Goal: Task Accomplishment & Management: Complete application form

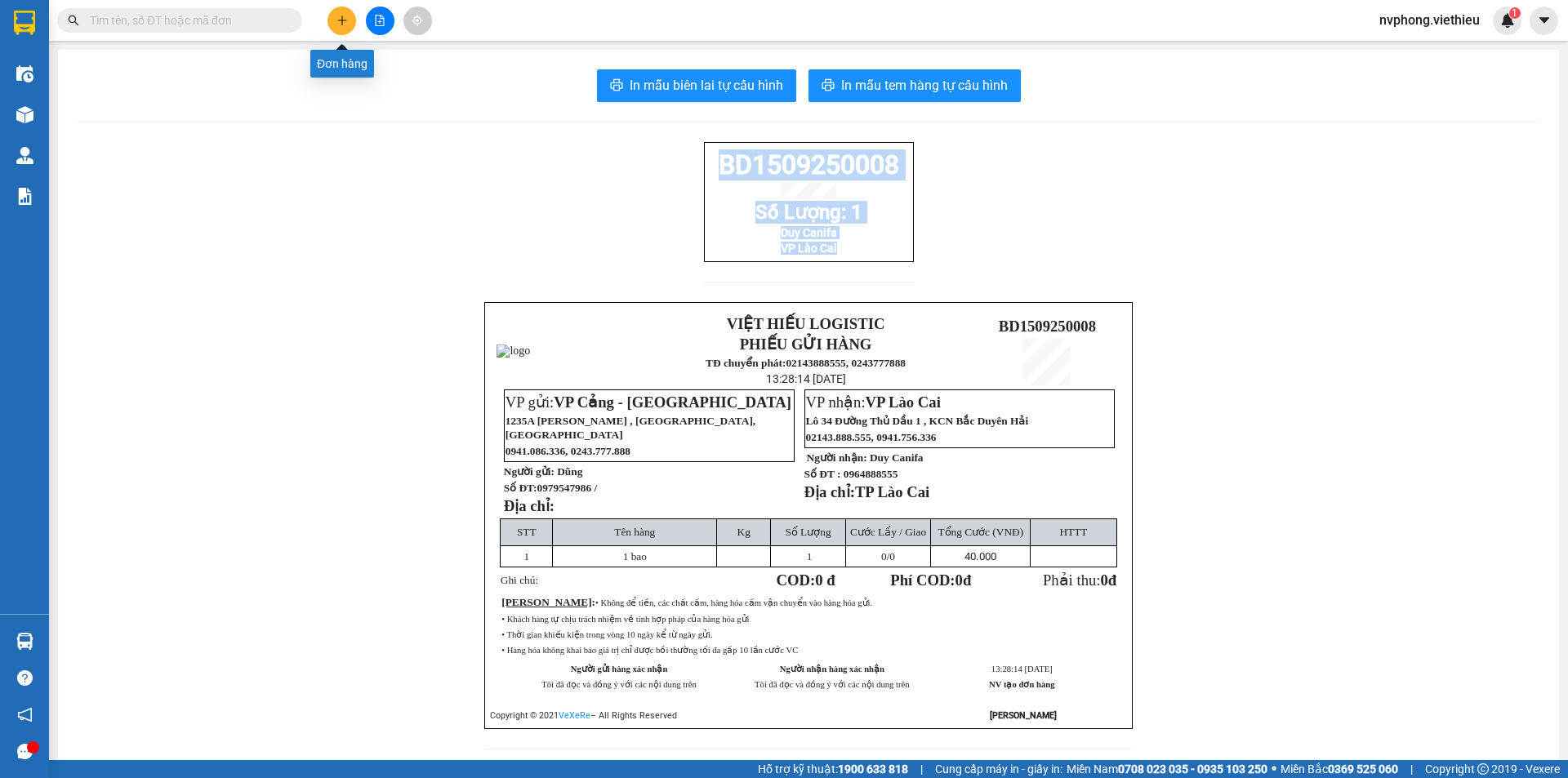
click at [340, 15] on icon "plus" at bounding box center [342, 20] width 11 height 11
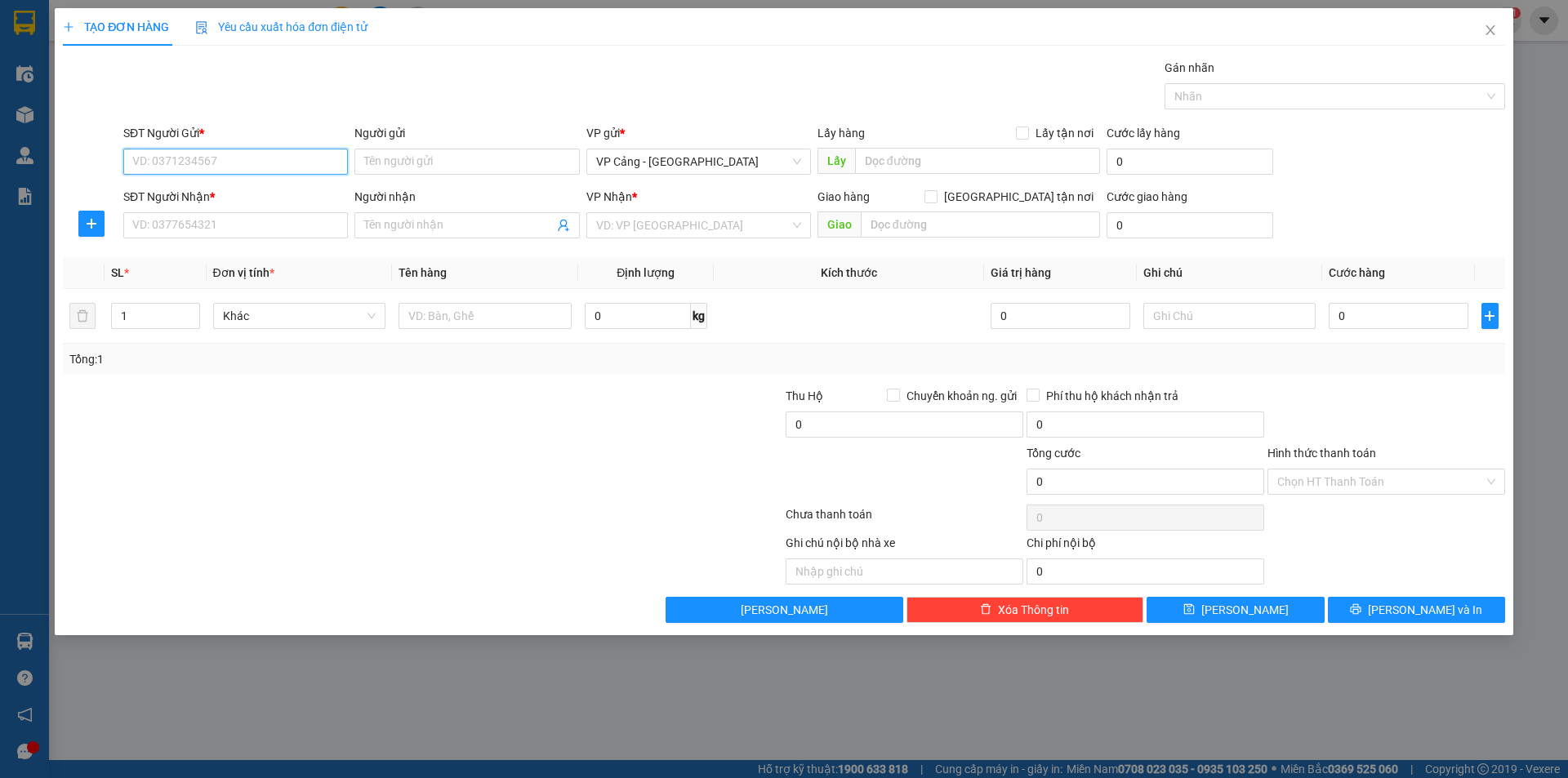
click at [284, 167] on input "SĐT Người Gửi *" at bounding box center [236, 161] width 225 height 26
type input "0983059350"
click at [431, 166] on input "Người gửi" at bounding box center [467, 161] width 225 height 26
click at [438, 165] on input "Người gửi" at bounding box center [467, 161] width 225 height 26
type input "D"
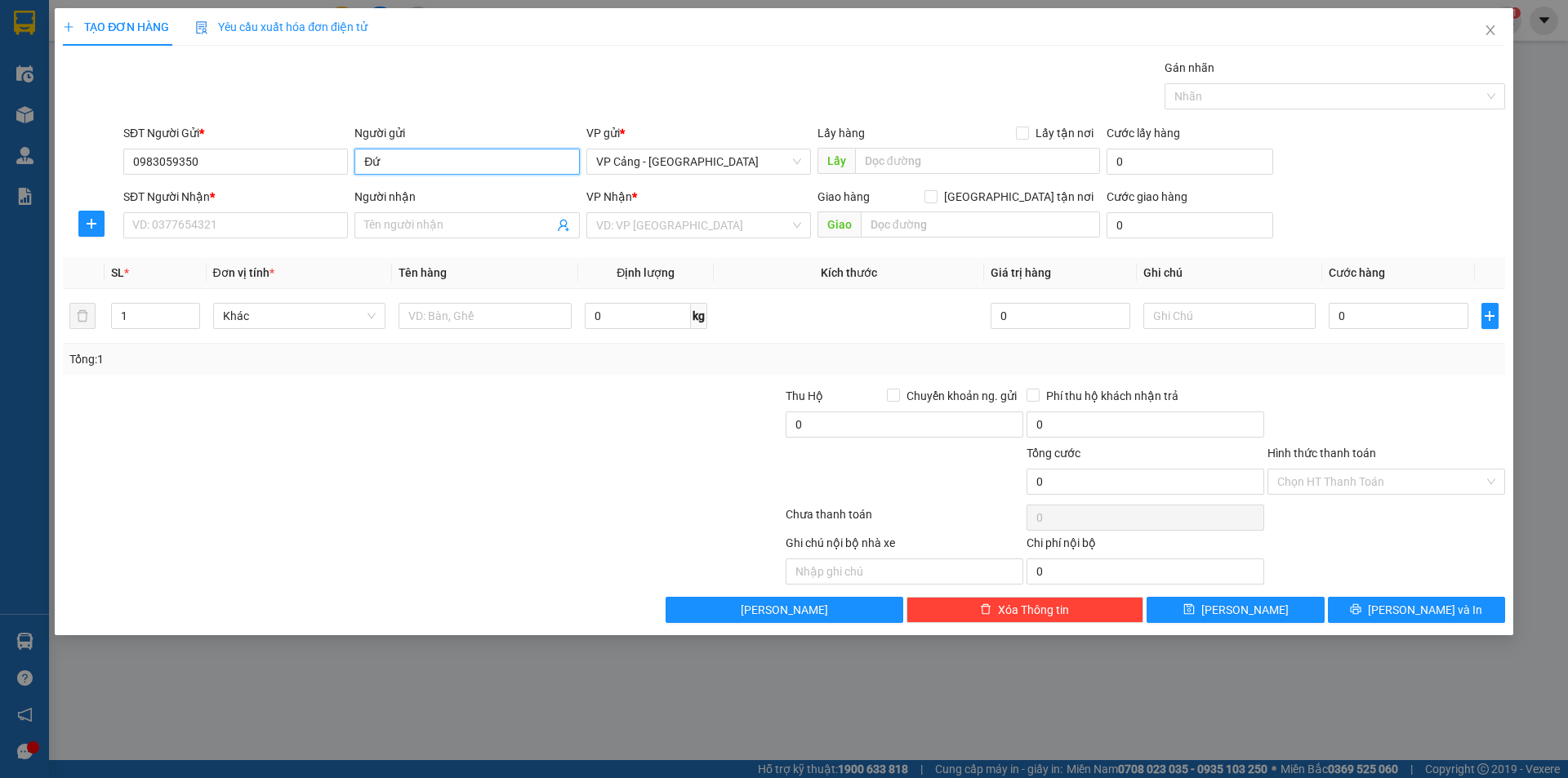
type input "Đ"
click at [1489, 25] on icon "close" at bounding box center [1491, 30] width 13 height 13
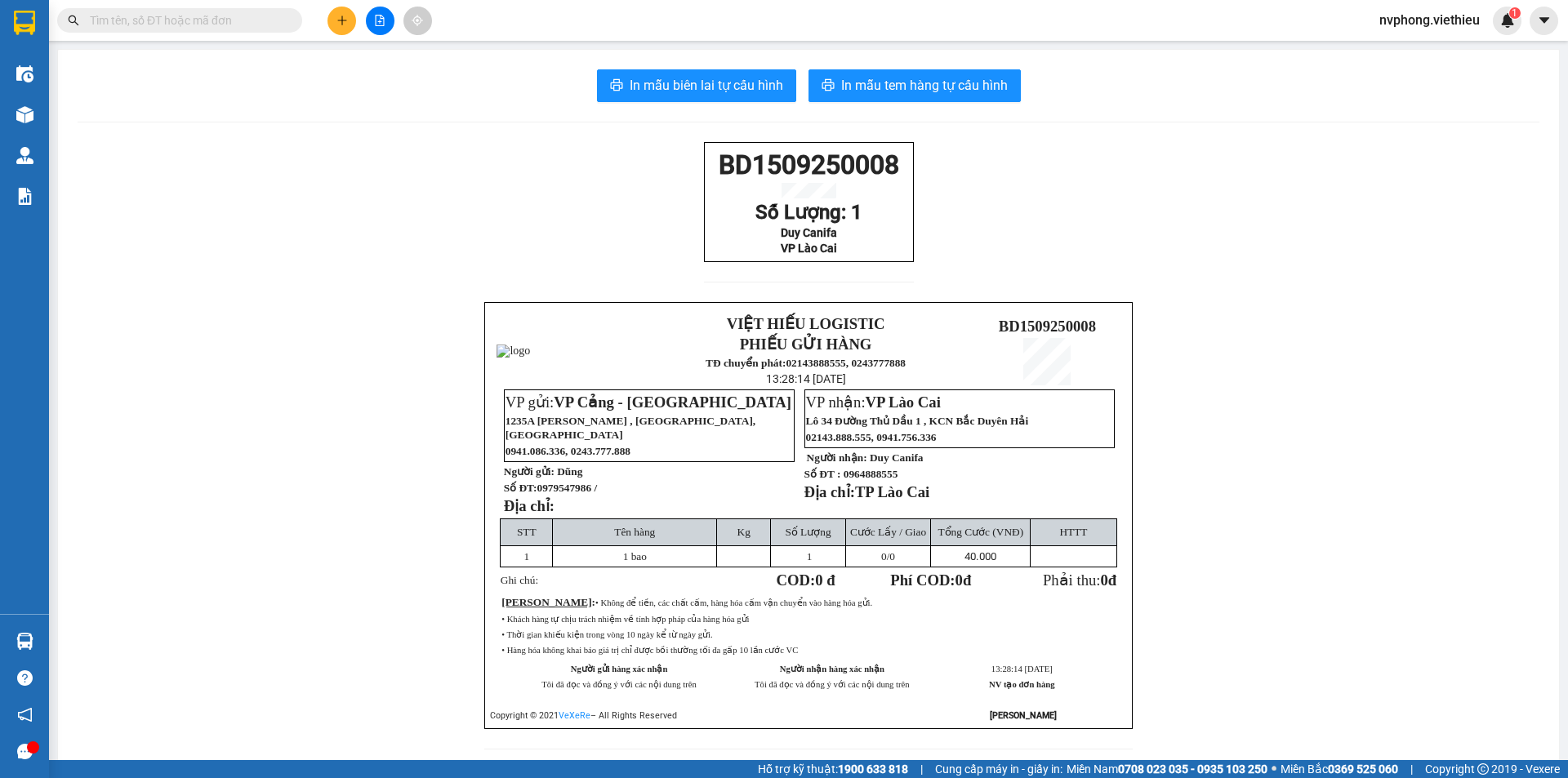
click at [202, 19] on input "text" at bounding box center [185, 19] width 193 height 18
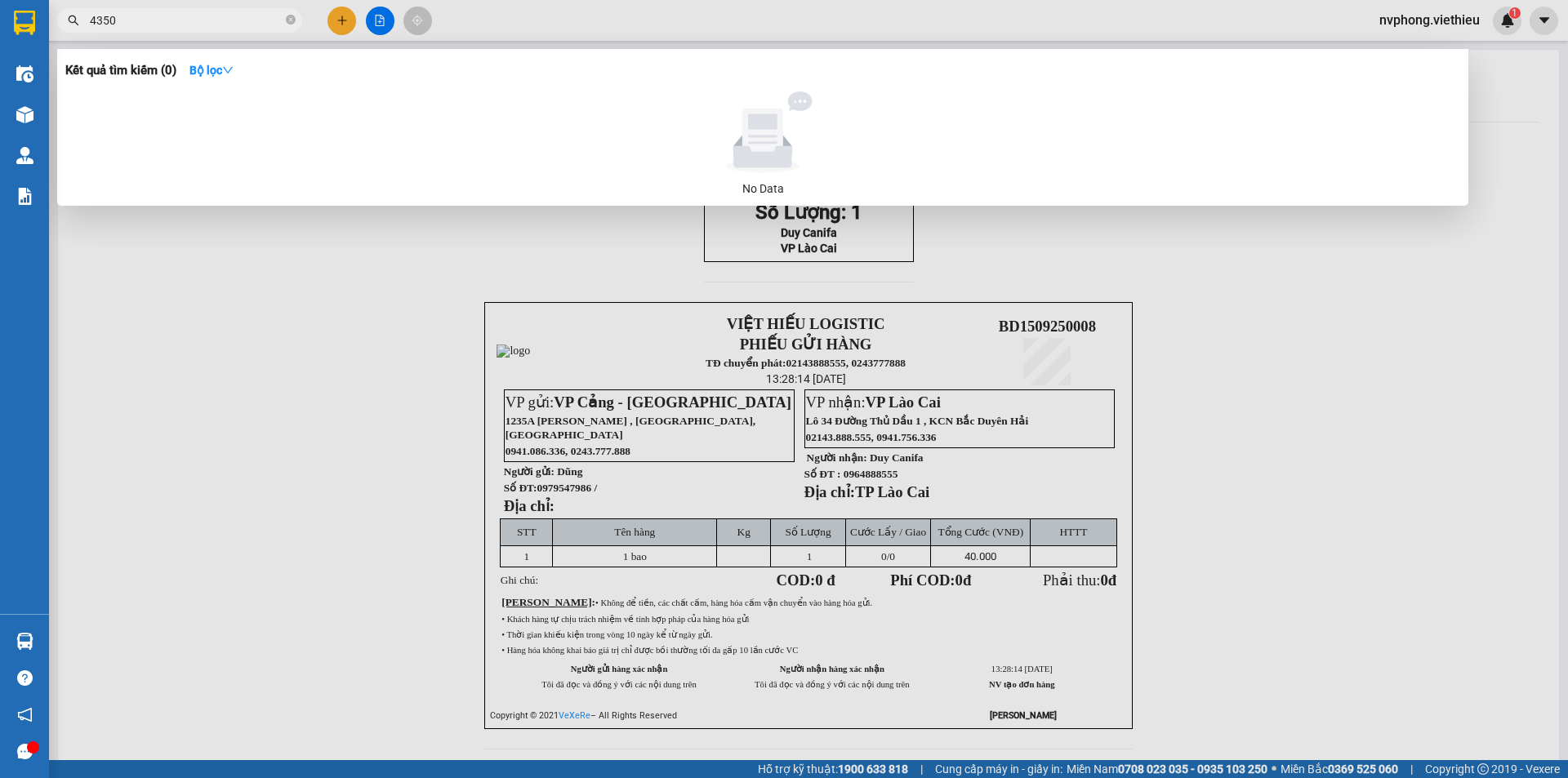
click at [0, 0] on html "Kết quả tìm kiếm ( 0 ) Bộ lọc No Data 4350 nvphong.viethieu 1 Điều hành xe Kho …" at bounding box center [784, 389] width 1568 height 778
type input "4350"
click at [346, 18] on div at bounding box center [784, 389] width 1568 height 778
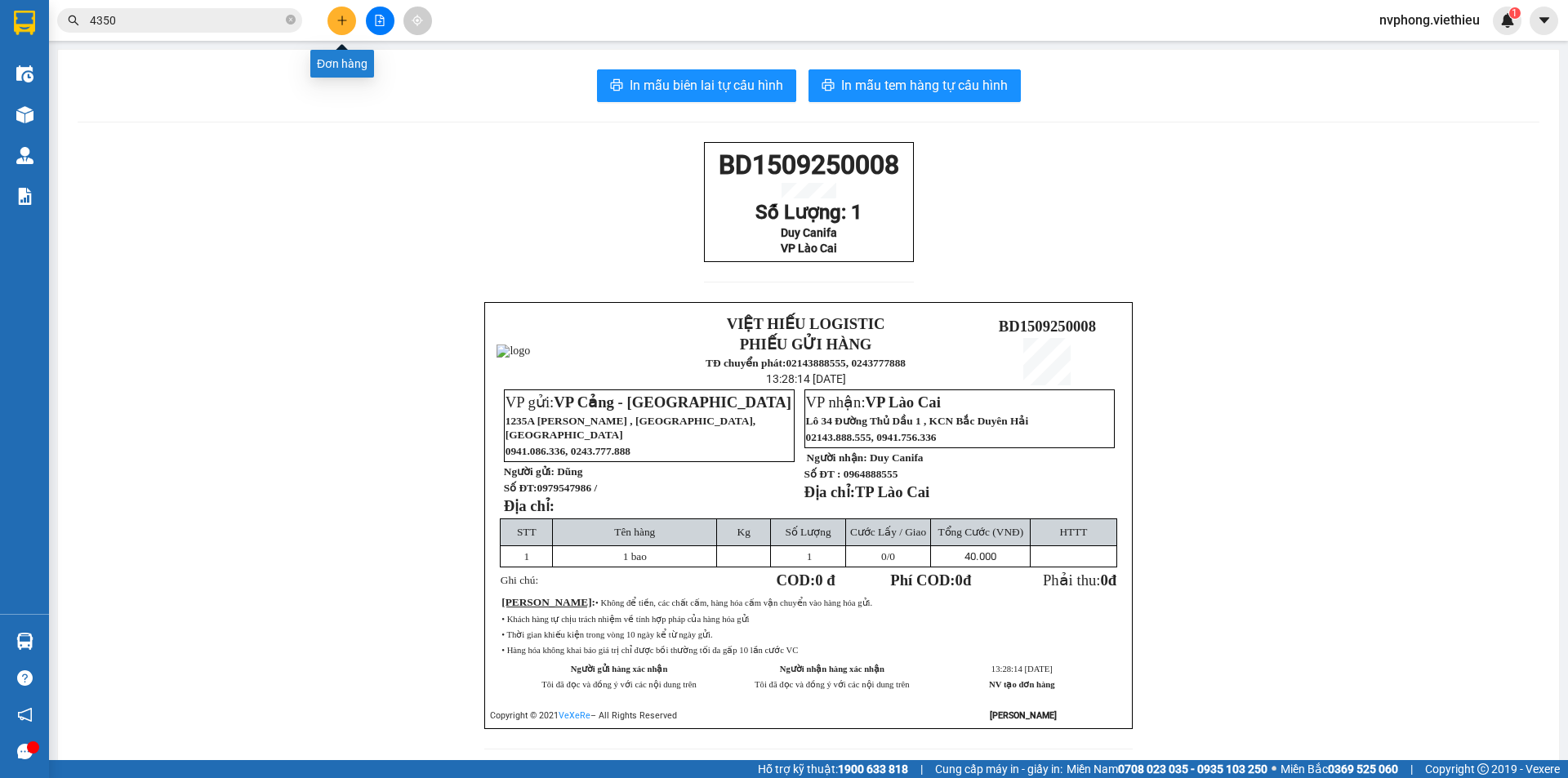
click at [353, 14] on button at bounding box center [341, 20] width 29 height 29
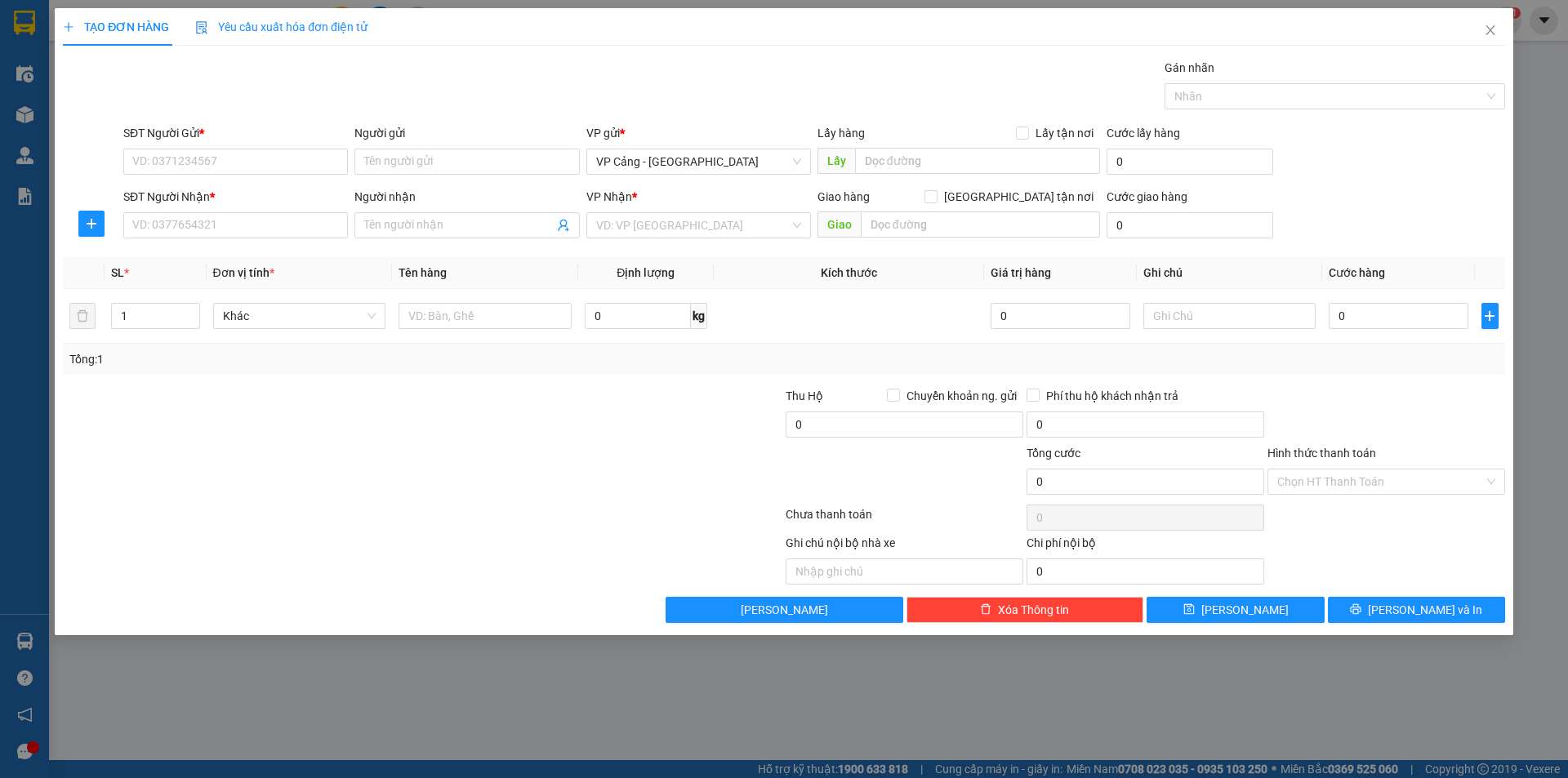
click at [172, 147] on div "SĐT Người Gửi *" at bounding box center [236, 136] width 225 height 25
click at [172, 168] on input "SĐT Người Gửi *" at bounding box center [236, 161] width 225 height 26
type input "0983059350"
click at [409, 159] on input "Người gửi" at bounding box center [467, 161] width 225 height 26
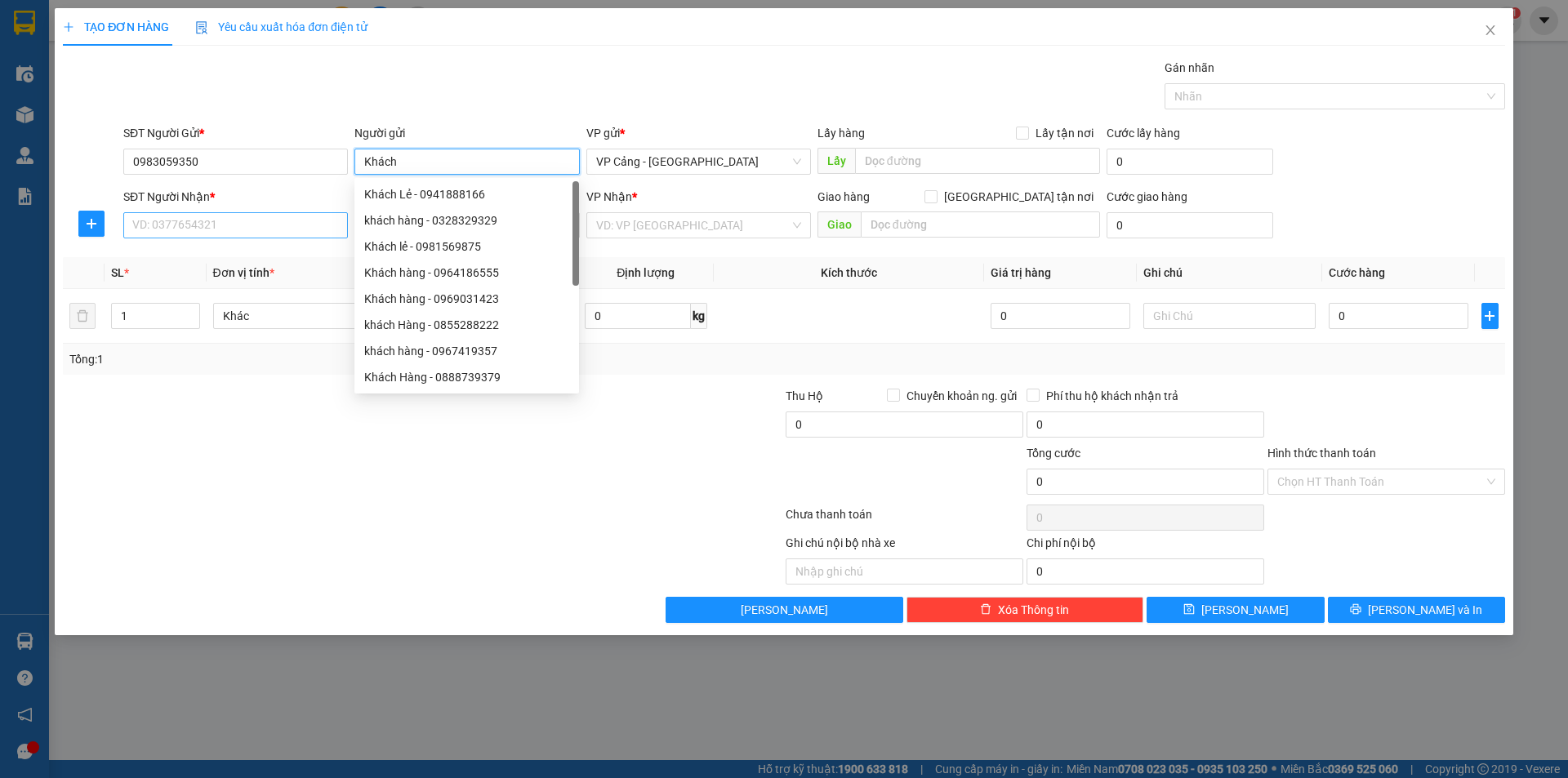
type input "Khách"
click at [199, 226] on input "SĐT Người Nhận *" at bounding box center [236, 225] width 225 height 26
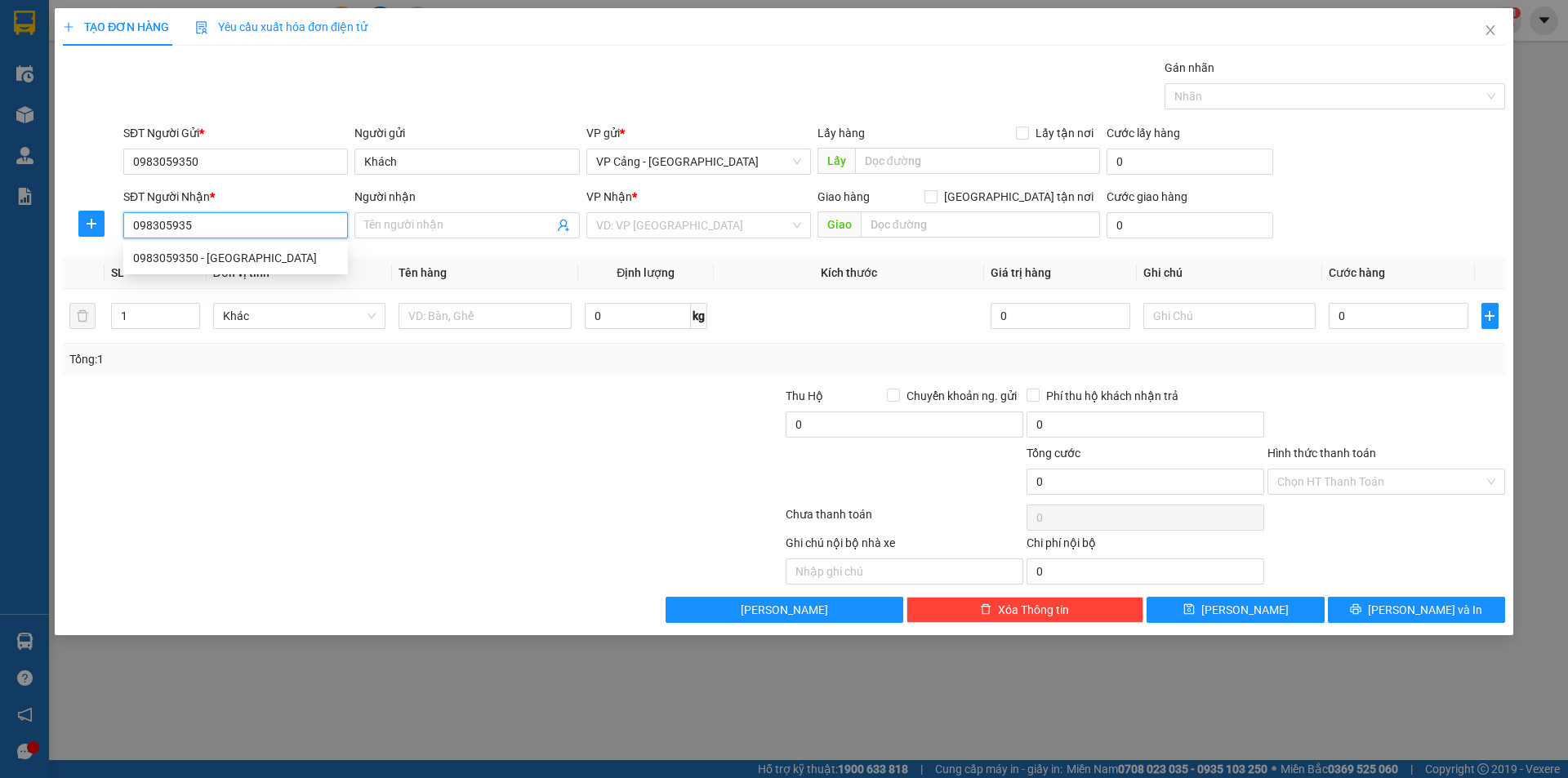
type input "0983059350"
click at [234, 264] on div "0983059350 - [GEOGRAPHIC_DATA]" at bounding box center [235, 257] width 205 height 18
type input "[PERSON_NAME]"
checkbox input "true"
type input "003A phú thịnh - [GEOGRAPHIC_DATA] -[GEOGRAPHIC_DATA] cai"
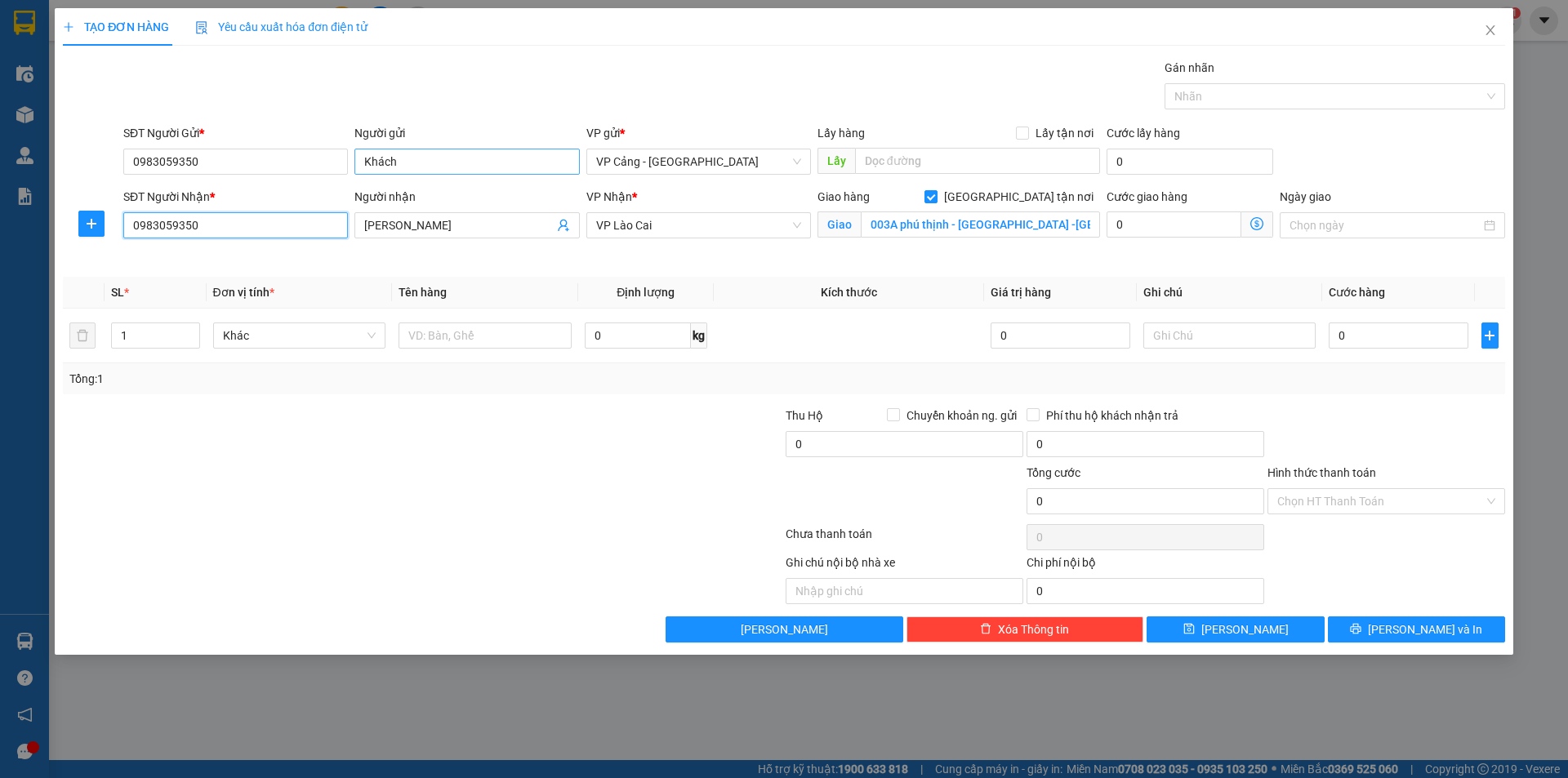
type input "0983059350"
drag, startPoint x: 417, startPoint y: 154, endPoint x: 314, endPoint y: 137, distance: 104.4
click at [314, 137] on div "SĐT Người Gửi * 0983059350 Người gửi Khách Khách VP gửi * VP Cảng - Hà Nội Lấy …" at bounding box center [814, 153] width 1388 height 57
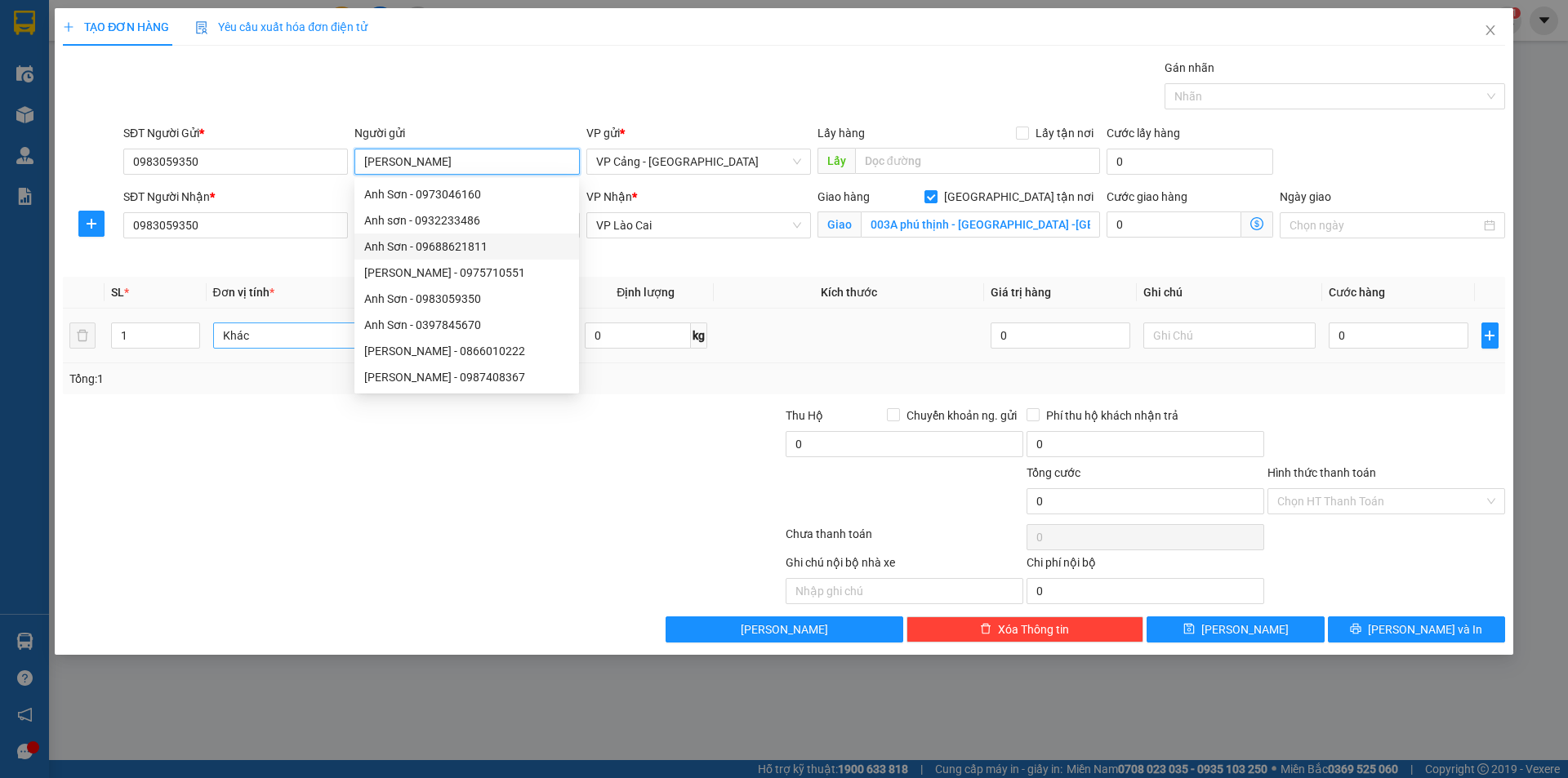
click at [303, 339] on span "Khác" at bounding box center [300, 336] width 153 height 25
type input "[PERSON_NAME]"
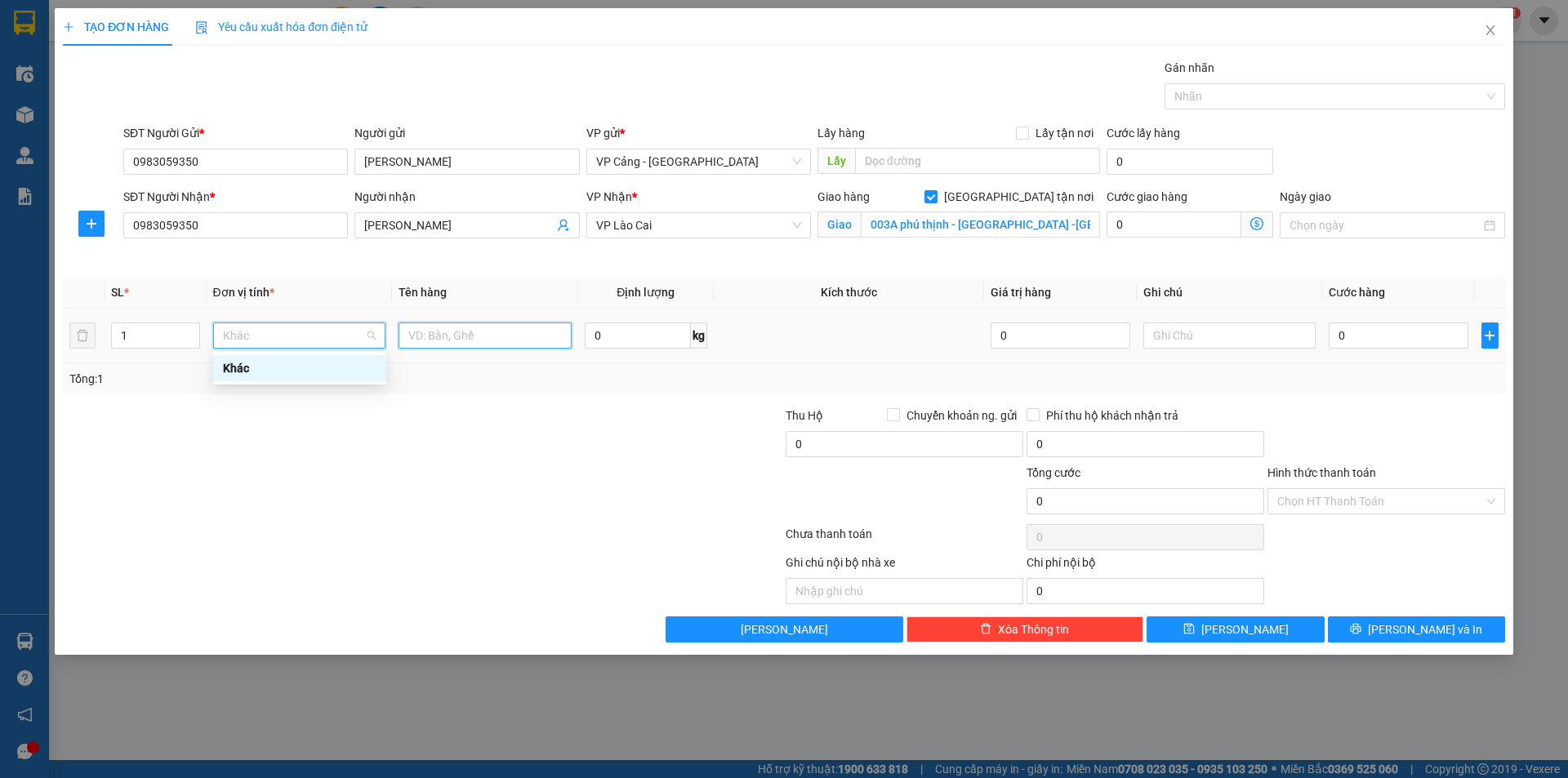
click at [544, 336] on input "text" at bounding box center [485, 336] width 173 height 26
type input "1 bao ( màu xi măng )"
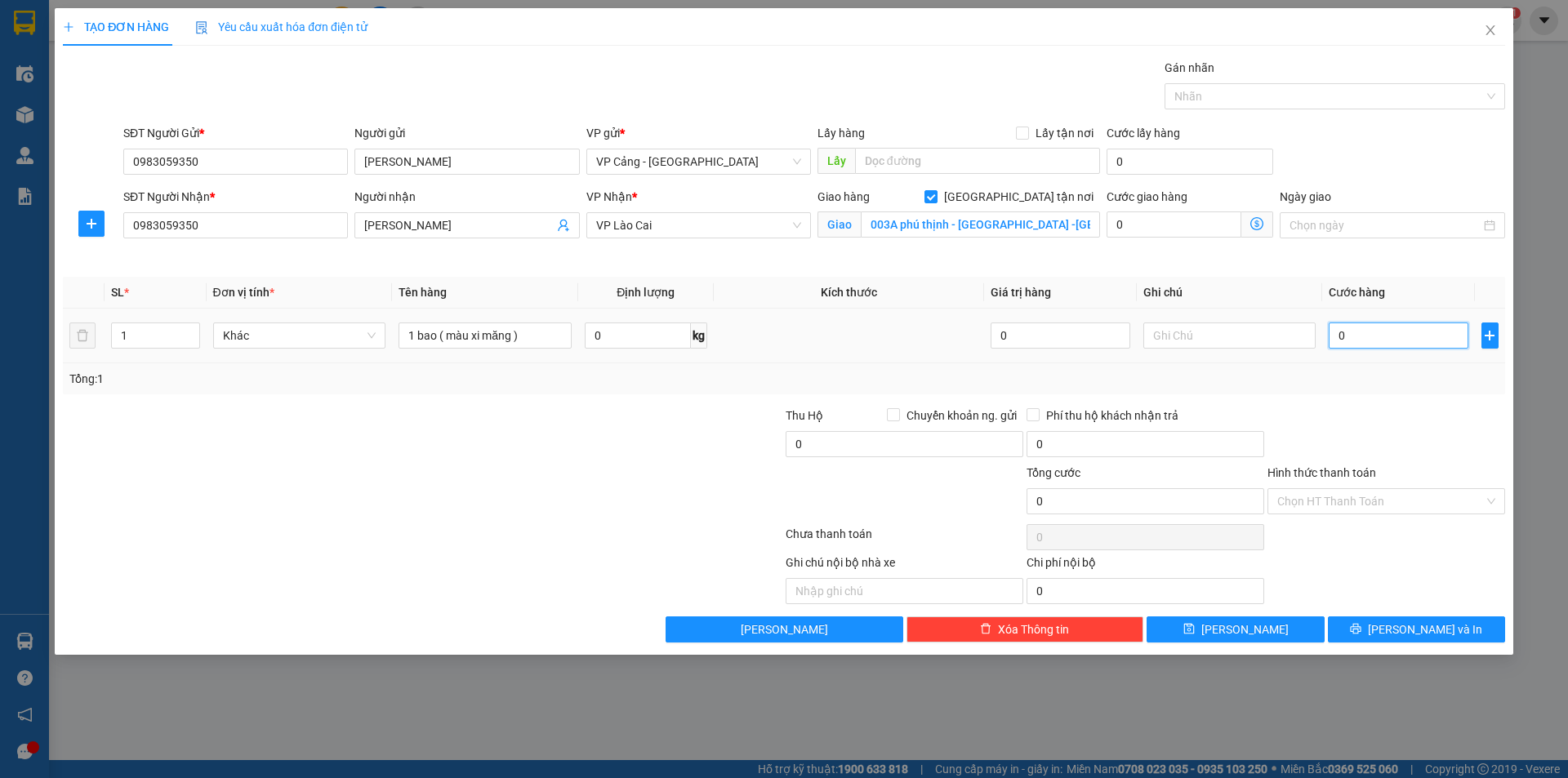
click at [1384, 335] on input "0" at bounding box center [1398, 336] width 139 height 26
type input "1"
type input "1.000"
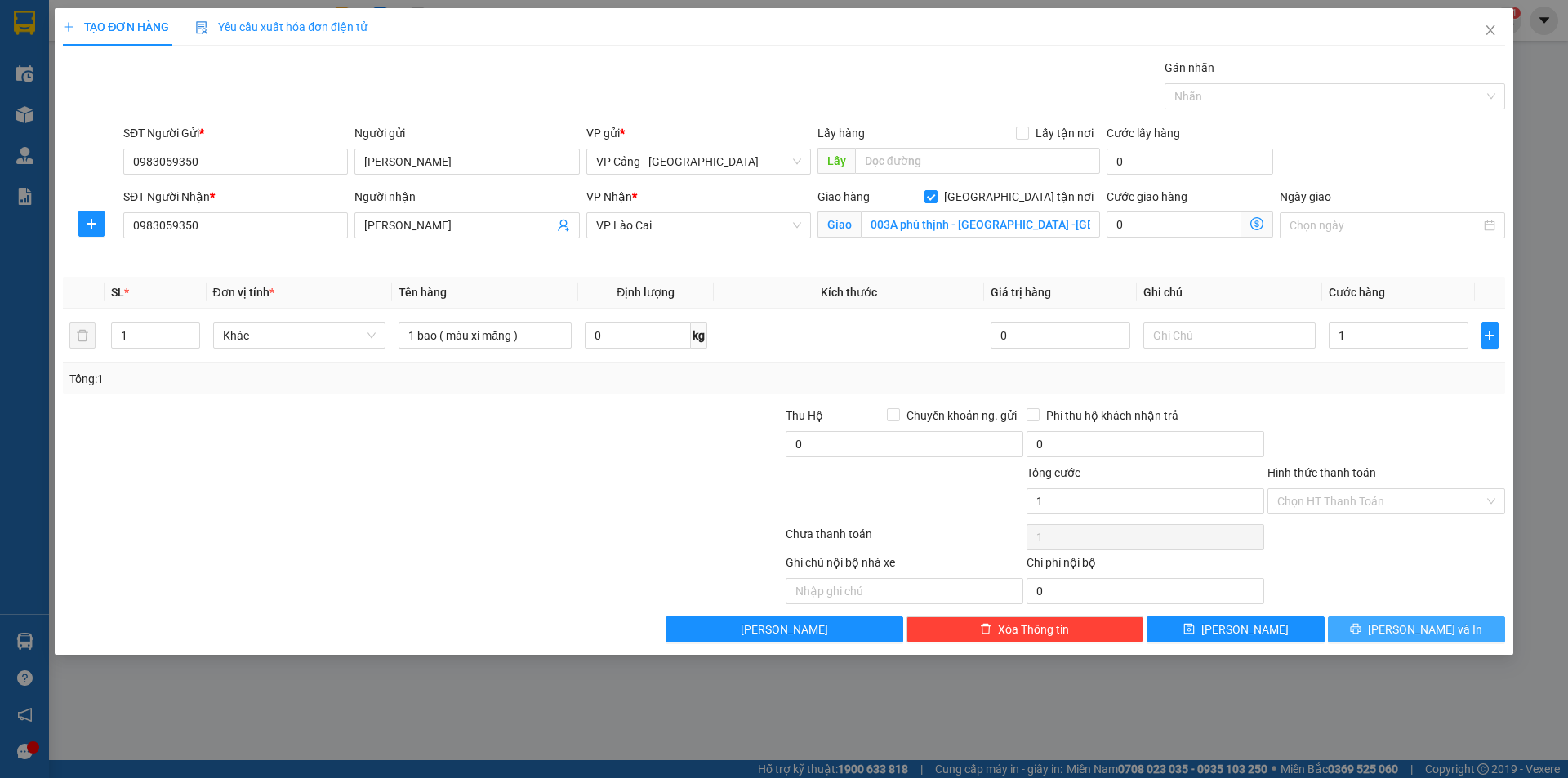
type input "1.000"
drag, startPoint x: 1423, startPoint y: 633, endPoint x: 1438, endPoint y: 642, distance: 17.5
click at [1423, 634] on span "[PERSON_NAME] và In" at bounding box center [1425, 629] width 114 height 18
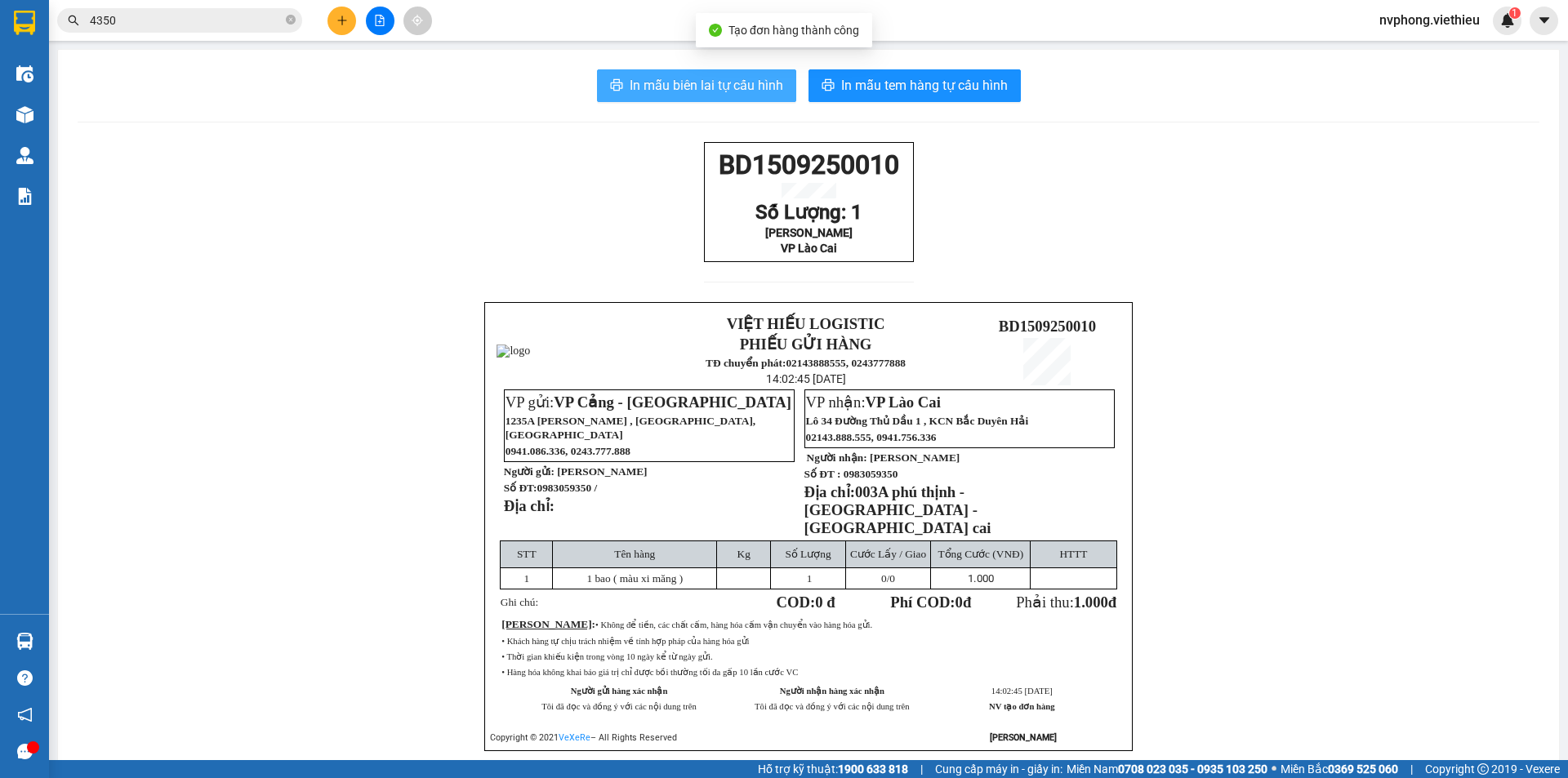
click at [714, 79] on span "In mẫu biên lai tự cấu hình" at bounding box center [707, 85] width 153 height 20
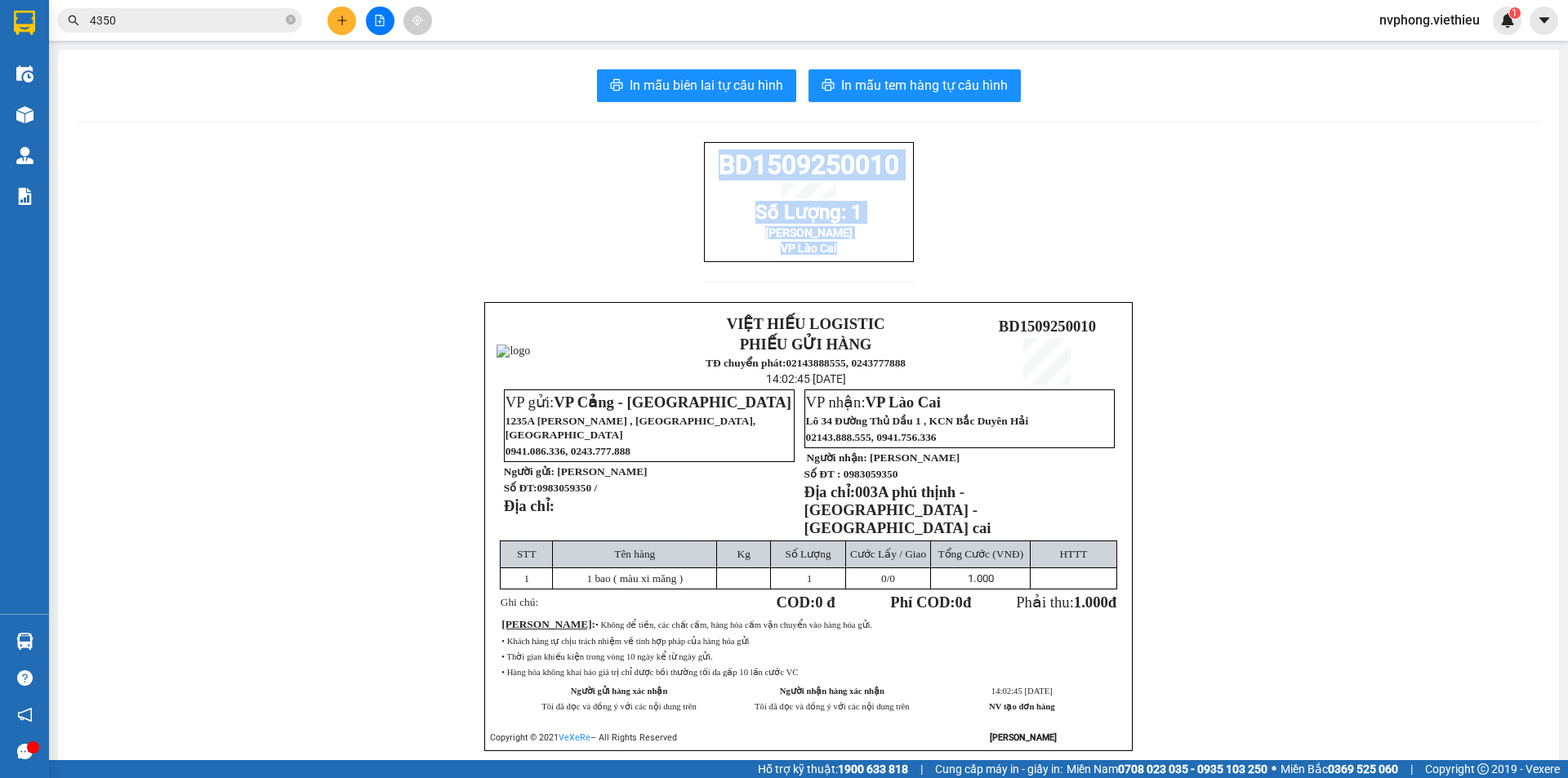
drag, startPoint x: 832, startPoint y: 260, endPoint x: 703, endPoint y: 174, distance: 155.0
click at [704, 174] on div "BD1509250010 Số Lượng: 1 Anh Sơn VP Lào Cai" at bounding box center [809, 202] width 210 height 120
copy div "BD1509250010 Số Lượng: 1 Anh Sơn VP Lào Cai"
click at [289, 23] on icon "close-circle" at bounding box center [291, 19] width 10 height 10
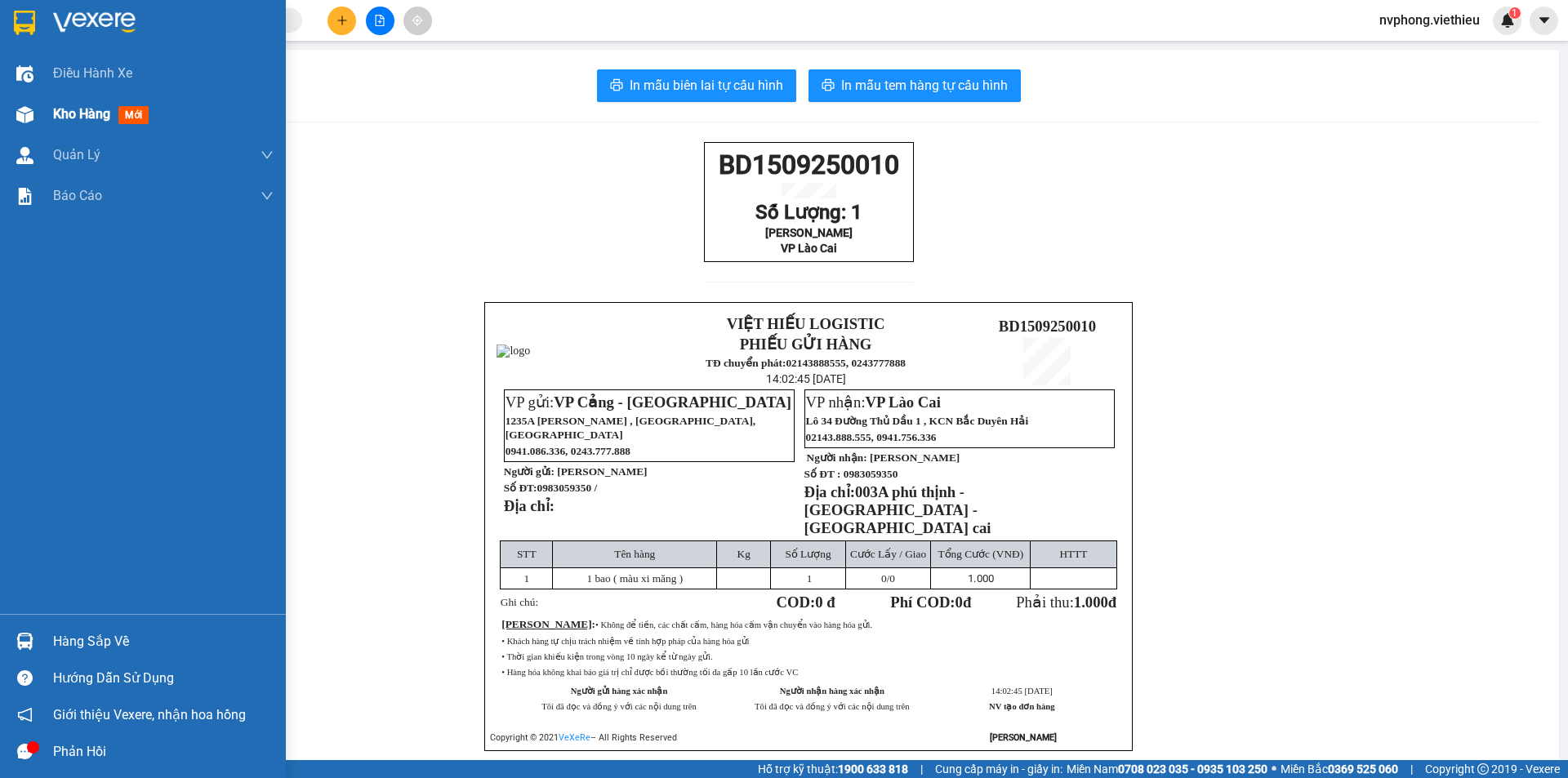
click at [95, 124] on div "Kho hàng mới" at bounding box center [104, 113] width 102 height 20
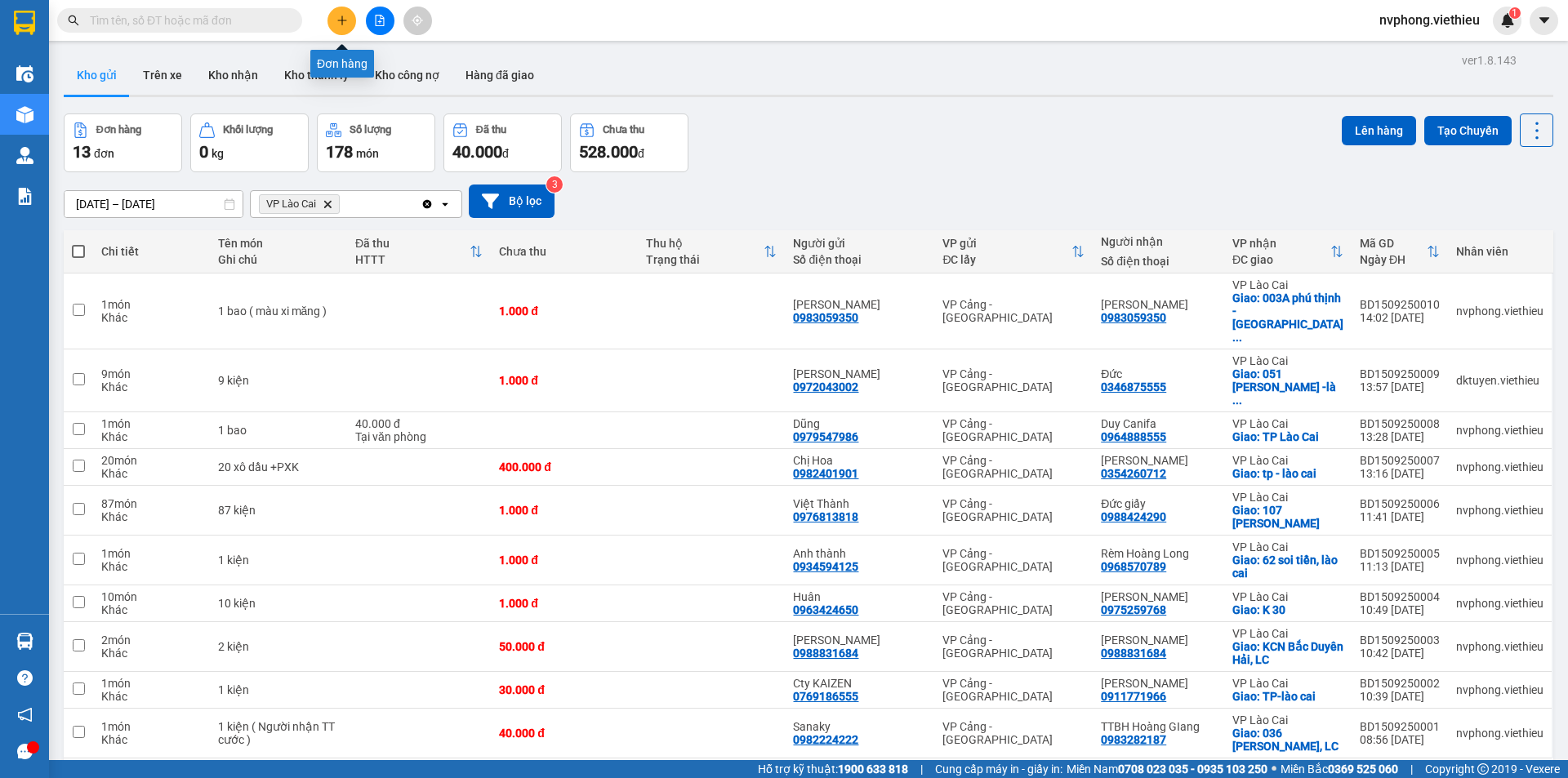
click at [337, 16] on icon "plus" at bounding box center [342, 20] width 11 height 11
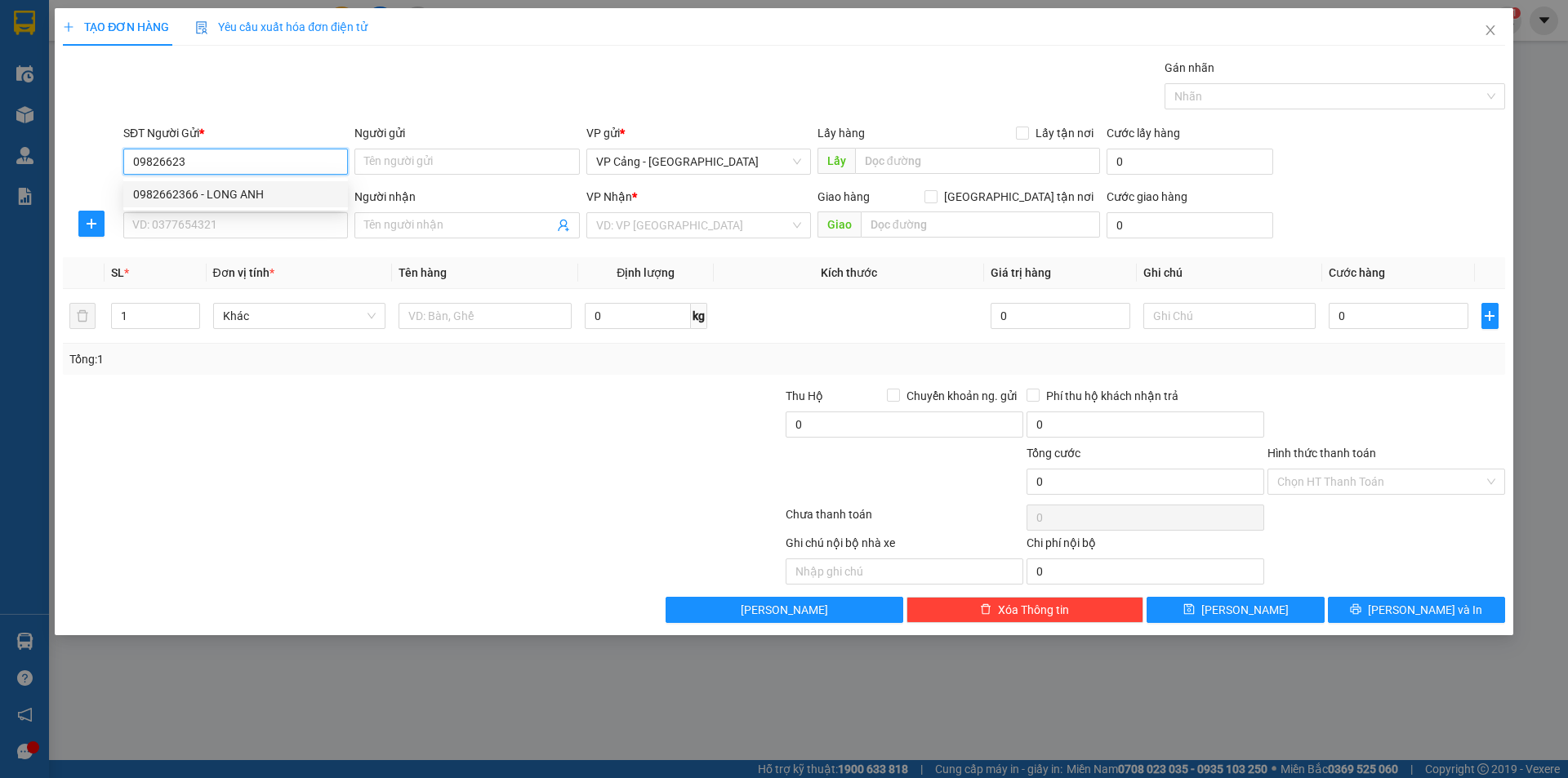
click at [210, 187] on div "0982662366 - LONG ANH" at bounding box center [235, 194] width 205 height 18
type input "0982662366"
type input "LONG ANH"
type input "0982662366"
click at [174, 239] on div "SĐT Người Nhận * VD: 0377654321" at bounding box center [236, 217] width 225 height 57
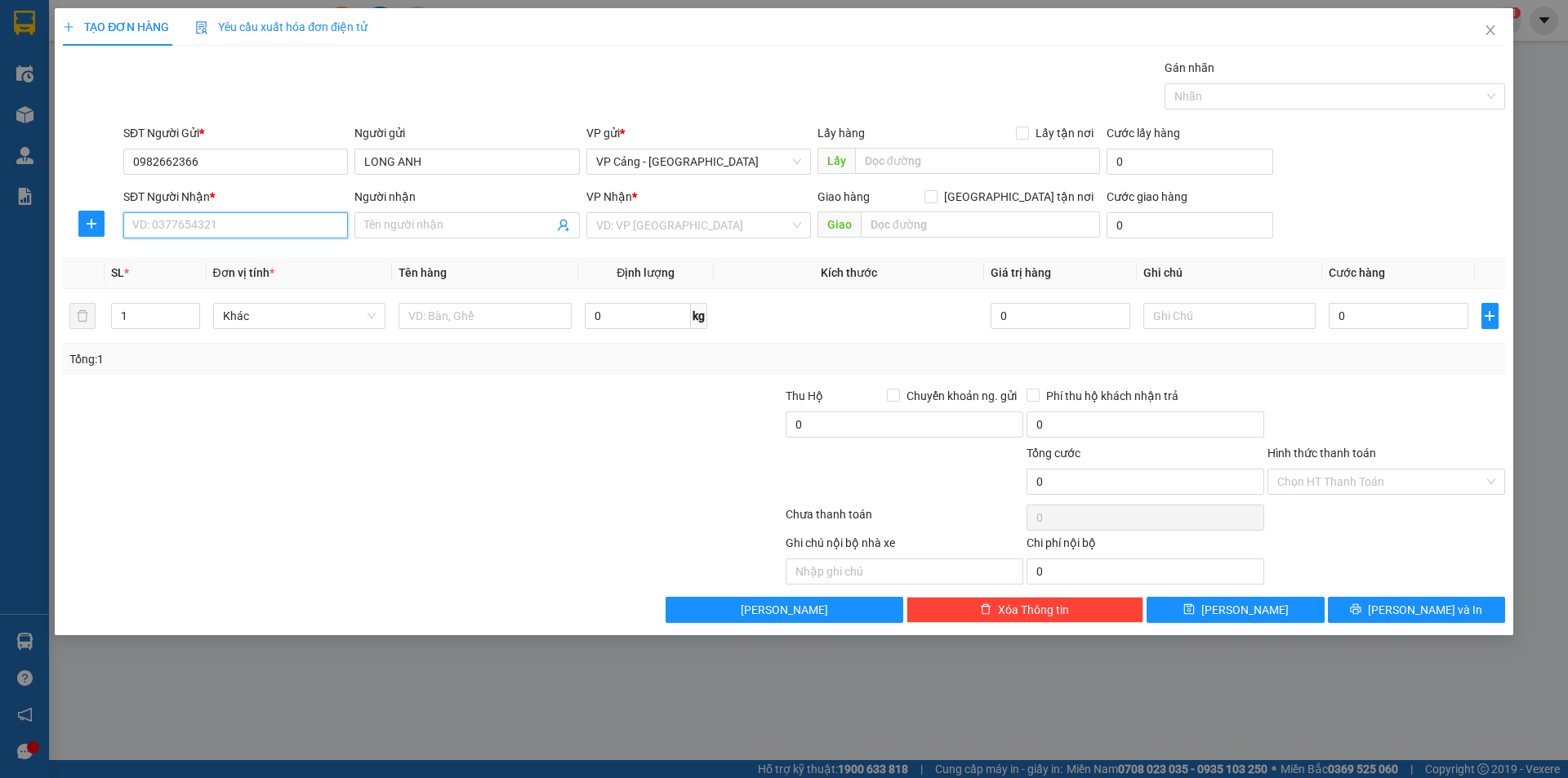
click at [172, 231] on input "SĐT Người Nhận *" at bounding box center [236, 225] width 225 height 26
click at [172, 251] on div "0859108999 - Trần Thuần" at bounding box center [235, 257] width 205 height 18
type input "0859108999"
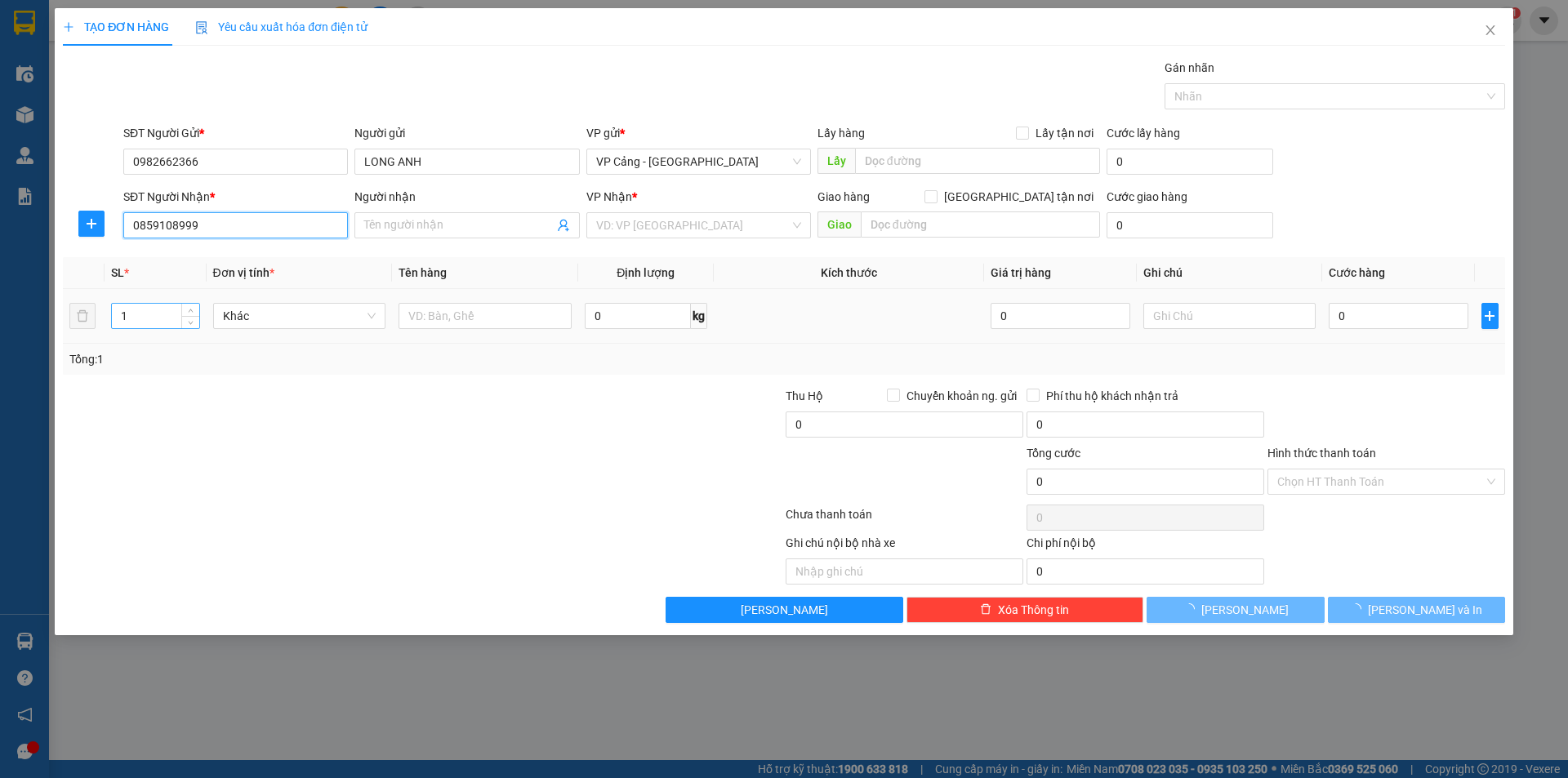
type input "Trần Thuần"
checkbox input "true"
type input "191 Trần Phú, Bắc Cường , LC"
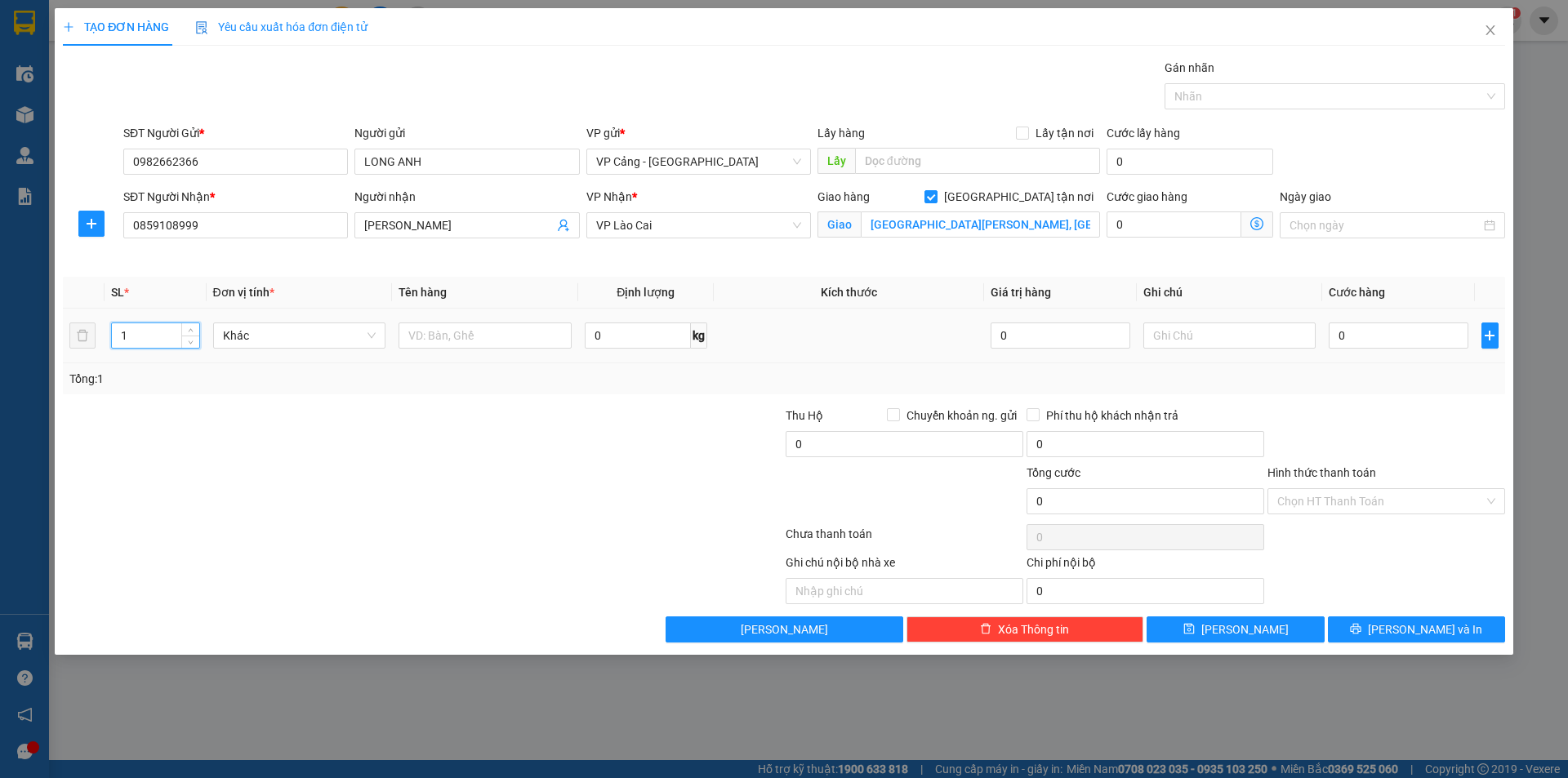
click at [151, 336] on input "1" at bounding box center [155, 336] width 87 height 25
type input "4"
click at [476, 339] on input "text" at bounding box center [485, 336] width 173 height 26
type input "1"
type input "2 bộ điều hòa + PXK"
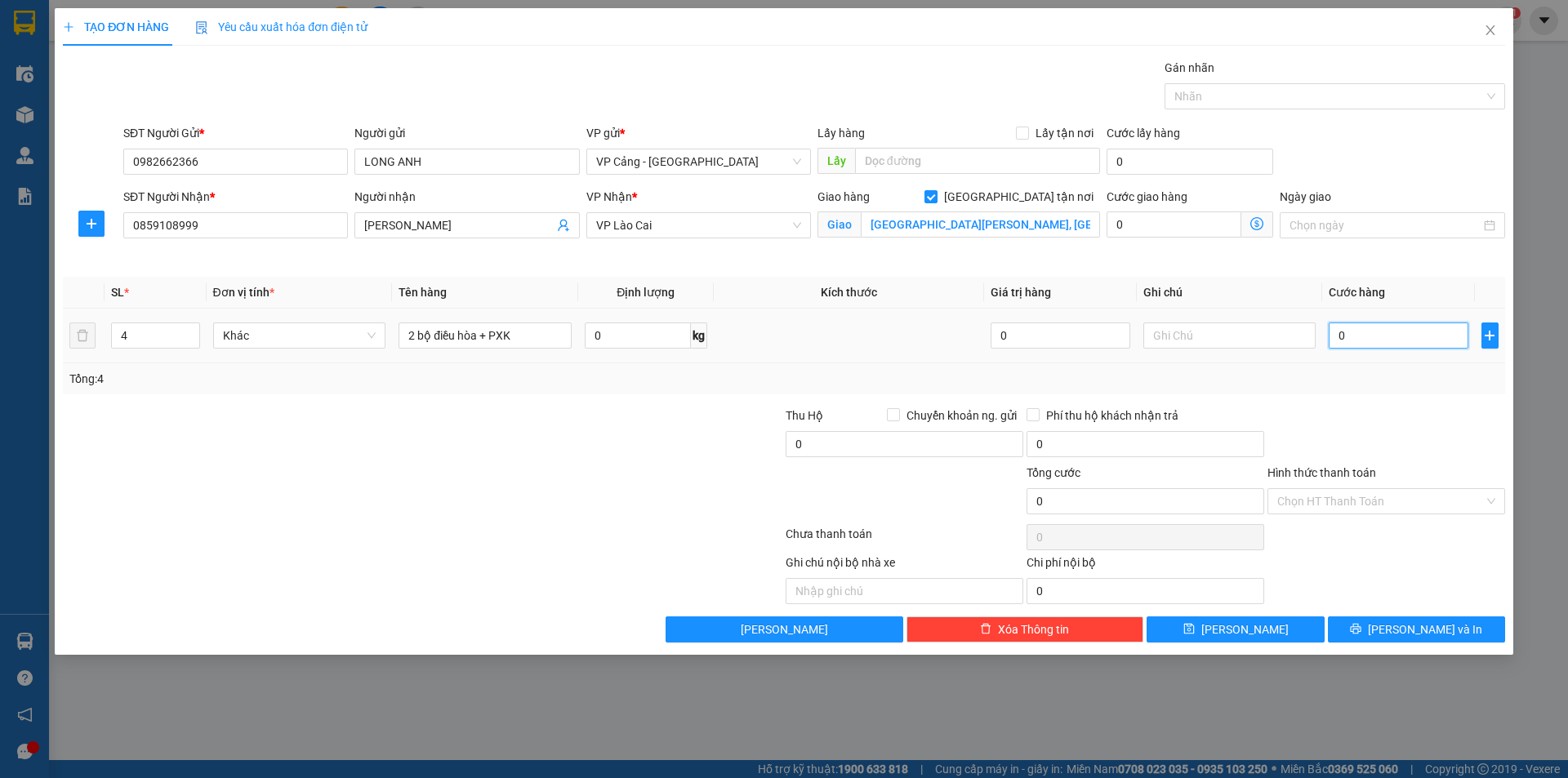
click at [1366, 340] on input "0" at bounding box center [1398, 336] width 139 height 26
type input "1"
type input "10"
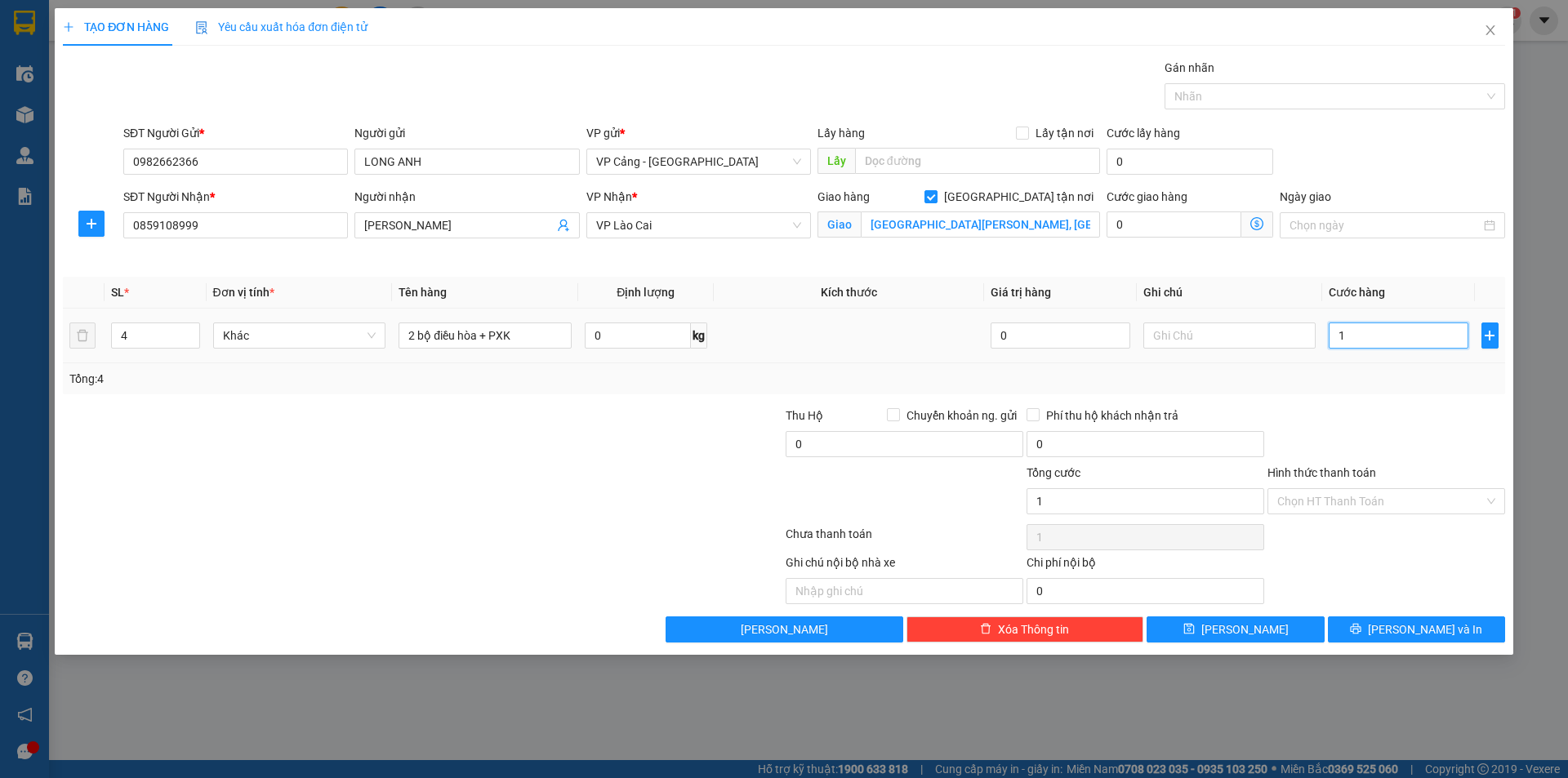
type input "10"
type input "100"
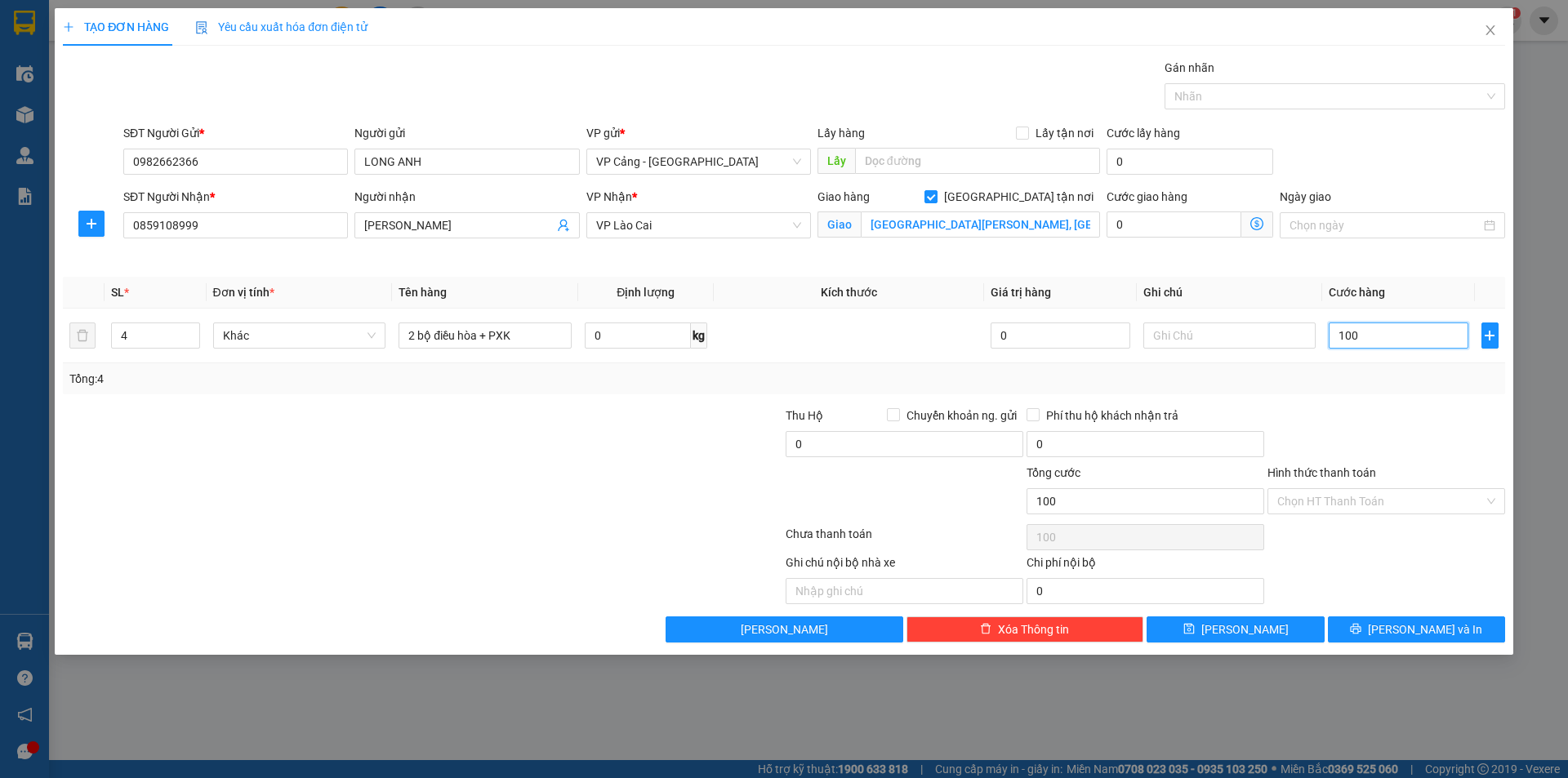
type input "10"
type input "1"
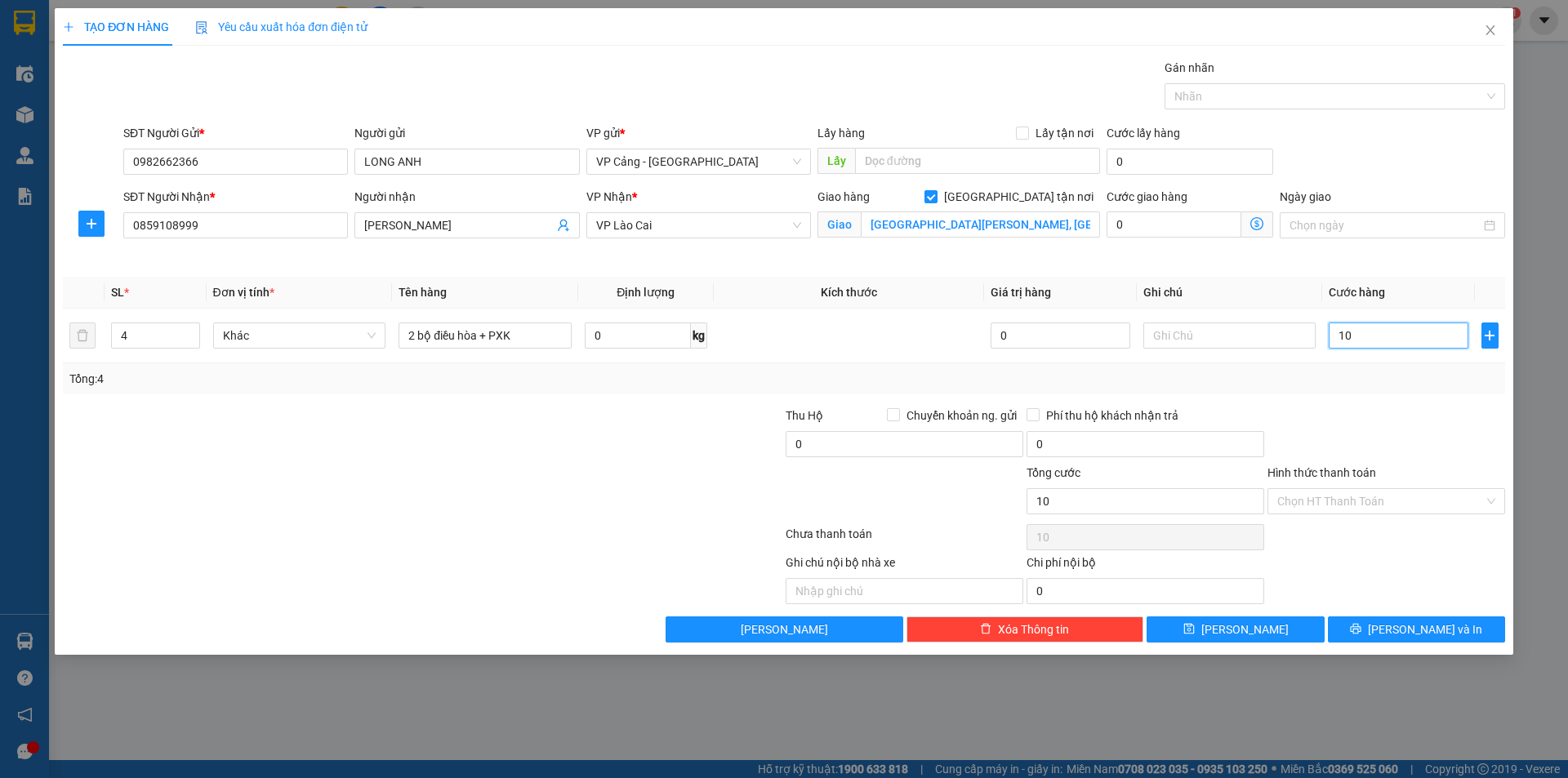
type input "1"
type input "12"
type input "120"
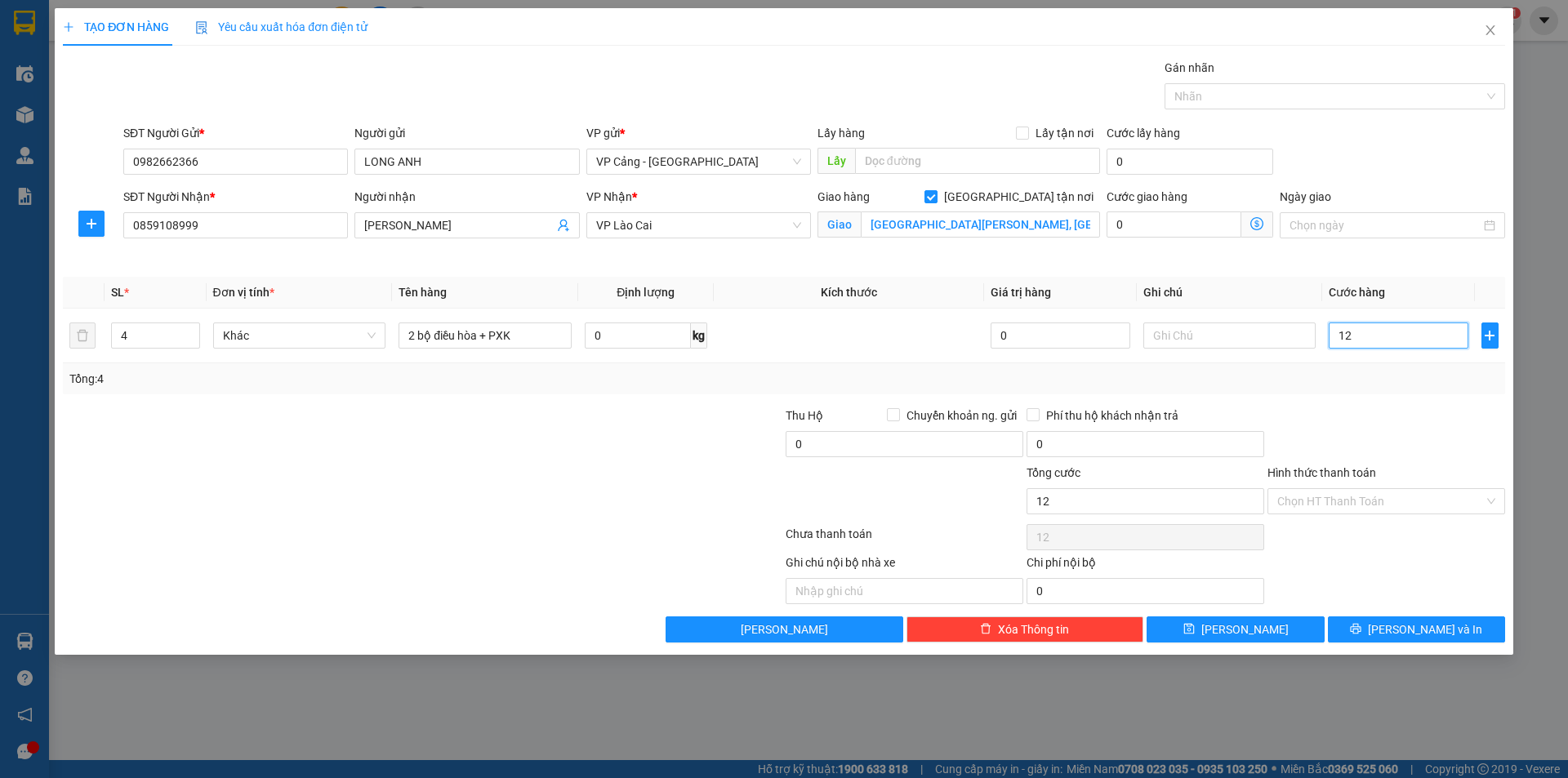
type input "120"
type input "120.000"
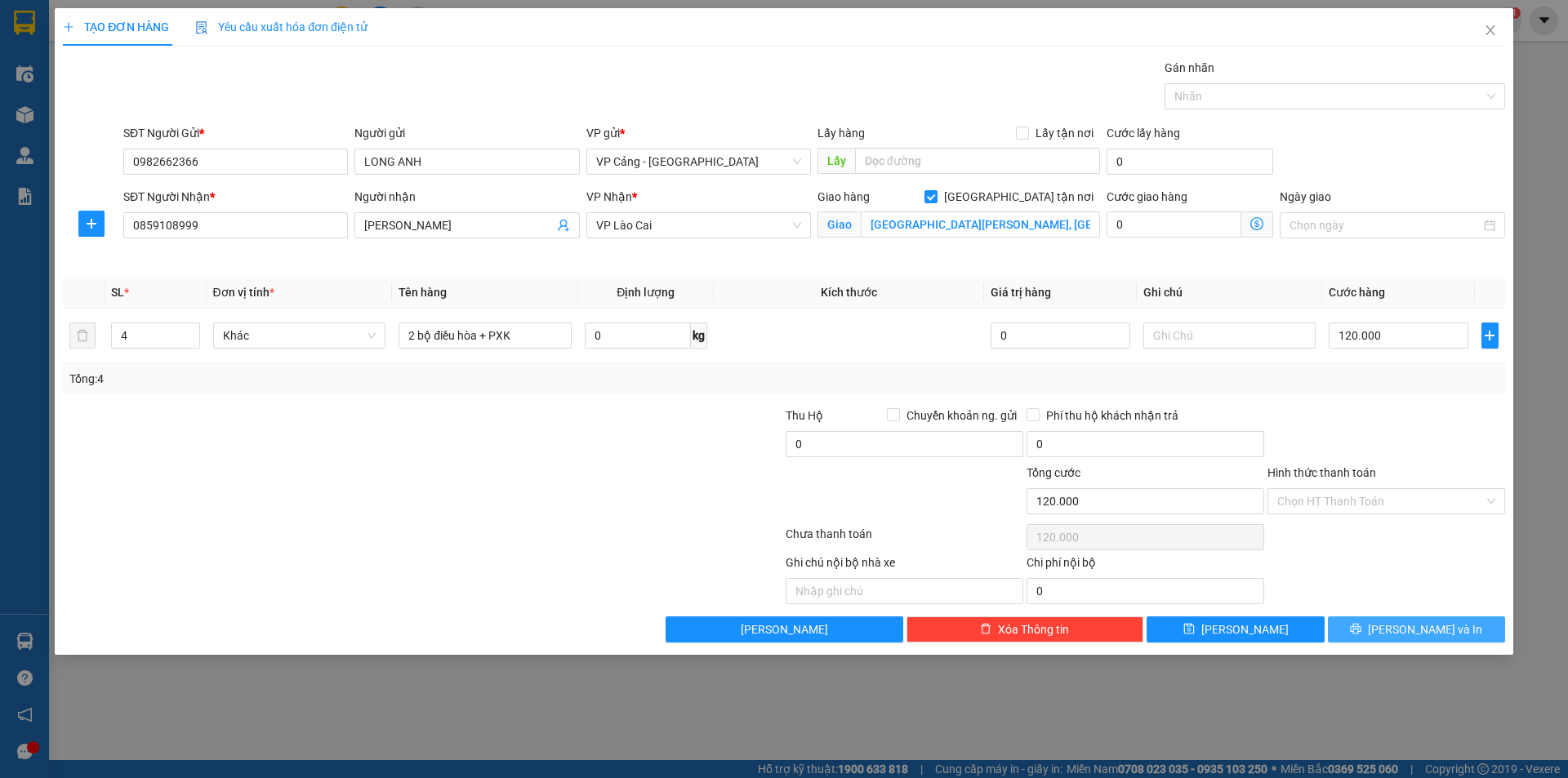
click at [1444, 634] on span "[PERSON_NAME] và In" at bounding box center [1425, 629] width 114 height 18
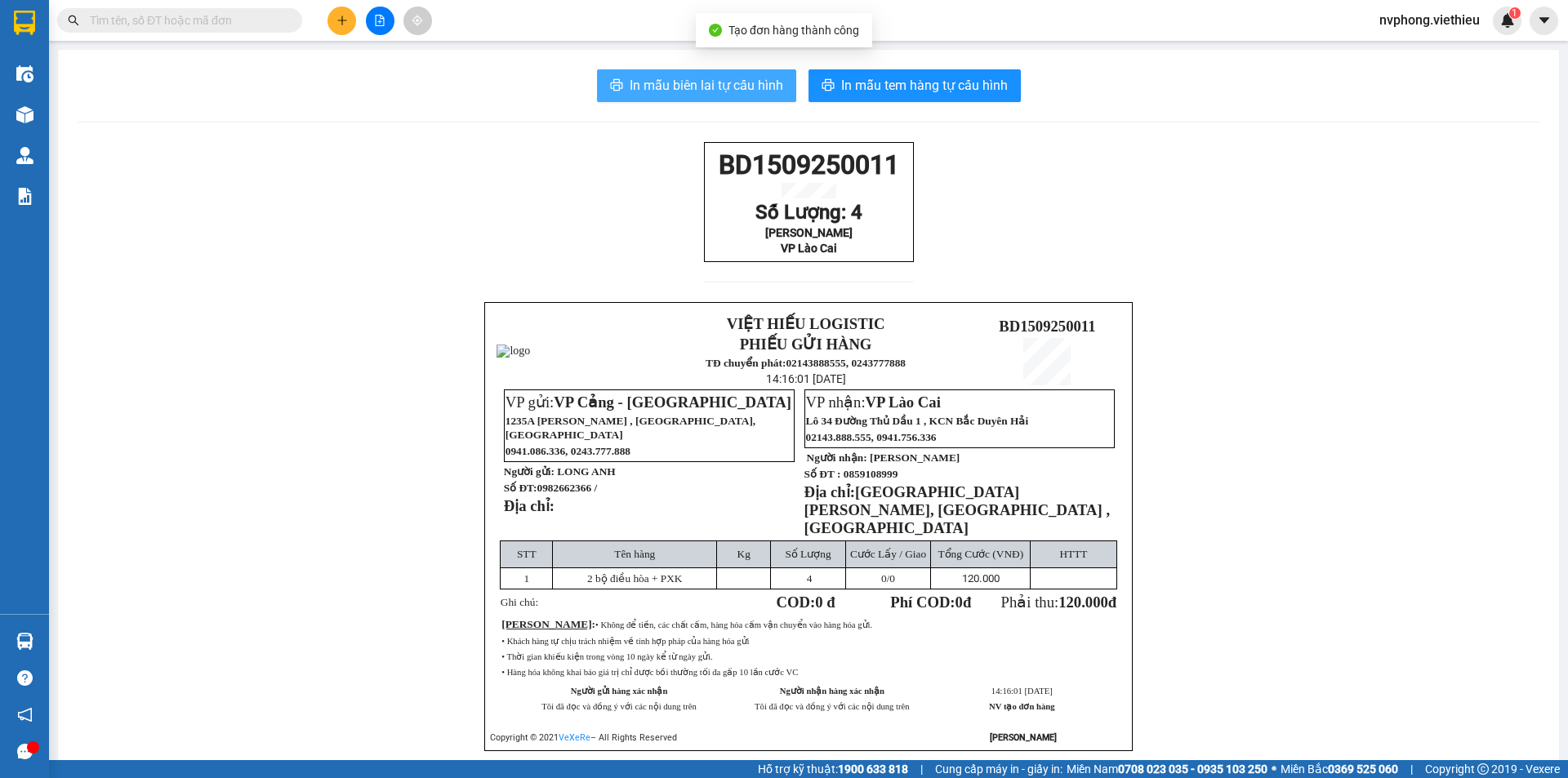
click at [695, 89] on span "In mẫu biên lai tự cấu hình" at bounding box center [707, 85] width 153 height 20
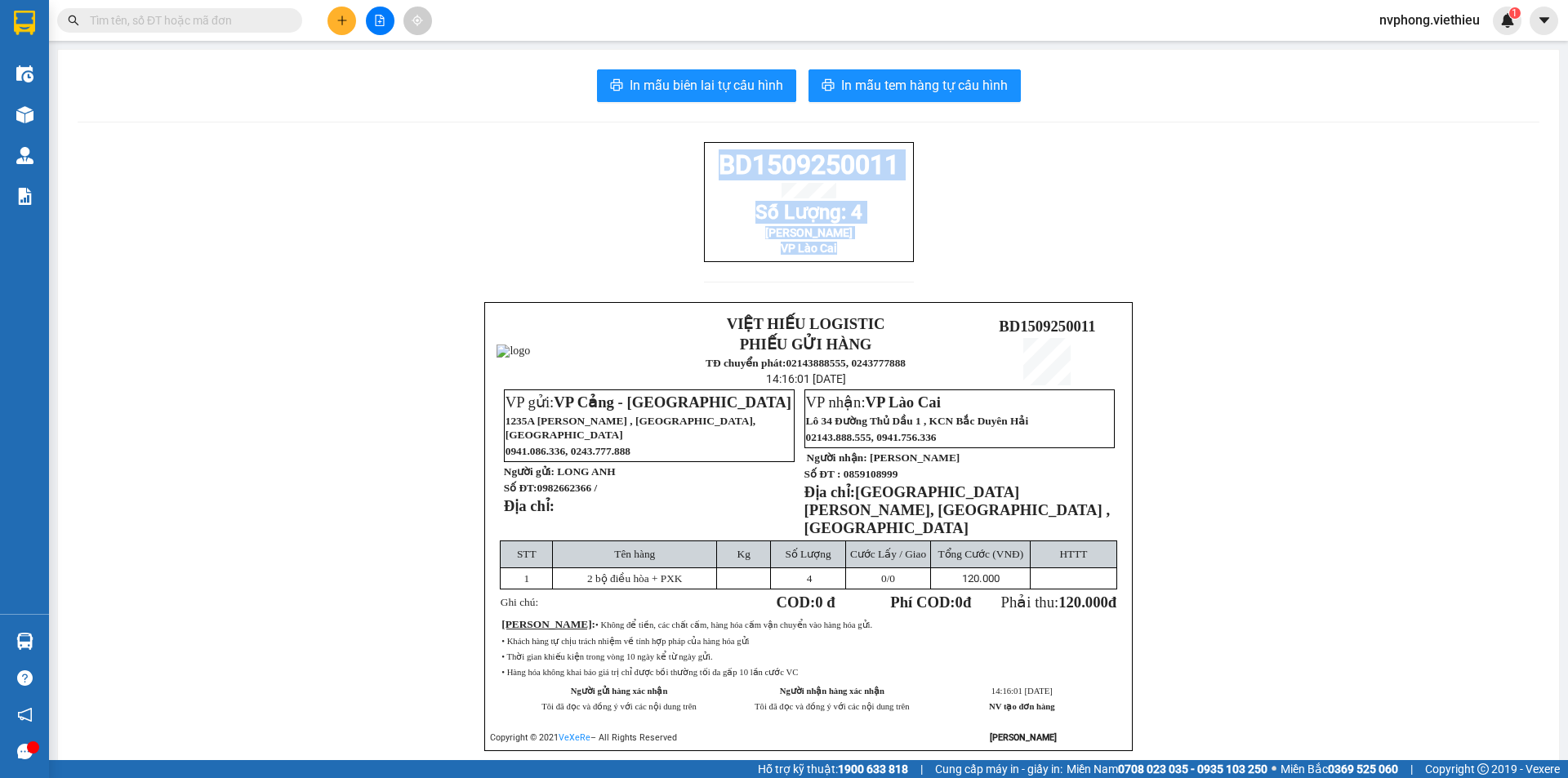
drag, startPoint x: 902, startPoint y: 262, endPoint x: 692, endPoint y: 172, distance: 228.5
click at [692, 172] on div "BD1509250011 Số Lượng: 4 Trần Thuần VP Lào Cai VIỆT HIẾU LOGISTIC PHIẾU GỬI HÀN…" at bounding box center [808, 466] width 1462 height 649
copy div "BD1509250011 Số Lượng: 4 Trần Thuần VP Lào Cai"
click at [340, 22] on icon "plus" at bounding box center [342, 20] width 11 height 11
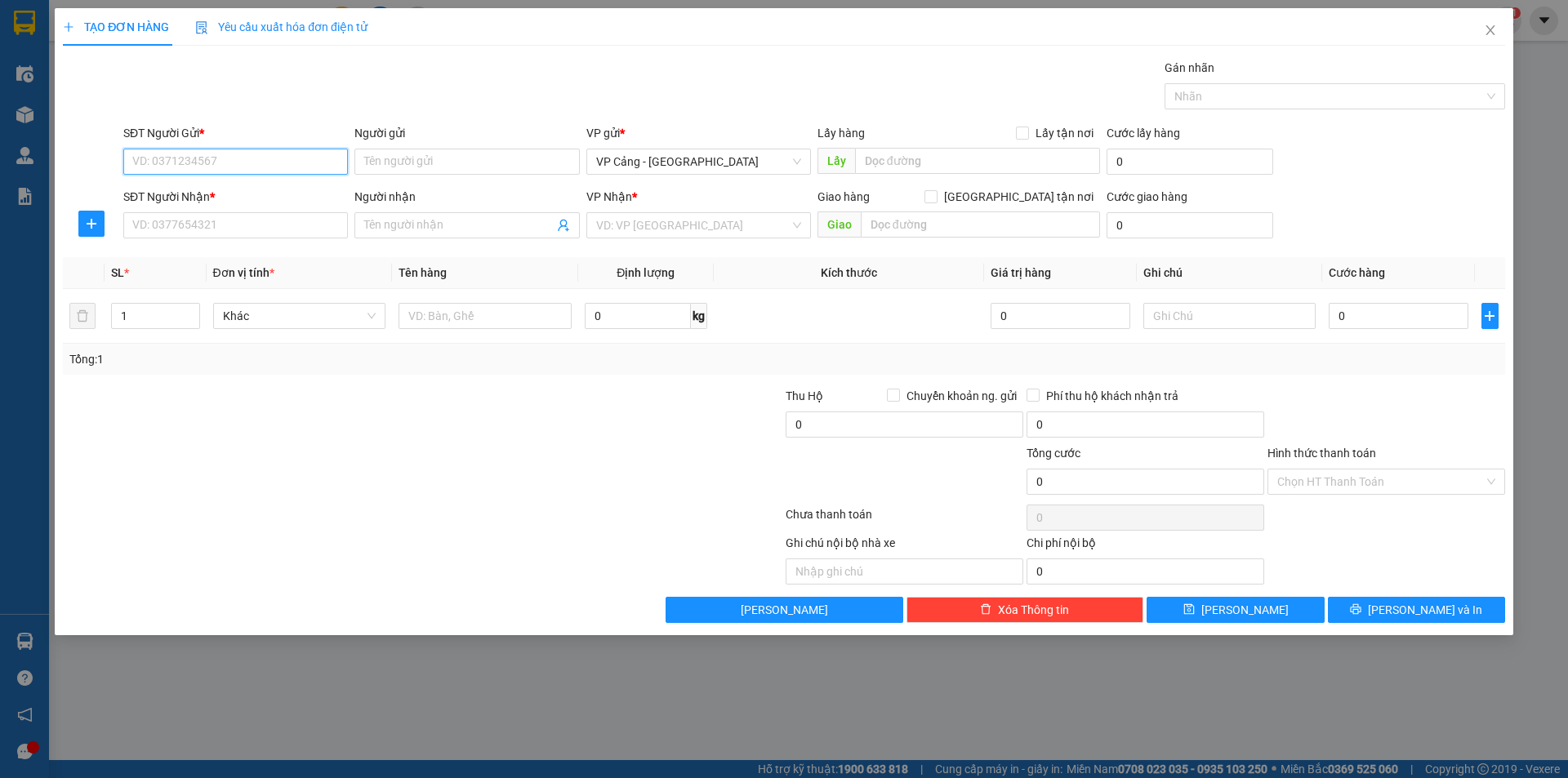
click at [203, 171] on input "SĐT Người Gửi *" at bounding box center [236, 161] width 225 height 26
click at [208, 166] on input "SĐT Người Gửi *" at bounding box center [236, 161] width 225 height 26
click at [210, 166] on input "SĐT Người Gửi *" at bounding box center [236, 161] width 225 height 26
type input "0"
click at [181, 235] on input "SĐT Người Nhận *" at bounding box center [236, 225] width 225 height 26
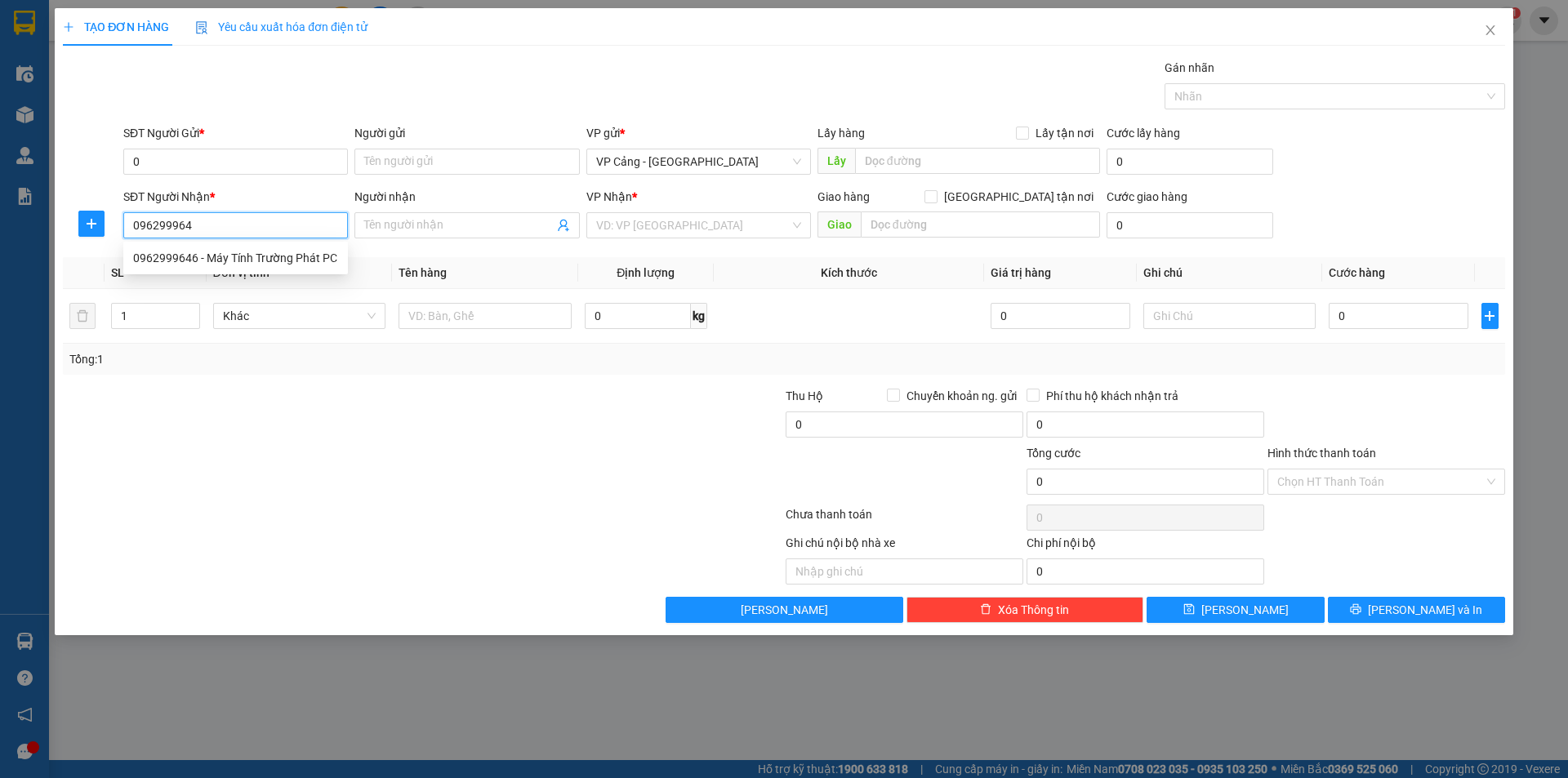
type input "0962999646"
click at [184, 260] on div "0962999646 - Máy Tính Trường Phát PC" at bounding box center [235, 257] width 205 height 18
type input "Máy Tính Trường Phát PC"
checkbox input "true"
type input "344 hoàng liên -TP Lào Cai"
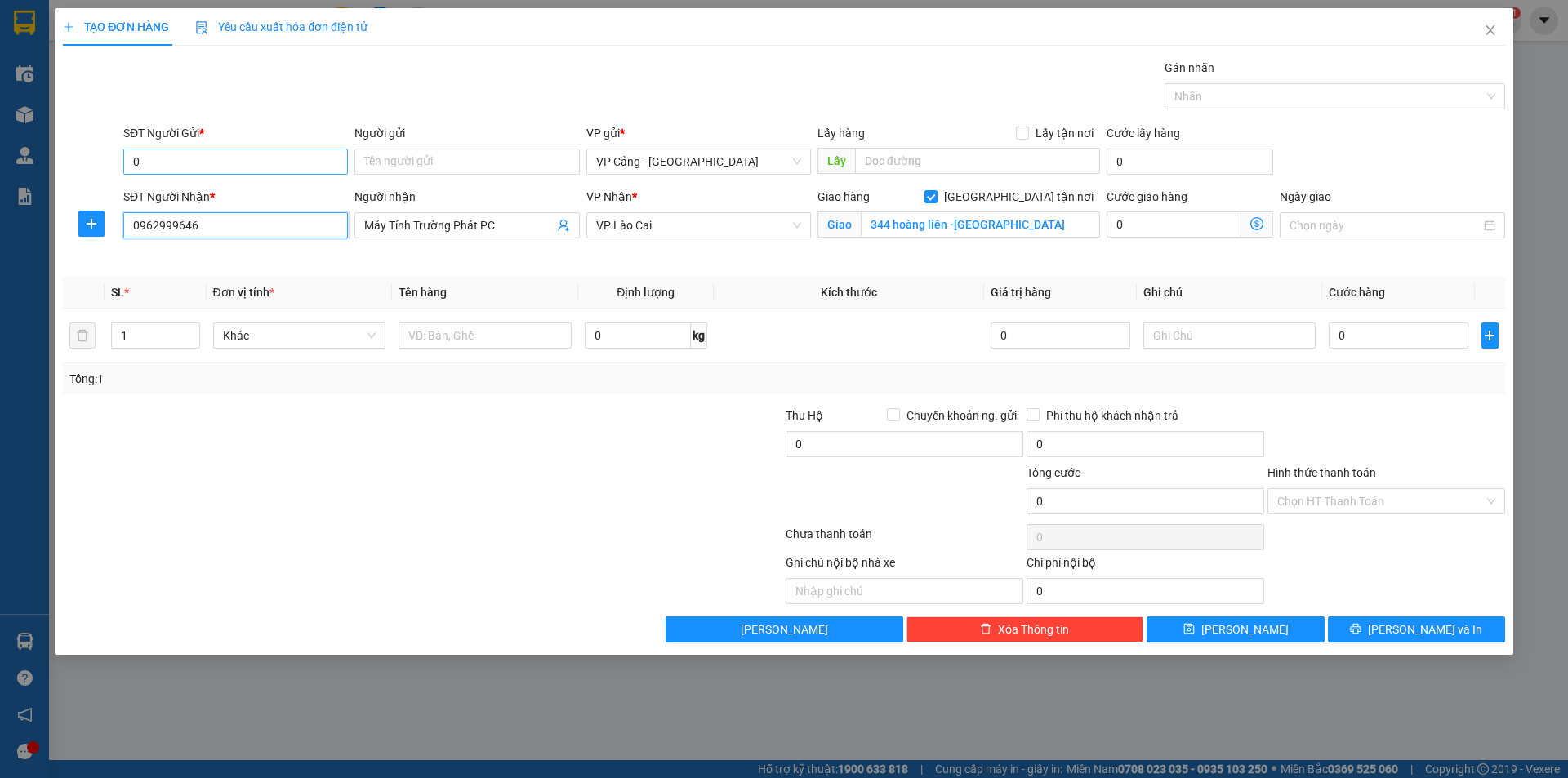
type input "0962999646"
click at [180, 159] on input "0" at bounding box center [236, 161] width 225 height 26
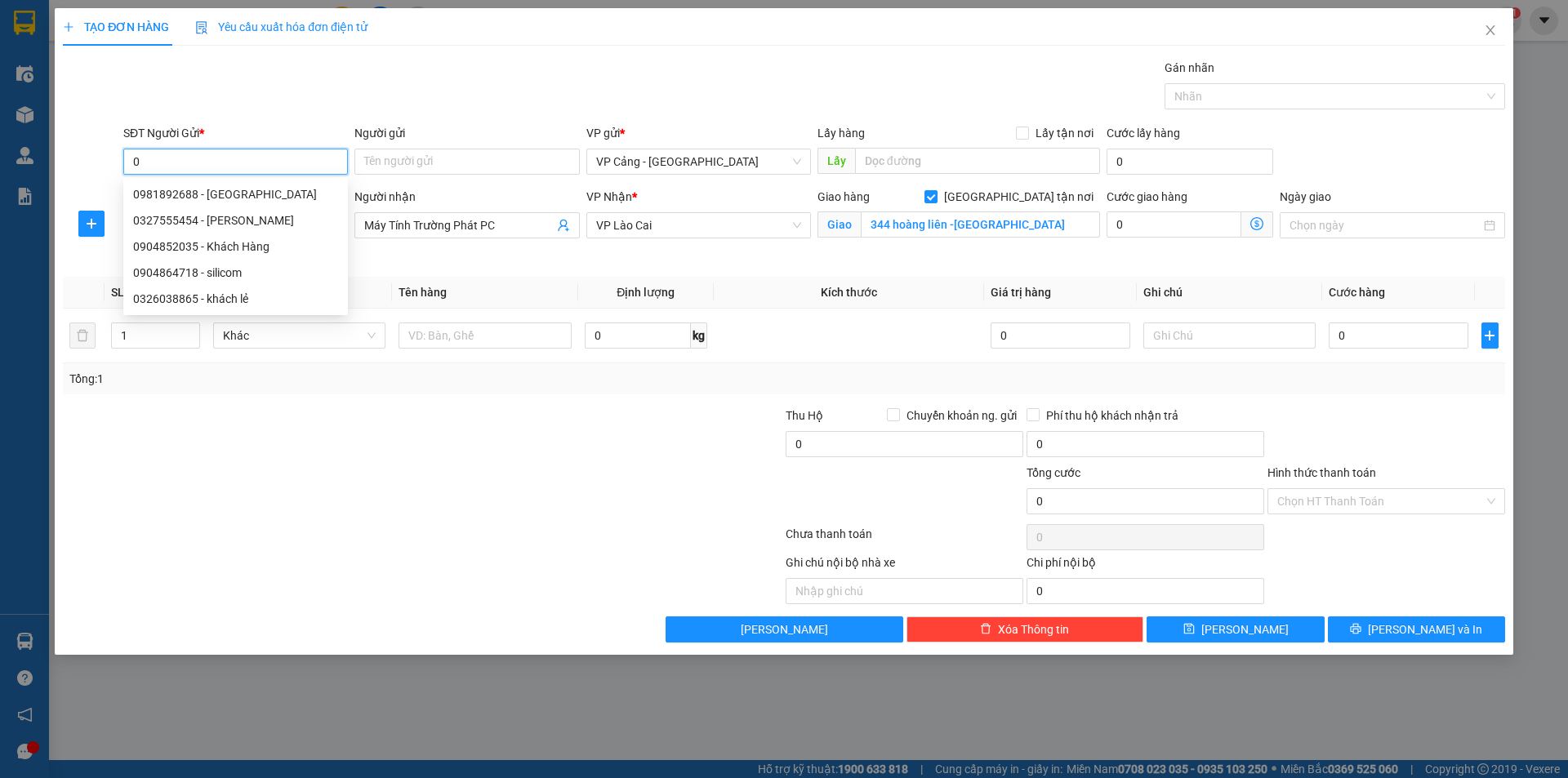
click at [196, 159] on input "0" at bounding box center [236, 161] width 225 height 26
type input "0327555454"
click at [195, 198] on div "0327555454 - Hương" at bounding box center [235, 194] width 205 height 18
type input "Hương"
type input "0327555454"
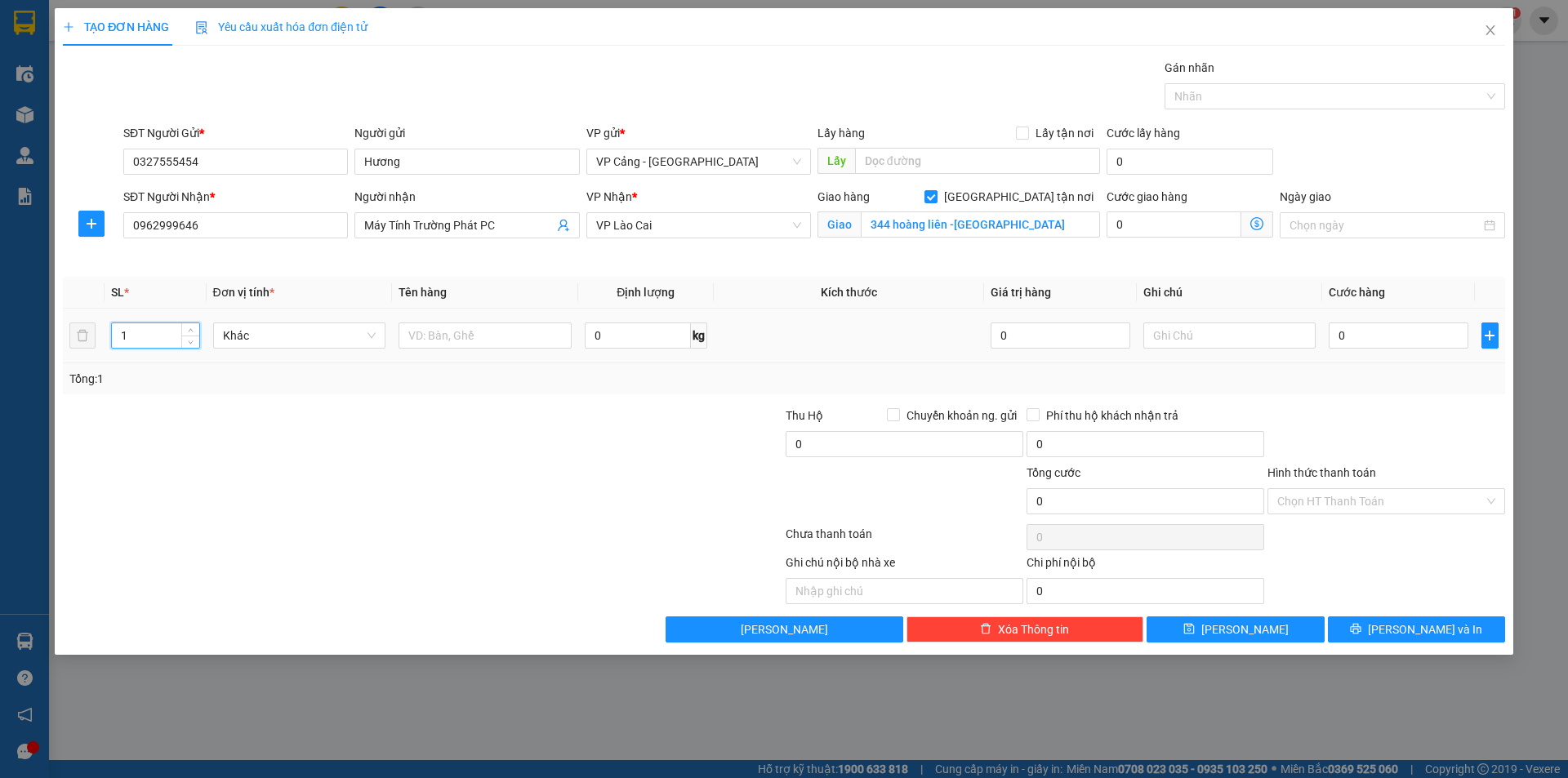
click at [168, 347] on input "1" at bounding box center [155, 336] width 87 height 25
type input "2"
click at [505, 332] on input "text" at bounding box center [485, 336] width 173 height 26
type input "2 kiện"
click at [1345, 324] on input "0" at bounding box center [1398, 336] width 139 height 26
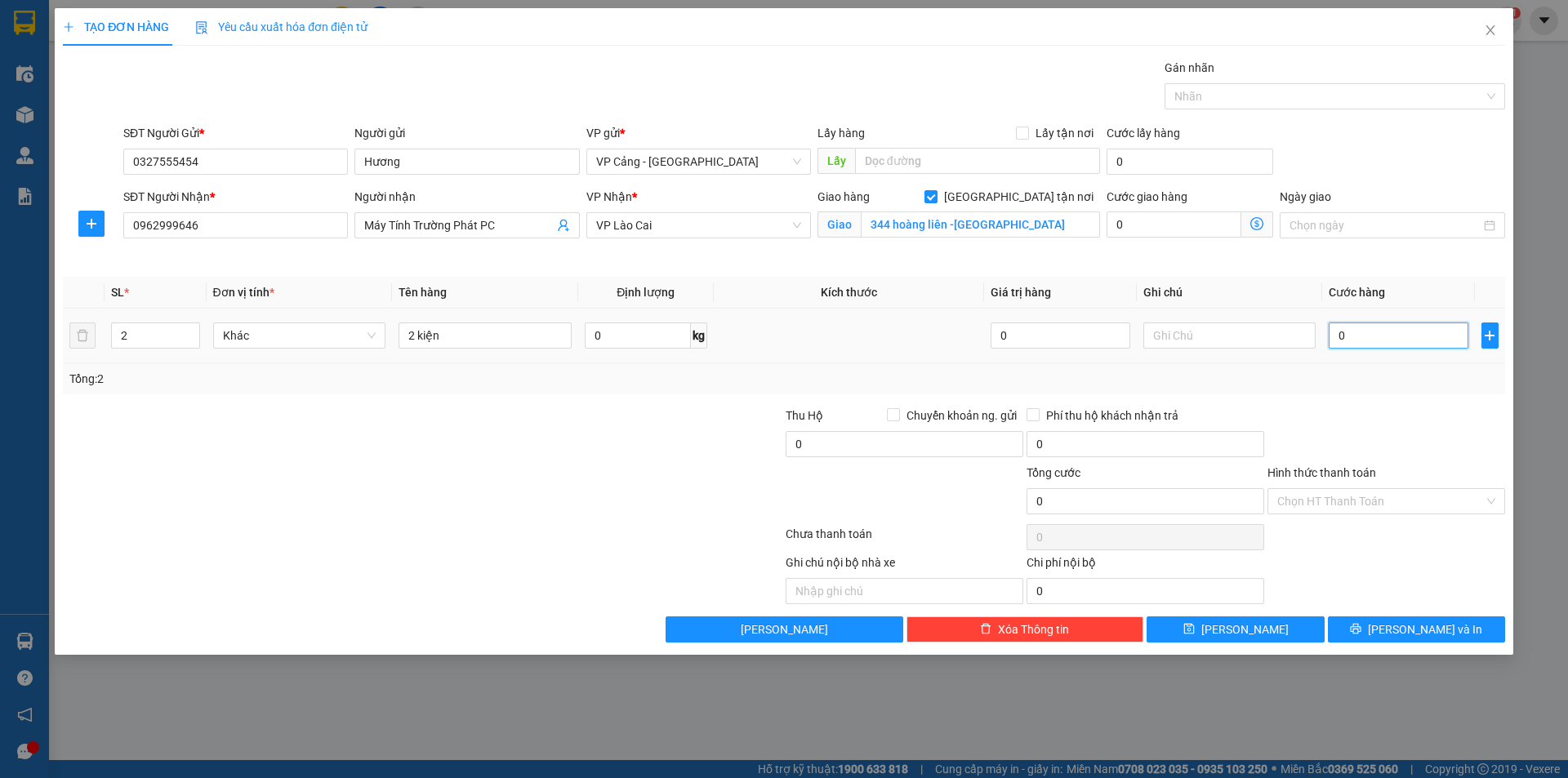
type input "1"
type input "10"
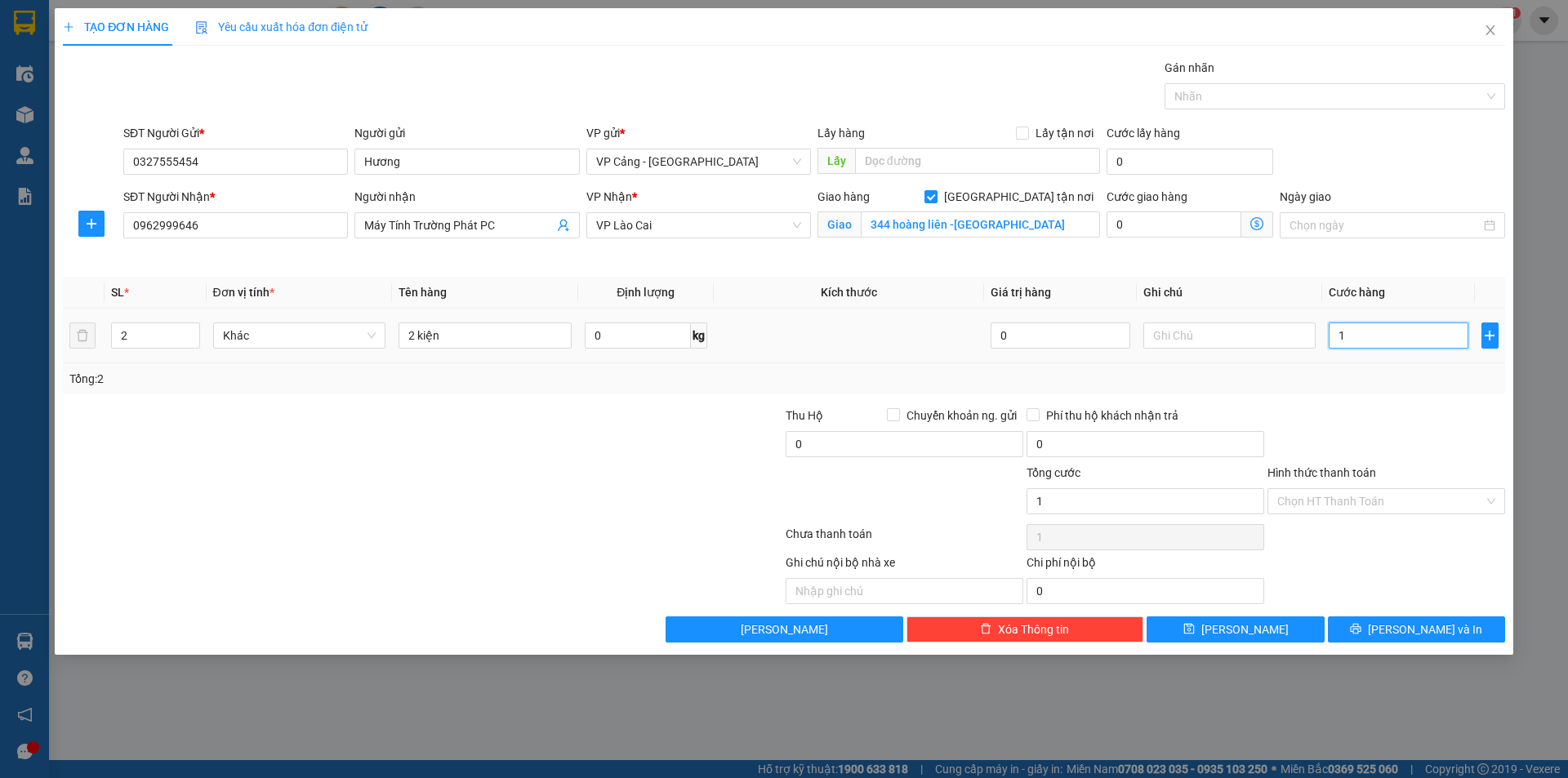
type input "10"
type input "100"
type input "100.000"
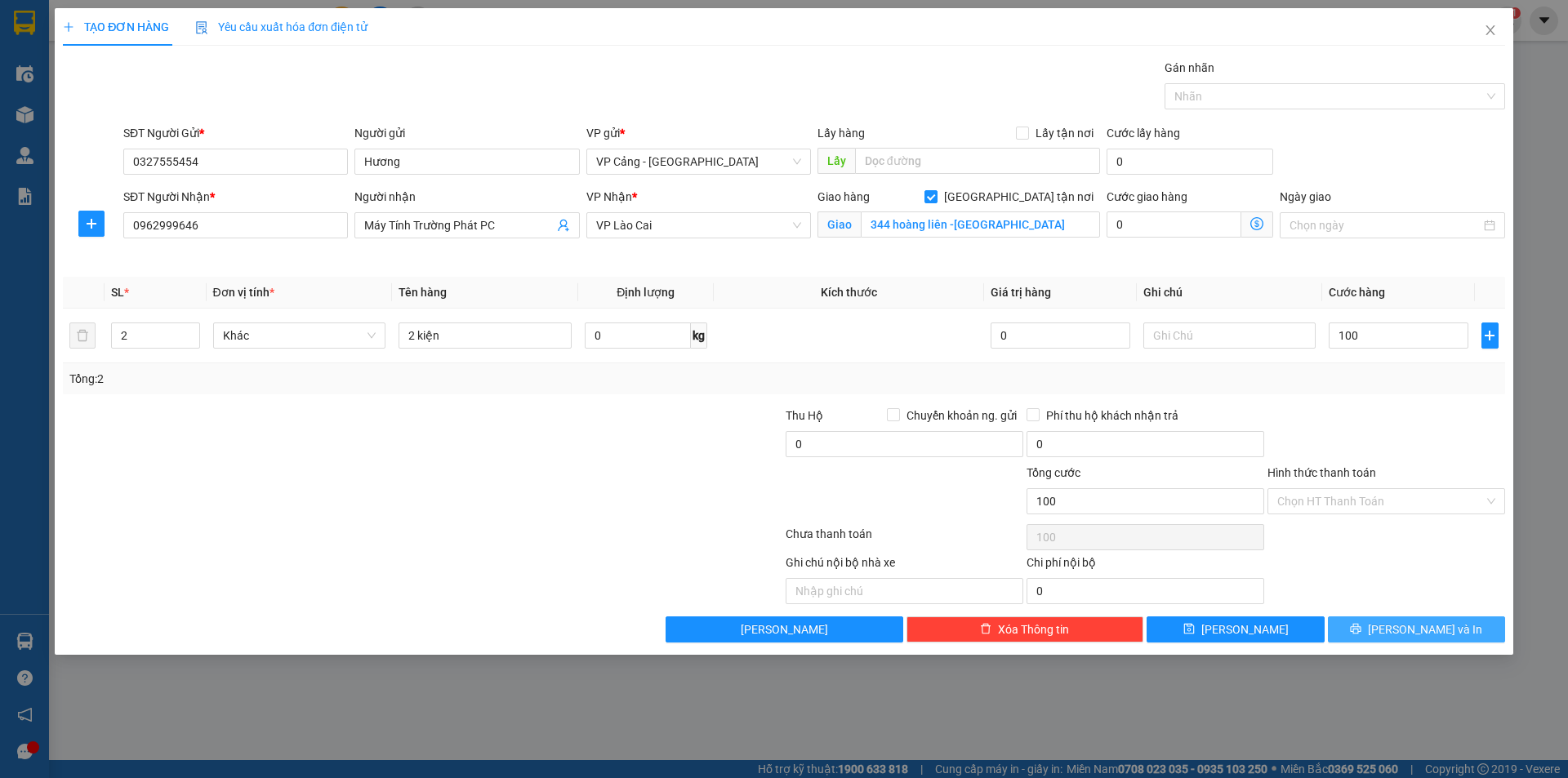
type input "100.000"
click at [1405, 627] on span "[PERSON_NAME] và In" at bounding box center [1425, 629] width 114 height 18
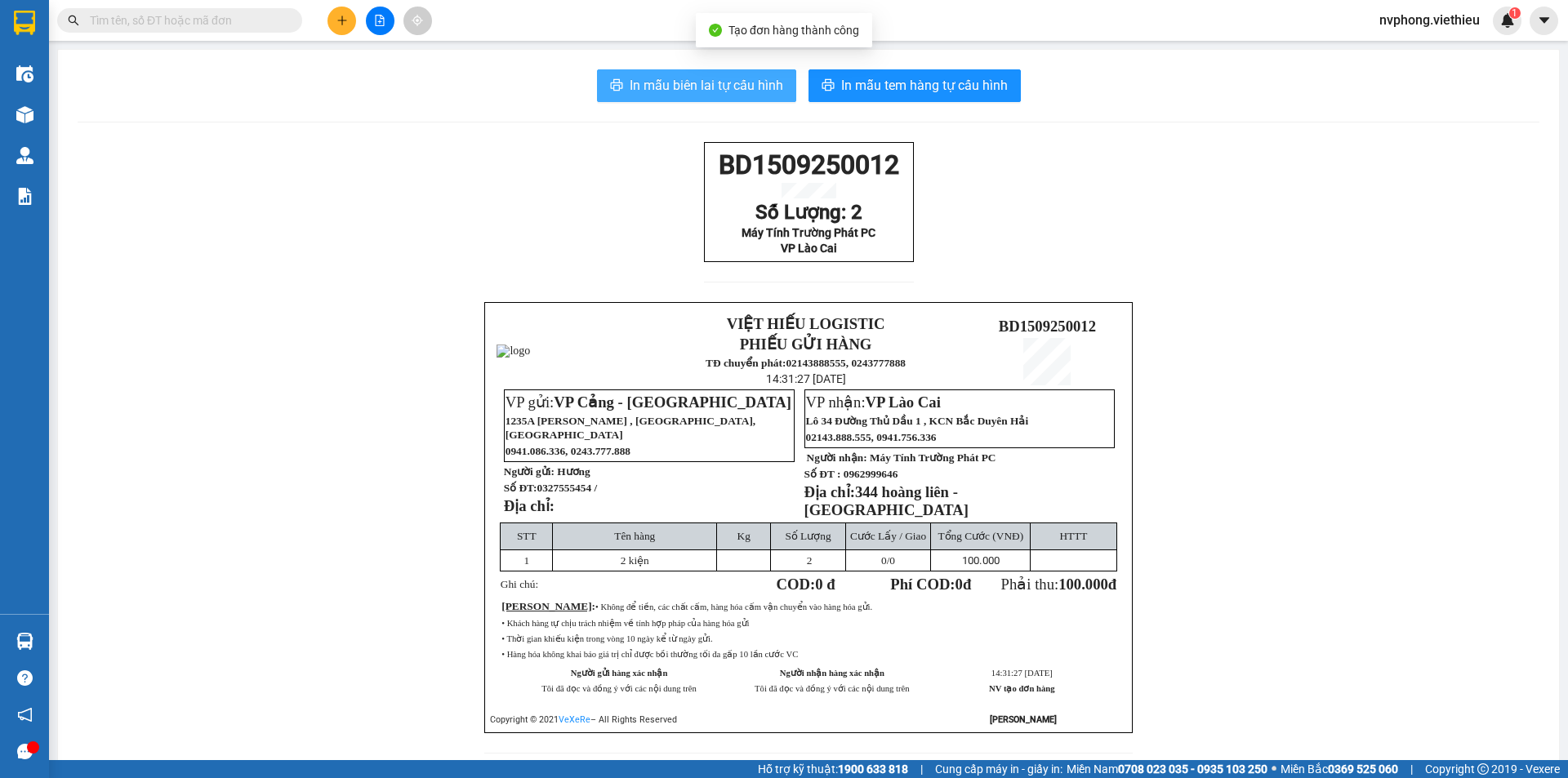
click at [703, 100] on button "In mẫu biên lai tự cấu hình" at bounding box center [696, 85] width 199 height 32
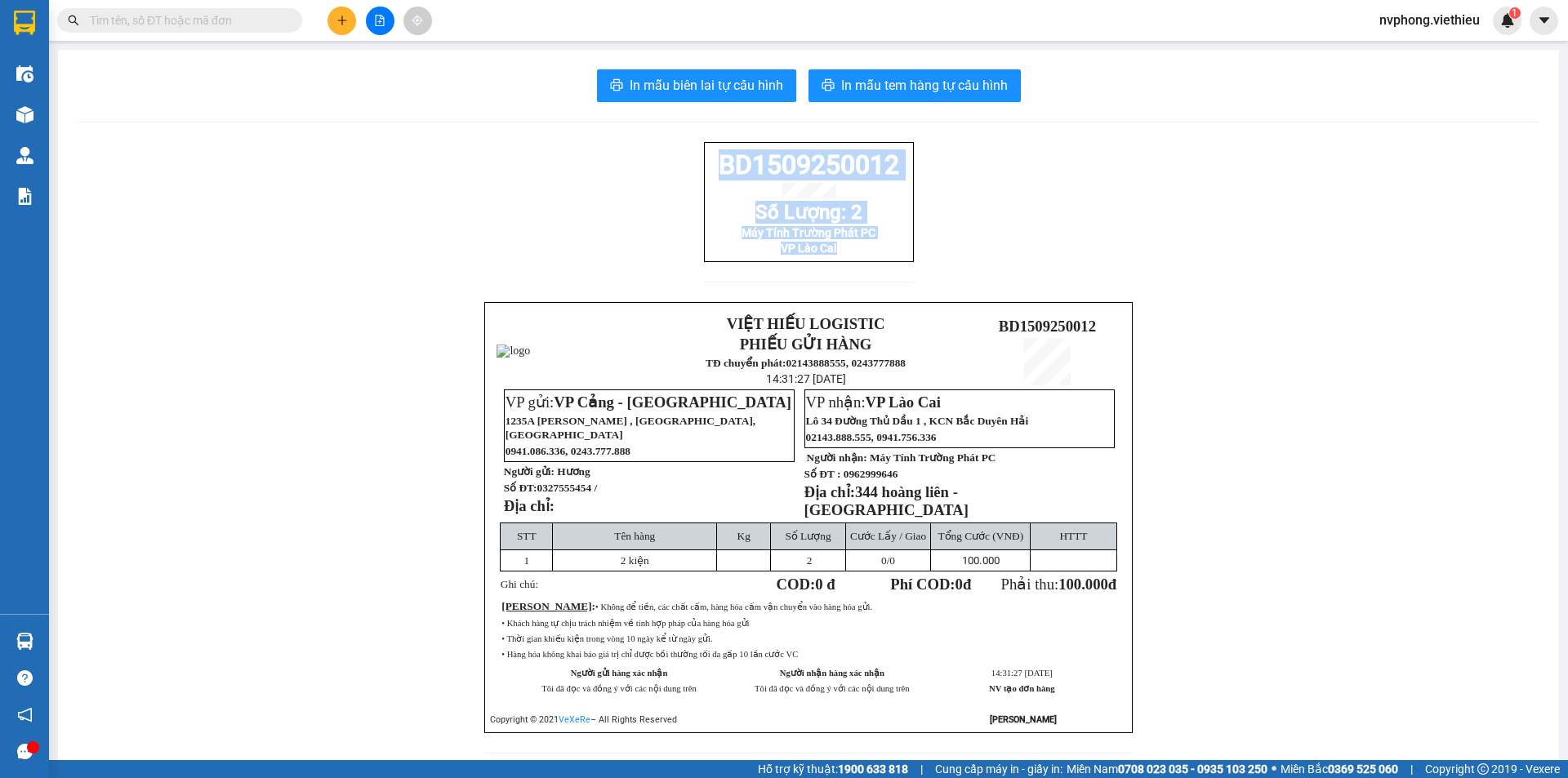
drag, startPoint x: 894, startPoint y: 267, endPoint x: 676, endPoint y: 180, distance: 234.7
click at [676, 180] on div "BD1509250012 Số Lượng: 2 Máy Tính Trường Phát PC VP Lào Cai VIỆT HIẾU LOGISTIC …" at bounding box center [808, 457] width 1462 height 631
copy div "BD1509250012 Số Lượng: 2 Máy Tính Trường Phát PC VP Lào Cai"
click at [329, 13] on button at bounding box center [341, 20] width 29 height 29
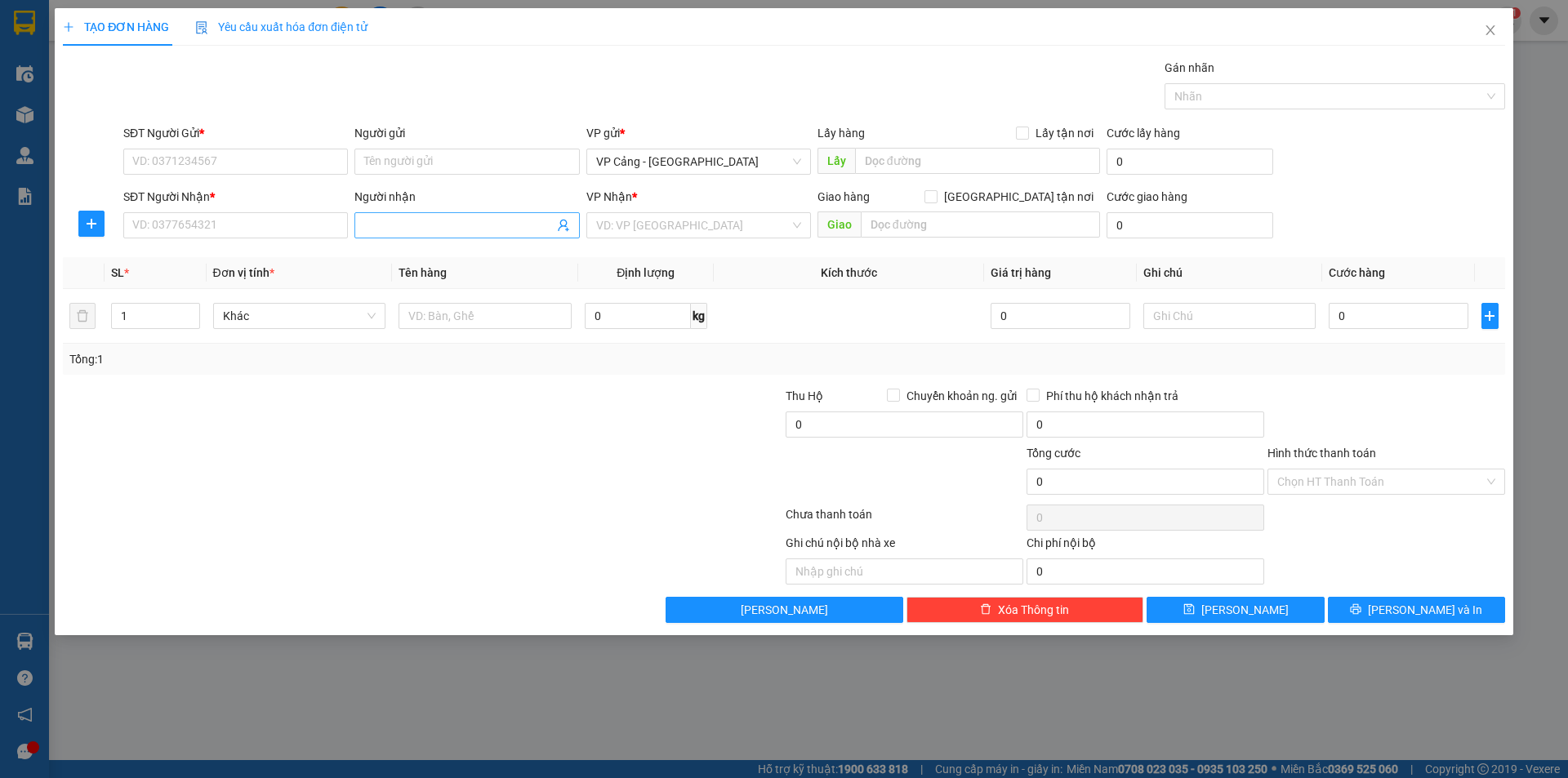
click at [411, 234] on span at bounding box center [467, 225] width 225 height 26
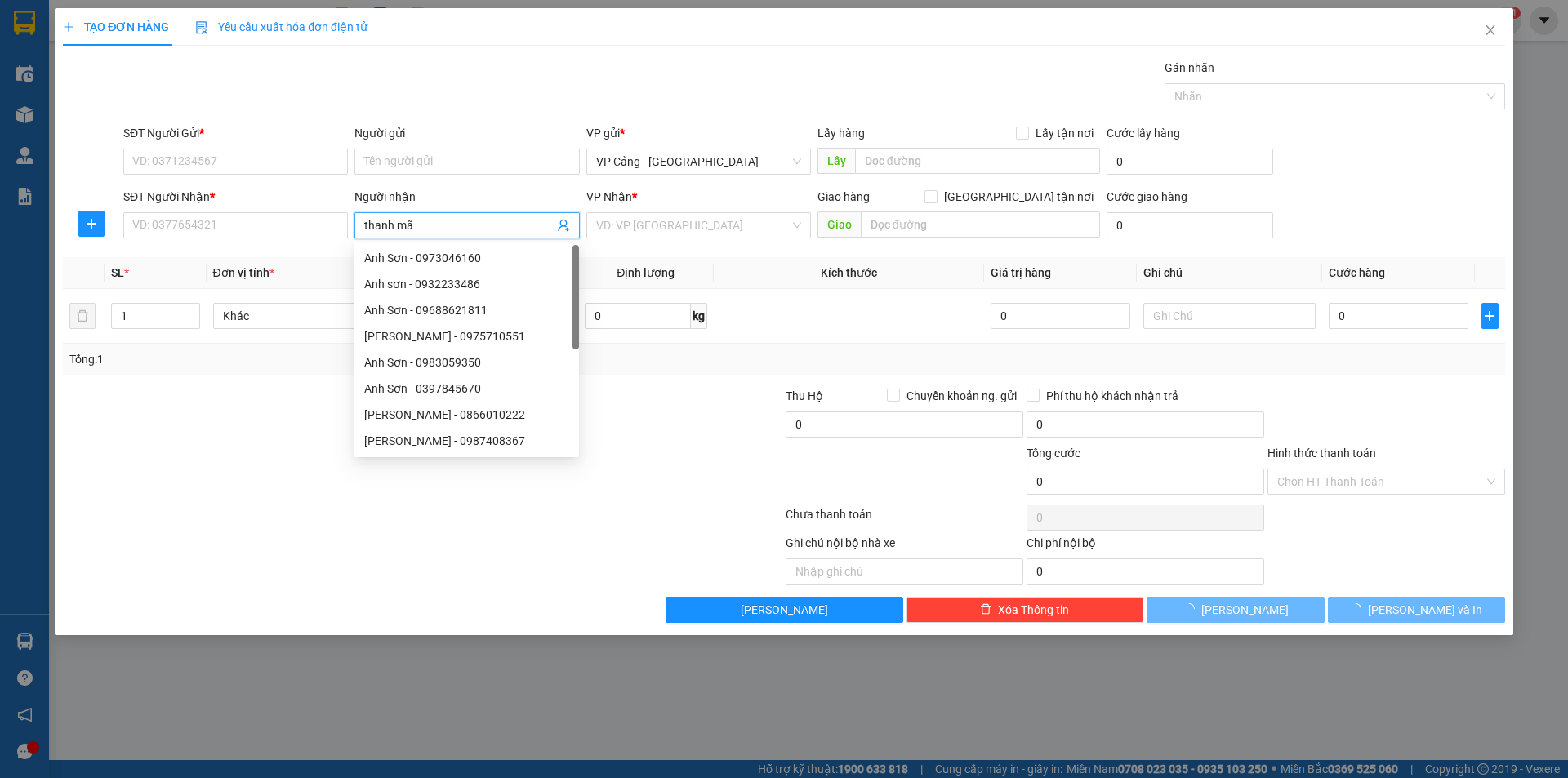
type input "thanh mão"
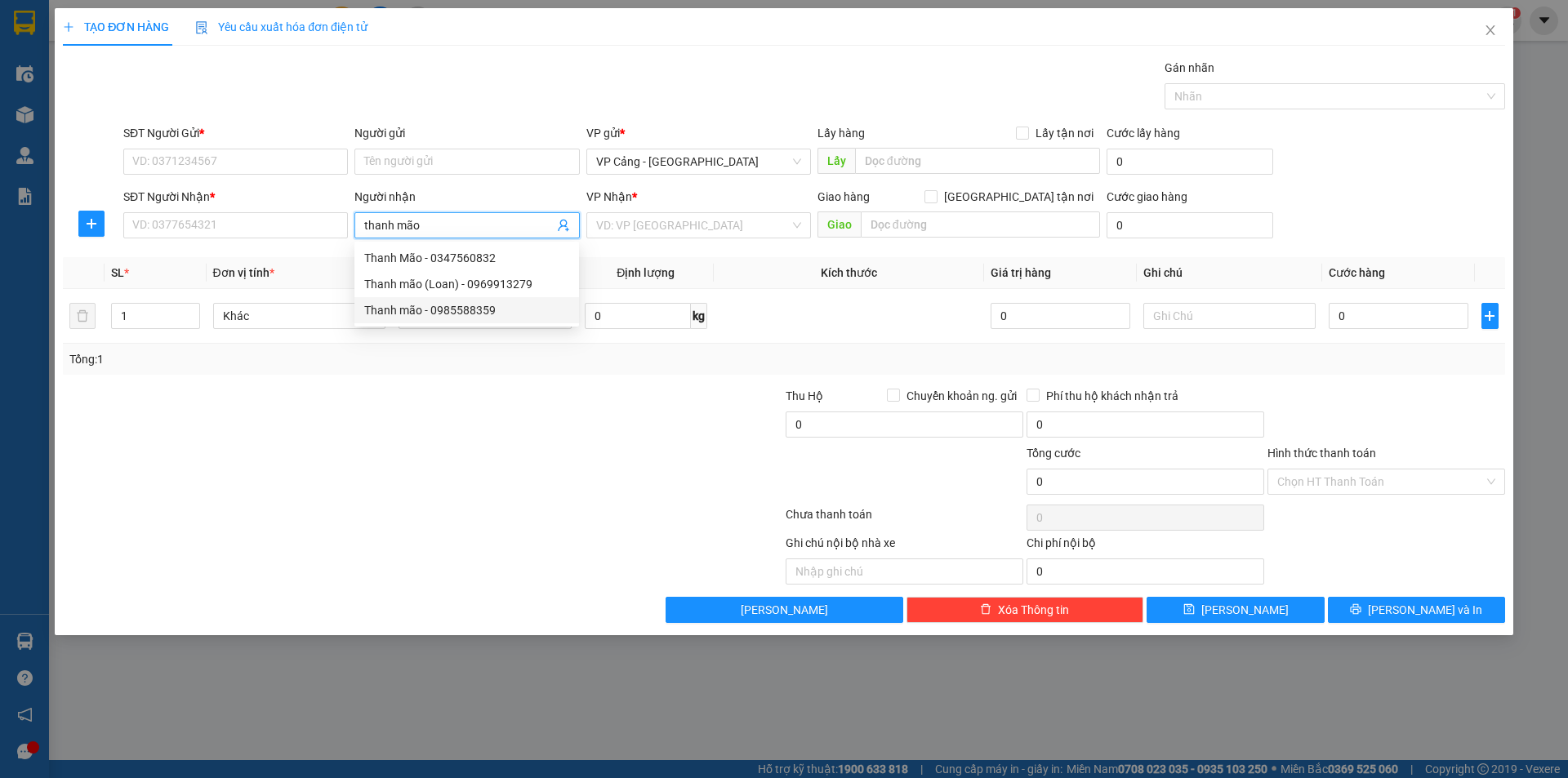
click at [495, 316] on div "Thanh mão - 0985588359" at bounding box center [467, 310] width 205 height 18
type input "0985588359"
type input "Thanh mão"
checkbox input "true"
type input "chợ gốc mít"
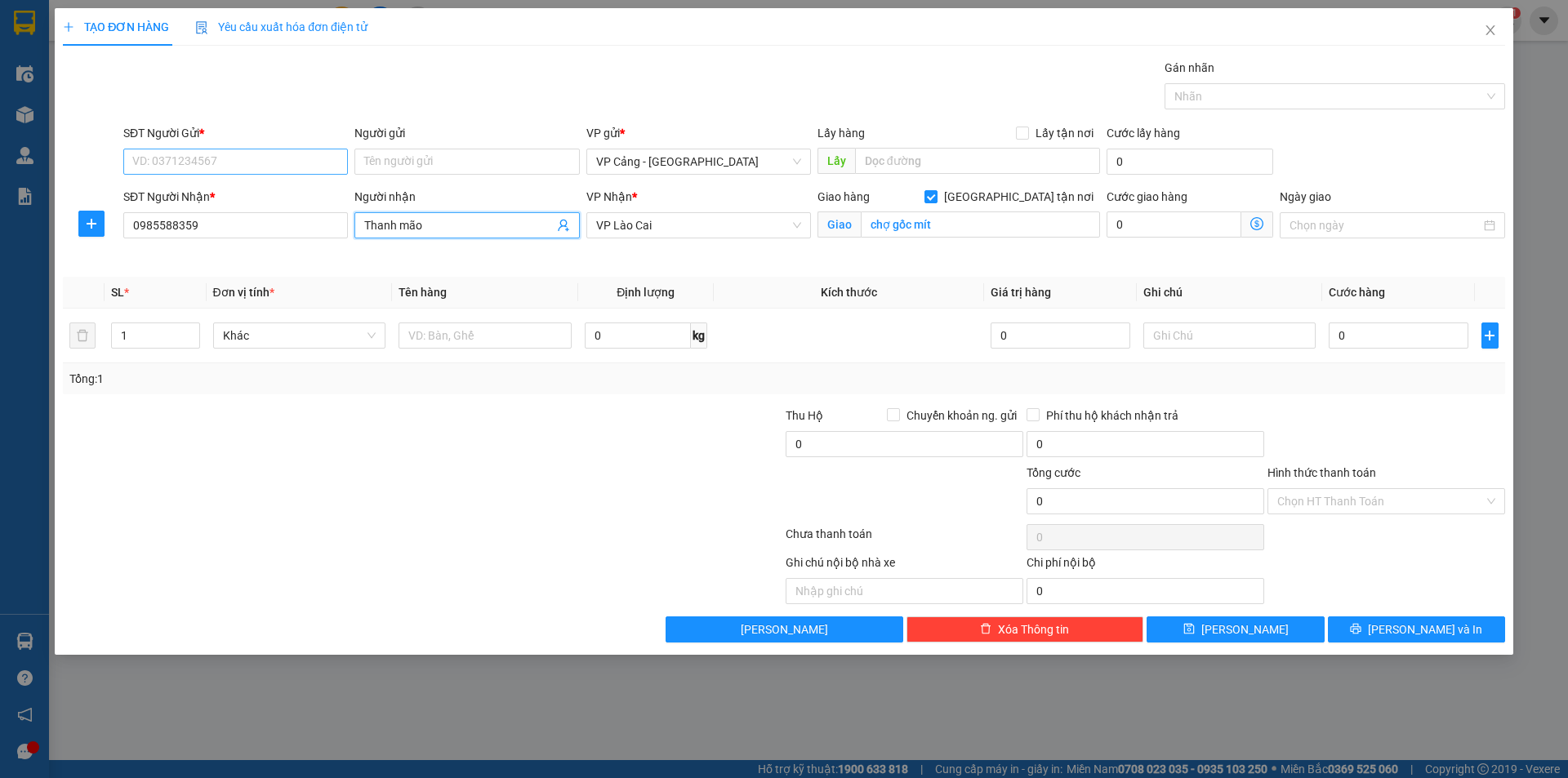
type input "Thanh mão"
click at [252, 165] on input "SĐT Người Gửi *" at bounding box center [236, 161] width 225 height 26
click at [218, 227] on input "0985588359" at bounding box center [236, 225] width 225 height 26
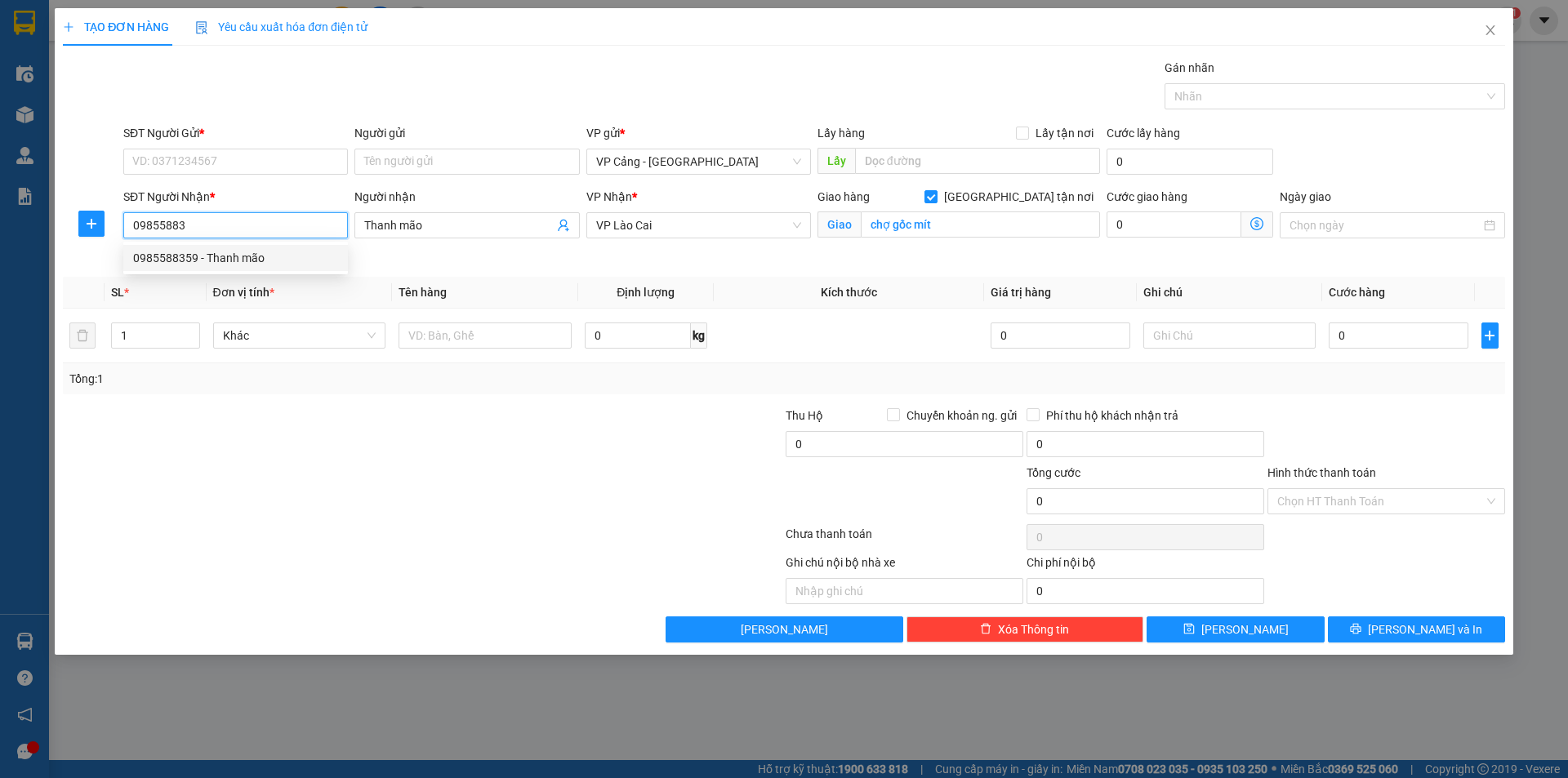
click at [211, 265] on div "0985588359 - Thanh mão" at bounding box center [235, 257] width 205 height 18
type input "0985588359"
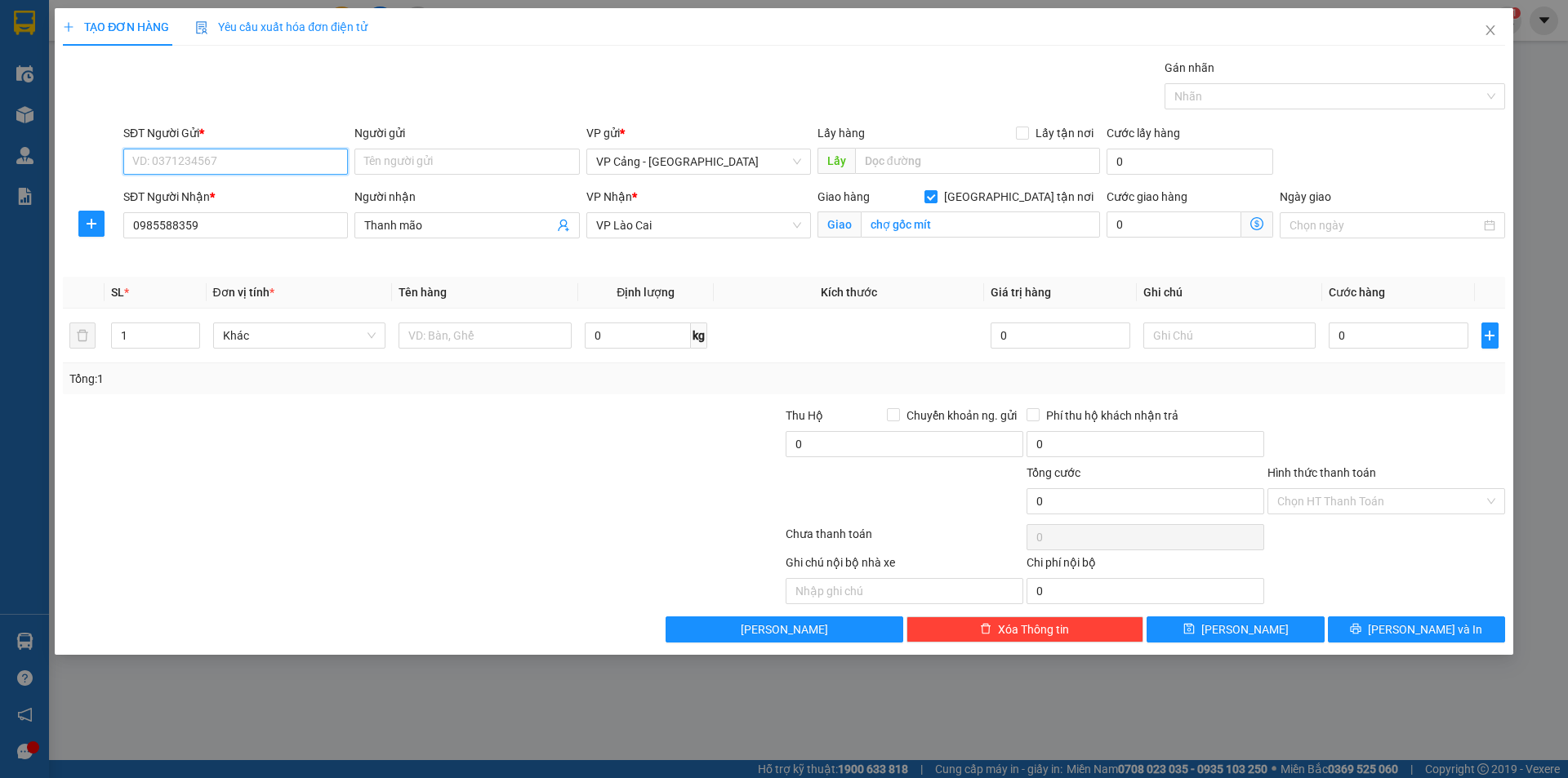
click at [174, 172] on input "SĐT Người Gửi *" at bounding box center [236, 161] width 225 height 26
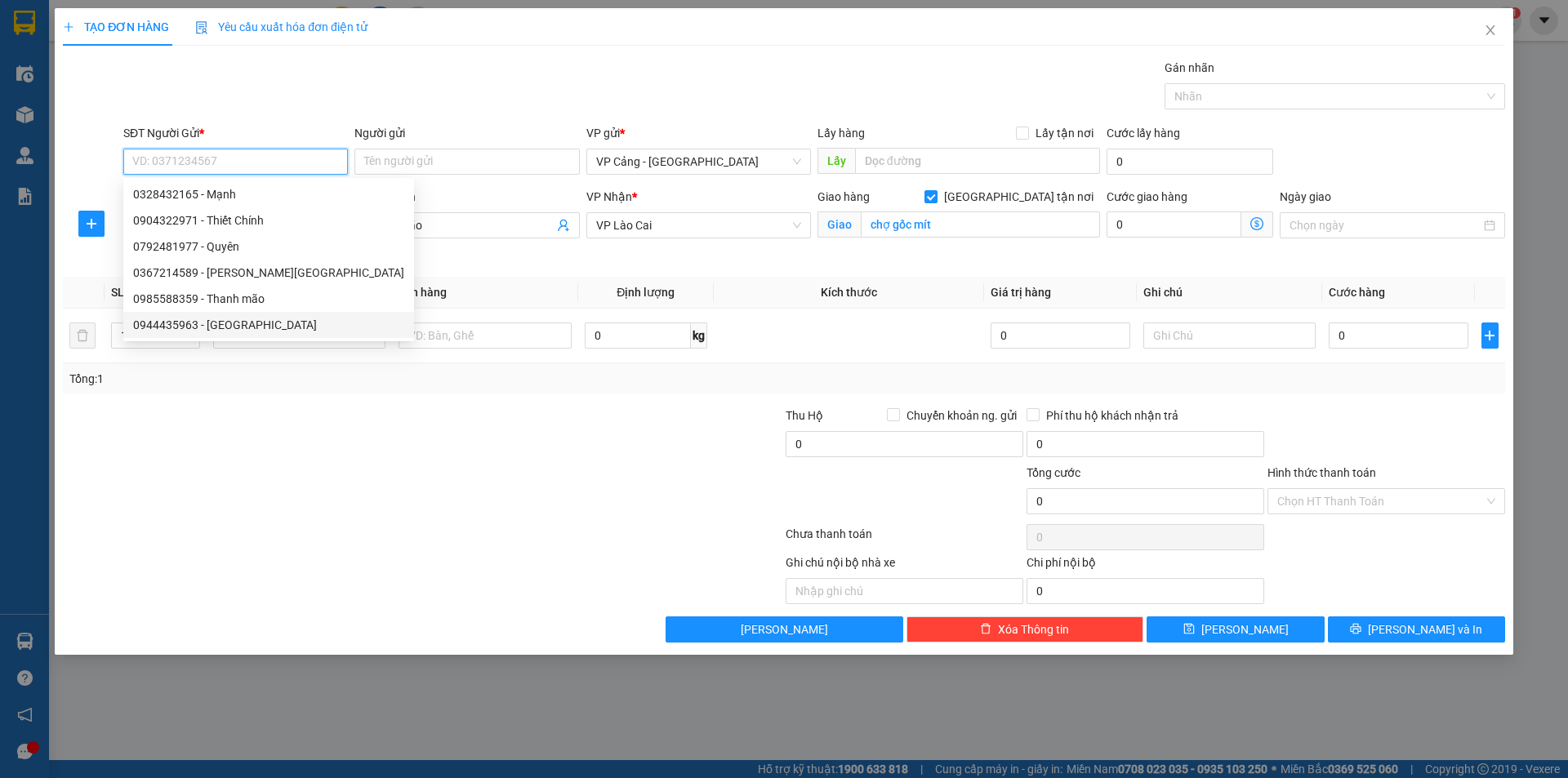
click at [214, 329] on div "0944435963 - Minh Đông" at bounding box center [268, 324] width 271 height 18
type input "0944435963"
type input "Minh Đông"
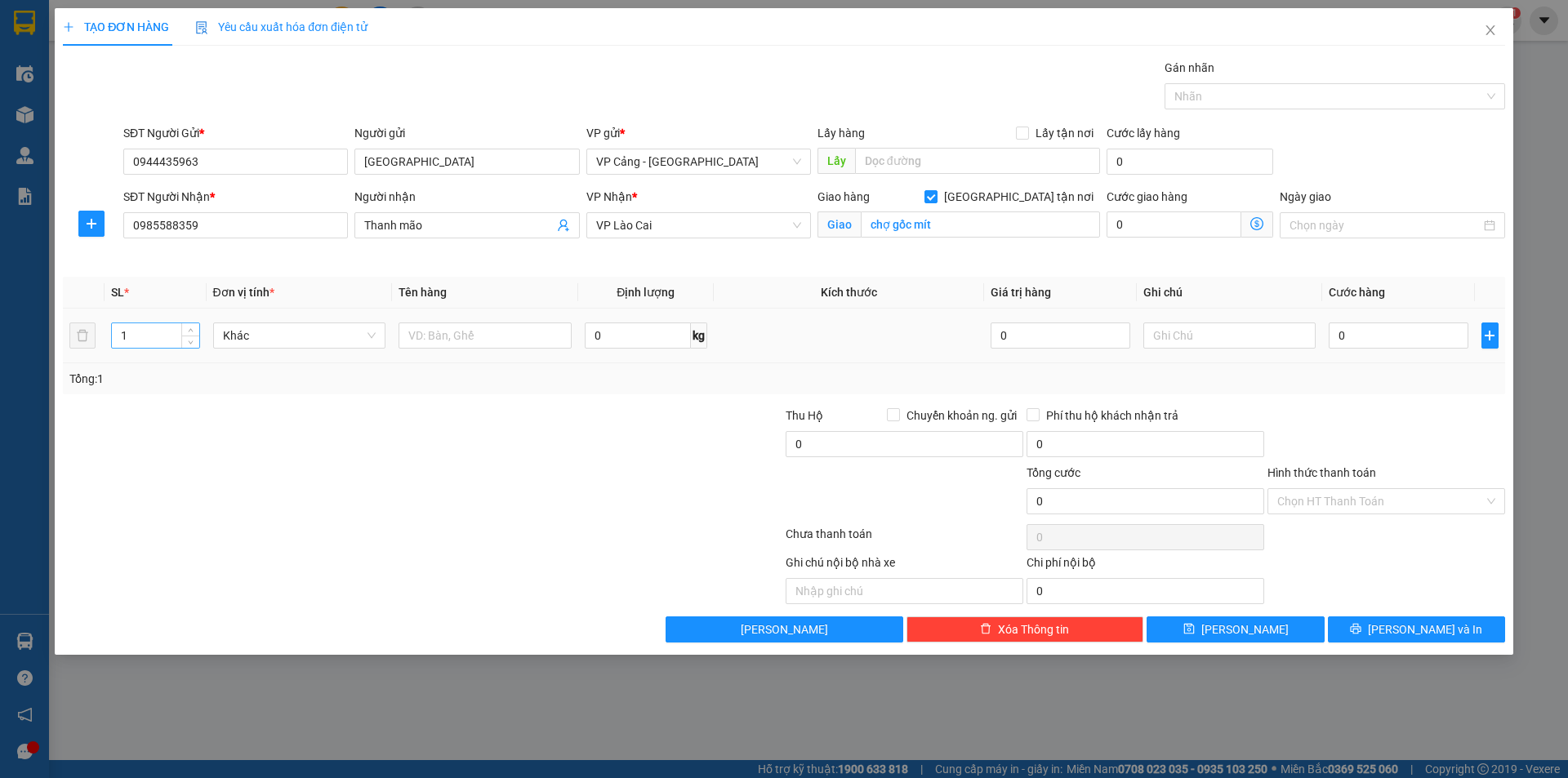
click at [144, 346] on input "1" at bounding box center [155, 336] width 87 height 25
click at [453, 343] on input "text" at bounding box center [485, 336] width 173 height 26
type input "1 bao ( bao bị rách )"
click at [1383, 344] on input "0" at bounding box center [1398, 336] width 139 height 26
type input "1"
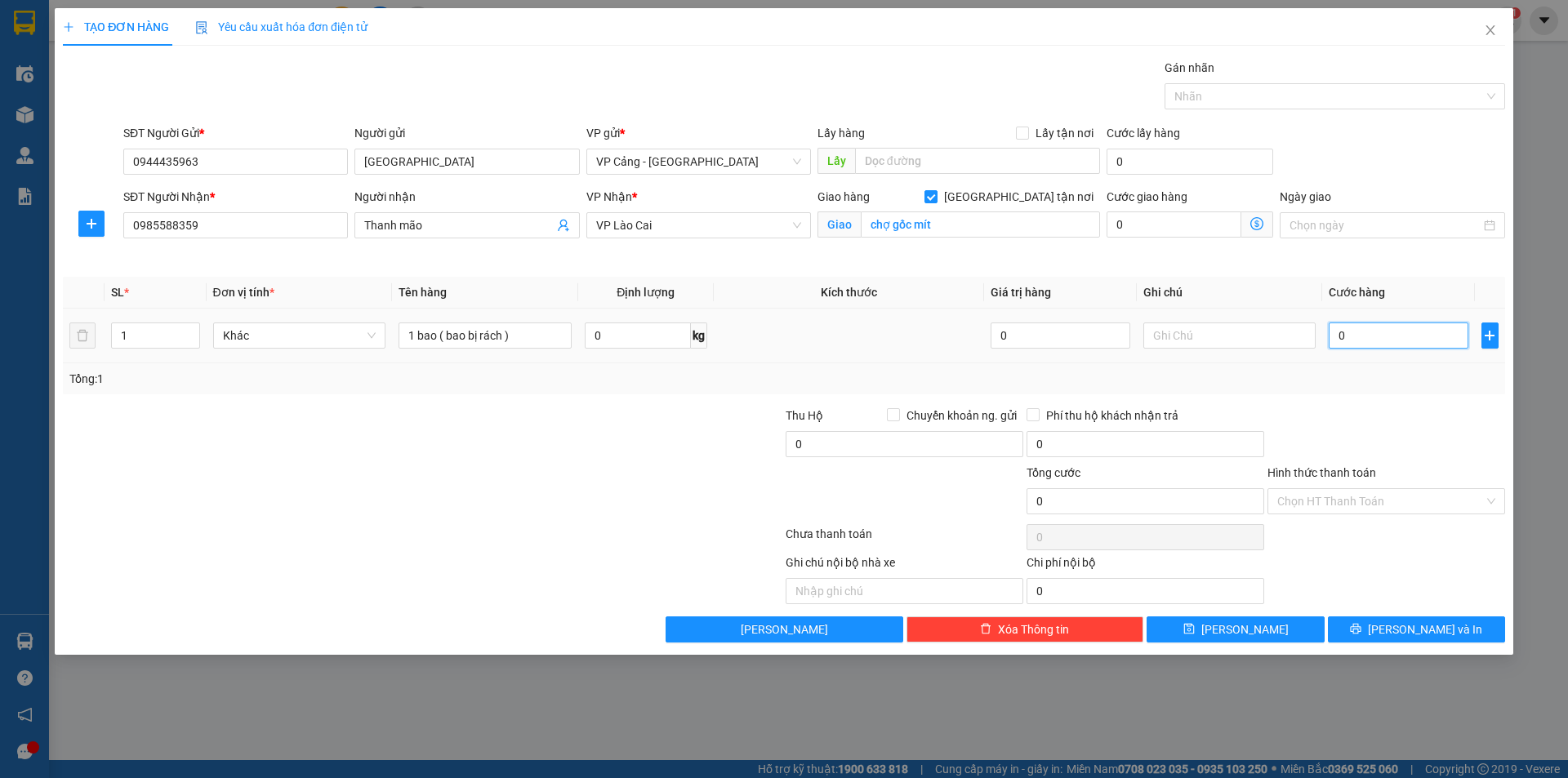
type input "1"
type input "1.000"
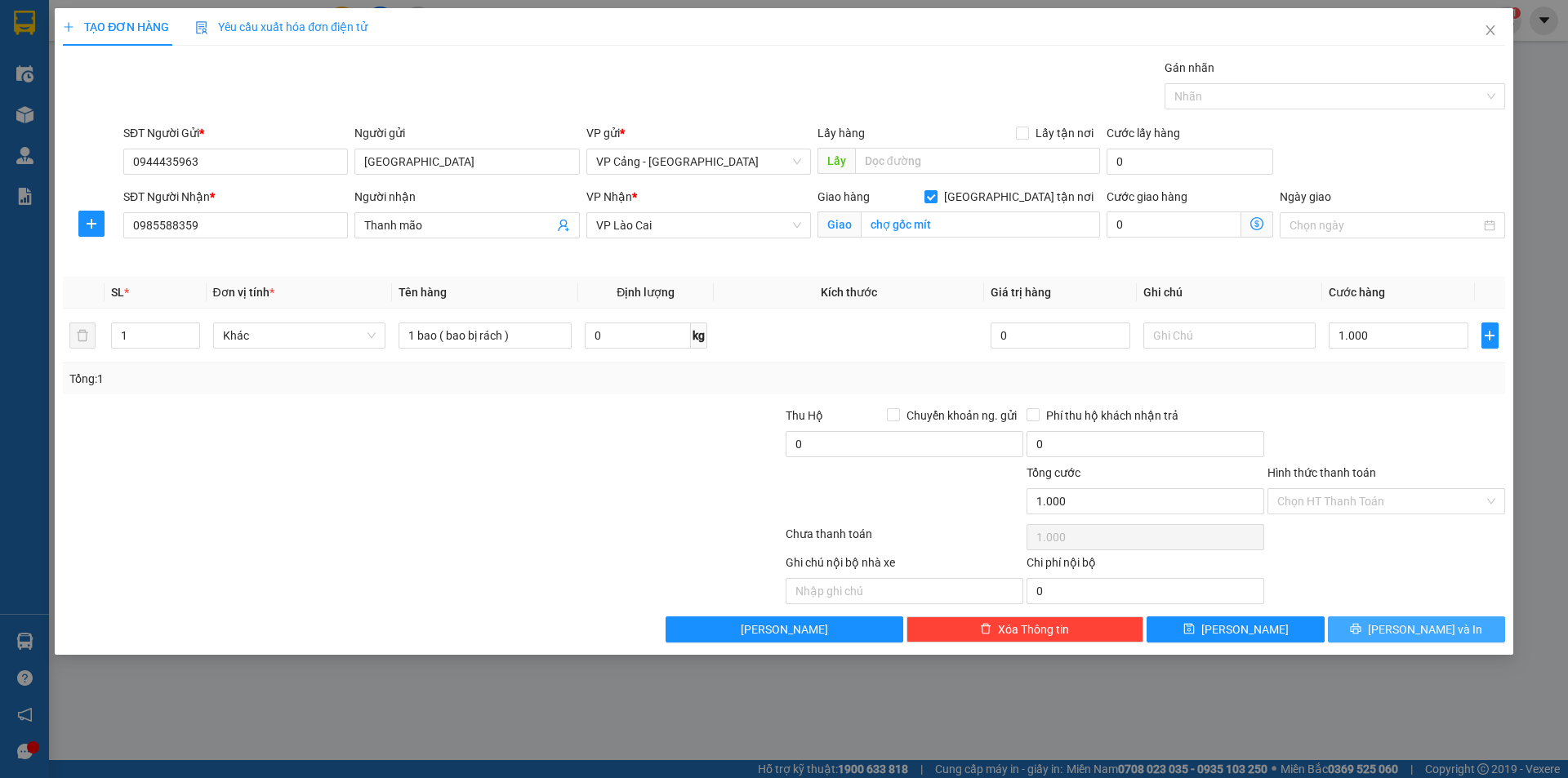
click at [1361, 636] on span "printer" at bounding box center [1356, 630] width 11 height 13
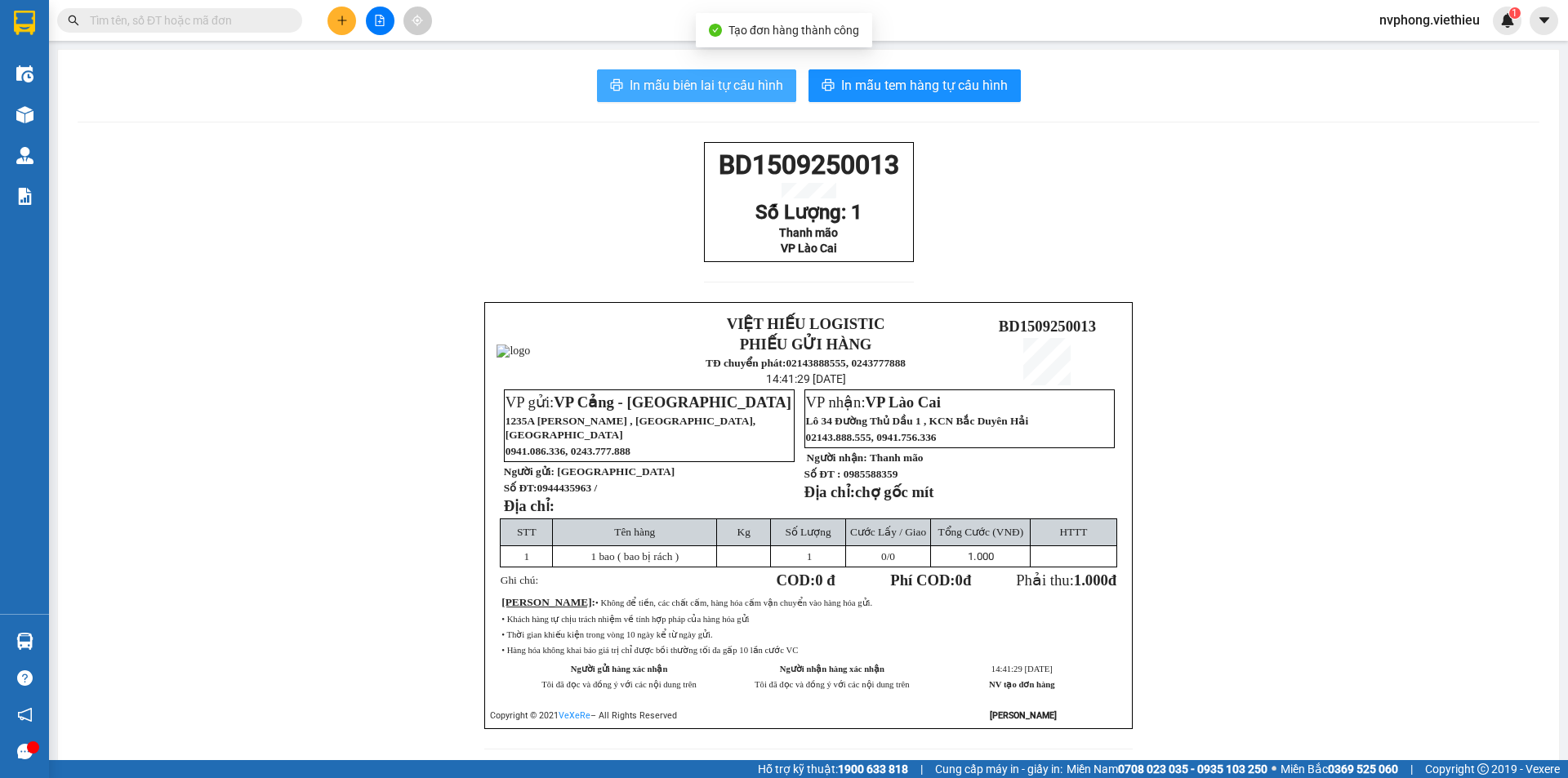
click at [669, 83] on span "In mẫu biên lai tự cấu hình" at bounding box center [707, 85] width 153 height 20
drag, startPoint x: 912, startPoint y: 272, endPoint x: 701, endPoint y: 175, distance: 232.2
click at [701, 175] on div "BD1509250013 Số Lượng: 1 Thanh mão VP Lào Cai VIỆT HIẾU LOGISTIC PHIẾU GỬI HÀNG…" at bounding box center [808, 455] width 1462 height 627
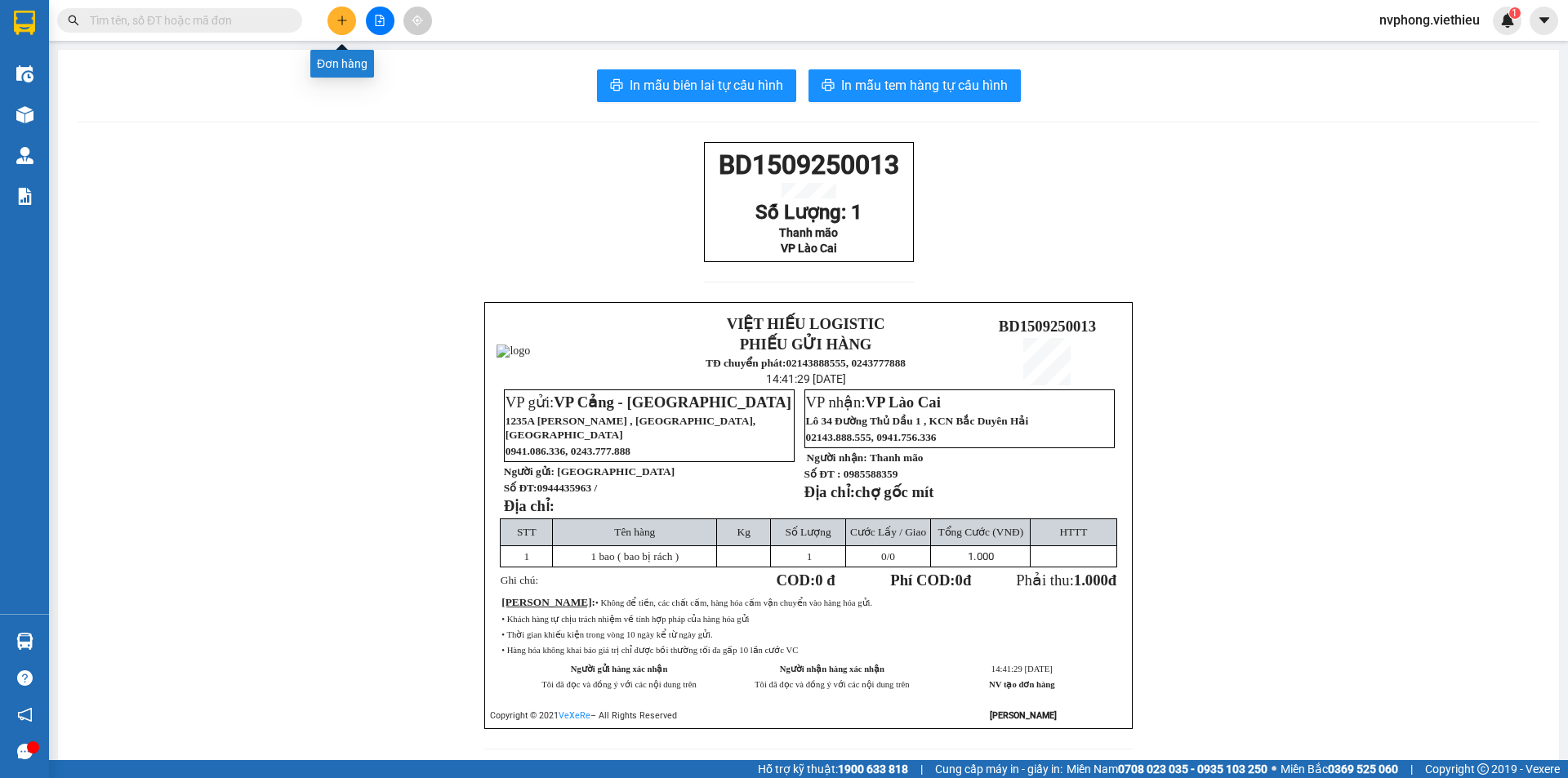
click at [337, 18] on icon "plus" at bounding box center [342, 20] width 11 height 11
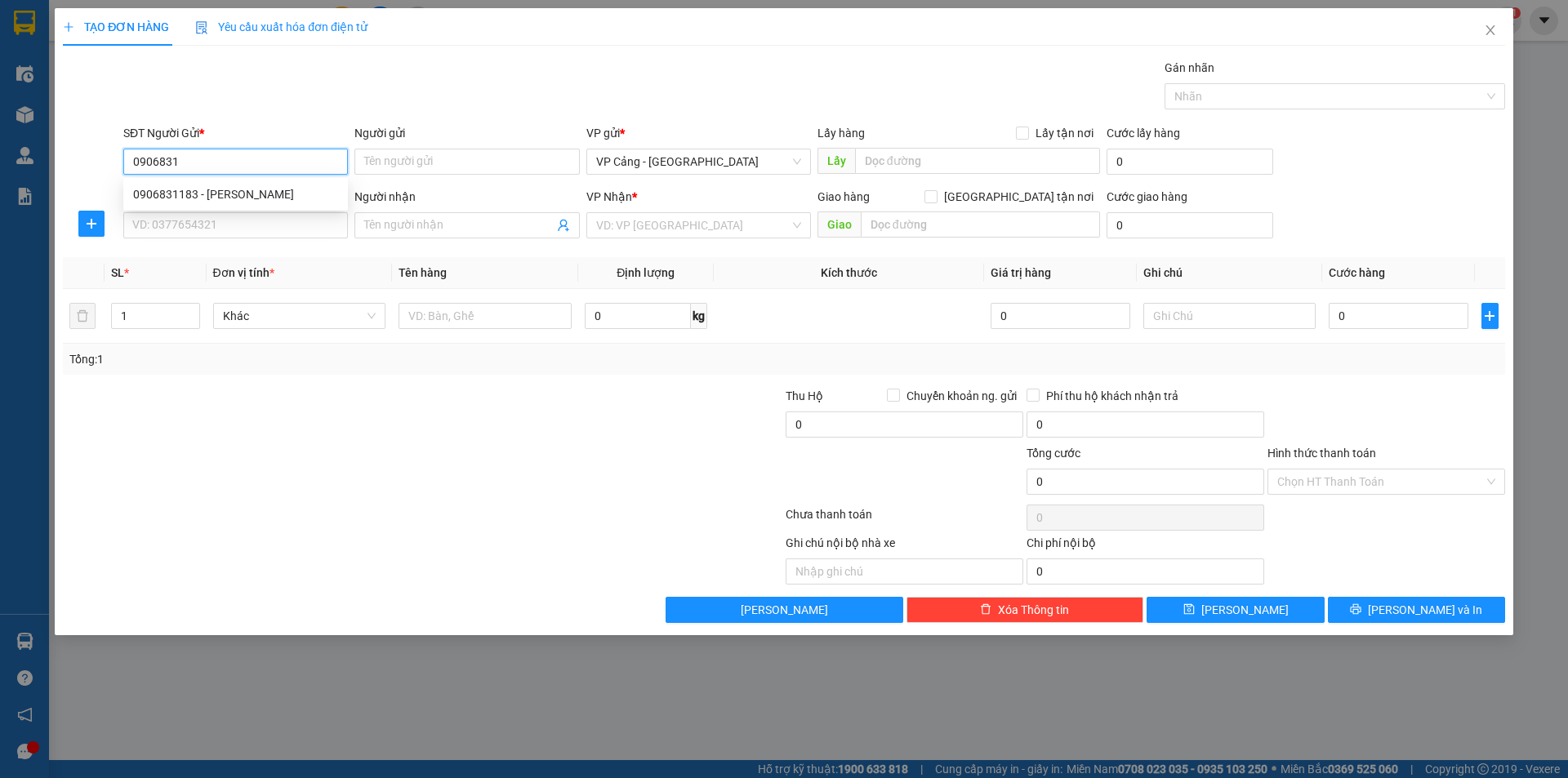
click at [197, 188] on div "0906831183 - Linh" at bounding box center [235, 194] width 205 height 18
type input "0906831183"
type input "Linh"
type input "0906831183"
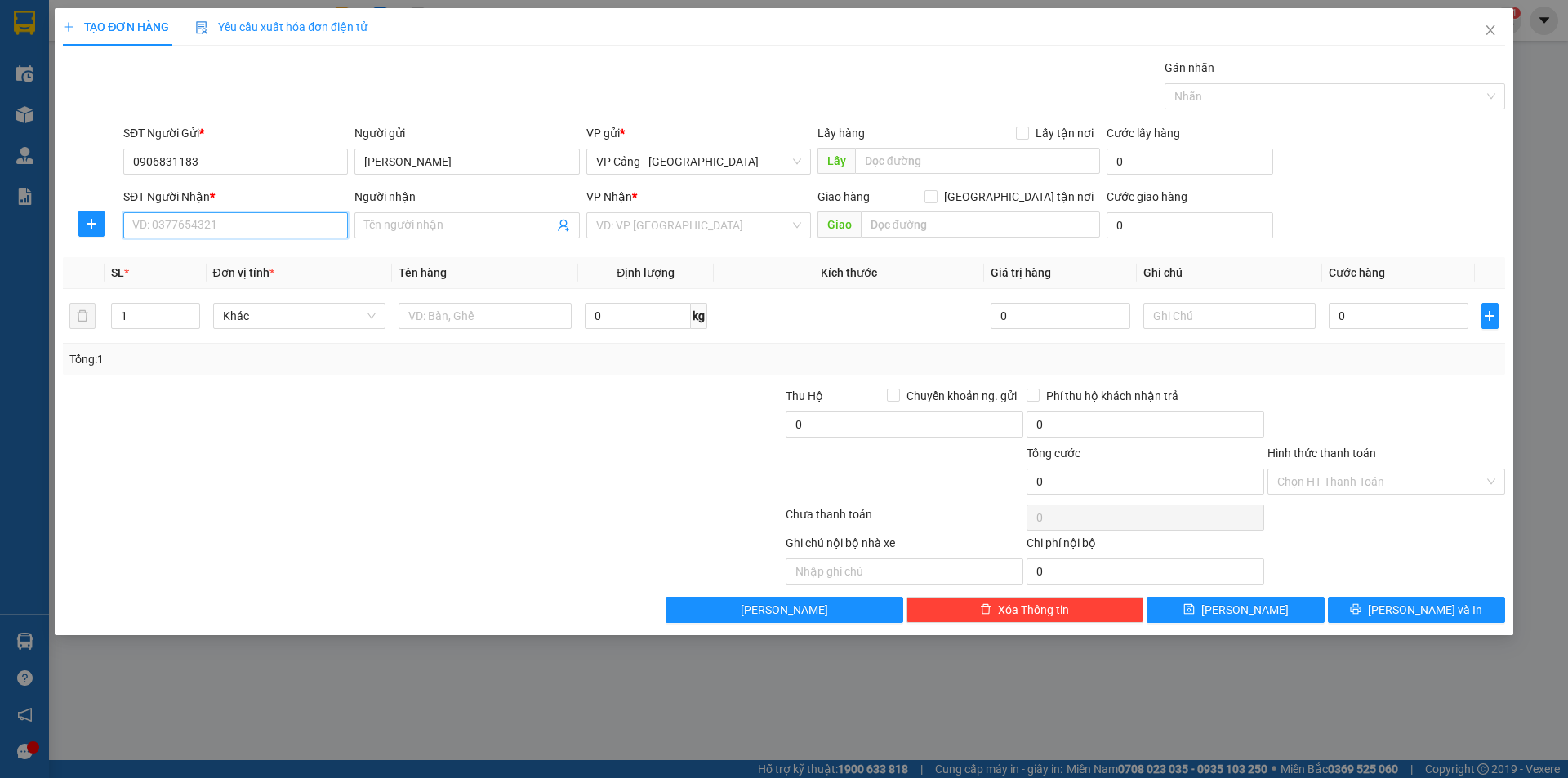
click at [209, 225] on input "SĐT Người Nhận *" at bounding box center [236, 225] width 225 height 26
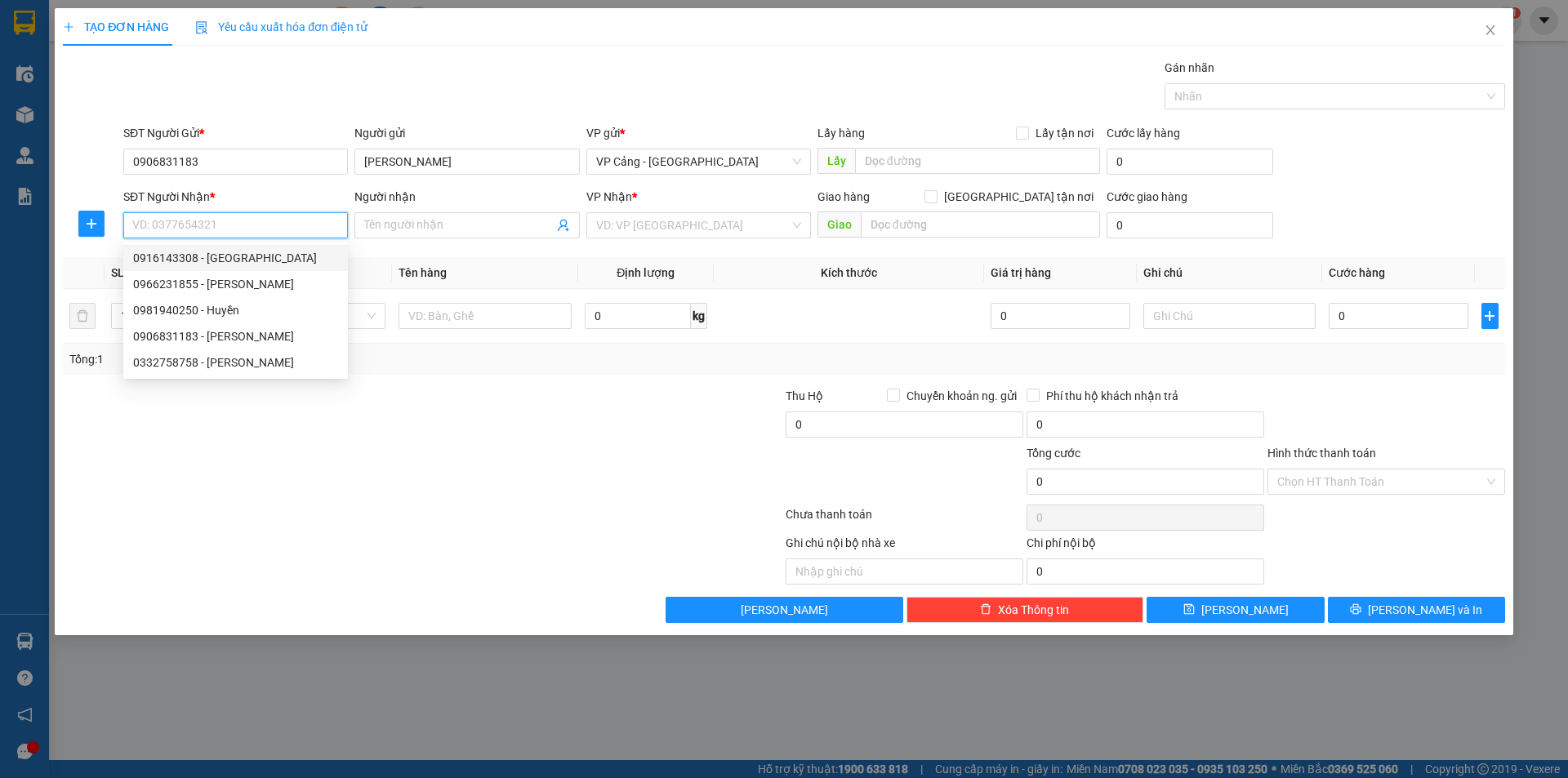
click at [218, 265] on div "0916143308 - Bình lốp" at bounding box center [235, 257] width 205 height 18
type input "0916143308"
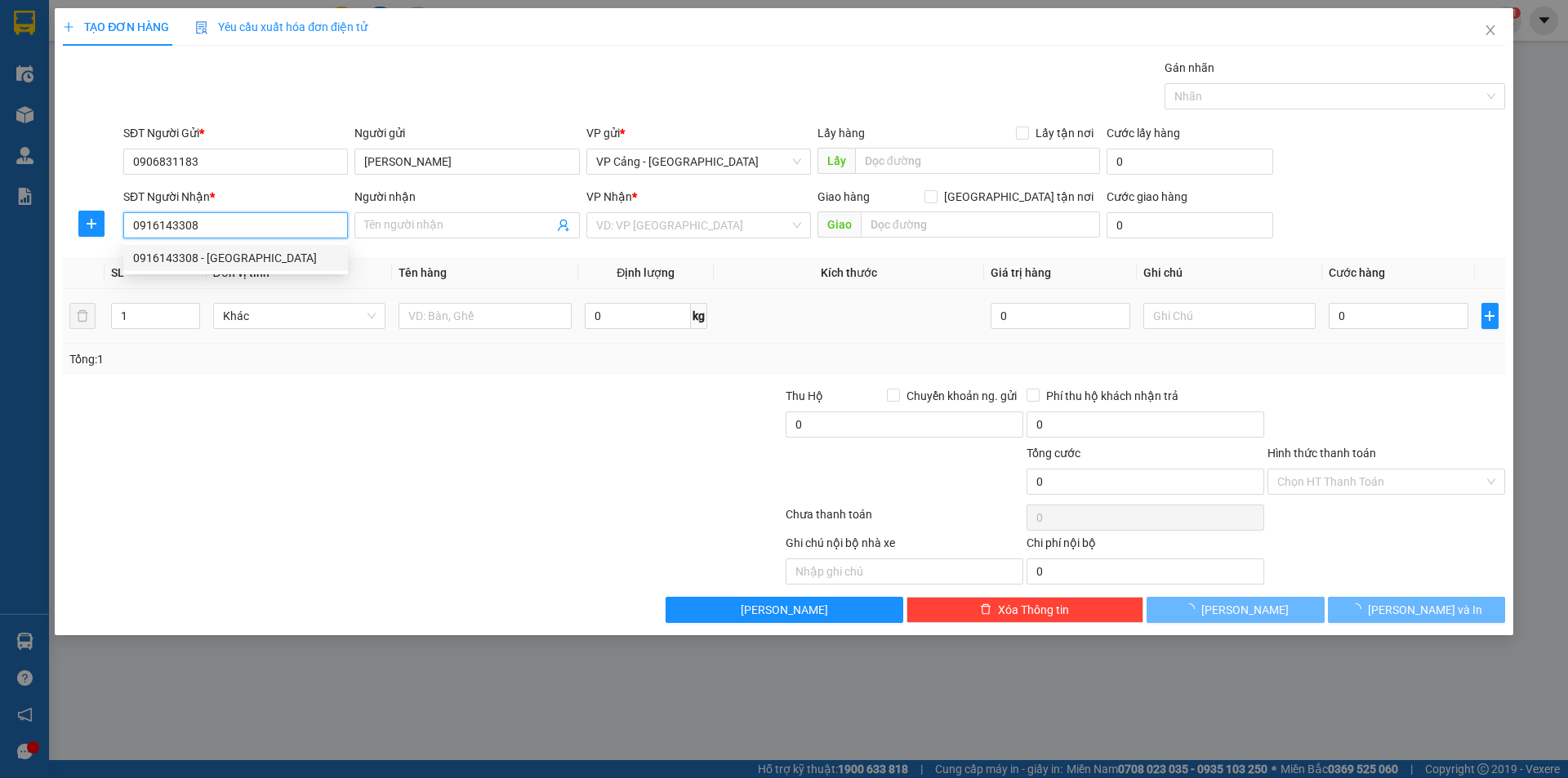
type input "Bình lốp"
checkbox input "true"
type input "081 Nguyễn Huệ"
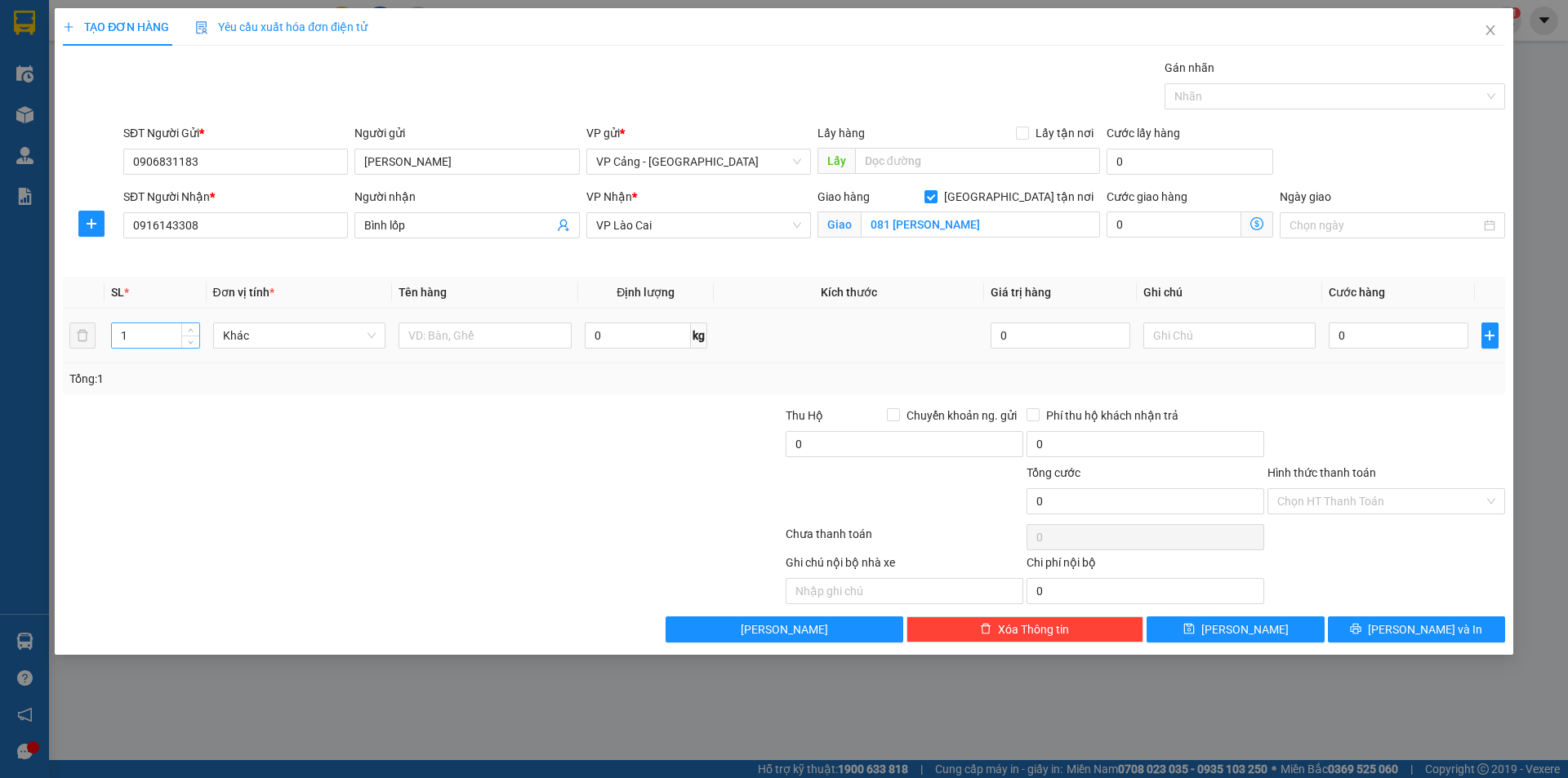
click at [159, 342] on input "1" at bounding box center [155, 336] width 87 height 25
type input "22"
click at [438, 332] on input "text" at bounding box center [485, 336] width 173 height 26
type input "22 lốp"
click at [1378, 342] on input "0" at bounding box center [1398, 336] width 139 height 26
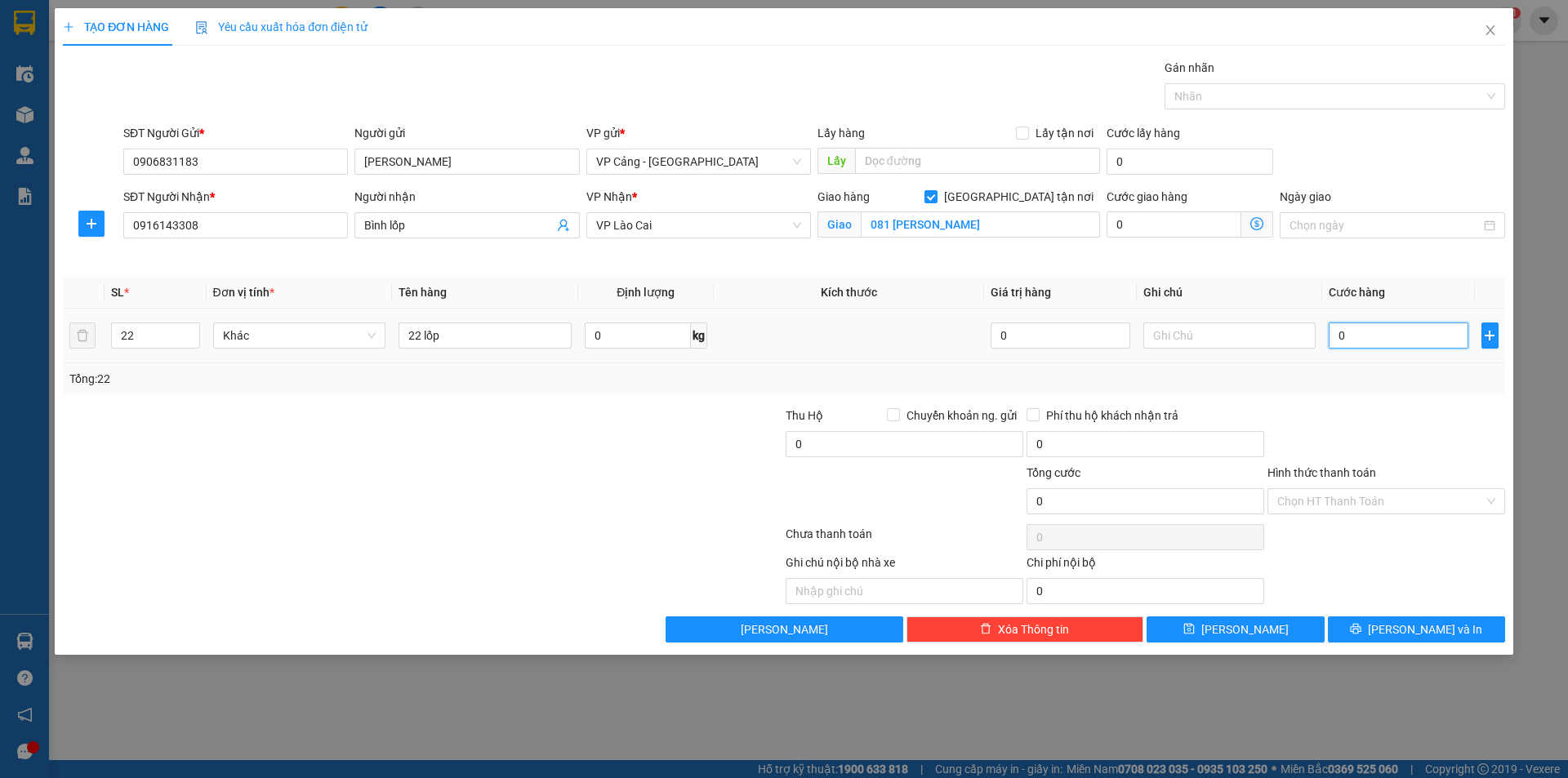
type input "1"
type input "1.000"
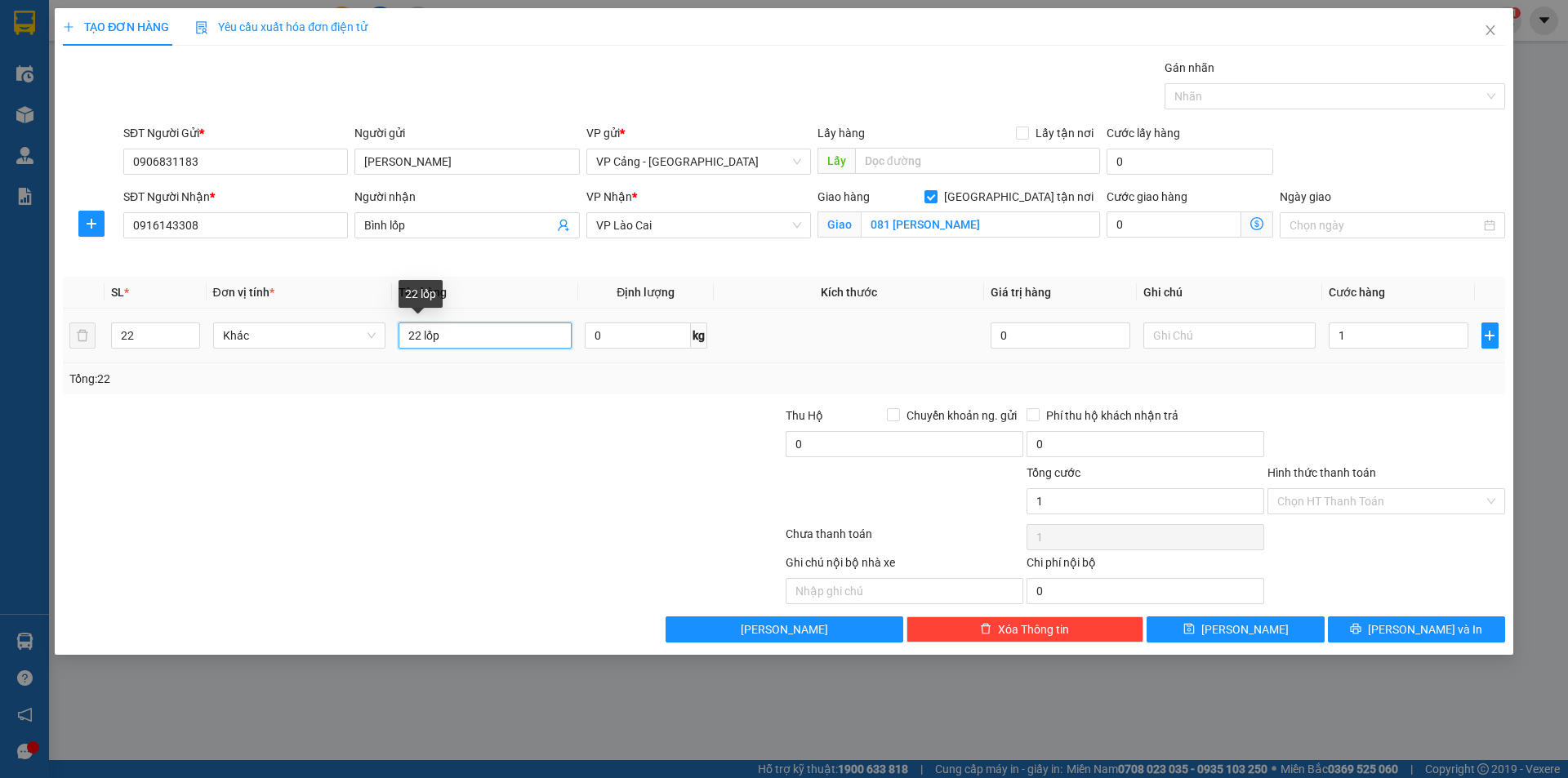
type input "1.000"
click at [476, 331] on input "22 lốp" at bounding box center [485, 336] width 173 height 26
type input "22 lốp + 1 p bì"
click at [1423, 631] on span "[PERSON_NAME] và In" at bounding box center [1425, 629] width 114 height 18
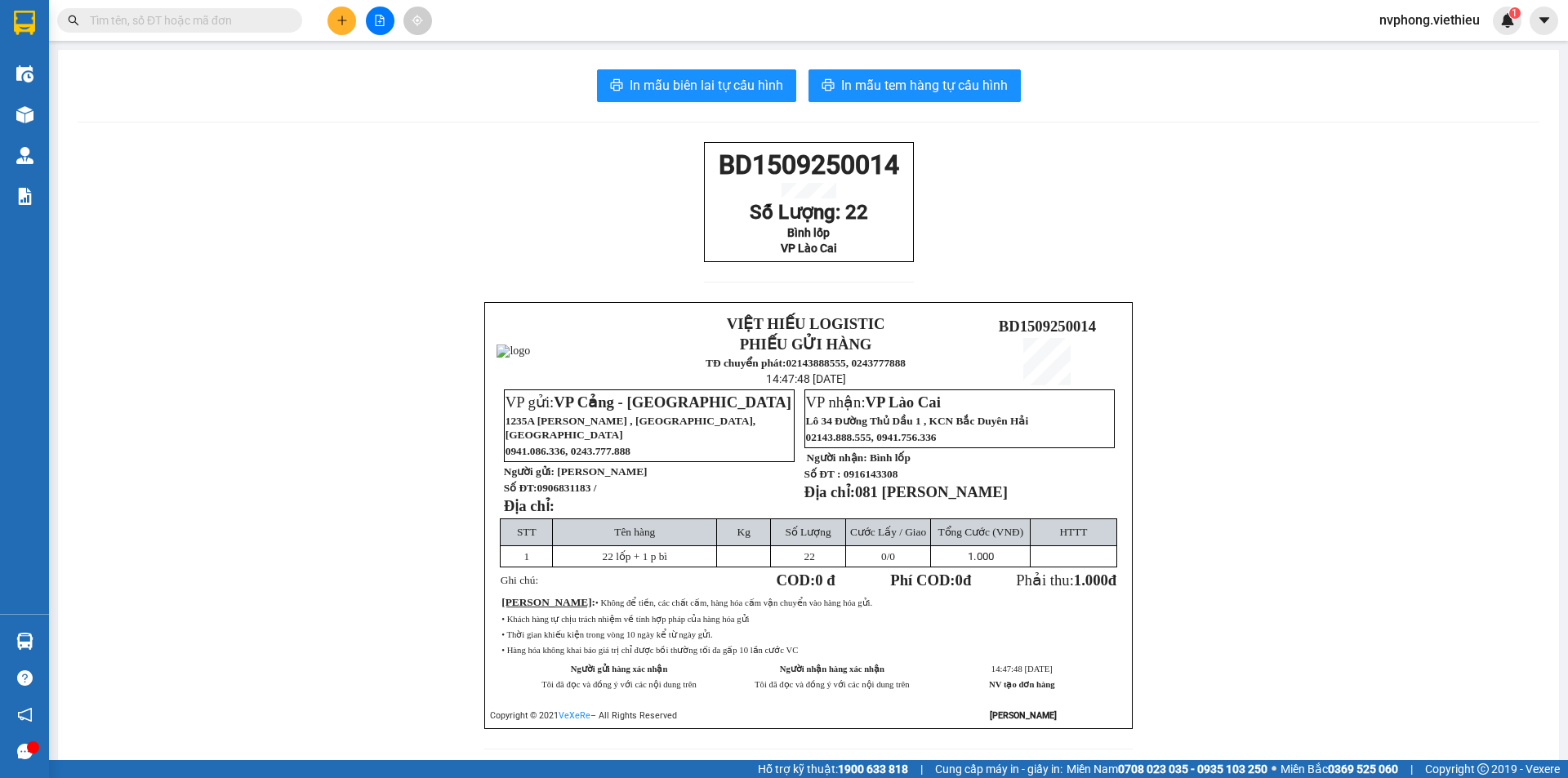
drag, startPoint x: 897, startPoint y: 267, endPoint x: 630, endPoint y: 159, distance: 288.0
click at [630, 159] on div "BD1509250014 Số Lượng: 22 Bình lốp VP Lào Cai VIỆT HIẾU LOGISTIC PHIẾU GỬI HÀNG…" at bounding box center [808, 455] width 1462 height 627
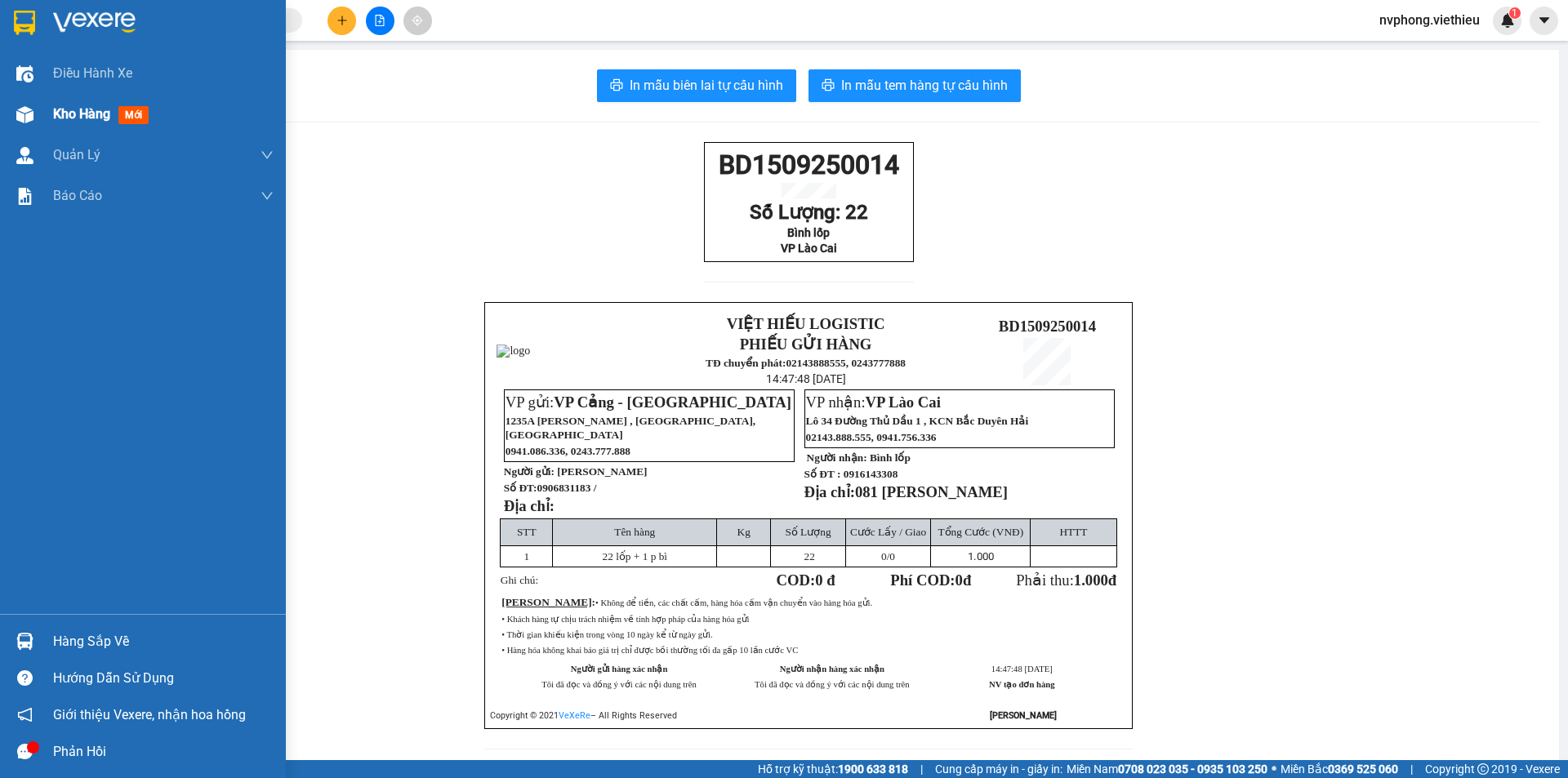
click at [53, 120] on span "Kho hàng" at bounding box center [82, 113] width 57 height 16
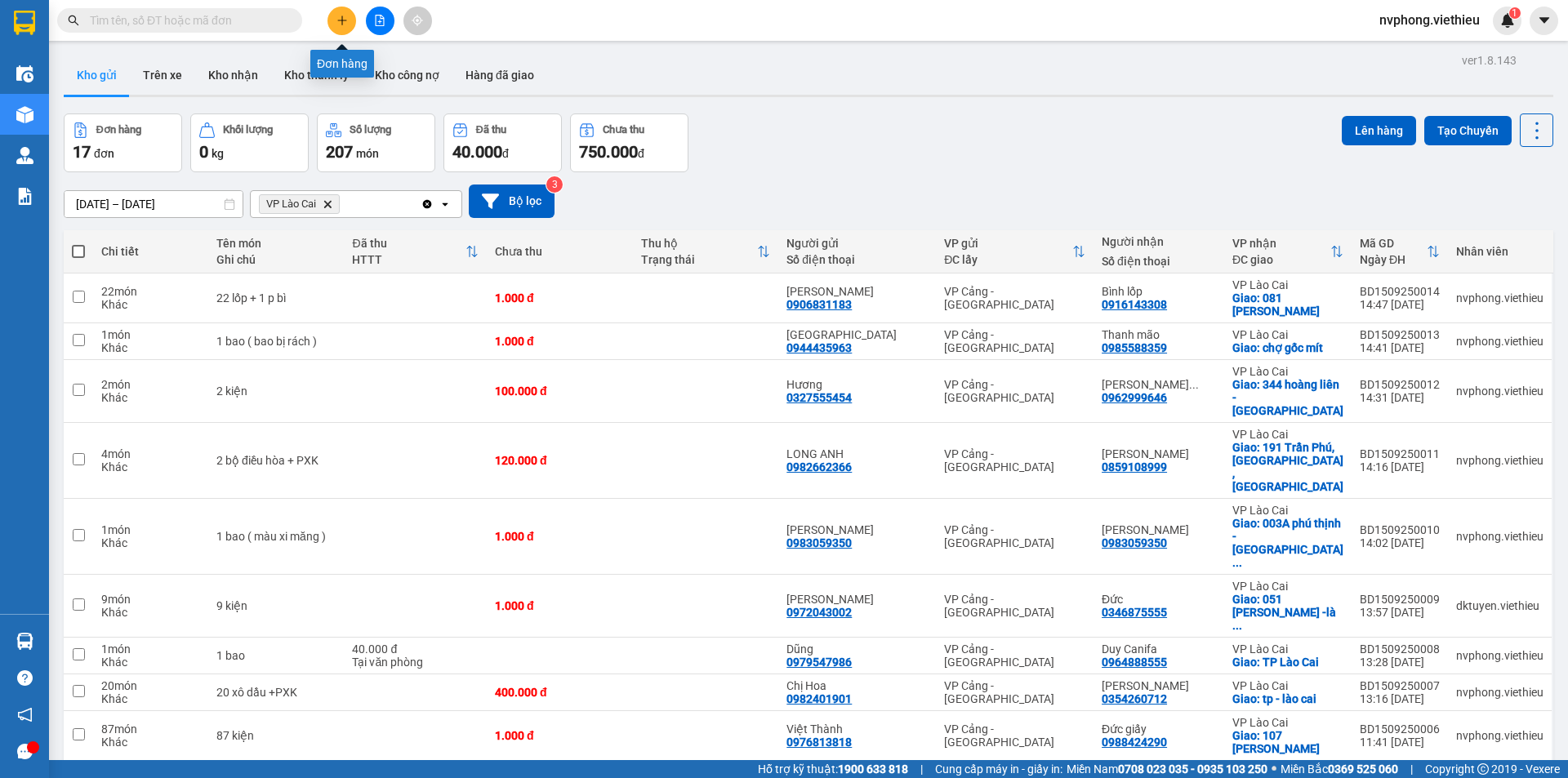
click at [346, 22] on icon "plus" at bounding box center [342, 20] width 11 height 11
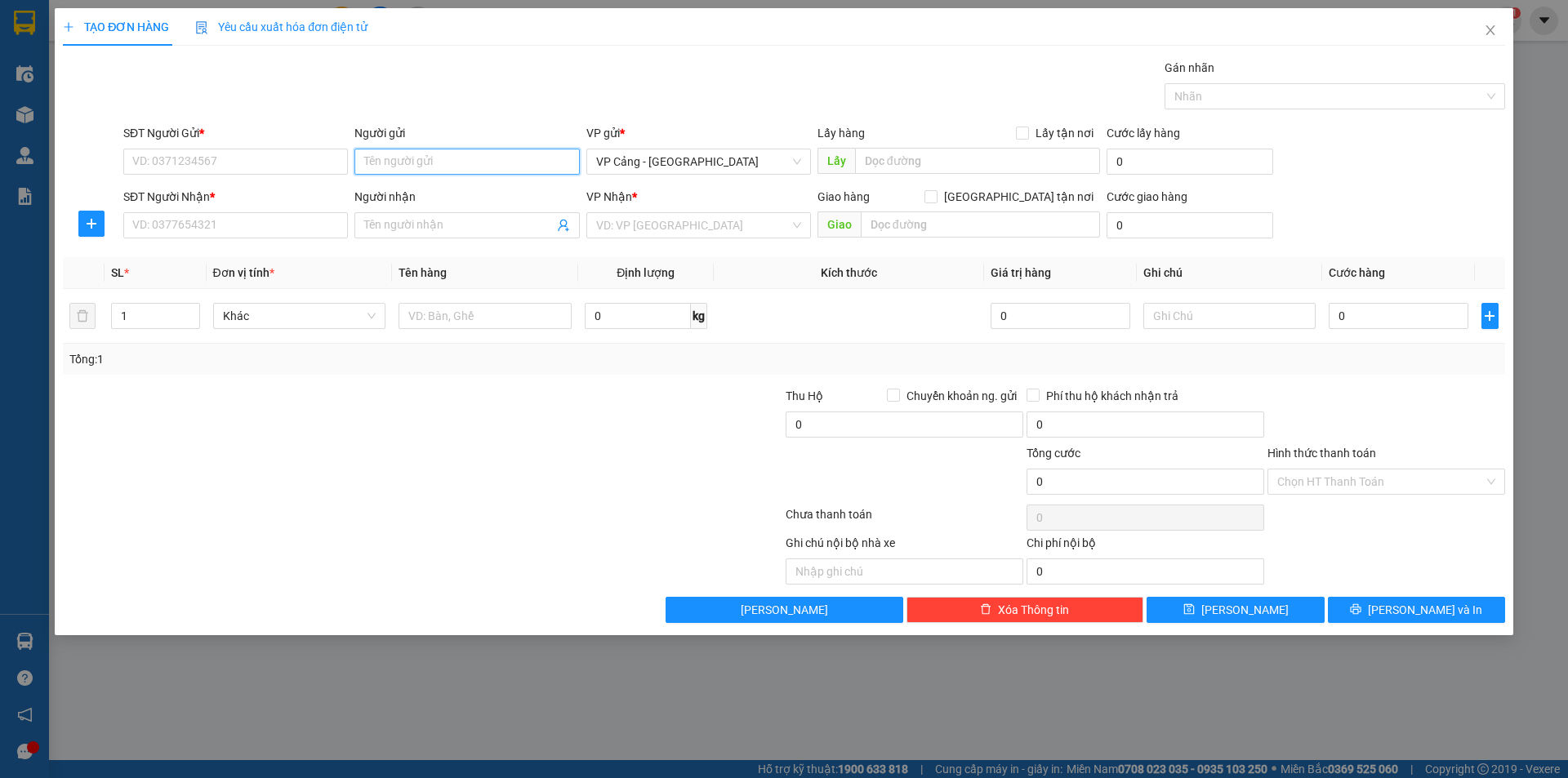
click at [431, 168] on input "Người gửi" at bounding box center [467, 161] width 225 height 26
type input "vinago"
click at [424, 188] on div "Hiệp Vinago - 0971234580" at bounding box center [467, 194] width 205 height 18
type input "0971234580"
type input "Hiệp Vinago"
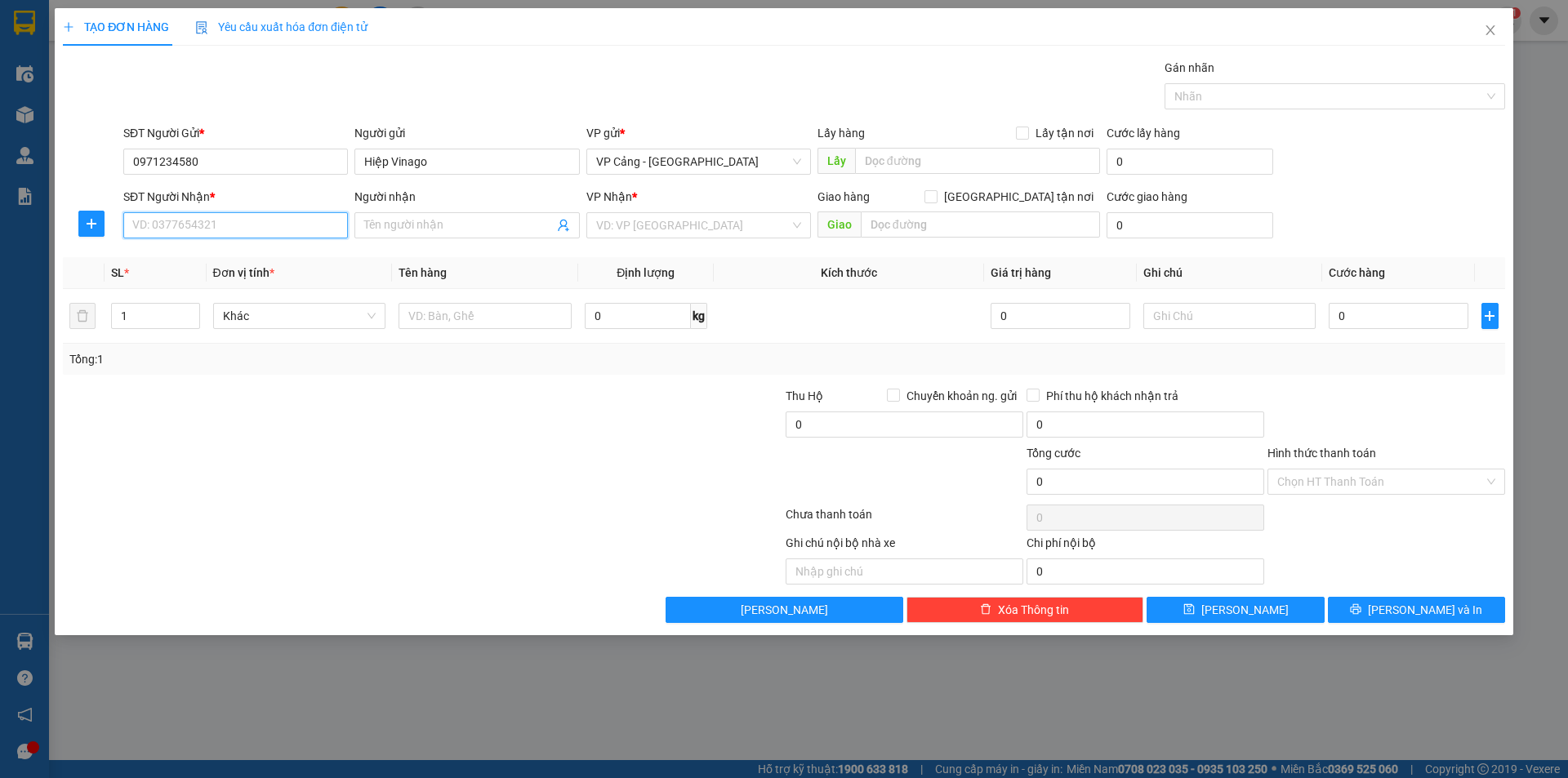
click at [168, 234] on input "SĐT Người Nhận *" at bounding box center [236, 225] width 225 height 26
click at [212, 220] on input "SĐT Người Nhận *" at bounding box center [236, 225] width 225 height 26
click at [210, 220] on input "SĐT Người Nhận *" at bounding box center [236, 225] width 225 height 26
click at [410, 218] on input "Người nhận" at bounding box center [458, 225] width 189 height 18
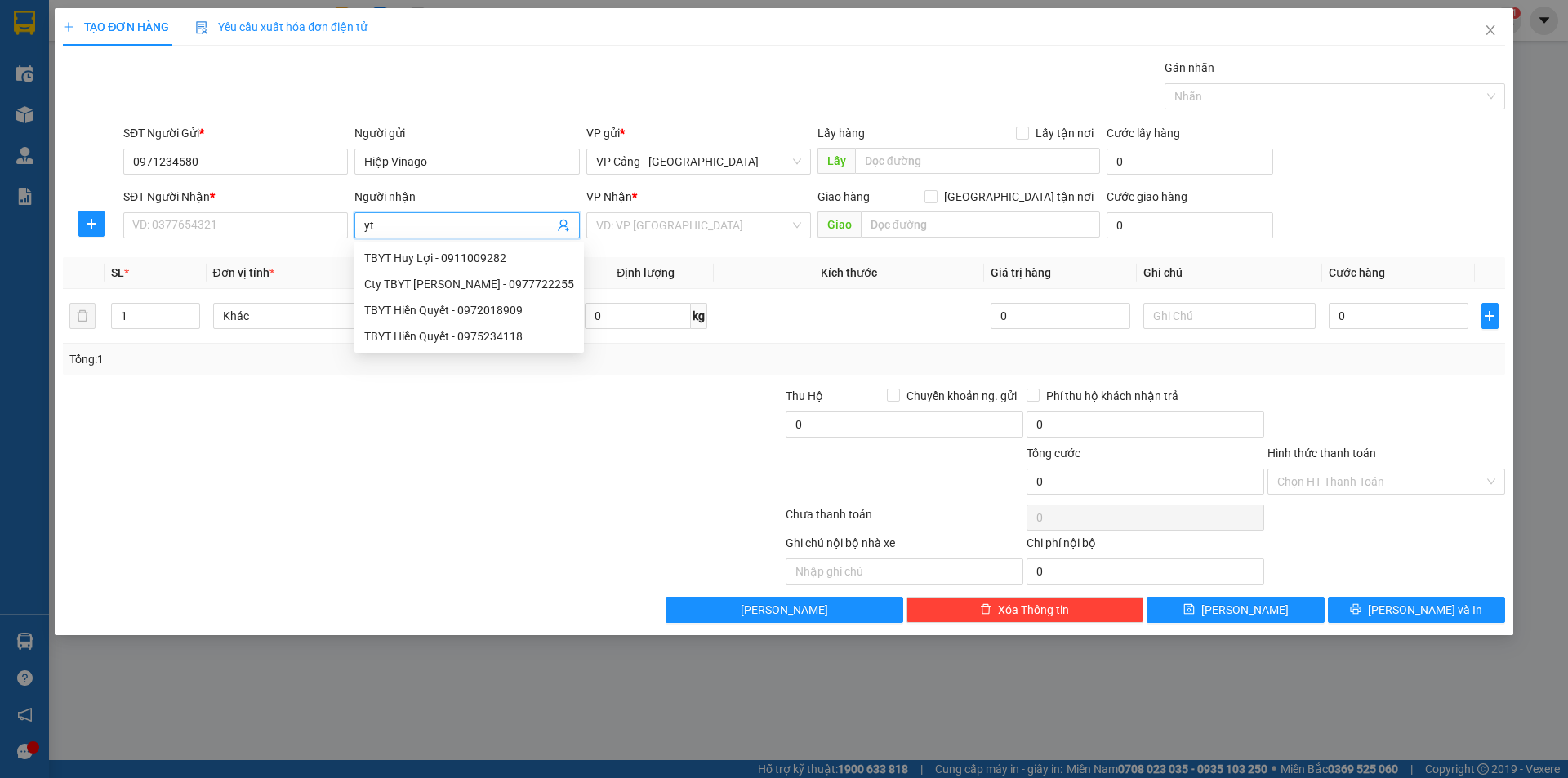
type input "y"
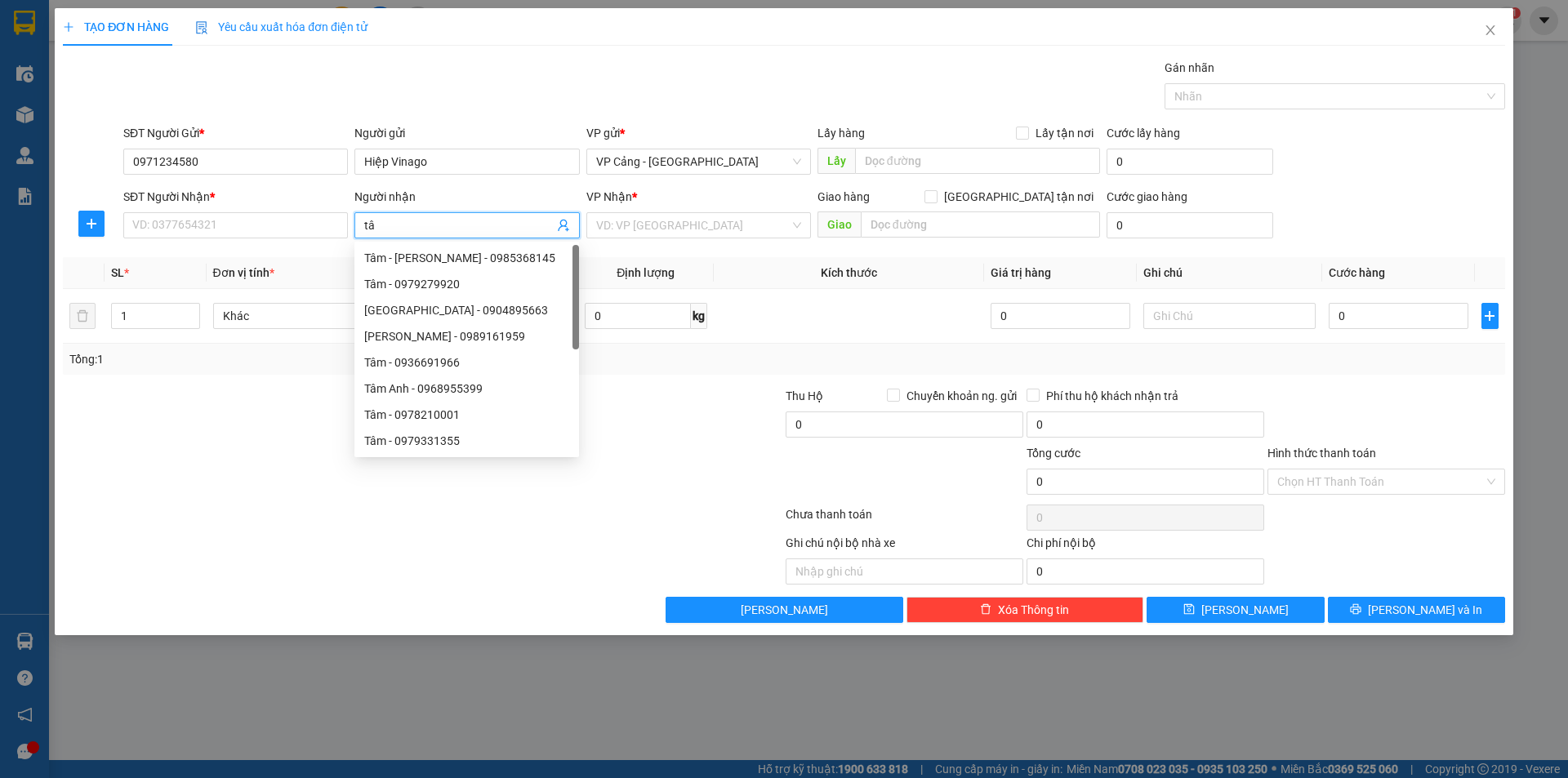
type input "tâm"
click at [470, 257] on div "Tâm - Bình Phương - 0985368145" at bounding box center [467, 257] width 205 height 18
type input "0985368145"
type input "Tâm - Bình Phương"
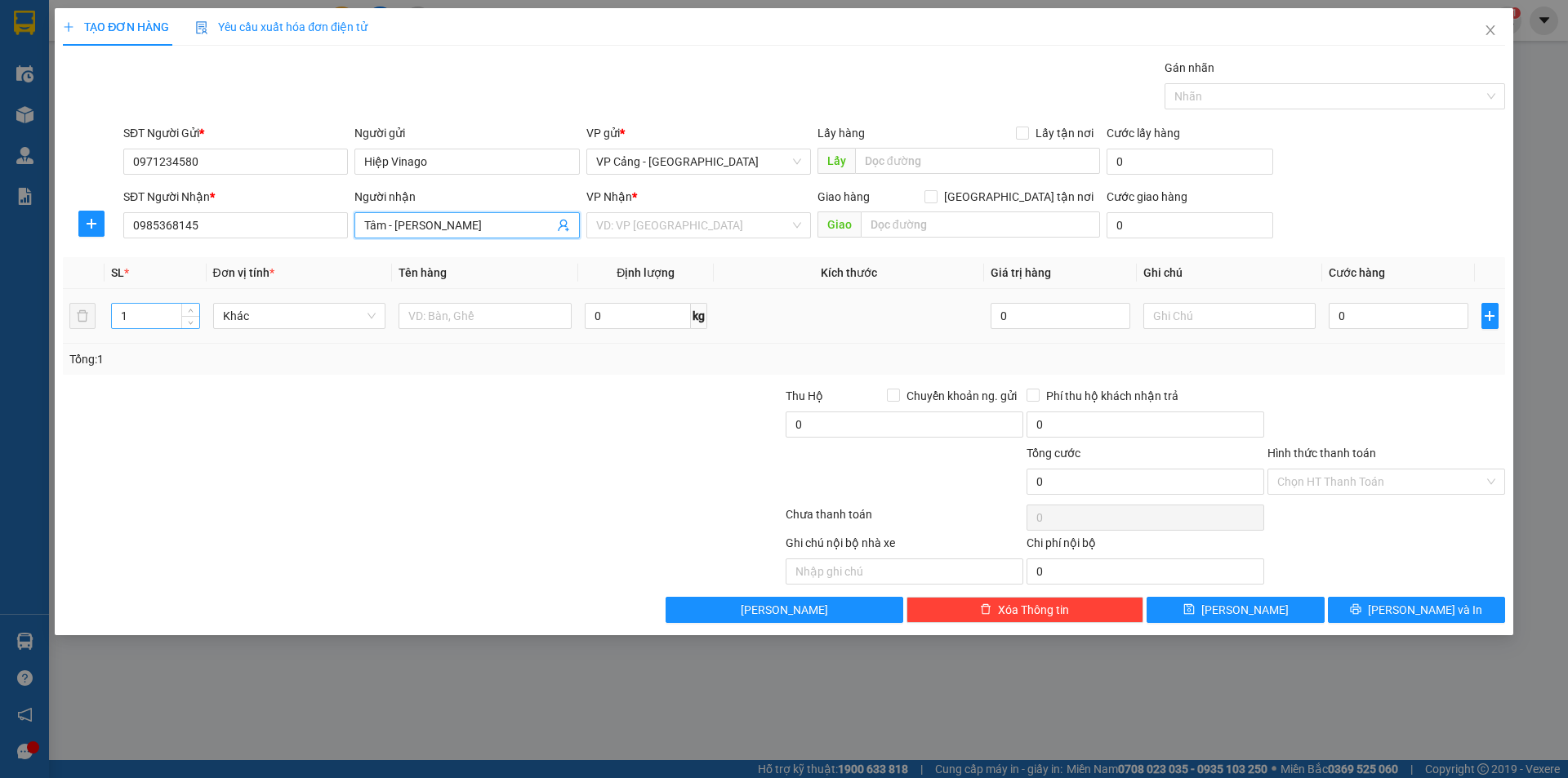
checkbox input "true"
type input "085 Hoàng Liên, LC"
type input "Tâm - Bình Phương"
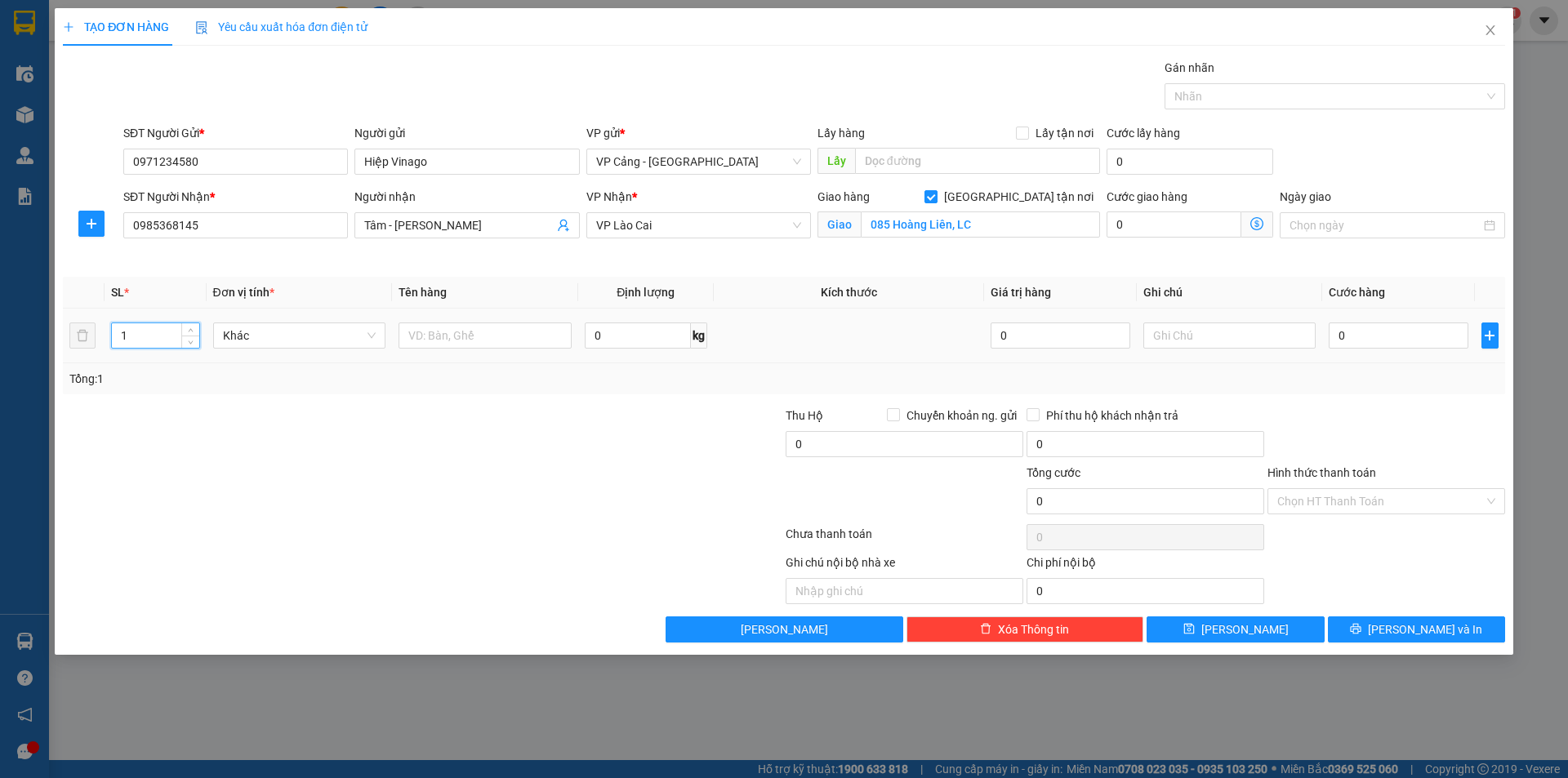
click at [171, 326] on input "1" at bounding box center [155, 336] width 87 height 25
type input "2"
click at [481, 345] on input "text" at bounding box center [485, 336] width 173 height 26
type input "2 kiện"
click at [1372, 344] on input "0" at bounding box center [1398, 336] width 139 height 26
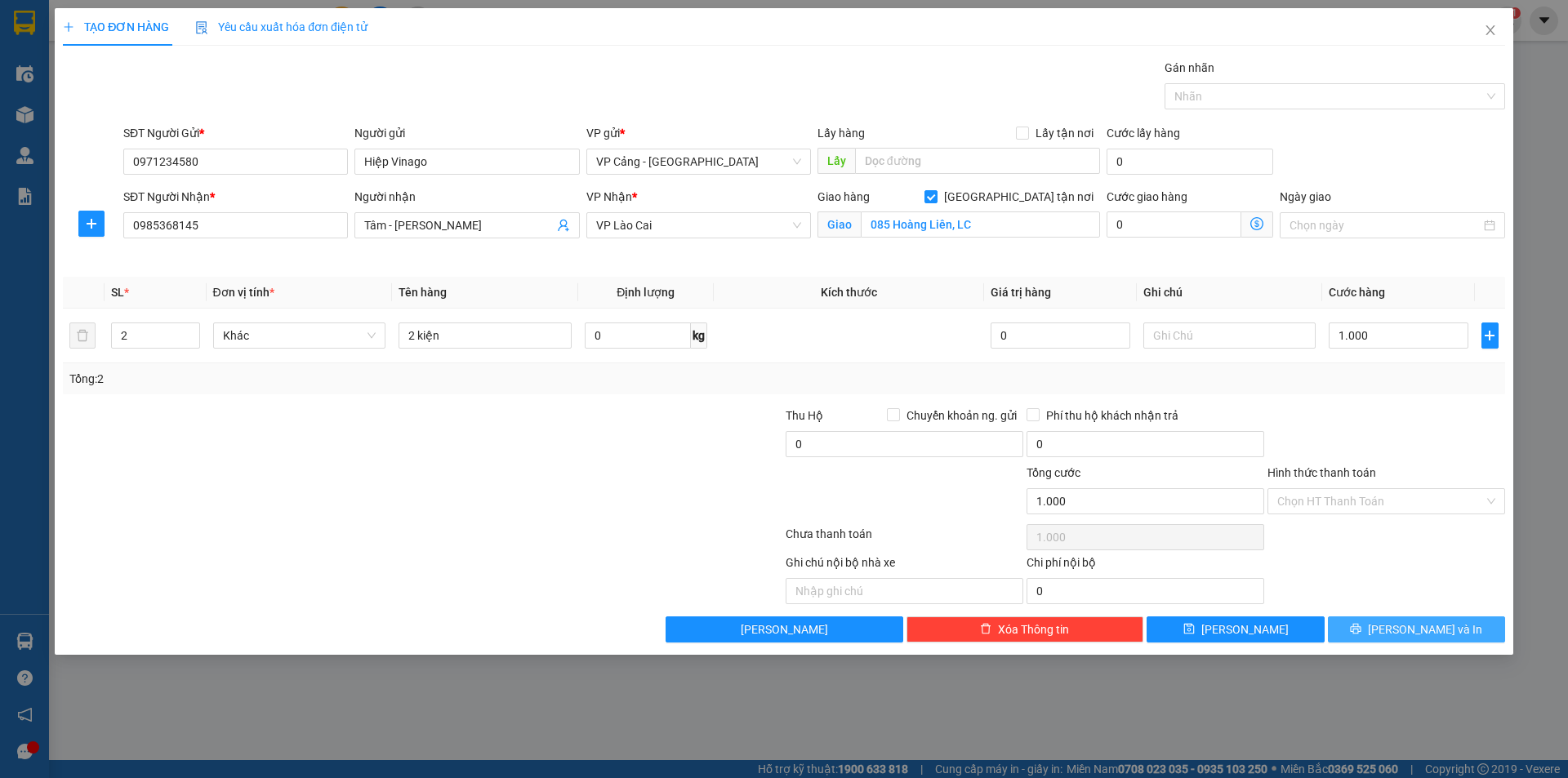
click at [1463, 637] on button "[PERSON_NAME] và In" at bounding box center [1417, 630] width 177 height 26
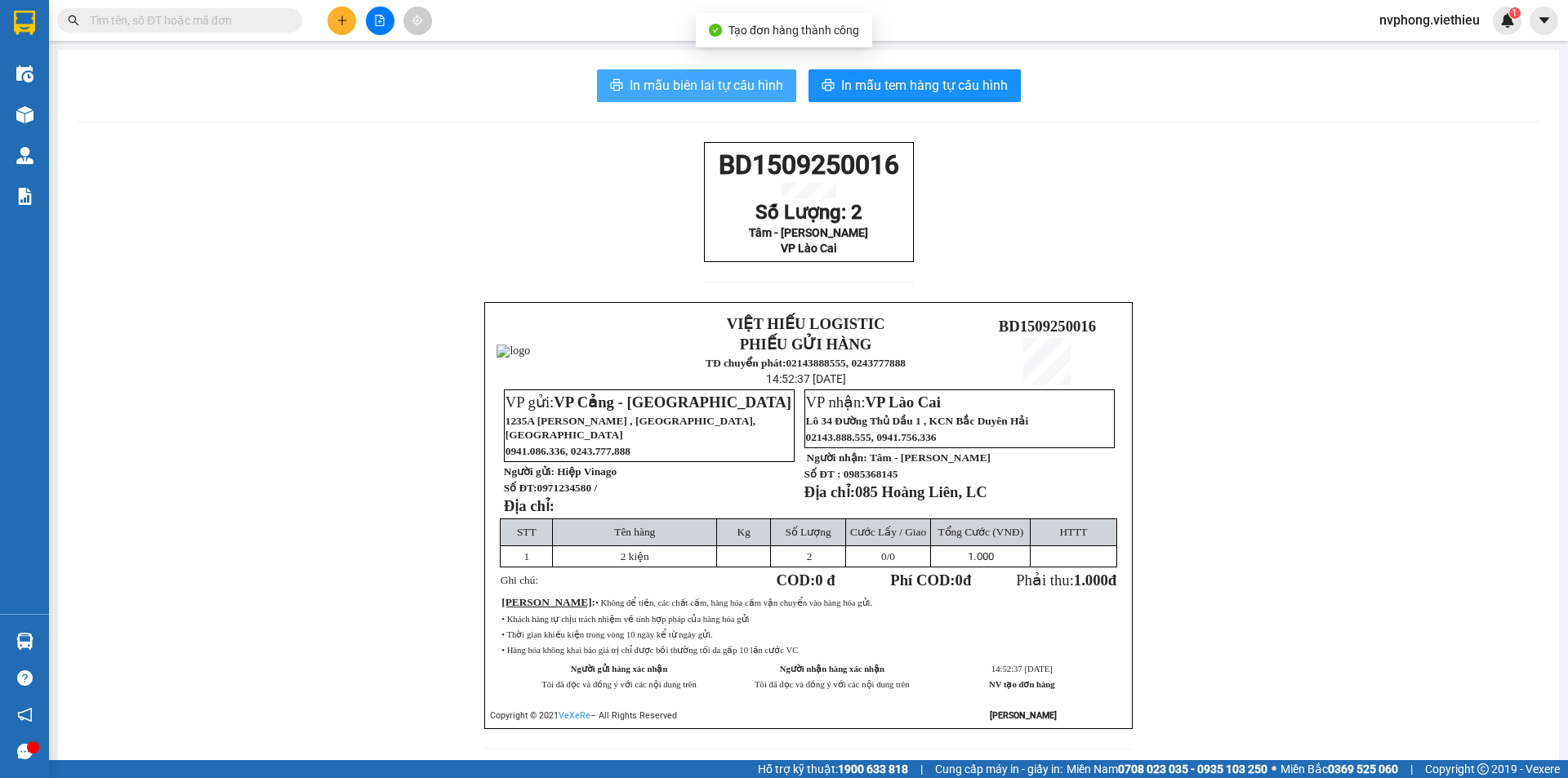
click at [709, 76] on span "In mẫu biên lai tự cấu hình" at bounding box center [707, 85] width 153 height 20
drag, startPoint x: 871, startPoint y: 266, endPoint x: 663, endPoint y: 167, distance: 230.4
click at [663, 167] on div "BD1509250016 Số Lượng: 2 Tâm - Bình Phương VP Lào Cai VIỆT HIẾU LOGISTIC PHIẾU …" at bounding box center [808, 455] width 1462 height 627
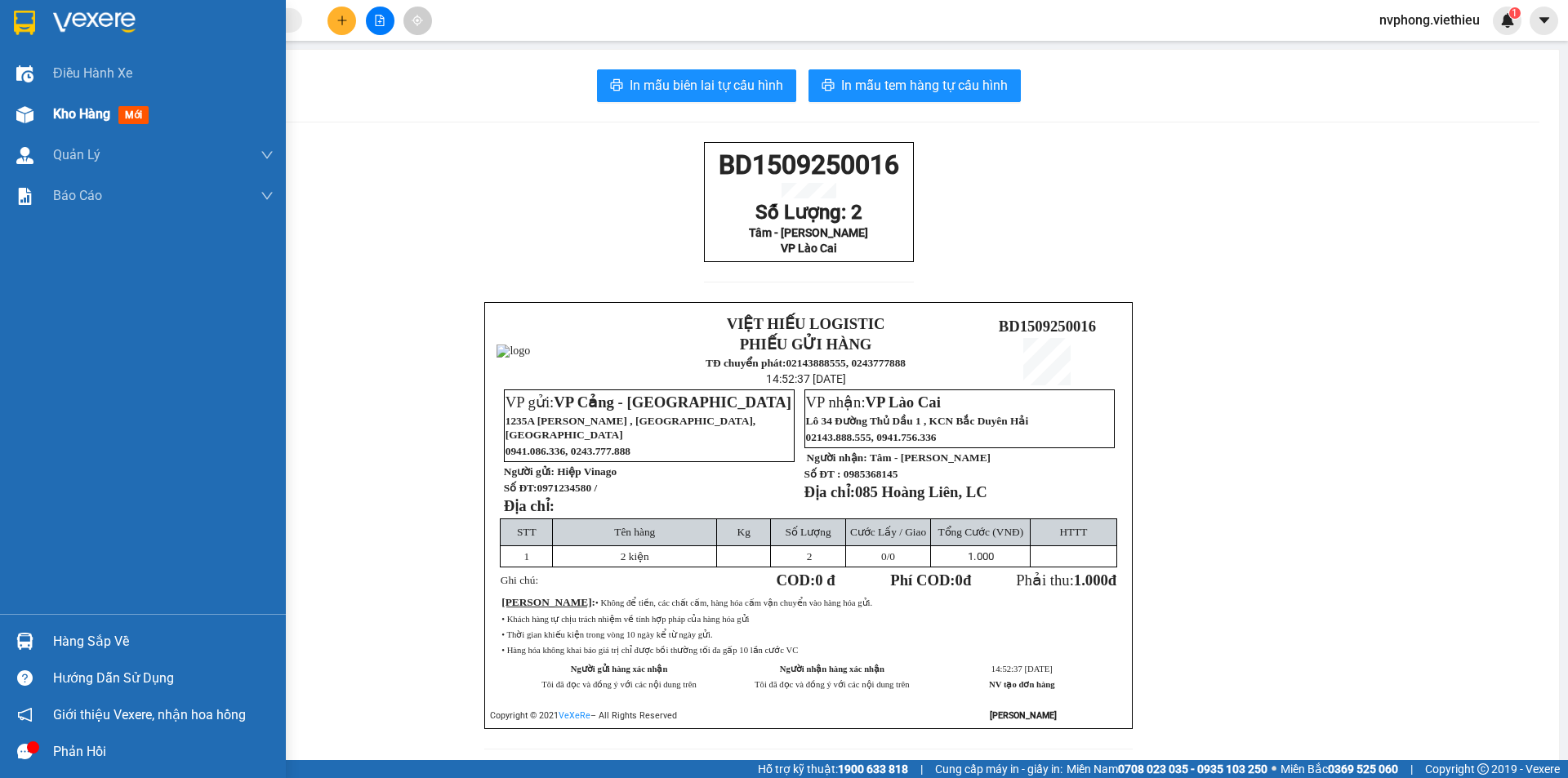
click at [58, 127] on div "Kho hàng mới" at bounding box center [163, 114] width 220 height 41
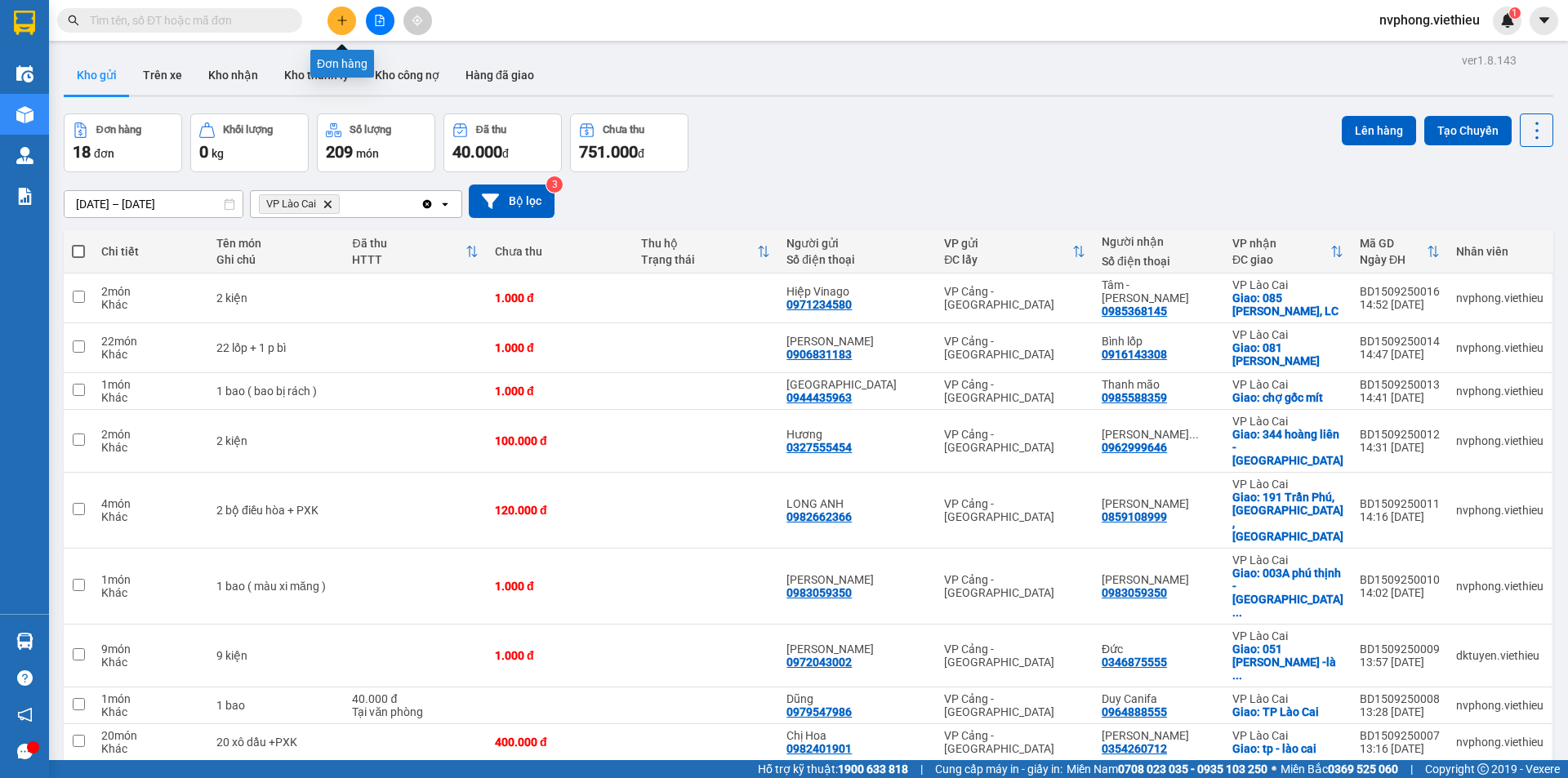
click at [335, 23] on button at bounding box center [341, 20] width 29 height 29
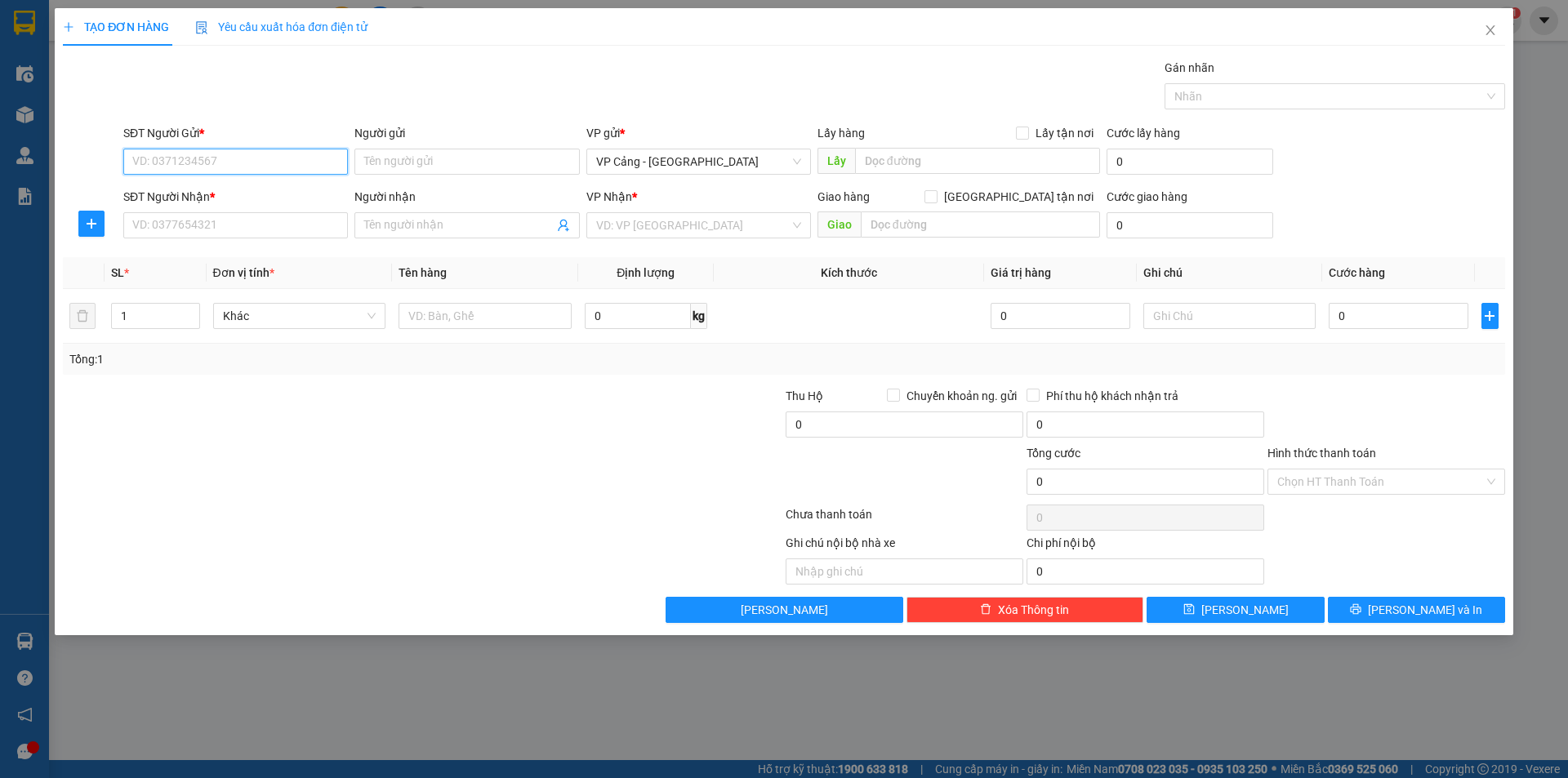
click at [162, 161] on input "SĐT Người Gửi *" at bounding box center [236, 161] width 225 height 26
click at [221, 189] on div "02437755344 - CTY THIÊN Á" at bounding box center [235, 194] width 205 height 18
type input "02437755344"
type input "CTY THIÊN Á"
type input "02437755344"
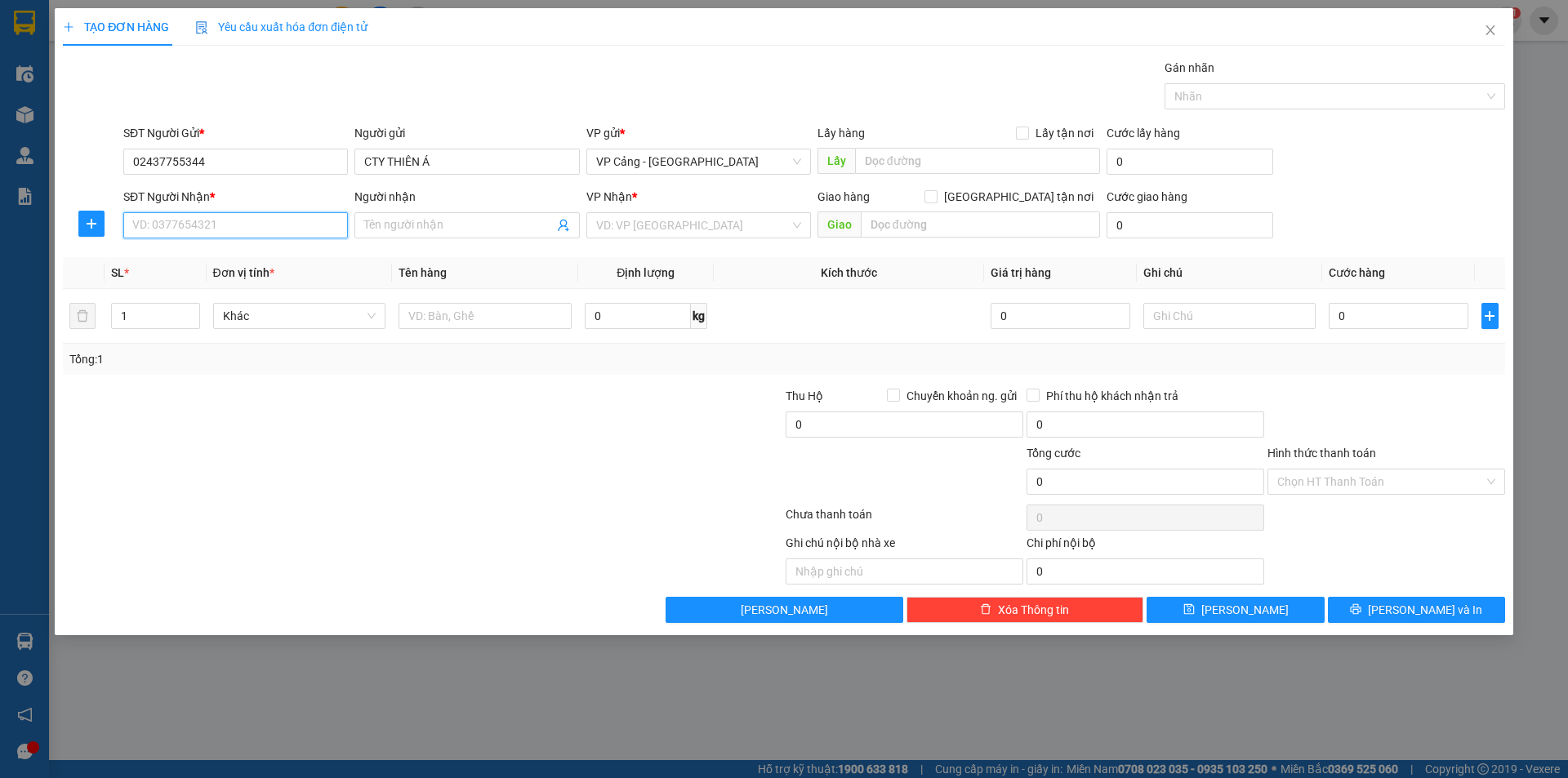
click at [198, 230] on input "SĐT Người Nhận *" at bounding box center [236, 225] width 225 height 26
click at [189, 253] on div "0383238098 - Hà Thành" at bounding box center [235, 257] width 205 height 18
type input "0383238098"
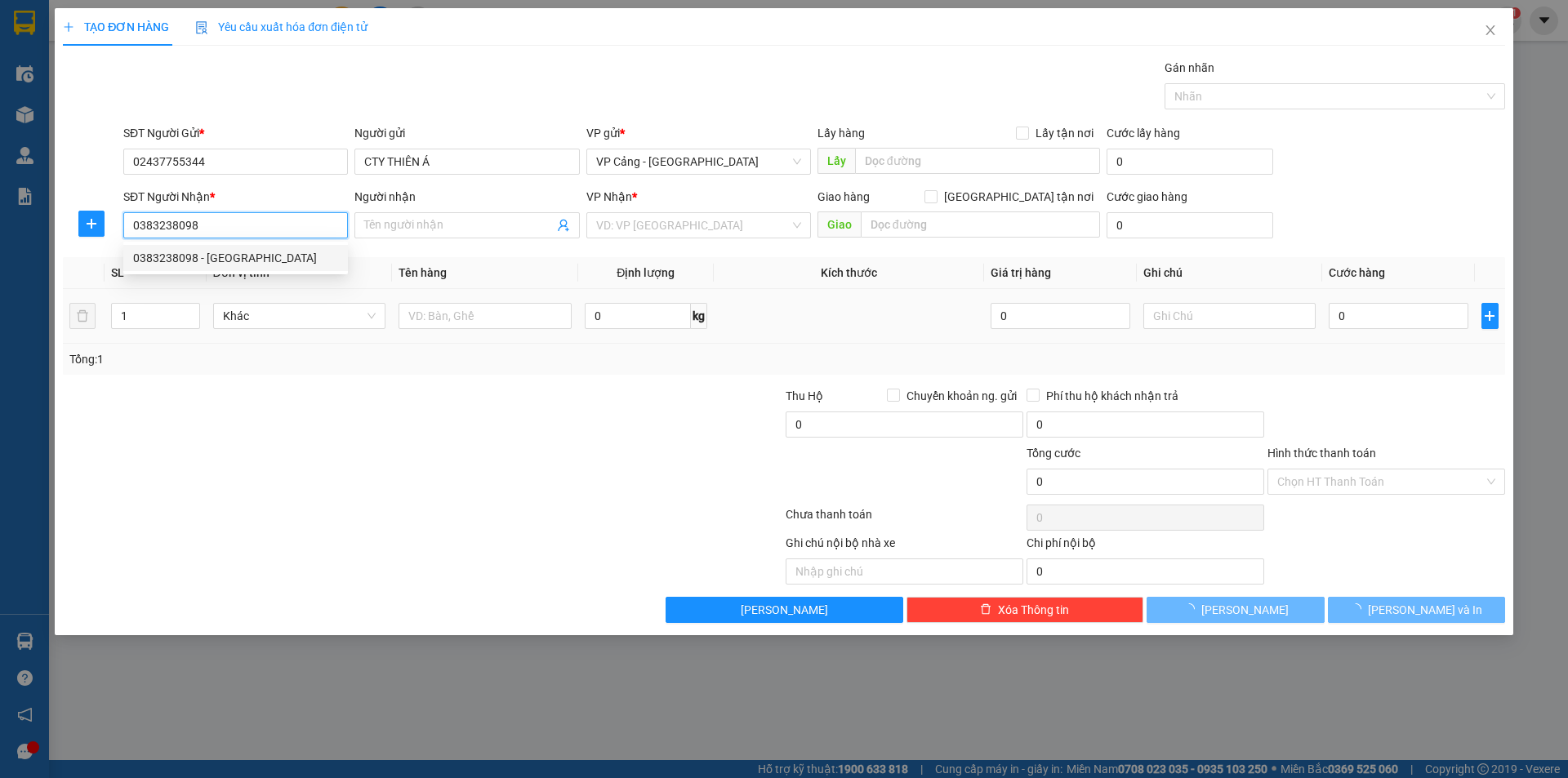
type input "Hà Thành"
checkbox input "true"
type input "090 Nguyễn Huệ"
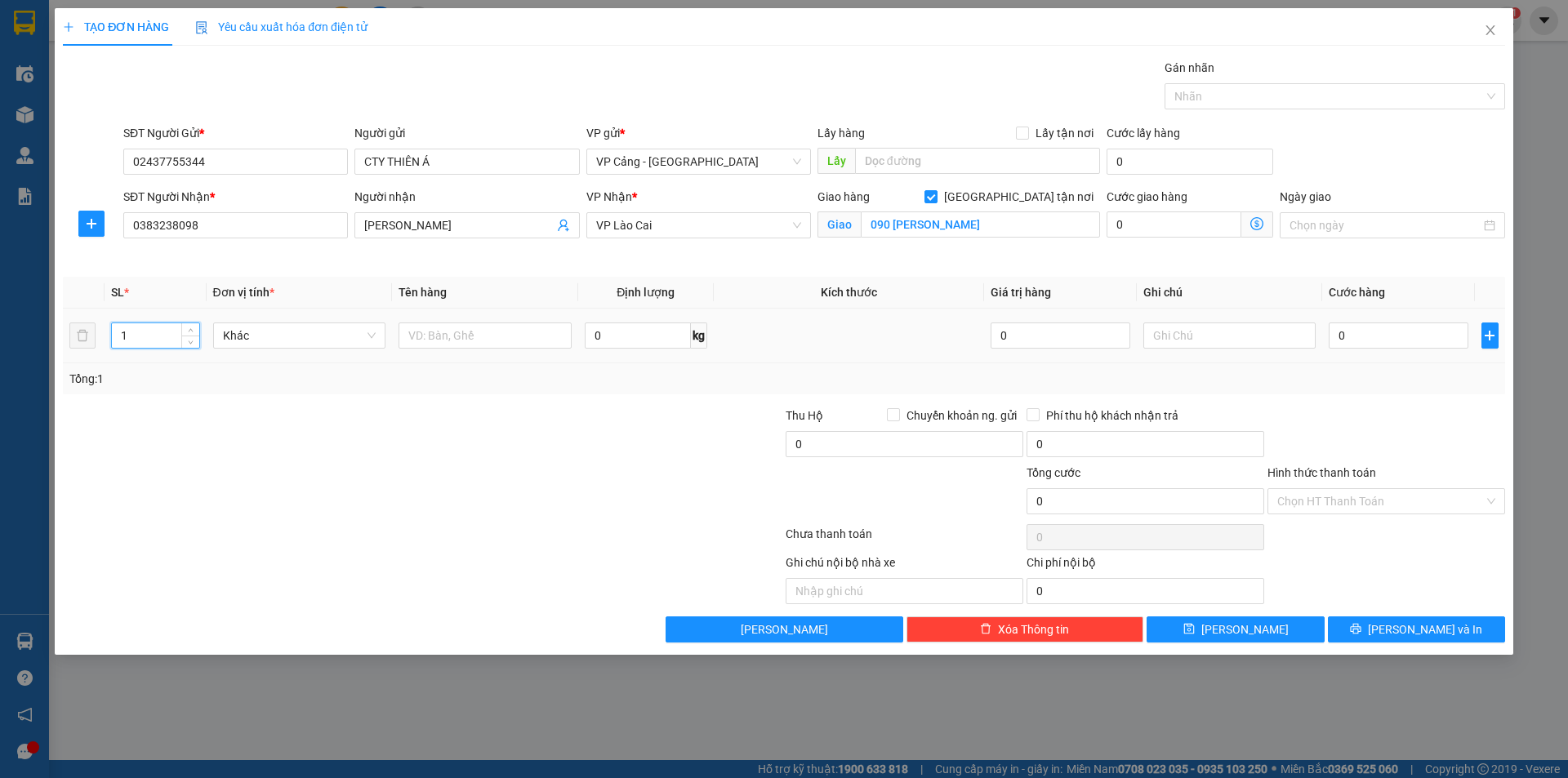
drag, startPoint x: 128, startPoint y: 339, endPoint x: 118, endPoint y: 343, distance: 10.8
click at [118, 343] on input "1" at bounding box center [155, 336] width 87 height 25
type input "4"
click at [476, 337] on input "text" at bounding box center [485, 336] width 173 height 26
type input "4 kiện"
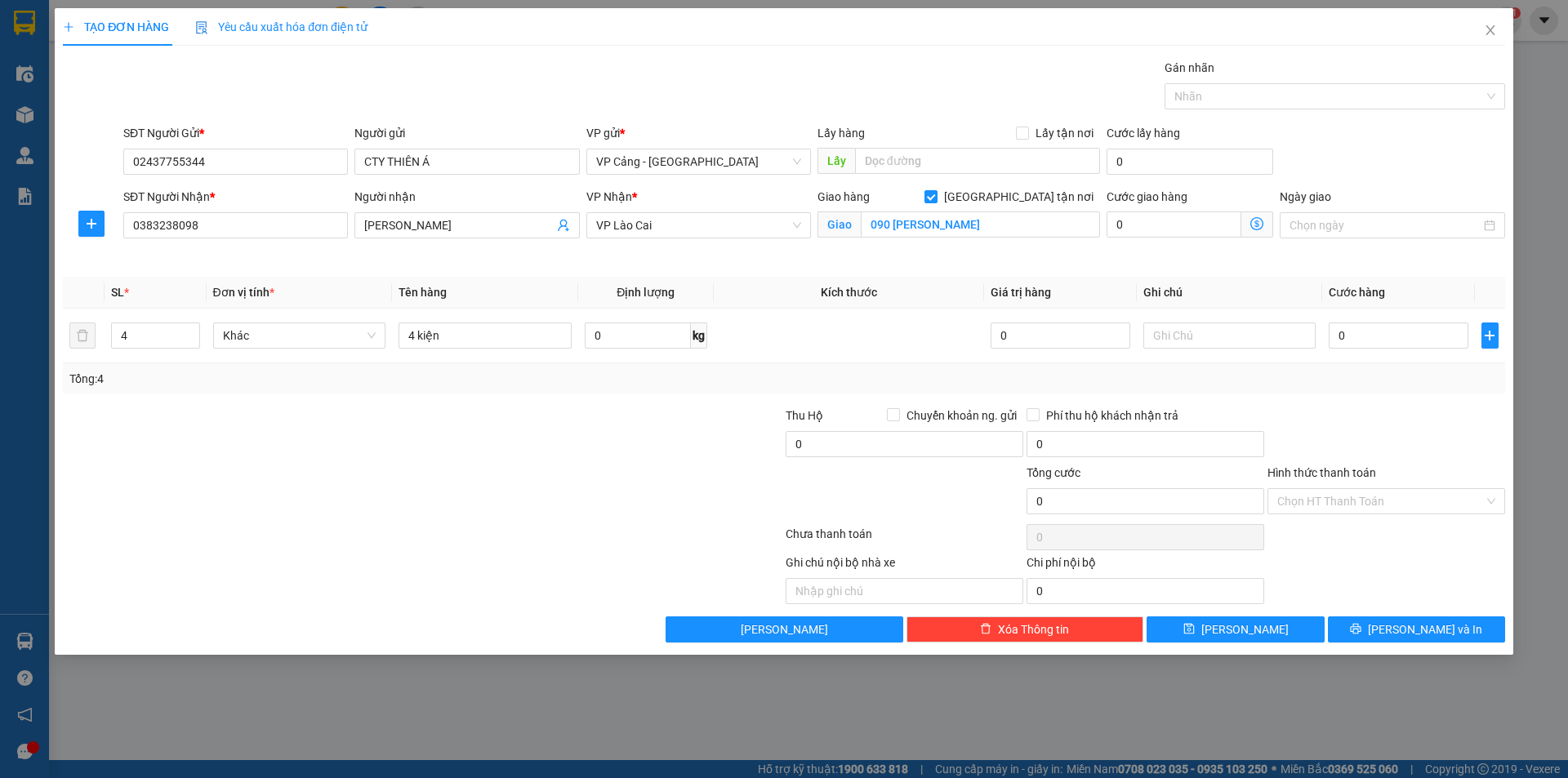
click at [589, 559] on div at bounding box center [633, 578] width 302 height 51
click at [1371, 336] on input "0" at bounding box center [1398, 336] width 139 height 26
type input "1"
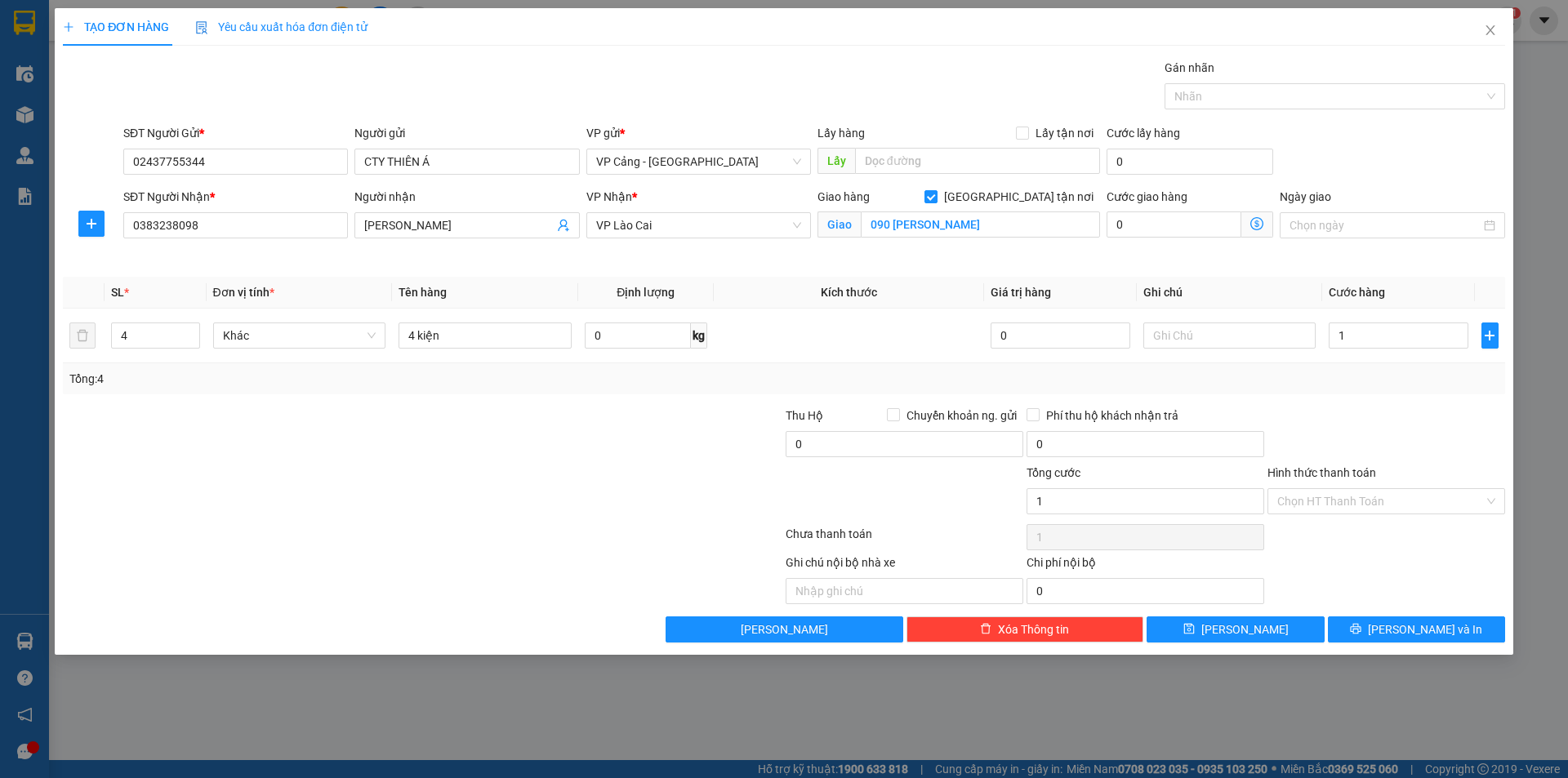
type input "1.000"
click at [1341, 413] on div at bounding box center [1386, 435] width 241 height 57
click at [1342, 412] on div at bounding box center [1386, 435] width 241 height 57
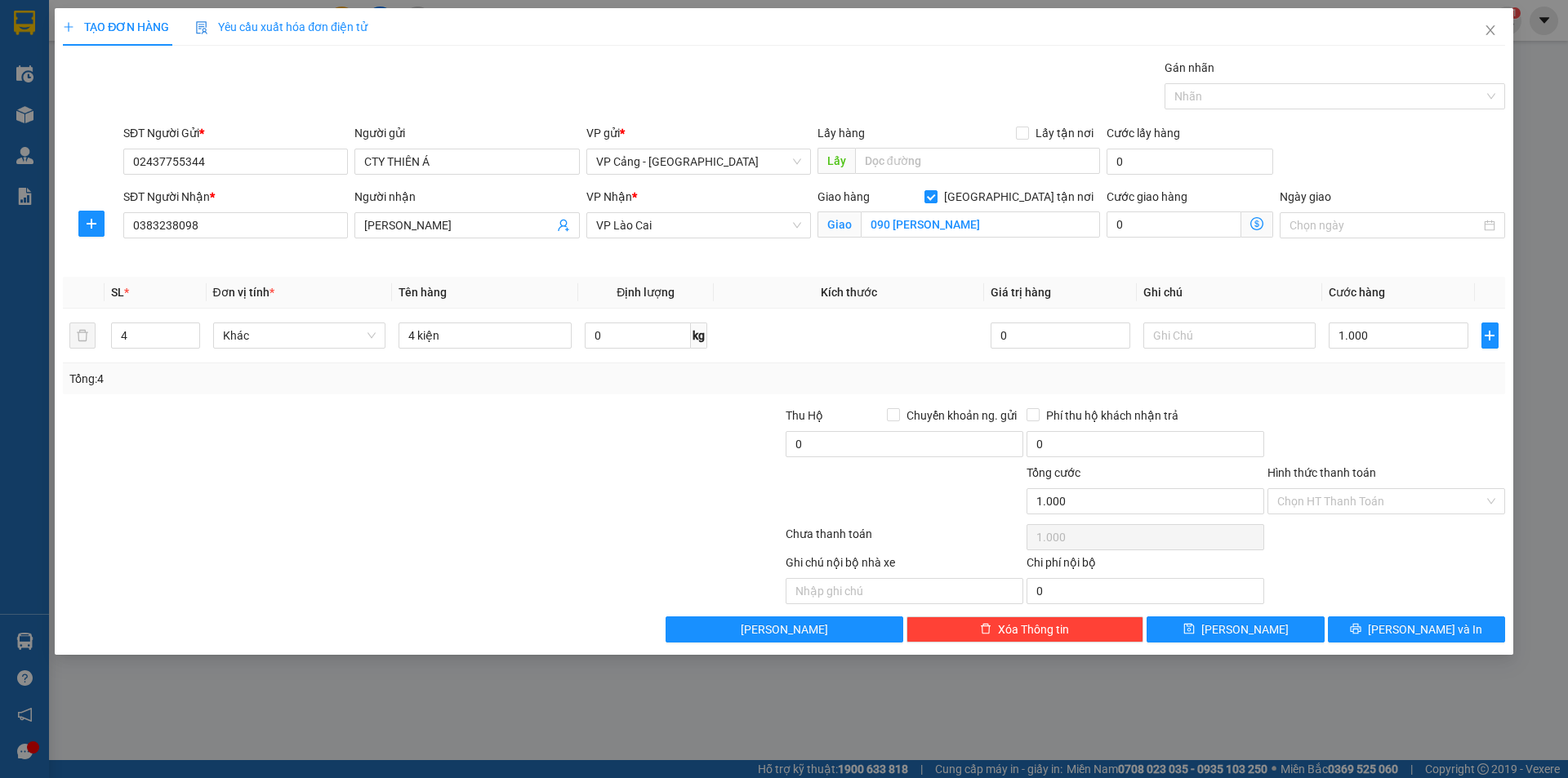
click at [620, 484] on div at bounding box center [663, 492] width 241 height 57
drag, startPoint x: 1384, startPoint y: 624, endPoint x: 843, endPoint y: 475, distance: 561.1
click at [1384, 624] on button "[PERSON_NAME] và In" at bounding box center [1417, 630] width 177 height 26
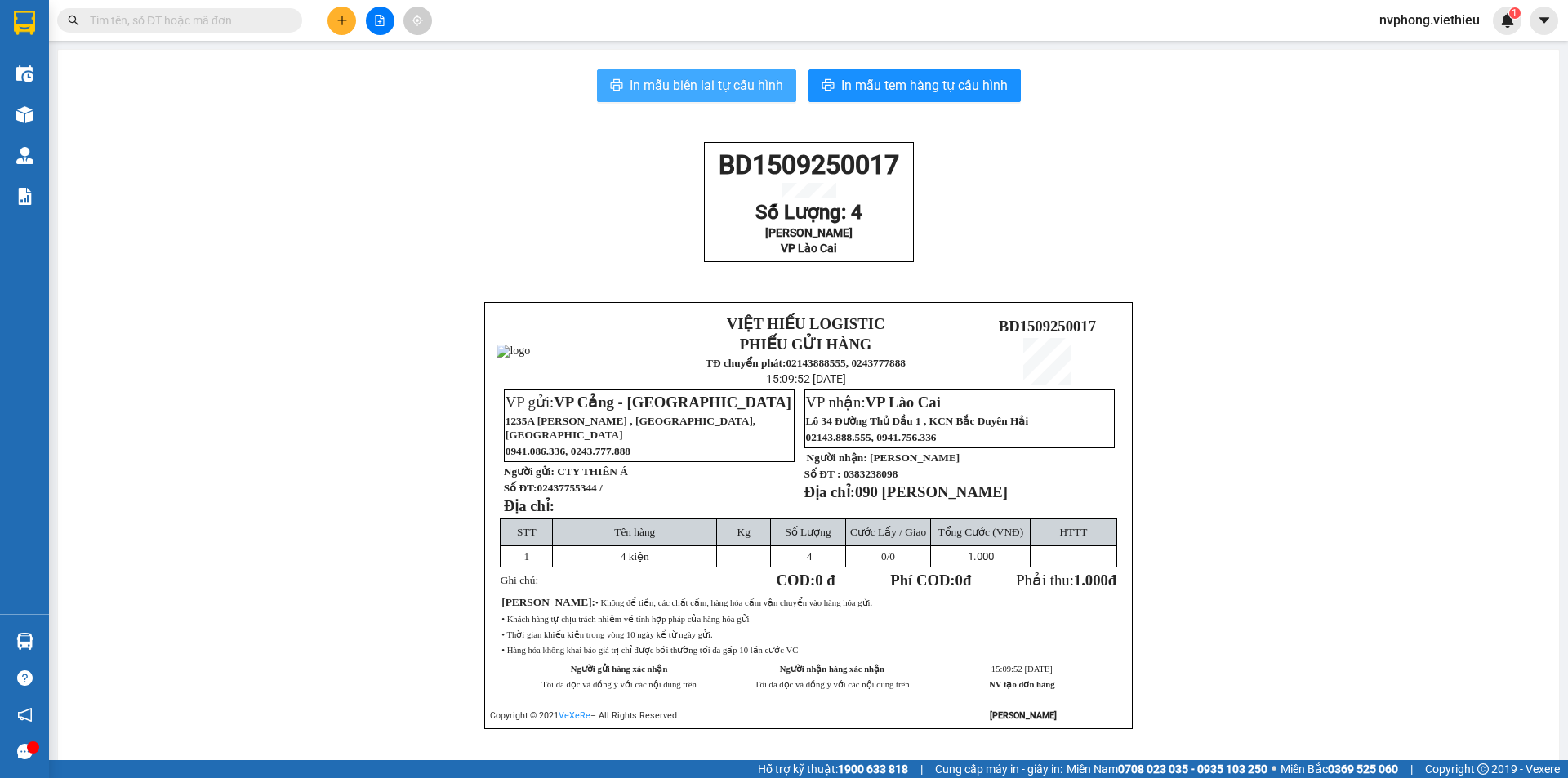
click at [734, 77] on span "In mẫu biên lai tự cấu hình" at bounding box center [707, 85] width 153 height 20
drag, startPoint x: 711, startPoint y: 168, endPoint x: 841, endPoint y: 280, distance: 171.6
click at [841, 280] on div "BD1509250017 Số Lượng: 4 Hà Thành VP Lào Cai" at bounding box center [809, 222] width 210 height 160
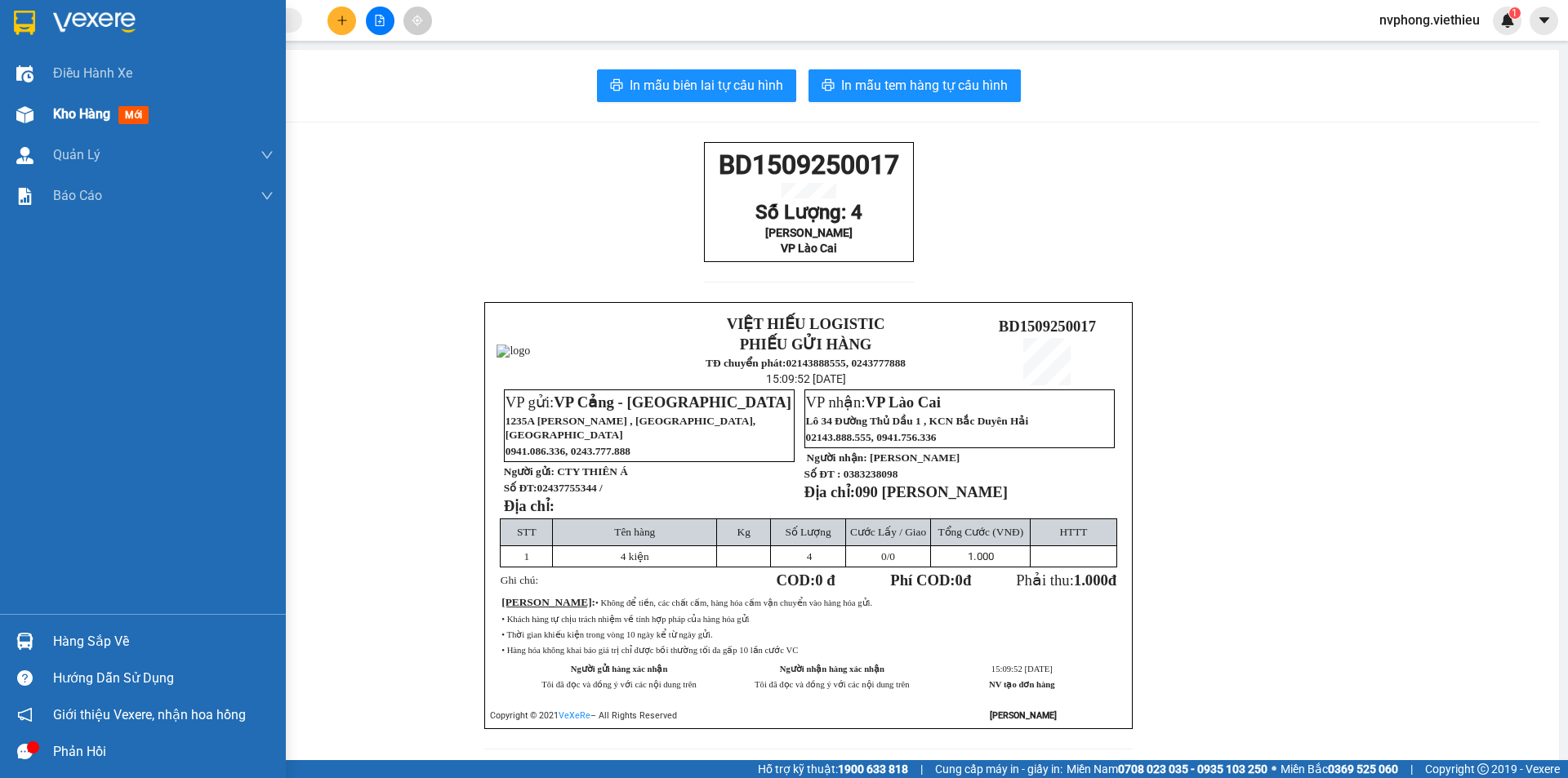
click at [93, 115] on span "Kho hàng" at bounding box center [82, 113] width 57 height 16
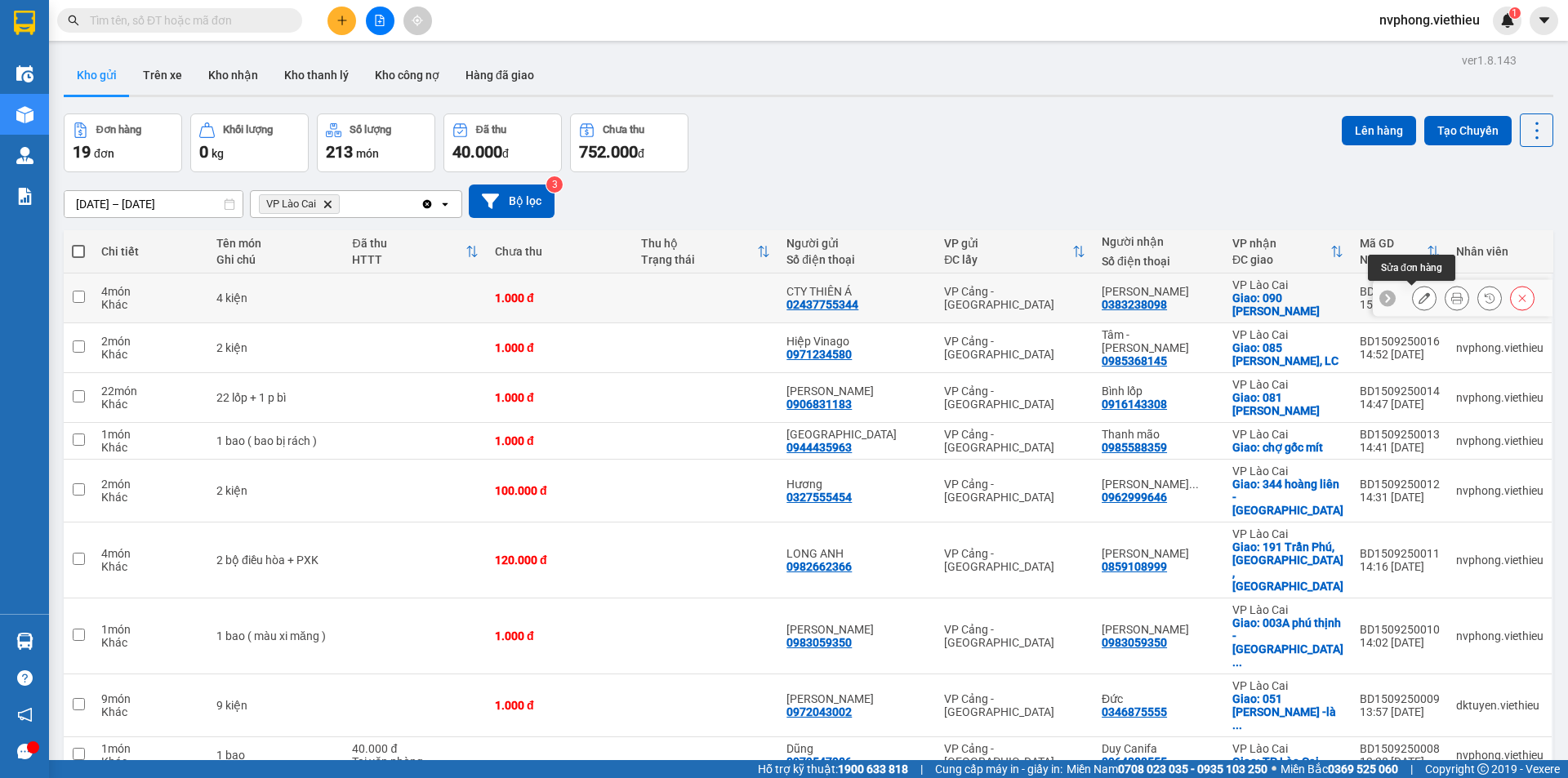
click at [1414, 291] on button at bounding box center [1424, 298] width 23 height 29
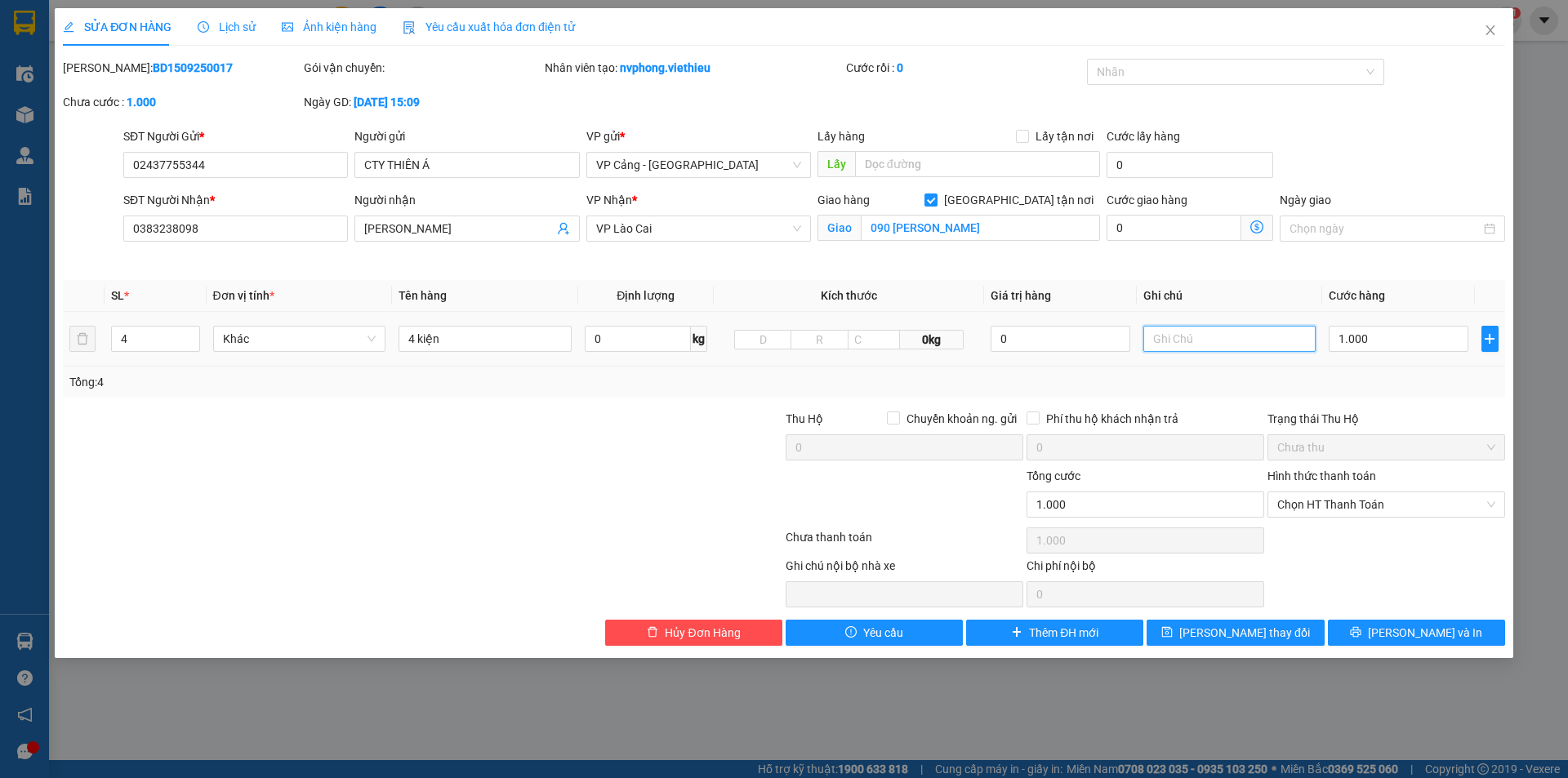
click at [1208, 347] on input "text" at bounding box center [1230, 338] width 173 height 26
click at [1273, 633] on span "Lưu thay đổi" at bounding box center [1245, 632] width 131 height 18
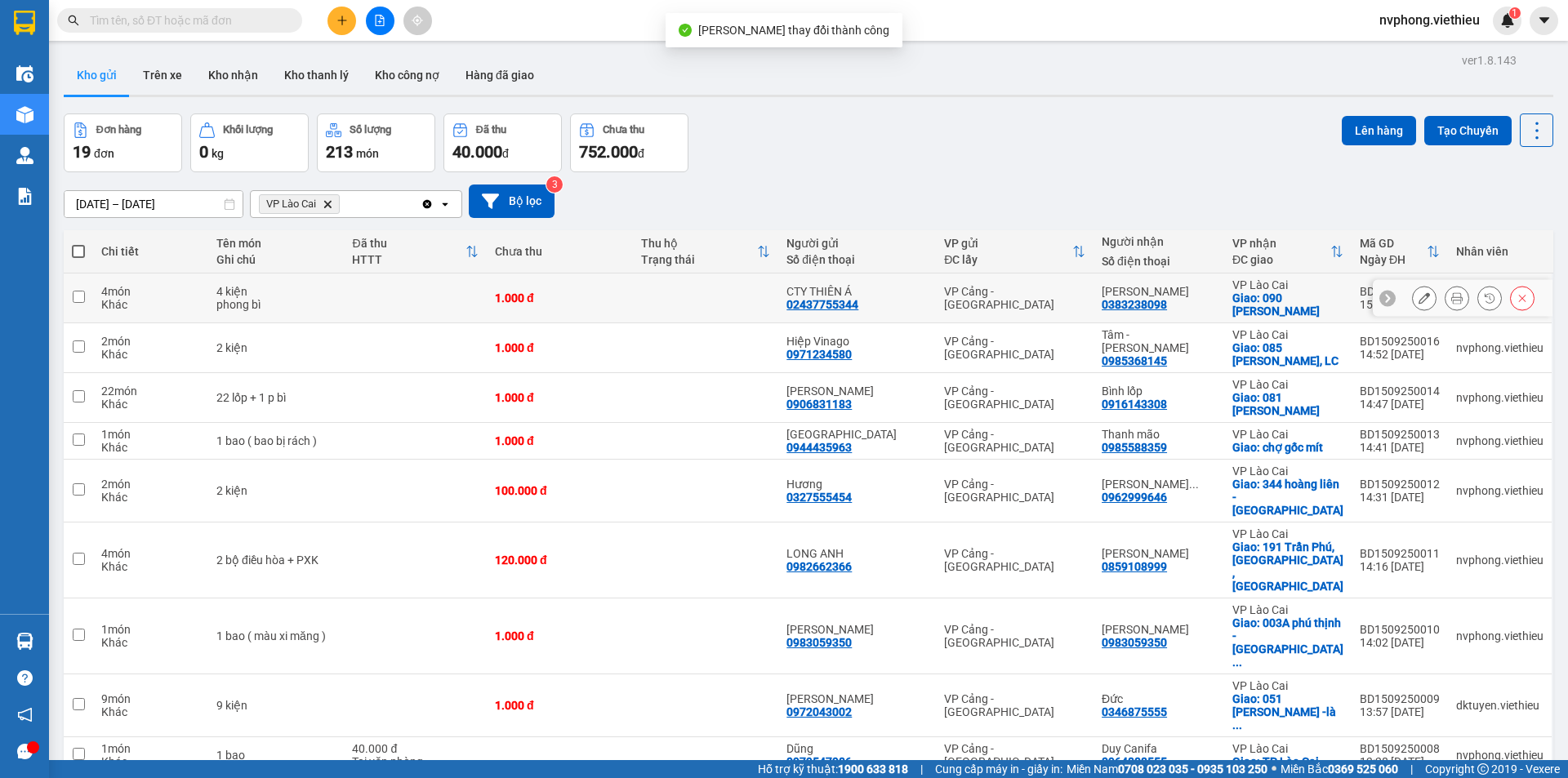
click at [1452, 301] on icon at bounding box center [1457, 298] width 11 height 11
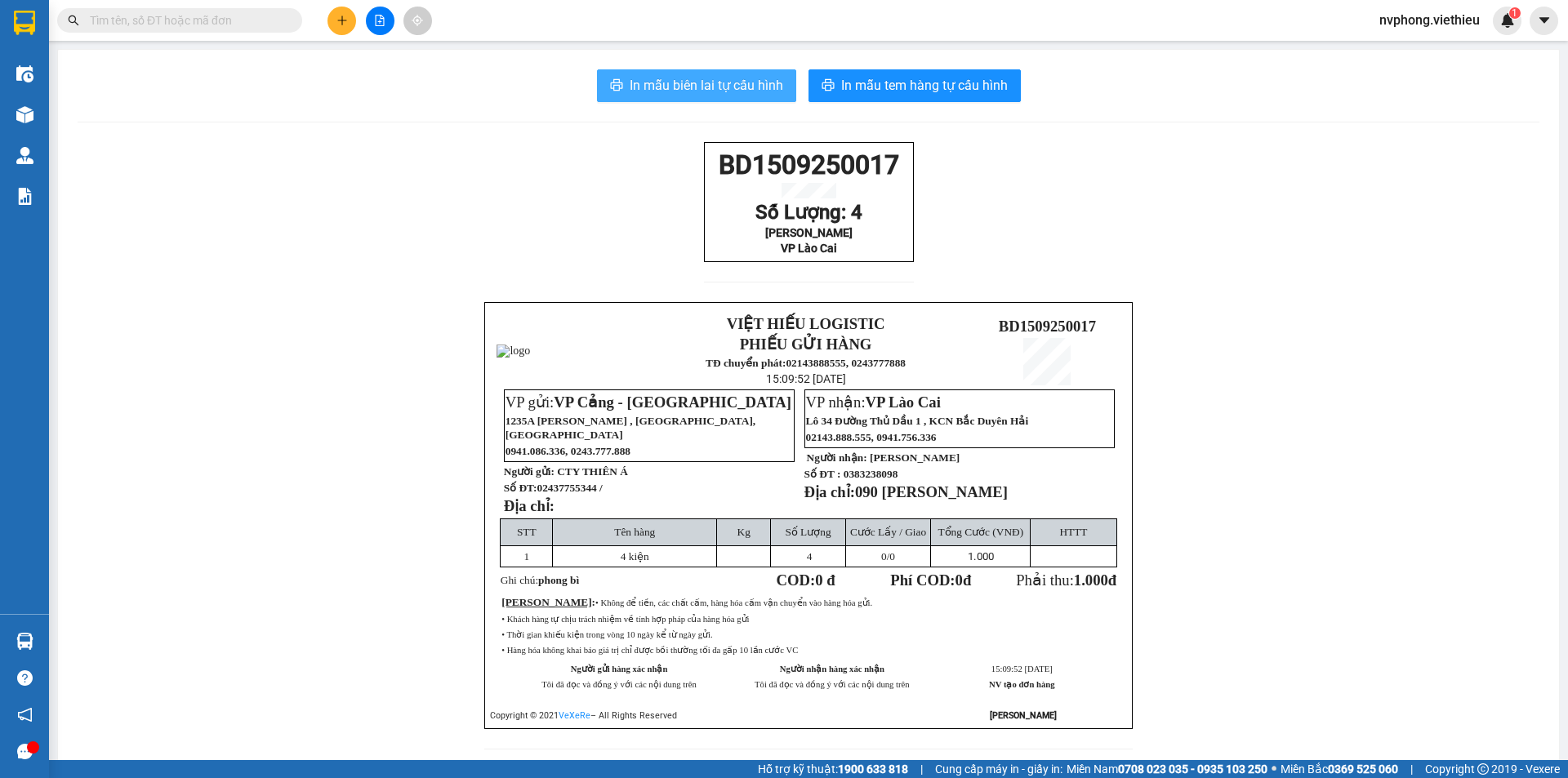
click at [729, 77] on span "In mẫu biên lai tự cấu hình" at bounding box center [707, 85] width 153 height 20
click at [347, 15] on icon "plus" at bounding box center [342, 20] width 11 height 11
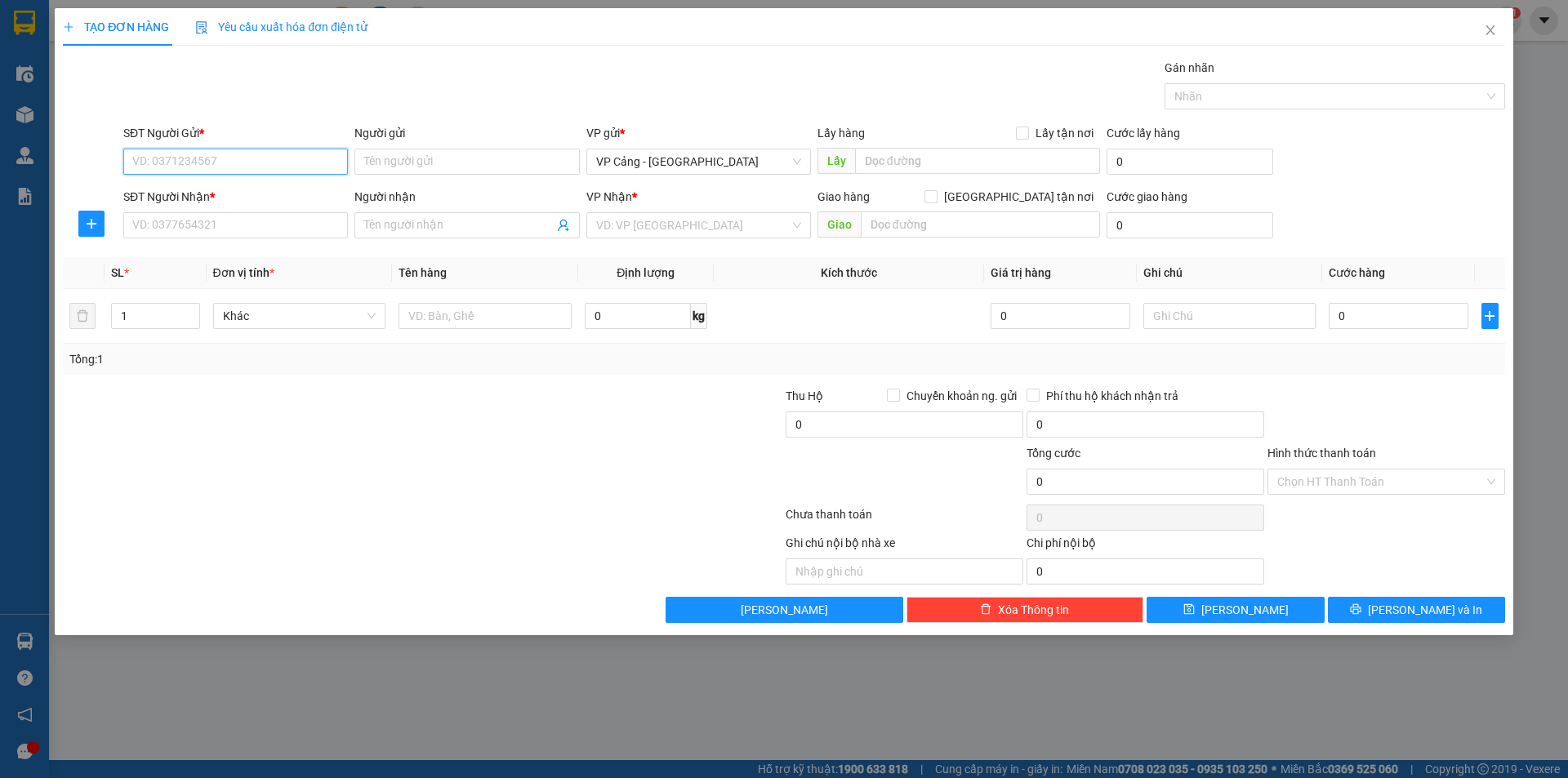
click at [193, 153] on input "SĐT Người Gửi *" at bounding box center [236, 161] width 225 height 26
click at [395, 223] on input "Người nhận" at bounding box center [458, 225] width 189 height 18
type input "pl"
click at [225, 159] on input "SĐT Người Gửi *" at bounding box center [236, 161] width 225 height 26
type input "0942"
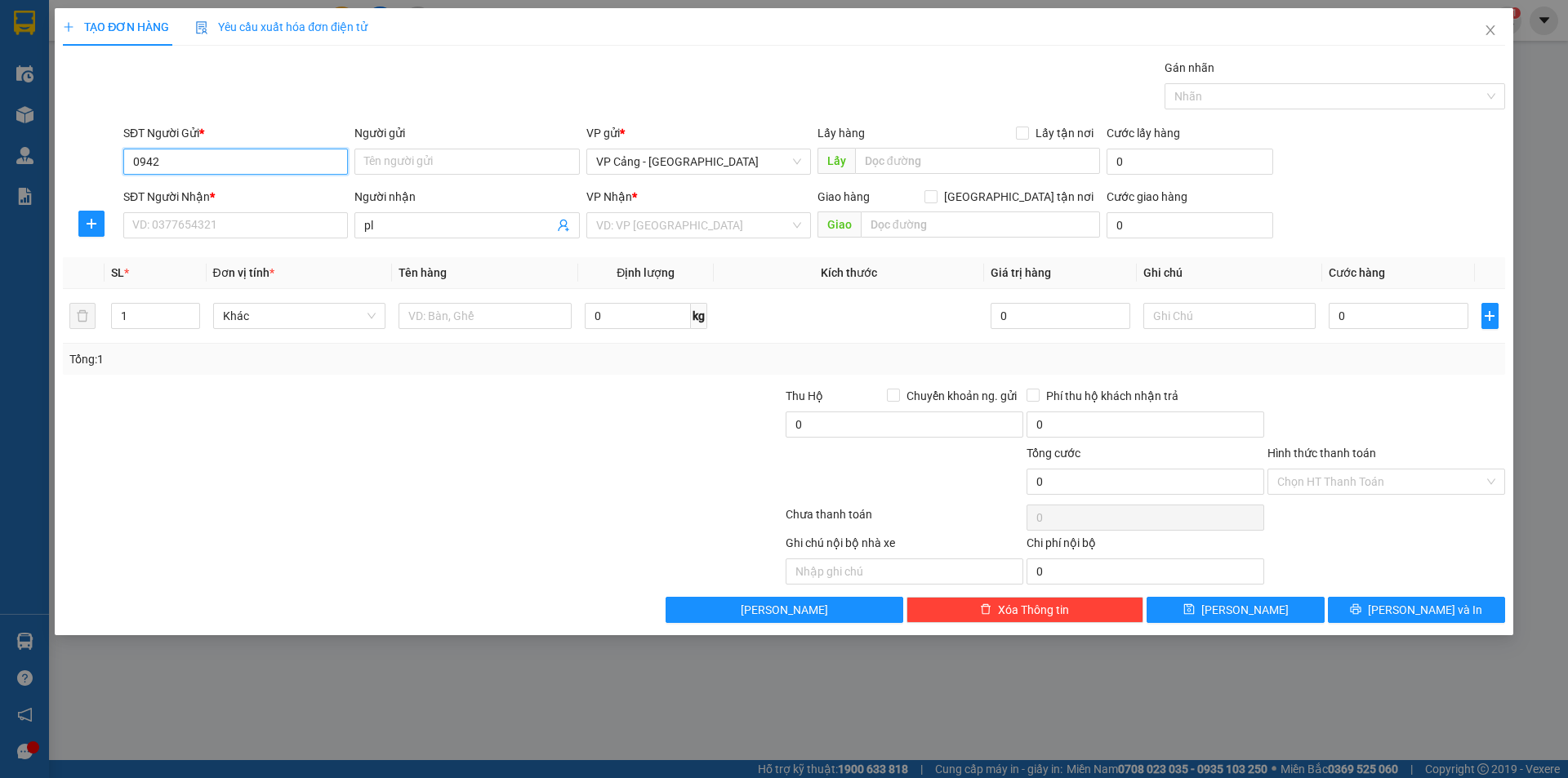
drag, startPoint x: 222, startPoint y: 159, endPoint x: 93, endPoint y: 139, distance: 130.5
click at [93, 139] on div "SĐT Người Gửi * 0942 0942 Người gửi Tên người gửi VP gửi * VP Cảng - Hà Nội Lấy…" at bounding box center [783, 153] width 1445 height 57
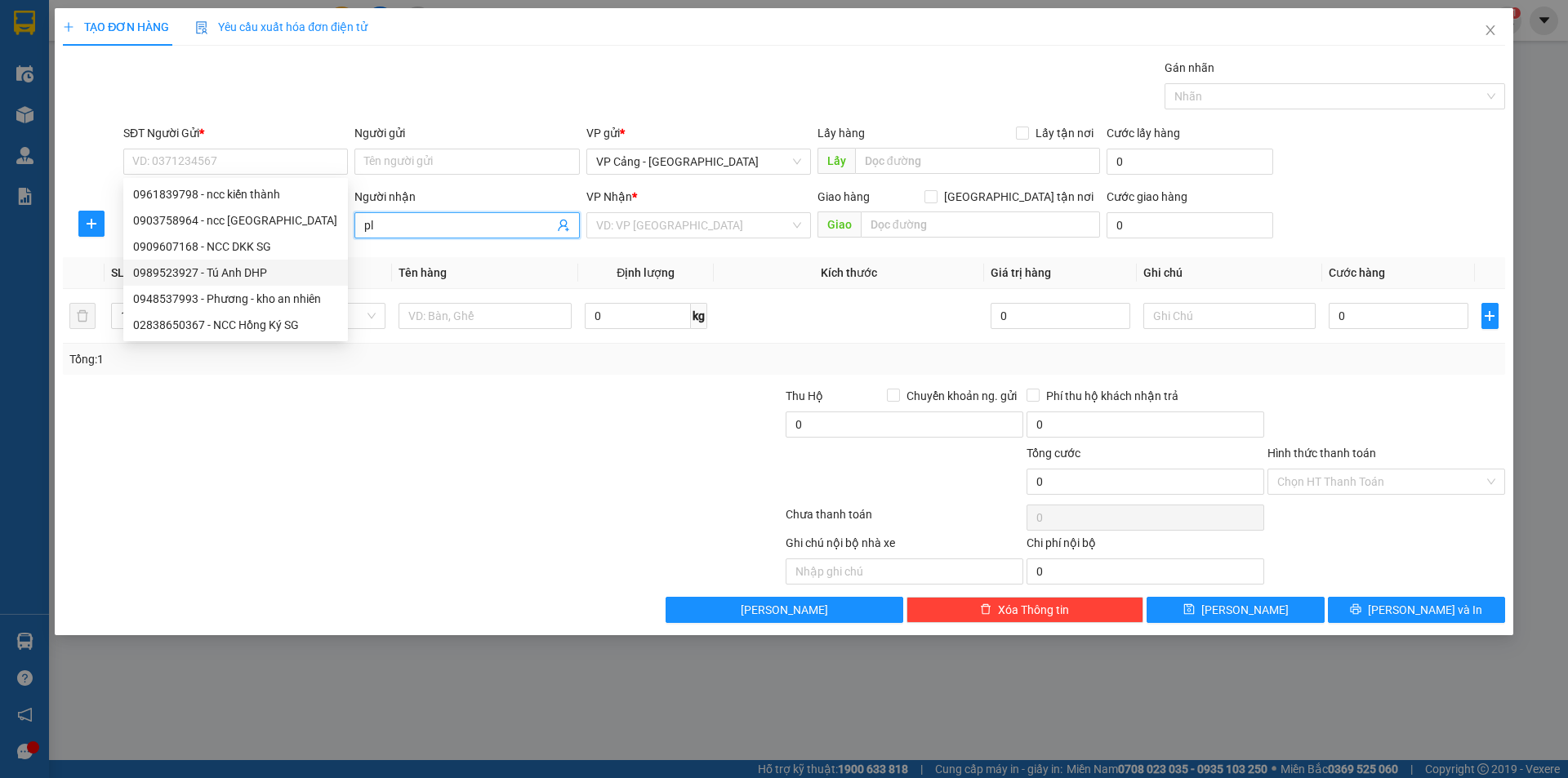
click at [413, 226] on input "pl" at bounding box center [458, 225] width 189 height 18
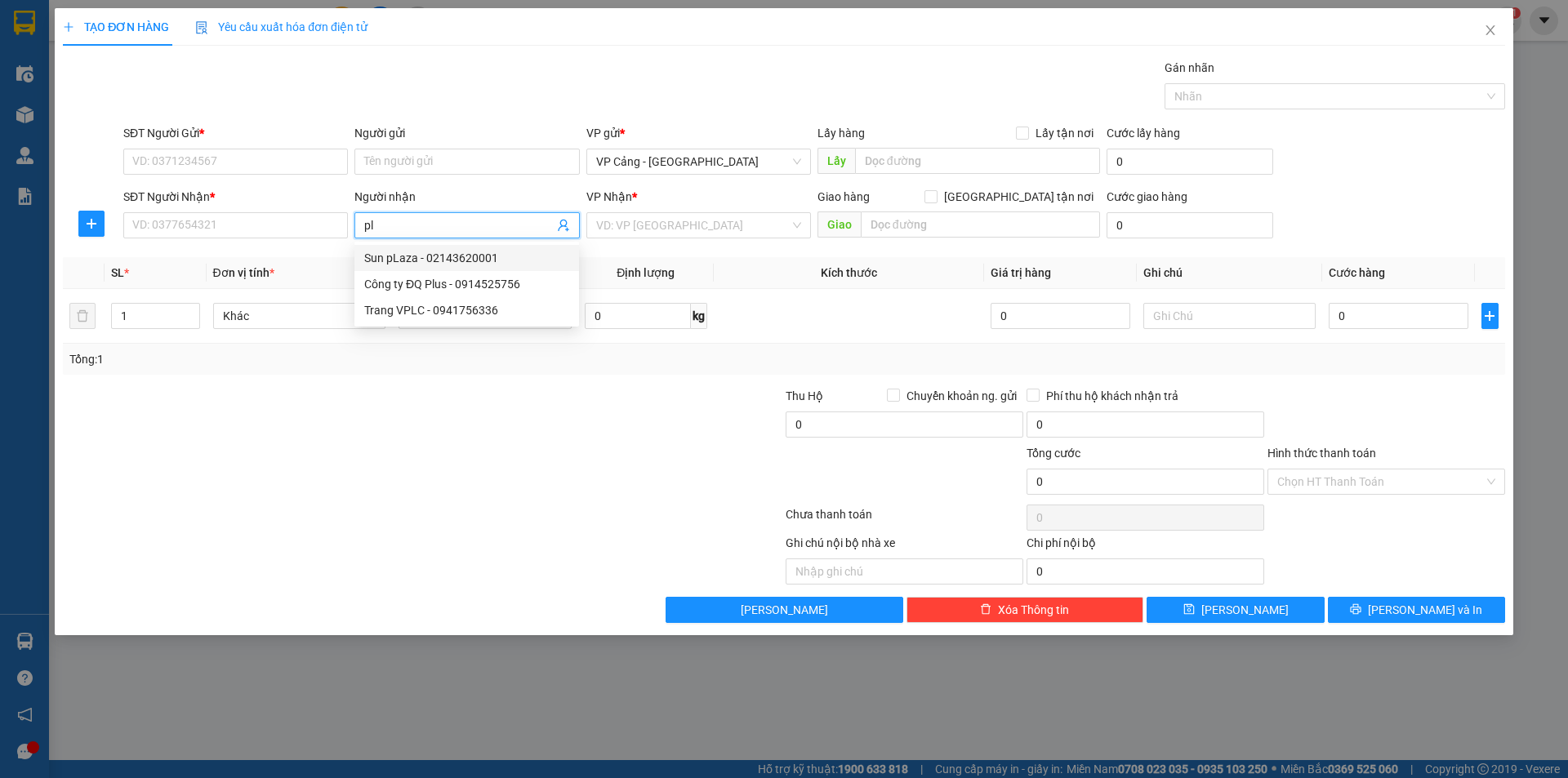
click at [413, 261] on div "Sun pLaza - 02143620001" at bounding box center [467, 257] width 205 height 18
type input "02143620001"
type input "Sun pLaza"
checkbox input "true"
type input "Lô T1, tòa nhà Sunplaza - số 1 Hoàng Liên, Sapa"
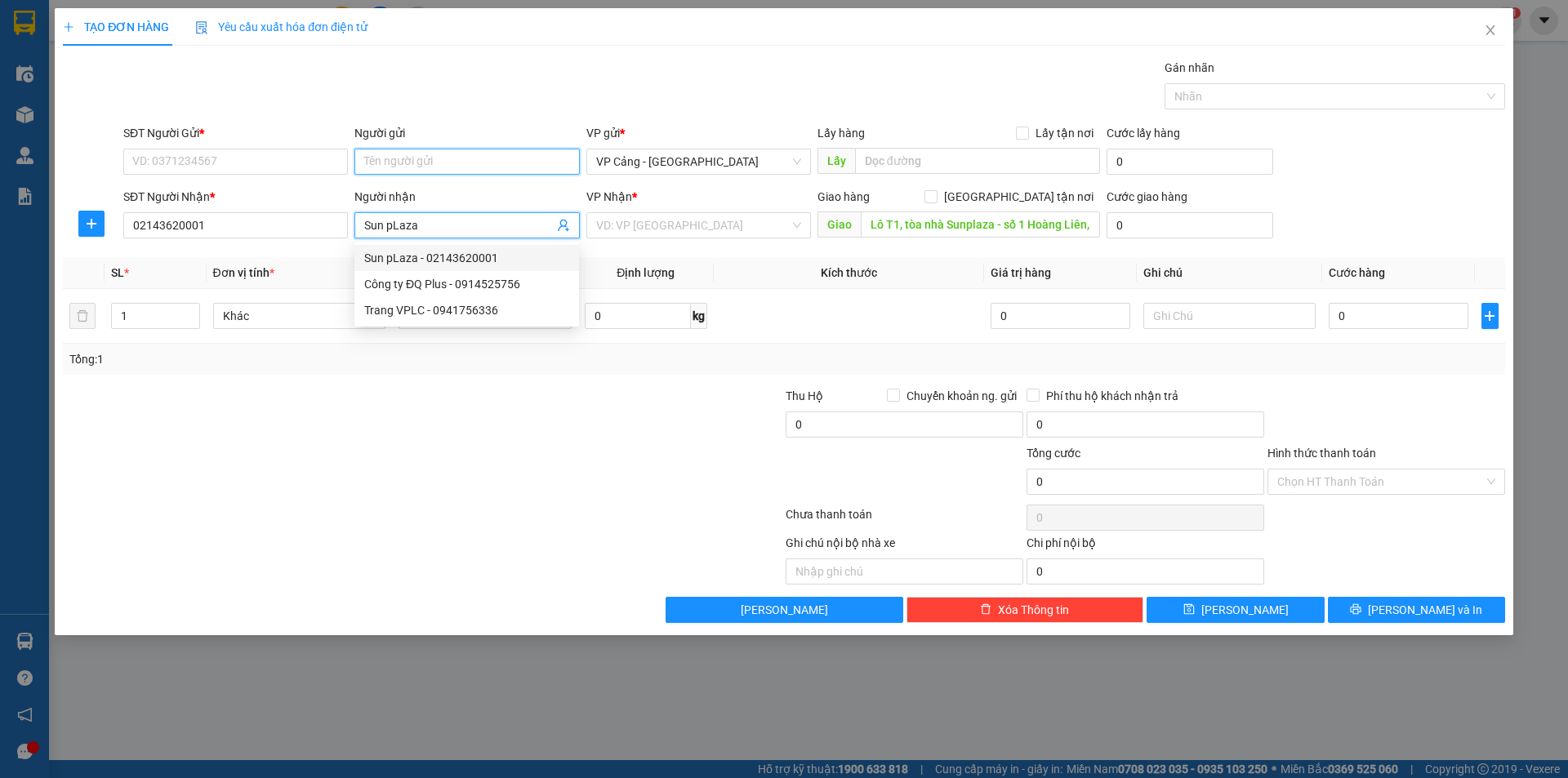
click at [388, 166] on input "Người gửi" at bounding box center [467, 161] width 225 height 26
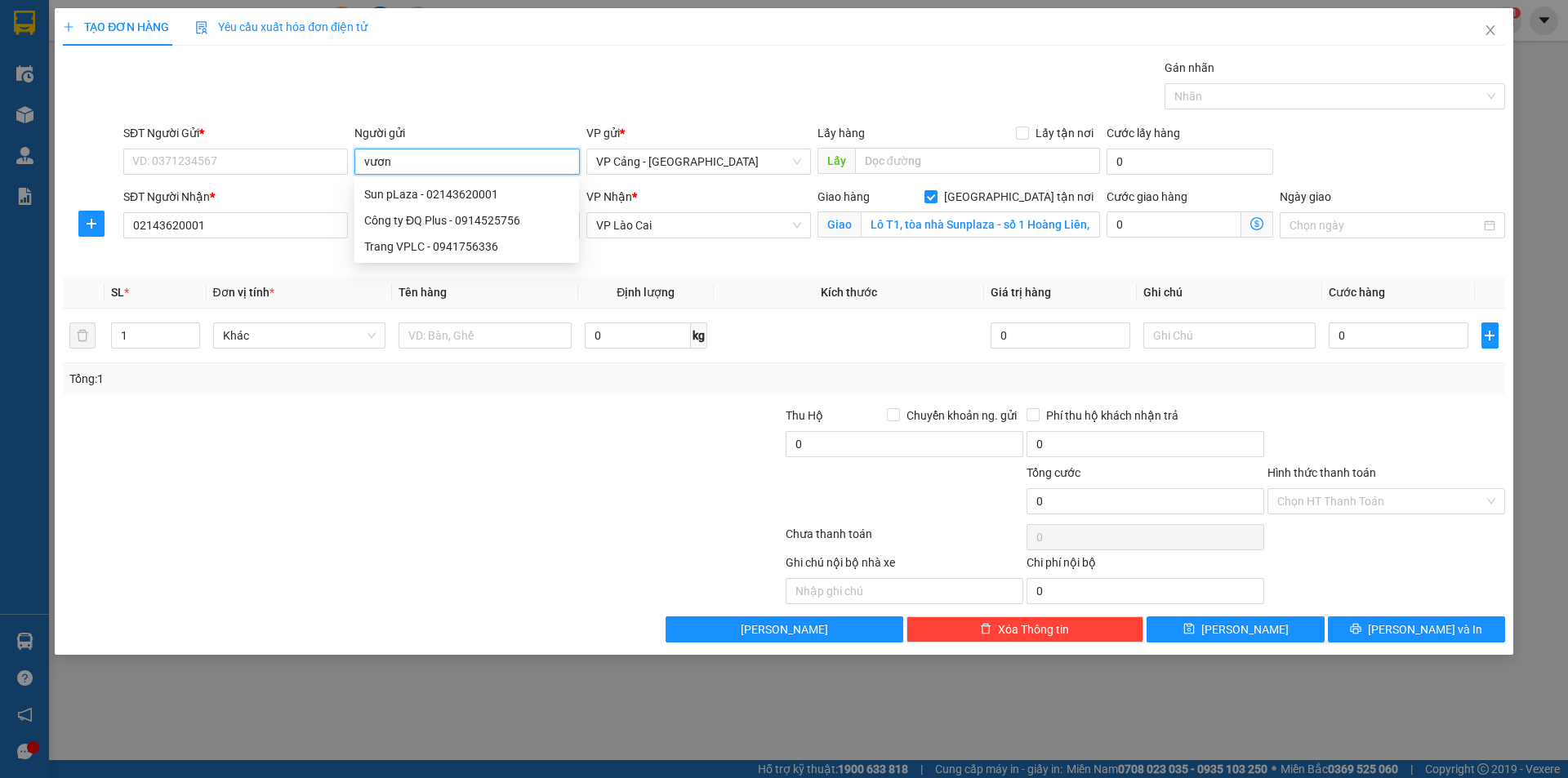
type input "vương"
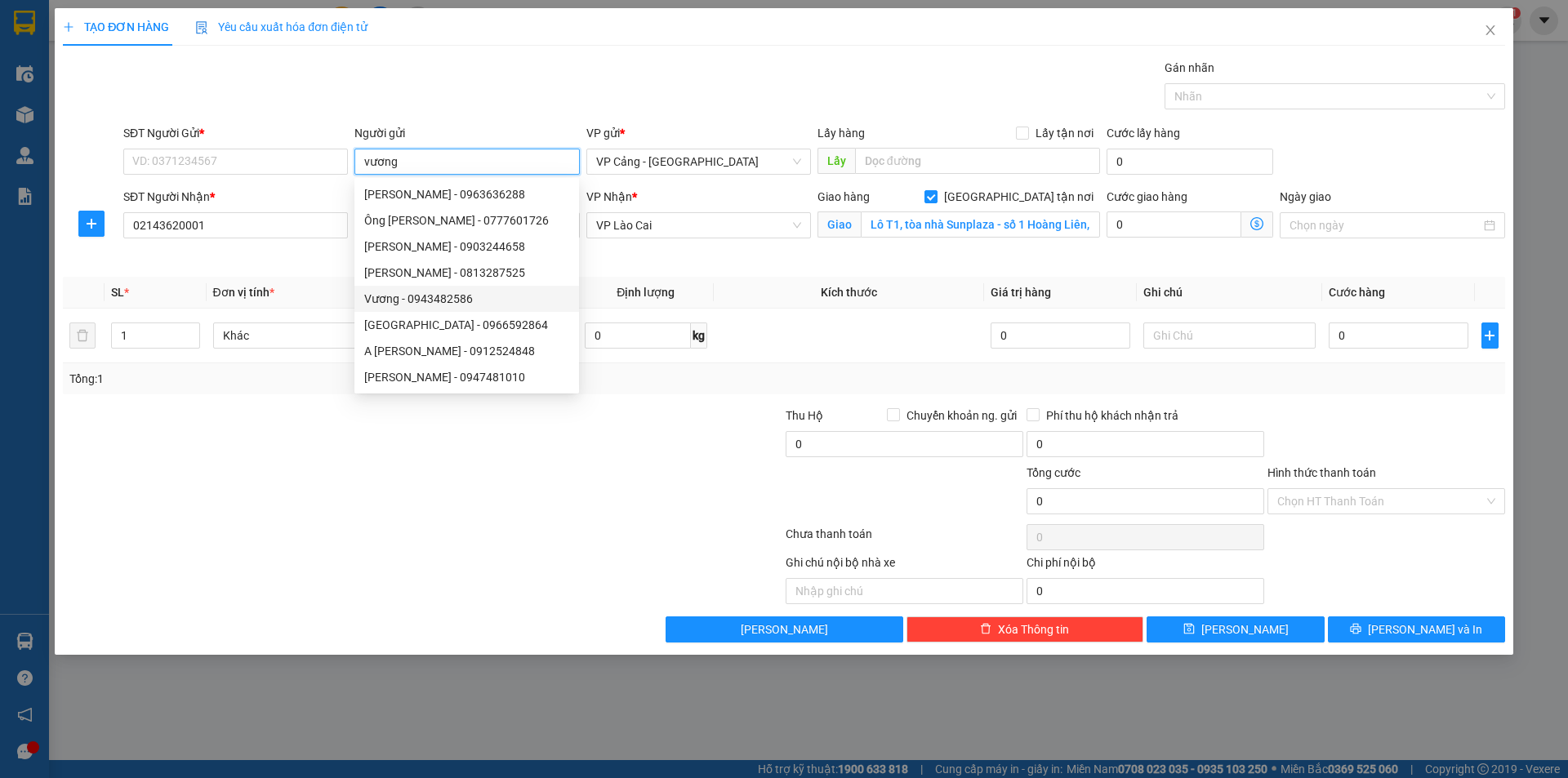
click at [432, 301] on div "Vương - 0943482586" at bounding box center [467, 298] width 205 height 18
type input "0943482586"
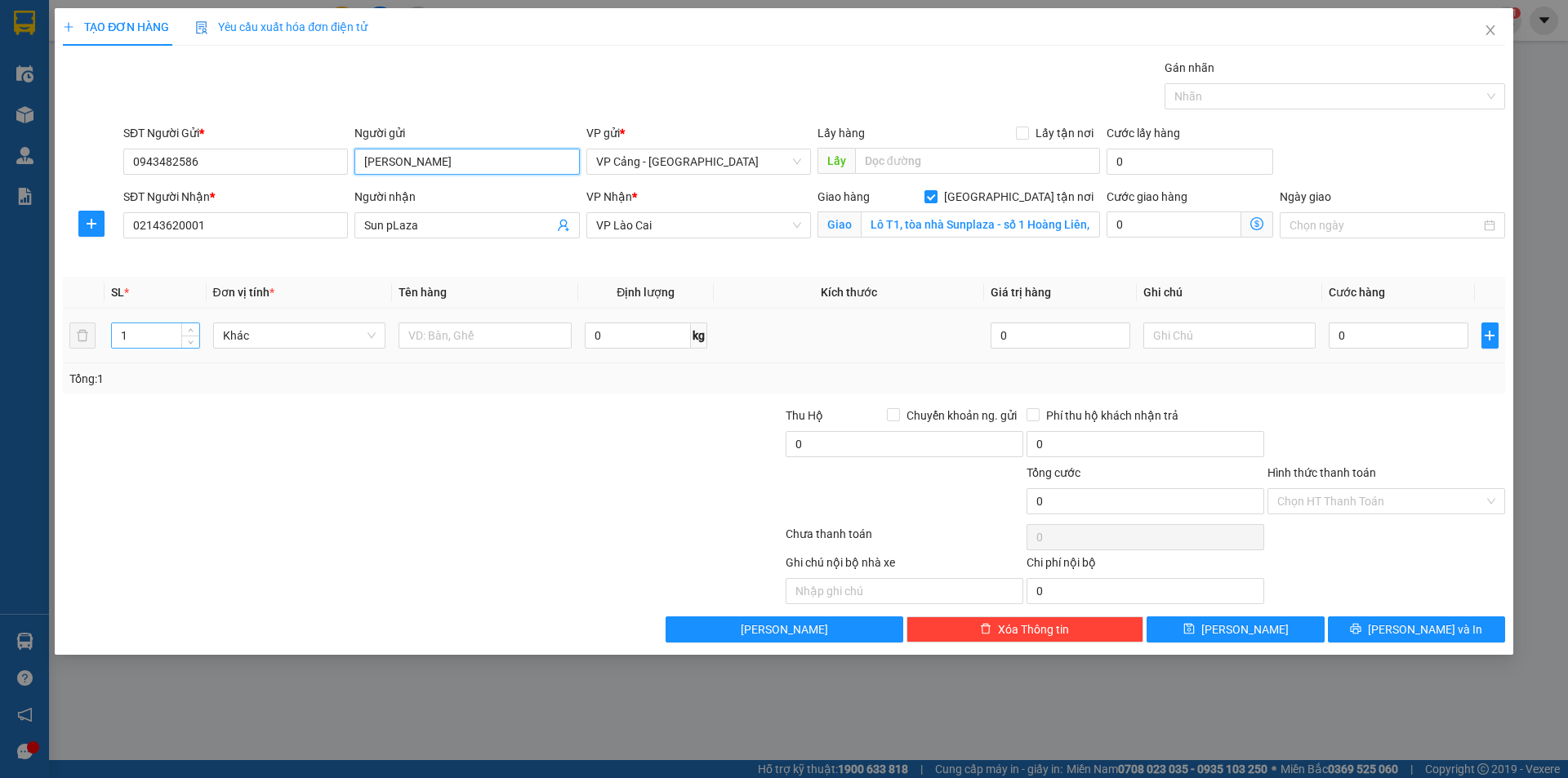
type input "Vương"
drag, startPoint x: 129, startPoint y: 338, endPoint x: 111, endPoint y: 338, distance: 18.0
click at [111, 338] on div "1" at bounding box center [155, 336] width 89 height 26
type input "30"
drag, startPoint x: 238, startPoint y: 439, endPoint x: 451, endPoint y: 363, distance: 226.2
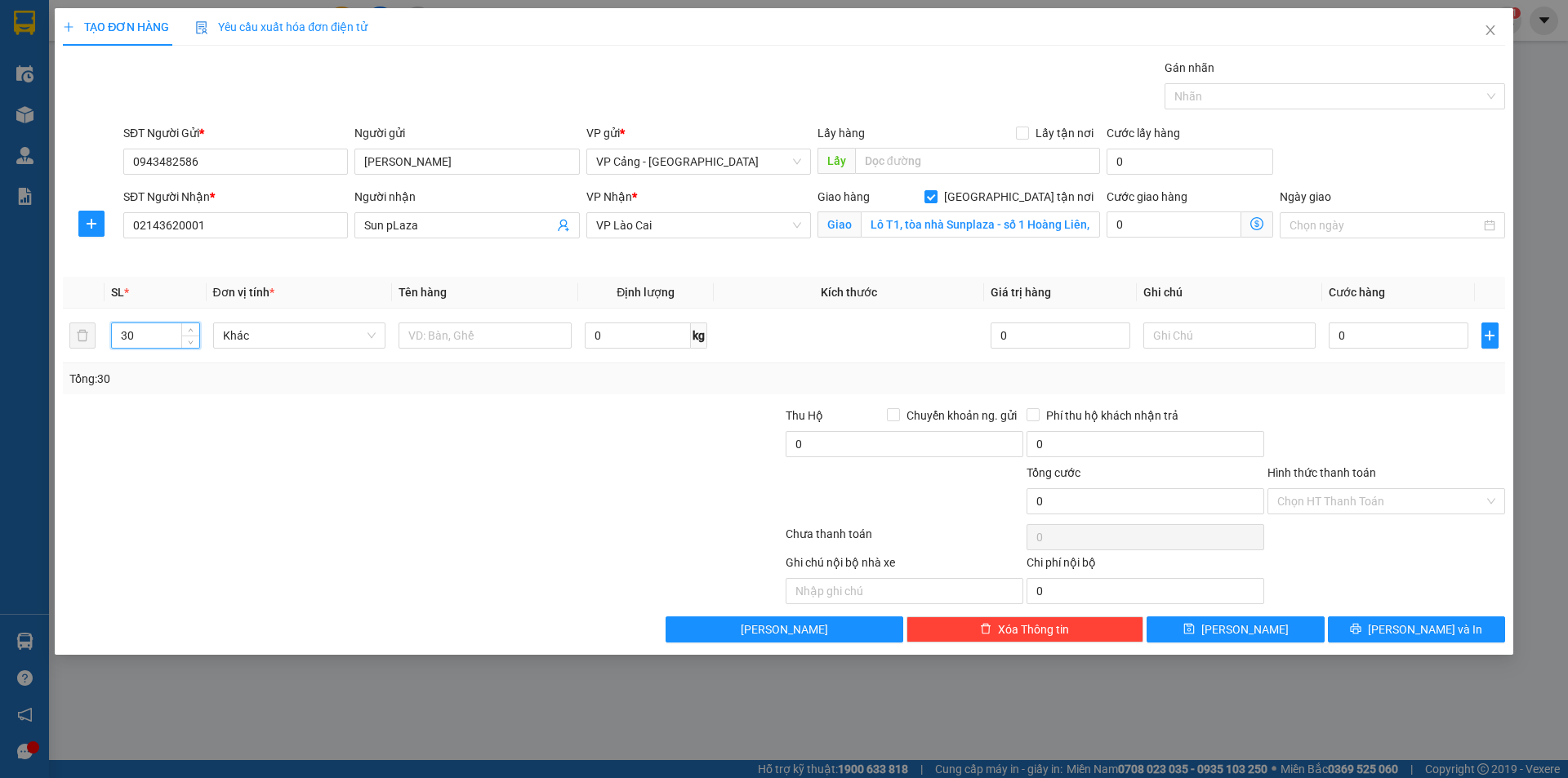
click at [325, 409] on div at bounding box center [302, 435] width 481 height 57
click at [477, 342] on input "text" at bounding box center [485, 336] width 173 height 26
click at [1182, 346] on input "text" at bounding box center [1230, 336] width 173 height 26
click at [470, 338] on input "30 kiện" at bounding box center [485, 336] width 173 height 26
type input "30 kiện ( giao hàng ngày 16/09)"
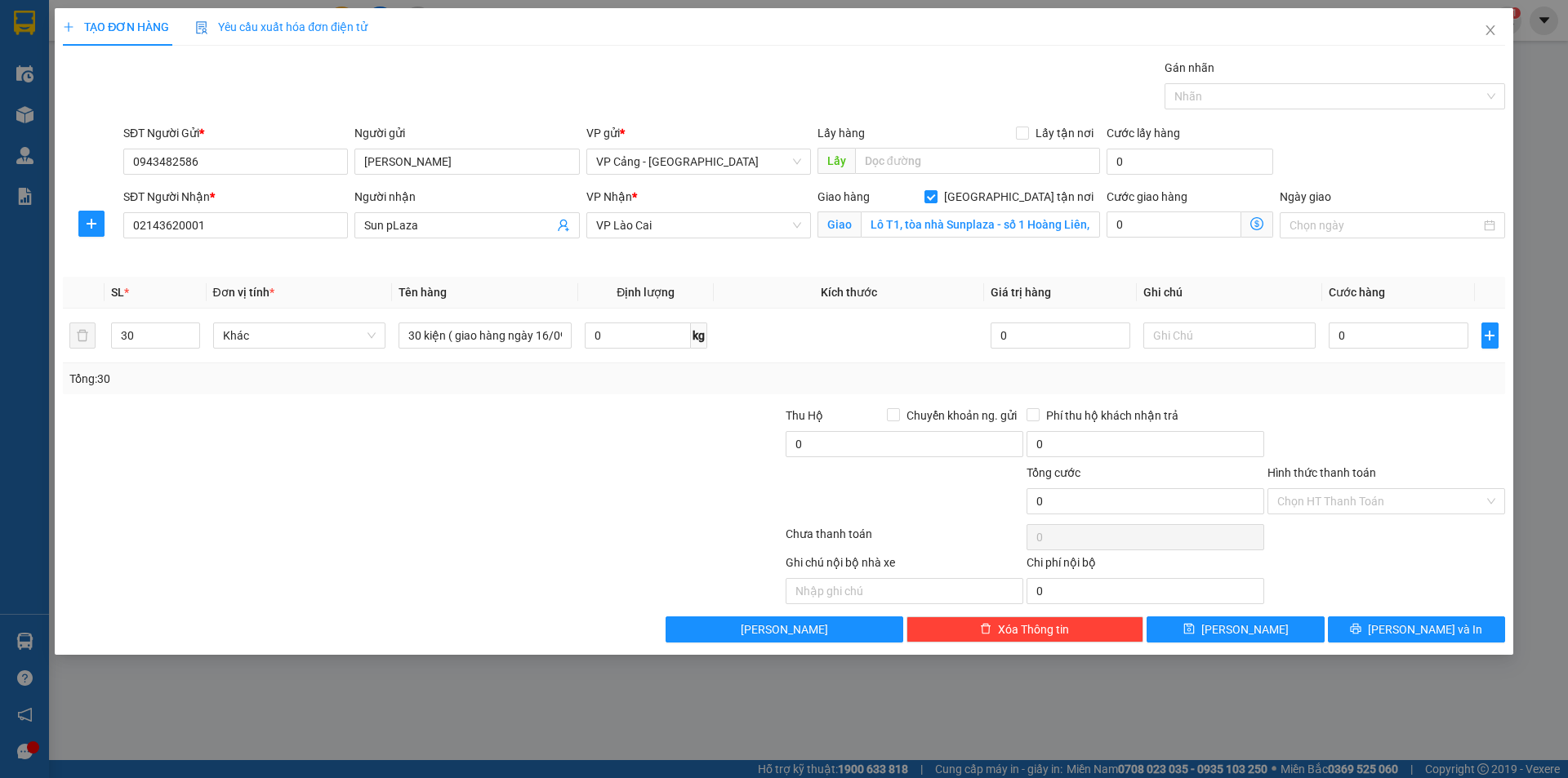
click at [526, 442] on div at bounding box center [302, 435] width 481 height 57
click at [1362, 335] on input "0" at bounding box center [1398, 336] width 139 height 26
type input "1"
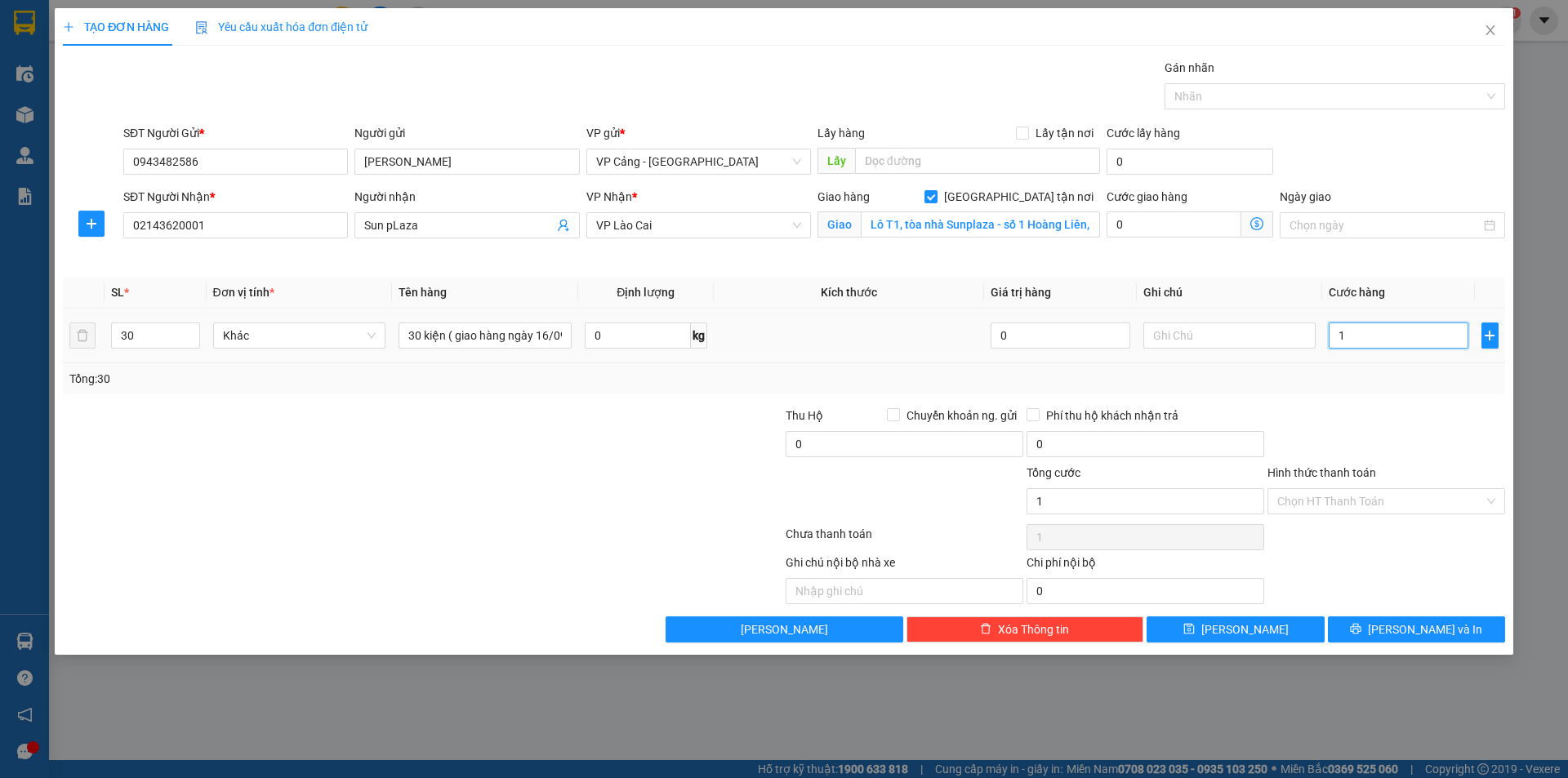
type input "15"
type input "150"
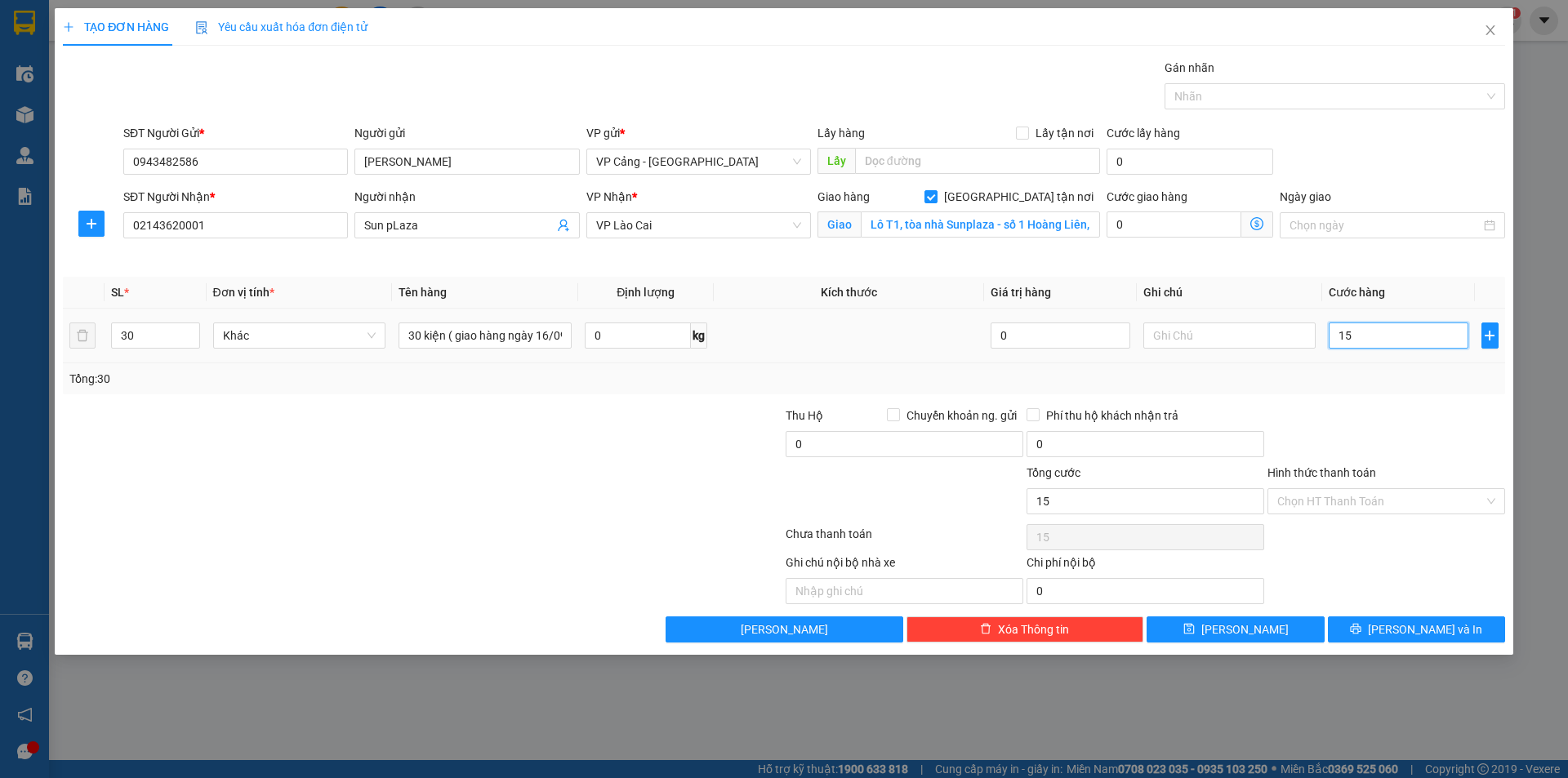
type input "150"
type input "1.500"
type input "1.500.000"
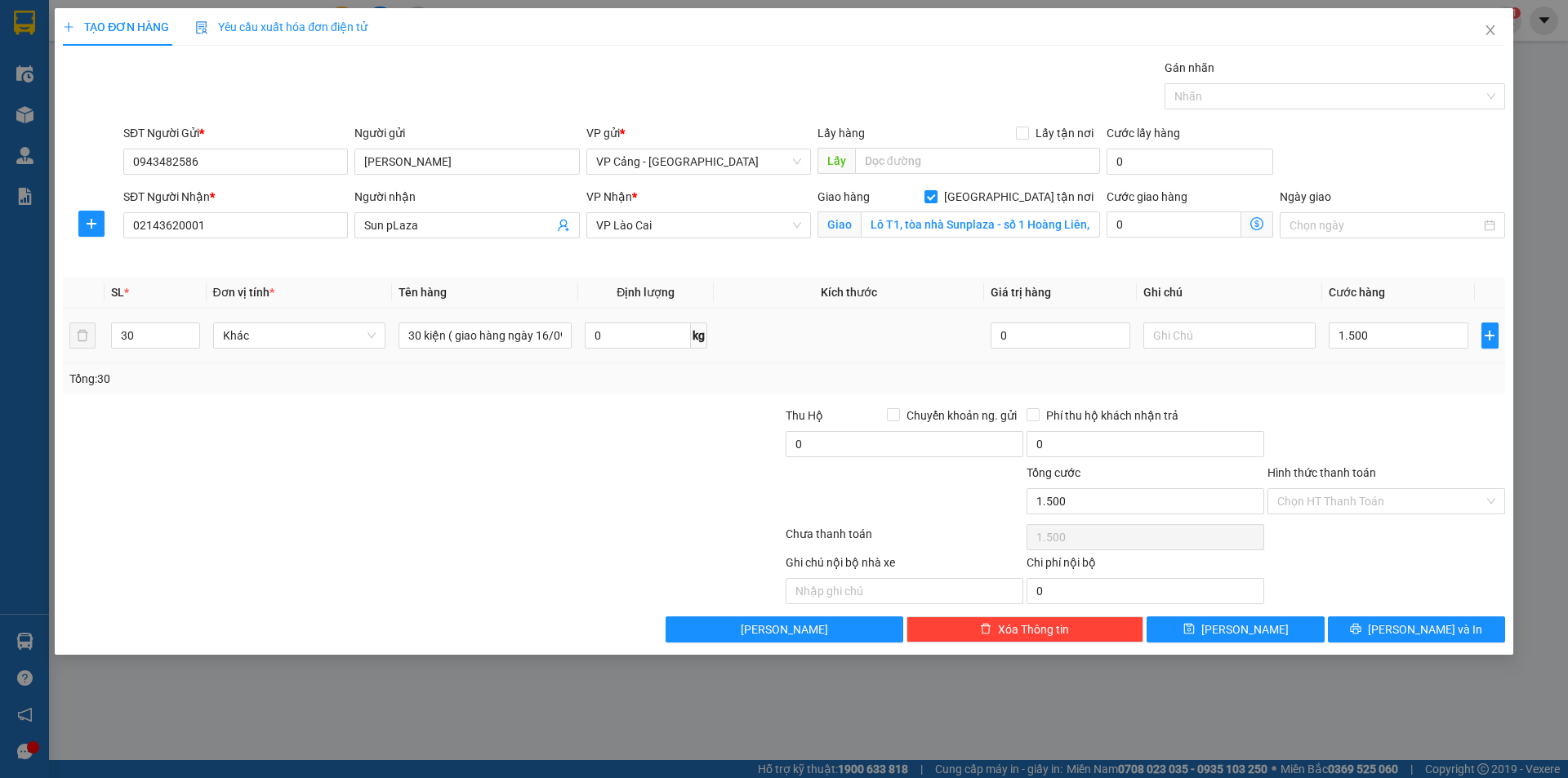
type input "1.500.000"
click at [1378, 367] on div "Tổng: 30" at bounding box center [784, 379] width 1443 height 31
click at [1233, 332] on input "text" at bounding box center [1230, 336] width 173 height 26
type input "p"
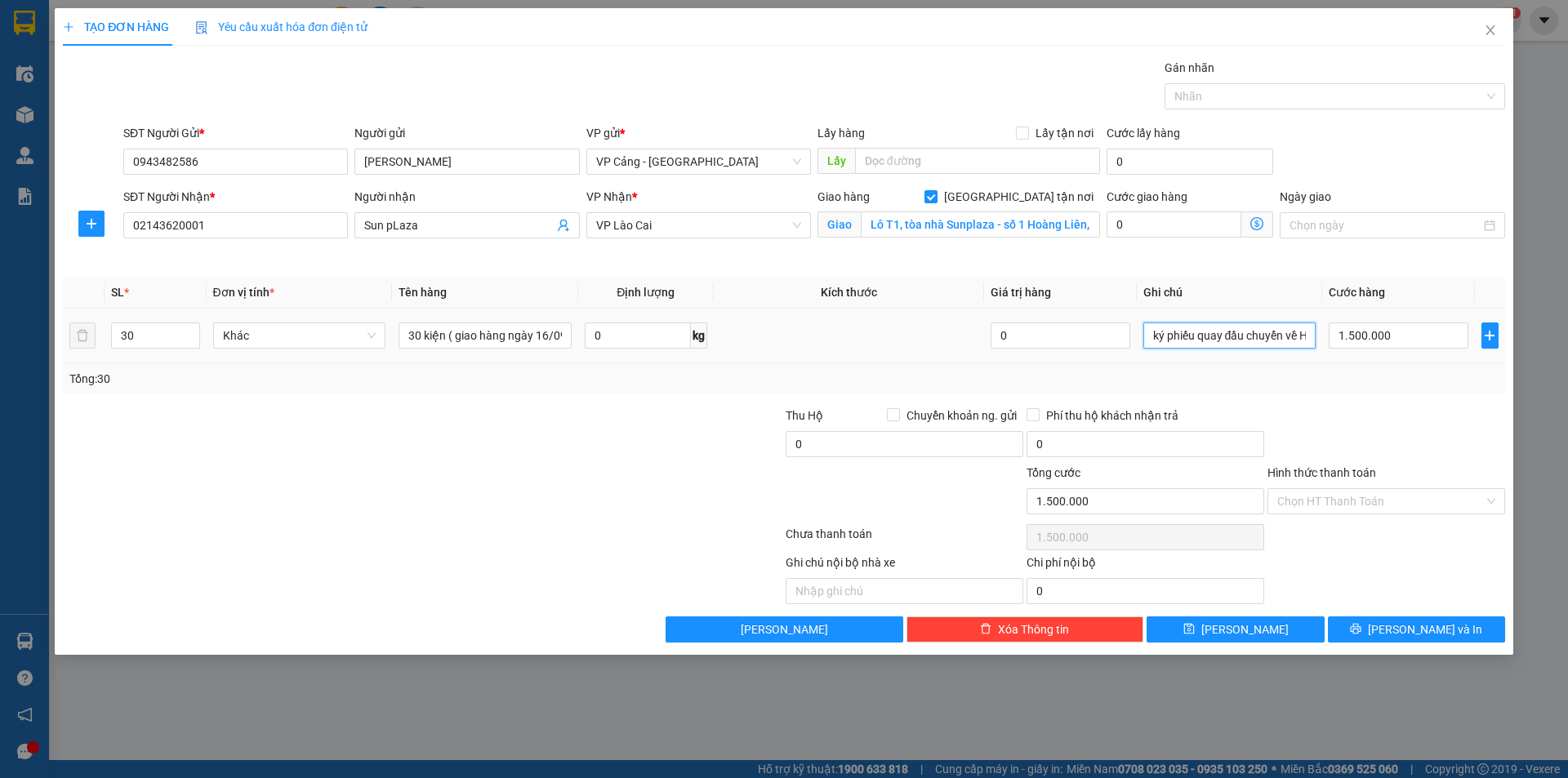
type input "ký phiếu quay đầu chuyển về Hn , HN thu cước"
click at [1411, 631] on span "[PERSON_NAME] và In" at bounding box center [1425, 629] width 114 height 18
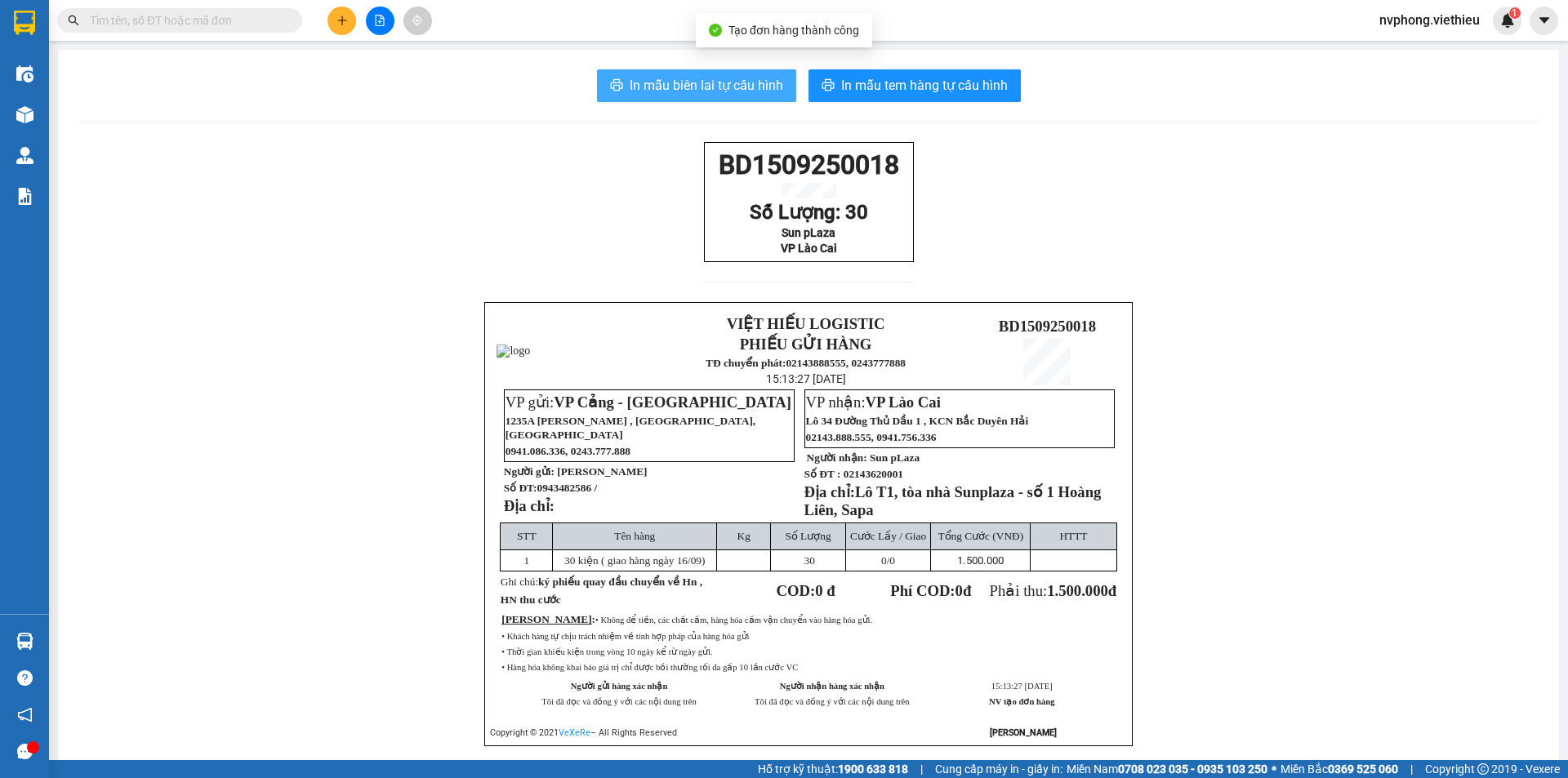
click at [699, 79] on span "In mẫu biên lai tự cấu hình" at bounding box center [707, 85] width 153 height 20
drag, startPoint x: 709, startPoint y: 162, endPoint x: 848, endPoint y: 268, distance: 174.8
click at [847, 262] on div "BD1509250018 Số Lượng: 30 Sun pLaza VP Lào Cai" at bounding box center [809, 202] width 210 height 120
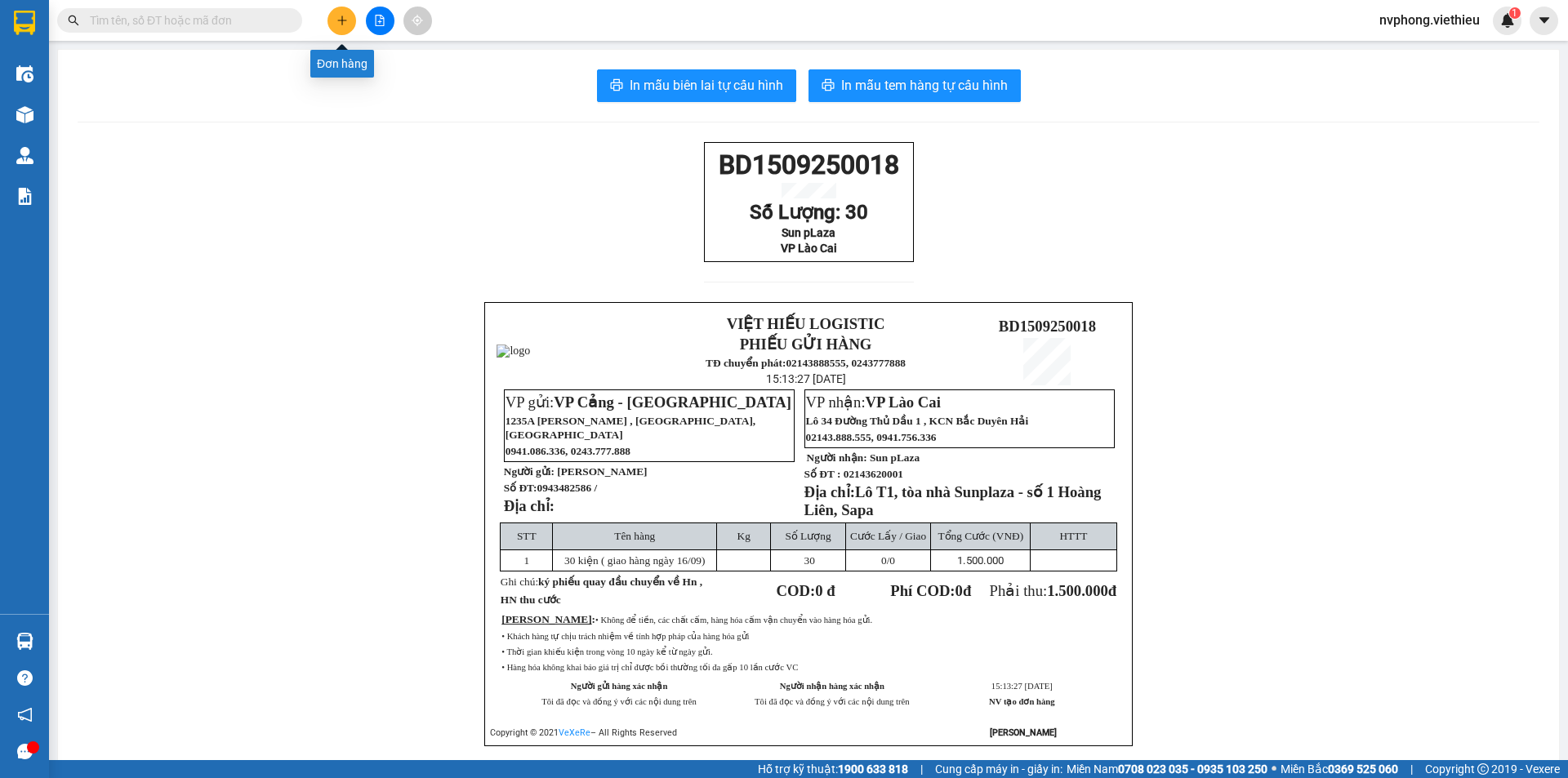
click at [337, 24] on icon "plus" at bounding box center [342, 20] width 11 height 11
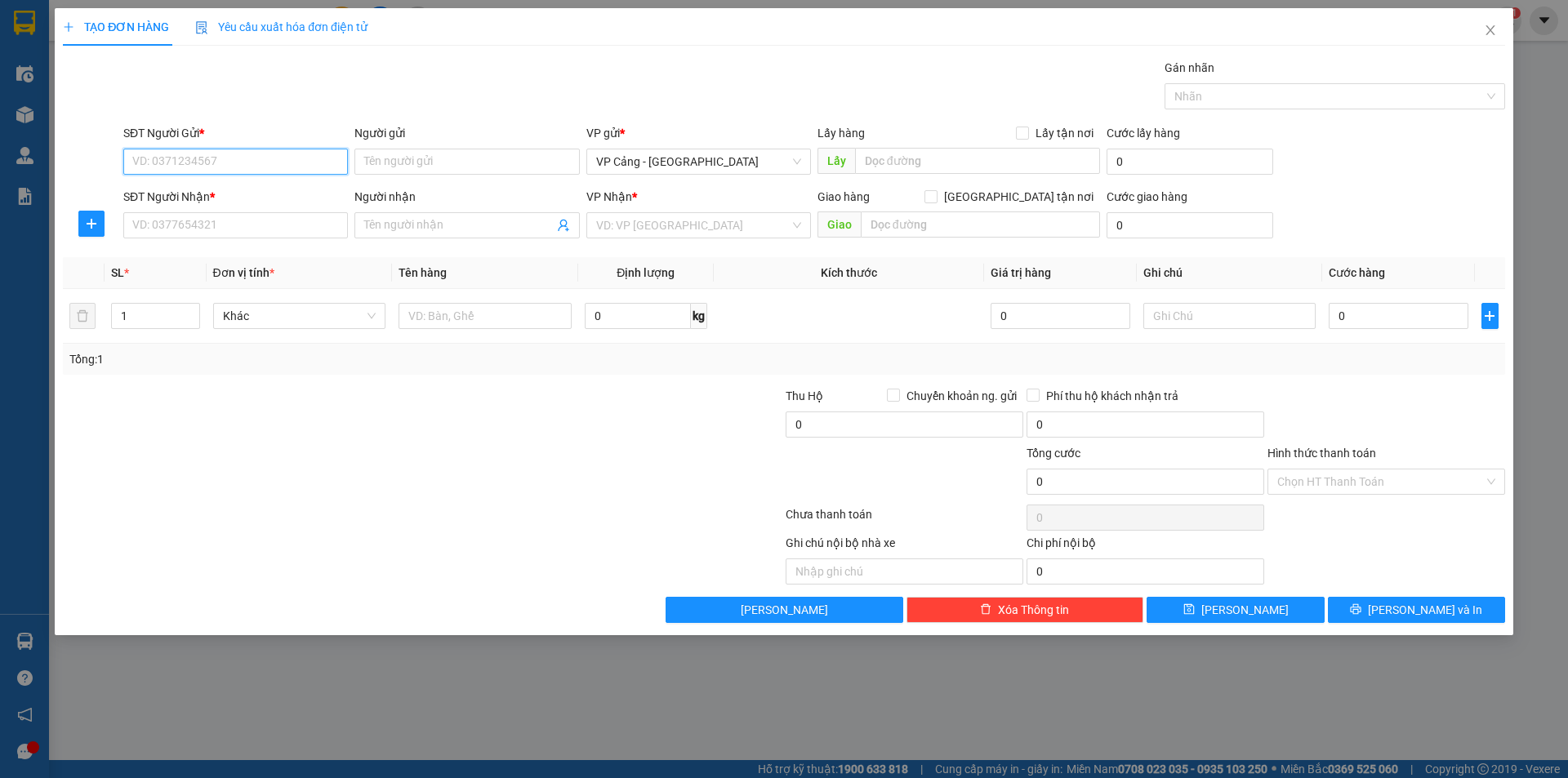
click at [182, 160] on input "SĐT Người Gửi *" at bounding box center [236, 161] width 225 height 26
click at [148, 231] on input "SĐT Người Nhận *" at bounding box center [236, 225] width 225 height 26
click at [159, 147] on div "SĐT Người Gửi *" at bounding box center [236, 136] width 225 height 25
click at [152, 147] on div "SĐT Người Gửi *" at bounding box center [236, 136] width 225 height 25
click at [150, 157] on input "SĐT Người Gửi *" at bounding box center [236, 161] width 225 height 26
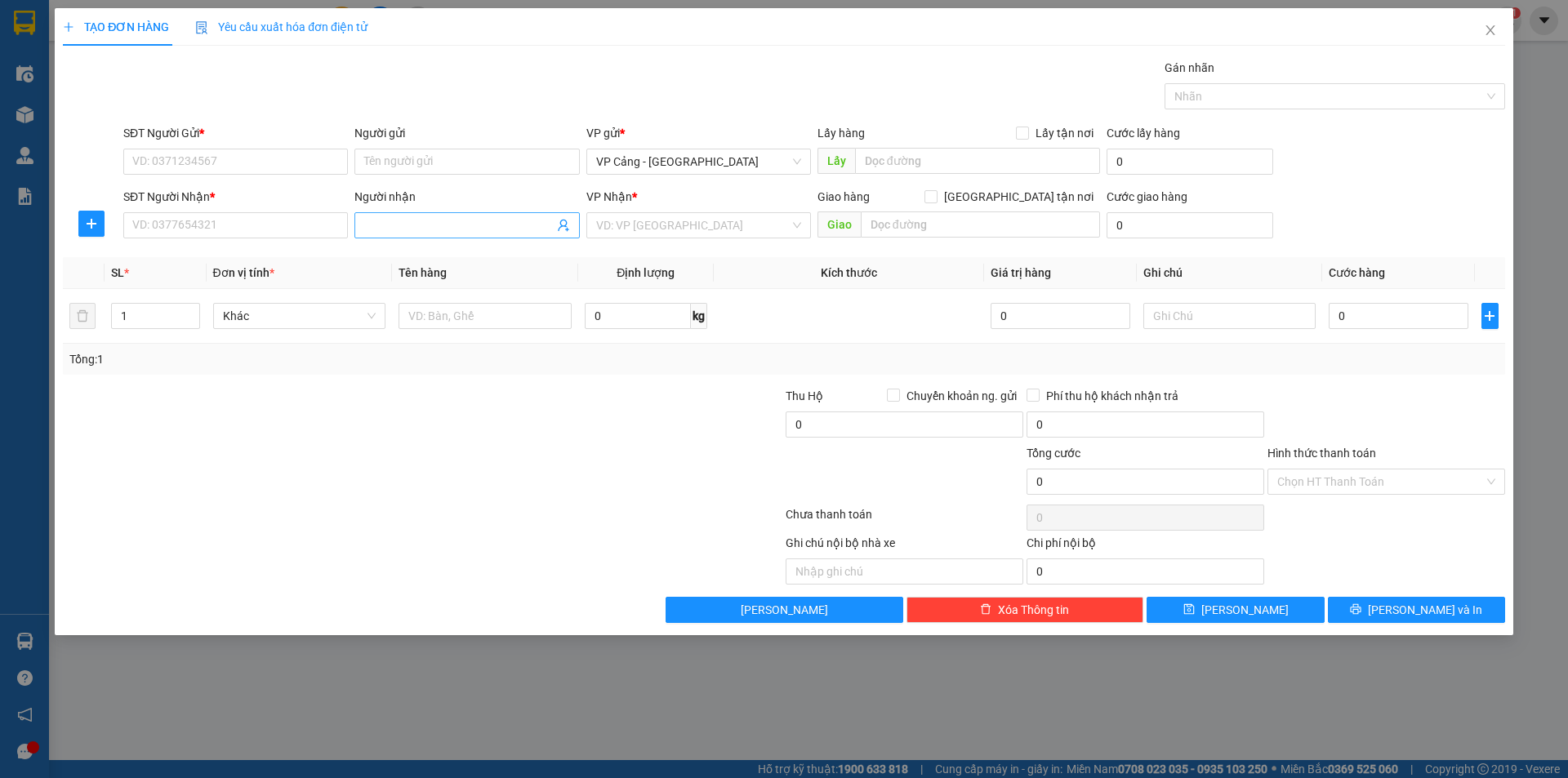
click at [377, 220] on input "Người nhận" at bounding box center [458, 225] width 189 height 18
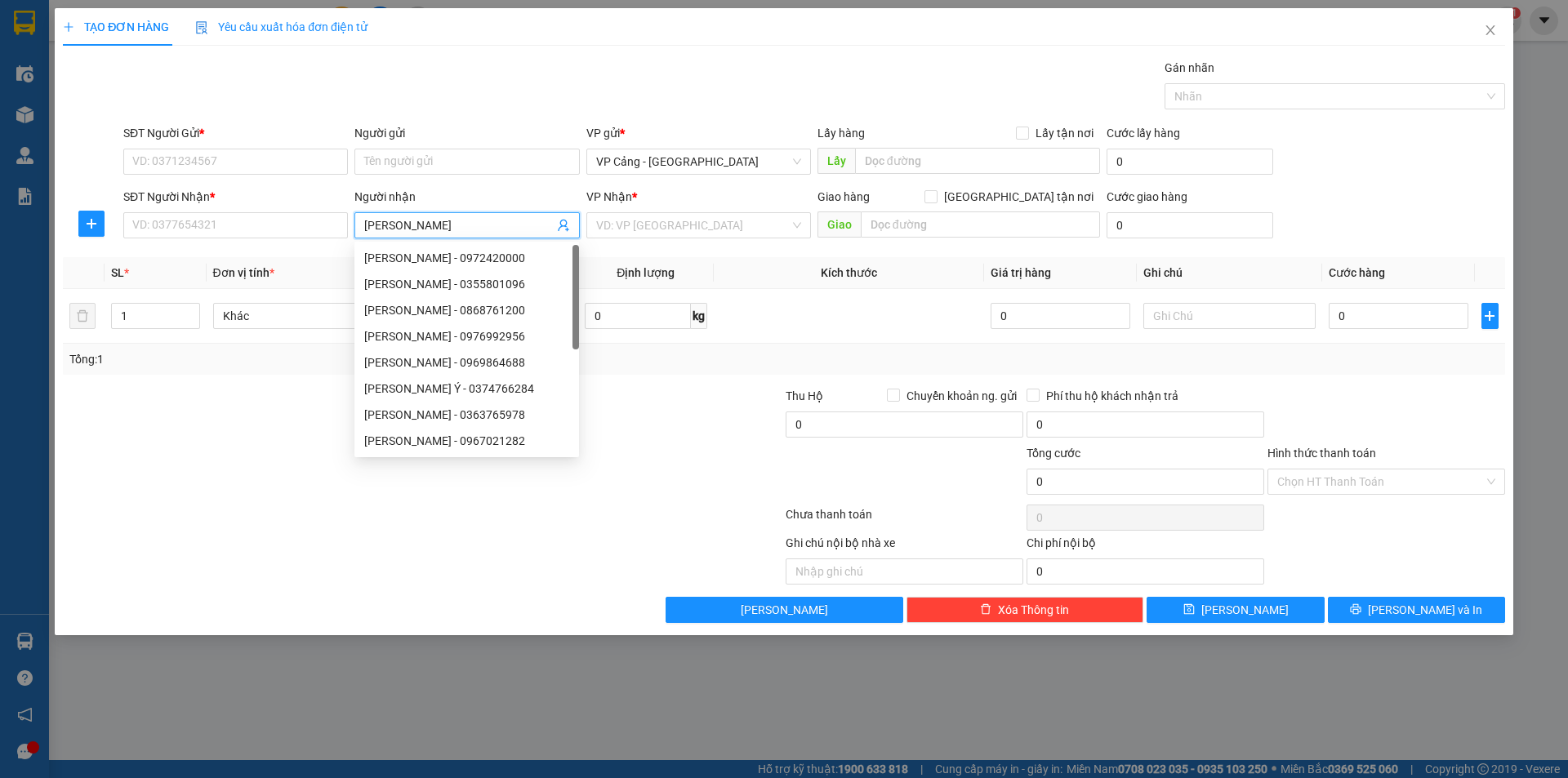
type input "bùi văn"
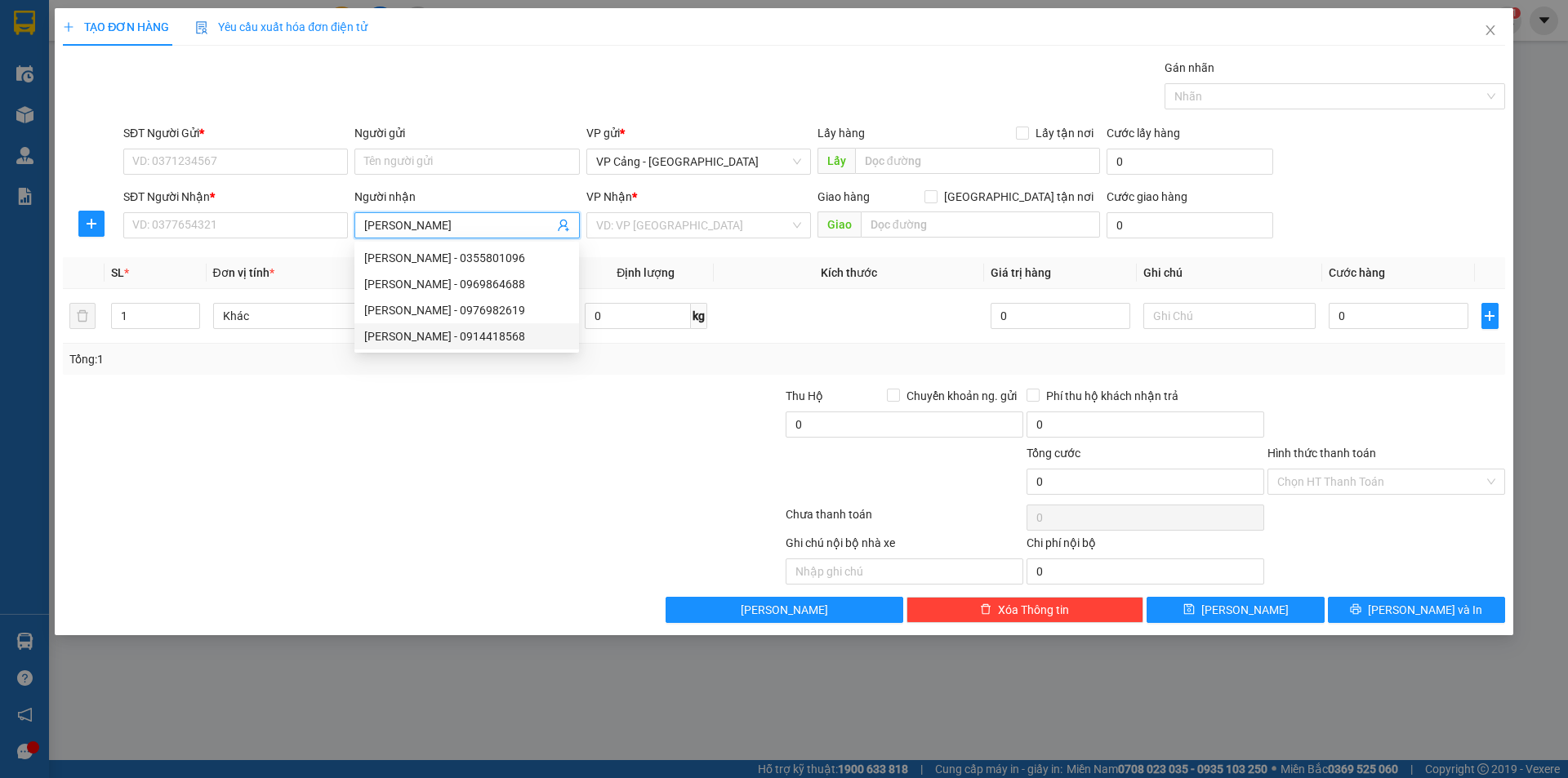
click at [438, 346] on div "Bùi Văn Duy - 0914418568" at bounding box center [467, 336] width 225 height 26
type input "0914418568"
type input "Bùi Văn Duy"
checkbox input "true"
type input "068 Cù Huy Cận - Tổ 7 - Bắc Lệnh"
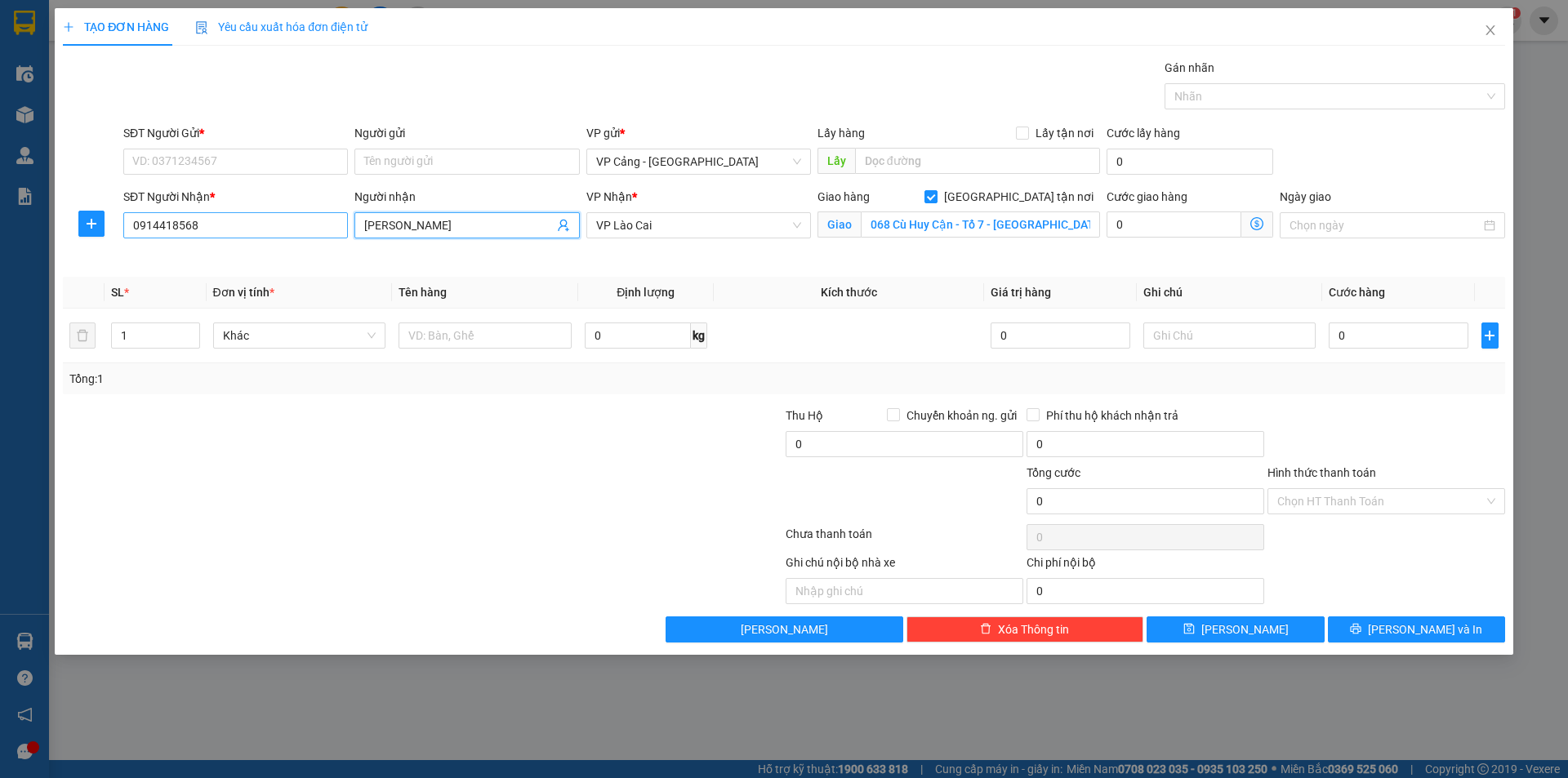
type input "Bùi Văn Duy"
click at [250, 231] on input "0914418568" at bounding box center [236, 225] width 225 height 26
click at [194, 254] on div "0914418568 - Bùi Văn Duy" at bounding box center [235, 257] width 205 height 18
type input "0914418568"
click at [173, 171] on input "SĐT Người Gửi *" at bounding box center [236, 161] width 225 height 26
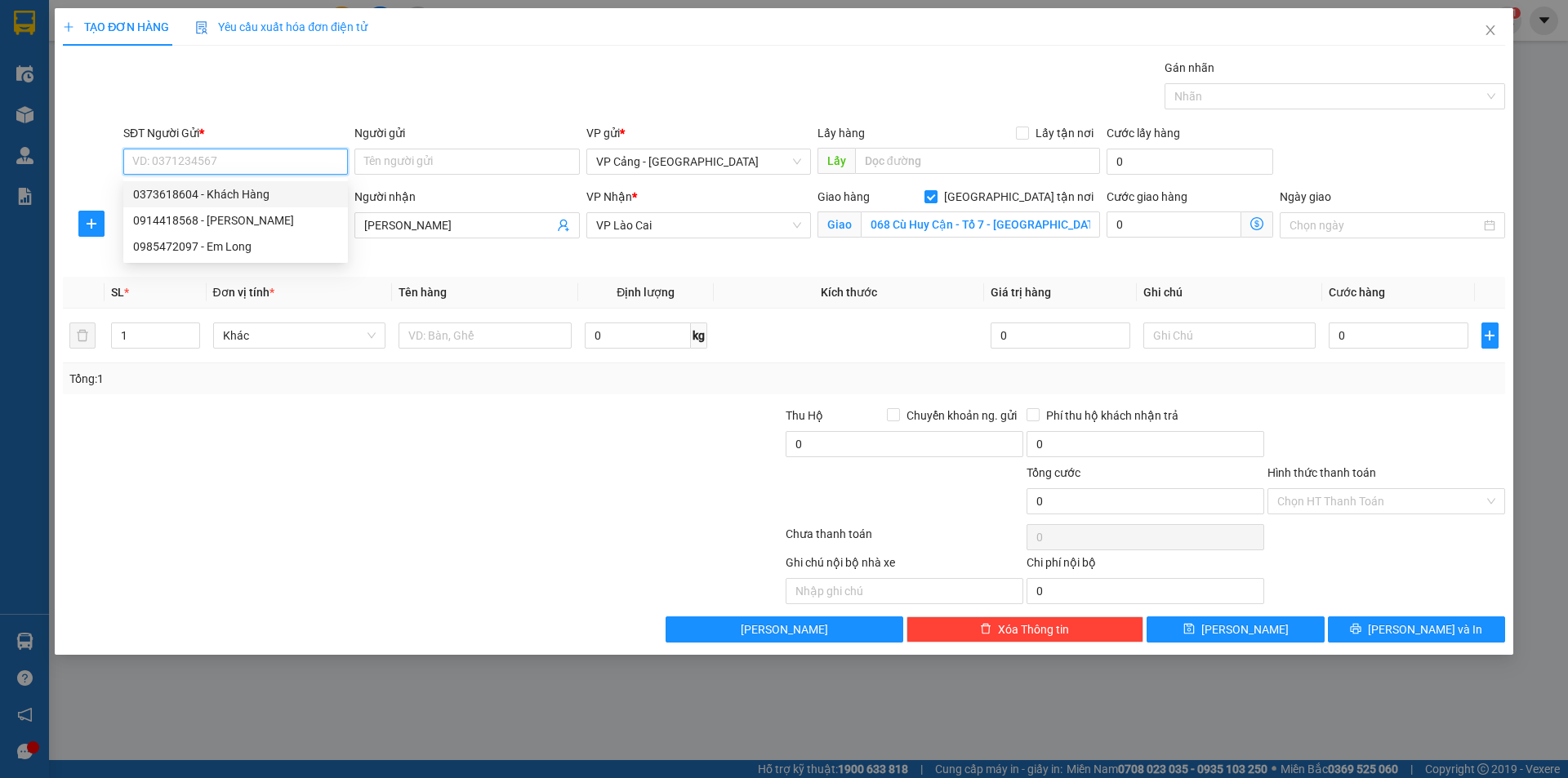
click at [164, 185] on div "0373618604 - Khách Hàng" at bounding box center [235, 194] width 205 height 18
type input "0373618604"
type input "Khách Hàng"
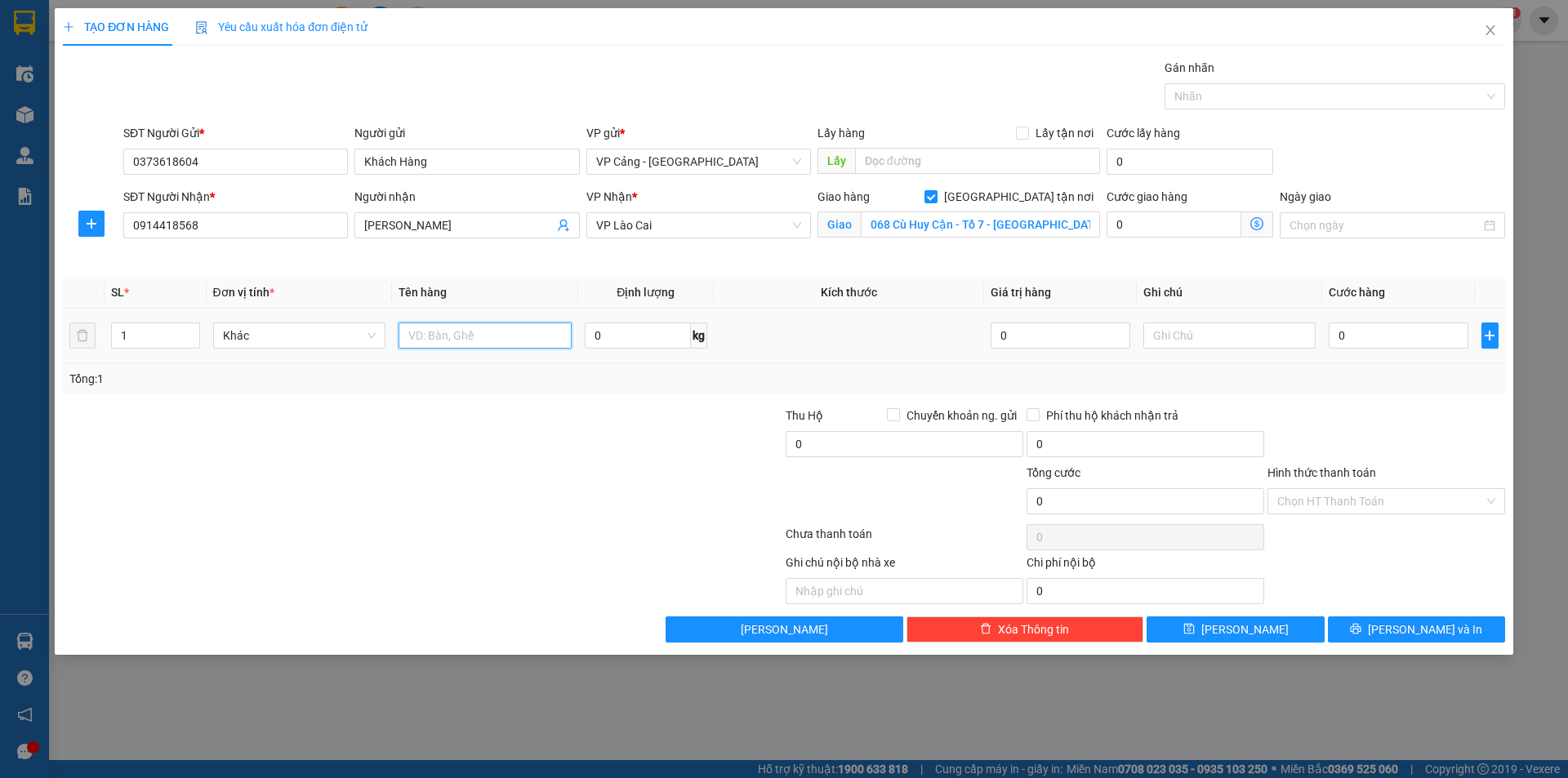
click at [472, 336] on input "text" at bounding box center [485, 336] width 173 height 26
type input "1 kiện"
click at [1352, 333] on input "0" at bounding box center [1398, 336] width 139 height 26
type input "1"
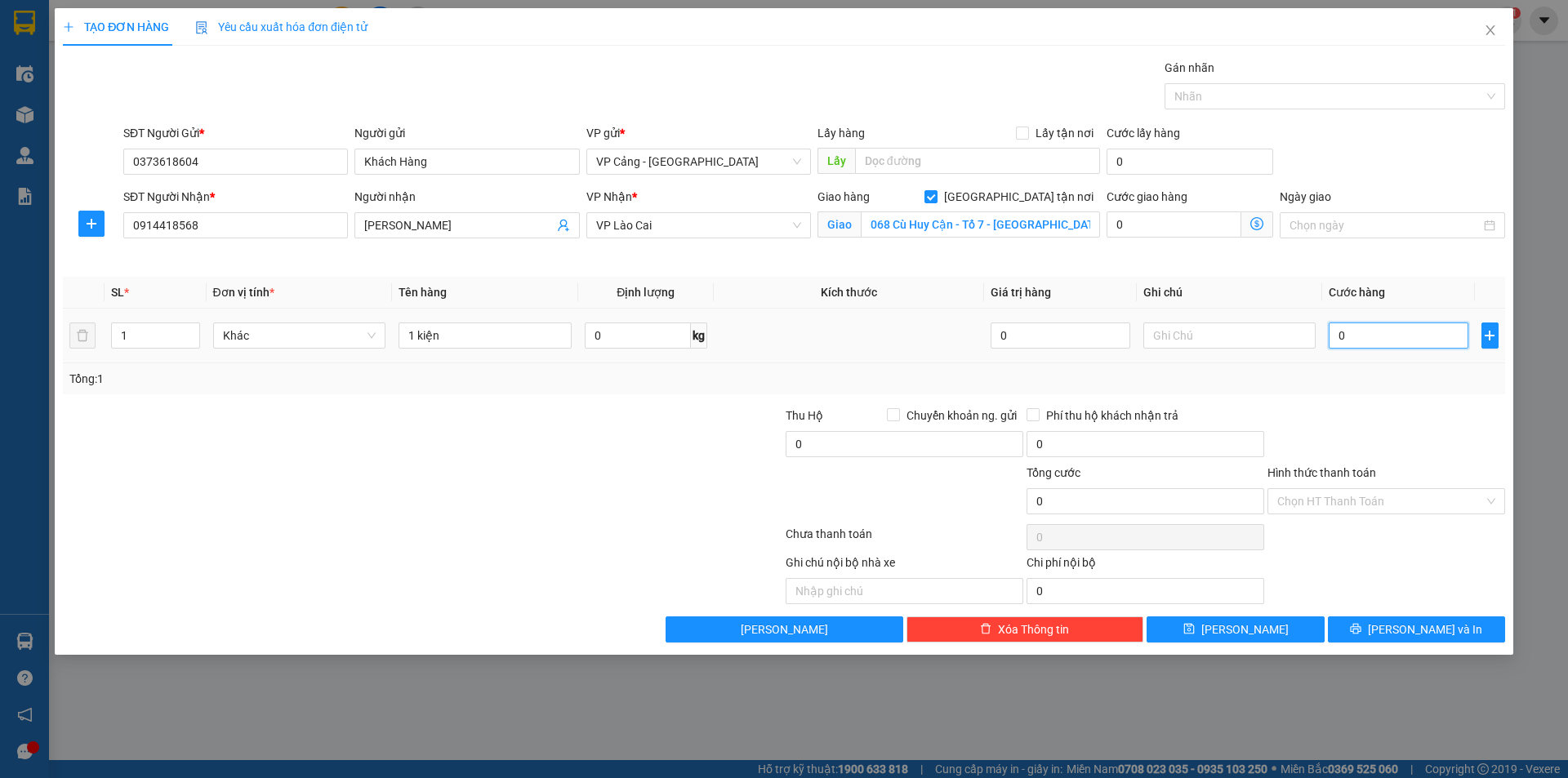
type input "1"
type input "0"
type input "01"
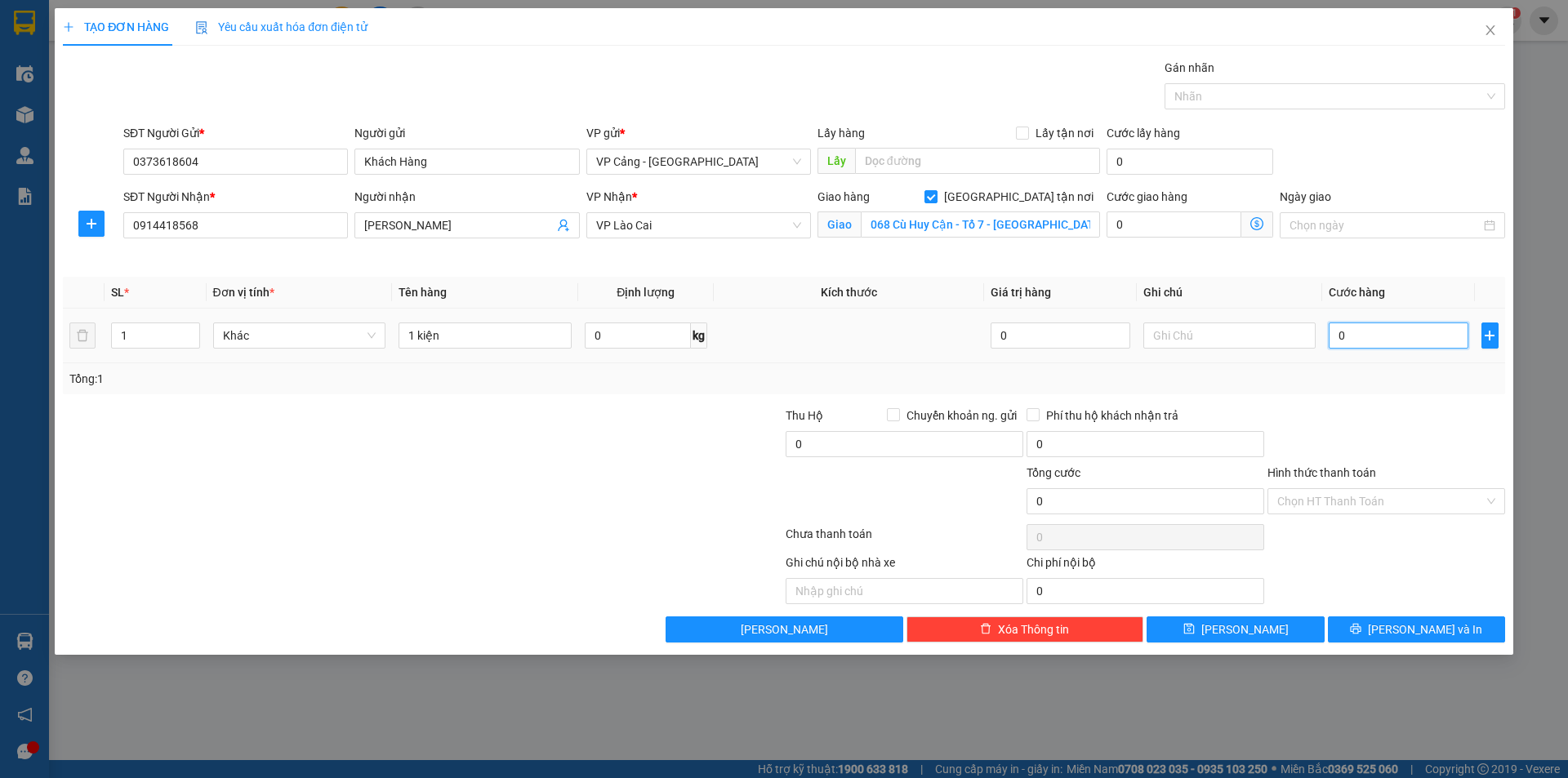
type input "1"
type input "0"
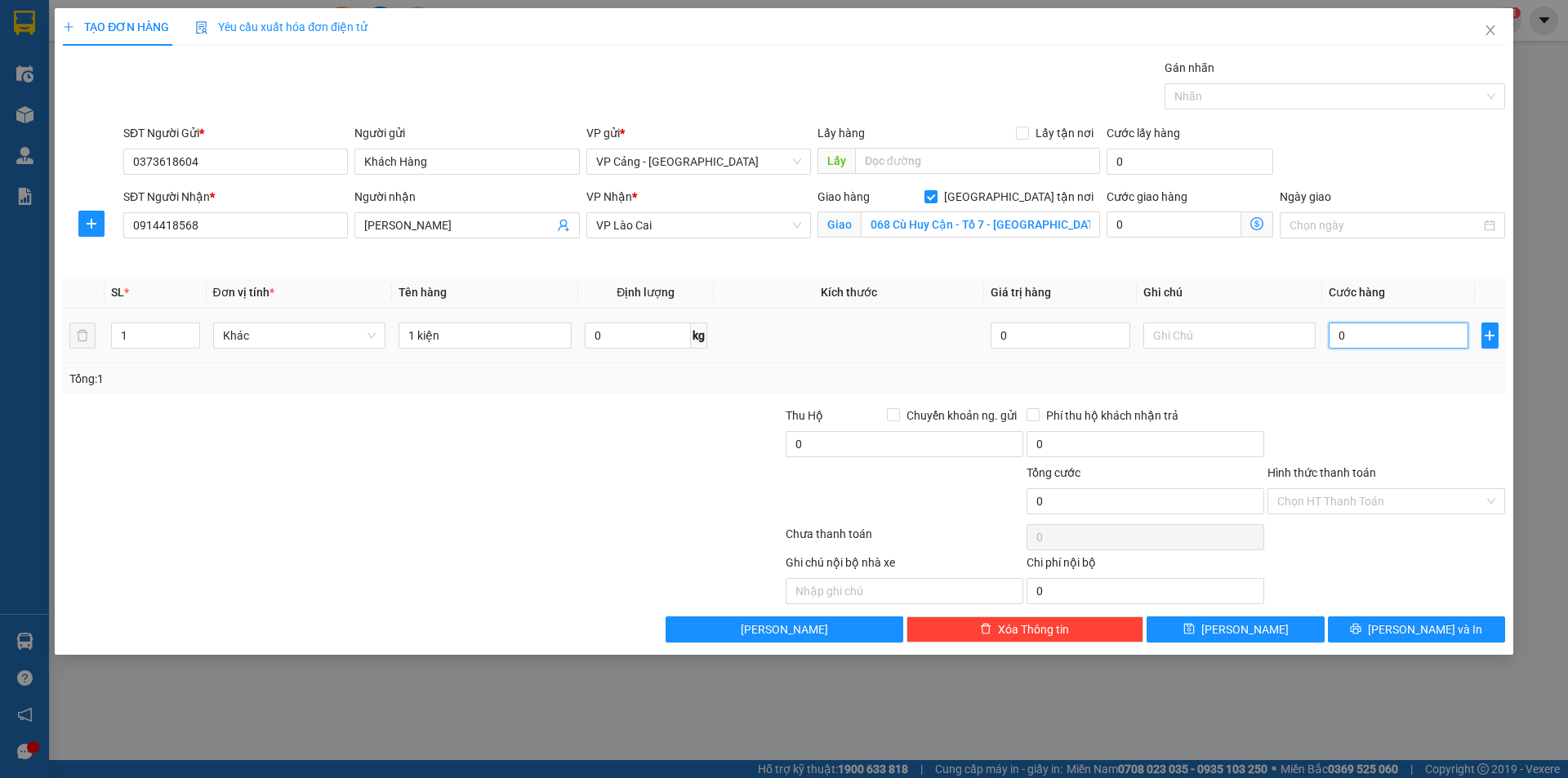
type input "05"
type input "5"
type input "050"
type input "50"
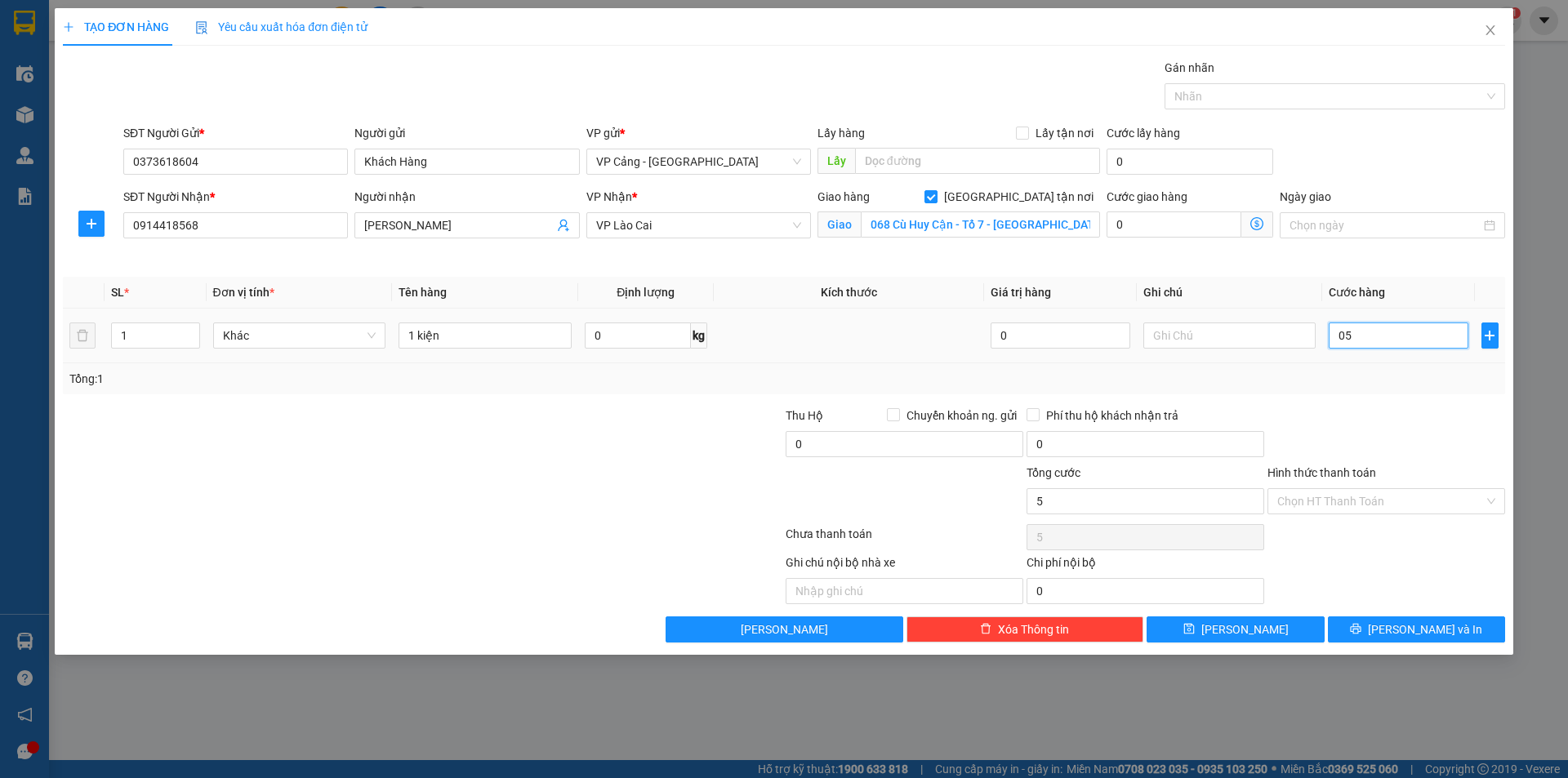
type input "50"
click at [1392, 617] on button "[PERSON_NAME] và In" at bounding box center [1417, 630] width 177 height 26
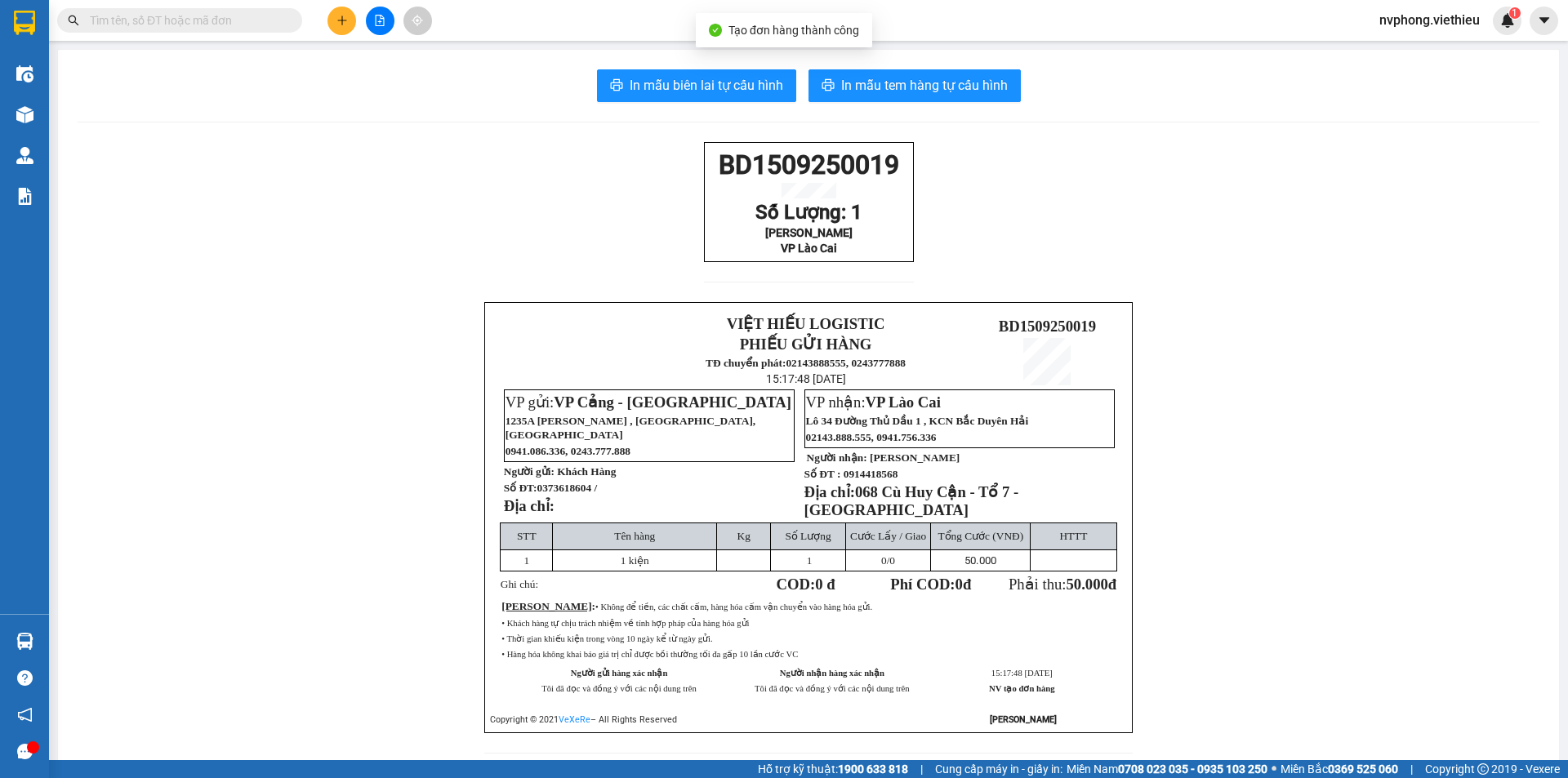
drag, startPoint x: 904, startPoint y: 270, endPoint x: 672, endPoint y: 175, distance: 250.7
click at [672, 175] on div "BD1509250019 Số Lượng: 1 Bùi Văn Duy VP Lào Cai VIỆT HIẾU LOGISTIC PHIẾU GỬI HÀ…" at bounding box center [808, 457] width 1462 height 631
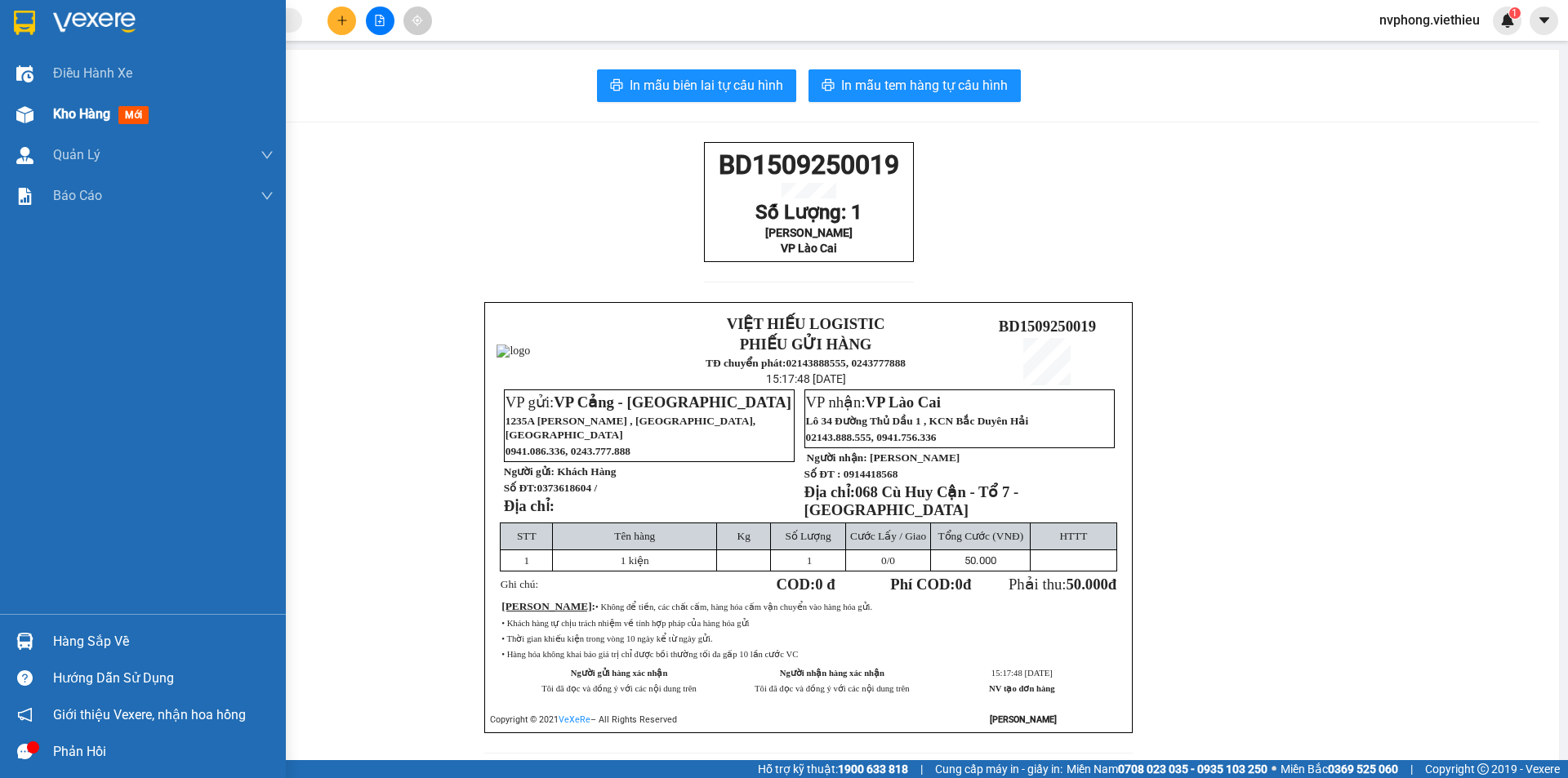
click at [61, 115] on span "Kho hàng" at bounding box center [82, 113] width 57 height 16
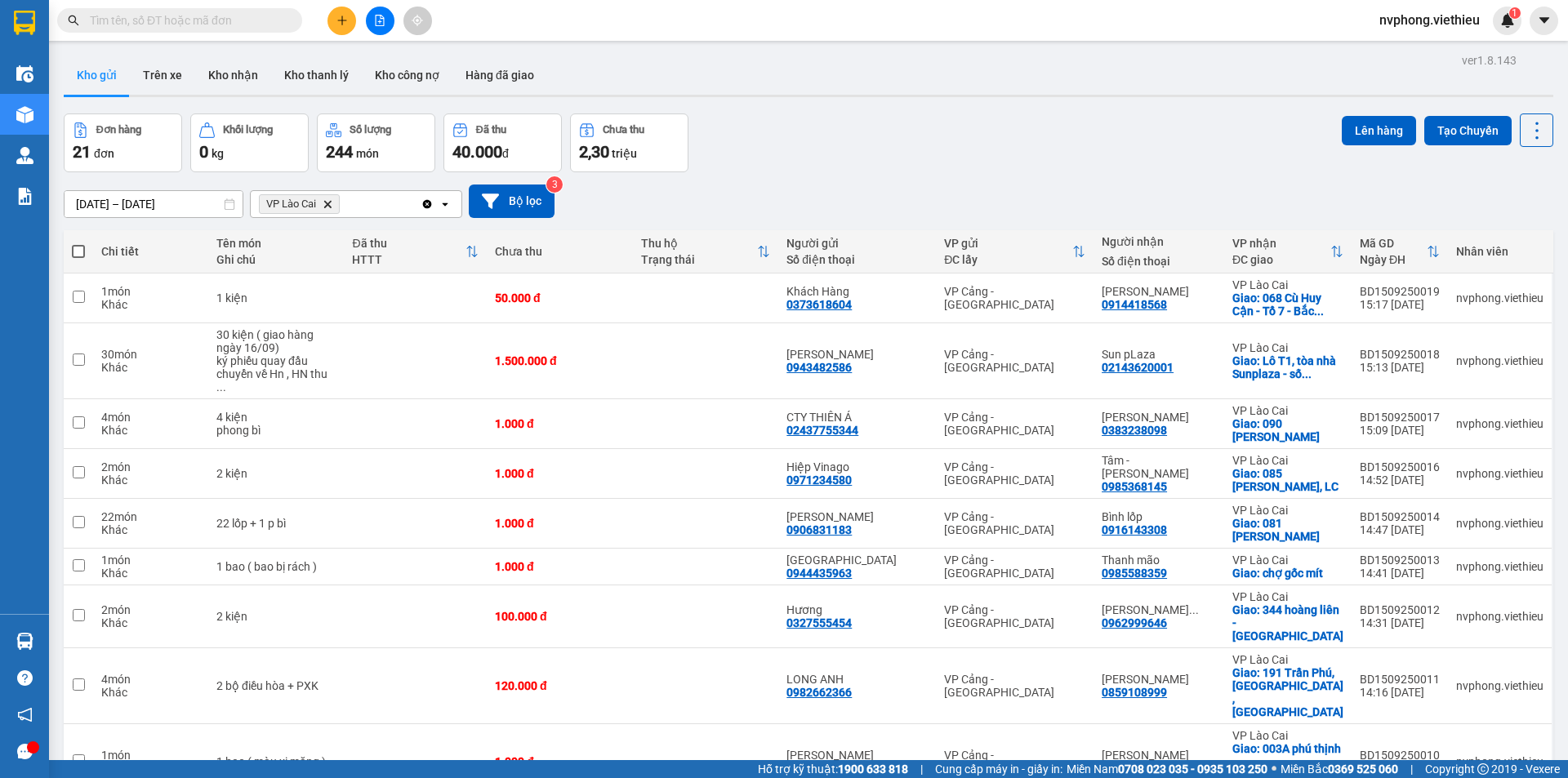
click at [332, 208] on icon "Delete" at bounding box center [327, 204] width 10 height 10
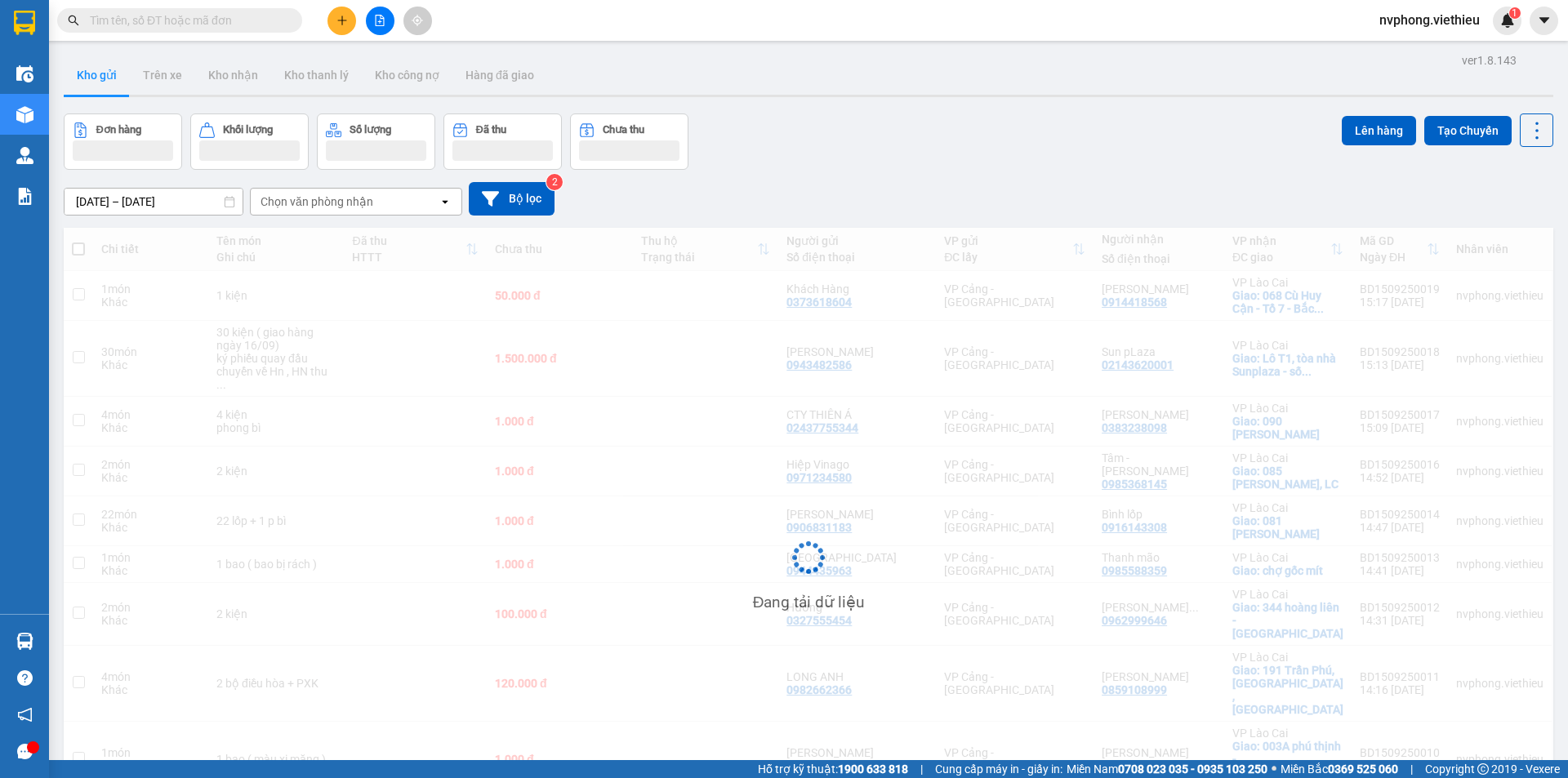
click at [303, 196] on div "Chọn văn phòng nhận" at bounding box center [316, 202] width 113 height 17
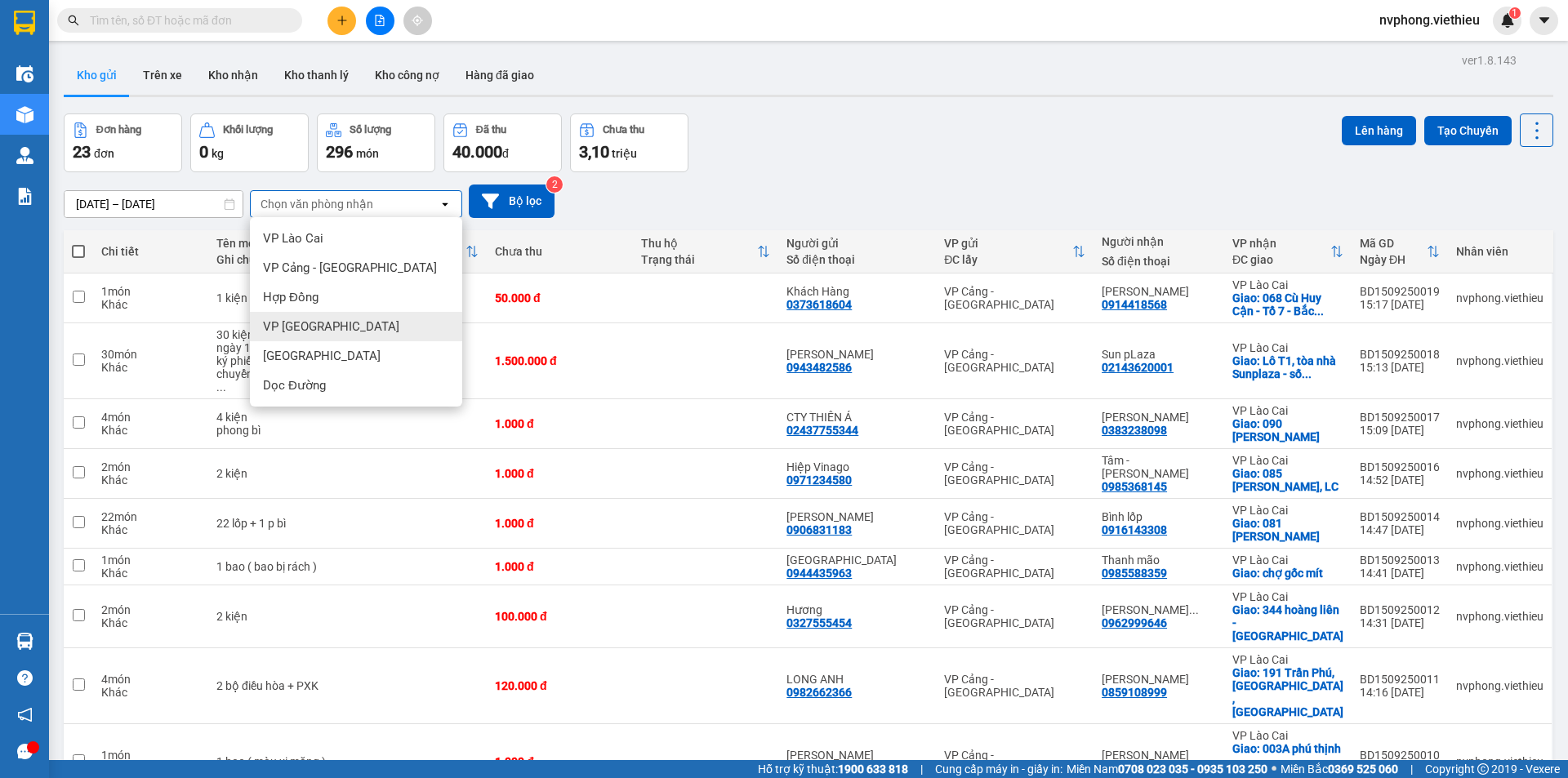
click at [319, 323] on span "VP Sài Gòn" at bounding box center [331, 326] width 137 height 17
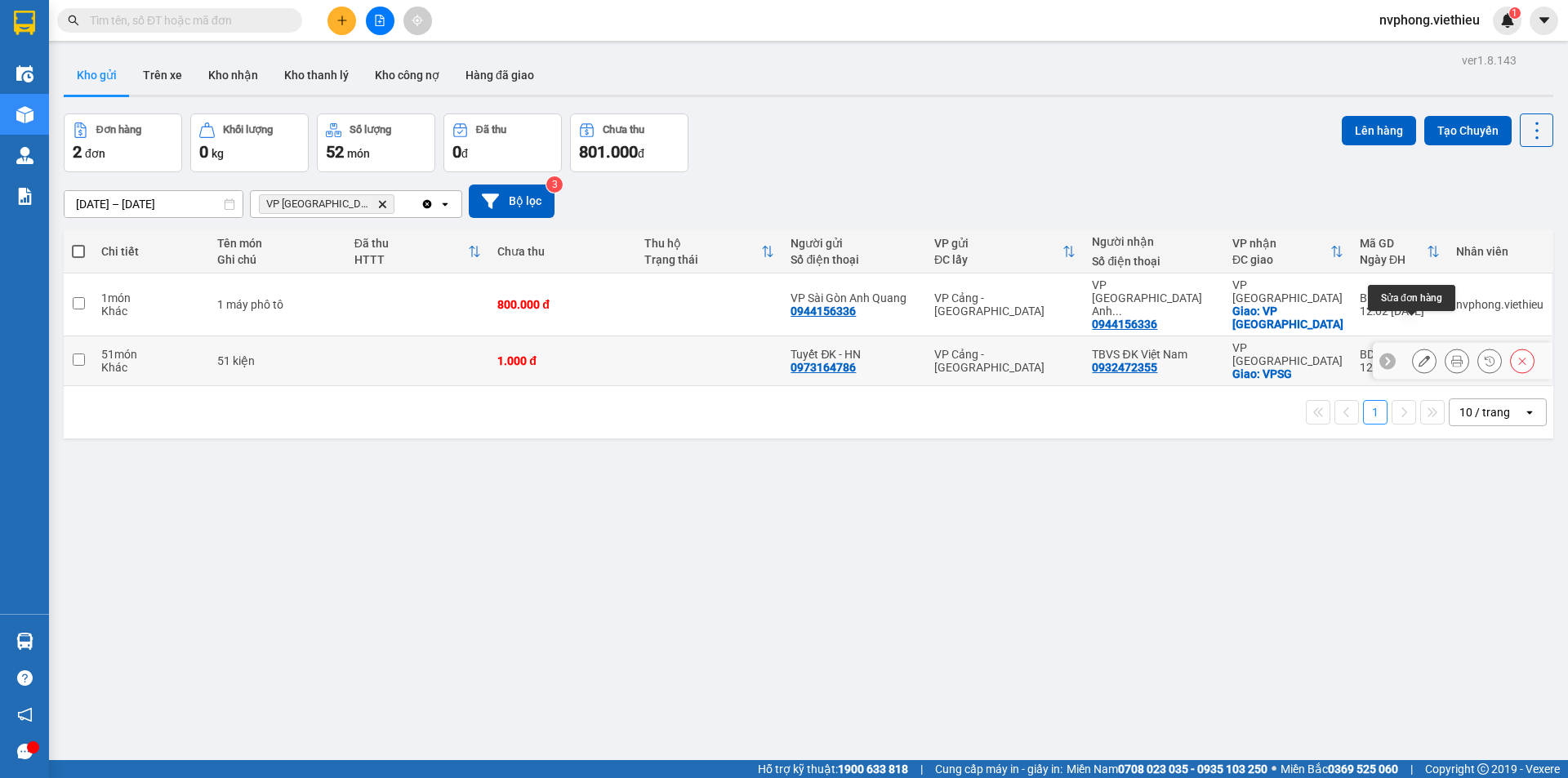
click at [1419, 355] on icon at bounding box center [1424, 360] width 11 height 11
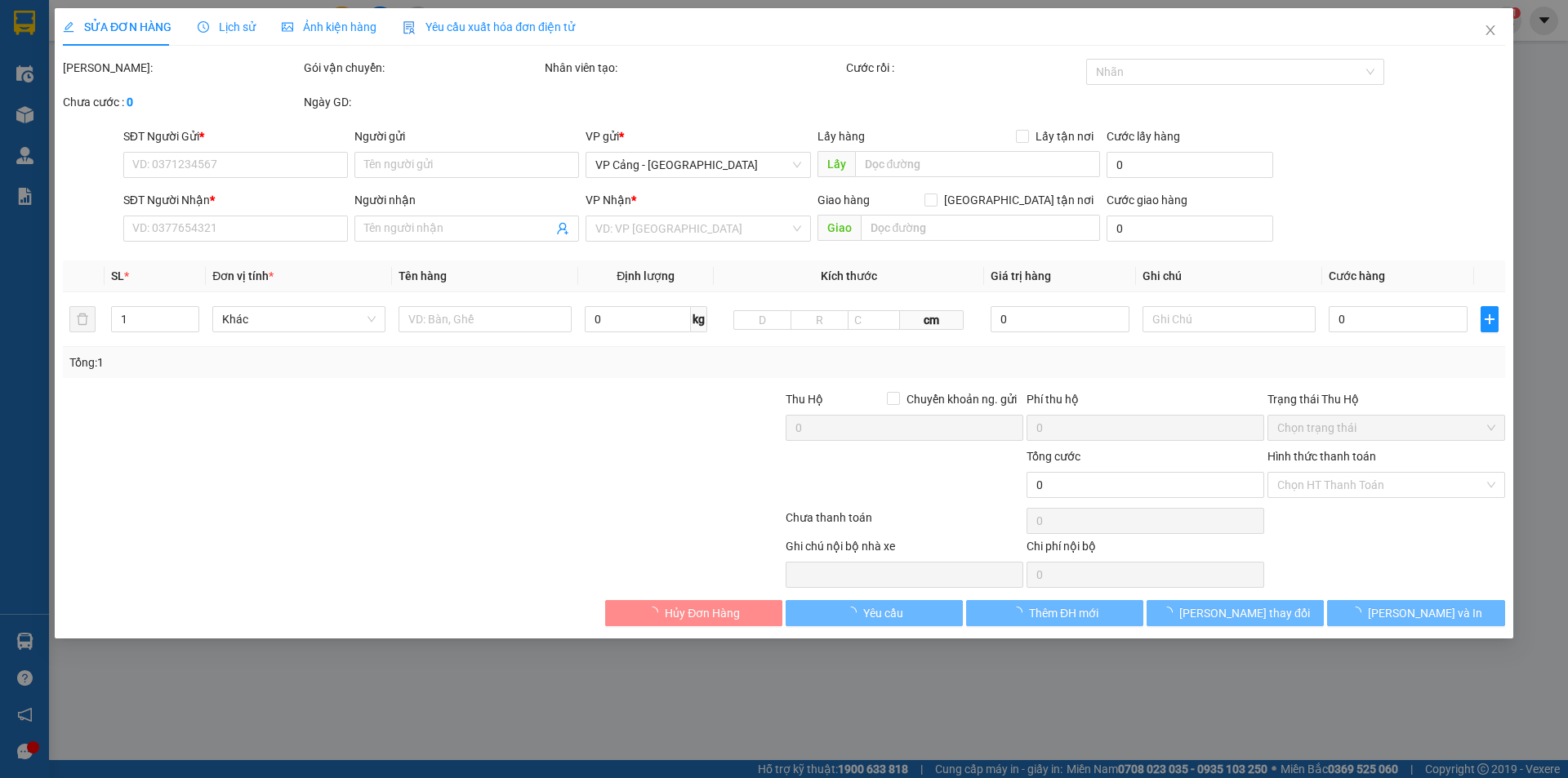
type input "0973164786"
type input "Tuyết ĐK - HN"
type input "0932472355"
type input "TBVS ĐK Việt Nam"
checkbox input "true"
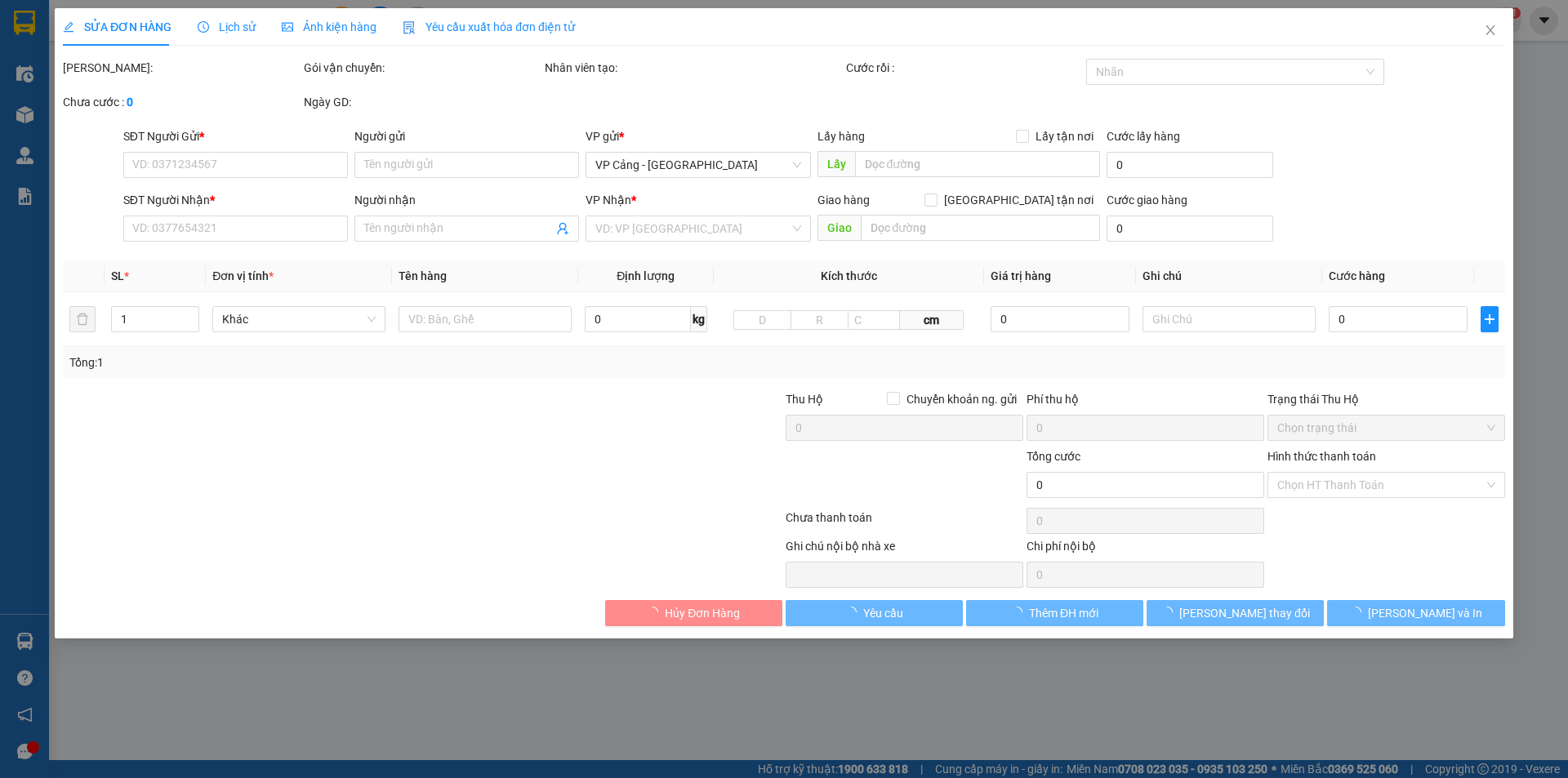
type input "VPSG"
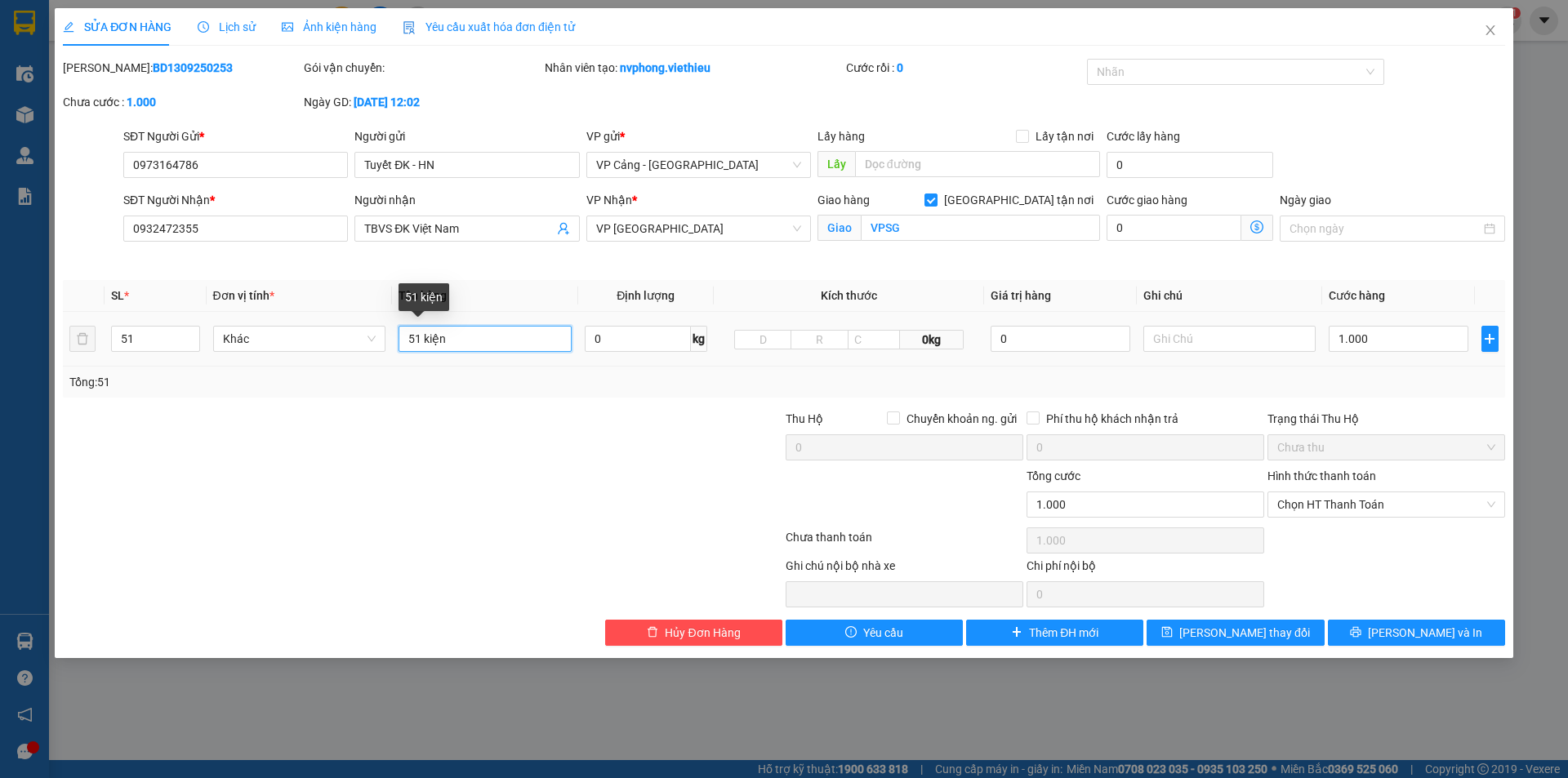
click at [499, 334] on input "51 kiện" at bounding box center [485, 338] width 173 height 26
click at [1413, 346] on input "1.000" at bounding box center [1398, 338] width 139 height 26
click at [1366, 633] on button "[PERSON_NAME] và In" at bounding box center [1417, 632] width 177 height 26
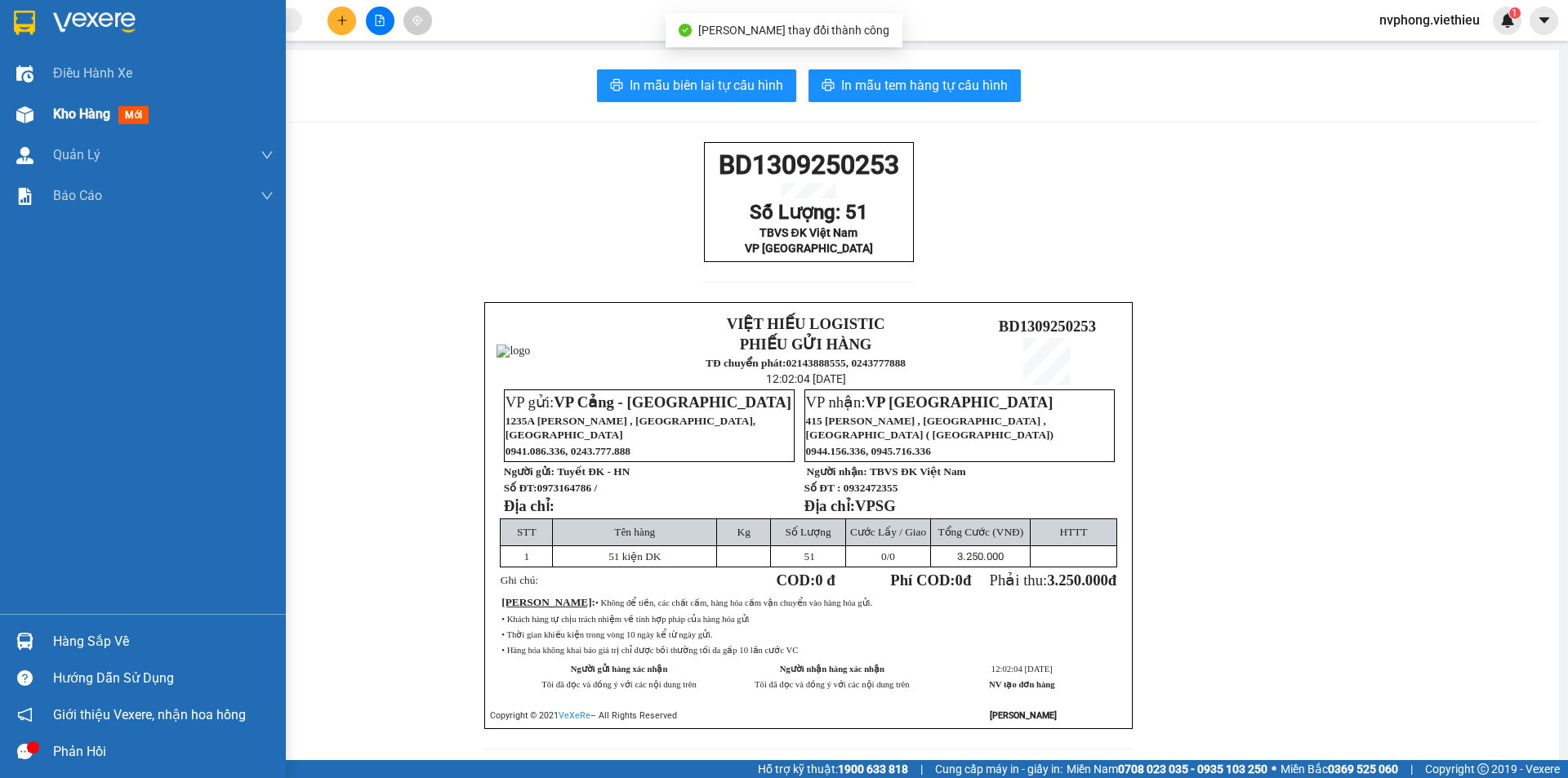
click at [52, 120] on div "Kho hàng mới" at bounding box center [143, 114] width 286 height 41
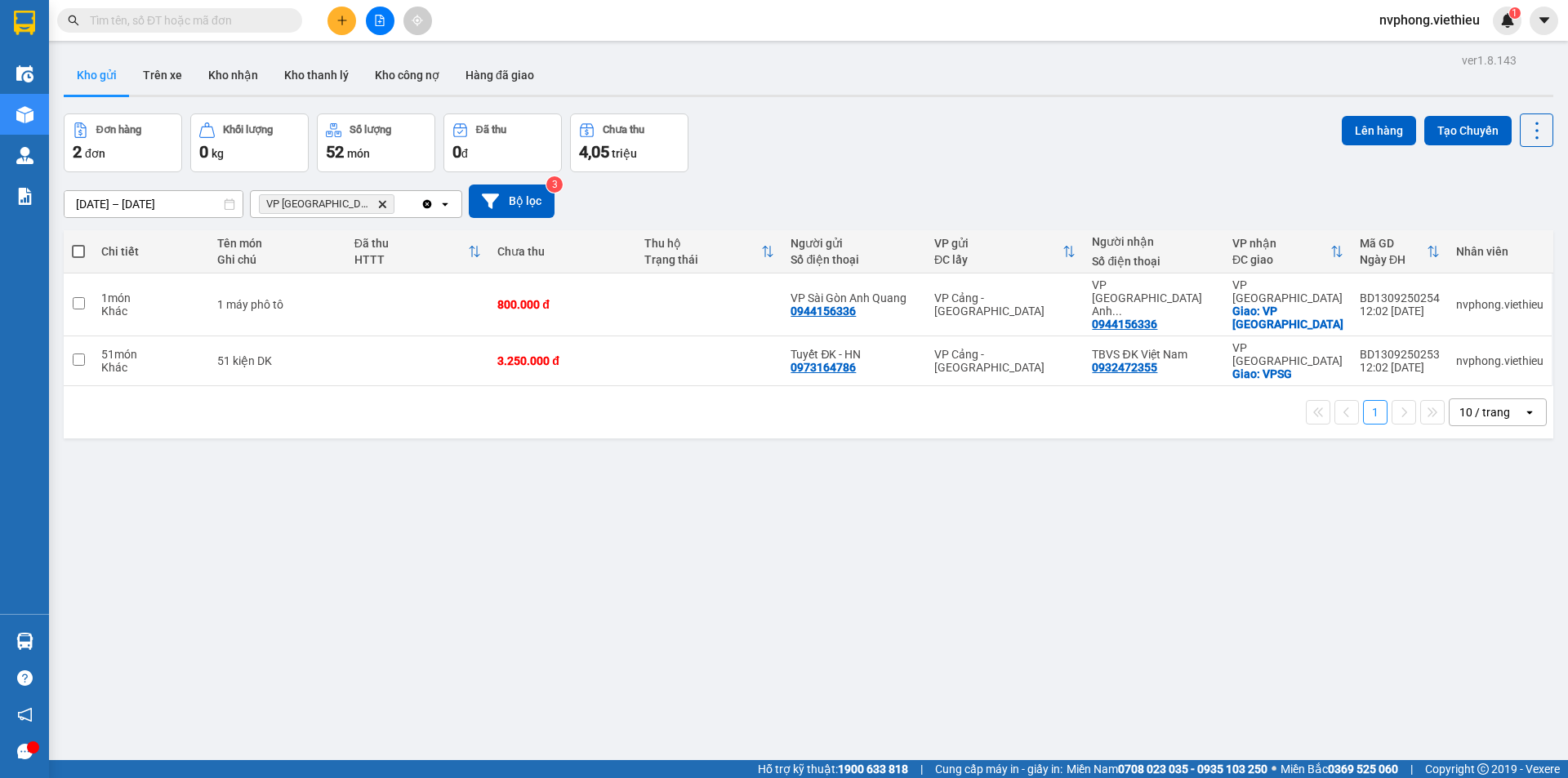
click at [95, 206] on input "13/09/2025 – 15/09/2025" at bounding box center [153, 204] width 178 height 26
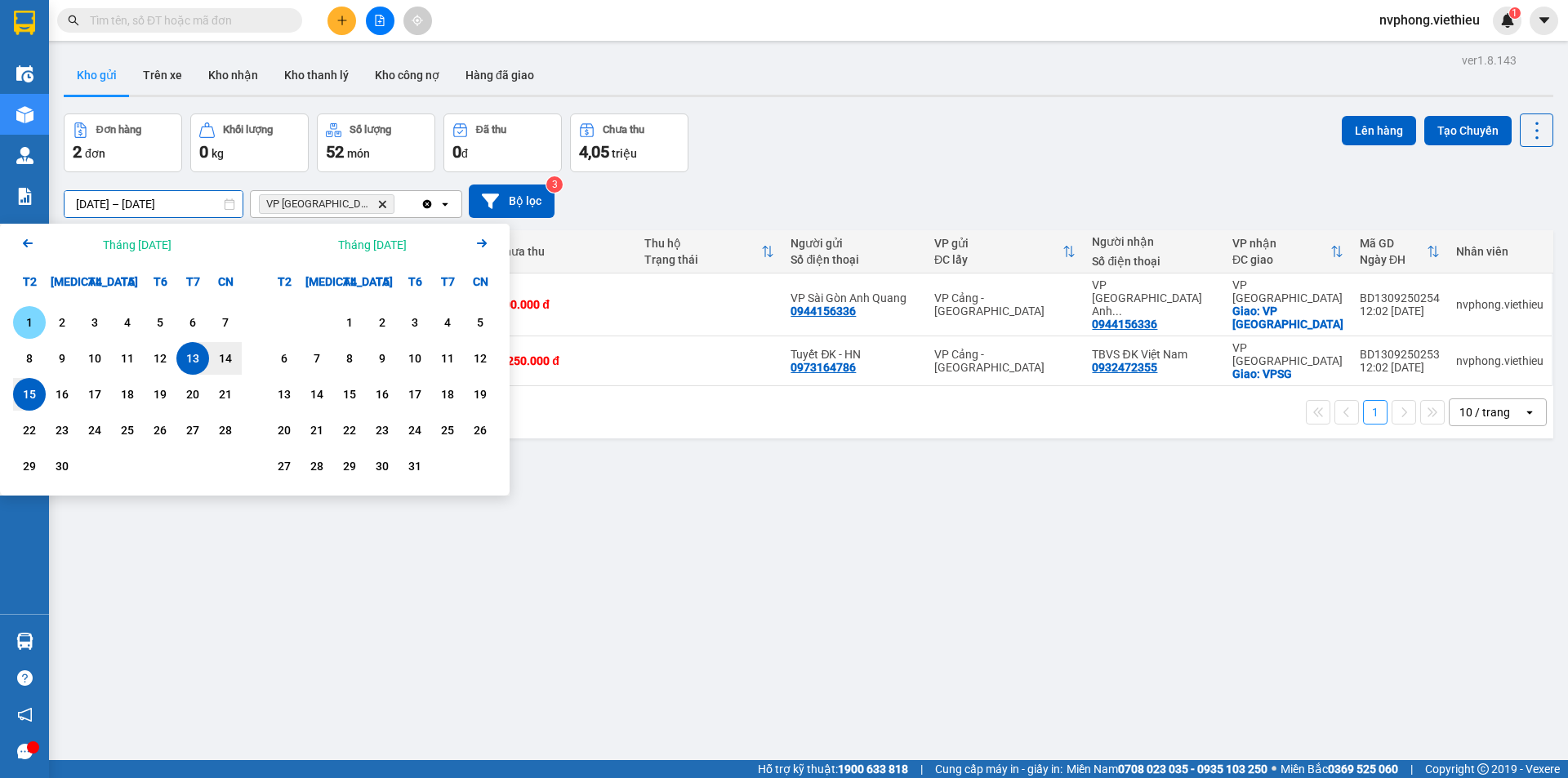
click at [34, 330] on div "1" at bounding box center [29, 322] width 23 height 19
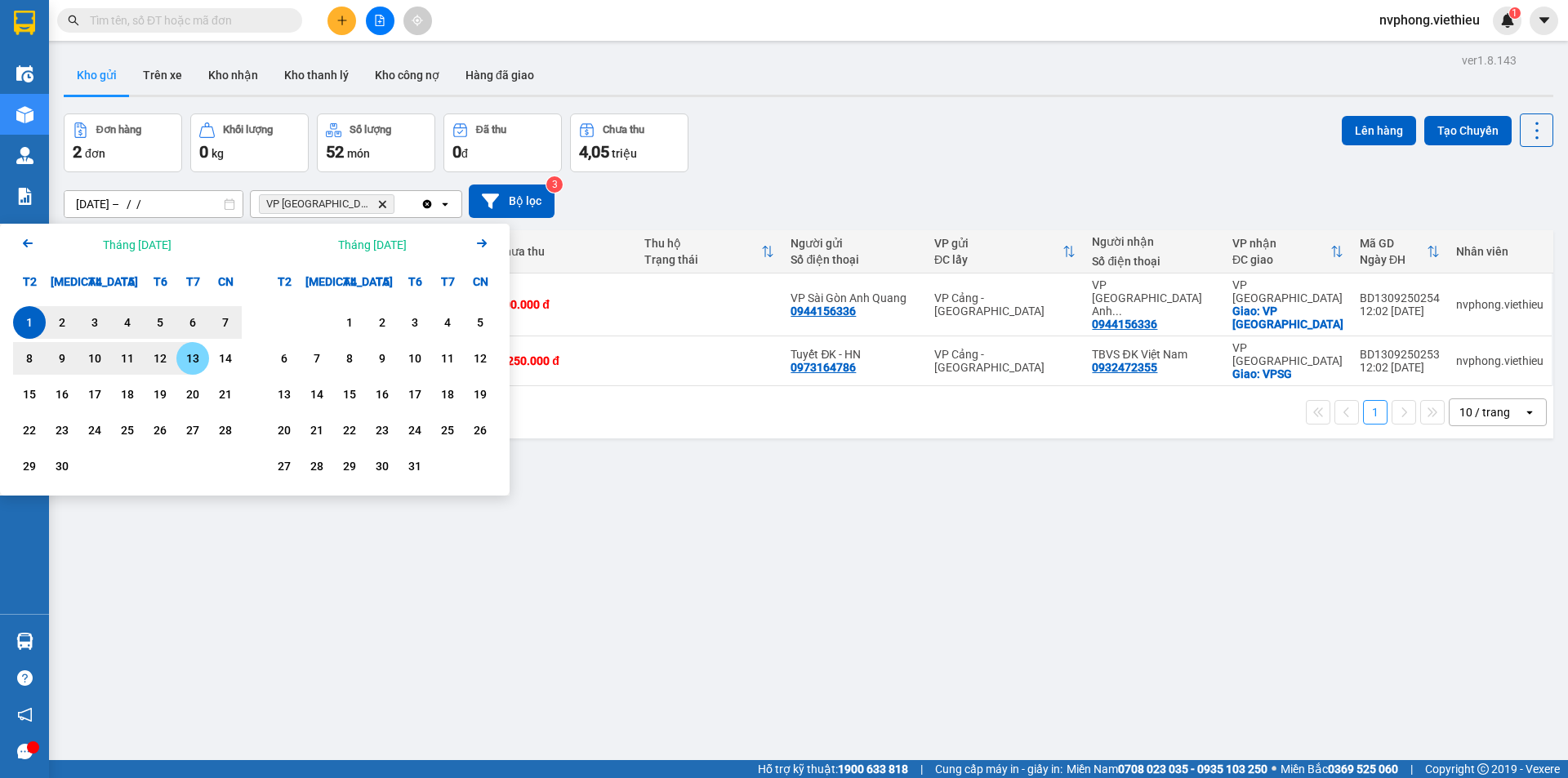
click at [192, 362] on div "13" at bounding box center [193, 358] width 23 height 19
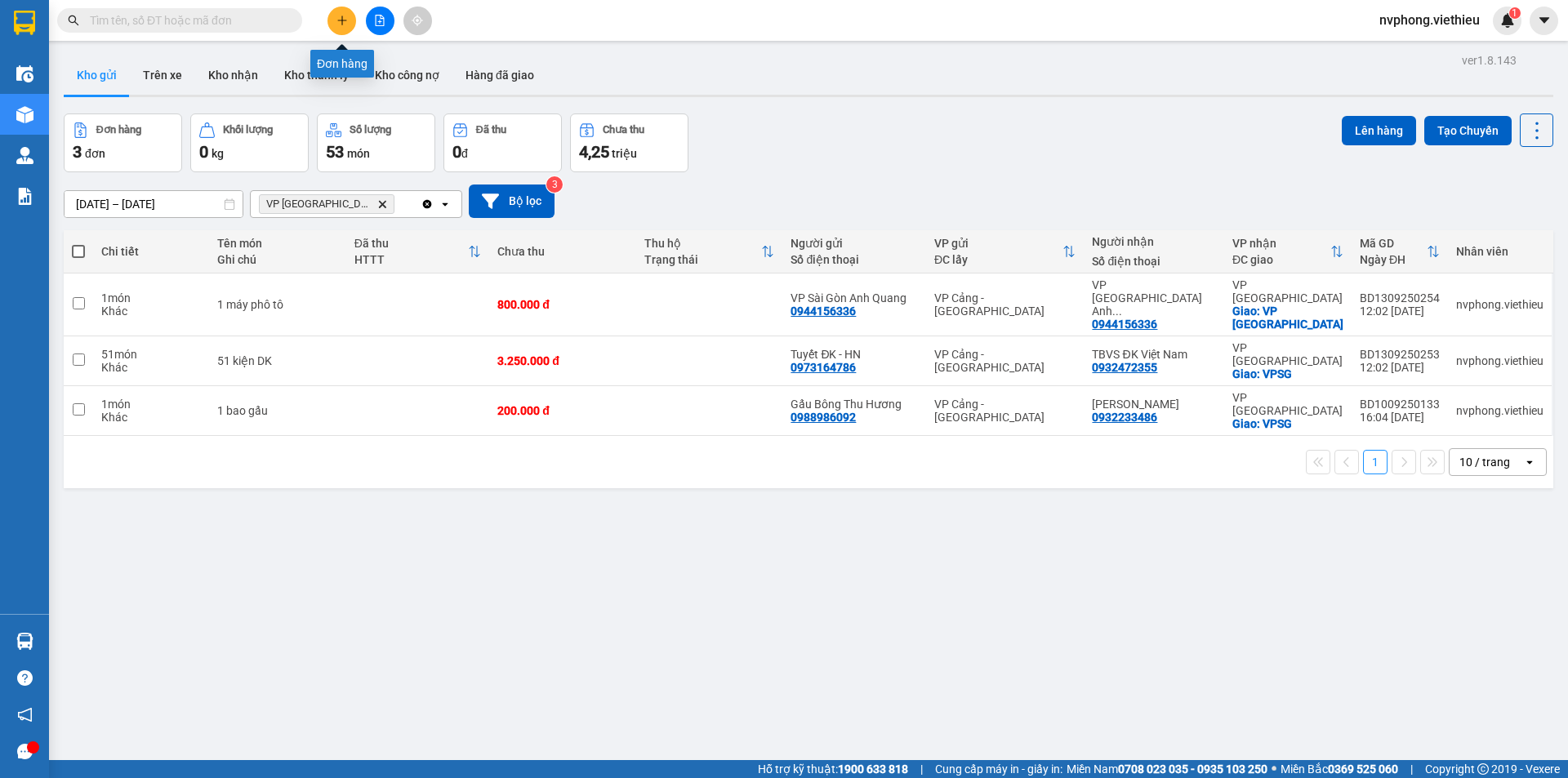
click at [338, 24] on icon "plus" at bounding box center [342, 20] width 11 height 11
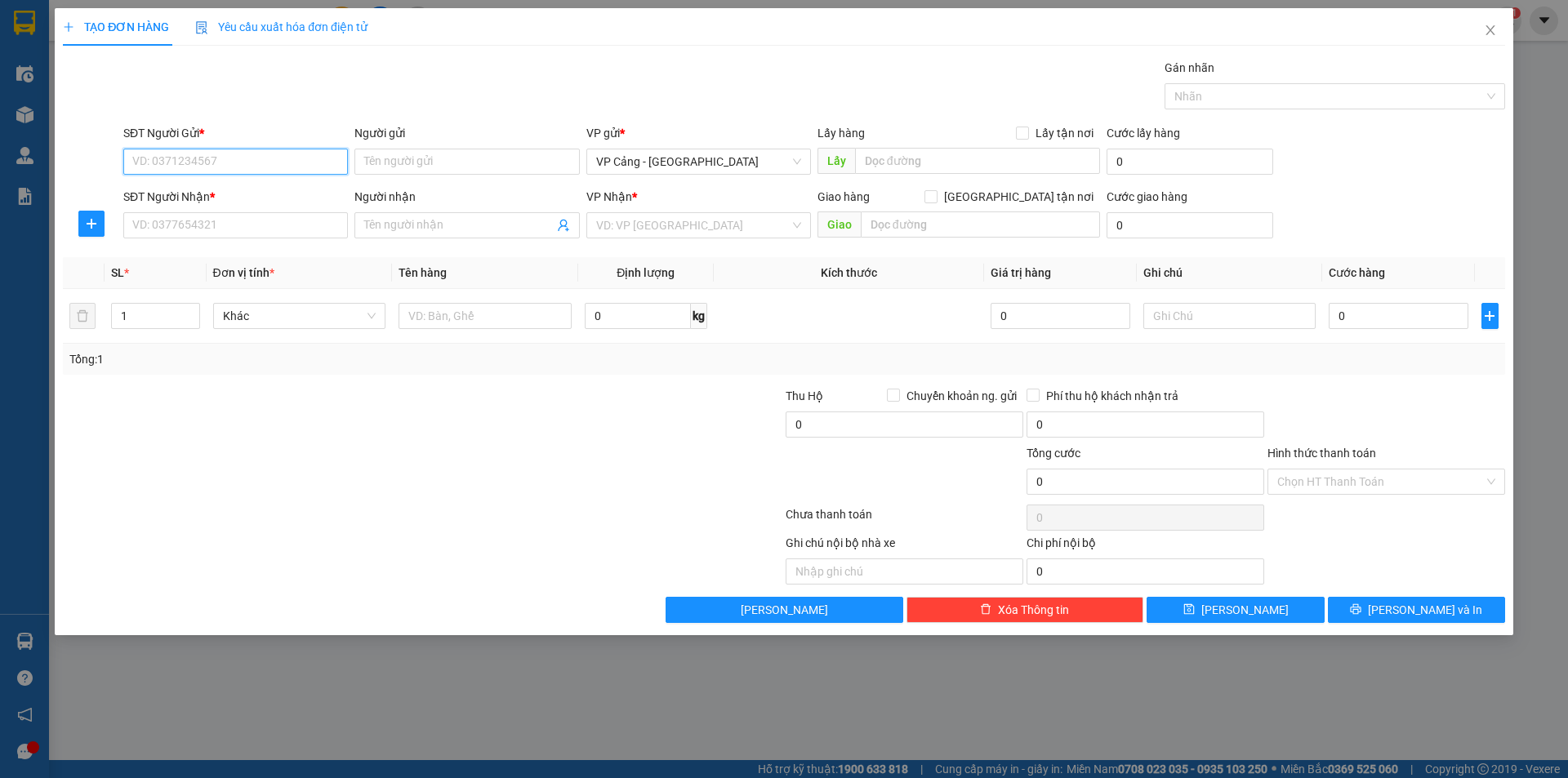
click at [191, 164] on input "SĐT Người Gửi *" at bounding box center [236, 161] width 225 height 26
click at [190, 164] on input "SĐT Người Gửi *" at bounding box center [236, 161] width 225 height 26
click at [257, 191] on div "0936042255 - CTY dầu nhớt Tiến Đạt" at bounding box center [235, 194] width 205 height 18
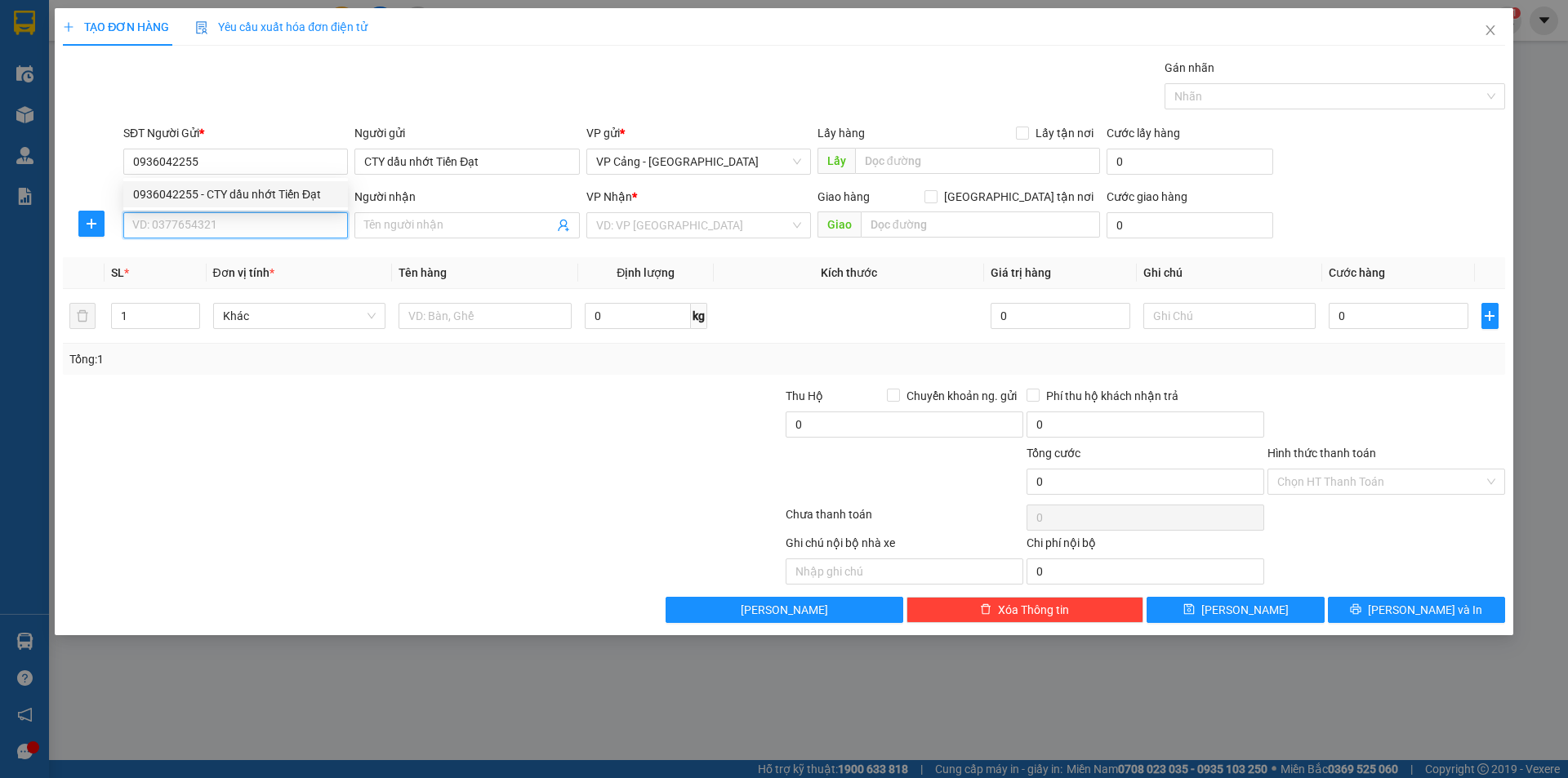
click at [207, 231] on input "SĐT Người Nhận *" at bounding box center [236, 225] width 225 height 26
click at [187, 260] on div "0399301725 - [PERSON_NAME]" at bounding box center [235, 257] width 205 height 18
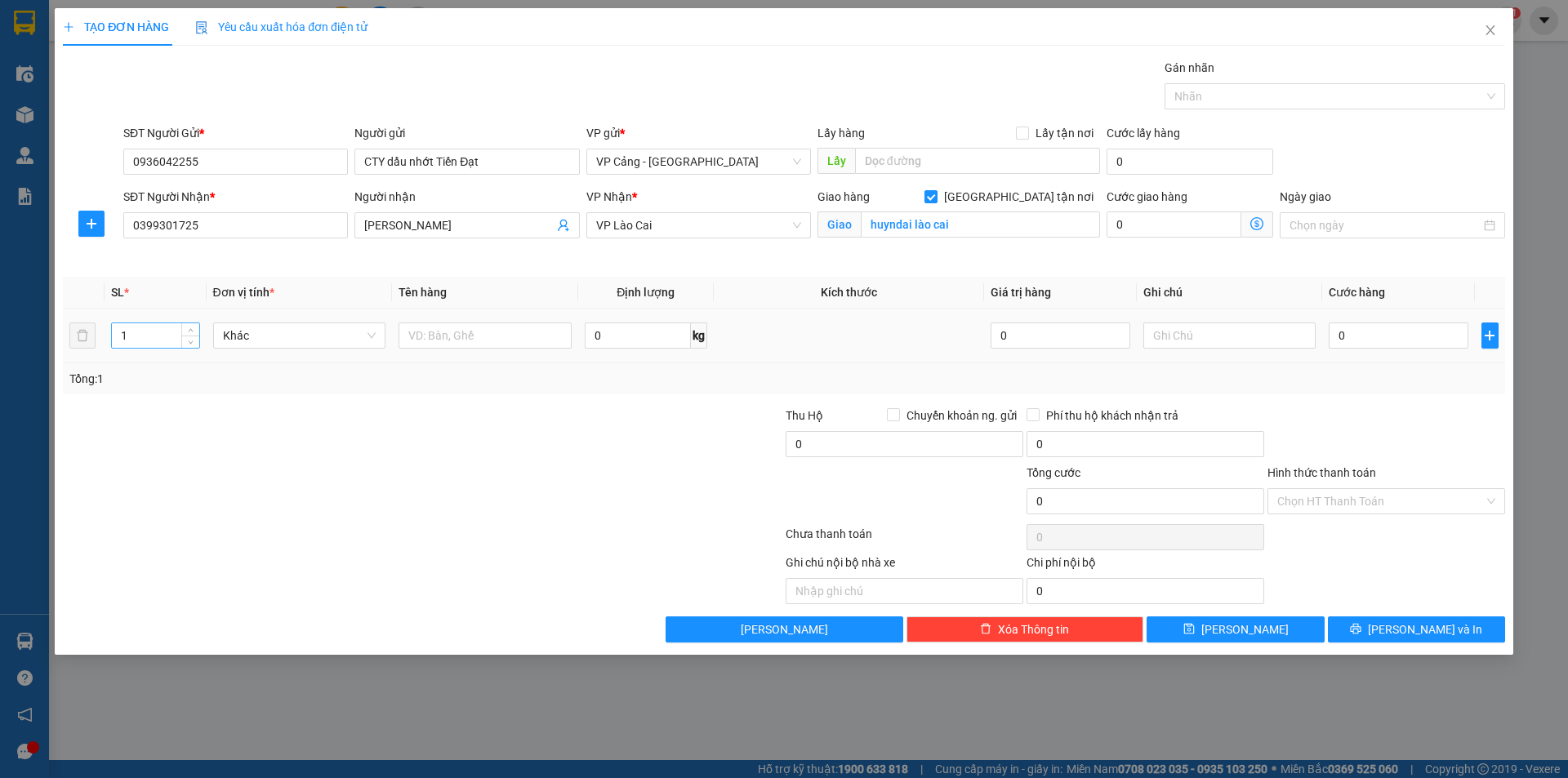
click at [132, 339] on input "1" at bounding box center [155, 336] width 87 height 25
click at [474, 335] on input "text" at bounding box center [485, 336] width 173 height 26
click at [1384, 336] on input "0" at bounding box center [1398, 336] width 139 height 26
click at [1313, 503] on input "Hình thức thanh toán" at bounding box center [1381, 501] width 207 height 25
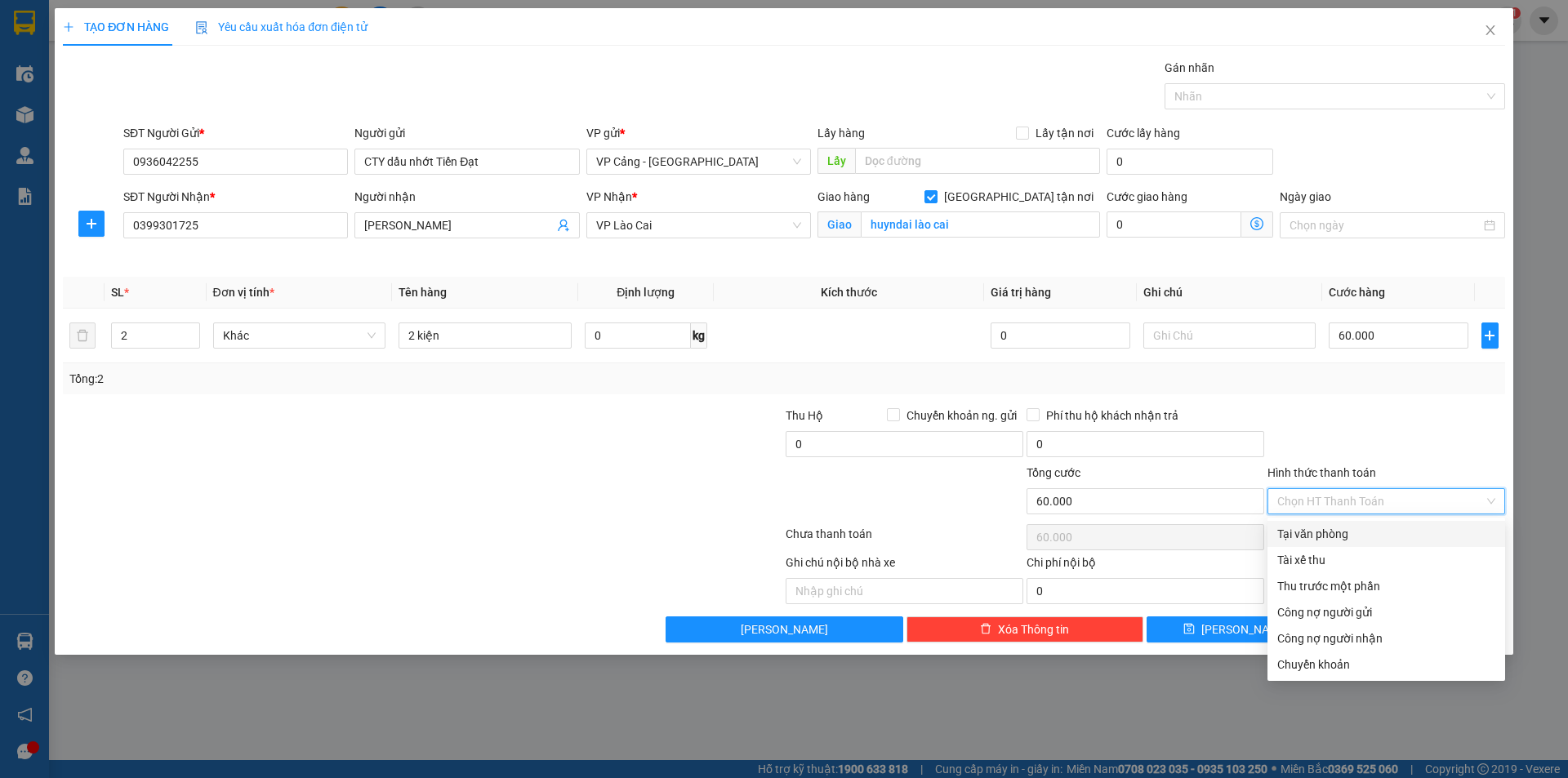
click at [1318, 531] on div "Tại văn phòng" at bounding box center [1386, 533] width 218 height 18
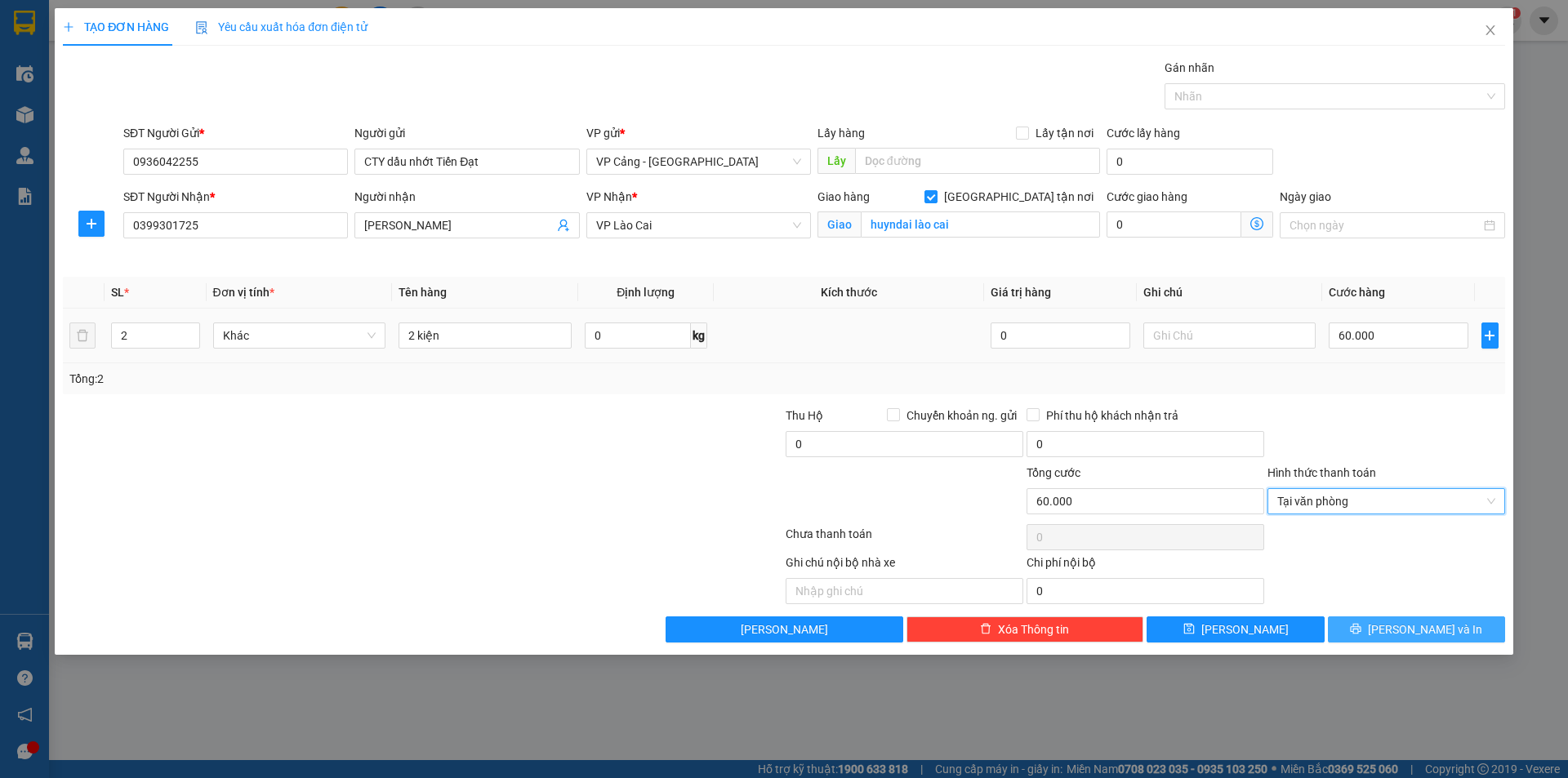
drag, startPoint x: 1423, startPoint y: 632, endPoint x: 746, endPoint y: 345, distance: 735.3
click at [1422, 631] on span "[PERSON_NAME] và In" at bounding box center [1425, 629] width 114 height 18
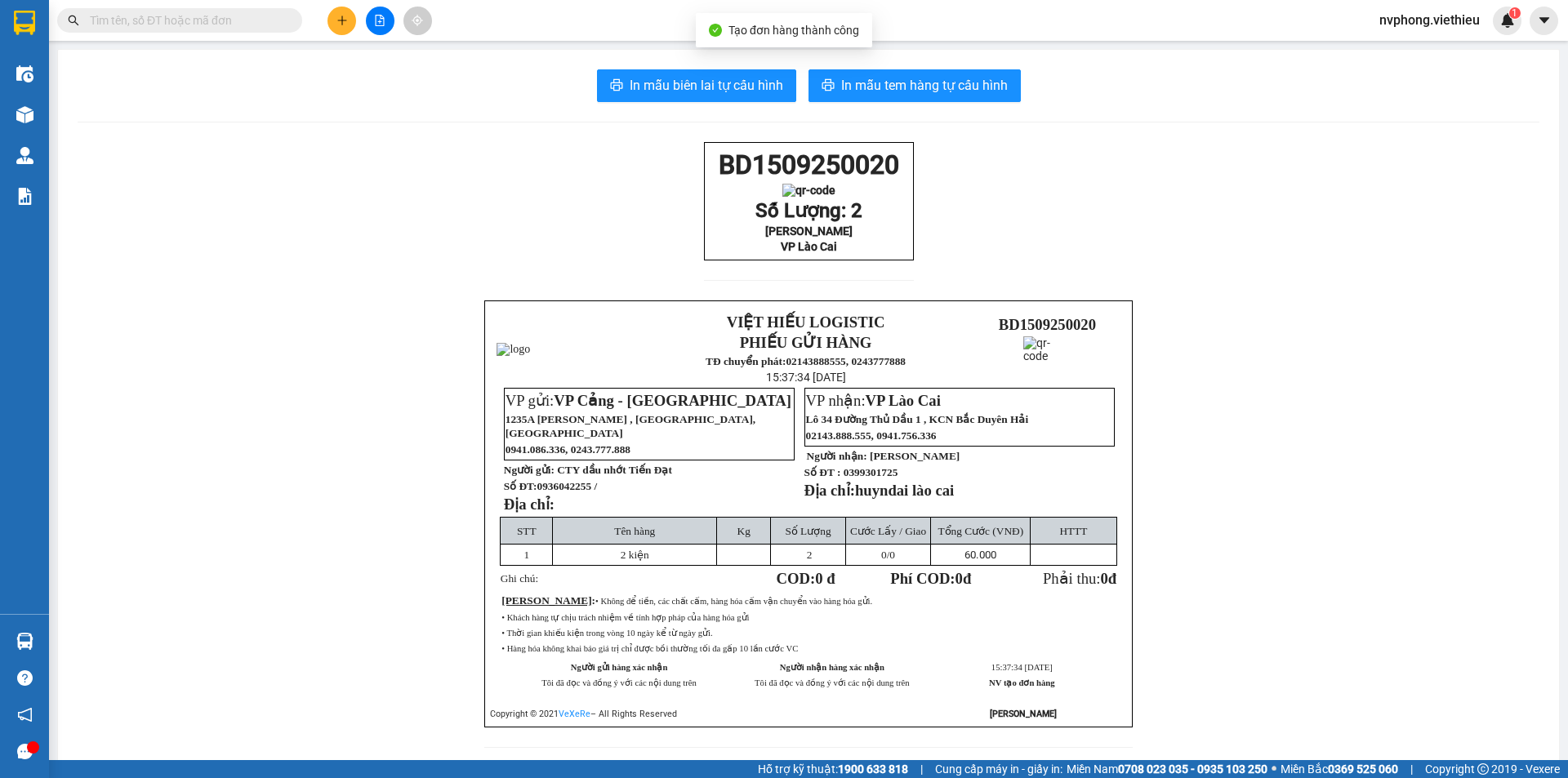
click at [701, 67] on div "In mẫu biên lai tự cấu hình In mẫu tem hàng tự cấu hình BD1509250020 Số Lượng: …" at bounding box center [809, 418] width 1502 height 737
click at [697, 85] on span "In mẫu biên lai tự cấu hình" at bounding box center [707, 85] width 153 height 20
drag, startPoint x: 903, startPoint y: 262, endPoint x: 697, endPoint y: 168, distance: 226.4
click at [704, 168] on div "BD1509250020 Số Lượng: 2 Chị Huyền VP Lào Cai" at bounding box center [809, 202] width 210 height 120
click at [337, 27] on button at bounding box center [341, 20] width 29 height 29
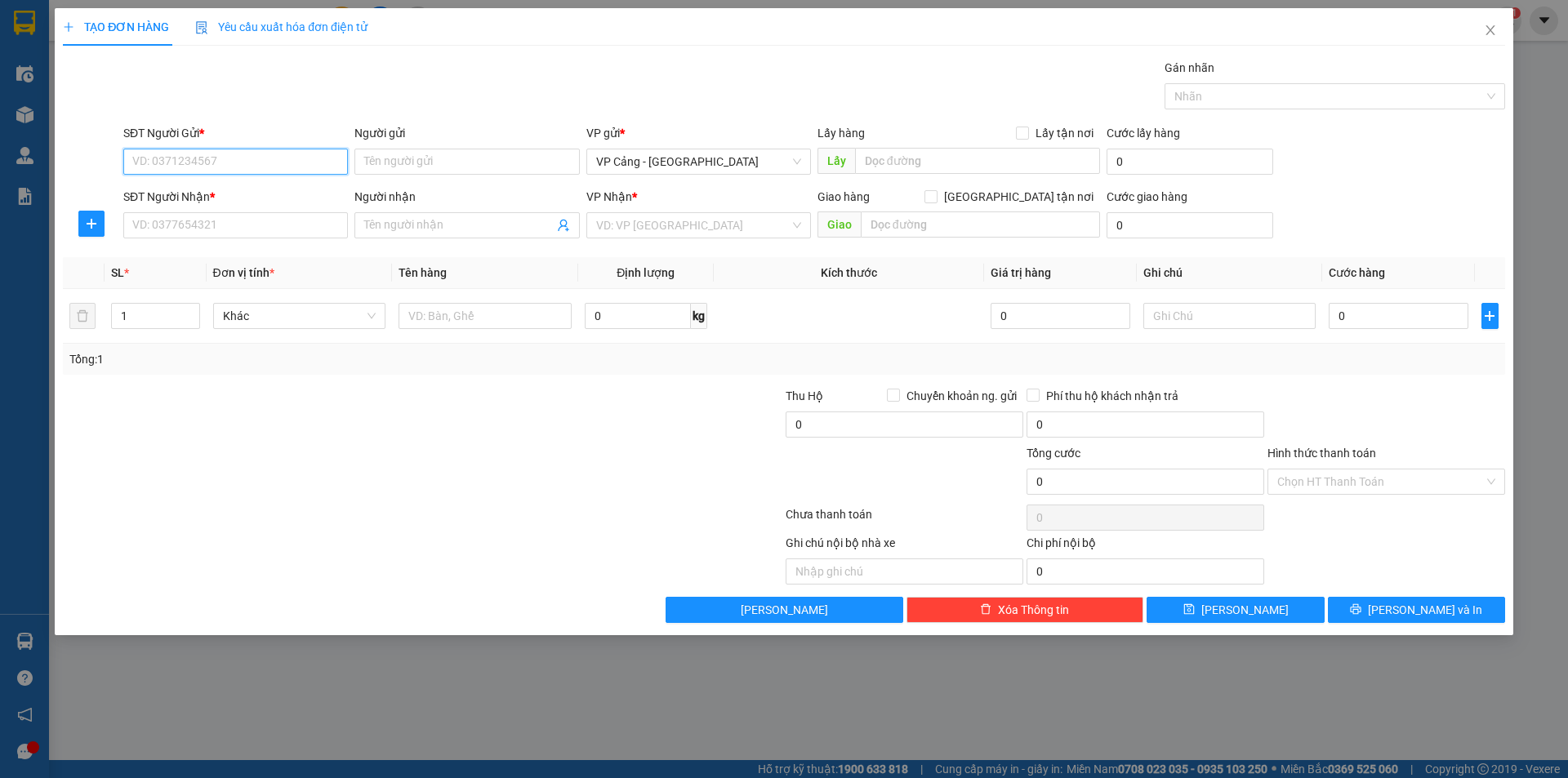
click at [168, 165] on input "SĐT Người Gửi *" at bounding box center [236, 161] width 225 height 26
click at [184, 189] on div "0911234835 - chị Toan" at bounding box center [235, 194] width 205 height 18
click at [189, 222] on input "SĐT Người Nhận *" at bounding box center [236, 225] width 225 height 26
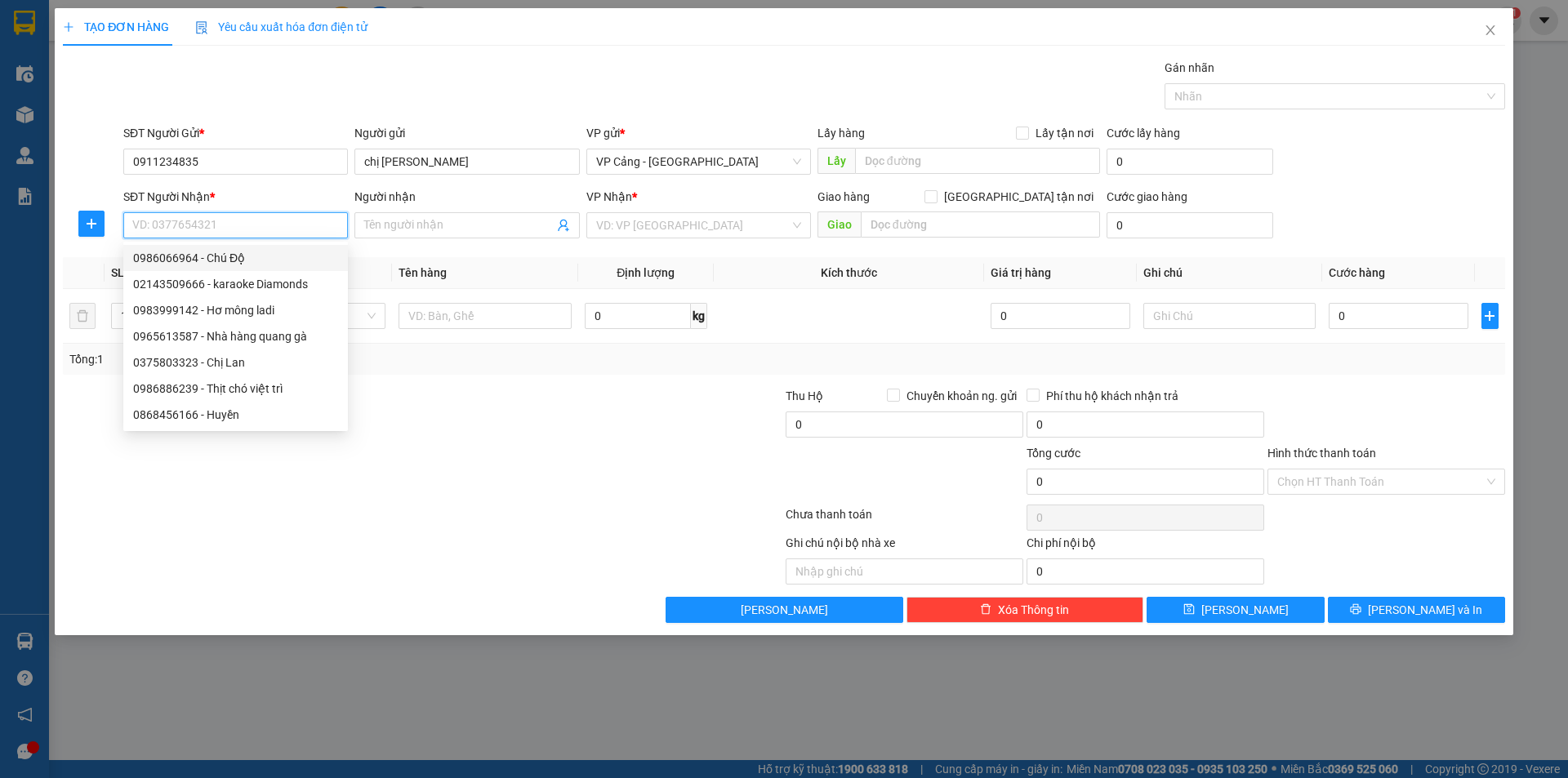
click at [176, 259] on div "0986066964 - Chú Độ" at bounding box center [235, 257] width 205 height 18
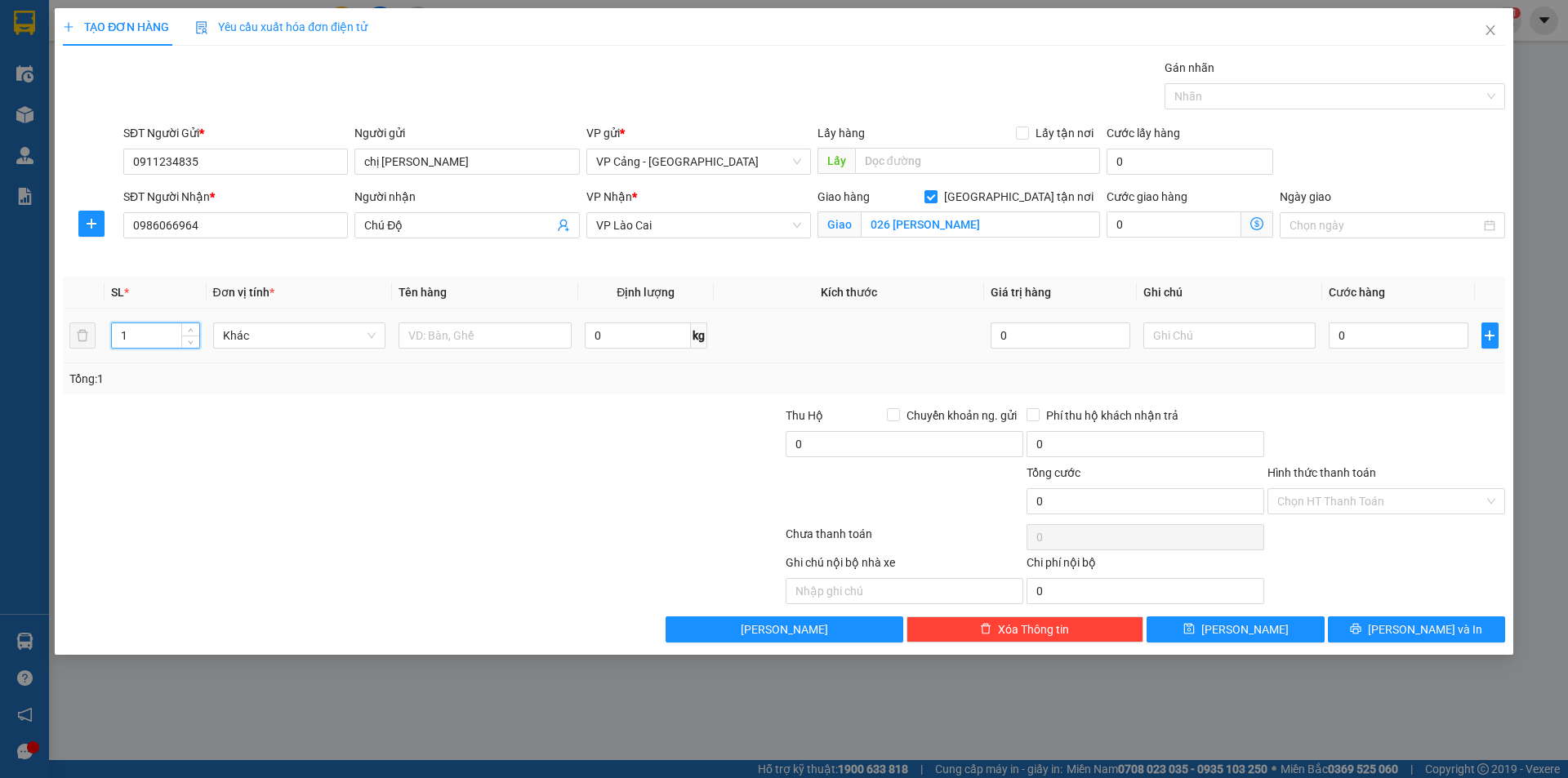
click at [150, 340] on input "1" at bounding box center [155, 336] width 87 height 25
click at [458, 332] on input "text" at bounding box center [485, 336] width 173 height 26
click at [1358, 339] on input "0" at bounding box center [1398, 336] width 139 height 26
click at [1357, 504] on input "Hình thức thanh toán" at bounding box center [1381, 501] width 207 height 25
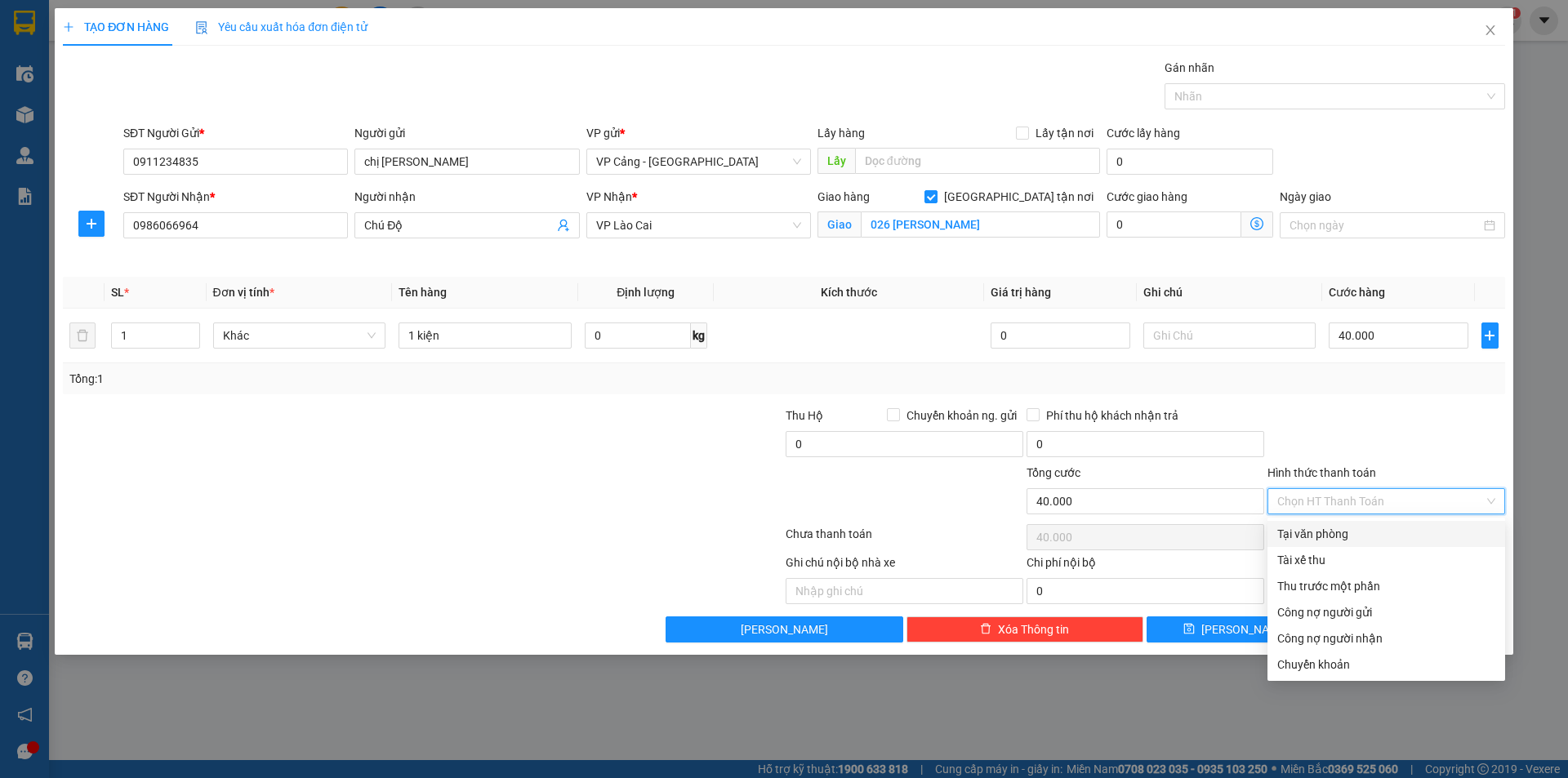
click at [1363, 537] on div "Tại văn phòng" at bounding box center [1386, 533] width 218 height 18
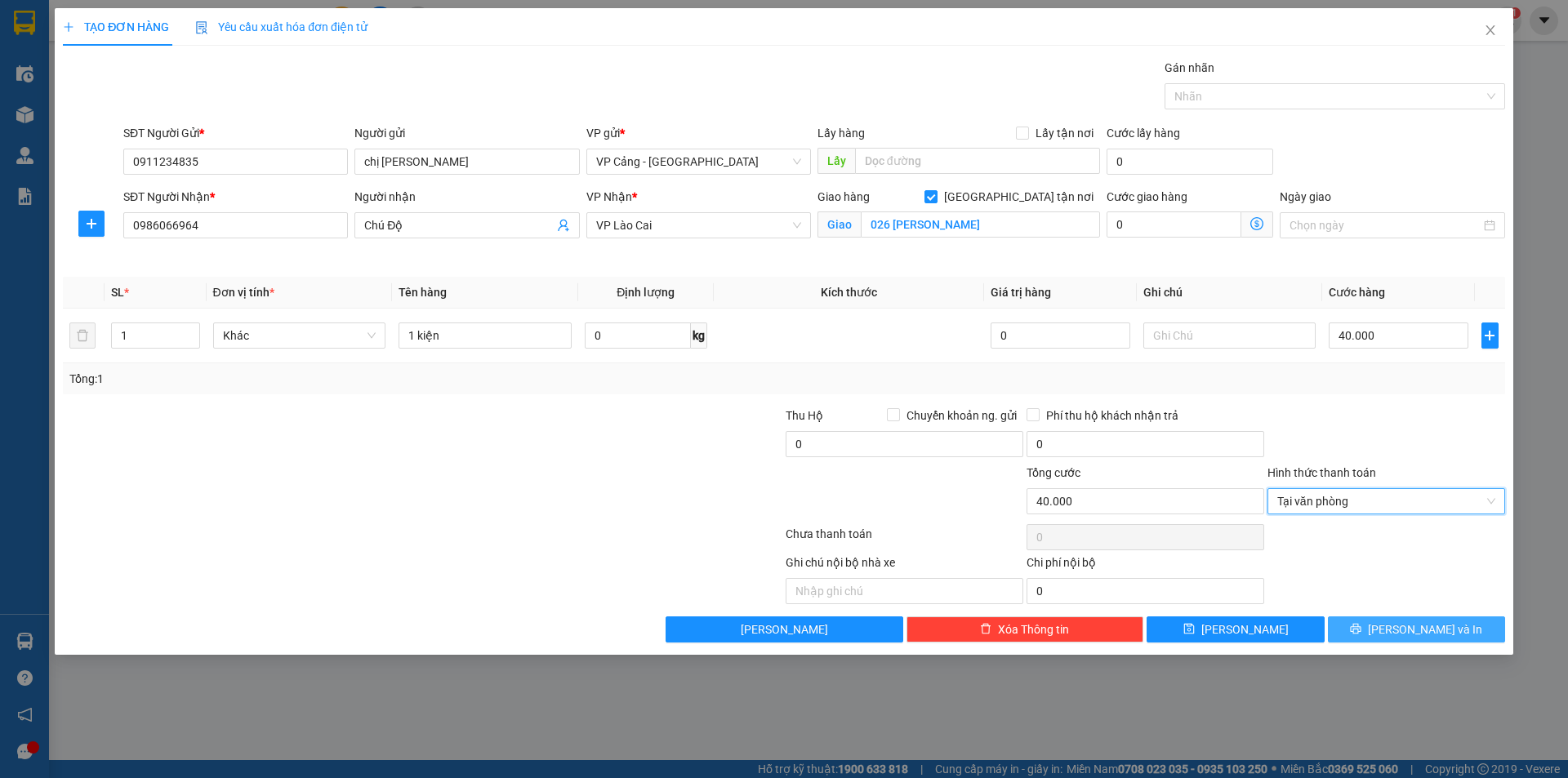
click at [1416, 631] on span "[PERSON_NAME] và In" at bounding box center [1425, 629] width 114 height 18
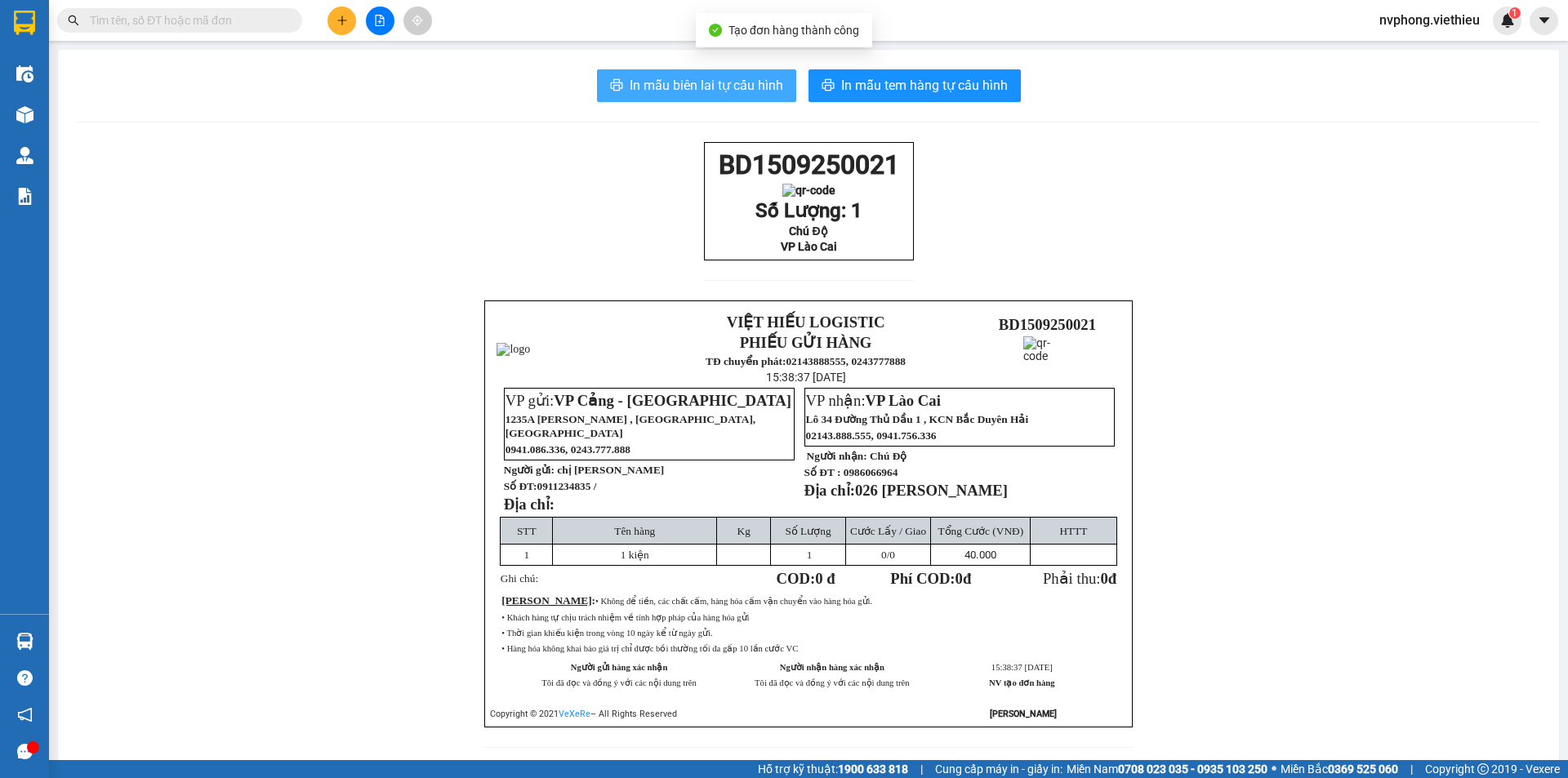
click at [668, 87] on span "In mẫu biên lai tự cấu hình" at bounding box center [707, 85] width 153 height 20
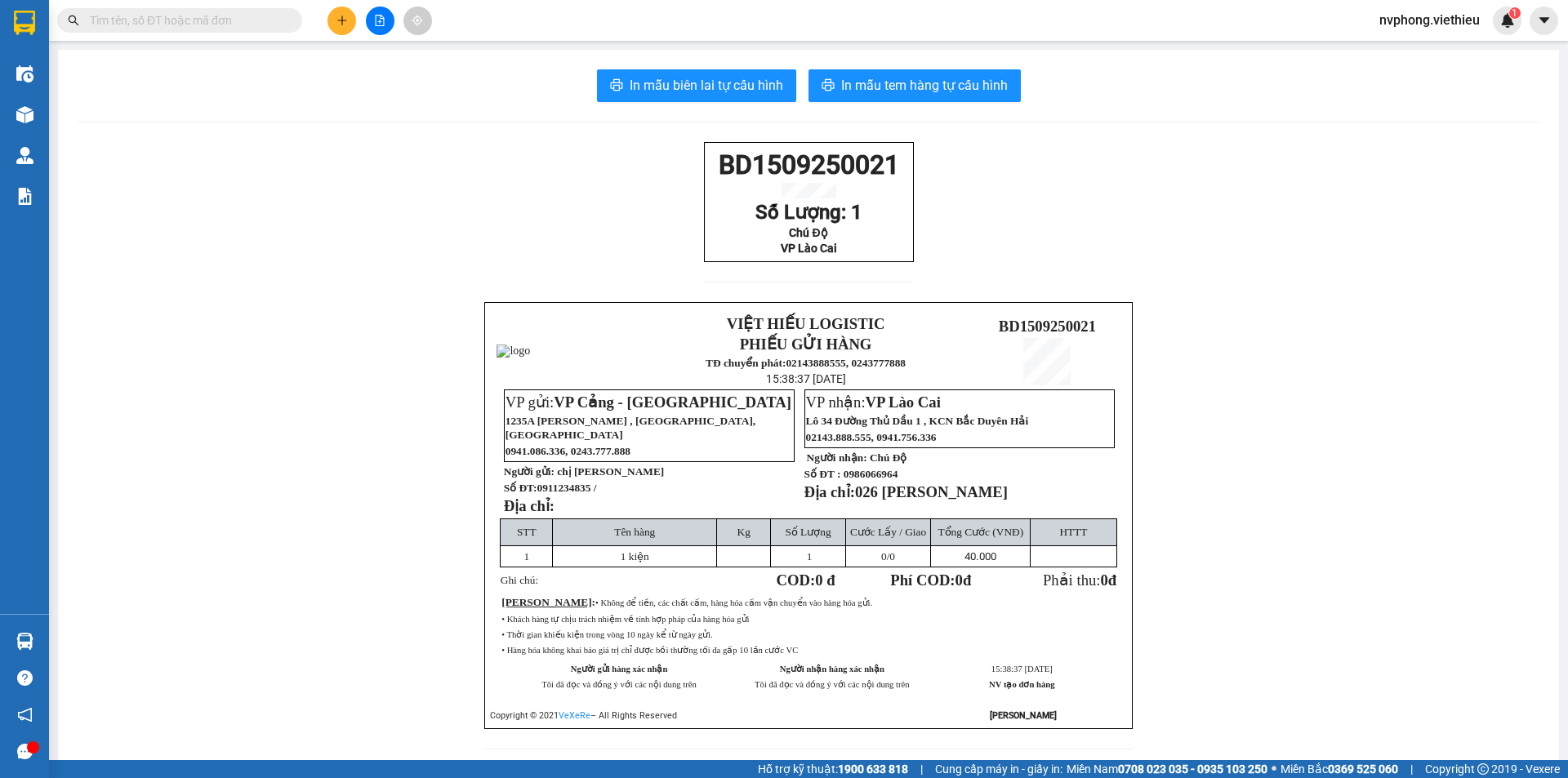
drag, startPoint x: 873, startPoint y: 271, endPoint x: 665, endPoint y: 162, distance: 234.8
click at [665, 162] on div "BD1509250021 Số Lượng: 1 Chú Độ VP Lào Cai VIỆT HIẾU LOGISTIC PHIẾU GỬI HÀNG TĐ…" at bounding box center [808, 455] width 1462 height 627
click at [338, 14] on button at bounding box center [341, 20] width 29 height 29
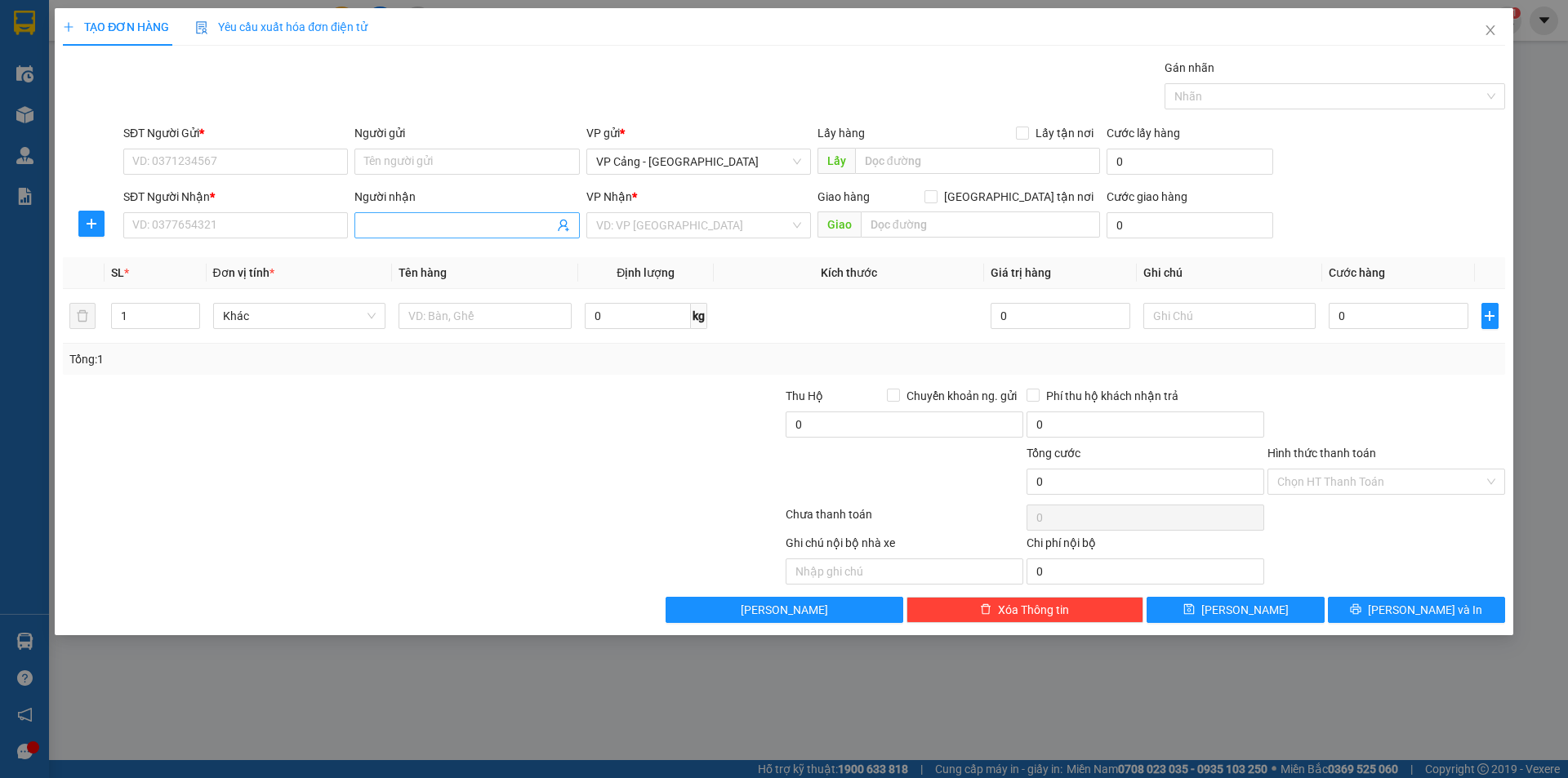
click at [378, 229] on input "Người nhận" at bounding box center [458, 225] width 189 height 18
drag, startPoint x: 424, startPoint y: 318, endPoint x: 403, endPoint y: 320, distance: 21.1
click at [424, 318] on div "Thanh mão - 0985588359" at bounding box center [467, 310] width 205 height 18
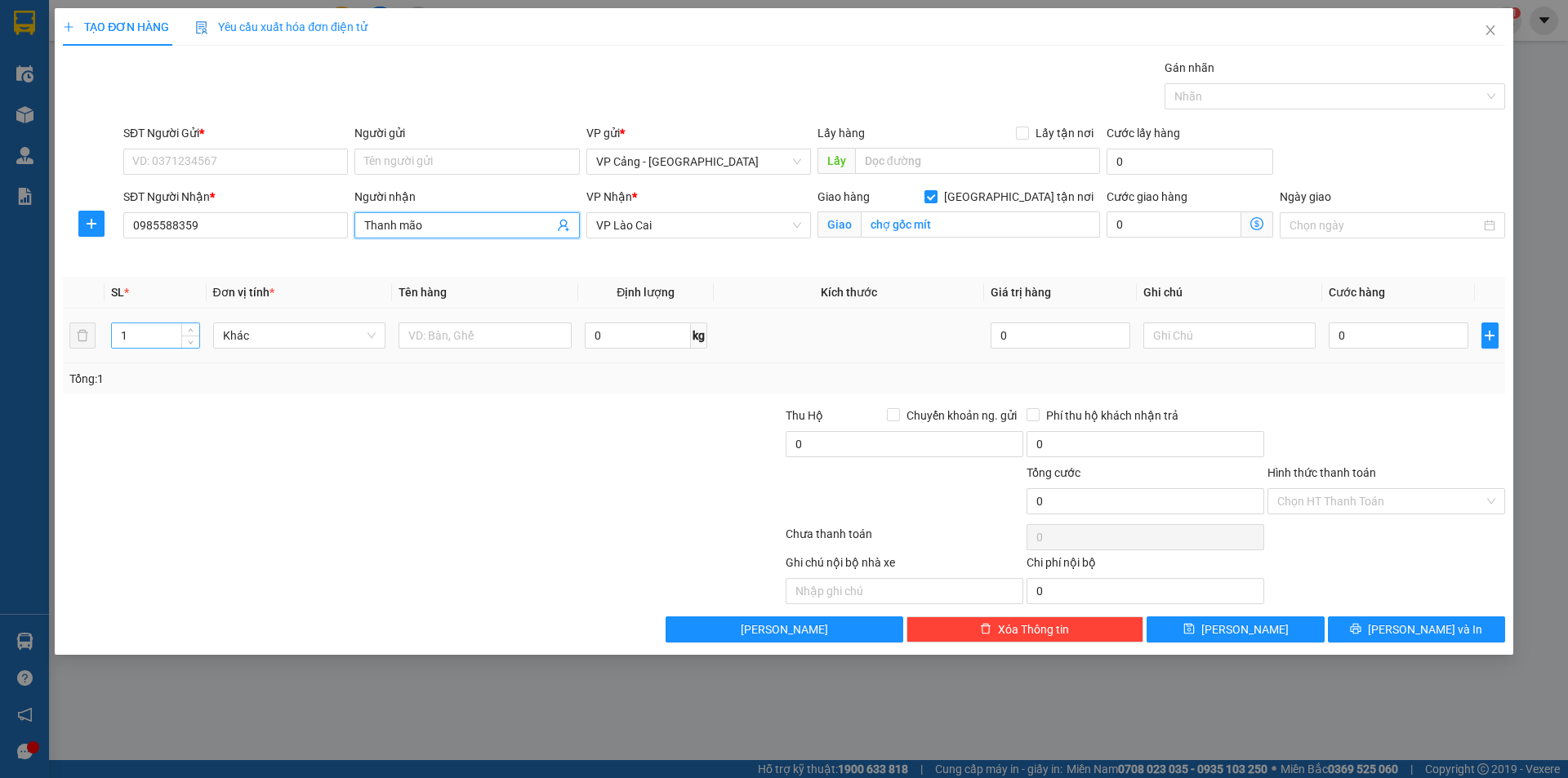
click at [141, 346] on input "1" at bounding box center [155, 336] width 87 height 25
click at [500, 340] on input "text" at bounding box center [485, 336] width 173 height 26
click at [1395, 345] on input "0" at bounding box center [1398, 336] width 139 height 26
click at [203, 226] on input "0985588359" at bounding box center [236, 225] width 225 height 26
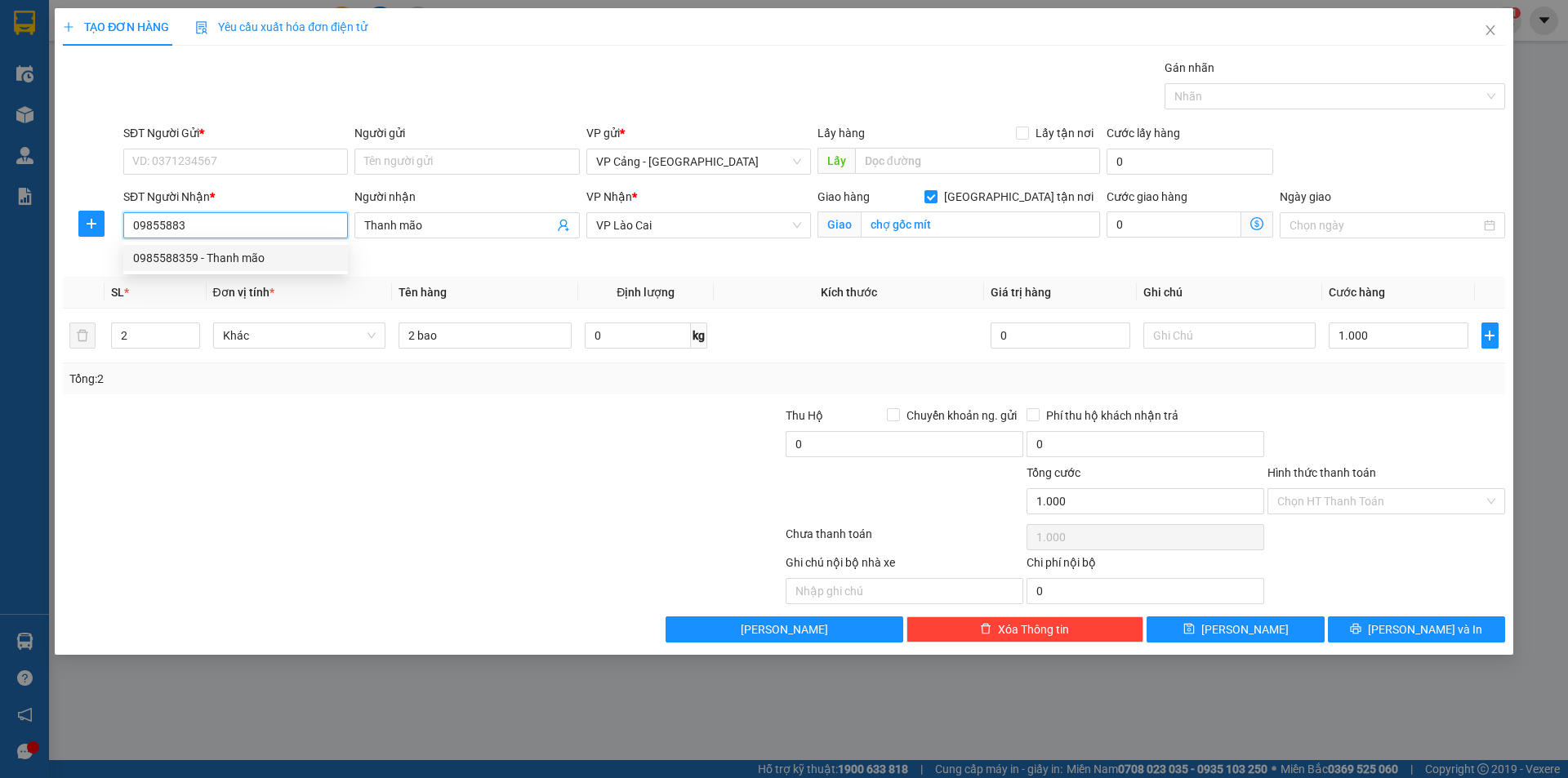
click at [208, 255] on div "0985588359 - Thanh mão" at bounding box center [235, 257] width 205 height 18
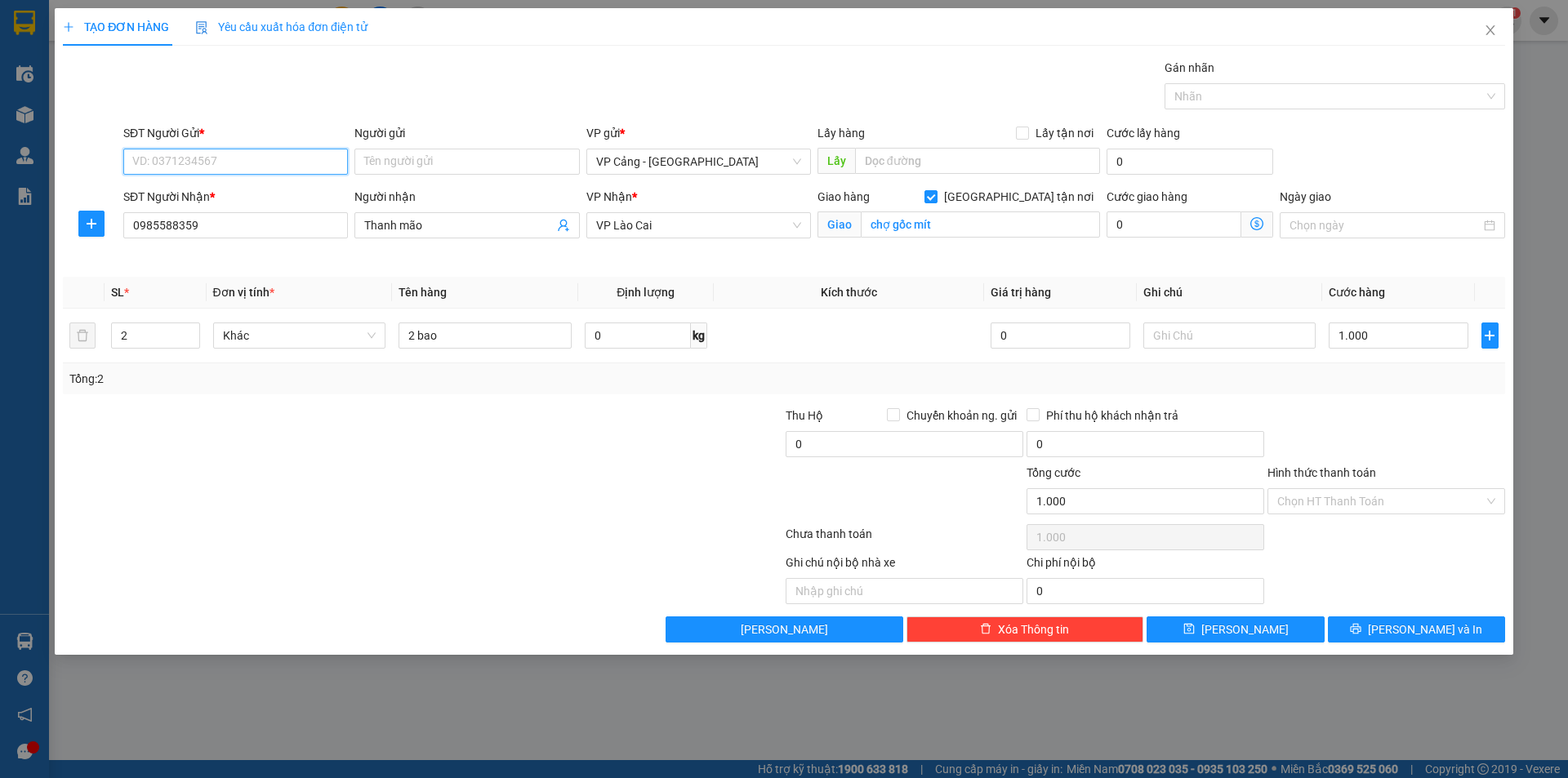
click at [196, 171] on input "SĐT Người Gửi *" at bounding box center [236, 161] width 225 height 26
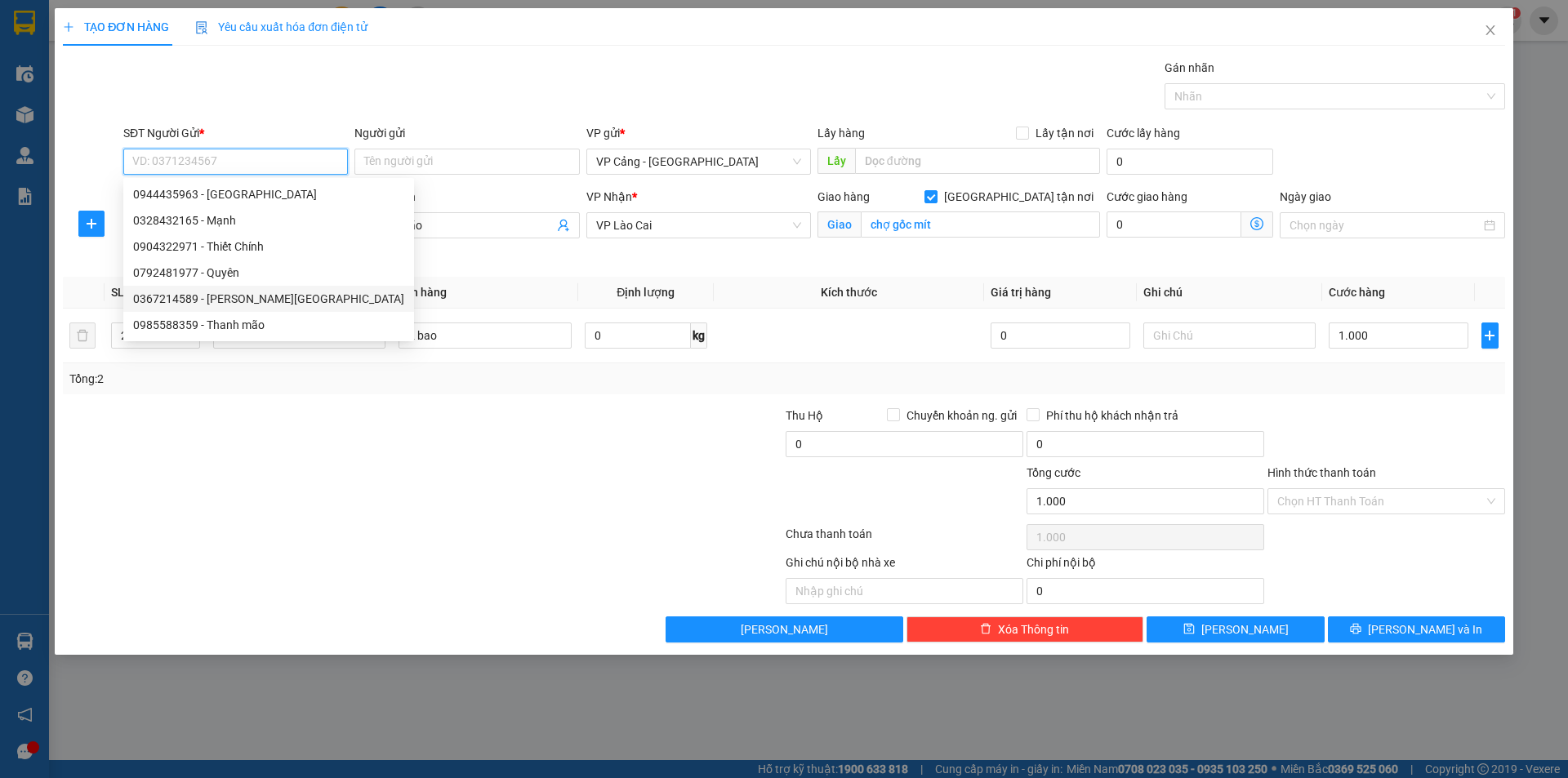
click at [215, 306] on div "0367214589 - anh Đức" at bounding box center [268, 298] width 271 height 18
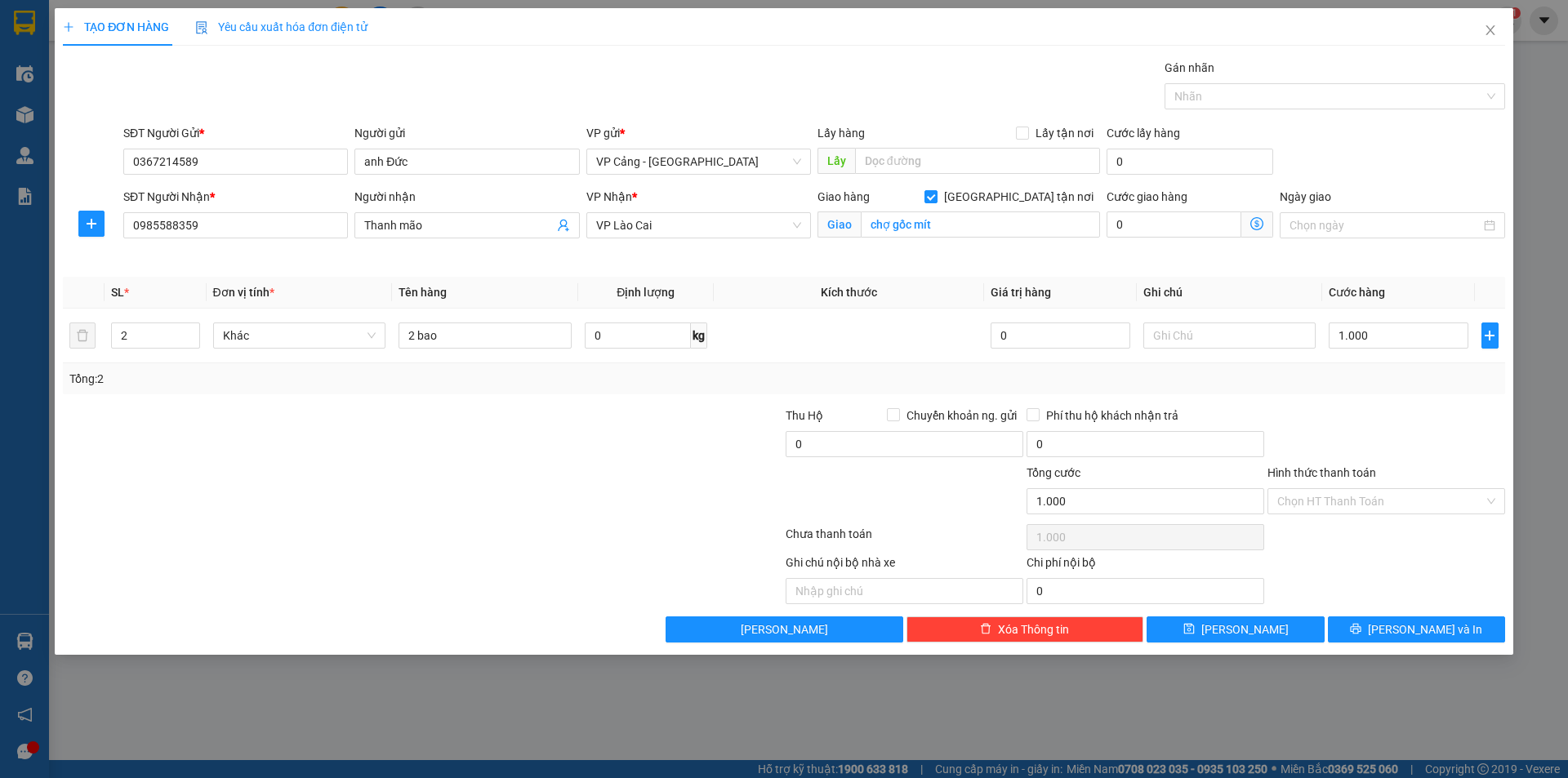
click at [1406, 642] on div "TẠO ĐƠN HÀNG Yêu cầu xuất hóa đơn điện tử Transit Pickup Surcharge Ids Transit …" at bounding box center [783, 331] width 1458 height 646
click at [1401, 638] on button "[PERSON_NAME] và In" at bounding box center [1417, 630] width 177 height 26
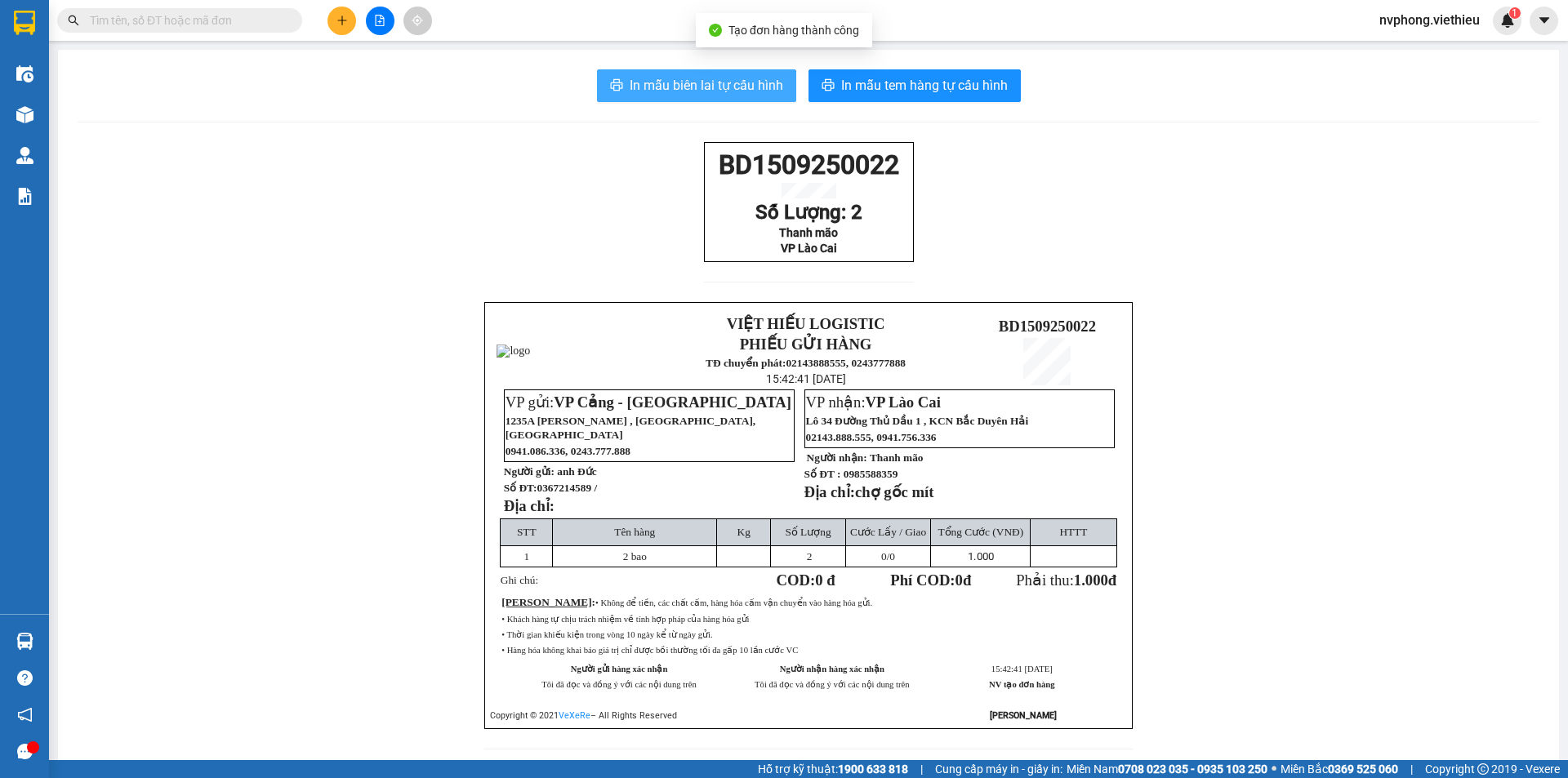
click at [718, 96] on span "In mẫu biên lai tự cấu hình" at bounding box center [707, 85] width 153 height 20
drag, startPoint x: 907, startPoint y: 275, endPoint x: 699, endPoint y: 180, distance: 228.7
click at [704, 180] on div "BD1509250022 Số Lượng: 2 Thanh mão VP Lào Cai" at bounding box center [809, 222] width 210 height 160
click at [339, 28] on button at bounding box center [341, 20] width 29 height 29
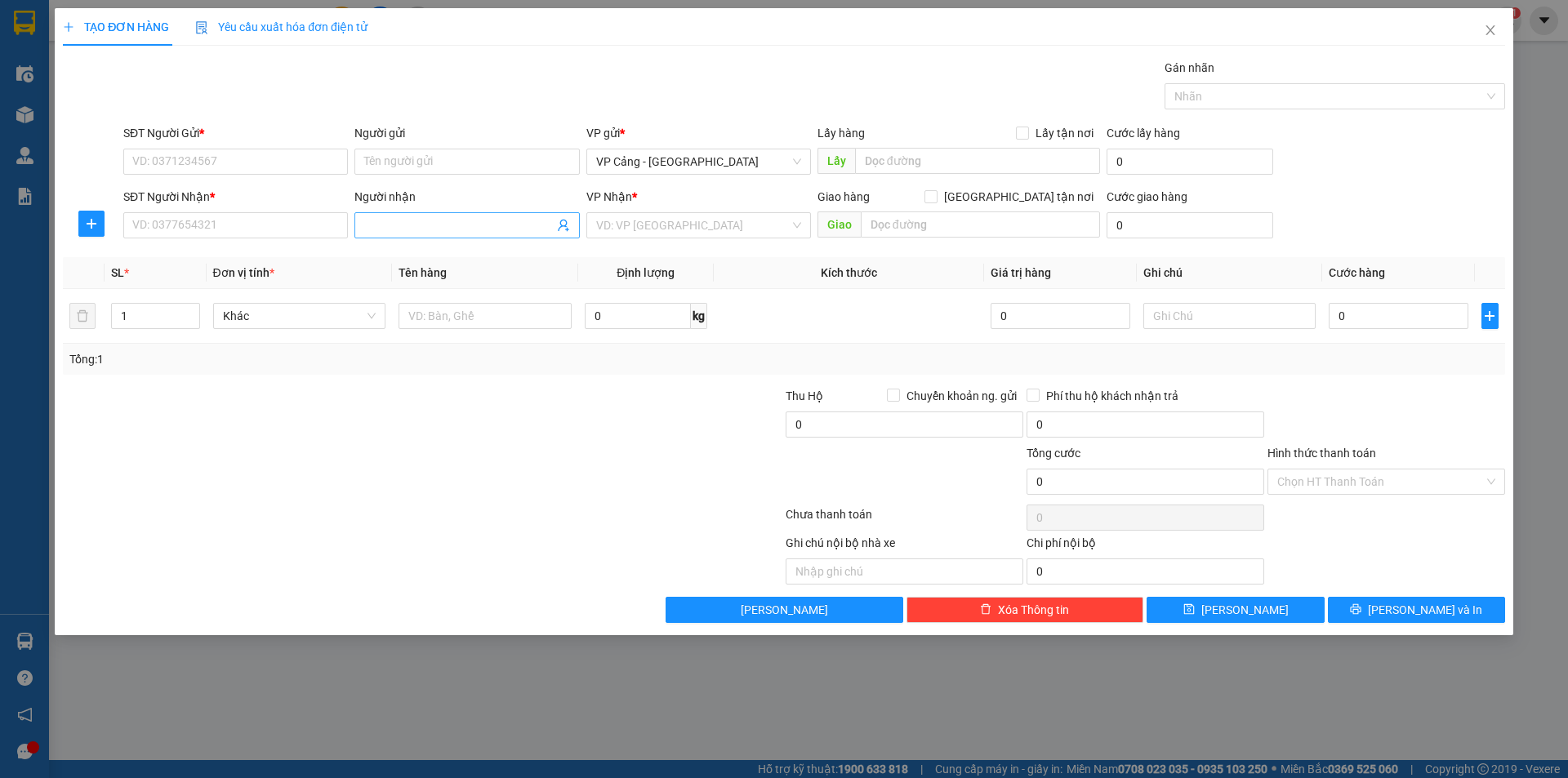
click at [387, 228] on input "Người nhận" at bounding box center [458, 225] width 189 height 18
click at [445, 282] on div "Thanh mão (Loan) - 0969913279" at bounding box center [467, 283] width 205 height 18
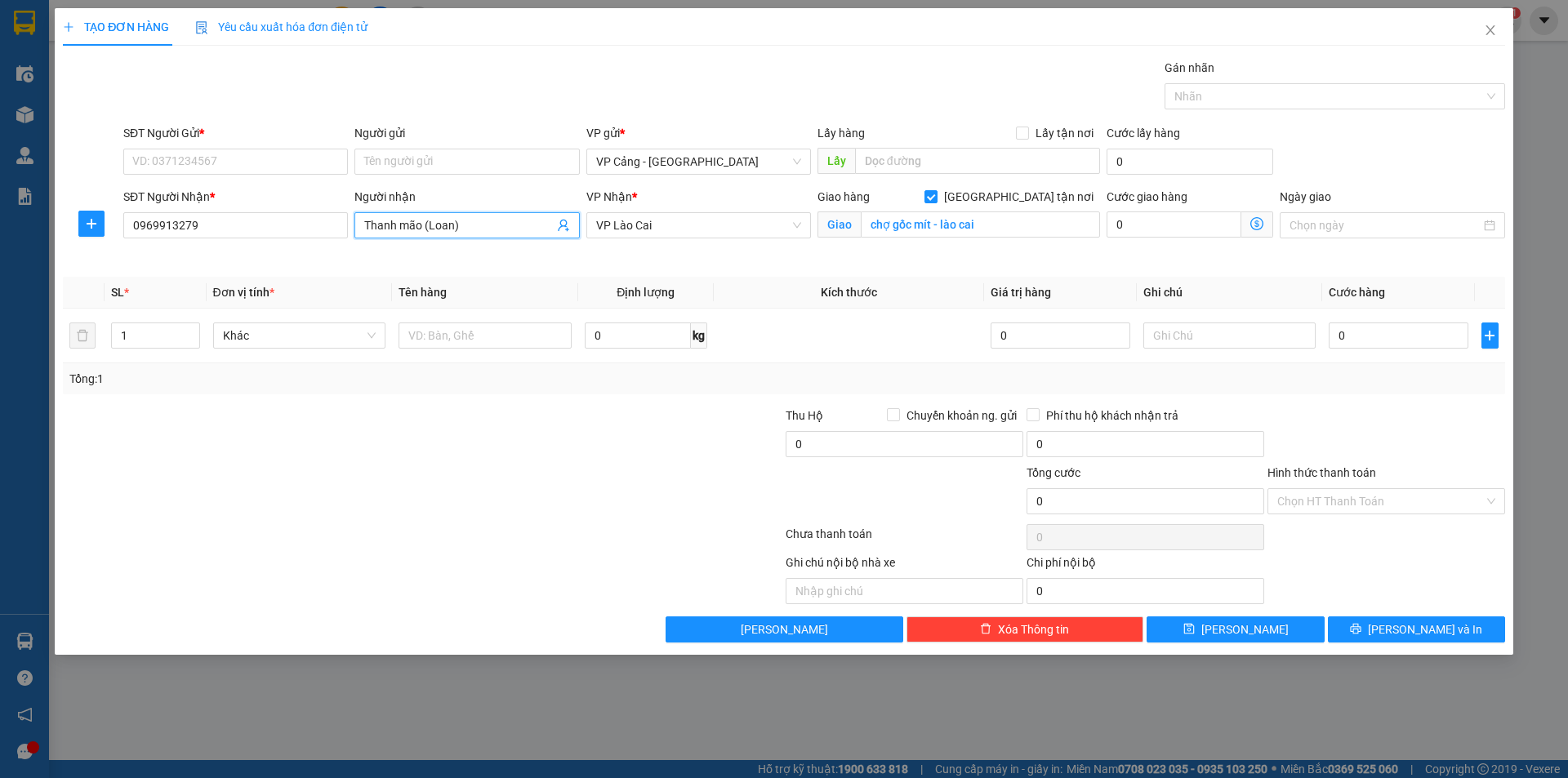
click at [192, 211] on div "SĐT Người Nhận *" at bounding box center [236, 200] width 225 height 25
click at [207, 223] on input "0969913279" at bounding box center [236, 225] width 225 height 26
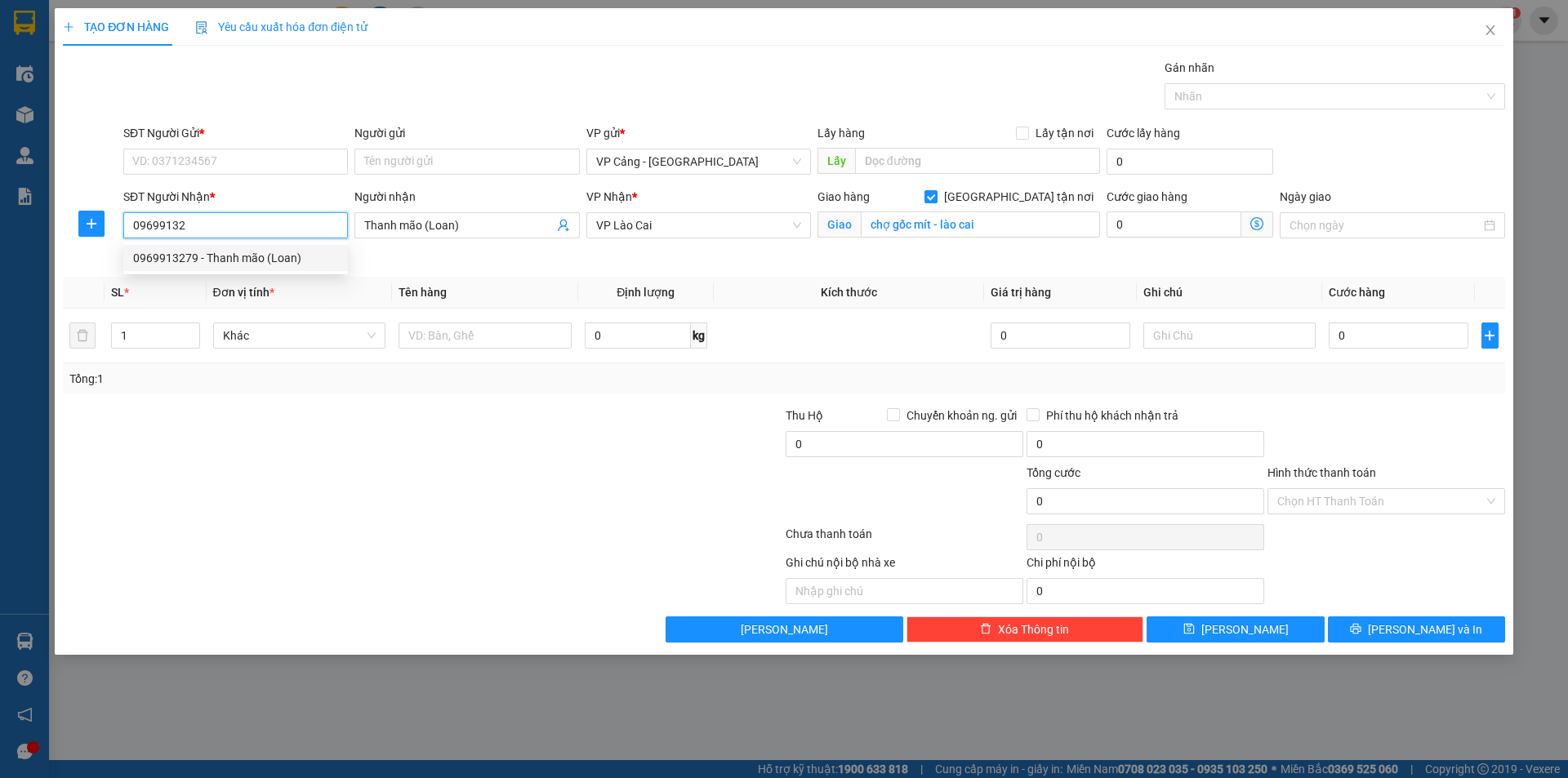
click at [216, 267] on div "0969913279 - Thanh mão (Loan)" at bounding box center [236, 258] width 225 height 26
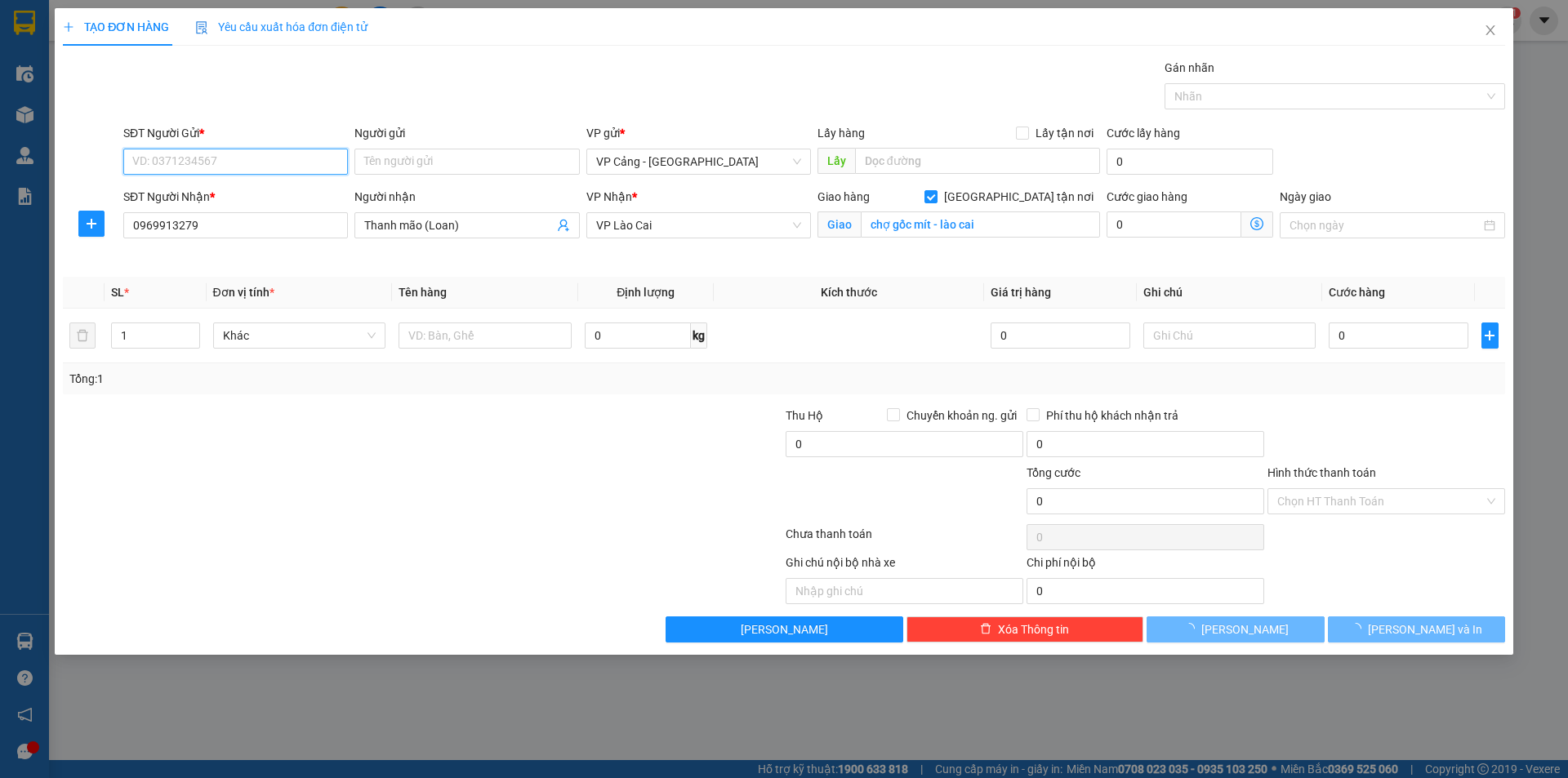
click at [208, 168] on input "SĐT Người Gửi *" at bounding box center [236, 161] width 225 height 26
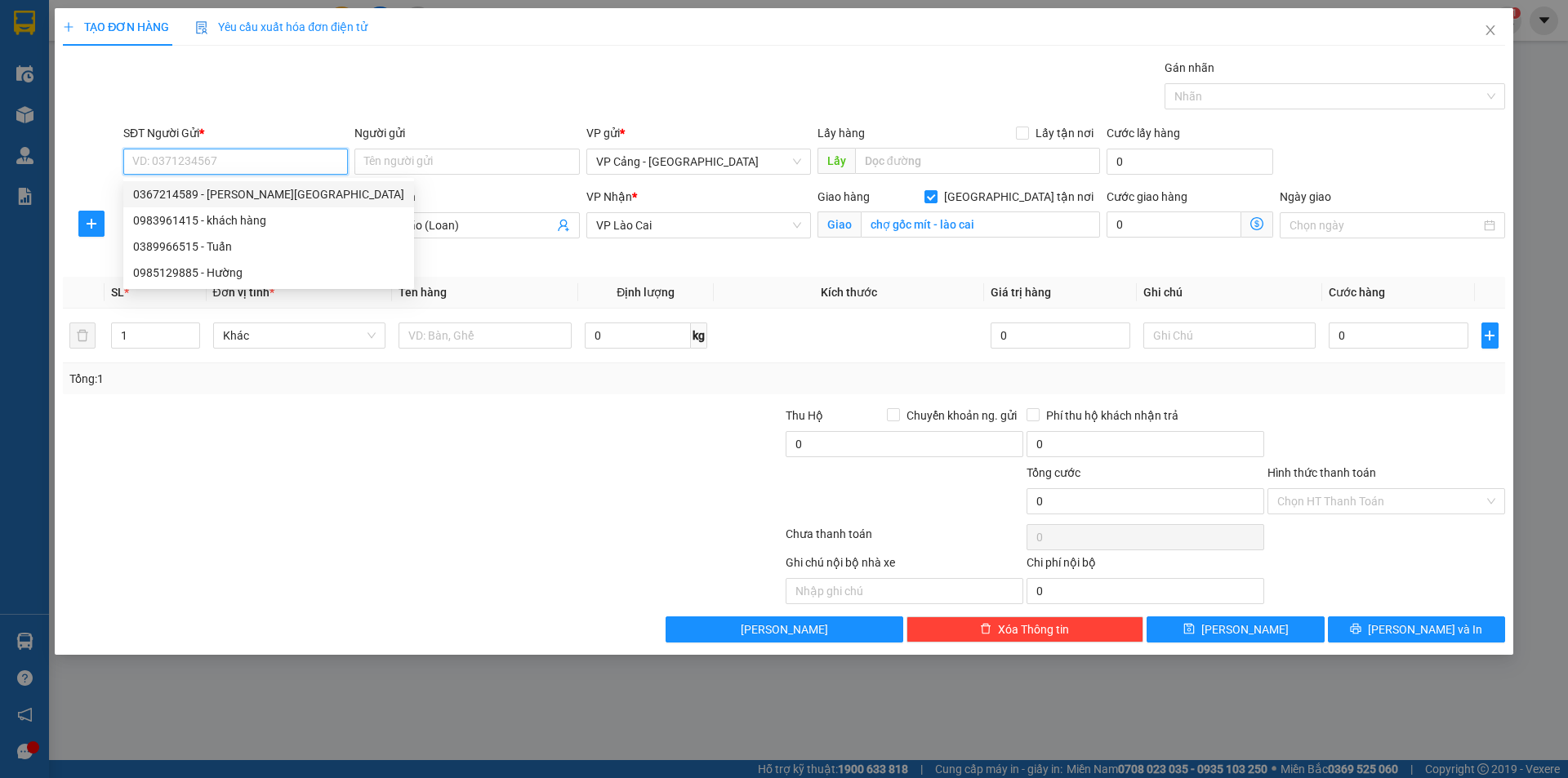
click at [200, 194] on div "0367214589 - anh Đức" at bounding box center [268, 194] width 271 height 18
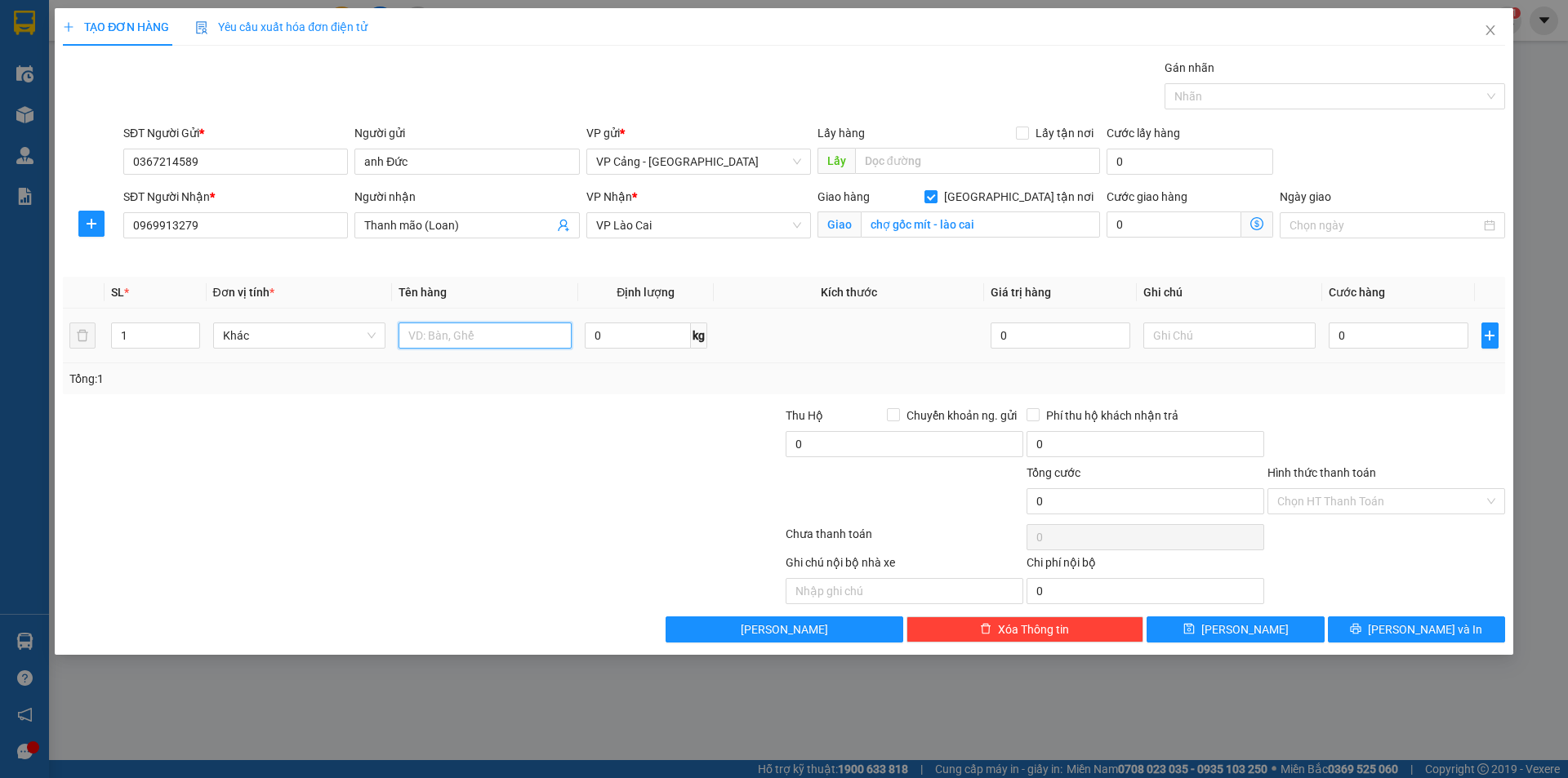
click at [467, 342] on input "text" at bounding box center [485, 336] width 173 height 26
click at [1373, 345] on input "0" at bounding box center [1398, 336] width 139 height 26
click at [1405, 628] on span "[PERSON_NAME] và In" at bounding box center [1425, 629] width 114 height 18
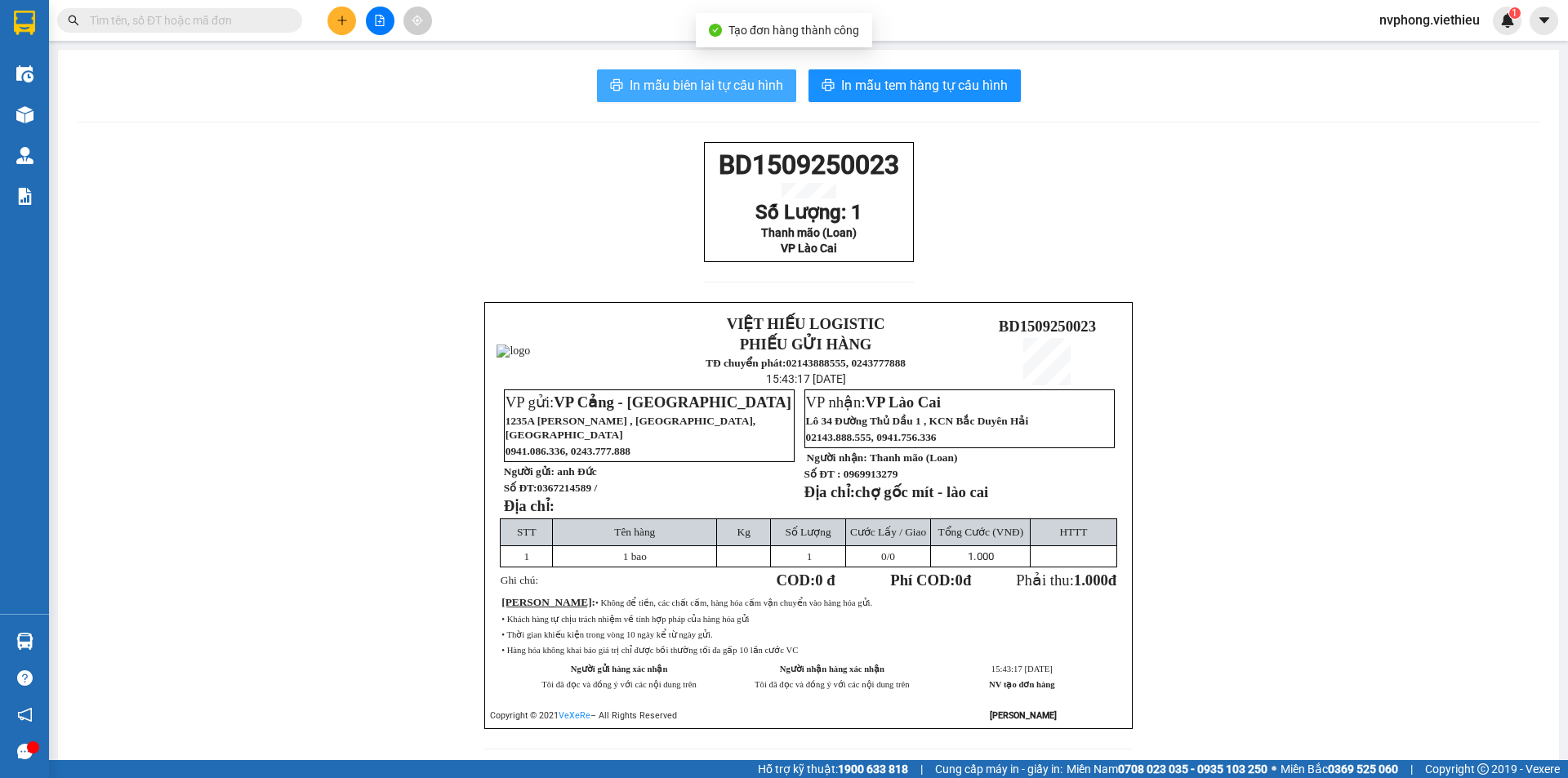
click at [716, 77] on span "In mẫu biên lai tự cấu hình" at bounding box center [707, 85] width 153 height 20
drag, startPoint x: 894, startPoint y: 265, endPoint x: 679, endPoint y: 159, distance: 239.7
click at [679, 159] on div "BD1509250023 Số Lượng: 1 Thanh mão (Loan) VP Lào Cai VIỆT HIẾU LOGISTIC PHIẾU G…" at bounding box center [808, 455] width 1462 height 627
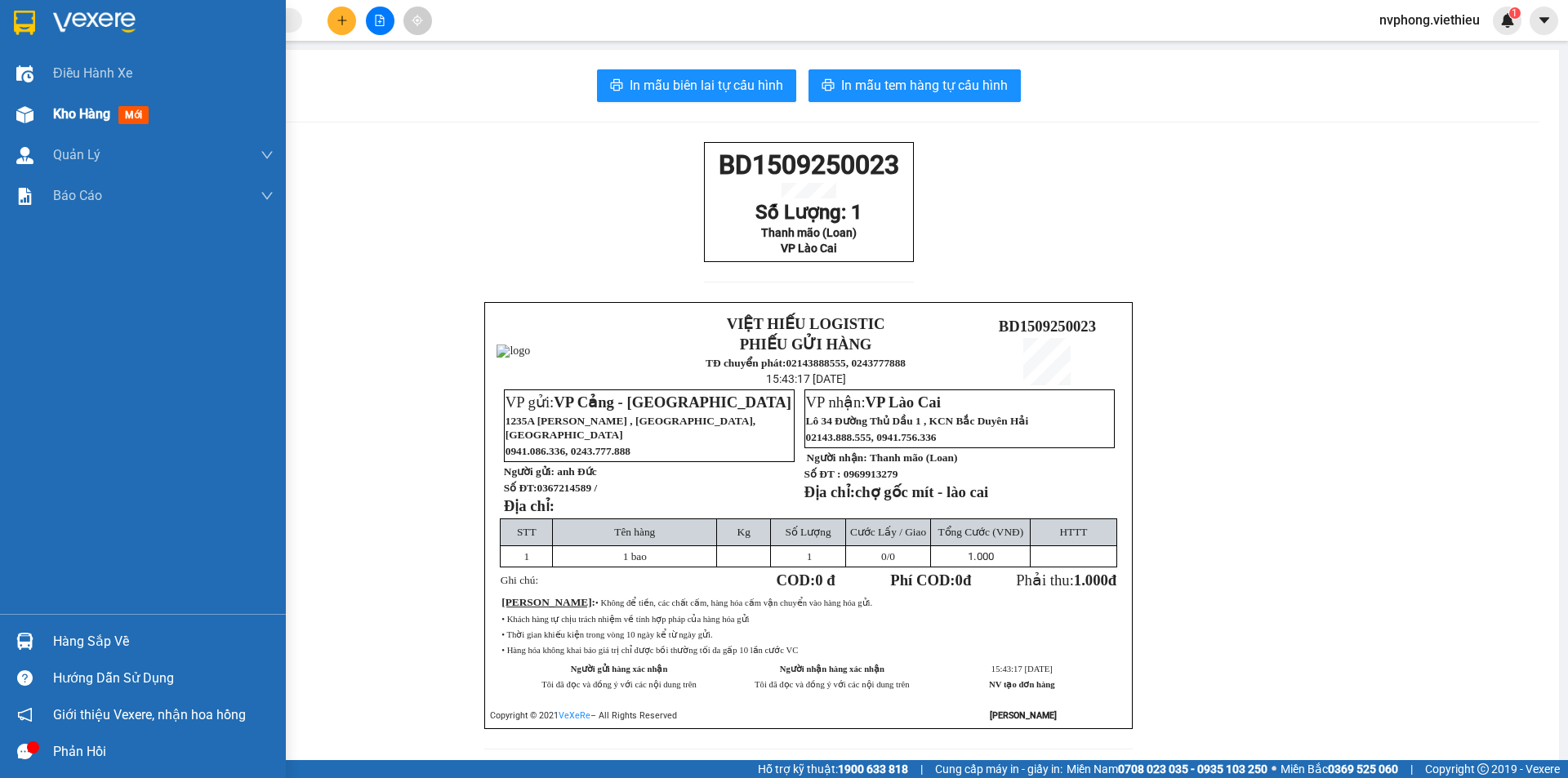
click at [76, 112] on span "Kho hàng" at bounding box center [82, 113] width 57 height 16
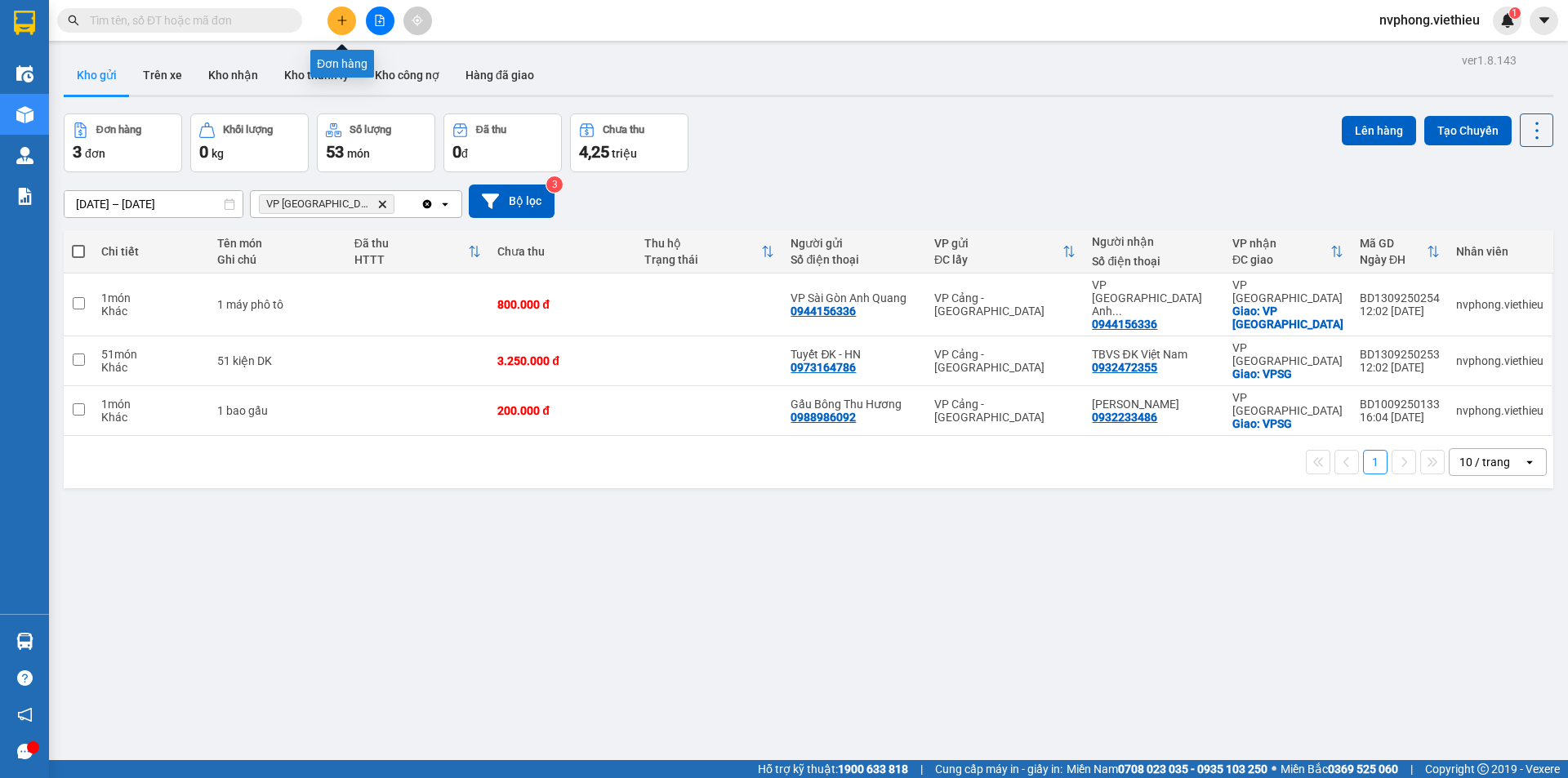
click at [332, 21] on button at bounding box center [341, 20] width 29 height 29
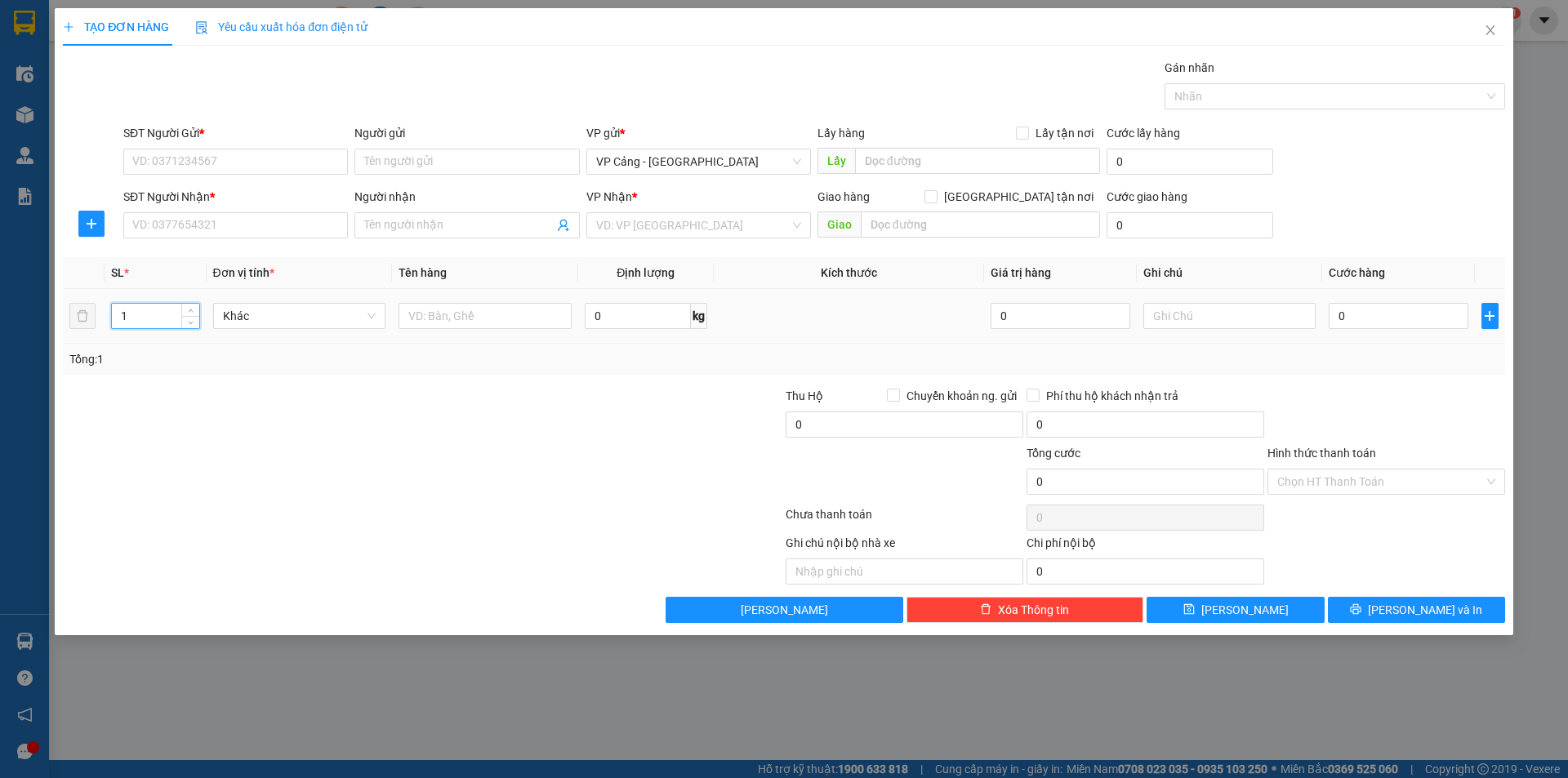
click at [159, 324] on input "1" at bounding box center [155, 315] width 87 height 25
click at [448, 311] on input "text" at bounding box center [485, 316] width 173 height 26
click at [1351, 328] on input "0" at bounding box center [1398, 316] width 139 height 26
click at [173, 236] on input "SĐT Người Nhận *" at bounding box center [236, 225] width 225 height 26
click at [1334, 318] on input "0" at bounding box center [1398, 316] width 139 height 26
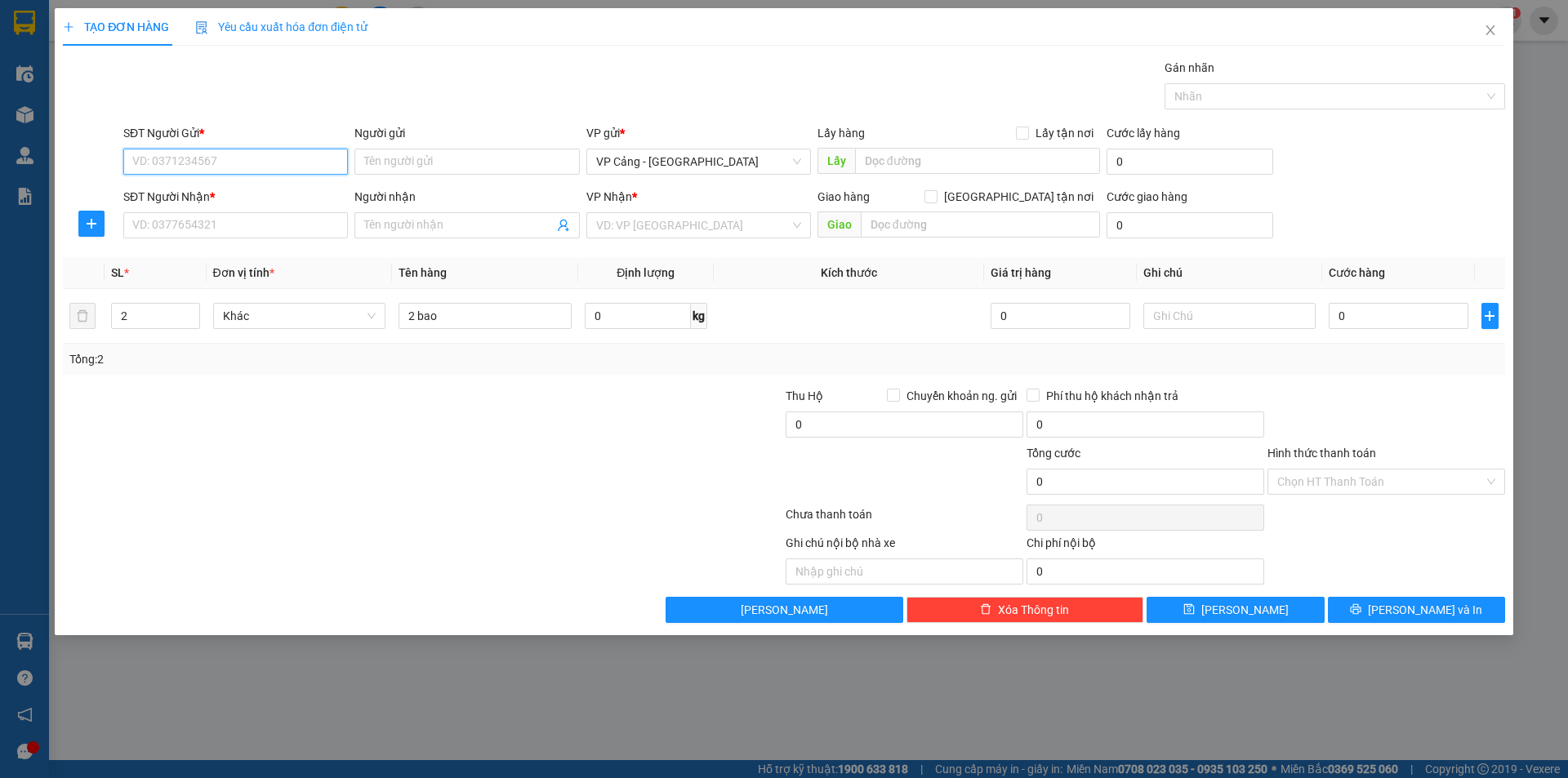
click at [134, 154] on input "SĐT Người Gửi *" at bounding box center [236, 161] width 225 height 26
click at [168, 199] on div "0982667468 - Khách Hàng" at bounding box center [235, 194] width 205 height 18
click at [182, 230] on input "SĐT Người Nhận *" at bounding box center [236, 225] width 225 height 26
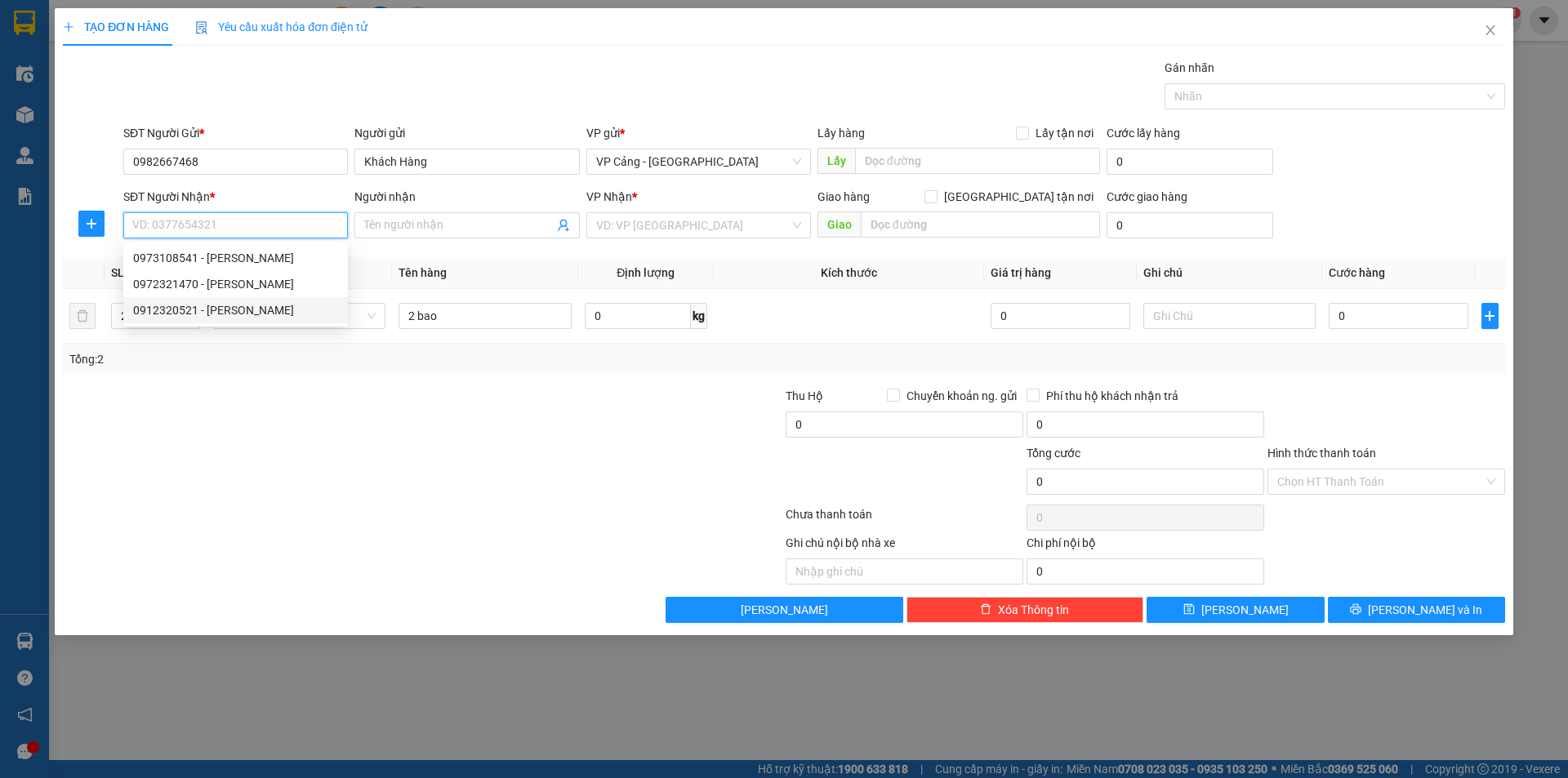
click at [227, 310] on div "0912320521 - Anh Thanh" at bounding box center [235, 310] width 205 height 18
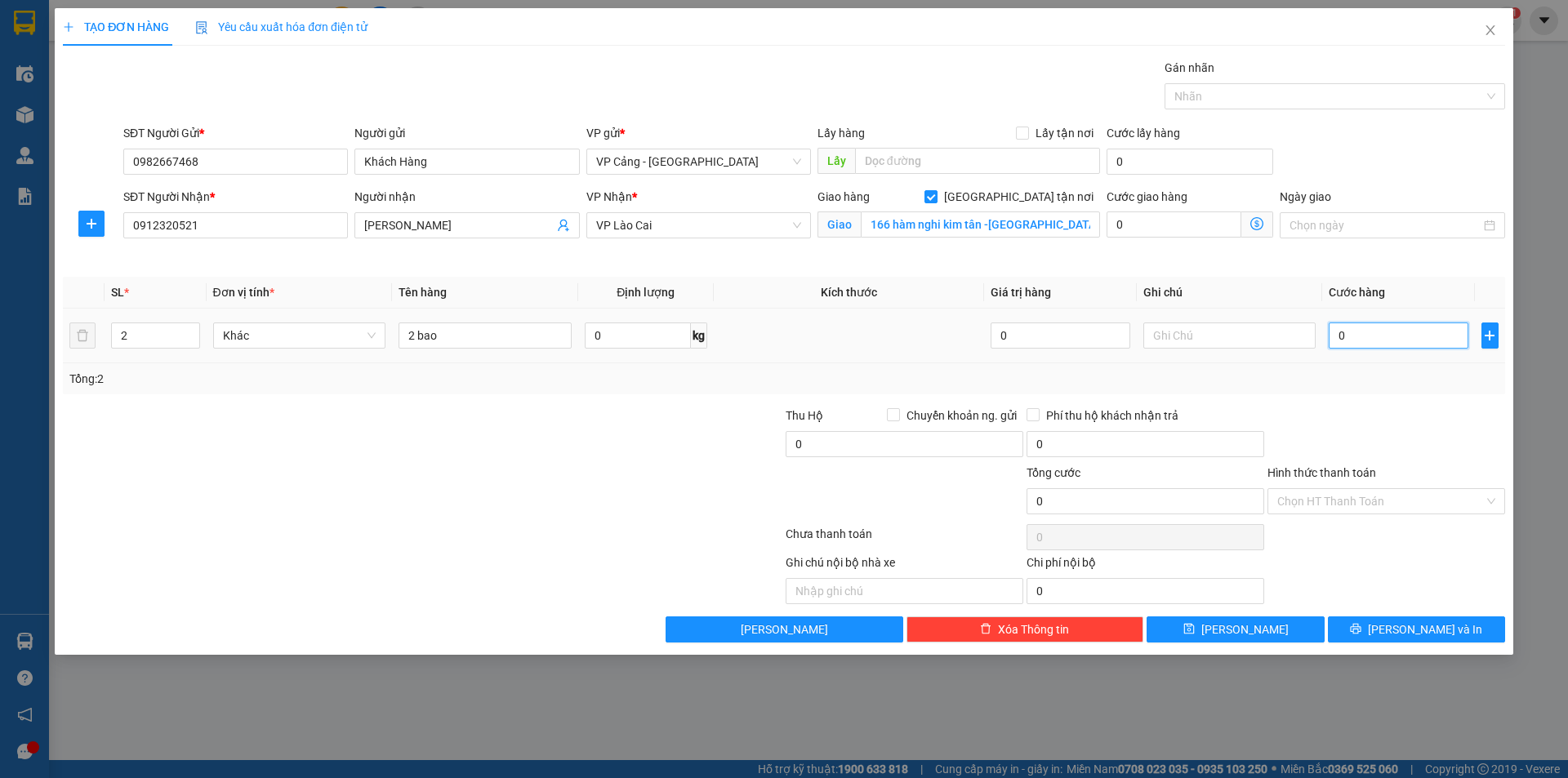
click at [1392, 336] on input "0" at bounding box center [1398, 336] width 139 height 26
click at [1396, 631] on button "[PERSON_NAME] và In" at bounding box center [1417, 630] width 177 height 26
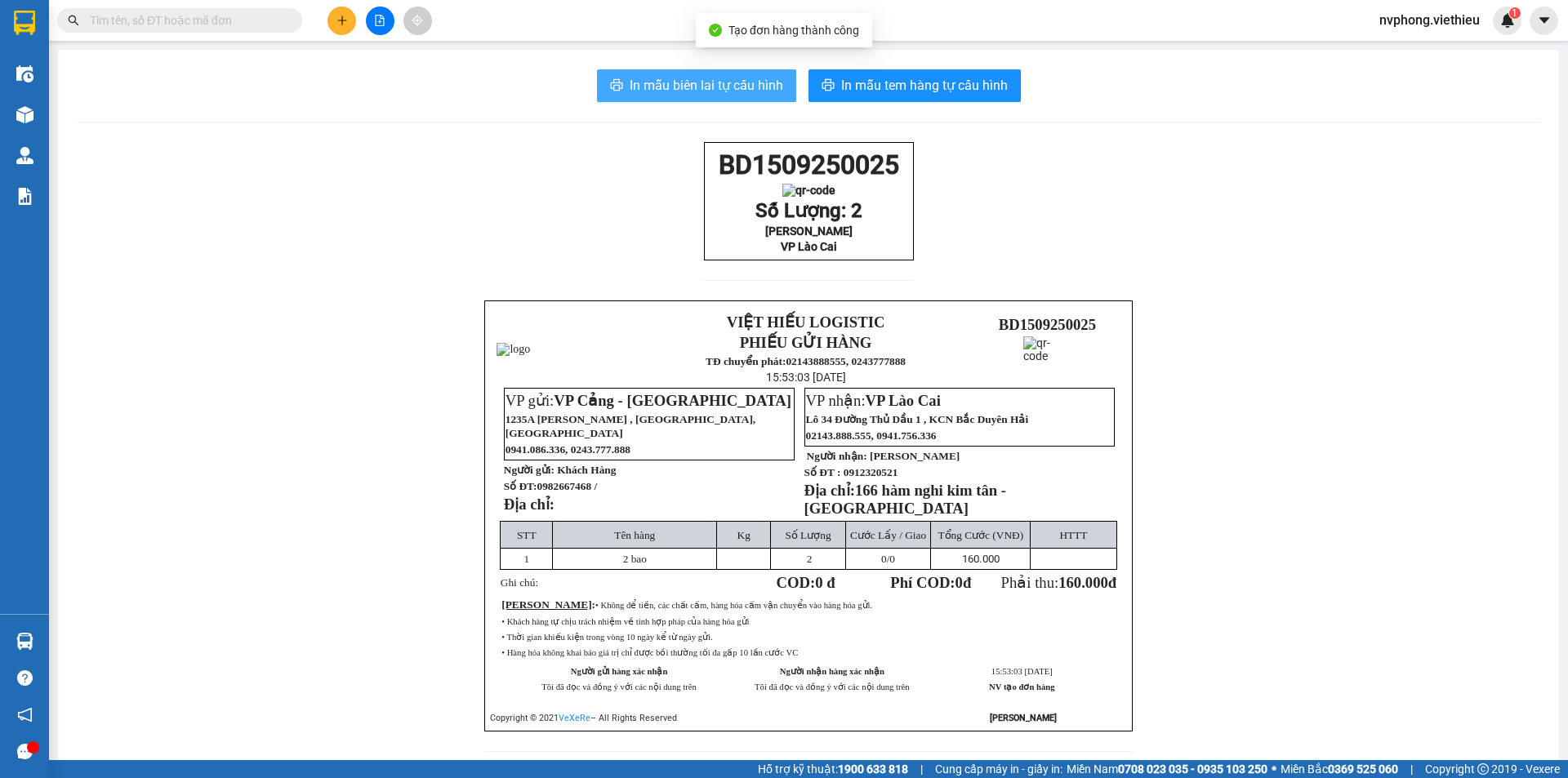
drag, startPoint x: 649, startPoint y: 81, endPoint x: 764, endPoint y: 141, distance: 129.7
click at [656, 86] on span "In mẫu biên lai tự cấu hình" at bounding box center [707, 85] width 153 height 20
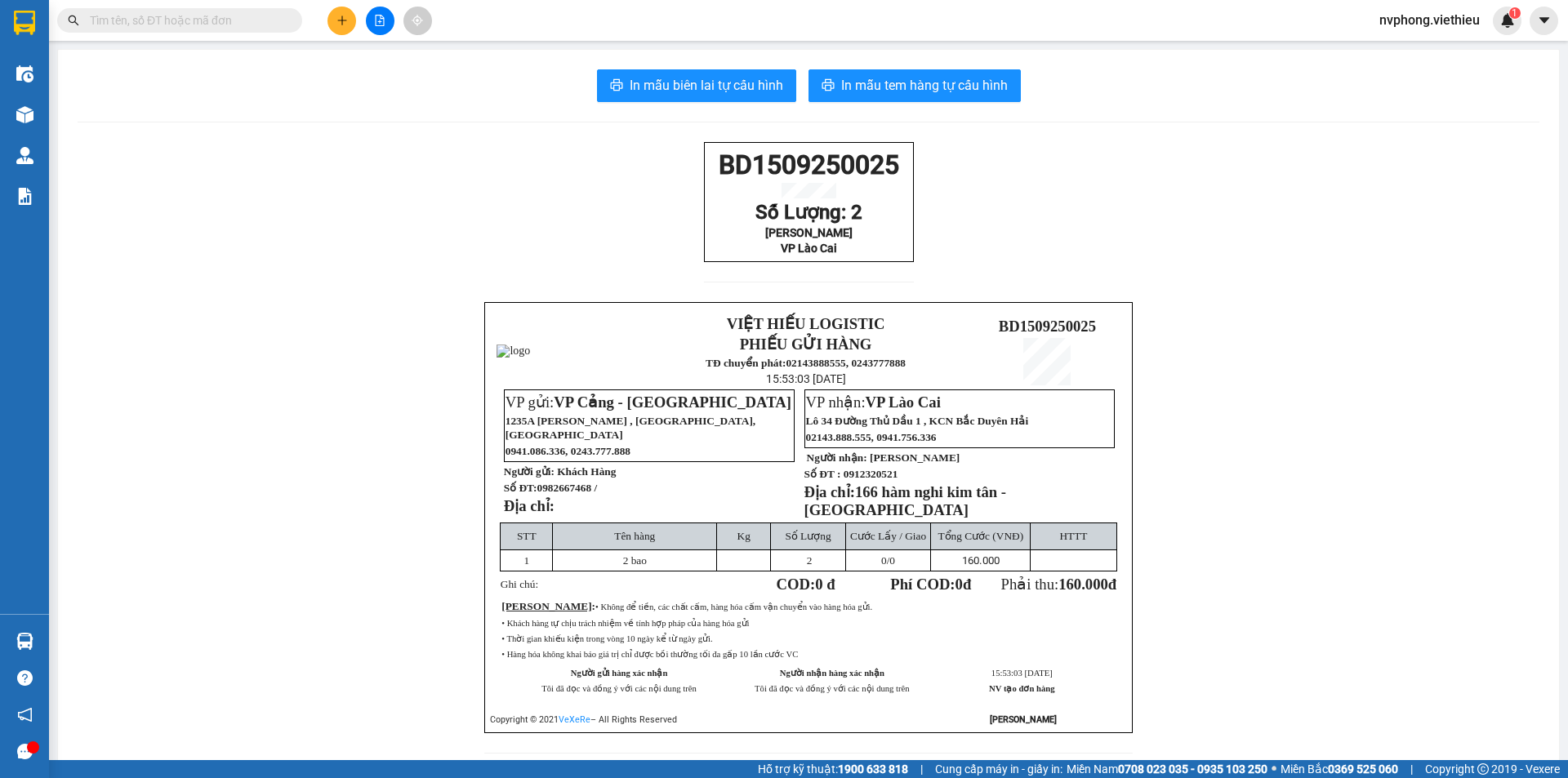
click at [692, 156] on div "BD1509250025 Số Lượng: 2 Anh Thanh VP Lào Cai VIỆT HIẾU LOGISTIC PHIẾU GỬI HÀNG…" at bounding box center [808, 457] width 1462 height 631
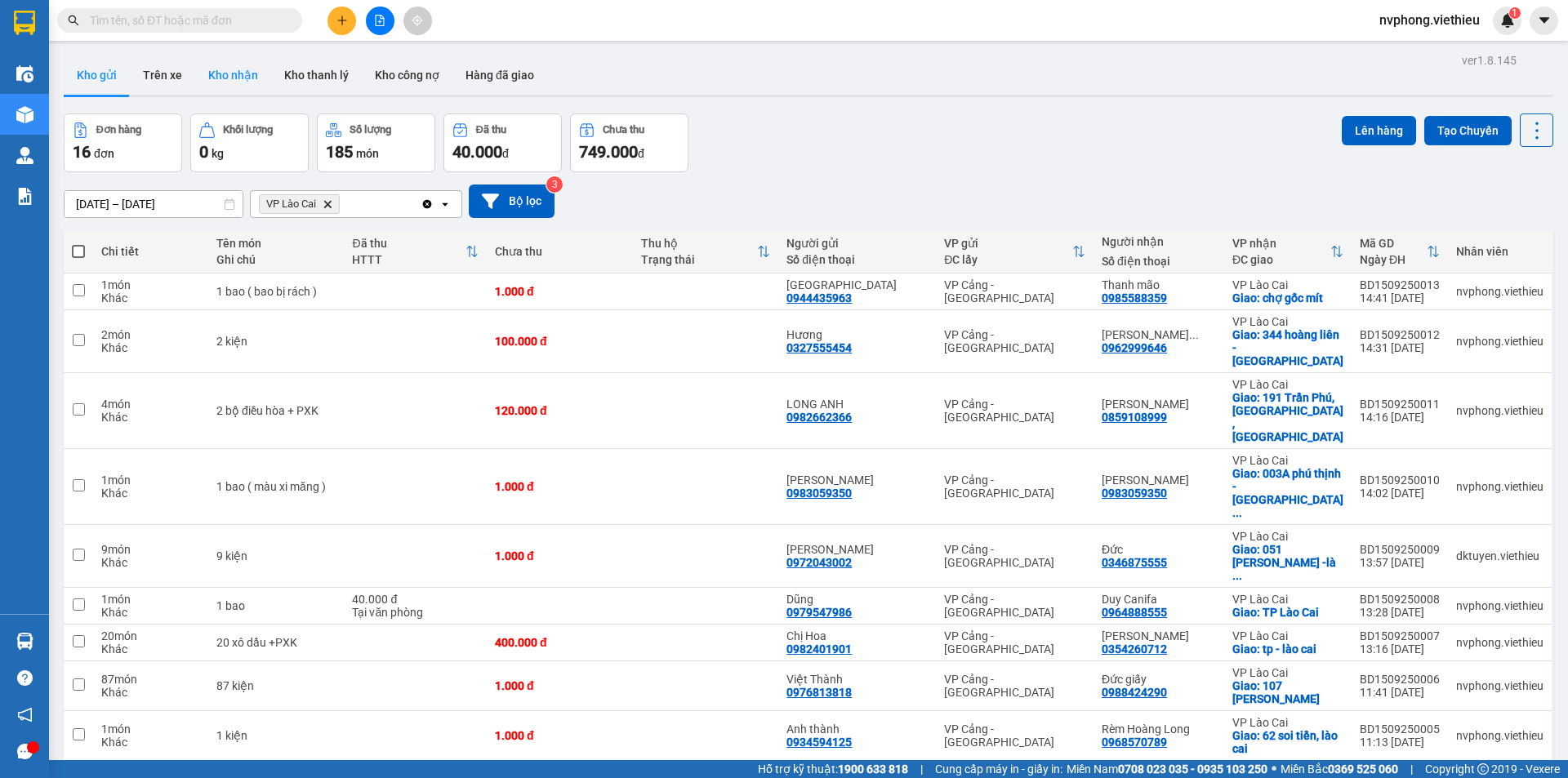
click at [232, 79] on button "Kho nhận" at bounding box center [233, 75] width 76 height 40
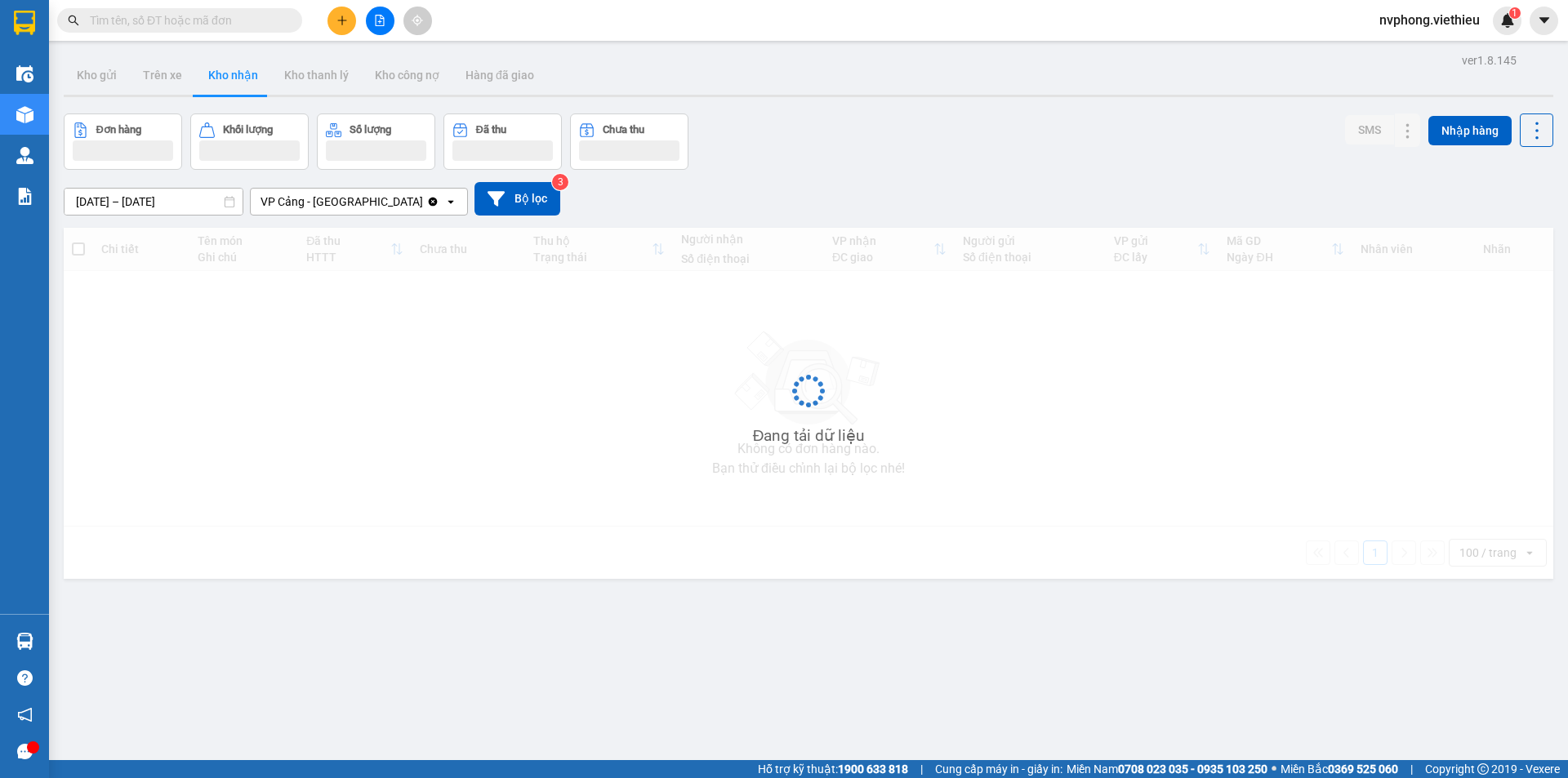
click at [153, 16] on input "text" at bounding box center [185, 19] width 193 height 18
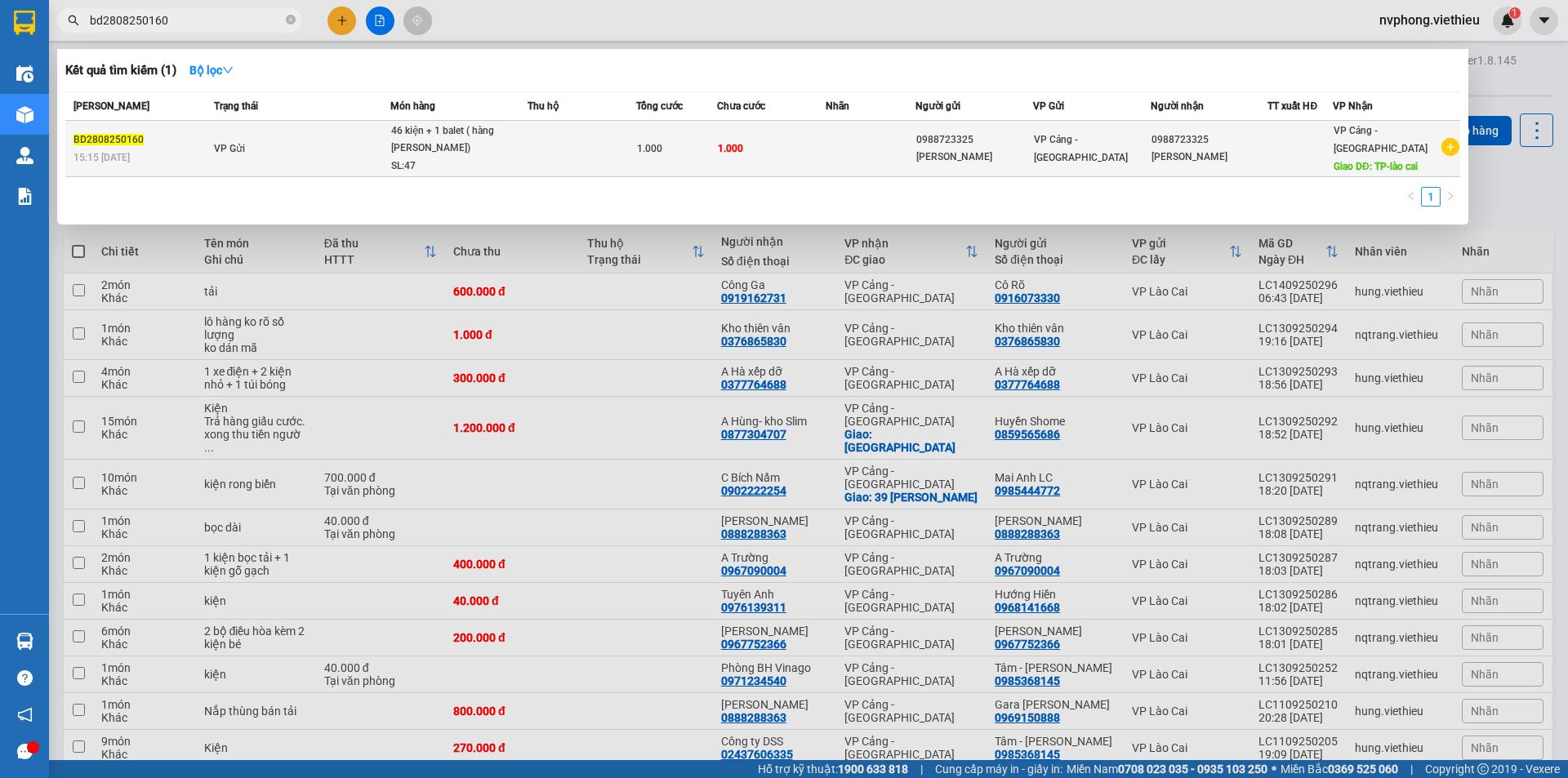
type input "bd2808250160"
click at [1268, 144] on td "0988723325 Anh Hưng" at bounding box center [1210, 148] width 118 height 56
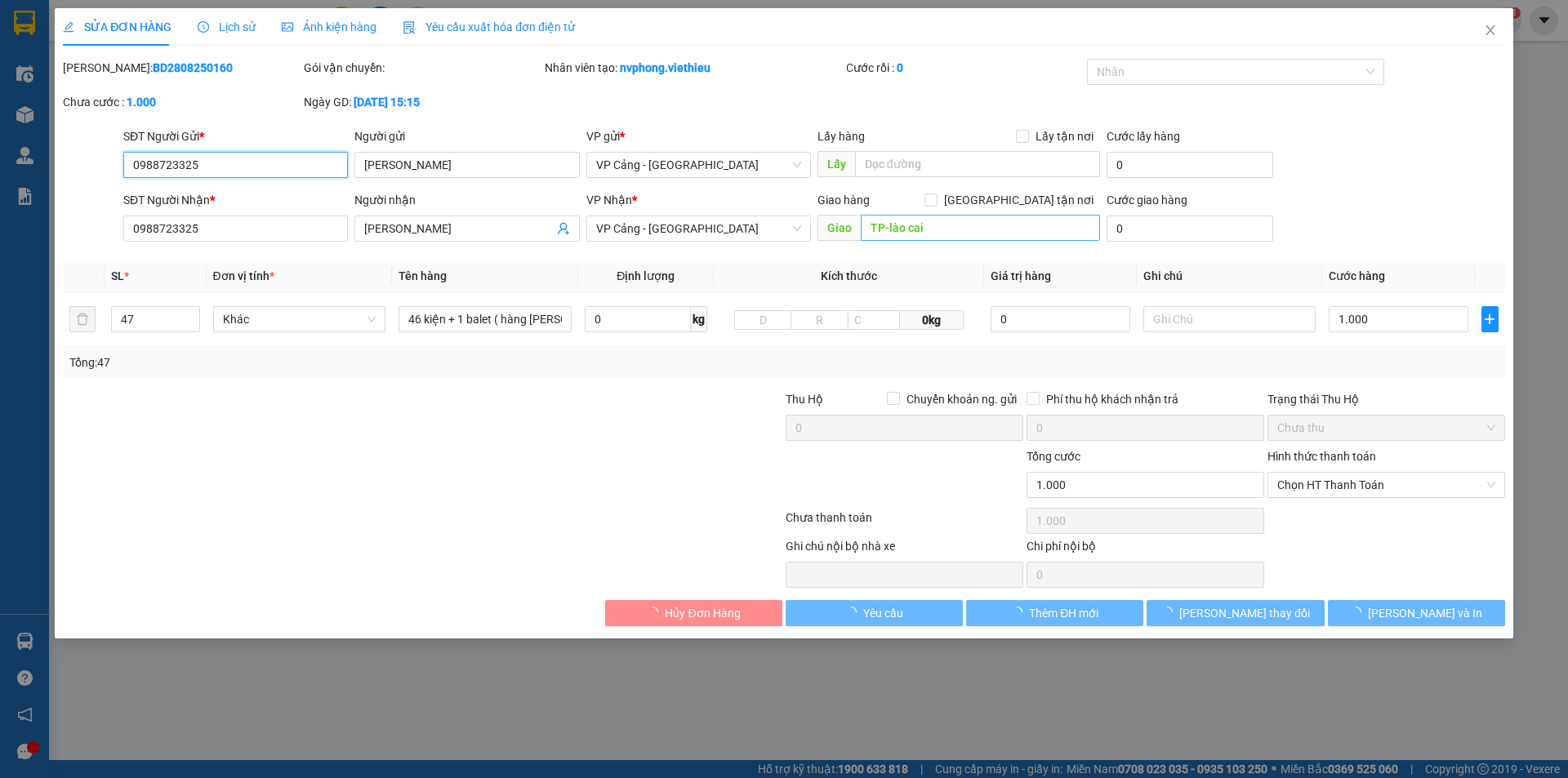
type input "0988723325"
type input "Anh Hưng"
type input "0988723325"
type input "Anh Hưng"
type input "TP-lào cai"
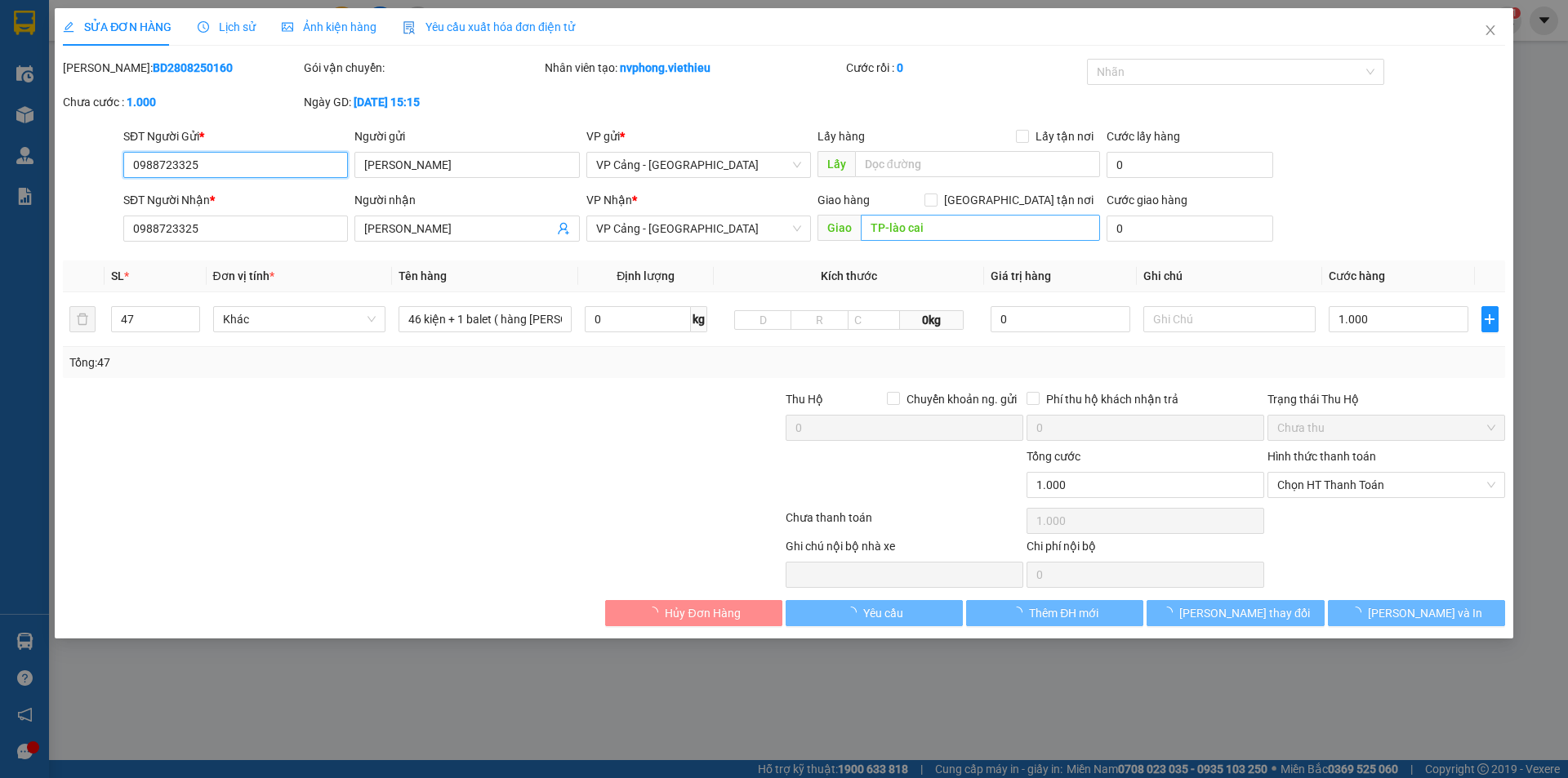
type input "1.000"
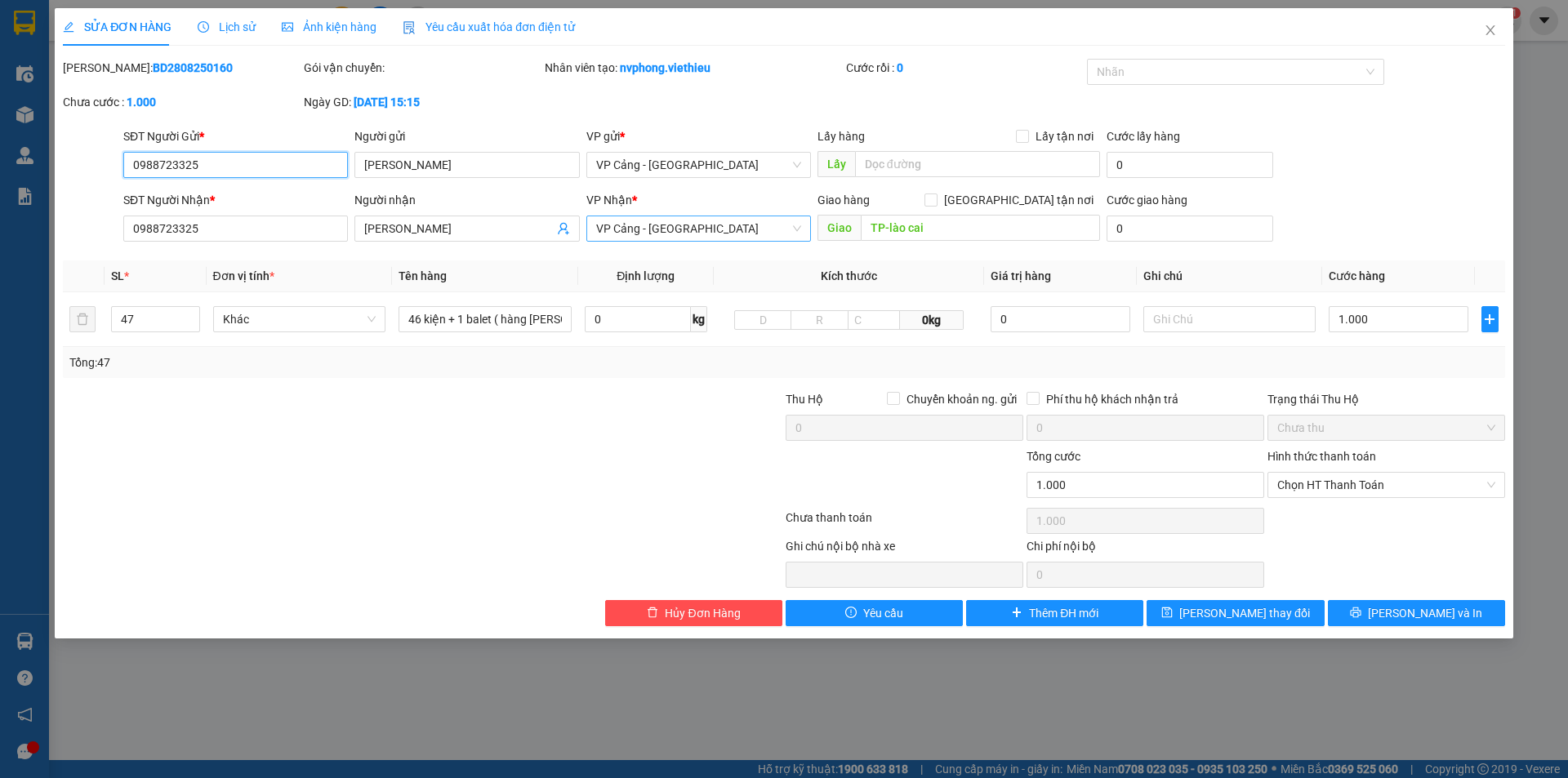
click at [636, 227] on span "VP Cảng - [GEOGRAPHIC_DATA]" at bounding box center [698, 229] width 205 height 25
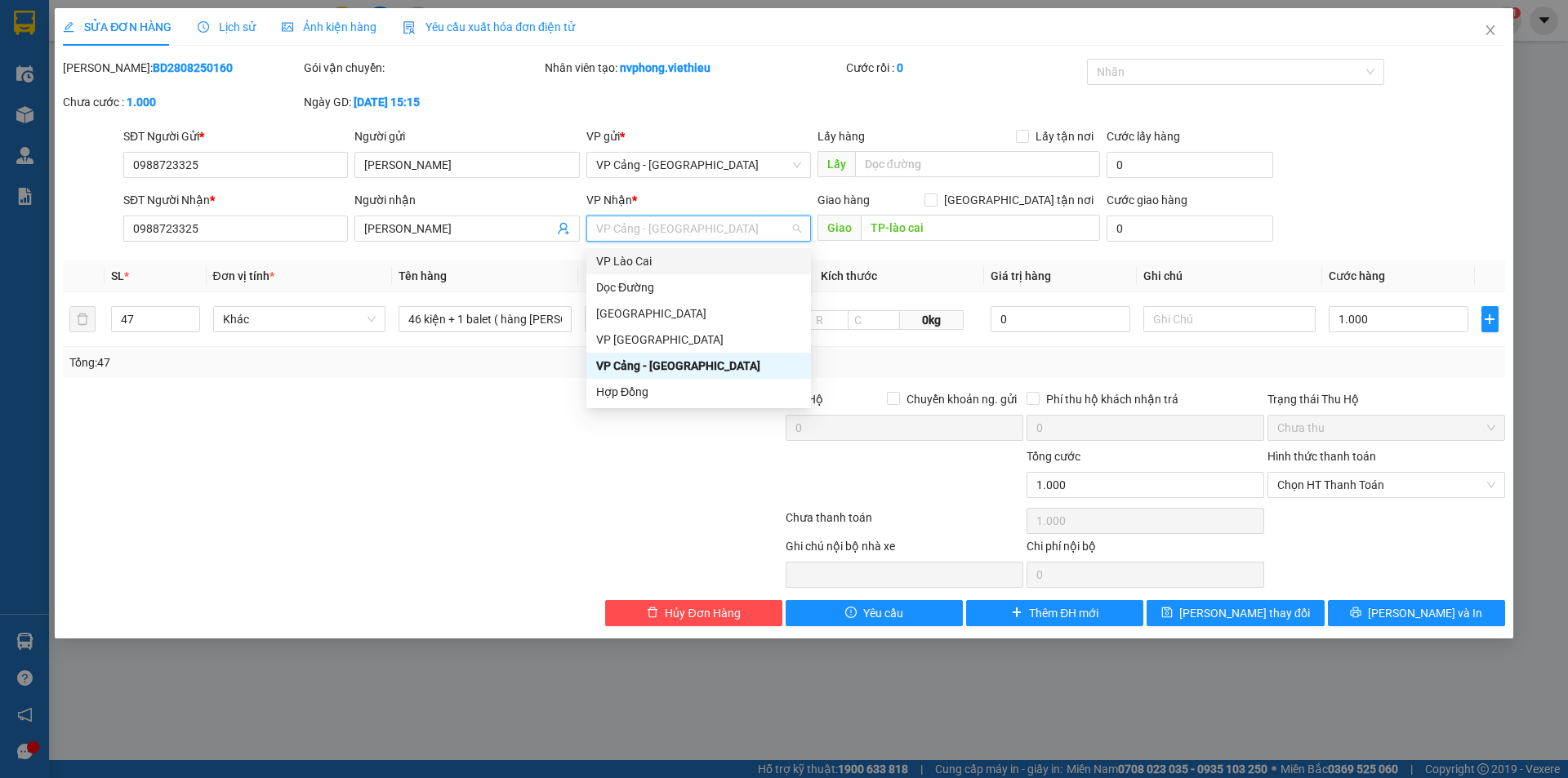
click at [638, 259] on div "VP Lào Cai" at bounding box center [698, 261] width 205 height 18
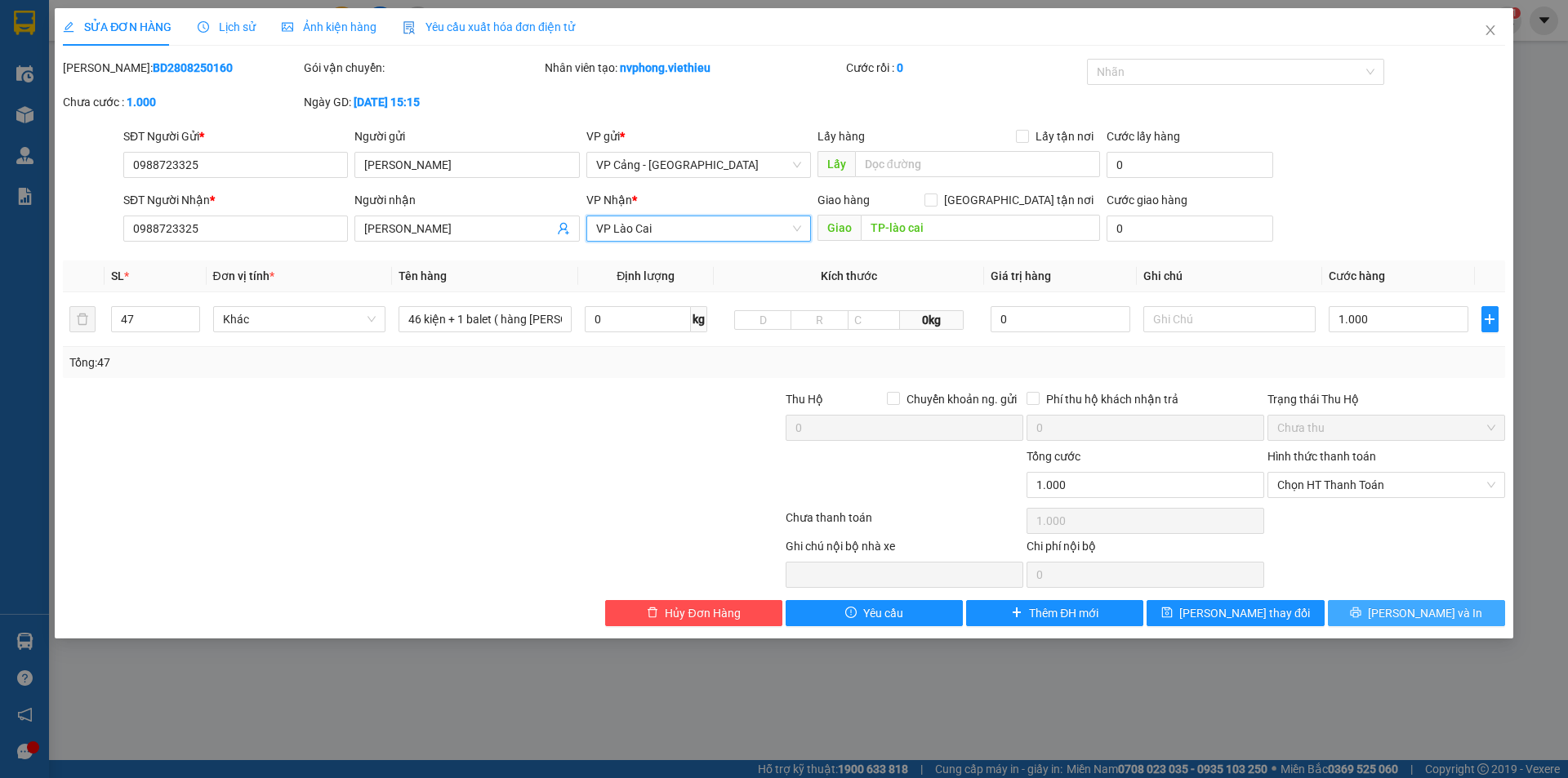
click at [1430, 609] on span "[PERSON_NAME] và In" at bounding box center [1425, 612] width 114 height 18
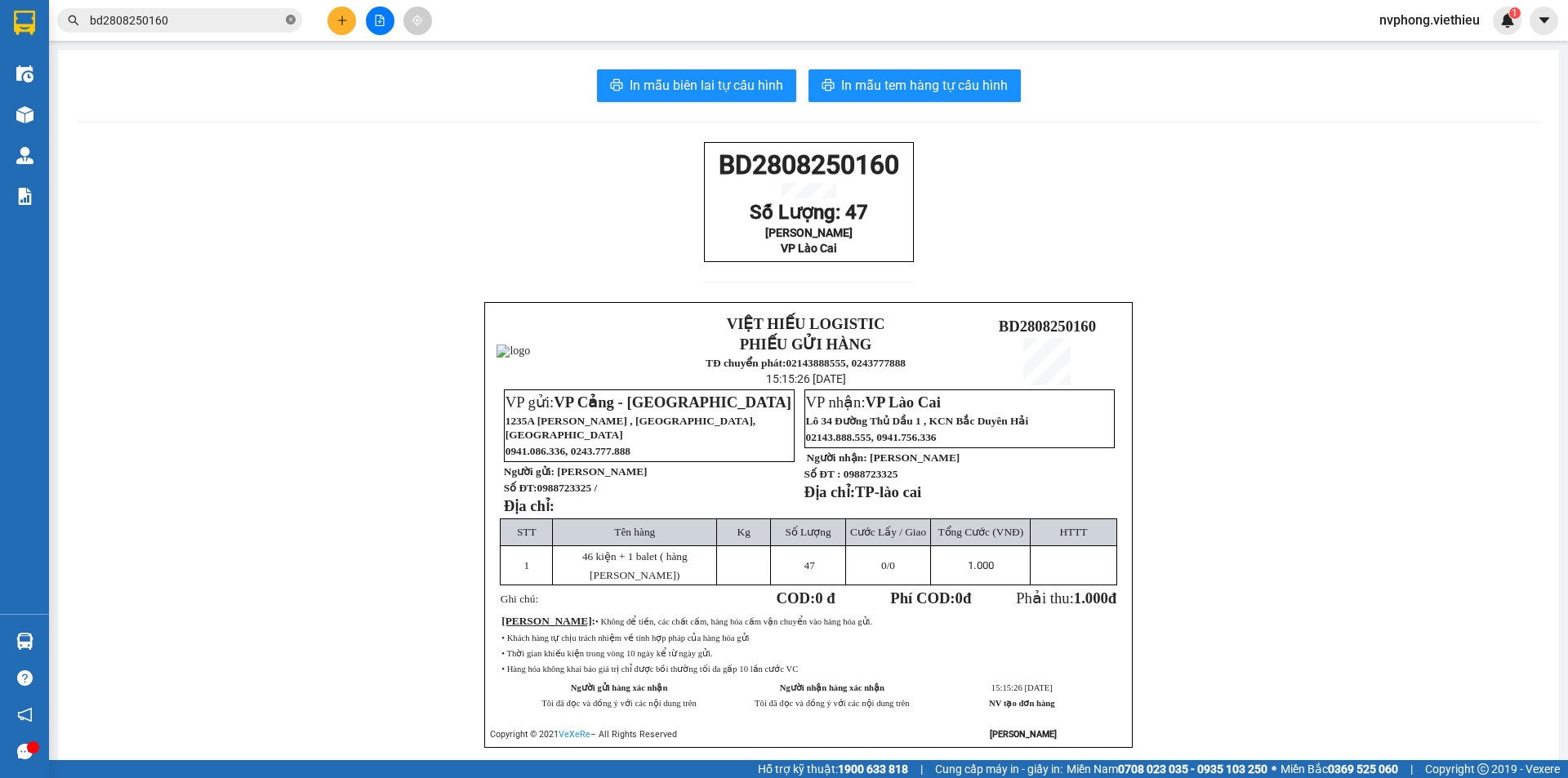
click at [292, 22] on icon "close-circle" at bounding box center [291, 19] width 10 height 10
click at [339, 21] on icon "plus" at bounding box center [342, 20] width 11 height 11
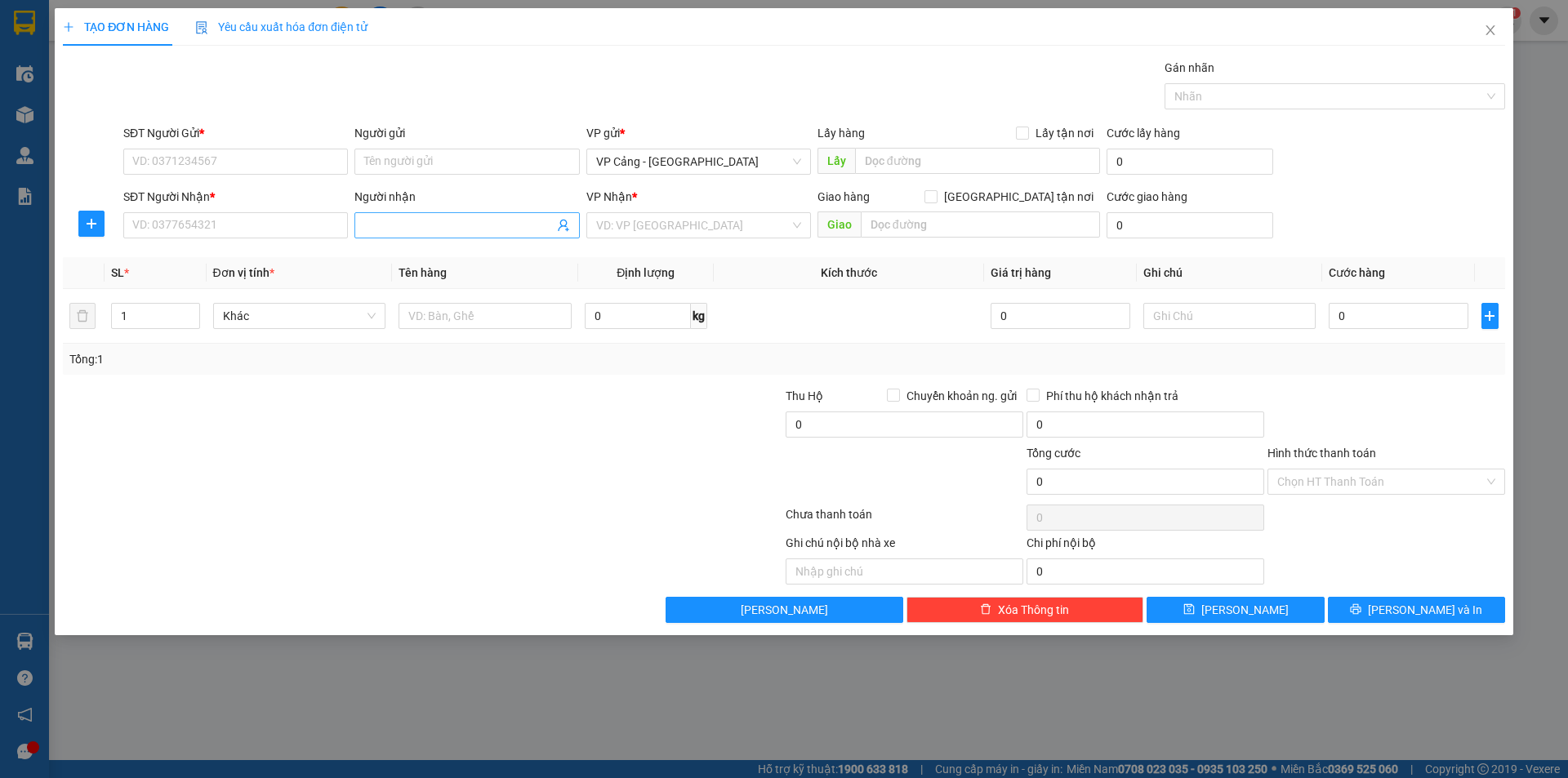
click at [403, 230] on input "Người nhận" at bounding box center [458, 225] width 189 height 18
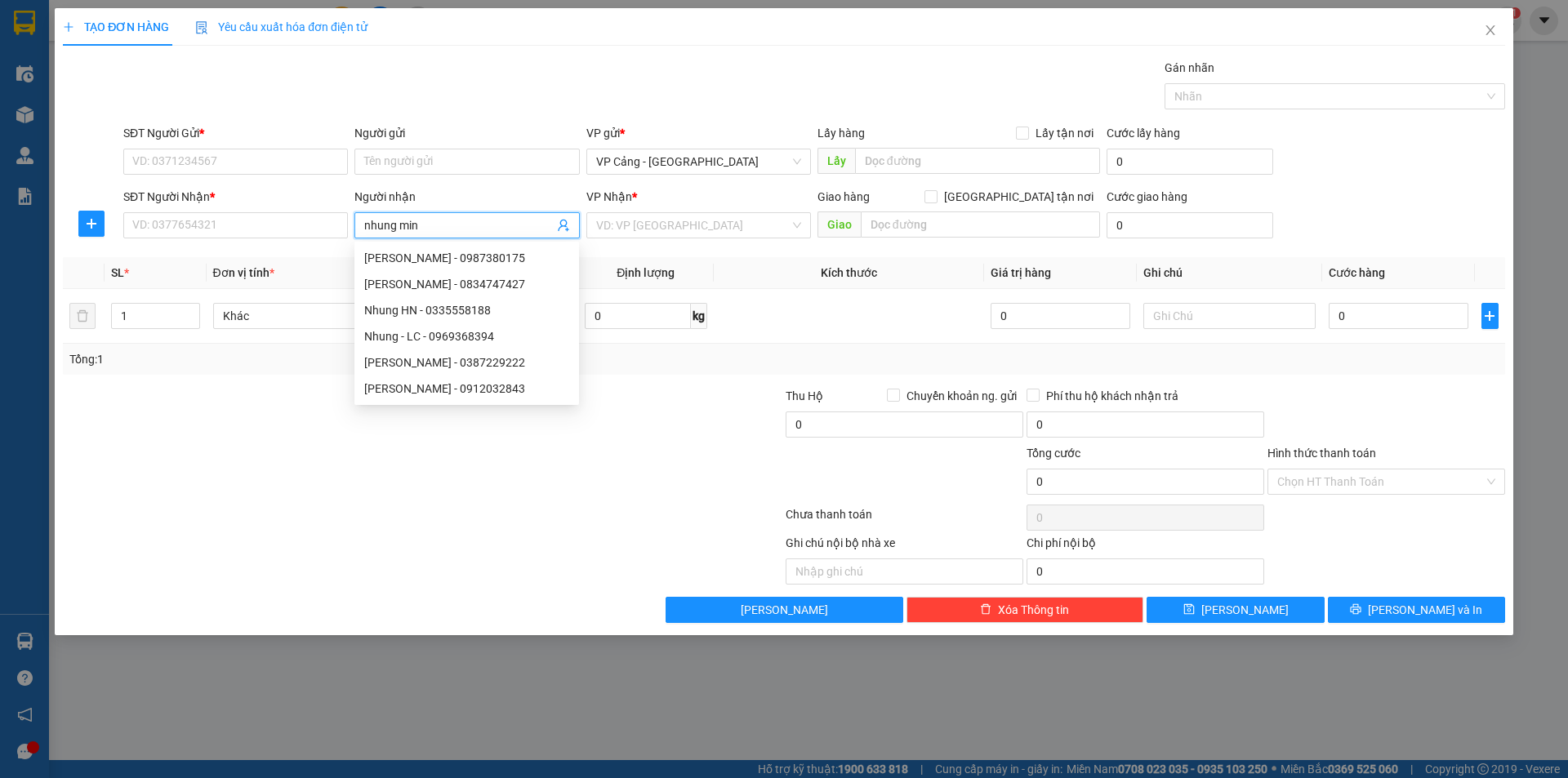
type input "nhung minh"
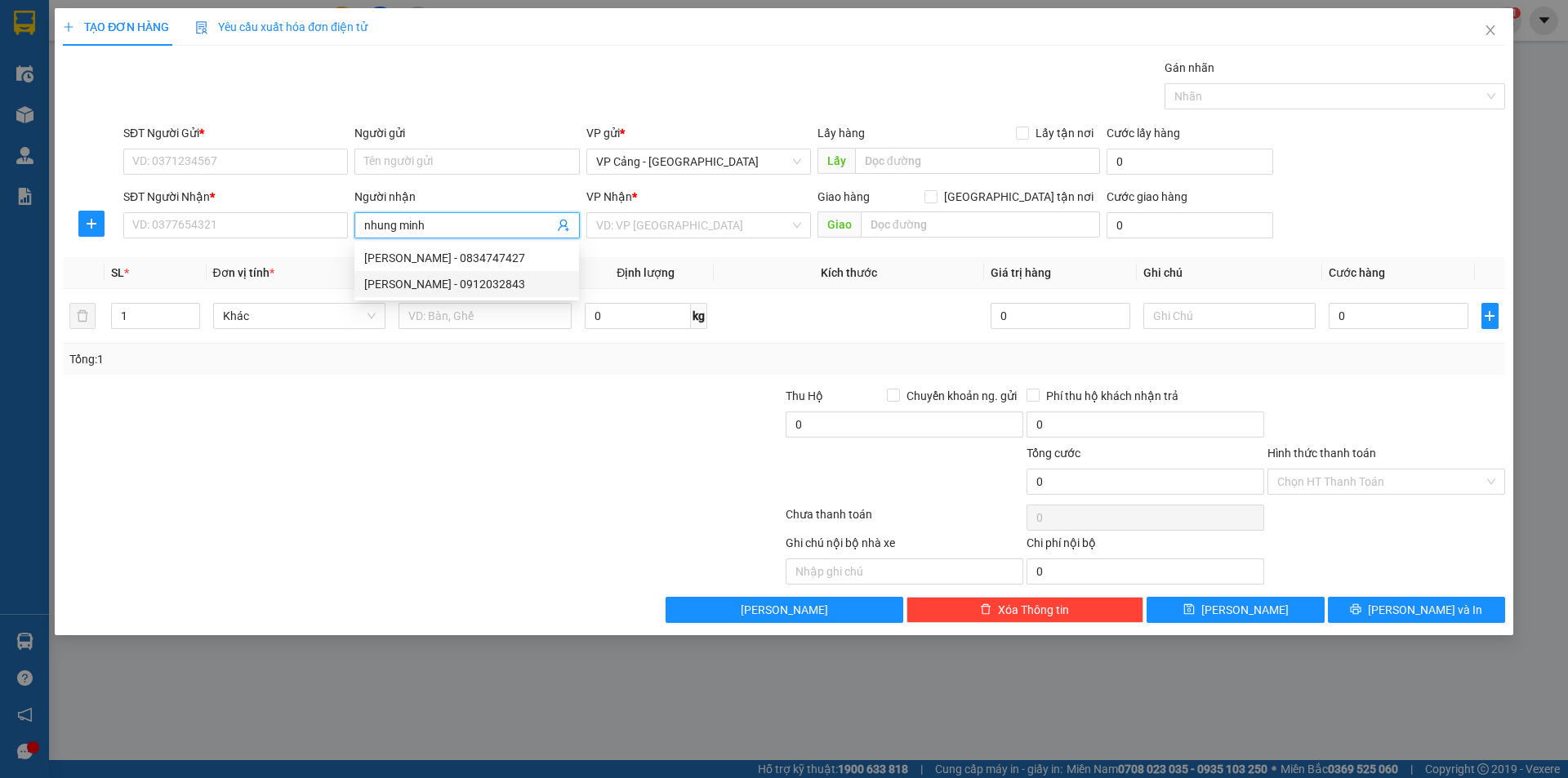
click at [449, 290] on div "Nhung Minh - 0912032843" at bounding box center [467, 283] width 205 height 18
type input "0912032843"
type input "Nhung Minh"
checkbox input "true"
type input "chợ gốc mít"
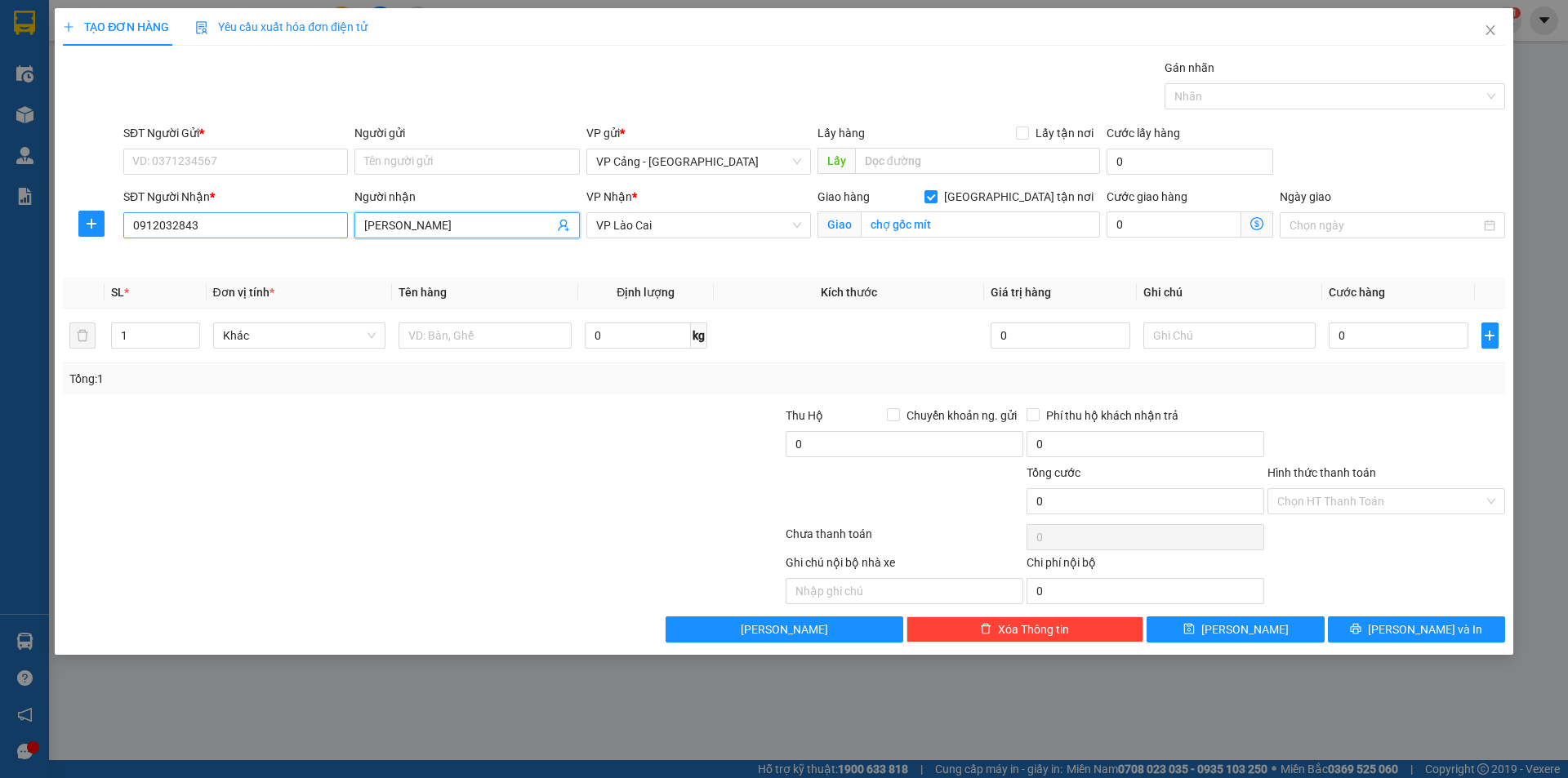
type input "Nhung Minh"
drag, startPoint x: 204, startPoint y: 225, endPoint x: 232, endPoint y: 225, distance: 28.0
click at [203, 225] on input "0912032843" at bounding box center [236, 225] width 225 height 26
click at [238, 260] on div "0912032843 - Nhung Minh" at bounding box center [235, 257] width 205 height 18
type input "0912032843"
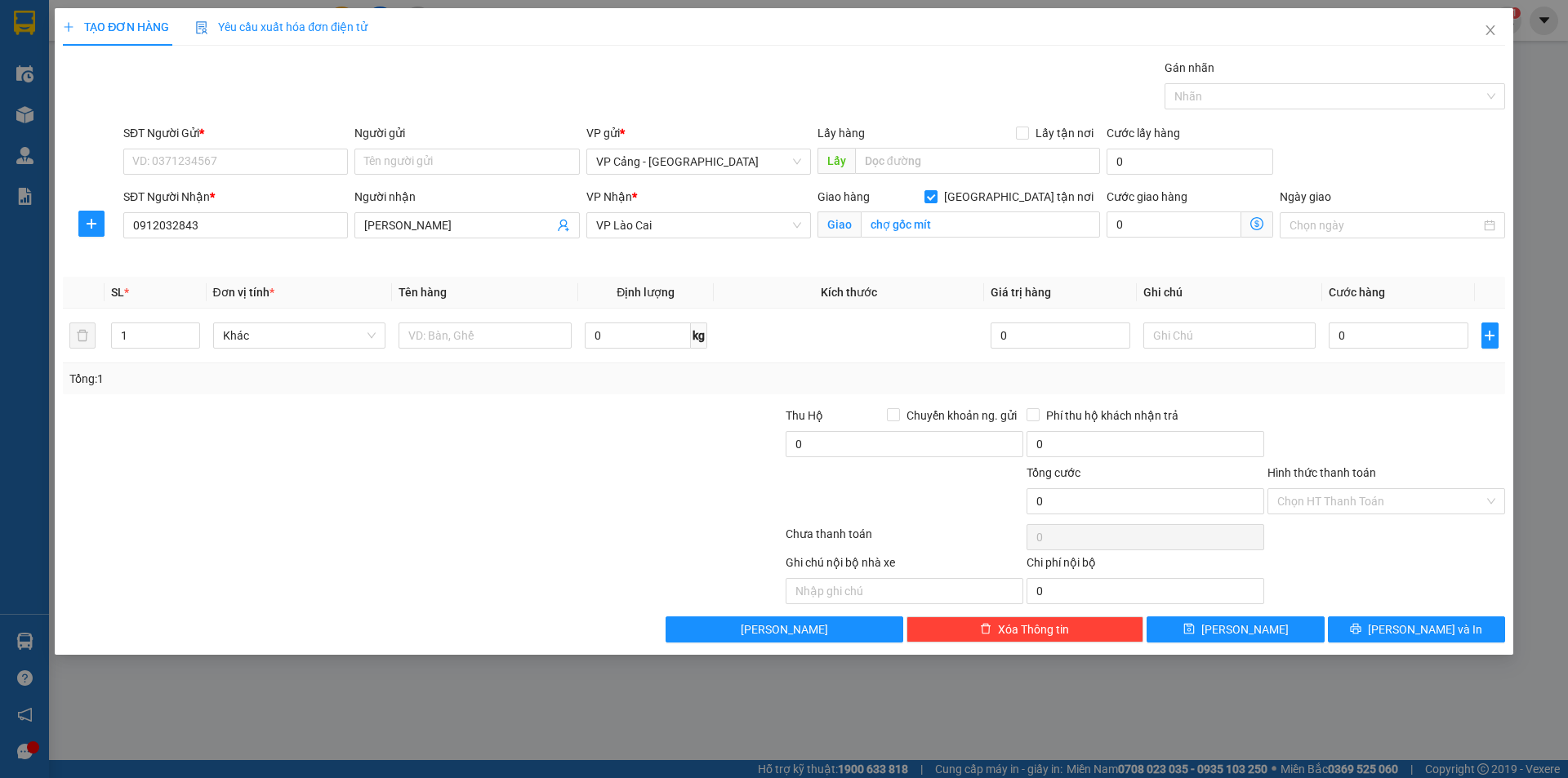
click at [204, 137] on b "*" at bounding box center [201, 133] width 5 height 13
click at [207, 148] on input "SĐT Người Gửi *" at bounding box center [236, 161] width 225 height 26
click at [199, 151] on input "SĐT Người Gửi *" at bounding box center [236, 161] width 225 height 26
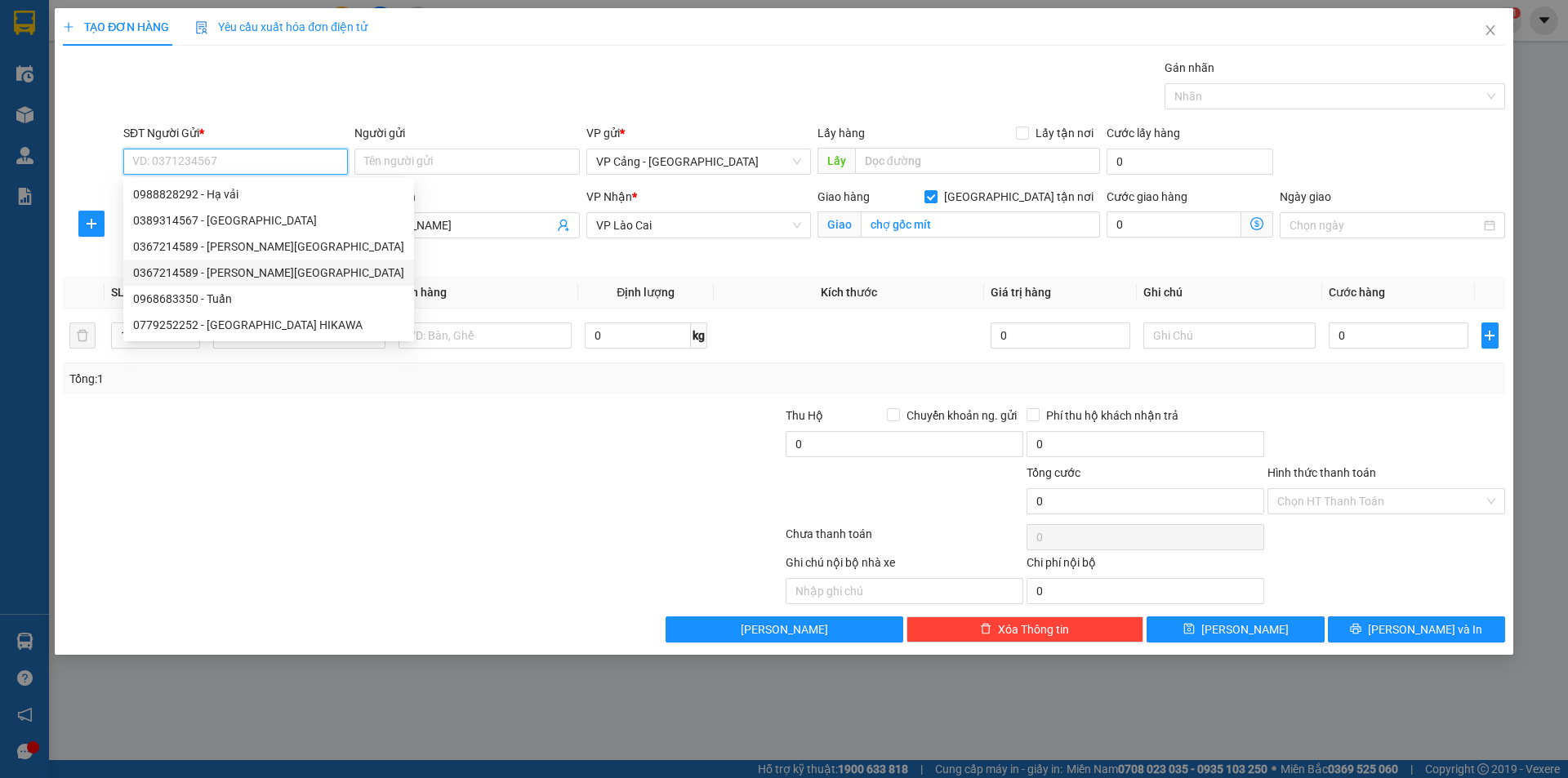
click at [217, 273] on div "0367214589 - anh Đức" at bounding box center [268, 272] width 271 height 18
type input "0367214589"
type input "anh Đức"
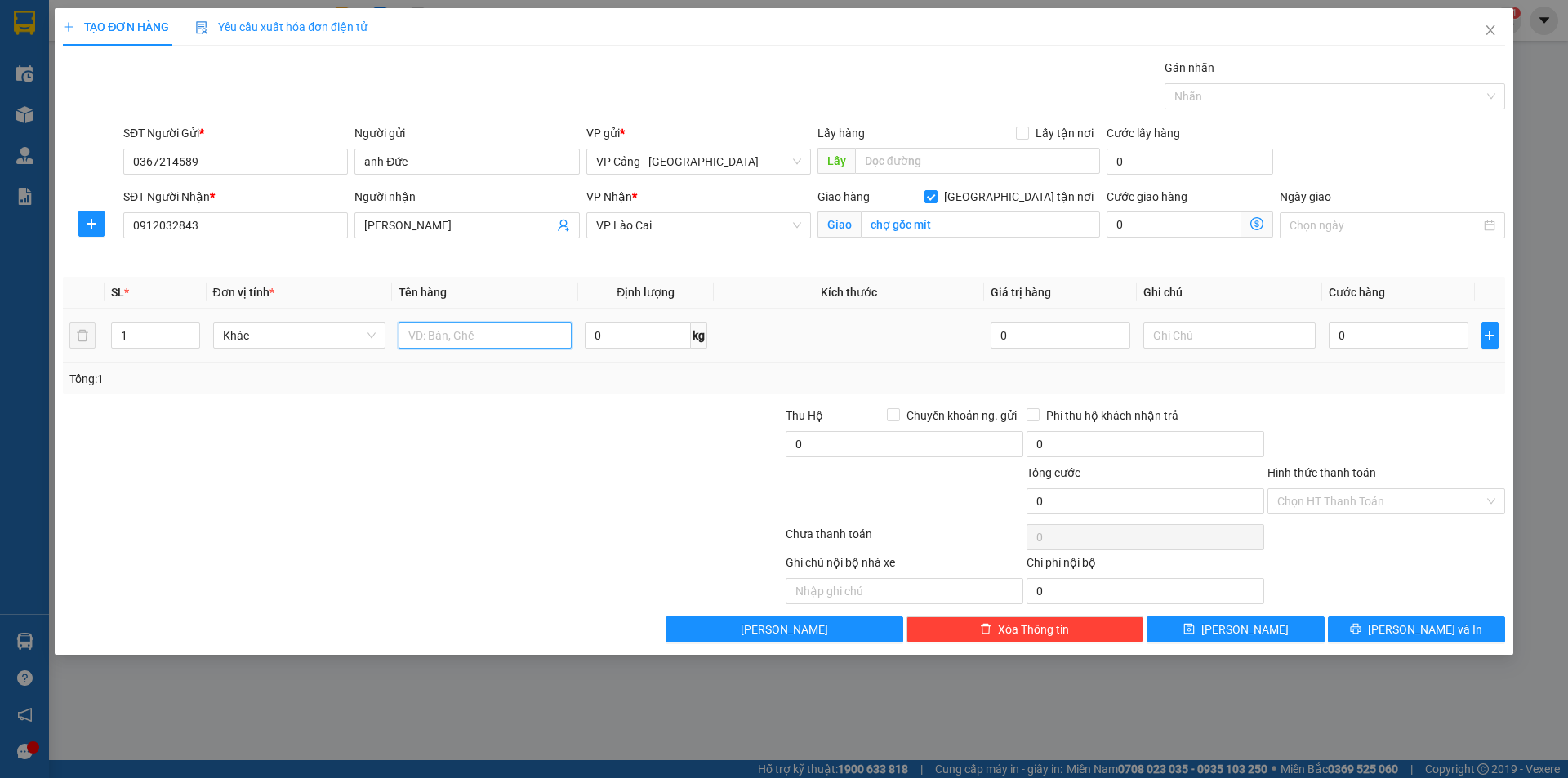
click at [489, 333] on input "text" at bounding box center [485, 336] width 173 height 26
type input "1 bao"
click at [1378, 338] on input "0" at bounding box center [1398, 336] width 139 height 26
type input "1"
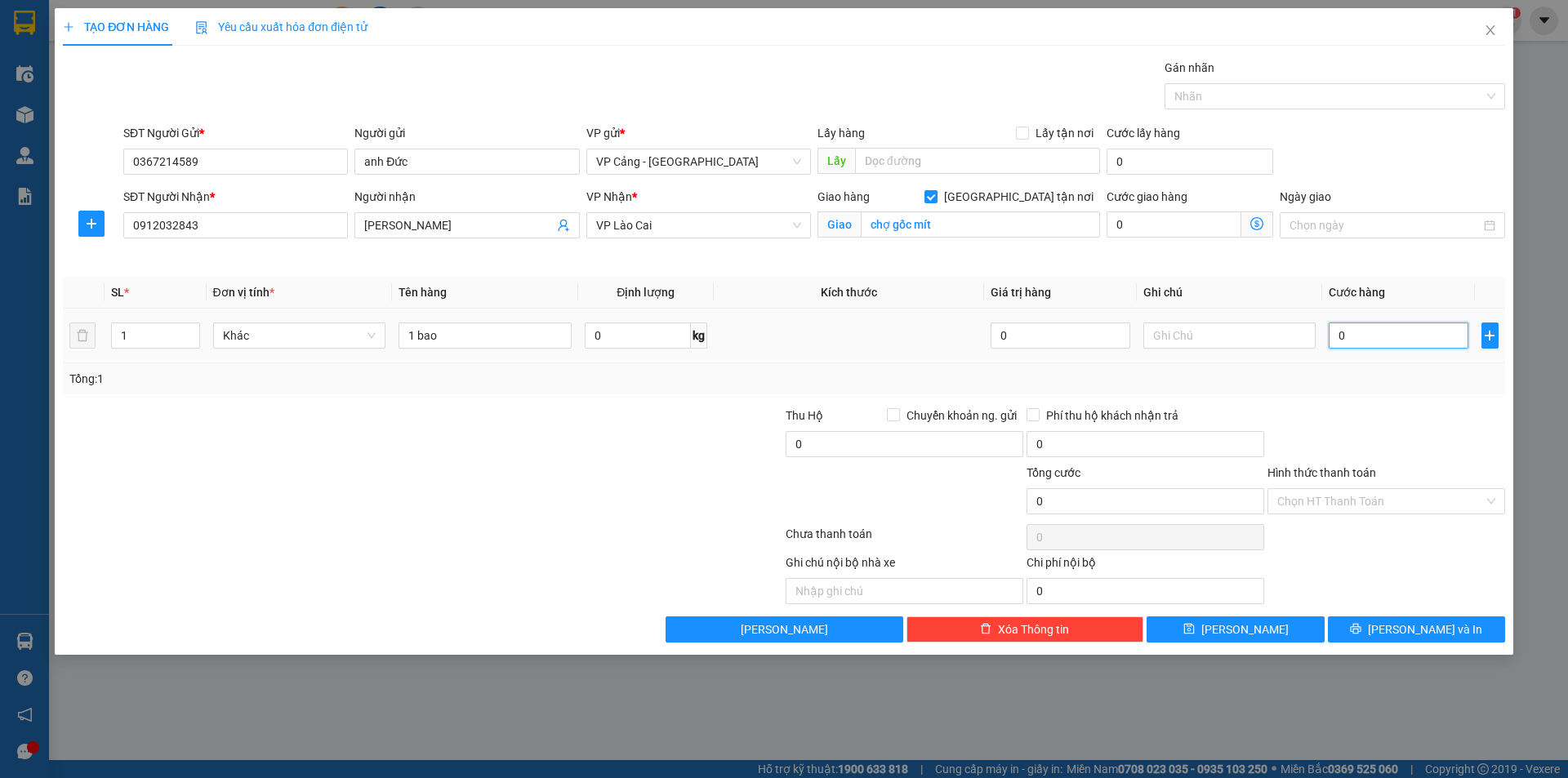
type input "1"
type input "1.000"
click at [1410, 624] on span "[PERSON_NAME] và In" at bounding box center [1425, 629] width 114 height 18
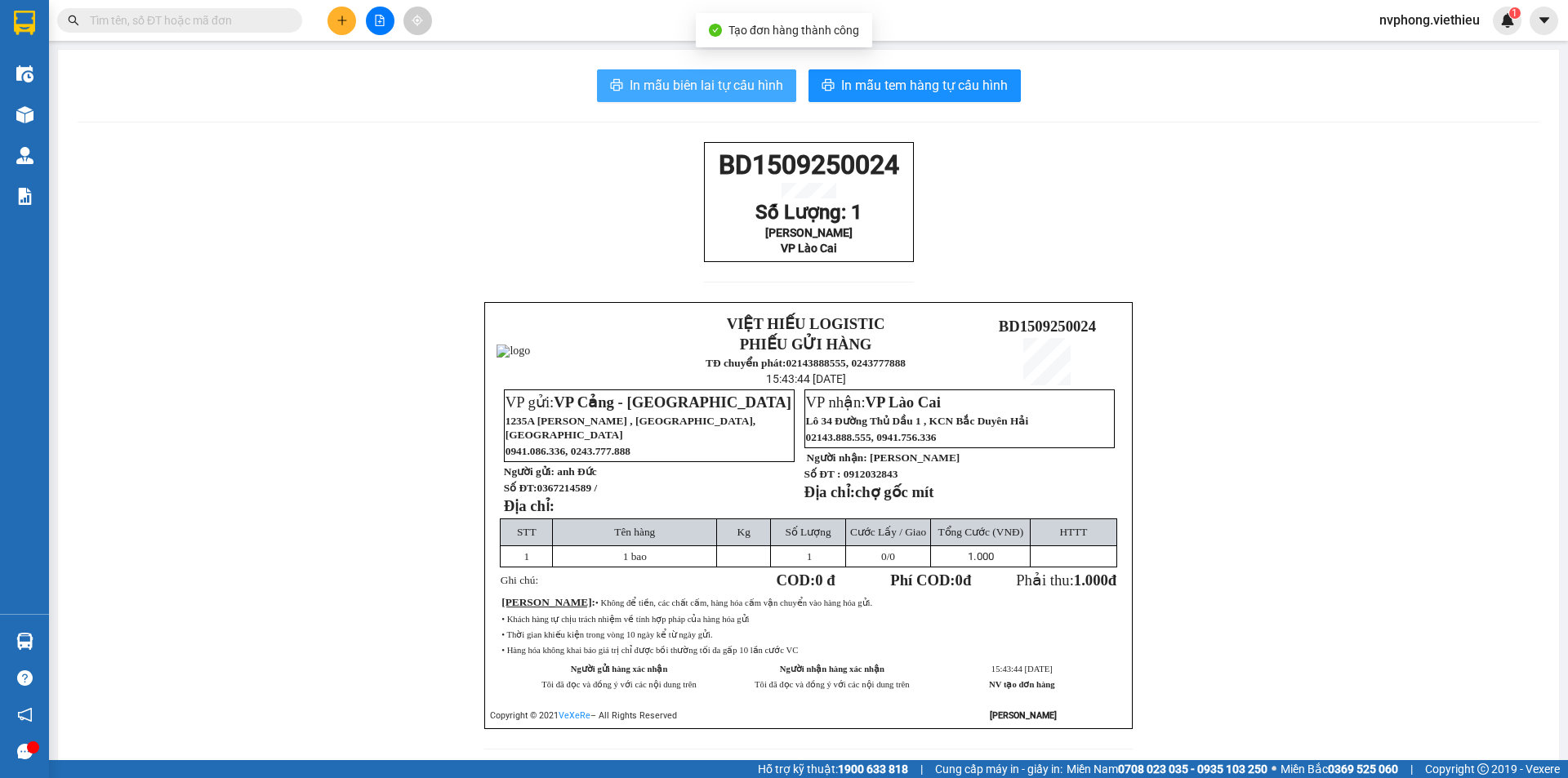
click at [750, 84] on span "In mẫu biên lai tự cấu hình" at bounding box center [707, 85] width 153 height 20
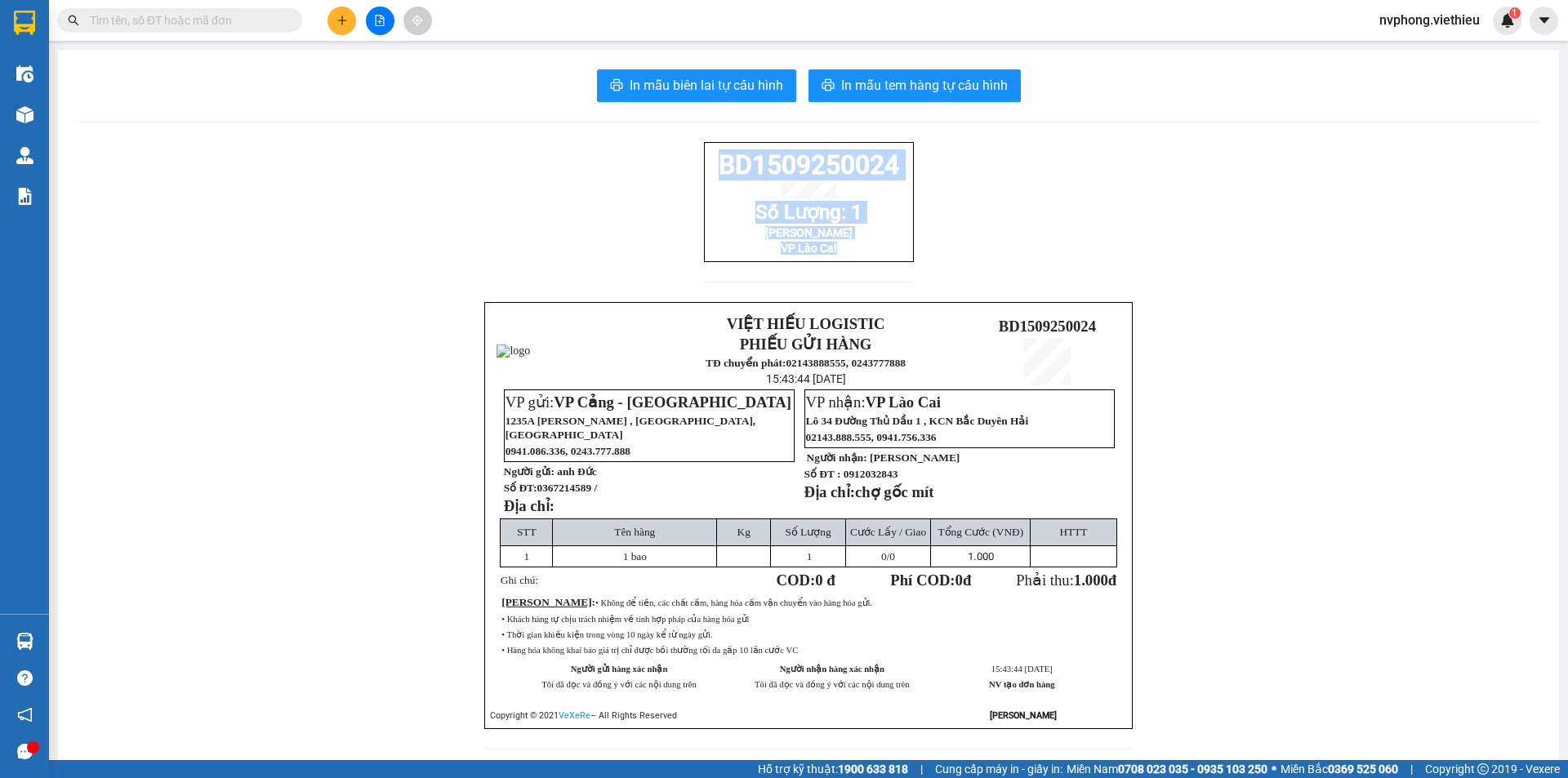
drag, startPoint x: 908, startPoint y: 278, endPoint x: 693, endPoint y: 173, distance: 239.3
click at [693, 173] on div "BD1509250024 Số Lượng: 1 Nhung Minh VP Lào Cai VIỆT HIẾU LOGISTIC PHIẾU GỬI HÀN…" at bounding box center [808, 455] width 1462 height 627
copy div "BD1509250024 Số Lượng: 1 Nhung Minh VP Lào Cai"
click at [343, 29] on button at bounding box center [341, 20] width 29 height 29
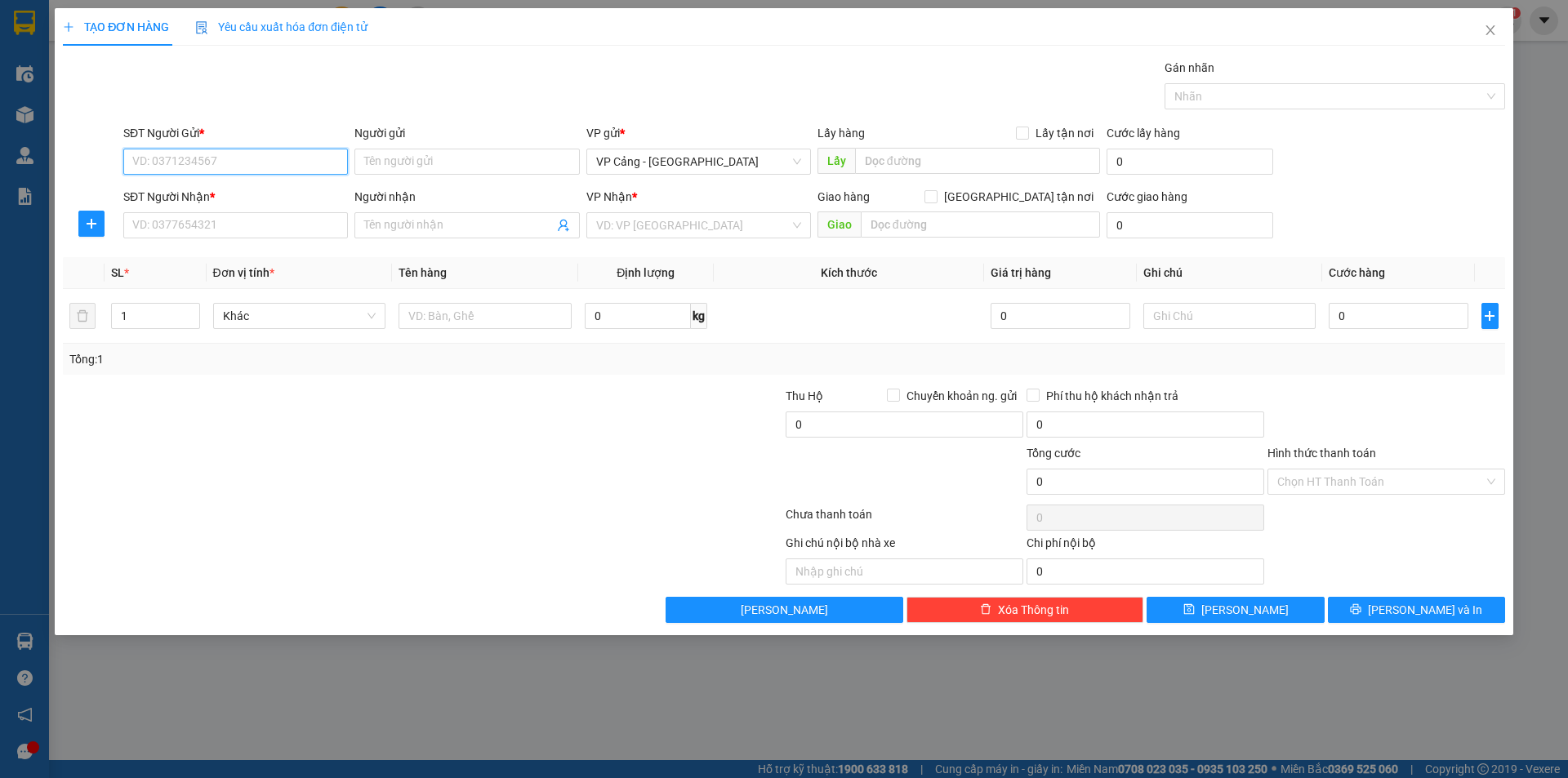
click at [161, 167] on input "SĐT Người Gửi *" at bounding box center [236, 161] width 225 height 26
click at [161, 166] on input "SĐT Người Gửi *" at bounding box center [236, 161] width 225 height 26
click at [160, 159] on input "SĐT Người Gửi *" at bounding box center [236, 161] width 225 height 26
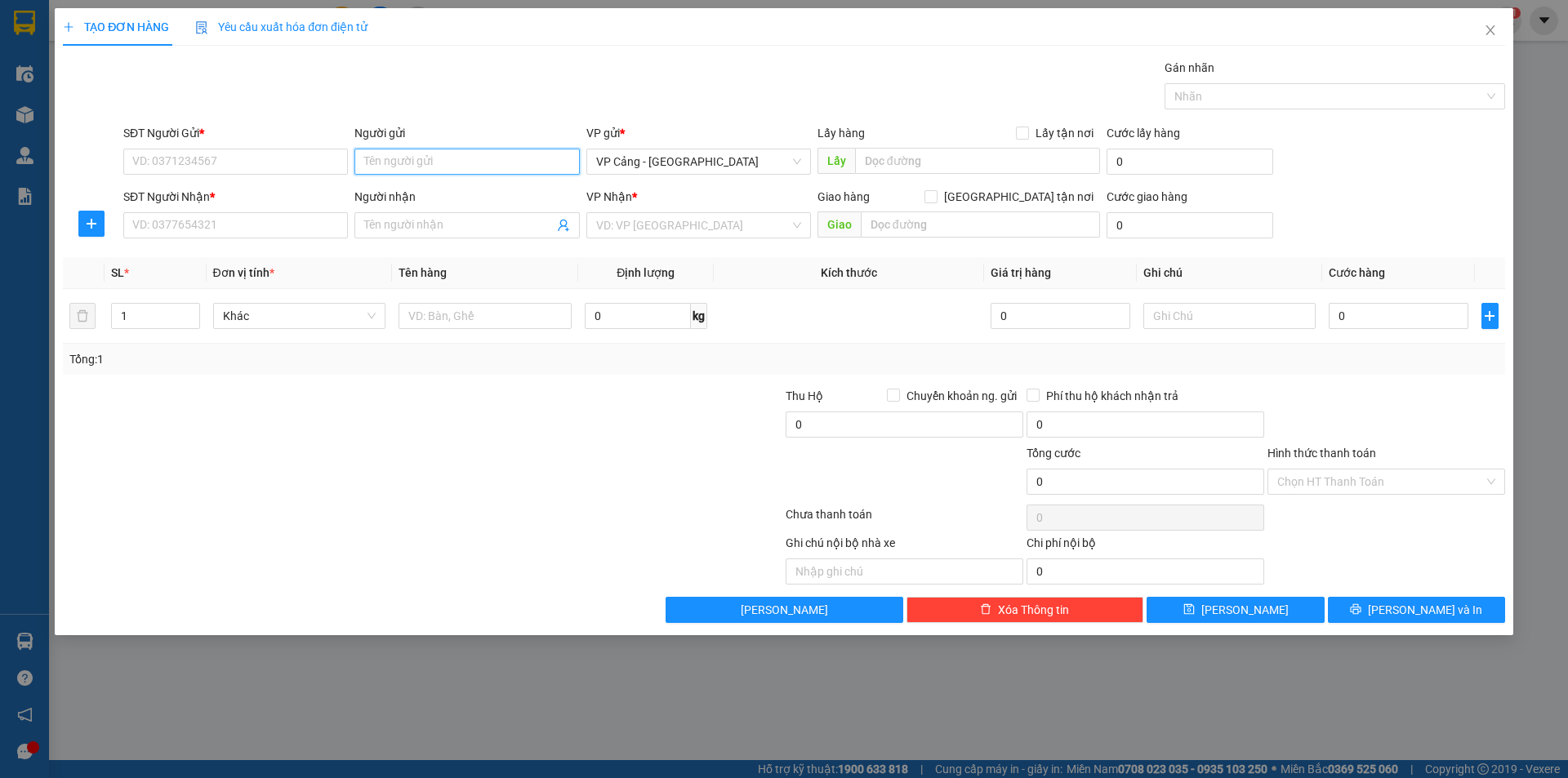
click at [388, 163] on input "Người gửi" at bounding box center [467, 161] width 225 height 26
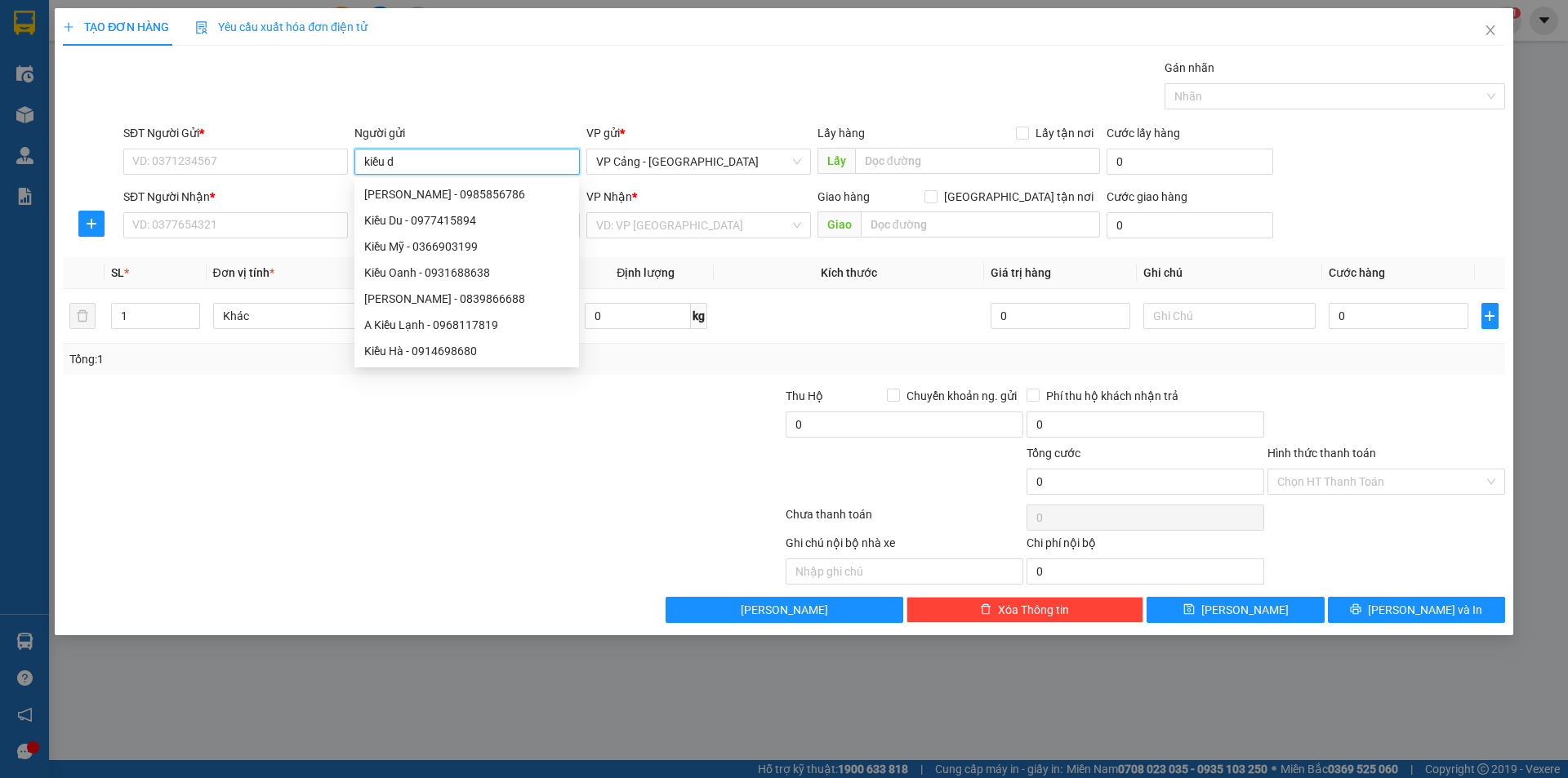
type input "kiều du"
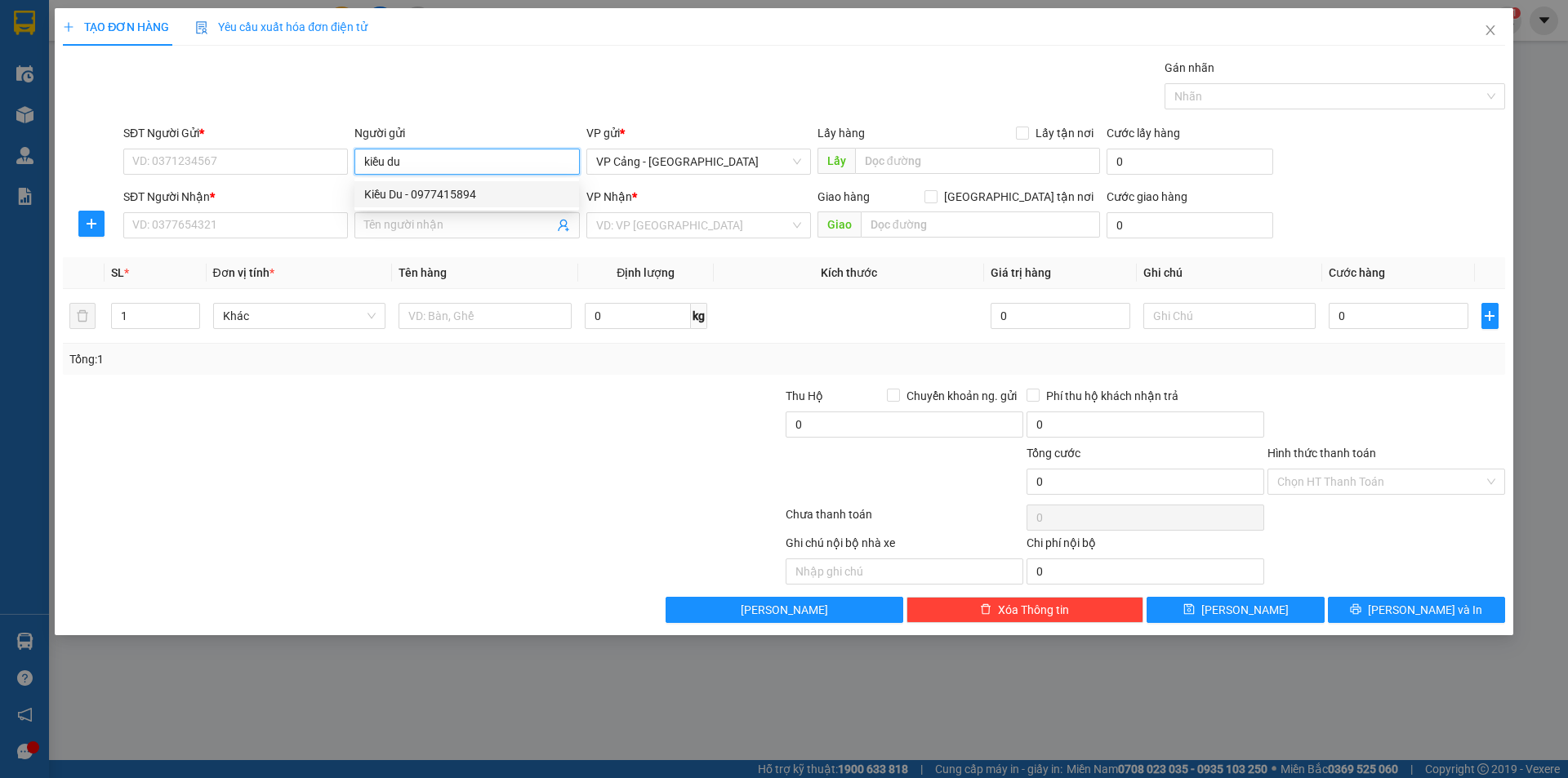
click at [439, 187] on div "Kiều Du - 0977415894" at bounding box center [467, 194] width 205 height 18
type input "0977415894"
type input "Kiều Du"
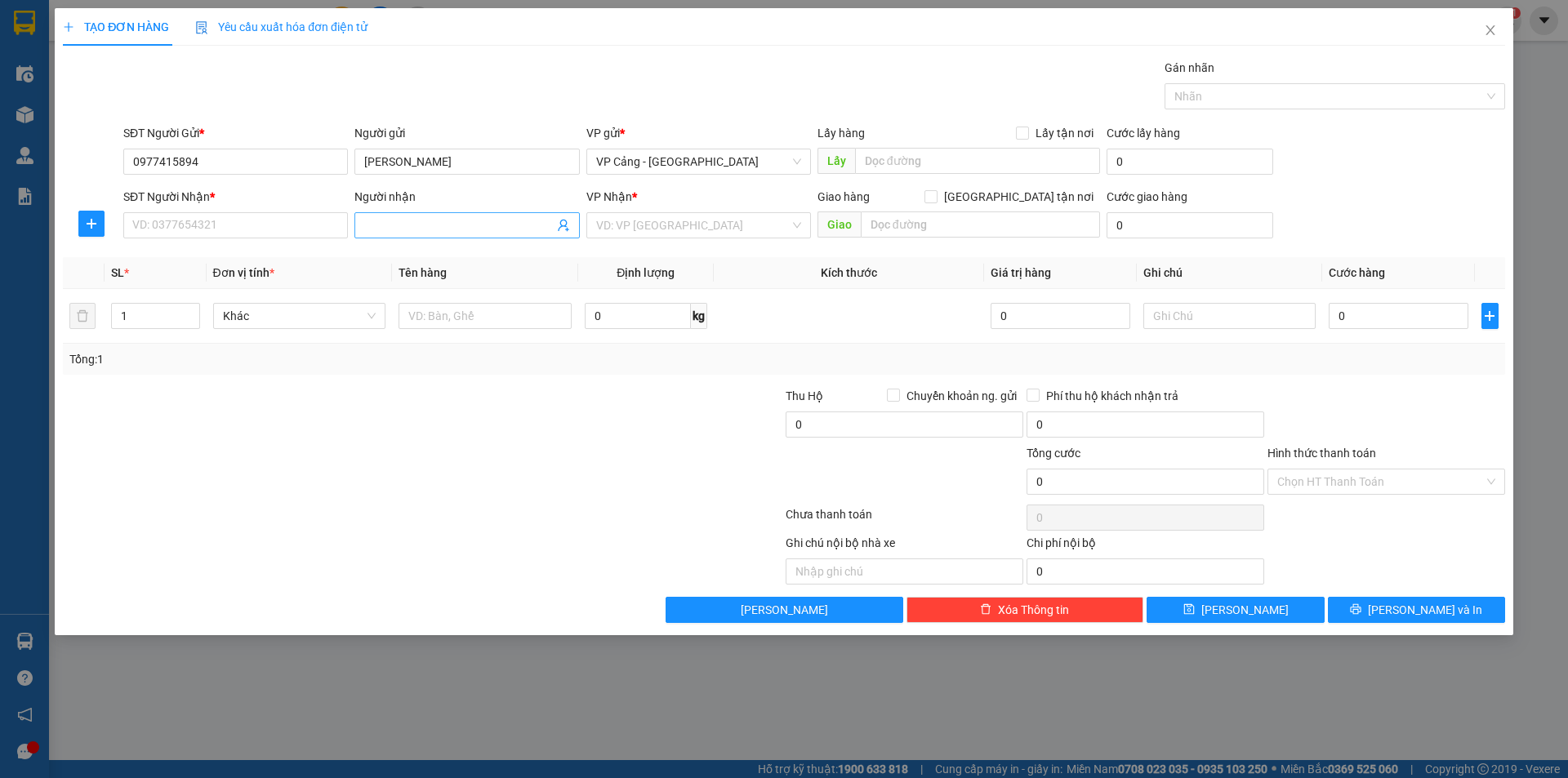
click at [389, 230] on input "Người nhận" at bounding box center [458, 225] width 189 height 18
click at [430, 260] on div "Kiều Du - 0977415894" at bounding box center [467, 257] width 205 height 18
type input "0977415894"
type input "Kiều Du"
click at [160, 324] on input "1" at bounding box center [155, 315] width 87 height 25
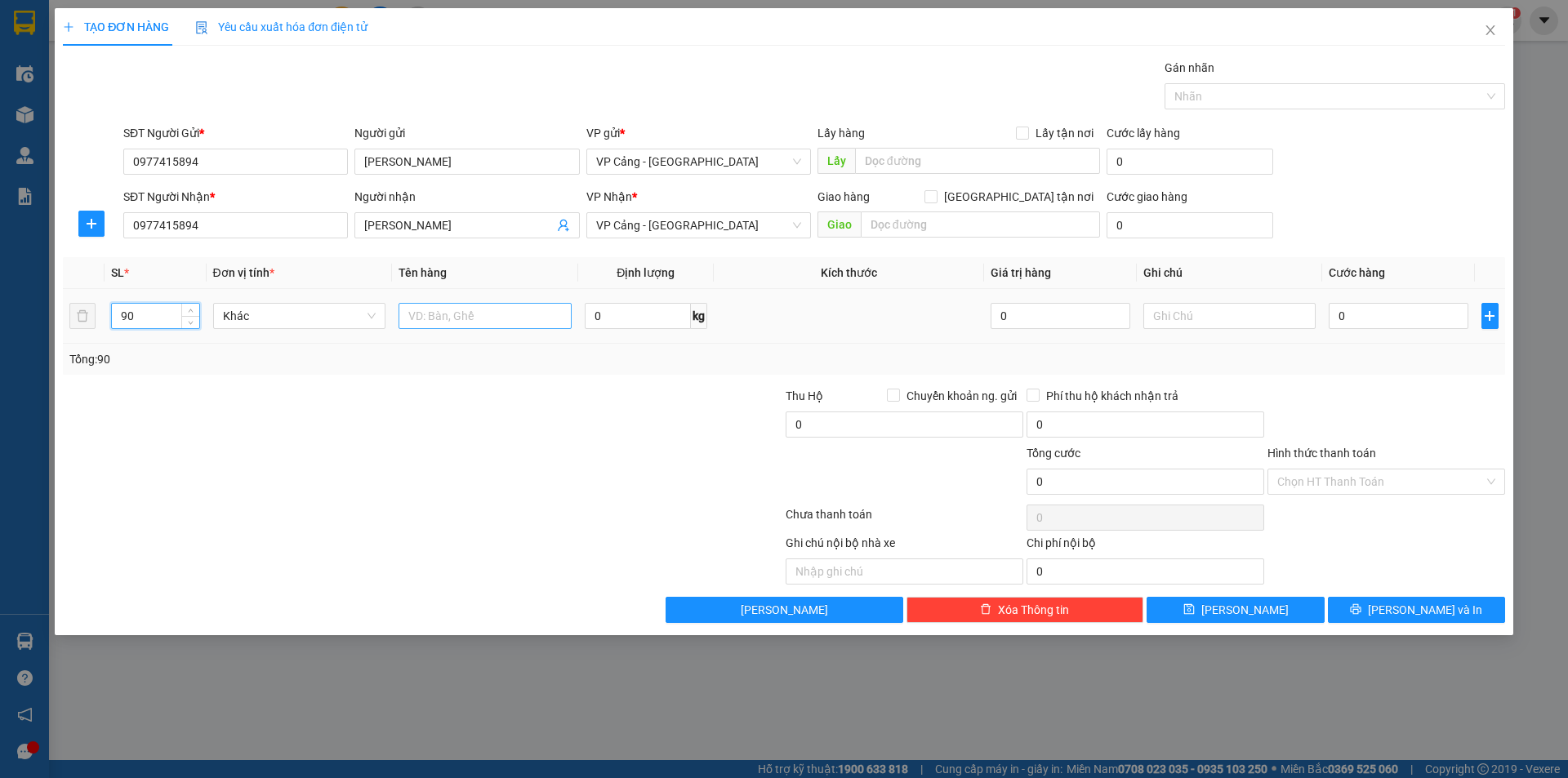
type input "90"
click at [445, 325] on input "text" at bounding box center [485, 316] width 173 height 26
type input "20 kiện 1002 + 20 kiện 7001 + 50 kiện D1"
click at [1395, 310] on input "0" at bounding box center [1398, 316] width 139 height 26
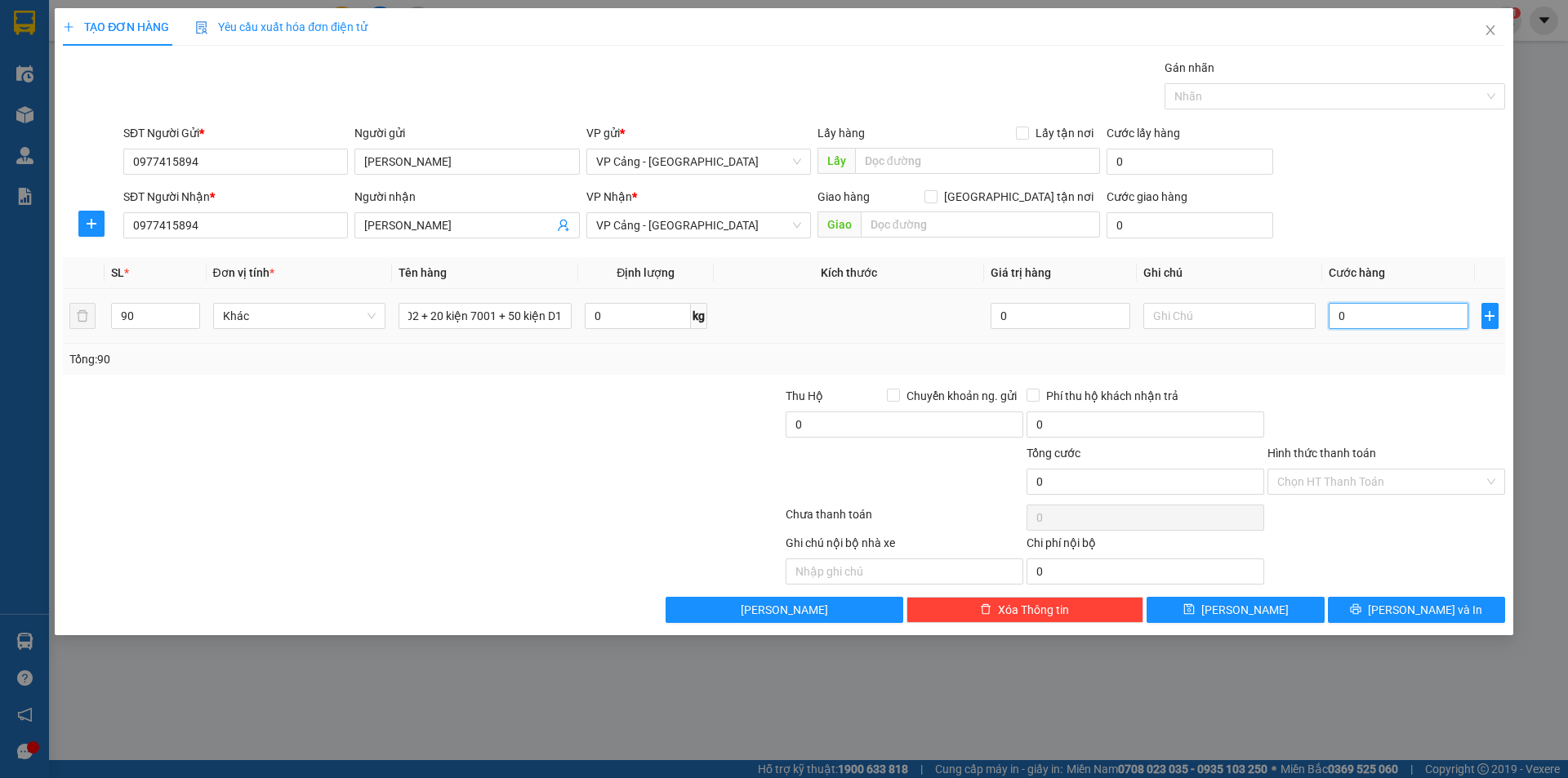
scroll to position [0, 0]
type input "1"
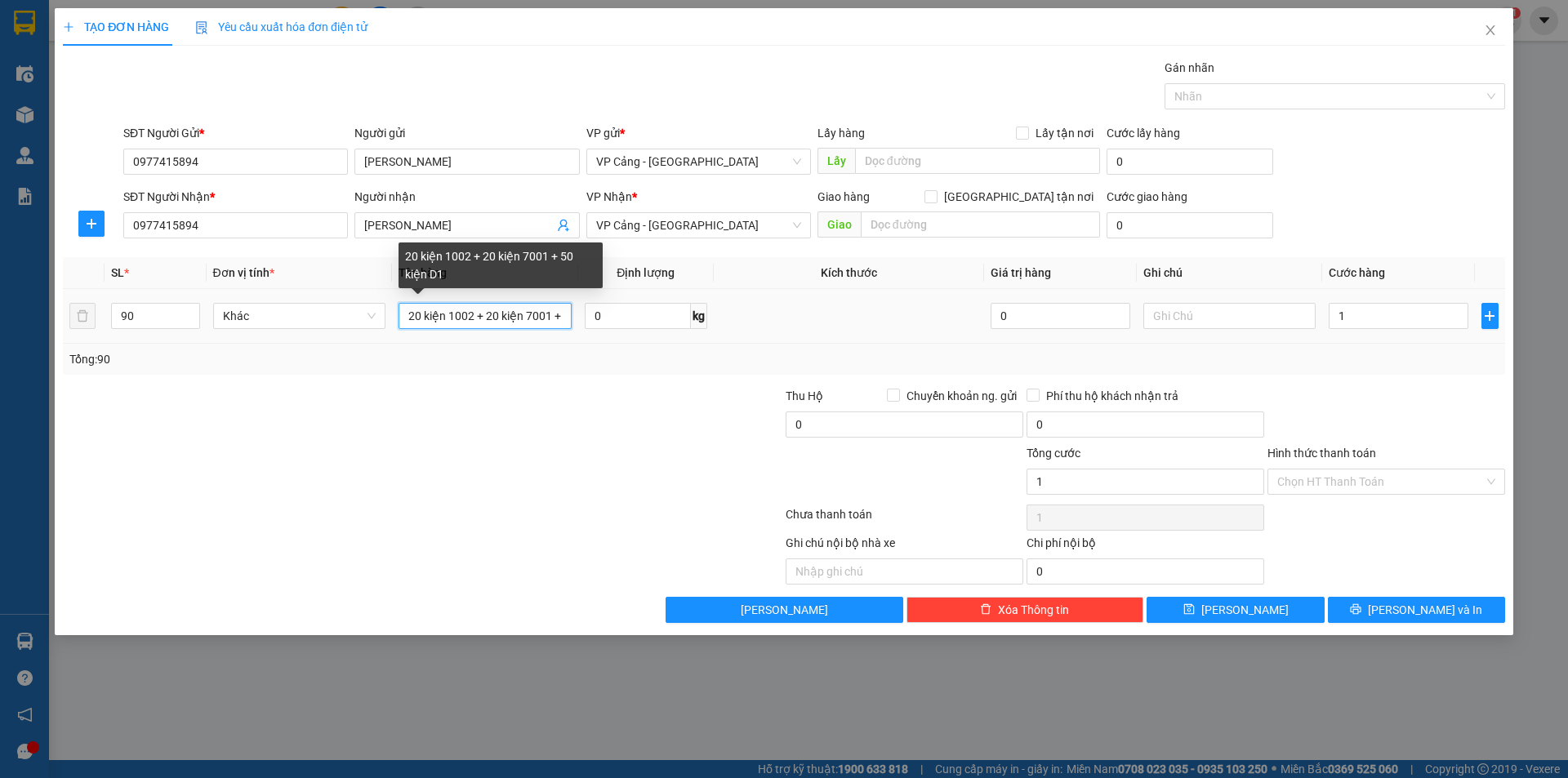
type input "1.000"
click at [560, 318] on input "20 kiện 1002 + 20 kiện 7001 + 50 kiện D1" at bounding box center [485, 316] width 173 height 26
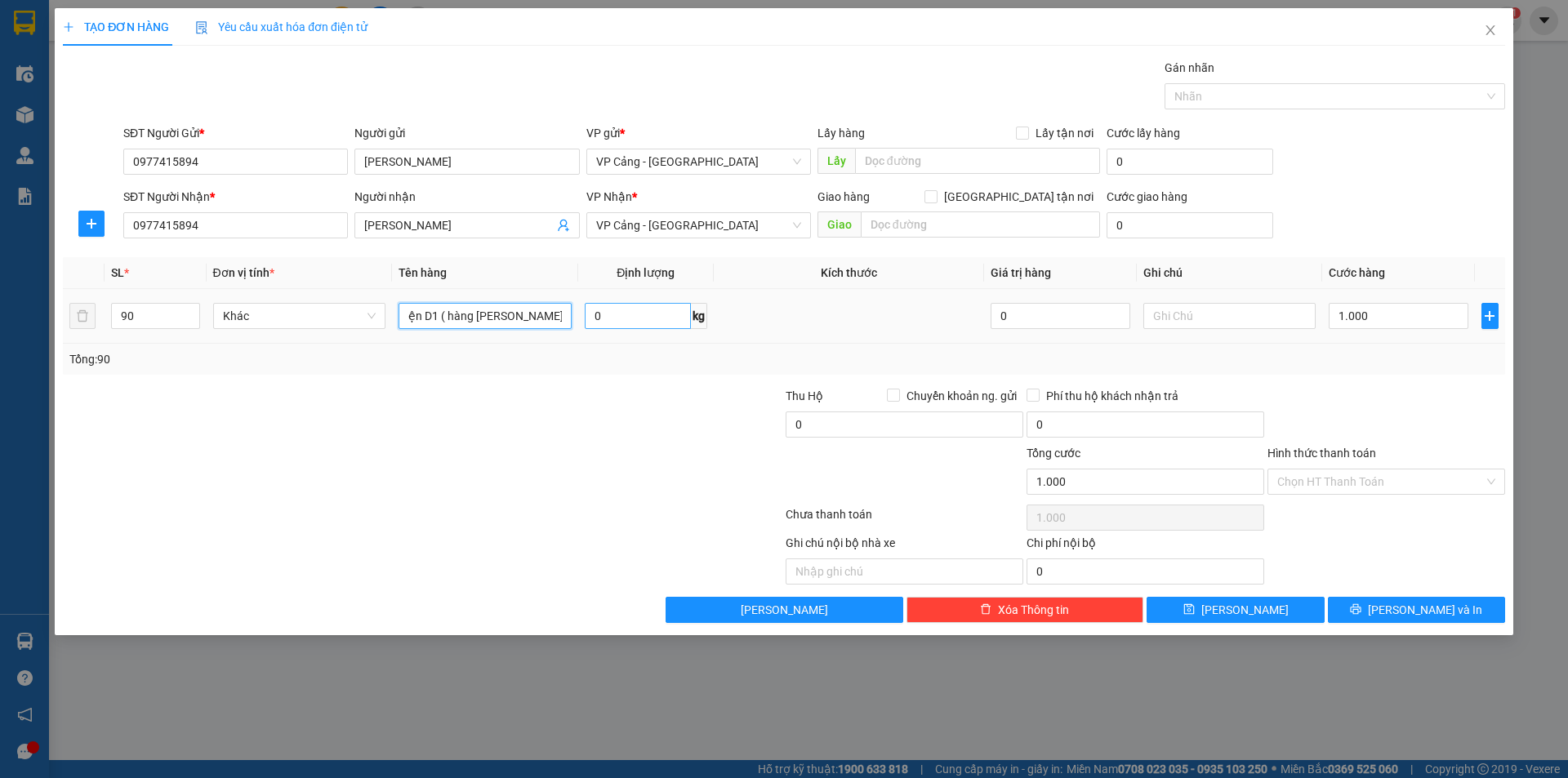
scroll to position [0, 182]
type input "20 kiện 1002 + 20 kiện 7001 + 50 kiện D1 ( hàng lặng sơn về 15/9)"
drag, startPoint x: 1424, startPoint y: 610, endPoint x: 1215, endPoint y: 581, distance: 211.0
click at [1417, 610] on span "[PERSON_NAME] và In" at bounding box center [1425, 609] width 114 height 18
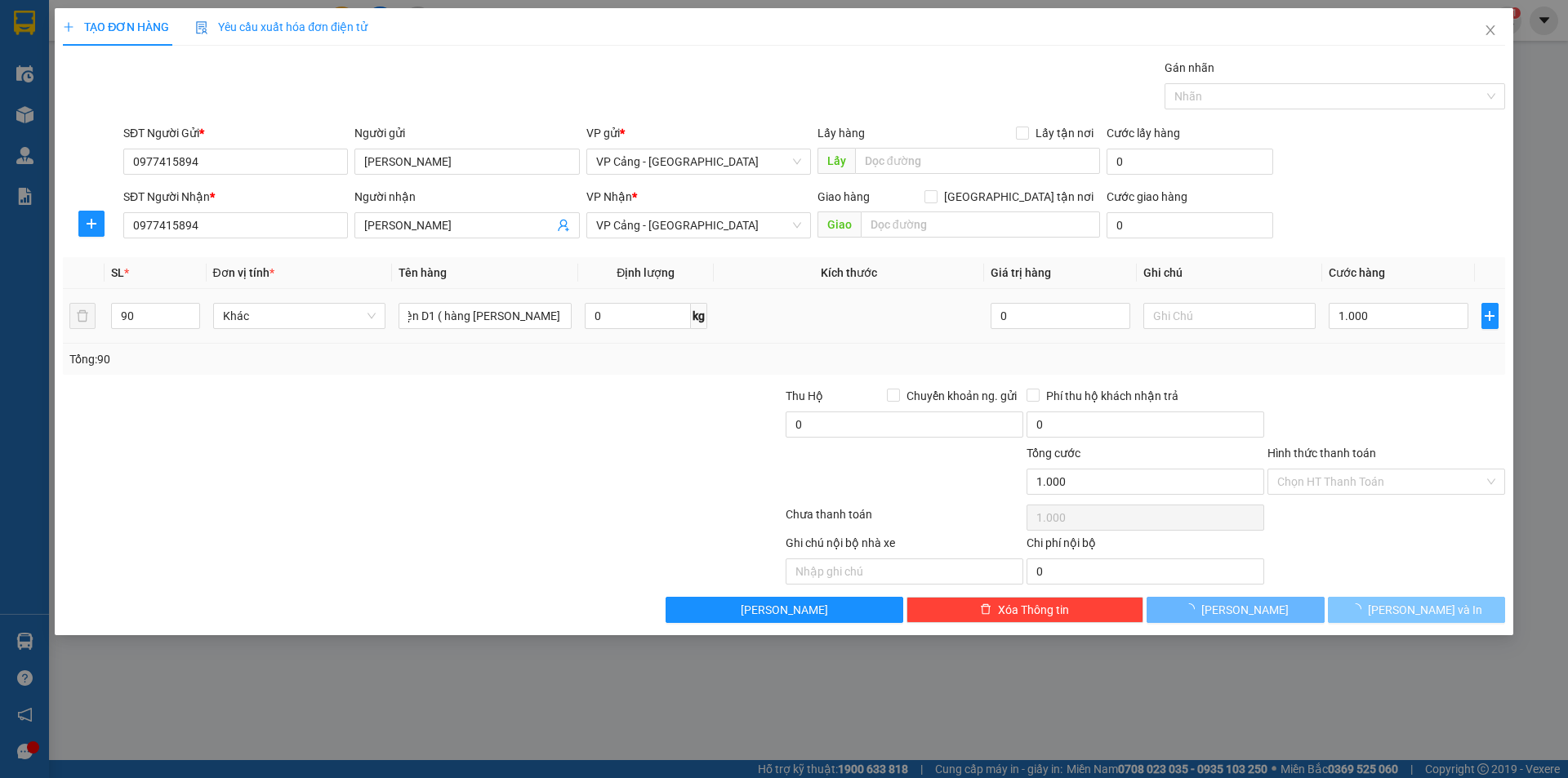
scroll to position [0, 0]
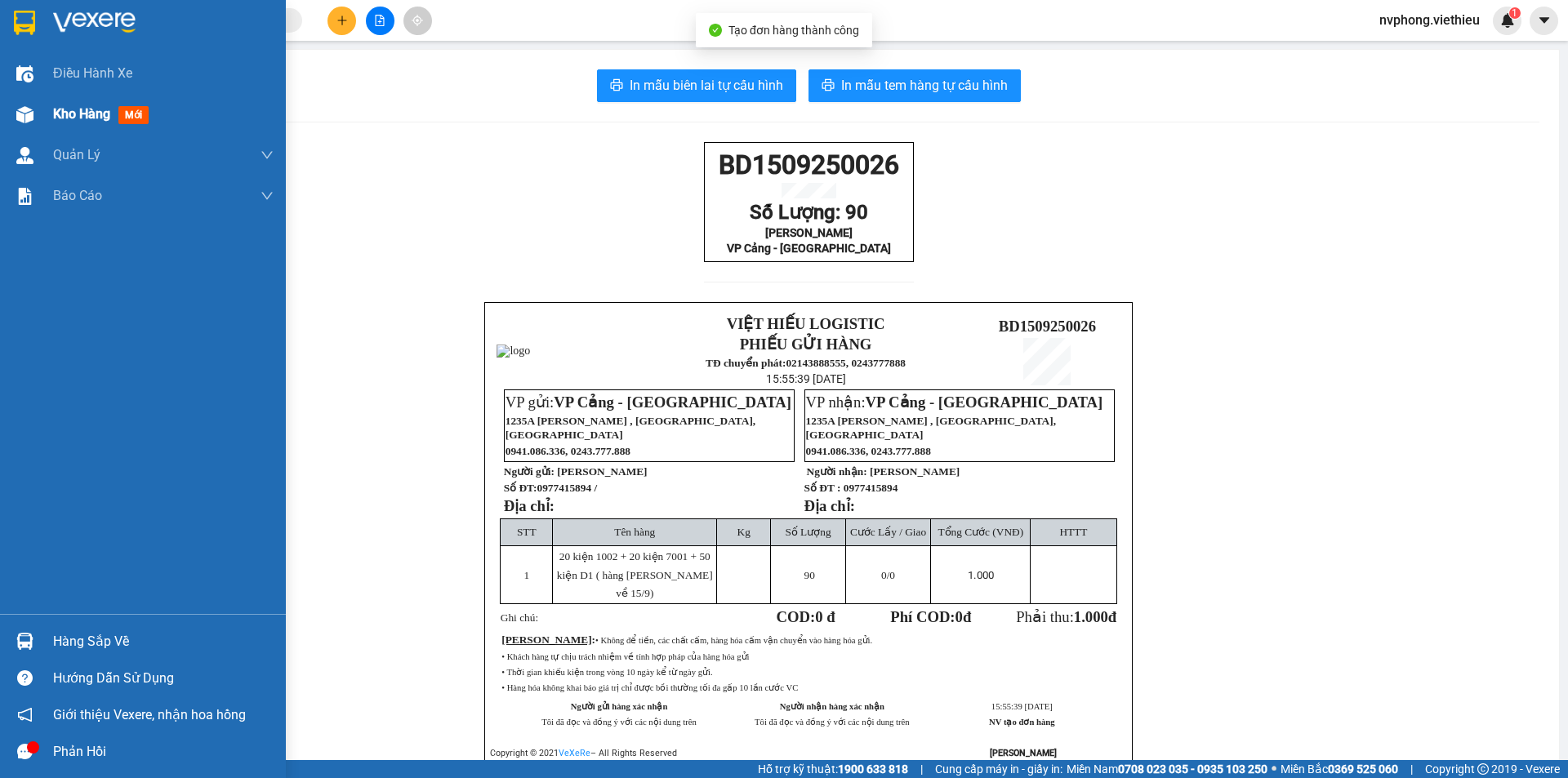
click at [56, 109] on span "Kho hàng" at bounding box center [82, 113] width 57 height 16
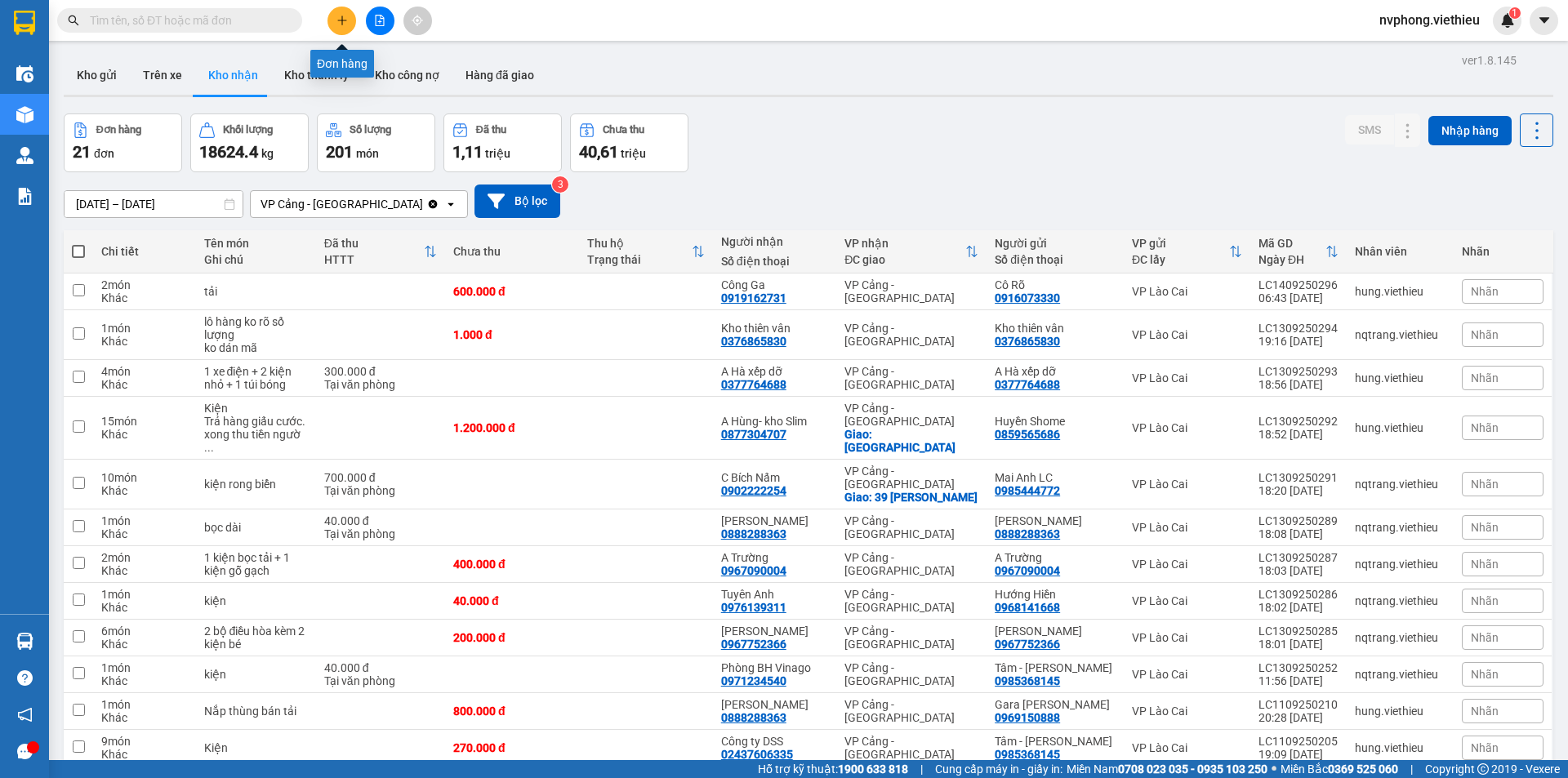
click at [341, 20] on icon "plus" at bounding box center [342, 19] width 9 height 1
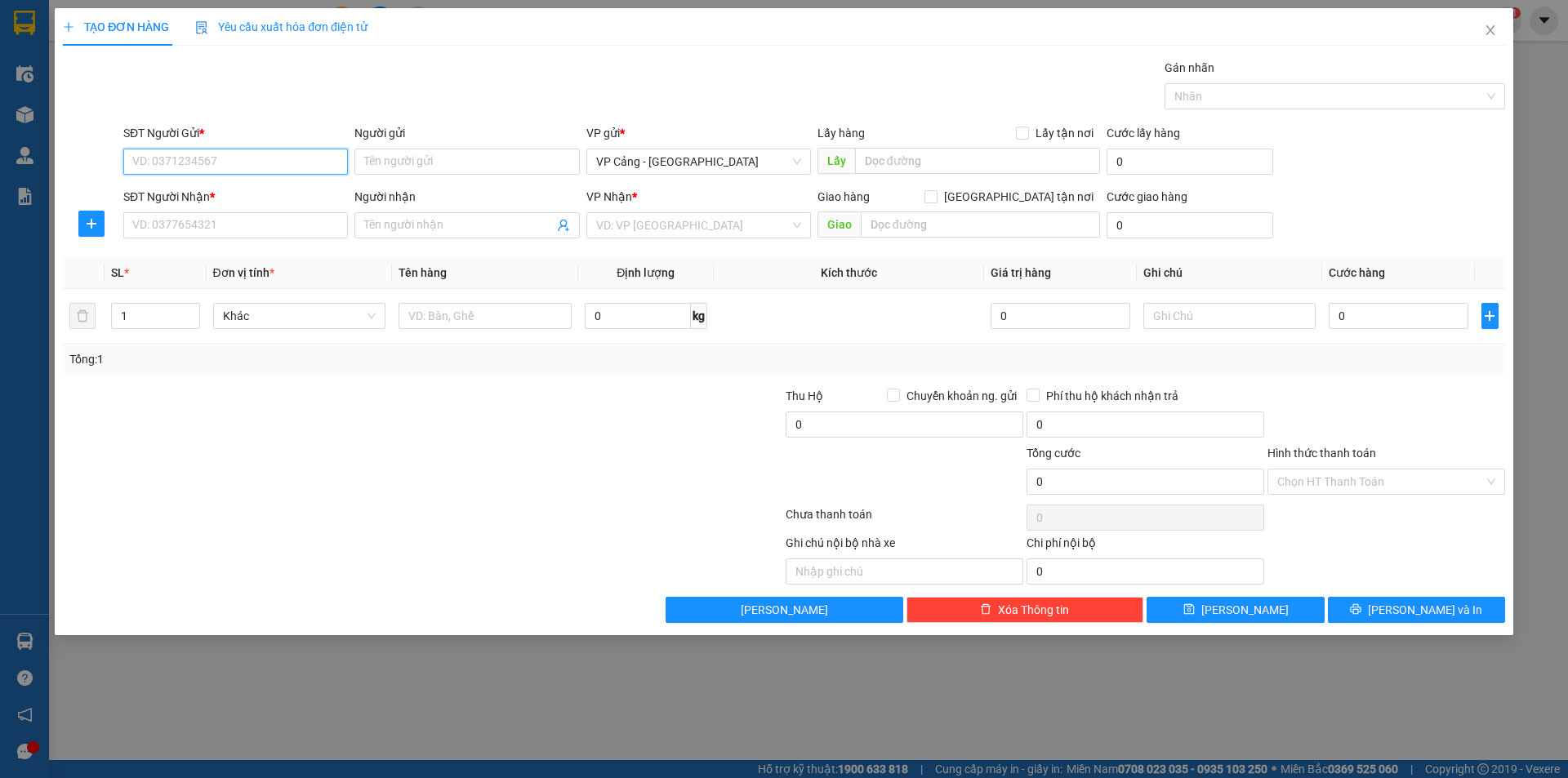
click at [267, 150] on input "SĐT Người Gửi *" at bounding box center [236, 161] width 225 height 26
type input "0979279920"
click at [266, 194] on div "0979279920 - Tâm" at bounding box center [235, 194] width 205 height 18
type input "Tâm"
type input "0979279920"
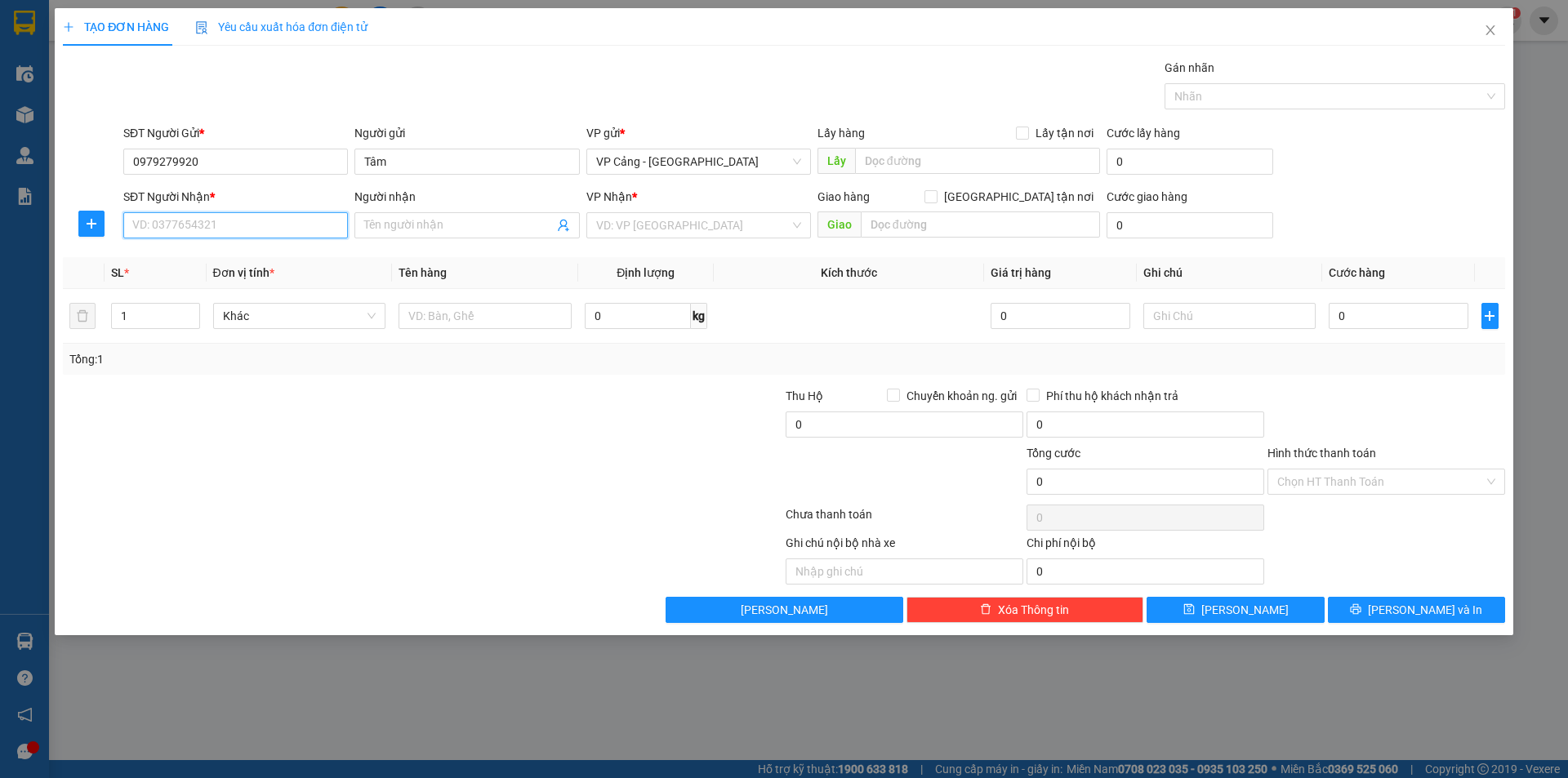
click at [250, 225] on input "SĐT Người Nhận *" at bounding box center [236, 225] width 225 height 26
click at [240, 260] on div "0982654774 - Anh Khương" at bounding box center [235, 257] width 205 height 18
type input "0982654774"
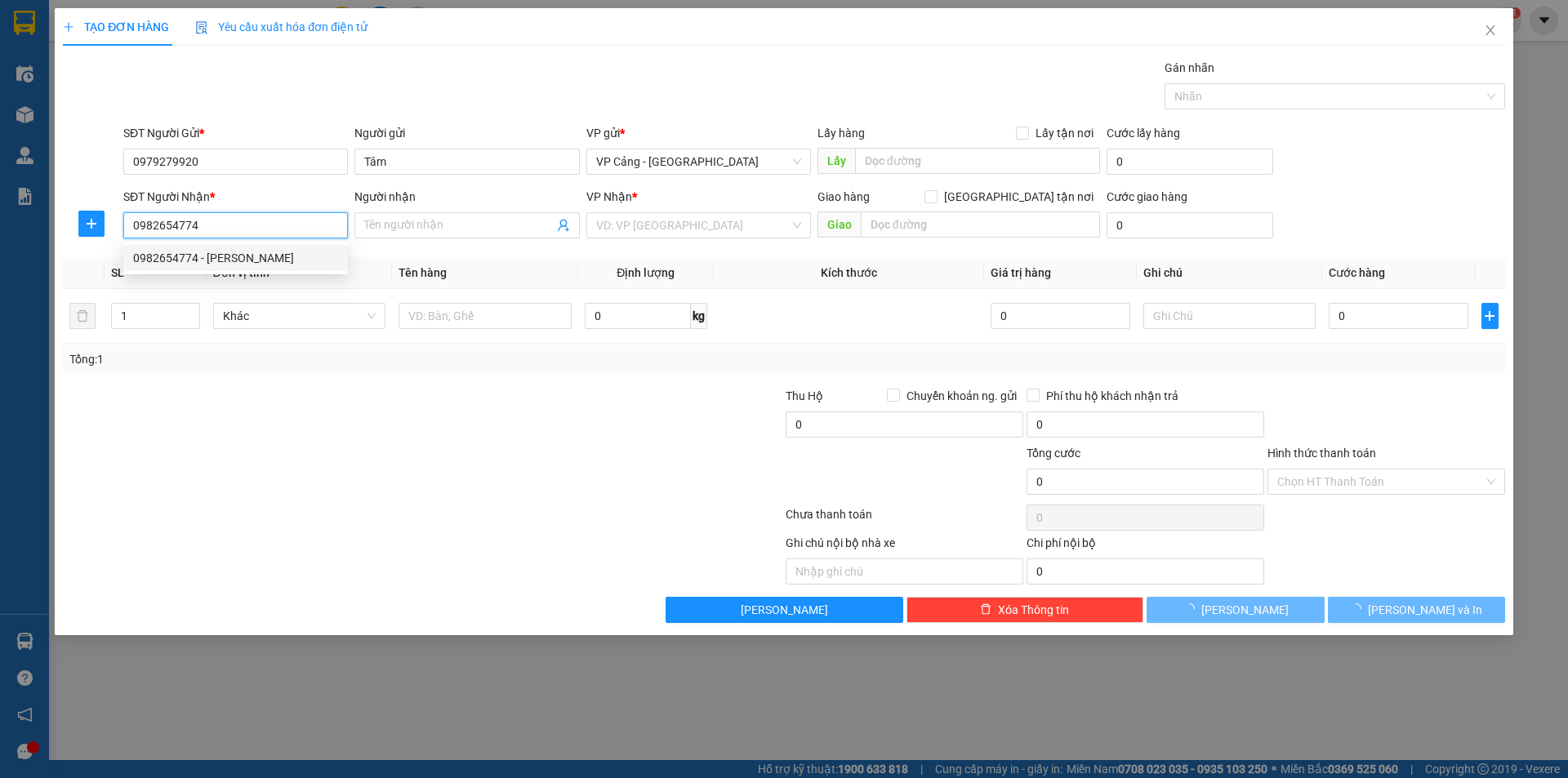
type input "Anh Khương"
checkbox input "true"
type input "541 hoàng liên - kim tân -lào cai"
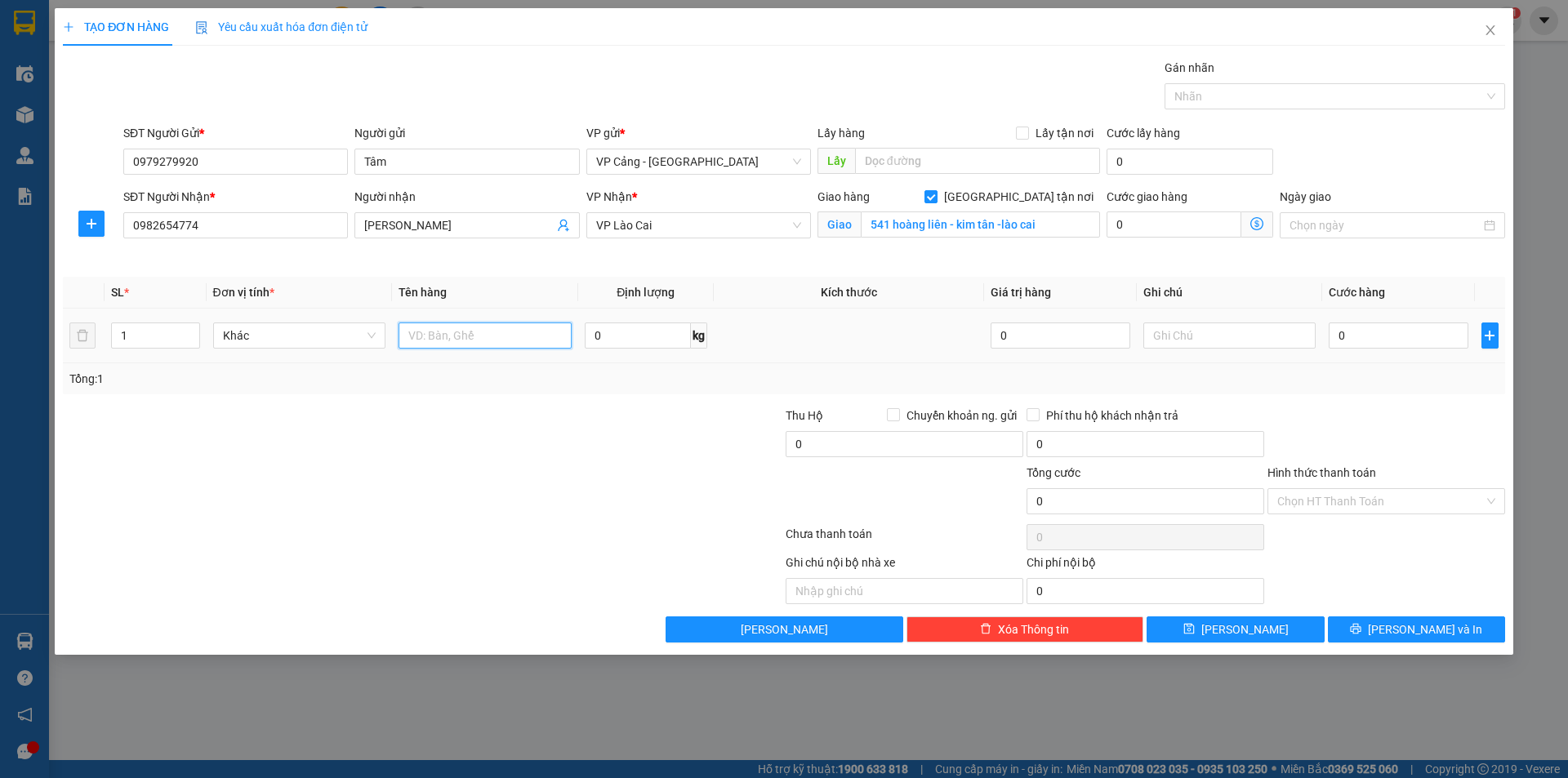
click at [471, 327] on input "text" at bounding box center [485, 336] width 173 height 26
type input "1 kiện"
click at [1402, 332] on input "0" at bounding box center [1398, 336] width 139 height 26
type input "1"
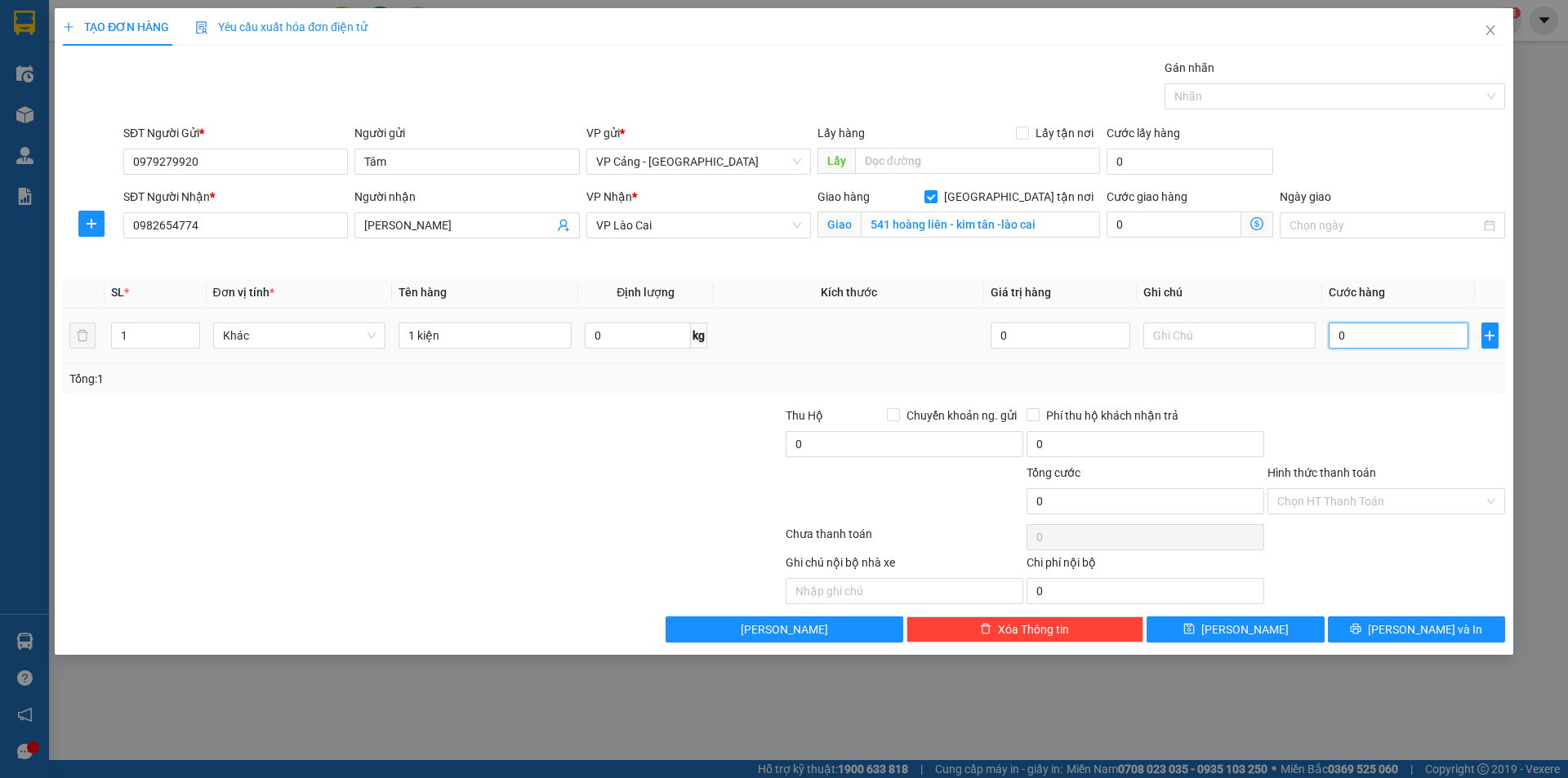
type input "1"
type input "1.000"
click at [1372, 619] on button "[PERSON_NAME] và In" at bounding box center [1417, 630] width 177 height 26
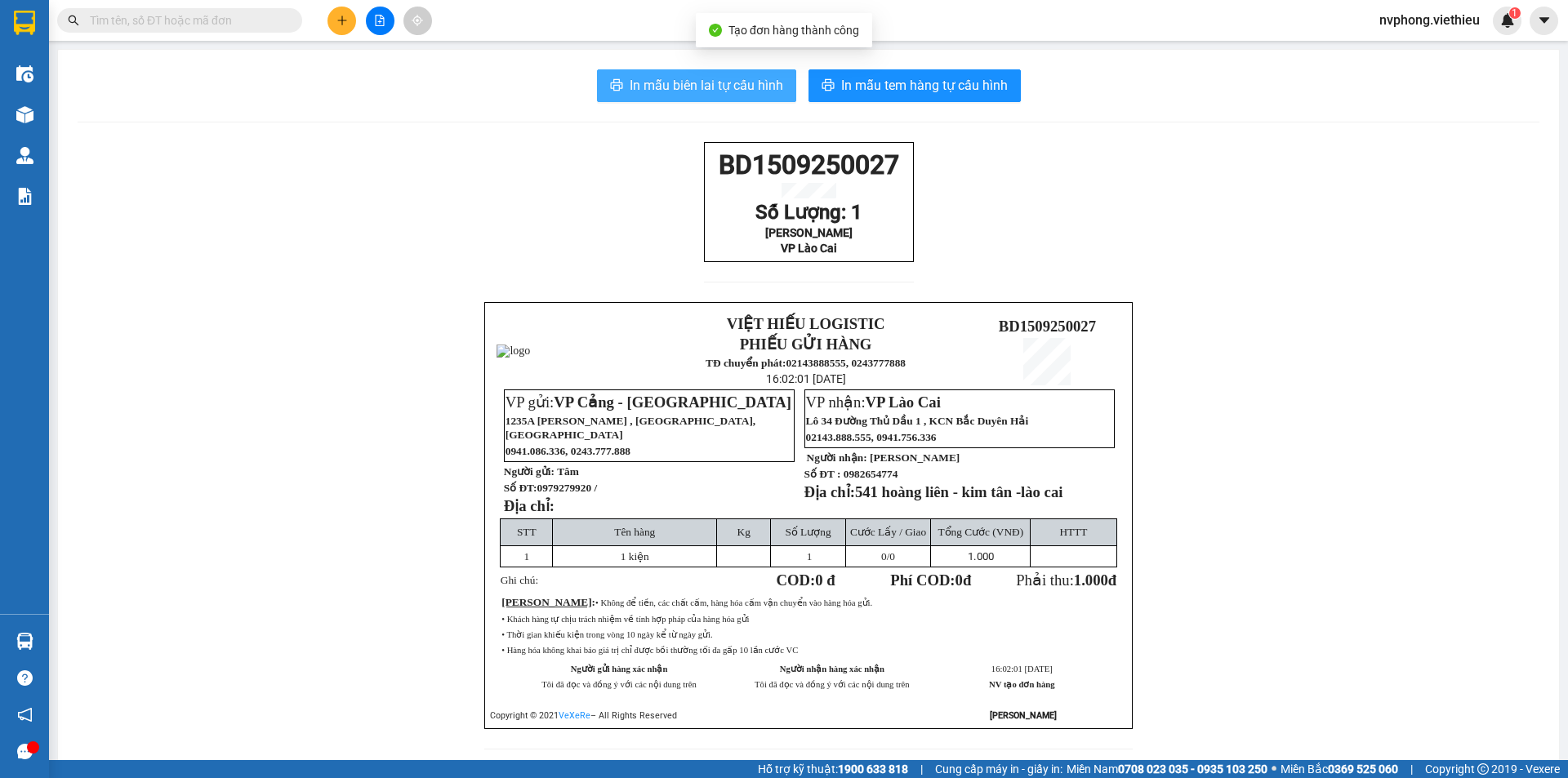
click at [721, 84] on span "In mẫu biên lai tự cấu hình" at bounding box center [707, 85] width 153 height 20
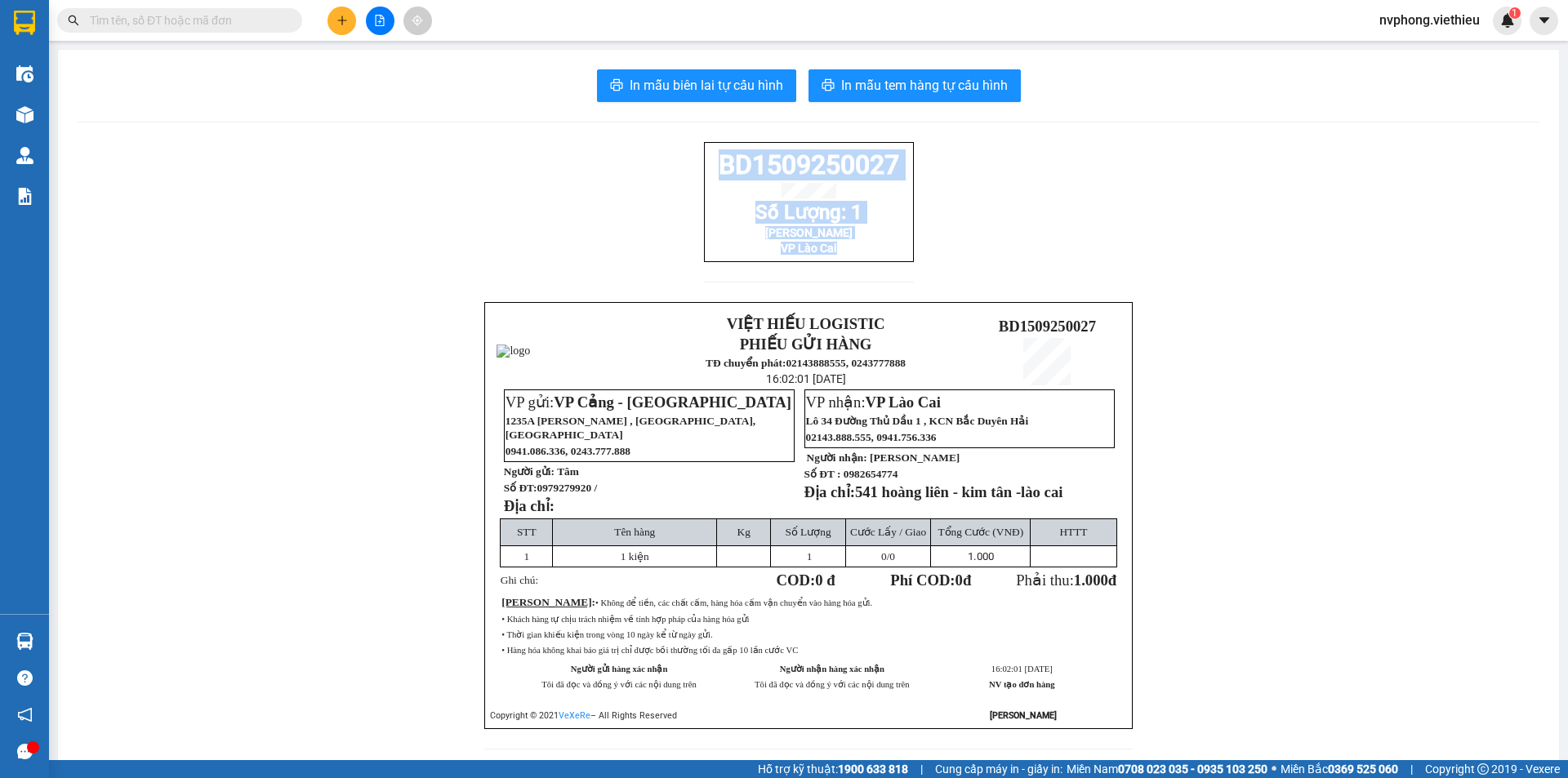
drag, startPoint x: 839, startPoint y: 267, endPoint x: 682, endPoint y: 147, distance: 197.6
click at [682, 147] on div "BD1509250027 Số Lượng: 1 Anh Khương VP Lào Cai VIỆT HIẾU LOGISTIC PHIẾU GỬI HÀN…" at bounding box center [808, 455] width 1462 height 627
copy div "BD1509250027 Số Lượng: 1 Anh Khương VP Lào Cai"
click at [338, 28] on button at bounding box center [341, 20] width 29 height 29
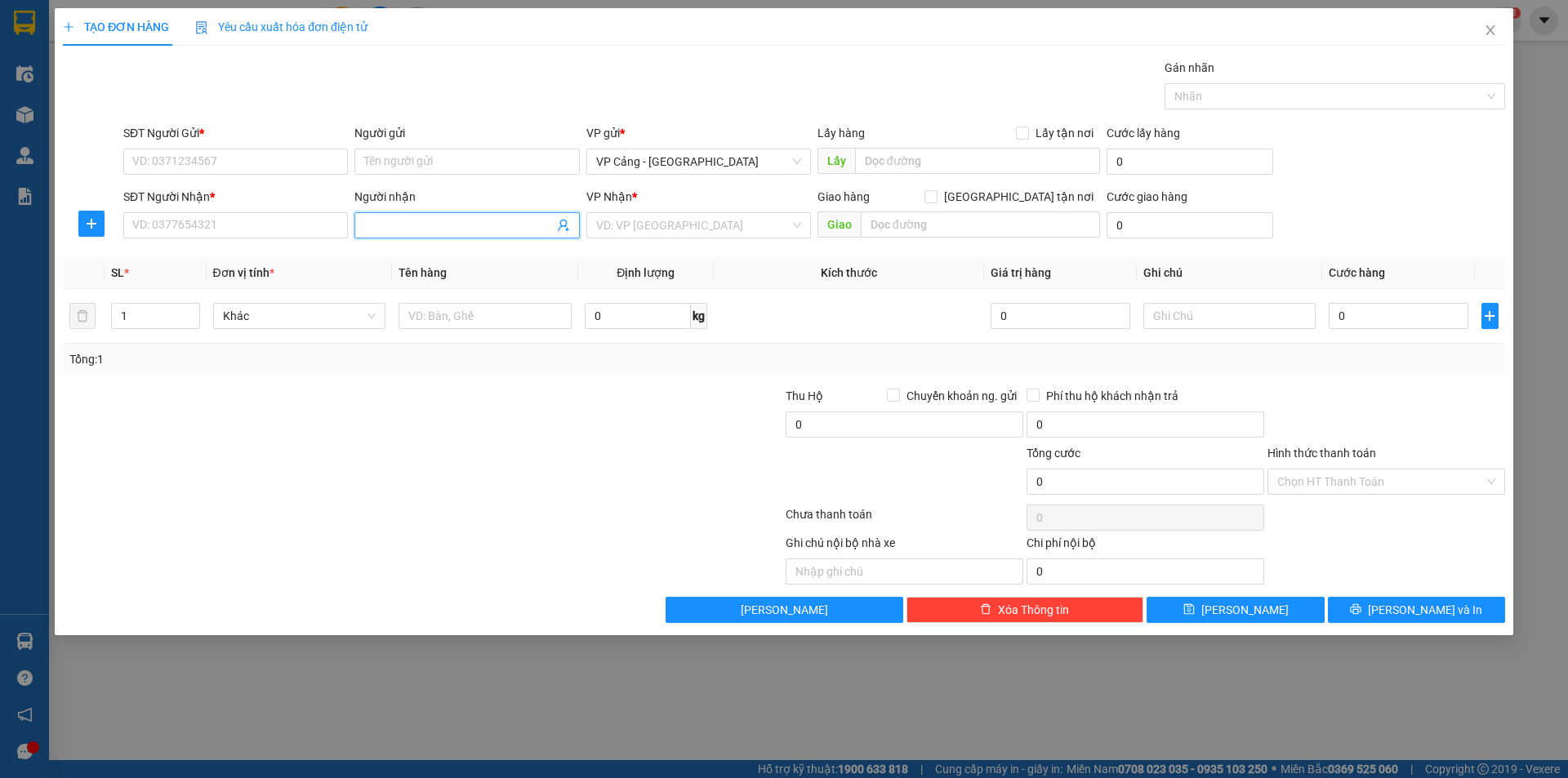
click at [391, 228] on input "Người nhận" at bounding box center [458, 225] width 189 height 18
type input "t"
type input "bình p"
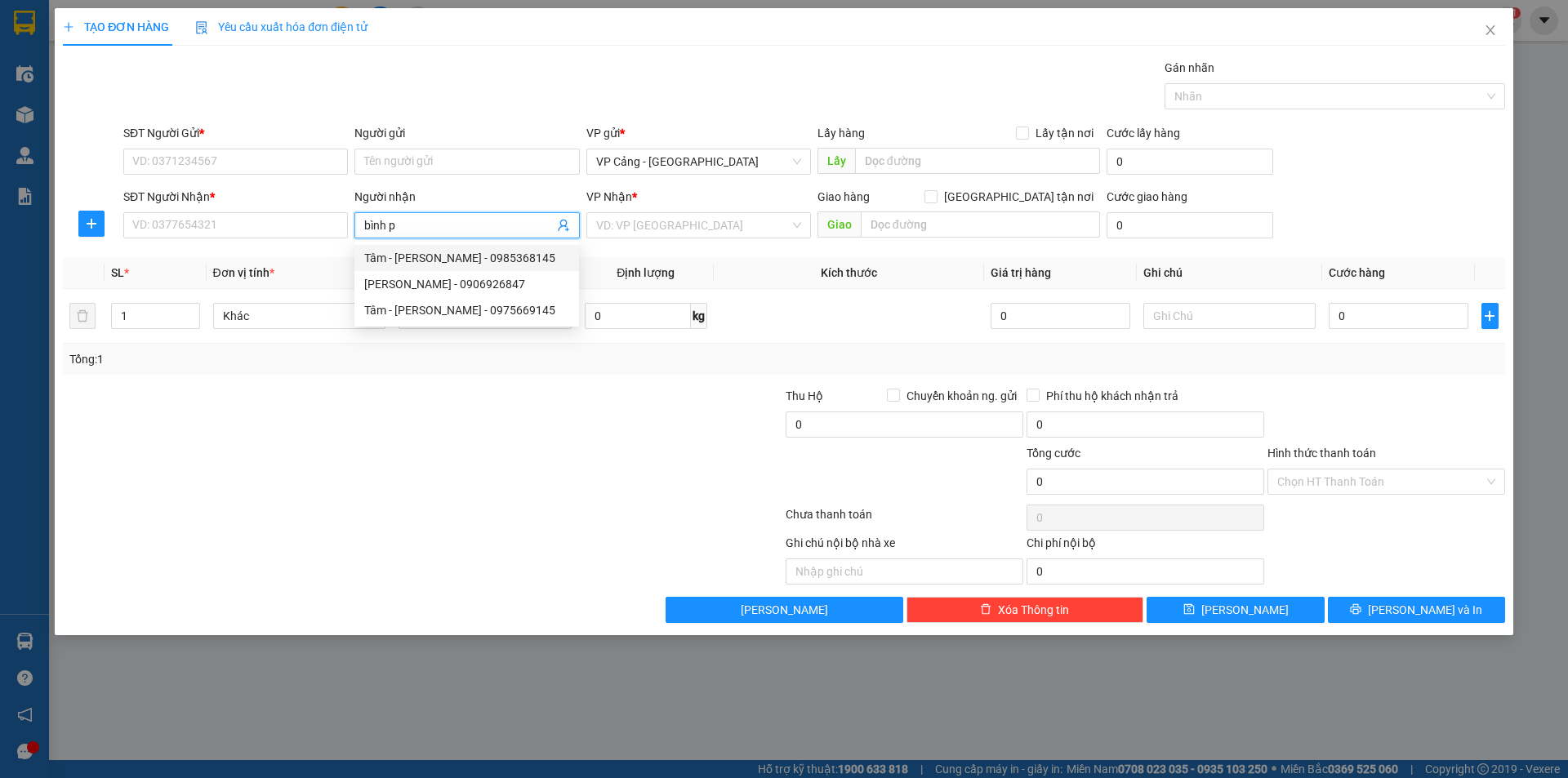
click at [447, 263] on div "Tâm - Bình Phương - 0985368145" at bounding box center [467, 257] width 205 height 18
type input "0985368145"
type input "Tâm - Bình Phương"
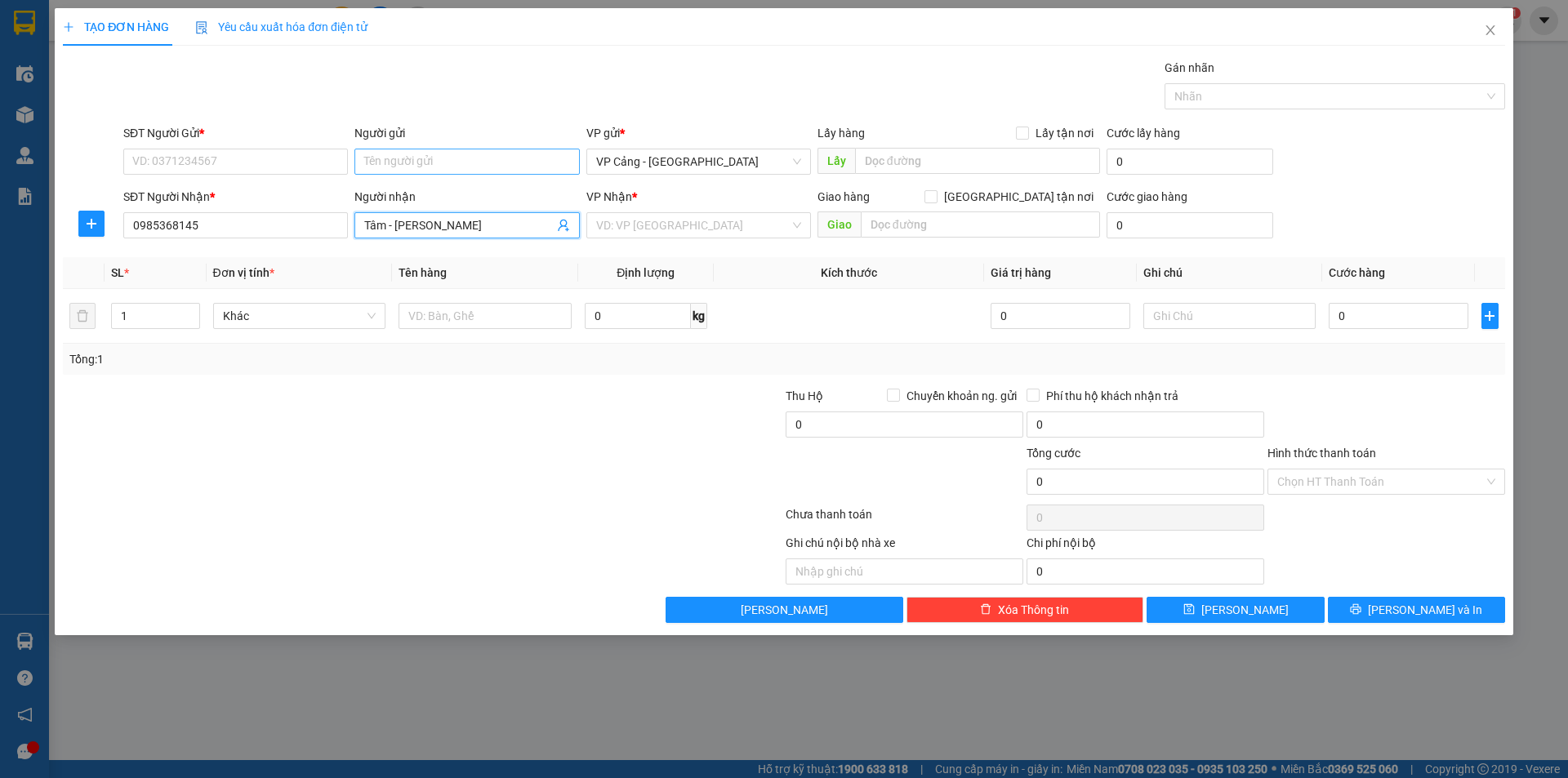
checkbox input "true"
type input "085 Hoàng Liên, LC"
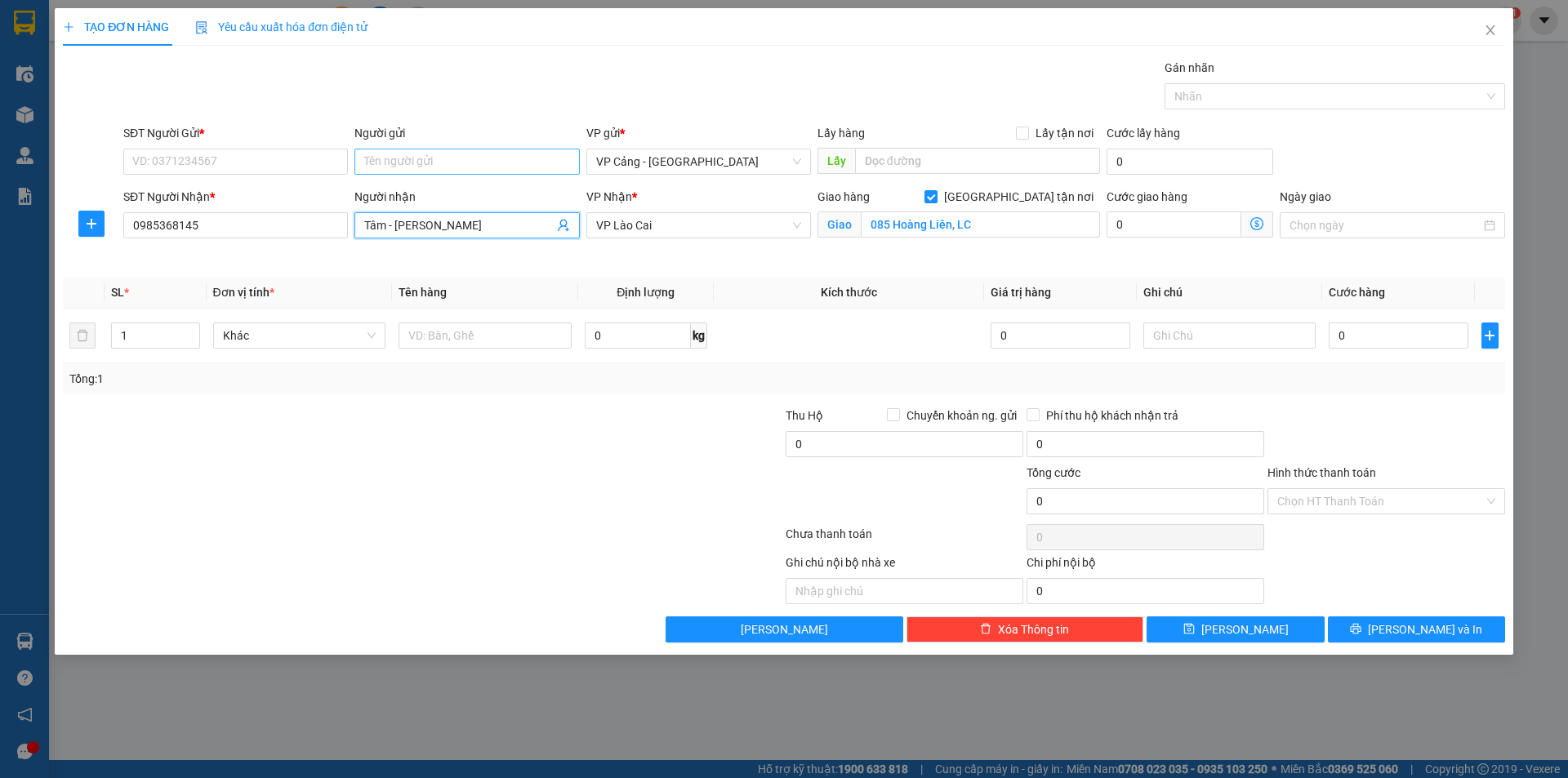
type input "Tâm - Bình Phương"
click at [432, 158] on input "Người gửi" at bounding box center [467, 161] width 225 height 26
type input "mạnh"
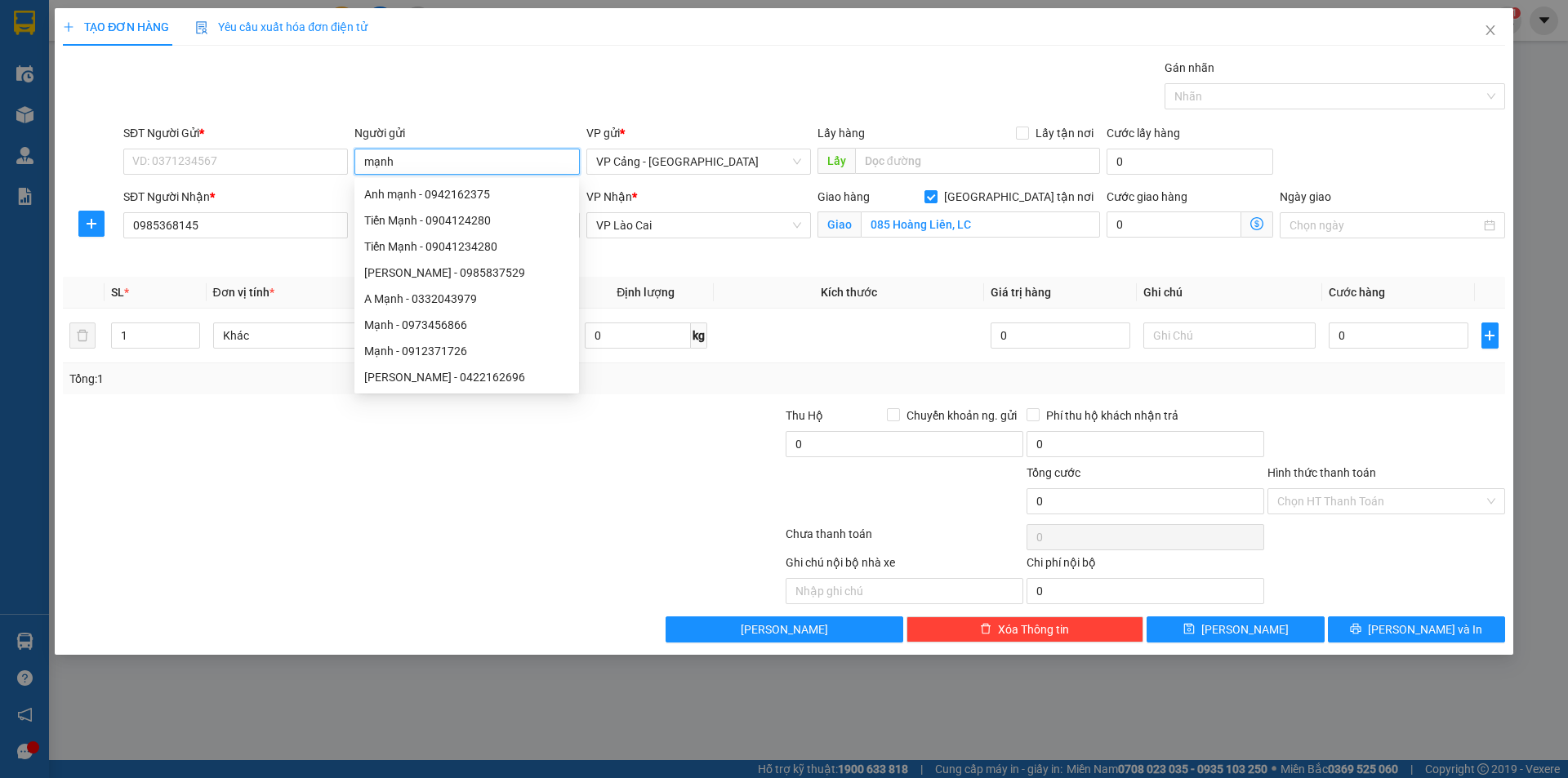
drag, startPoint x: 432, startPoint y: 158, endPoint x: 359, endPoint y: 153, distance: 73.2
click at [359, 153] on input "mạnh" at bounding box center [467, 161] width 225 height 26
type input "kbt"
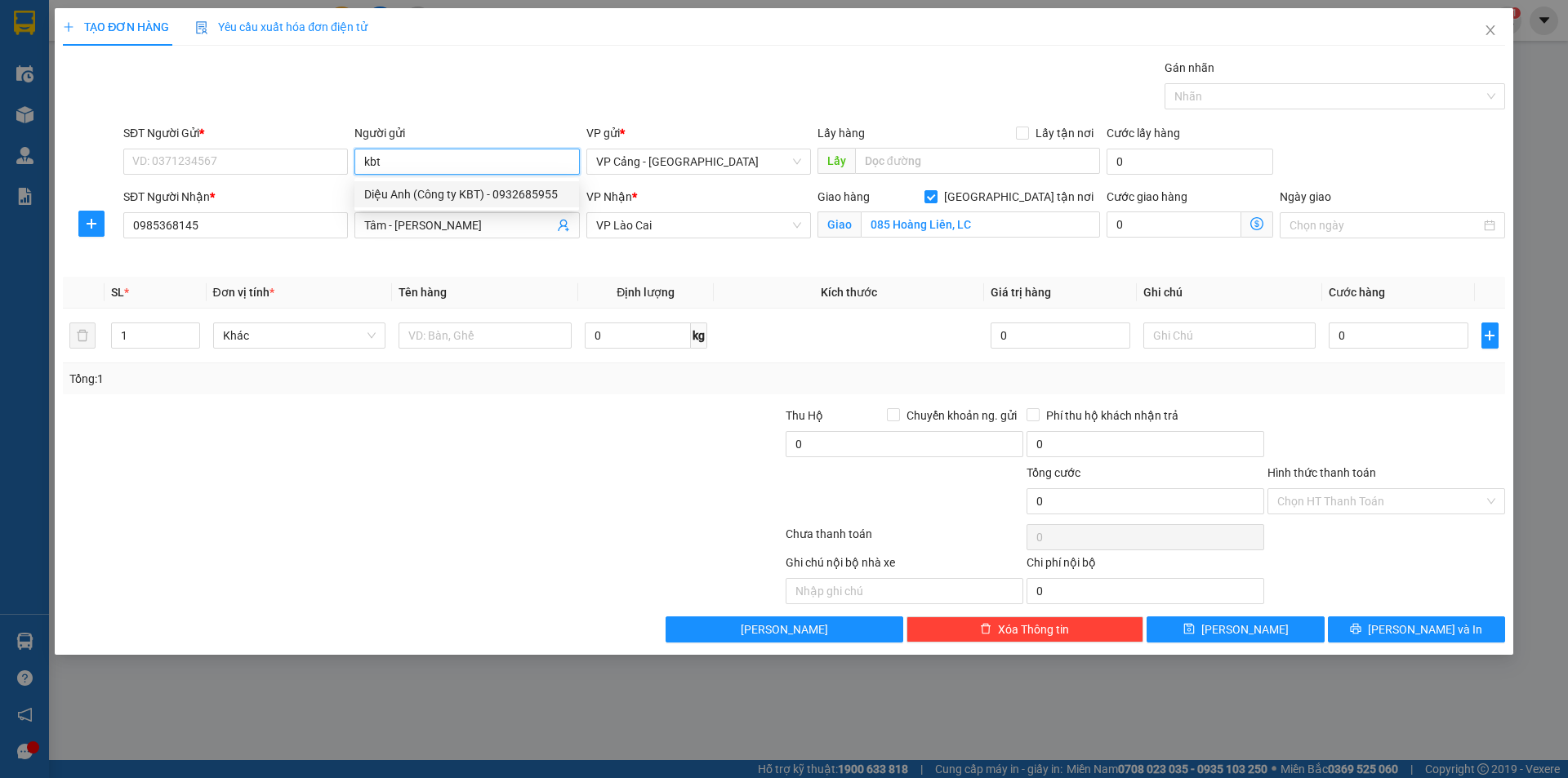
click at [408, 192] on div "Diệu Anh (Công ty KBT) - 0932685955" at bounding box center [467, 194] width 205 height 18
type input "0932685955"
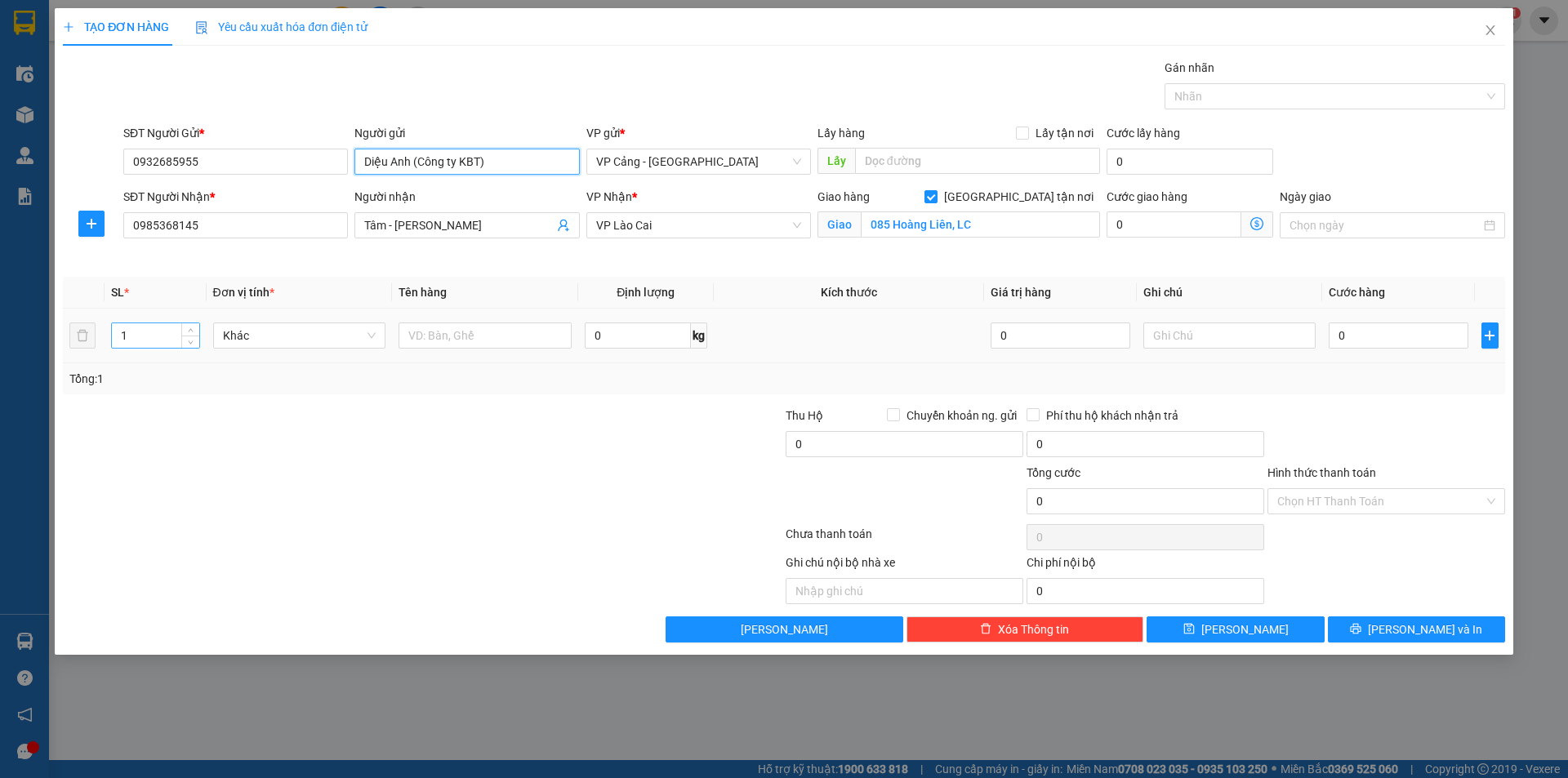
type input "Diệu Anh (Công ty KBT)"
drag, startPoint x: 129, startPoint y: 334, endPoint x: 119, endPoint y: 340, distance: 11.7
click at [119, 340] on input "1" at bounding box center [155, 336] width 87 height 25
type input "3"
click at [361, 409] on div at bounding box center [302, 435] width 481 height 57
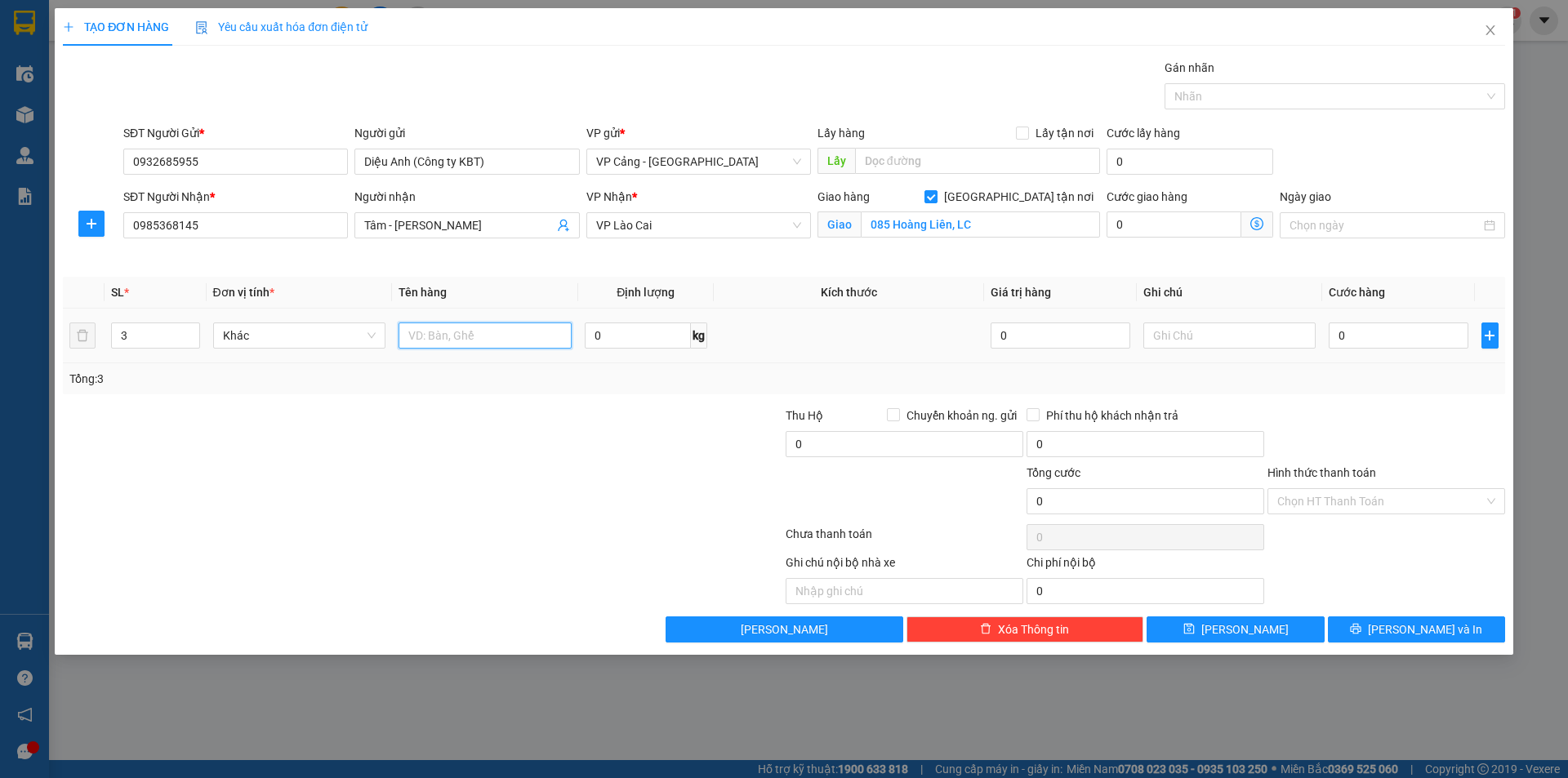
click at [469, 333] on input "text" at bounding box center [485, 336] width 173 height 26
type input "3 kiện"
click at [1396, 326] on input "0" at bounding box center [1398, 336] width 139 height 26
type input "1"
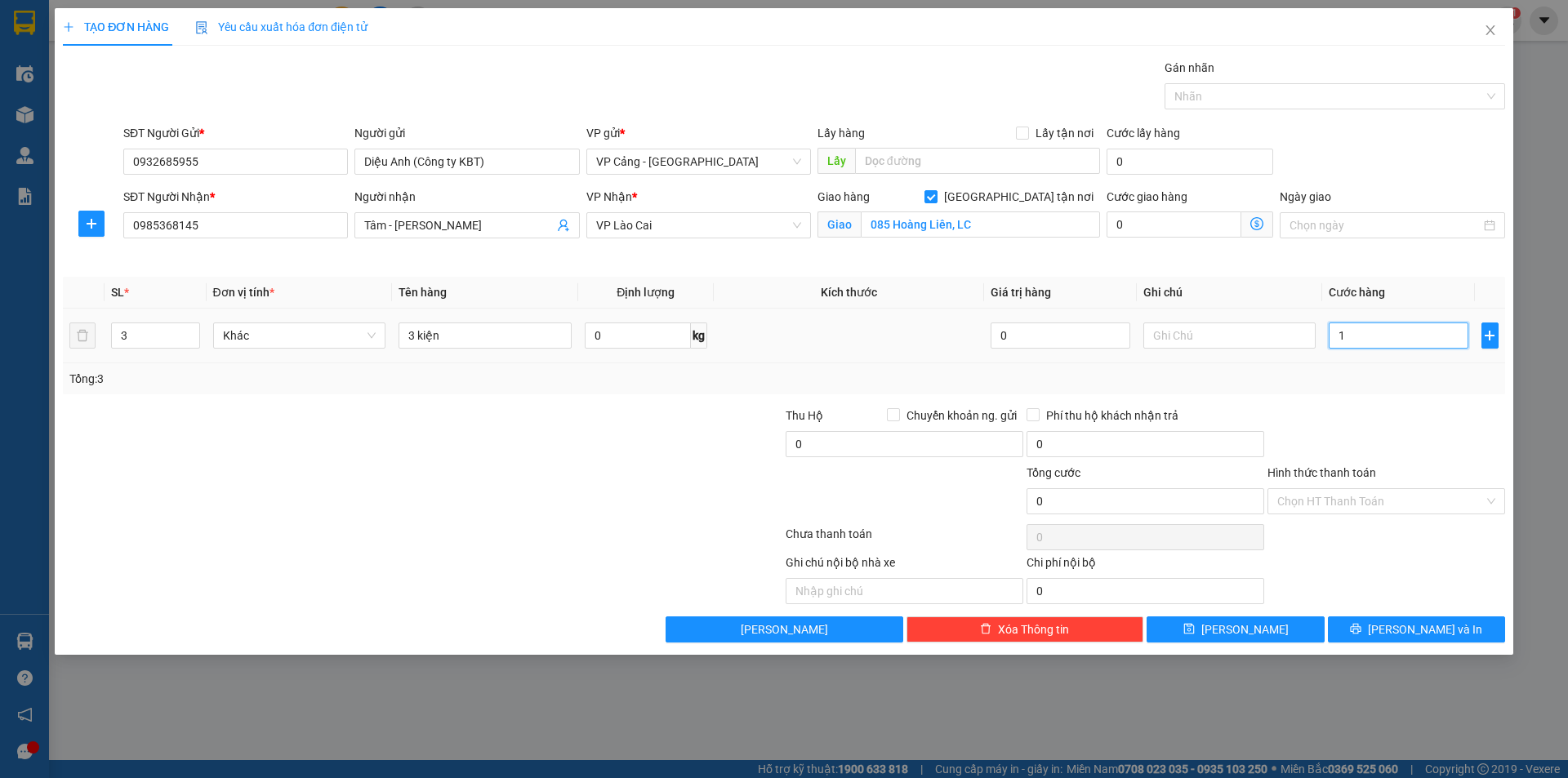
type input "1"
type input "1.000"
click at [1266, 424] on div at bounding box center [1386, 435] width 241 height 57
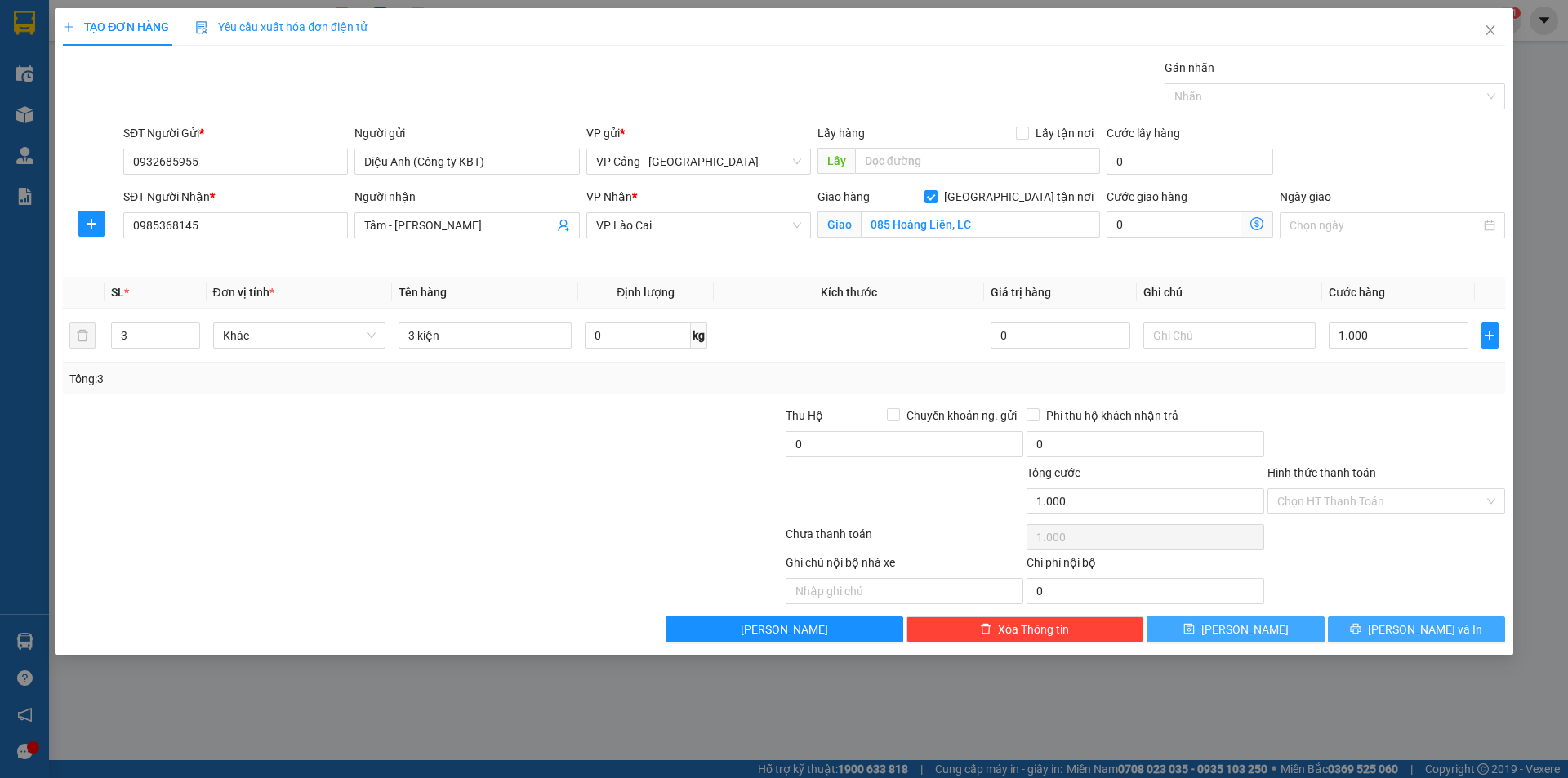
drag, startPoint x: 1337, startPoint y: 620, endPoint x: 1312, endPoint y: 624, distance: 25.3
click at [1337, 621] on button "[PERSON_NAME] và In" at bounding box center [1417, 630] width 177 height 26
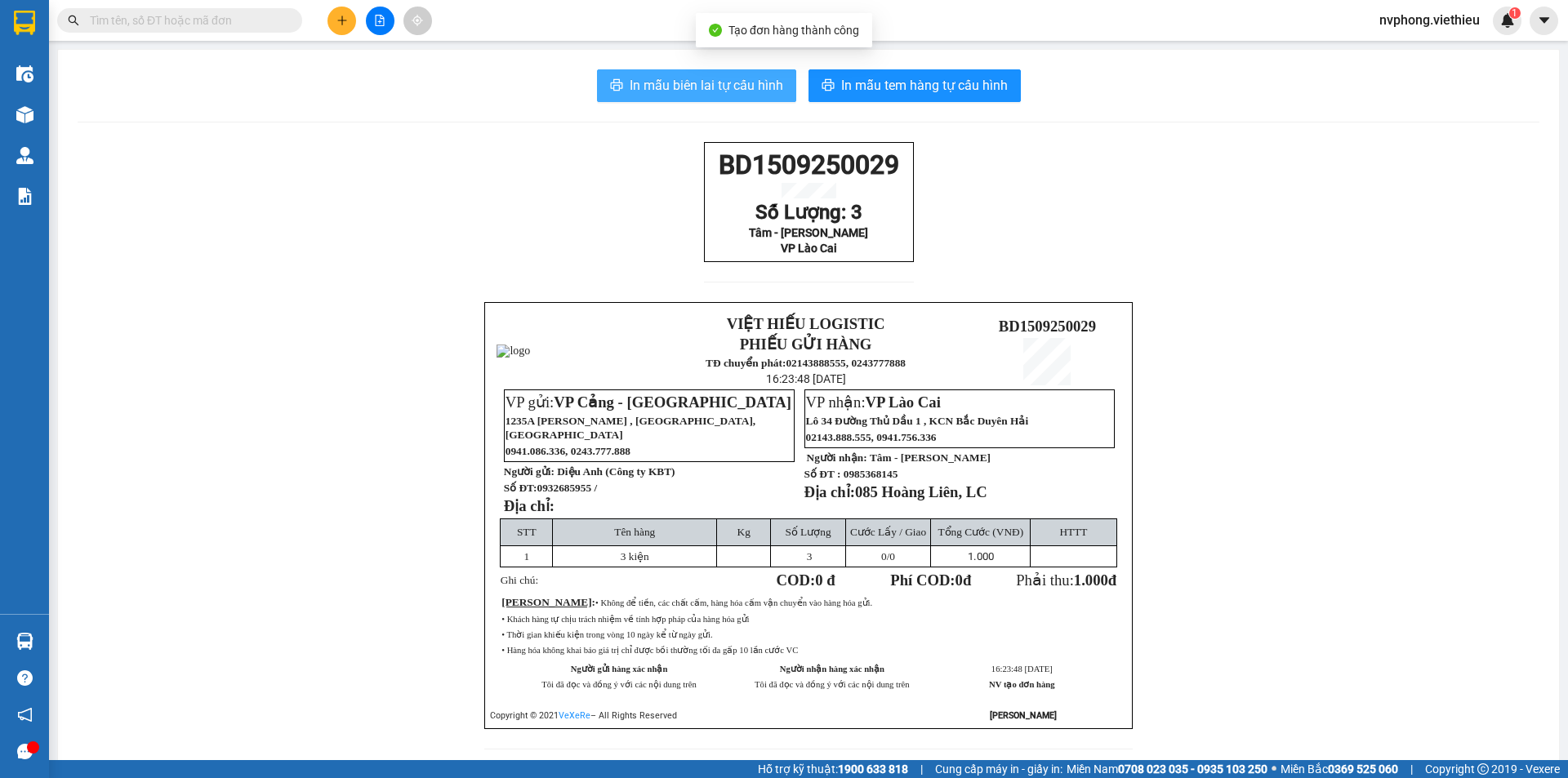
drag, startPoint x: 731, startPoint y: 75, endPoint x: 1230, endPoint y: 410, distance: 601.0
click at [731, 76] on span "In mẫu biên lai tự cấu hình" at bounding box center [707, 85] width 153 height 20
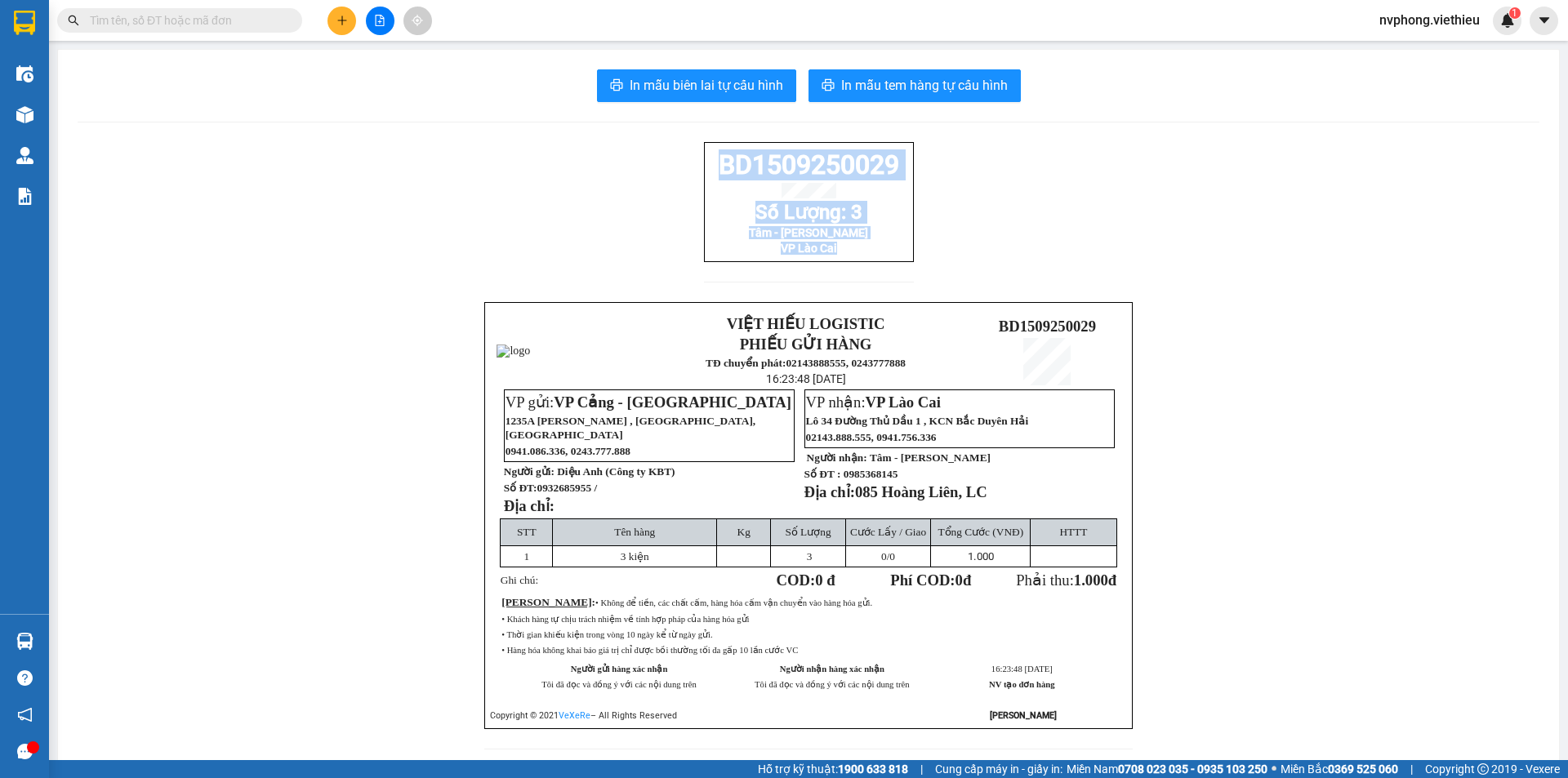
drag, startPoint x: 895, startPoint y: 622, endPoint x: 861, endPoint y: 272, distance: 351.6
click at [861, 262] on div "BD1509250029 Số Lượng: 3 Tâm - Bình Phương VP Lào Cai" at bounding box center [809, 202] width 210 height 120
copy div "BD1509250029 Số Lượng: 3 Tâm - Bình Phương VP Lào Cai"
click at [337, 20] on icon "plus" at bounding box center [342, 20] width 11 height 11
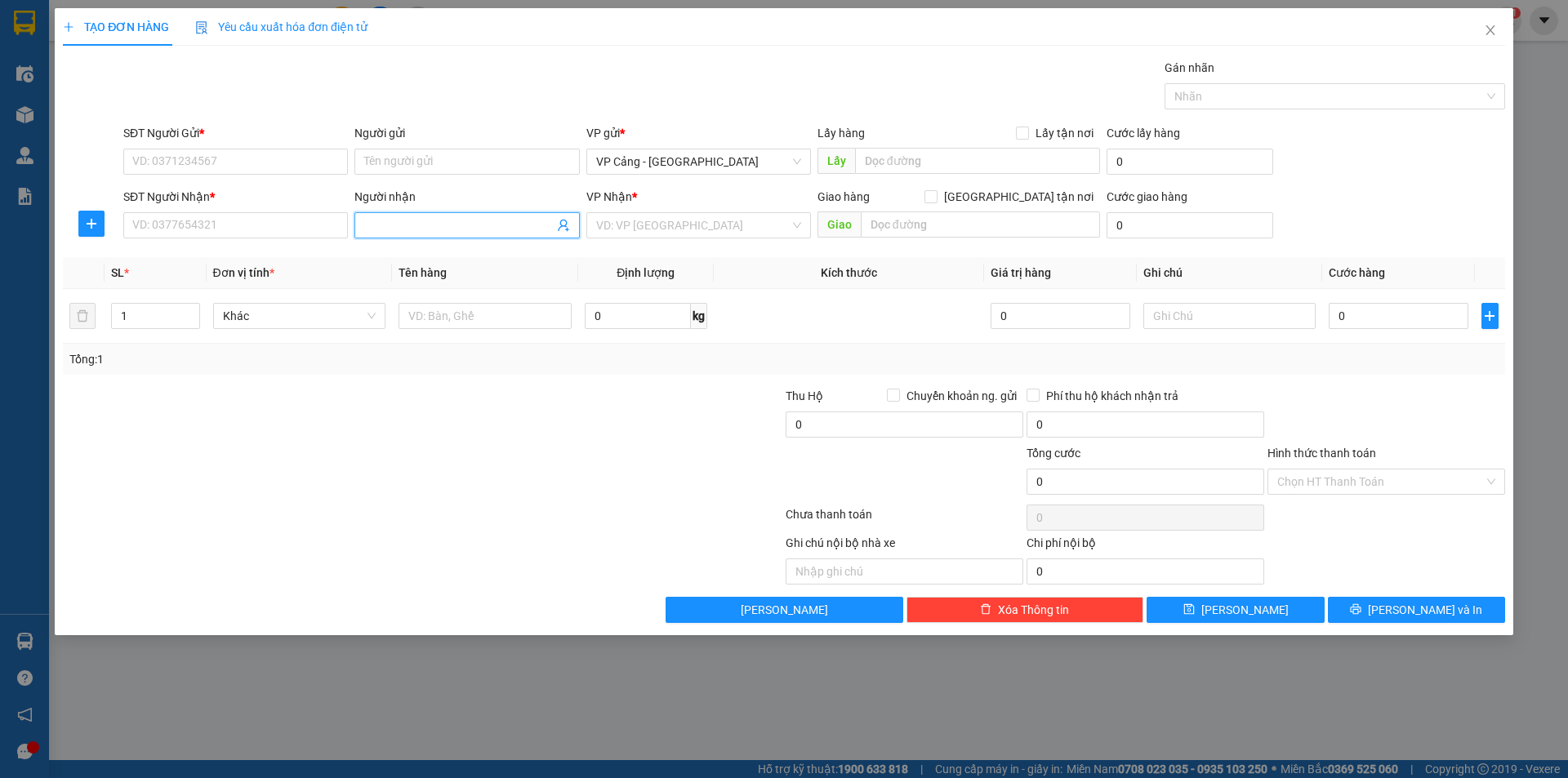
click at [403, 232] on input "Người nhận" at bounding box center [458, 225] width 189 height 18
type input "tiên"
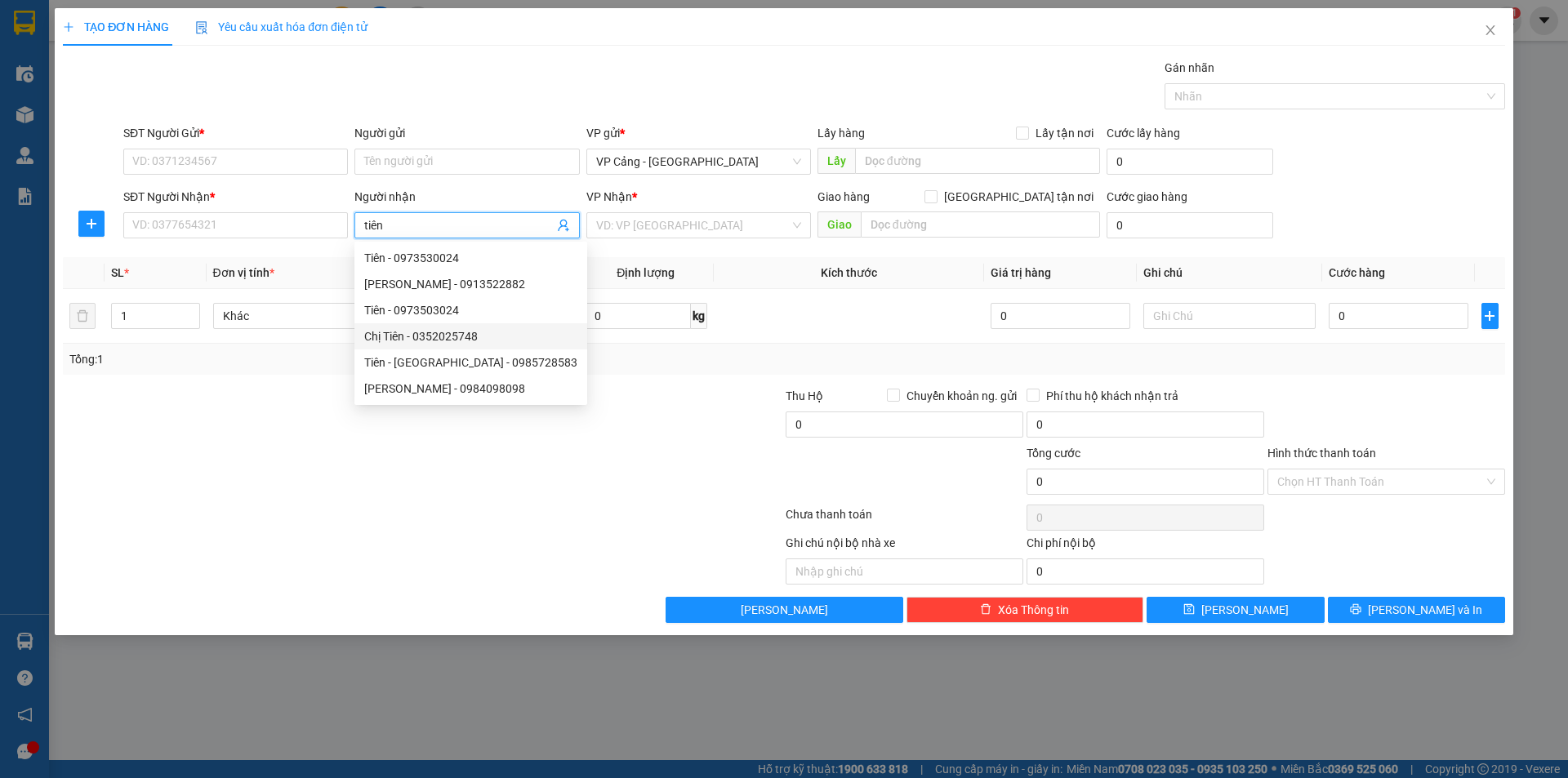
click at [453, 335] on div "Chị Tiên - 0352025748" at bounding box center [470, 336] width 213 height 18
type input "0352025748"
type input "Chị Tiên"
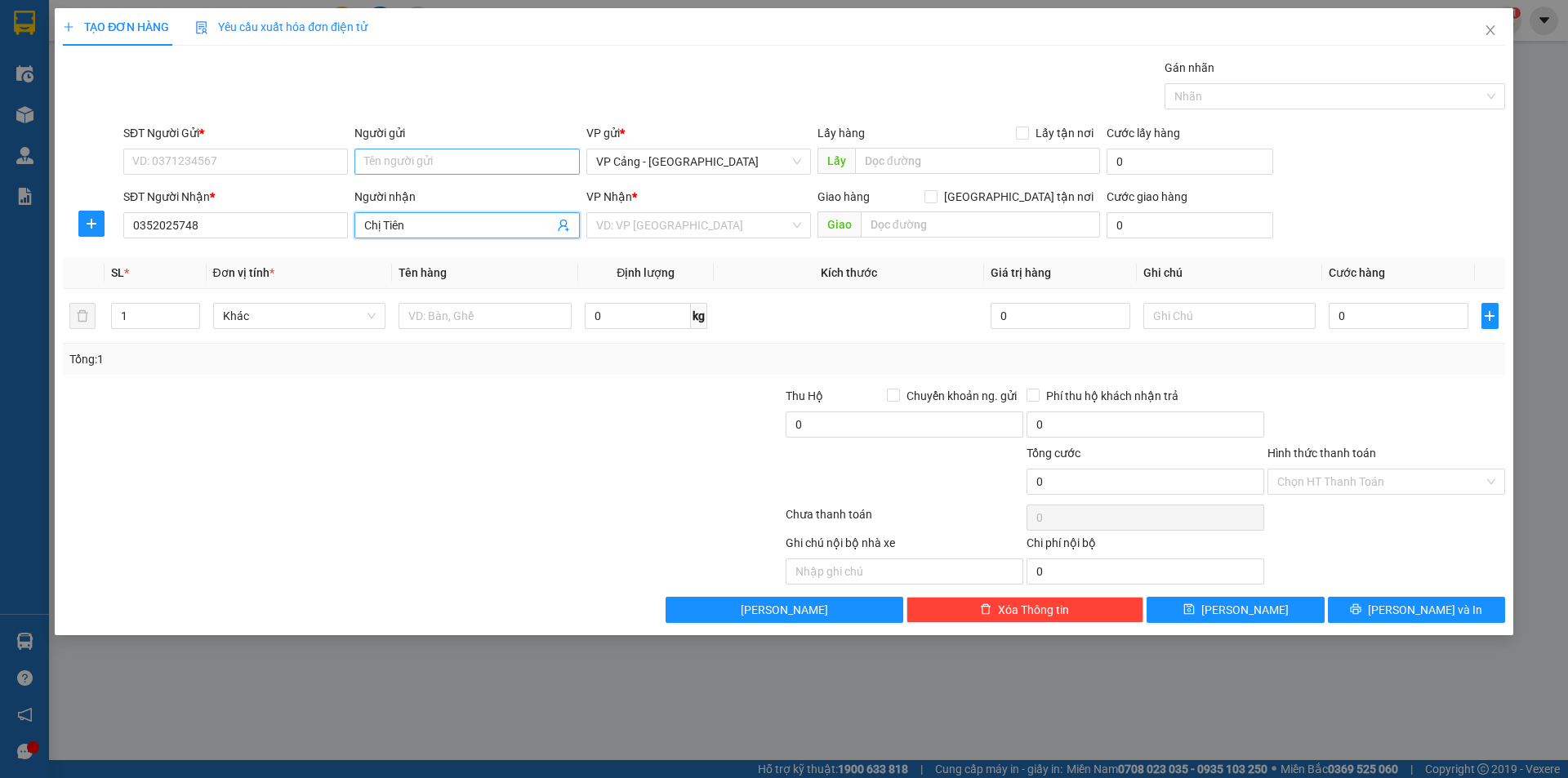
checkbox input "true"
type input "027 đăng châu. cốc lếu. LC"
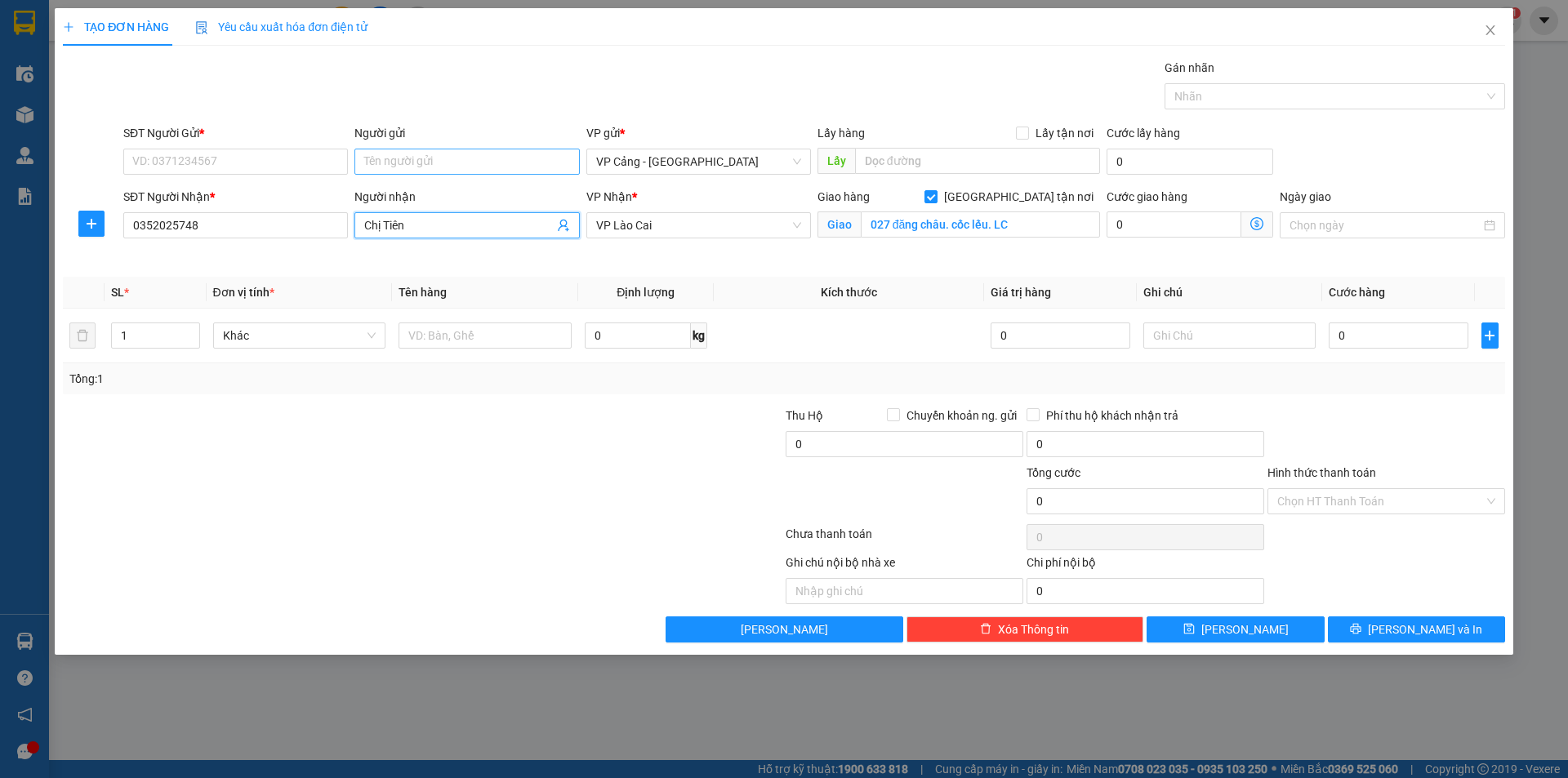
type input "Chị Tiên"
click at [404, 160] on input "Người gửi" at bounding box center [467, 161] width 225 height 26
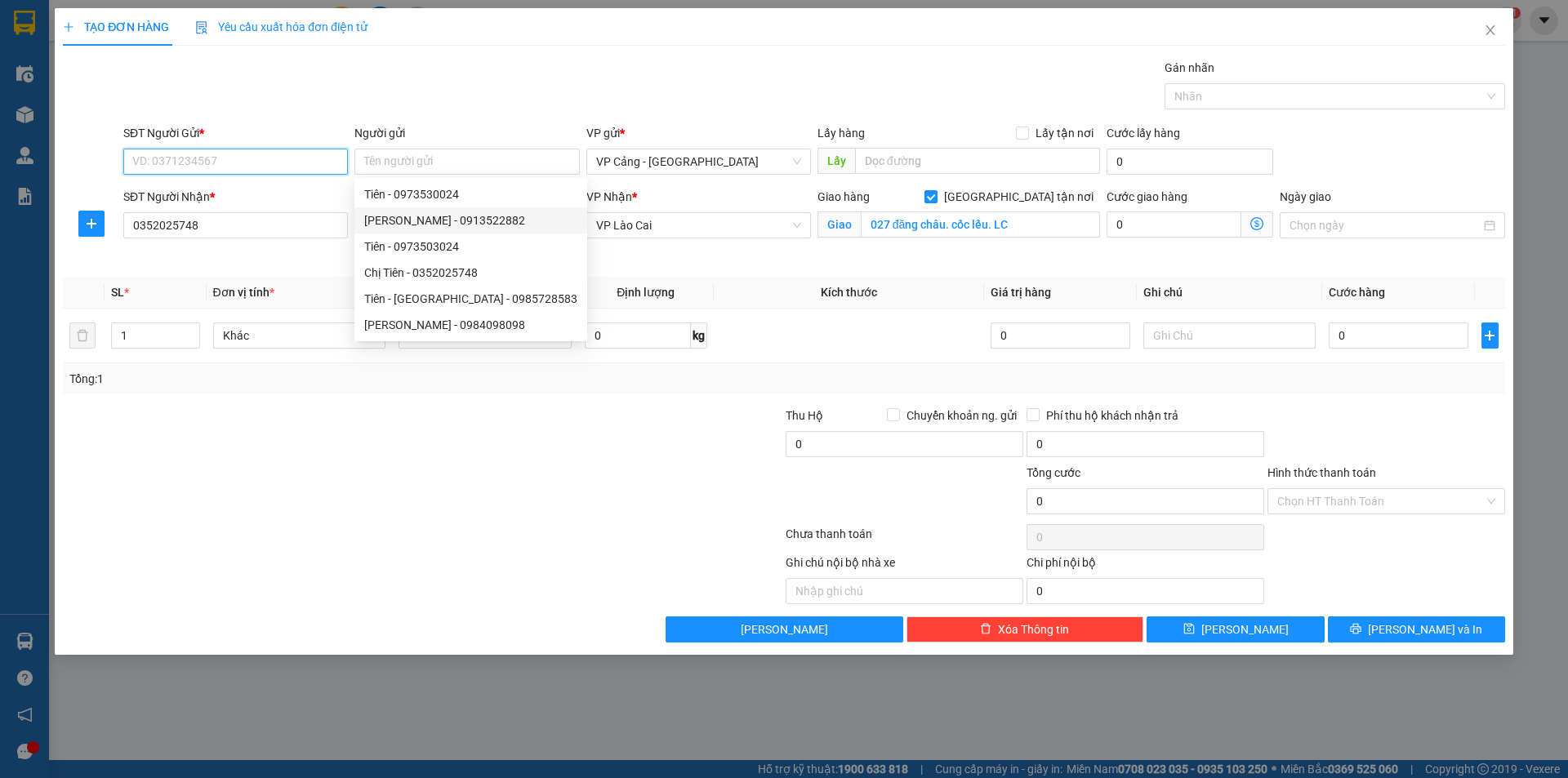
click at [250, 160] on input "SĐT Người Gửi *" at bounding box center [236, 161] width 225 height 26
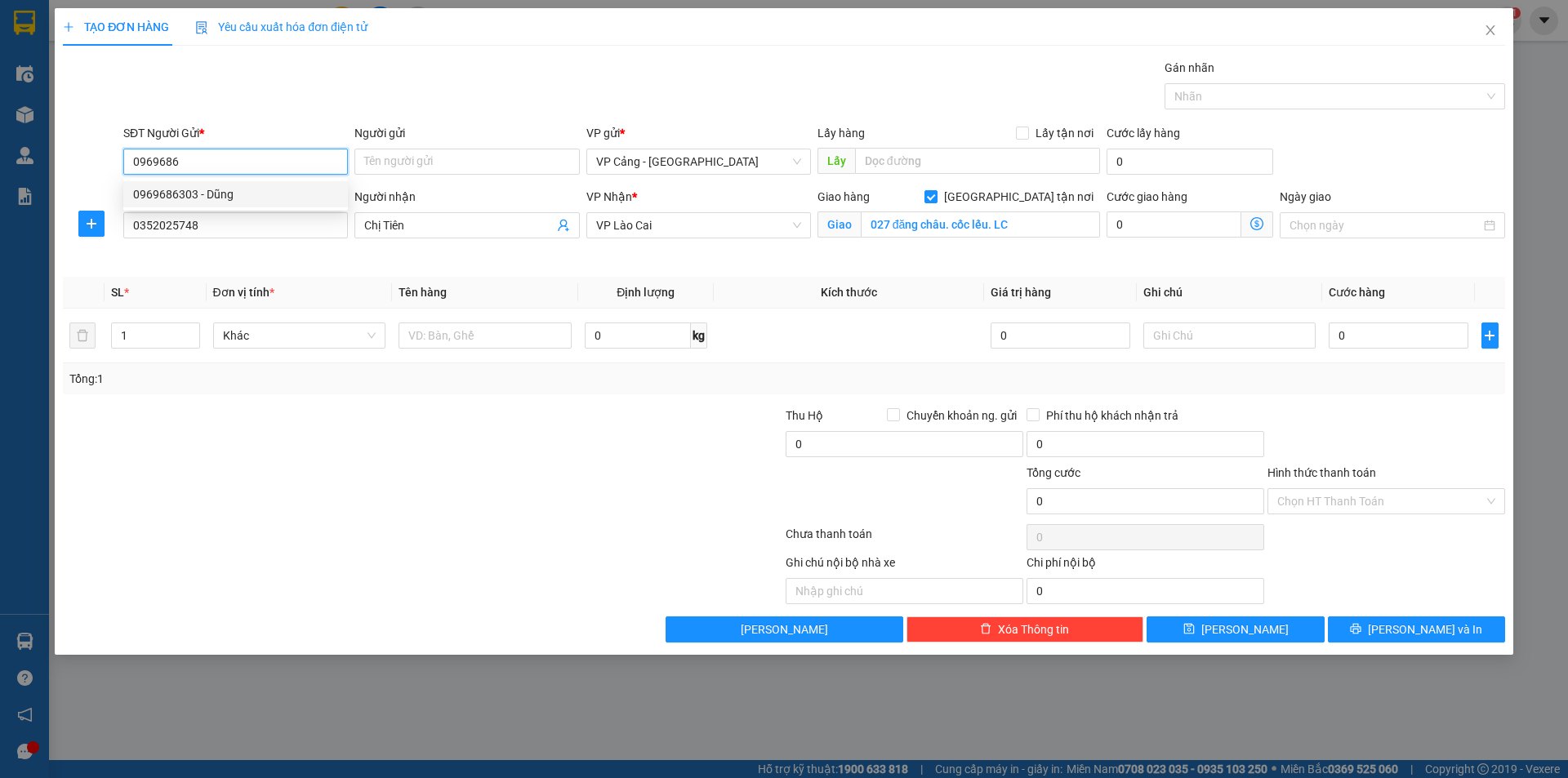
click at [218, 195] on div "0969686303 - Dũng" at bounding box center [235, 194] width 205 height 18
type input "0969686303"
type input "Dũng"
type input "0969686303"
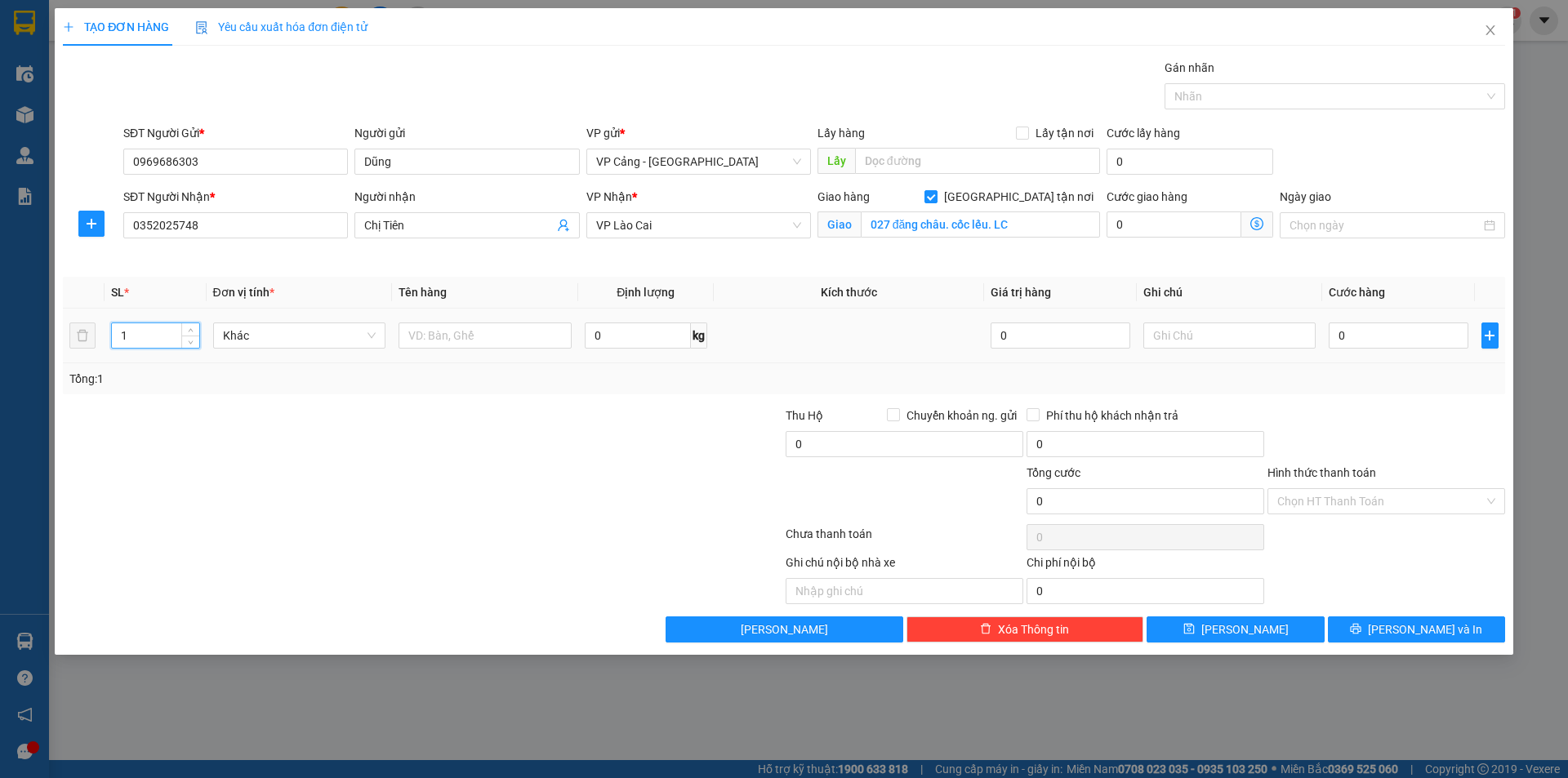
drag, startPoint x: 135, startPoint y: 340, endPoint x: 114, endPoint y: 341, distance: 21.0
click at [114, 341] on input "1" at bounding box center [155, 336] width 87 height 25
type input "13"
drag, startPoint x: 320, startPoint y: 442, endPoint x: 842, endPoint y: 273, distance: 548.7
click at [423, 409] on div at bounding box center [302, 435] width 481 height 57
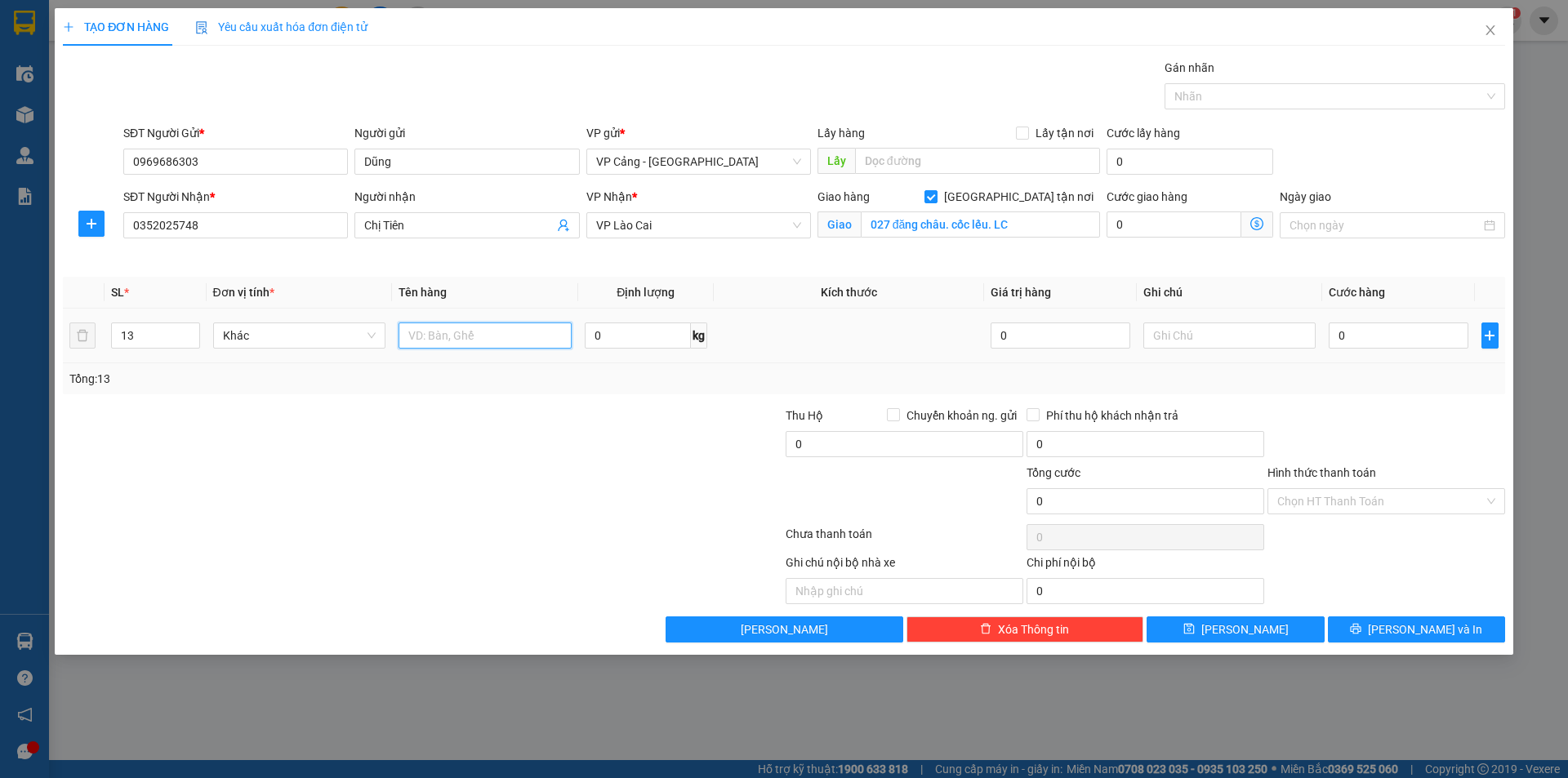
click at [469, 327] on input "text" at bounding box center [485, 336] width 173 height 26
type input "13 tải"
click at [1403, 342] on input "0" at bounding box center [1398, 336] width 139 height 26
type input "1"
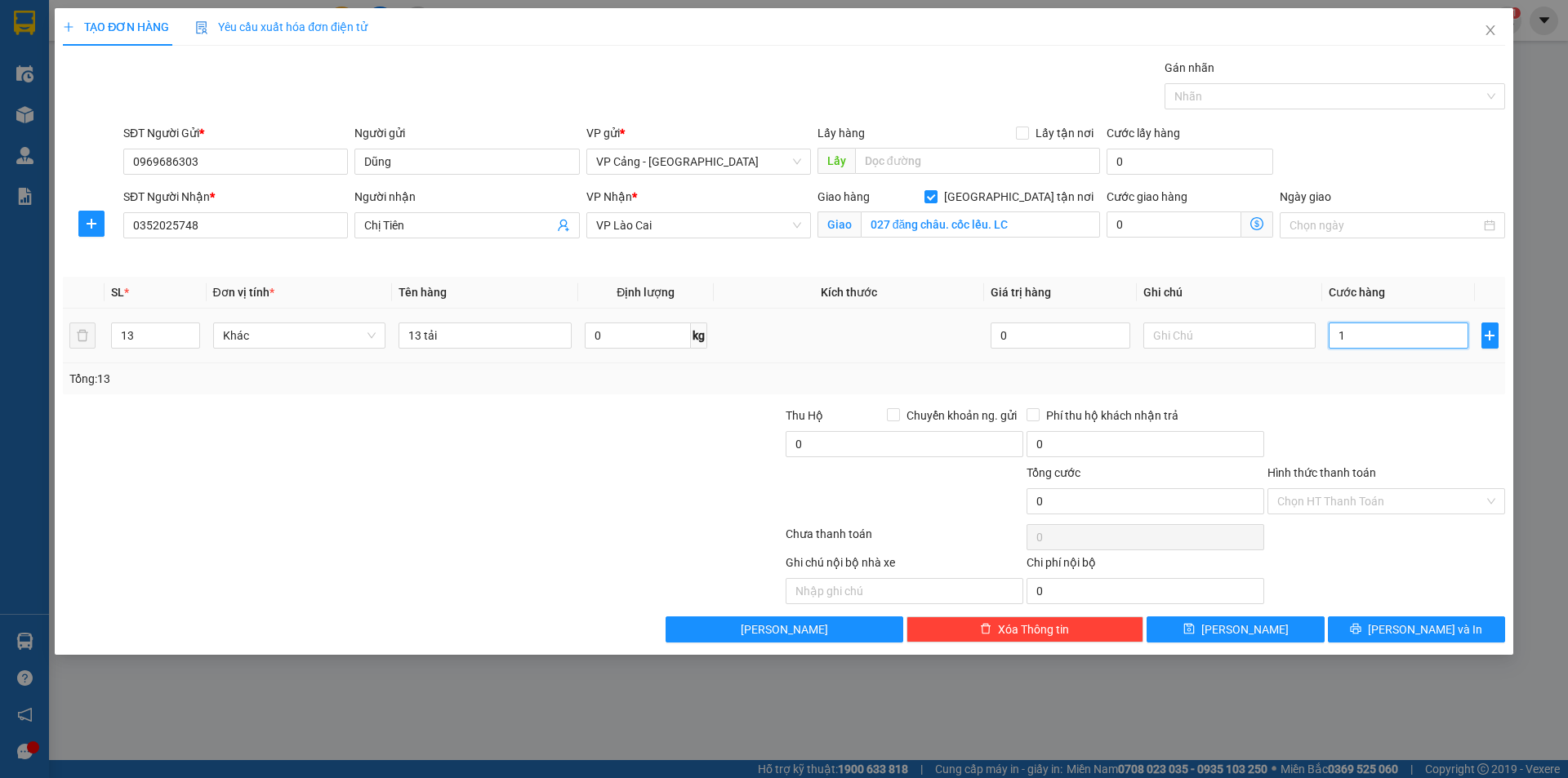
type input "1"
type input "1.000"
click at [1375, 374] on div "Tổng: 13" at bounding box center [784, 378] width 1430 height 18
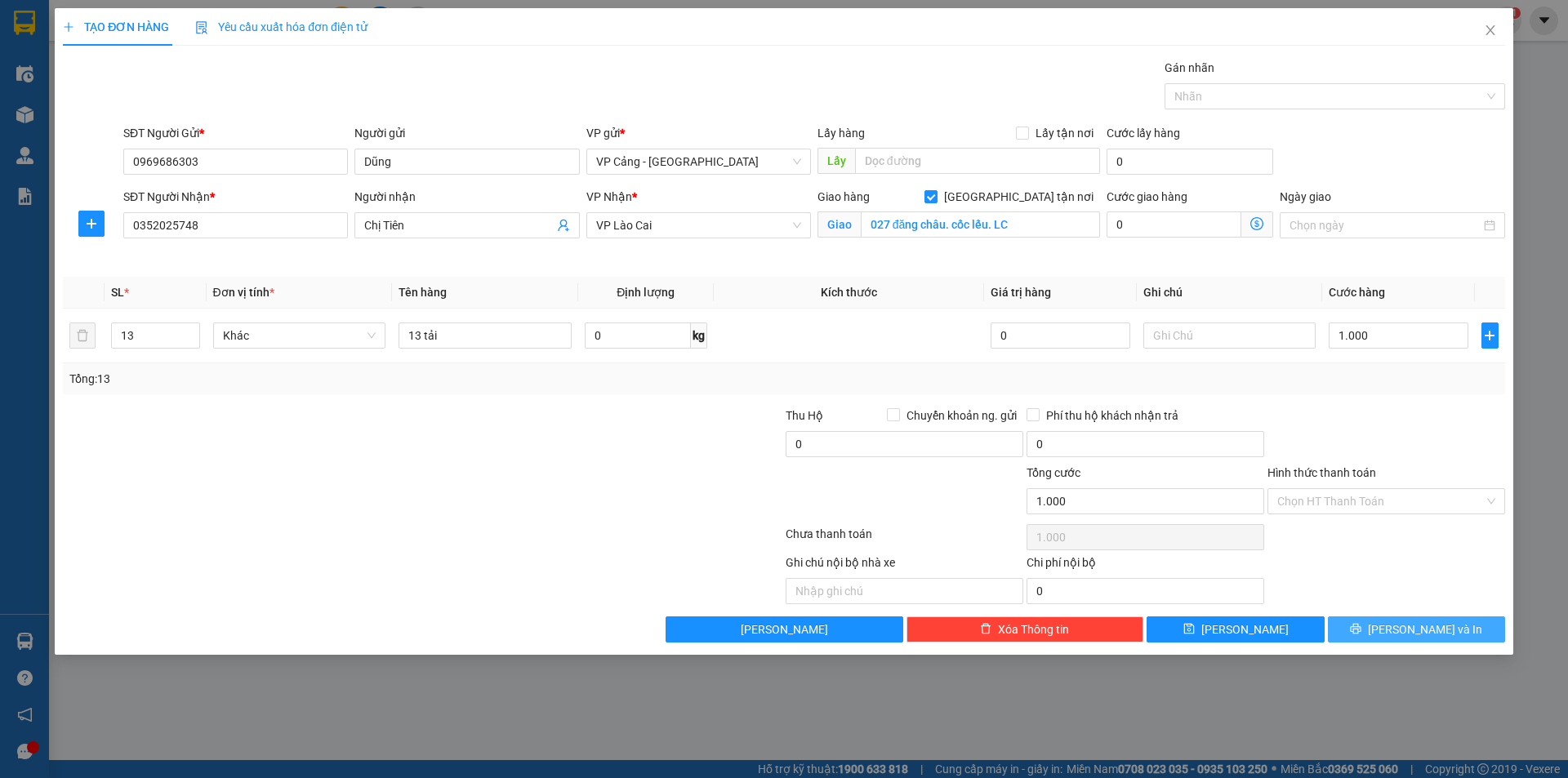
click at [1405, 631] on span "[PERSON_NAME] và In" at bounding box center [1425, 629] width 114 height 18
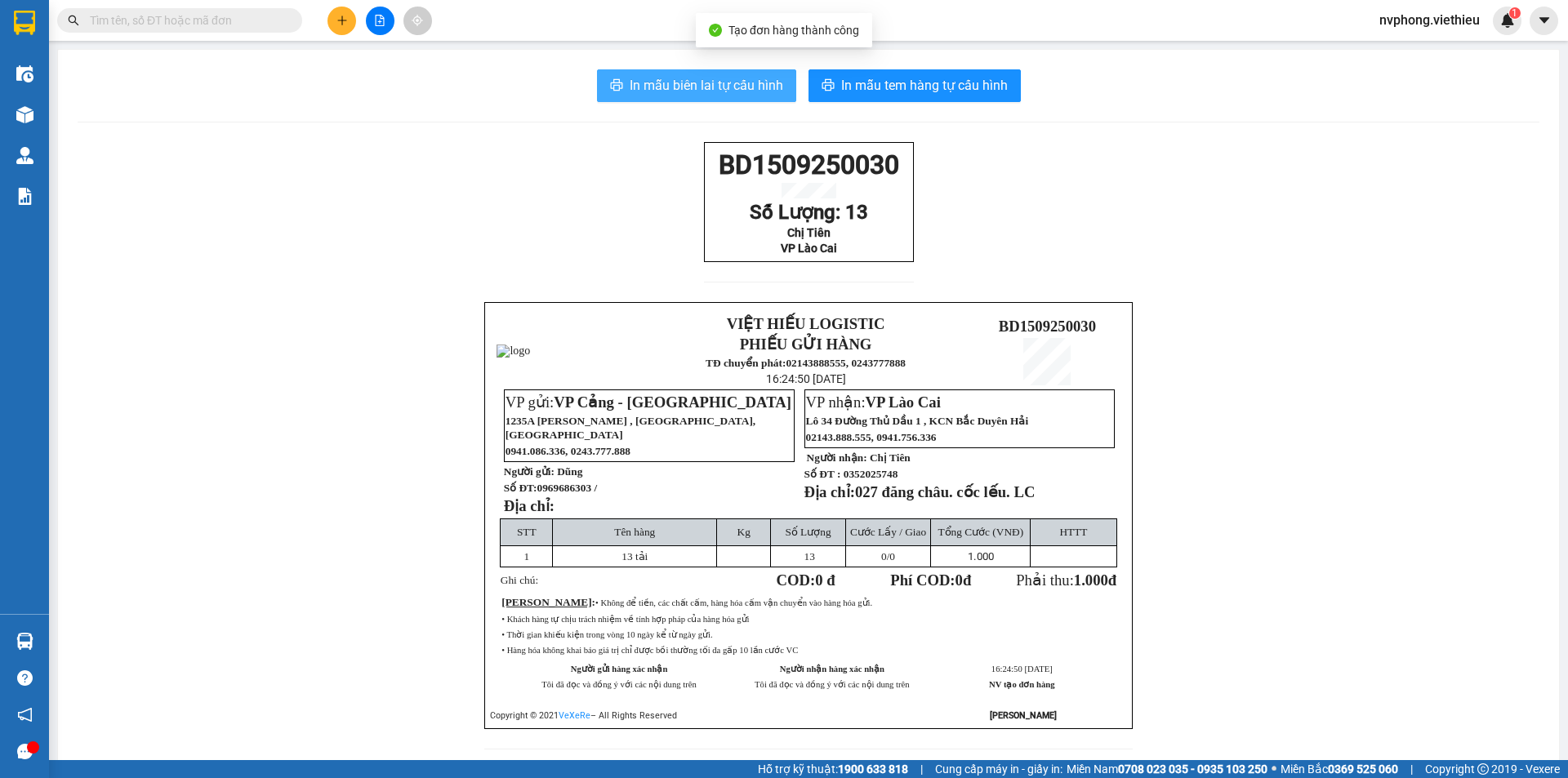
click at [733, 82] on span "In mẫu biên lai tự cấu hình" at bounding box center [707, 85] width 153 height 20
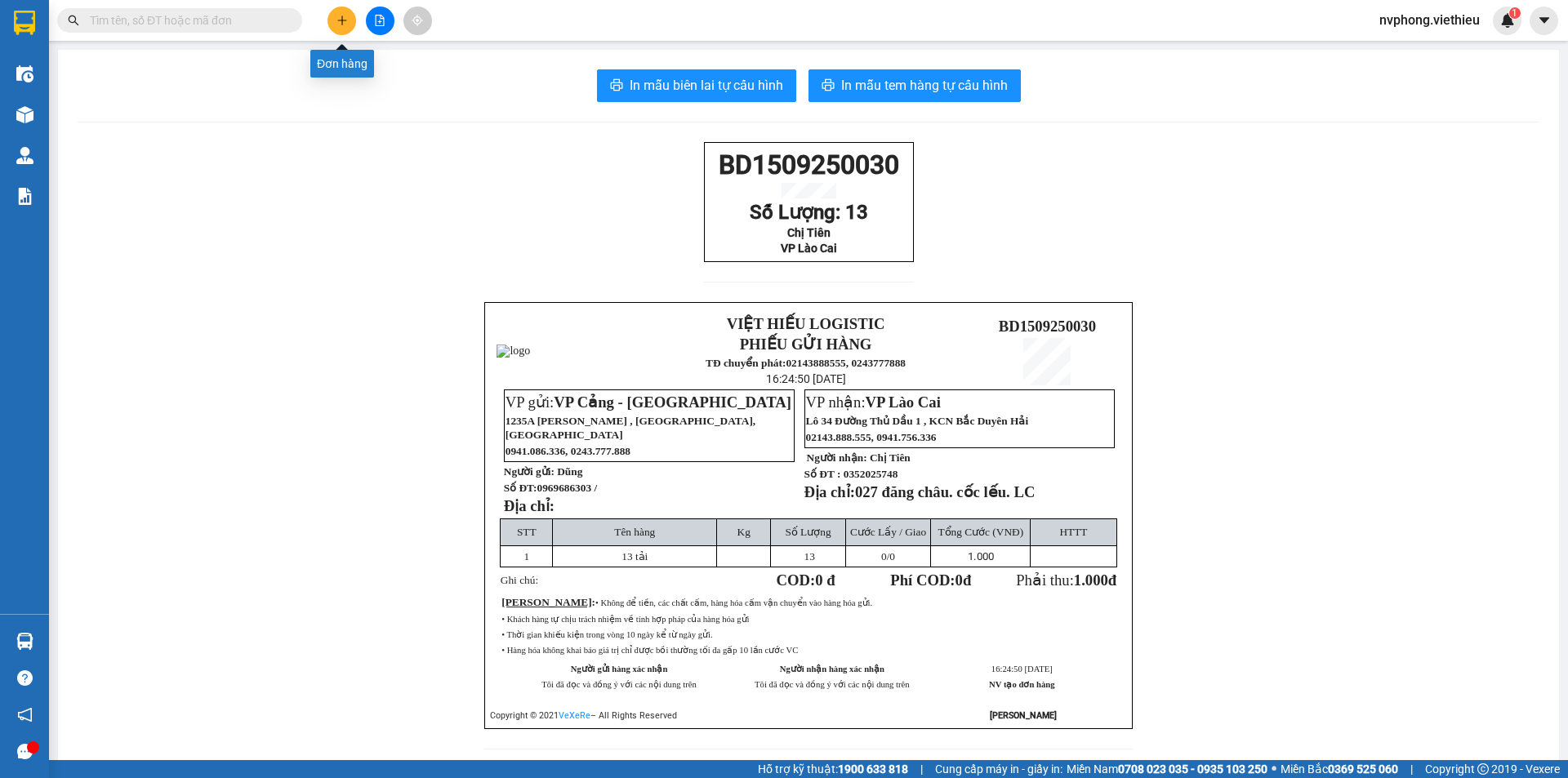
click at [330, 20] on button at bounding box center [341, 20] width 29 height 29
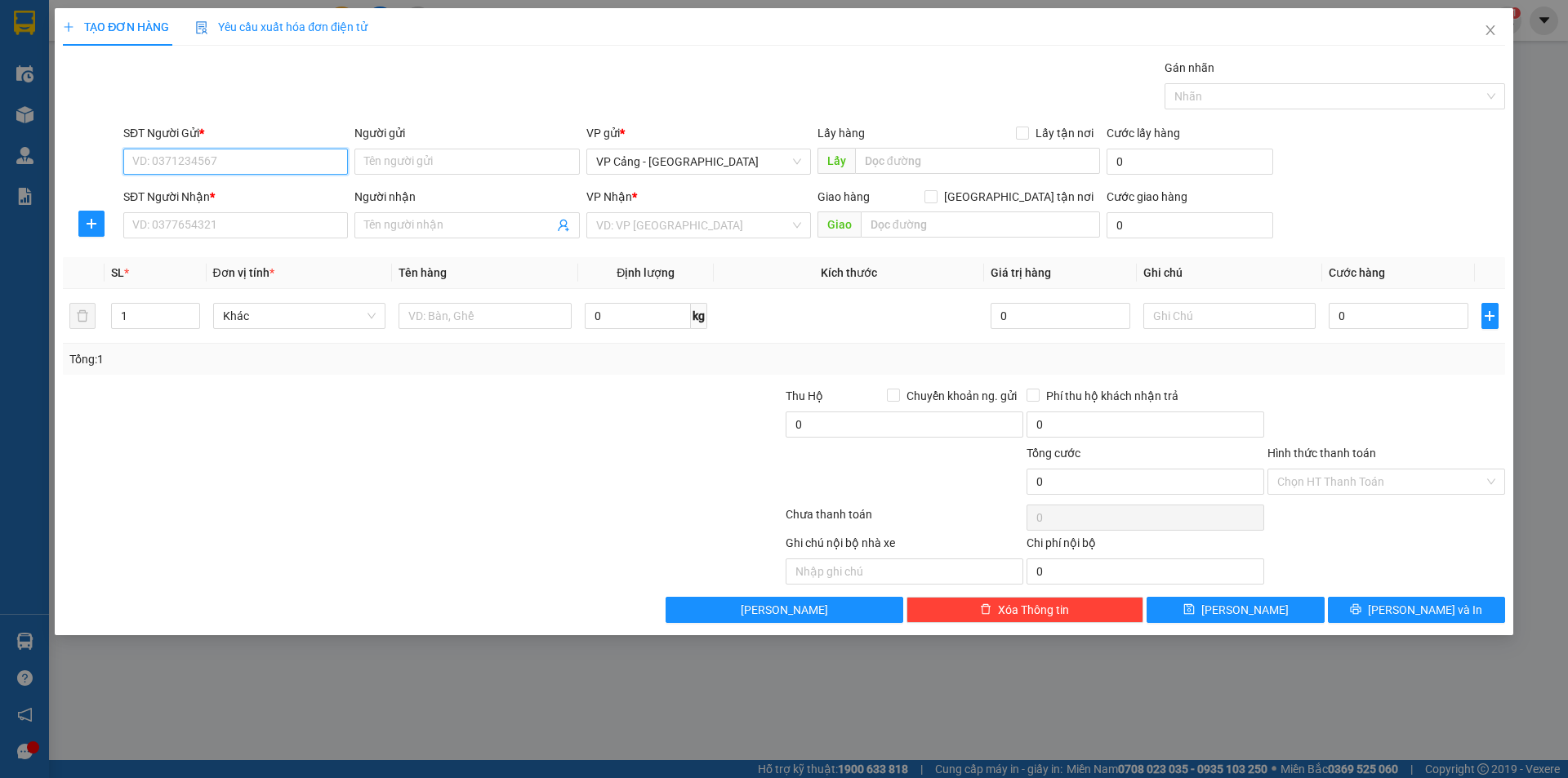
click at [306, 154] on input "SĐT Người Gửi *" at bounding box center [236, 161] width 225 height 26
type input "0862827"
click at [283, 180] on div "0862827936 0862827936 - Vân Anh" at bounding box center [236, 194] width 225 height 32
click at [270, 191] on div "SĐT Người Nhận *" at bounding box center [236, 196] width 225 height 18
click at [270, 212] on input "SĐT Người Nhận *" at bounding box center [236, 225] width 225 height 26
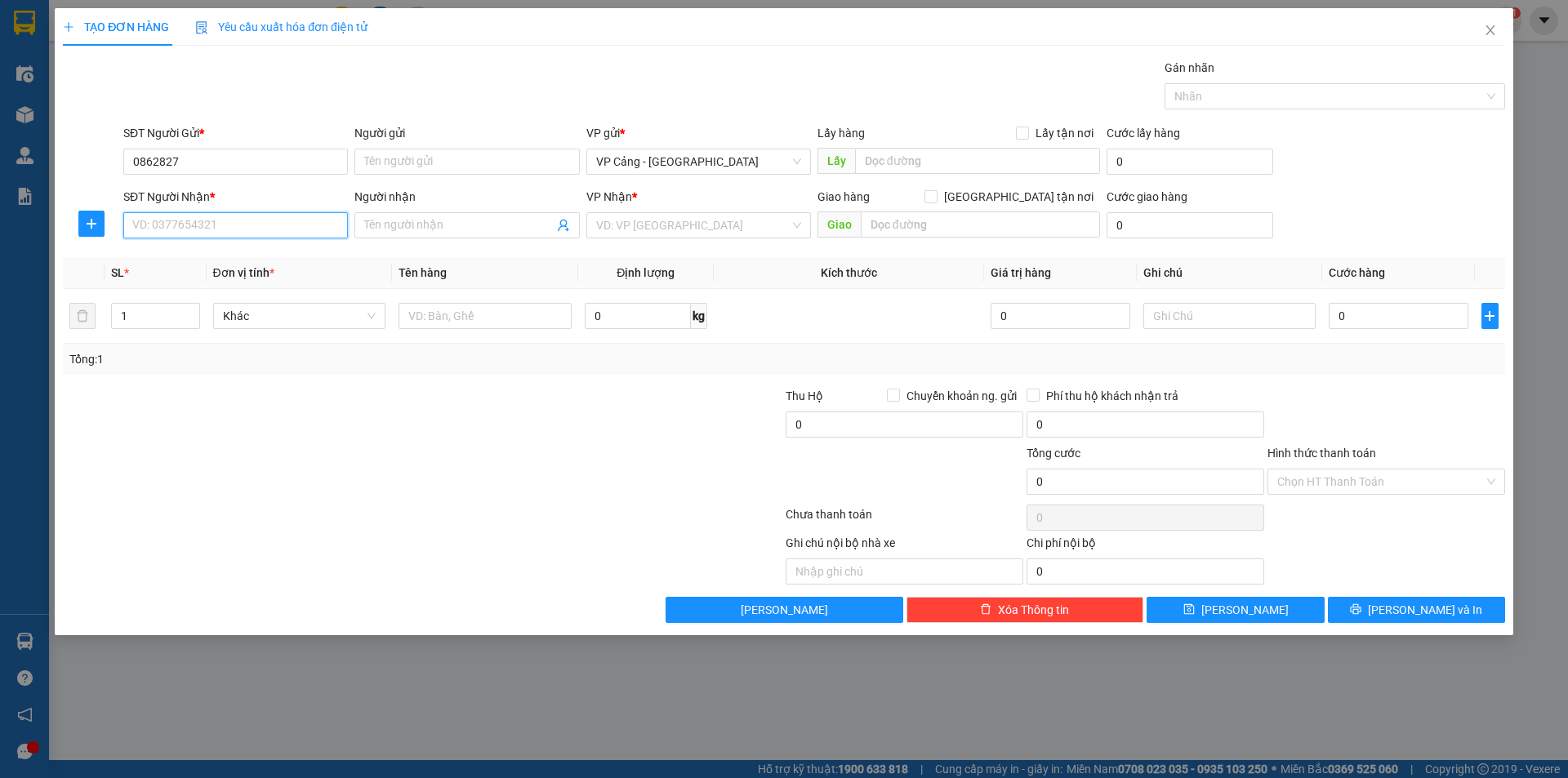
click at [267, 227] on input "SĐT Người Nhận *" at bounding box center [236, 225] width 225 height 26
click at [252, 257] on div "0973686588 - Thu" at bounding box center [235, 257] width 205 height 18
type input "0973686588"
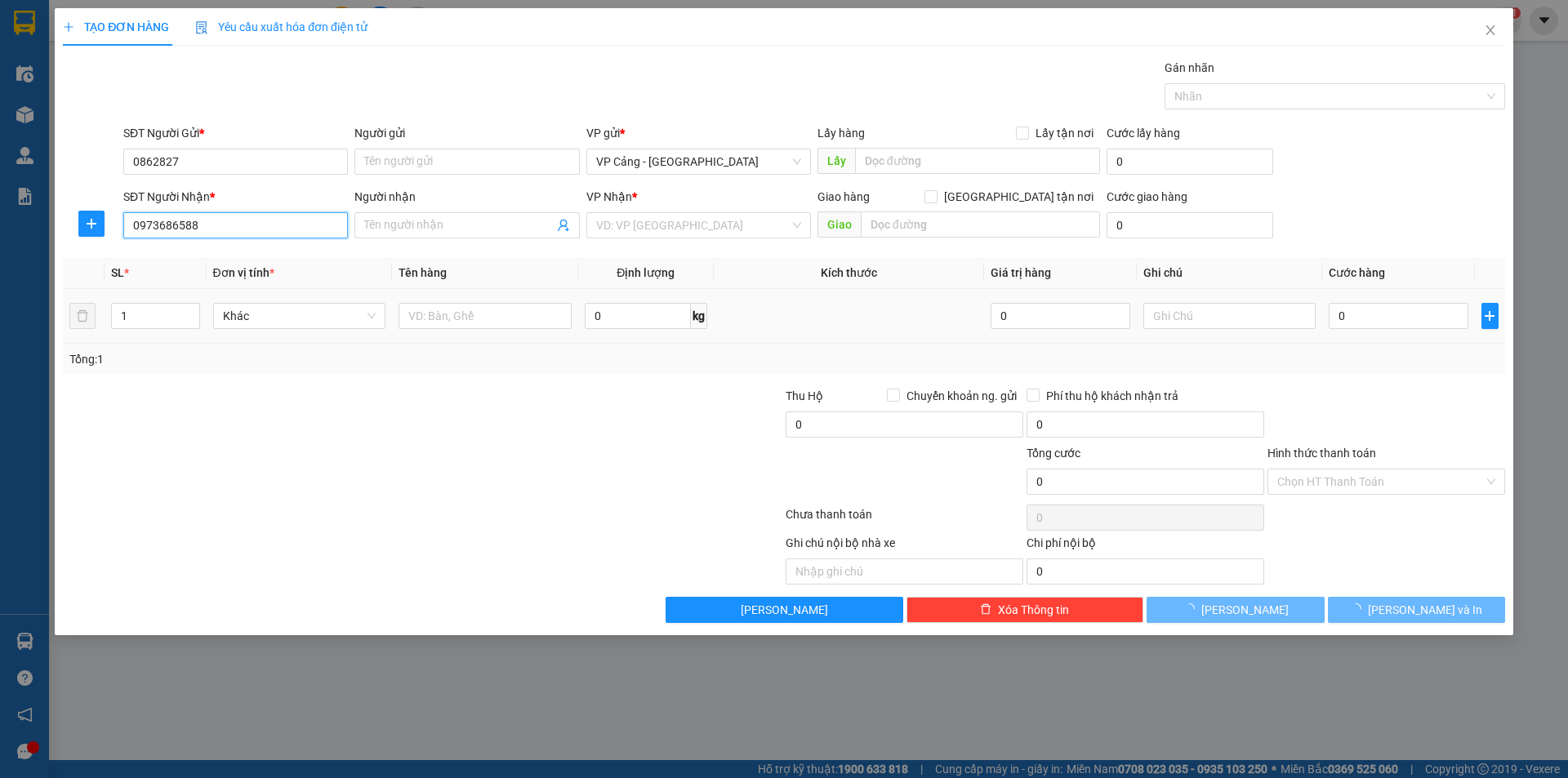
type input "Thu"
checkbox input "true"
type input "93-95 Mạc Đĩnh Chi, Lào Cai"
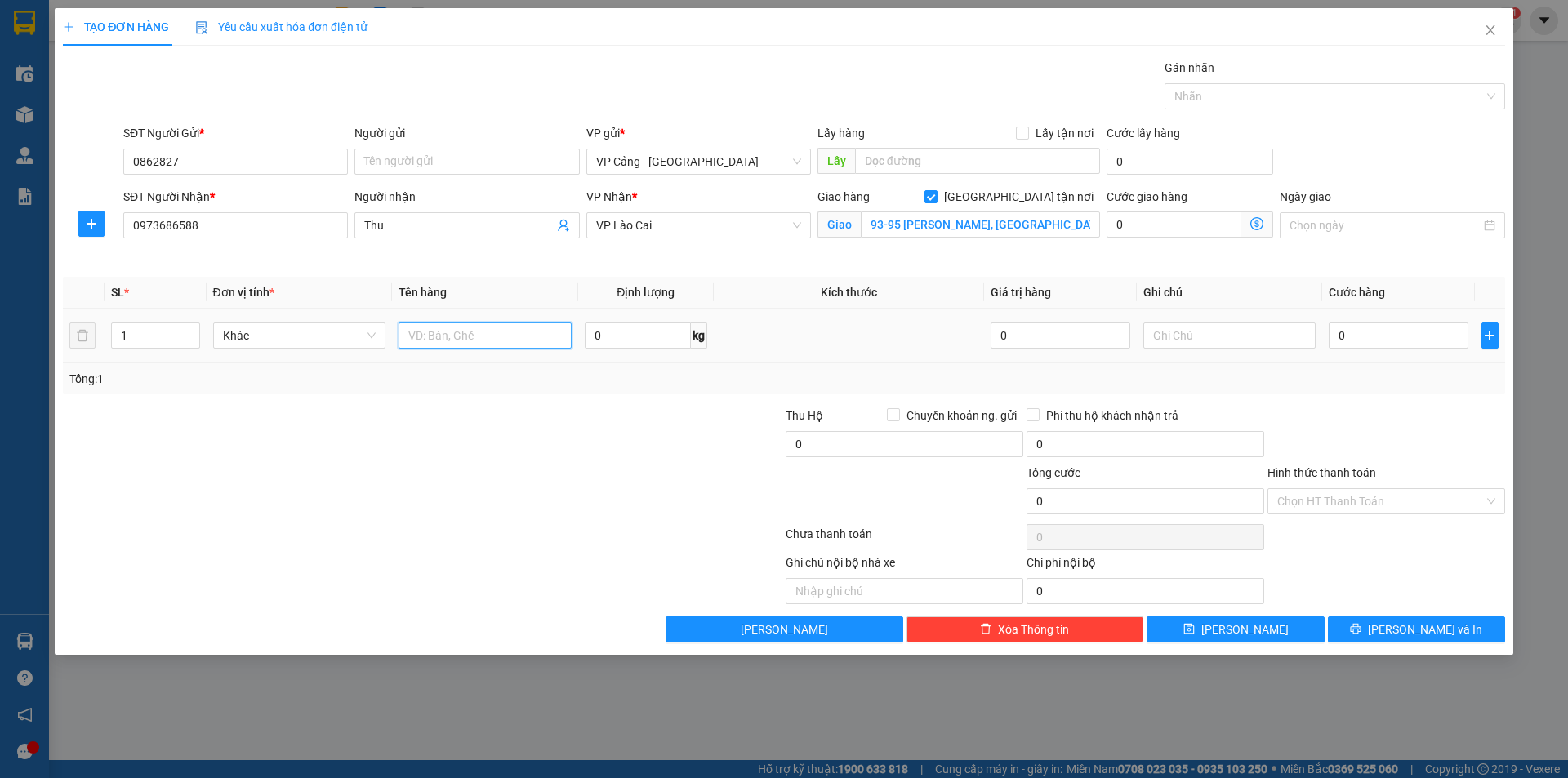
click at [506, 340] on input "text" at bounding box center [485, 336] width 173 height 26
type input "1 kiện"
click at [1401, 336] on input "0" at bounding box center [1398, 336] width 139 height 26
type input "1"
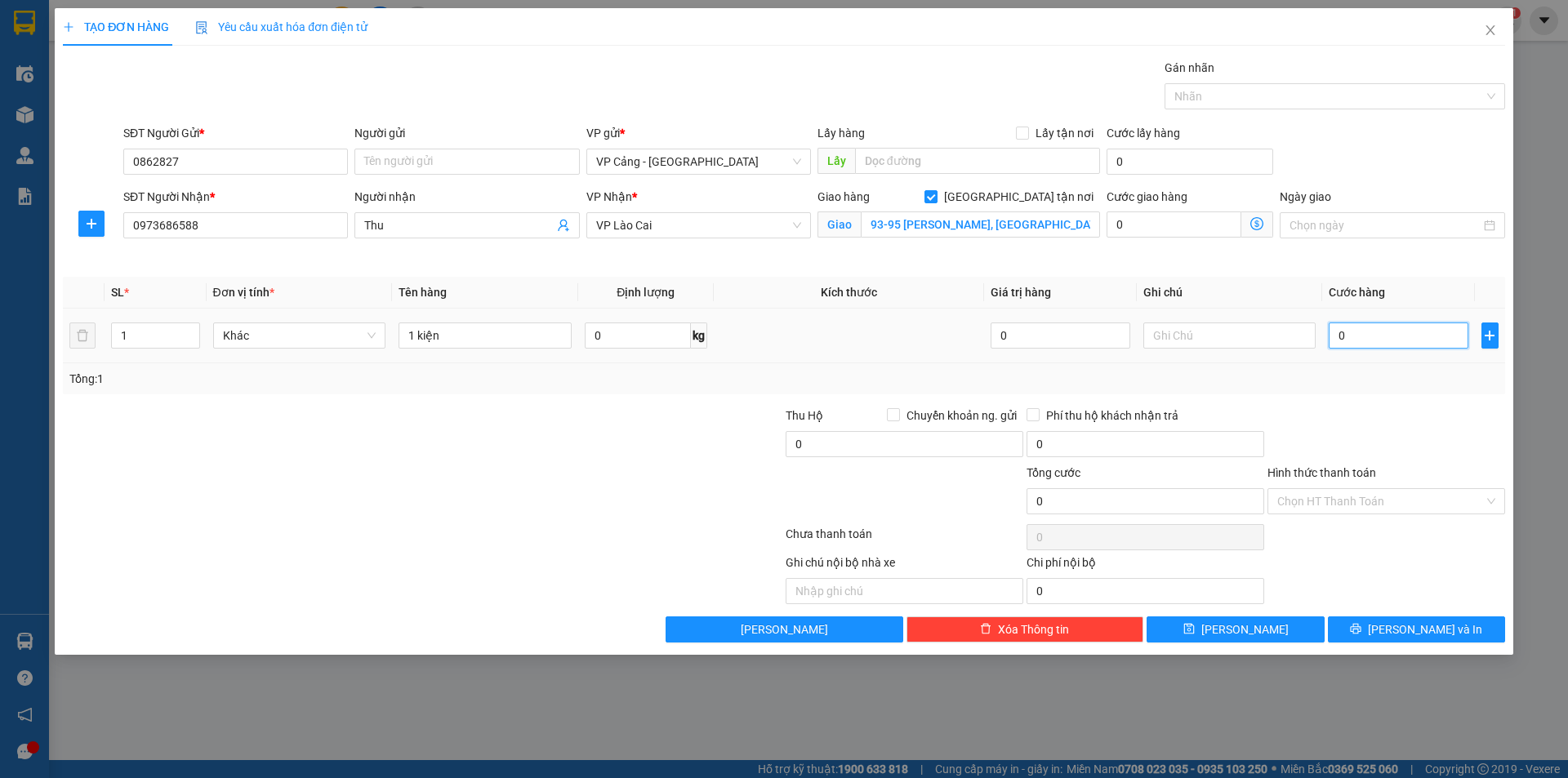
type input "1"
type input "1.000"
click at [1423, 632] on span "[PERSON_NAME] và In" at bounding box center [1425, 629] width 114 height 18
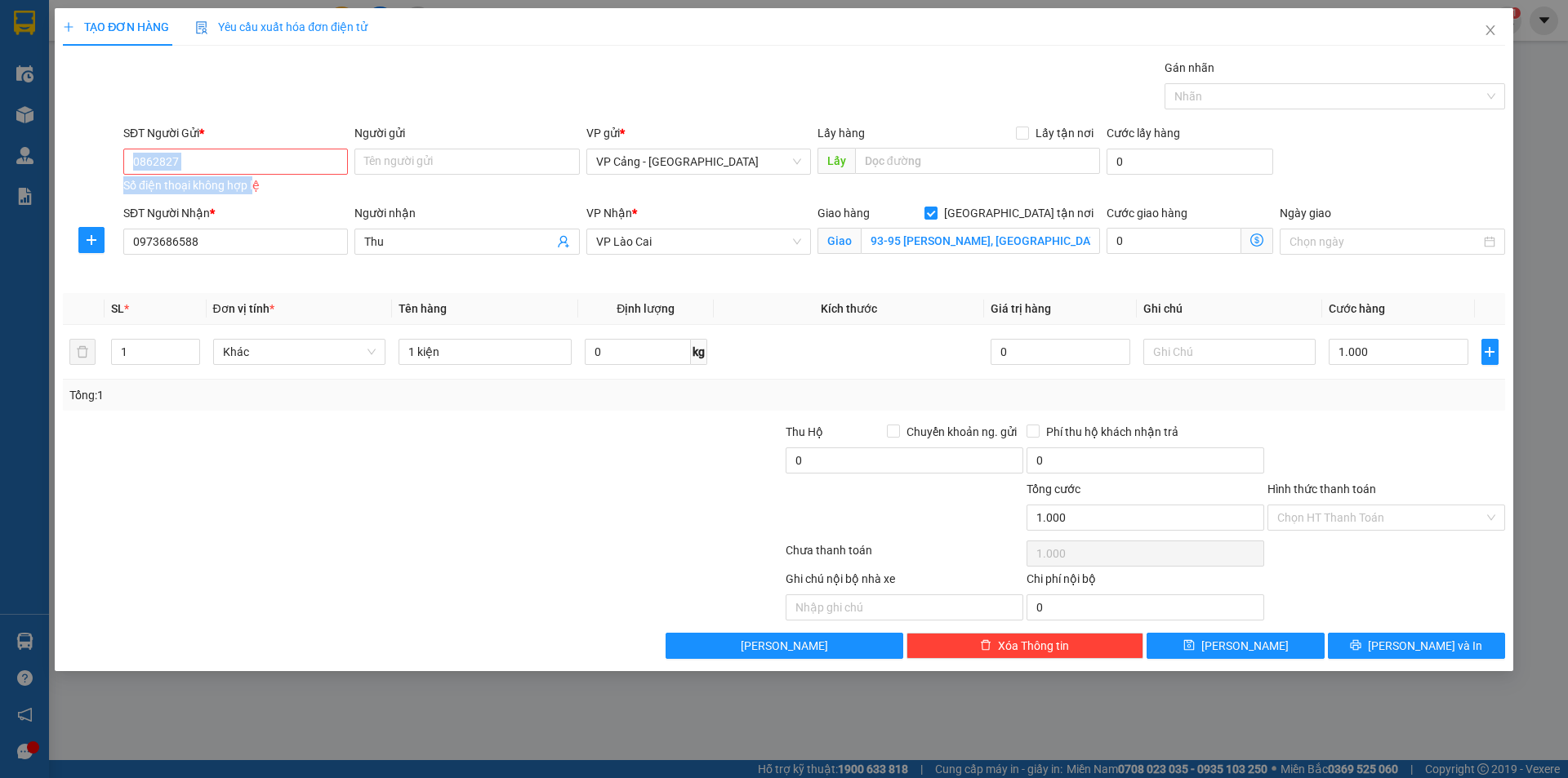
drag, startPoint x: 254, startPoint y: 175, endPoint x: 267, endPoint y: 153, distance: 25.6
click at [267, 154] on div "0862827 Số điện thoại không hợp lệ" at bounding box center [236, 170] width 225 height 42
click at [267, 153] on input "0862827" at bounding box center [236, 161] width 225 height 26
click at [216, 190] on div "0862827936 - Vân Anh" at bounding box center [235, 194] width 205 height 18
type input "0862827936"
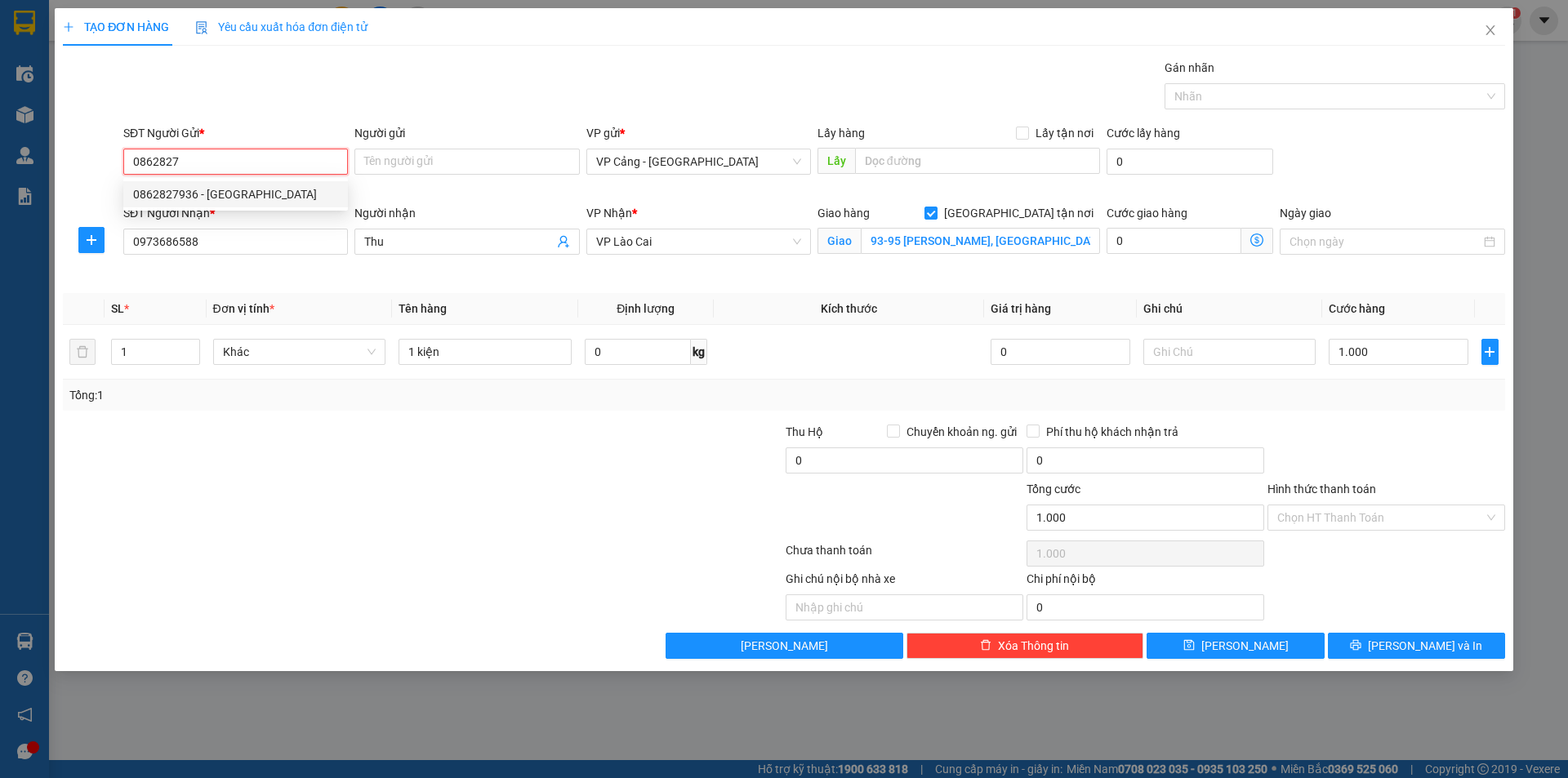
type input "Vân Anh"
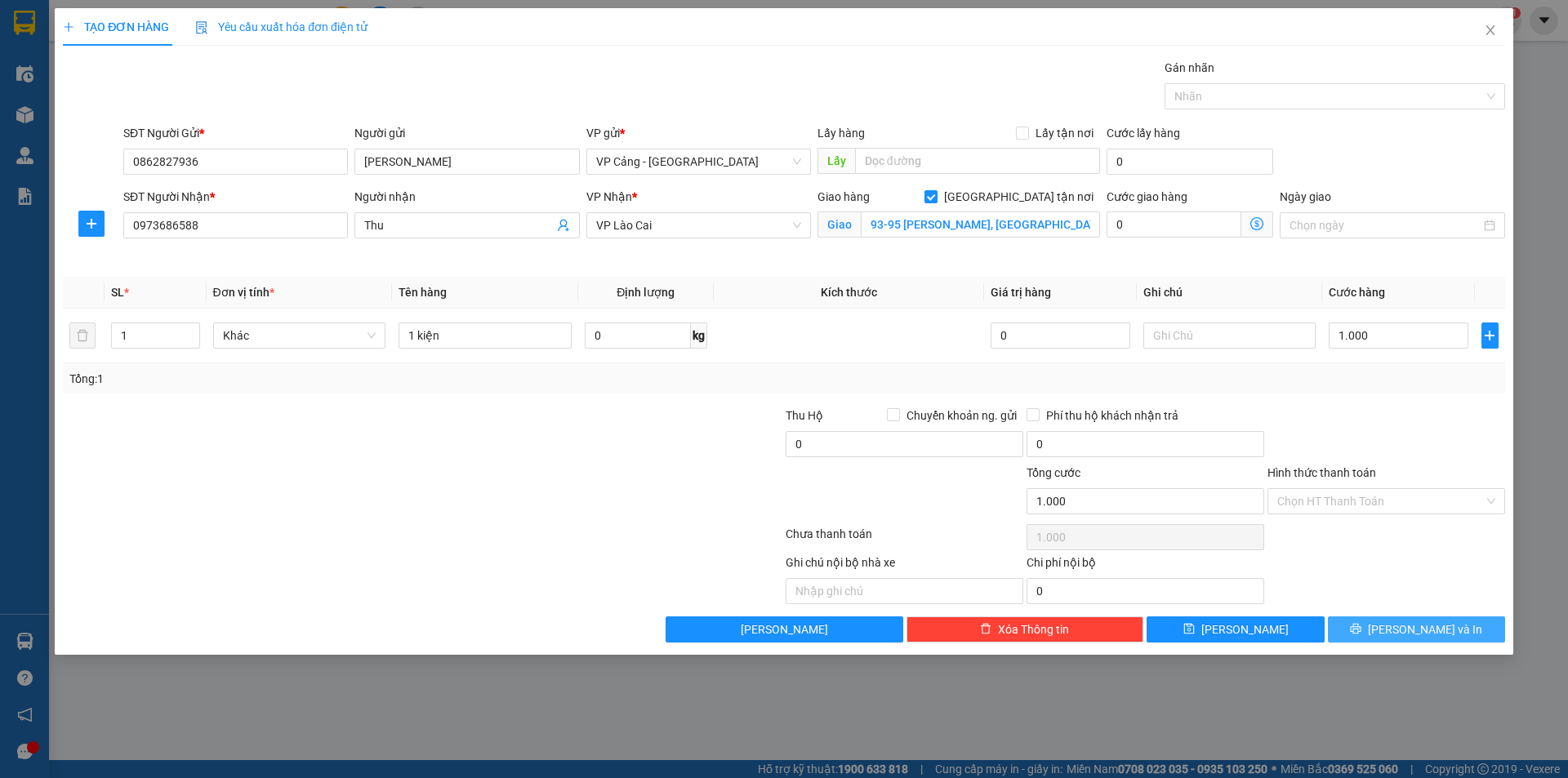
click at [1440, 621] on span "[PERSON_NAME] và In" at bounding box center [1425, 629] width 114 height 18
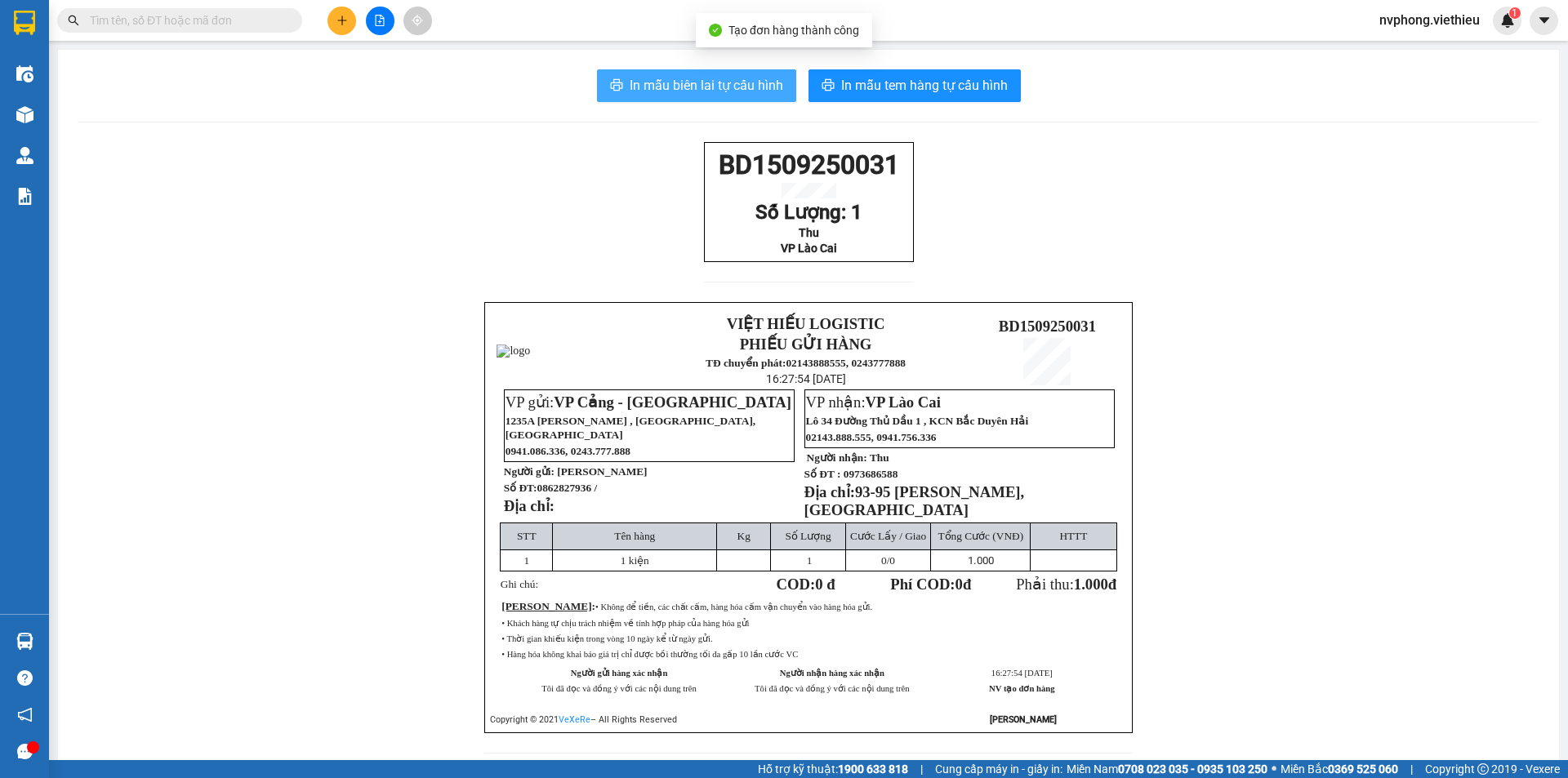
click at [770, 90] on span "In mẫu biên lai tự cấu hình" at bounding box center [707, 85] width 153 height 20
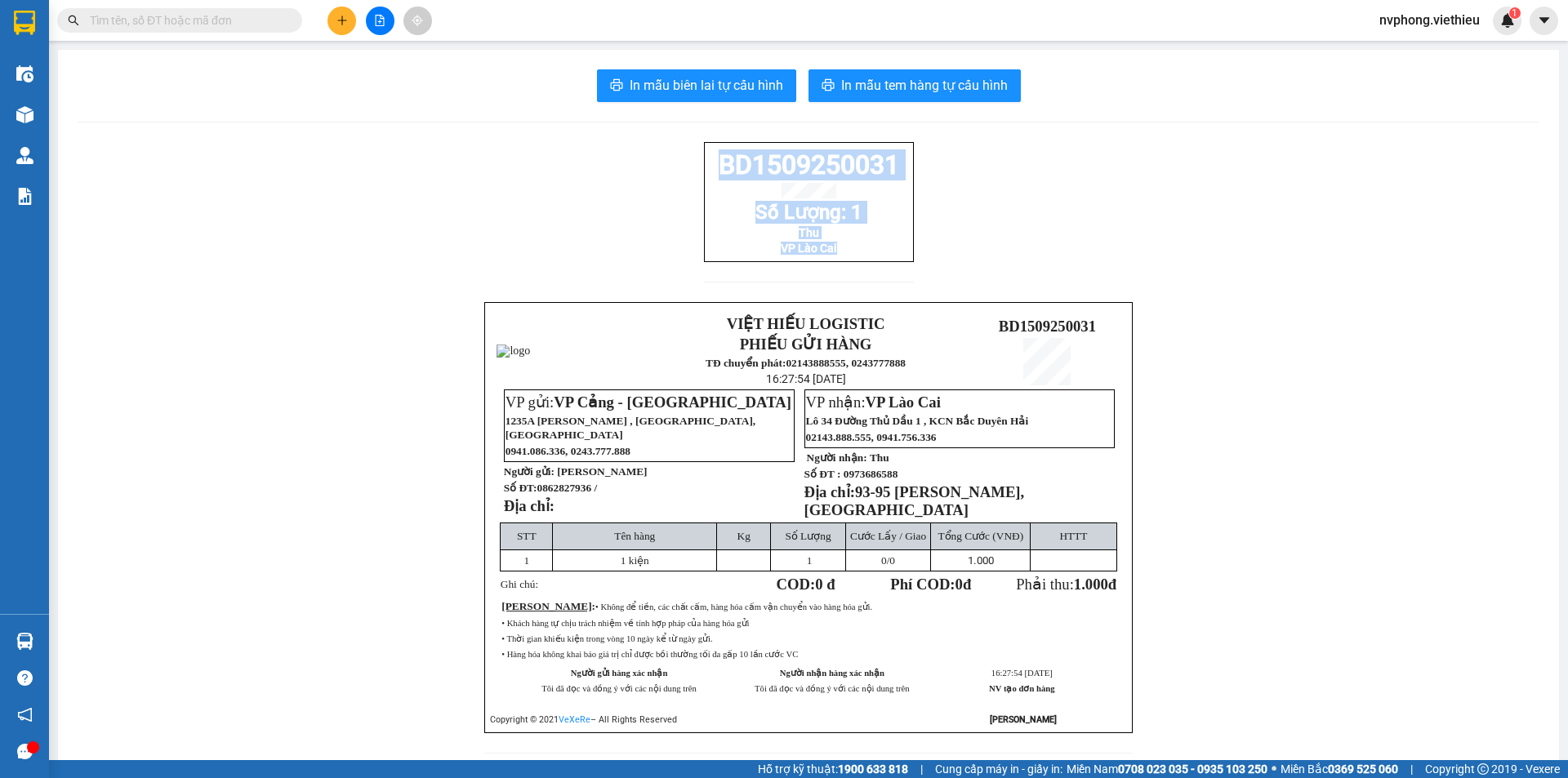
drag, startPoint x: 1118, startPoint y: 456, endPoint x: 699, endPoint y: 171, distance: 506.7
click at [704, 171] on div "BD1509250031 Số Lượng: 1 Thu VP Lào Cai" at bounding box center [809, 202] width 210 height 120
copy div "BD1509250031 Số Lượng: 1 Thu VP Lào Cai"
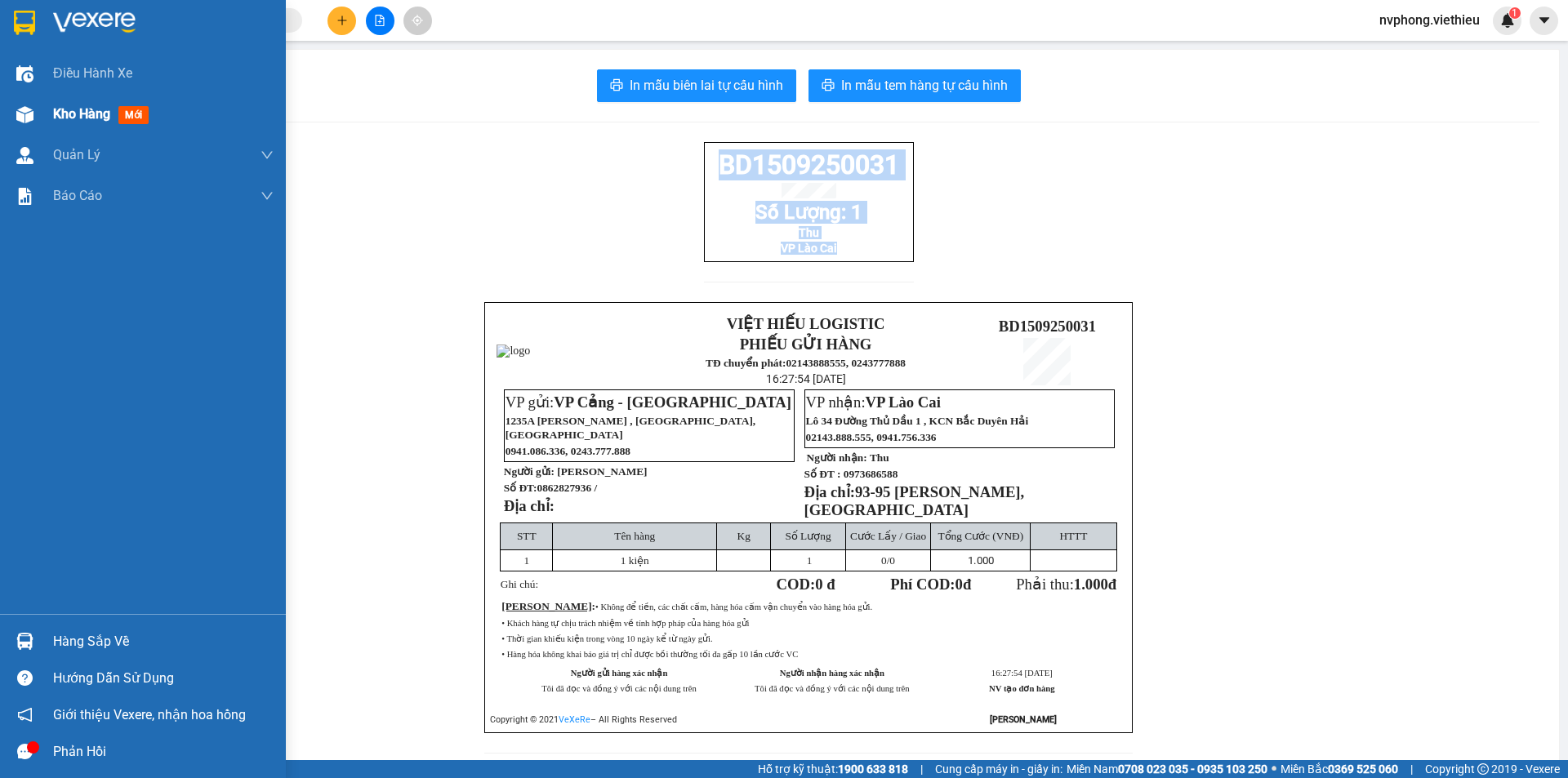
click at [76, 117] on span "Kho hàng" at bounding box center [82, 113] width 57 height 16
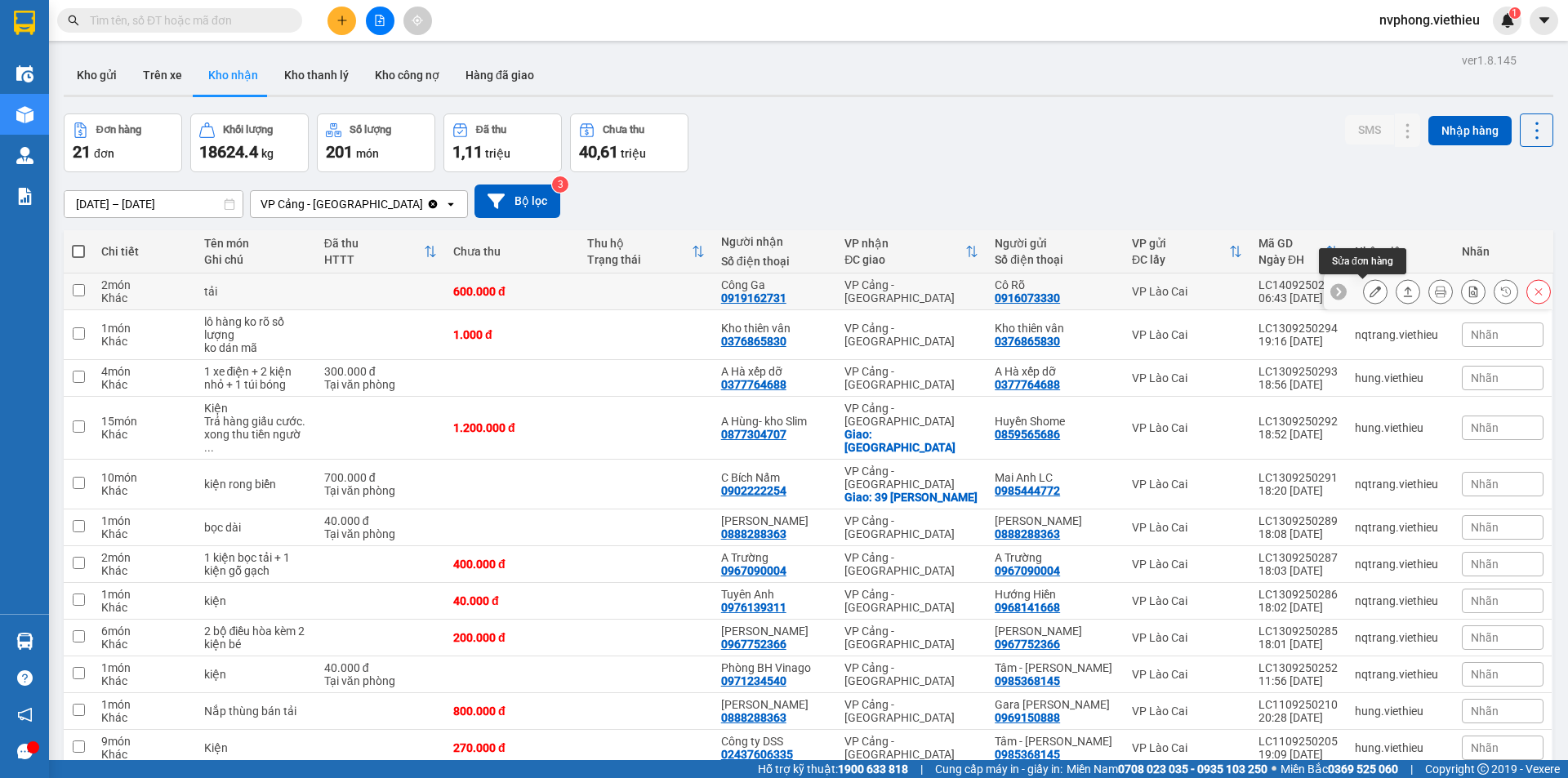
click at [1370, 290] on icon at bounding box center [1375, 291] width 11 height 11
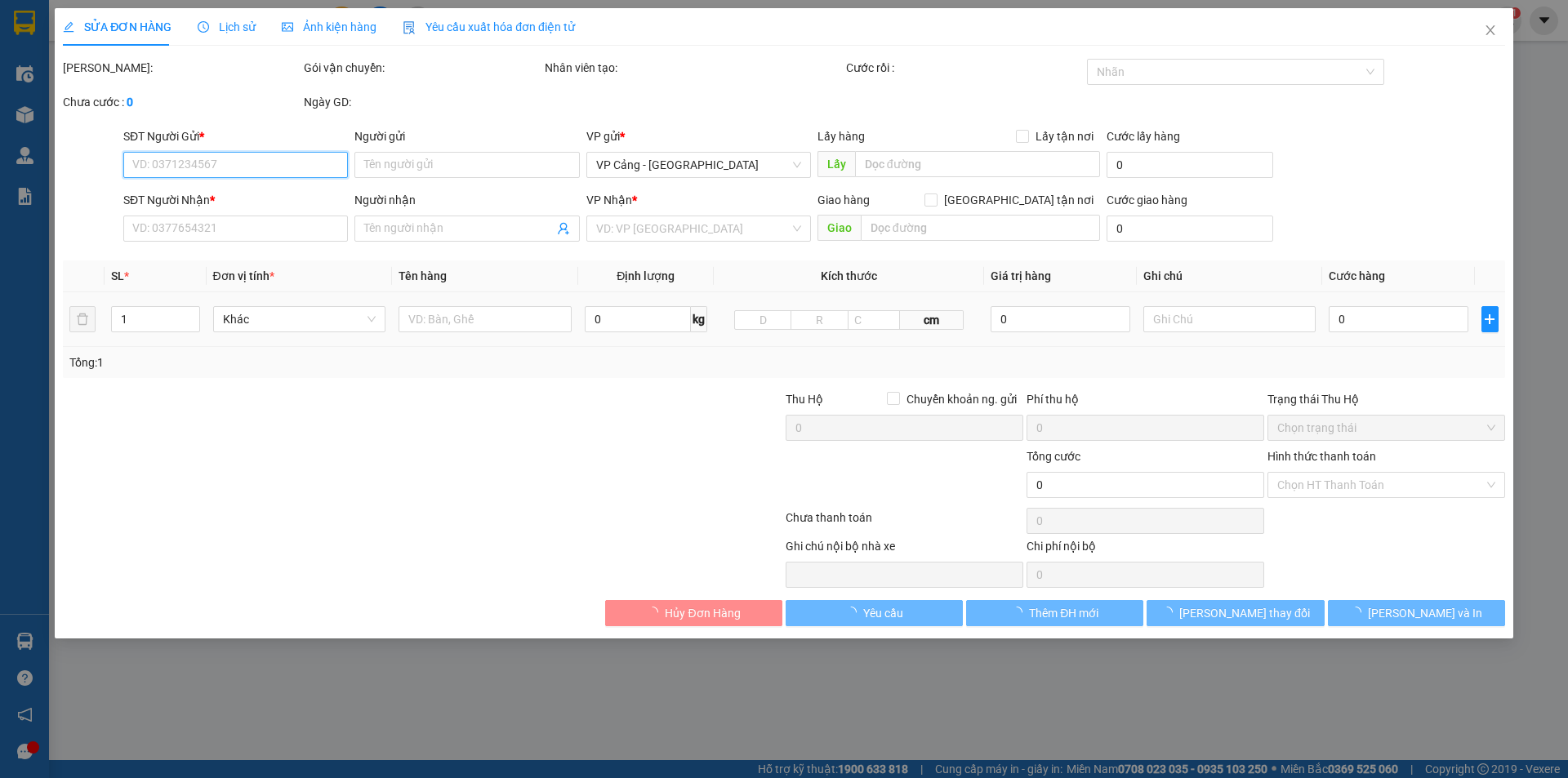
type input "0916073330"
type input "Cô Rõ"
type input "0919162731"
type input "Công Ga"
type input "600.000"
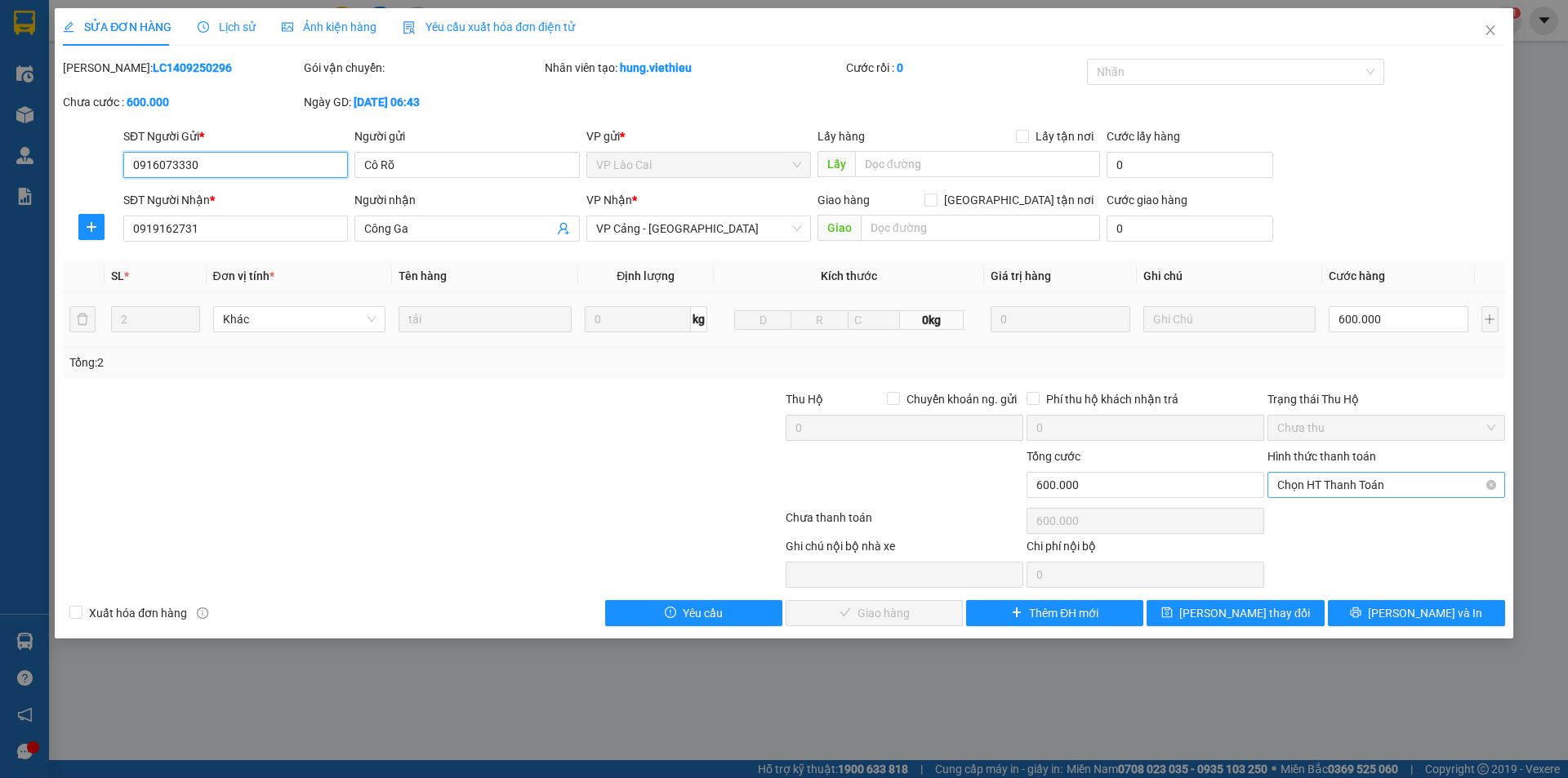
click at [1348, 489] on span "Chọn HT Thanh Toán" at bounding box center [1386, 485] width 218 height 25
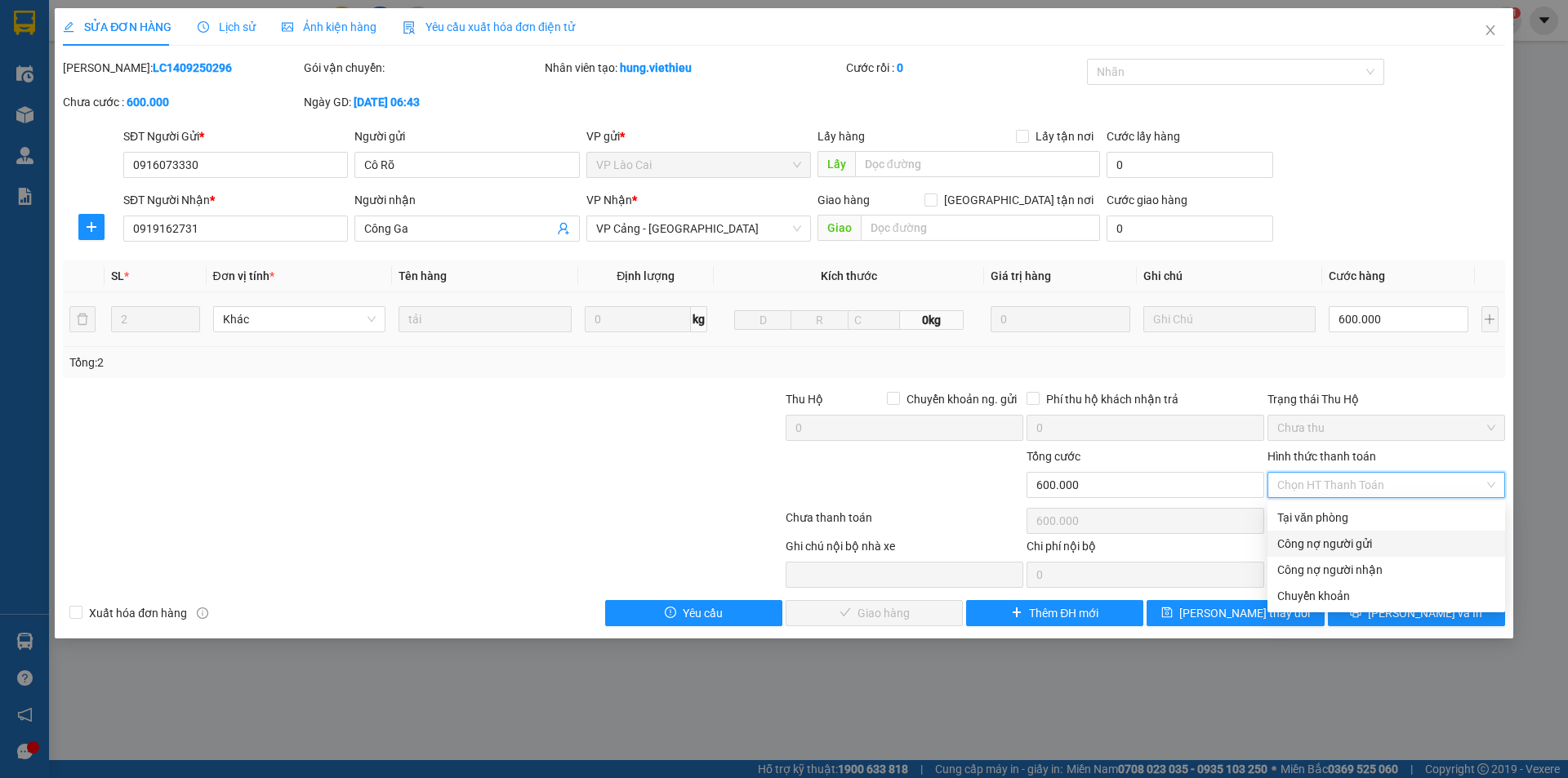
click at [1332, 541] on div "Công nợ người gửi" at bounding box center [1386, 543] width 218 height 18
type input "0"
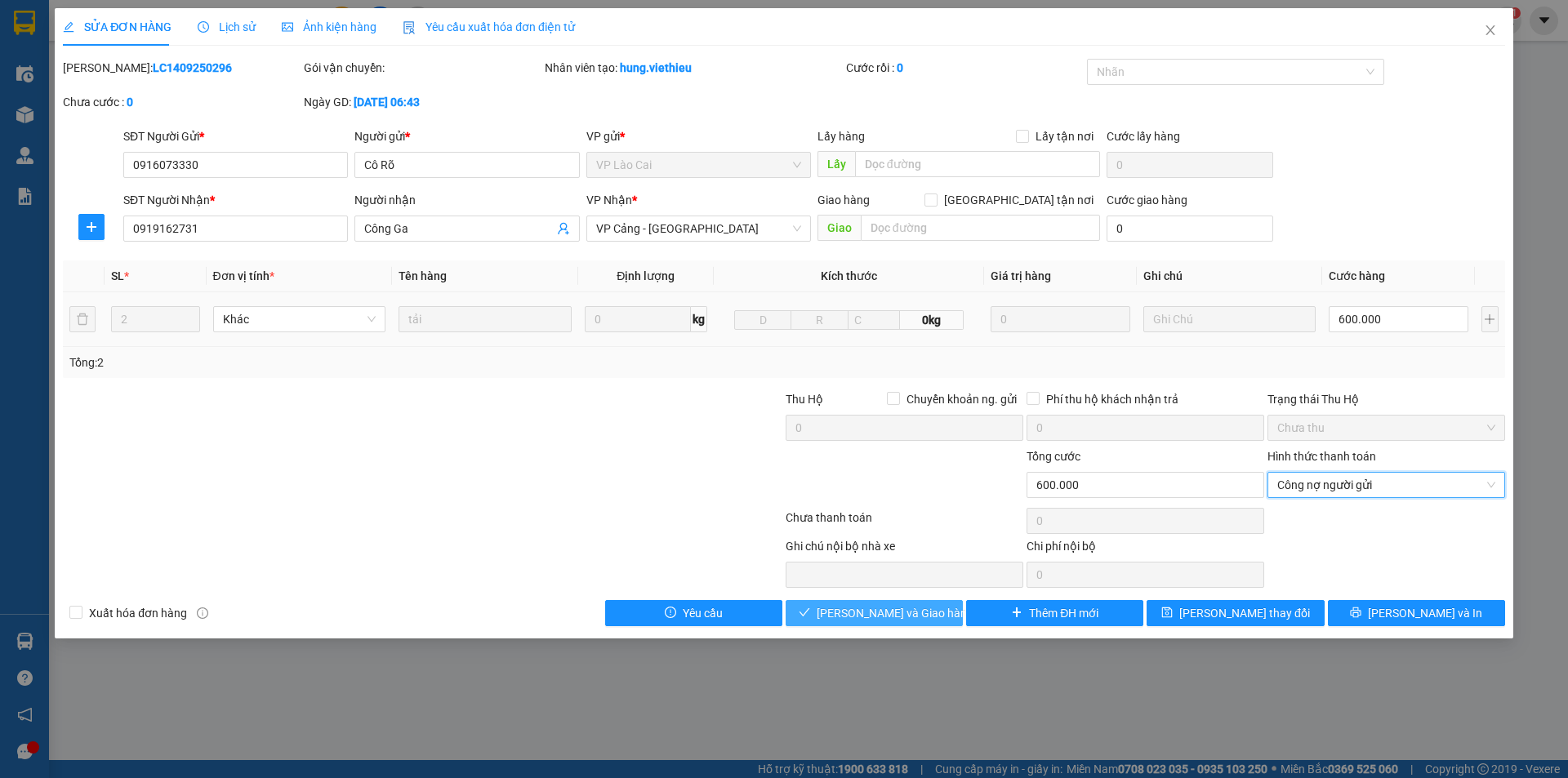
click at [910, 622] on button "Lưu và Giao hàng" at bounding box center [874, 613] width 177 height 26
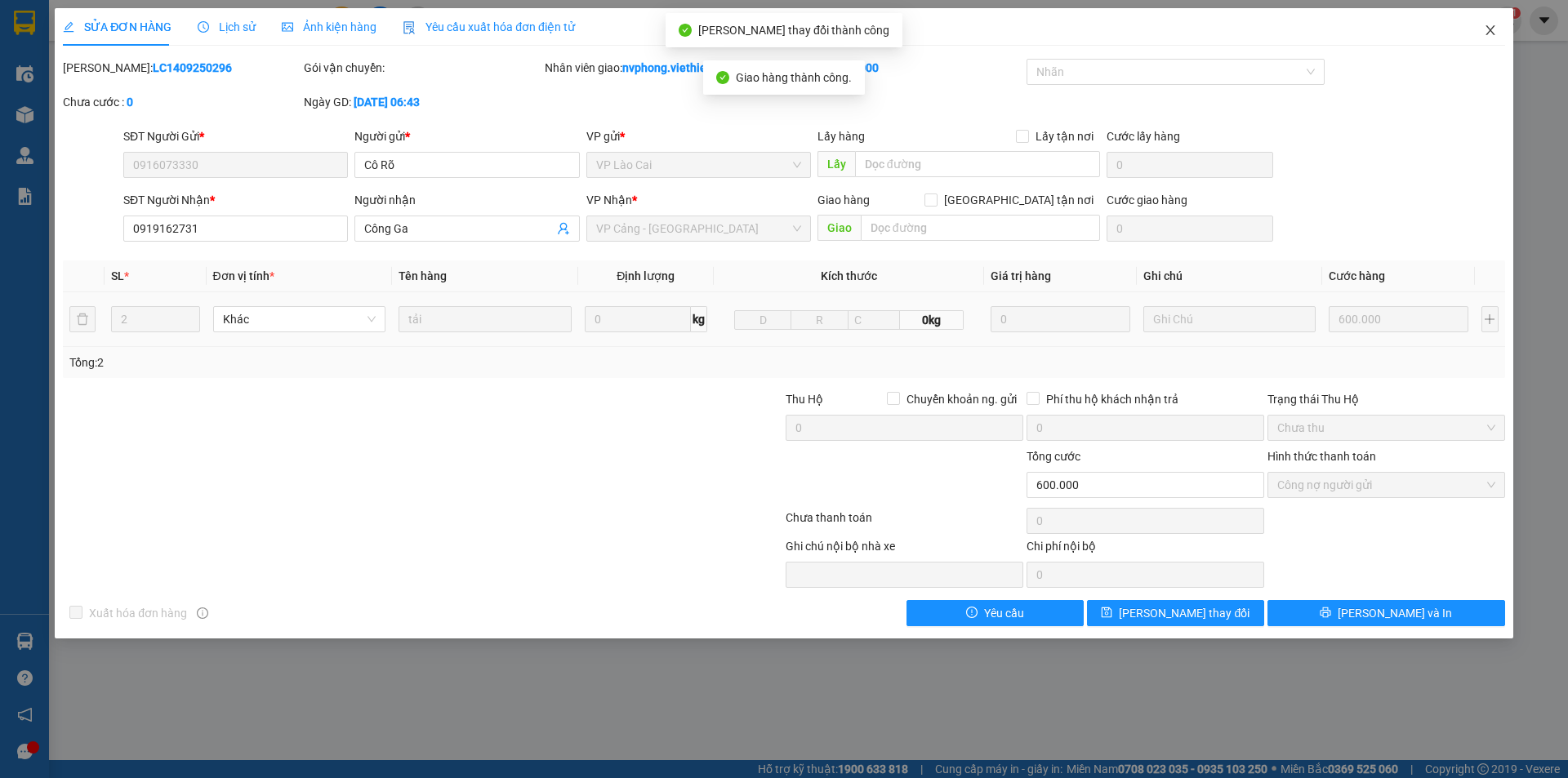
click at [1491, 30] on icon "close" at bounding box center [1491, 29] width 9 height 10
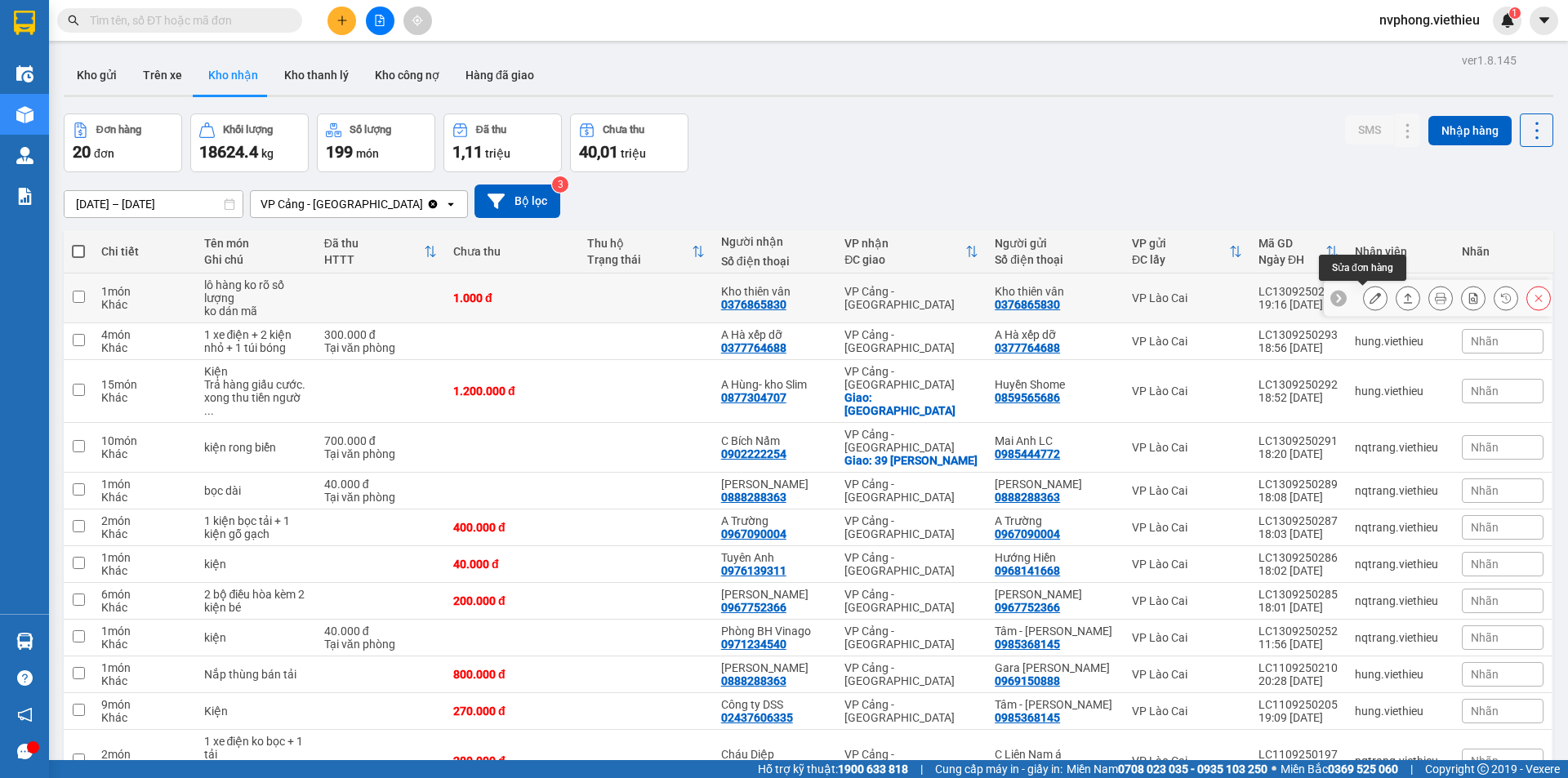
click at [1370, 295] on icon at bounding box center [1375, 298] width 11 height 11
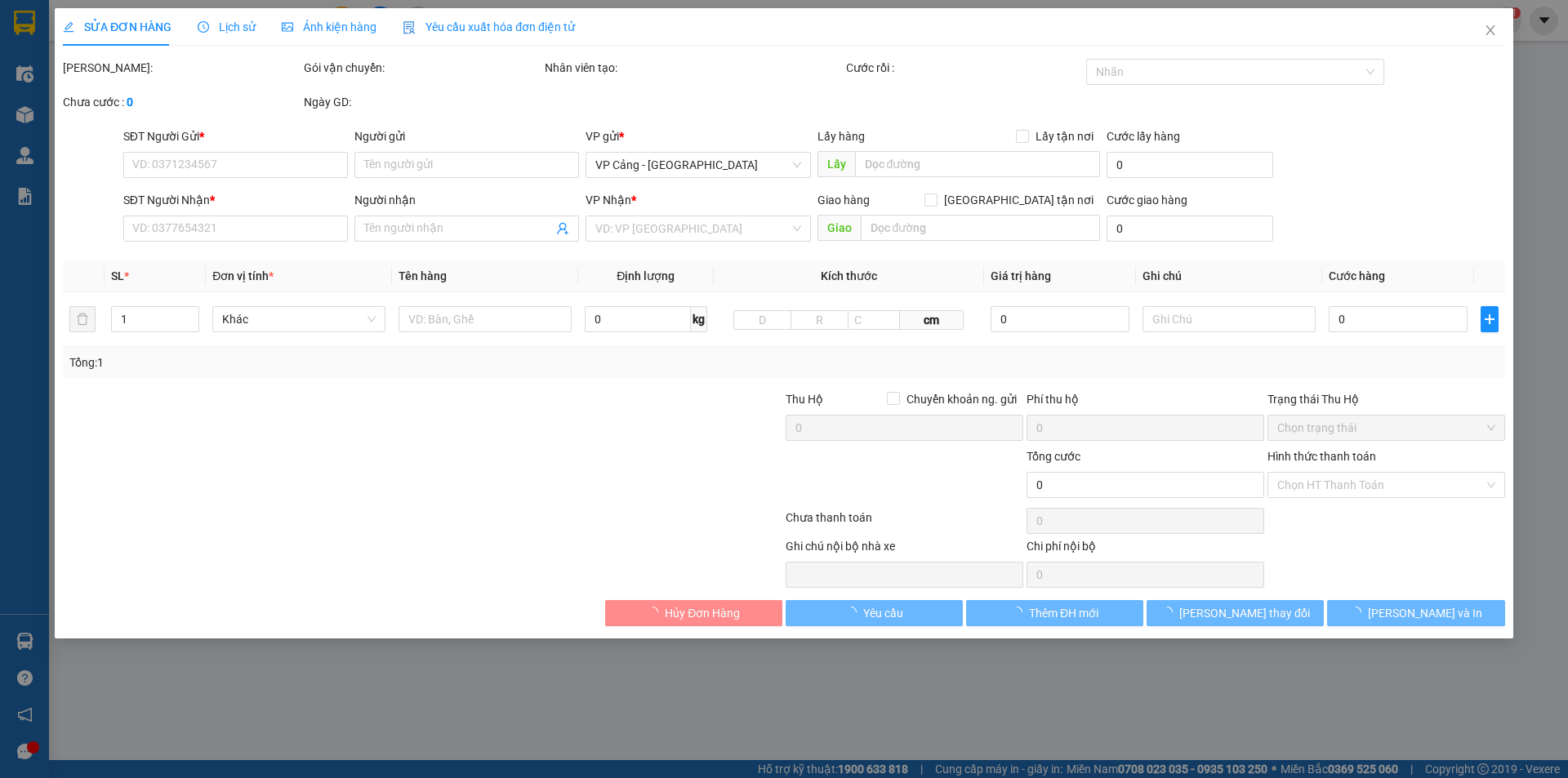
type input "0376865830"
type input "Kho thiên vân"
type input "0376865830"
type input "Kho thiên vân"
type input "1.000"
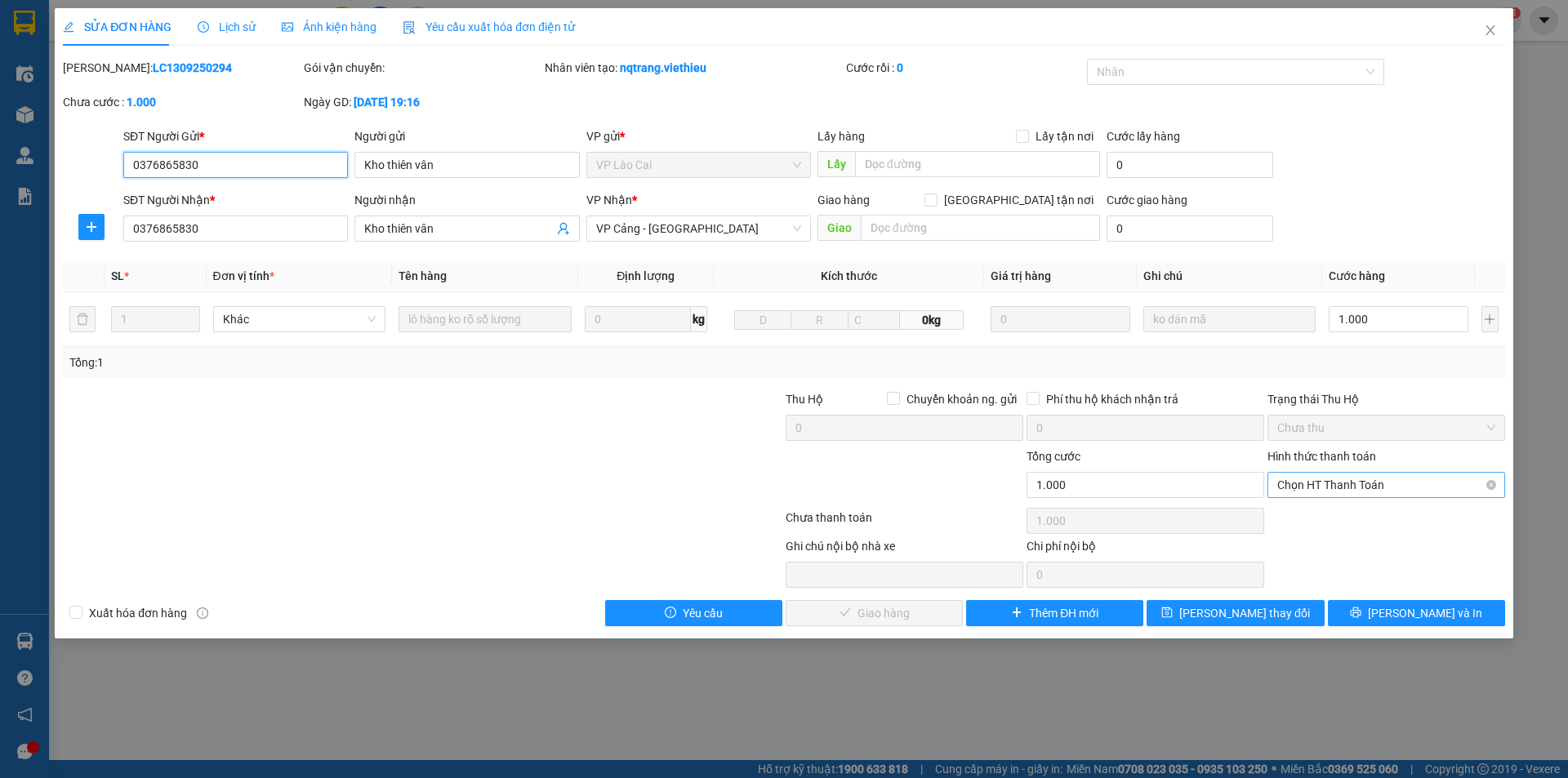
click at [1338, 481] on span "Chọn HT Thanh Toán" at bounding box center [1386, 485] width 218 height 25
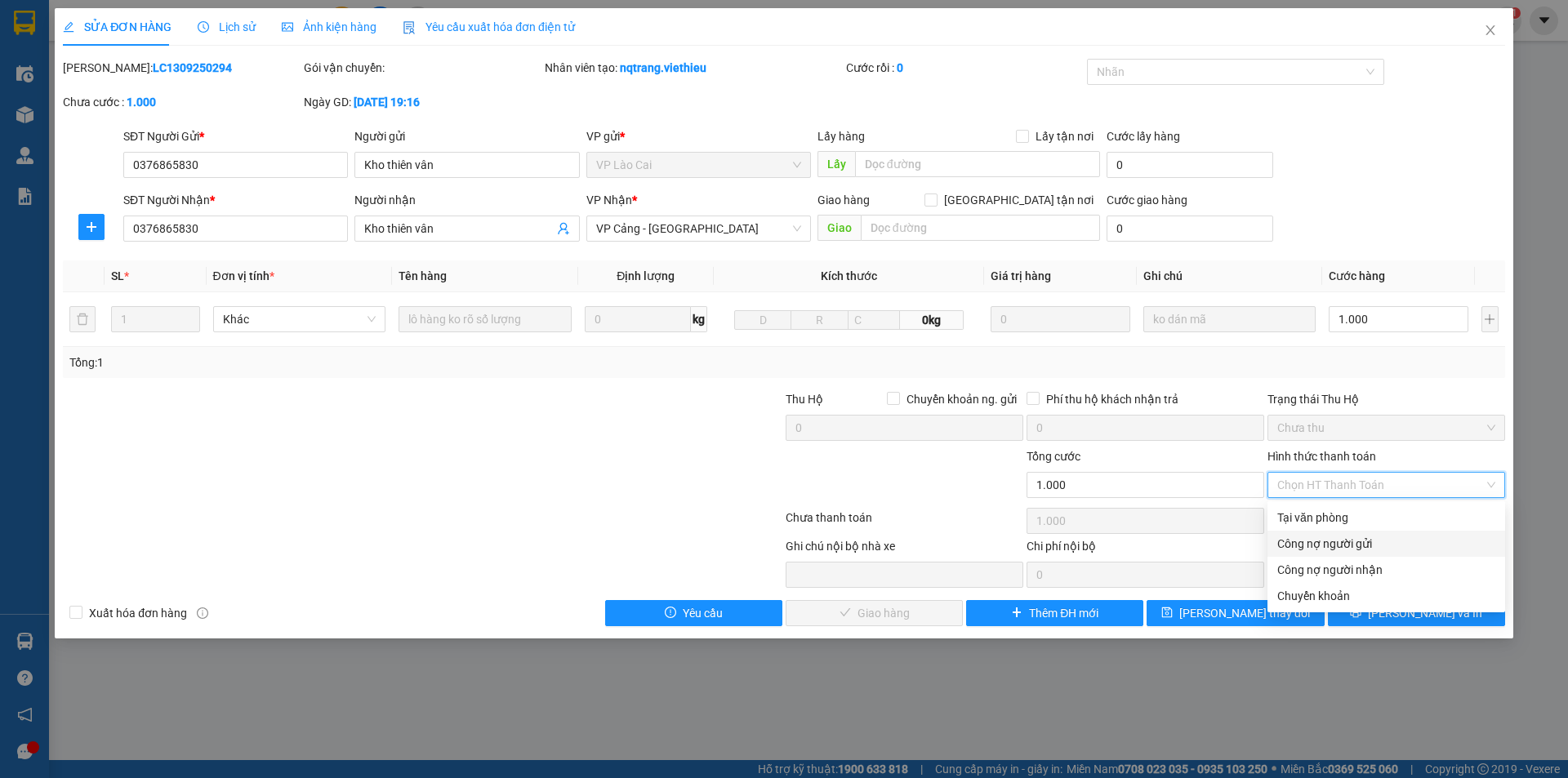
click at [1328, 547] on div "Công nợ người gửi" at bounding box center [1386, 543] width 218 height 18
type input "0"
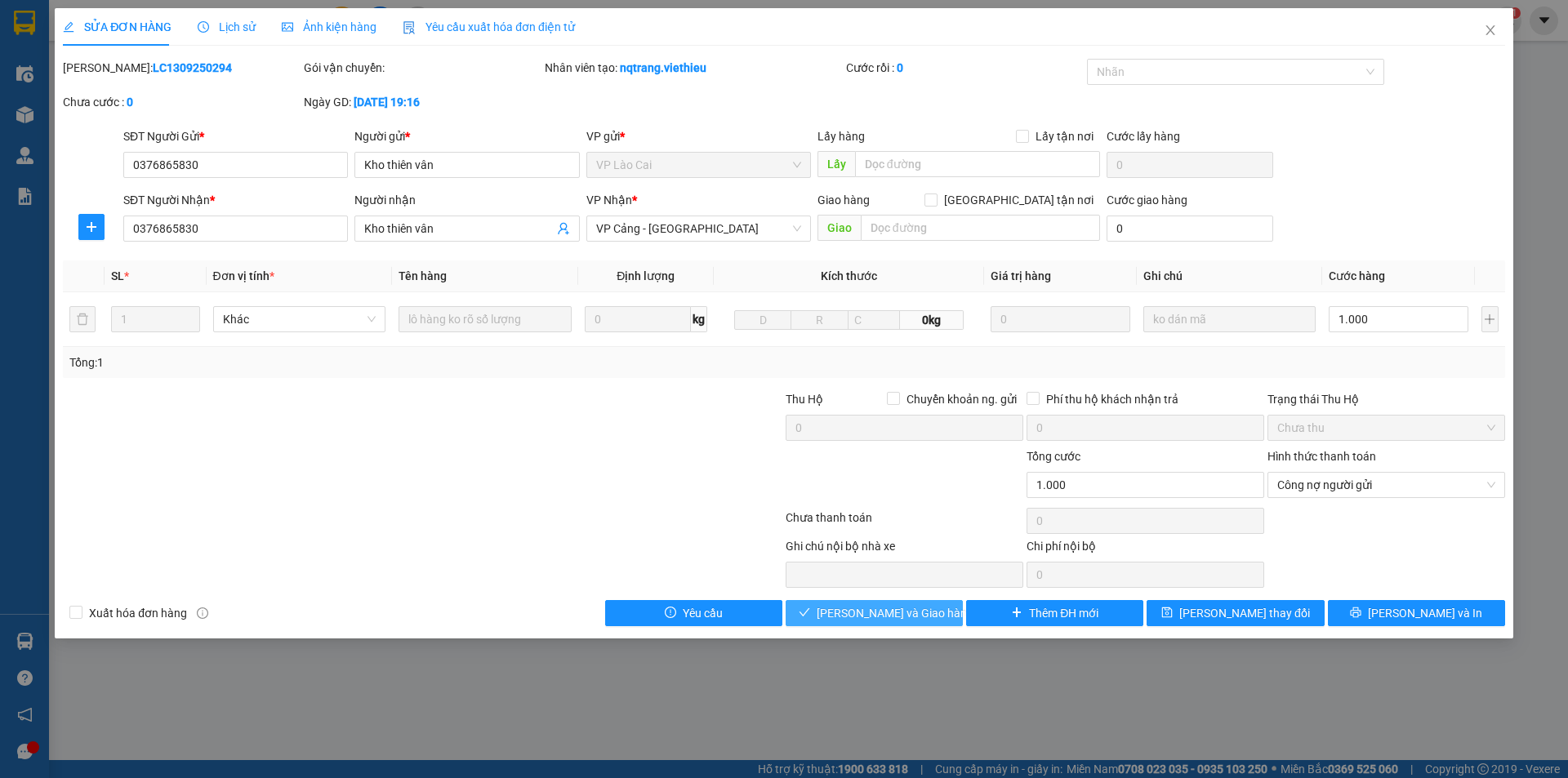
click at [881, 609] on span "Lưu và Giao hàng" at bounding box center [895, 612] width 157 height 18
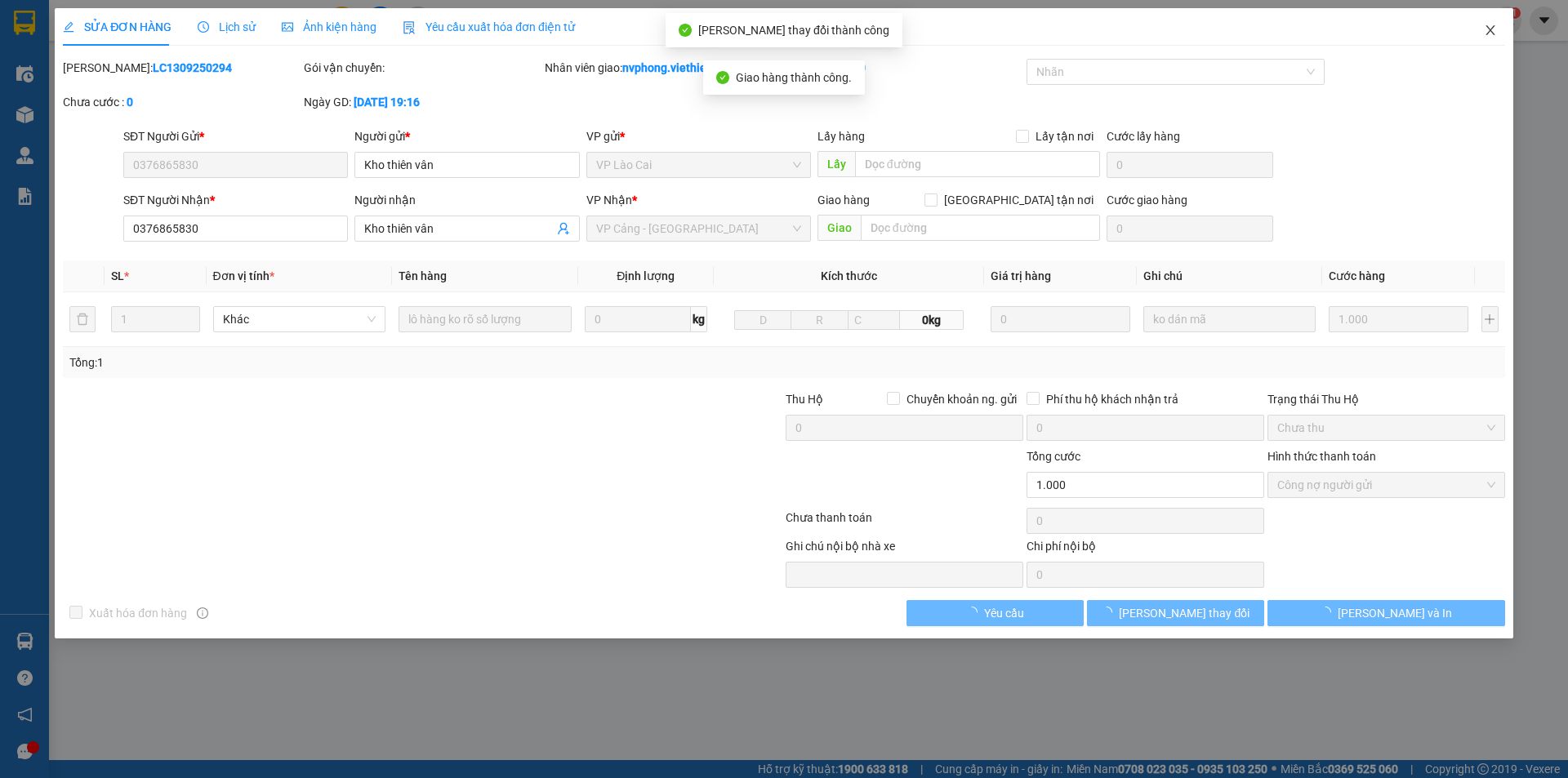
click at [1490, 37] on icon "close" at bounding box center [1491, 30] width 13 height 13
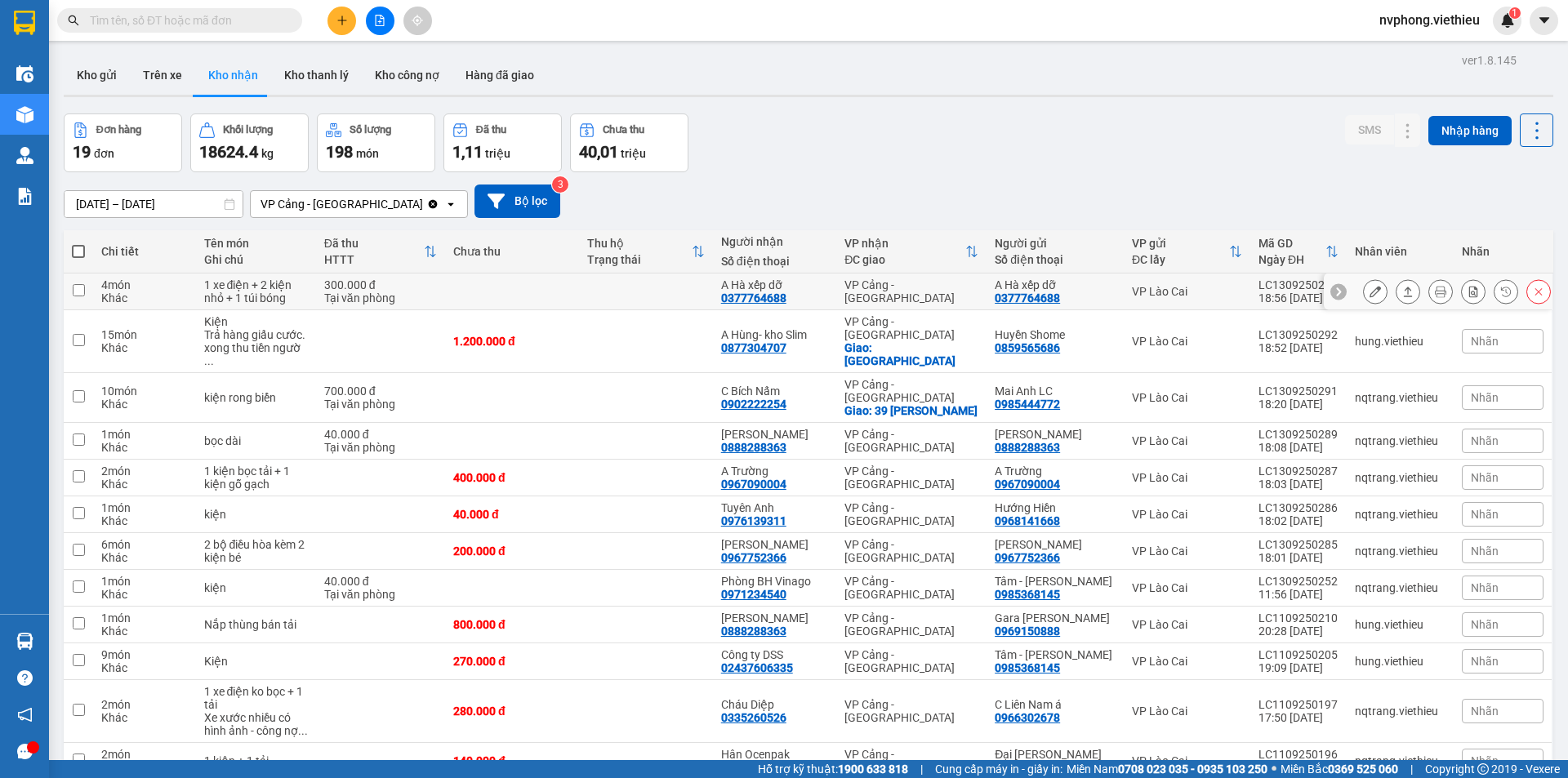
click at [1370, 289] on icon at bounding box center [1375, 291] width 11 height 11
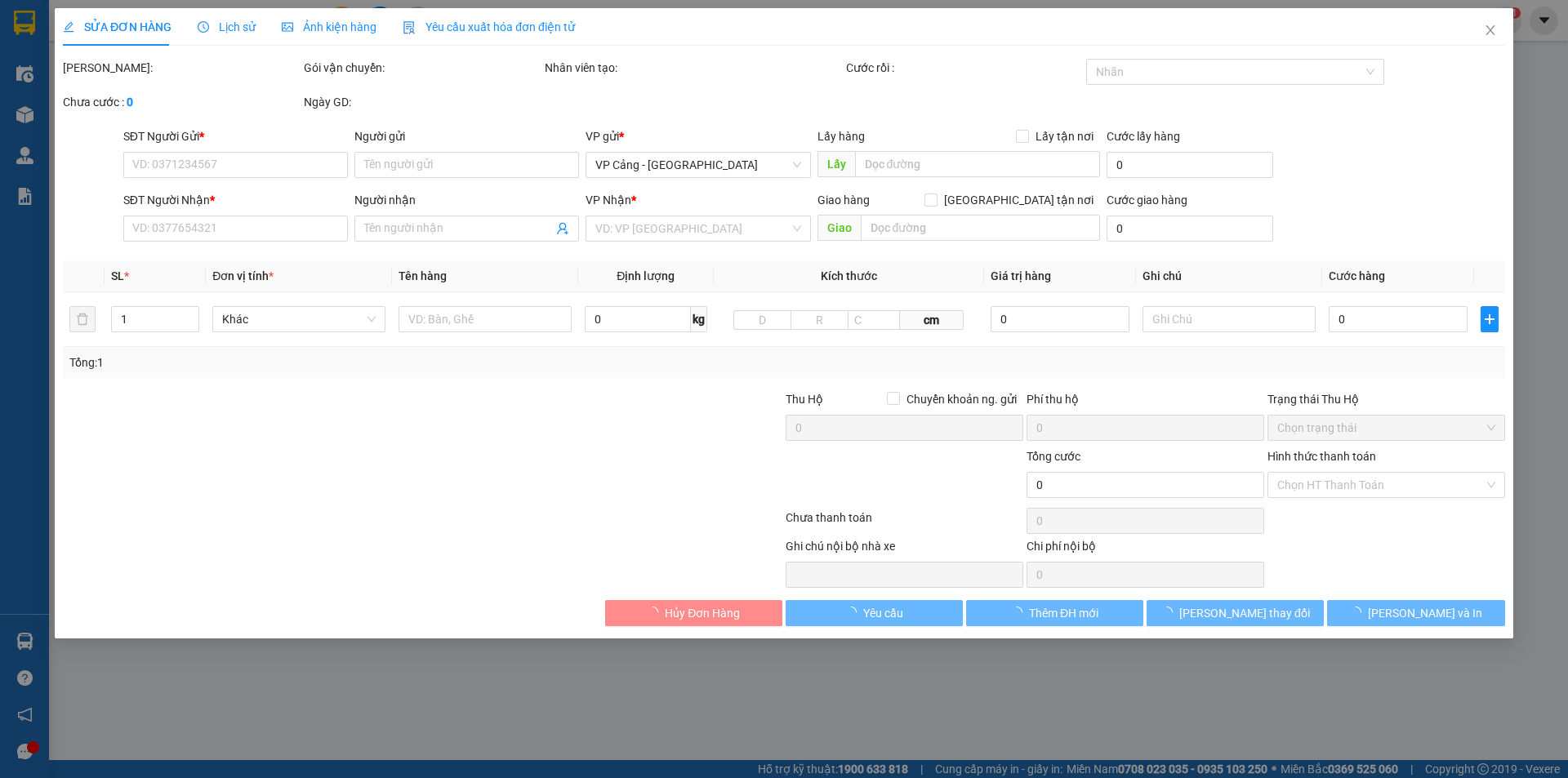
type input "0377764688"
type input "A Hà xếp dỡ"
type input "0377764688"
type input "A Hà xếp dỡ"
type input "300.000"
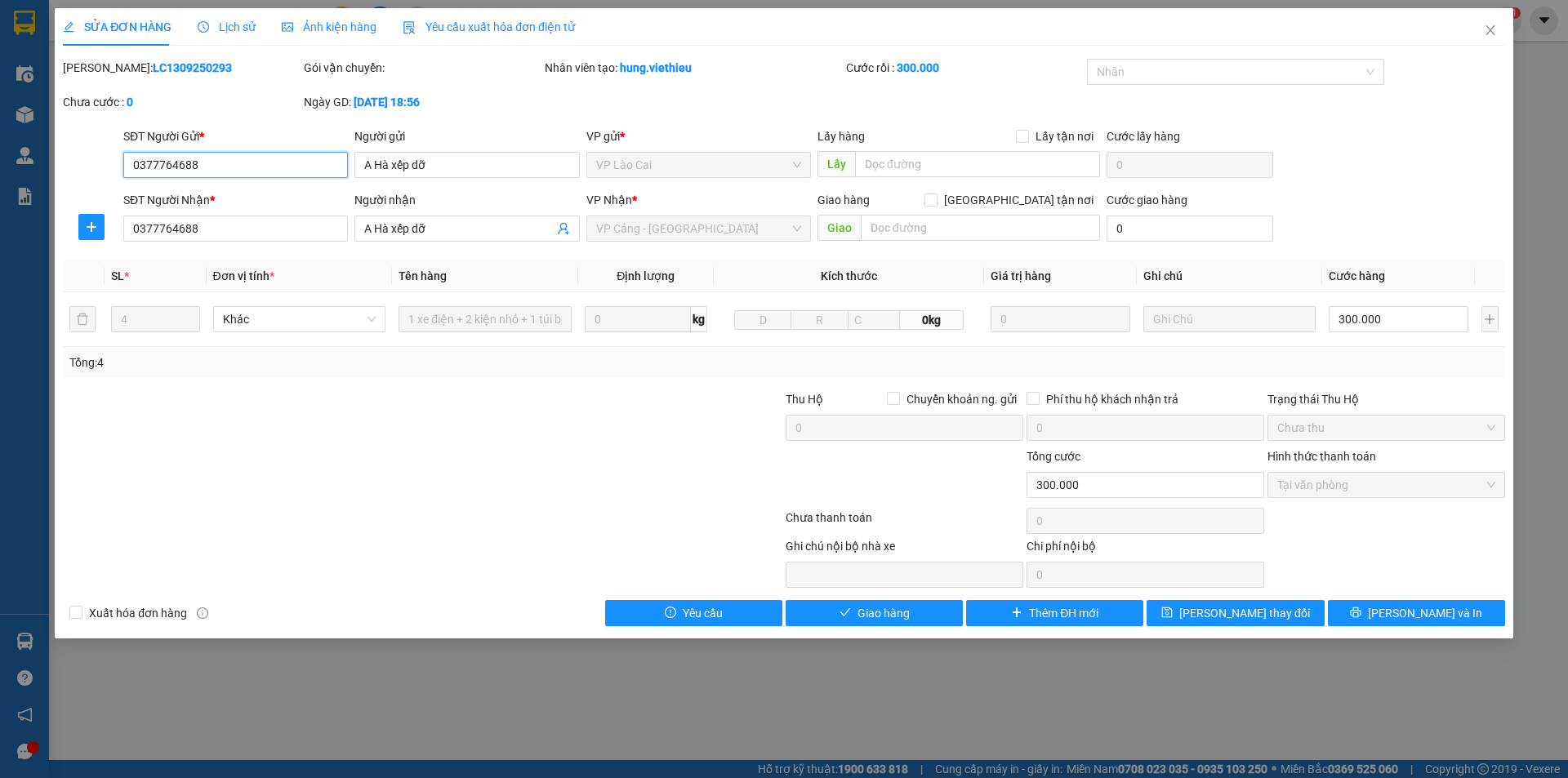
click at [1324, 490] on span "Tại văn phòng" at bounding box center [1386, 485] width 218 height 25
click at [893, 607] on span "Giao hàng" at bounding box center [884, 612] width 53 height 18
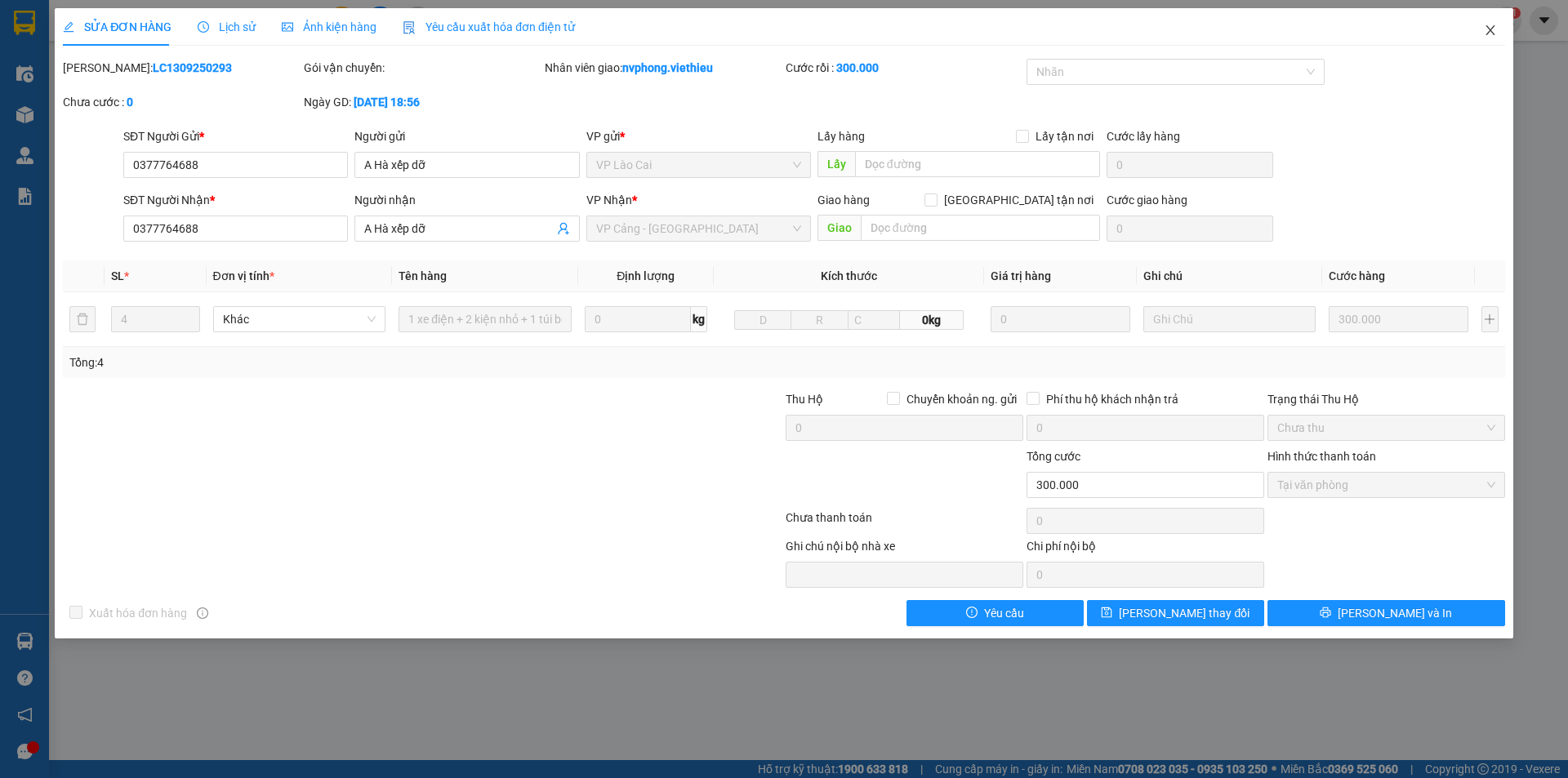
click at [1491, 33] on icon "close" at bounding box center [1491, 30] width 13 height 13
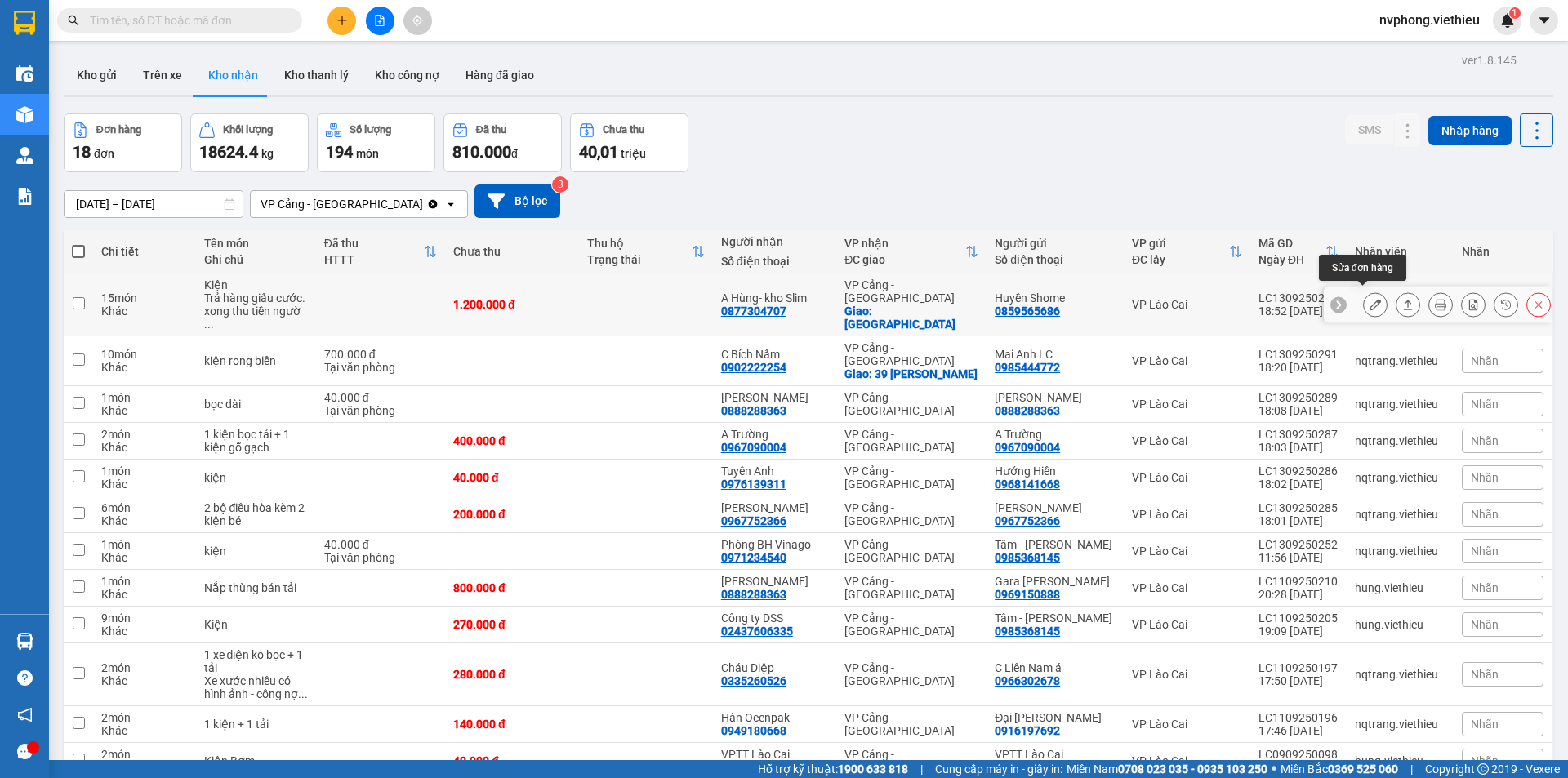
click at [1364, 294] on button at bounding box center [1375, 304] width 23 height 29
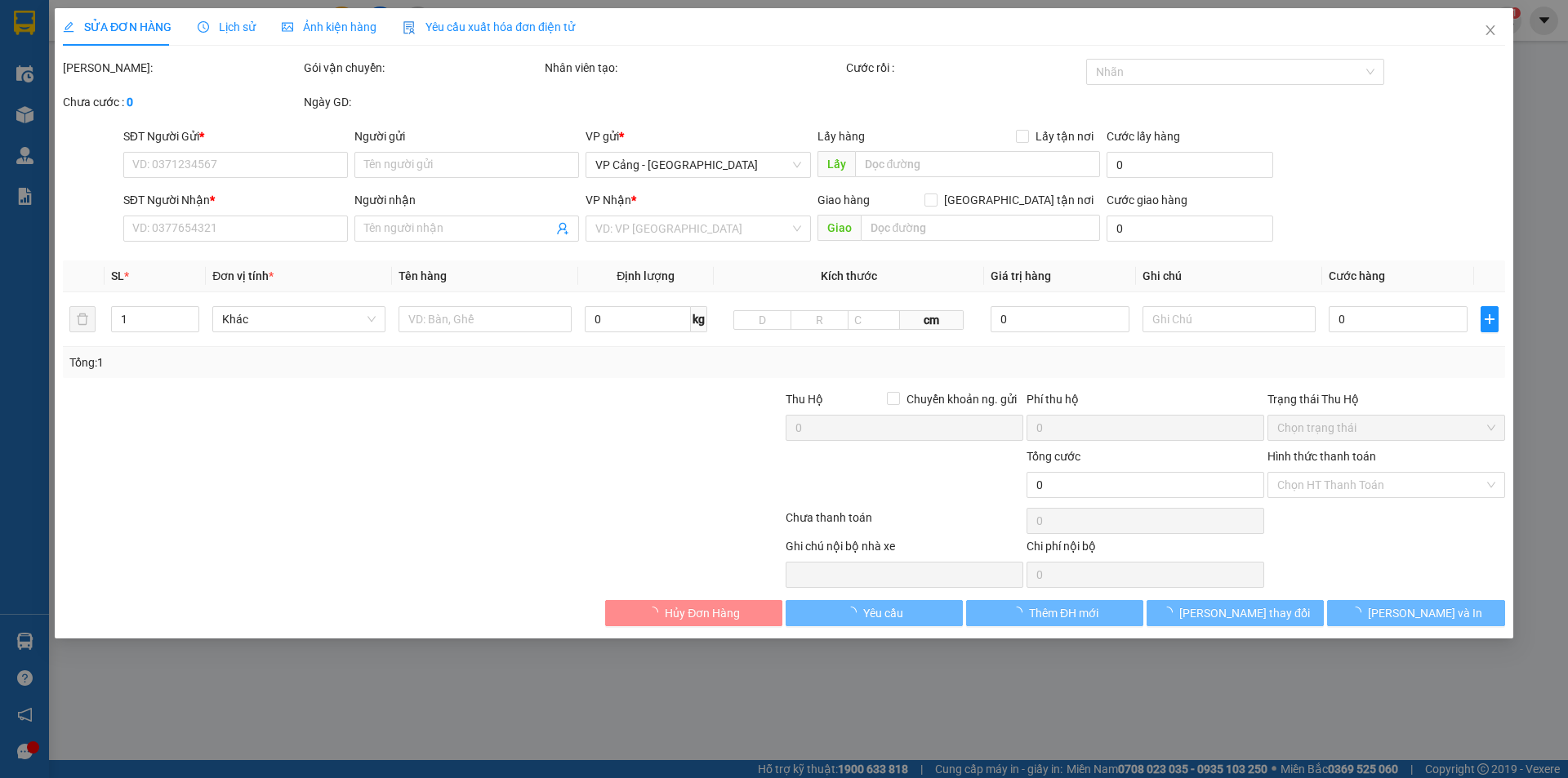
type input "0859565686"
type input "Huyền Shome"
type input "0877304707"
type input "A Hùng- kho Slim"
checkbox input "true"
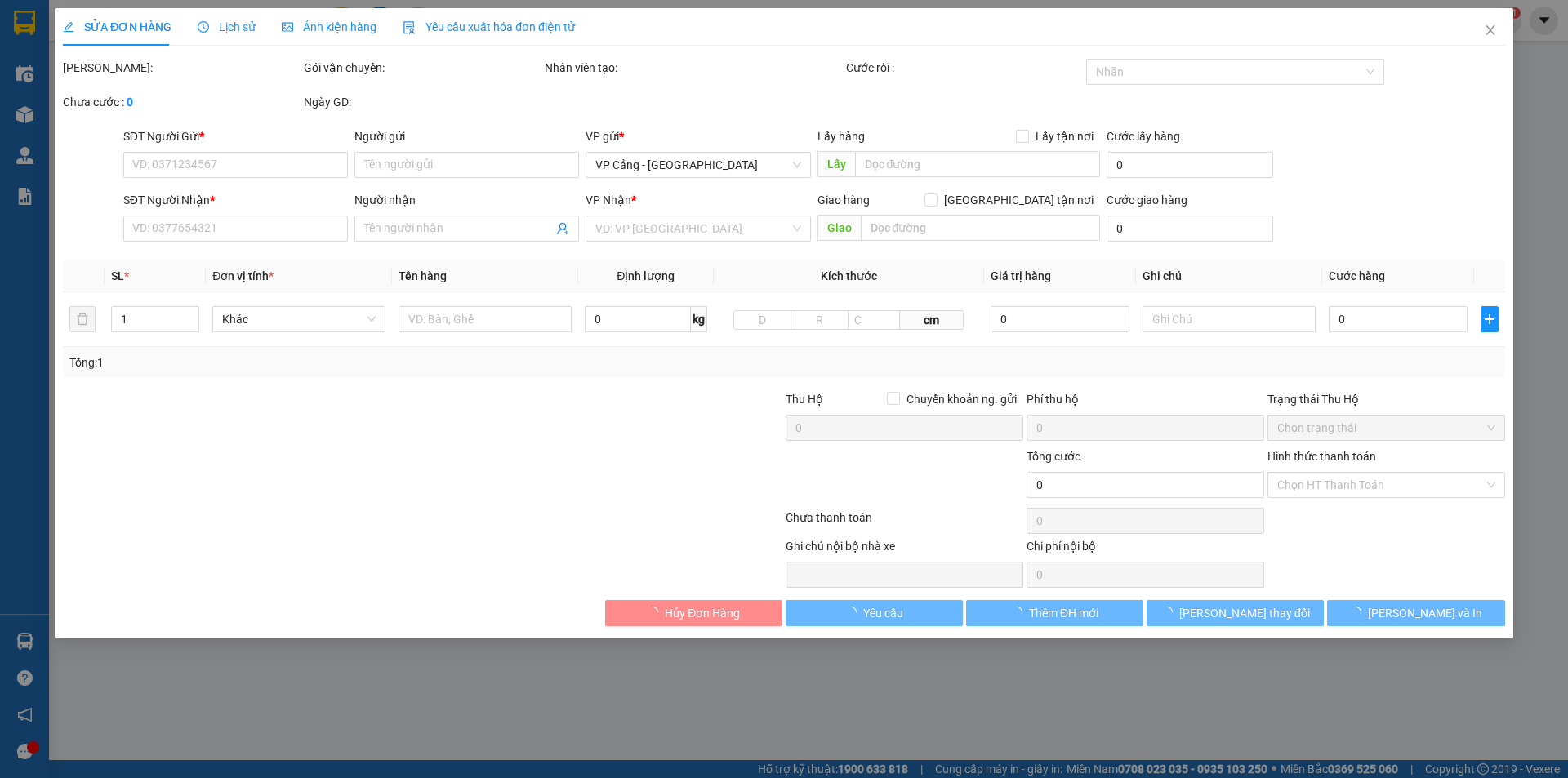
type input "Hà Đông"
type input "1.200.000"
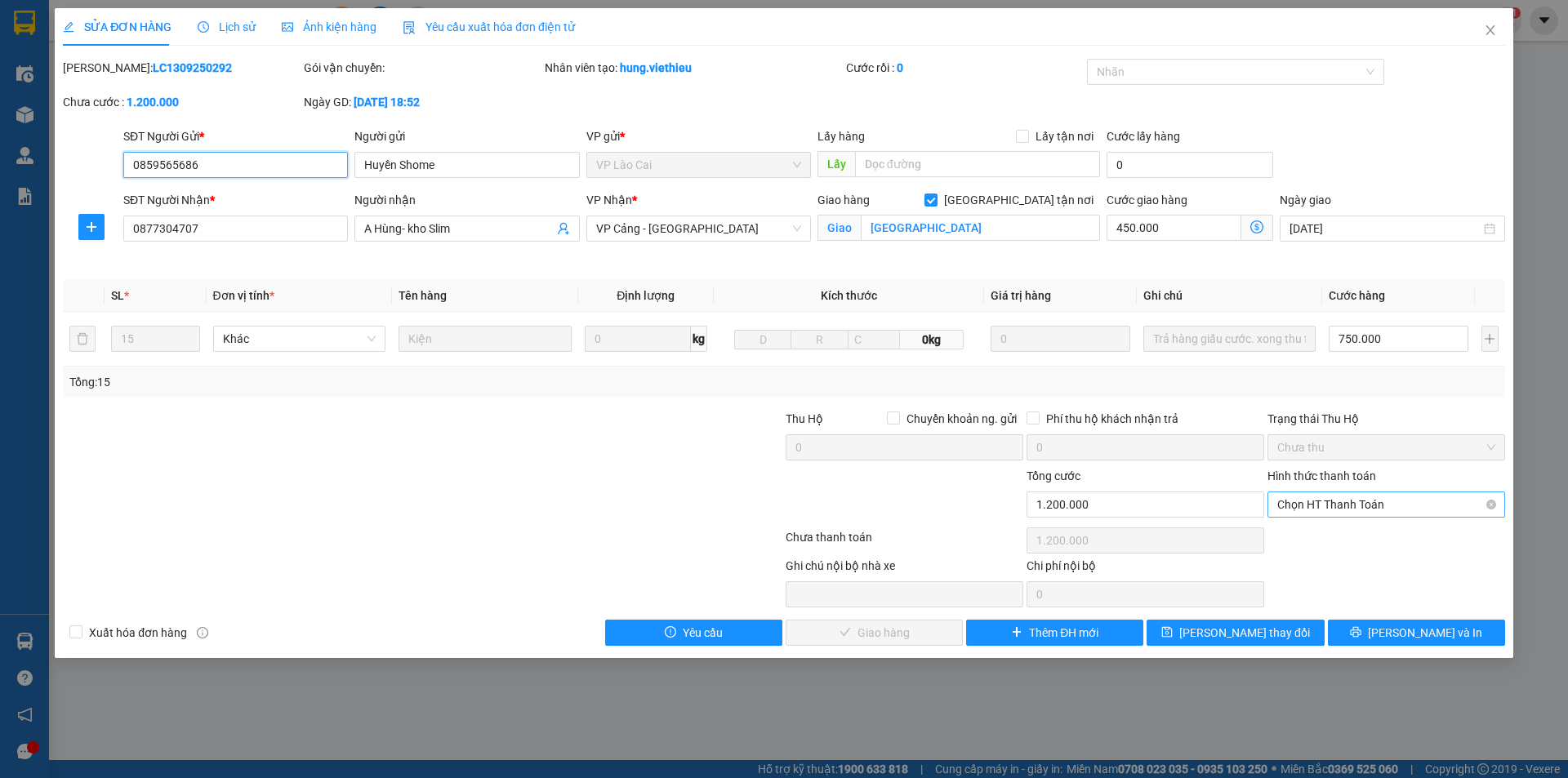
click at [1335, 505] on span "Chọn HT Thanh Toán" at bounding box center [1386, 504] width 218 height 25
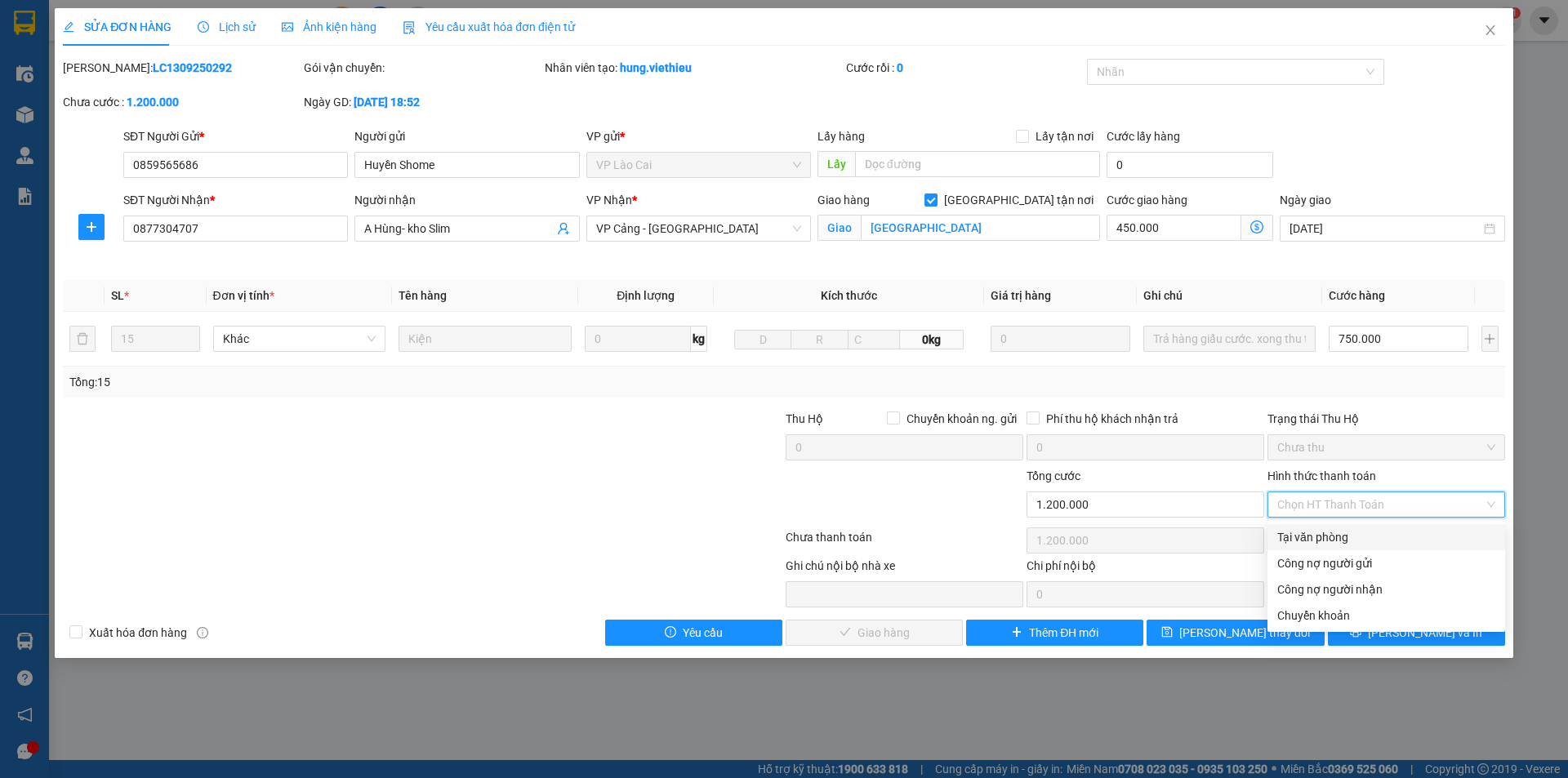
click at [1323, 535] on div "Tại văn phòng" at bounding box center [1386, 536] width 218 height 18
type input "0"
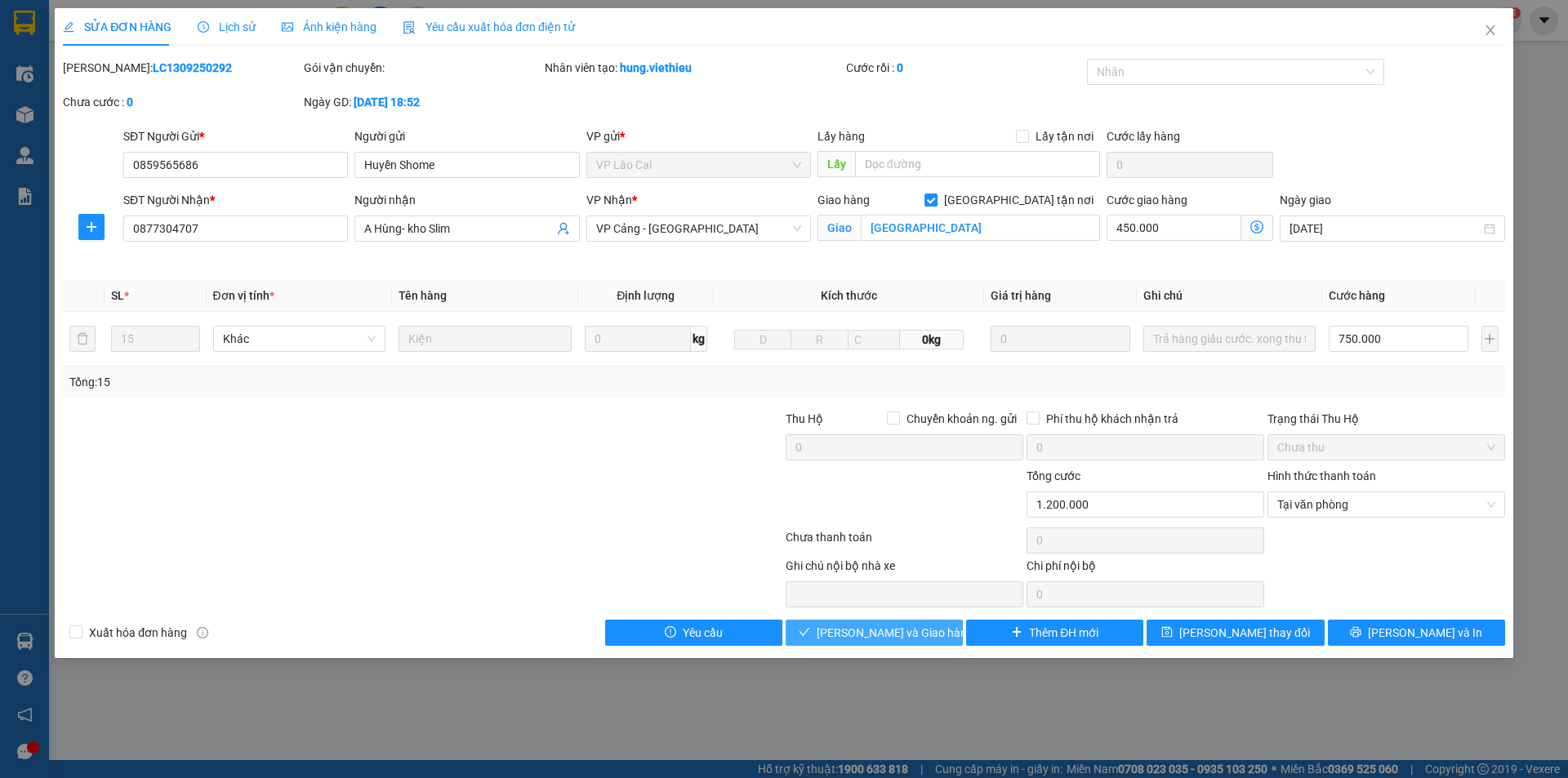
click at [881, 642] on button "Lưu và Giao hàng" at bounding box center [874, 632] width 177 height 26
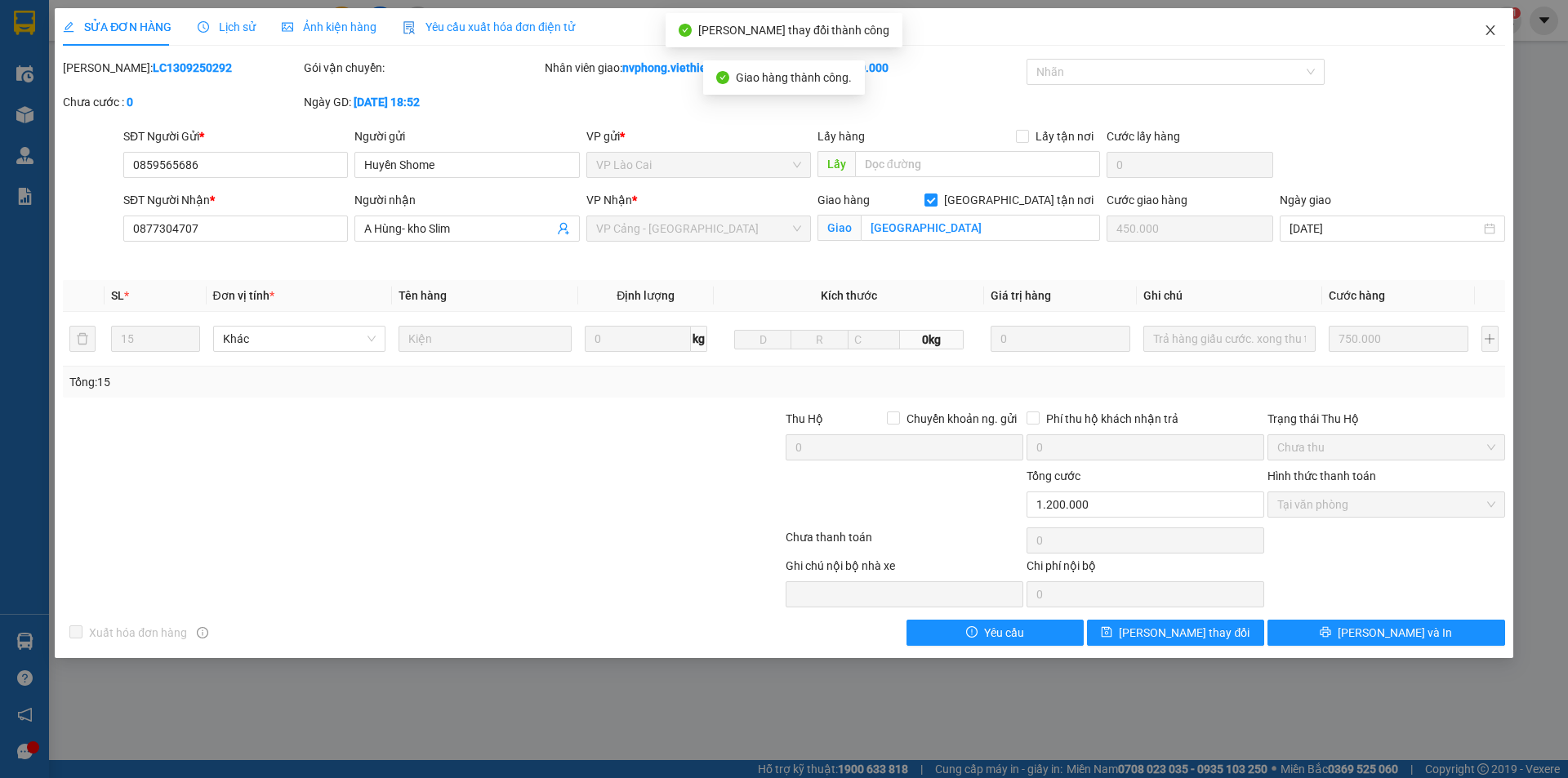
click at [1494, 30] on icon "close" at bounding box center [1491, 30] width 13 height 13
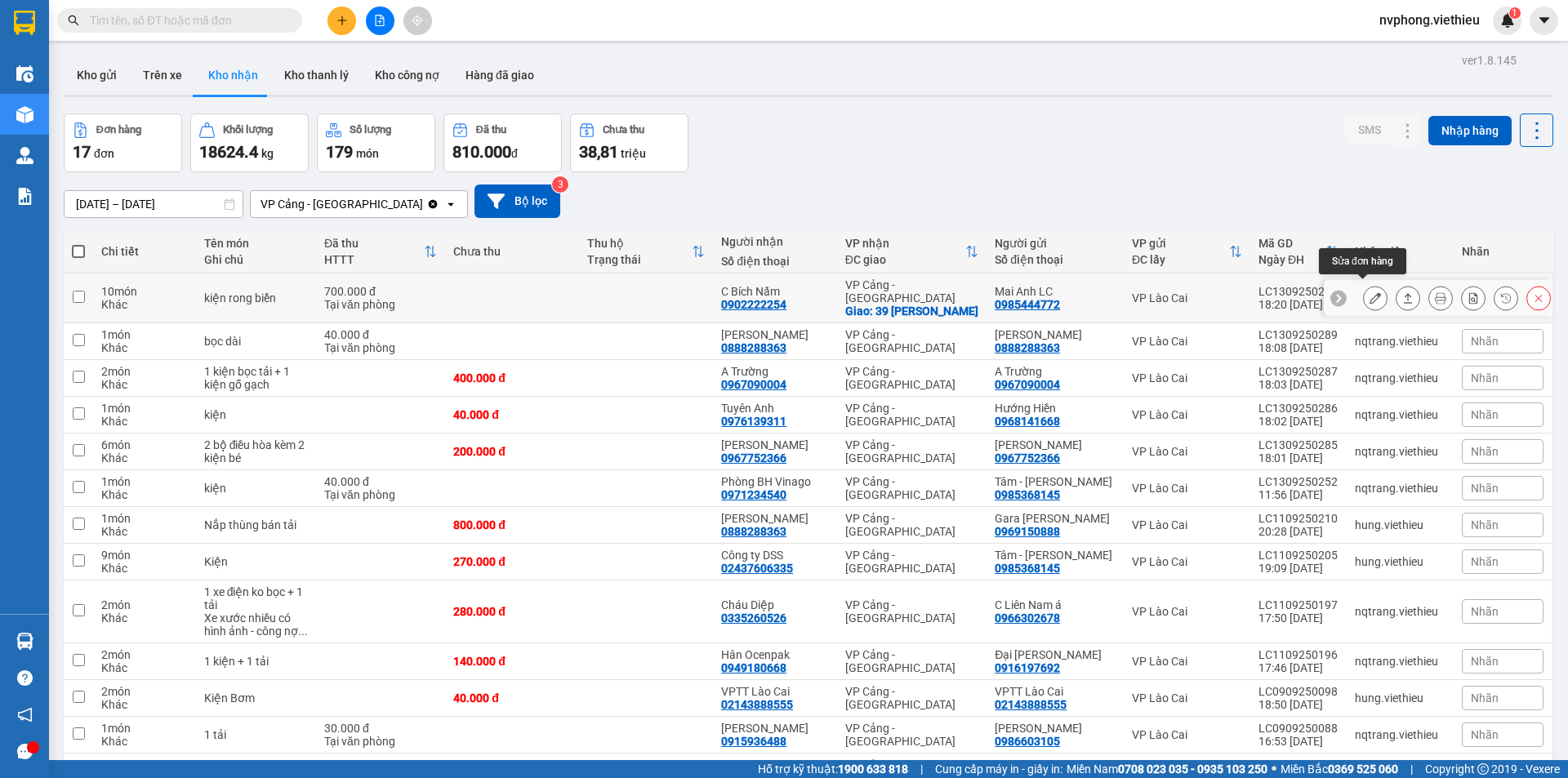
click at [1370, 292] on icon at bounding box center [1375, 298] width 11 height 11
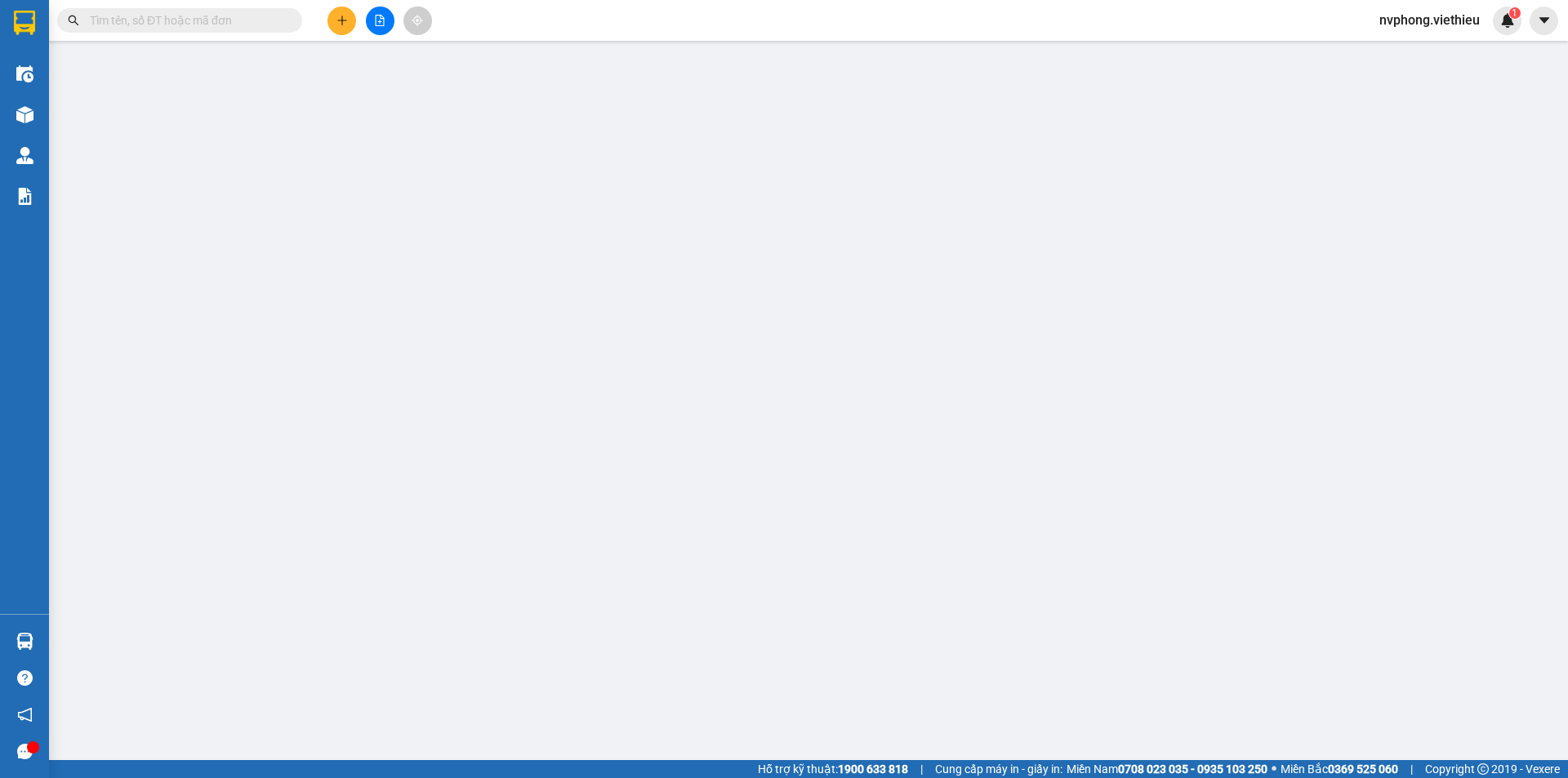
type input "0985444772"
type input "Mai Anh LC"
type input "0902222254"
type input "C Bích Nấm"
checkbox input "true"
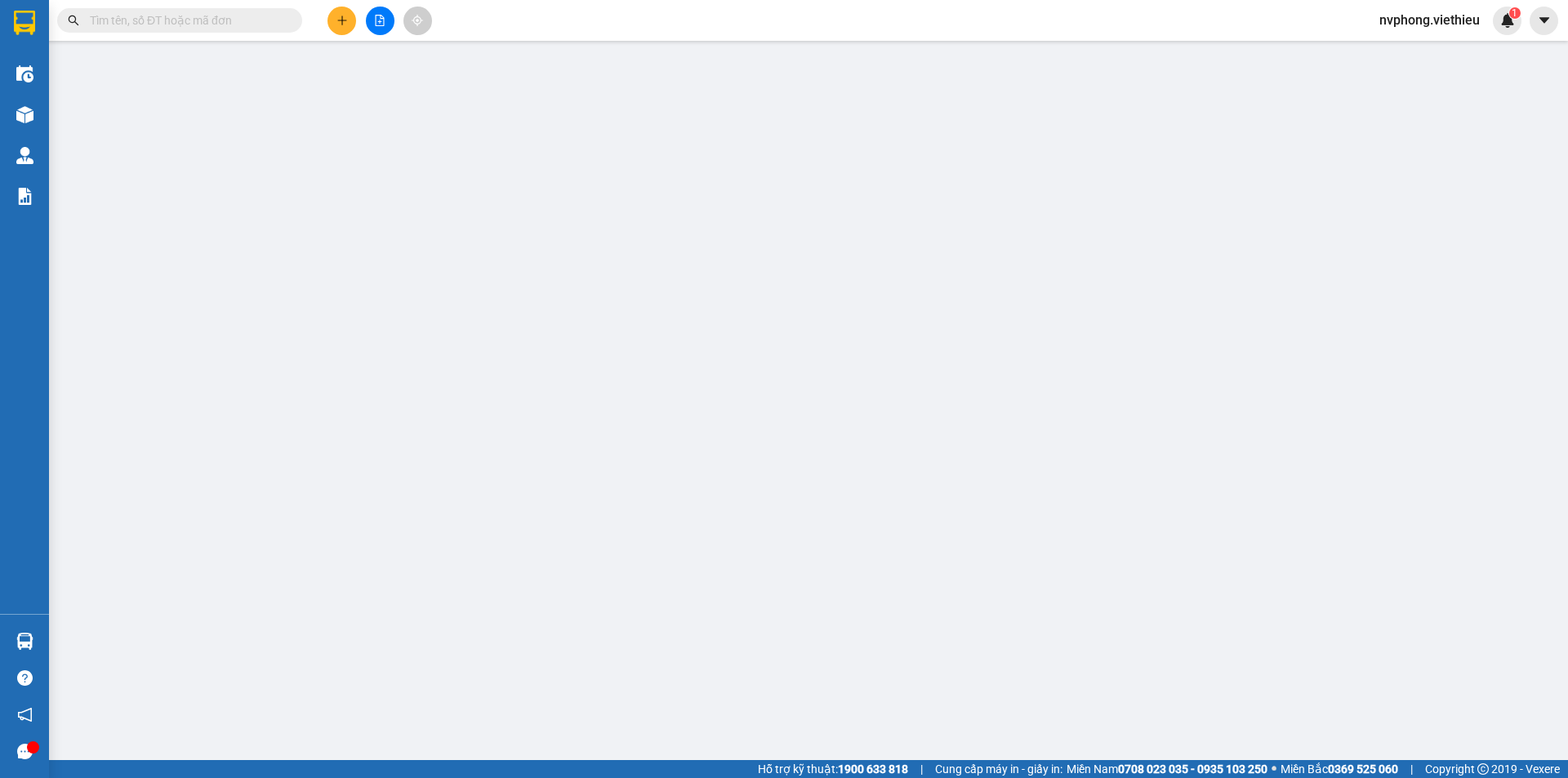
type input "39 Hồng Hà"
type input "700.000"
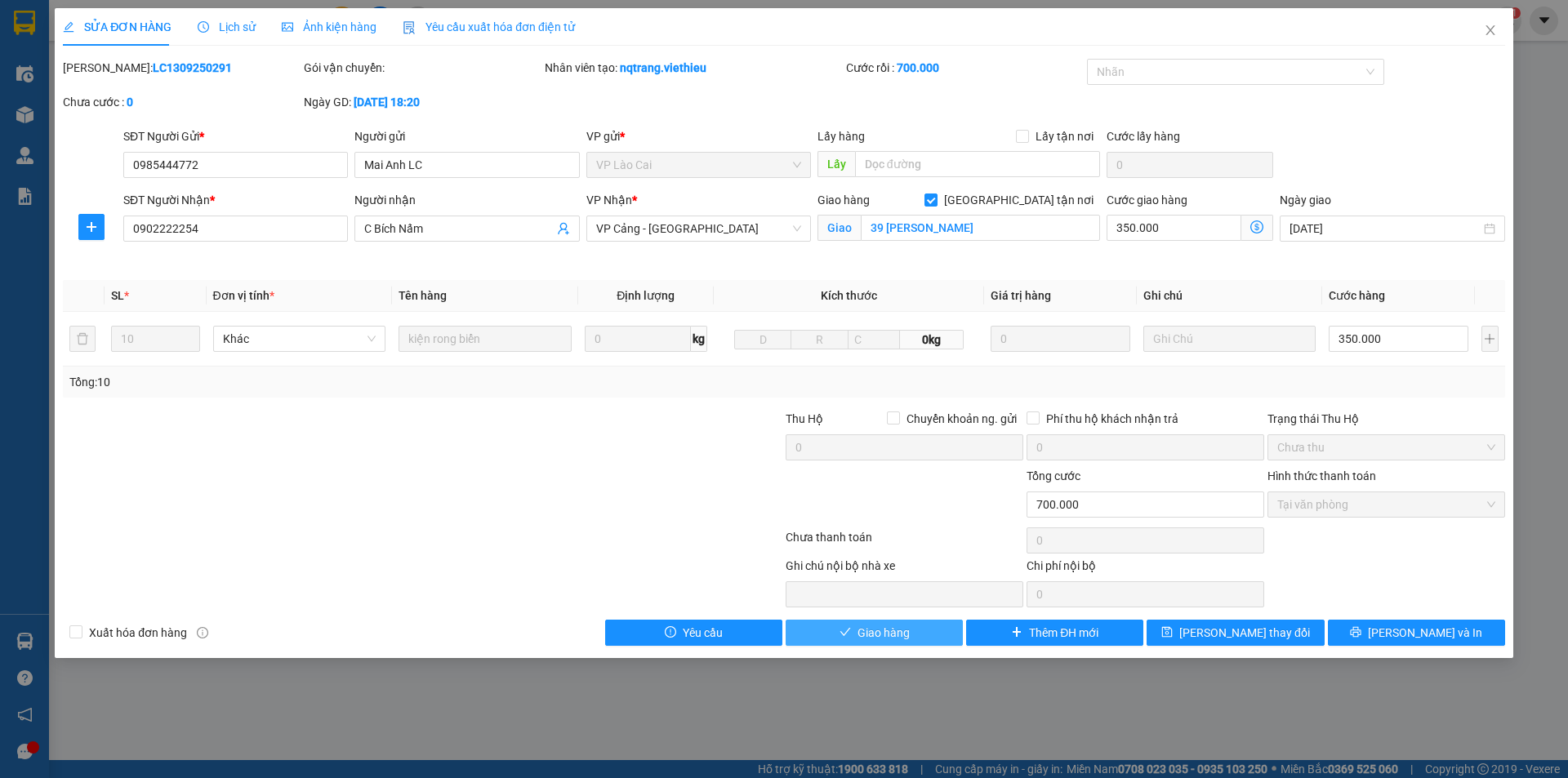
click at [906, 626] on span "Giao hàng" at bounding box center [884, 632] width 53 height 18
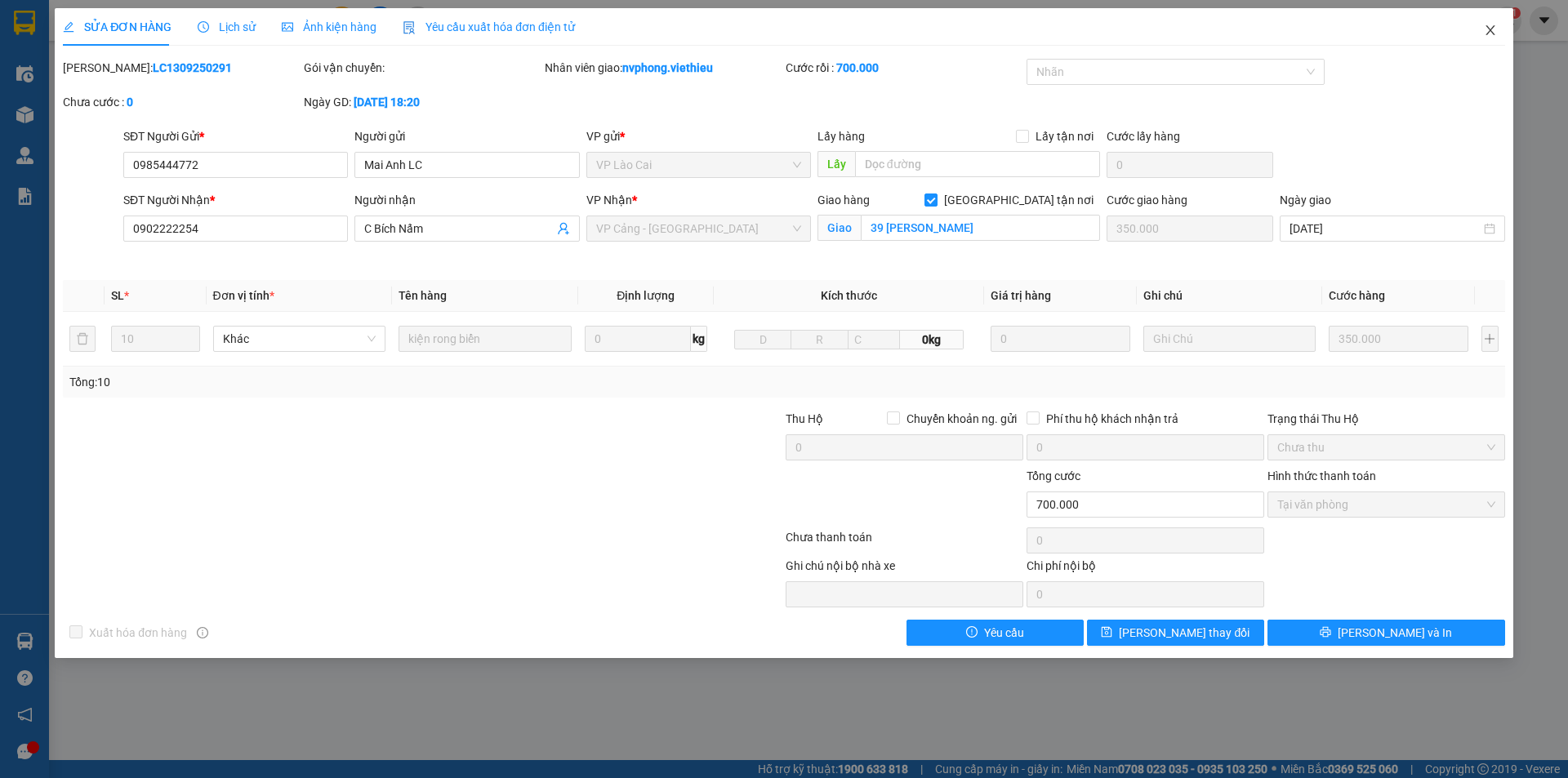
click at [1491, 30] on icon "close" at bounding box center [1491, 29] width 9 height 10
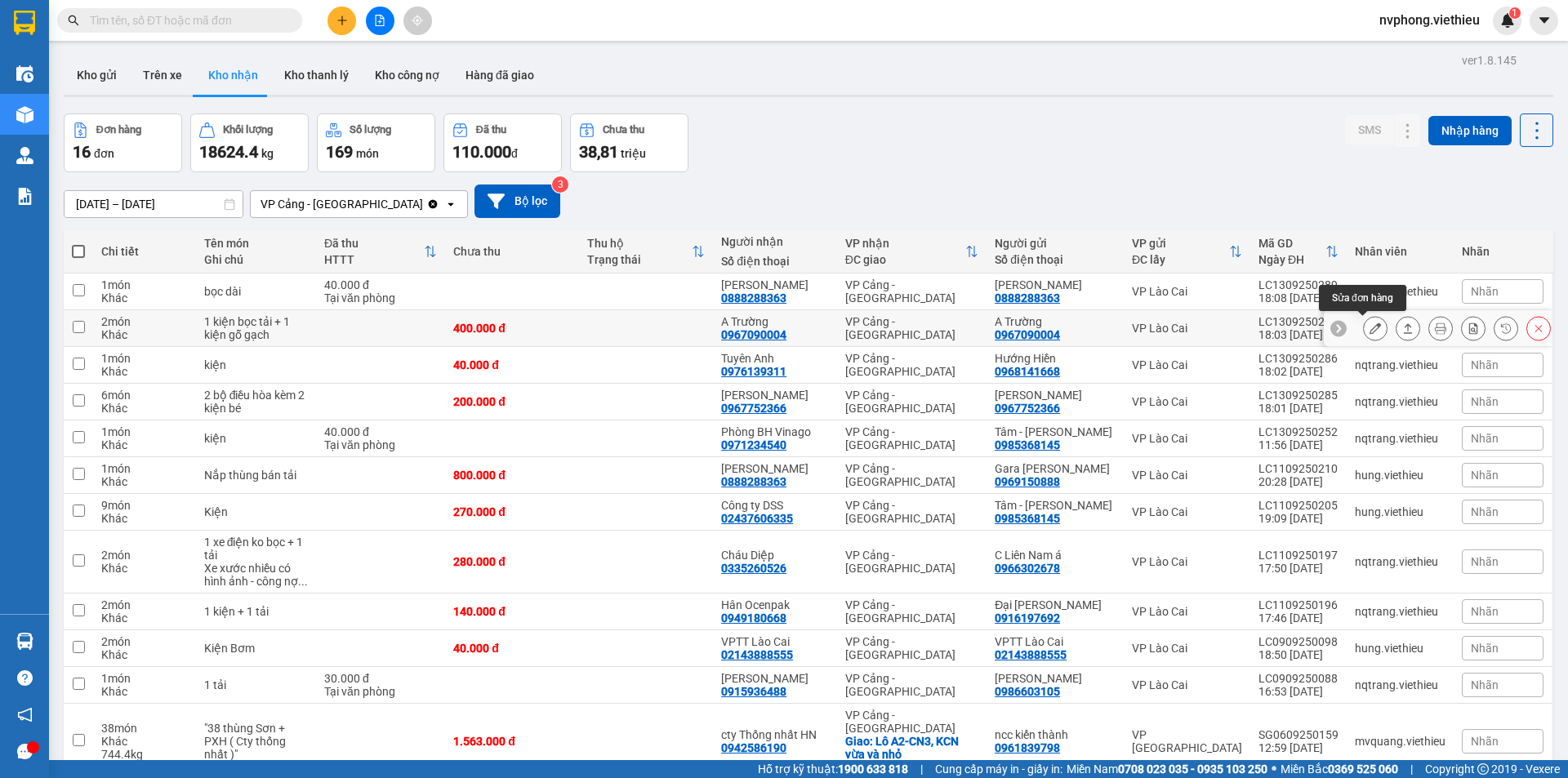
click at [1370, 324] on icon at bounding box center [1375, 328] width 11 height 11
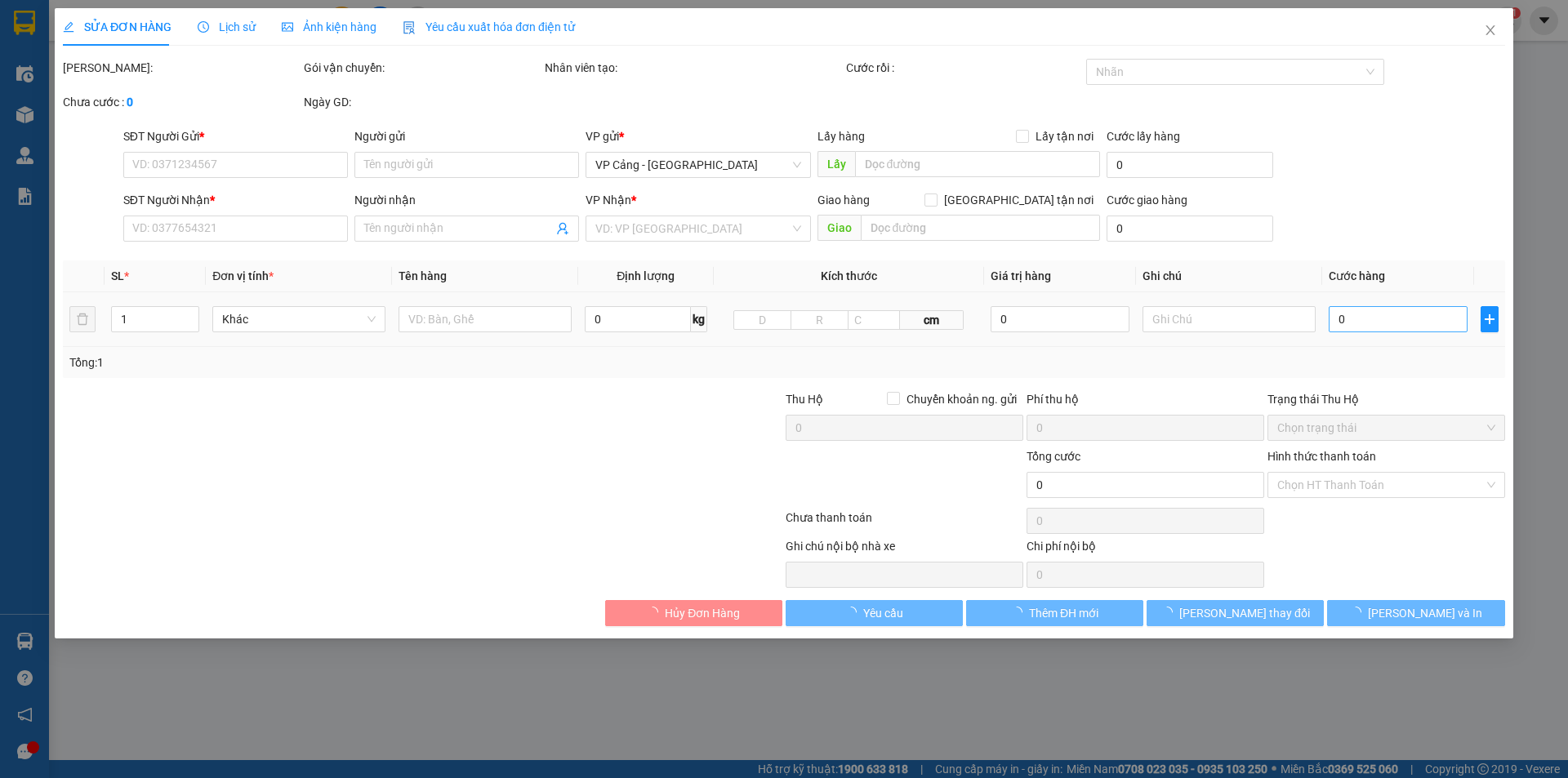
type input "0967090004"
type input "A Trường"
type input "0967090004"
type input "A Trường"
type input "400.000"
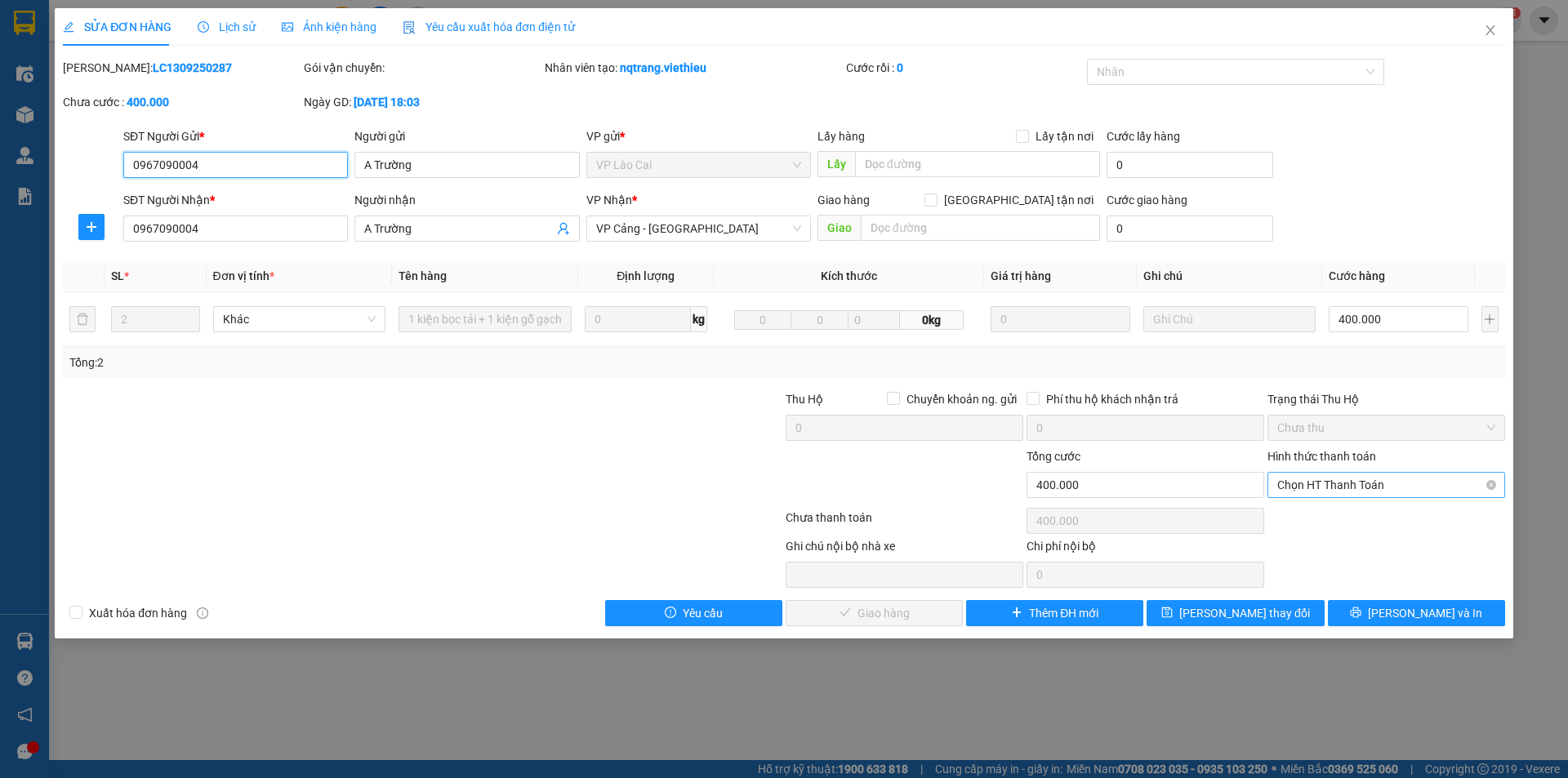
click at [1329, 487] on span "Chọn HT Thanh Toán" at bounding box center [1386, 485] width 218 height 25
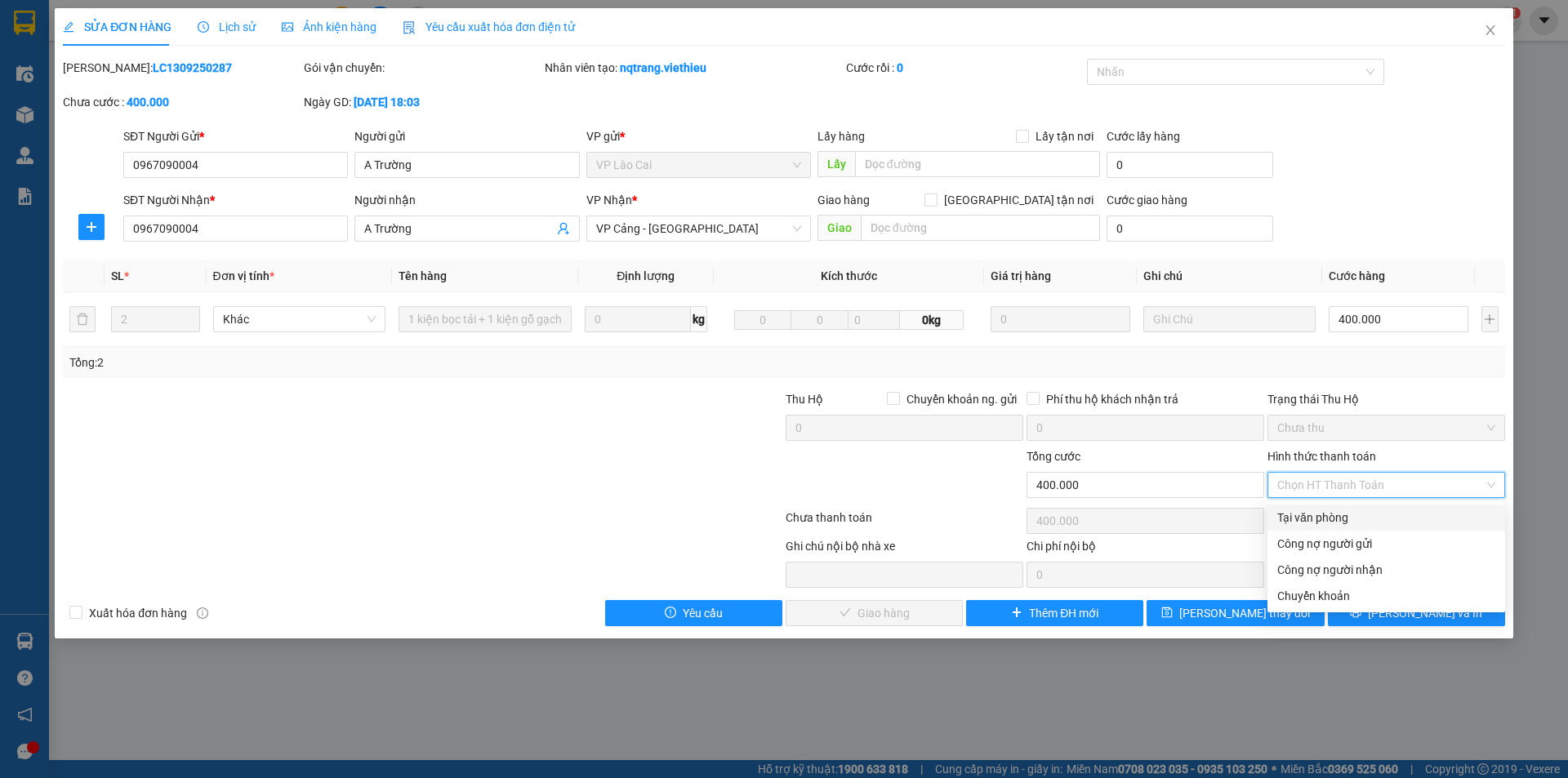
click at [1313, 517] on div "Tại văn phòng" at bounding box center [1386, 517] width 218 height 18
type input "0"
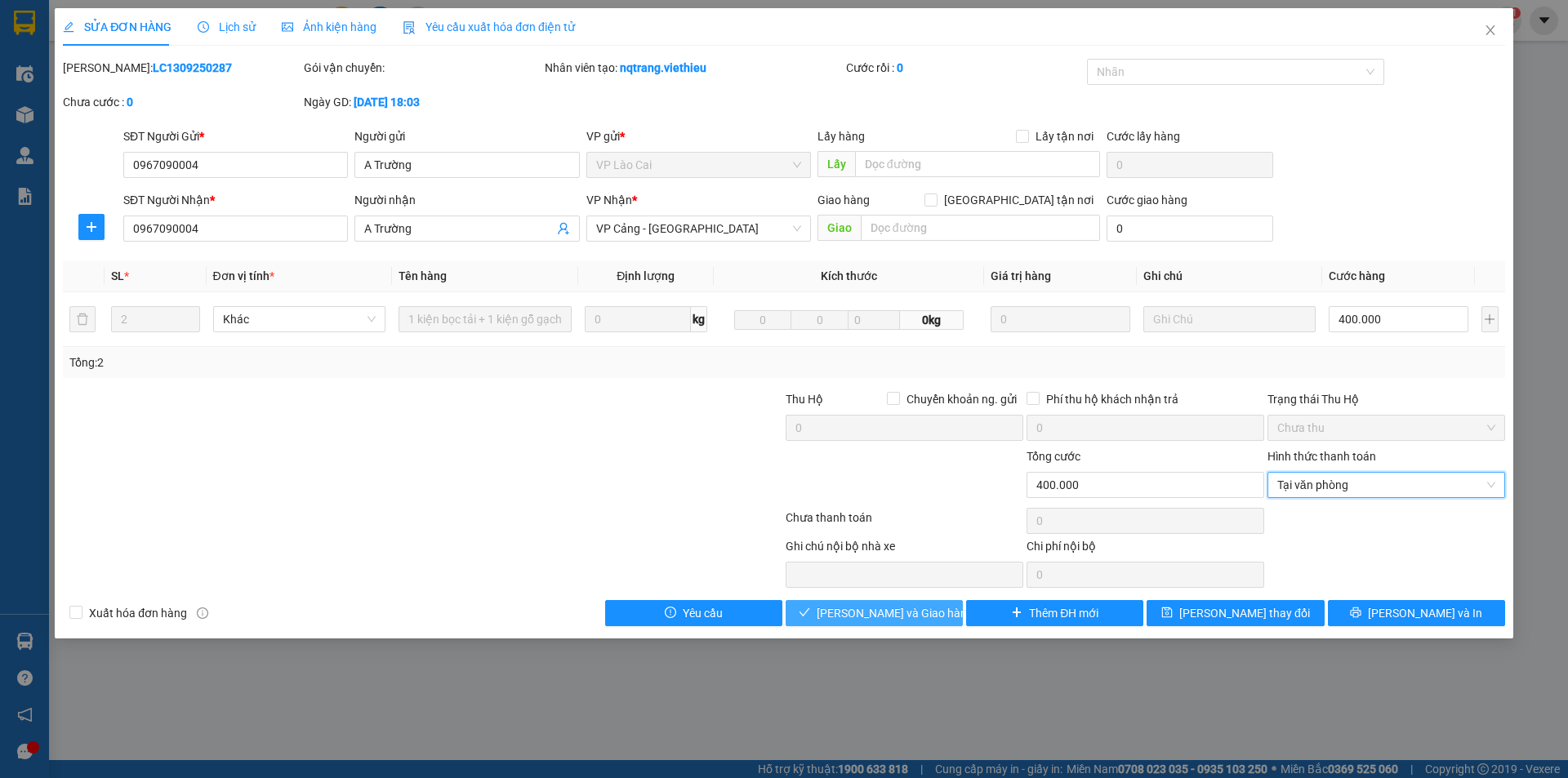
click at [890, 615] on span "Lưu và Giao hàng" at bounding box center [895, 612] width 157 height 18
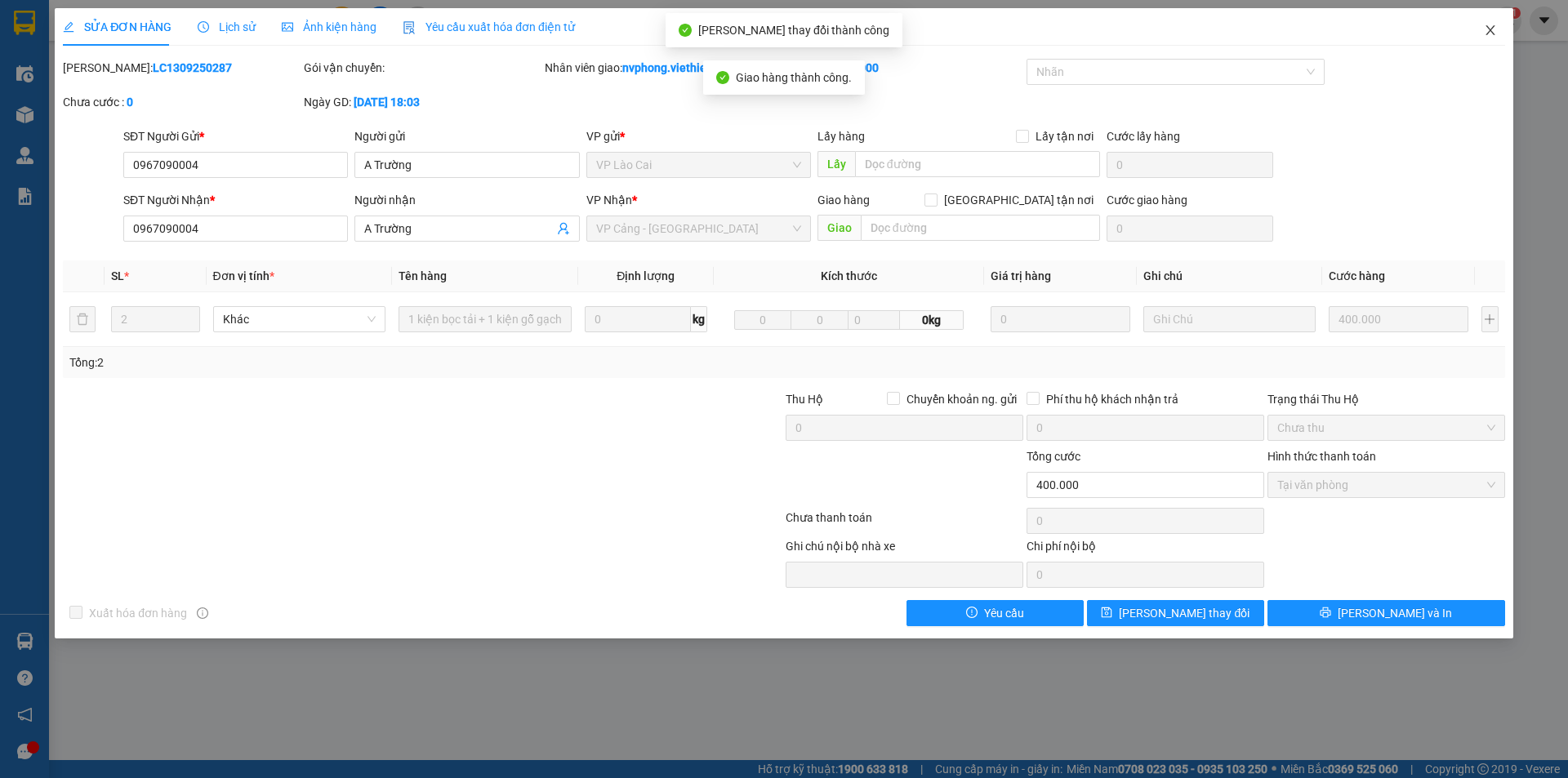
click at [1494, 33] on icon "close" at bounding box center [1491, 30] width 13 height 13
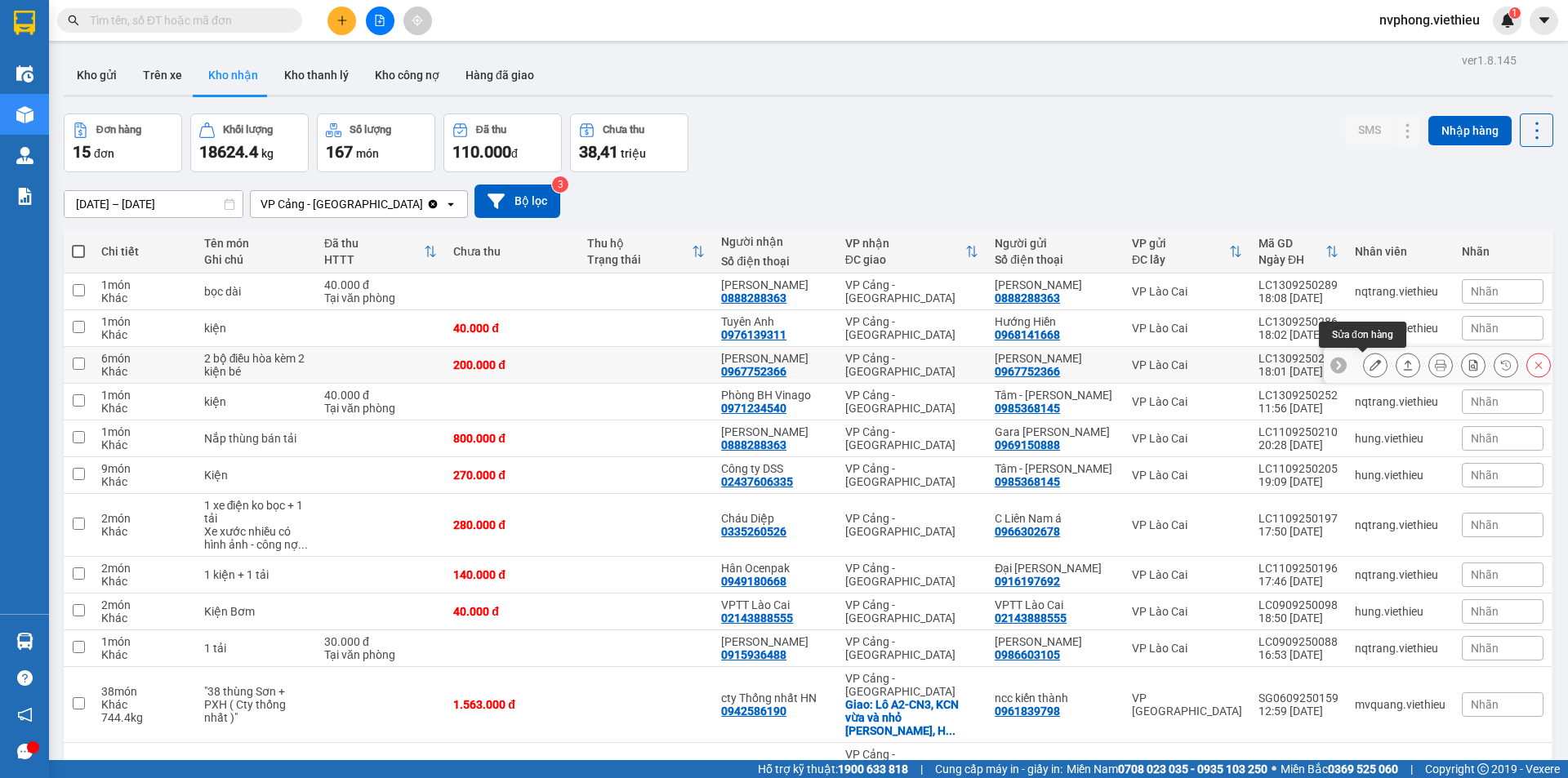
click at [1370, 361] on button at bounding box center [1375, 365] width 23 height 29
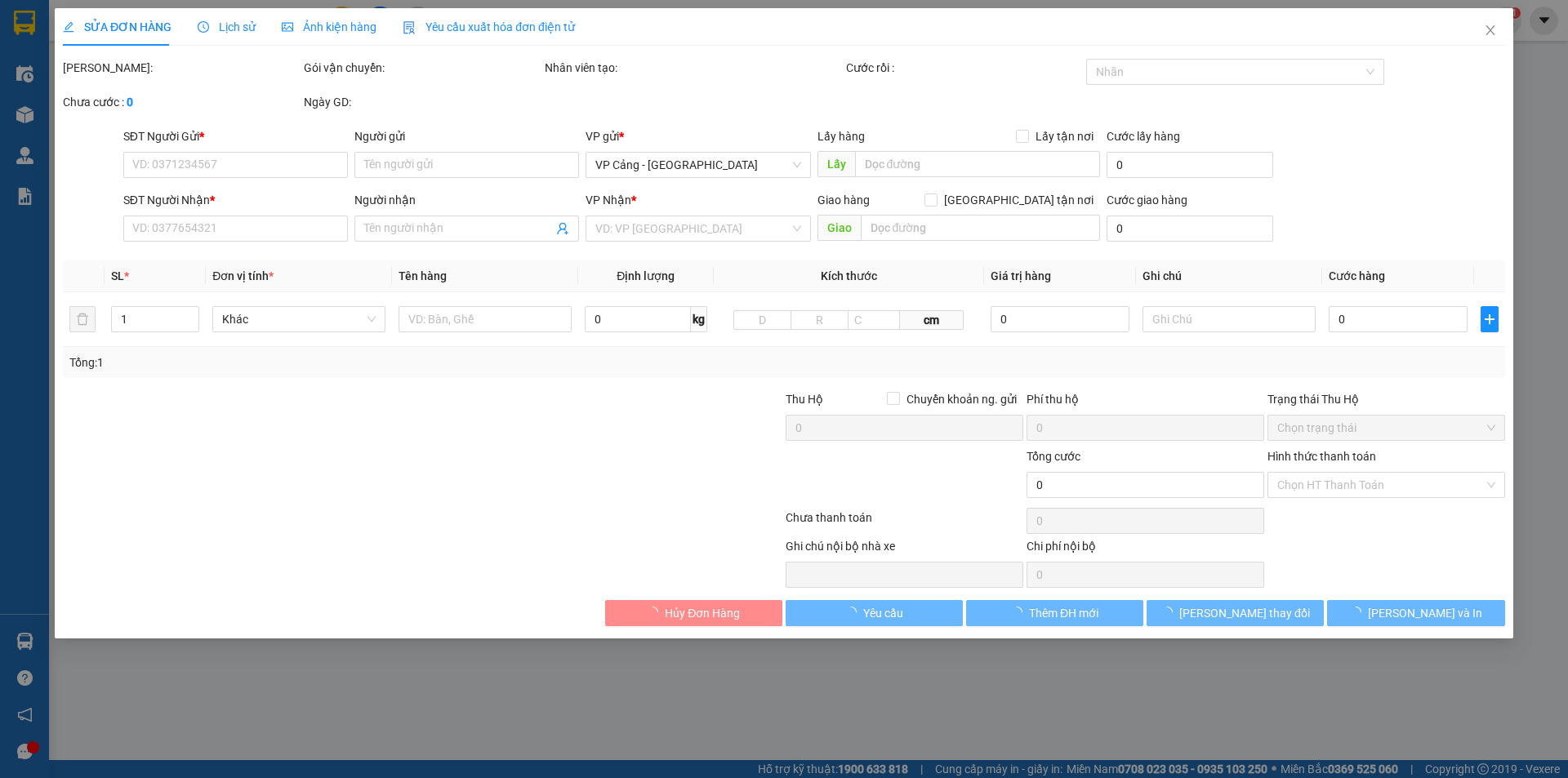
type input "0967752366"
type input "Ngân Hikawa"
type input "0967752366"
type input "Ngân Hikawa"
type input "200.000"
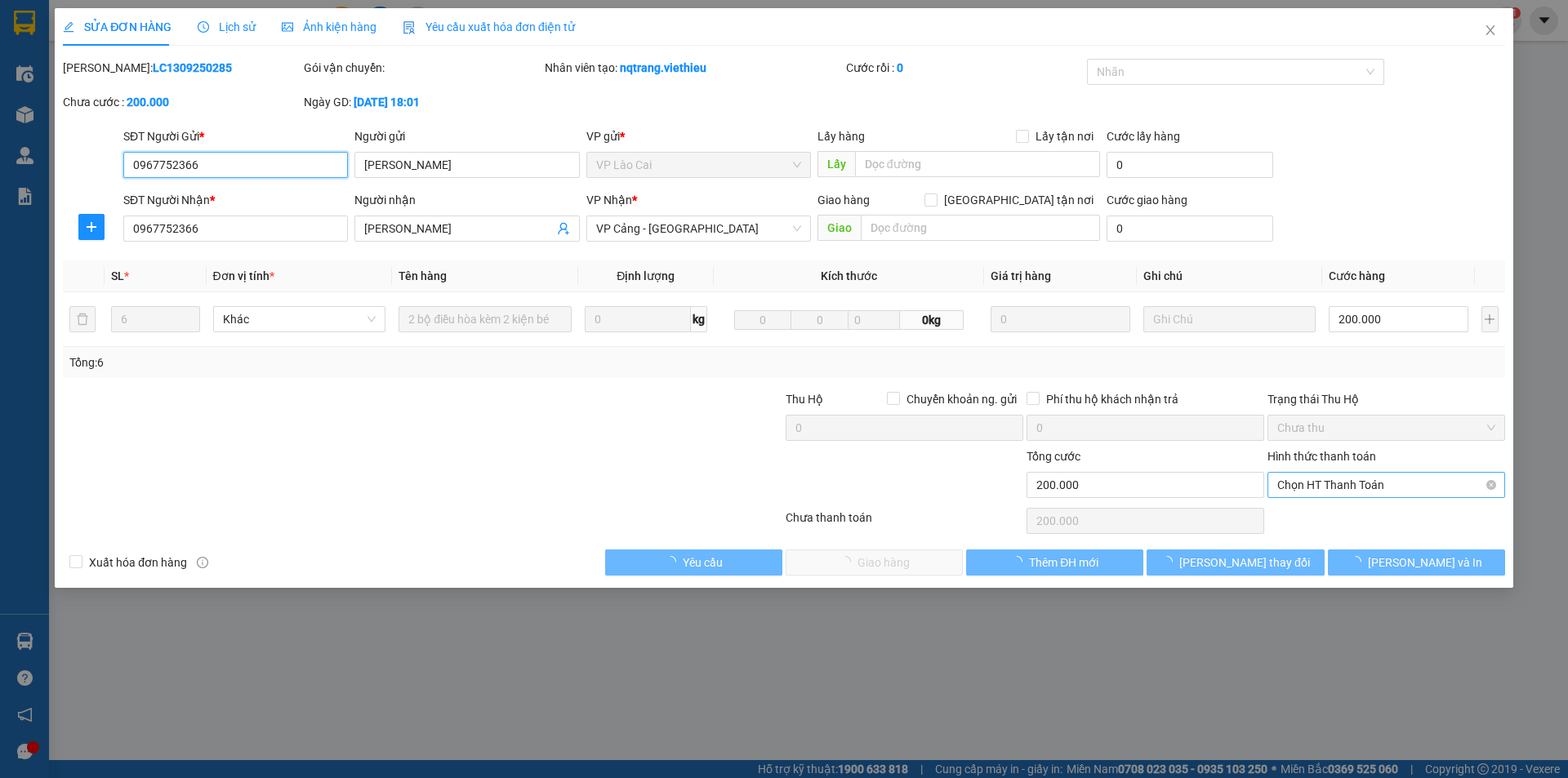
click at [1342, 480] on span "Chọn HT Thanh Toán" at bounding box center [1386, 485] width 218 height 25
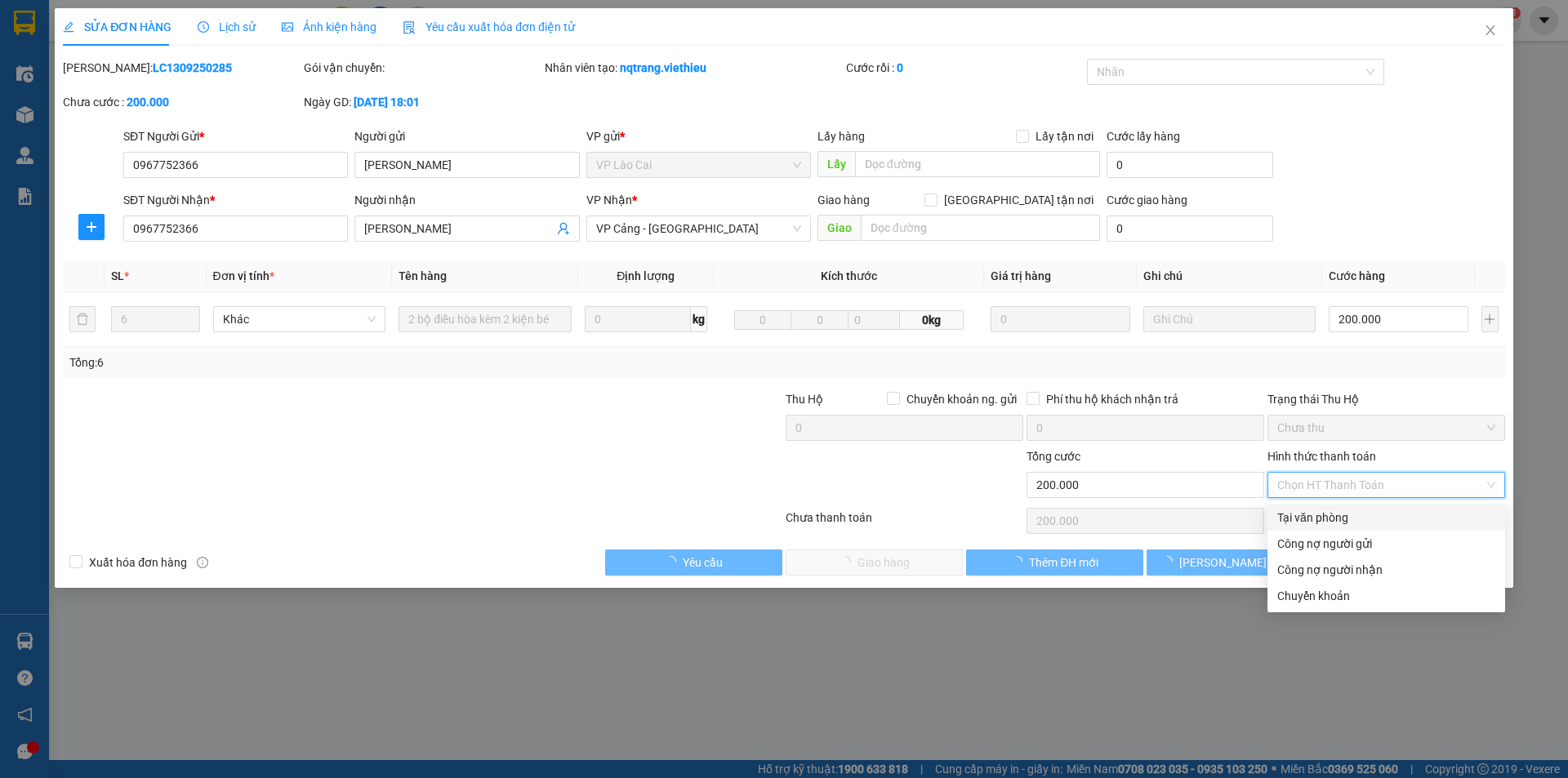
drag, startPoint x: 1319, startPoint y: 510, endPoint x: 1153, endPoint y: 539, distance: 168.5
click at [1318, 510] on div "Tại văn phòng" at bounding box center [1386, 517] width 218 height 18
type input "0"
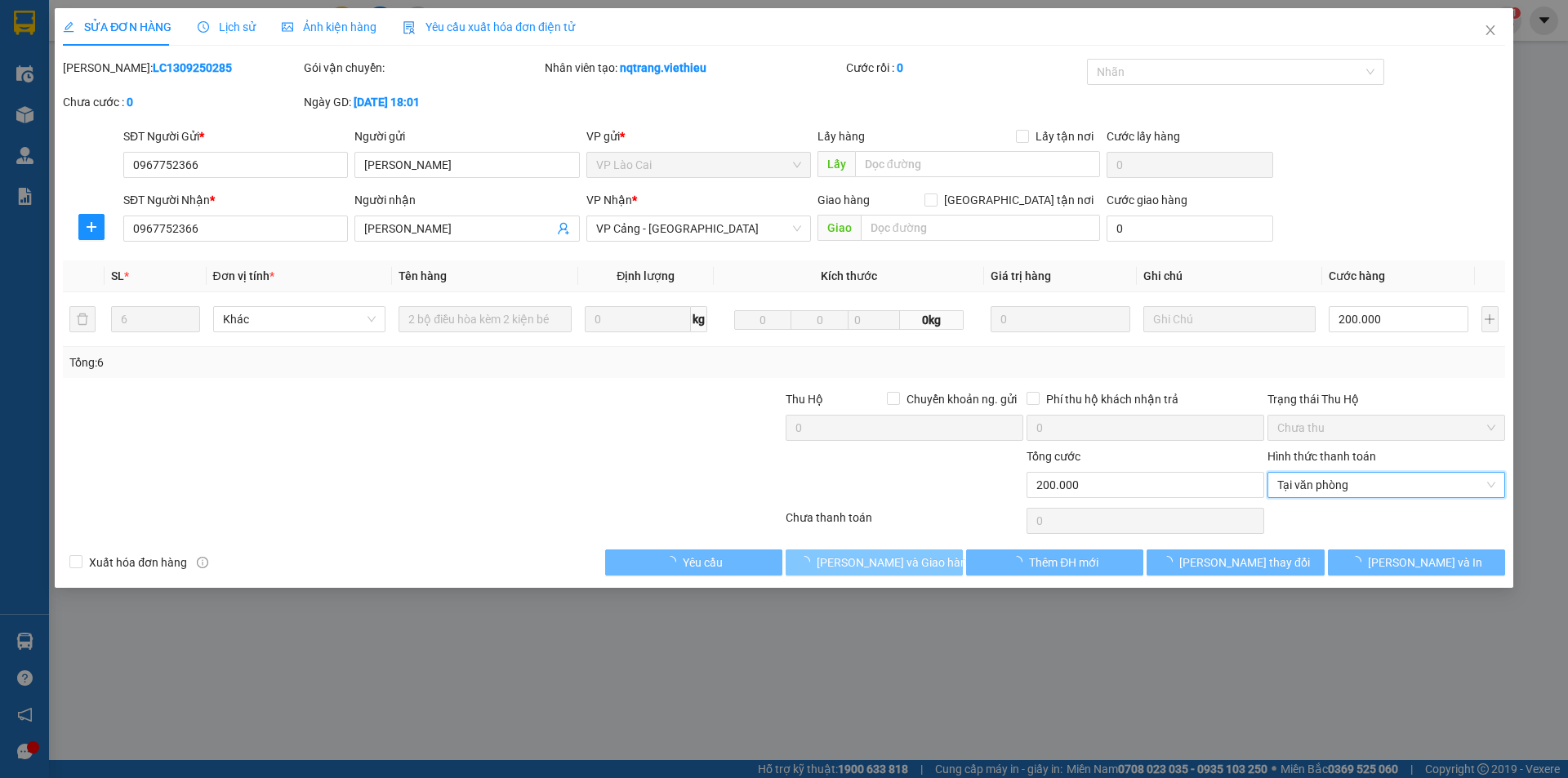
click at [909, 565] on span "Lưu và Giao hàng" at bounding box center [895, 561] width 157 height 18
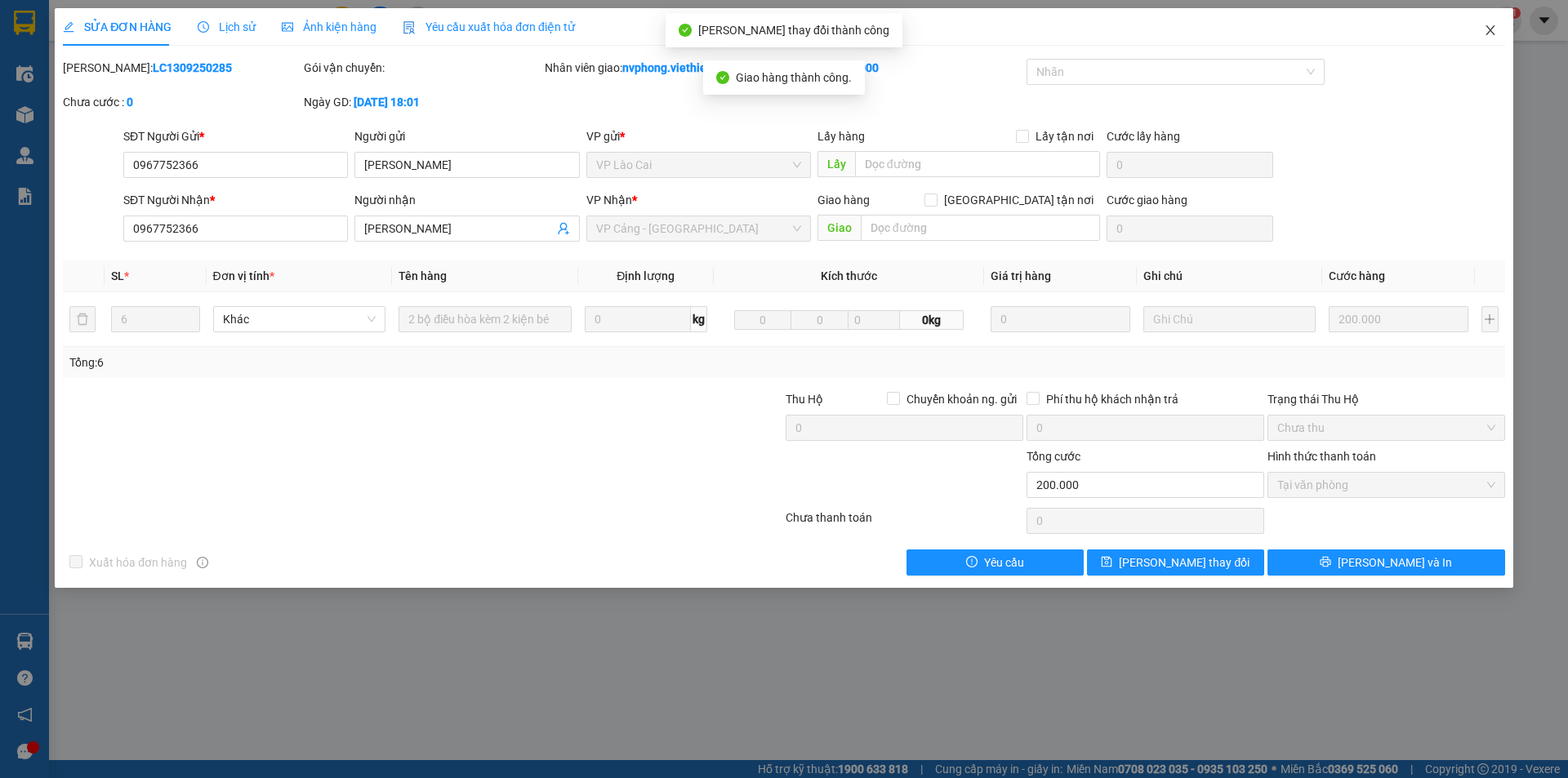
click at [1494, 33] on icon "close" at bounding box center [1491, 30] width 13 height 13
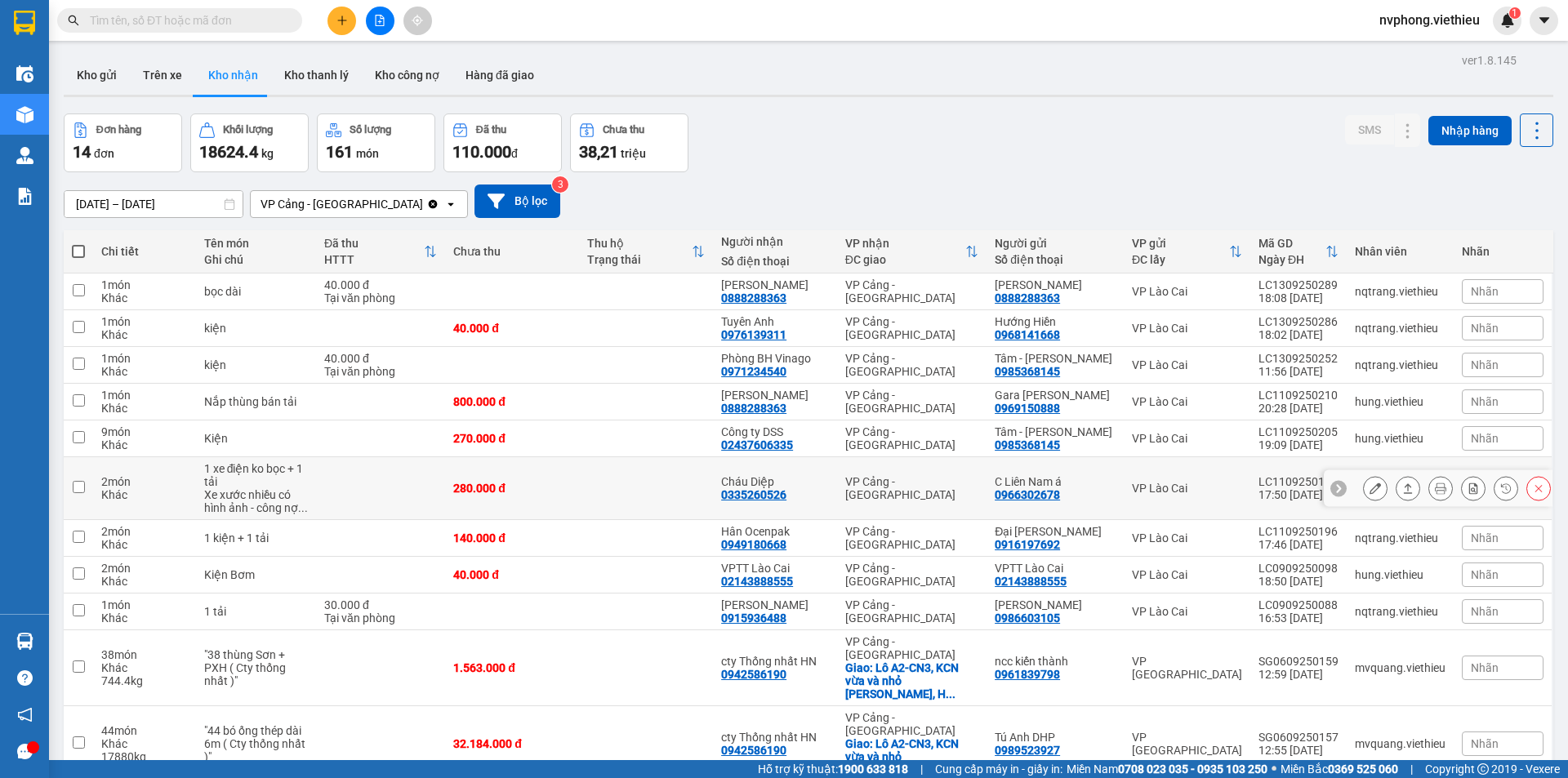
click at [1370, 490] on icon at bounding box center [1375, 488] width 11 height 11
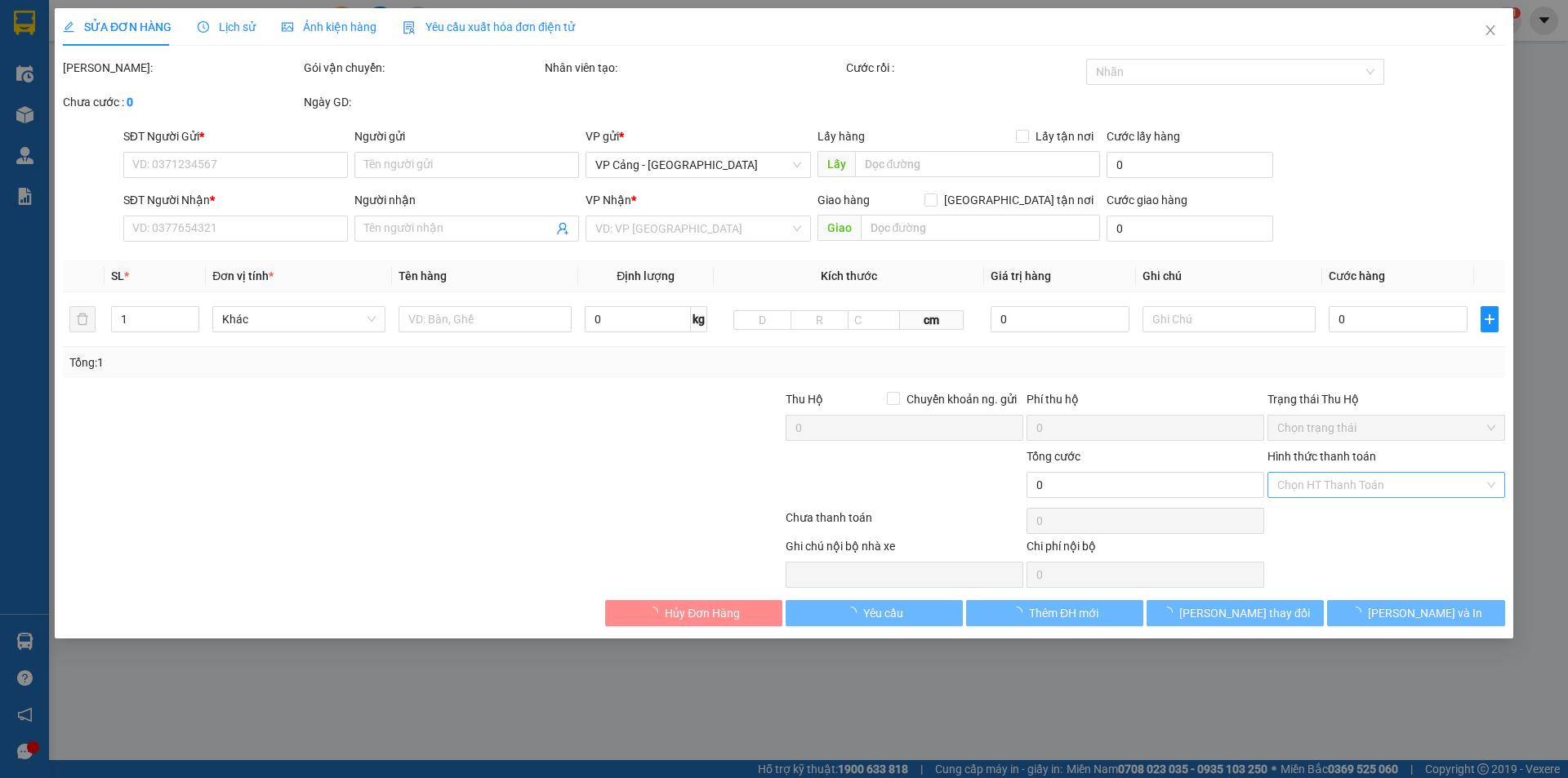
type input "0966302678"
type input "C Liên Nam á"
type input "0335260526"
type input "Cháu Diệp"
type input "280.000"
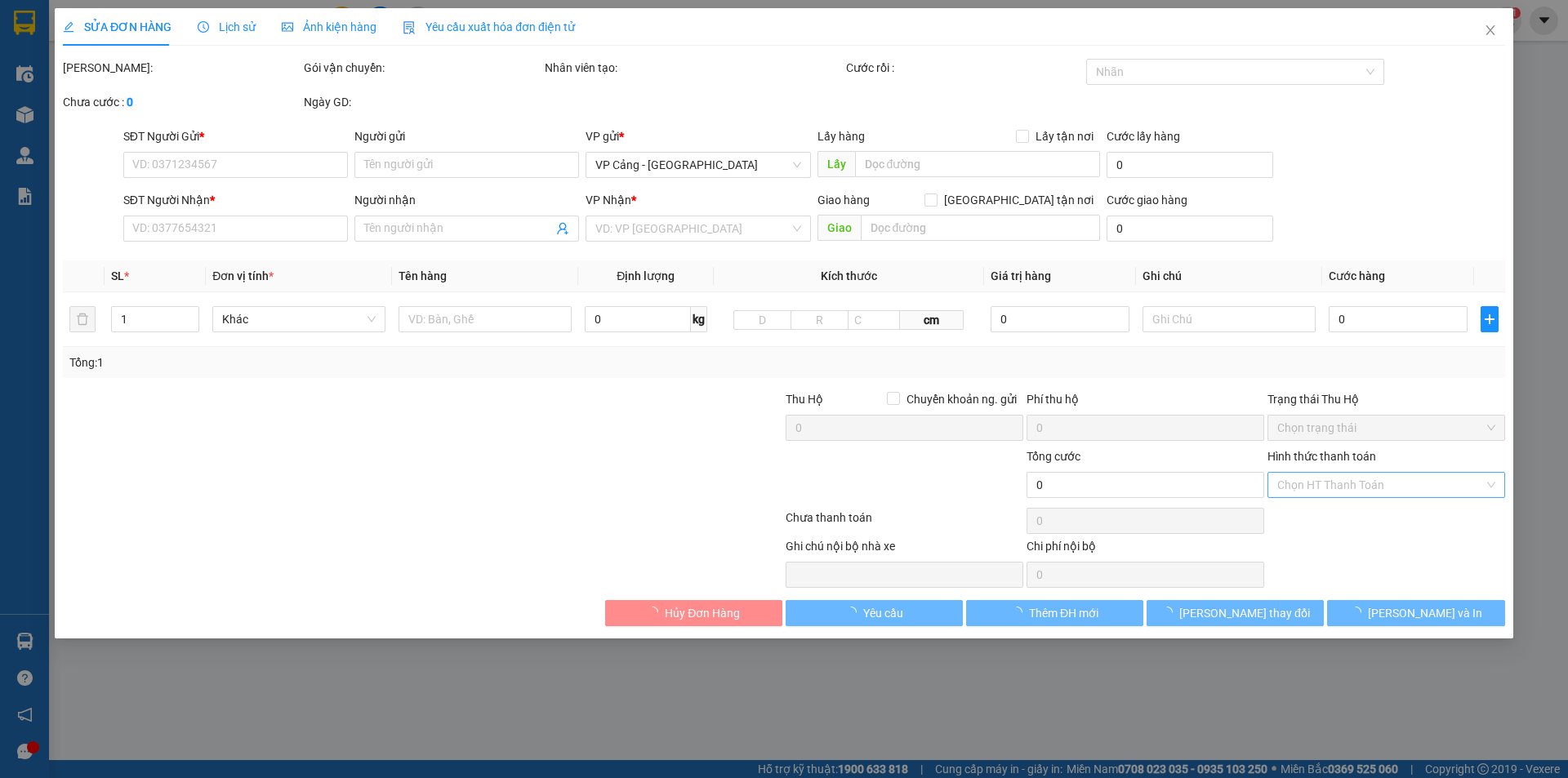
type input "280.000"
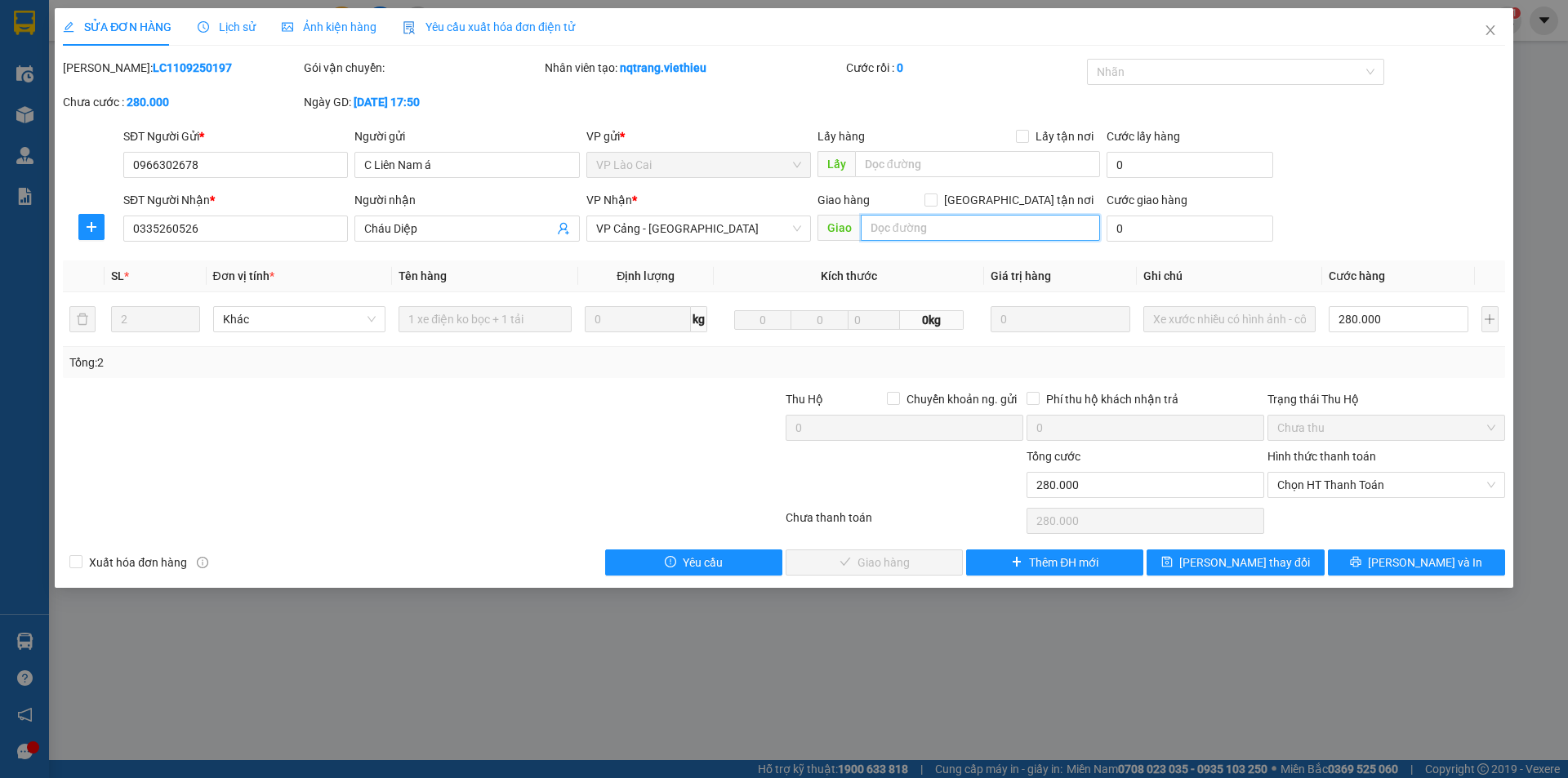
click at [1075, 240] on input "text" at bounding box center [980, 228] width 239 height 26
type input "Lĩnh Nam"
click at [1085, 196] on span "[GEOGRAPHIC_DATA] tận nơi" at bounding box center [1019, 199] width 162 height 18
click at [936, 196] on input "[GEOGRAPHIC_DATA] tận nơi" at bounding box center [930, 199] width 11 height 11
checkbox input "true"
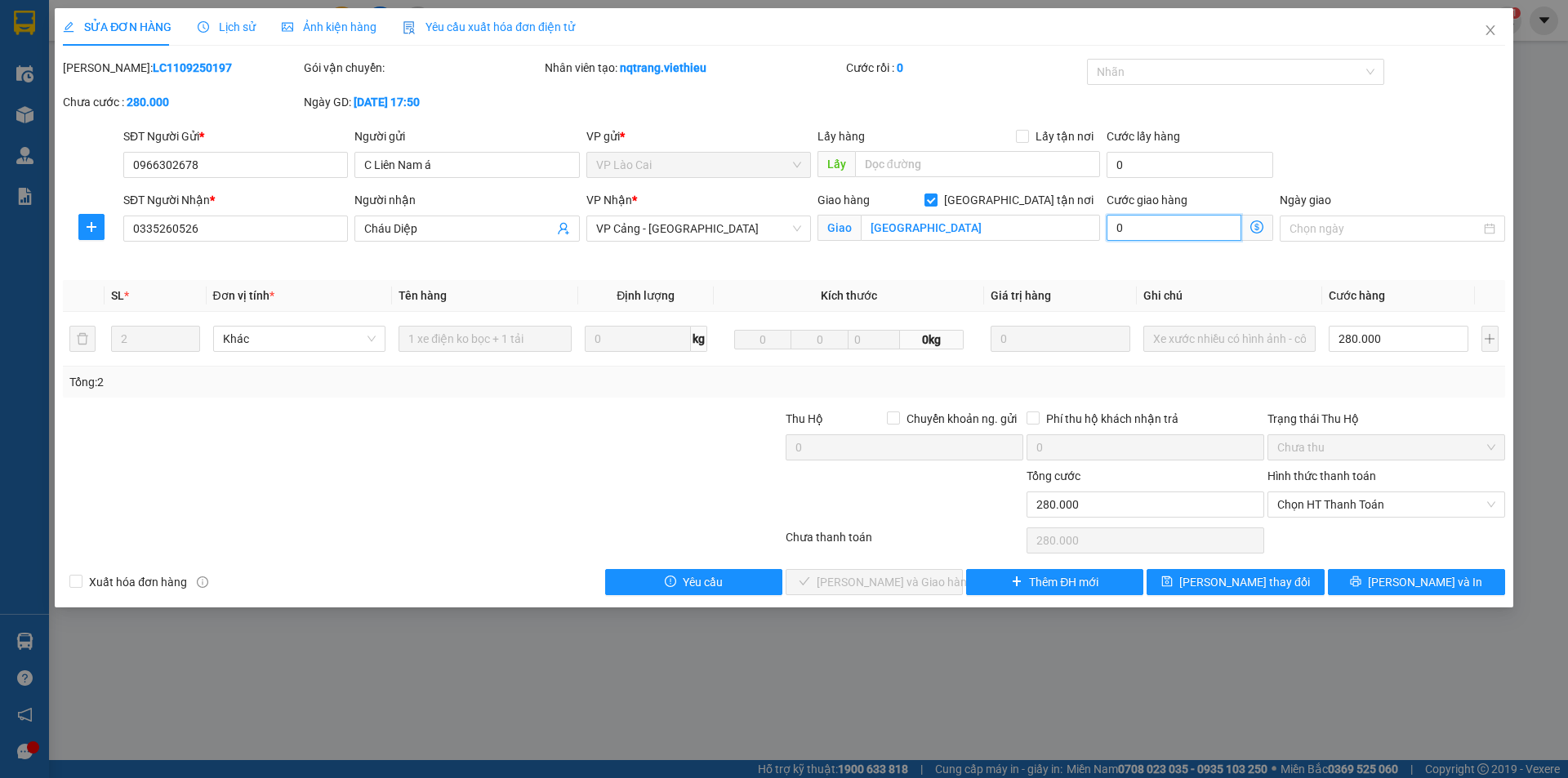
click at [1182, 220] on input "0" at bounding box center [1174, 228] width 135 height 26
type input "2"
type input "280.002"
type input "280.027"
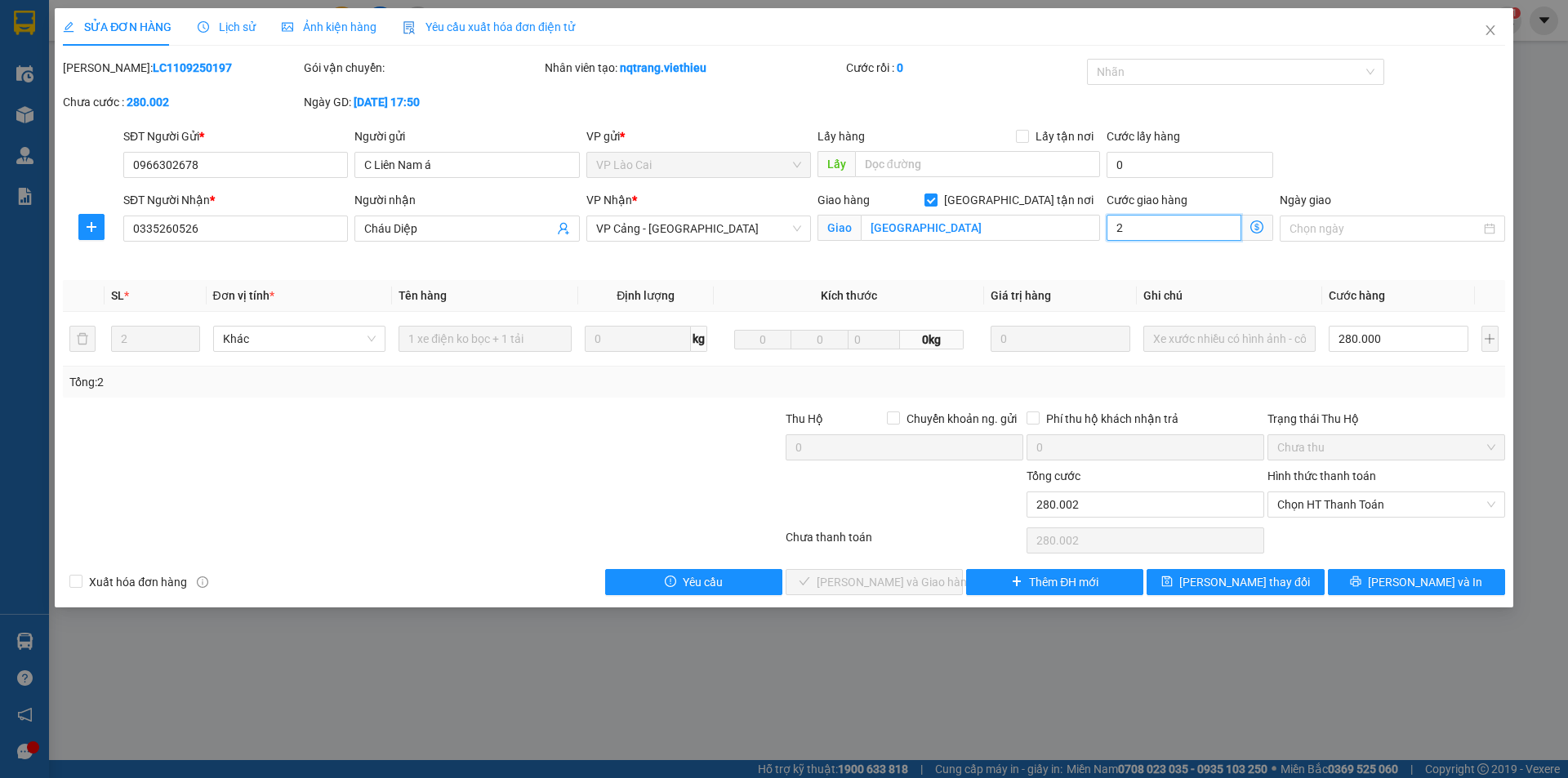
type input "280.027"
type input "27"
type input "280.270"
type input "270"
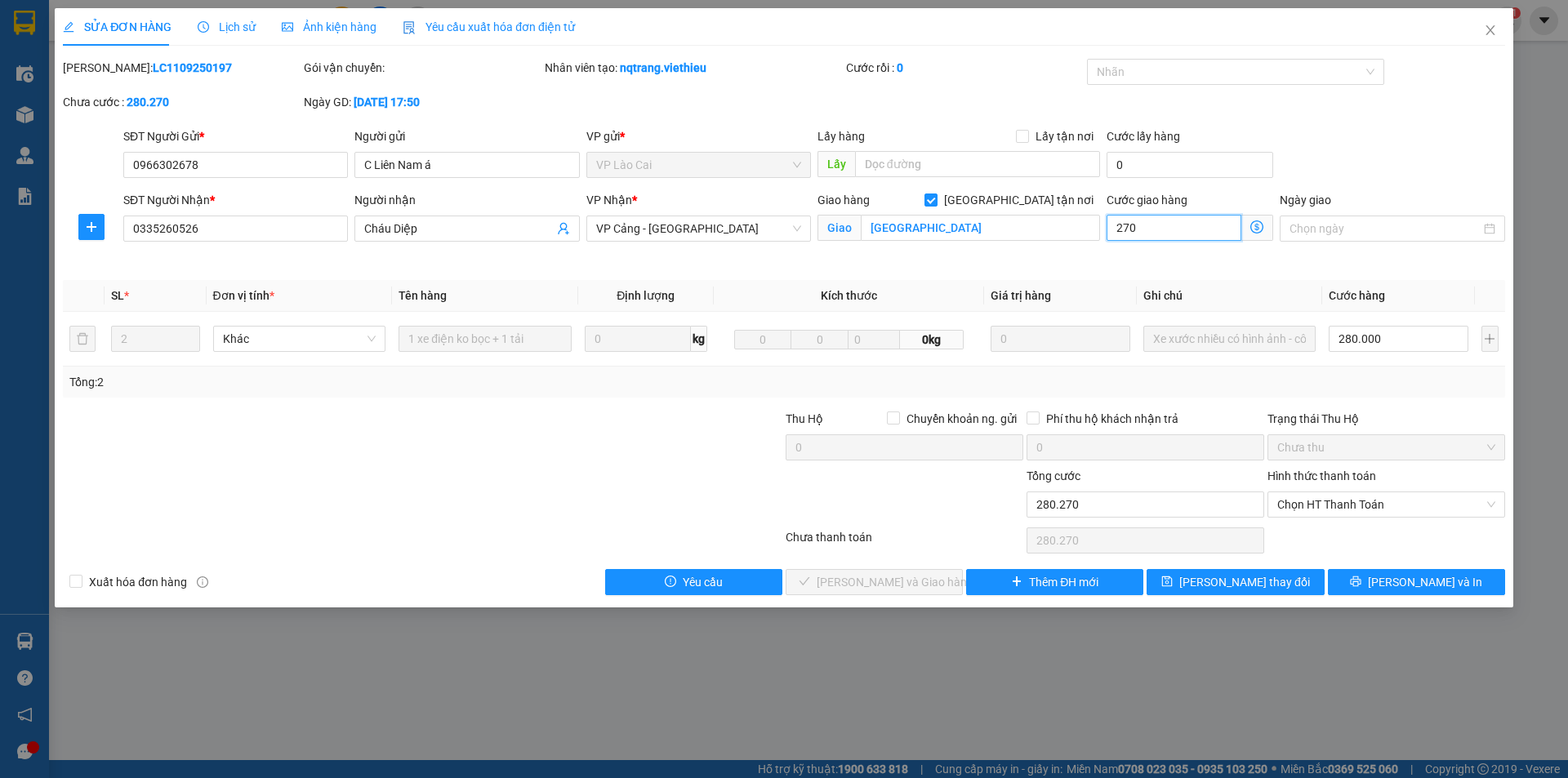
type input "282.700"
type input "2.700"
type input "307.000"
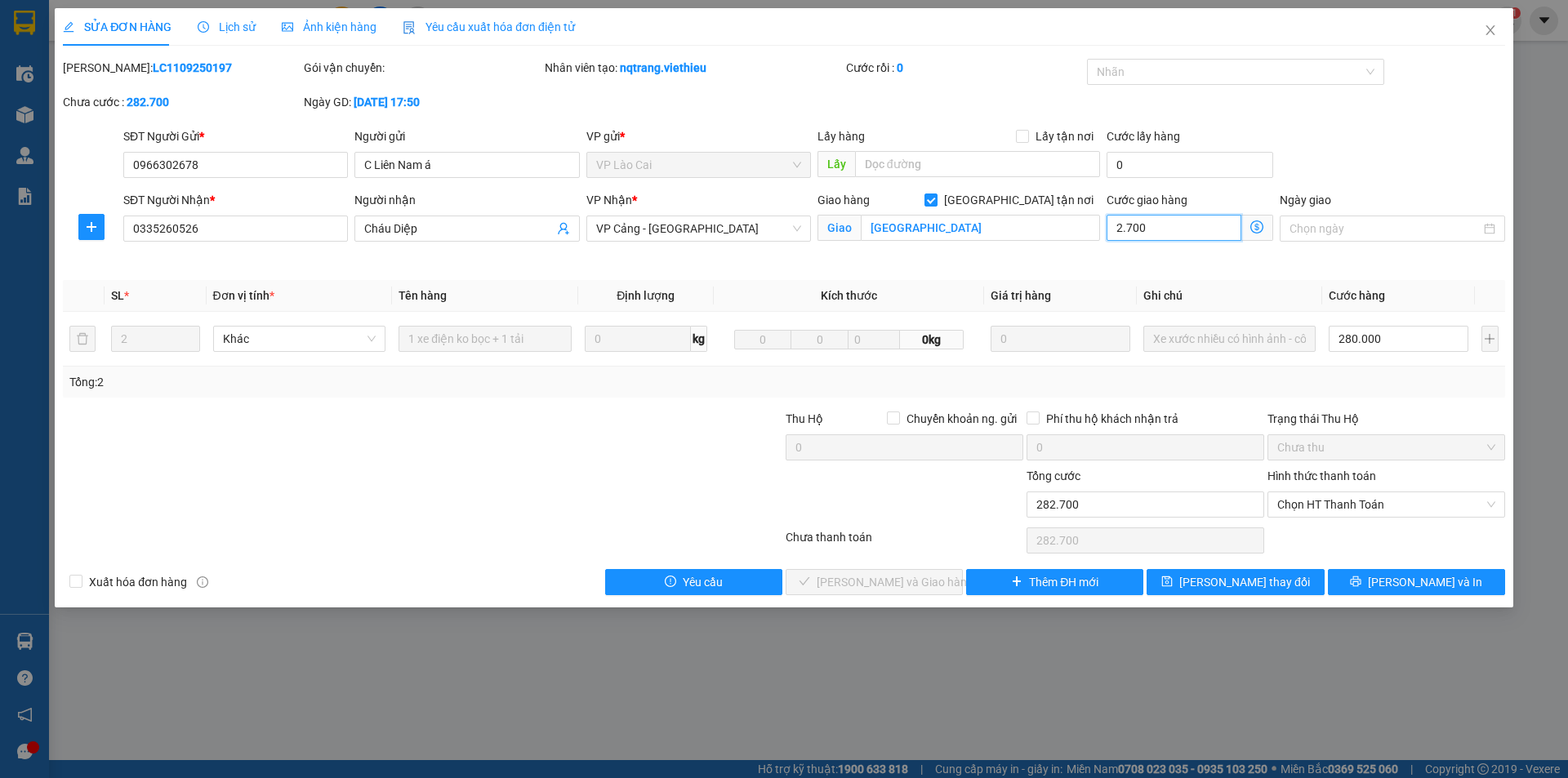
type input "27.000"
type input "550.000"
type input "270.000"
click at [1357, 575] on button "[PERSON_NAME] và In" at bounding box center [1417, 582] width 177 height 26
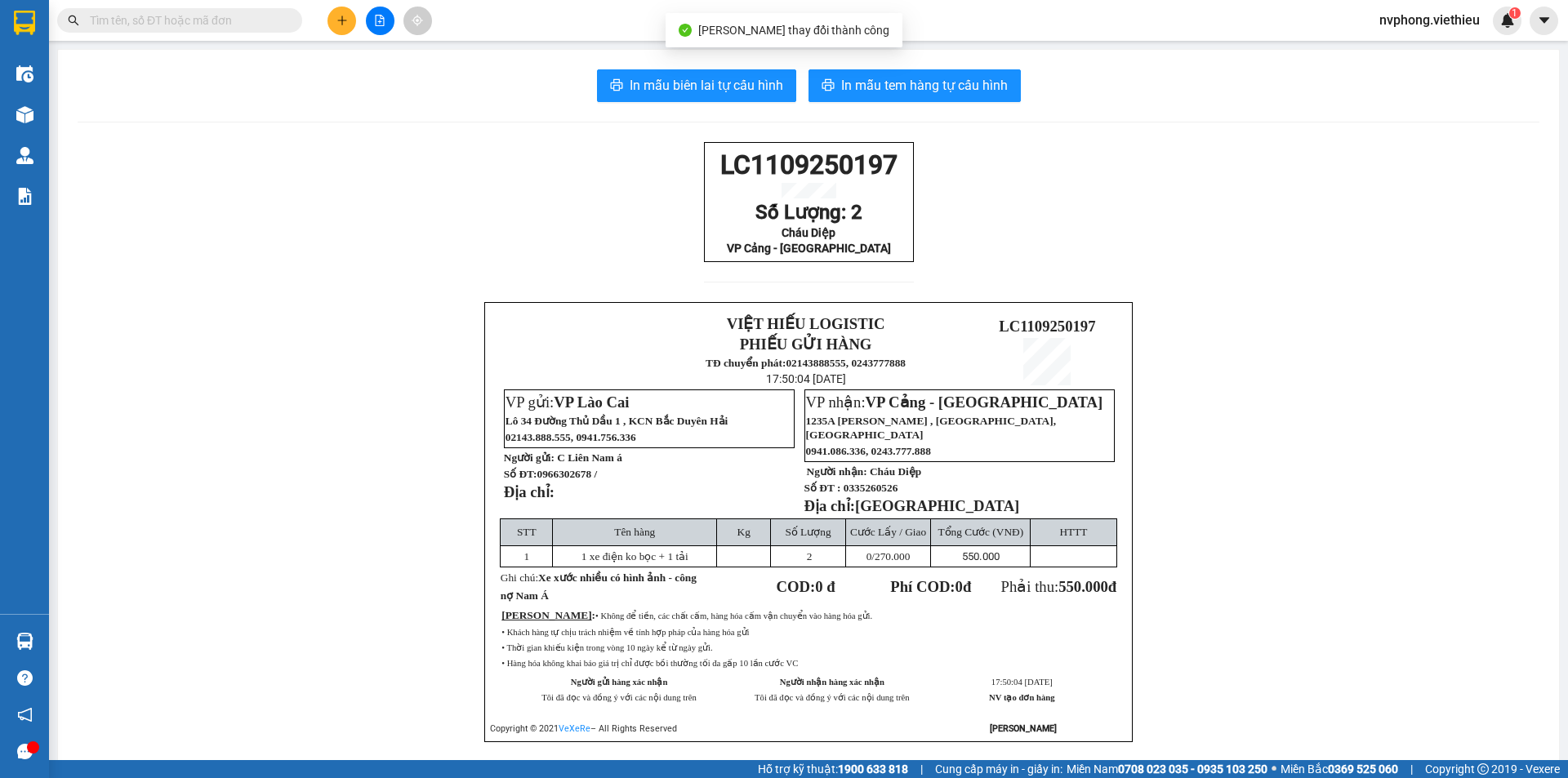
click at [113, 114] on div "In mẫu biên lai tự cấu hình In mẫu tem hàng tự cấu hình LC1109250197 Số Lượng: …" at bounding box center [809, 426] width 1502 height 752
click at [55, 107] on main "In mẫu biên lai tự cấu hình In mẫu tem hàng tự cấu hình LC1109250197 Số Lượng: …" at bounding box center [784, 380] width 1568 height 760
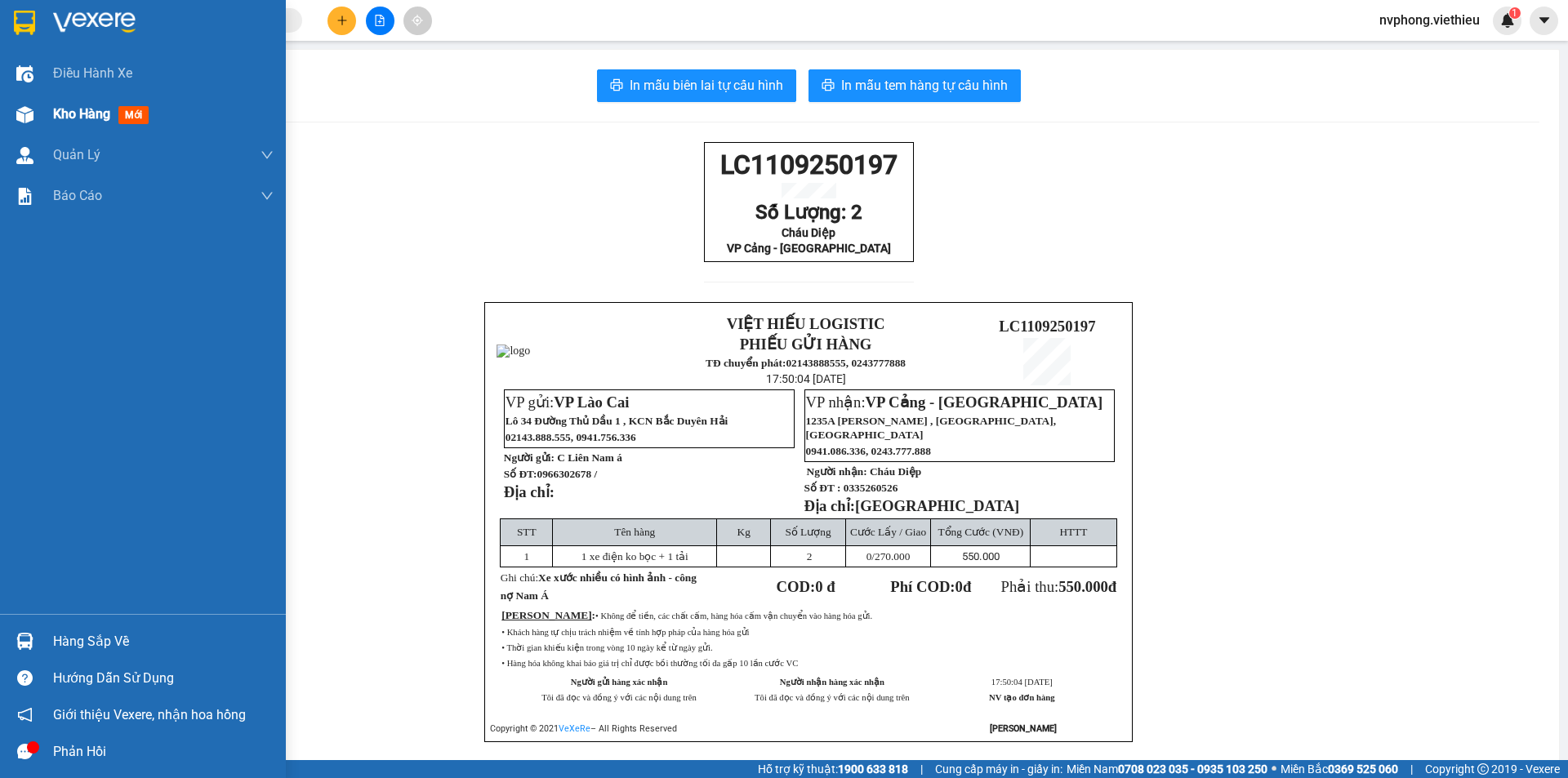
click at [72, 123] on div "Kho hàng mới" at bounding box center [104, 113] width 102 height 20
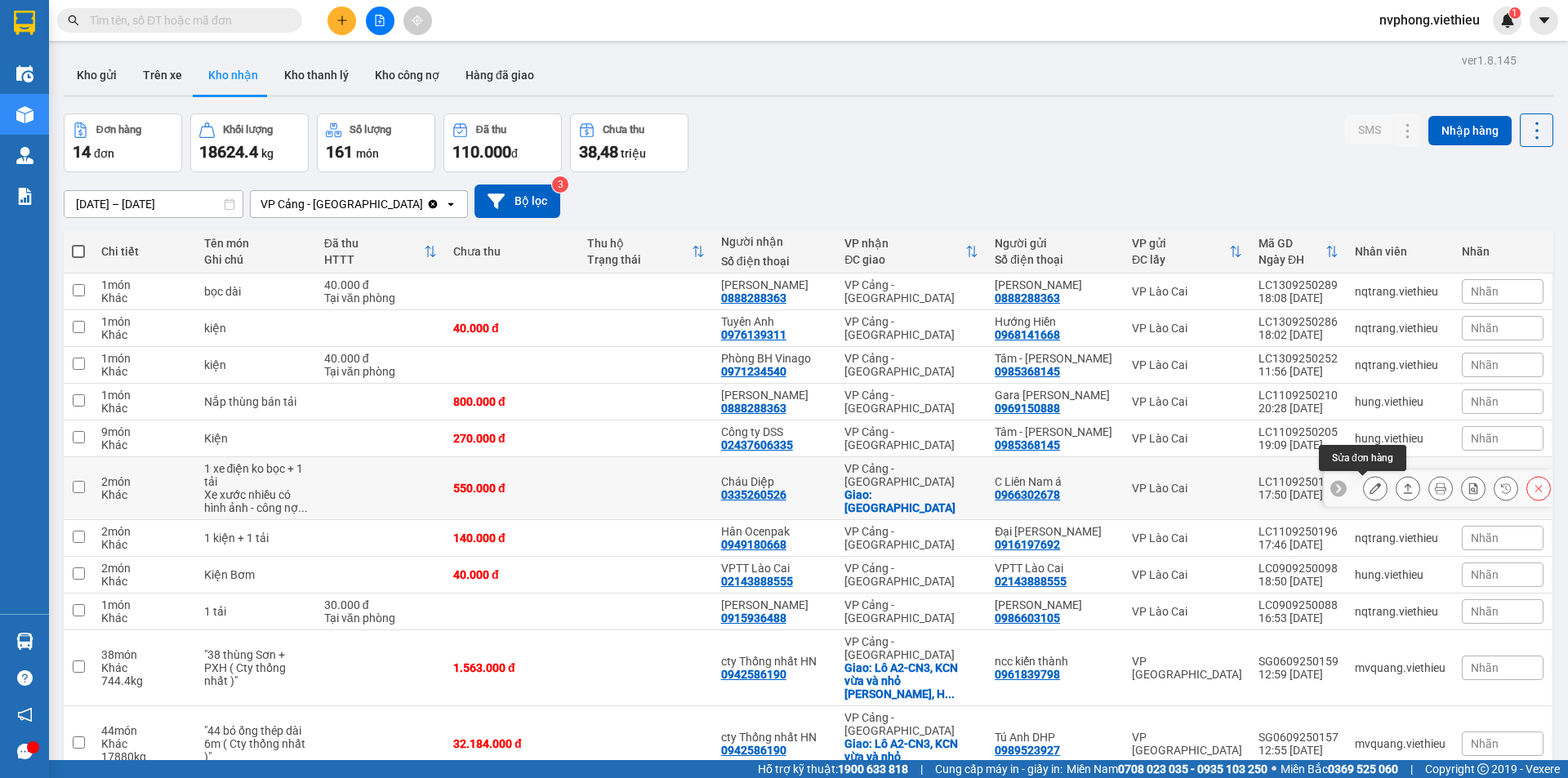
click at [1370, 489] on icon at bounding box center [1375, 488] width 11 height 11
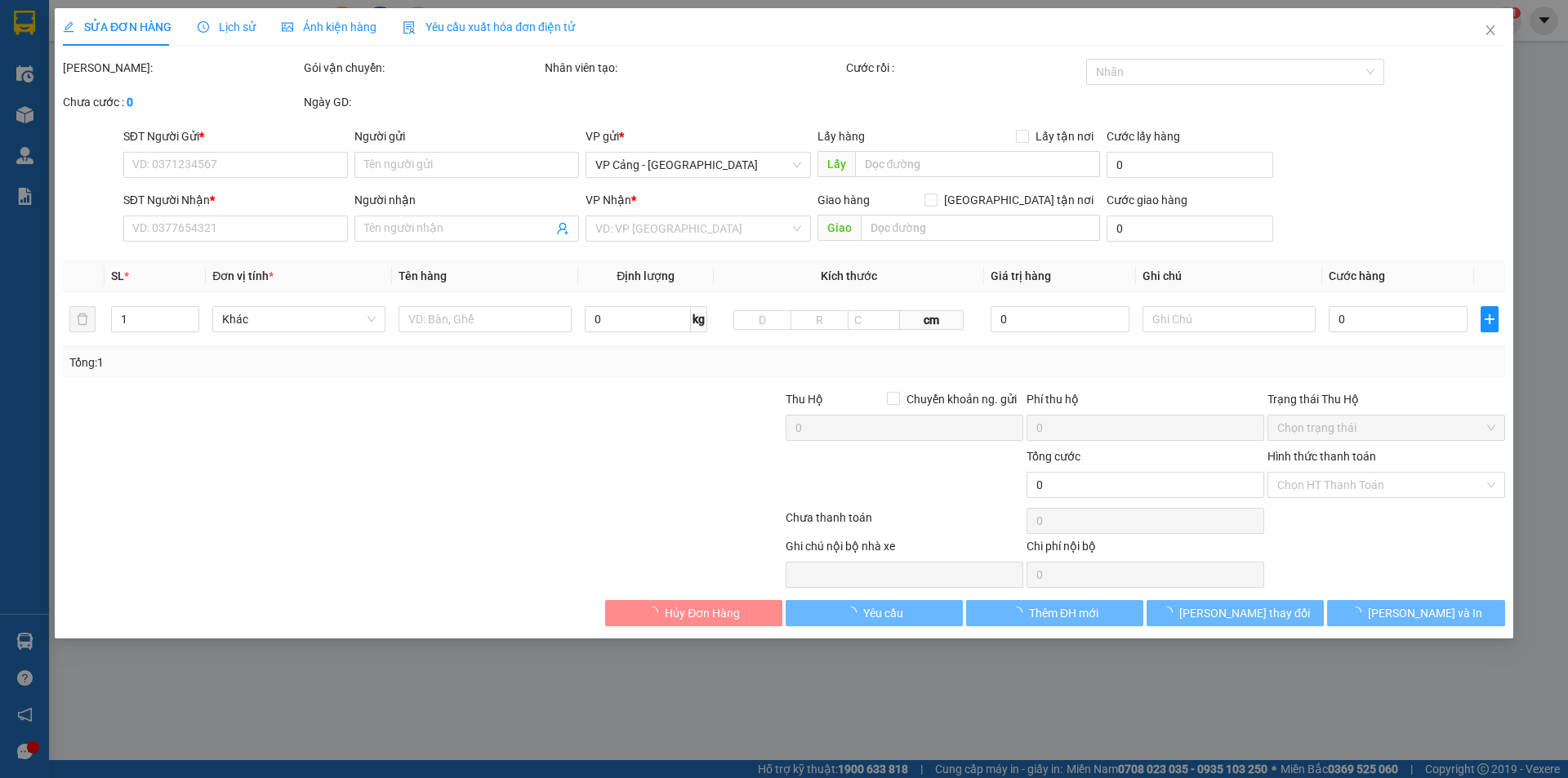
type input "0966302678"
type input "C Liên Nam á"
type input "0335260526"
type input "Cháu Diệp"
checkbox input "true"
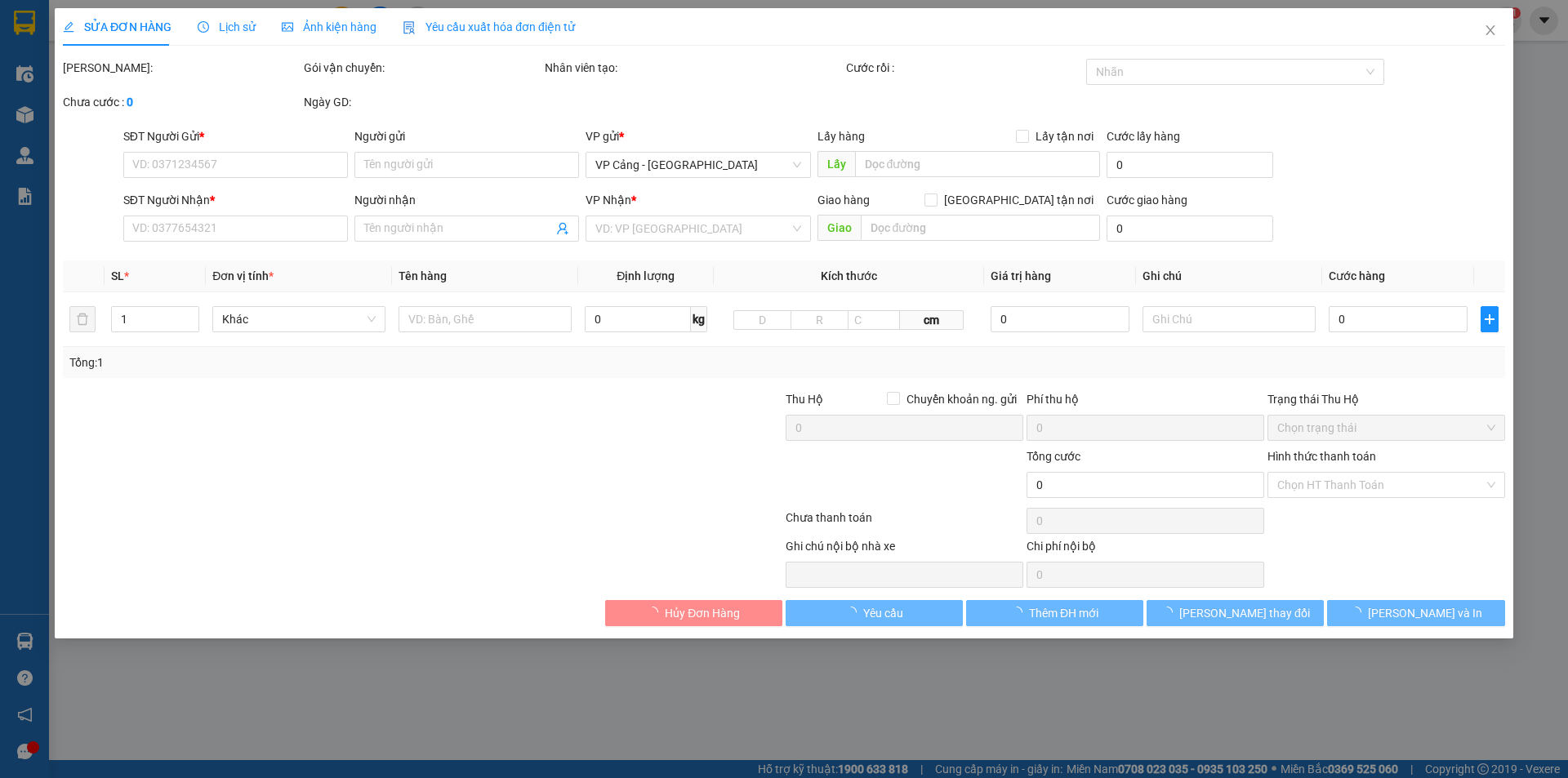
type input "Lĩnh Nam"
type input "550.000"
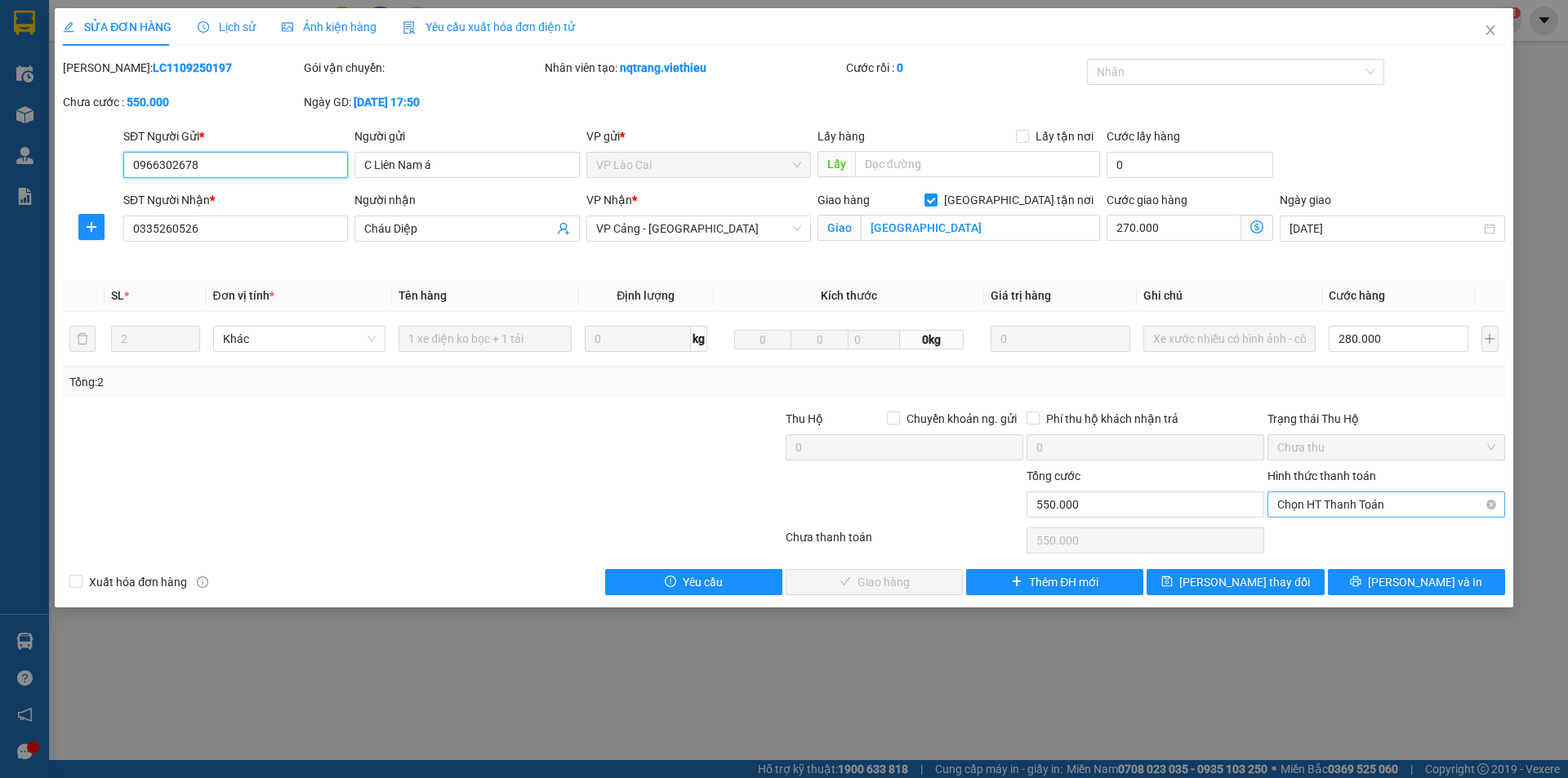
click at [1321, 510] on span "Chọn HT Thanh Toán" at bounding box center [1386, 504] width 218 height 25
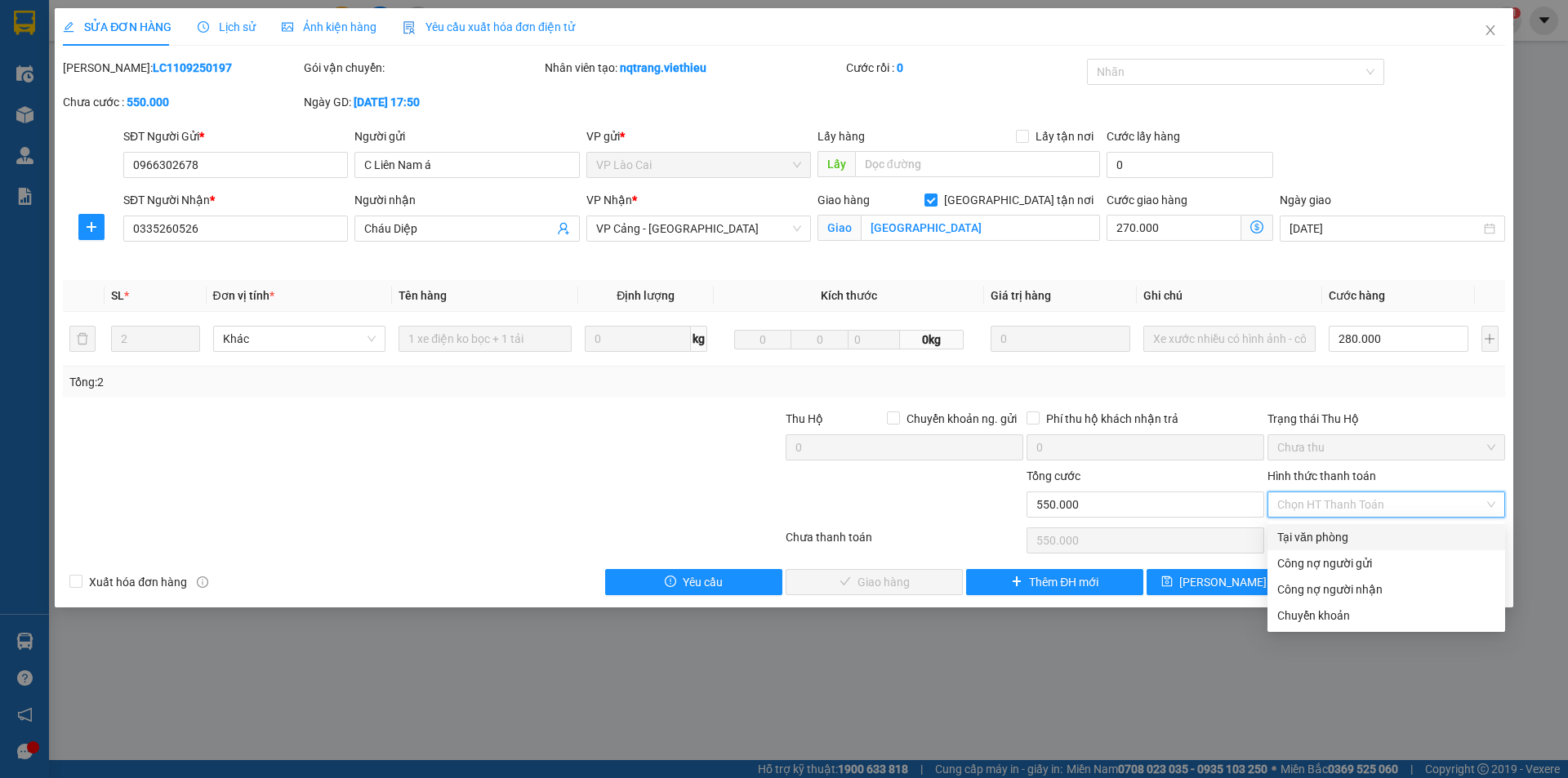
click at [1303, 530] on div "Tại văn phòng" at bounding box center [1386, 536] width 218 height 18
type input "0"
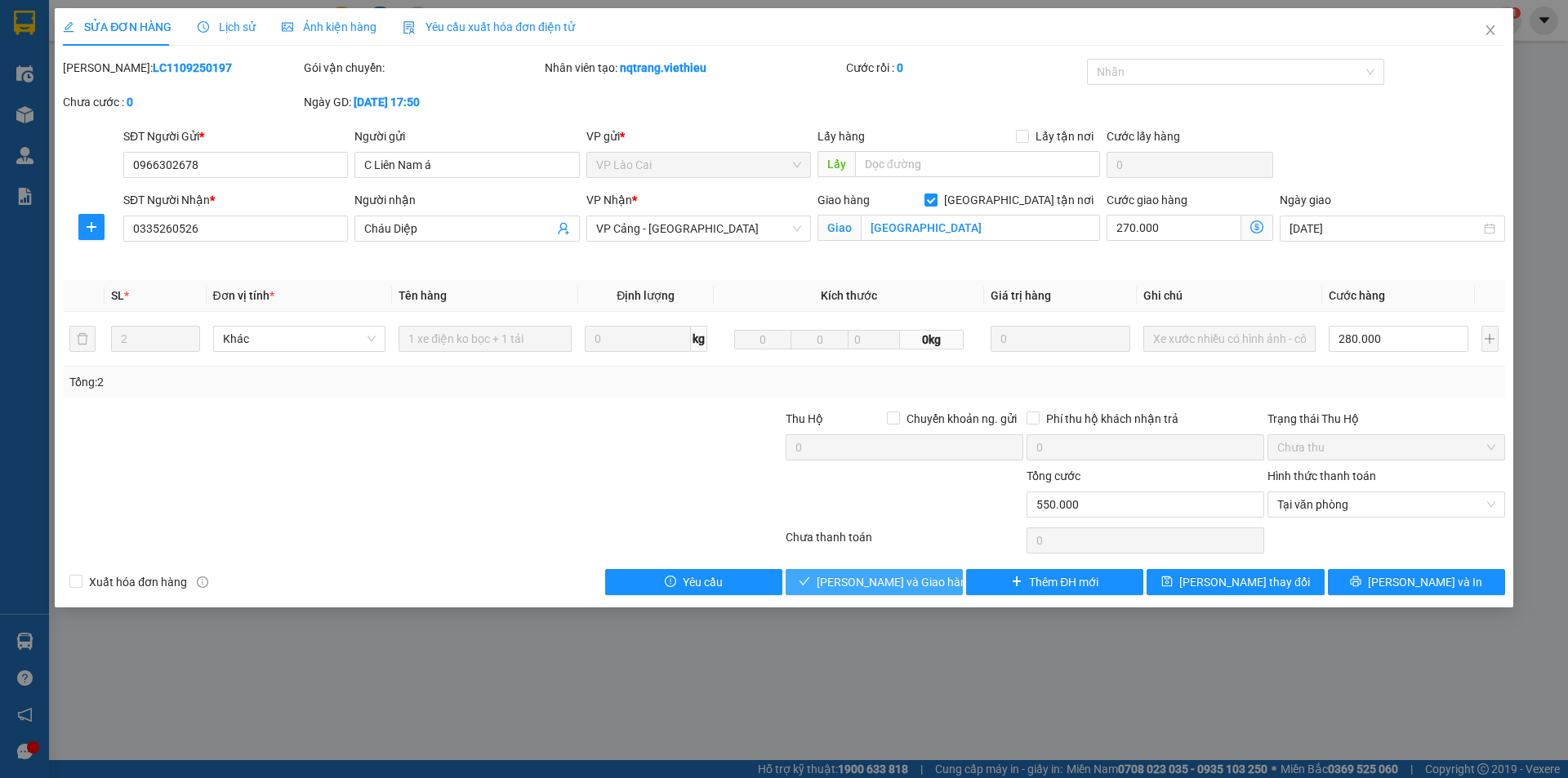
click at [872, 588] on span "Lưu và Giao hàng" at bounding box center [895, 582] width 157 height 18
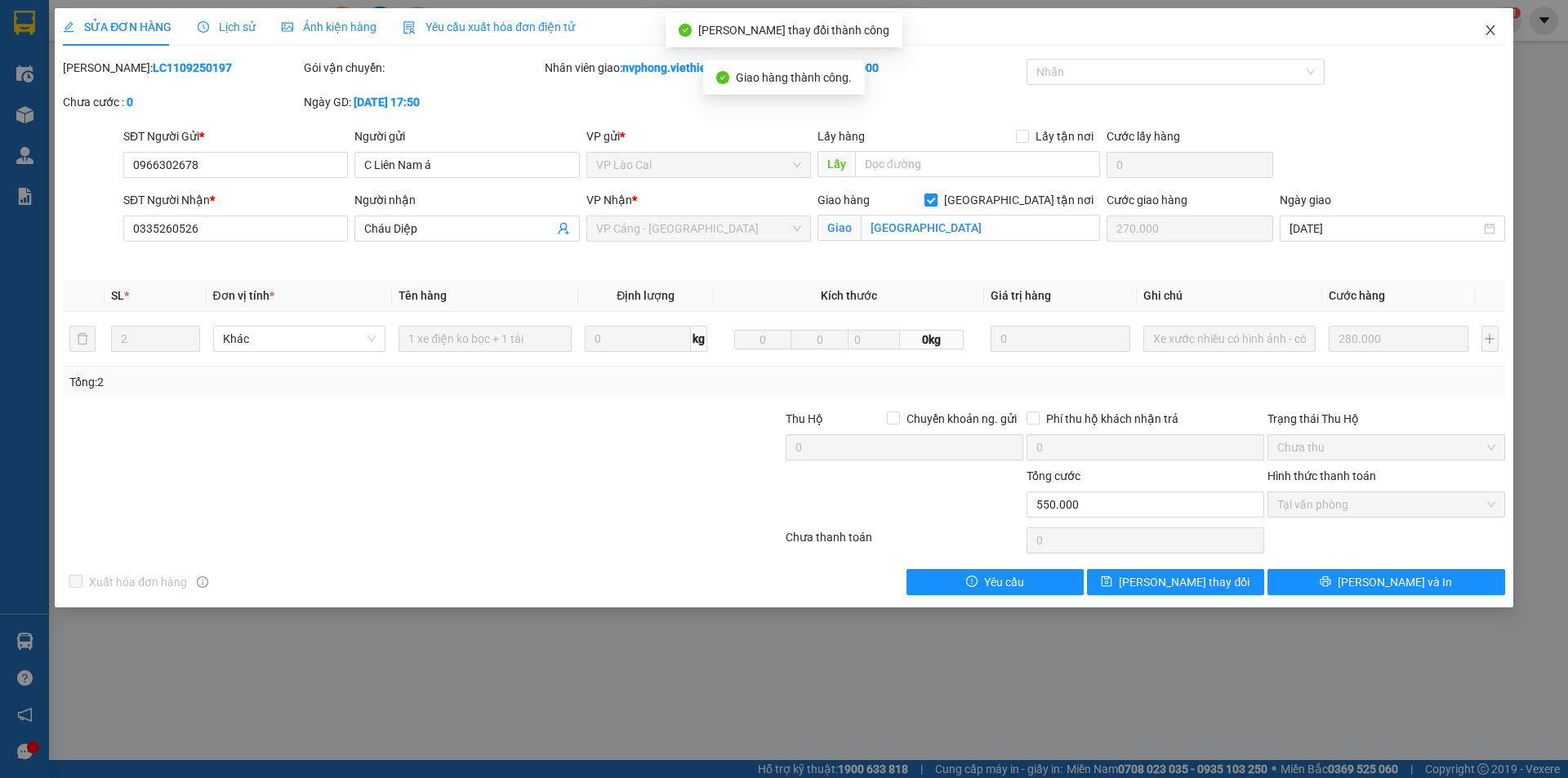
click at [1493, 30] on icon "close" at bounding box center [1491, 30] width 13 height 13
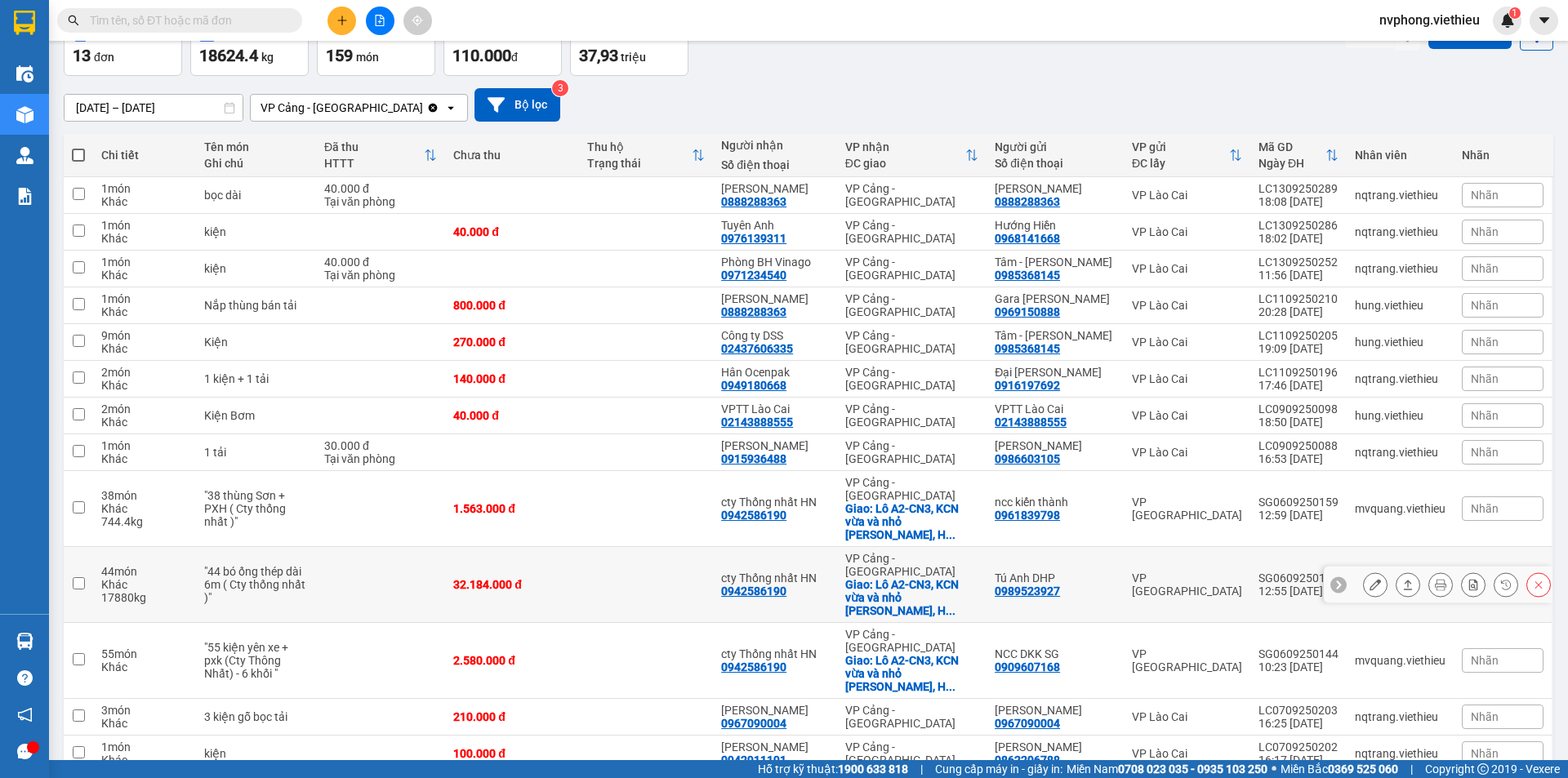
scroll to position [97, 0]
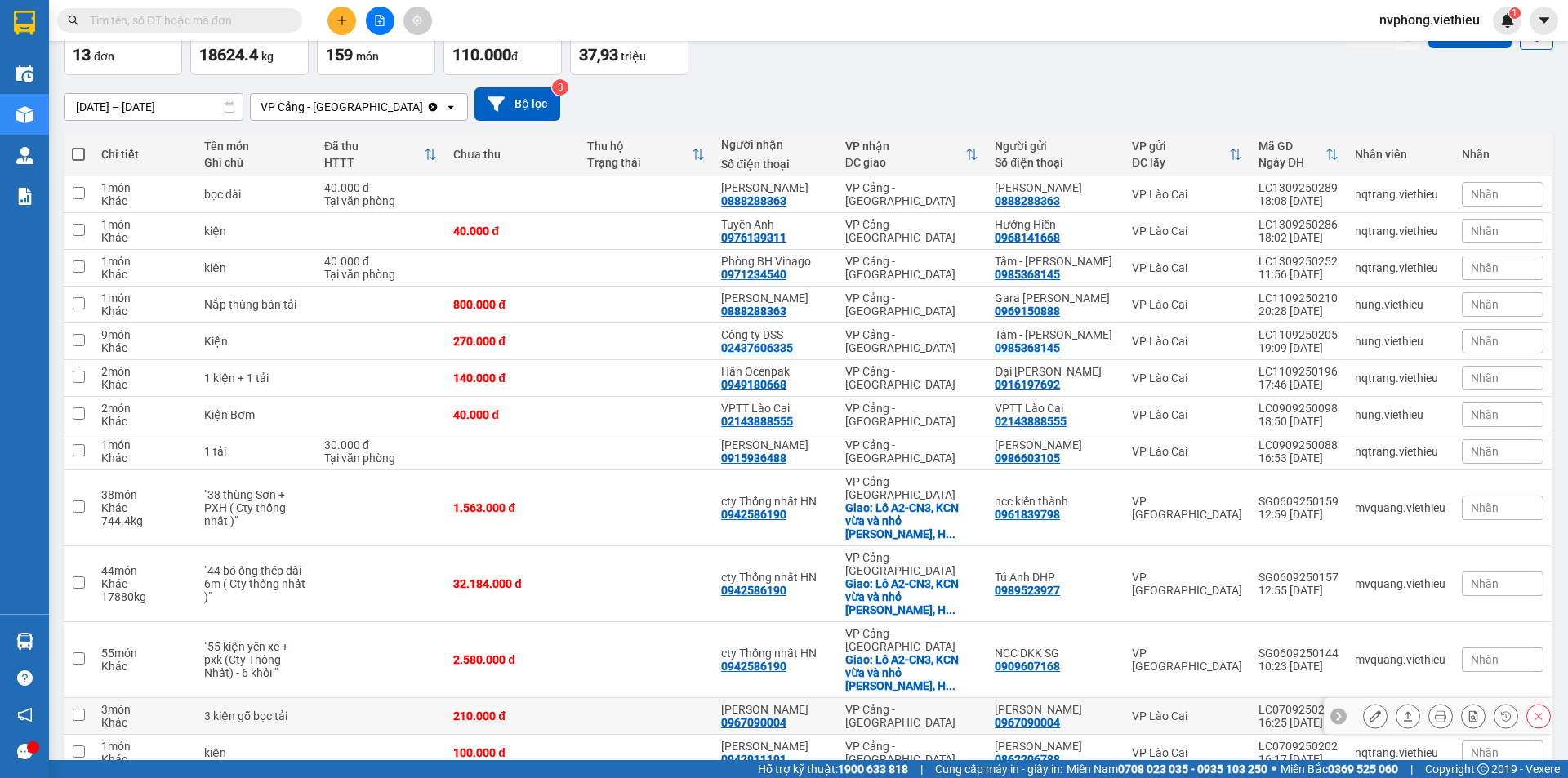
click at [1370, 710] on icon at bounding box center [1375, 715] width 11 height 11
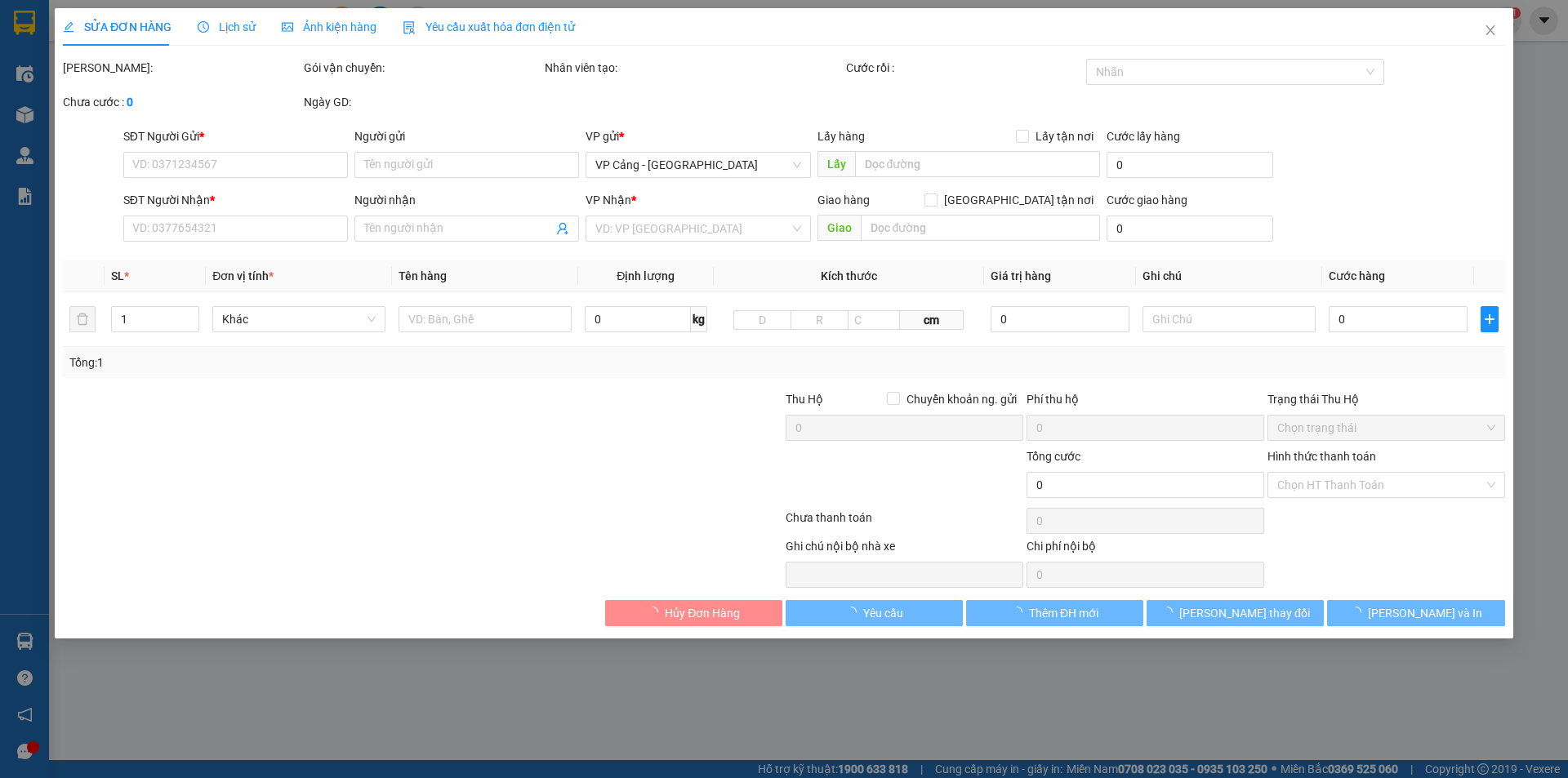
type input "0967090004"
type input "Anh Trường"
type input "0967090004"
type input "Anh Trường"
type input "210.000"
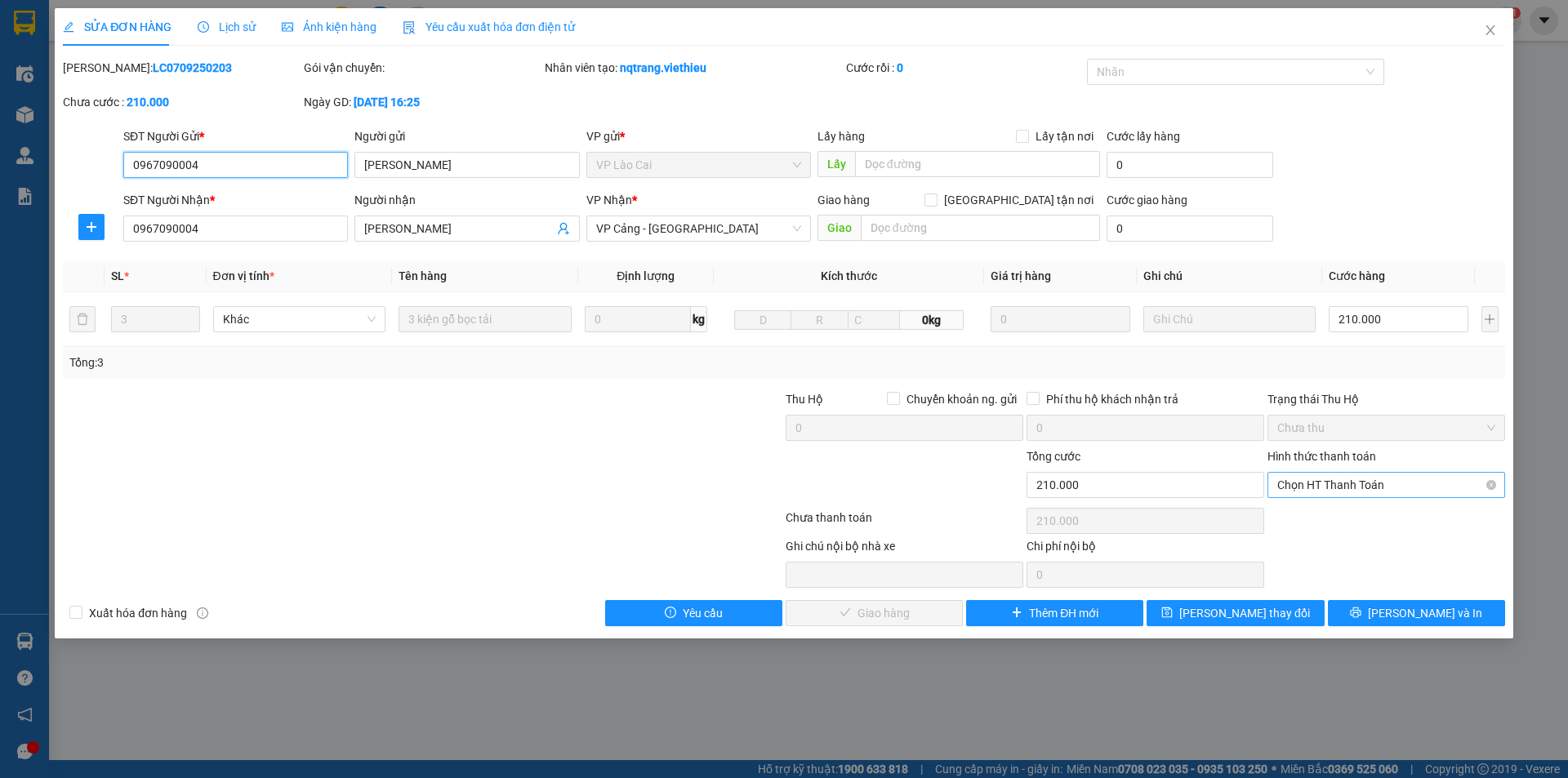
click at [1366, 479] on span "Chọn HT Thanh Toán" at bounding box center [1386, 485] width 218 height 25
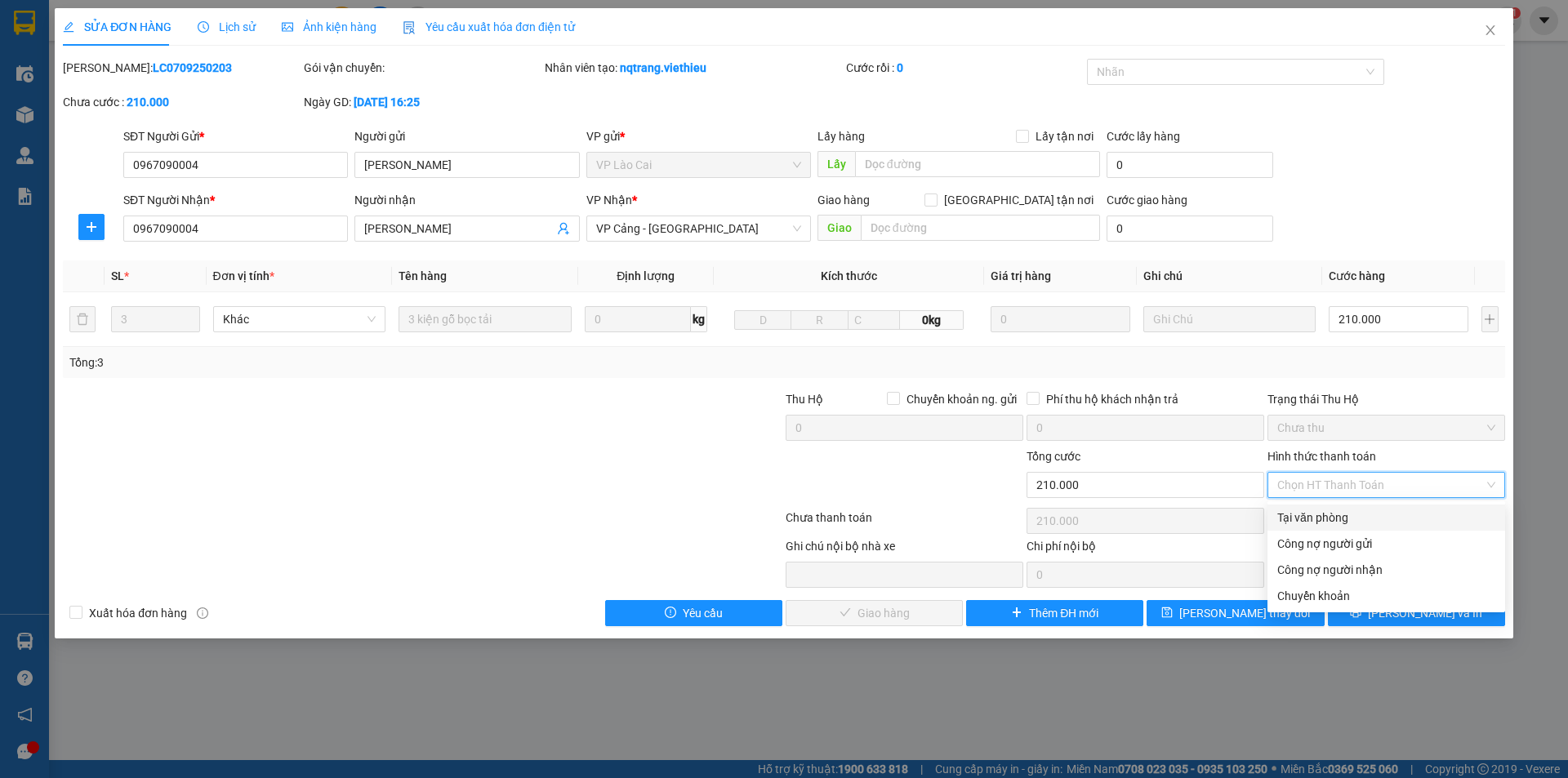
click at [1329, 514] on div "Tại văn phòng" at bounding box center [1386, 517] width 218 height 18
type input "0"
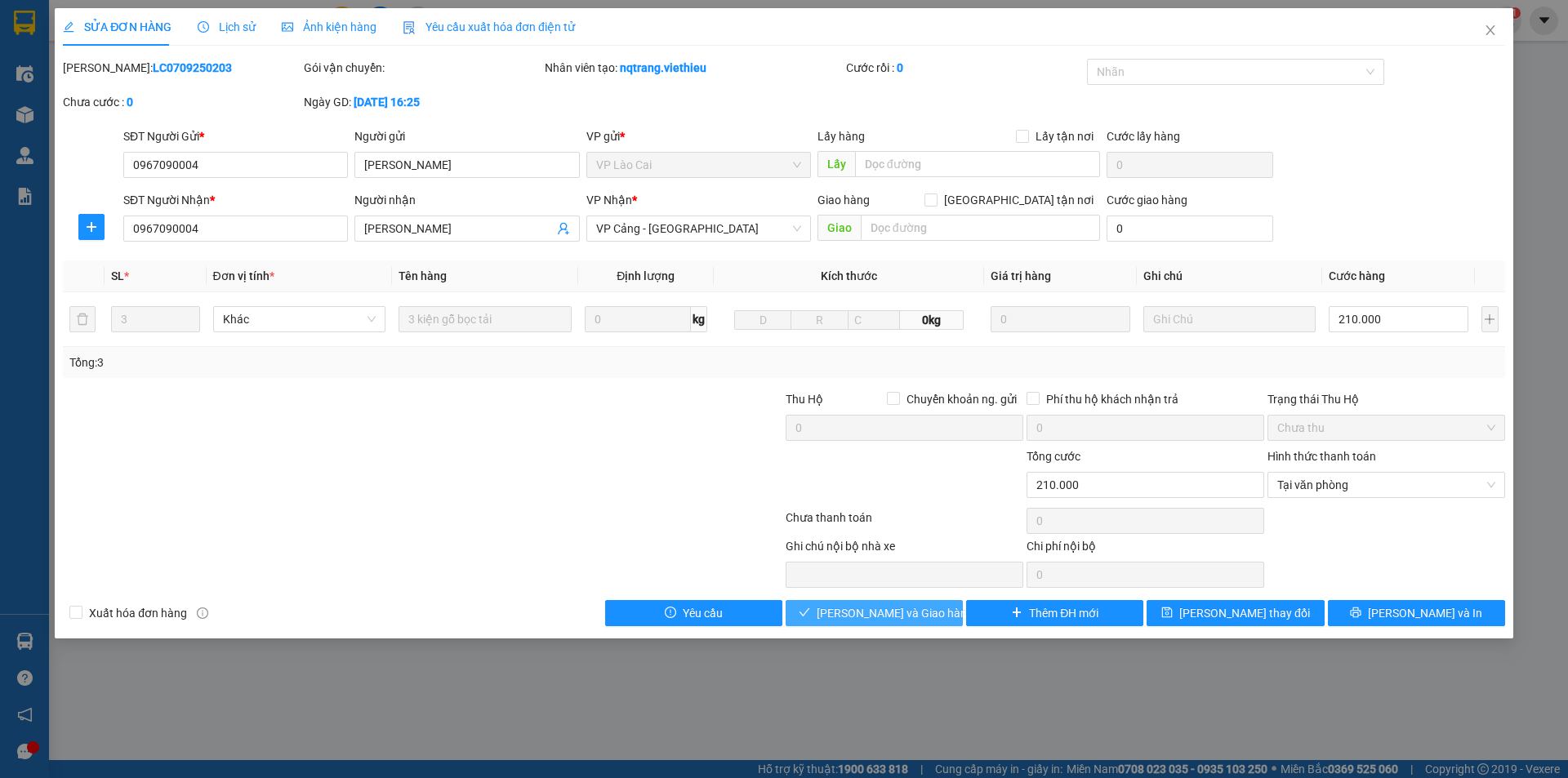
click at [906, 607] on span "Lưu và Giao hàng" at bounding box center [895, 612] width 157 height 18
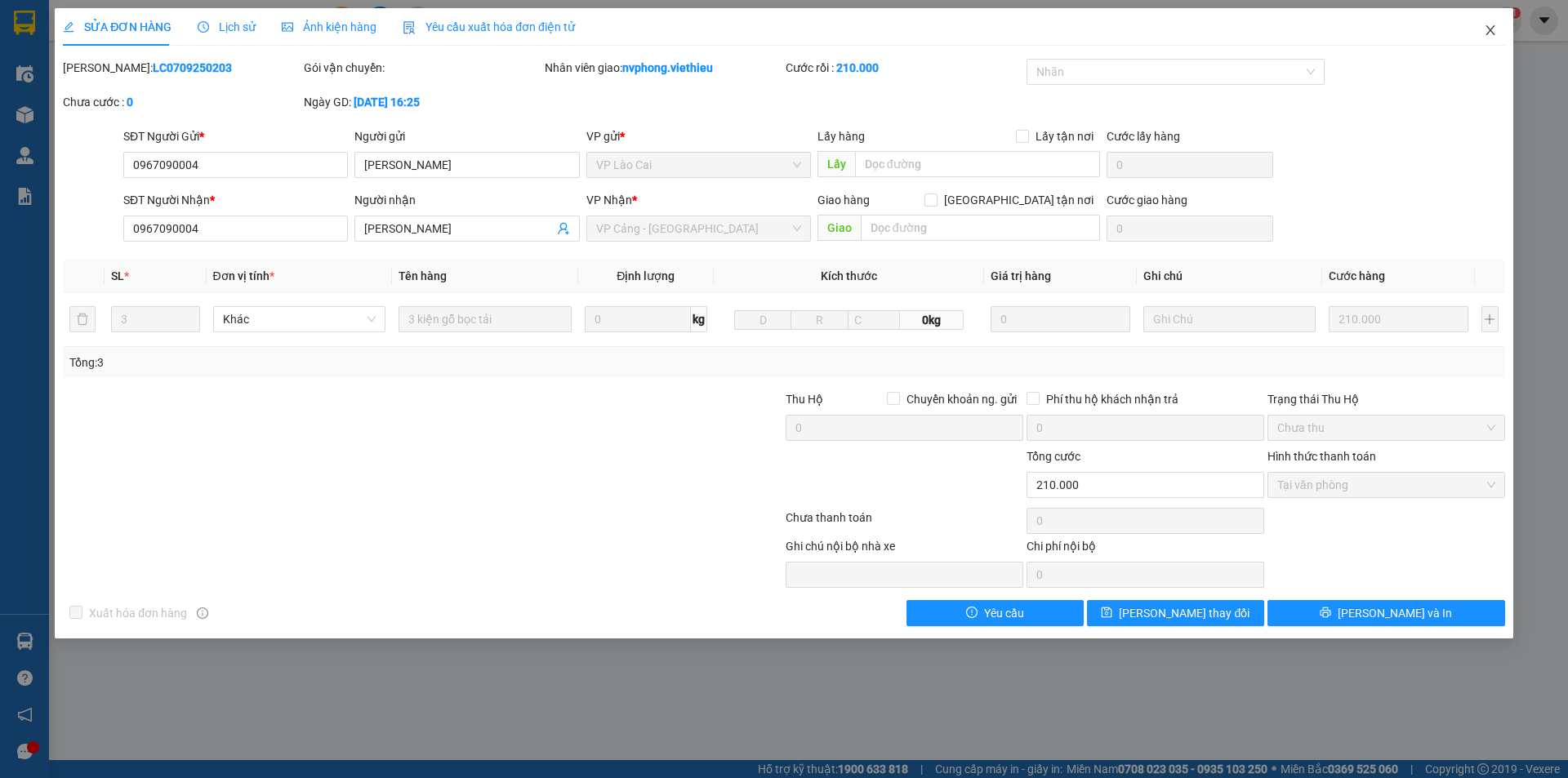
click at [1490, 28] on icon "close" at bounding box center [1491, 30] width 13 height 13
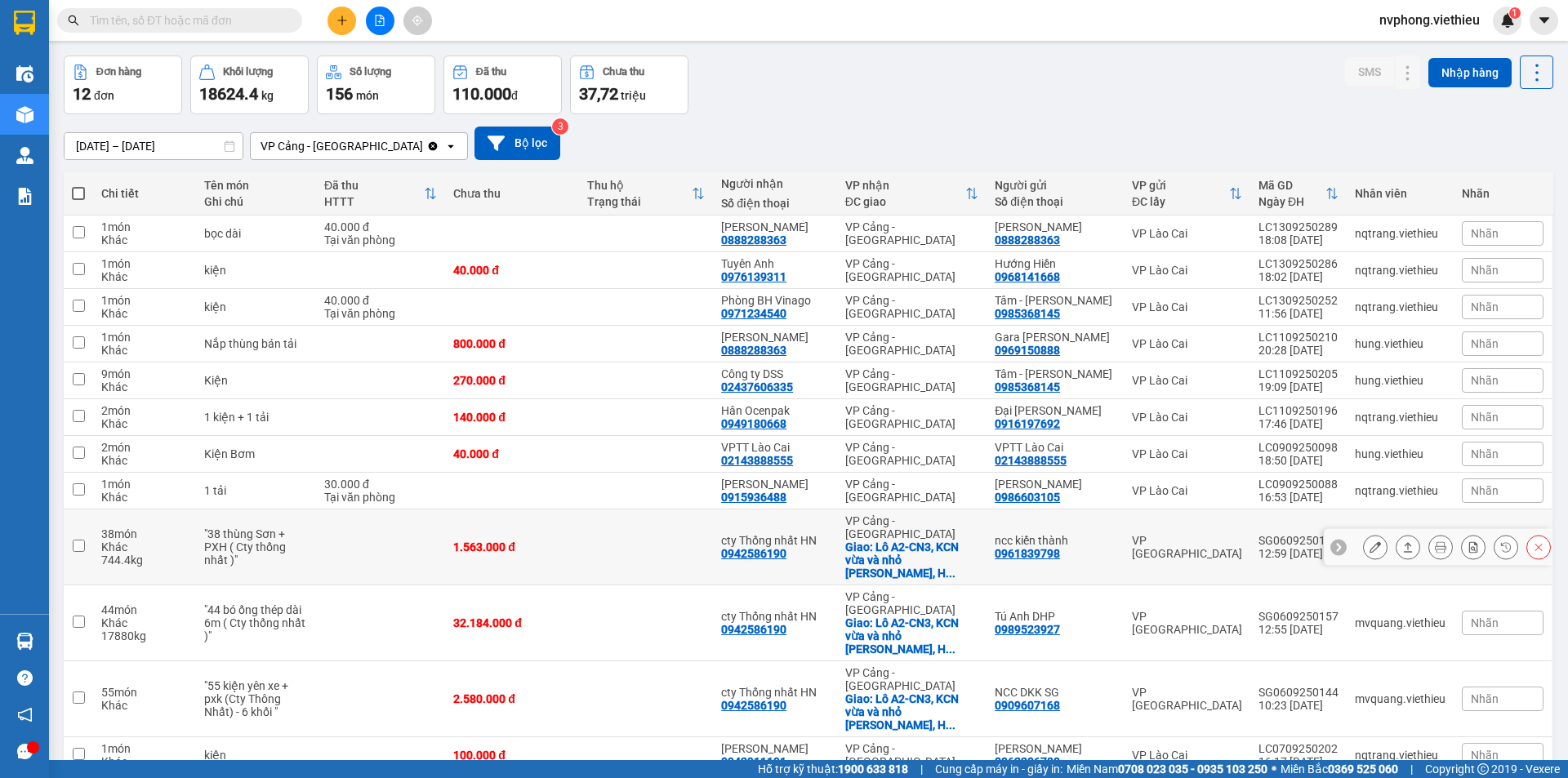
scroll to position [75, 0]
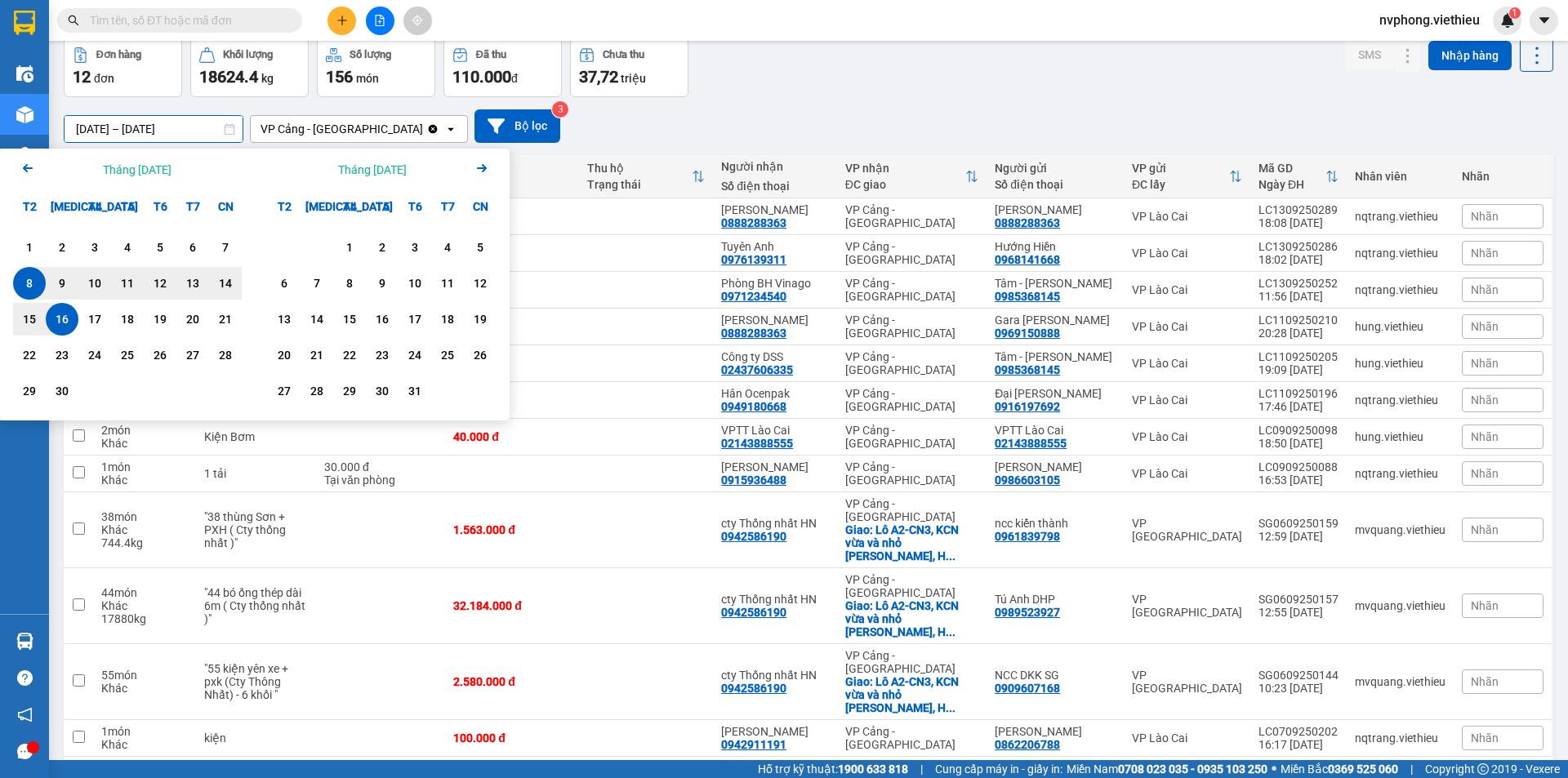
drag, startPoint x: 85, startPoint y: 126, endPoint x: 60, endPoint y: 120, distance: 25.7
click at [60, 120] on div "ver 1.8.145 Kho gửi Trên xe Kho nhận Kho thanh lý Kho công nợ Hàng đã giao Đơn …" at bounding box center [808, 395] width 1503 height 842
drag, startPoint x: 87, startPoint y: 128, endPoint x: 58, endPoint y: 128, distance: 29.0
click at [58, 128] on div "ver 1.8.145 Kho gửi Trên xe Kho nhận Kho thanh lý Kho công nợ Hàng đã giao Đơn …" at bounding box center [808, 395] width 1503 height 842
click at [39, 238] on div "1" at bounding box center [29, 247] width 32 height 32
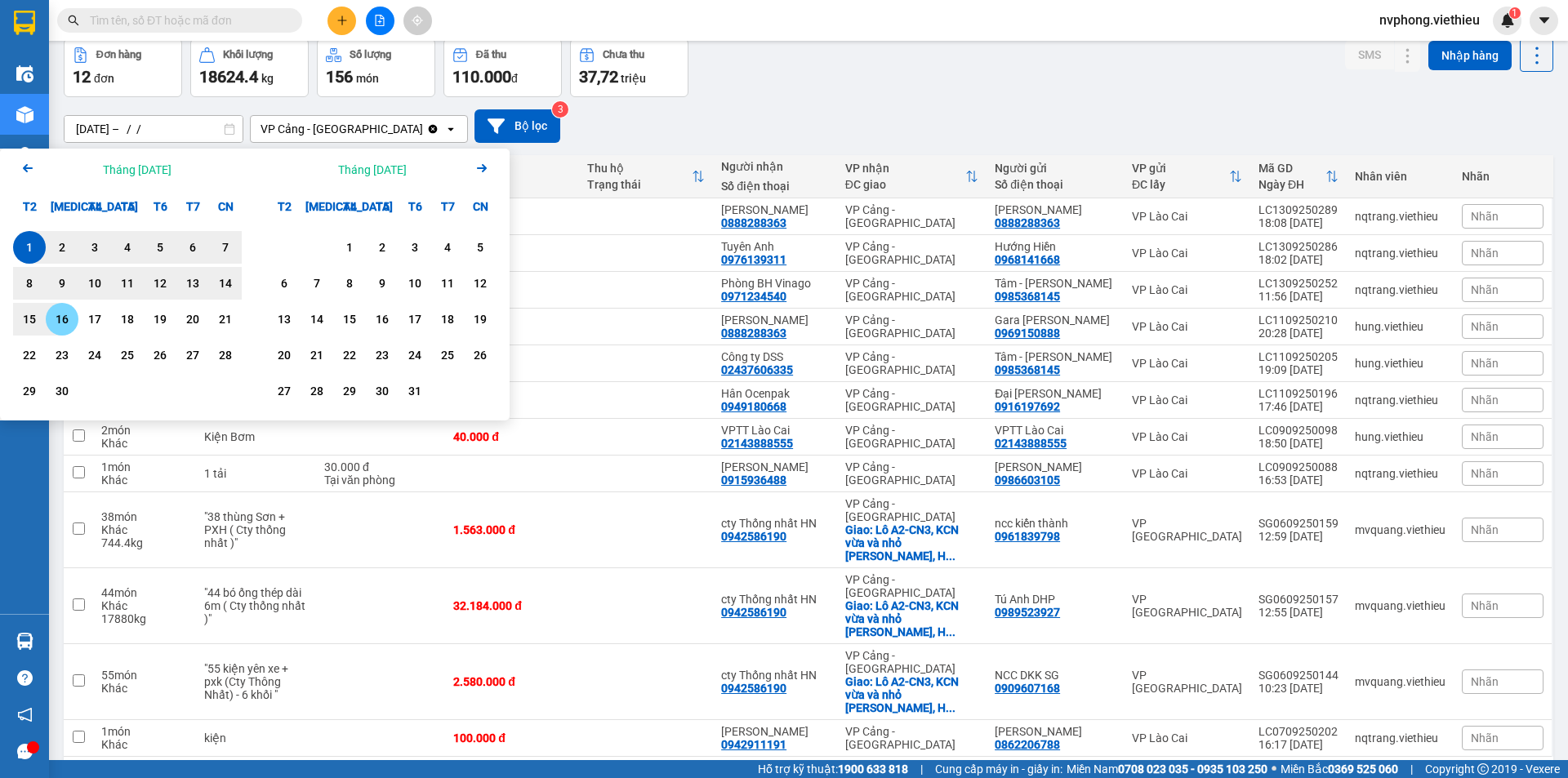
click at [67, 324] on div "16" at bounding box center [62, 319] width 23 height 19
type input "01/09/2025 – 16/09/2025"
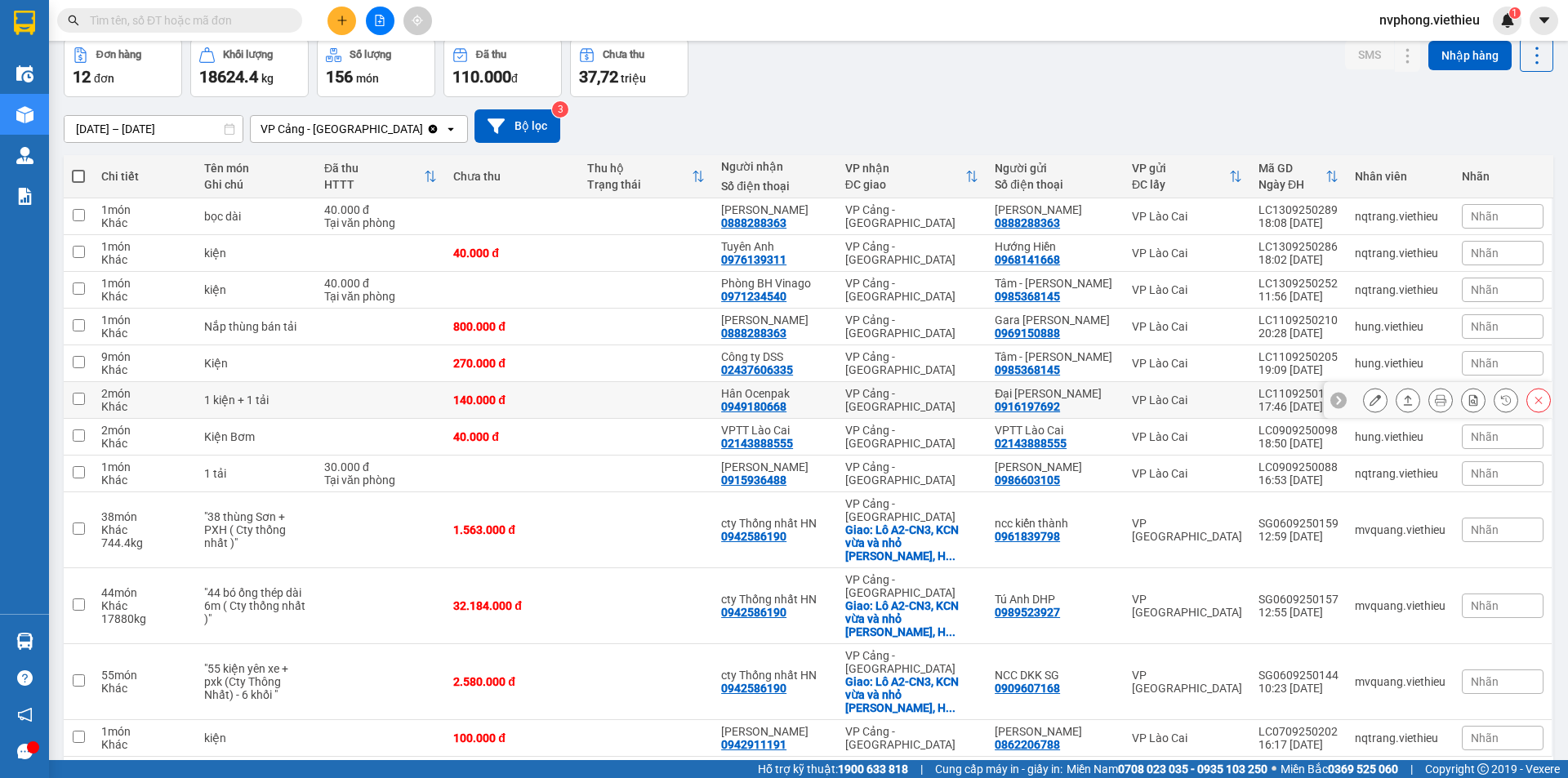
scroll to position [0, 0]
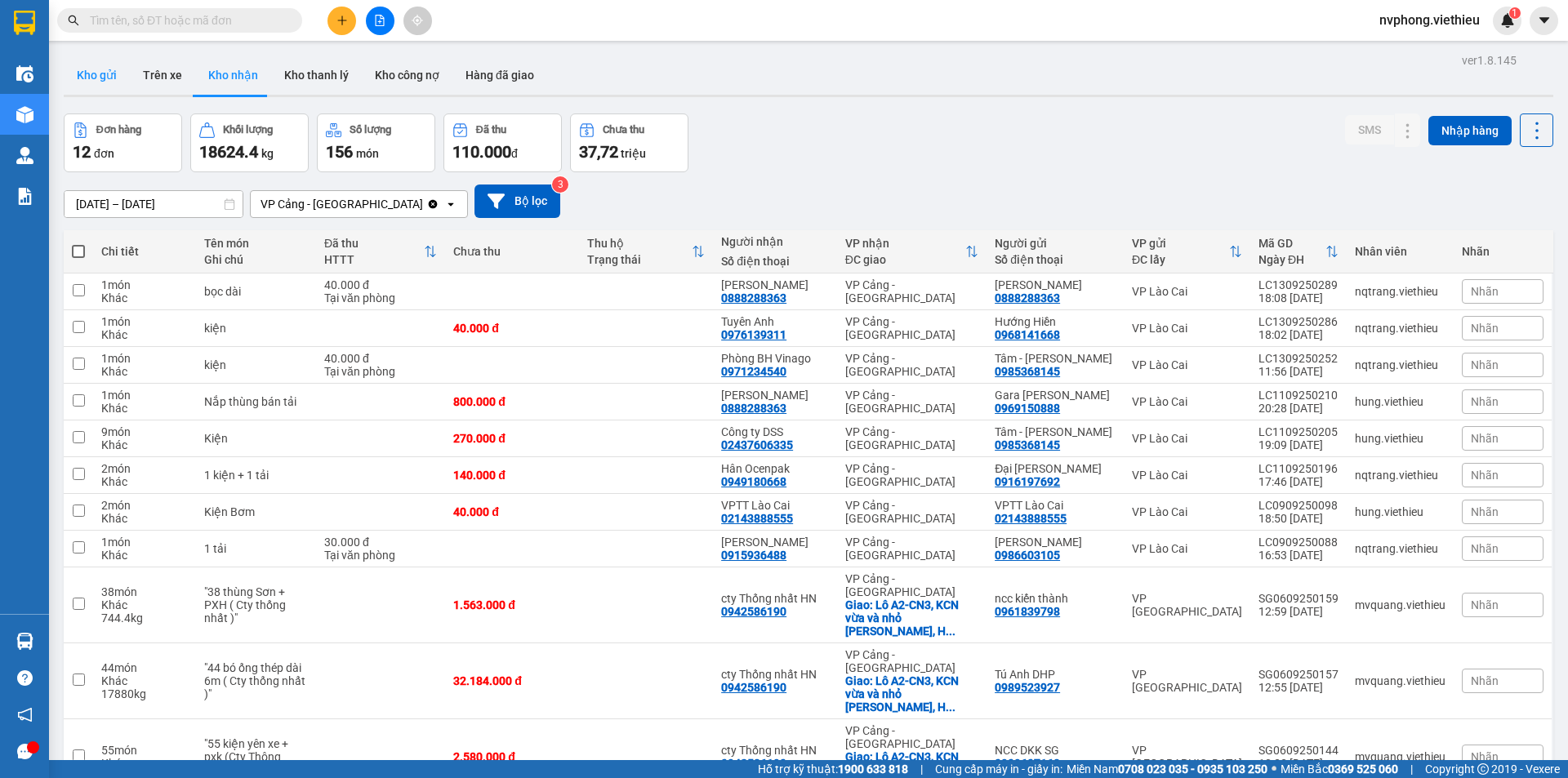
click at [91, 69] on button "Kho gửi" at bounding box center [97, 75] width 66 height 40
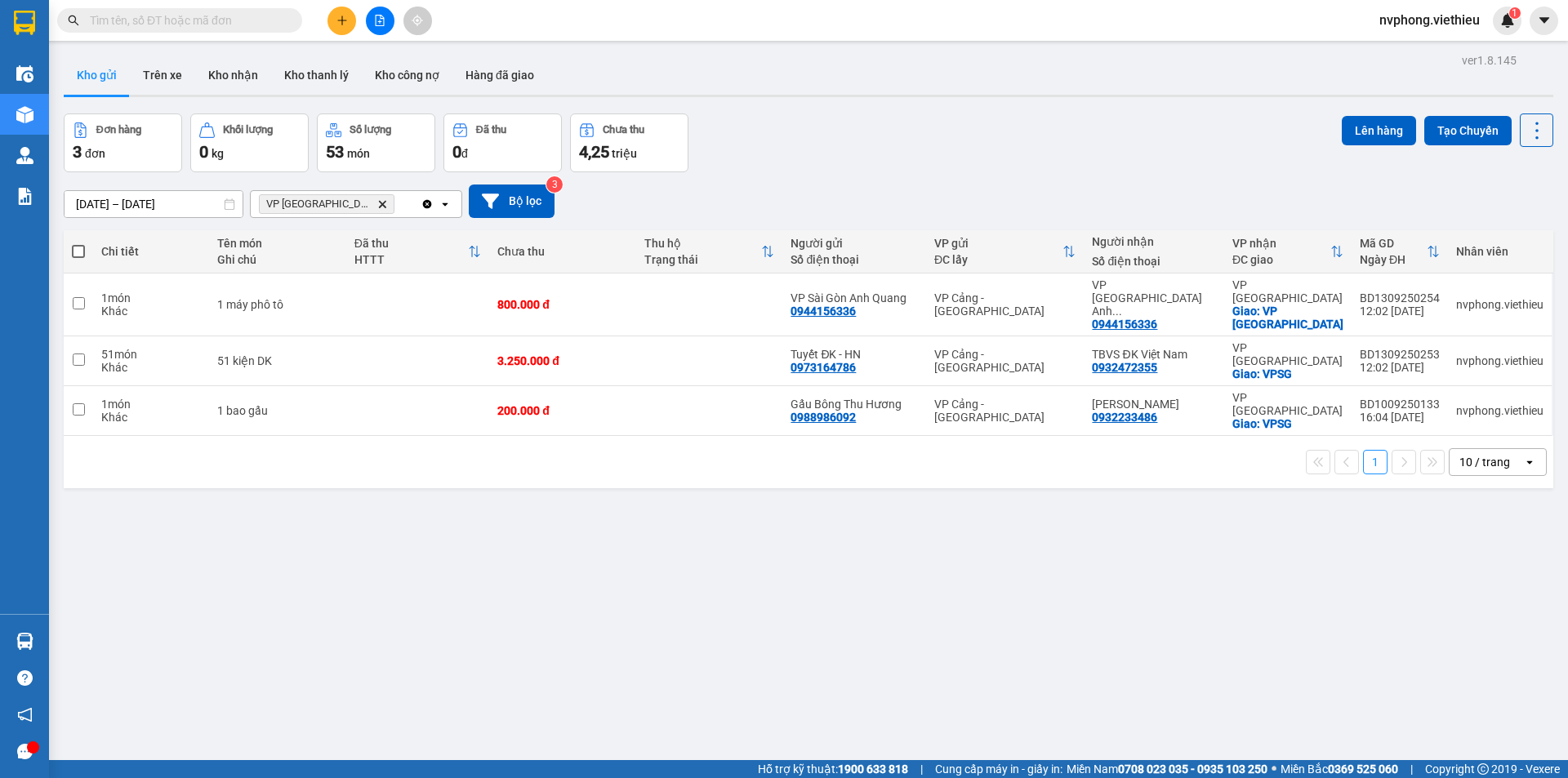
click at [377, 206] on icon "Delete" at bounding box center [382, 204] width 10 height 10
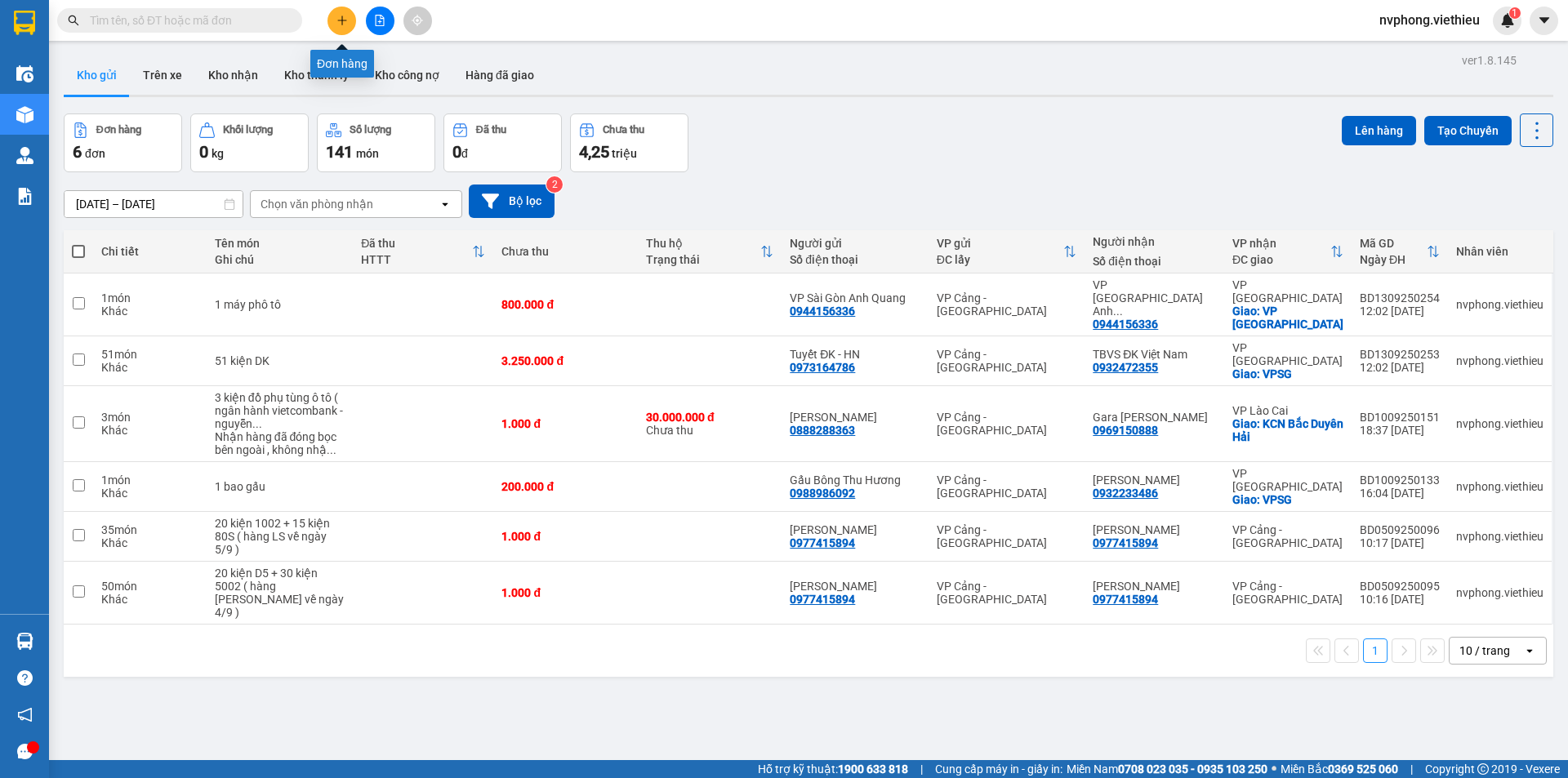
click at [341, 27] on button at bounding box center [341, 20] width 29 height 29
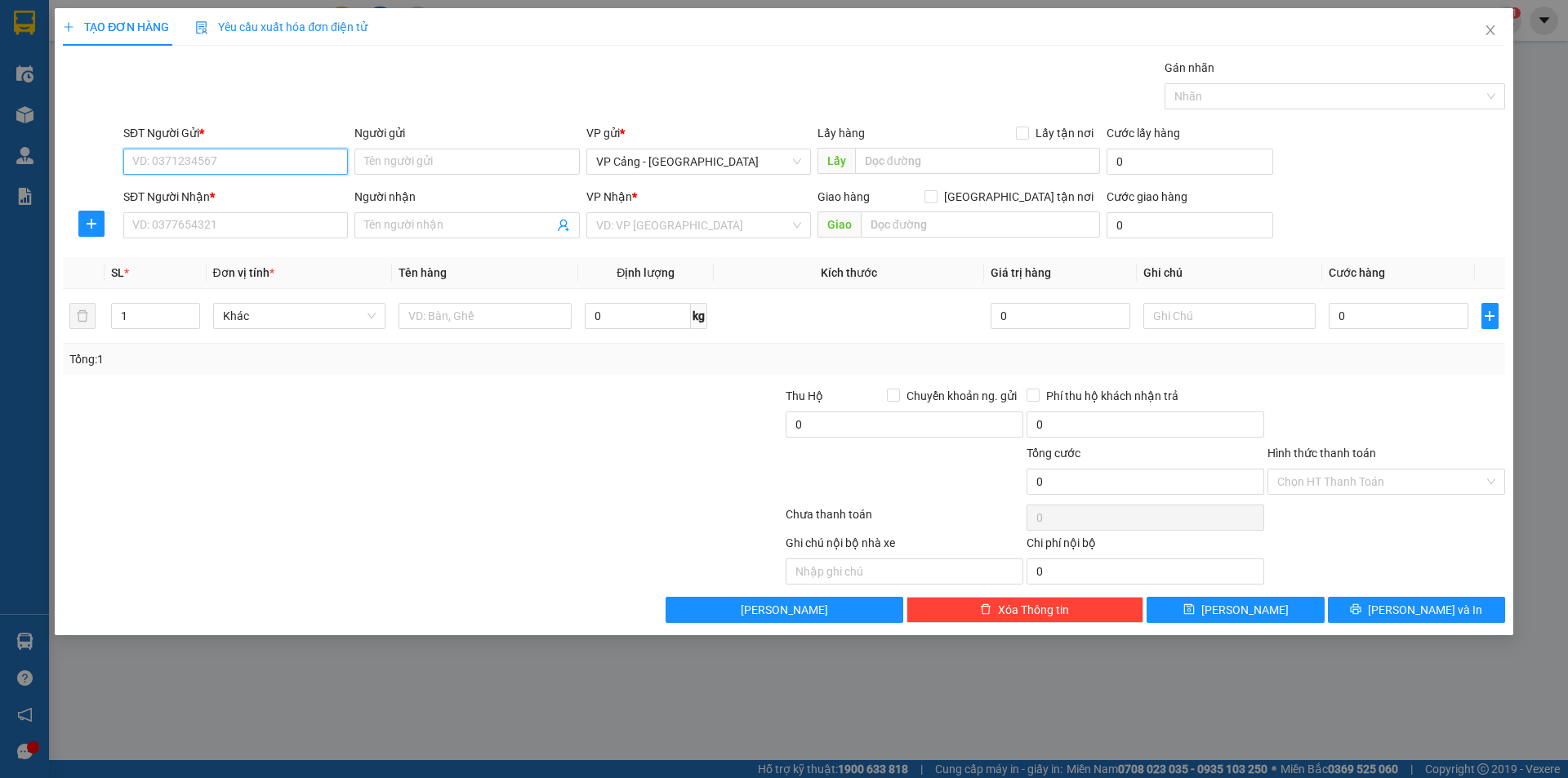
click at [250, 161] on input "SĐT Người Gửi *" at bounding box center [236, 161] width 225 height 26
click at [190, 195] on div "0936666518 - Hiệp Thúy" at bounding box center [235, 194] width 205 height 18
type input "0936666518"
type input "Hiệp Thúy"
type input "0936666518"
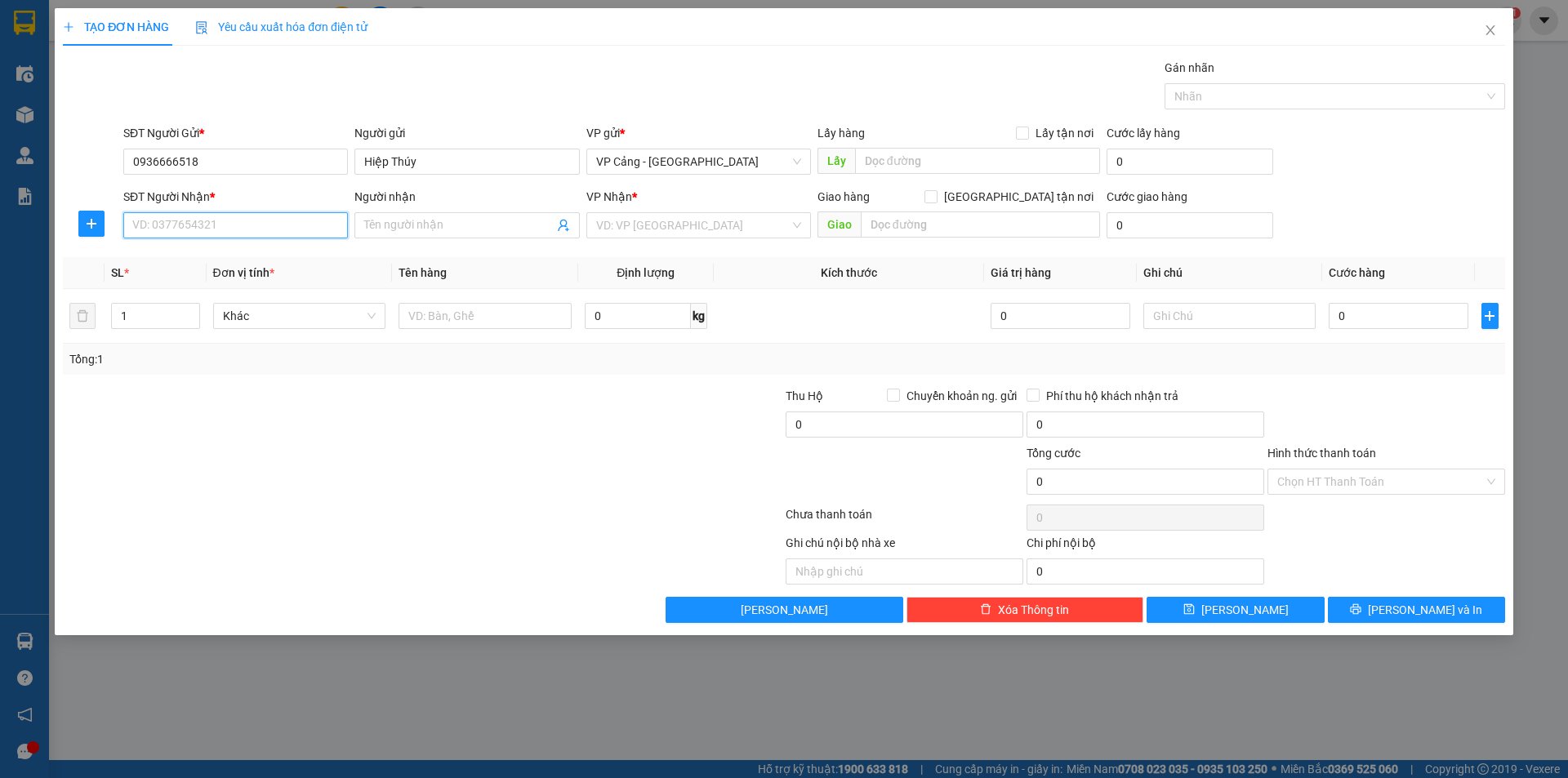
click at [195, 229] on input "SĐT Người Nhận *" at bounding box center [236, 225] width 225 height 26
click at [194, 281] on div "0972132298 - Anh kiểm" at bounding box center [235, 283] width 205 height 18
type input "0972132298"
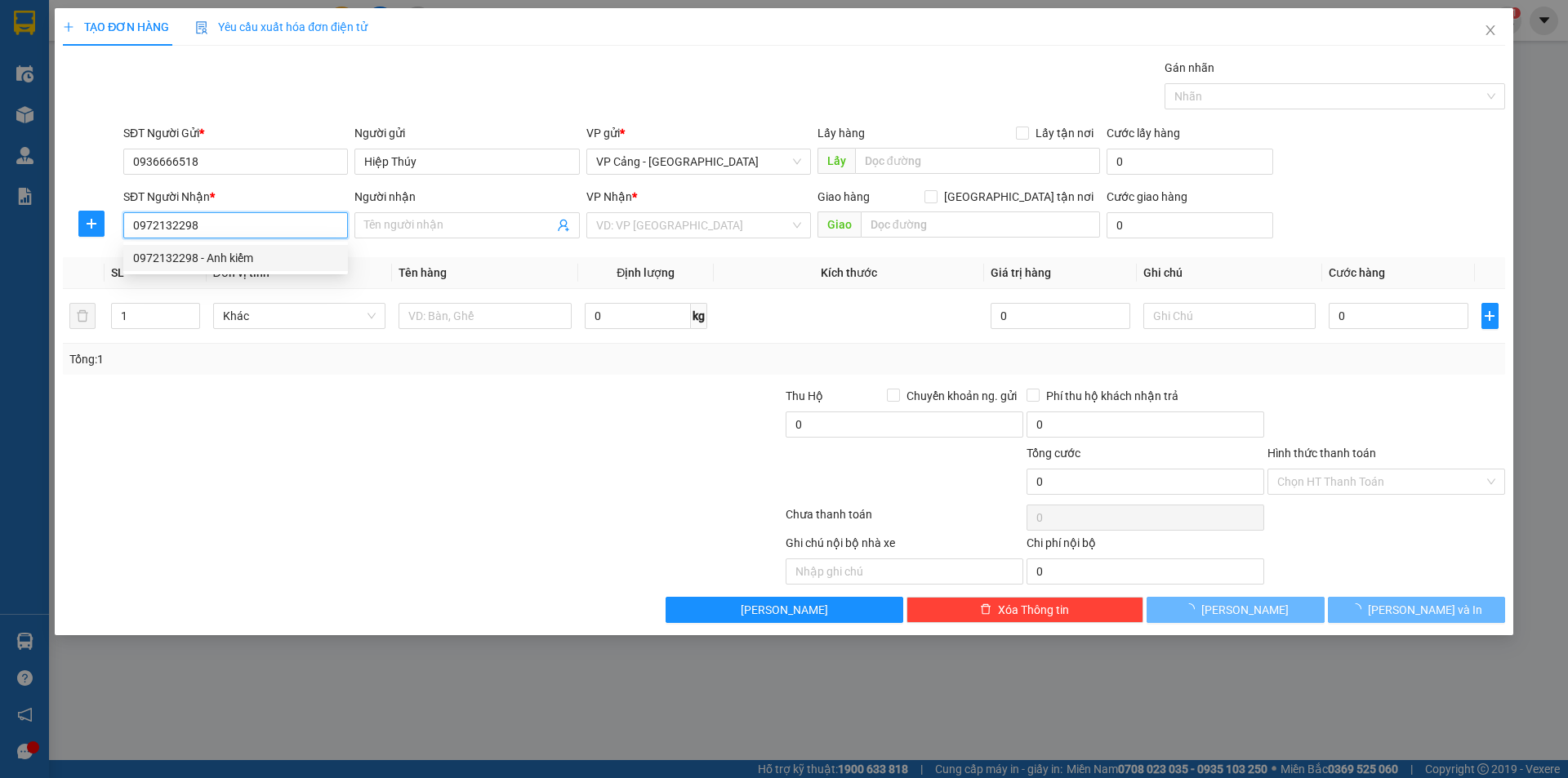
type input "Anh kiểm"
checkbox input "true"
type input "427 Hoàng Liên"
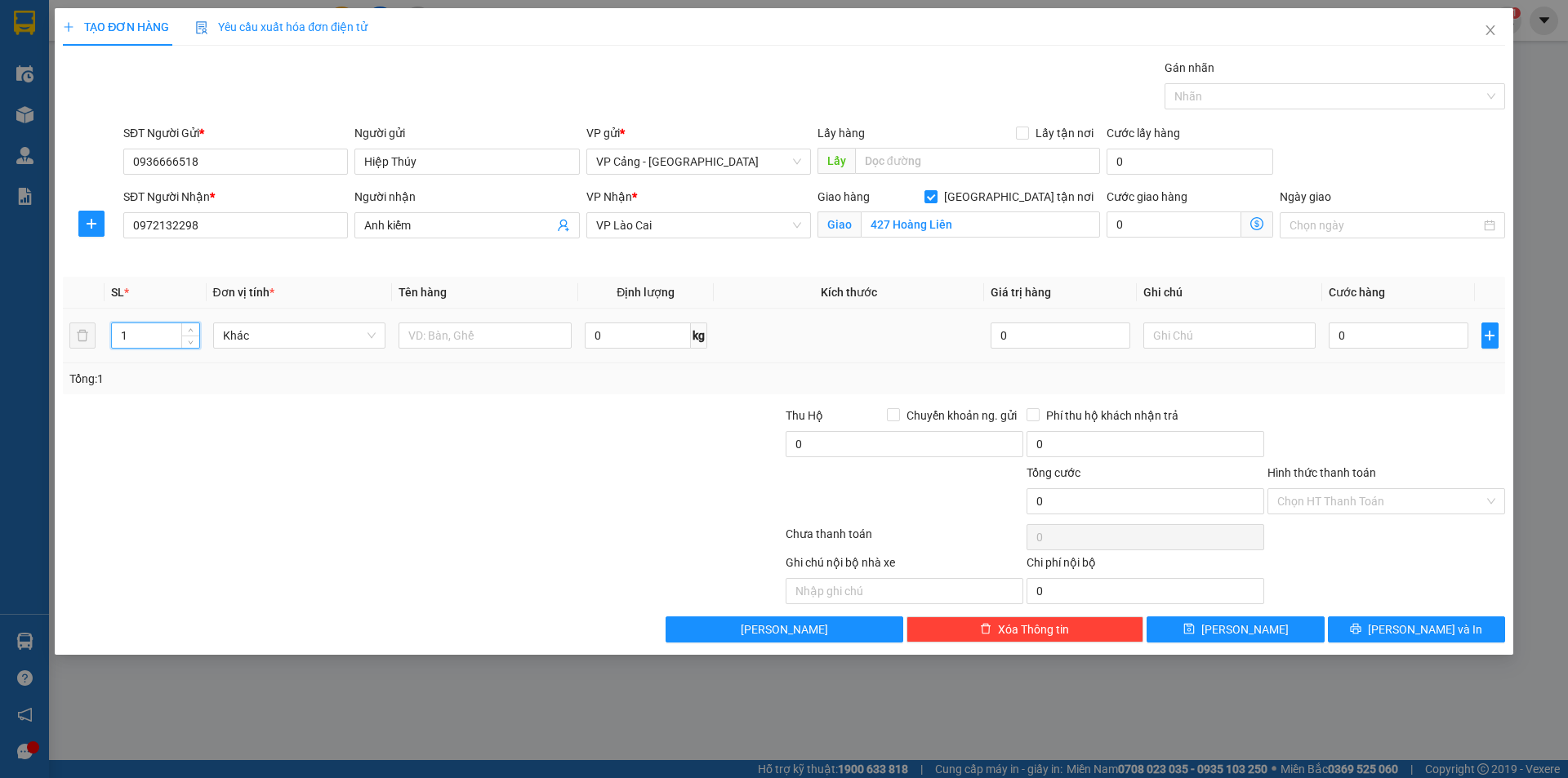
drag, startPoint x: 147, startPoint y: 343, endPoint x: 104, endPoint y: 347, distance: 43.2
click at [104, 347] on td "1" at bounding box center [155, 336] width 101 height 54
type input "5"
click at [454, 389] on div "Tổng: 5" at bounding box center [784, 379] width 1443 height 31
click at [450, 334] on input "text" at bounding box center [485, 336] width 173 height 26
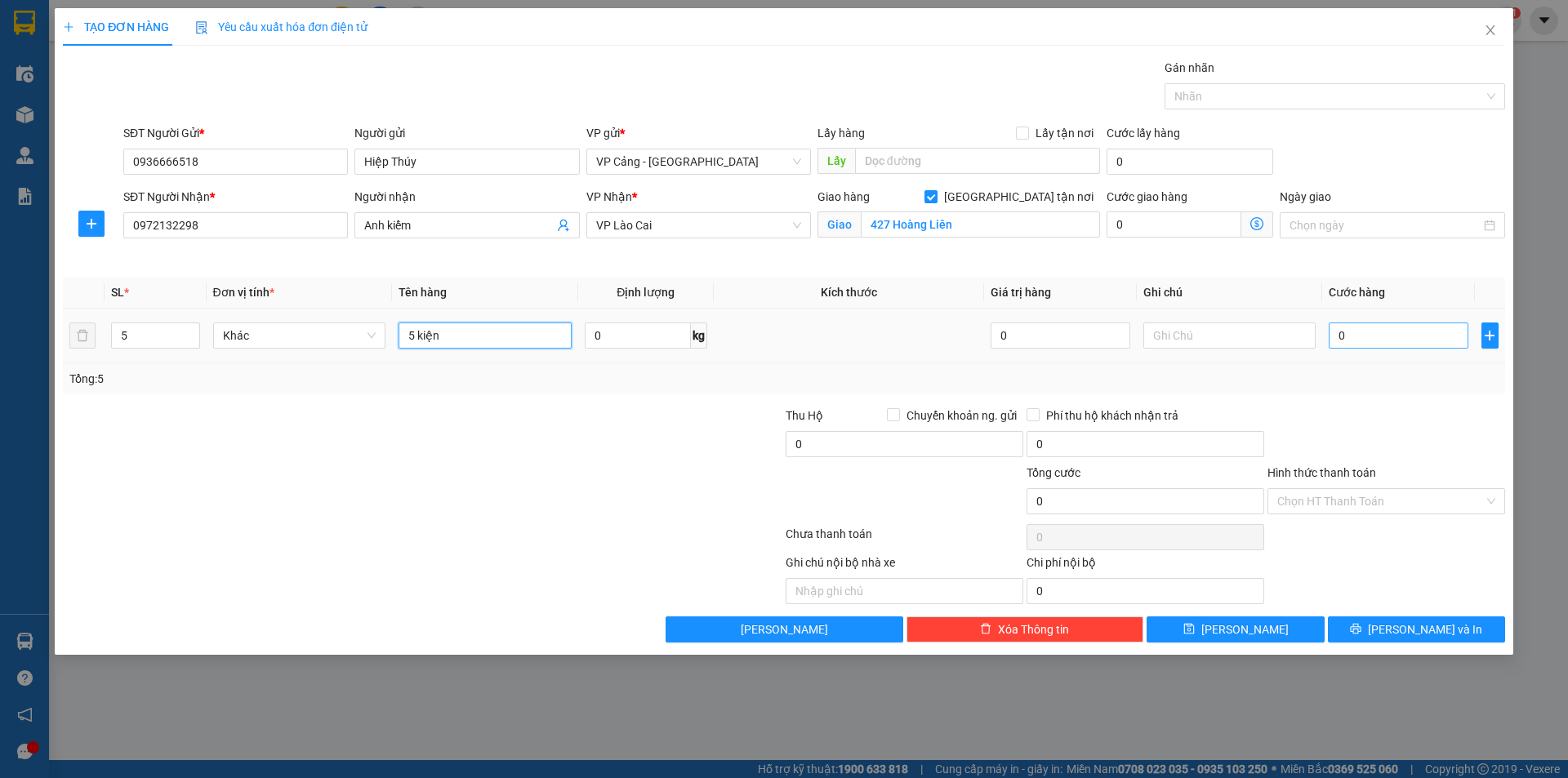
type input "5 kiện"
click at [1346, 340] on input "0" at bounding box center [1398, 336] width 139 height 26
type input "1"
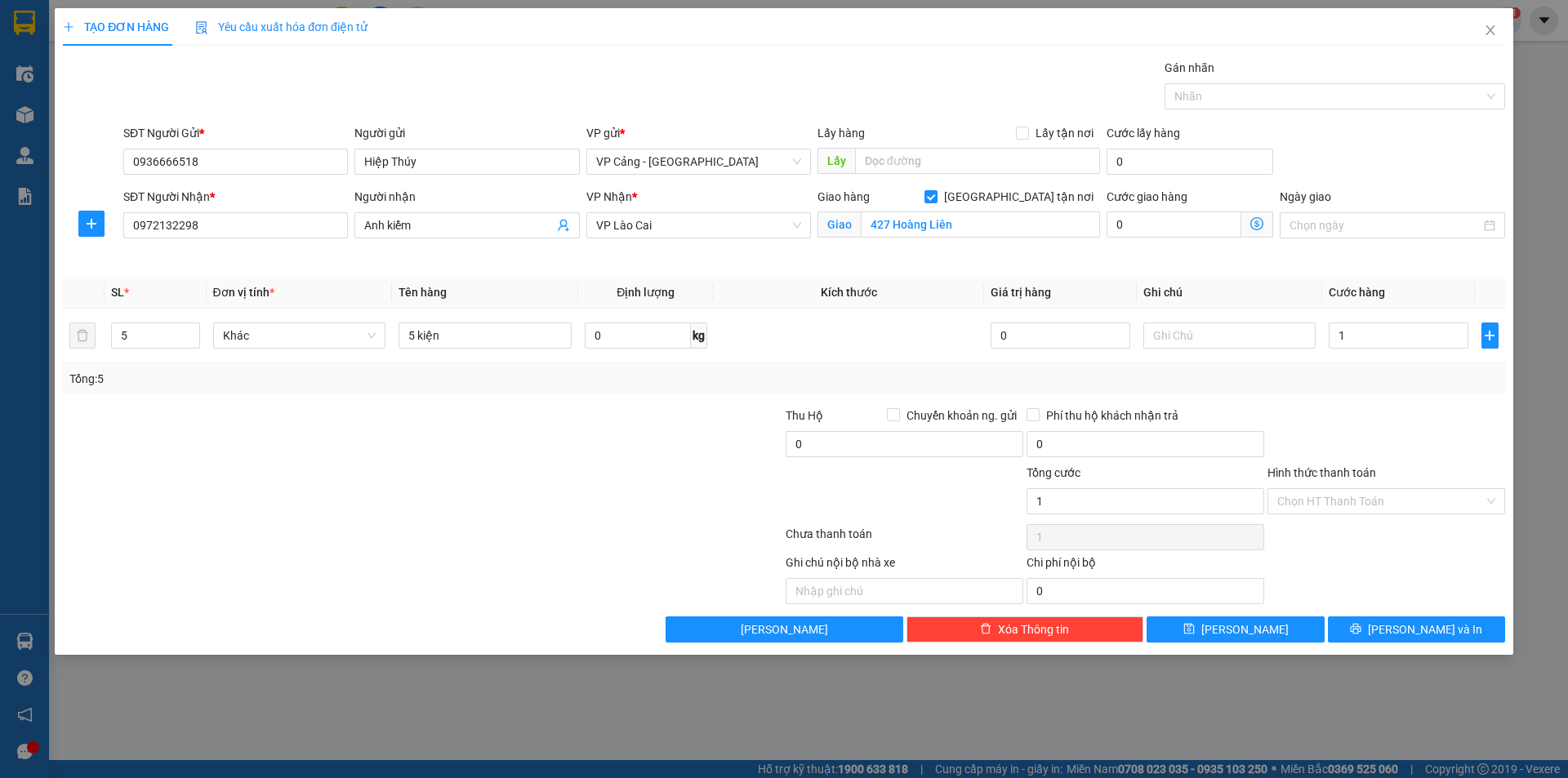
type input "1.000"
click at [1363, 370] on div "Tổng: 5" at bounding box center [784, 378] width 1430 height 18
click at [1372, 625] on button "[PERSON_NAME] và In" at bounding box center [1417, 630] width 177 height 26
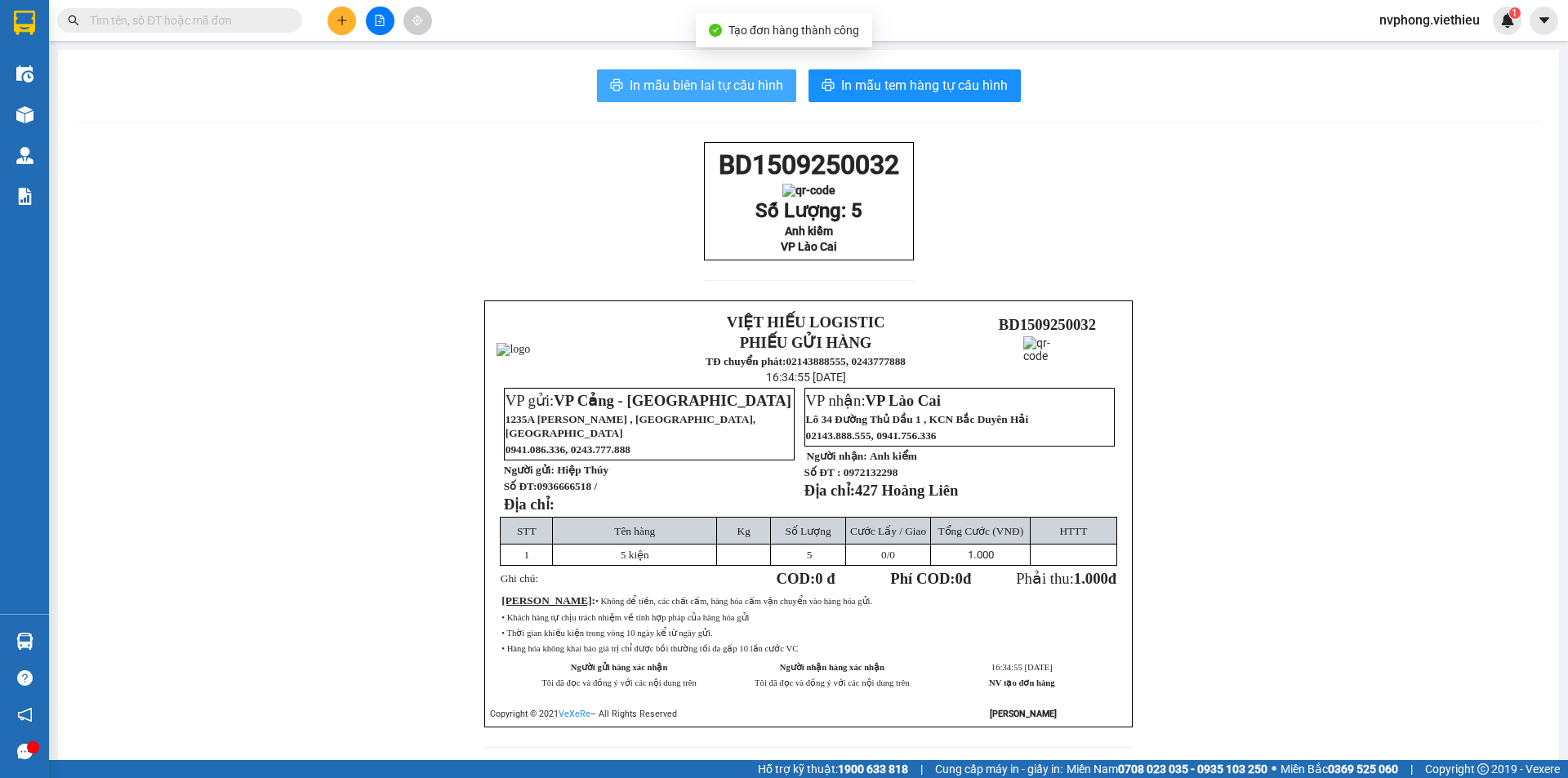
click at [723, 88] on span "In mẫu biên lai tự cấu hình" at bounding box center [707, 85] width 153 height 20
click at [733, 83] on span "In mẫu biên lai tự cấu hình" at bounding box center [707, 85] width 153 height 20
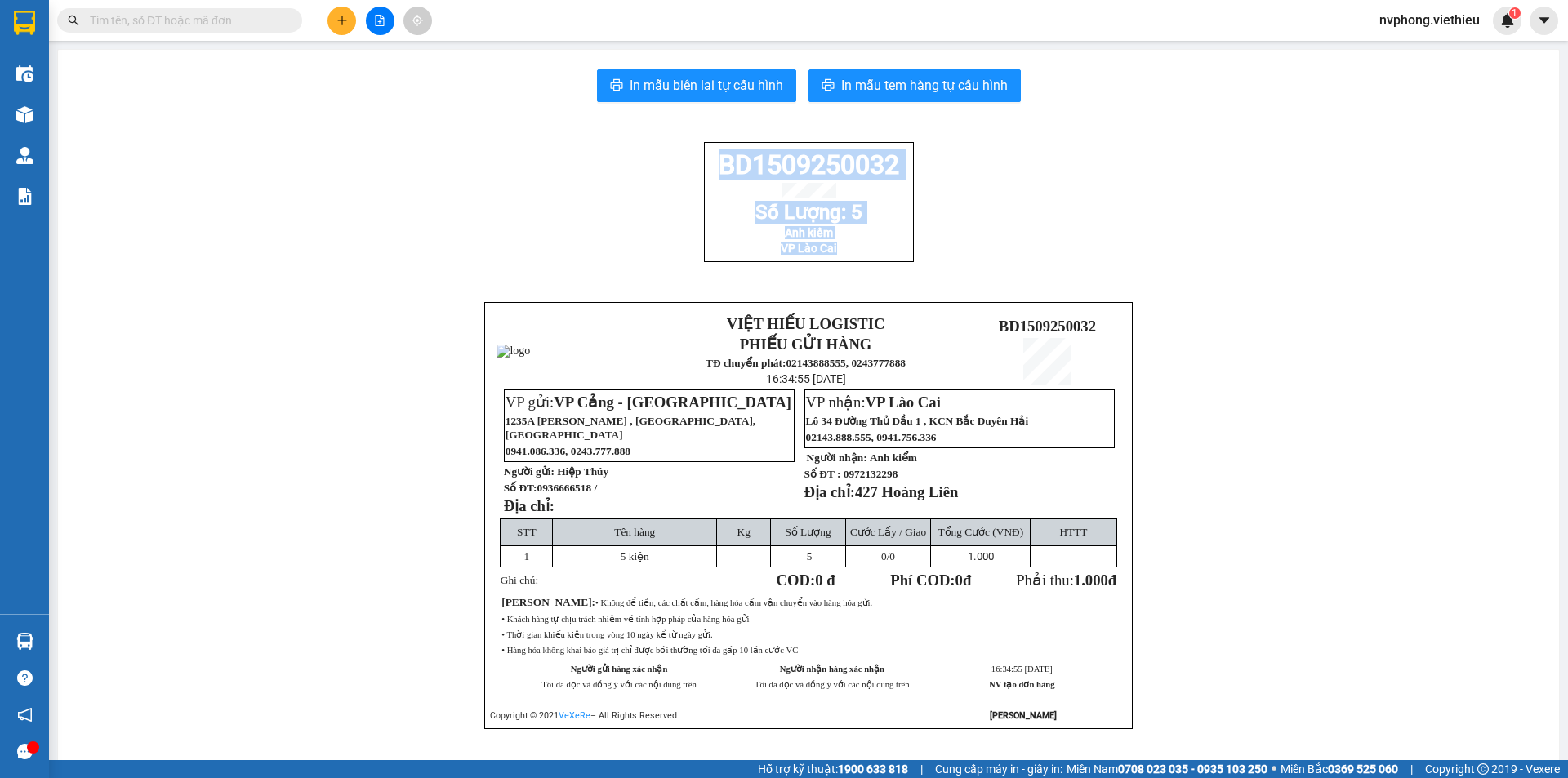
drag, startPoint x: 704, startPoint y: 163, endPoint x: 847, endPoint y: 277, distance: 182.9
click at [847, 277] on div "BD1509250032 Số Lượng: 5 Anh kiểm VP Lào Cai" at bounding box center [809, 222] width 210 height 160
copy div "BD1509250032 Số Lượng: 5 Anh kiểm VP Lào Cai"
click at [340, 18] on icon "plus" at bounding box center [342, 20] width 11 height 11
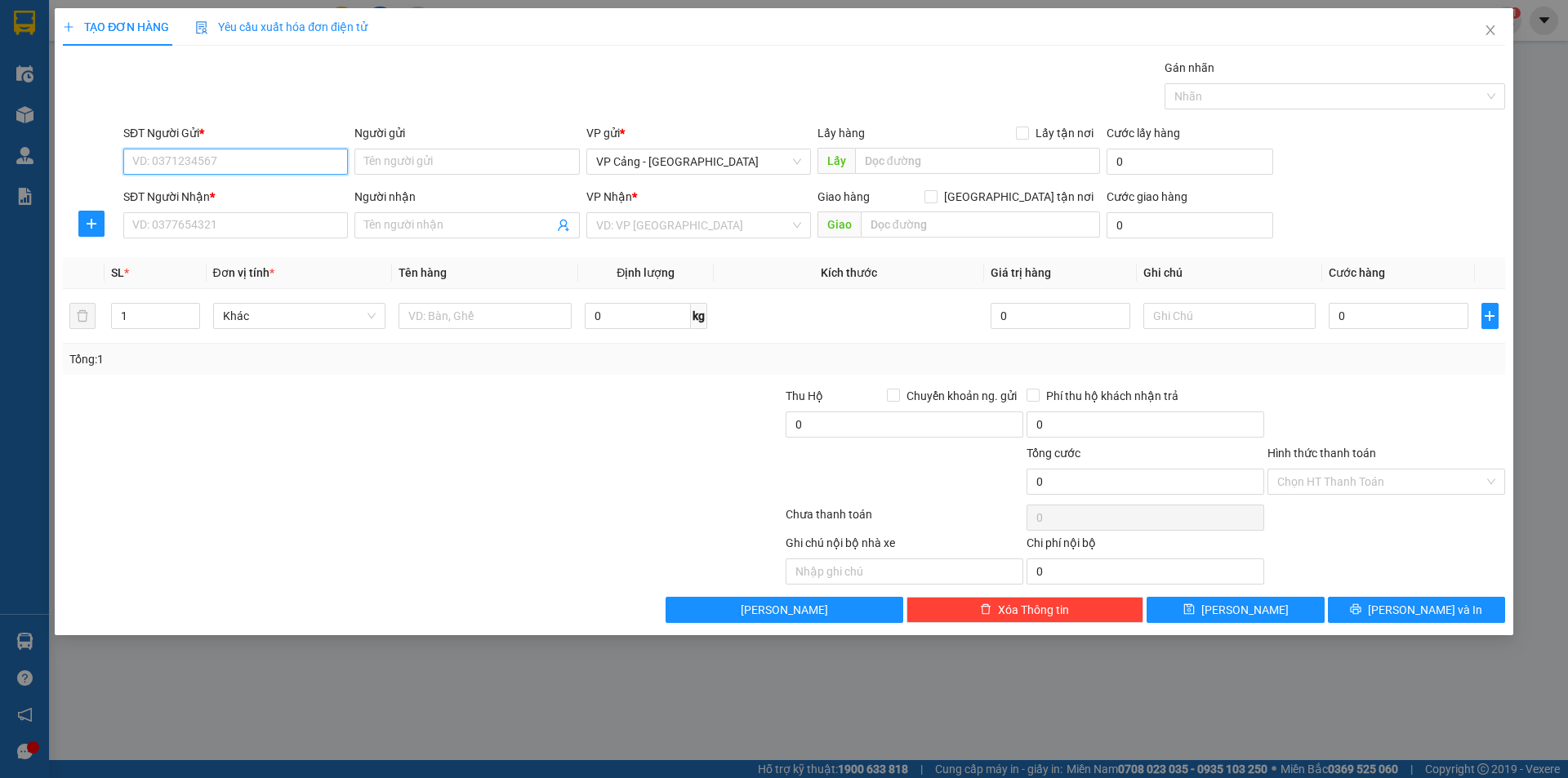
click at [297, 160] on input "SĐT Người Gửi *" at bounding box center [236, 161] width 225 height 26
type input "0"
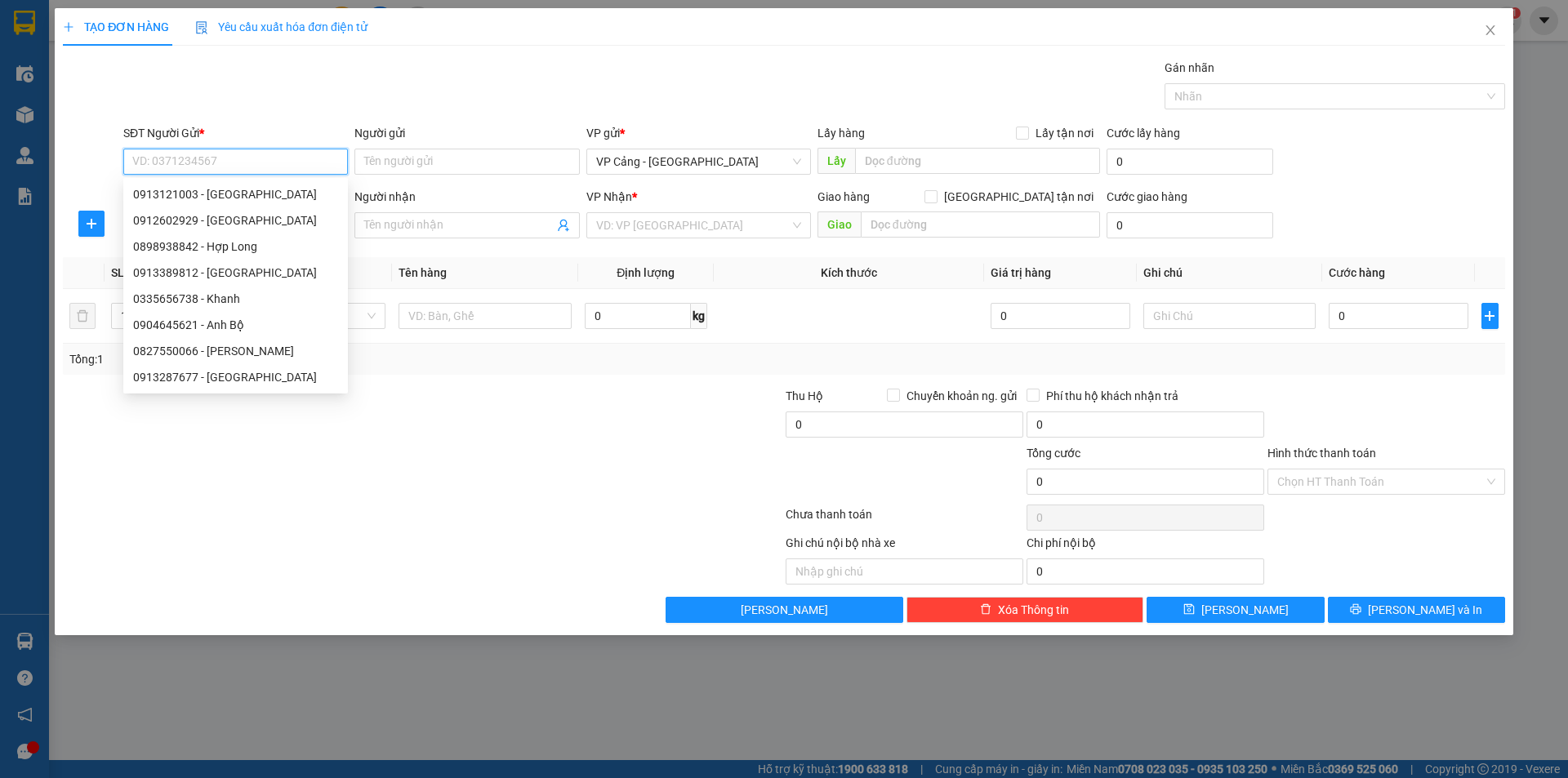
click at [159, 168] on input "SĐT Người Gửi *" at bounding box center [236, 161] width 225 height 26
click at [221, 170] on input "0" at bounding box center [236, 161] width 225 height 26
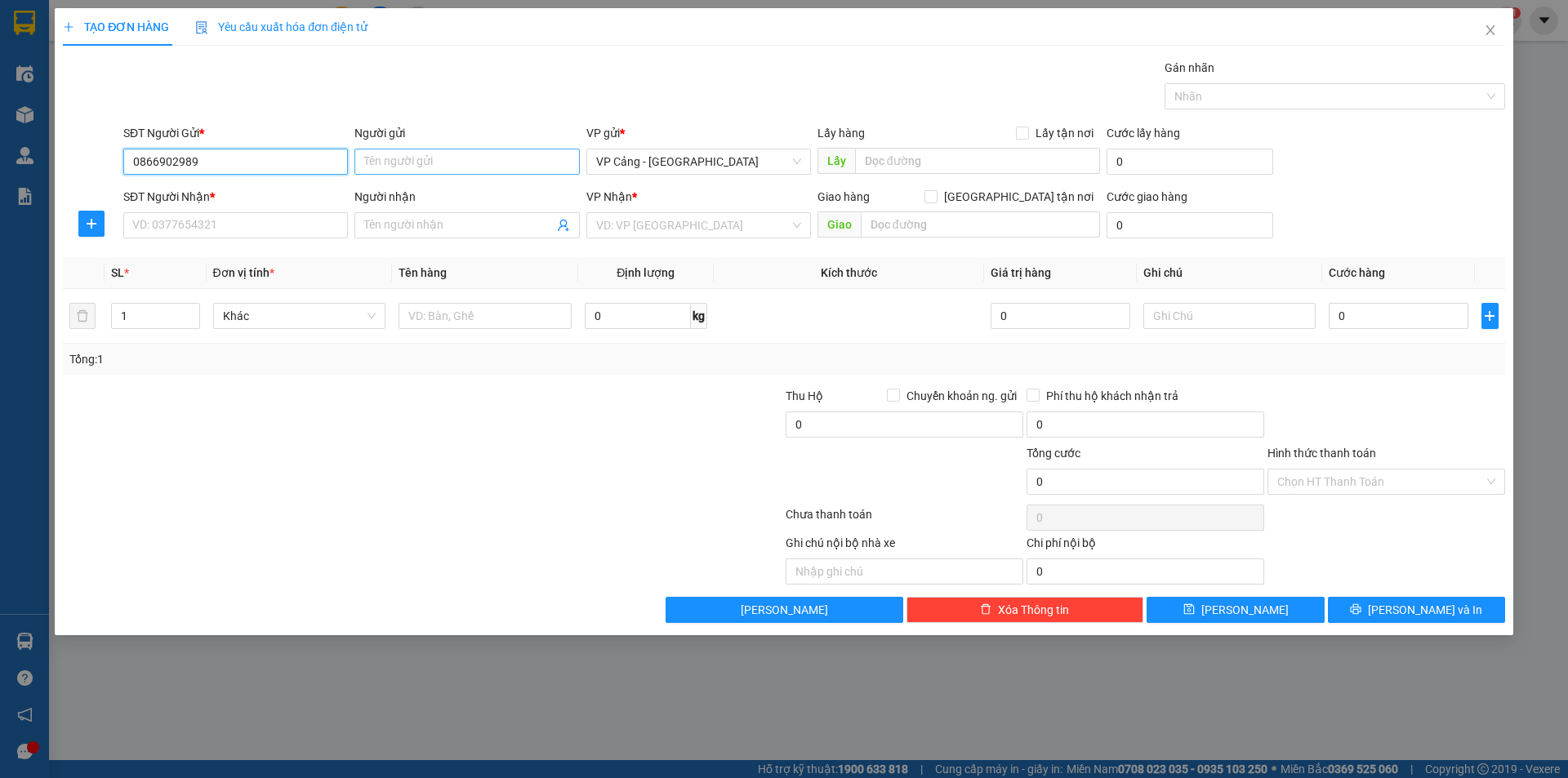
type input "0866902989"
click at [411, 159] on input "Người gửi" at bounding box center [467, 161] width 225 height 26
type input "Cẩm"
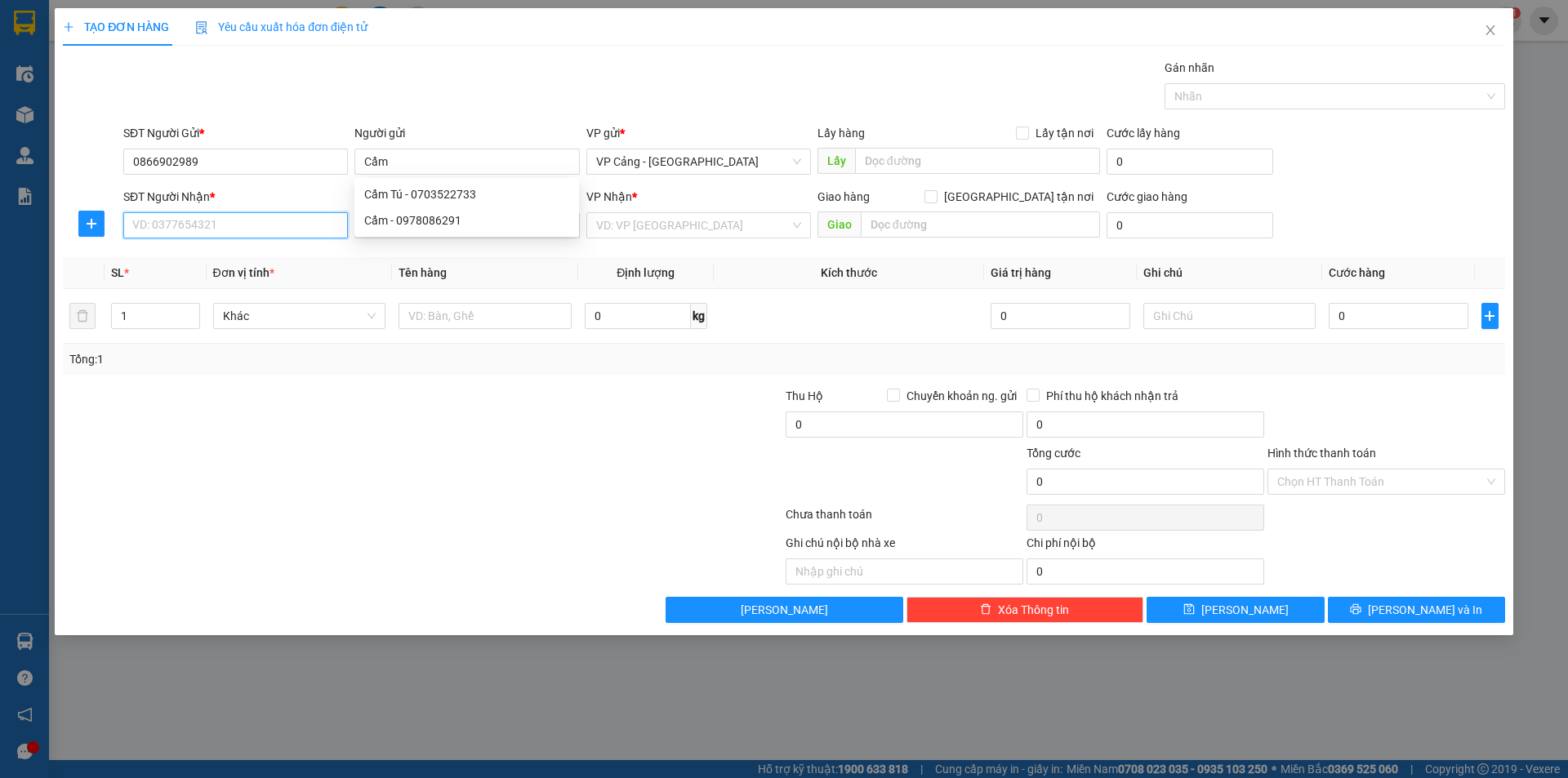
click at [291, 224] on input "SĐT Người Nhận *" at bounding box center [236, 225] width 225 height 26
drag, startPoint x: 212, startPoint y: 219, endPoint x: 82, endPoint y: 206, distance: 130.6
click at [82, 206] on div "SĐT Người Nhận * 0359848437 0359848437 Người nhận Tên người nhận VP Nhận * VD: …" at bounding box center [783, 217] width 1445 height 57
type input "0"
click at [198, 221] on input "SĐT Người Nhận *" at bounding box center [236, 225] width 225 height 26
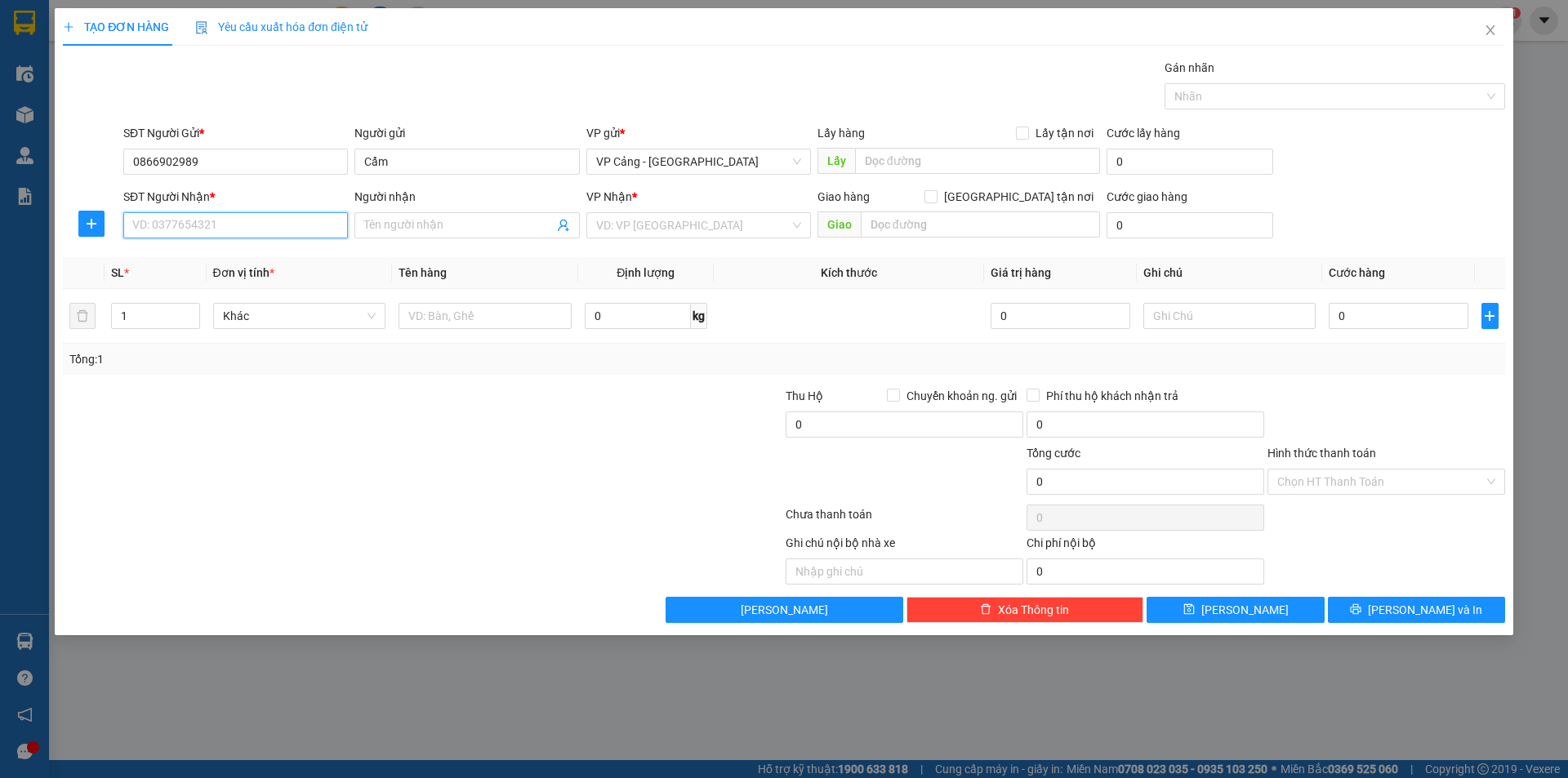
click at [199, 218] on input "SĐT Người Nhận *" at bounding box center [236, 225] width 225 height 26
type input "0359848437"
click at [396, 229] on input "Người nhận" at bounding box center [458, 225] width 189 height 18
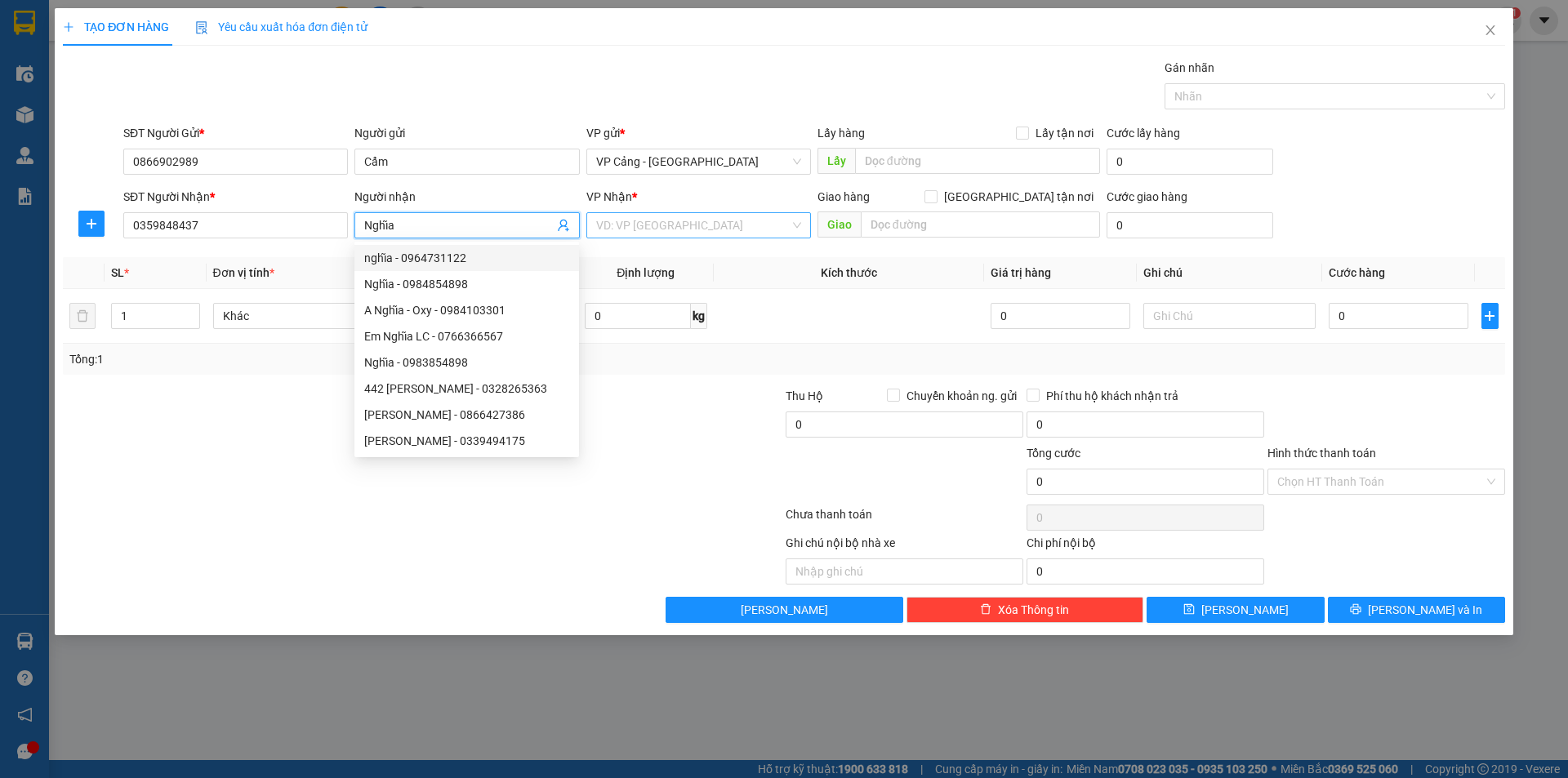
type input "Nghĩa"
click at [682, 230] on input "search" at bounding box center [693, 225] width 194 height 25
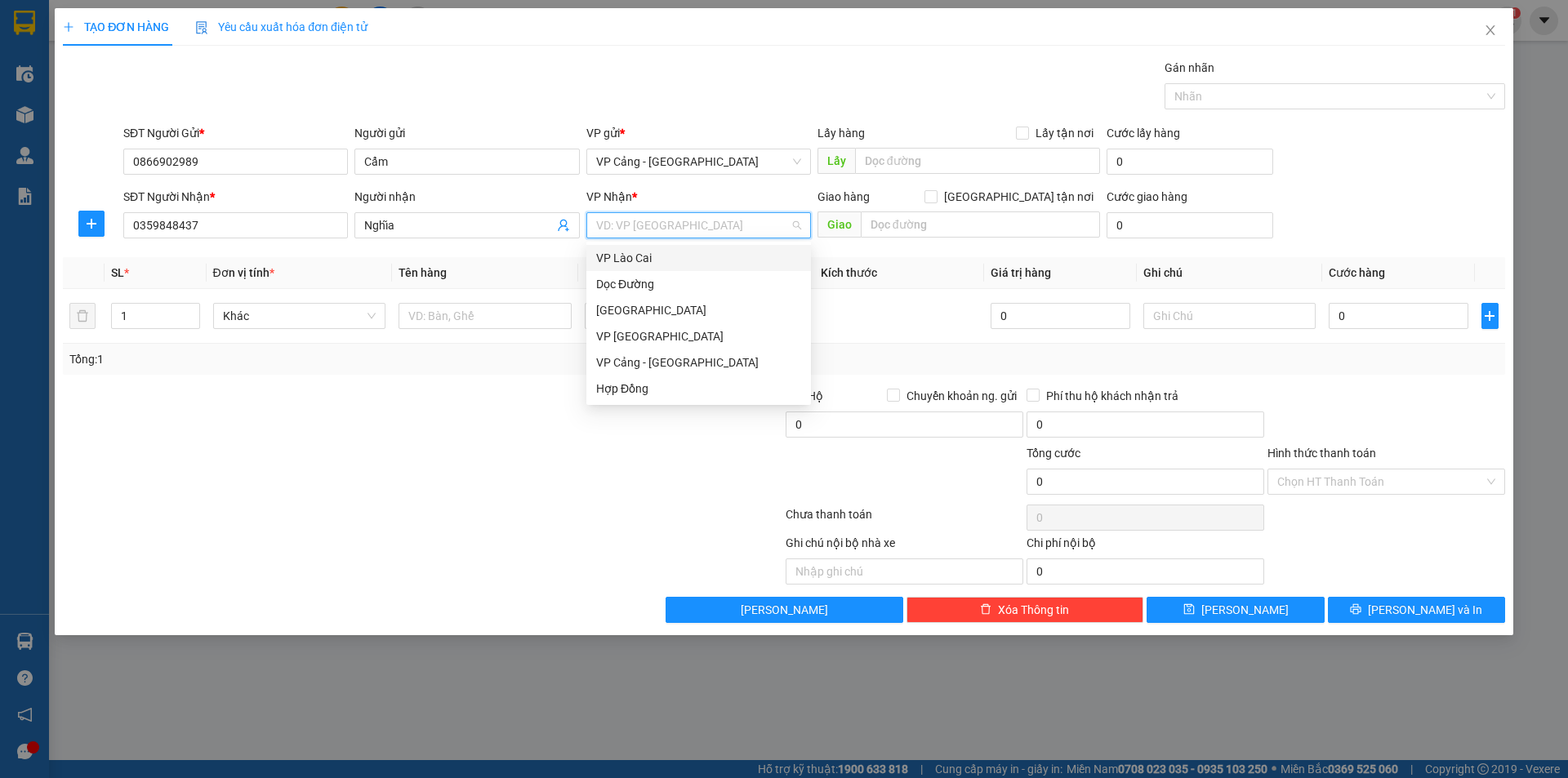
click at [667, 259] on div "VP Lào Cai" at bounding box center [698, 257] width 205 height 18
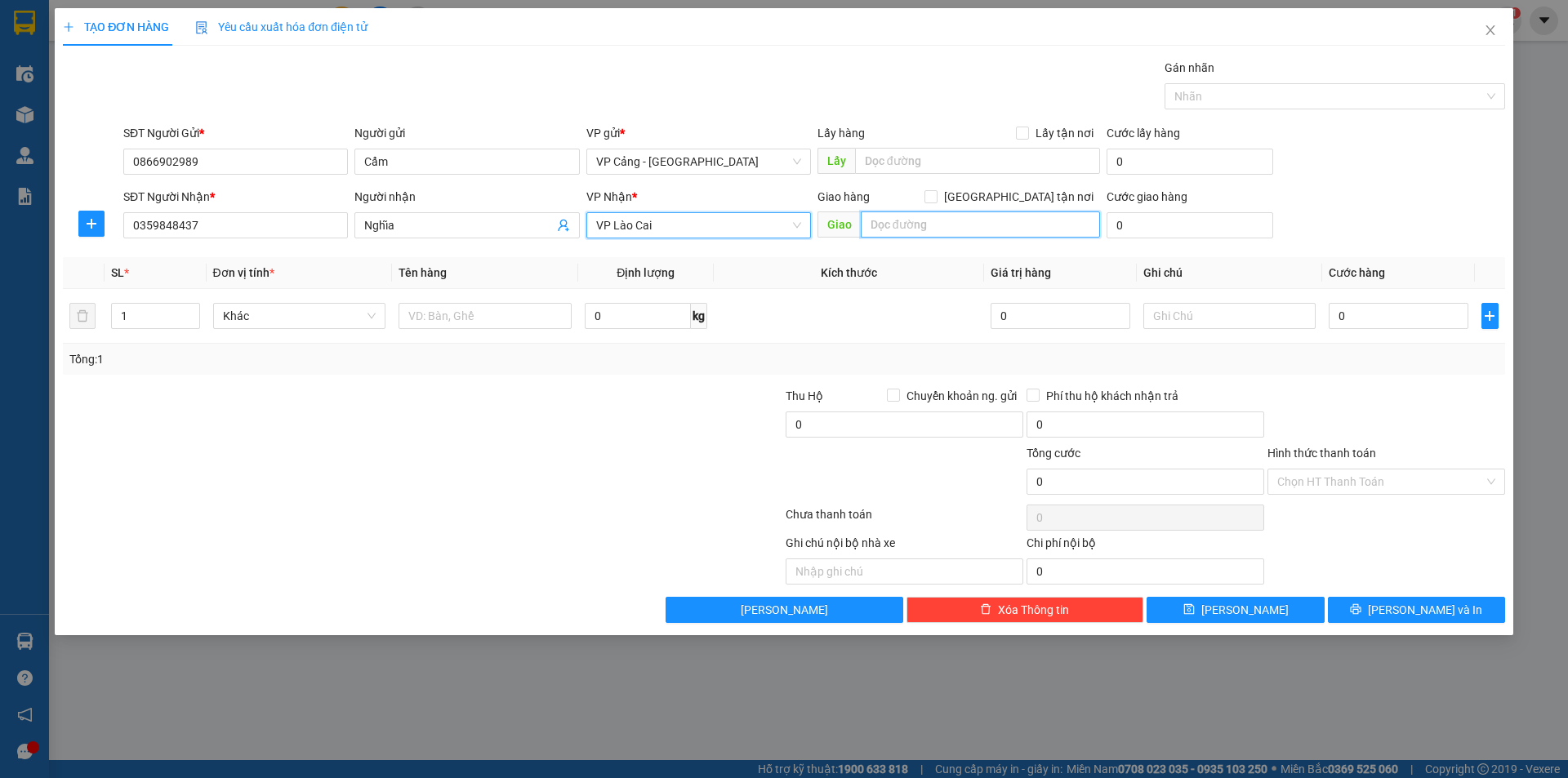
click at [964, 216] on input "text" at bounding box center [980, 224] width 239 height 26
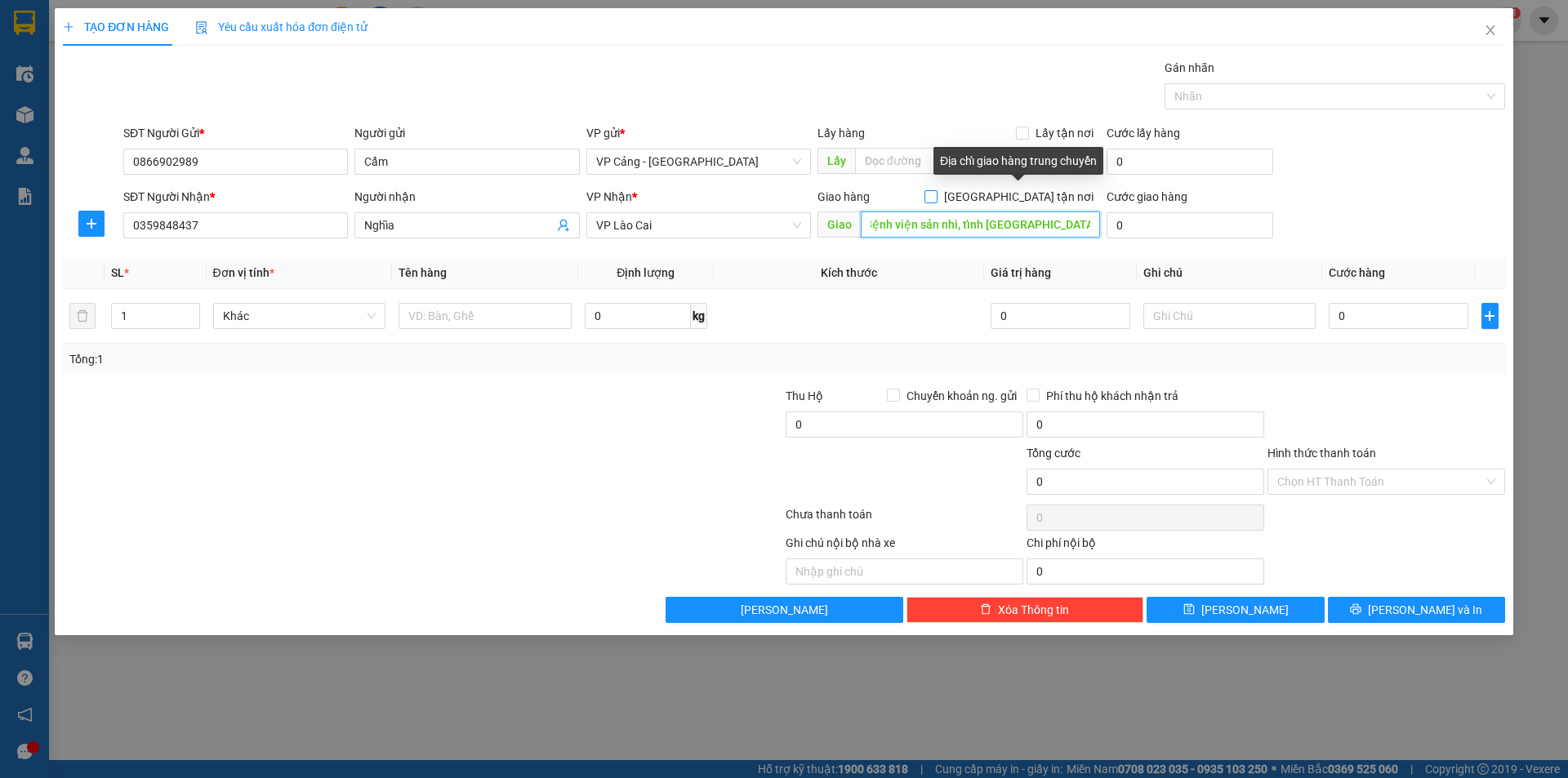
type input "Bệnh viện sản nhi, tỉnh [GEOGRAPHIC_DATA], [GEOGRAPHIC_DATA]"
click at [1073, 194] on span "[GEOGRAPHIC_DATA] tận nơi" at bounding box center [1019, 196] width 162 height 18
click at [936, 194] on input "[GEOGRAPHIC_DATA] tận nơi" at bounding box center [930, 195] width 11 height 11
checkbox input "true"
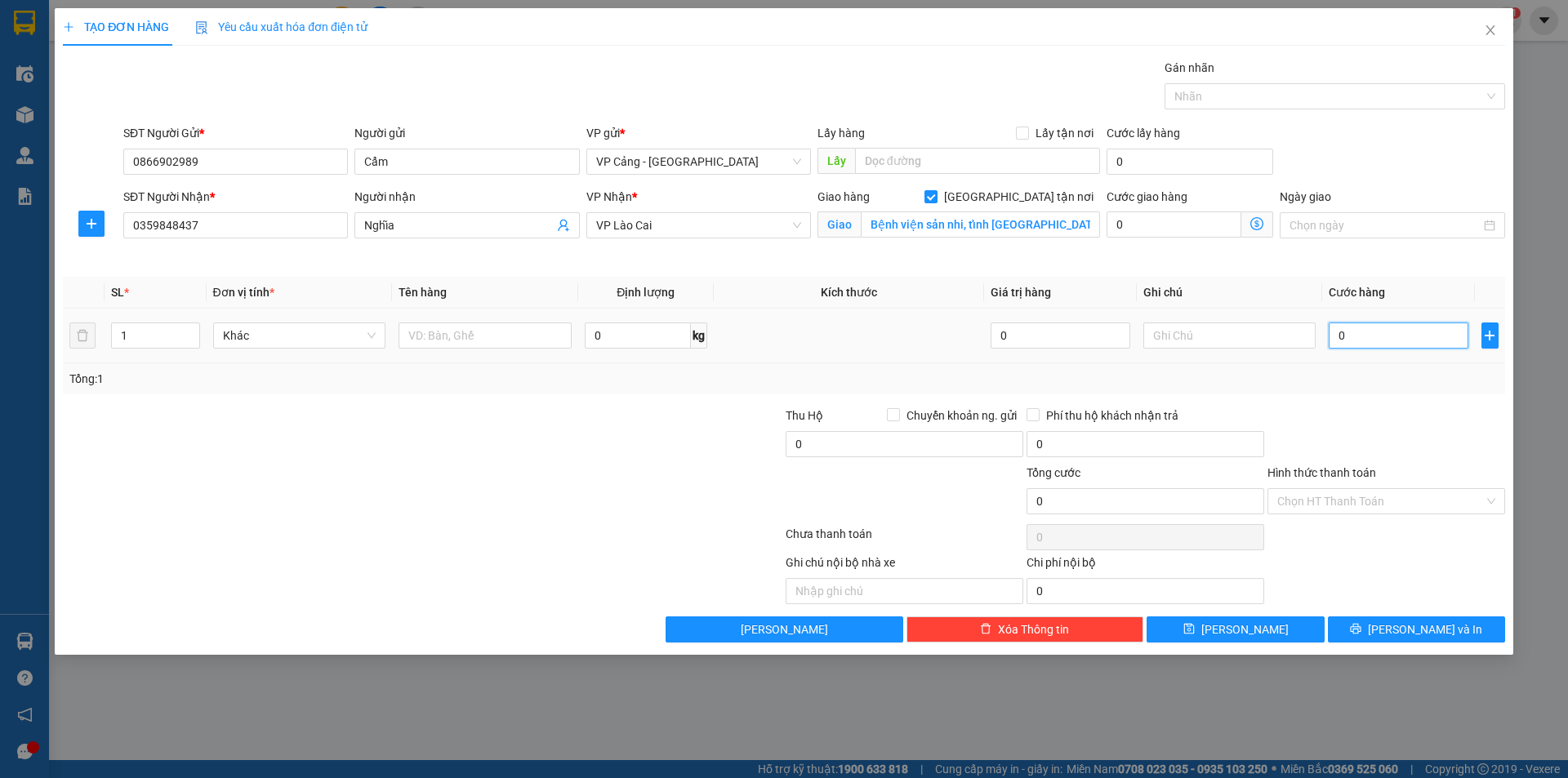
click at [1380, 336] on input "0" at bounding box center [1398, 336] width 139 height 26
type input "1"
type input "1.000"
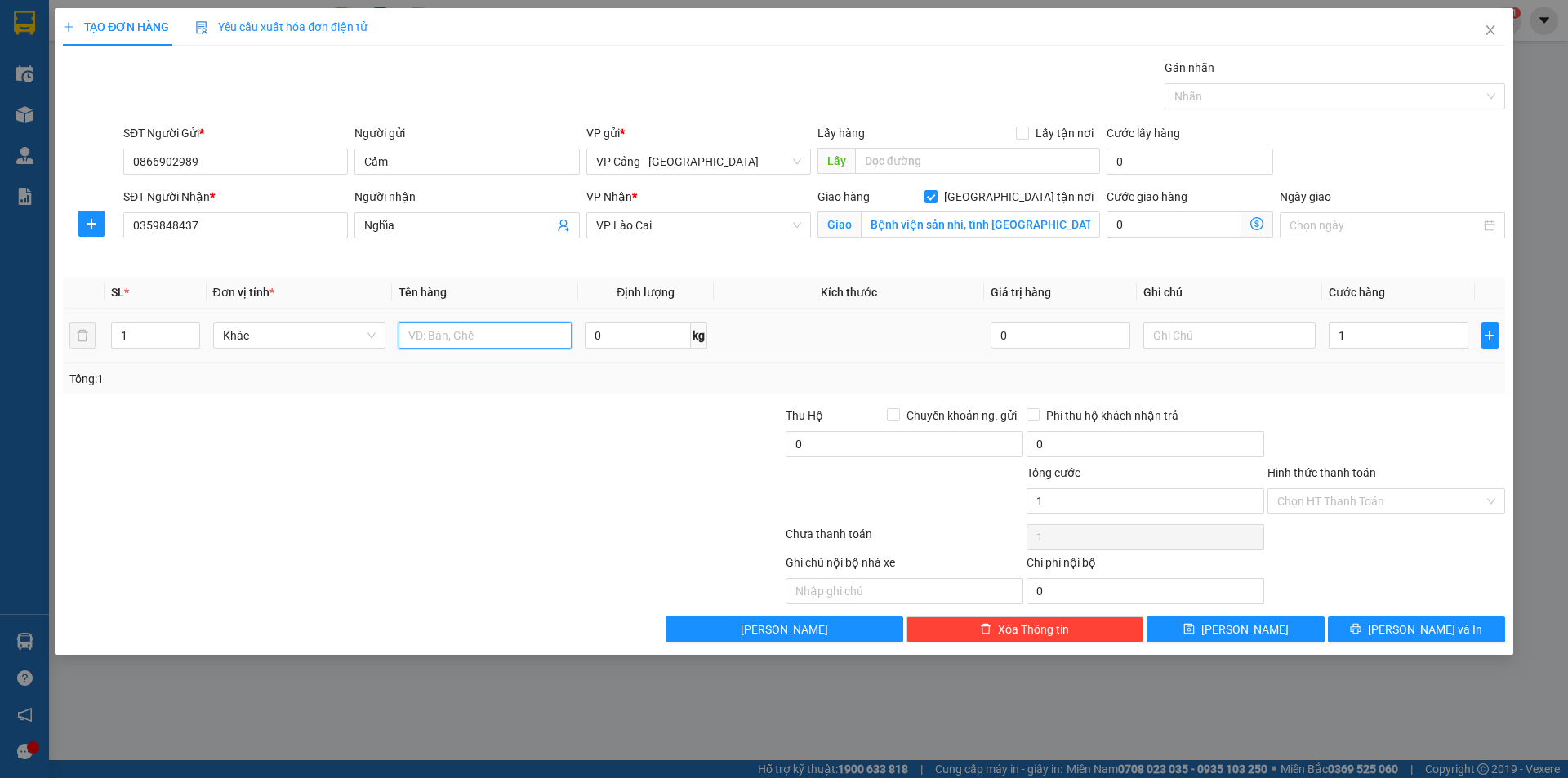
type input "1.000"
click at [450, 334] on input "text" at bounding box center [485, 336] width 173 height 26
type input "1 bó ống nhựa"
click at [1416, 634] on span "[PERSON_NAME] và In" at bounding box center [1425, 629] width 114 height 18
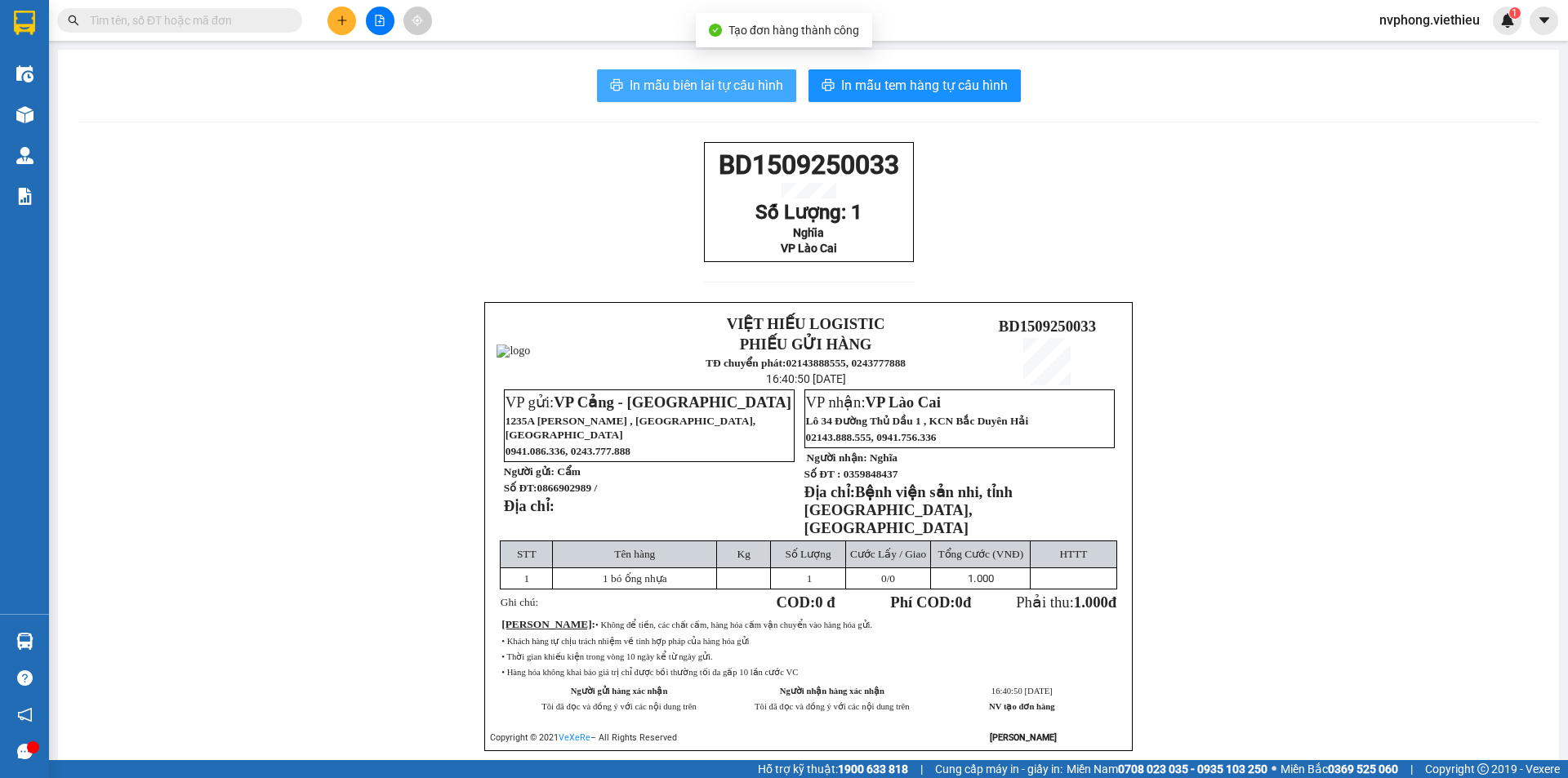
click at [716, 89] on span "In mẫu biên lai tự cấu hình" at bounding box center [707, 85] width 153 height 20
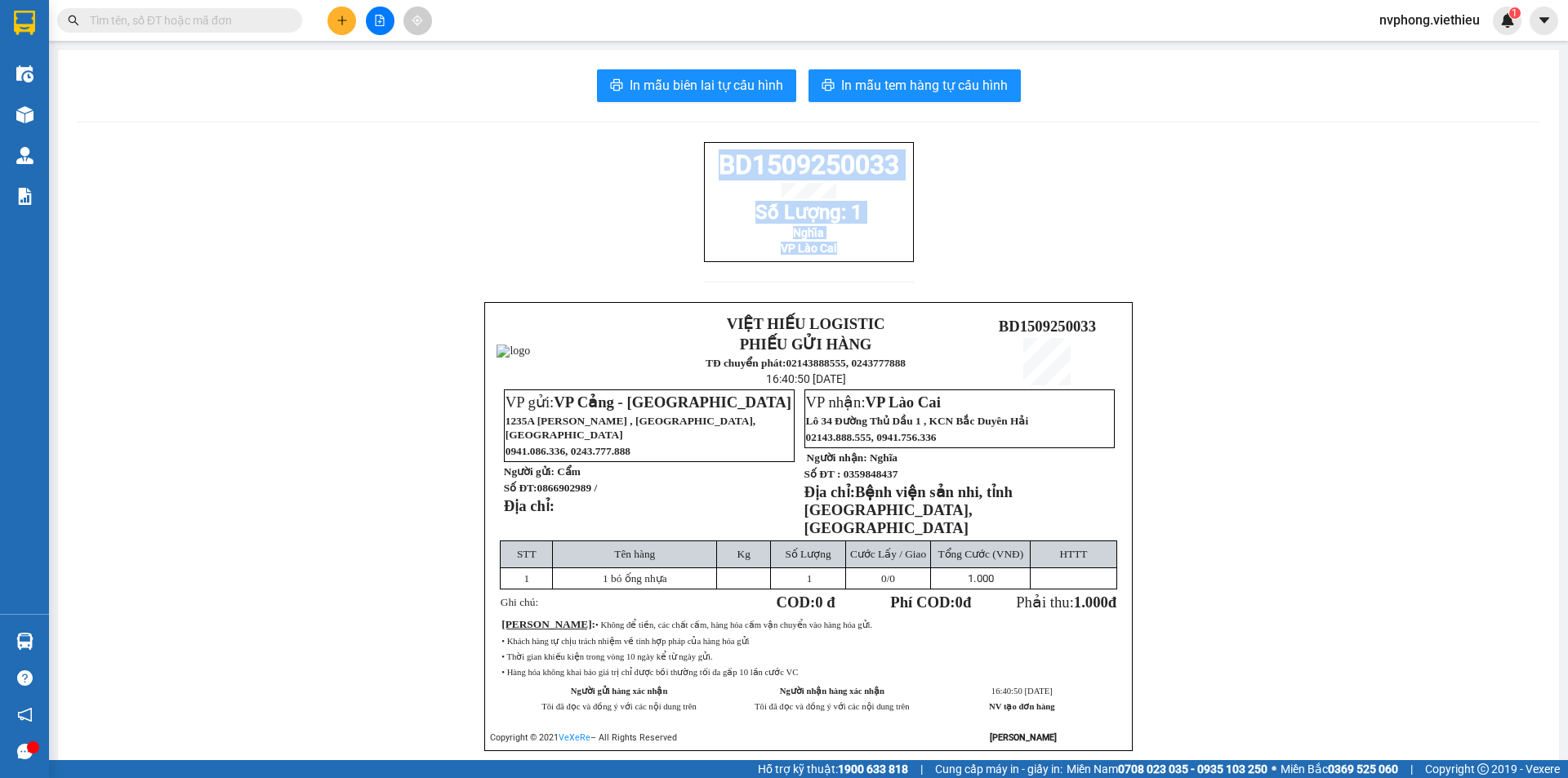
drag, startPoint x: 839, startPoint y: 266, endPoint x: 704, endPoint y: 153, distance: 176.1
click at [704, 153] on div "BD1509250033 Số Lượng: 1 Nghĩa VP Lào Cai" at bounding box center [809, 202] width 210 height 120
copy div "BD1509250033 Số Lượng: 1 Nghĩa VP Lào Cai"
click at [340, 26] on button at bounding box center [341, 20] width 29 height 29
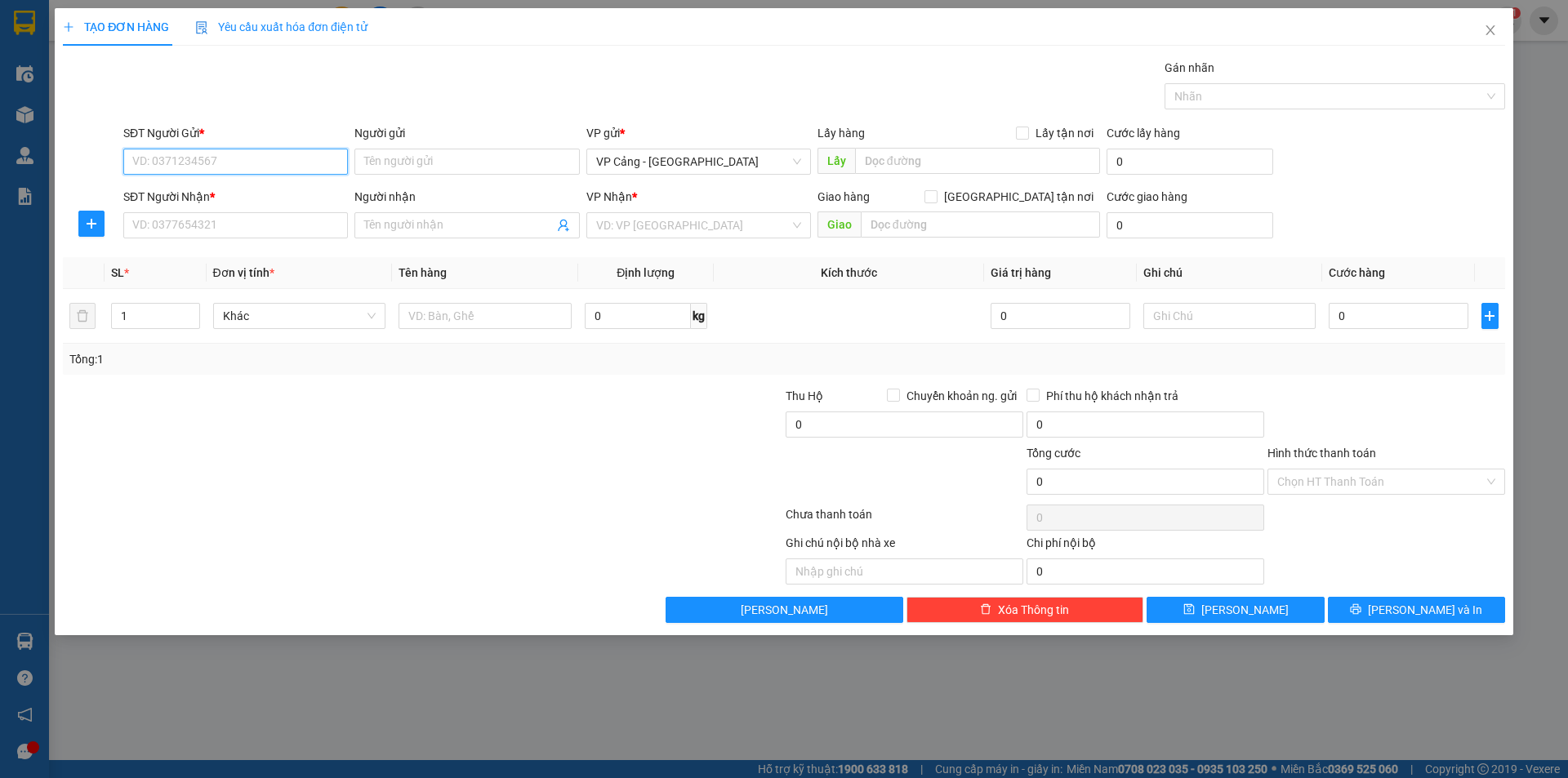
click at [206, 160] on input "SĐT Người Gửi *" at bounding box center [236, 161] width 225 height 26
click at [168, 189] on div "02437339903 - cty Bách Khoa" at bounding box center [235, 194] width 205 height 18
type input "02437339903"
type input "cty Bách Khoa"
type input "02437339903"
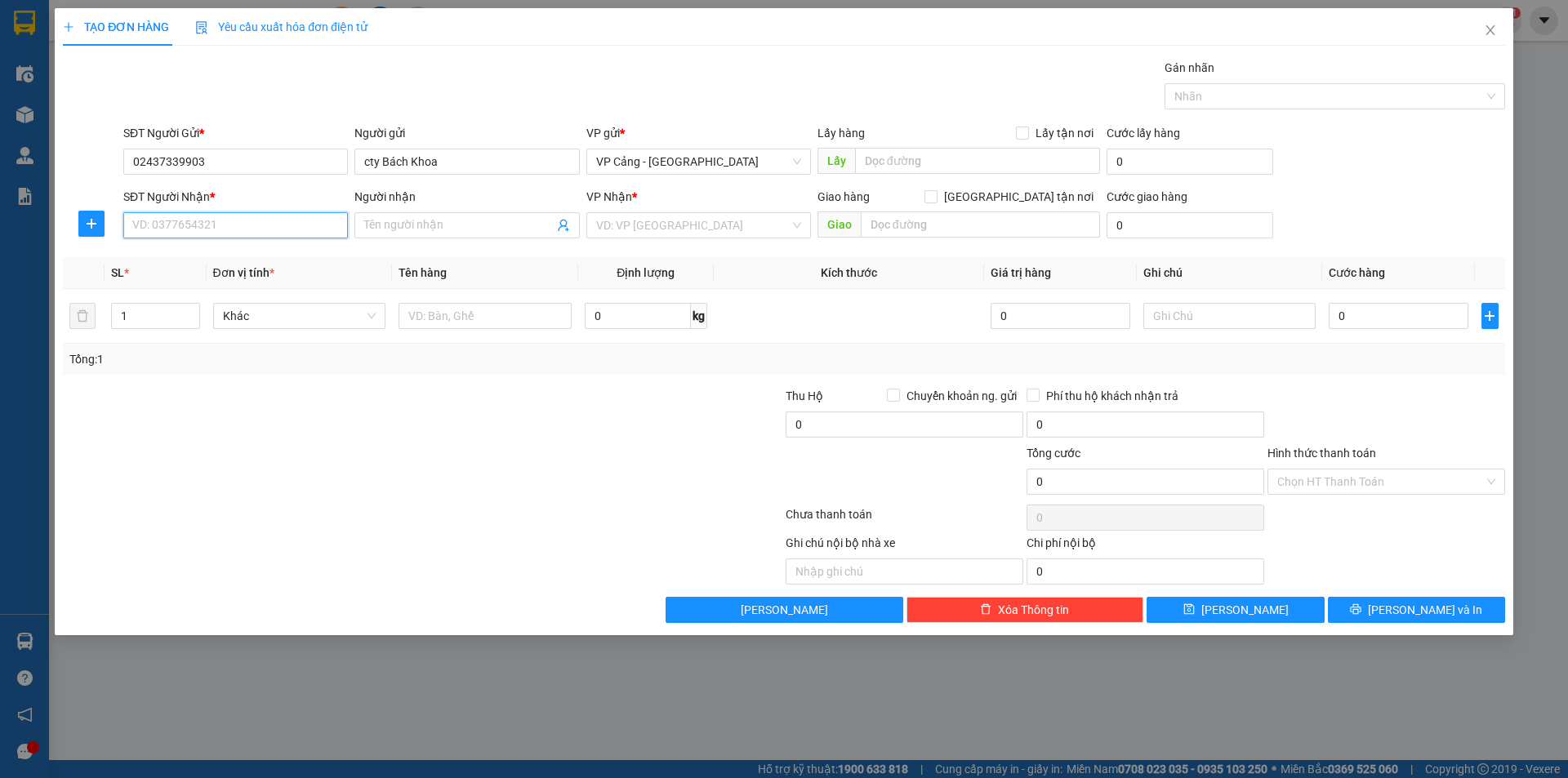
click at [184, 220] on input "SĐT Người Nhận *" at bounding box center [236, 225] width 225 height 26
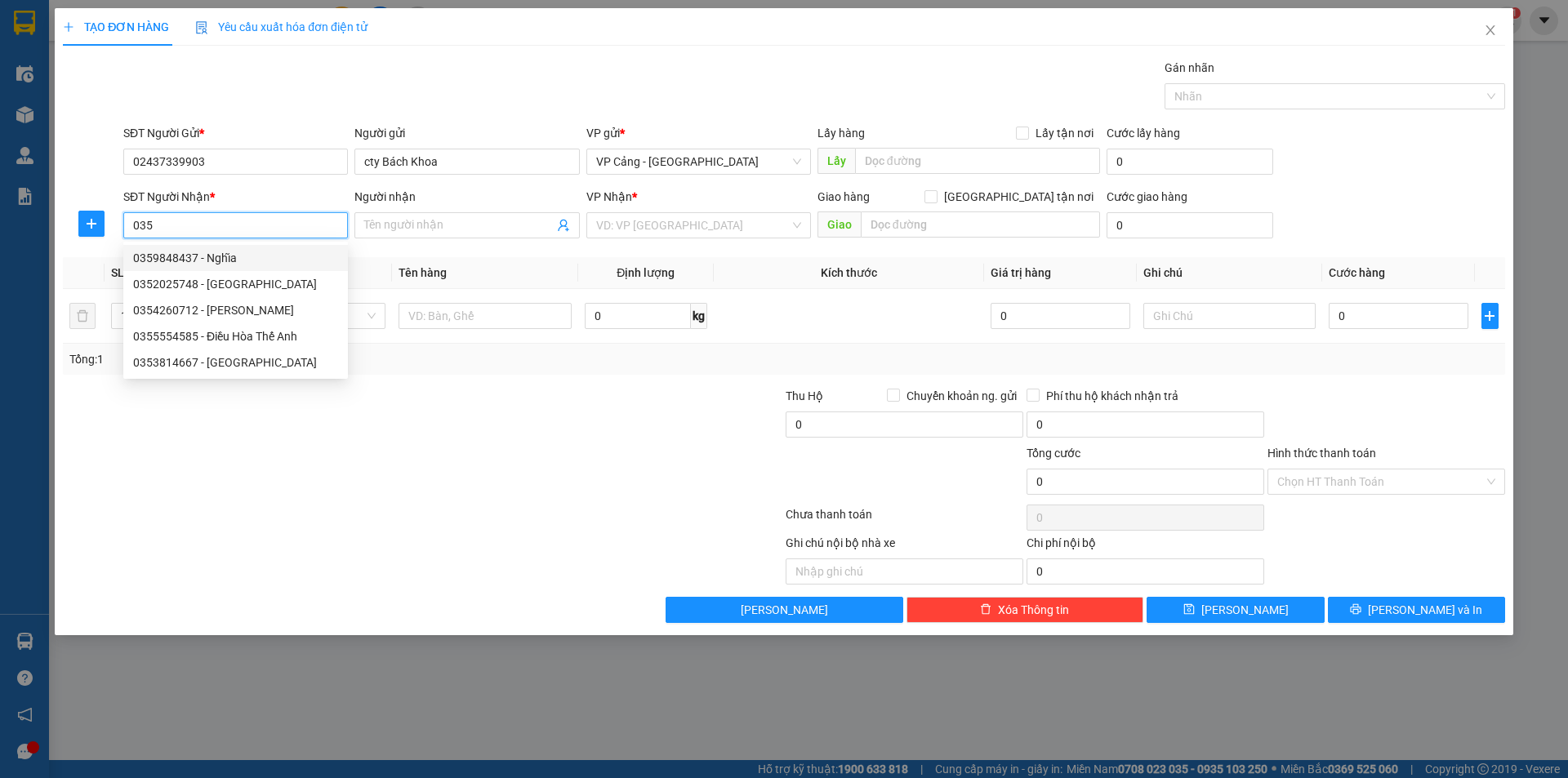
click at [186, 245] on div "0359848437 - Nghĩa" at bounding box center [236, 258] width 225 height 26
type input "0359848437"
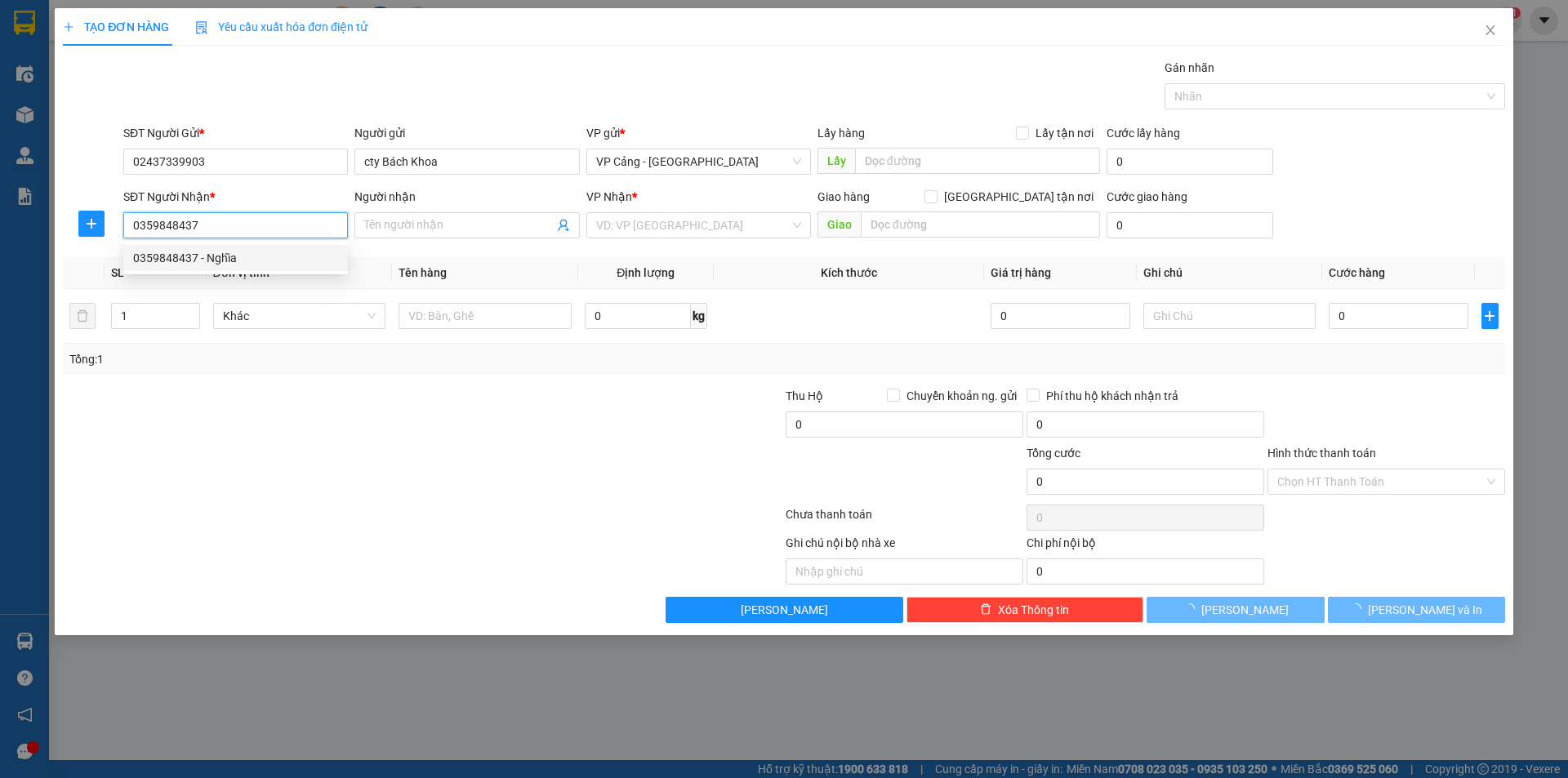
type input "Nghĩa"
checkbox input "true"
type input "Bệnh viện sản nhi, tỉnh [GEOGRAPHIC_DATA], [GEOGRAPHIC_DATA]"
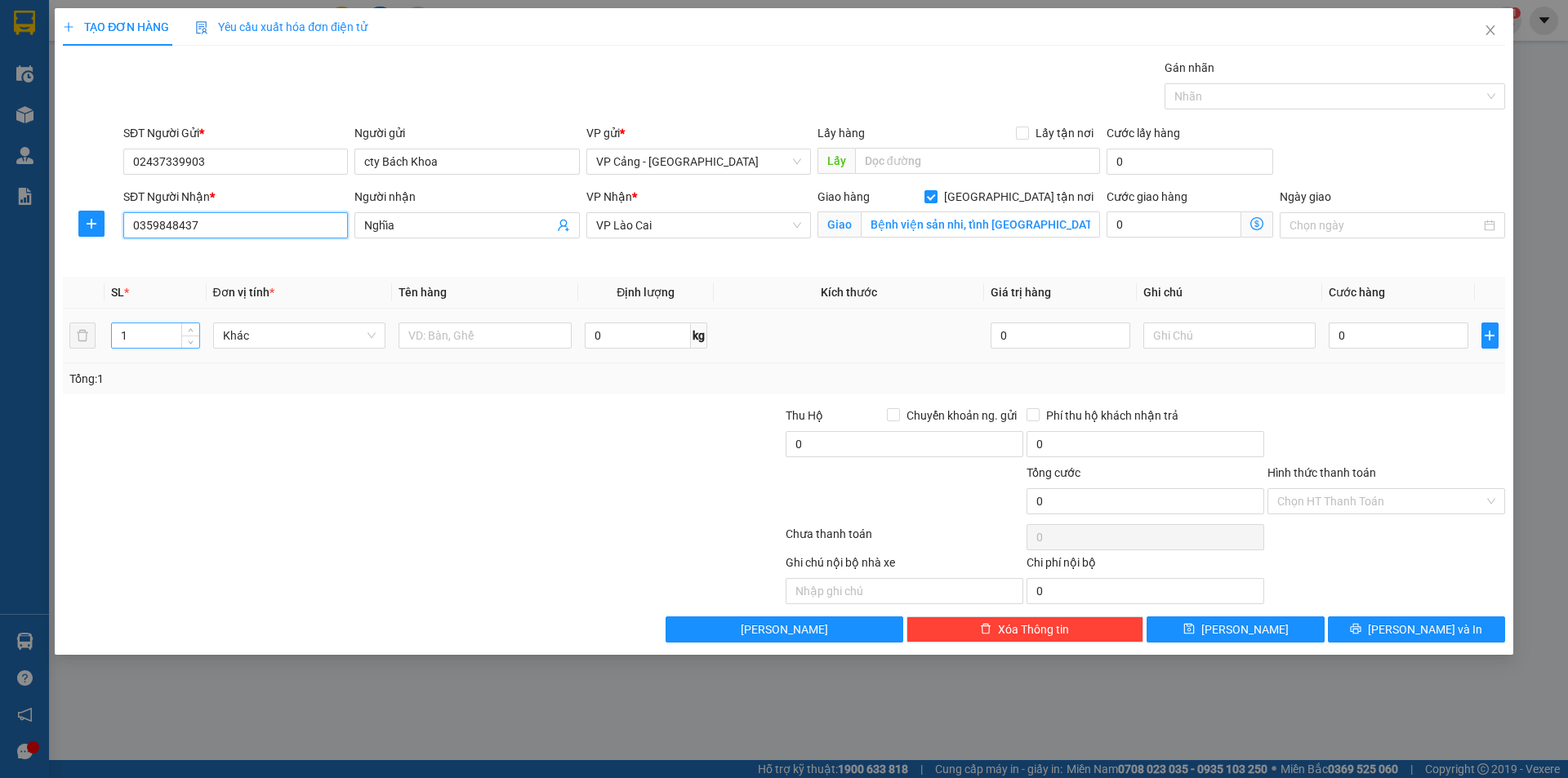
type input "0359848437"
drag, startPoint x: 136, startPoint y: 332, endPoint x: 122, endPoint y: 333, distance: 14.0
click at [122, 333] on input "1" at bounding box center [155, 336] width 87 height 25
click at [458, 324] on input "text" at bounding box center [485, 336] width 173 height 26
type input "1 bó"
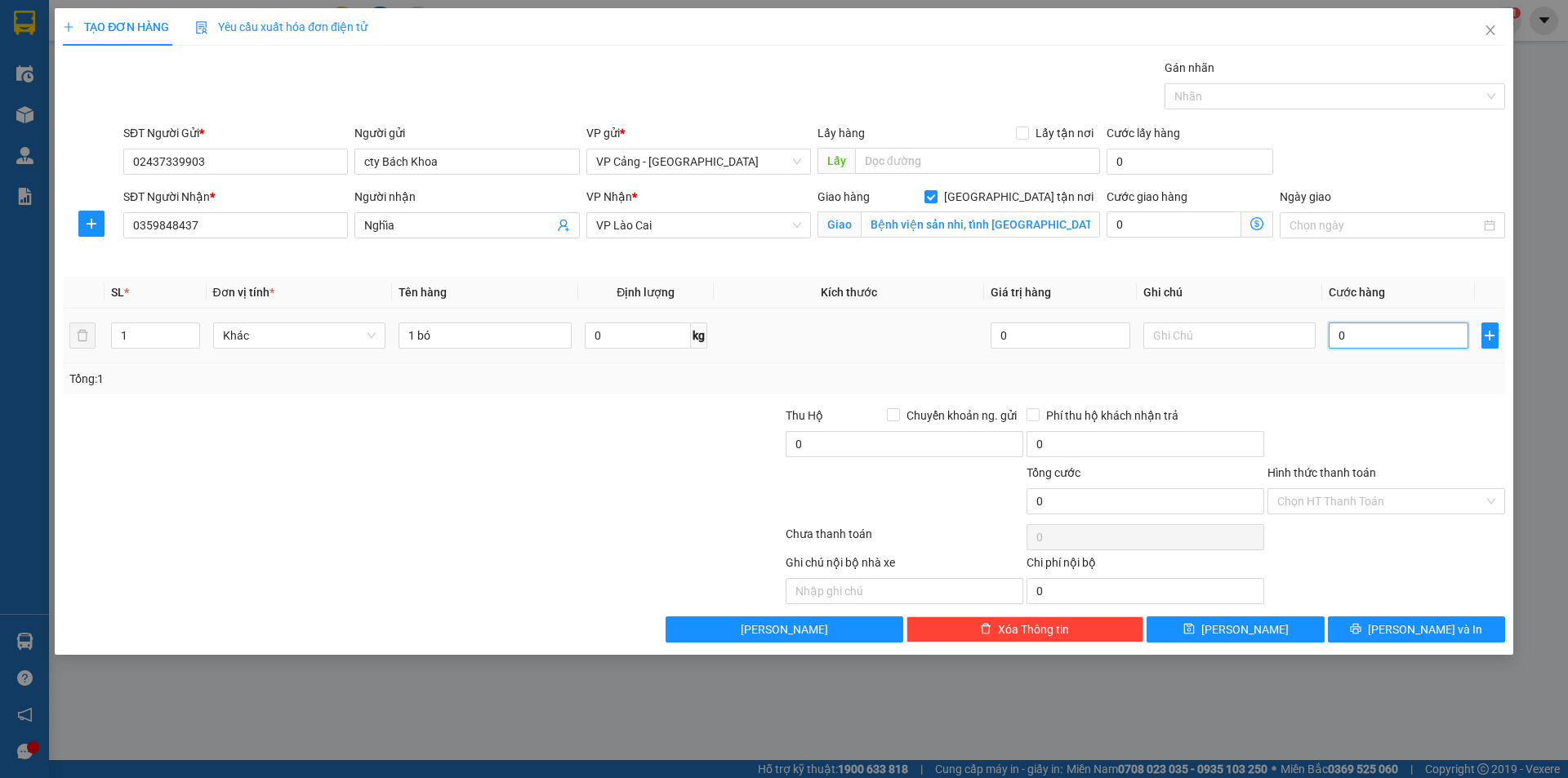
click at [1359, 335] on input "0" at bounding box center [1398, 336] width 139 height 26
type input "1"
type input "1.000"
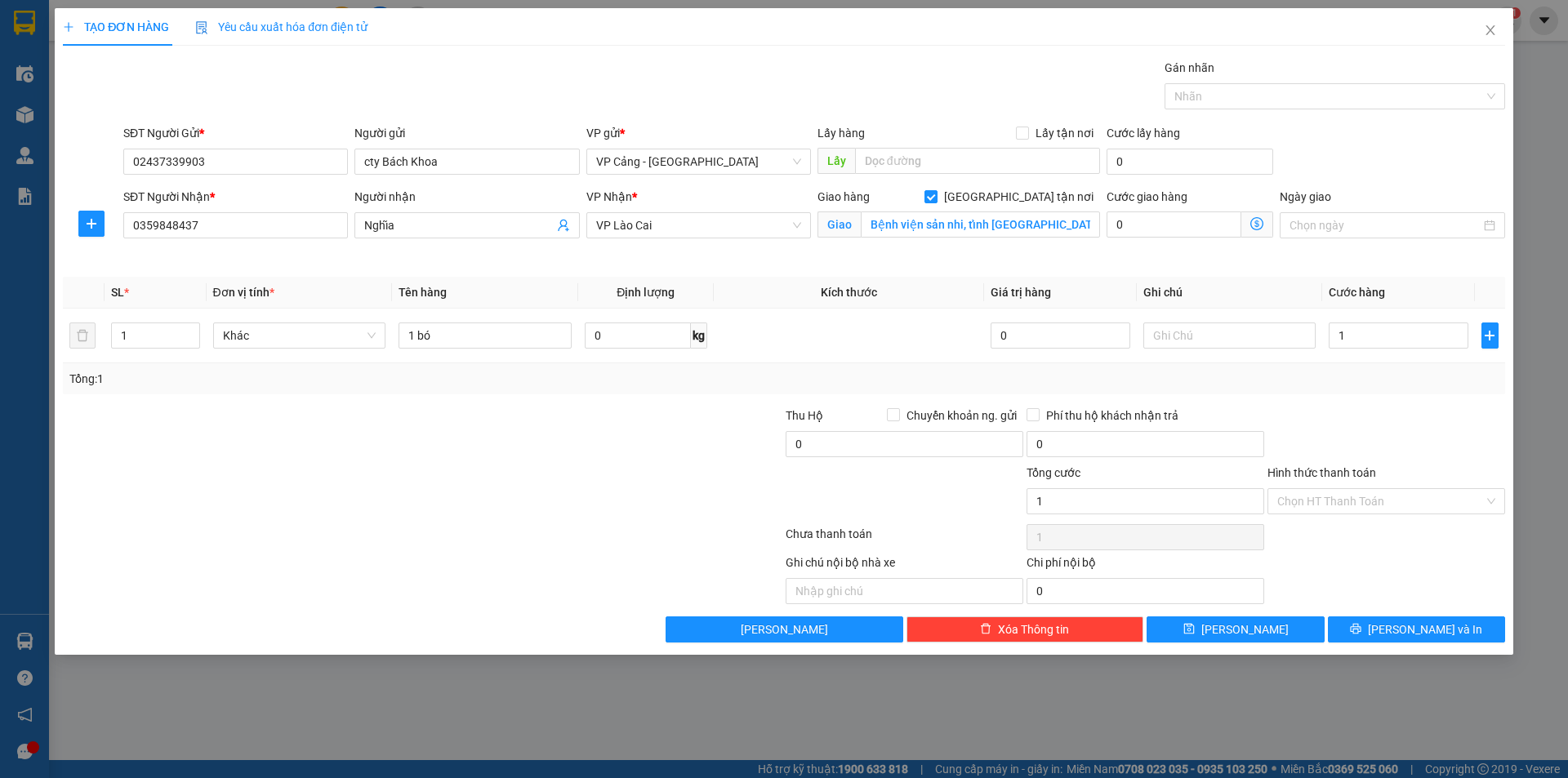
type input "1.000"
click at [1344, 395] on div "Transit Pickup Surcharge Ids Transit Deliver Surcharge Ids Transit Deliver Surc…" at bounding box center [784, 350] width 1443 height 584
click at [1454, 624] on button "[PERSON_NAME] và In" at bounding box center [1417, 630] width 177 height 26
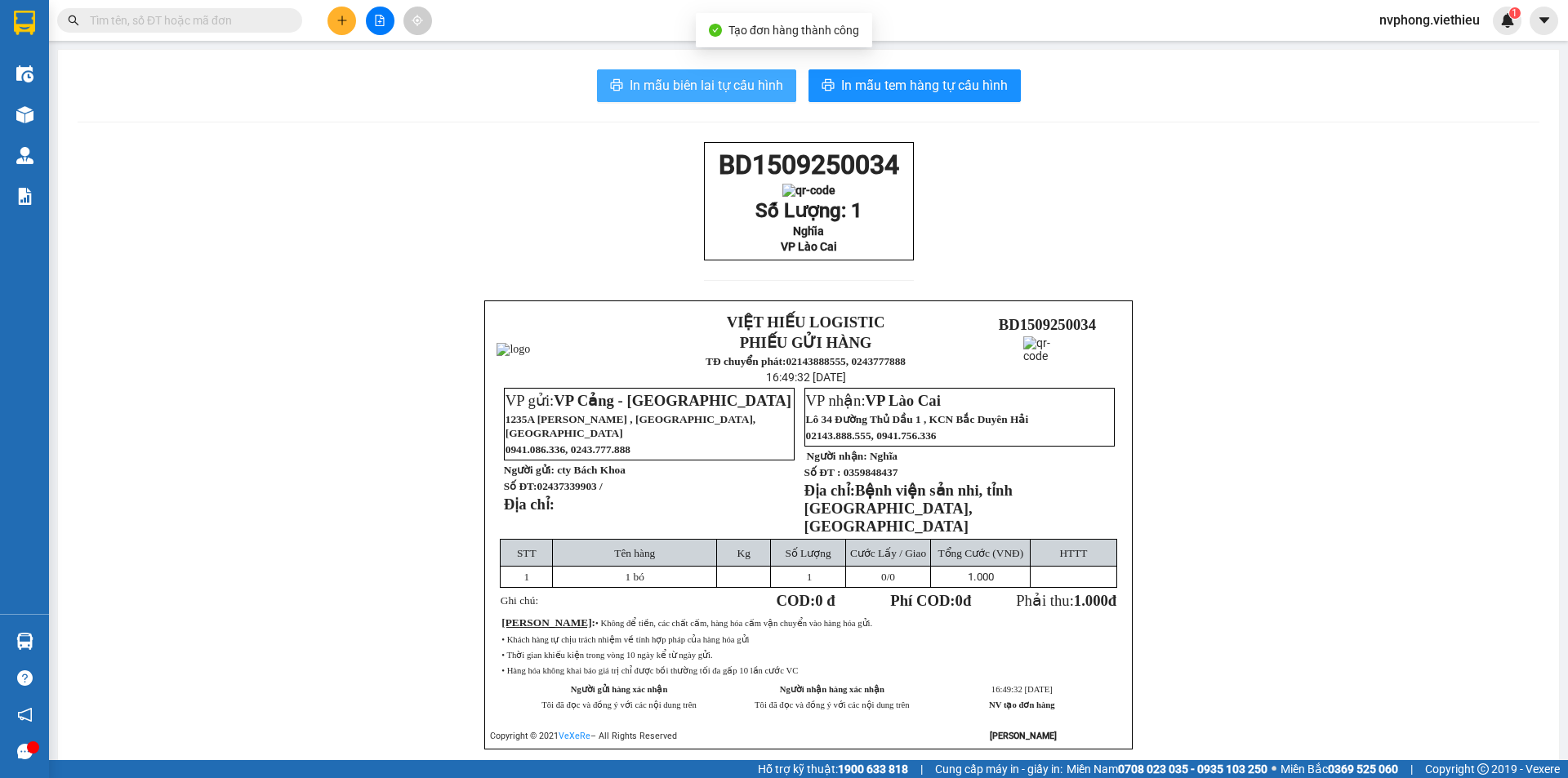
click at [744, 85] on span "In mẫu biên lai tự cấu hình" at bounding box center [707, 85] width 153 height 20
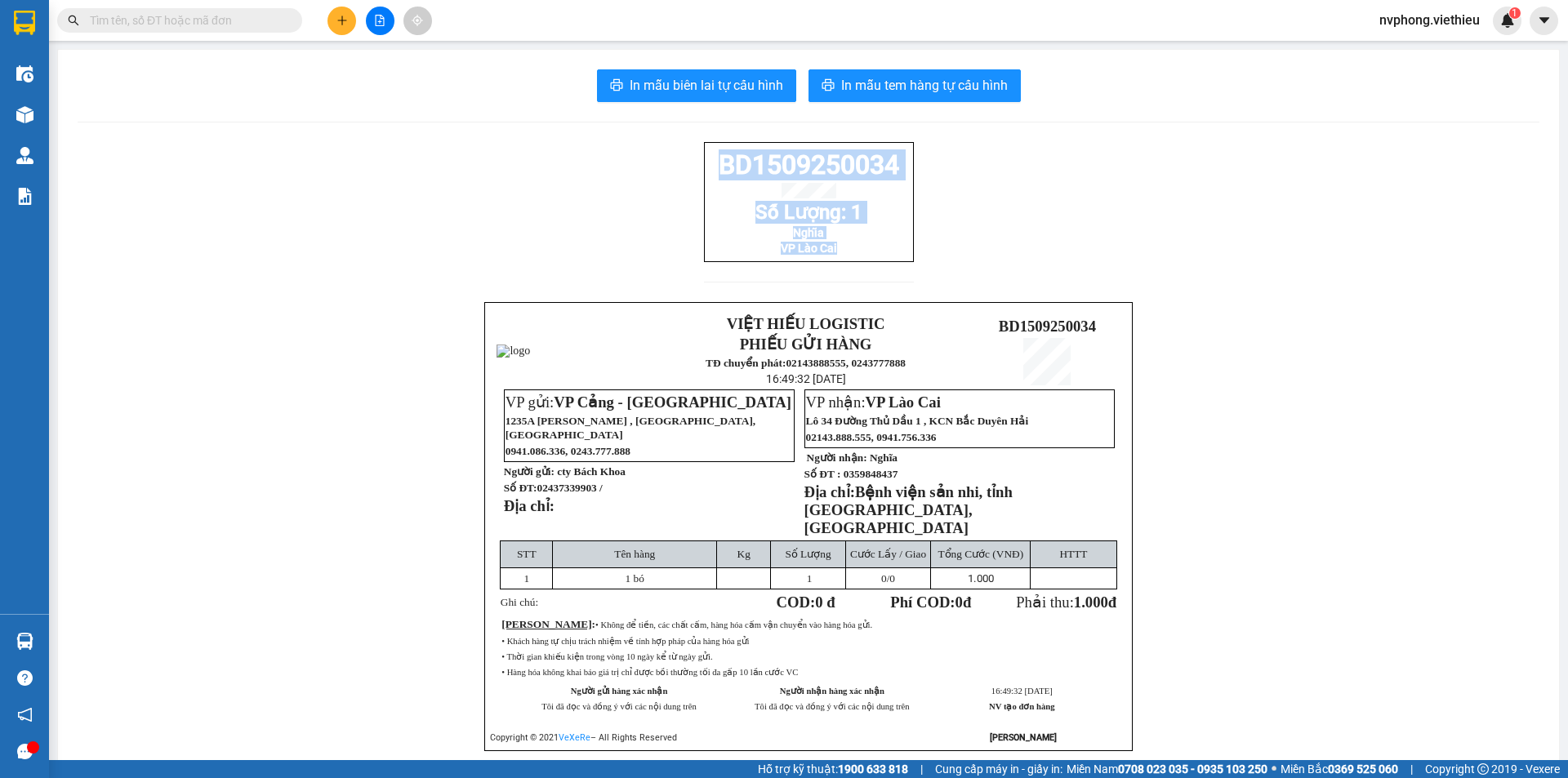
drag, startPoint x: 708, startPoint y: 163, endPoint x: 873, endPoint y: 262, distance: 192.4
click at [873, 262] on div "BD1509250034 Số Lượng: 1 Nghĩa VP Lào Cai" at bounding box center [809, 202] width 210 height 120
copy div "BD1509250034 Số Lượng: 1 Nghĩa VP Lào Cai"
click at [349, 25] on button at bounding box center [341, 20] width 29 height 29
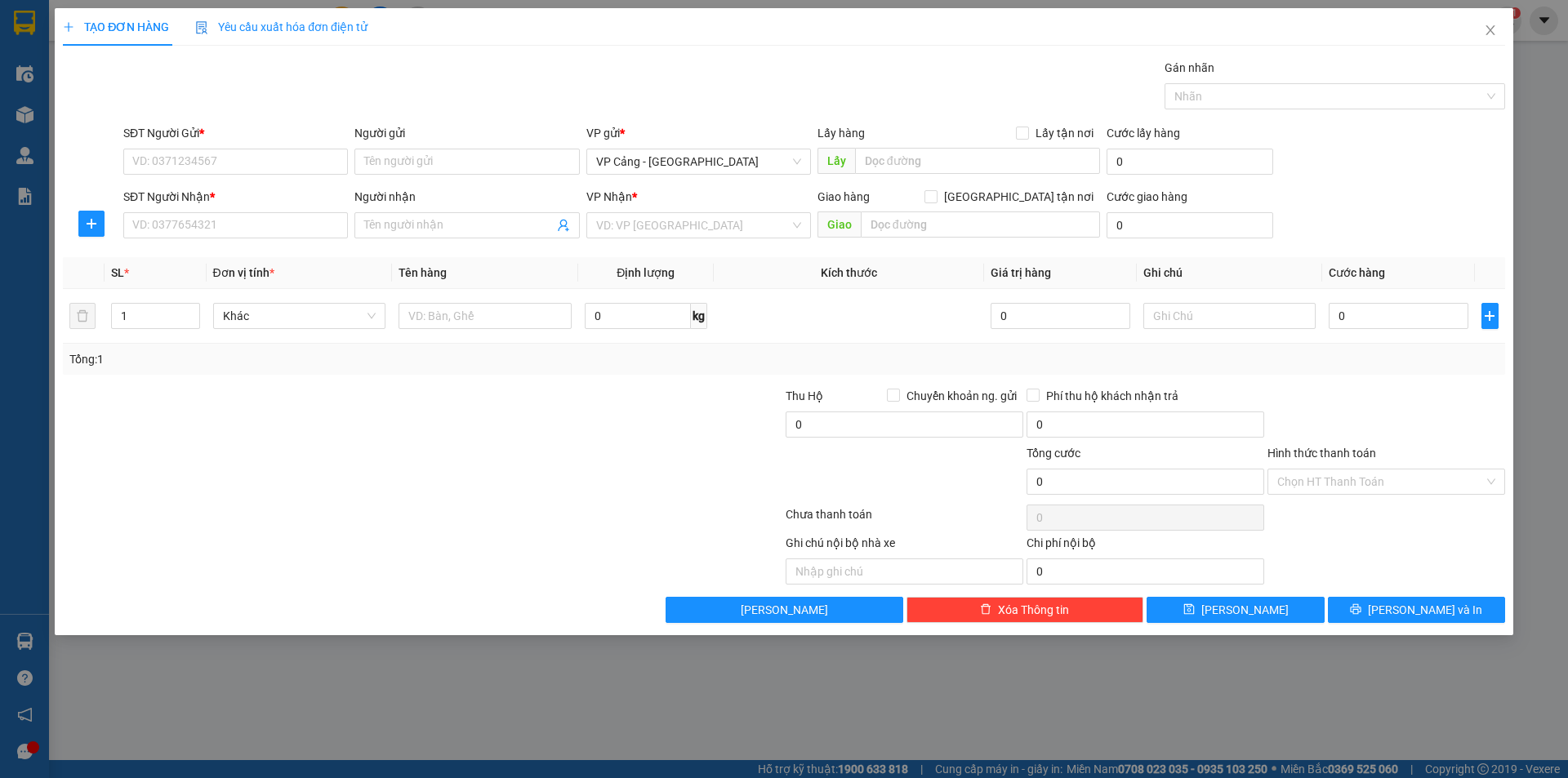
click at [189, 147] on div "SĐT Người Gửi *" at bounding box center [236, 136] width 225 height 25
click at [189, 152] on input "SĐT Người Gửi *" at bounding box center [236, 161] width 225 height 26
type input "0989807590"
click at [225, 193] on div "0989807590 - Hoàng" at bounding box center [235, 194] width 205 height 18
type input "Hoàng"
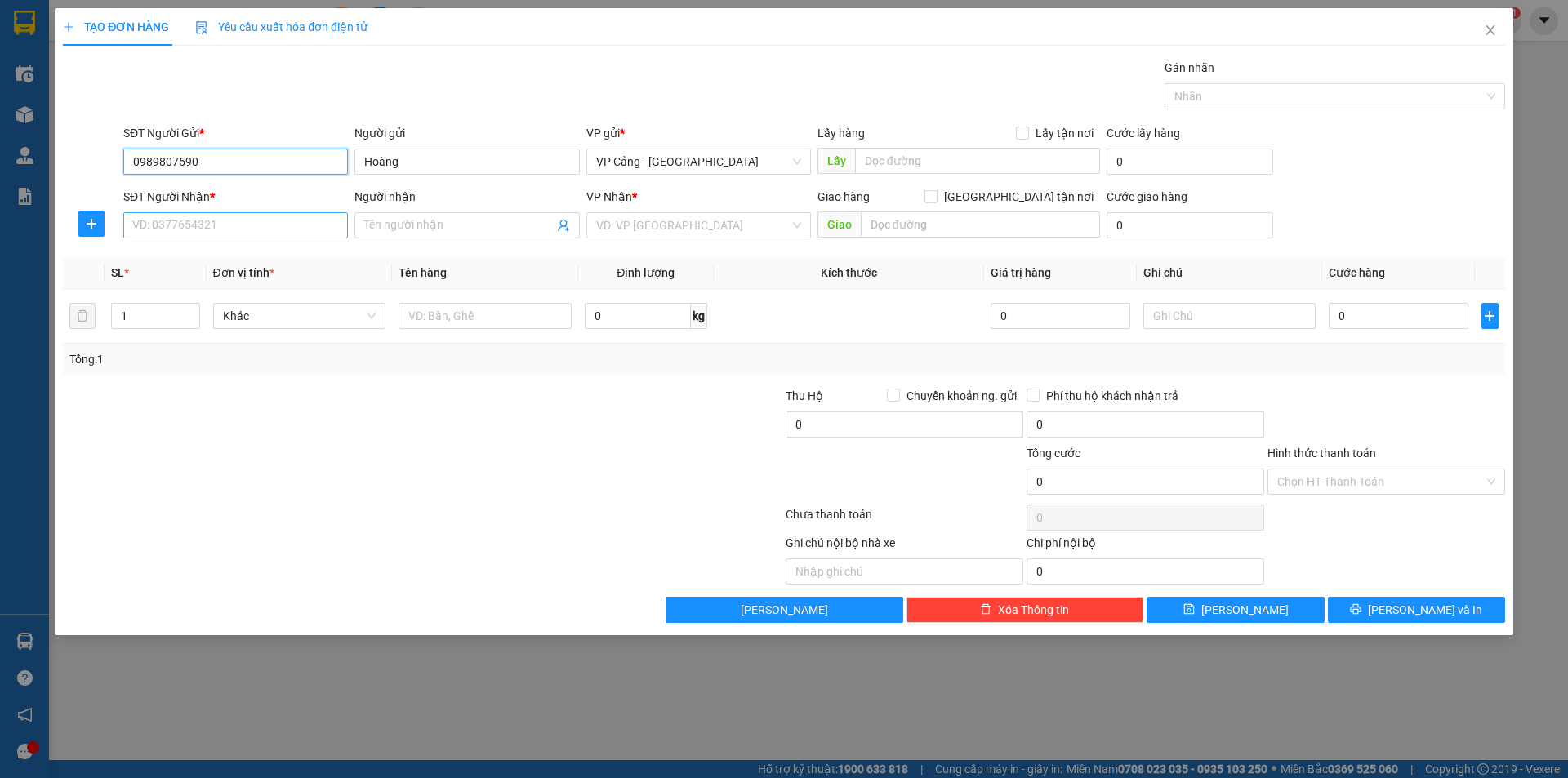
type input "0989807590"
click at [228, 229] on input "SĐT Người Nhận *" at bounding box center [236, 225] width 225 height 26
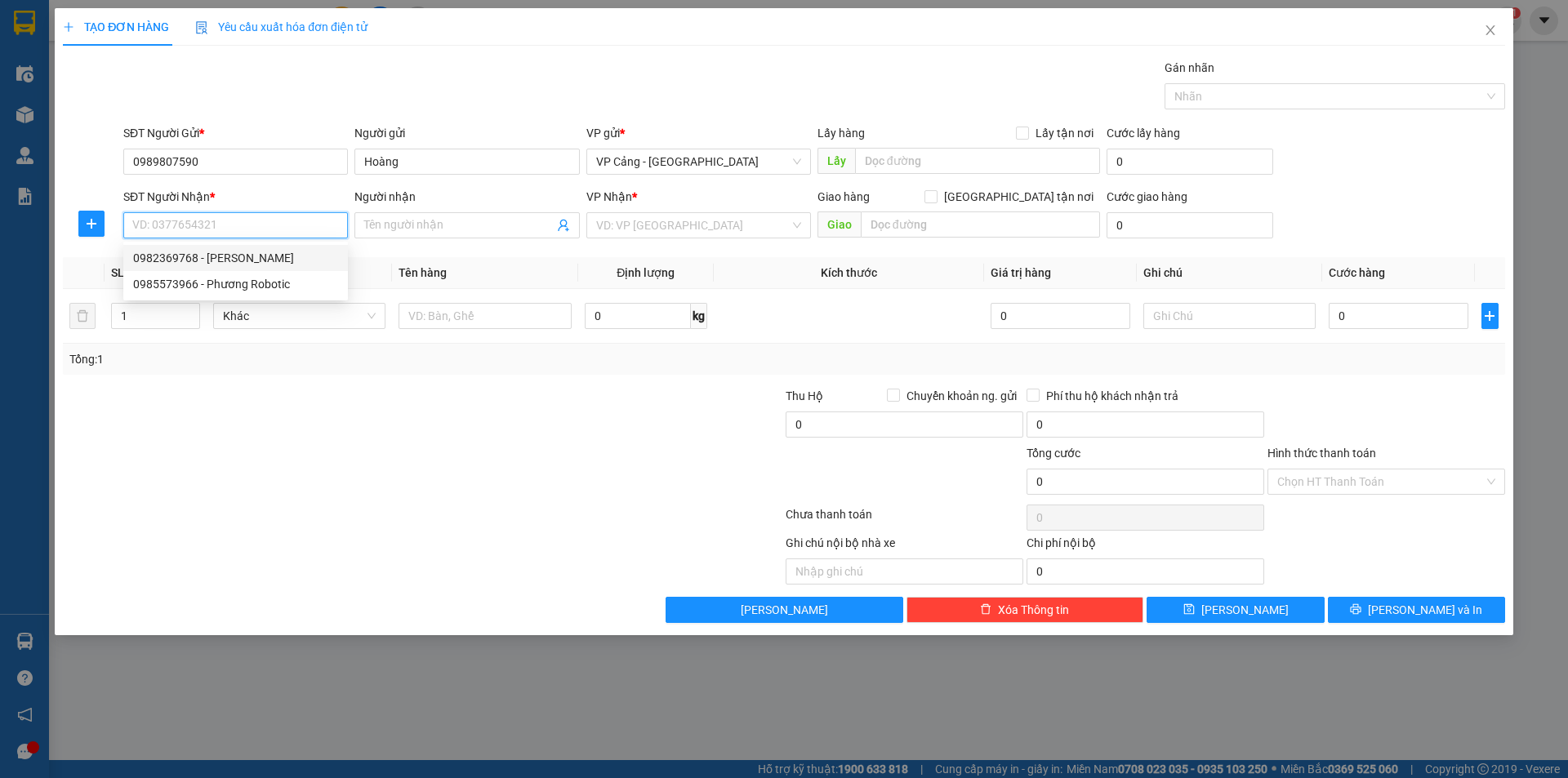
click at [259, 256] on div "0982369768 - Hùng Liên" at bounding box center [235, 257] width 205 height 18
type input "0982369768"
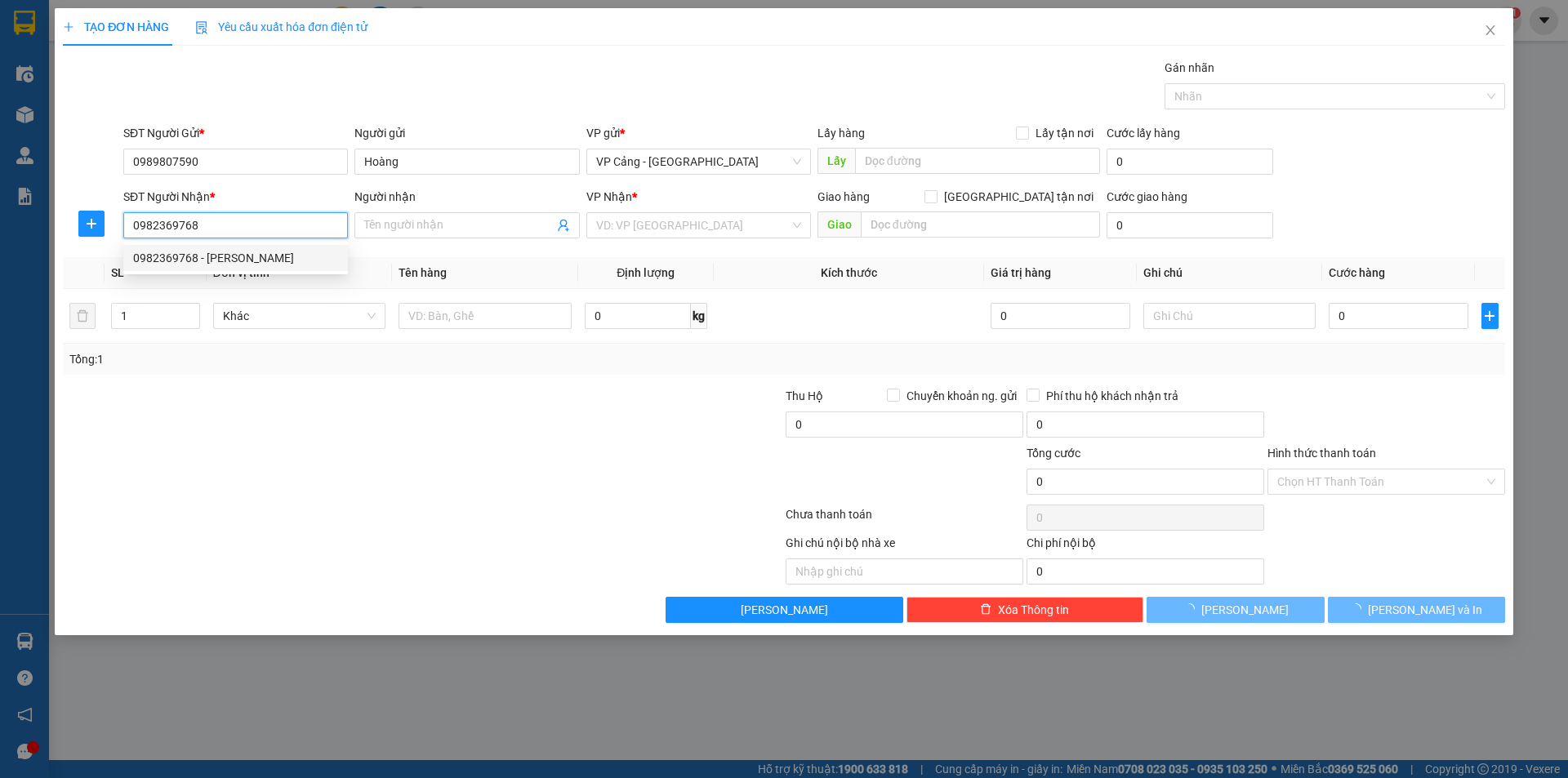
type input "Hùng Liên"
checkbox input "true"
type input "118 Nguyễn Huệ"
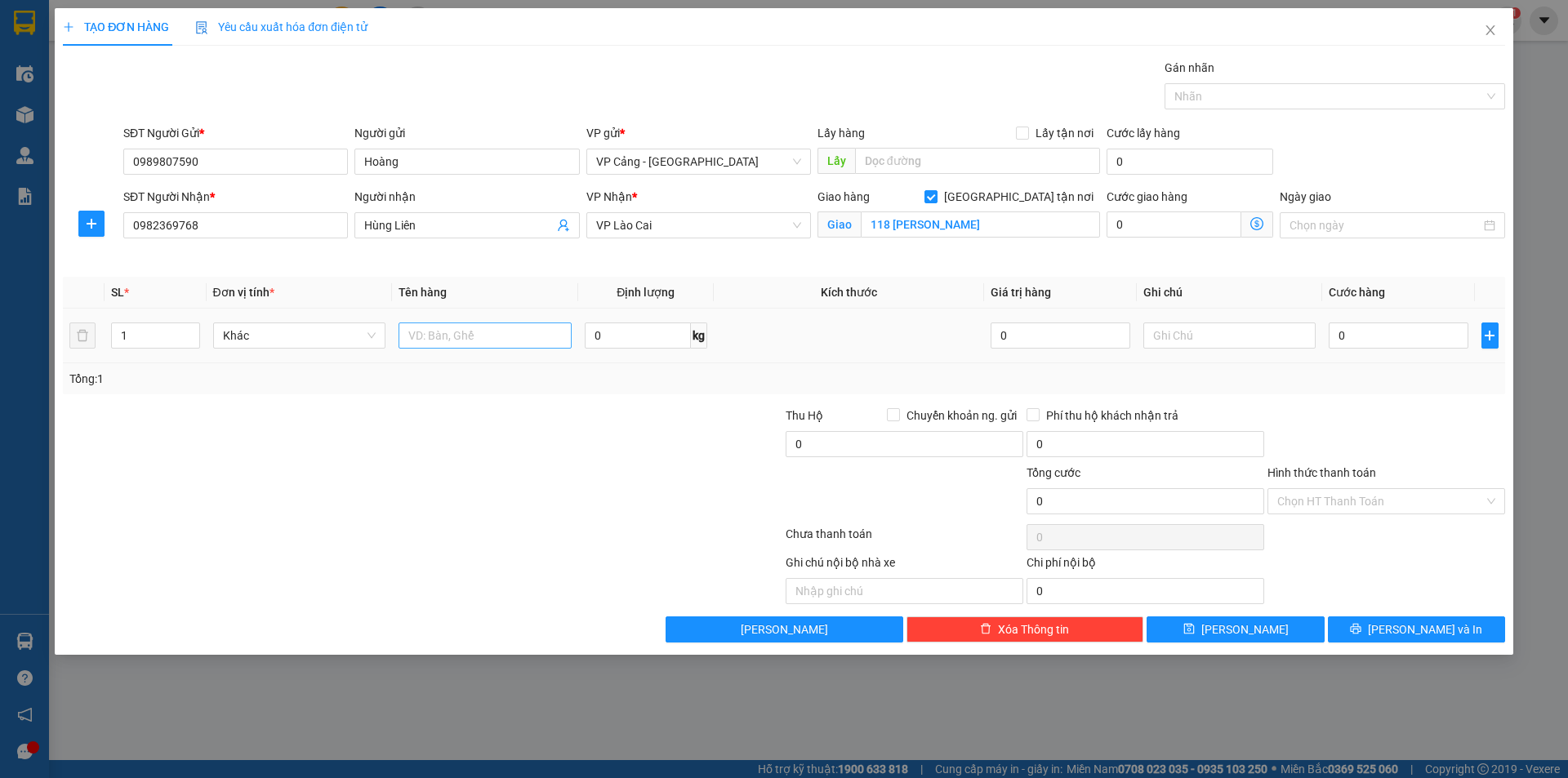
click at [534, 345] on div at bounding box center [485, 335] width 173 height 32
click at [535, 344] on input "text" at bounding box center [485, 336] width 173 height 26
type input "1 kiện máy rửa bát"
click at [1396, 346] on input "0" at bounding box center [1398, 336] width 139 height 26
type input "1"
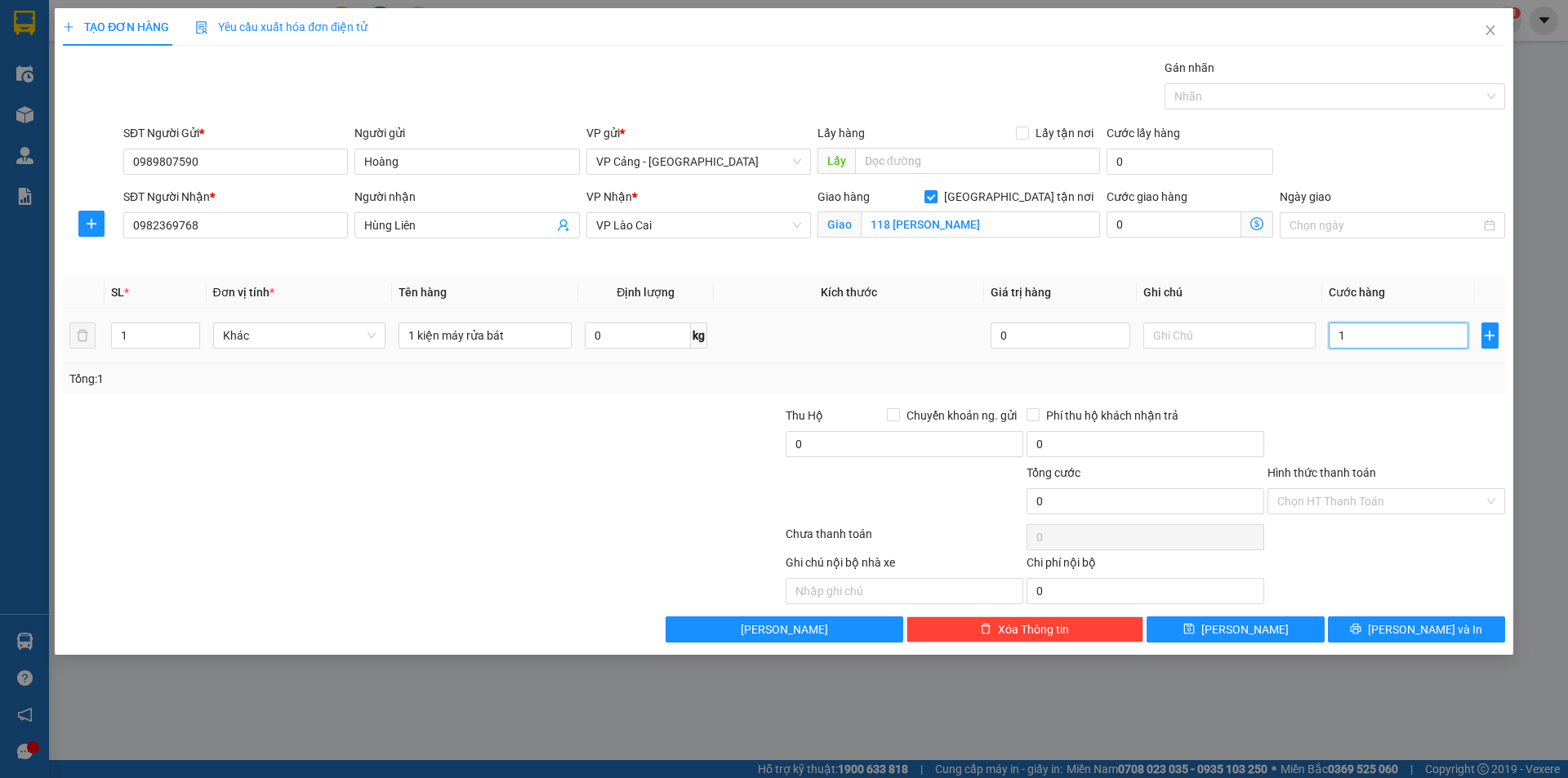
type input "1"
type input "1.000"
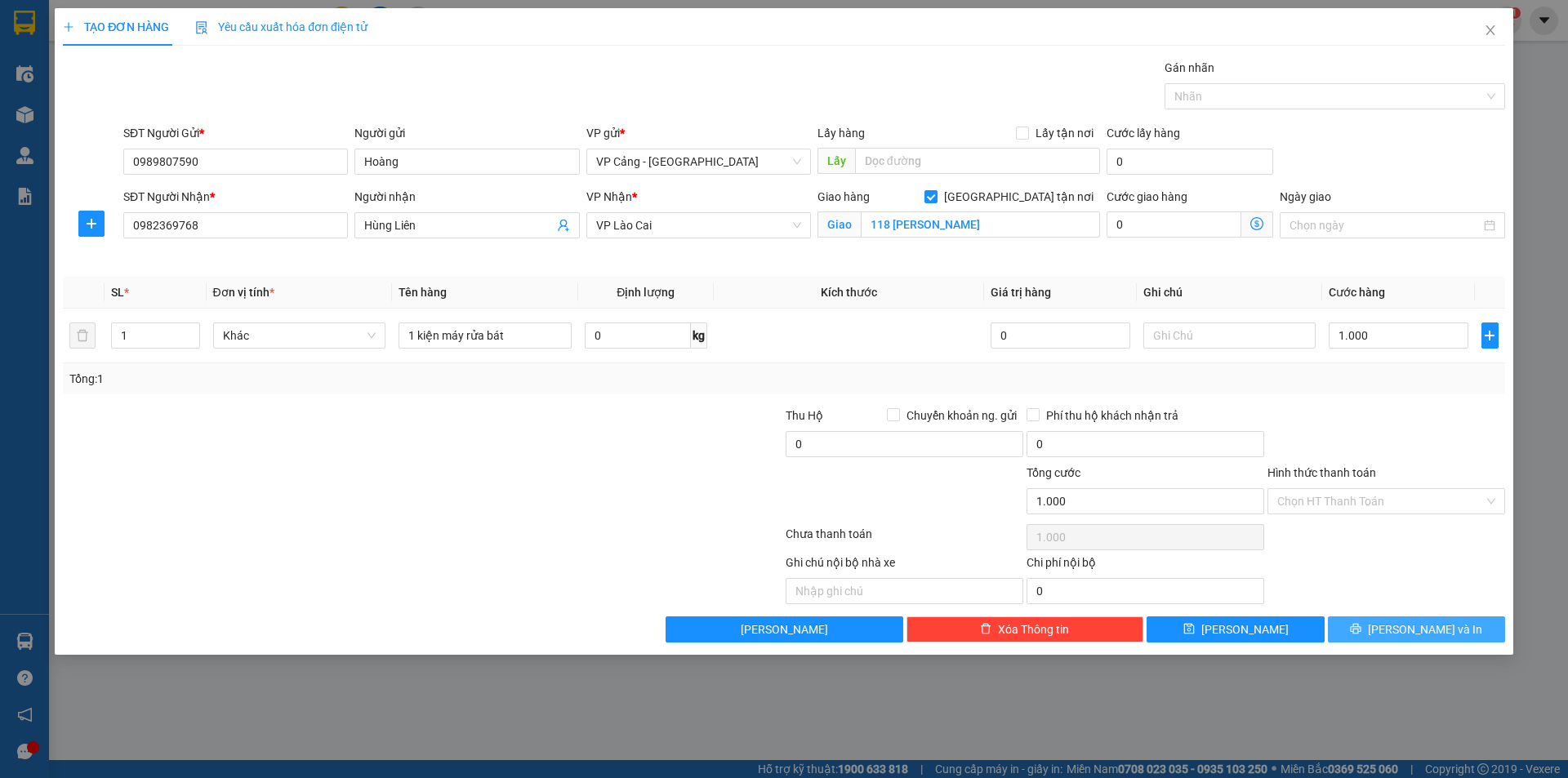
click at [1459, 637] on button "[PERSON_NAME] và In" at bounding box center [1417, 630] width 177 height 26
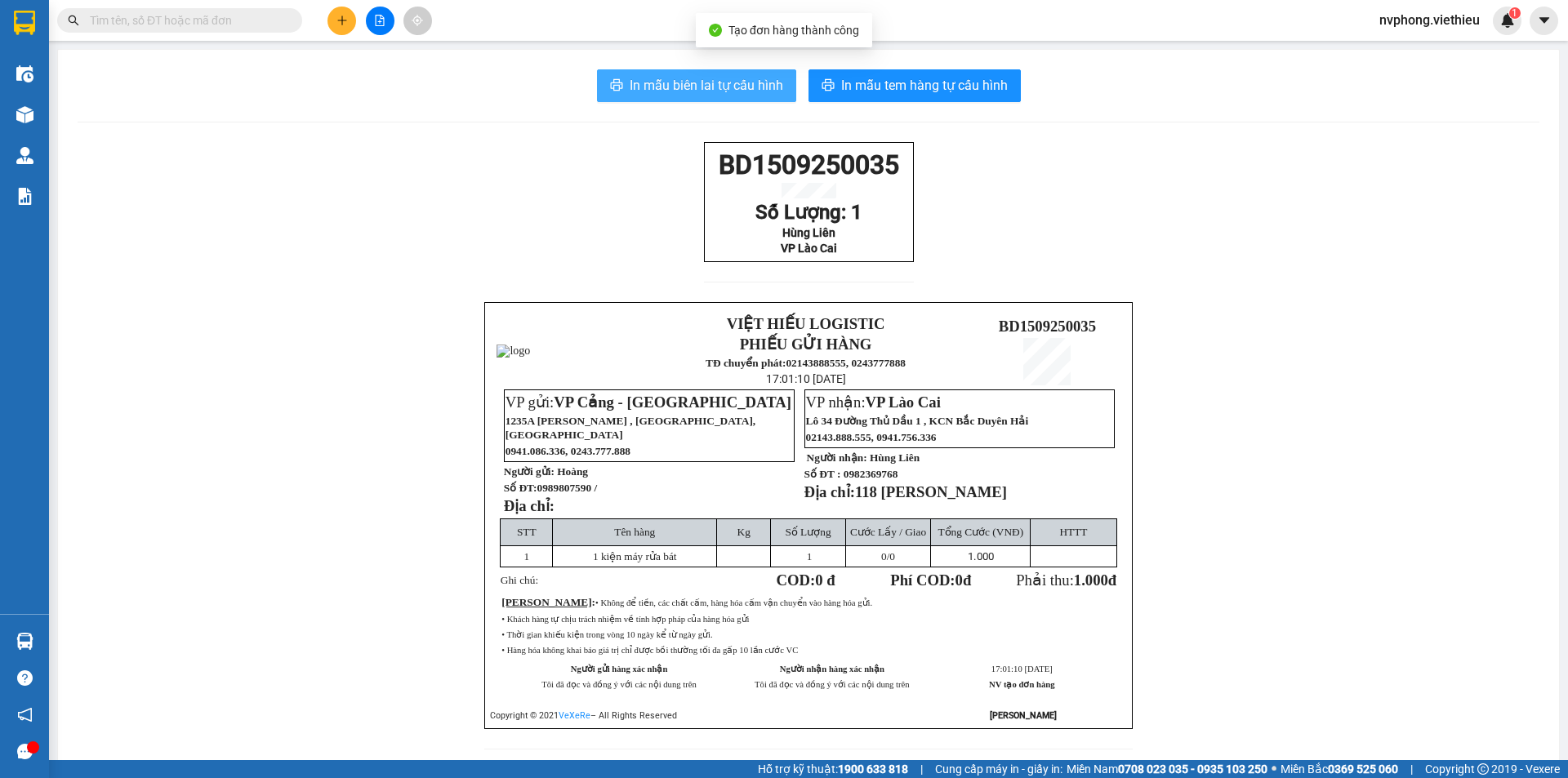
click at [753, 82] on span "In mẫu biên lai tự cấu hình" at bounding box center [707, 85] width 153 height 20
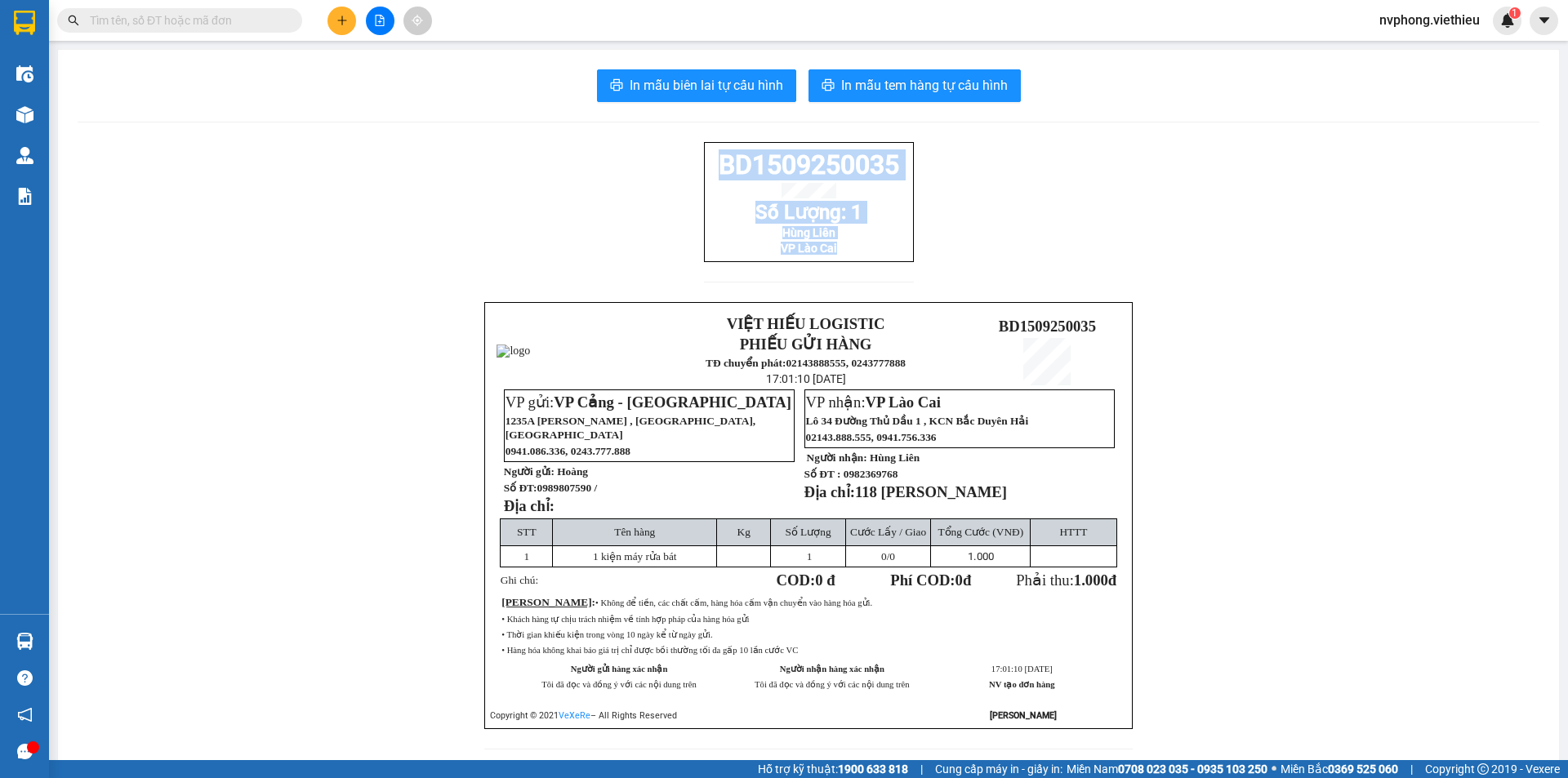
drag, startPoint x: 1189, startPoint y: 719, endPoint x: 704, endPoint y: 171, distance: 731.8
click at [704, 171] on div "BD1509250035 Số Lượng: 1 Hùng Liên VP Lào Cai" at bounding box center [809, 202] width 210 height 120
copy div "BD1509250035 Số Lượng: 1 Hùng Liên VP Lào Cai"
click at [346, 21] on icon "plus" at bounding box center [342, 20] width 11 height 11
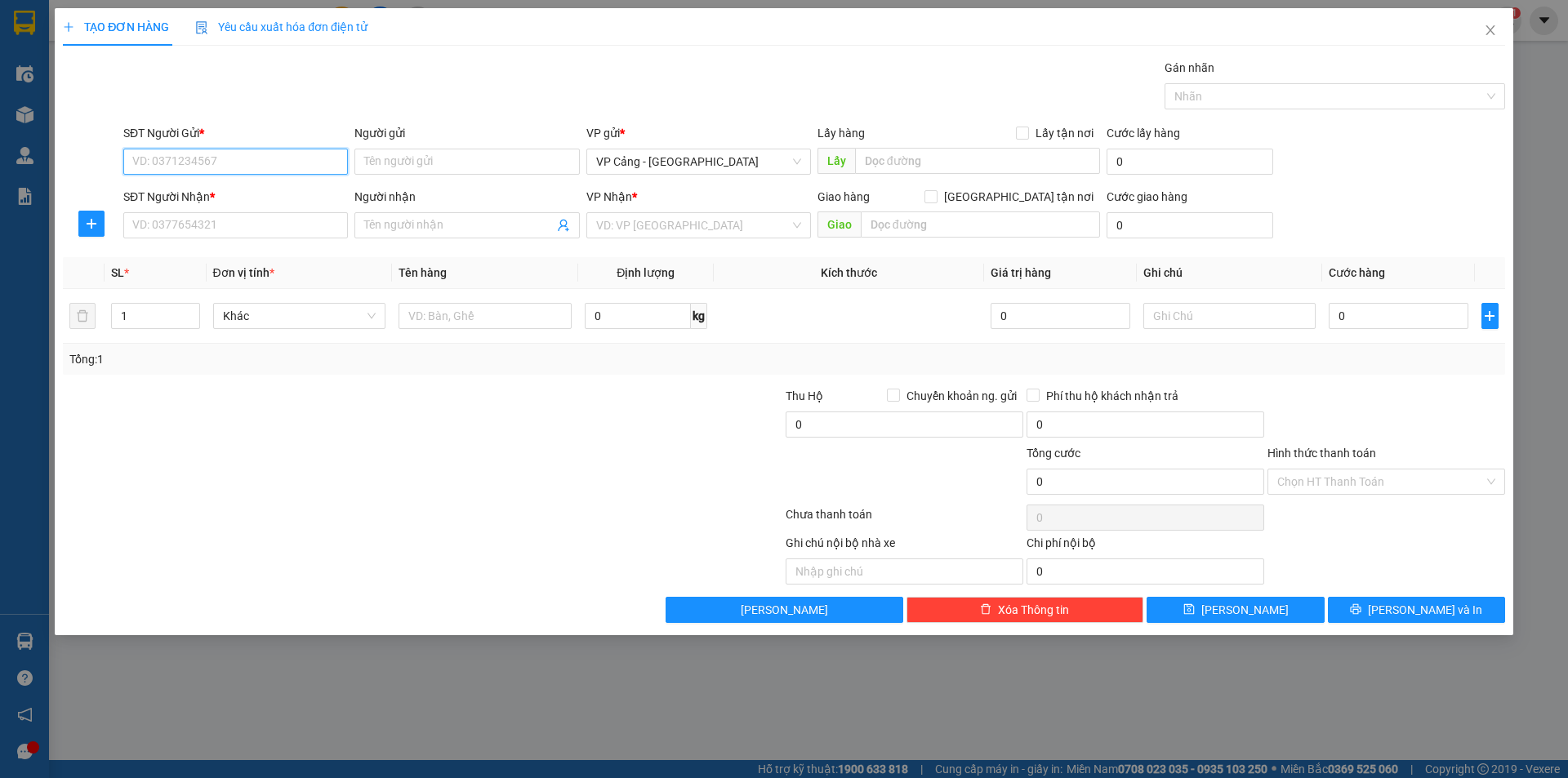
click at [234, 148] on input "SĐT Người Gửi *" at bounding box center [236, 161] width 225 height 26
type input "0359848437"
click at [215, 225] on input "SĐT Người Nhận *" at bounding box center [236, 225] width 225 height 26
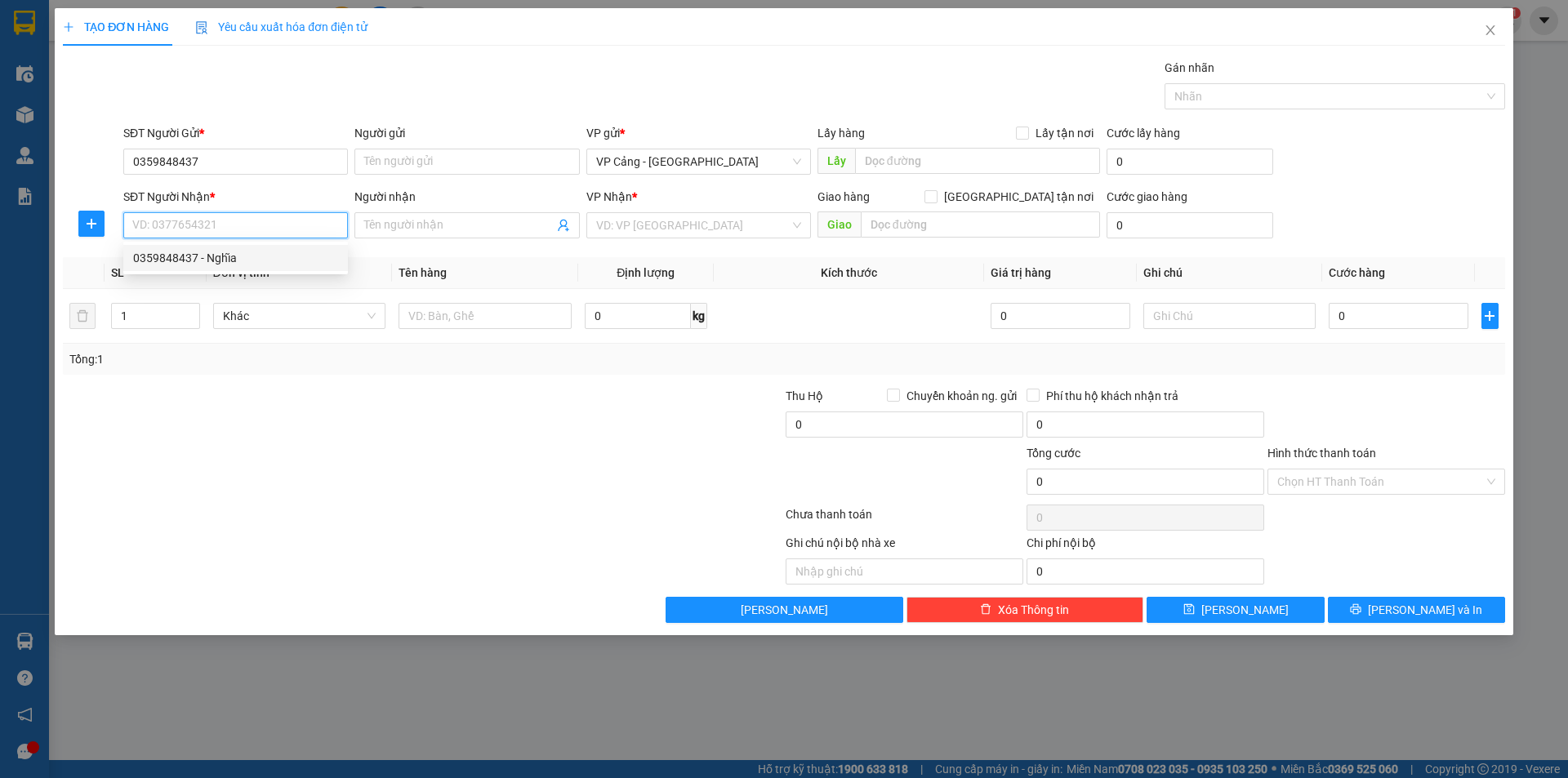
click at [182, 258] on div "0359848437 - Nghĩa" at bounding box center [235, 257] width 205 height 18
type input "0359848437"
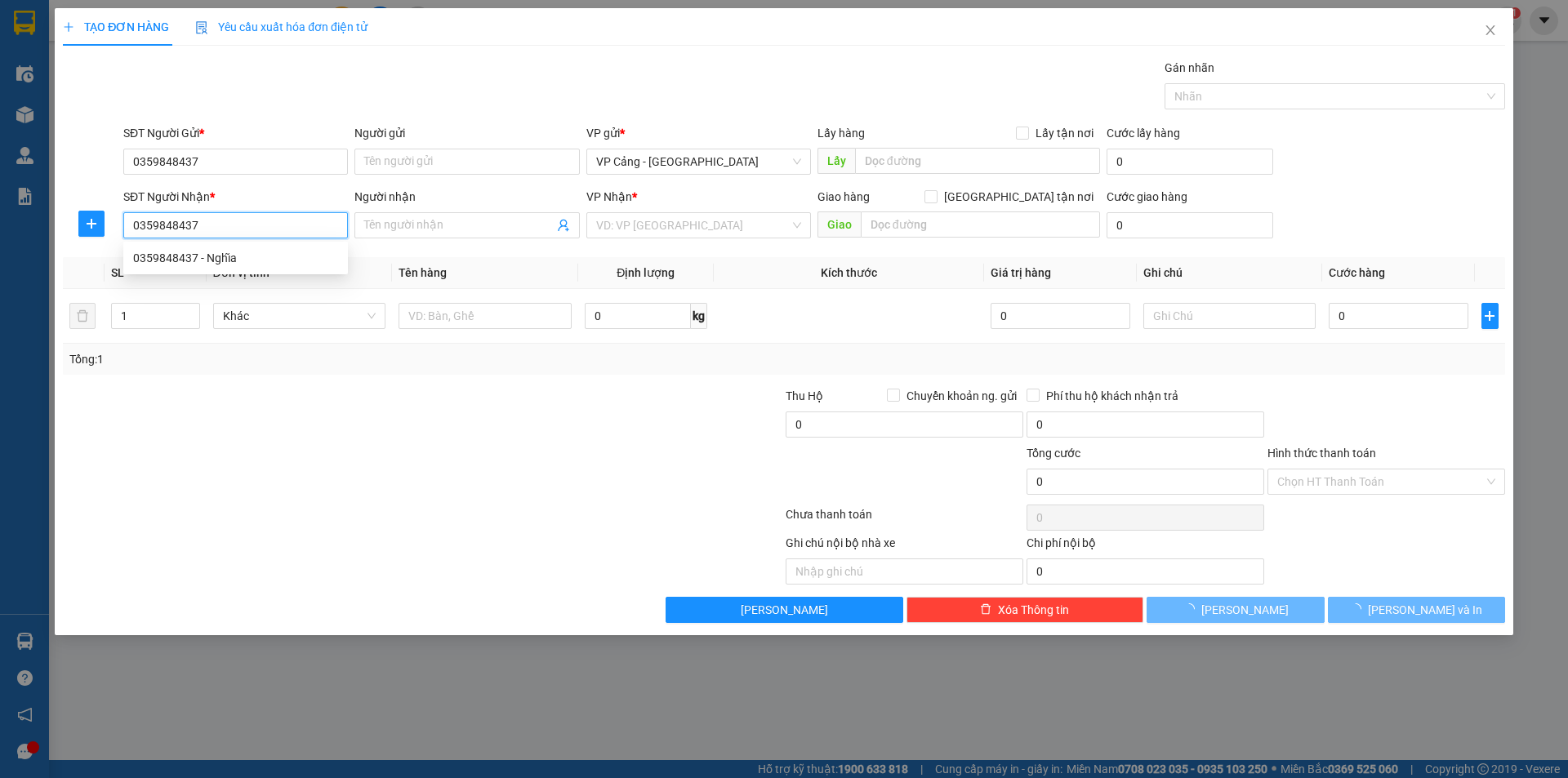
type input "Nghĩa"
checkbox input "true"
type input "Bệnh viện sản nhi, tỉnh [GEOGRAPHIC_DATA], [GEOGRAPHIC_DATA]"
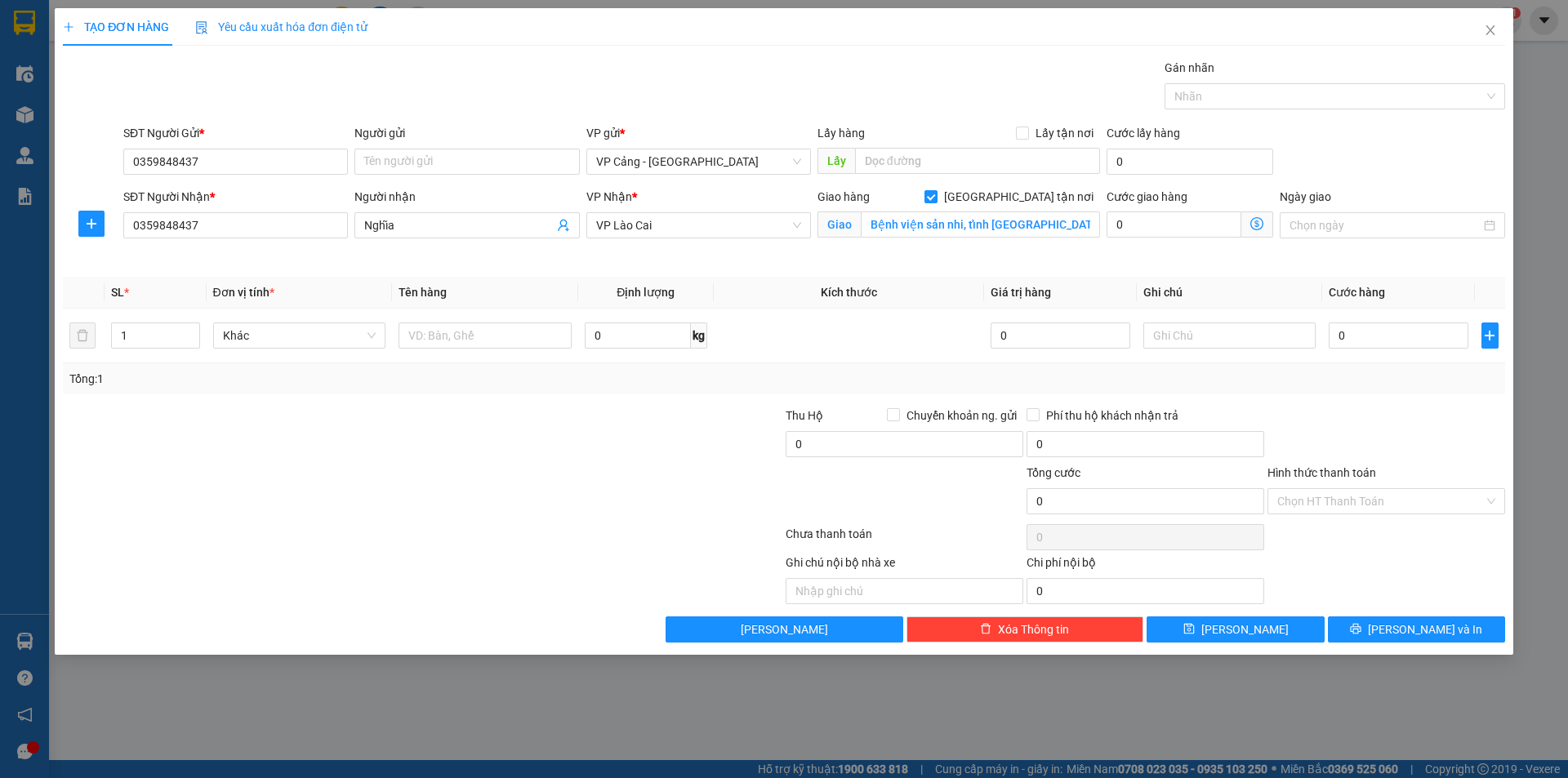
drag, startPoint x: 433, startPoint y: 425, endPoint x: 1567, endPoint y: 21, distance: 1203.8
click at [453, 425] on div at bounding box center [302, 435] width 481 height 57
click at [1486, 28] on icon "close" at bounding box center [1491, 30] width 13 height 13
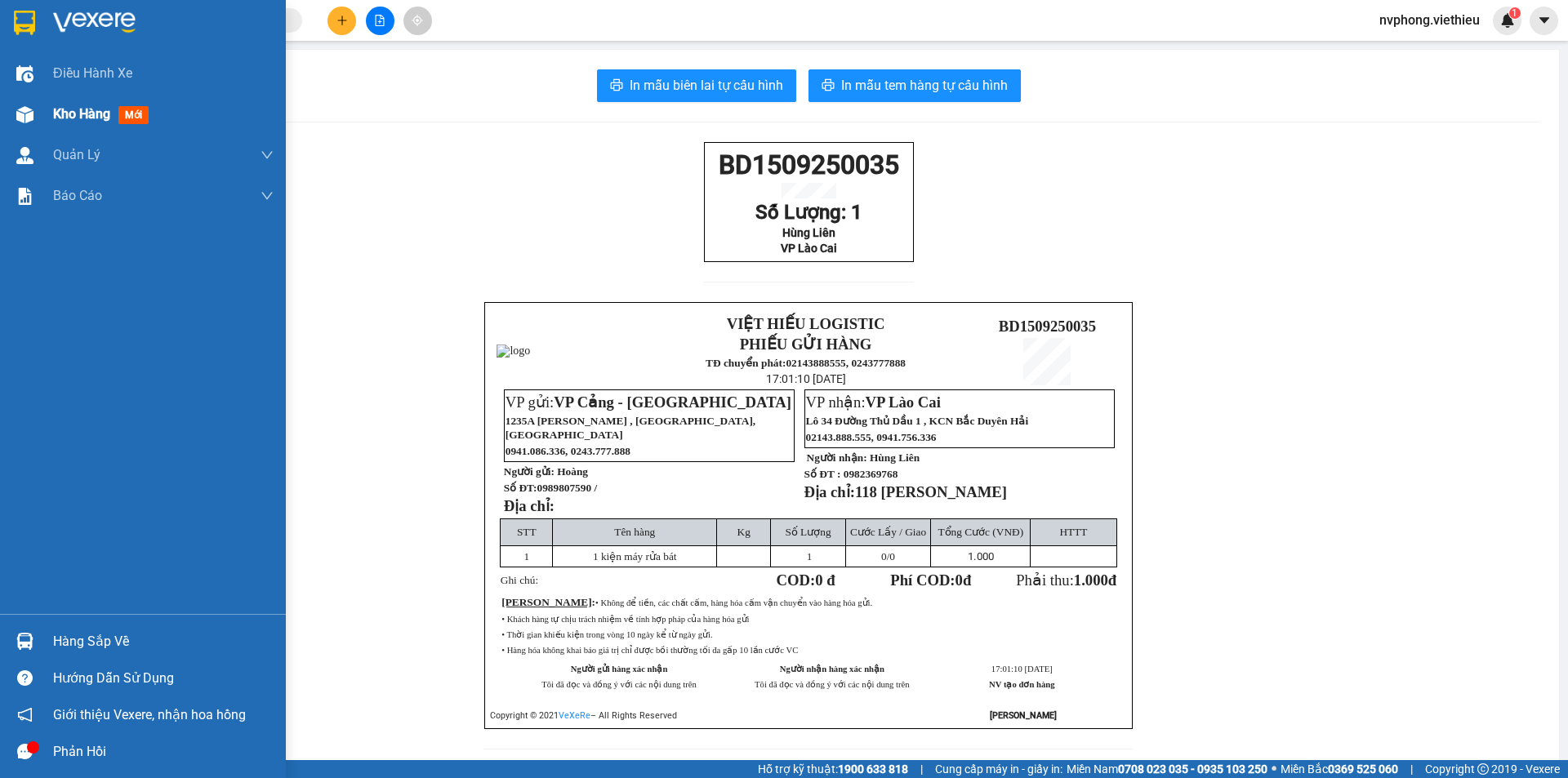
click at [73, 124] on div "Kho hàng mới" at bounding box center [104, 113] width 102 height 20
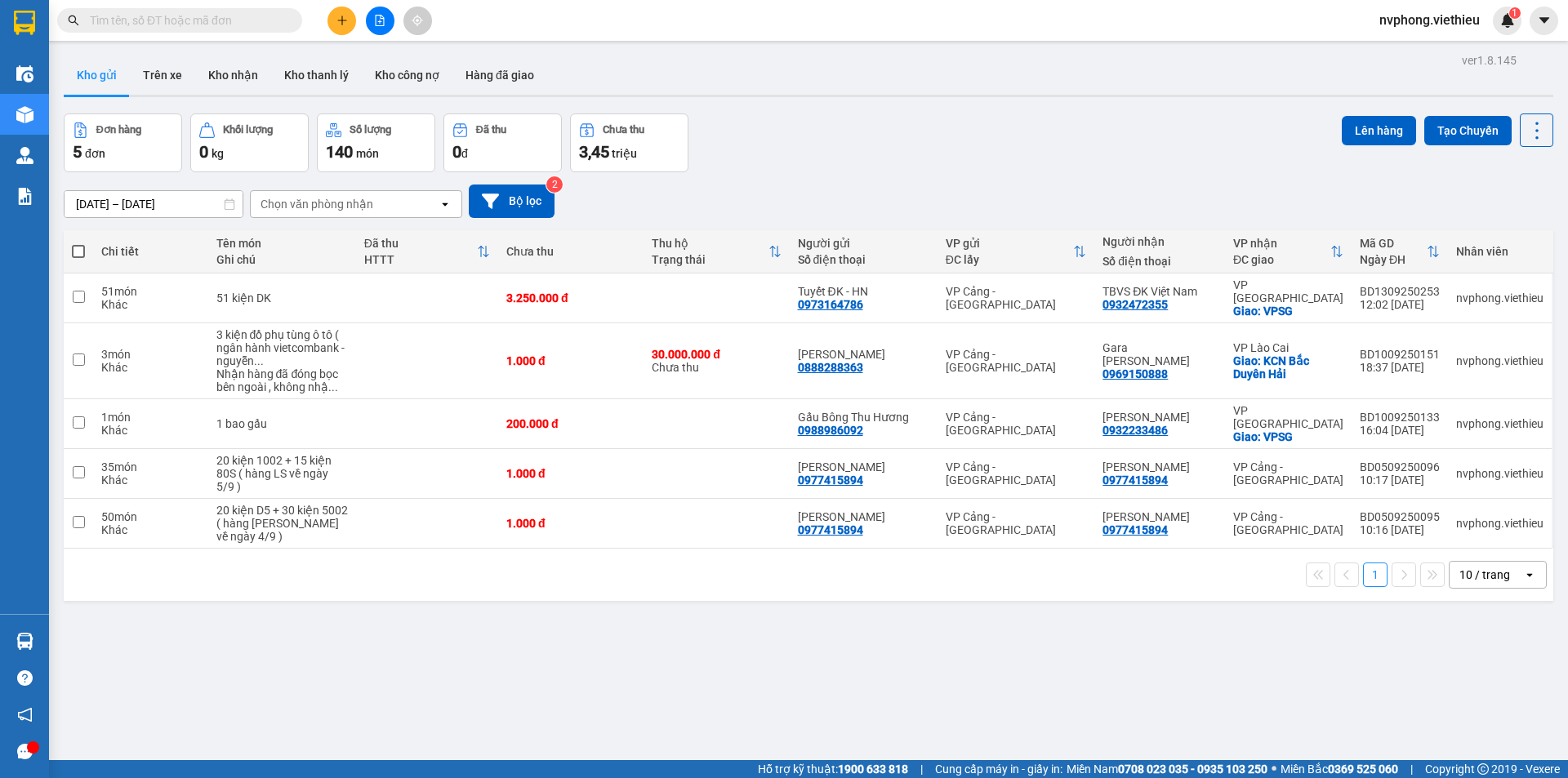
click at [145, 196] on input "01/09/2025 – 13/09/2025" at bounding box center [153, 204] width 178 height 26
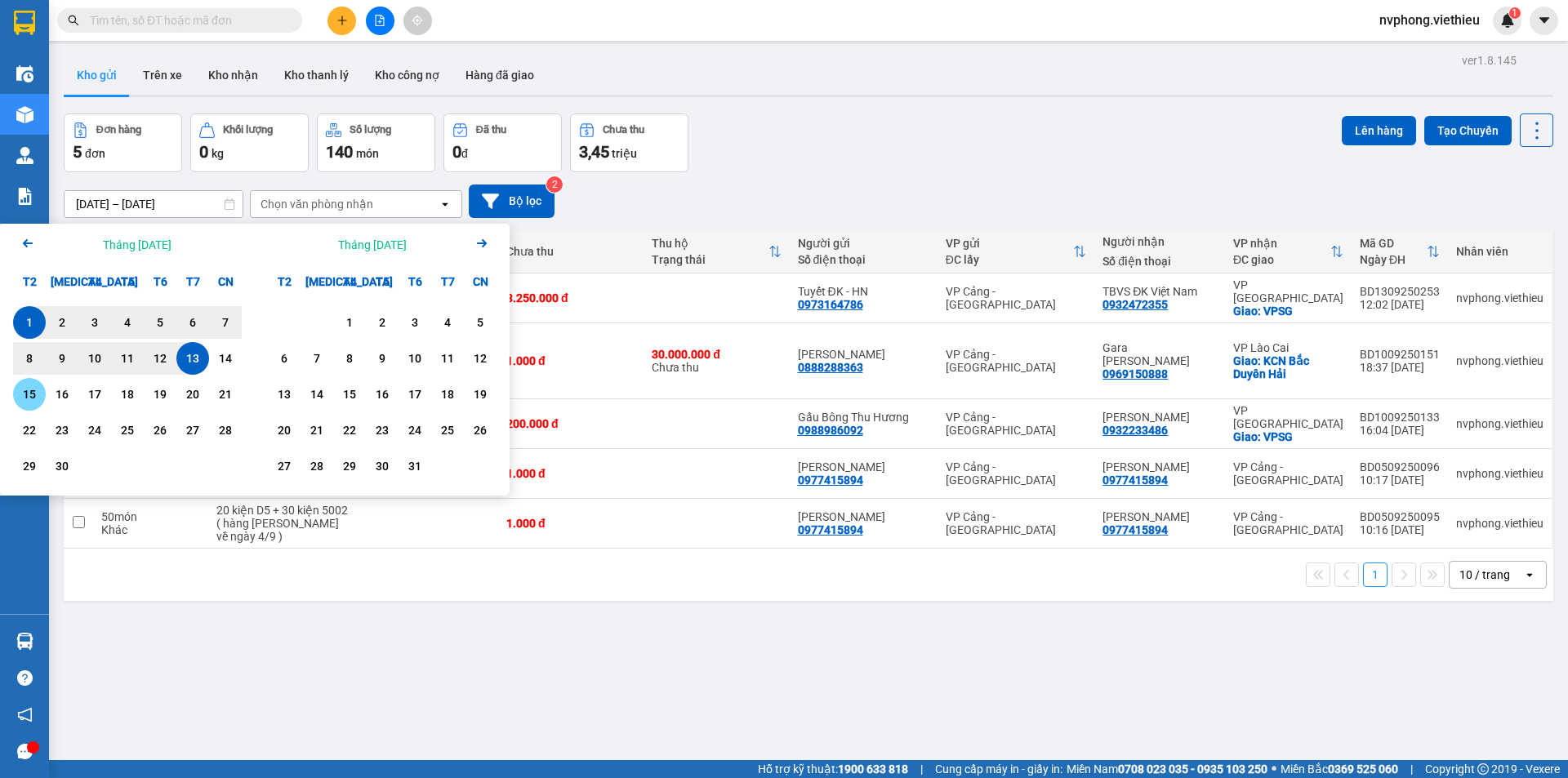
click at [24, 393] on div "15" at bounding box center [29, 394] width 23 height 19
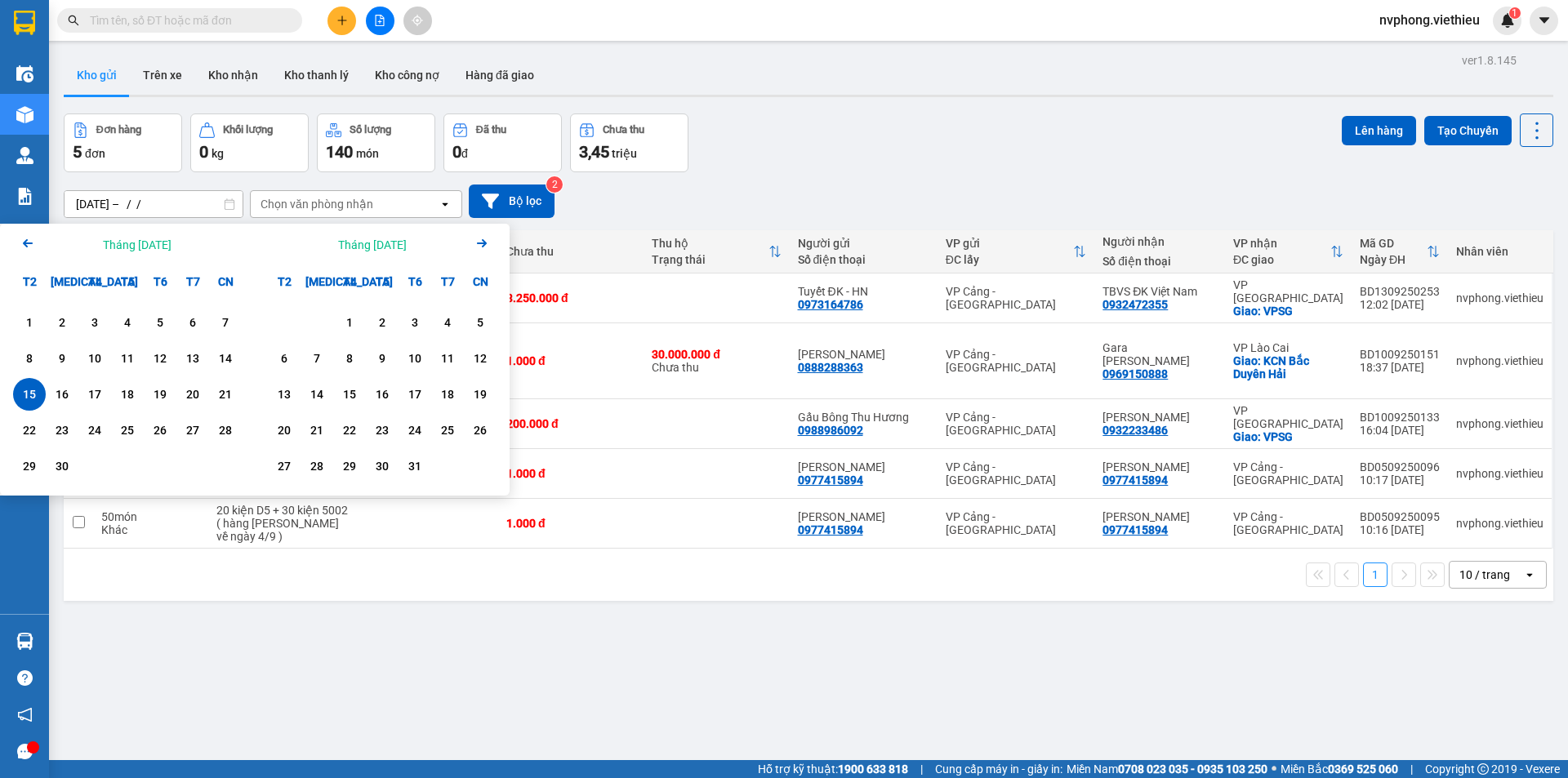
click at [187, 206] on input "15/09/2025 – / /" at bounding box center [153, 204] width 178 height 26
click at [25, 399] on div "15" at bounding box center [29, 394] width 23 height 19
type input "15/09/2025 – 15/09/2025"
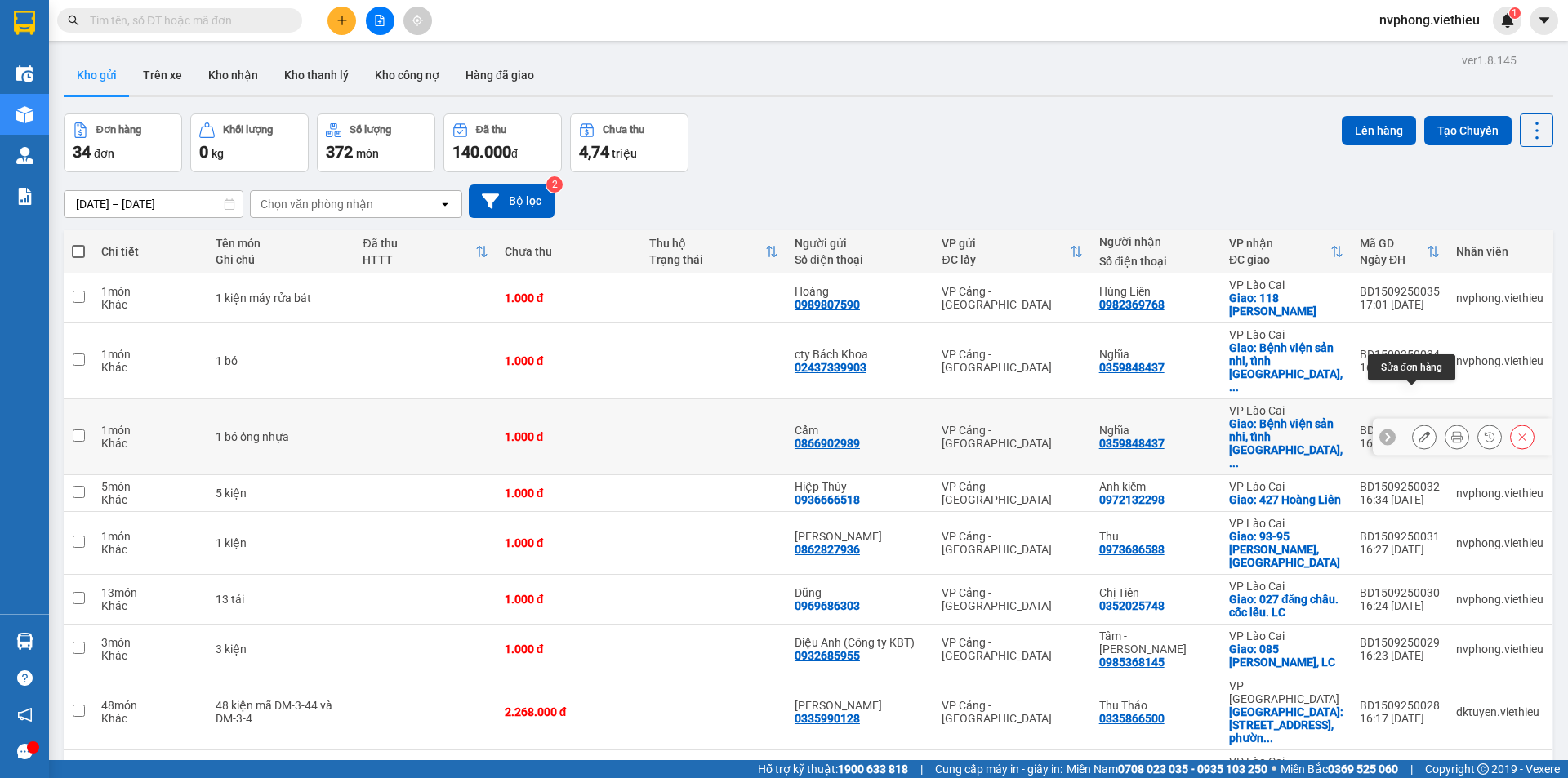
click at [1413, 423] on button at bounding box center [1424, 437] width 23 height 29
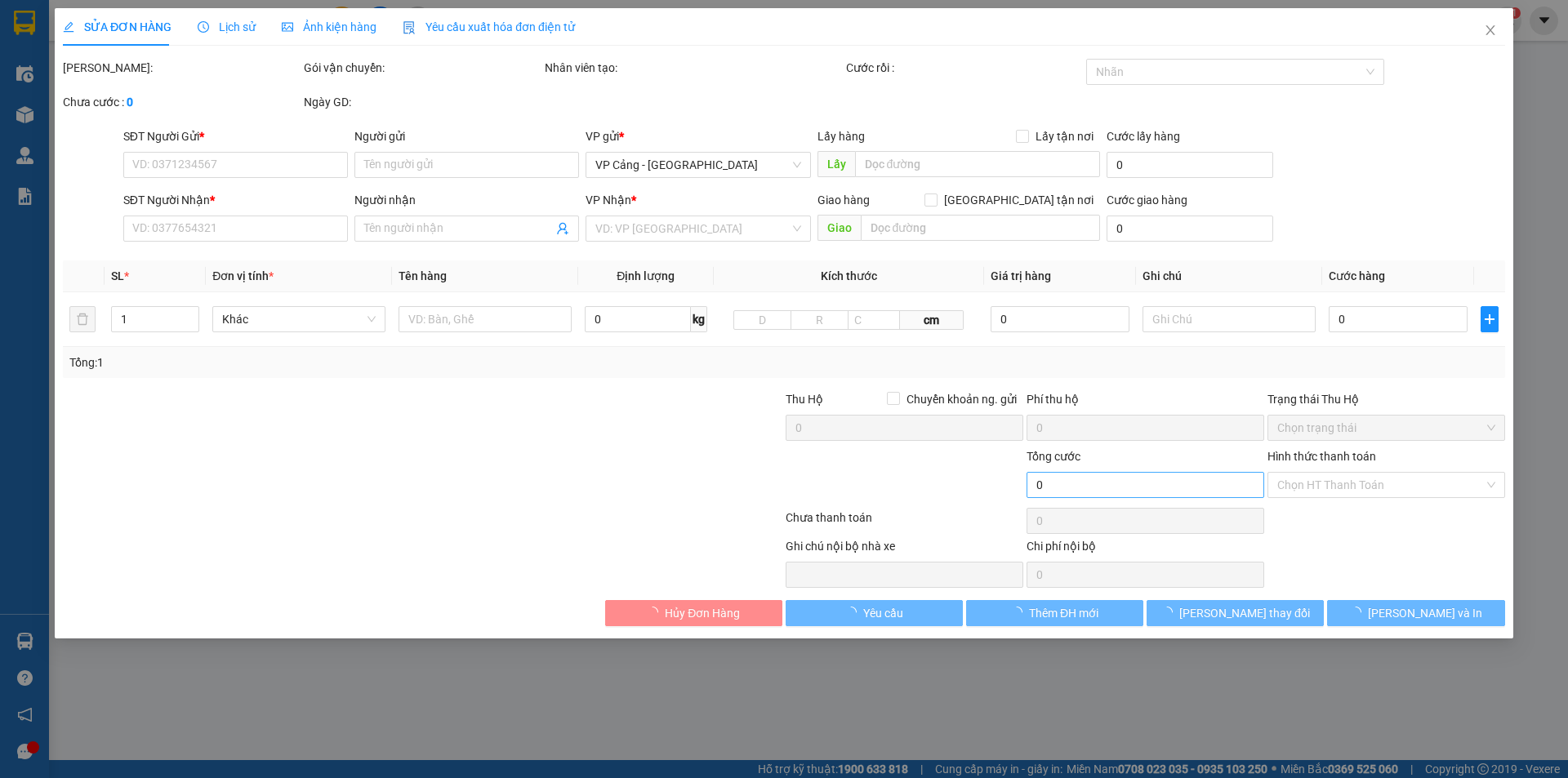
type input "0866902989"
type input "Cẩm"
type input "0359848437"
type input "Nghĩa"
checkbox input "true"
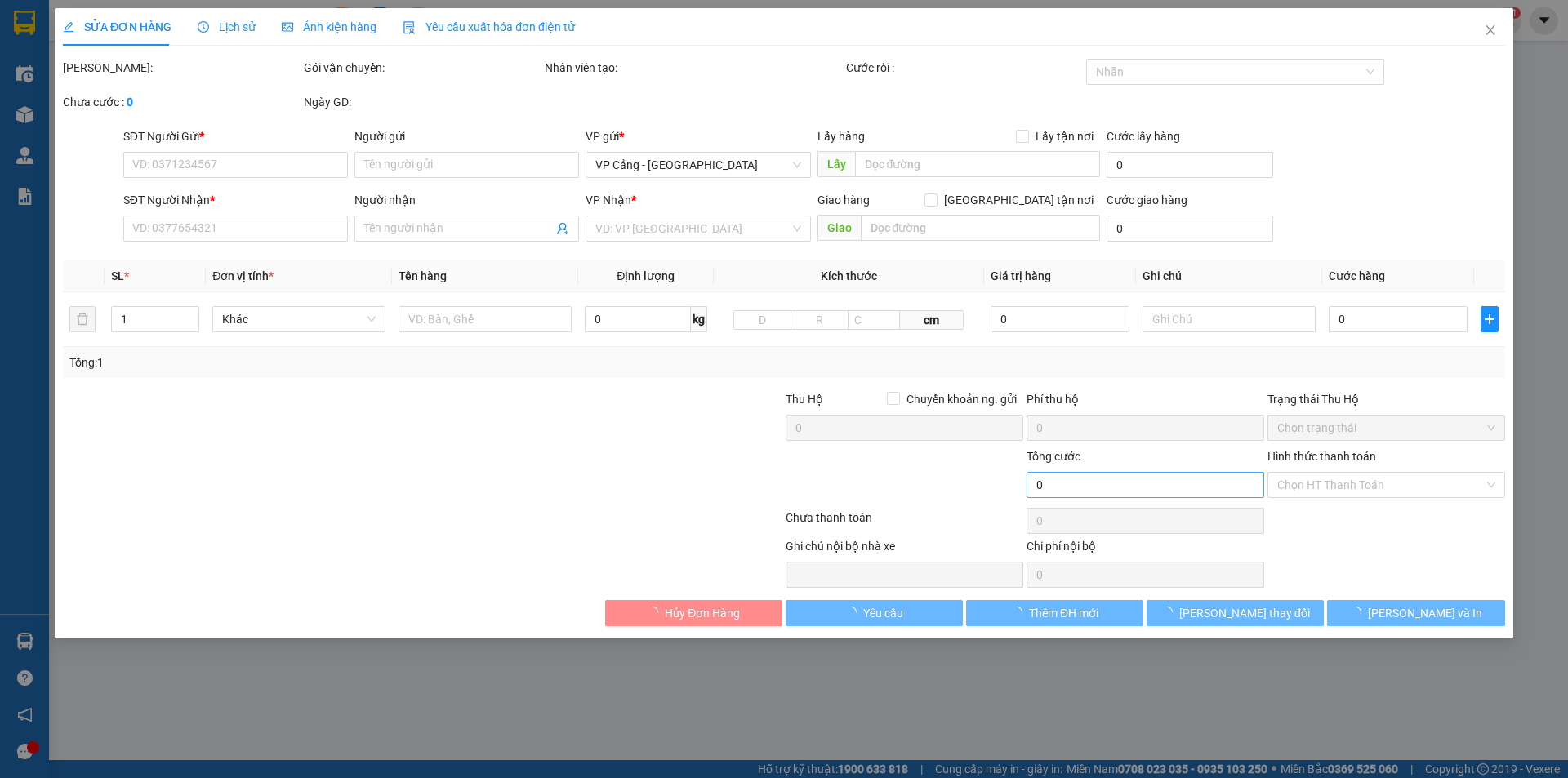
type input "Bệnh viện sản nhi, tỉnh [GEOGRAPHIC_DATA], [GEOGRAPHIC_DATA]"
type input "1.000"
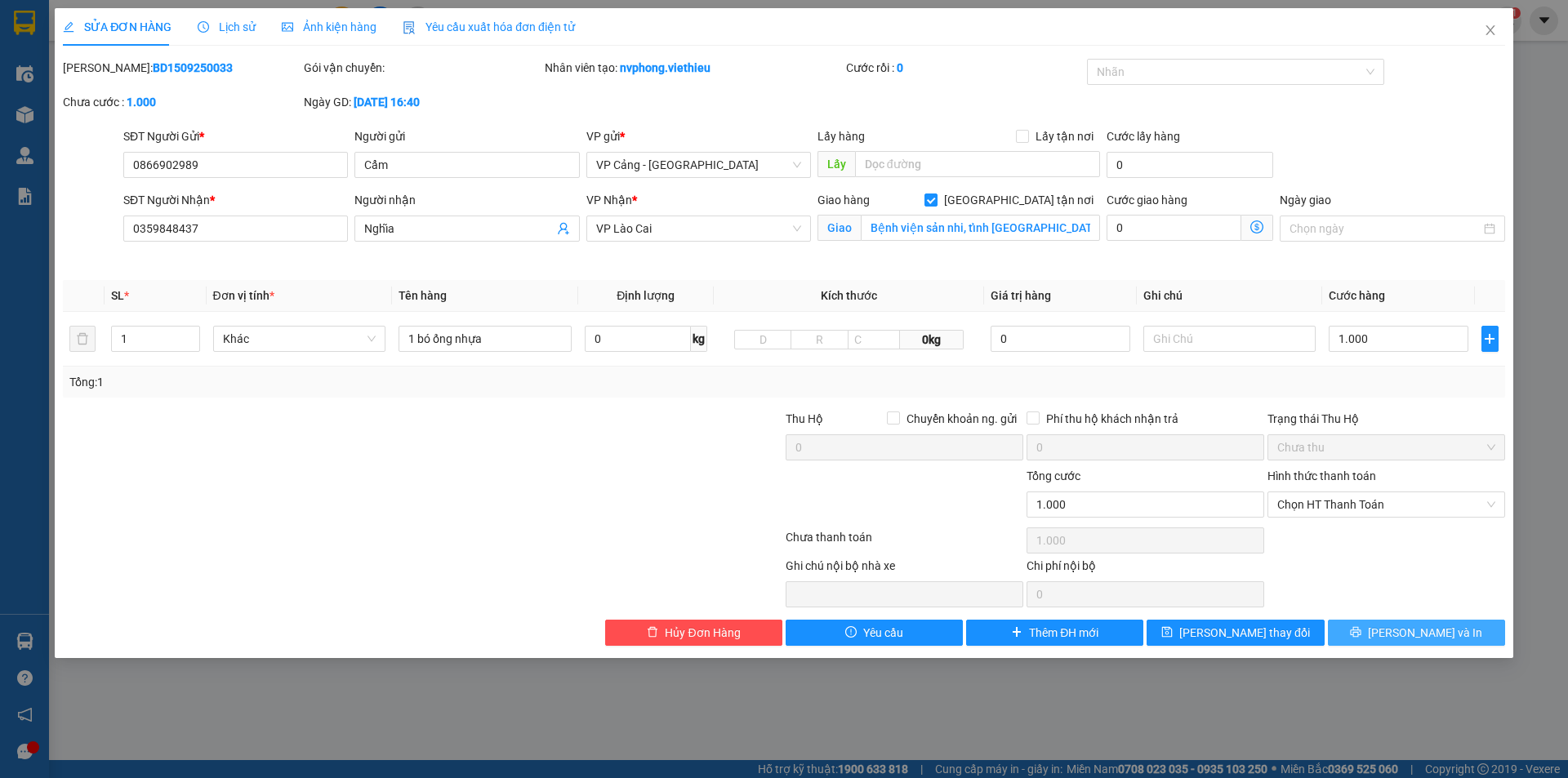
click at [1361, 635] on icon "printer" at bounding box center [1356, 631] width 11 height 11
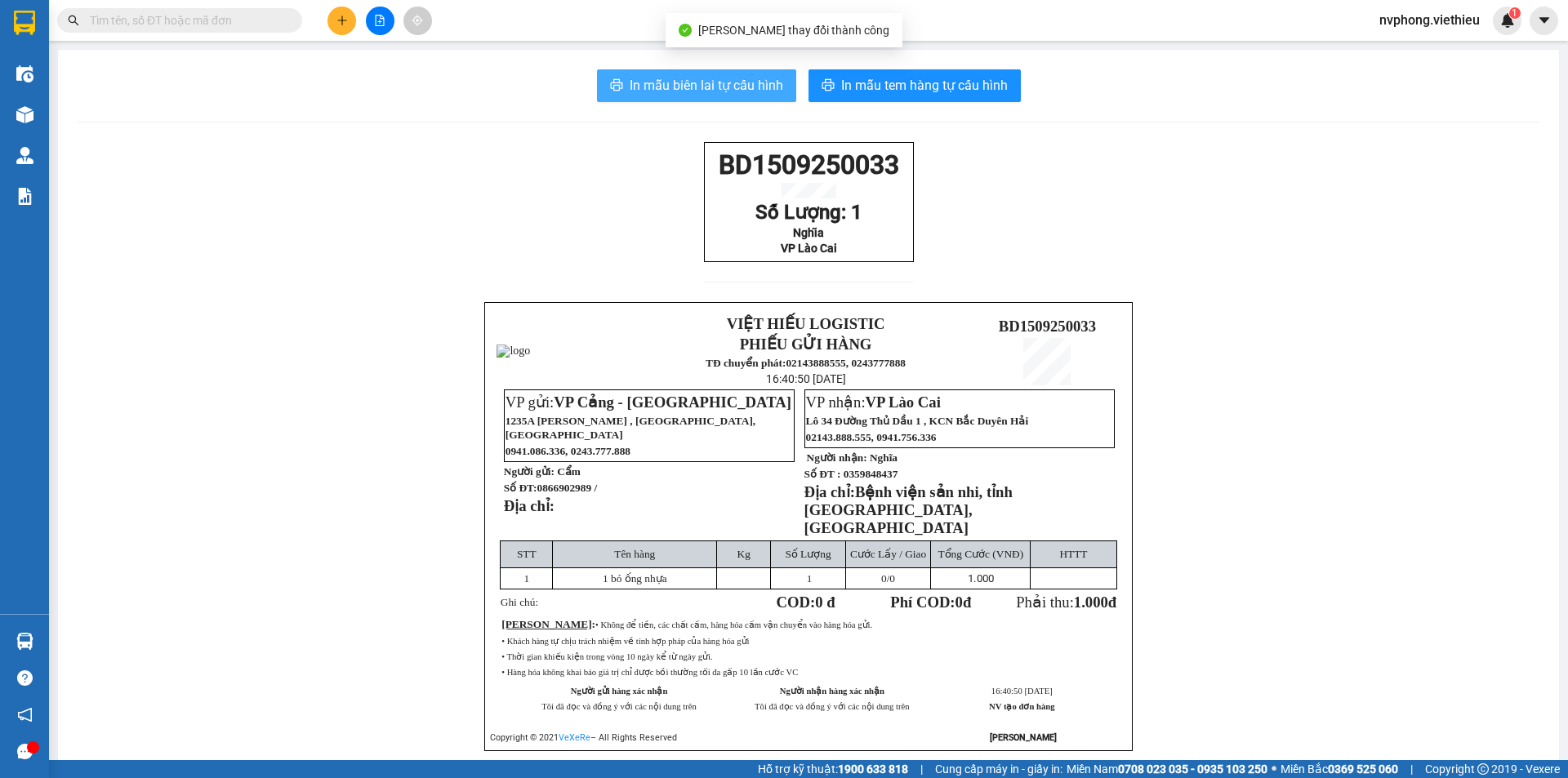
click at [727, 87] on span "In mẫu biên lai tự cấu hình" at bounding box center [707, 85] width 153 height 20
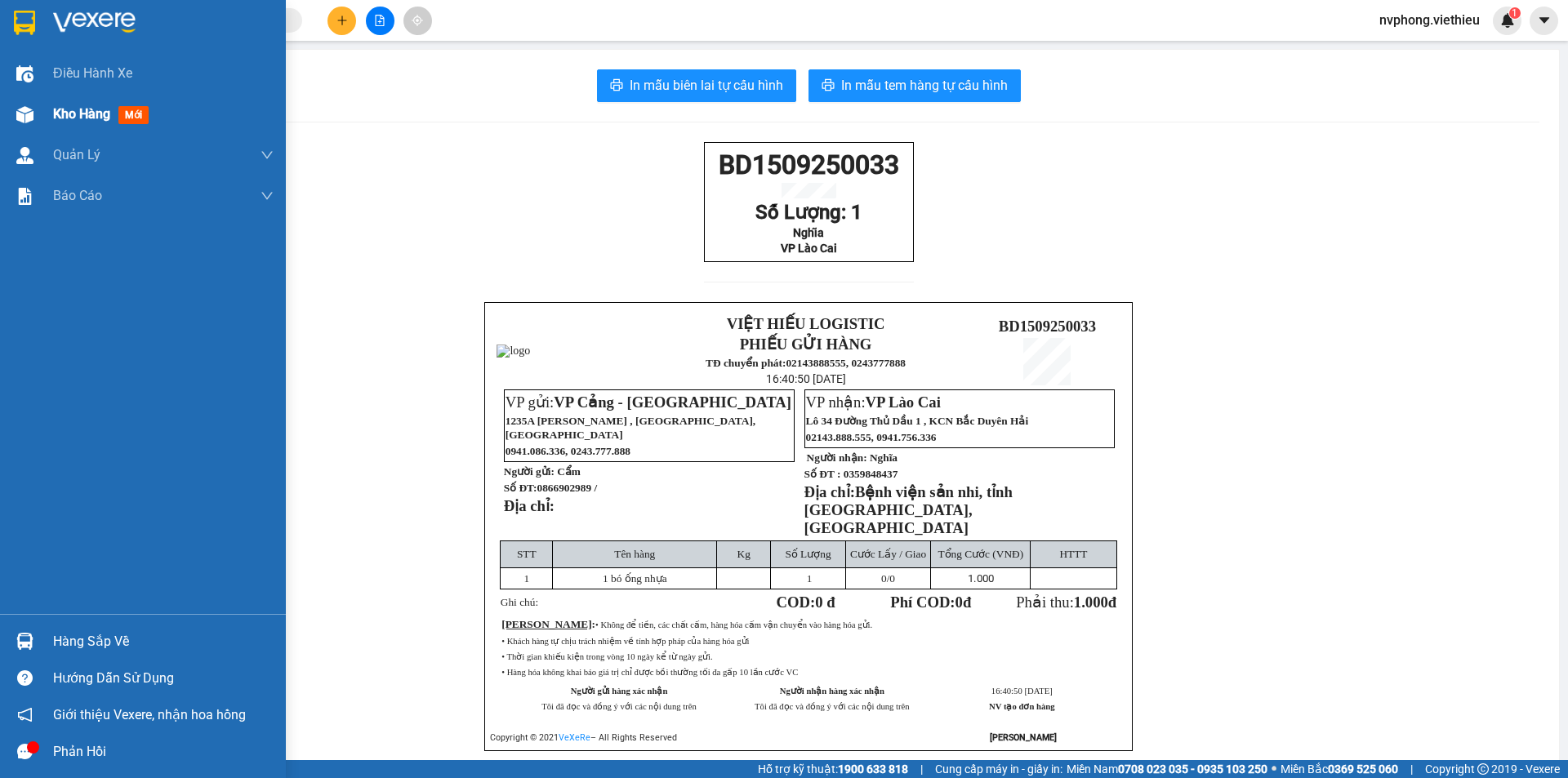
click at [84, 124] on div "Kho hàng mới" at bounding box center [104, 113] width 102 height 20
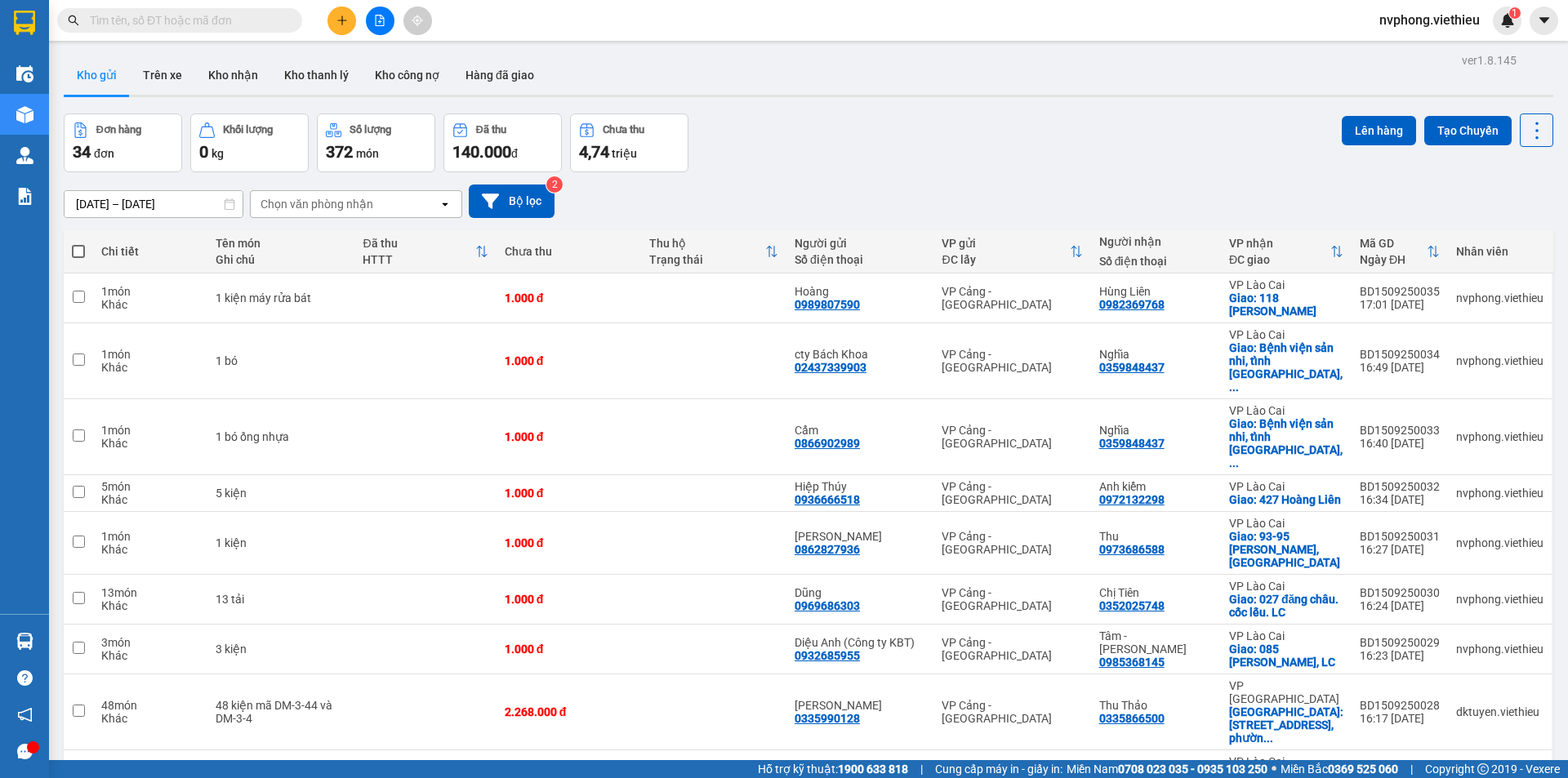
click at [339, 205] on div "Chọn văn phòng nhận" at bounding box center [316, 205] width 113 height 17
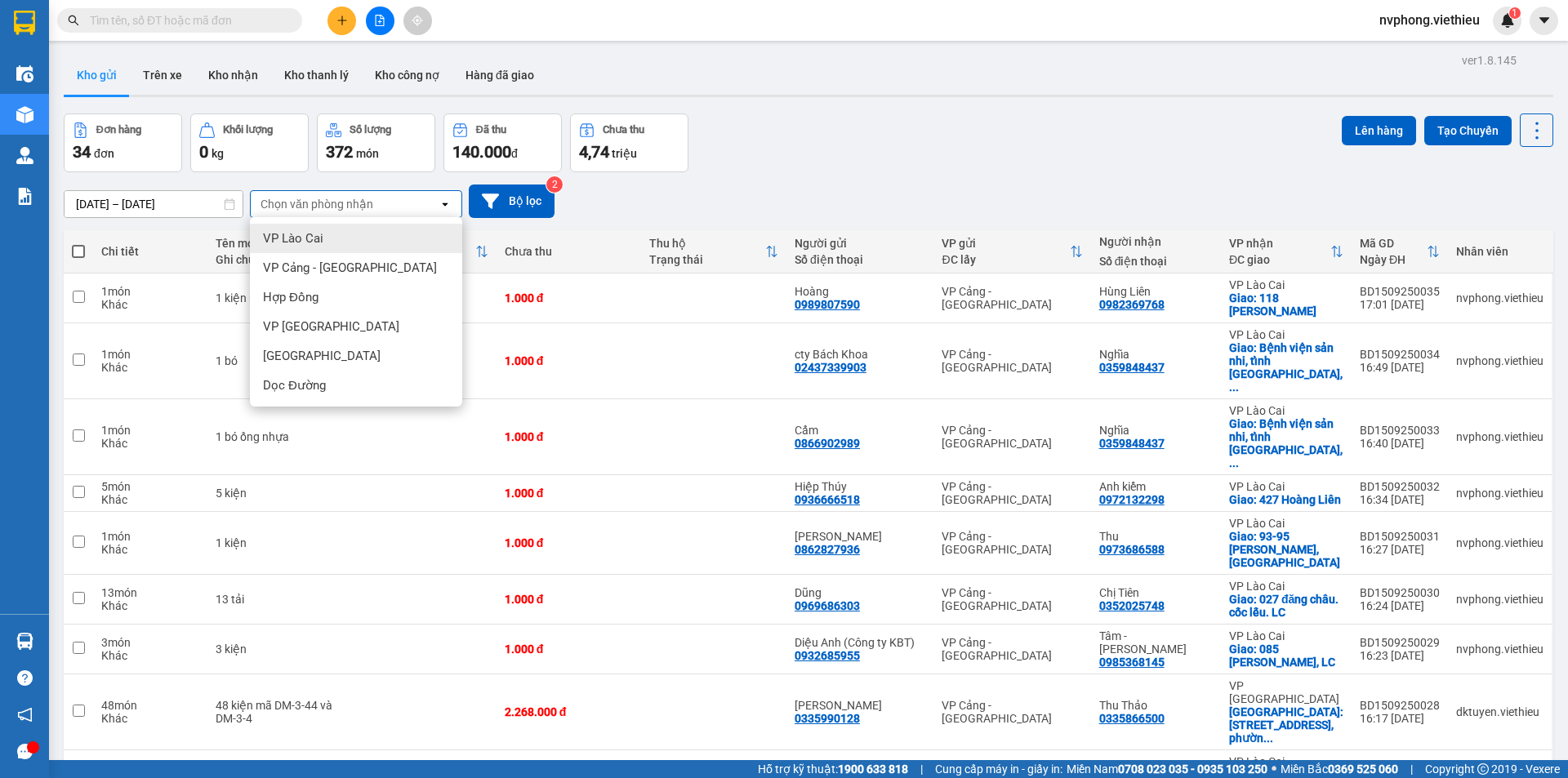
click at [896, 178] on div "15/09/2025 – 15/09/2025 Press the down arrow key to interact with the calendar …" at bounding box center [808, 201] width 1490 height 58
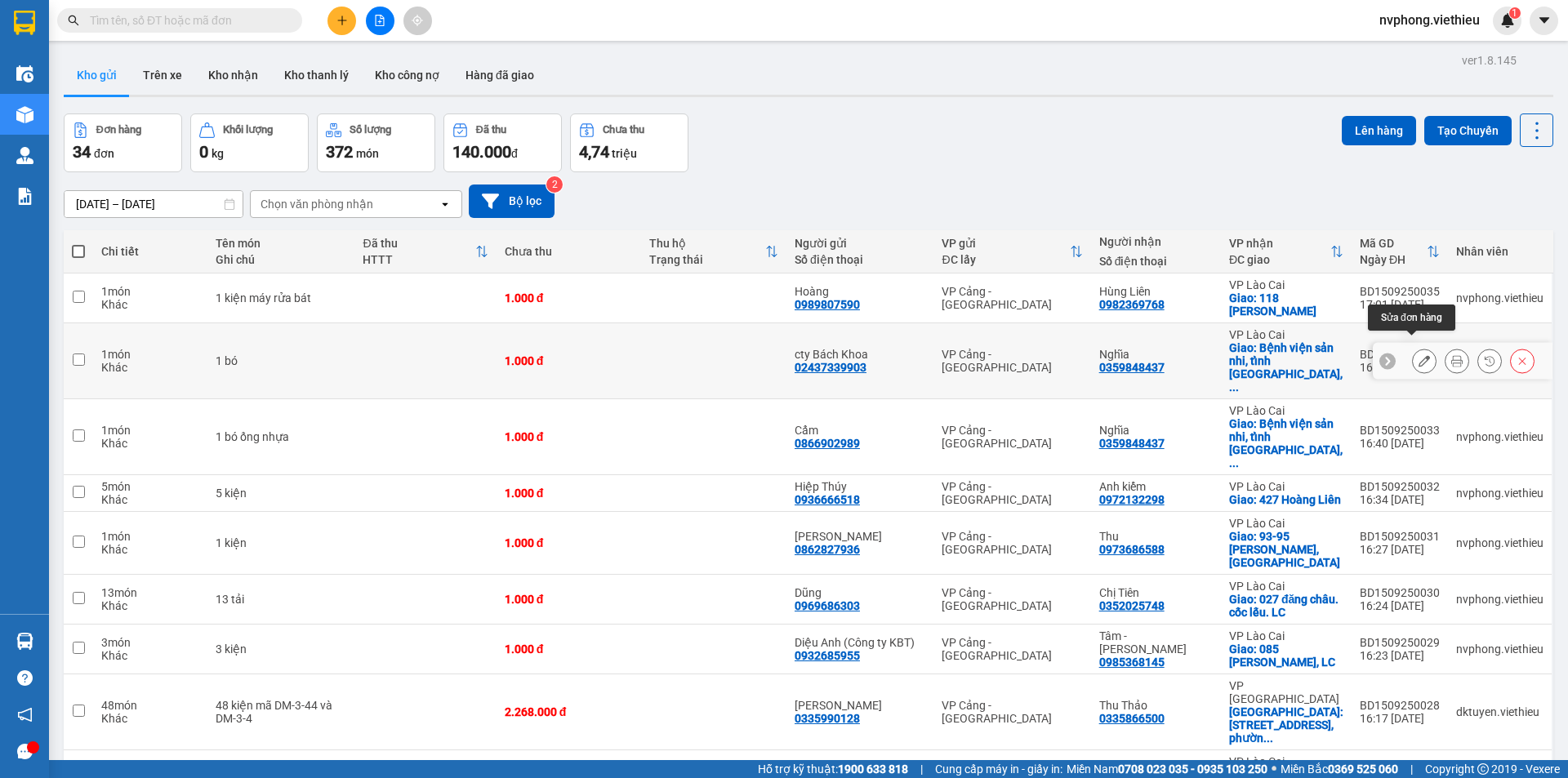
click at [1419, 355] on icon at bounding box center [1424, 360] width 11 height 11
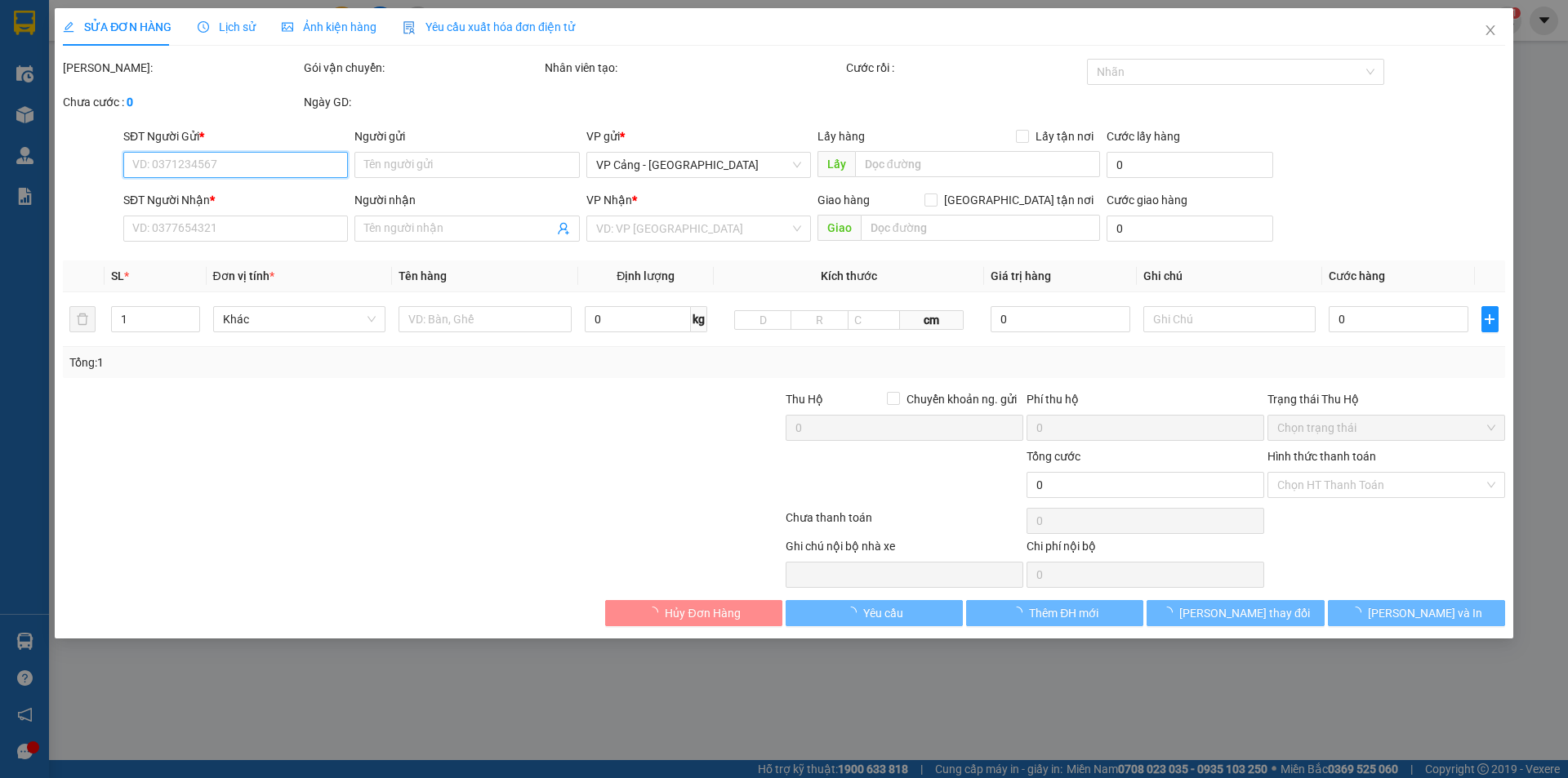
type input "02437339903"
type input "cty Bách Khoa"
type input "0359848437"
type input "Nghĩa"
checkbox input "true"
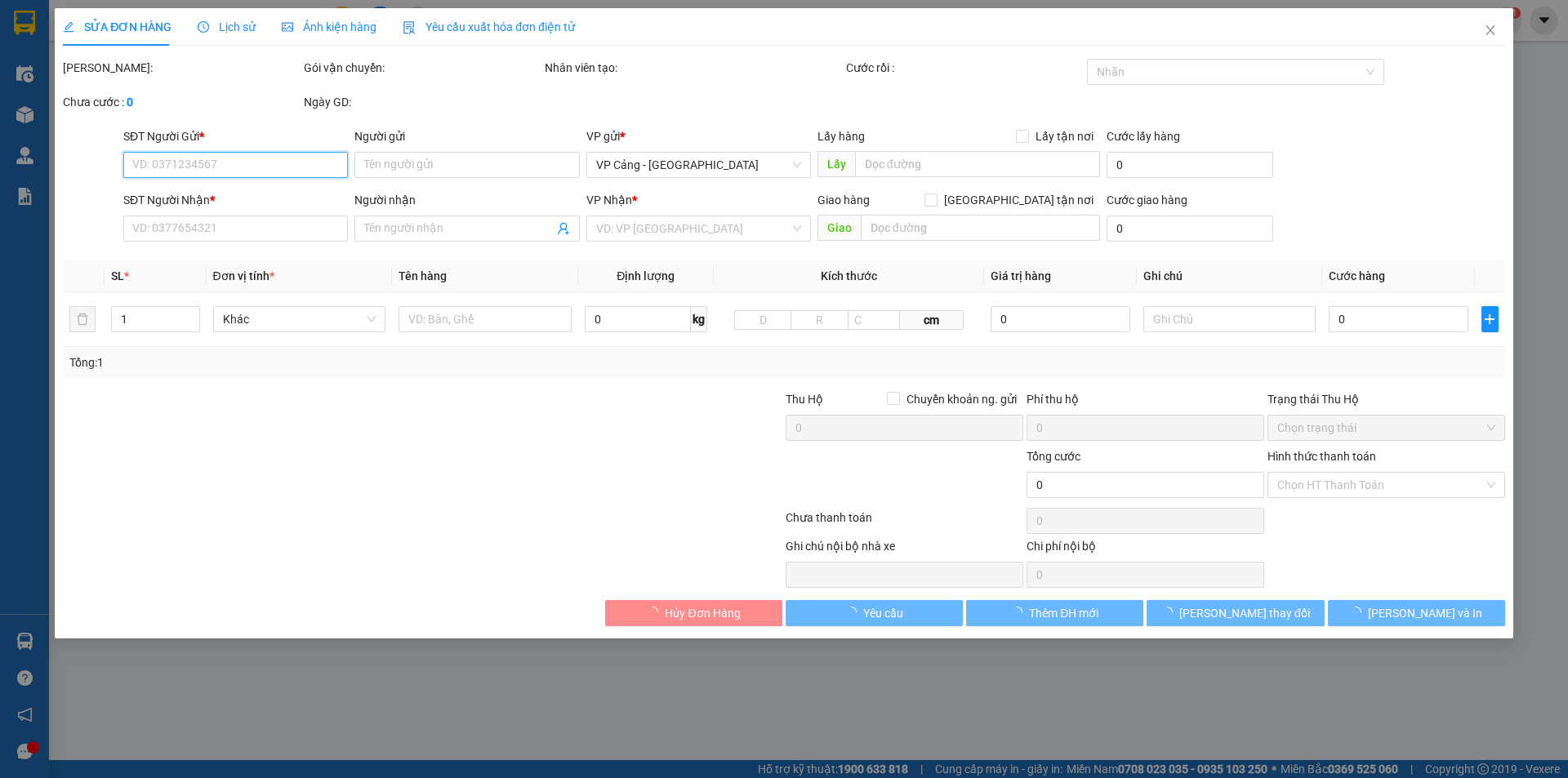
type input "Bệnh viện sản nhi, tỉnh [GEOGRAPHIC_DATA], [GEOGRAPHIC_DATA]"
type input "1.000"
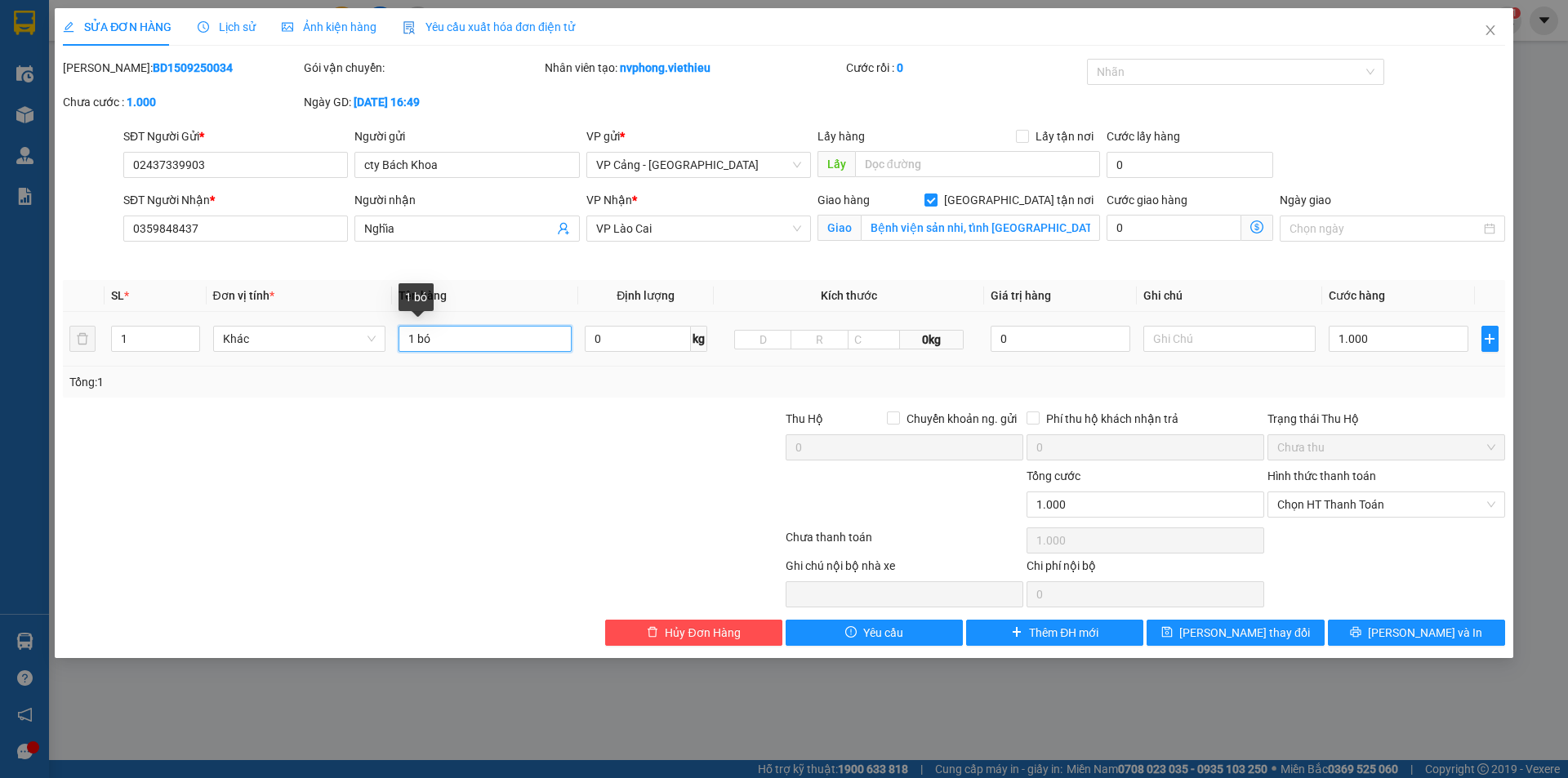
click at [460, 346] on input "1 bó" at bounding box center [485, 338] width 173 height 26
type input "1 bó ( hàng để kho chờ đủ hàng lên thứ 4 mới giao hàng )"
click at [1218, 631] on span "Lưu thay đổi" at bounding box center [1245, 632] width 131 height 18
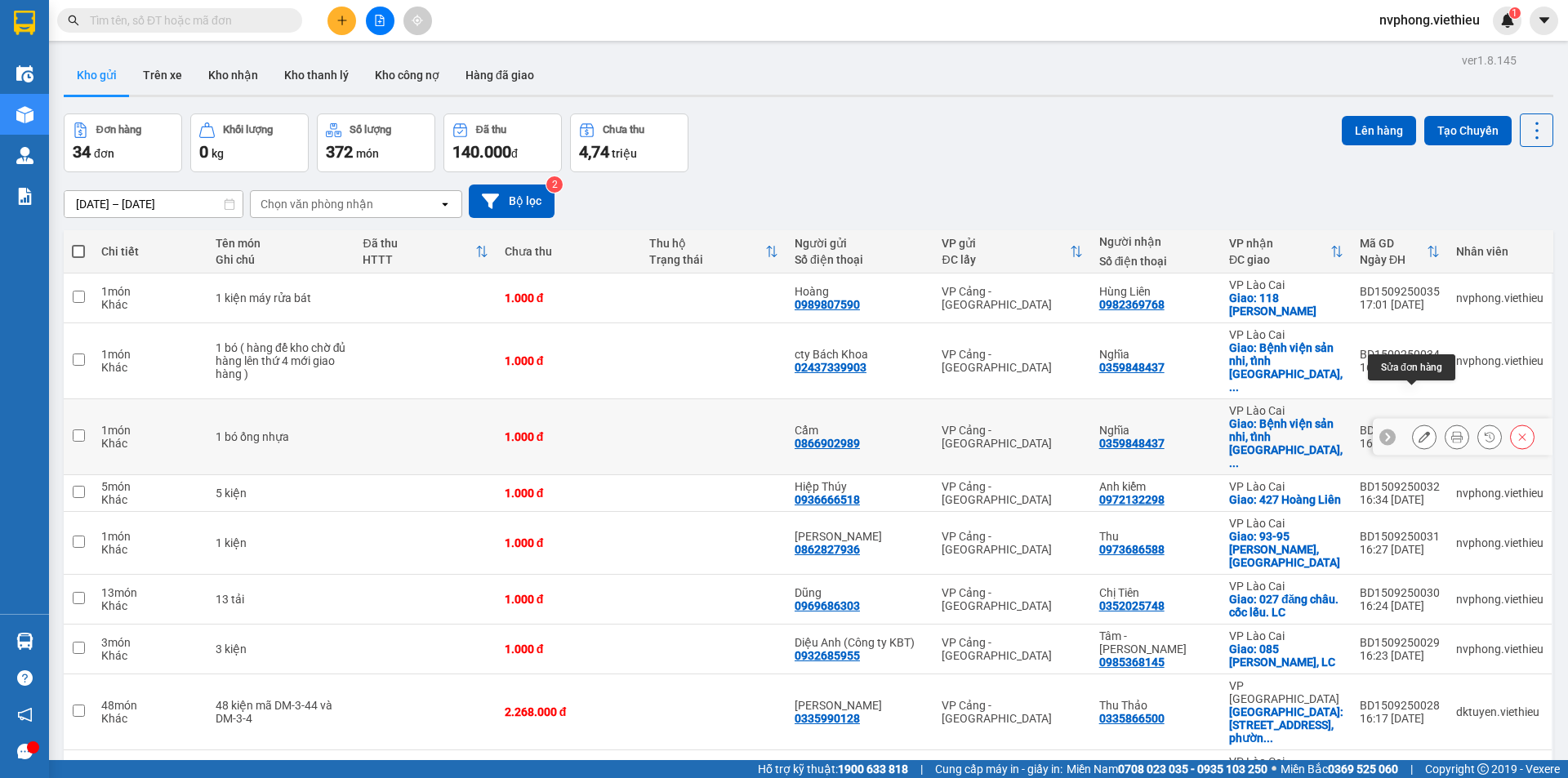
click at [1419, 431] on icon at bounding box center [1424, 437] width 11 height 11
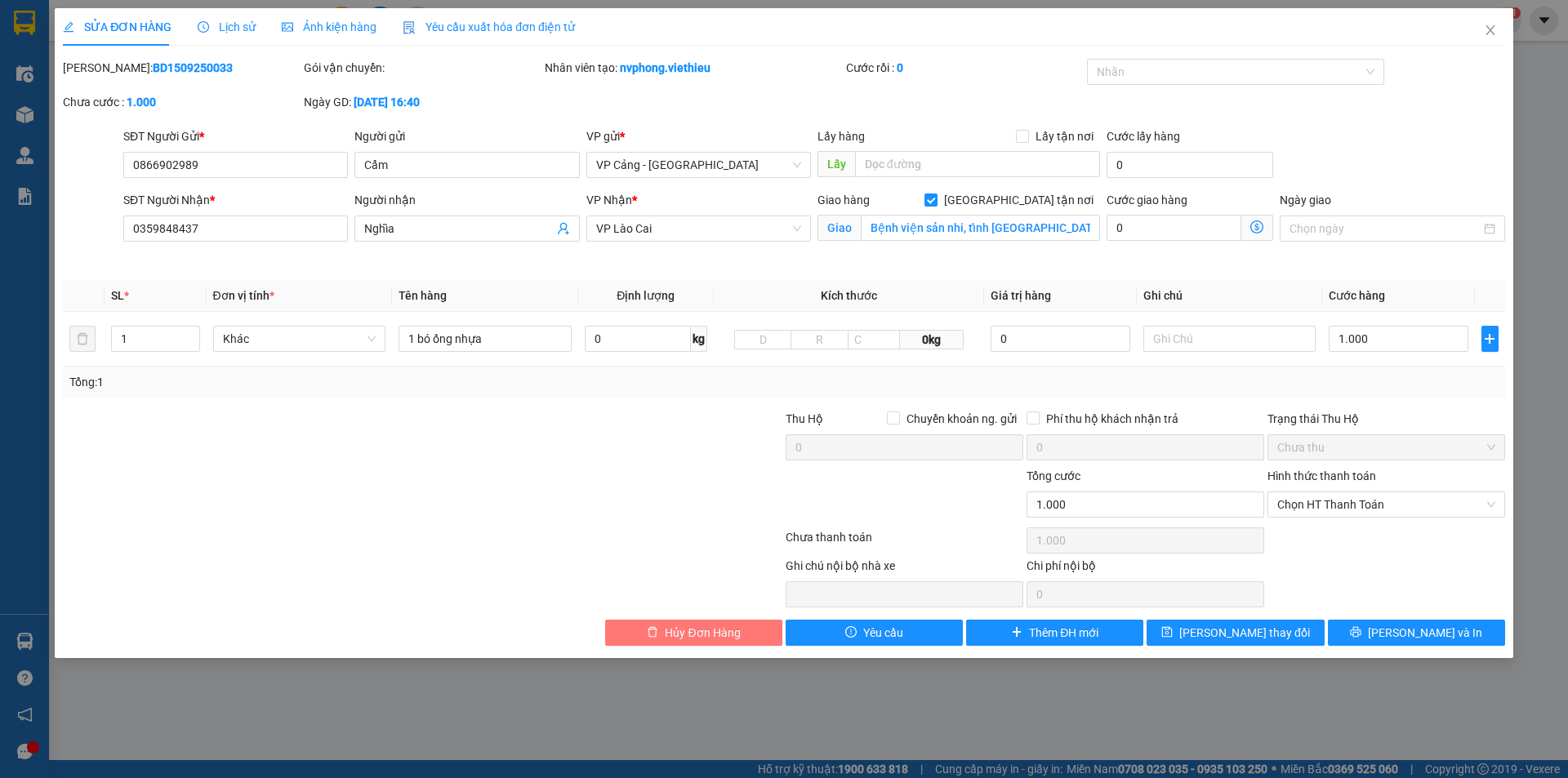
click at [699, 626] on span "Hủy Đơn Hàng" at bounding box center [702, 632] width 75 height 18
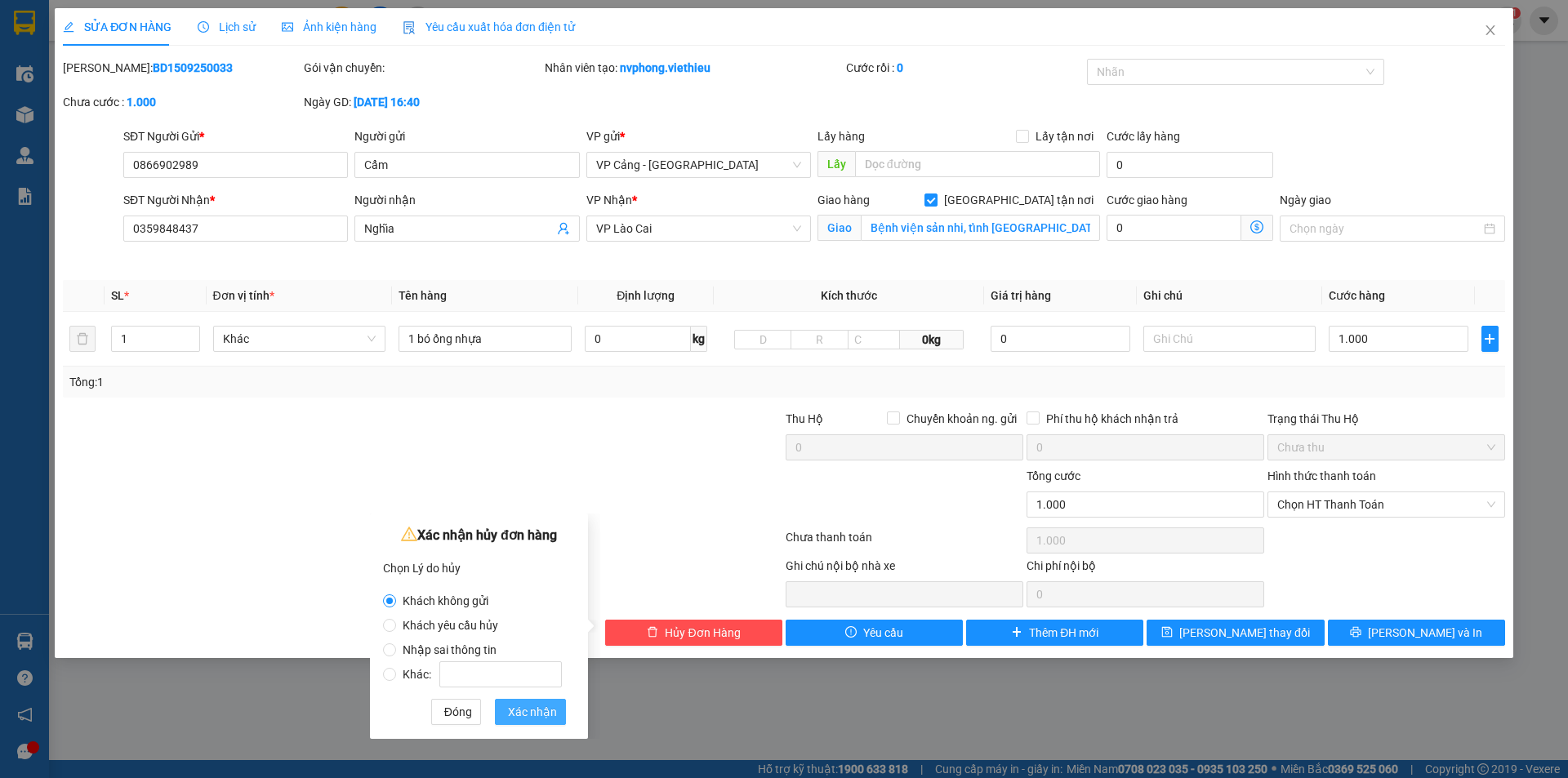
click at [540, 707] on span "Xác nhận" at bounding box center [532, 711] width 49 height 18
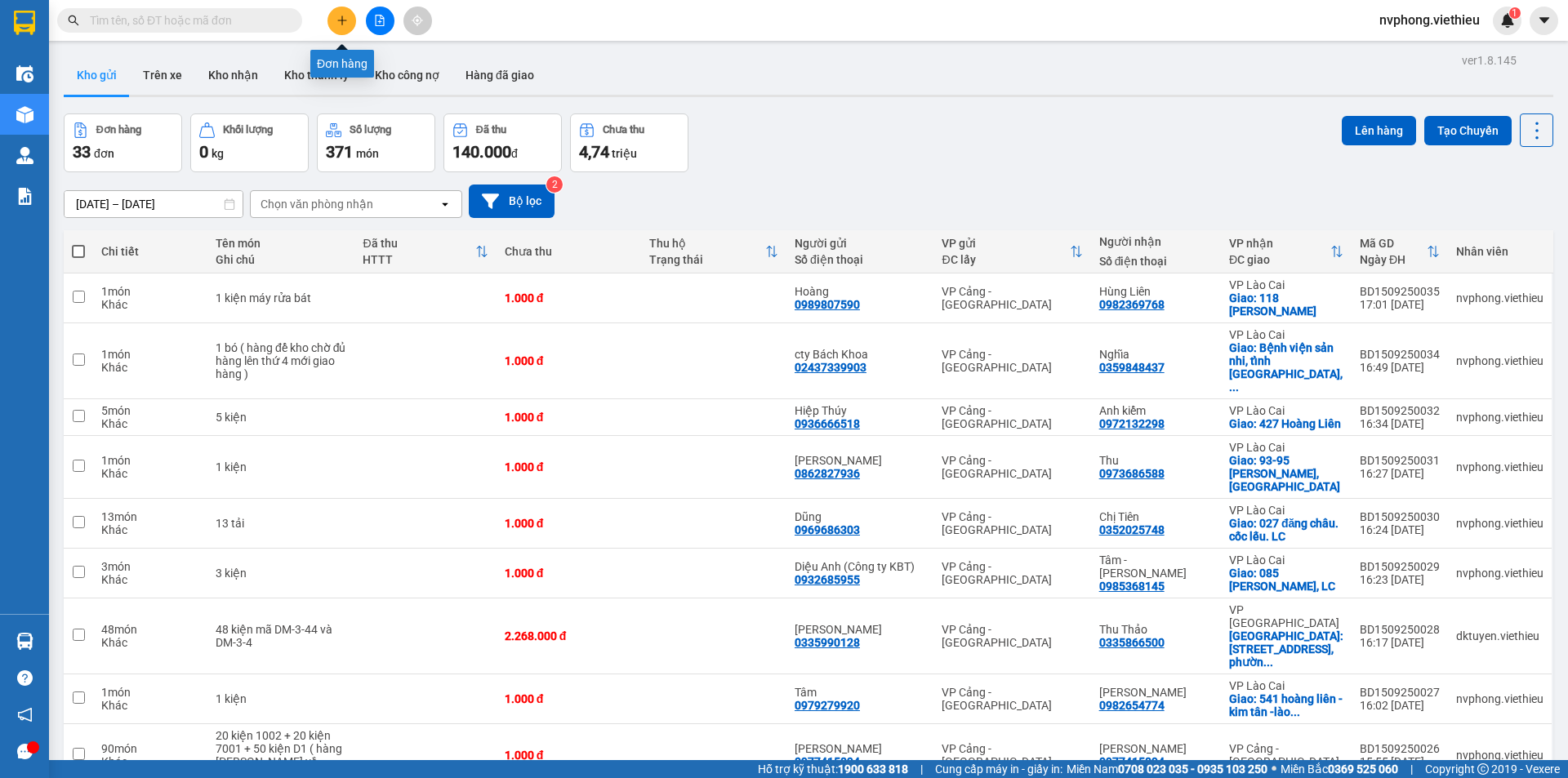
click at [344, 25] on icon "plus" at bounding box center [342, 20] width 11 height 11
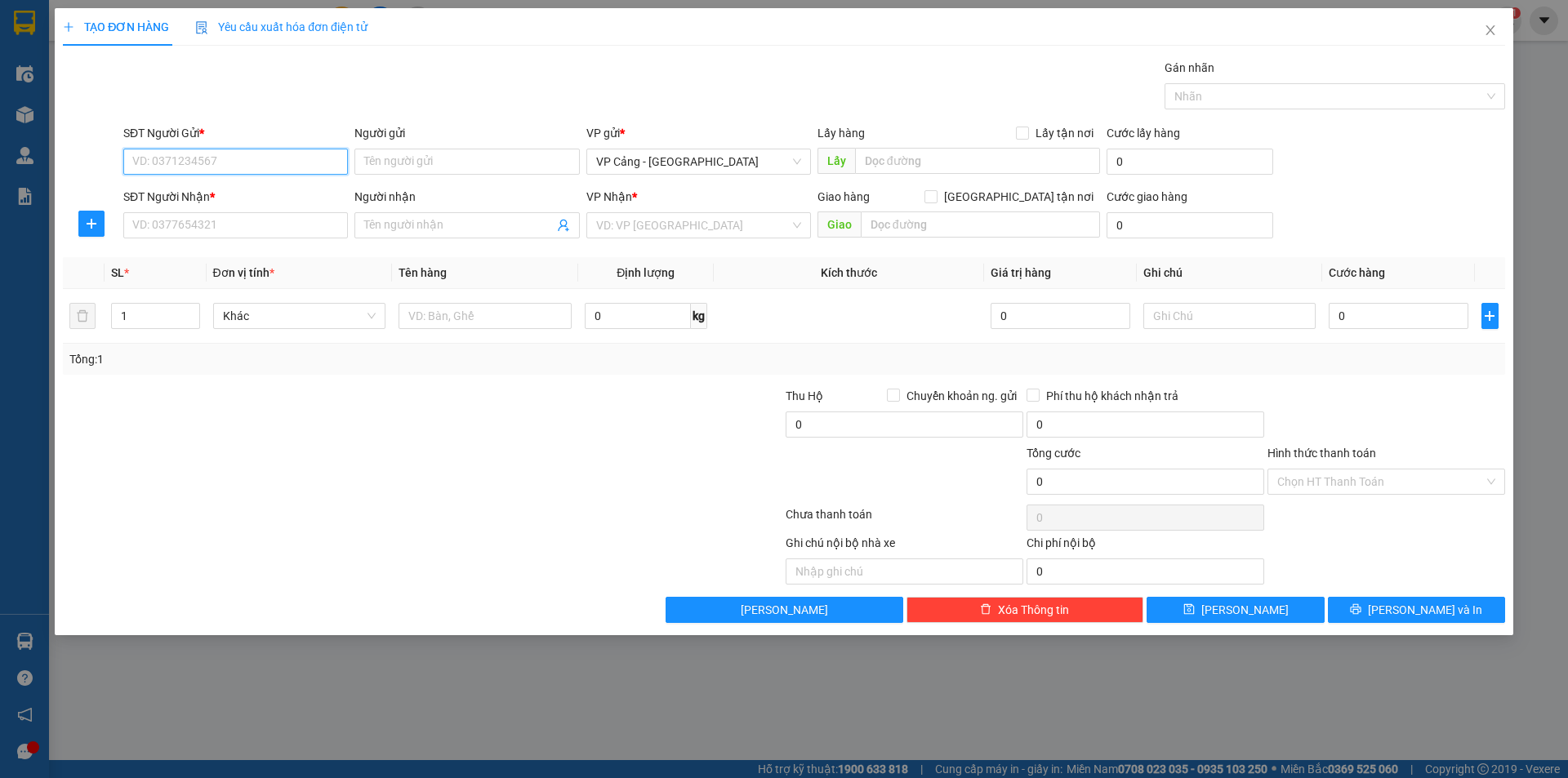
click at [154, 154] on input "SĐT Người Gửi *" at bounding box center [236, 161] width 225 height 26
type input "0986760010"
click at [148, 204] on div "0986760010 - CTY ánh sáng" at bounding box center [236, 194] width 225 height 26
type input "CTY ánh sáng"
type input "0986760010"
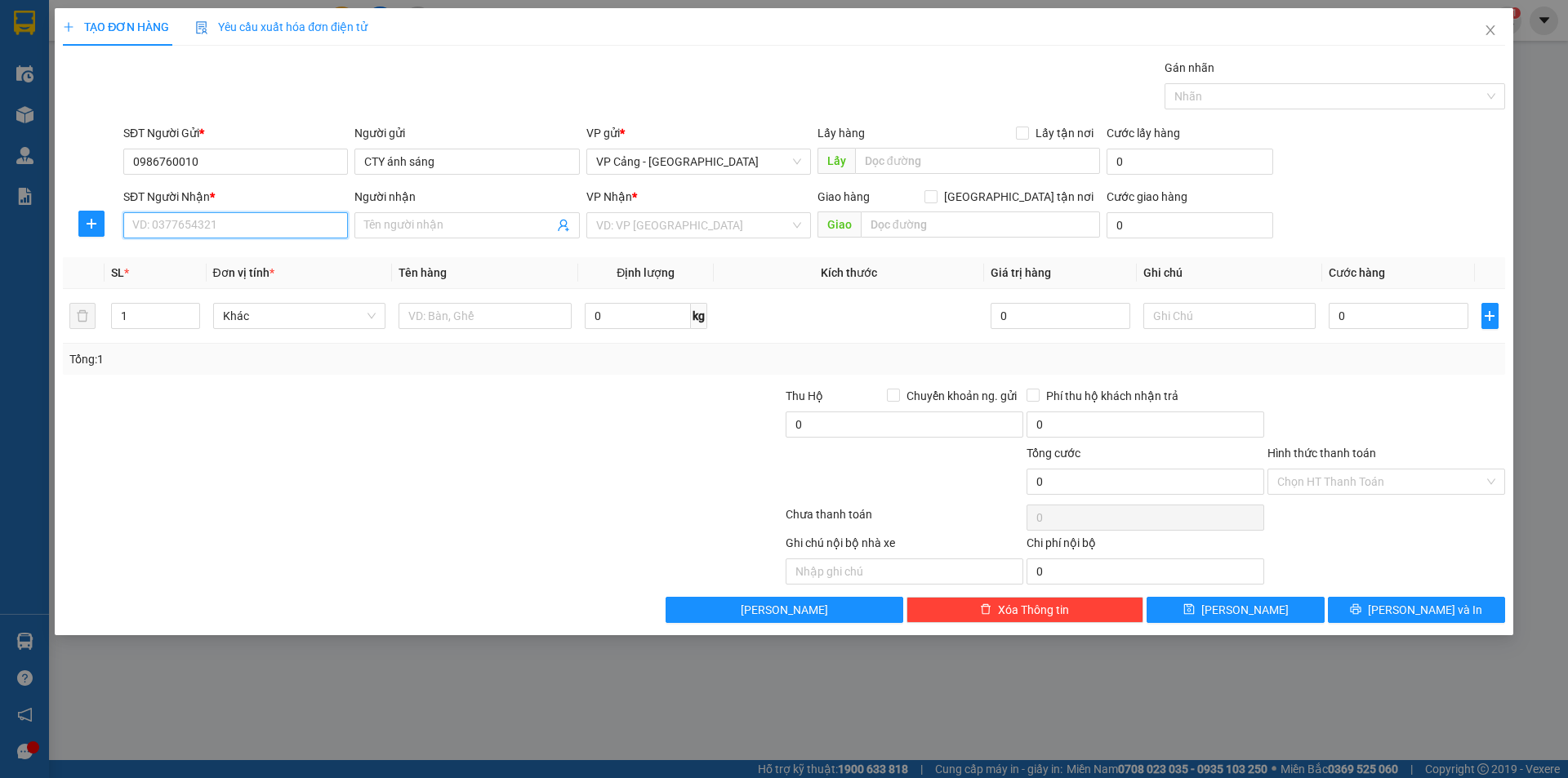
click at [160, 224] on input "SĐT Người Nhận *" at bounding box center [236, 225] width 225 height 26
click at [265, 268] on div "0835955888 - Anh Nam (an ninh tây bắc)" at bounding box center [293, 258] width 339 height 26
type input "0835955888"
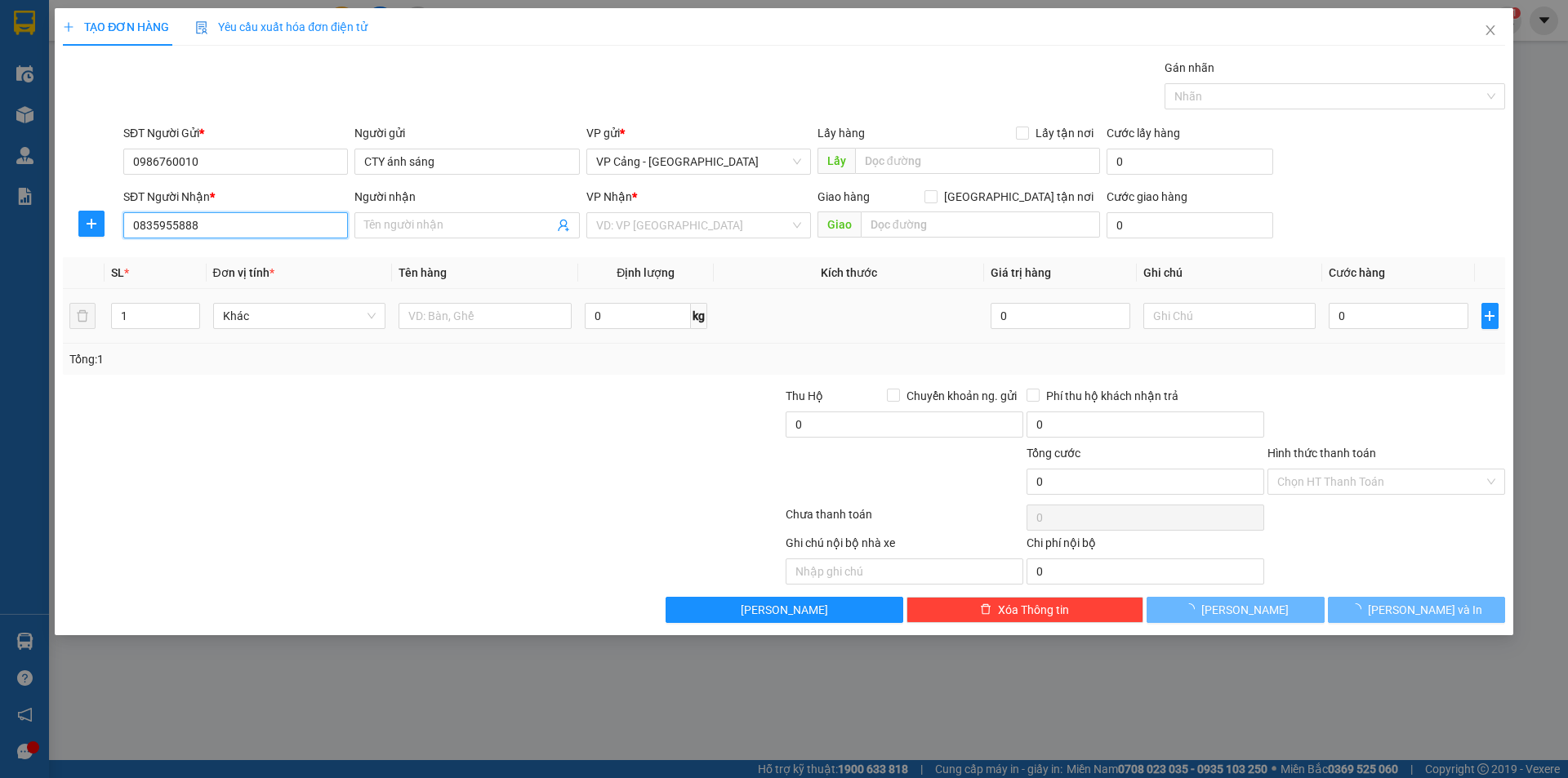
type input "Anh Nam (an ninh tây bắc)"
checkbox input "true"
type input "121 hoàng quy - bắc cường - lào cai"
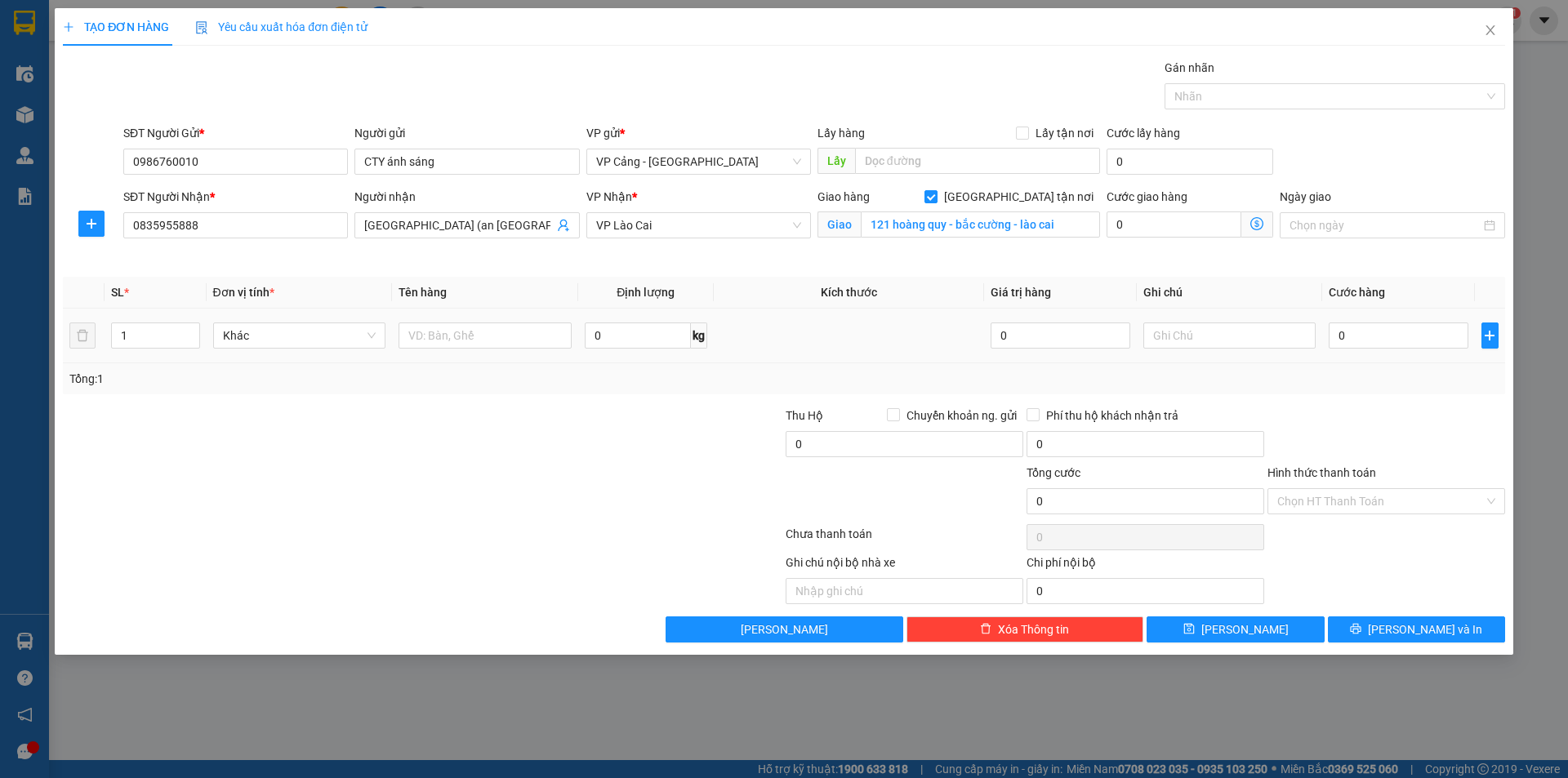
click at [139, 316] on td "1" at bounding box center [155, 336] width 101 height 54
click at [138, 340] on input "1" at bounding box center [155, 336] width 87 height 25
drag, startPoint x: 138, startPoint y: 340, endPoint x: 115, endPoint y: 336, distance: 23.3
click at [115, 336] on input "1" at bounding box center [155, 336] width 87 height 25
type input "5"
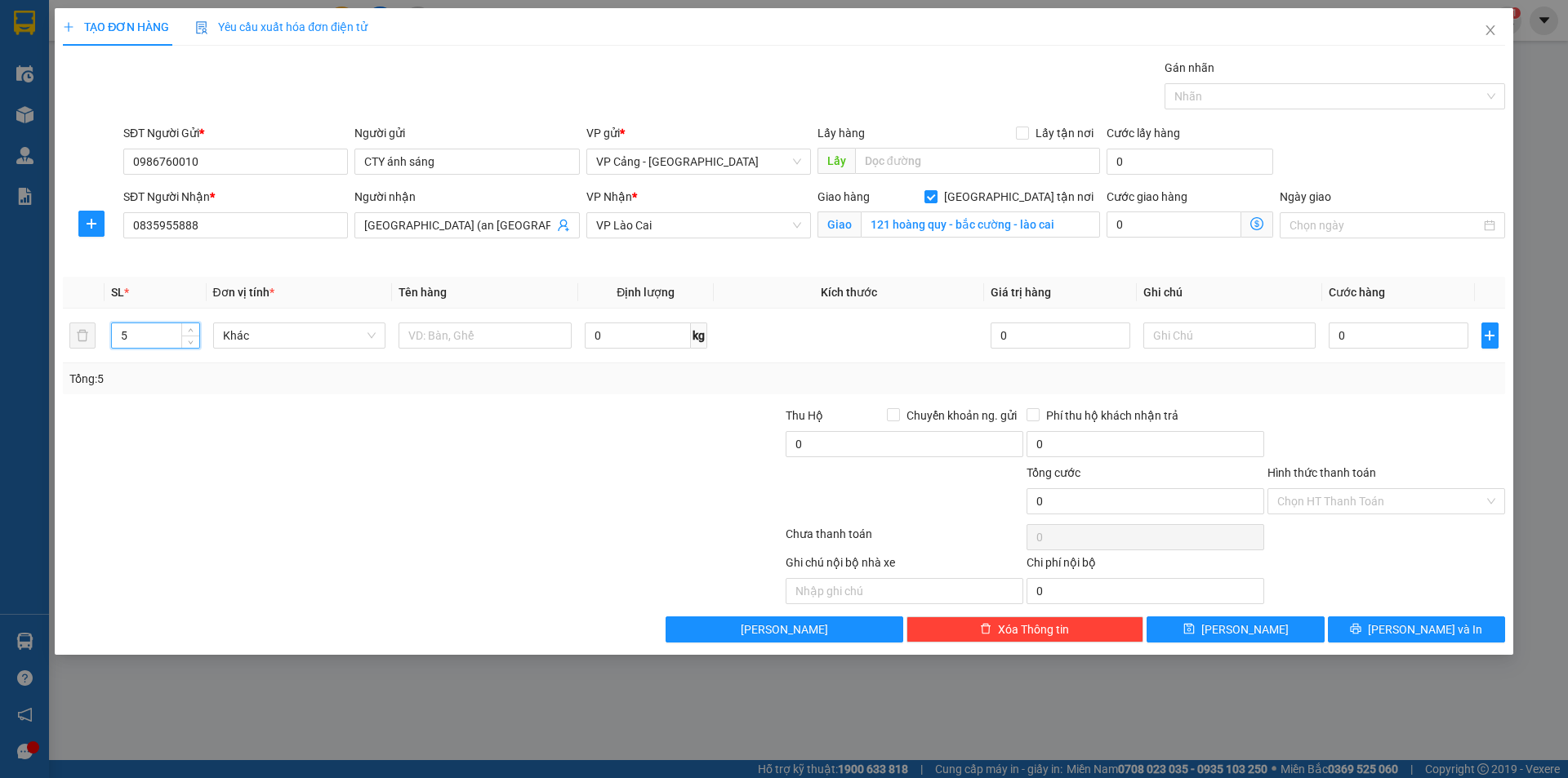
click at [419, 403] on div "Transit Pickup Surcharge Ids Transit Deliver Surcharge Ids Transit Deliver Surc…" at bounding box center [784, 350] width 1443 height 584
click at [422, 333] on input "text" at bounding box center [485, 336] width 173 height 26
type input "5 kiện"
click at [1376, 344] on input "0" at bounding box center [1398, 336] width 139 height 26
type input "1"
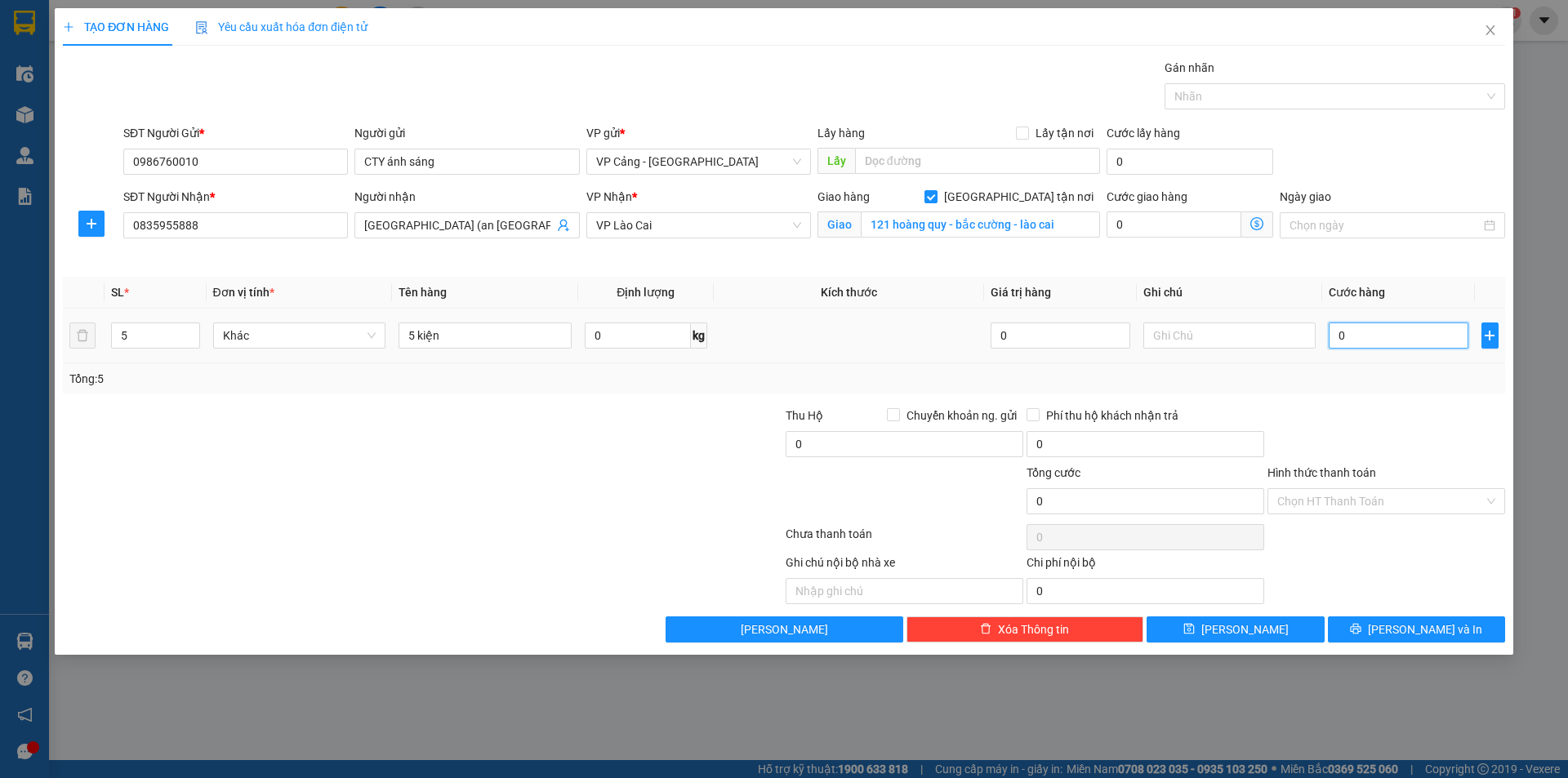
type input "1"
type input "1.000"
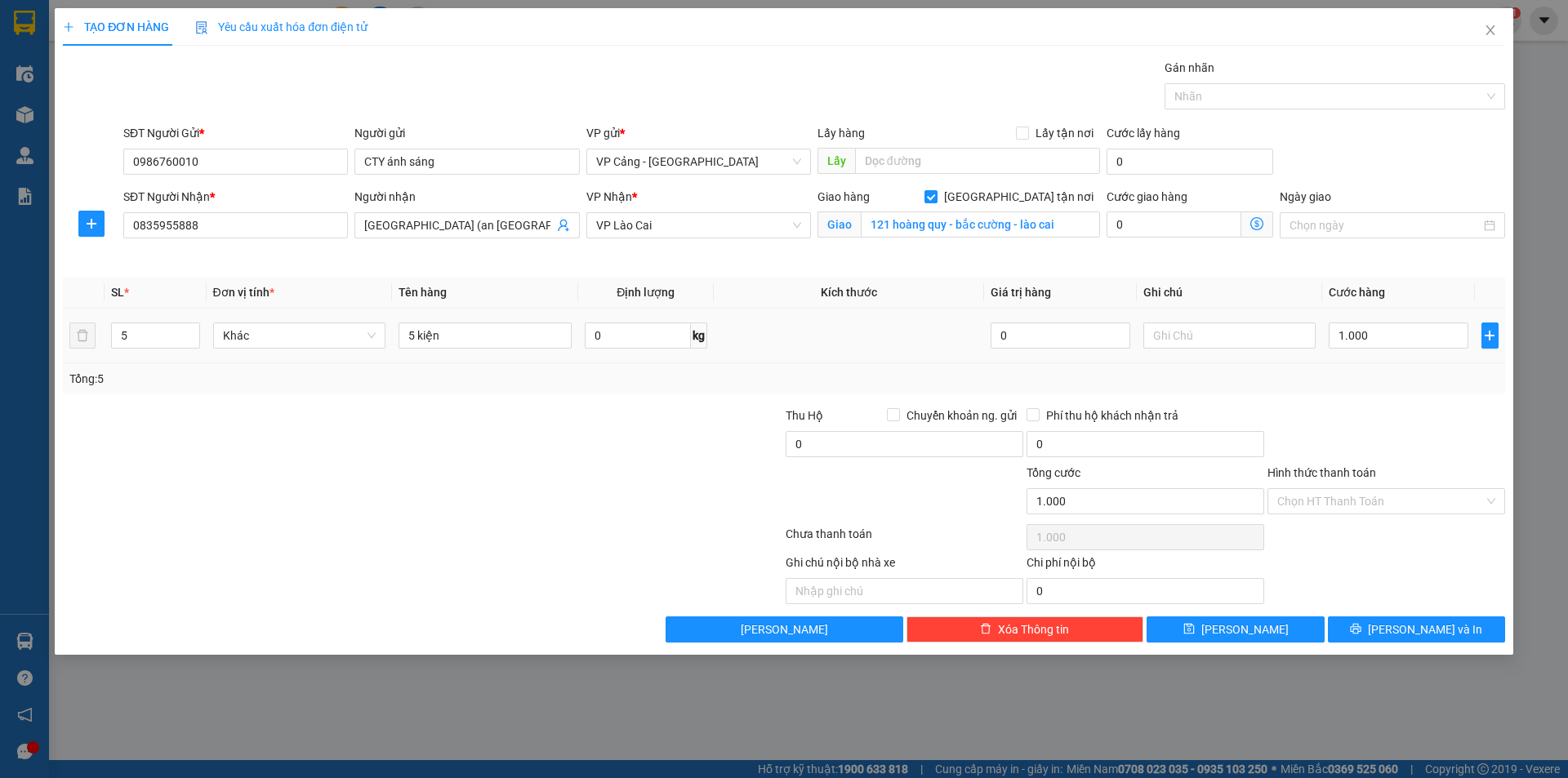
click at [1365, 367] on div "Tổng: 5" at bounding box center [784, 379] width 1443 height 31
click at [1420, 634] on span "[PERSON_NAME] và In" at bounding box center [1425, 629] width 114 height 18
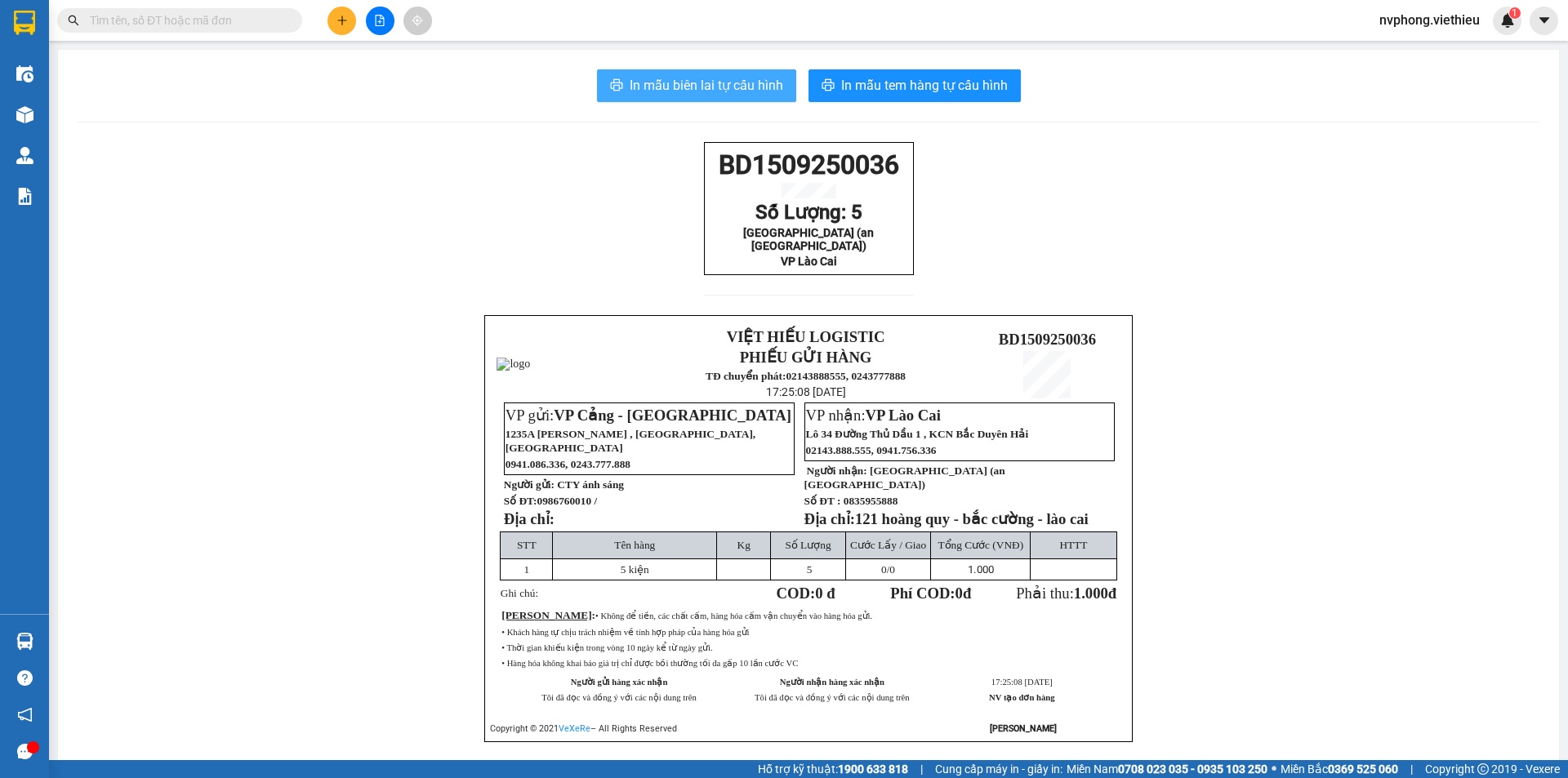
click at [678, 82] on span "In mẫu biên lai tự cấu hình" at bounding box center [707, 85] width 153 height 20
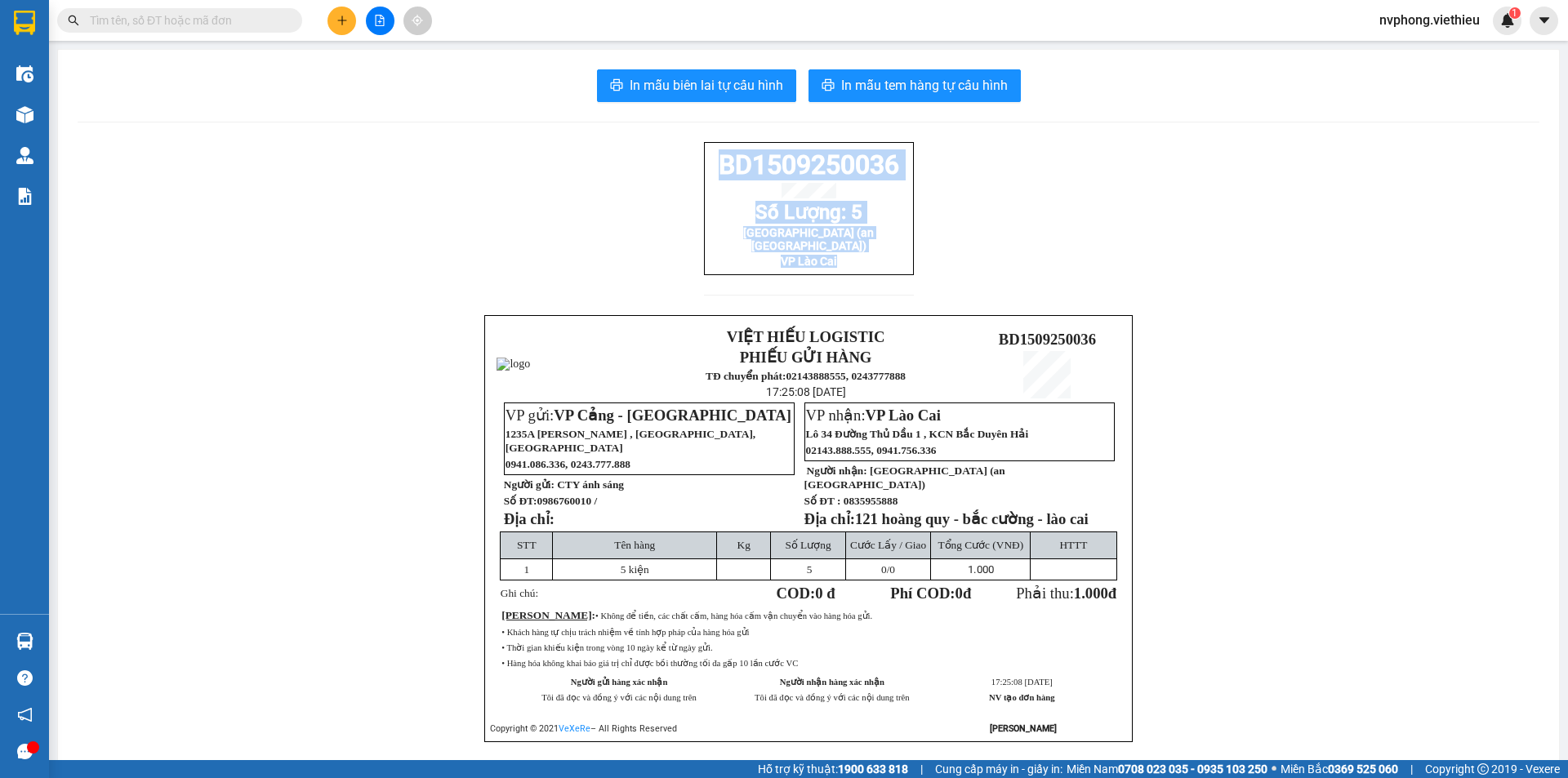
drag, startPoint x: 709, startPoint y: 160, endPoint x: 839, endPoint y: 280, distance: 176.9
click at [839, 280] on div "BD1509250036 Số Lượng: 5 Anh Nam (an ninh tây bắc) VP Lào Cai" at bounding box center [809, 229] width 210 height 173
copy div "BD1509250036 Số Lượng: 5 Anh Nam (an ninh tây bắc) VP Lào Cai"
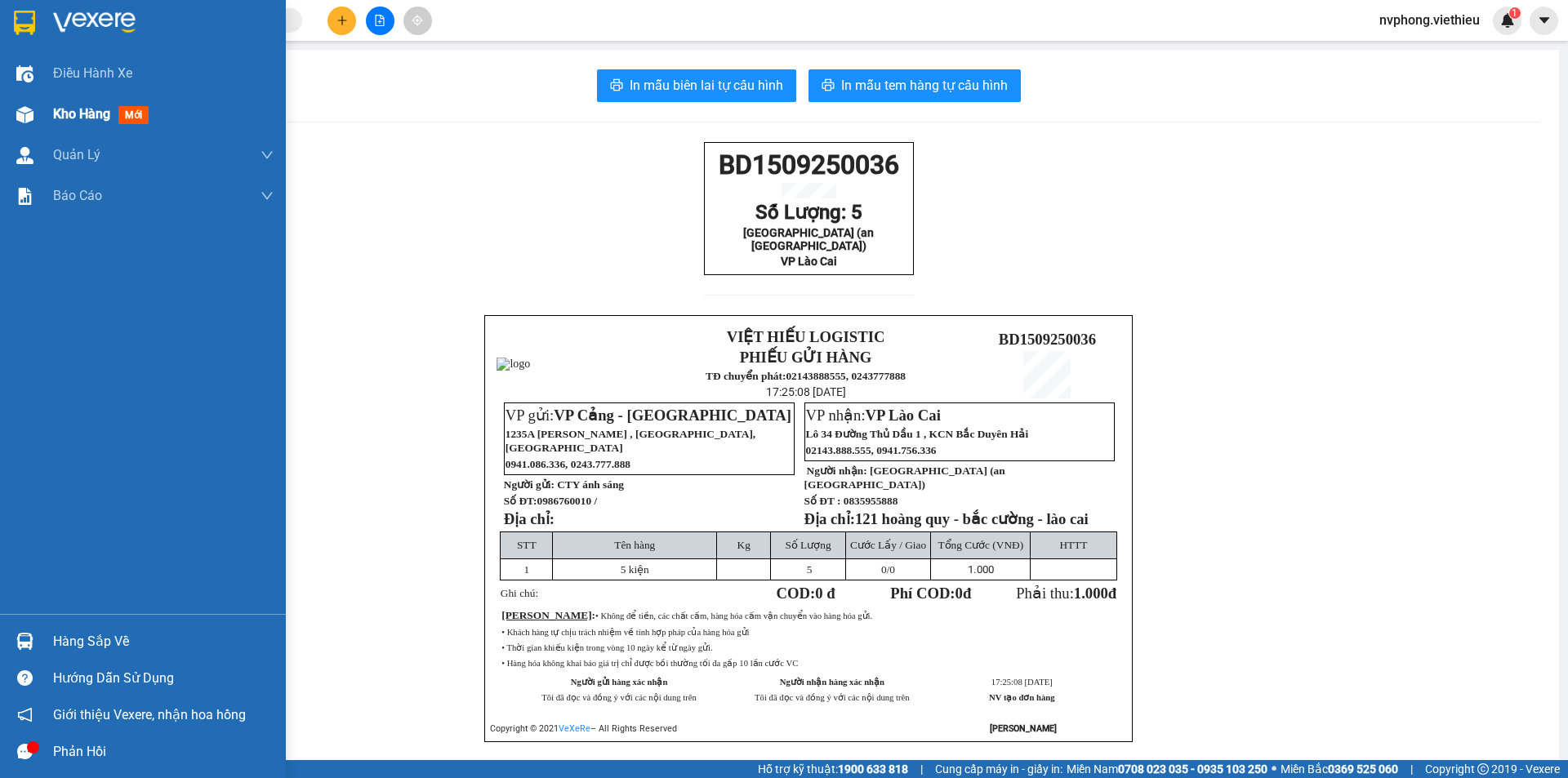
click at [39, 111] on div at bounding box center [25, 114] width 29 height 29
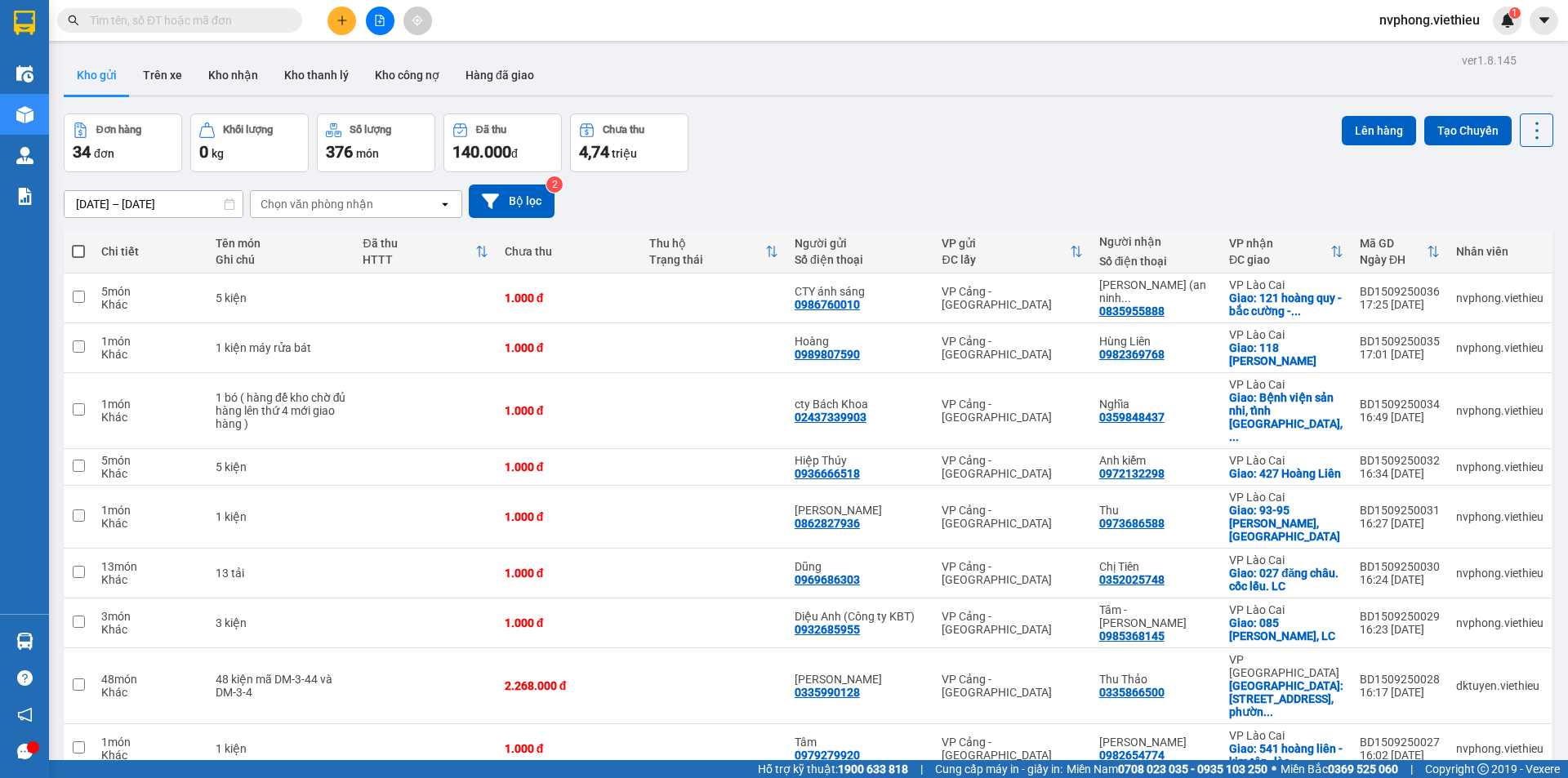
click at [296, 205] on div "Chọn văn phòng nhận" at bounding box center [316, 205] width 113 height 17
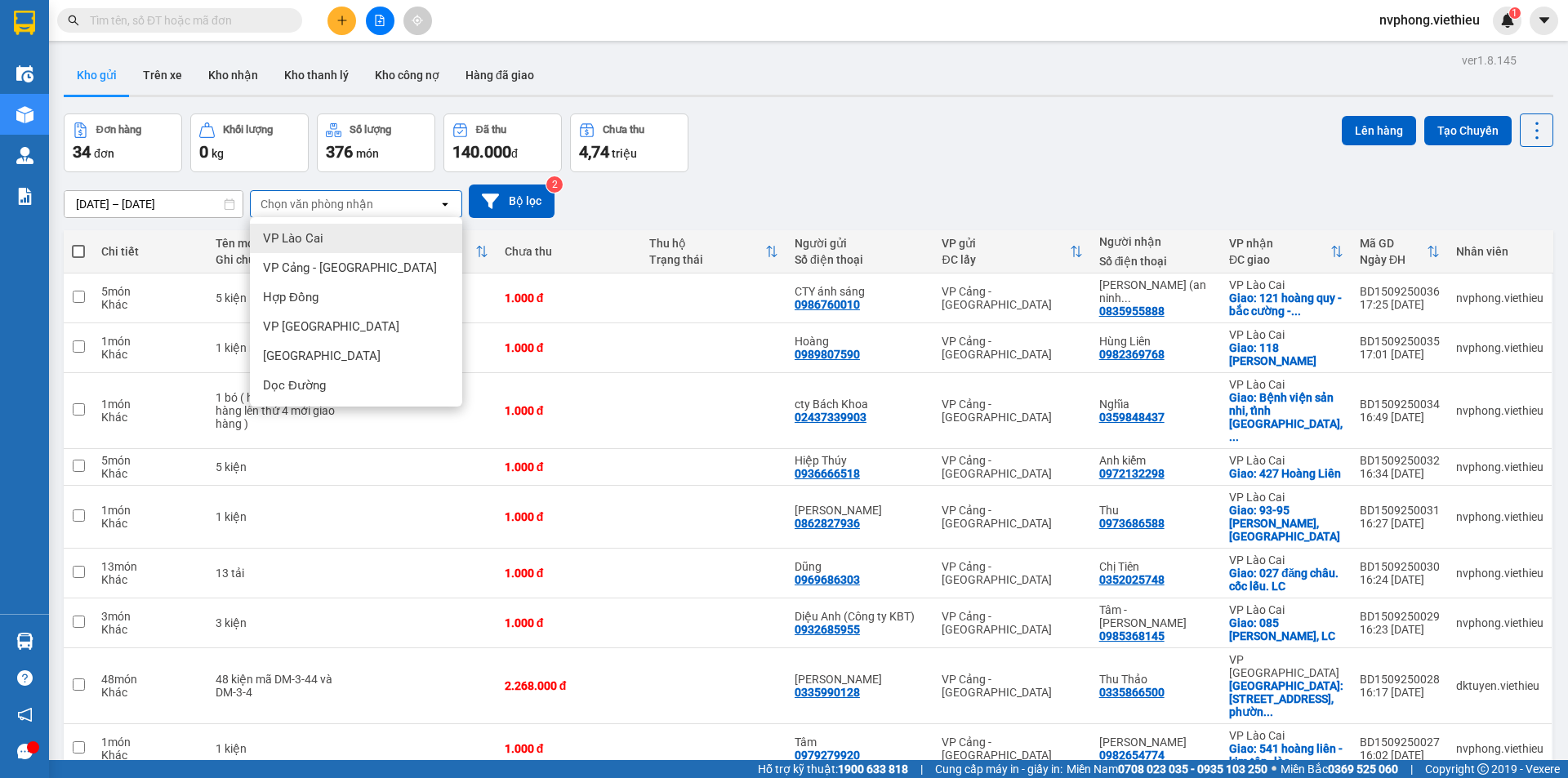
click at [293, 238] on span "VP Lào Cai" at bounding box center [293, 239] width 61 height 17
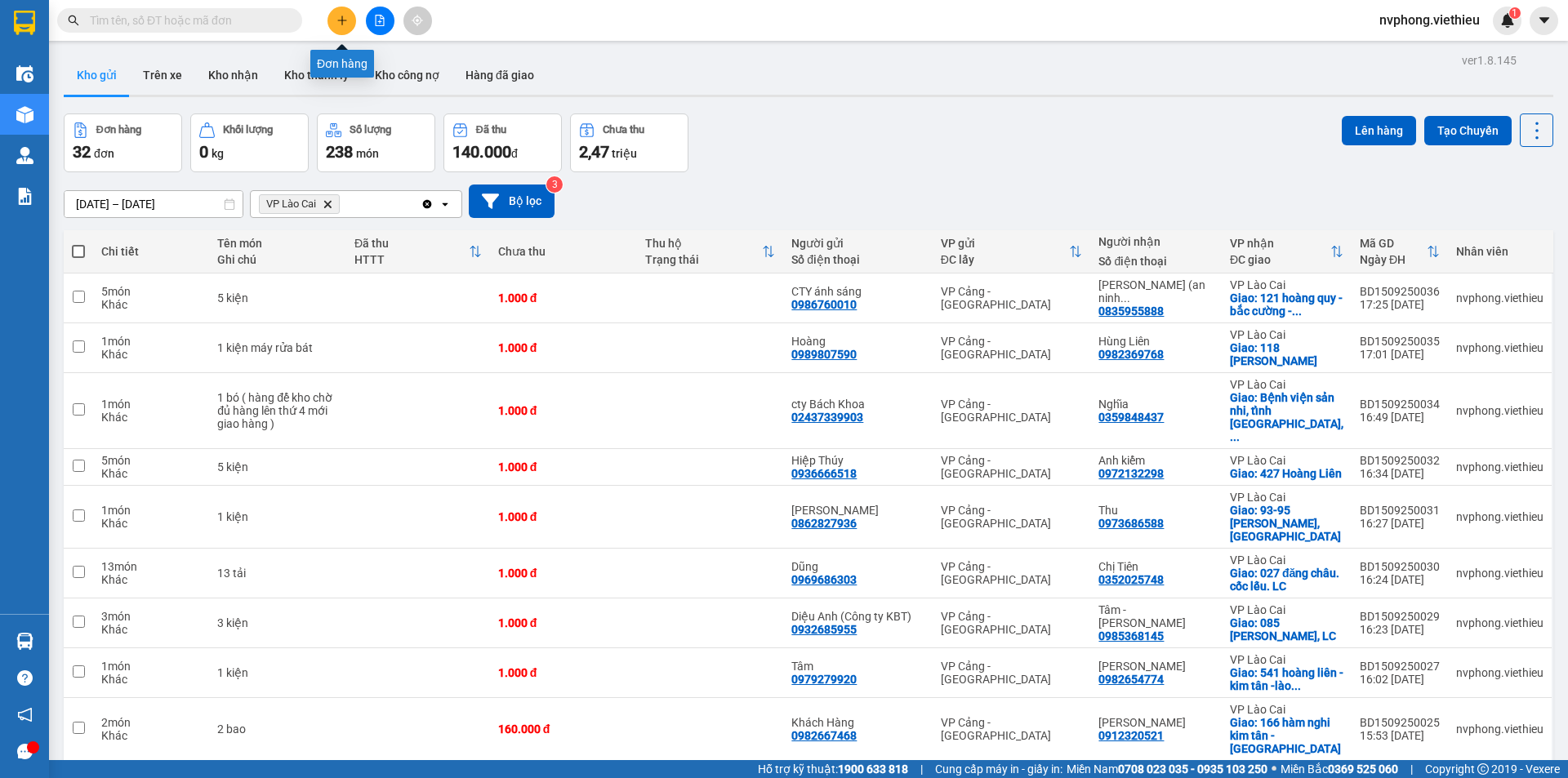
click at [339, 28] on button at bounding box center [341, 20] width 29 height 29
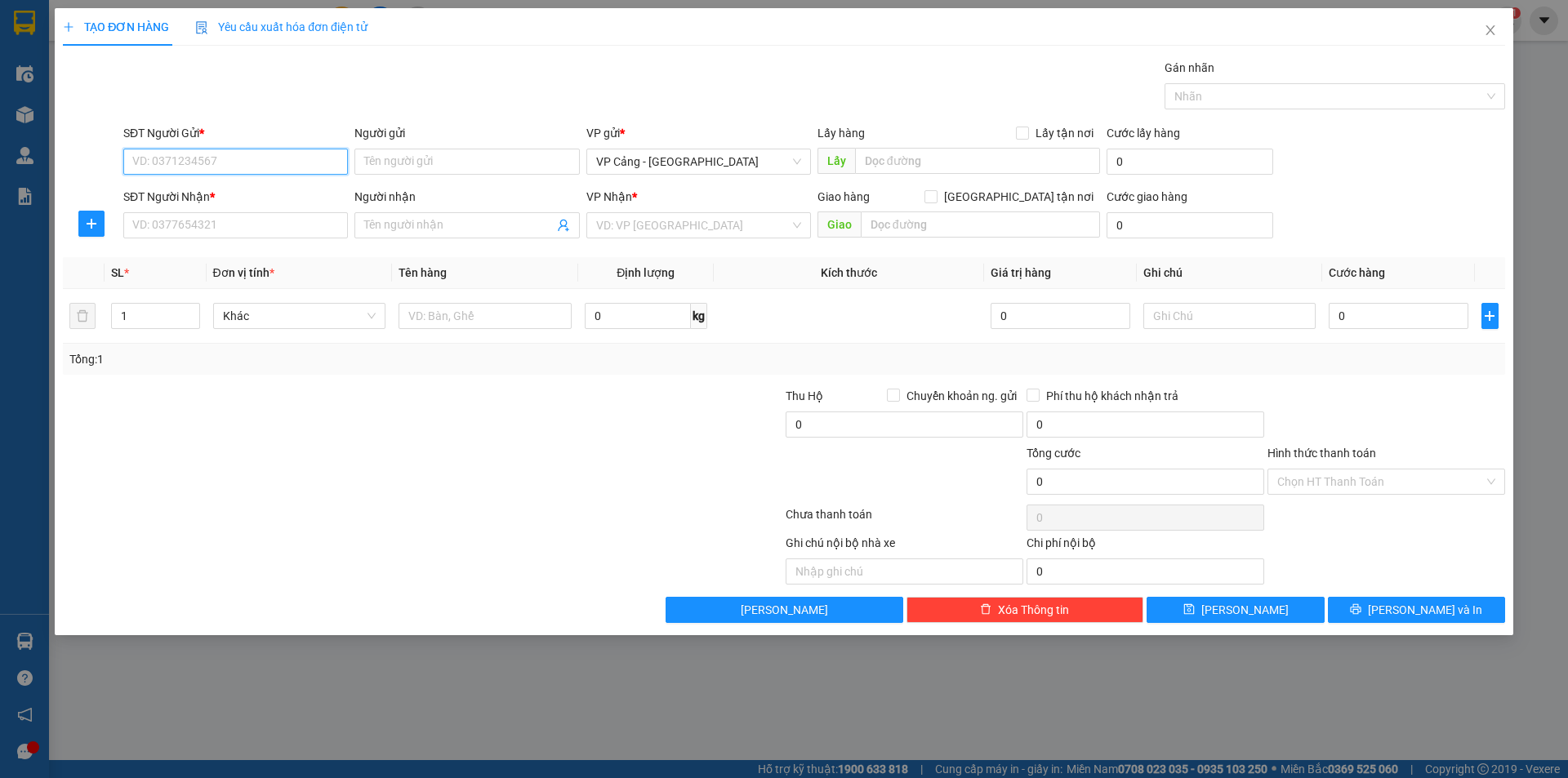
click at [139, 166] on input "SĐT Người Gửi *" at bounding box center [236, 161] width 225 height 26
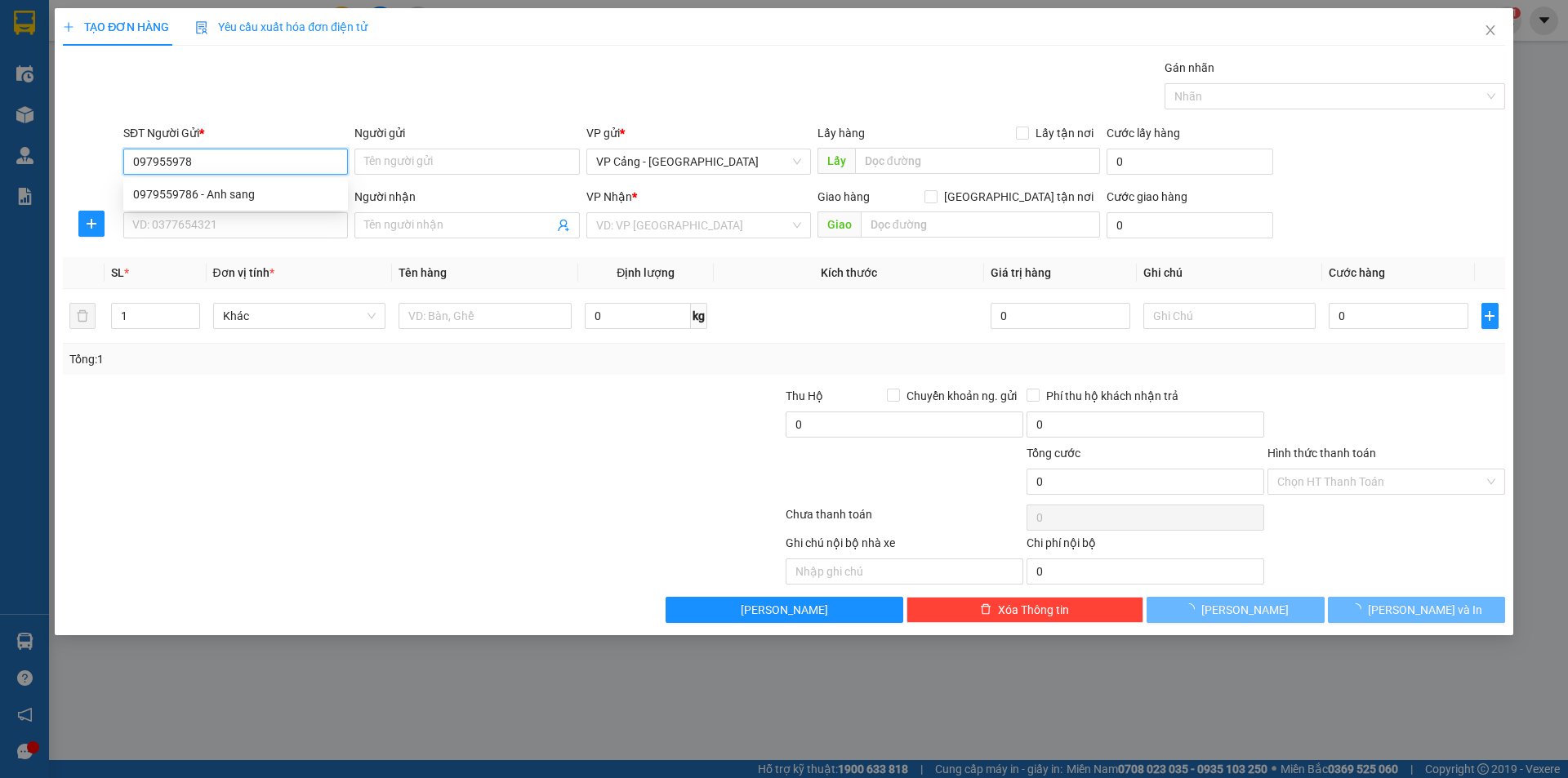
type input "0979559786"
click at [196, 205] on div "0979559786 - Anh sang" at bounding box center [236, 194] width 225 height 26
type input "Anh sang"
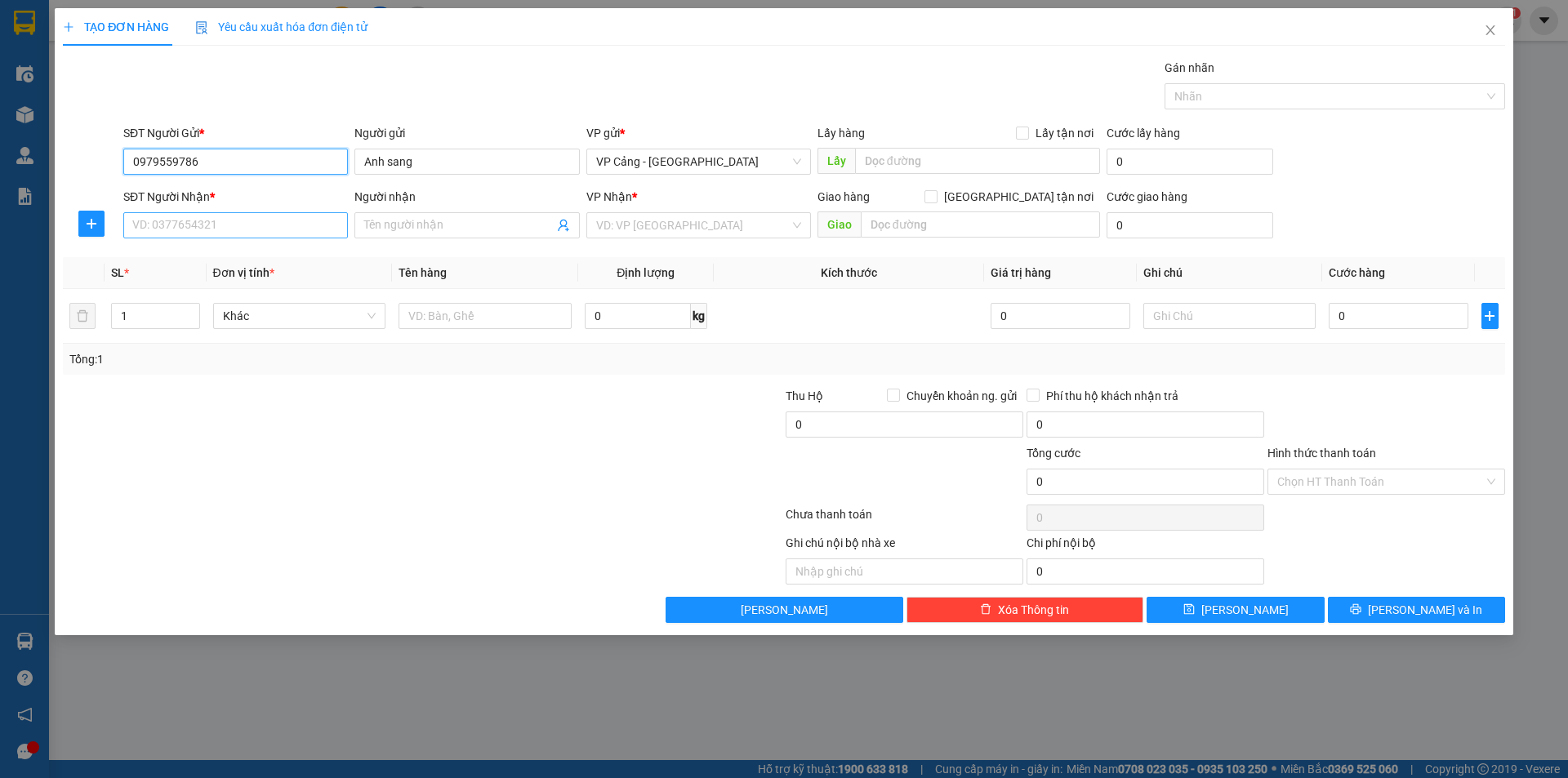
type input "0979559786"
click at [196, 214] on input "SĐT Người Nhận *" at bounding box center [236, 225] width 225 height 26
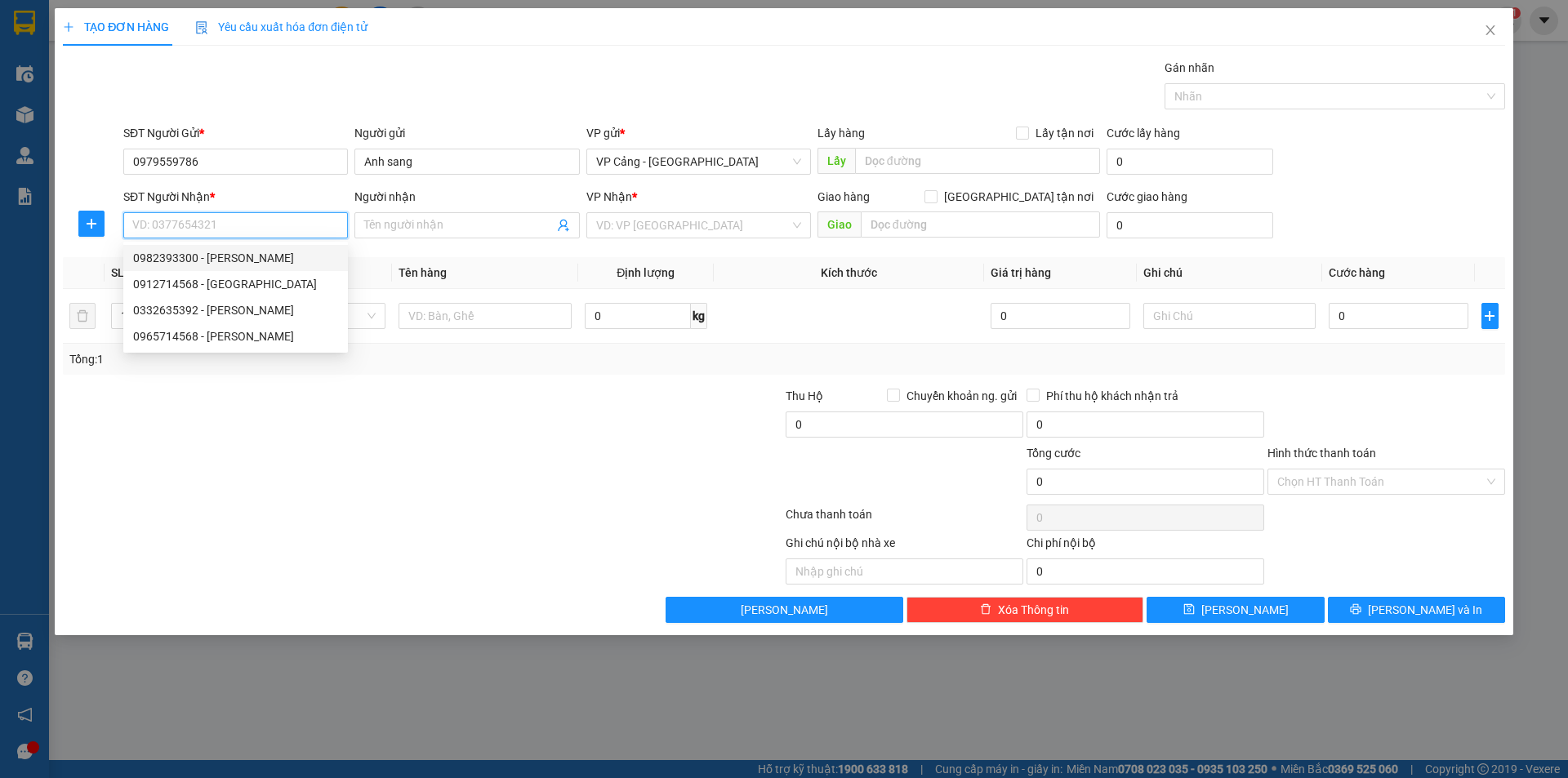
click at [198, 253] on div "0982393300 - Hà Đình Hoan" at bounding box center [235, 257] width 205 height 18
type input "0982393300"
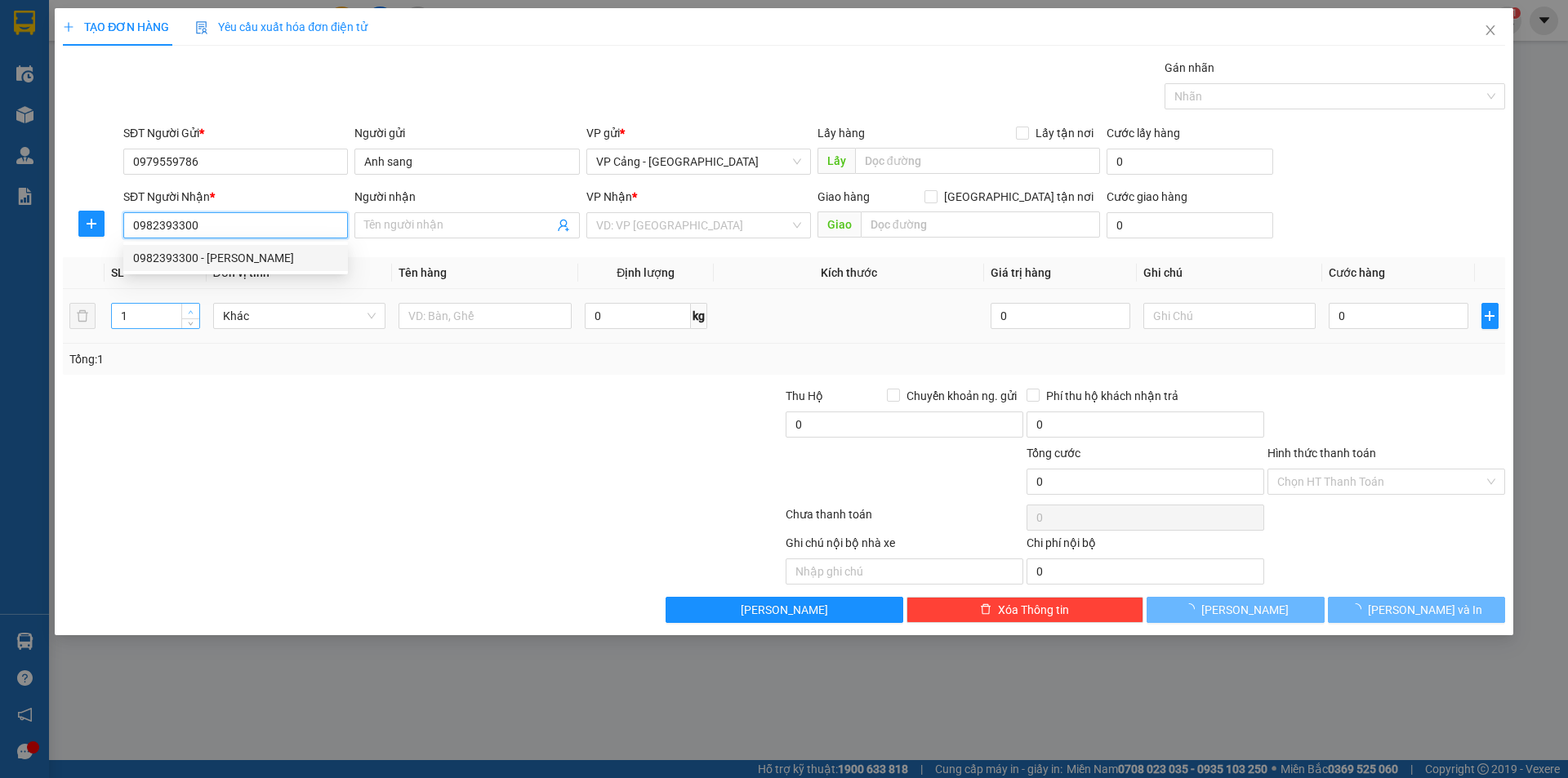
type input "Hà Đình Hoan"
checkbox input "true"
type input "585 đường điện biên, cốc lếu, lào cai"
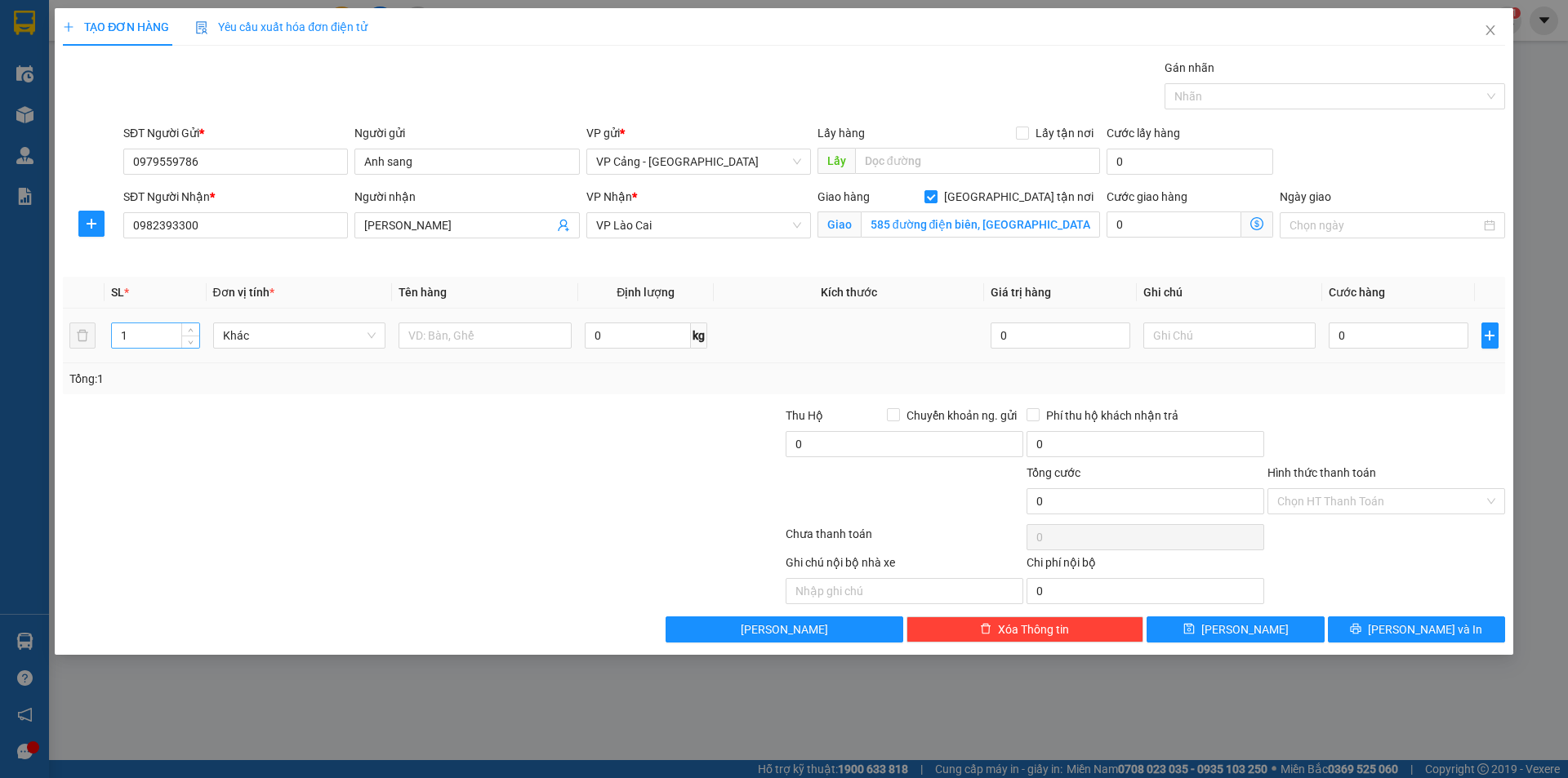
click at [158, 335] on input "1" at bounding box center [155, 336] width 87 height 25
type input "1"
click at [448, 346] on input "text" at bounding box center [485, 336] width 173 height 26
click at [133, 335] on input "1" at bounding box center [155, 336] width 87 height 25
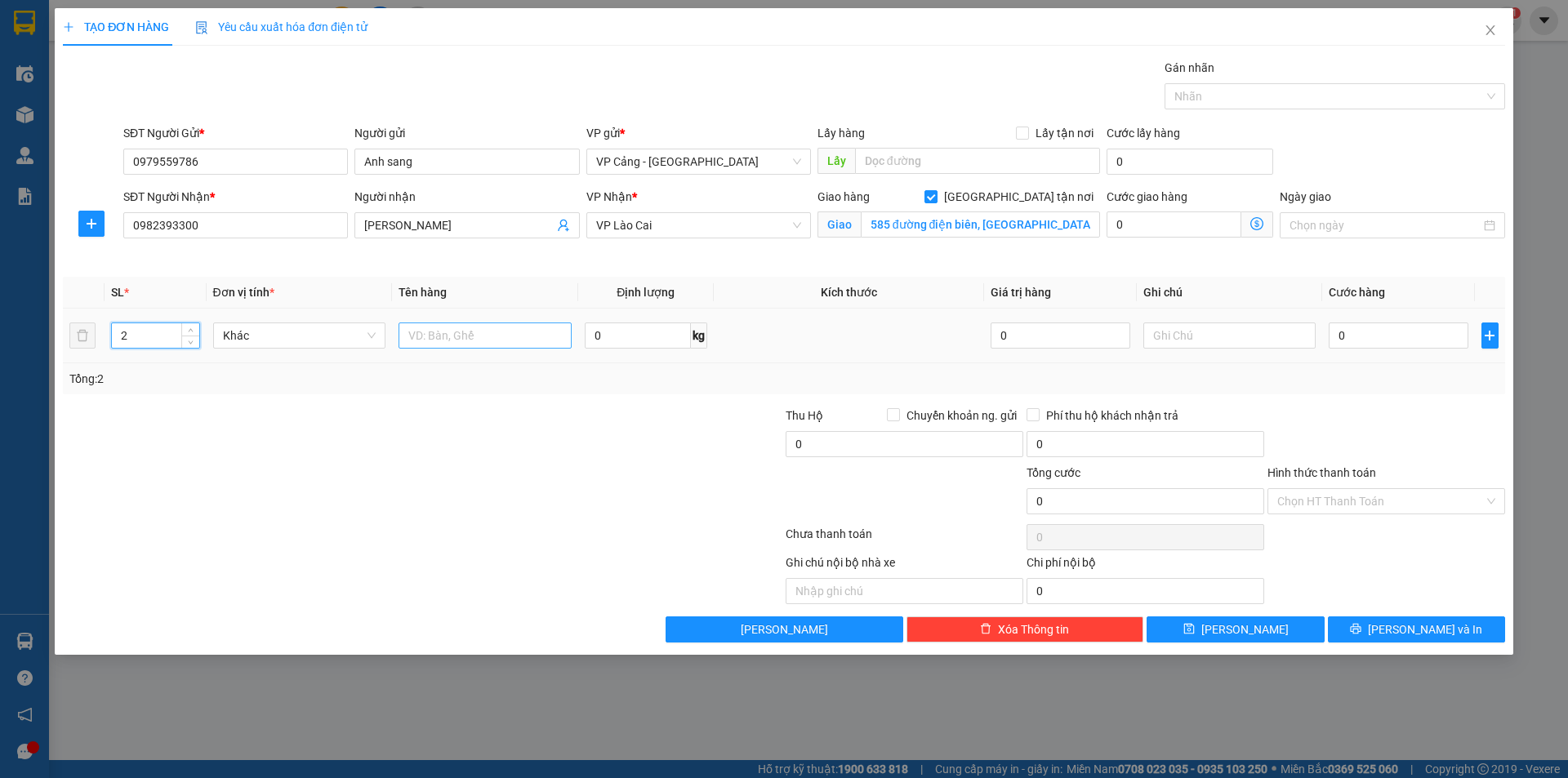
type input "2"
click at [421, 334] on input "text" at bounding box center [485, 336] width 173 height 26
type input "2"
type input "1 kiện + 1 ống gió"
click at [1340, 346] on input "0" at bounding box center [1398, 336] width 139 height 26
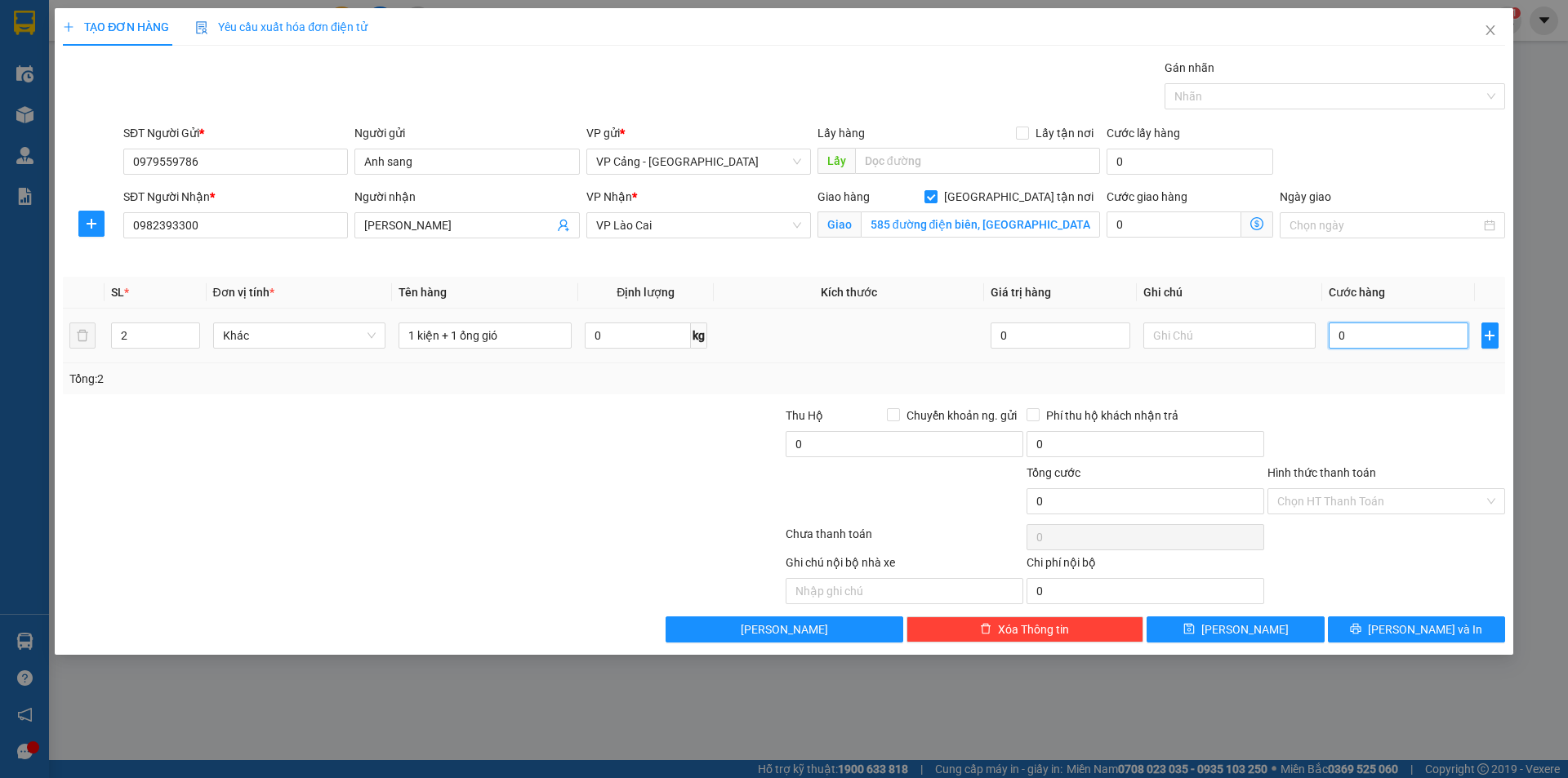
type input "1"
type input "1.000"
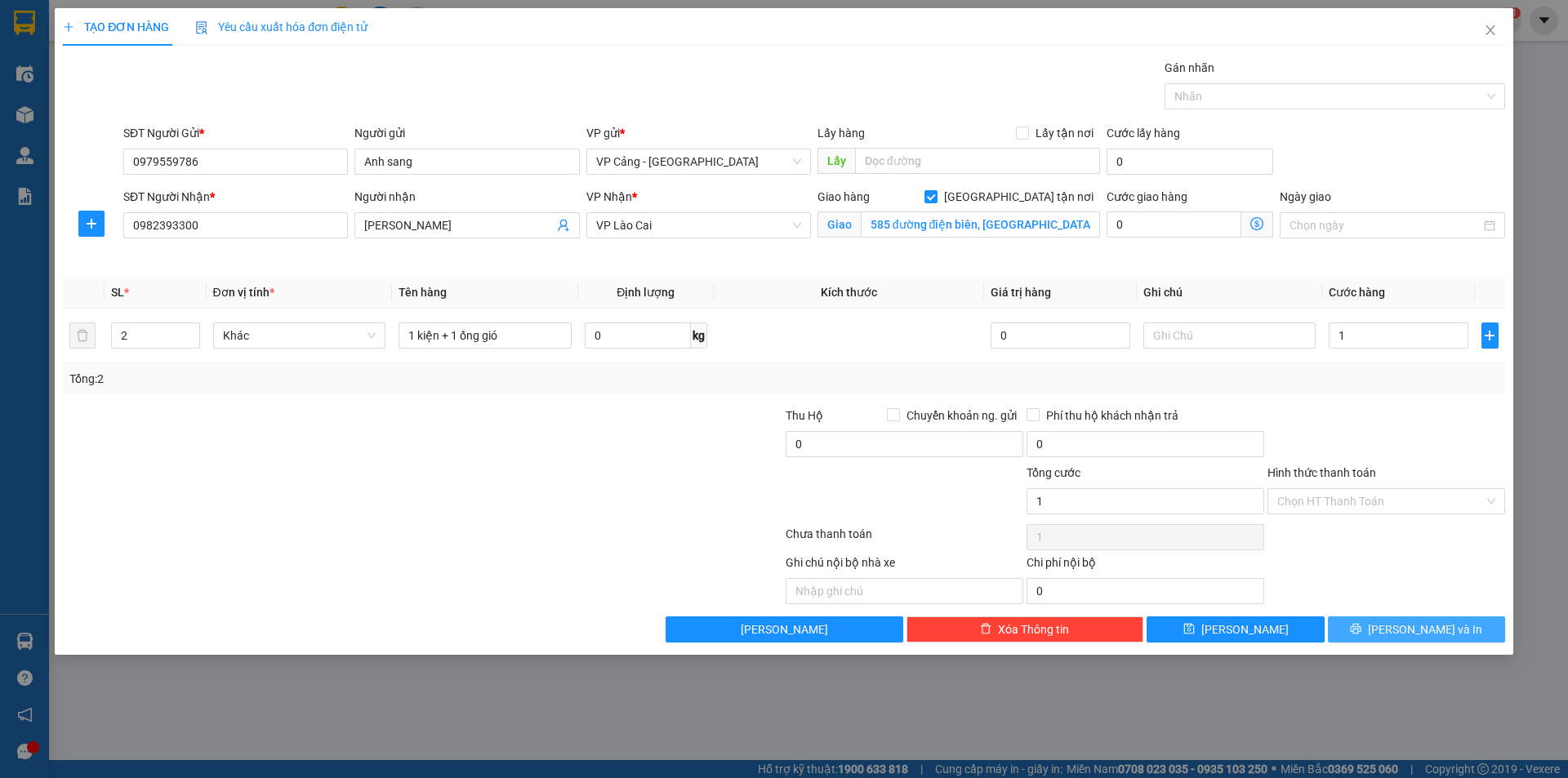
type input "1.000"
click at [1438, 624] on span "[PERSON_NAME] và In" at bounding box center [1425, 629] width 114 height 18
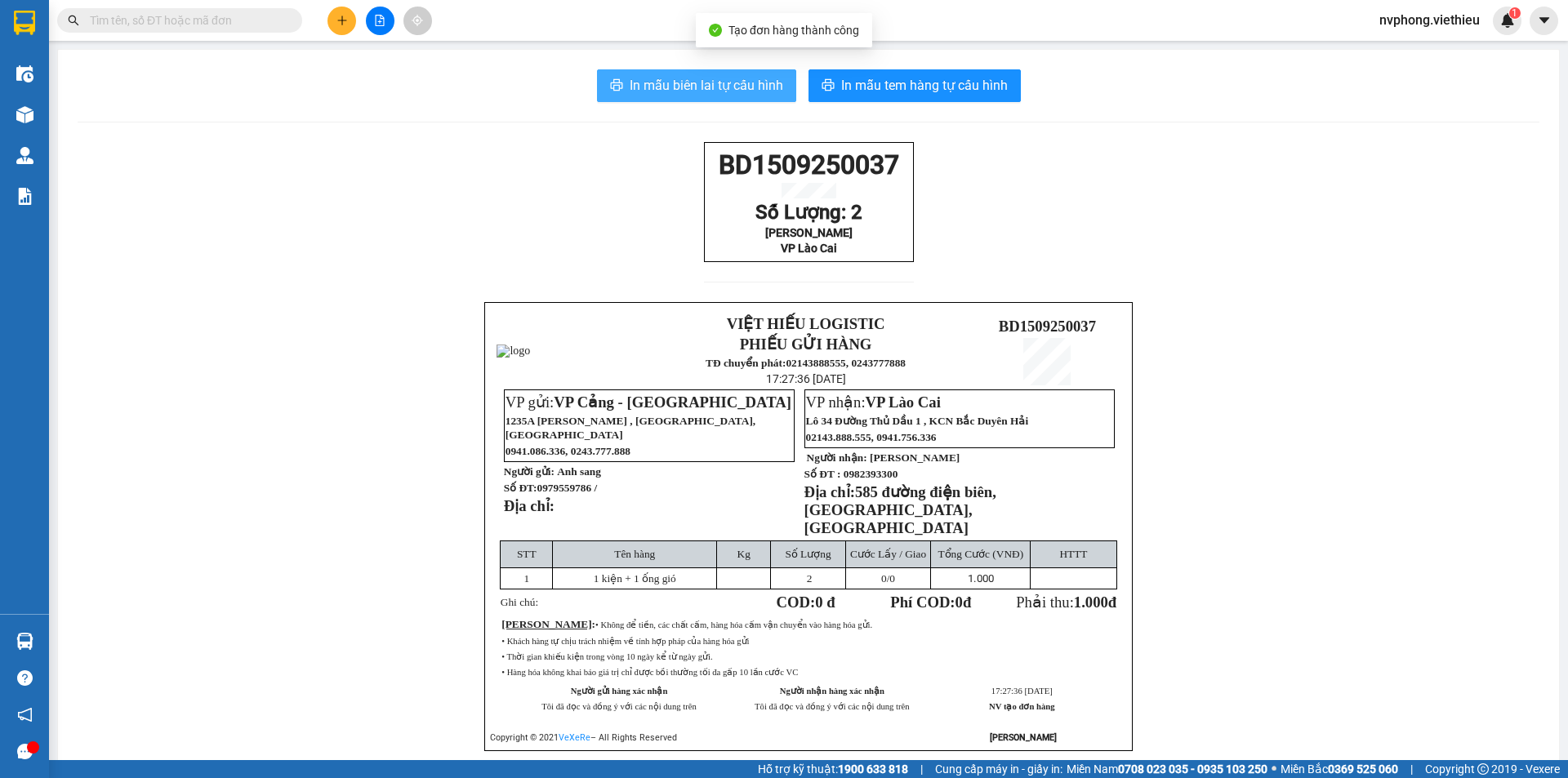
click at [724, 88] on span "In mẫu biên lai tự cấu hình" at bounding box center [707, 85] width 153 height 20
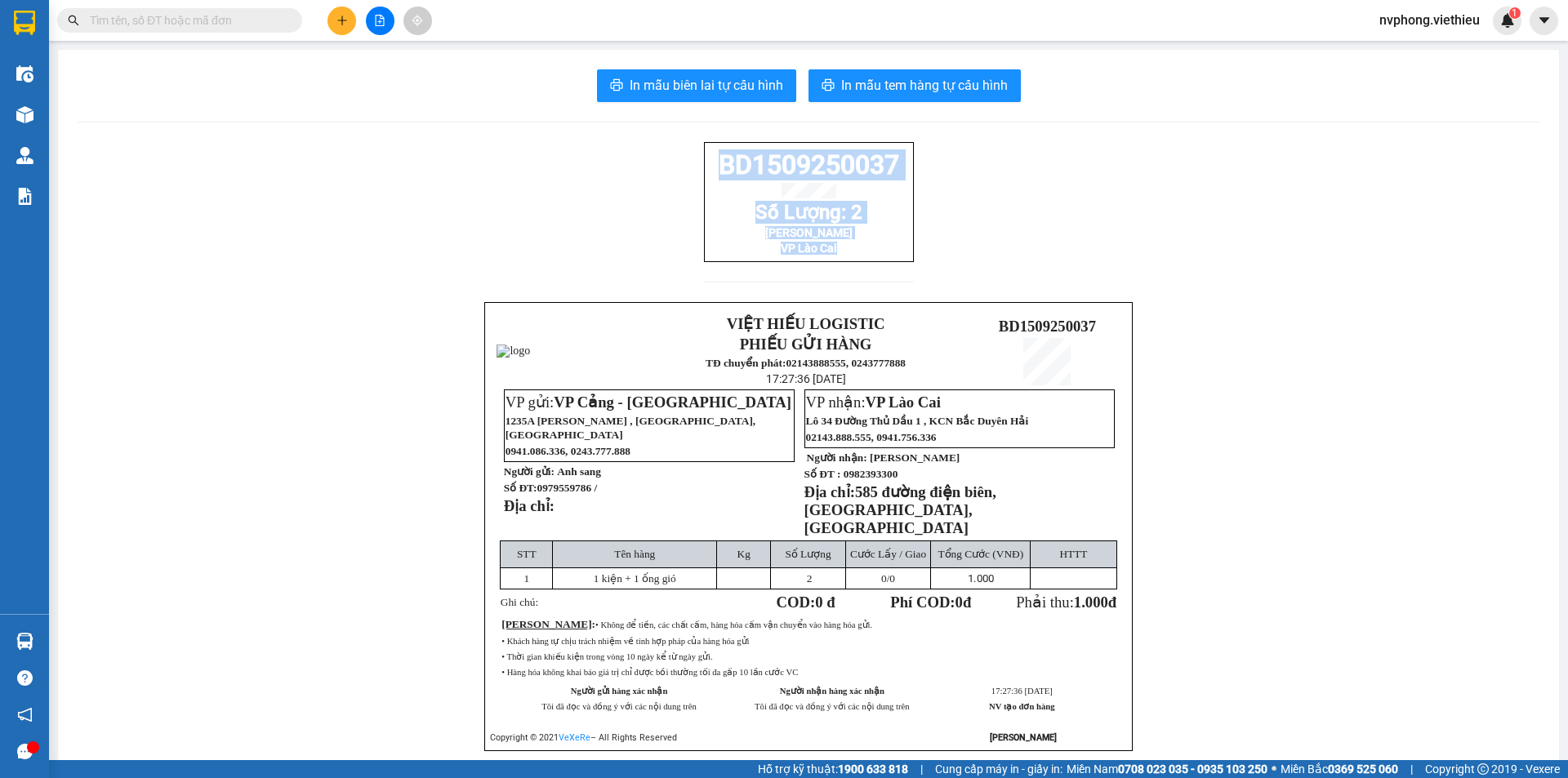
drag, startPoint x: 790, startPoint y: 264, endPoint x: 688, endPoint y: 154, distance: 150.0
click at [688, 154] on div "BD1509250037 Số Lượng: 2 Hà Đình Hoan VP Lào Cai VIỆT HIẾU LOGISTIC PHIẾU GỬI H…" at bounding box center [808, 466] width 1462 height 649
copy div "BD1509250037 Số Lượng: 2 Hà Đình Hoan VP Lào Cai"
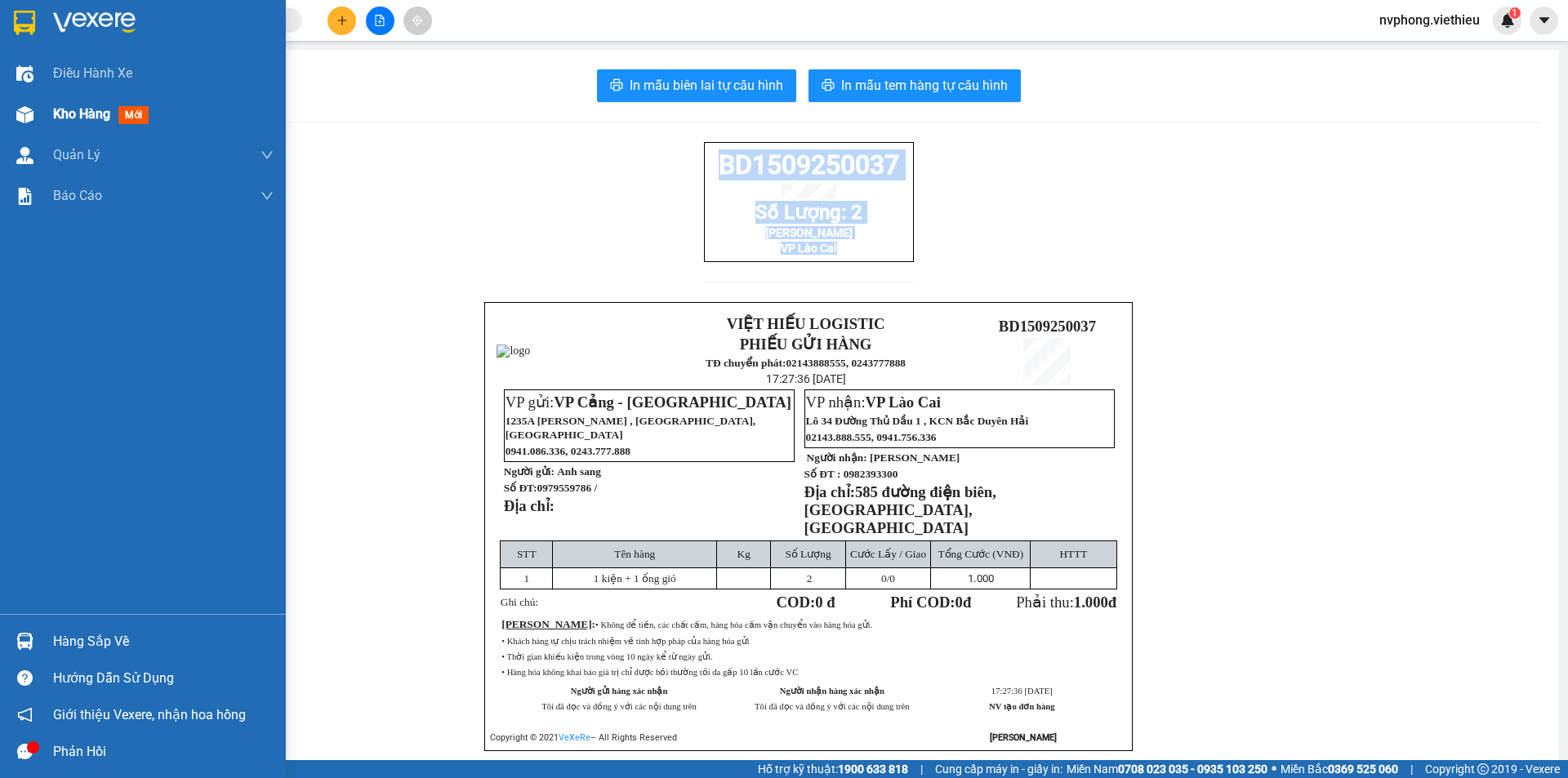
click at [56, 115] on span "Kho hàng" at bounding box center [82, 113] width 57 height 16
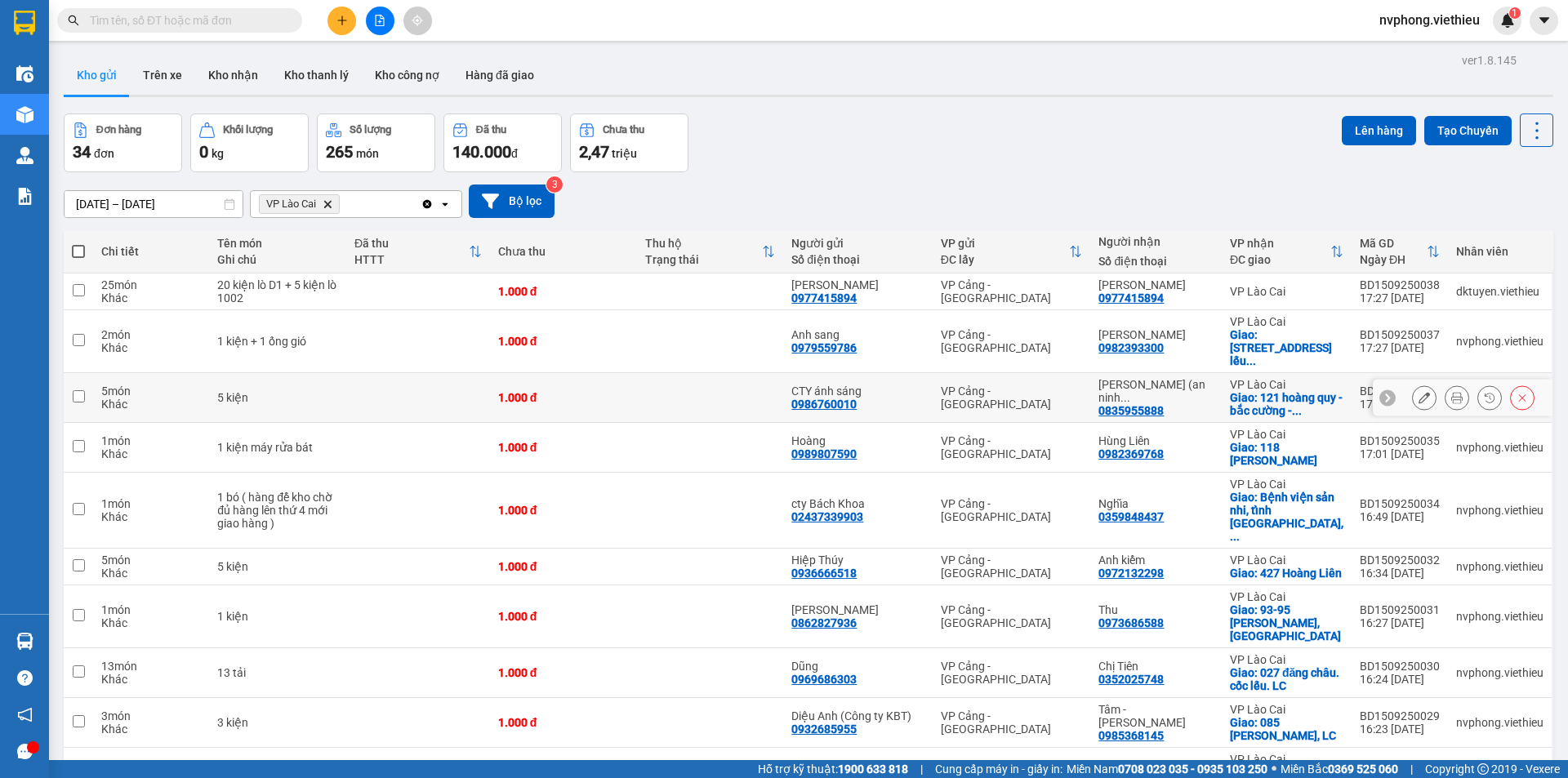
click at [1418, 383] on button at bounding box center [1424, 397] width 23 height 29
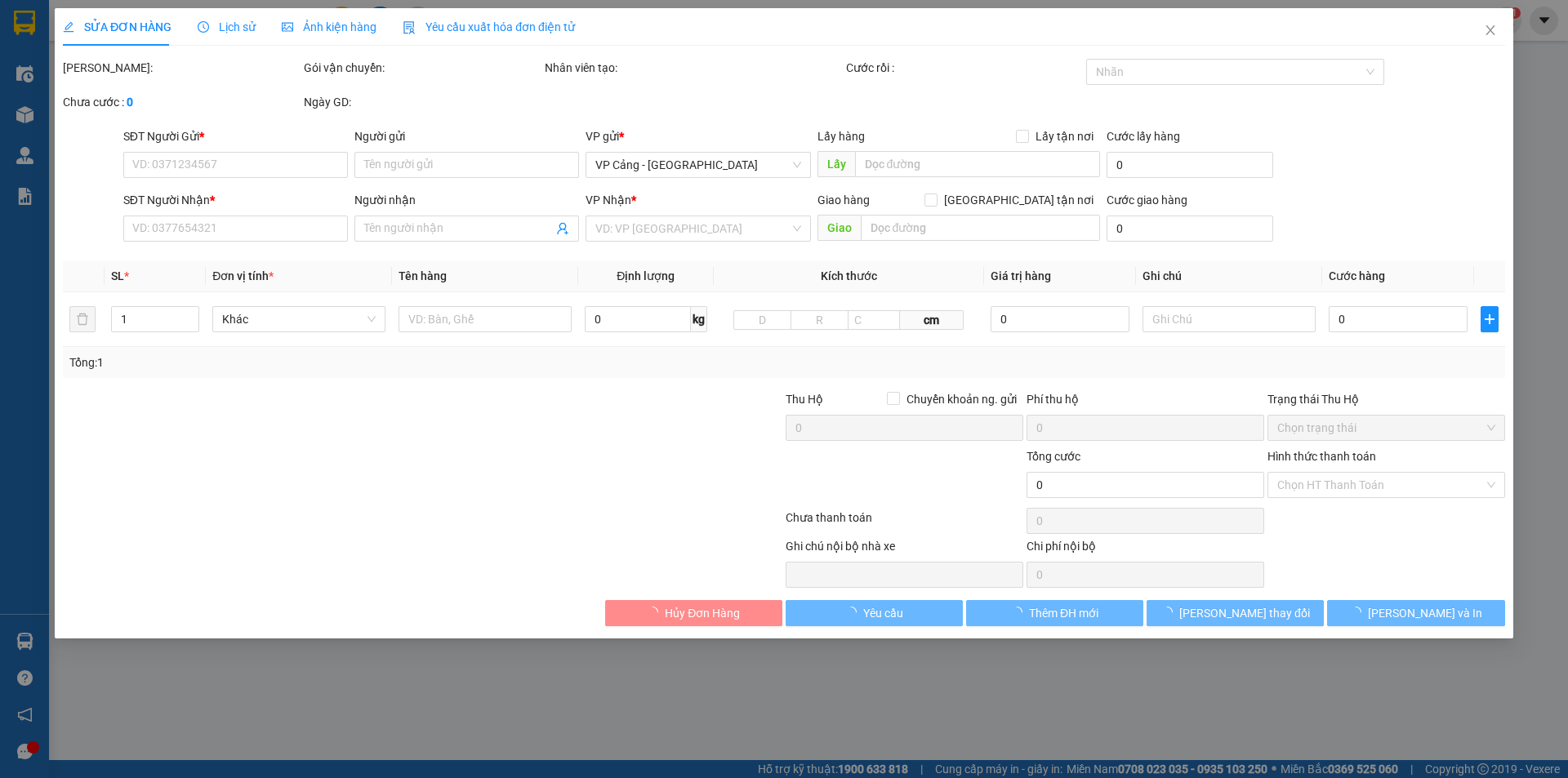
type input "0986760010"
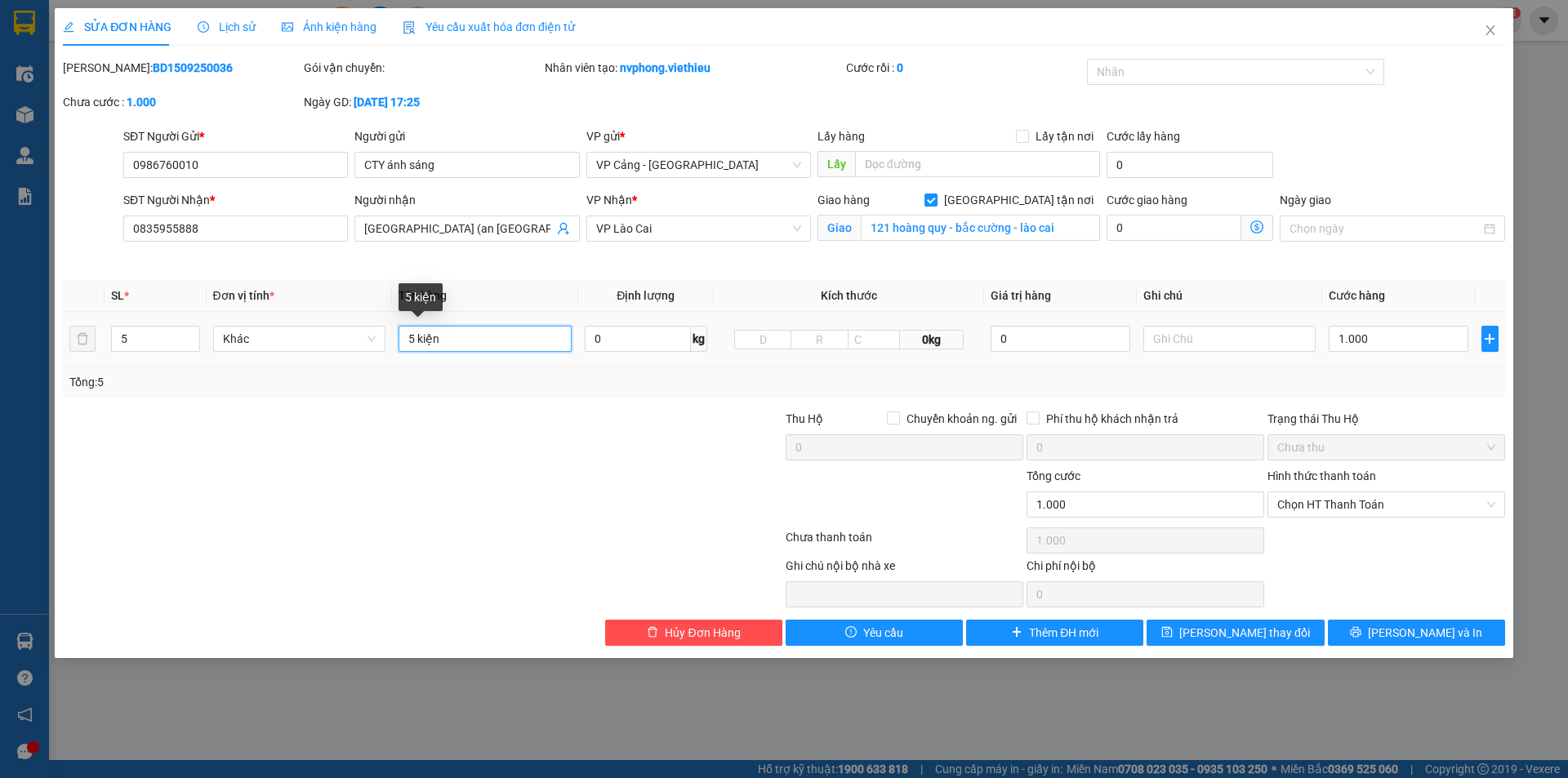
click at [417, 338] on input "5 kiện" at bounding box center [485, 338] width 173 height 26
click at [456, 333] on input "5 kiện" at bounding box center [485, 338] width 173 height 26
click at [156, 343] on input "5" at bounding box center [155, 338] width 87 height 25
click at [1446, 638] on span "[PERSON_NAME] và In" at bounding box center [1425, 632] width 114 height 18
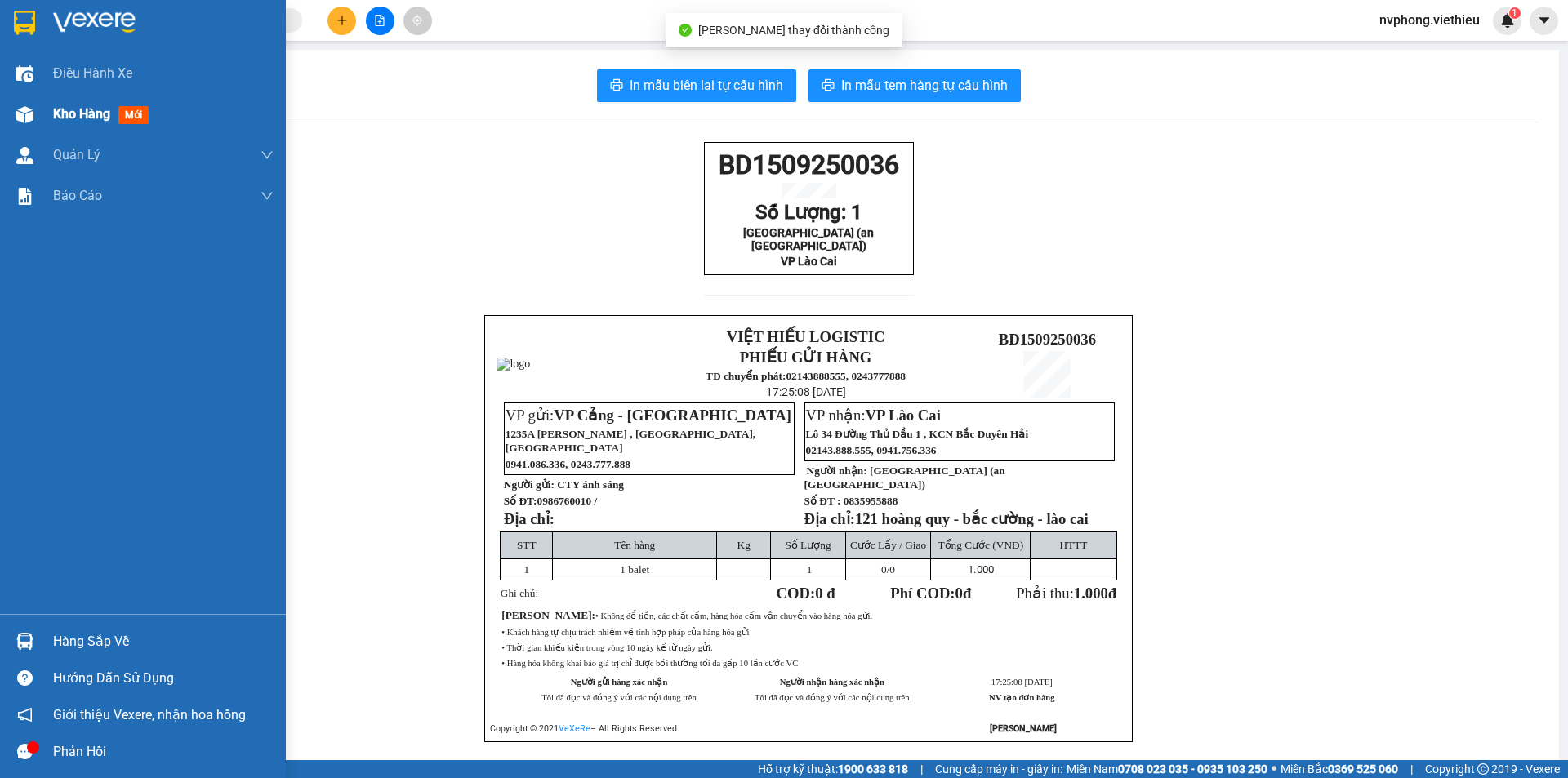
click at [100, 124] on div "Kho hàng mới" at bounding box center [163, 114] width 220 height 41
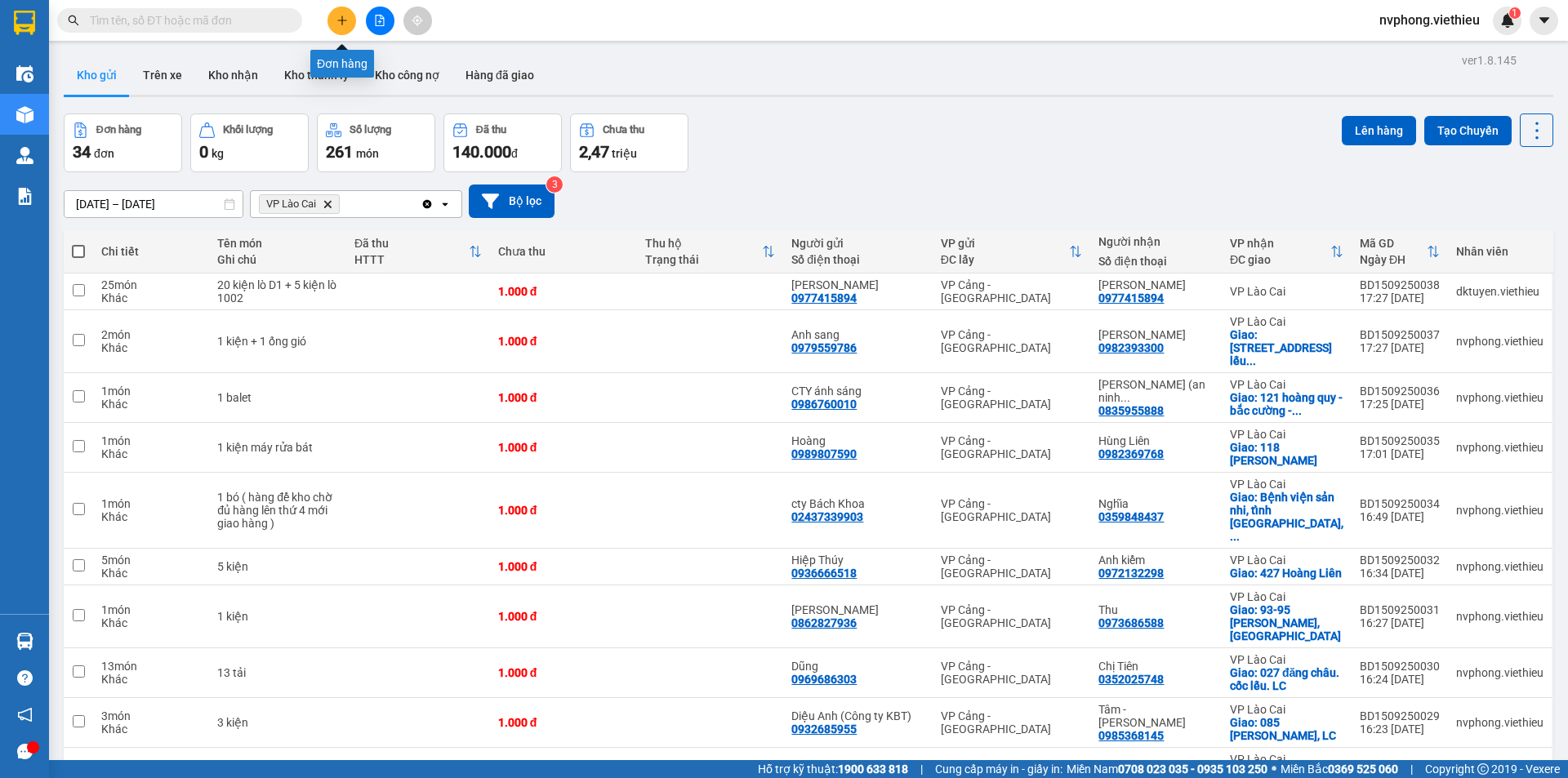
click at [339, 23] on icon "plus" at bounding box center [342, 20] width 11 height 11
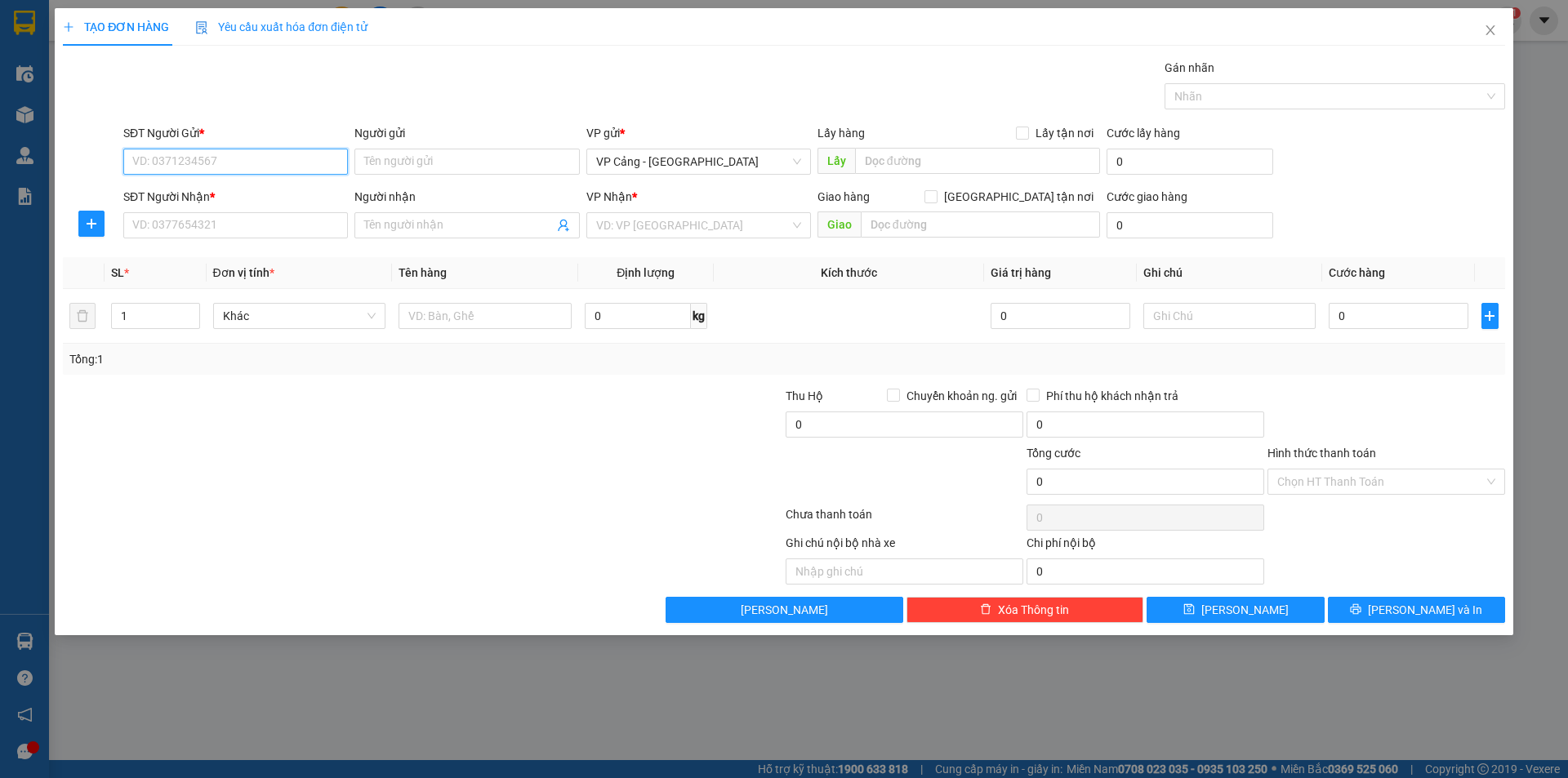
click at [173, 161] on input "SĐT Người Gửi *" at bounding box center [236, 161] width 225 height 26
click at [214, 204] on div "0985303102 - Chị Hương" at bounding box center [236, 194] width 225 height 26
click at [205, 231] on input "SĐT Người Nhận *" at bounding box center [236, 225] width 225 height 26
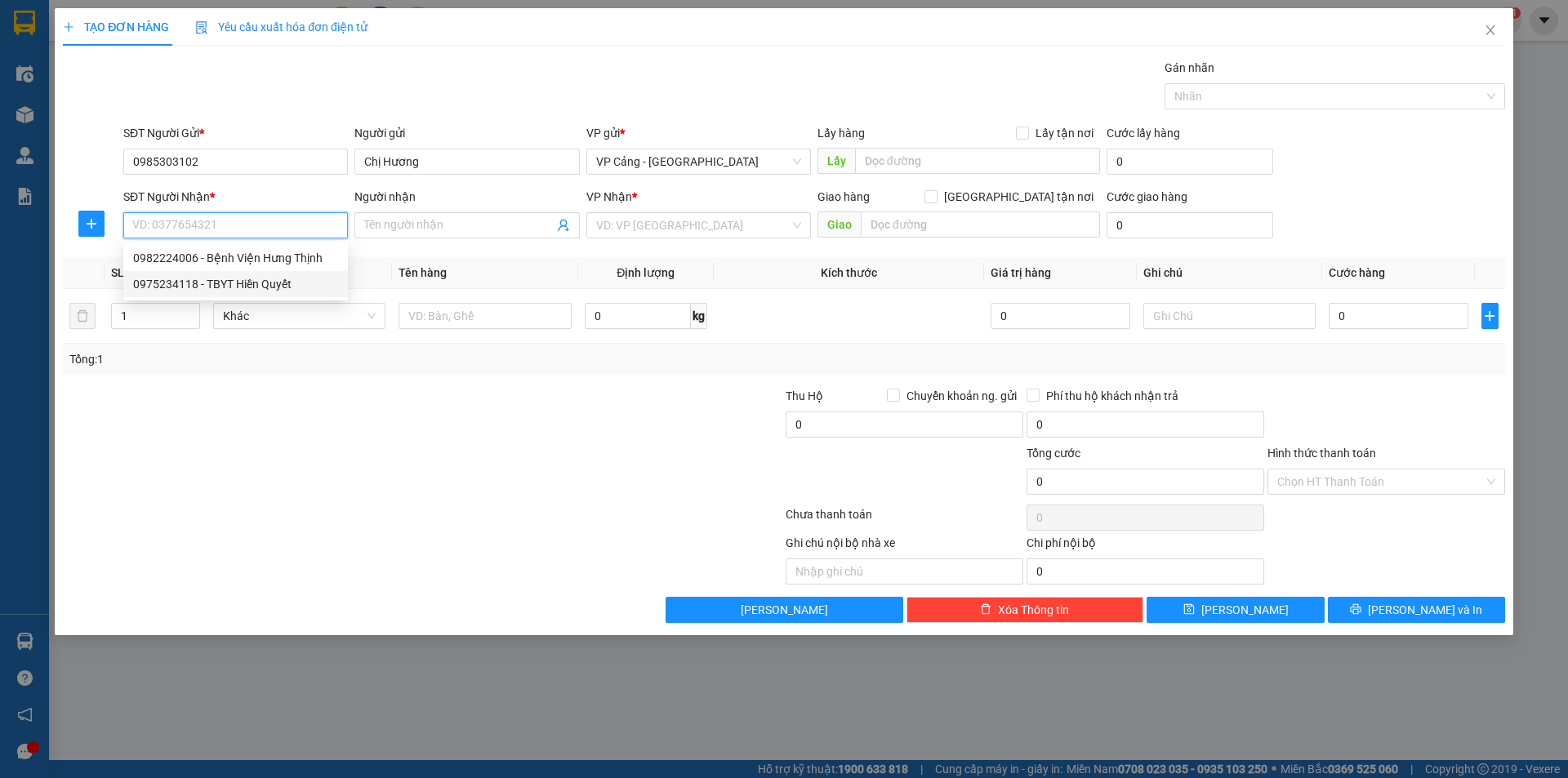
click at [210, 281] on div "0975234118 - TBYT Hiền Quyết" at bounding box center [235, 283] width 205 height 18
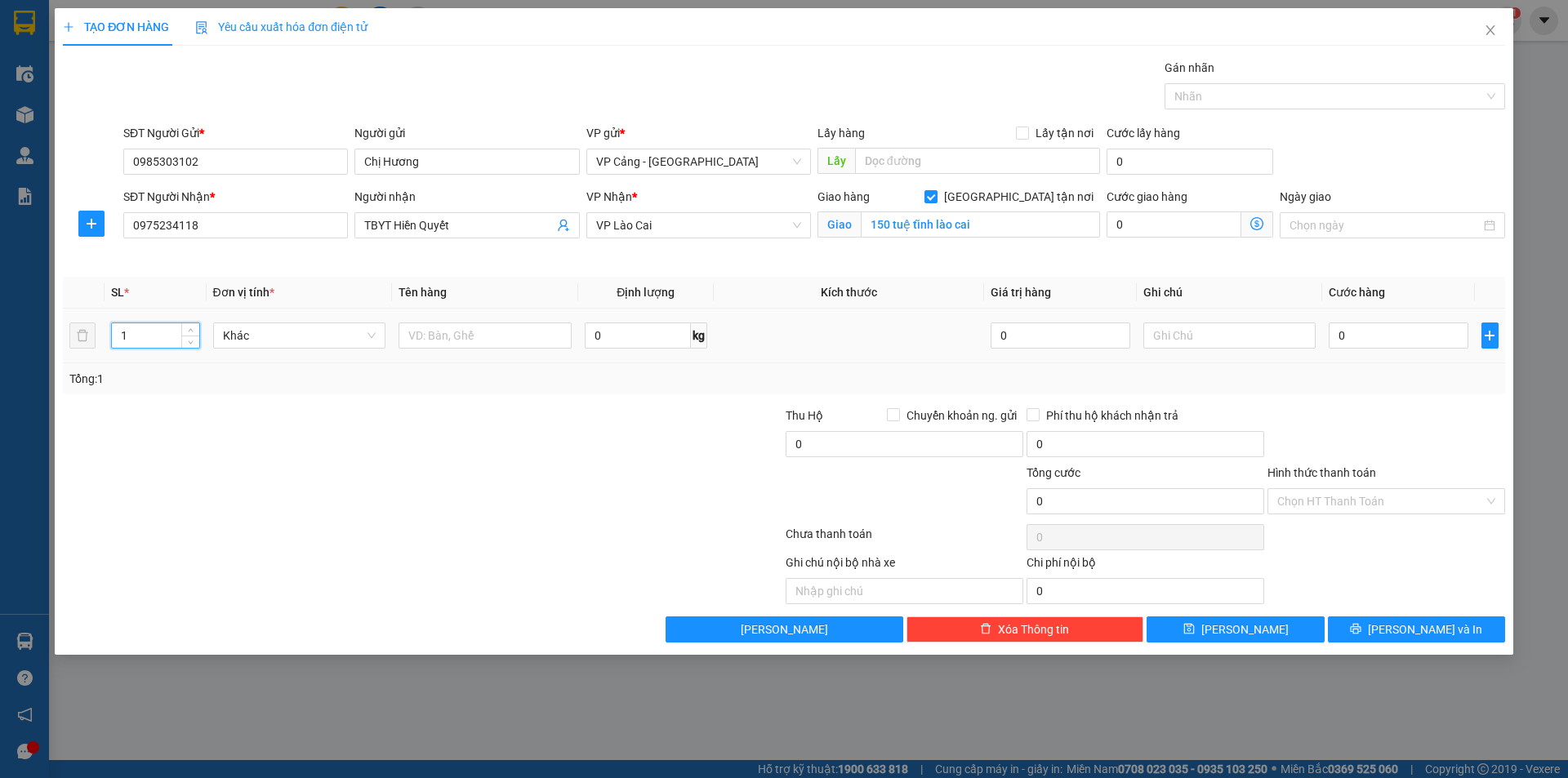
click at [147, 336] on input "1" at bounding box center [155, 336] width 87 height 25
click at [423, 348] on div at bounding box center [485, 335] width 173 height 32
click at [425, 338] on input "text" at bounding box center [485, 336] width 173 height 26
click at [1360, 332] on input "0" at bounding box center [1398, 336] width 139 height 26
click at [1408, 634] on span "[PERSON_NAME] và In" at bounding box center [1425, 629] width 114 height 18
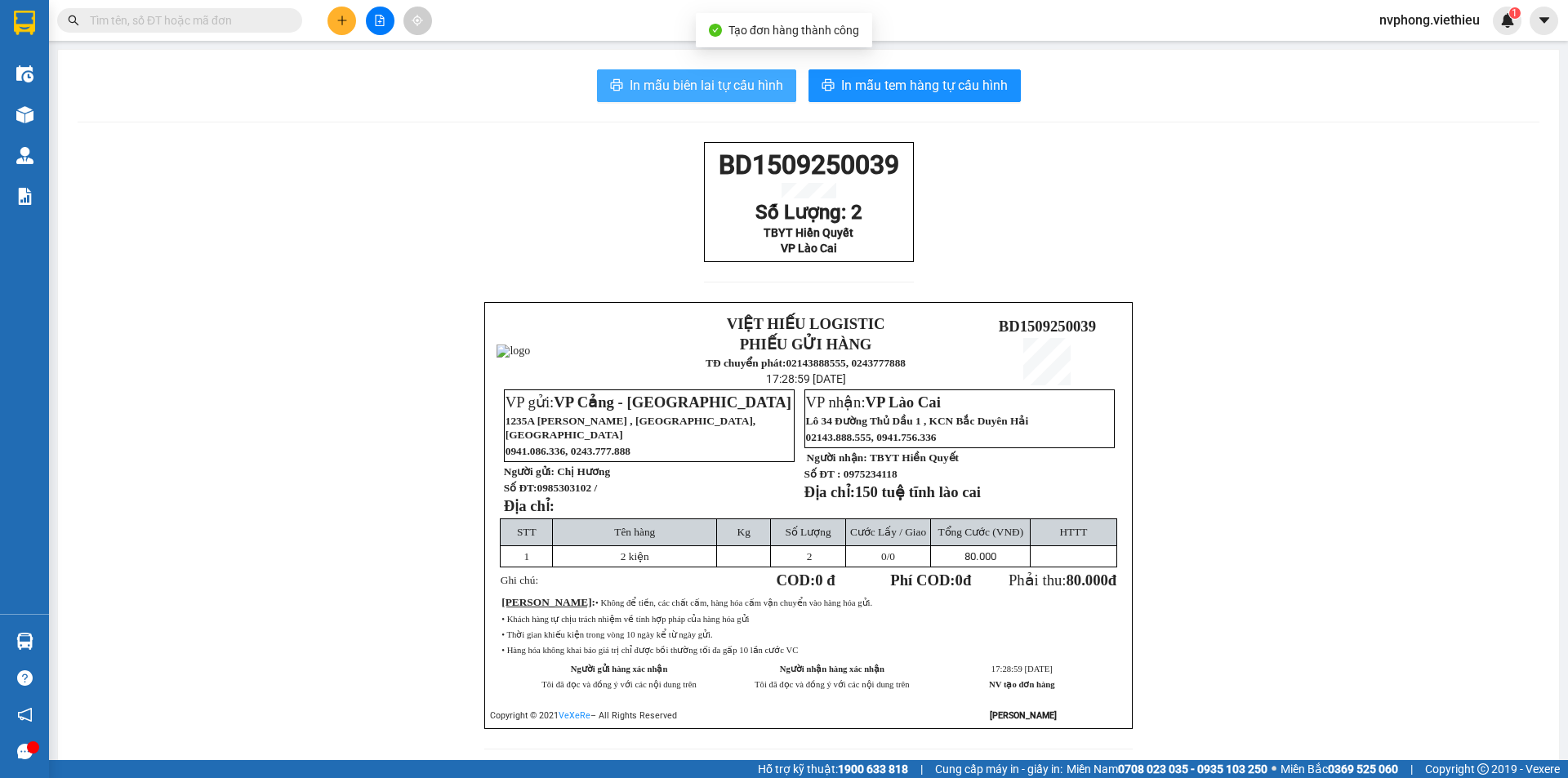
click at [681, 96] on span "In mẫu biên lai tự cấu hình" at bounding box center [707, 85] width 153 height 20
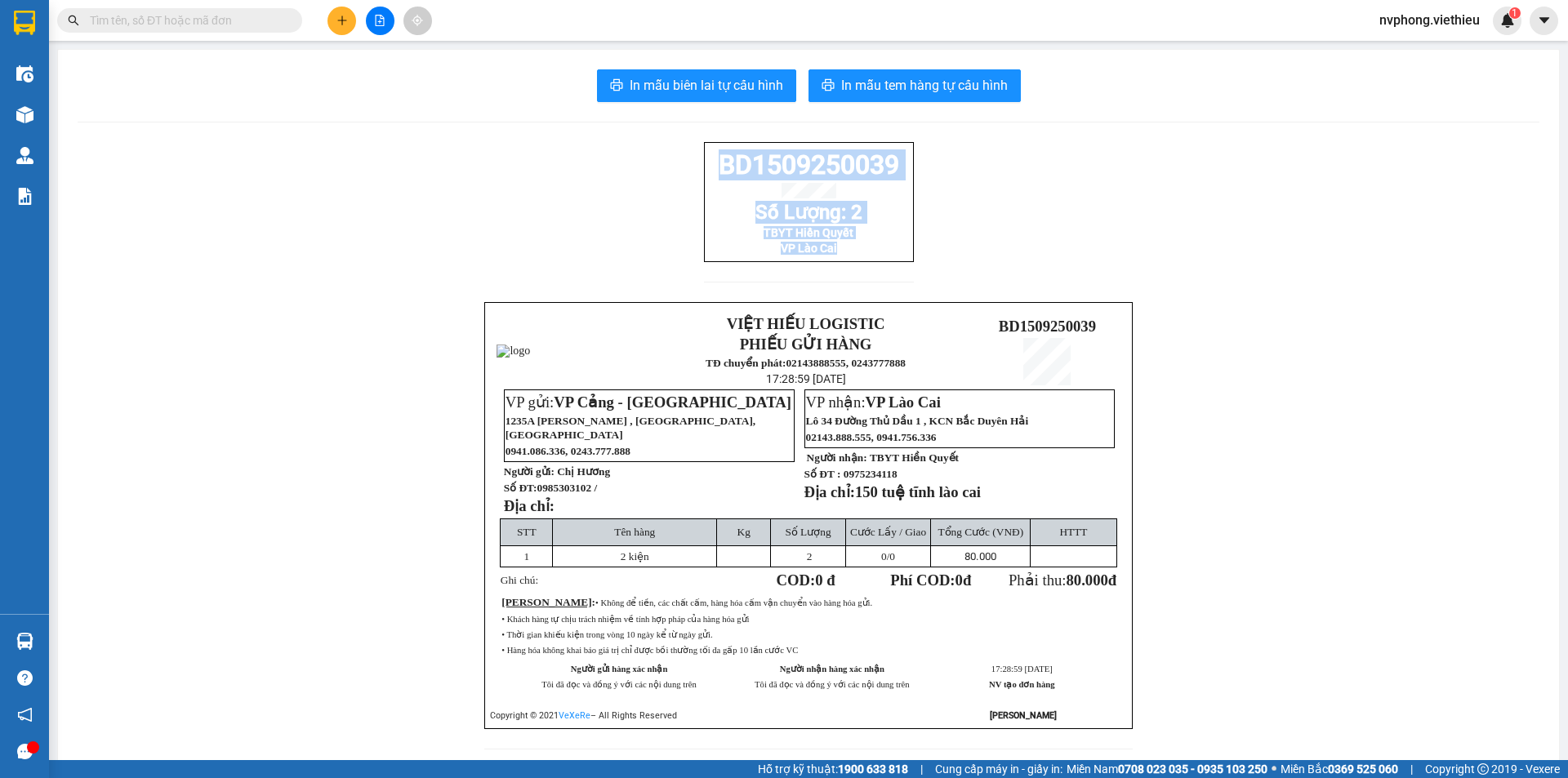
drag, startPoint x: 888, startPoint y: 267, endPoint x: 673, endPoint y: 174, distance: 234.3
click at [673, 174] on div "BD1509250039 Số Lượng: 2 TBYT Hiền Quyết VP Lào Cai VIỆT HIẾU LOGISTIC PHIẾU GỬ…" at bounding box center [808, 455] width 1462 height 627
copy div "BD1509250039 Số Lượng: 2 TBYT Hiền Quyết VP Lào Cai"
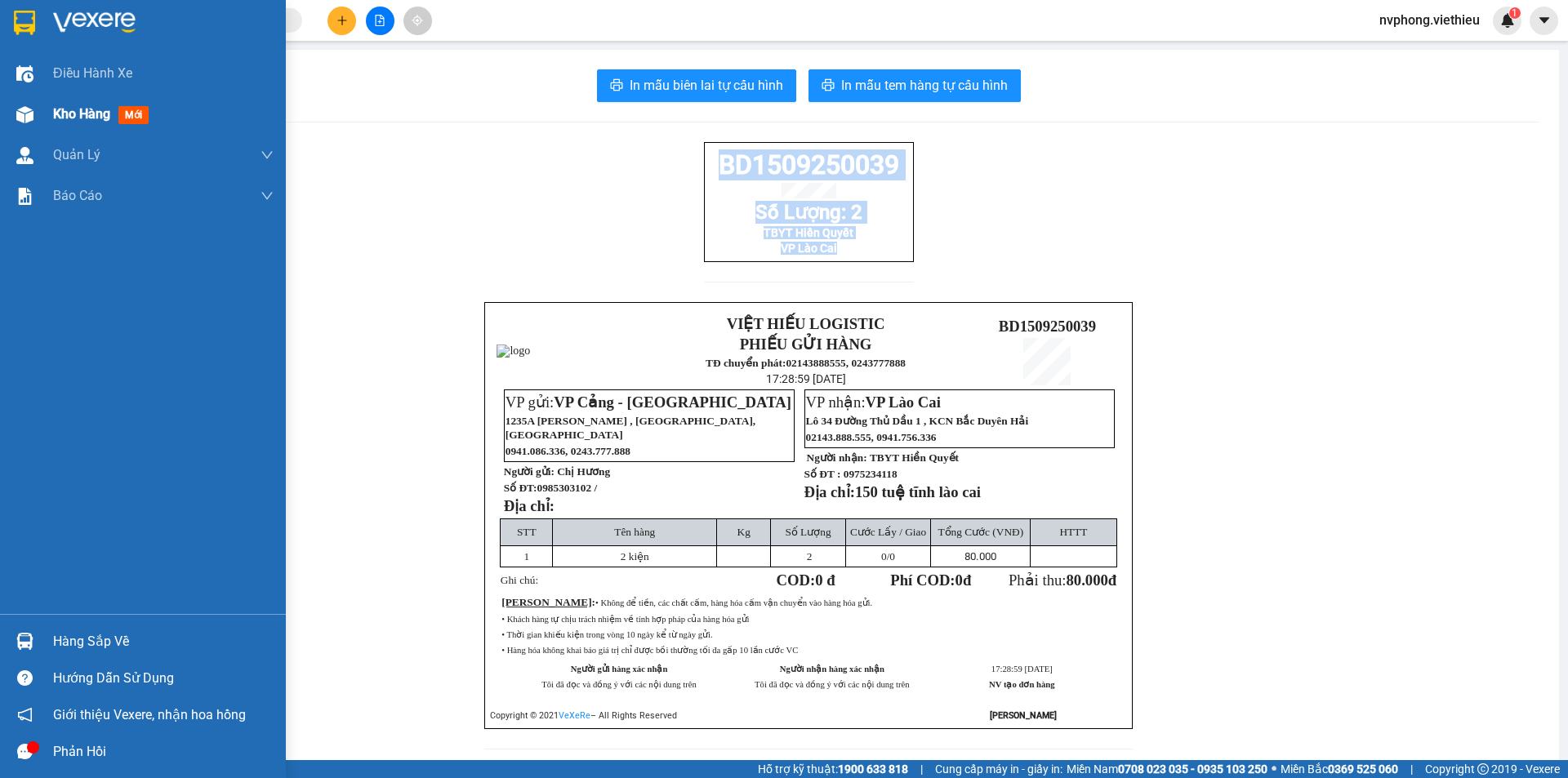
click at [32, 115] on img at bounding box center [25, 114] width 18 height 18
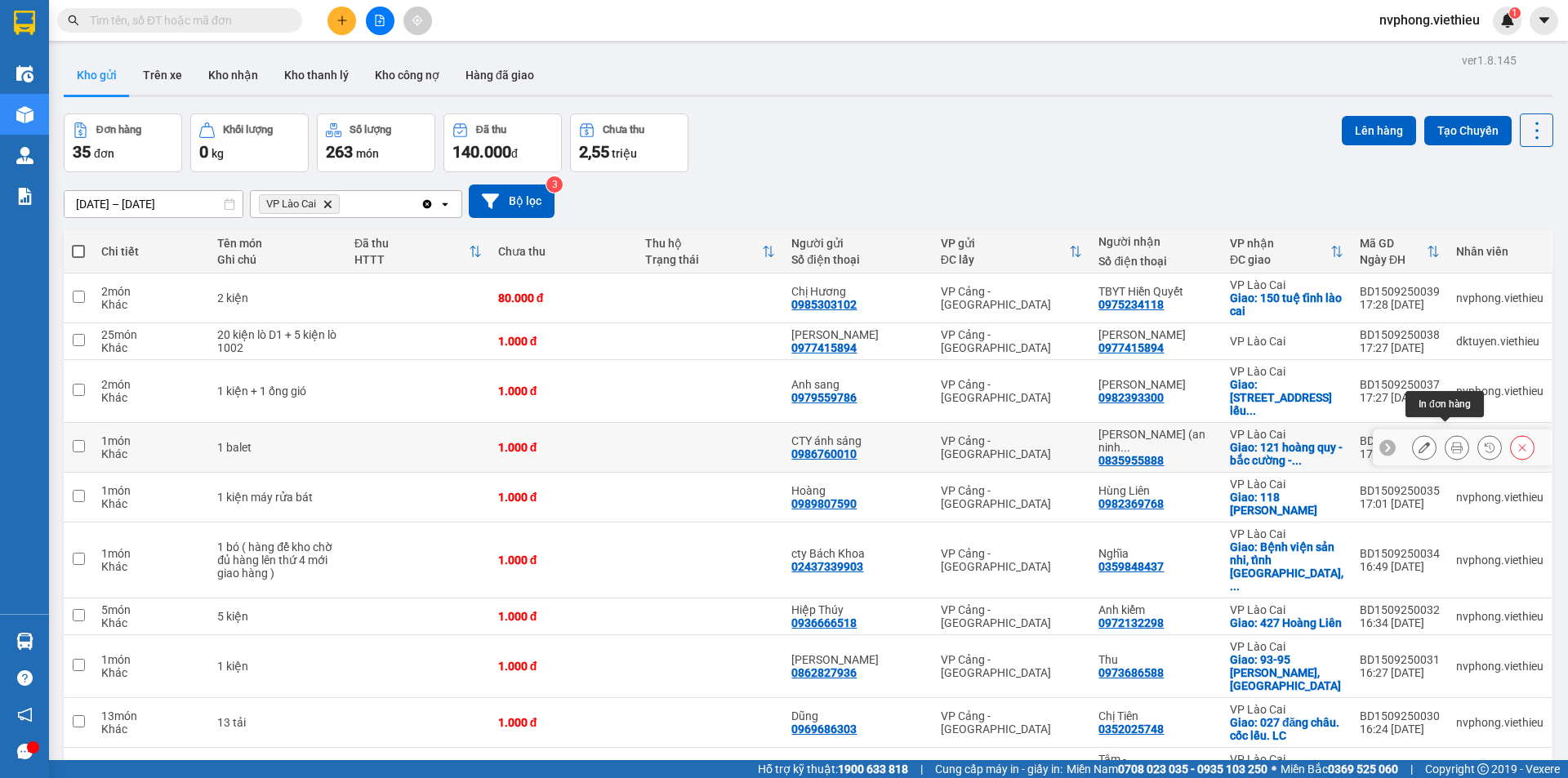
click at [1452, 442] on icon at bounding box center [1457, 447] width 11 height 11
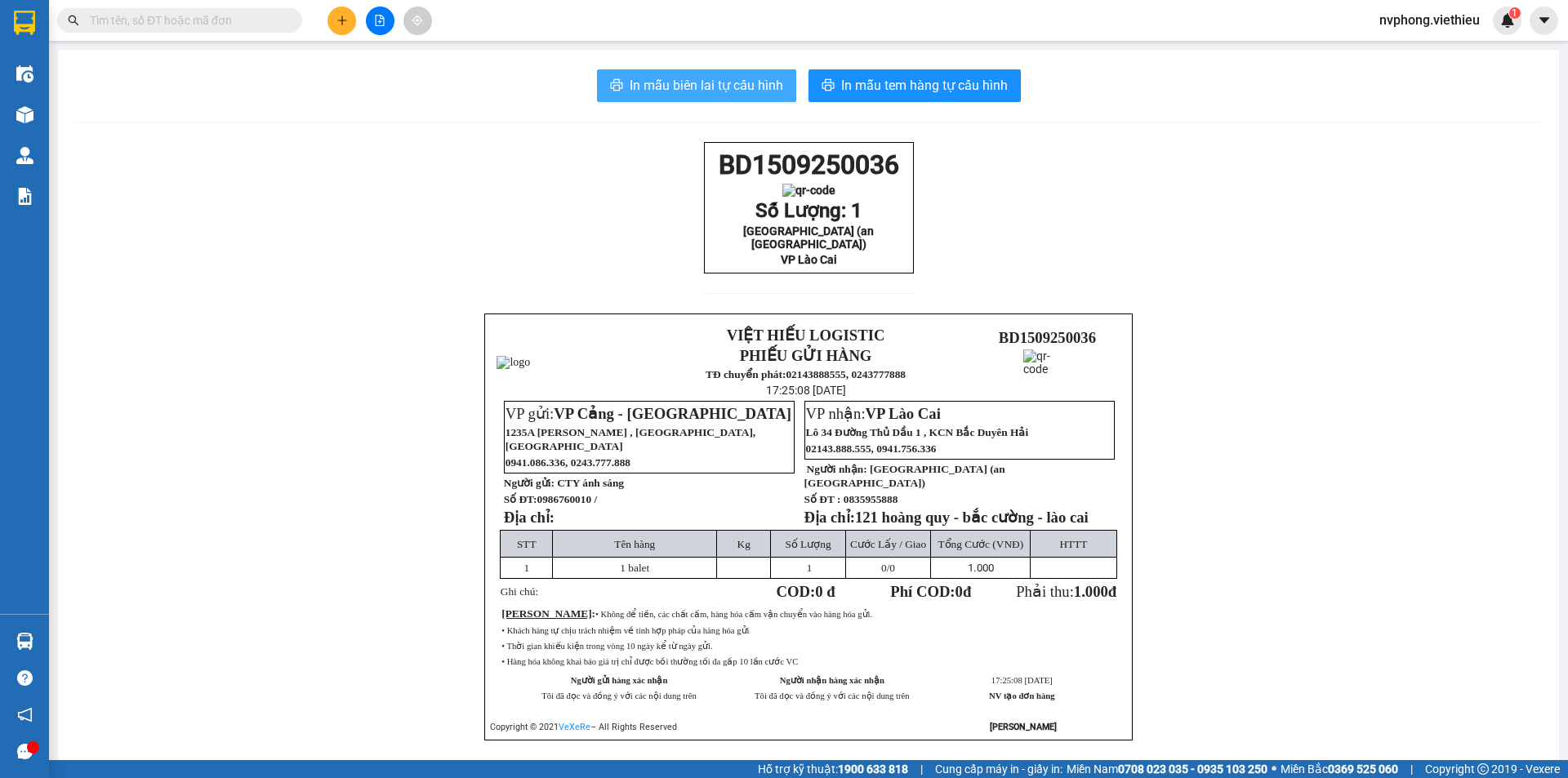
click at [722, 75] on span "In mẫu biên lai tự cấu hình" at bounding box center [707, 85] width 153 height 20
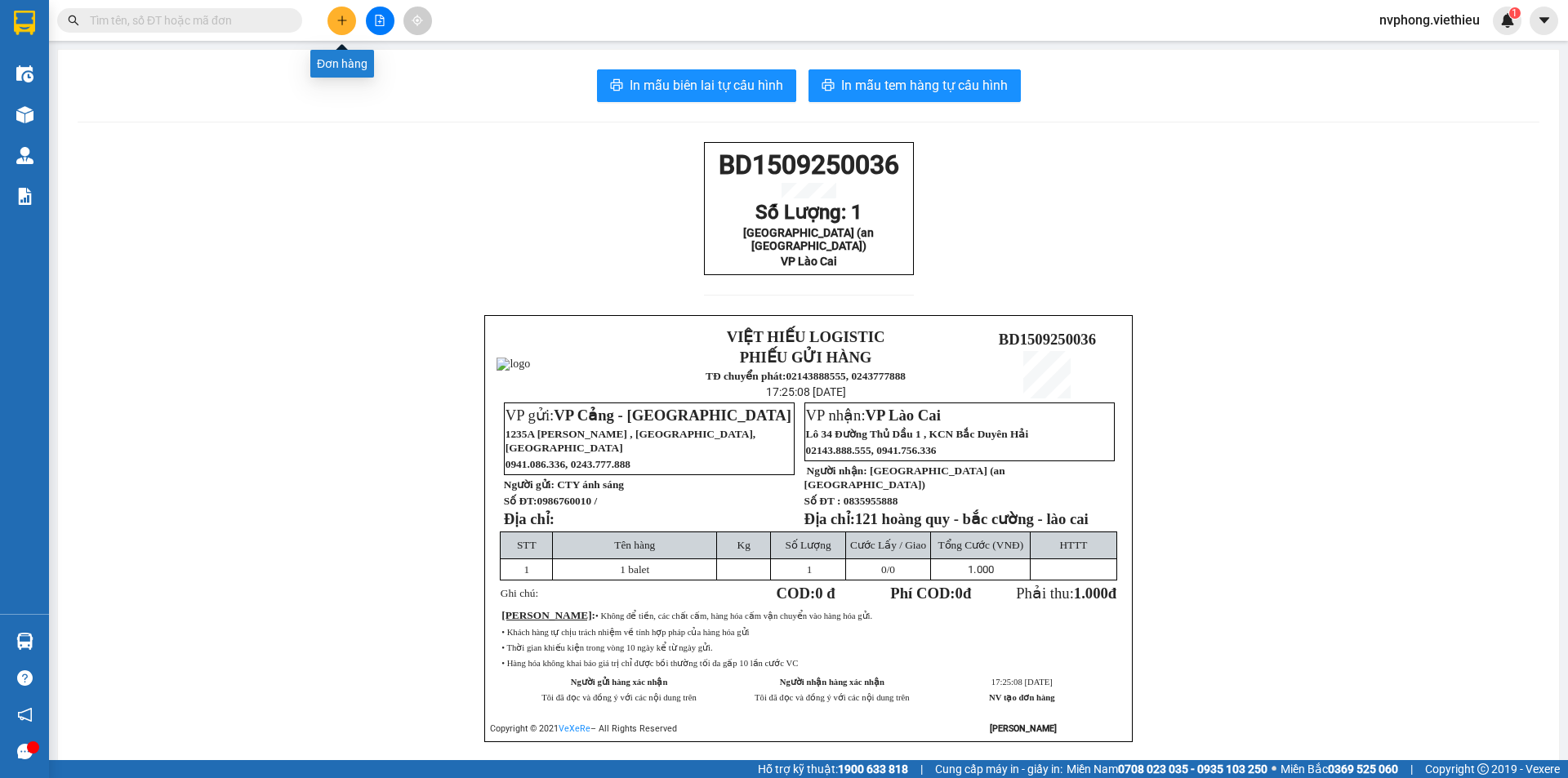
click at [337, 23] on icon "plus" at bounding box center [342, 20] width 11 height 11
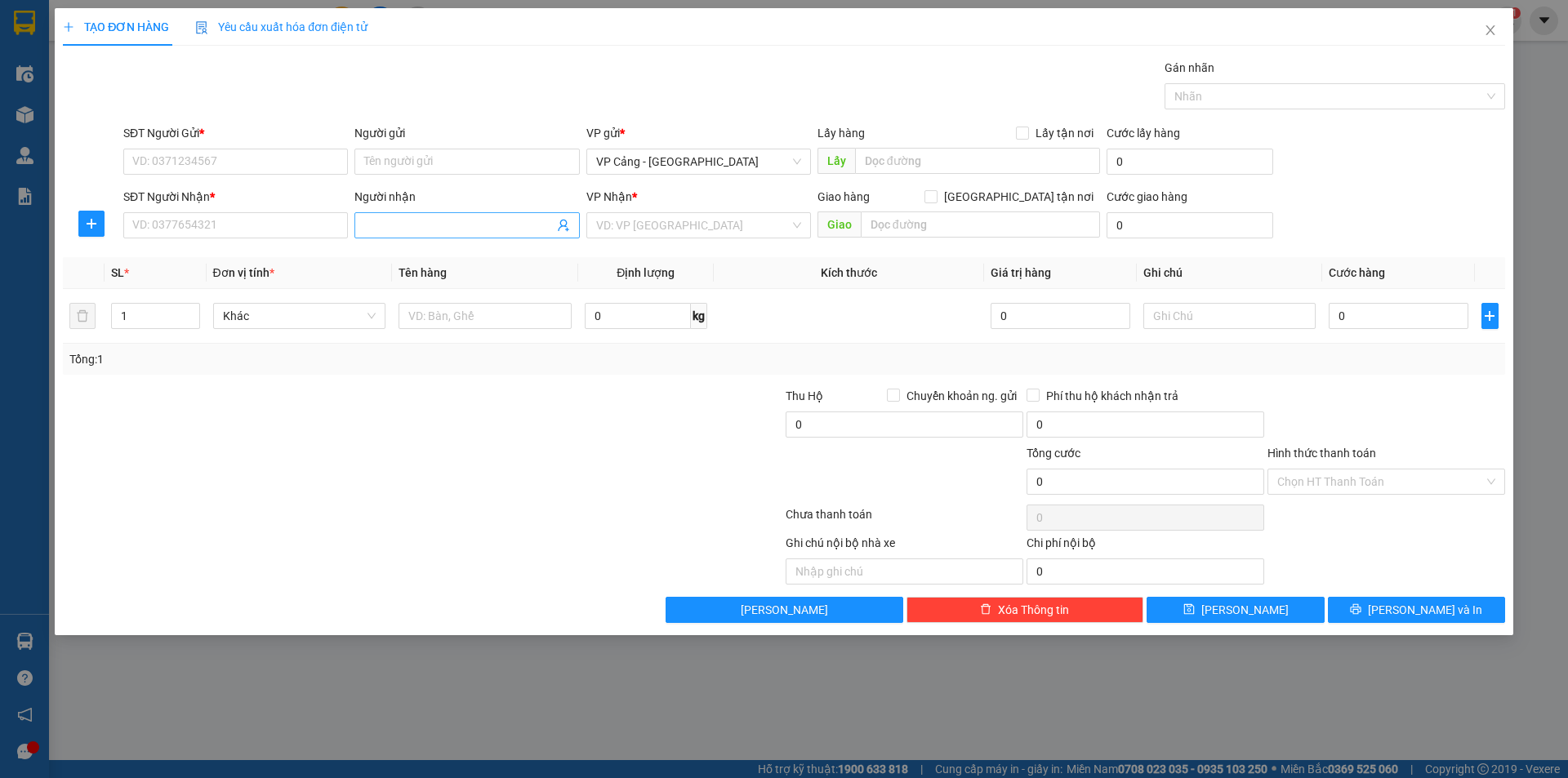
click at [386, 233] on input "Người nhận" at bounding box center [458, 225] width 189 height 18
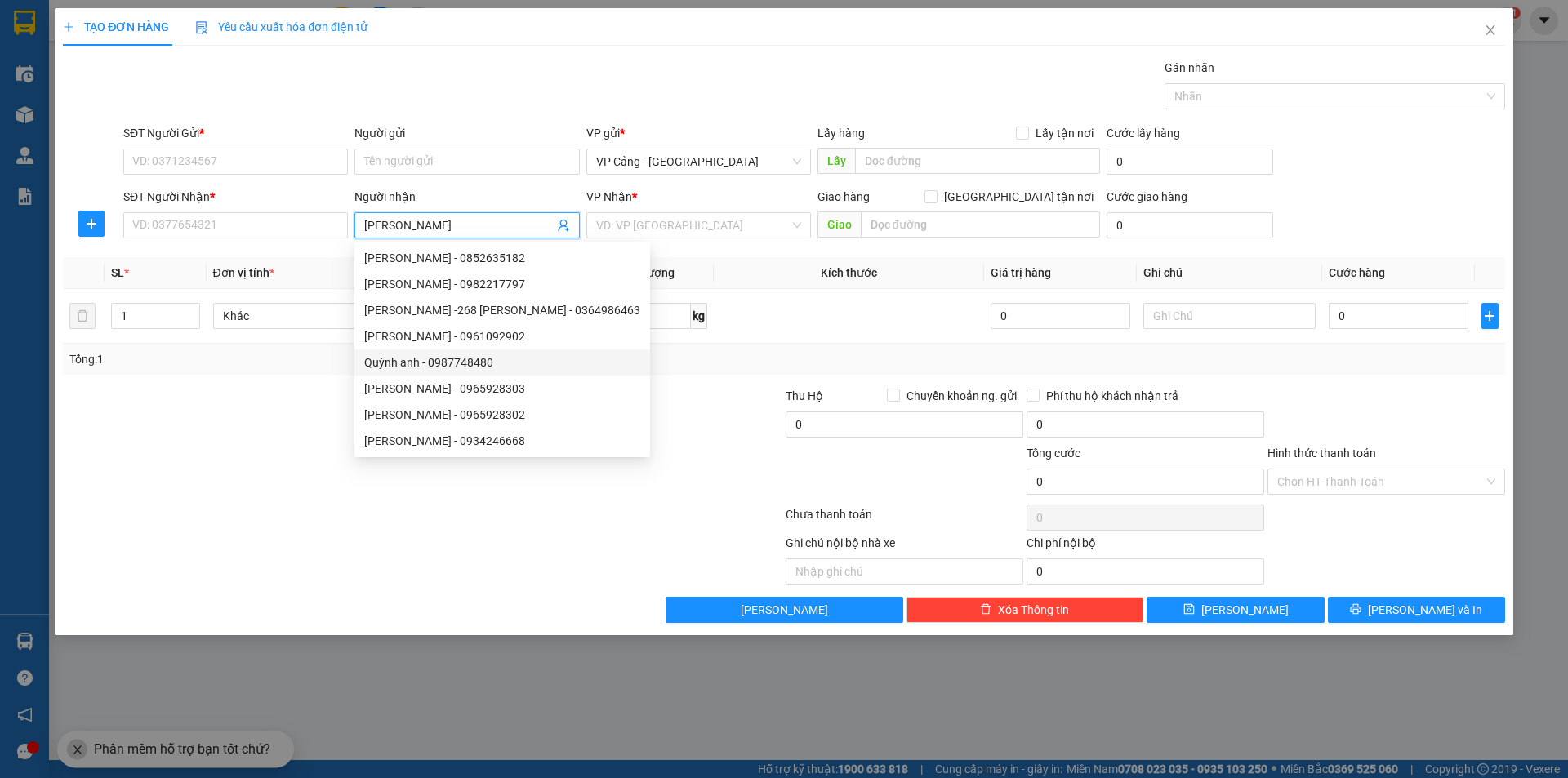
click at [467, 364] on div "Quỳnh anh - 0987748480" at bounding box center [502, 361] width 276 height 18
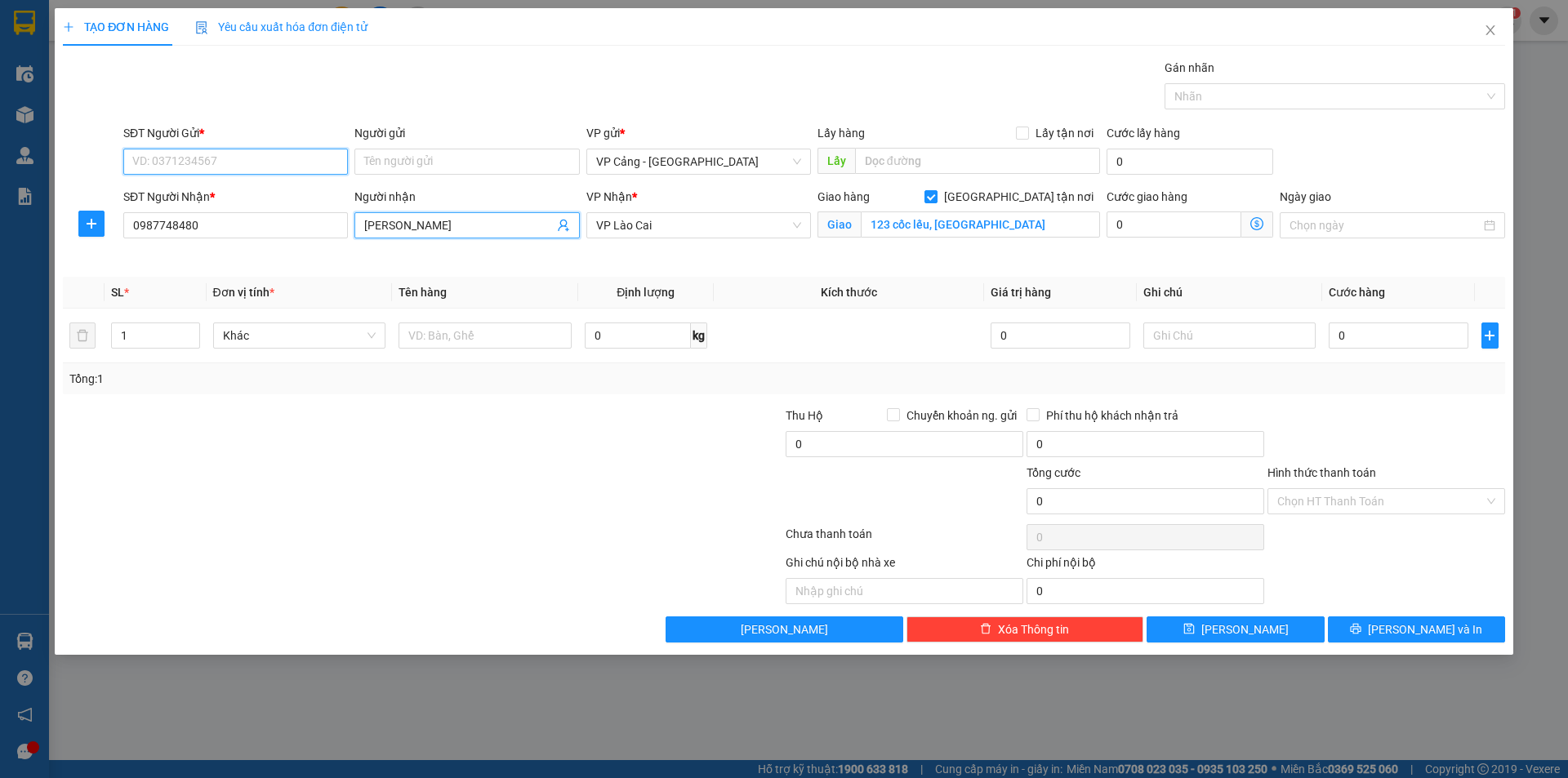
click at [201, 169] on input "SĐT Người Gửi *" at bounding box center [236, 161] width 225 height 26
click at [205, 227] on input "0987748480" at bounding box center [236, 225] width 225 height 26
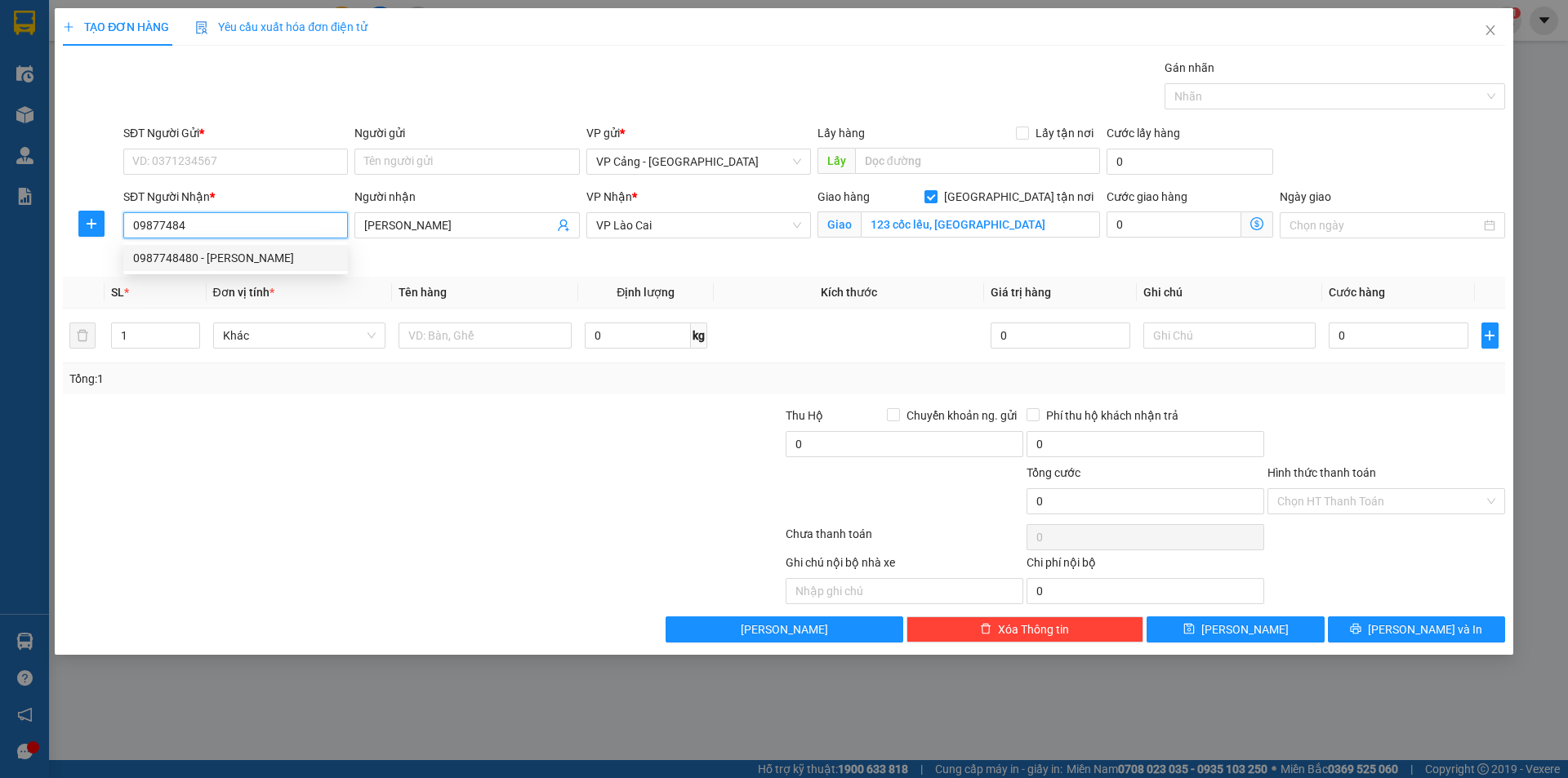
click at [199, 260] on div "0987748480 - [PERSON_NAME]" at bounding box center [235, 257] width 205 height 18
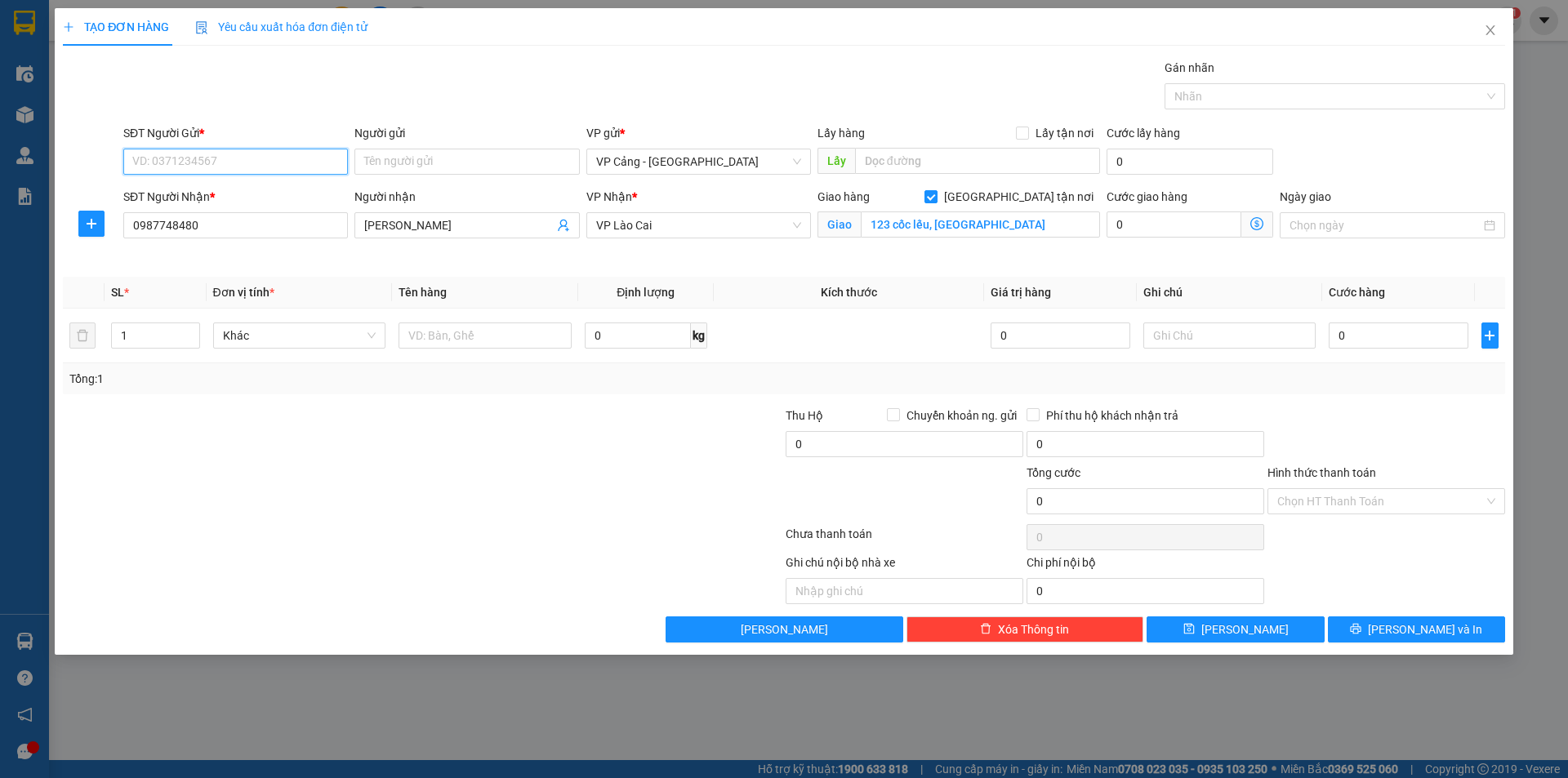
click at [192, 154] on input "SĐT Người Gửi *" at bounding box center [236, 161] width 225 height 26
click at [166, 191] on div "0979271758 - Luân" at bounding box center [235, 194] width 205 height 18
click at [141, 348] on div "1" at bounding box center [155, 335] width 89 height 32
click at [141, 346] on input "1" at bounding box center [155, 336] width 87 height 25
click at [461, 326] on input "text" at bounding box center [485, 336] width 173 height 26
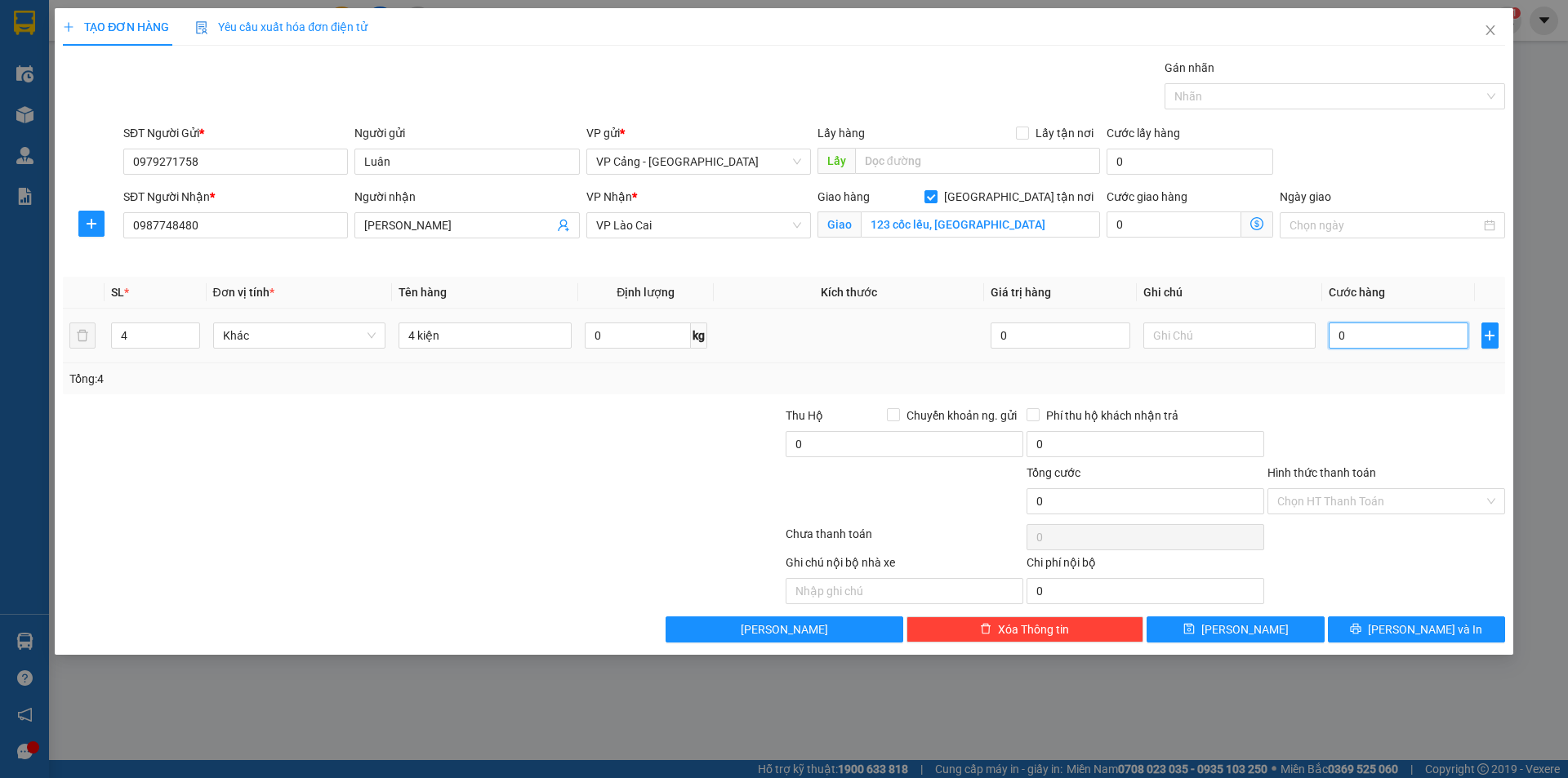
click at [1353, 328] on input "0" at bounding box center [1398, 336] width 139 height 26
click at [1435, 618] on button "[PERSON_NAME] và In" at bounding box center [1417, 630] width 177 height 26
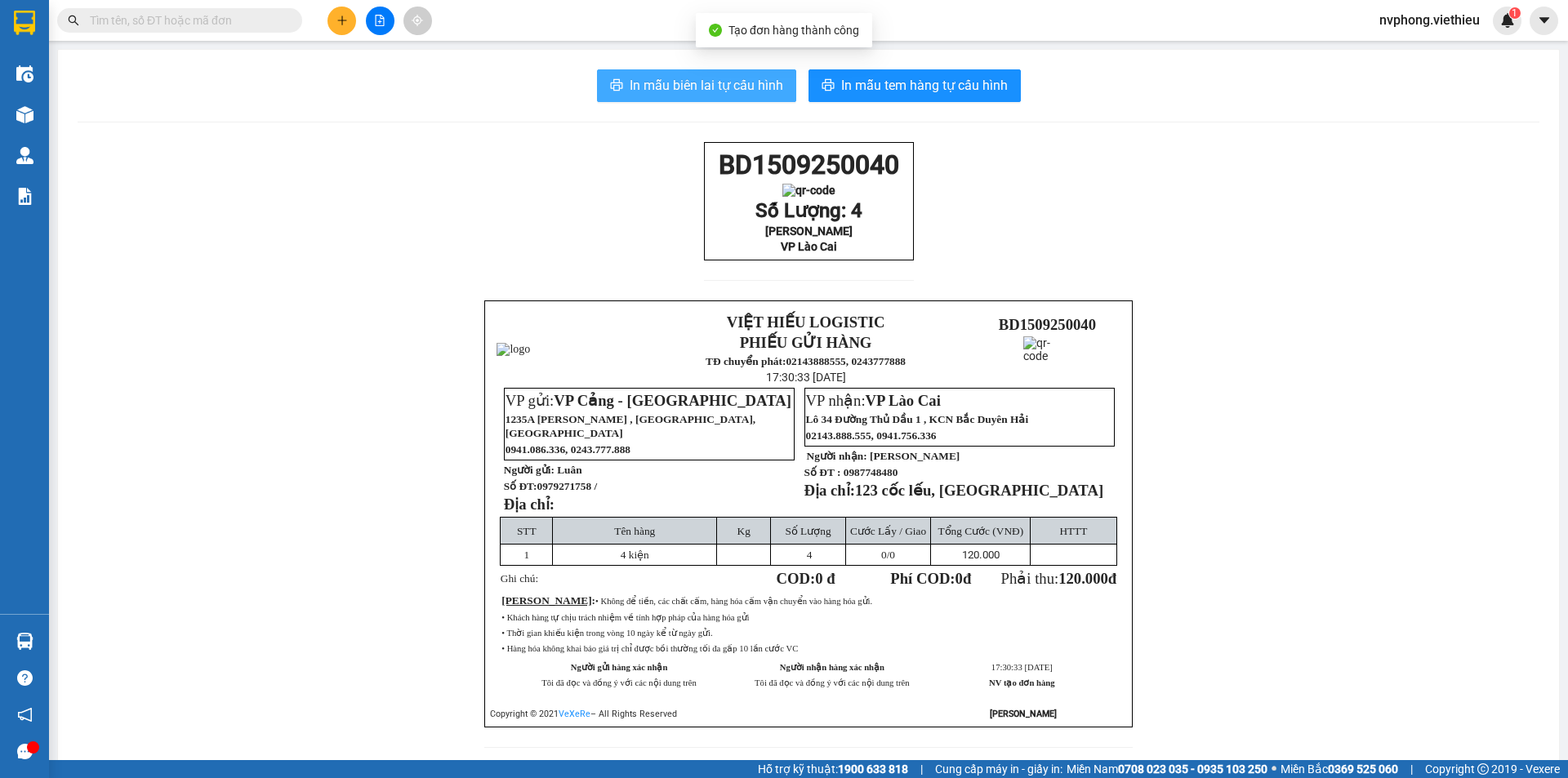
click at [706, 85] on span "In mẫu biên lai tự cấu hình" at bounding box center [707, 85] width 153 height 20
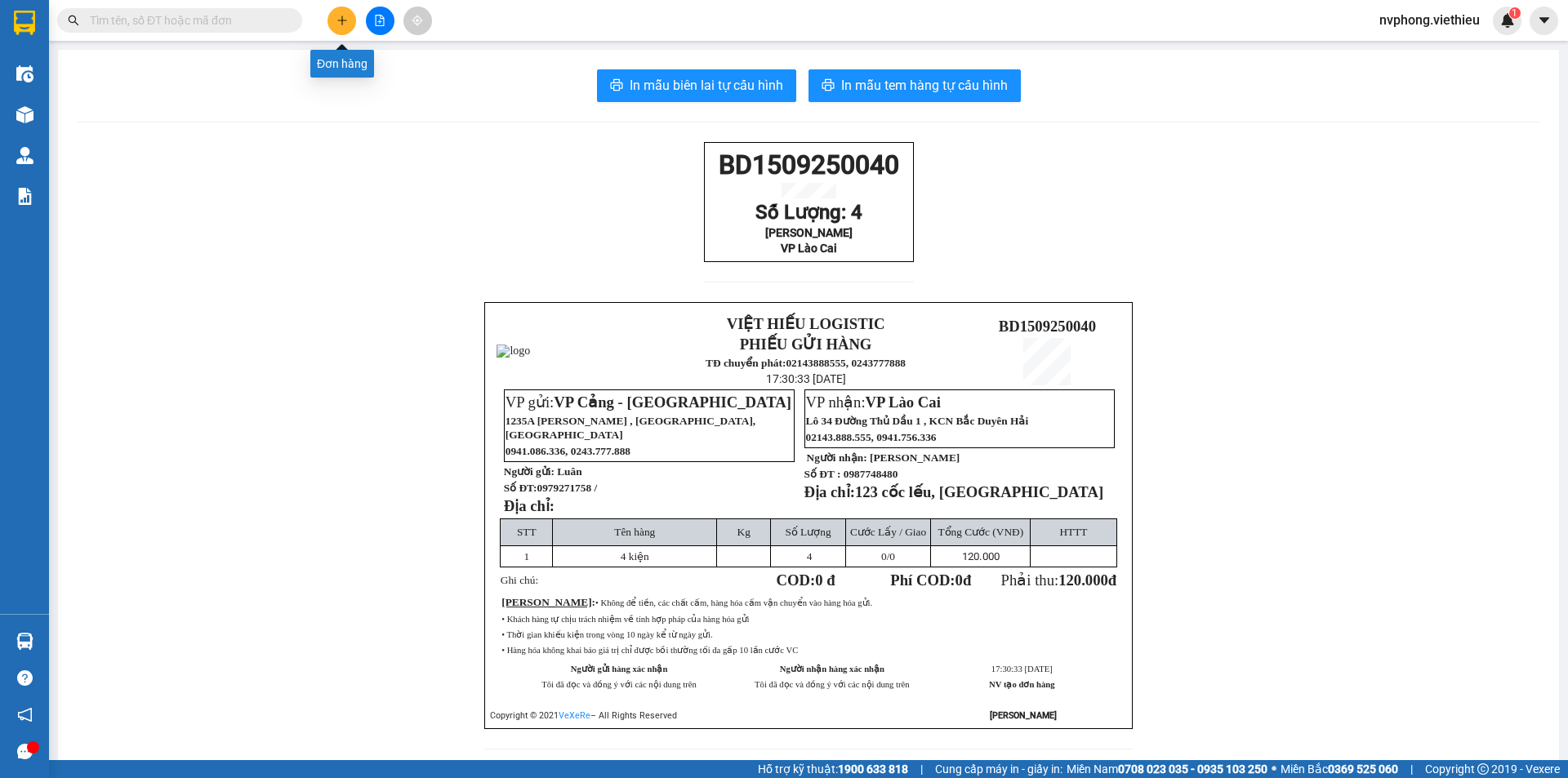
click at [337, 26] on button at bounding box center [341, 20] width 29 height 29
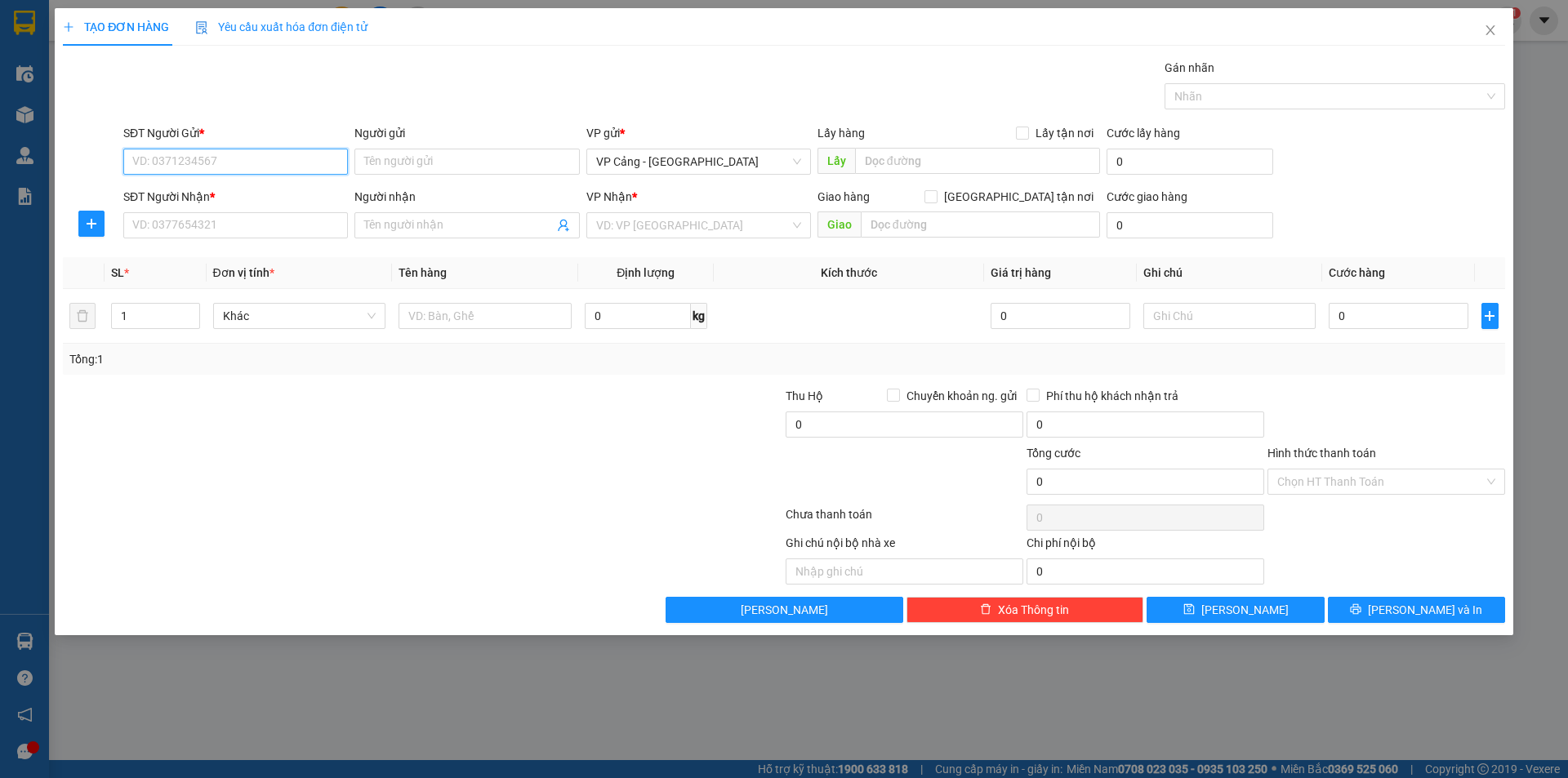
click at [235, 170] on input "SĐT Người Gửi *" at bounding box center [236, 161] width 225 height 26
click at [260, 201] on div "0912660095 - Kiên HN" at bounding box center [235, 194] width 205 height 18
click at [252, 234] on input "SĐT Người Nhận *" at bounding box center [236, 225] width 225 height 26
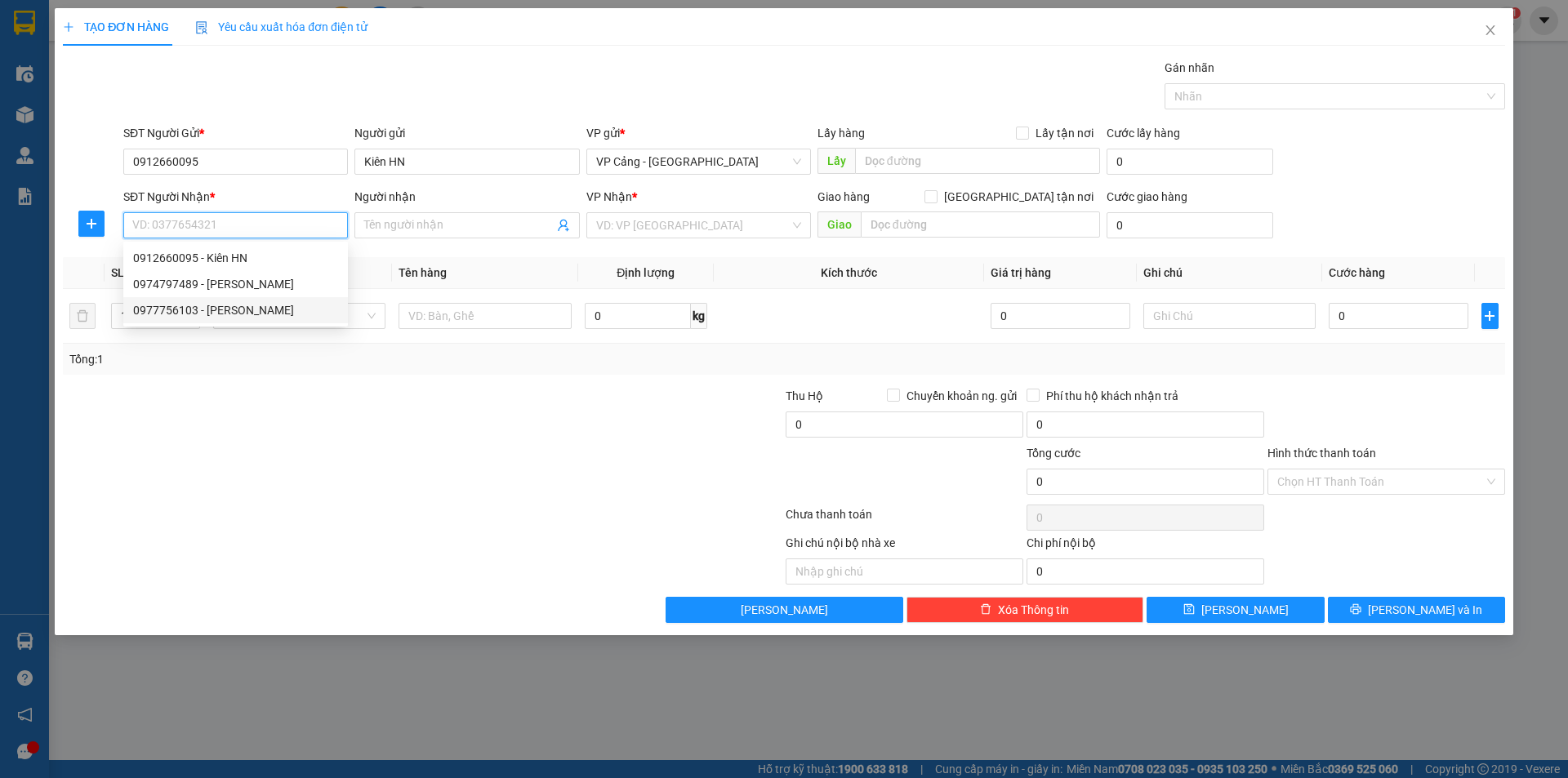
click at [184, 305] on div "0977756103 - [PERSON_NAME]" at bounding box center [235, 310] width 205 height 18
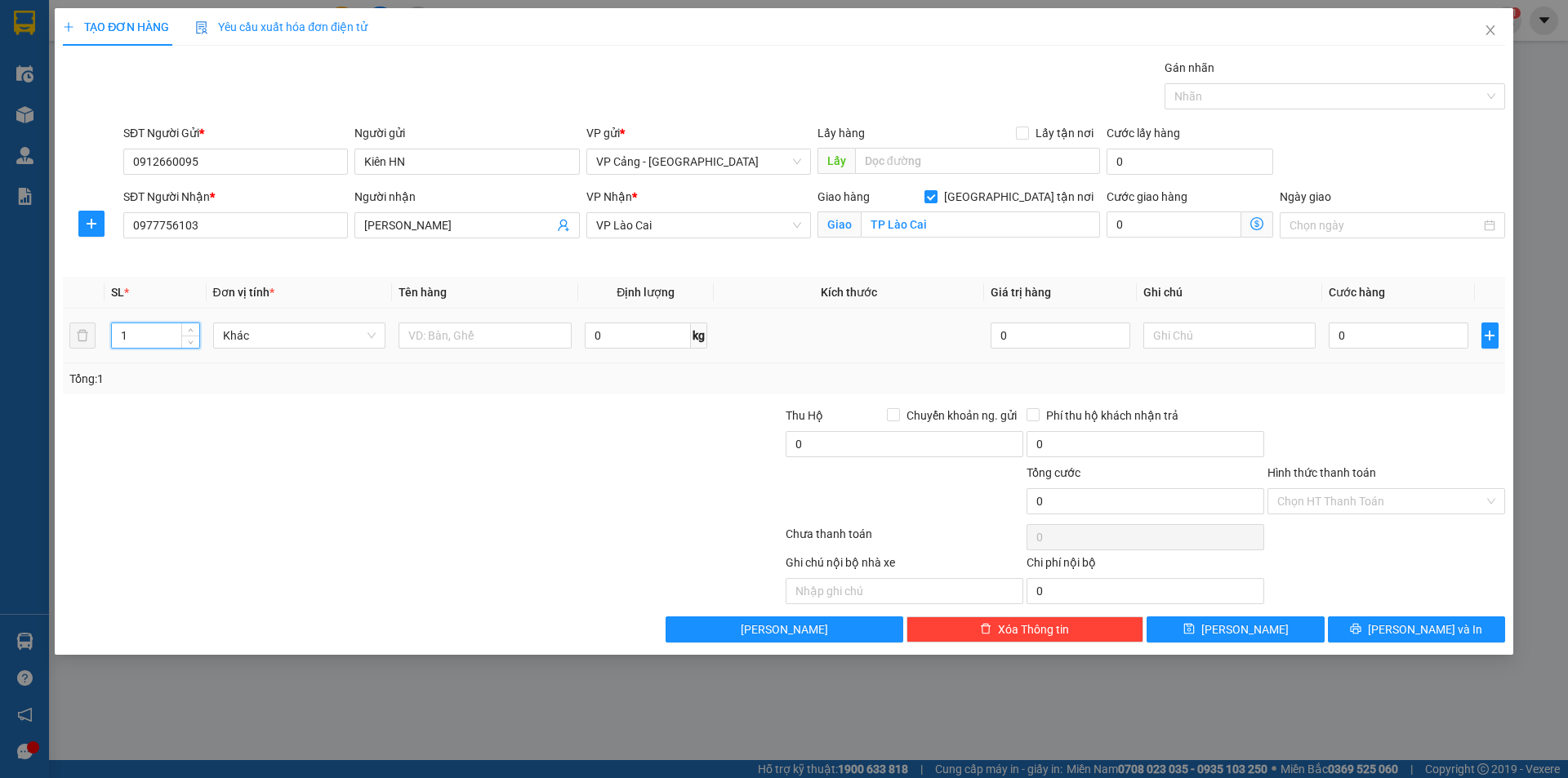
click at [147, 331] on input "1" at bounding box center [155, 336] width 87 height 25
click at [479, 329] on input "text" at bounding box center [485, 336] width 173 height 26
click at [1354, 336] on input "0" at bounding box center [1398, 336] width 139 height 26
click at [1415, 630] on span "[PERSON_NAME] và In" at bounding box center [1425, 629] width 114 height 18
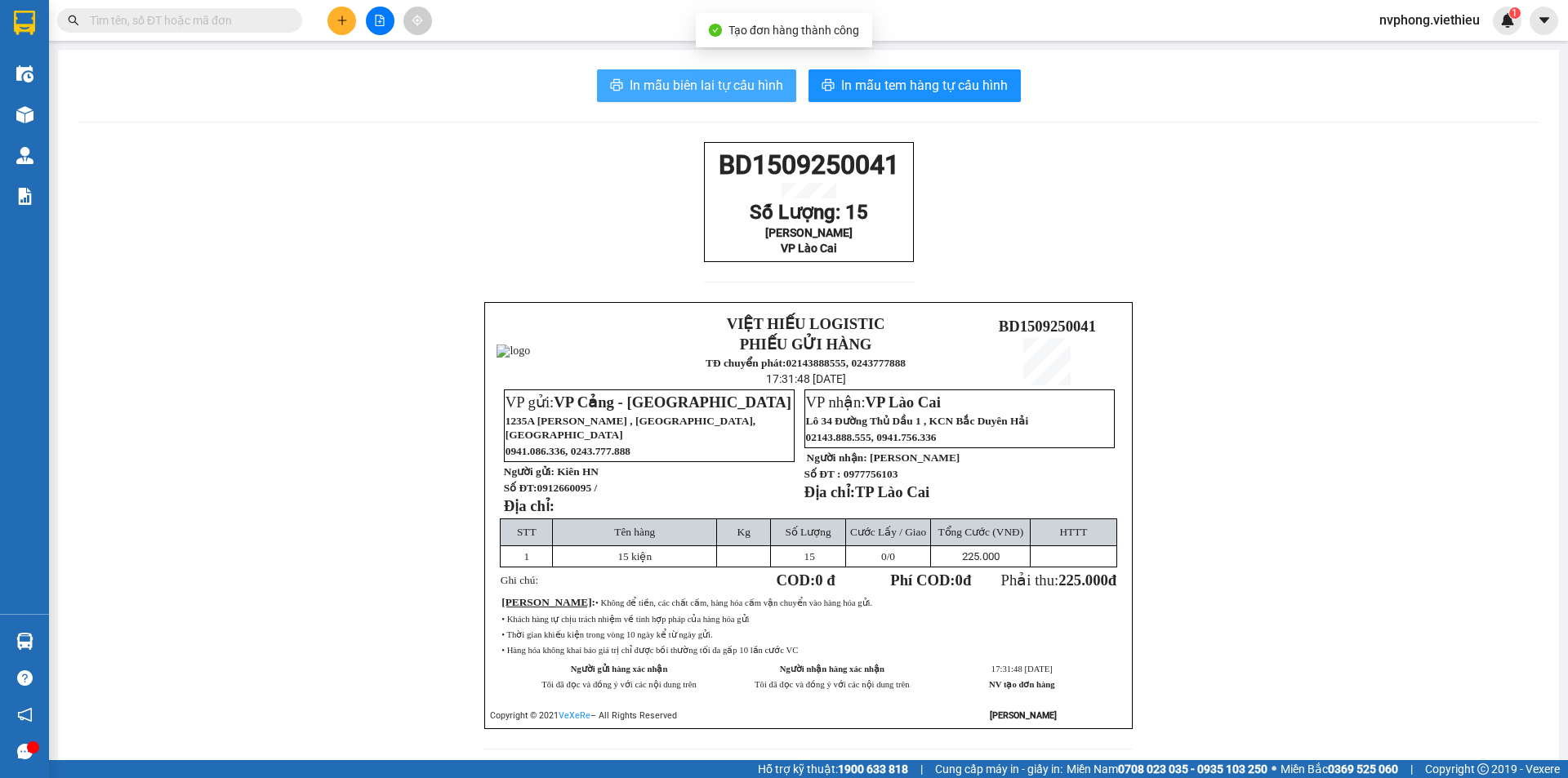
click at [674, 78] on span "In mẫu biên lai tự cấu hình" at bounding box center [707, 85] width 153 height 20
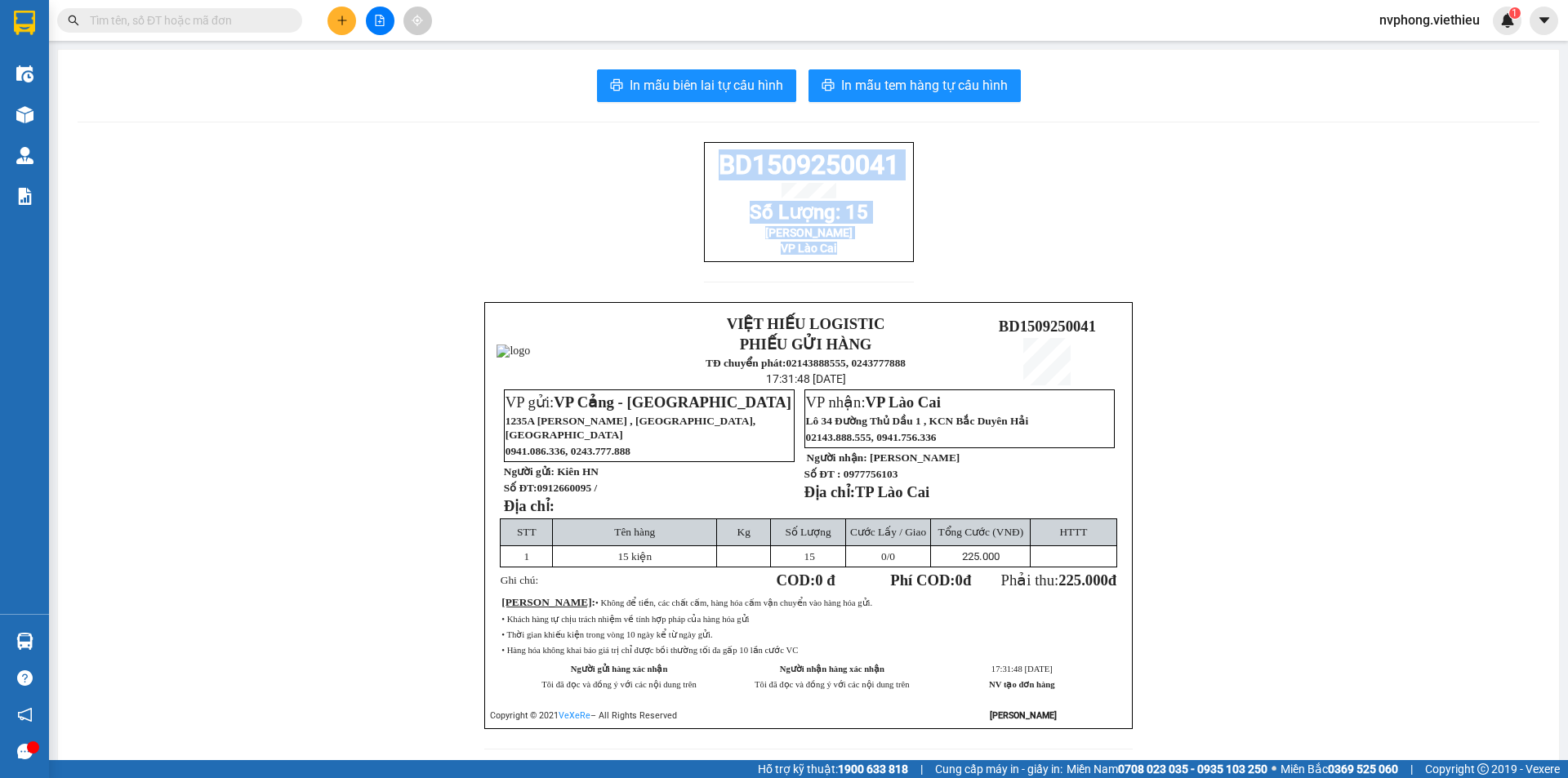
drag, startPoint x: 904, startPoint y: 264, endPoint x: 670, endPoint y: 169, distance: 252.5
click at [670, 169] on div "BD1509250041 Số Lượng: 15 Anh Tiến VP Lào Cai VIỆT HIẾU LOGISTIC PHIẾU GỬI HÀNG…" at bounding box center [808, 455] width 1462 height 627
copy div "BD1509250041 Số Lượng: 15 Anh Tiến VP Lào Cai"
drag, startPoint x: 586, startPoint y: 492, endPoint x: 535, endPoint y: 495, distance: 51.1
click at [537, 494] on span "0912660095 /" at bounding box center [567, 487] width 61 height 12
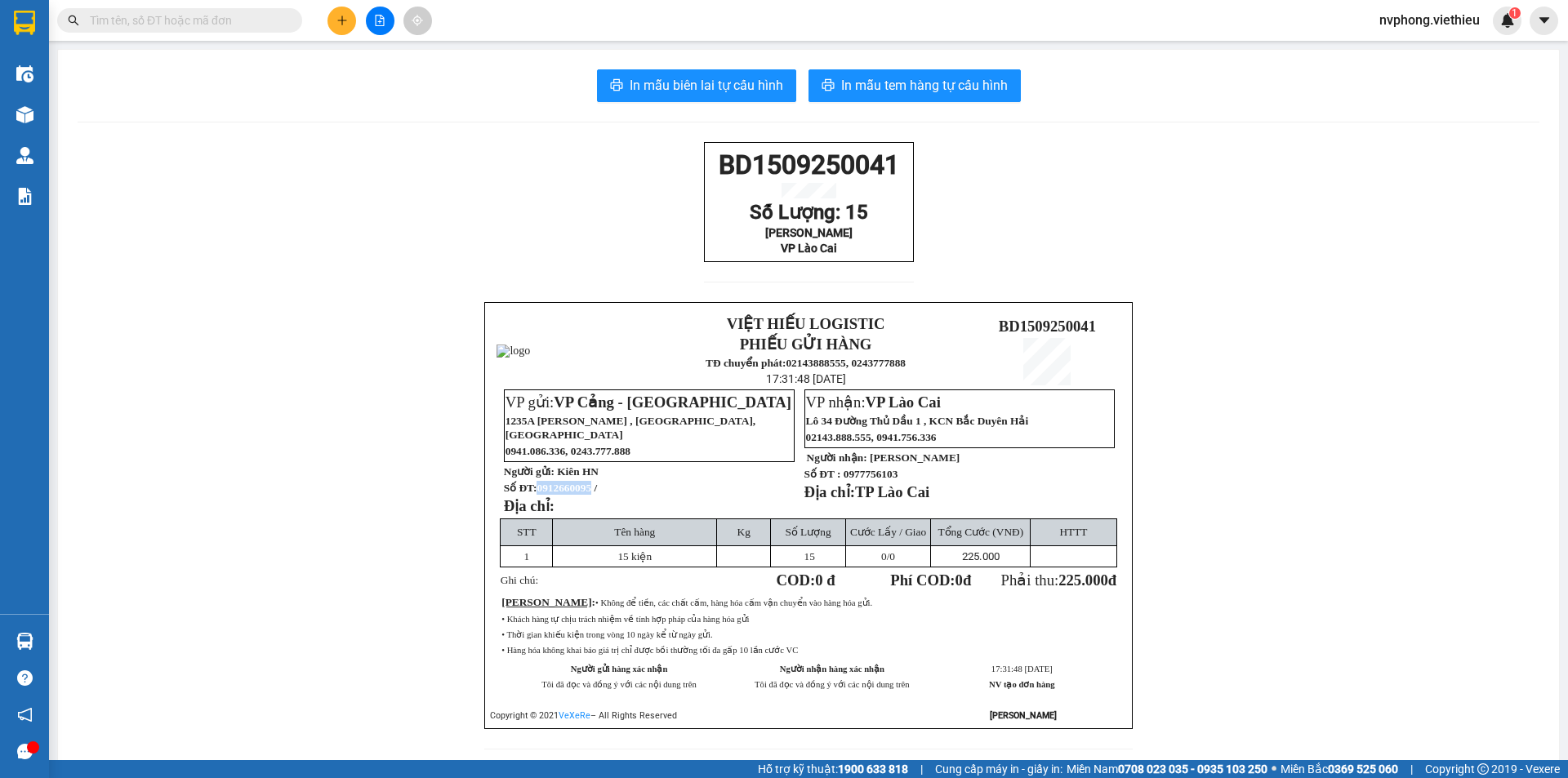
copy span "0912660095"
click at [345, 19] on icon "plus" at bounding box center [342, 20] width 11 height 11
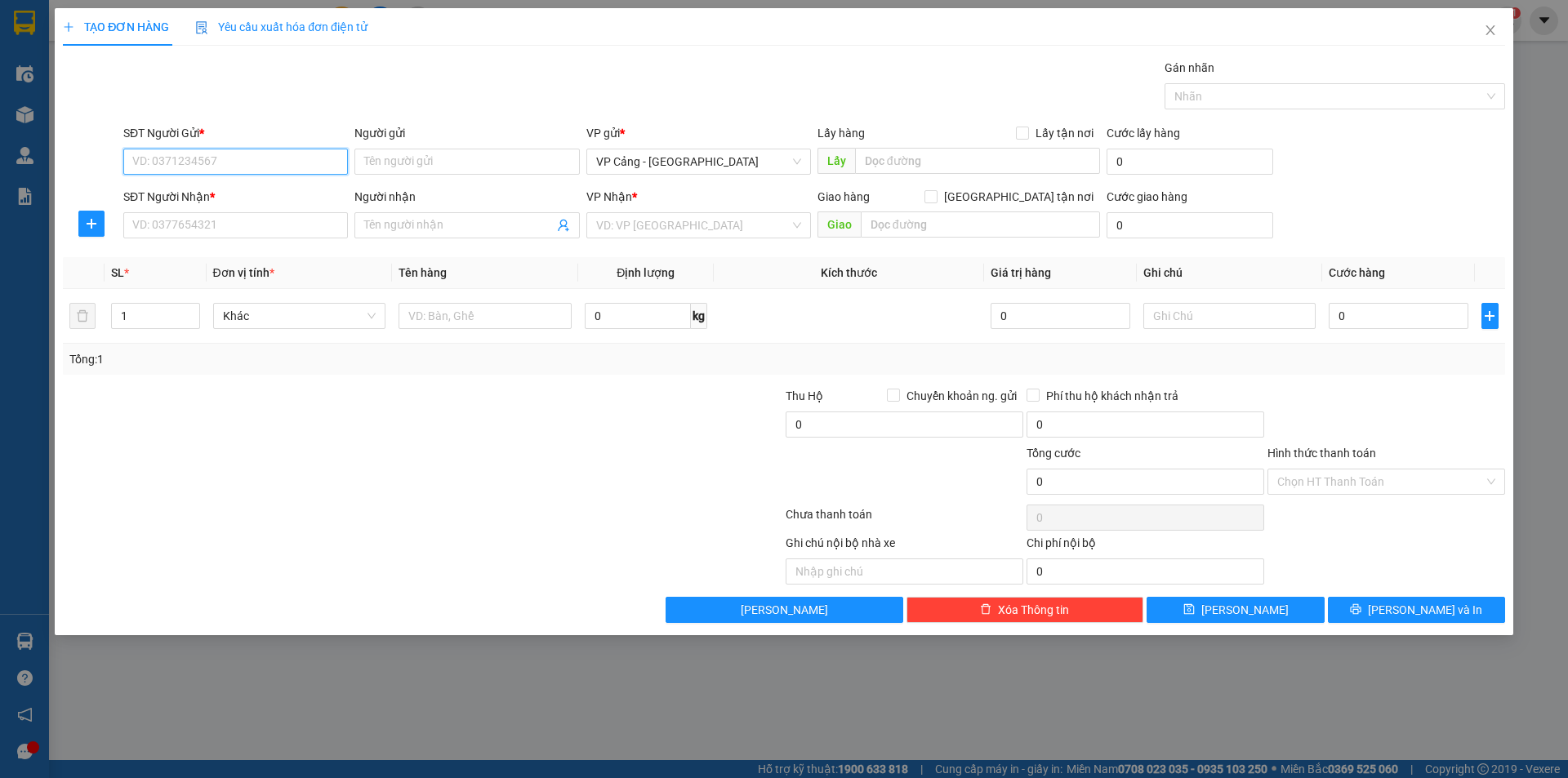
click at [233, 174] on input "SĐT Người Gửi *" at bounding box center [236, 161] width 225 height 26
paste input "0912660095"
click at [167, 192] on div "0912660095 - Kiên HN" at bounding box center [235, 194] width 205 height 18
click at [174, 304] on input "1" at bounding box center [155, 315] width 87 height 25
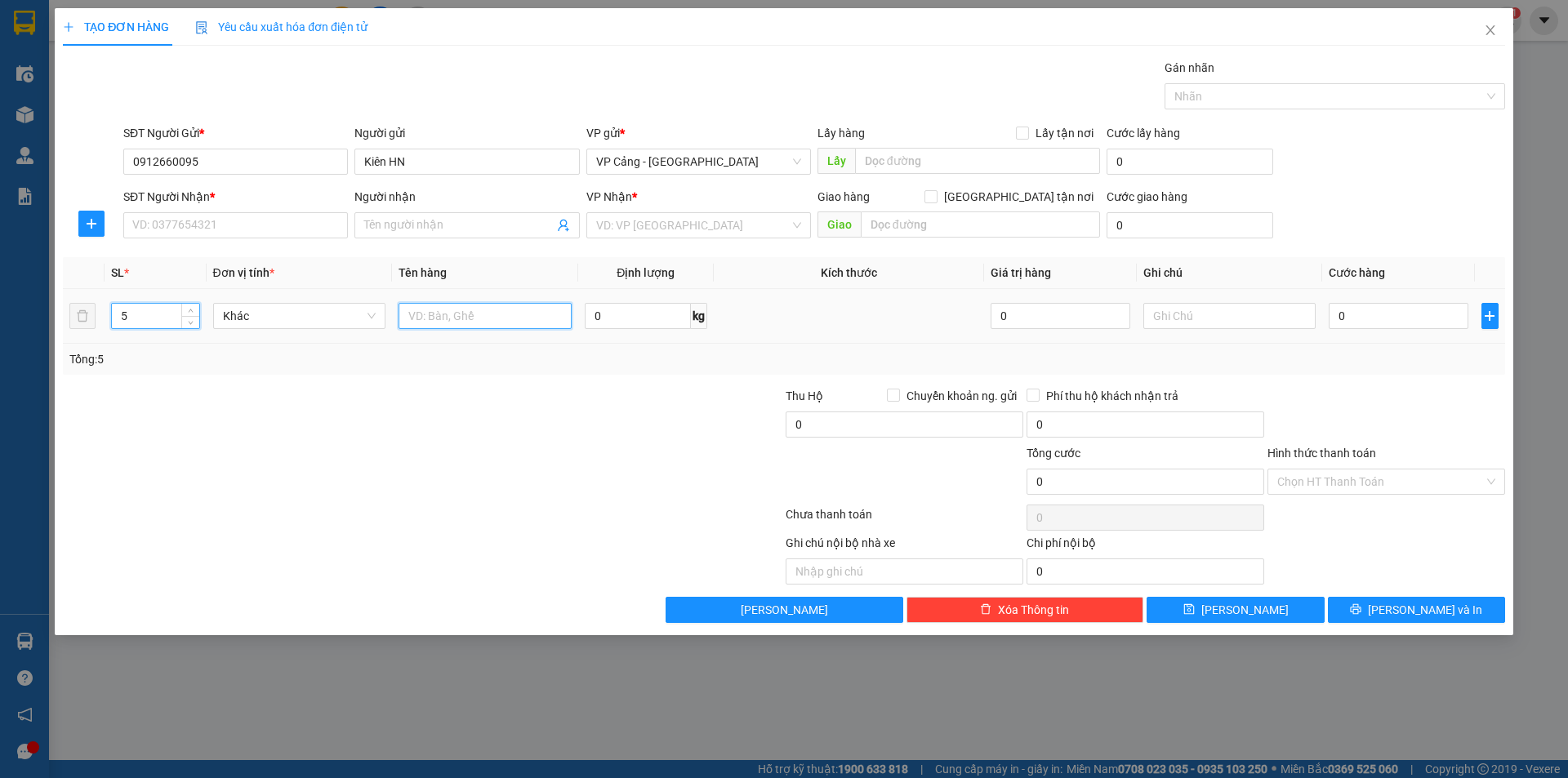
click at [439, 320] on input "text" at bounding box center [485, 316] width 173 height 26
click at [1372, 324] on input "0" at bounding box center [1398, 316] width 139 height 26
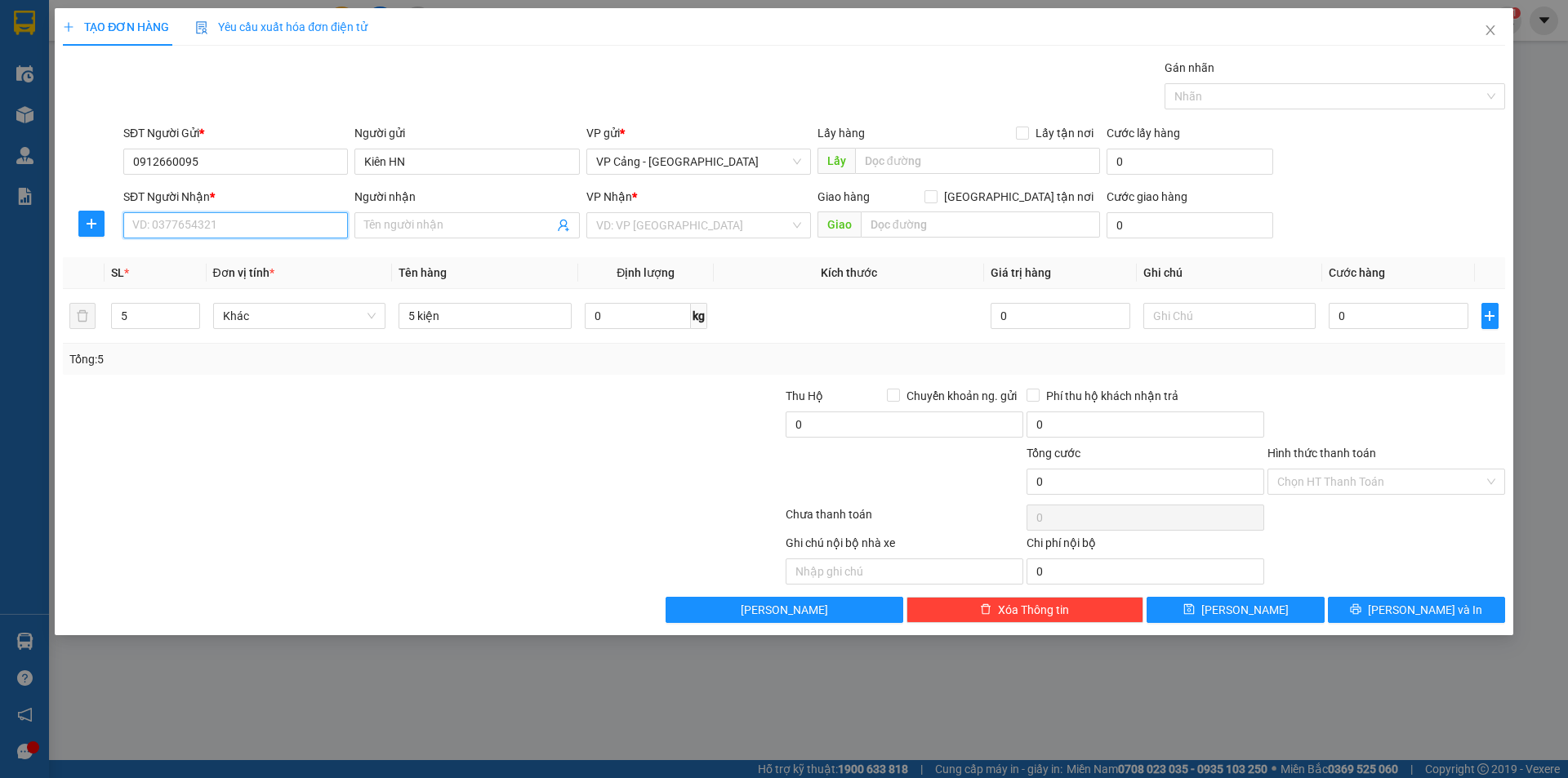
click at [218, 225] on input "SĐT Người Nhận *" at bounding box center [236, 225] width 225 height 26
click at [169, 314] on div "0974797489 - Vũ Quỳnh Hương" at bounding box center [235, 310] width 205 height 18
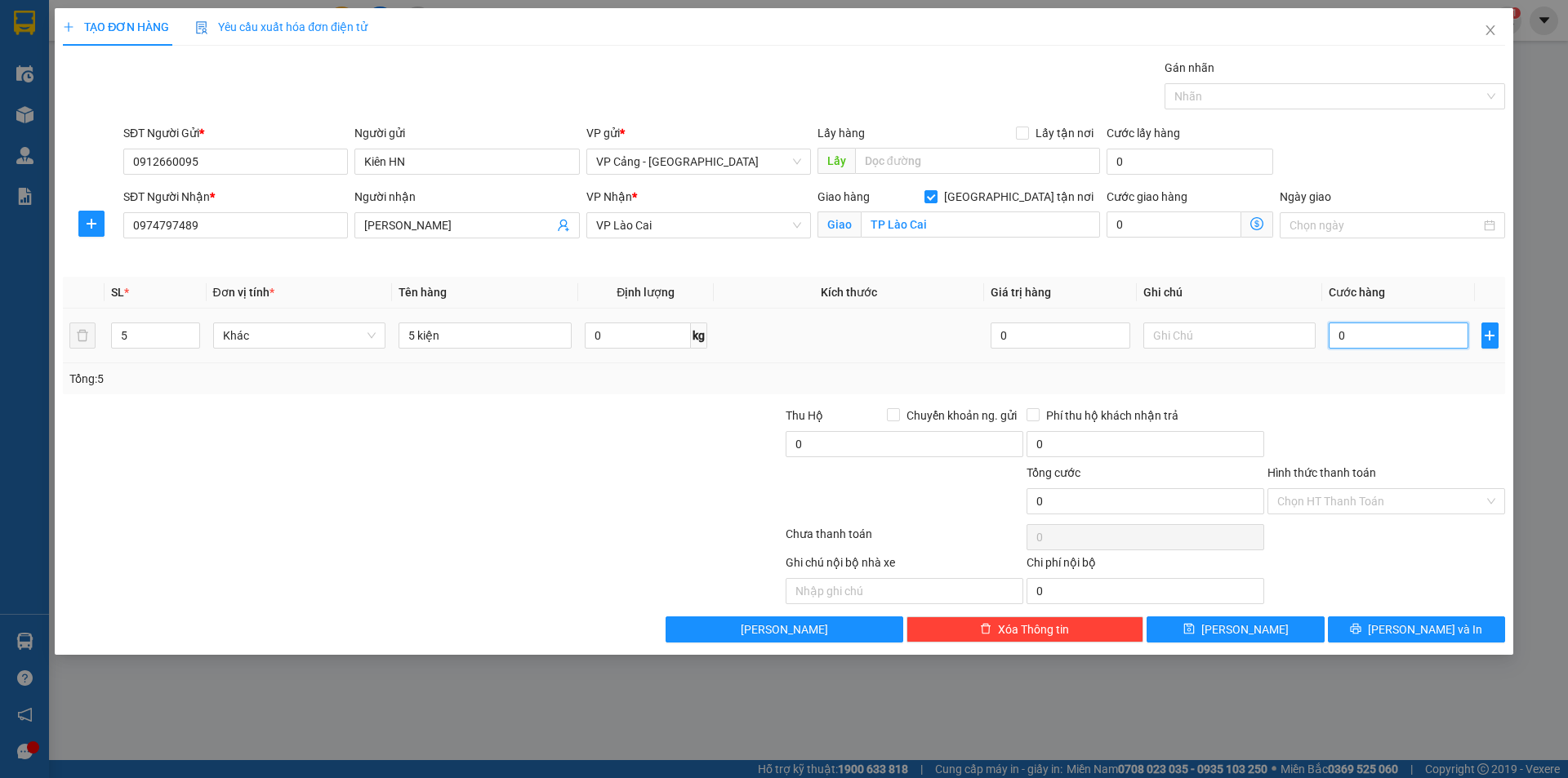
click at [1367, 336] on input "0" at bounding box center [1398, 336] width 139 height 26
click at [1430, 624] on span "[PERSON_NAME] và In" at bounding box center [1425, 629] width 114 height 18
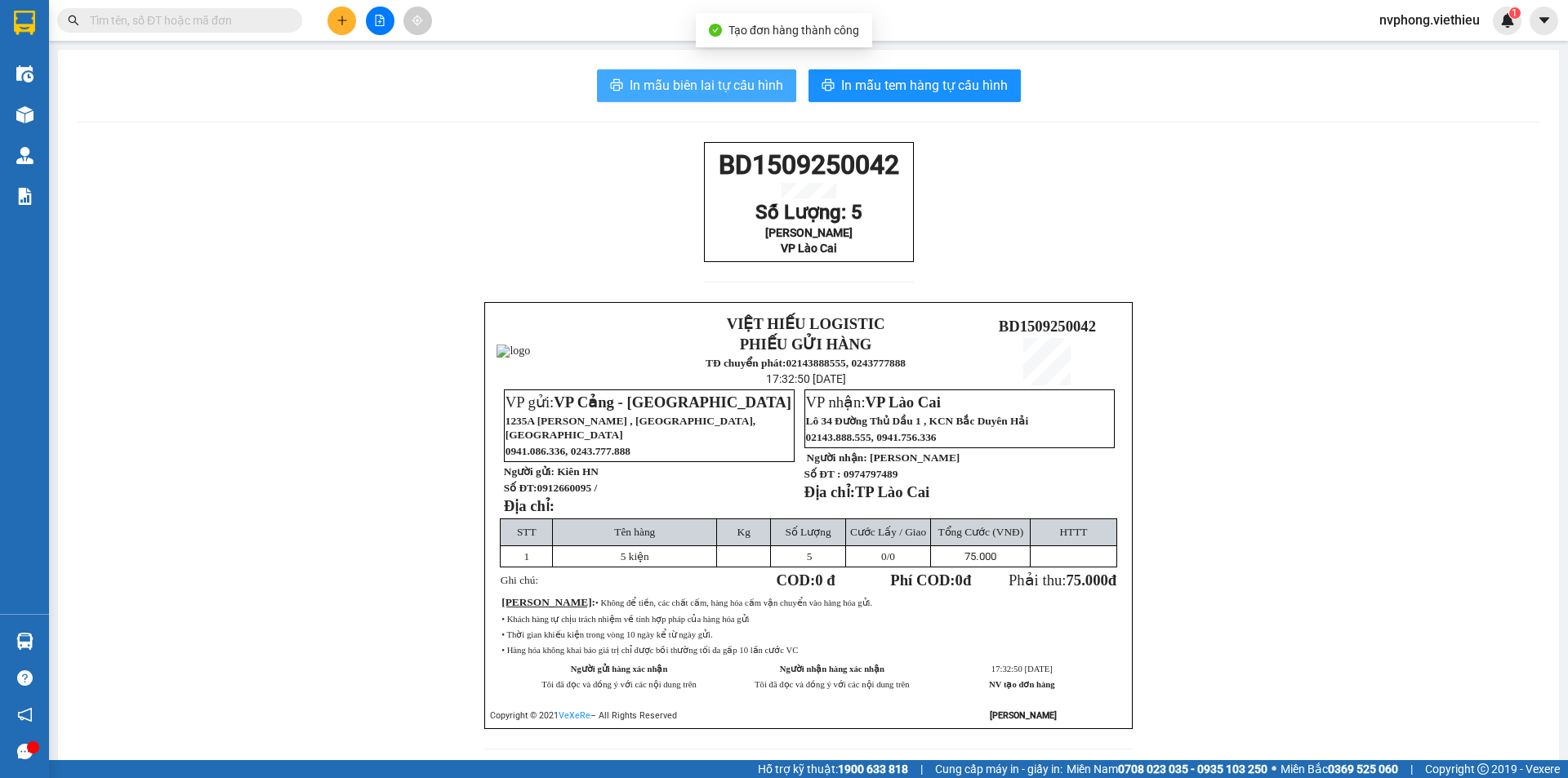
click at [704, 77] on span "In mẫu biên lai tự cấu hình" at bounding box center [707, 85] width 153 height 20
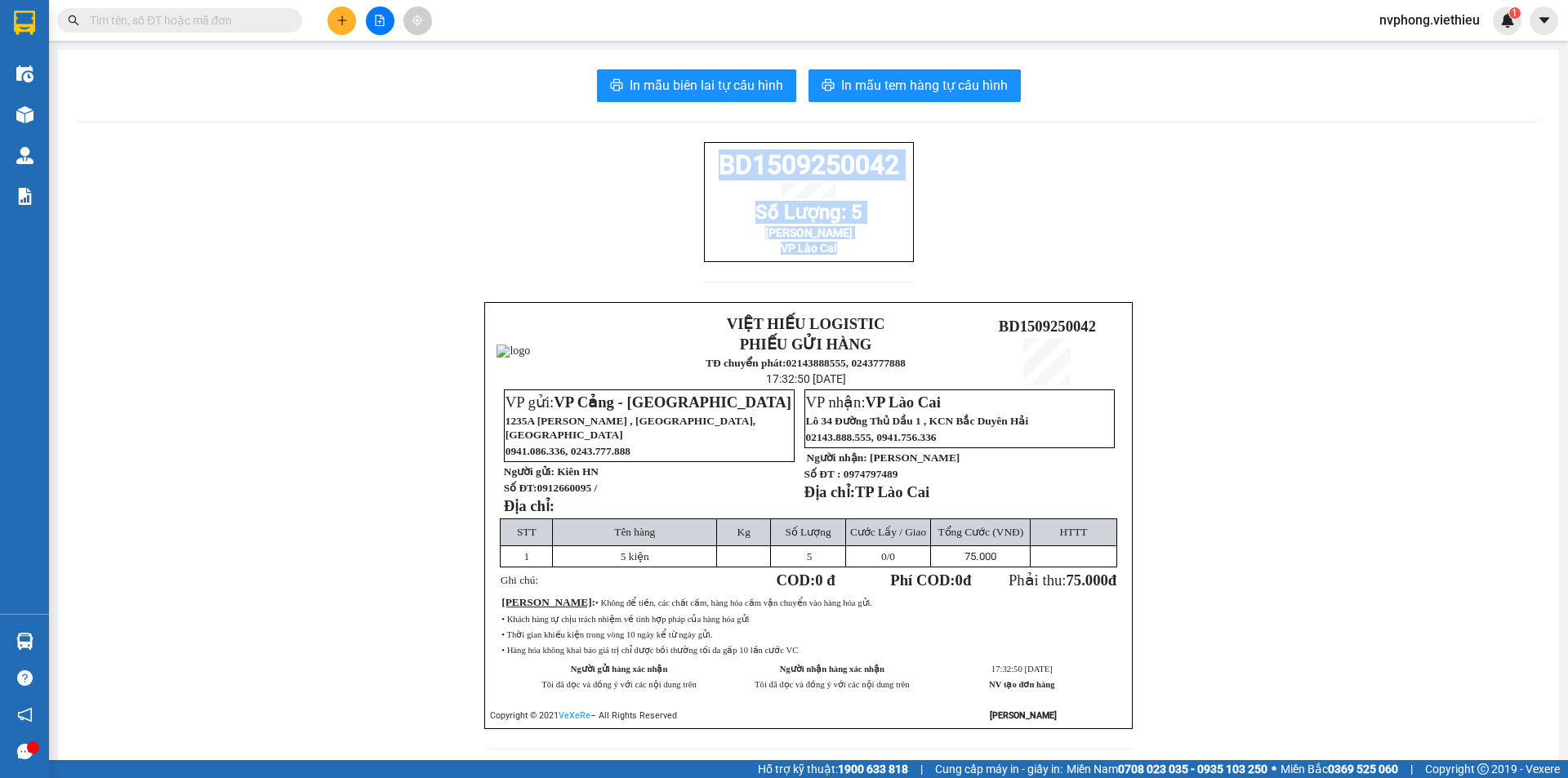
drag, startPoint x: 896, startPoint y: 272, endPoint x: 680, endPoint y: 178, distance: 235.6
click at [680, 178] on div "BD1509250042 Số Lượng: 5 Vũ Quỳnh Hương VP Lào Cai VIỆT HIẾU LOGISTIC PHIẾU GỬI…" at bounding box center [808, 455] width 1462 height 627
copy div "BD1509250042 Số Lượng: 5 Vũ Quỳnh Hương VP Lào Cai"
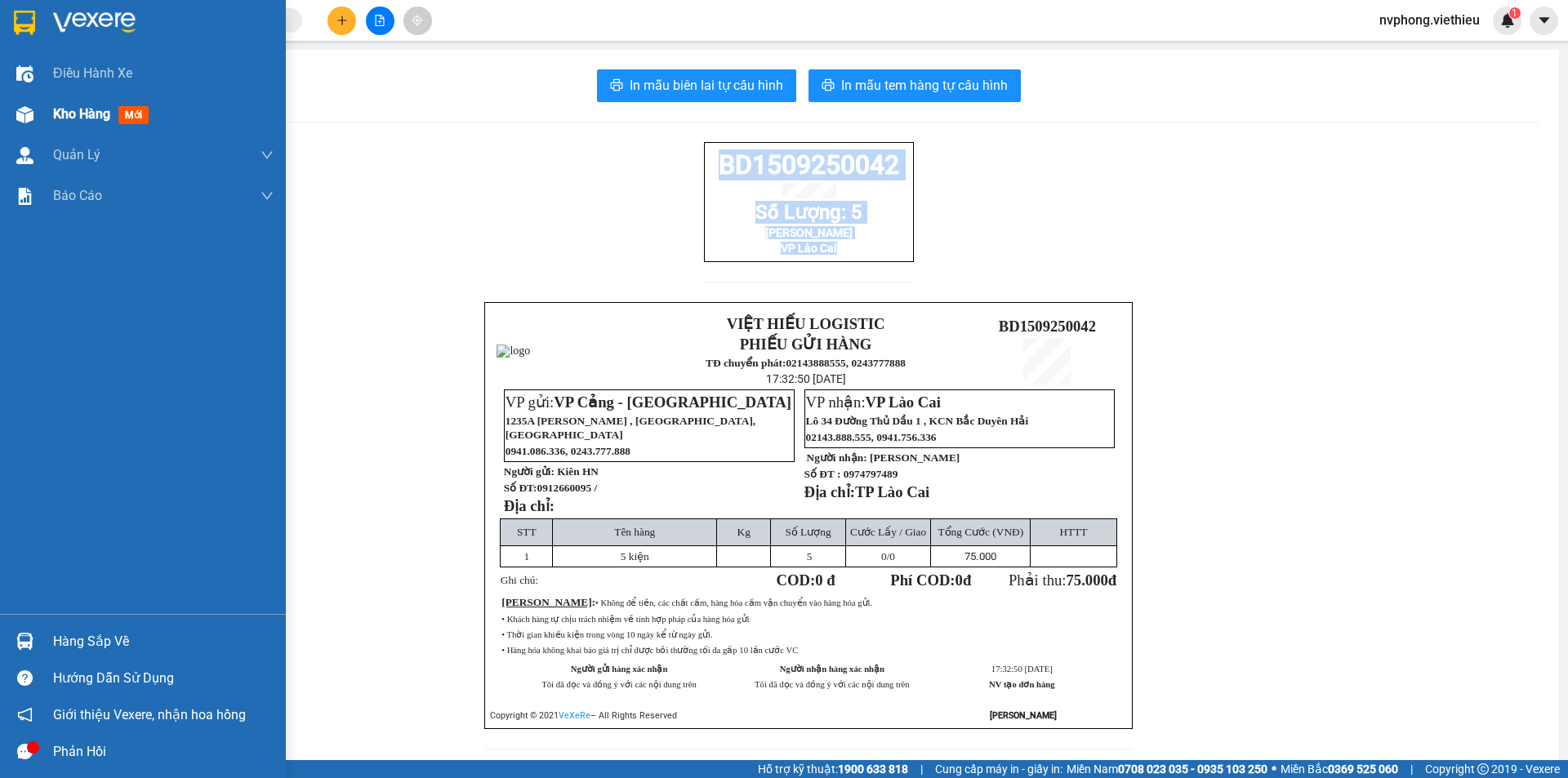
click at [58, 116] on span "Kho hàng" at bounding box center [82, 113] width 57 height 16
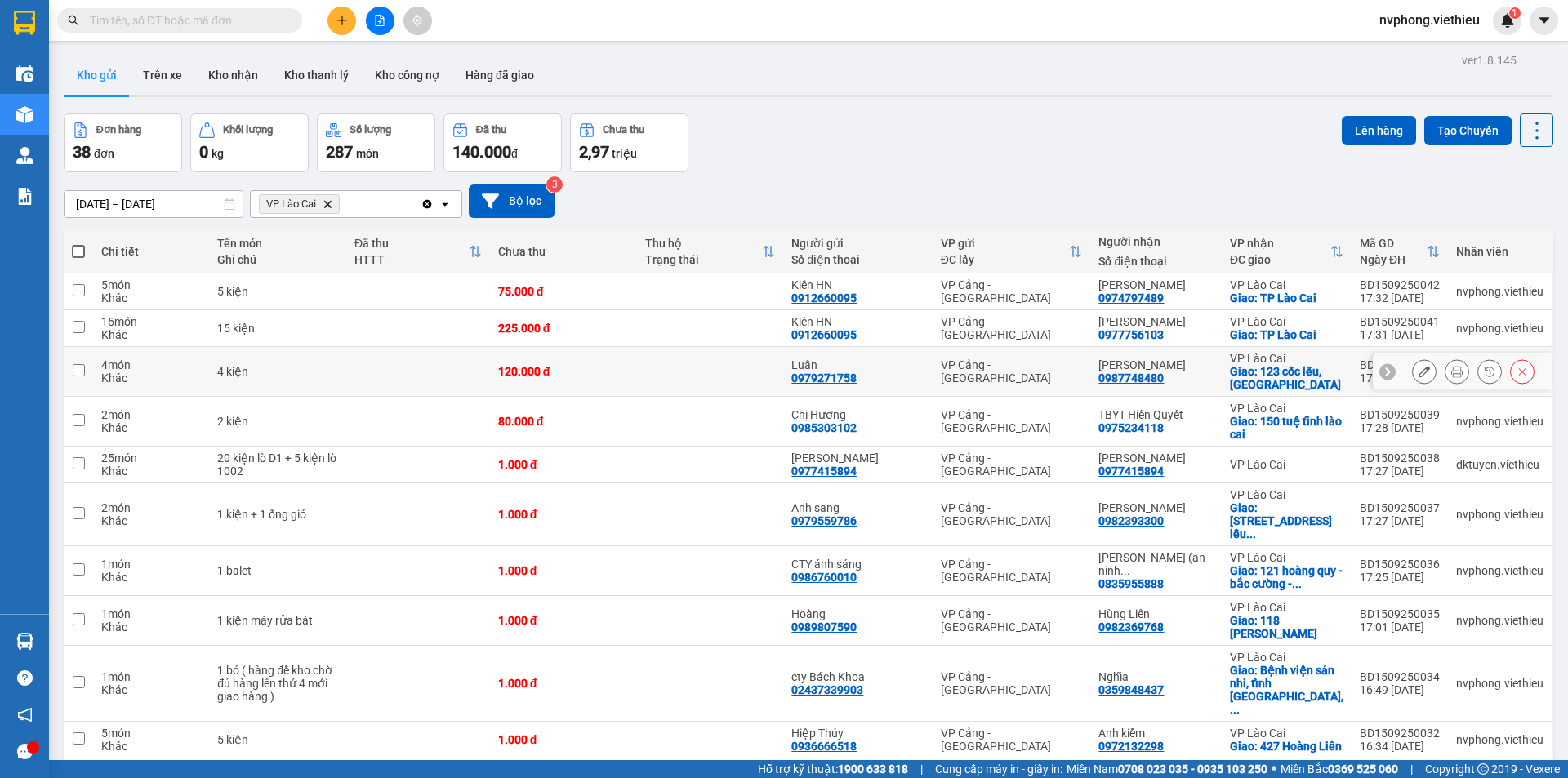
click at [1452, 377] on icon at bounding box center [1457, 371] width 11 height 11
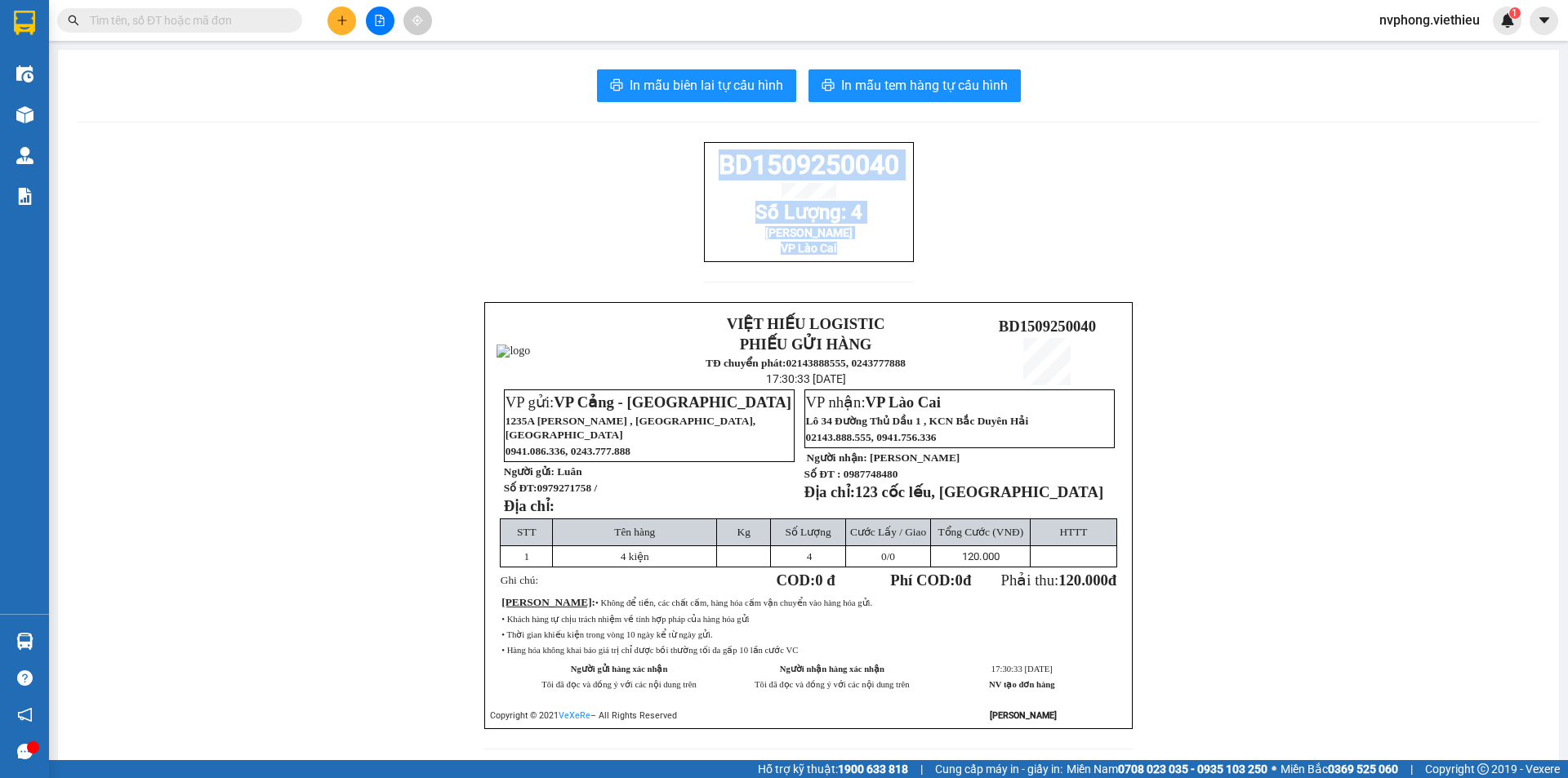
drag, startPoint x: 891, startPoint y: 269, endPoint x: 707, endPoint y: 172, distance: 208.0
click at [707, 172] on div "BD1509250040 Số Lượng: 4 Quỳnh anh VP Lào Cai" at bounding box center [809, 202] width 210 height 120
click at [346, 18] on icon "plus" at bounding box center [342, 20] width 11 height 11
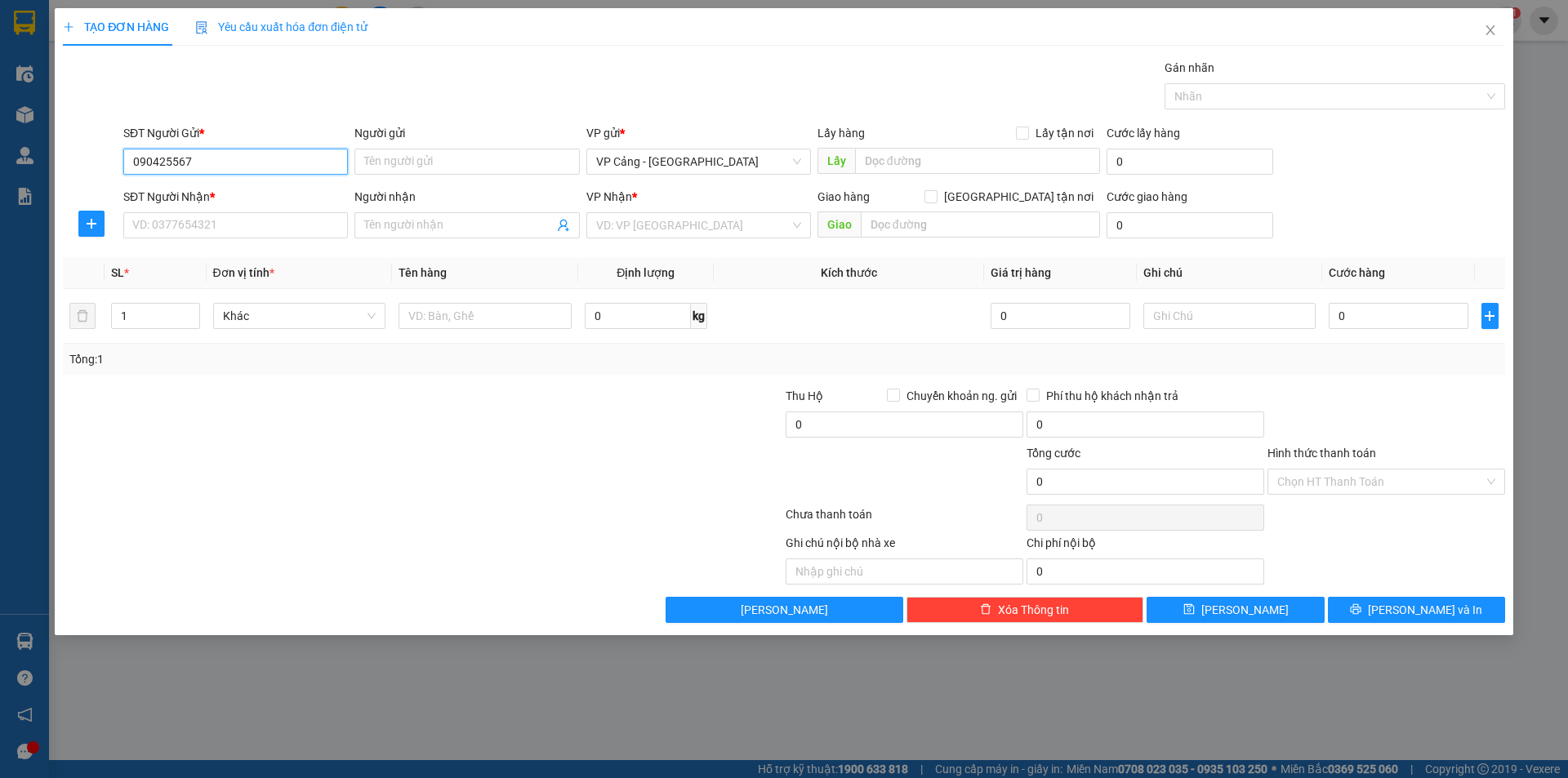
type input "0904255678"
click at [219, 194] on div "0904255678 - [PERSON_NAME]" at bounding box center [235, 194] width 205 height 18
type input "[PERSON_NAME]"
type input "0904255678"
click at [196, 229] on input "SĐT Người Nhận *" at bounding box center [236, 225] width 225 height 26
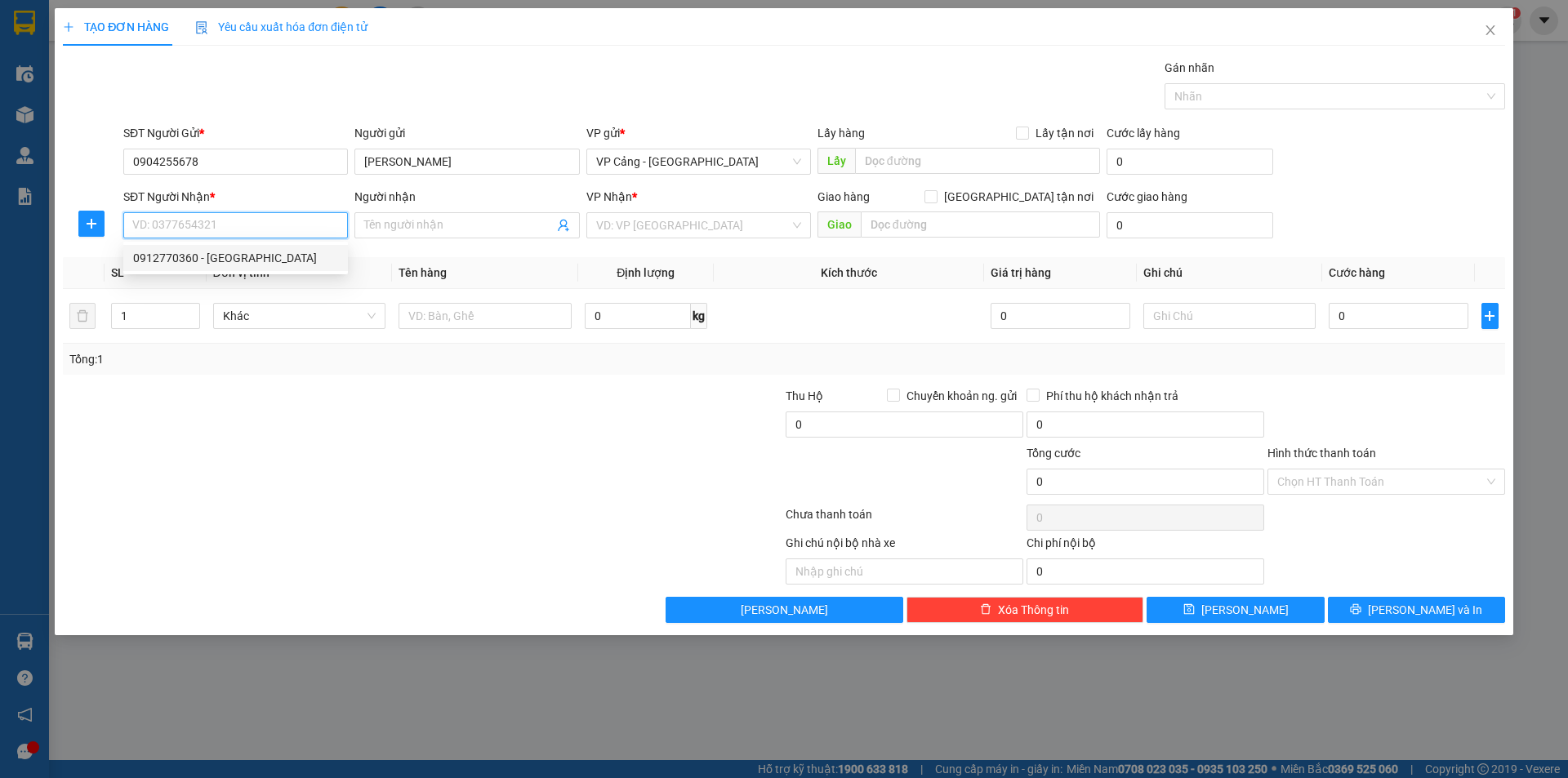
click at [172, 256] on div "0912770360 - [GEOGRAPHIC_DATA]" at bounding box center [235, 257] width 205 height 18
type input "0912770360"
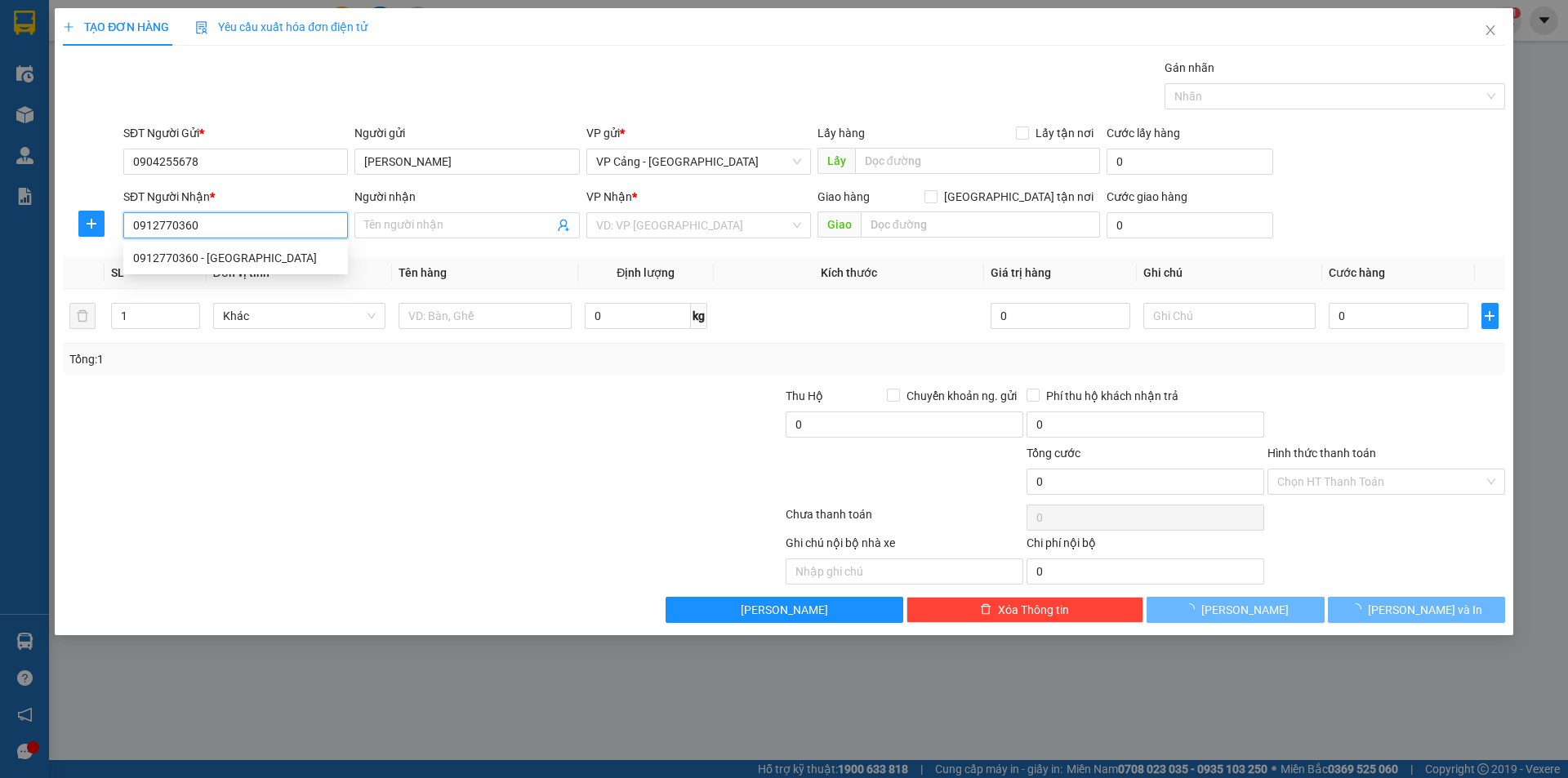
type input "Tân Mai"
checkbox input "true"
type input "Qua Kho"
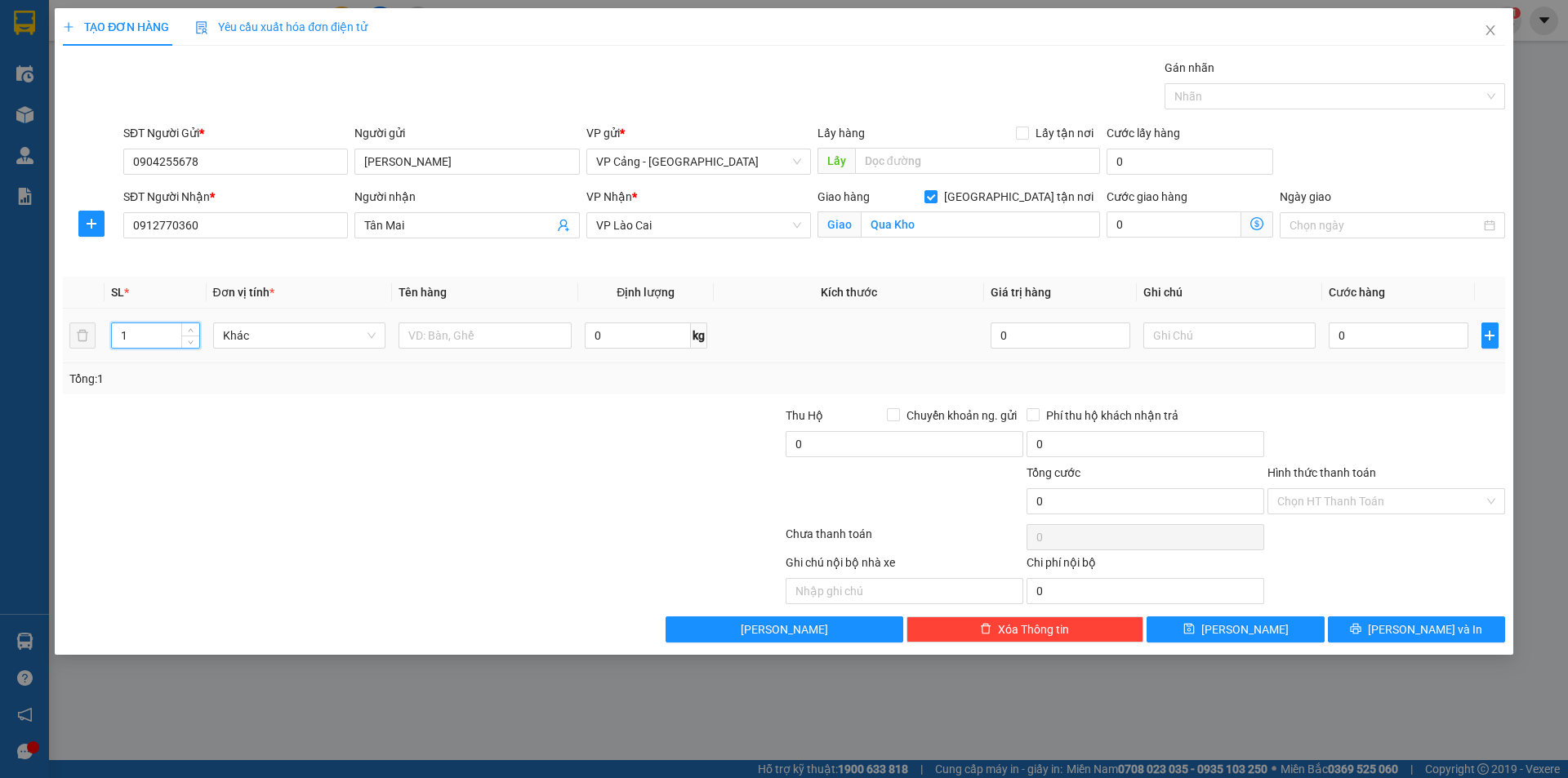
click at [153, 334] on input "1" at bounding box center [155, 336] width 87 height 25
type input "4"
click at [485, 338] on input "text" at bounding box center [485, 336] width 173 height 26
type input "4 kiện"
click at [1351, 334] on input "0" at bounding box center [1398, 336] width 139 height 26
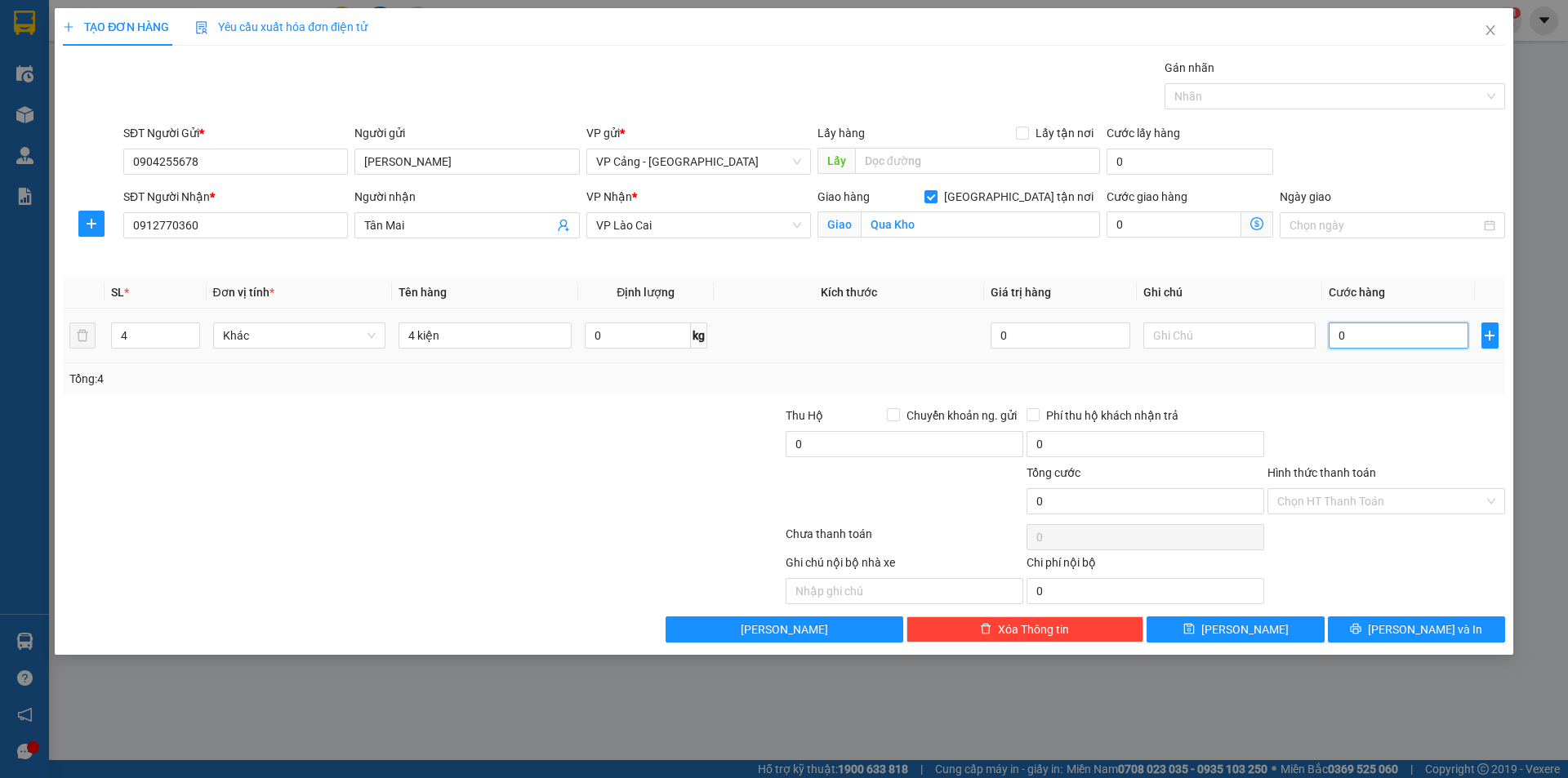
type input "1"
type input "12"
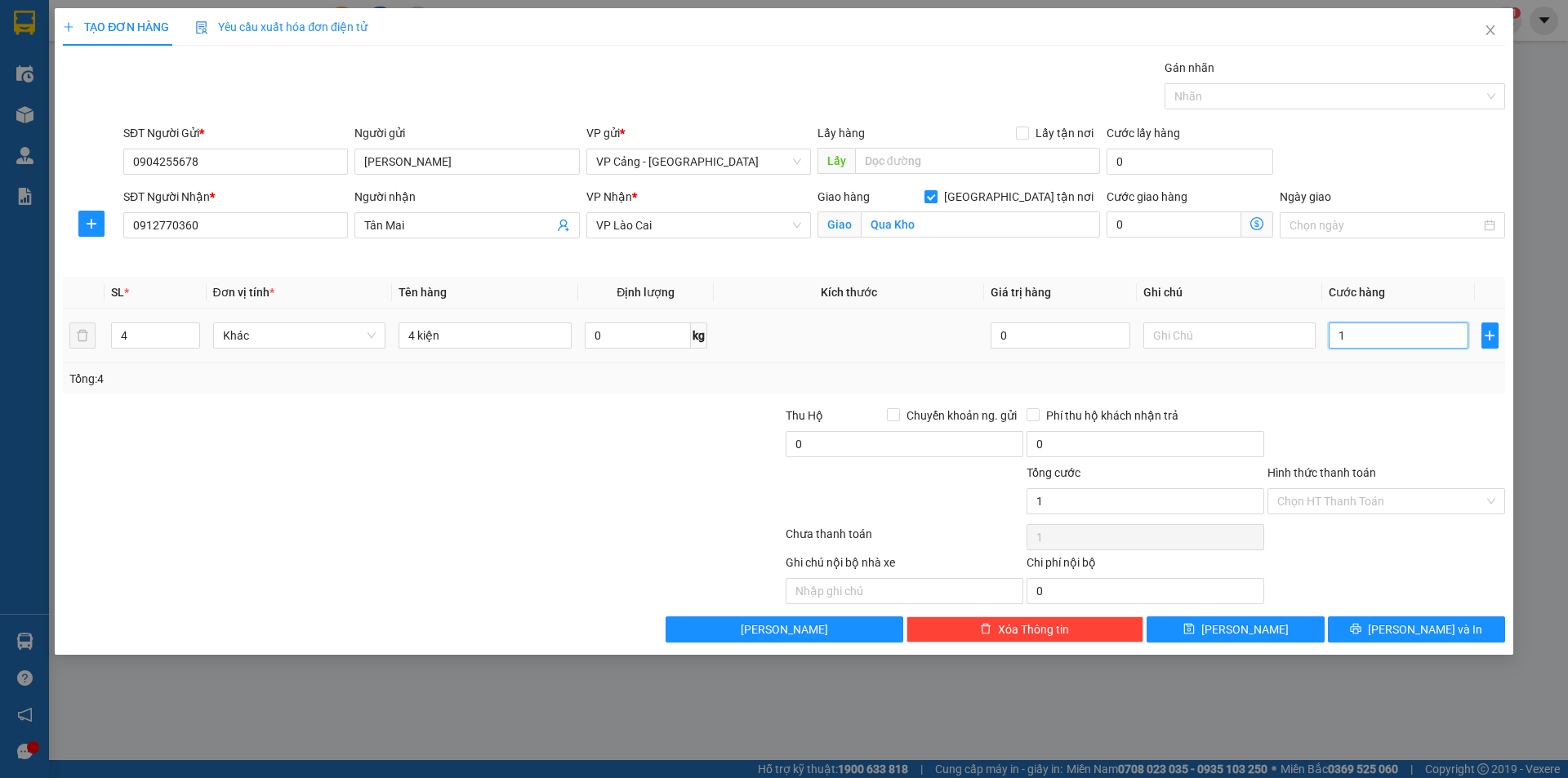
type input "12"
type input "120"
type input "120.000"
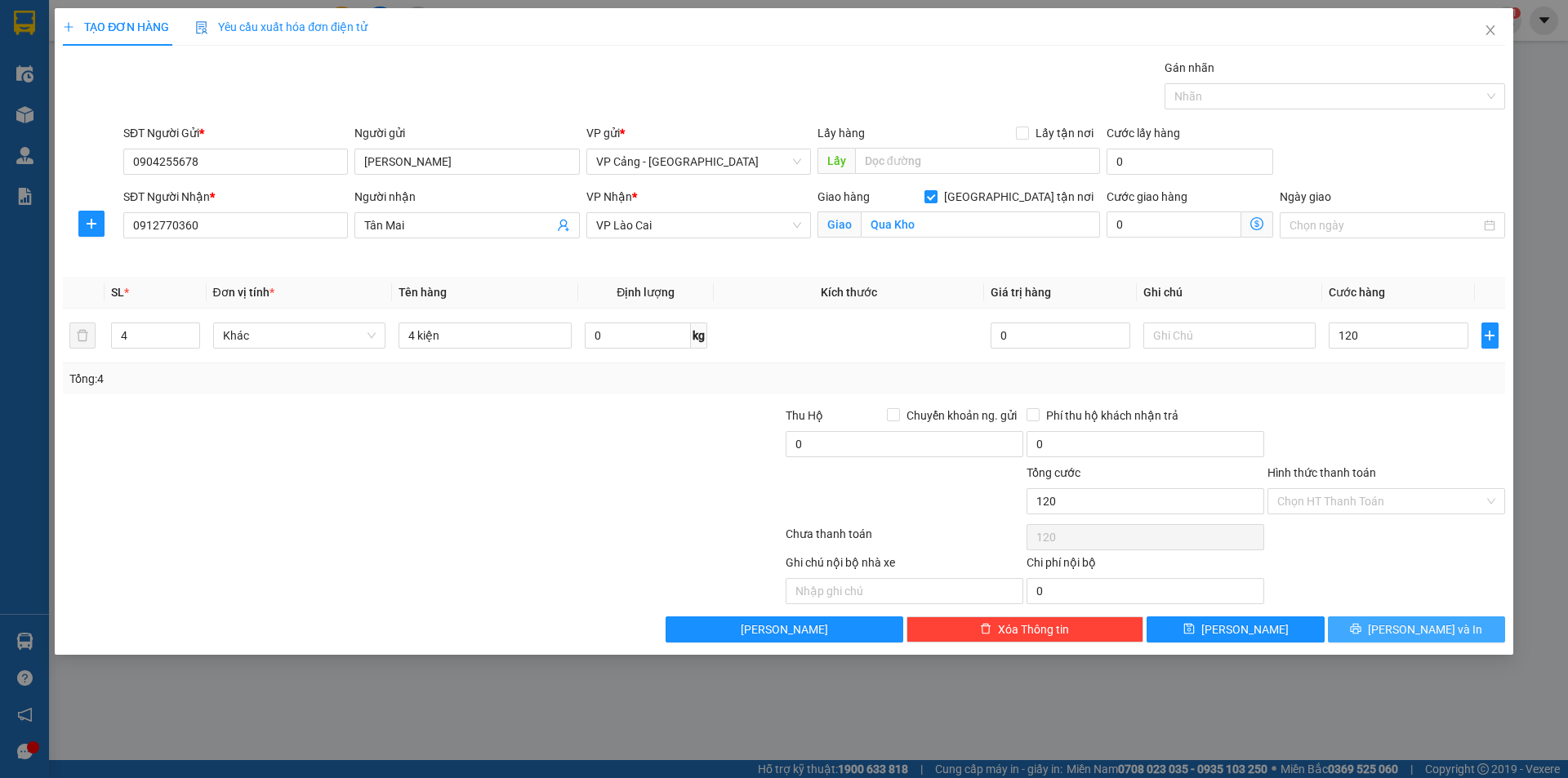
type input "120.000"
click at [1479, 624] on button "[PERSON_NAME] và In" at bounding box center [1417, 630] width 177 height 26
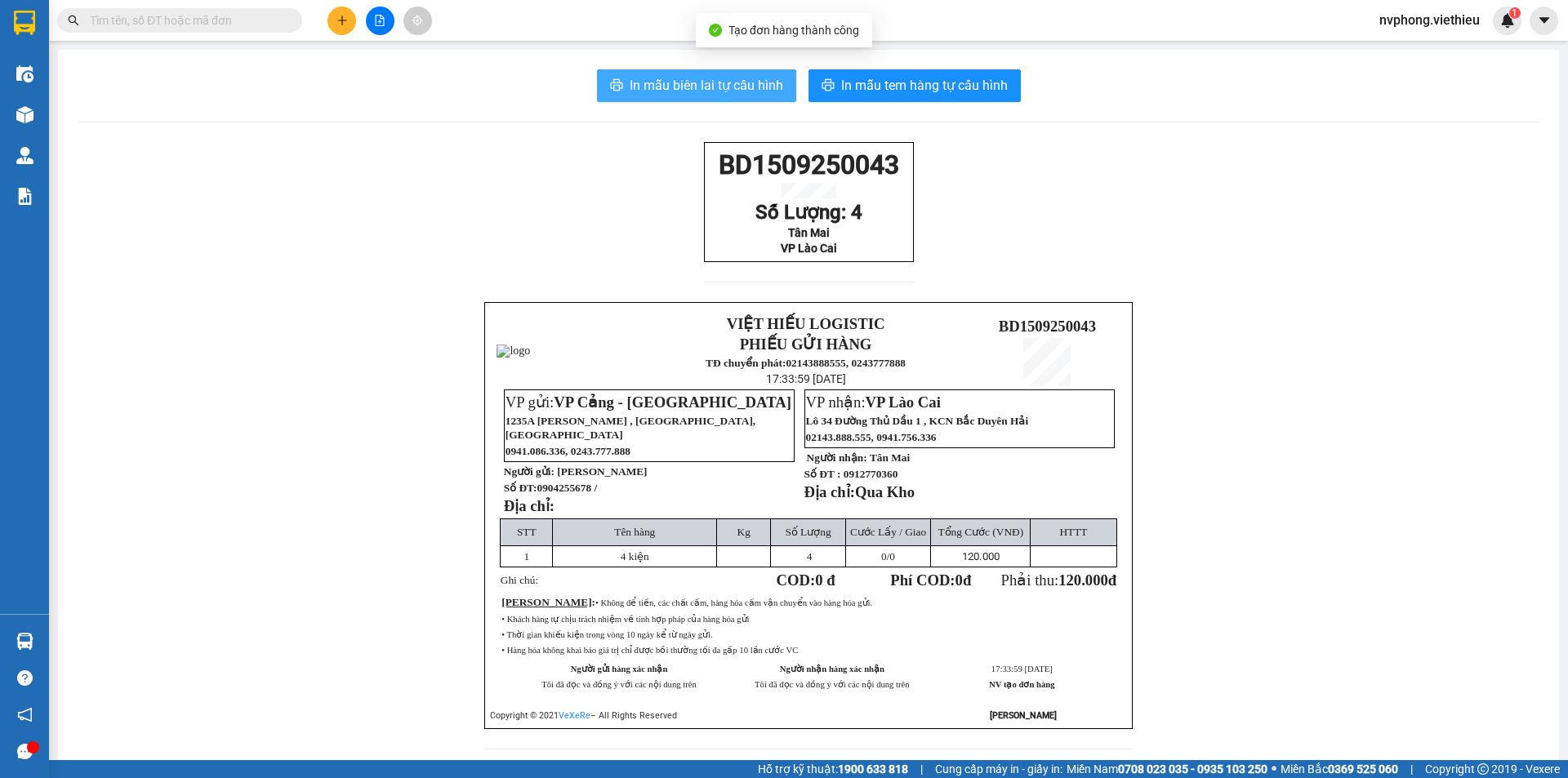
click at [691, 90] on span "In mẫu biên lai tự cấu hình" at bounding box center [707, 85] width 153 height 20
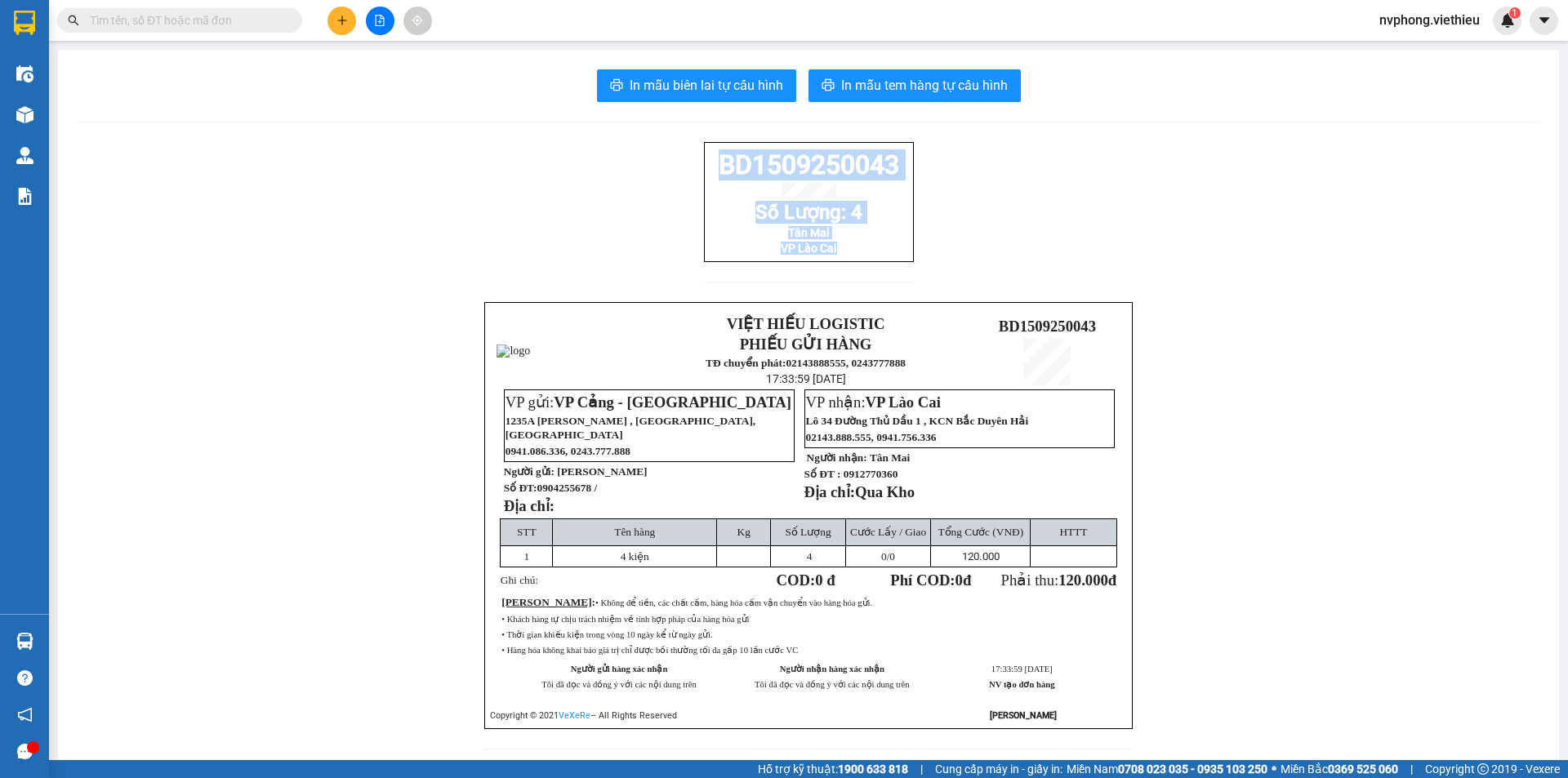
drag, startPoint x: 899, startPoint y: 261, endPoint x: 662, endPoint y: 150, distance: 261.7
click at [662, 150] on div "BD1509250043 Số Lượng: 4 Tân Mai VP Lào Cai VIỆT HIẾU LOGISTIC PHIẾU GỬI HÀNG T…" at bounding box center [808, 455] width 1462 height 627
copy div "BD1509250043 Số Lượng: 4 Tân Mai VP Lào Cai"
click at [350, 29] on button at bounding box center [341, 20] width 29 height 29
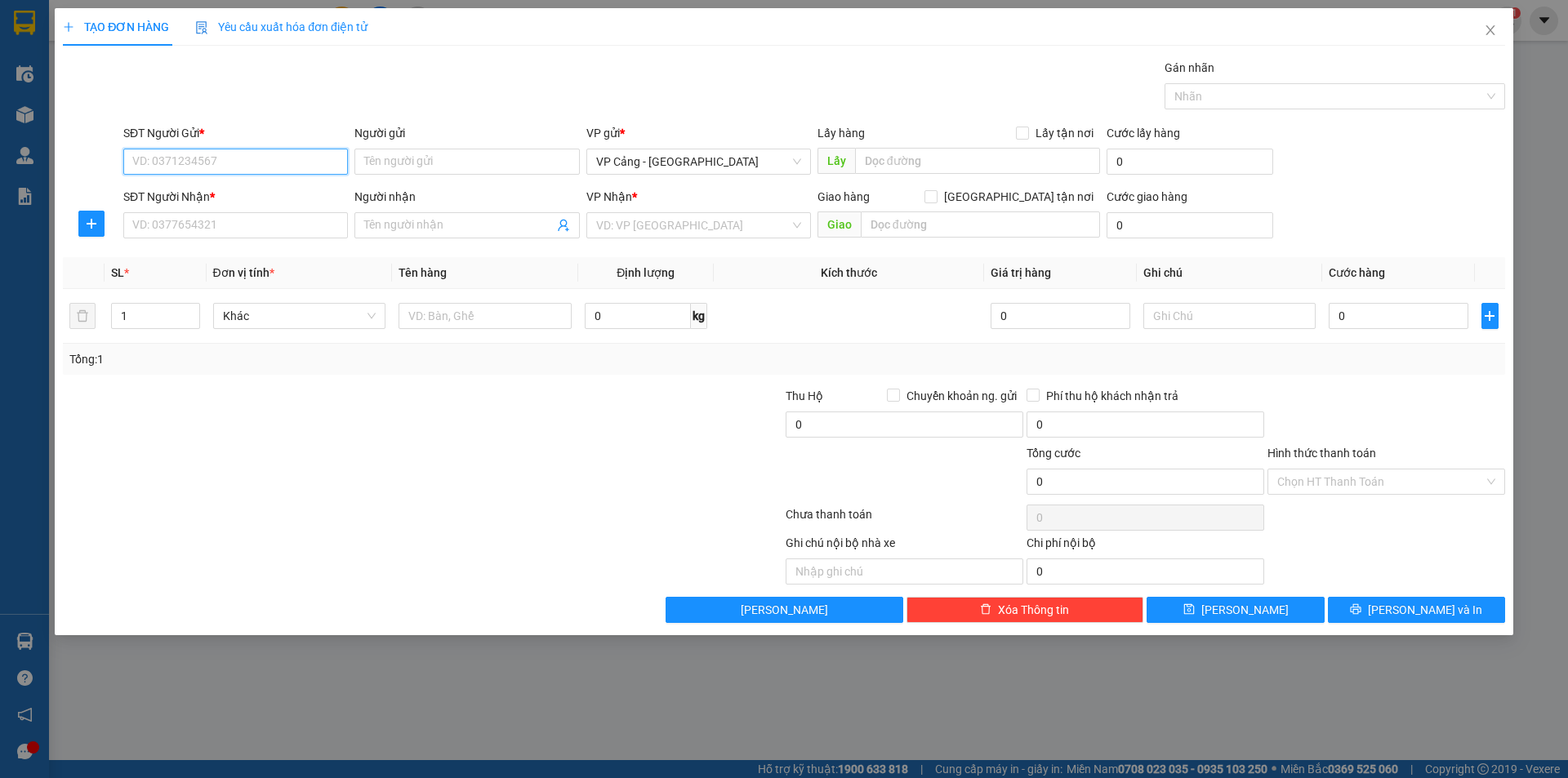
click at [179, 160] on input "SĐT Người Gửi *" at bounding box center [236, 161] width 225 height 26
type input "0988424290"
click at [159, 221] on input "SĐT Người Nhận *" at bounding box center [236, 225] width 225 height 26
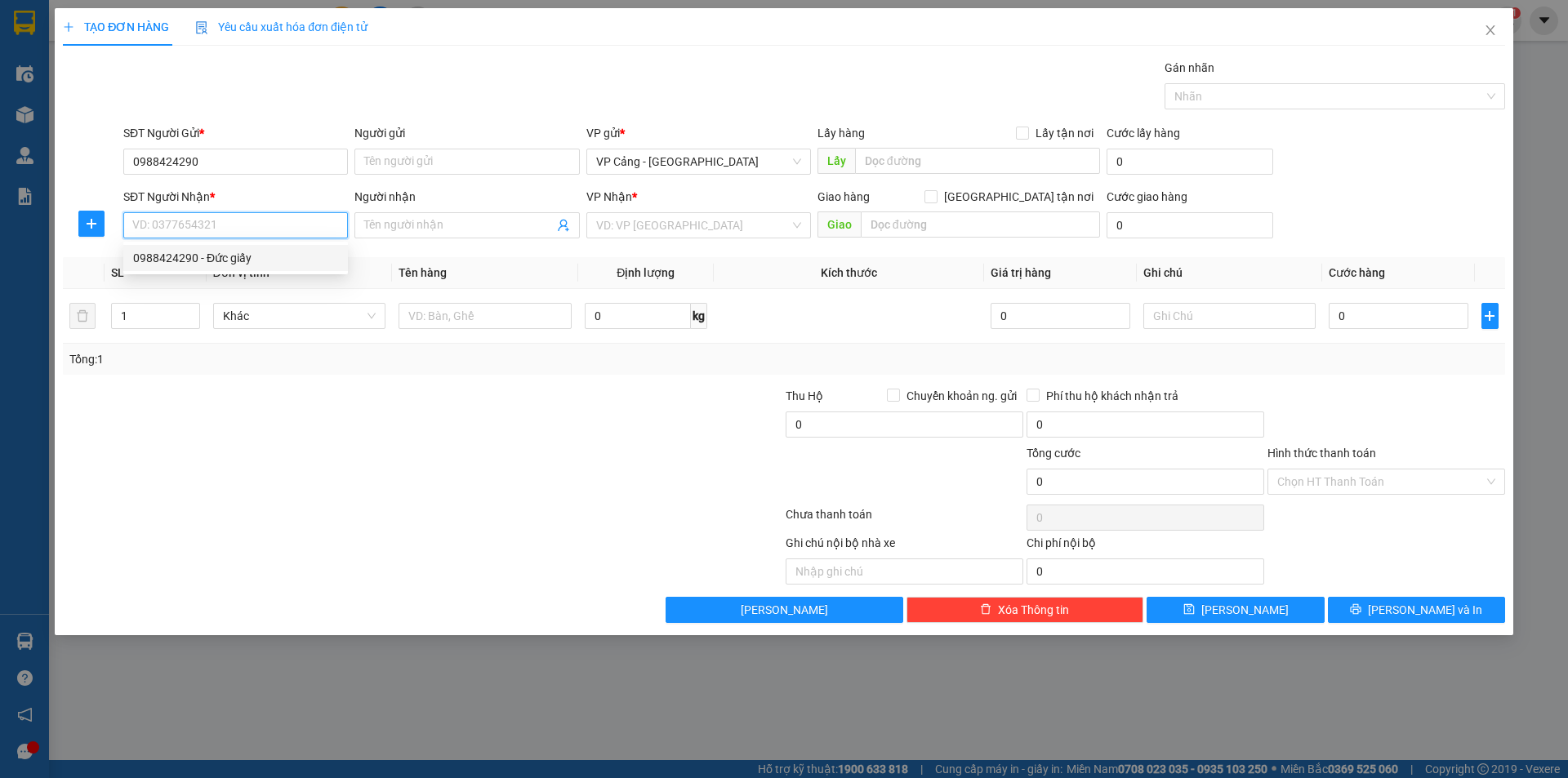
click at [184, 257] on div "0988424290 - Đức giấy" at bounding box center [235, 257] width 205 height 18
type input "0988424290"
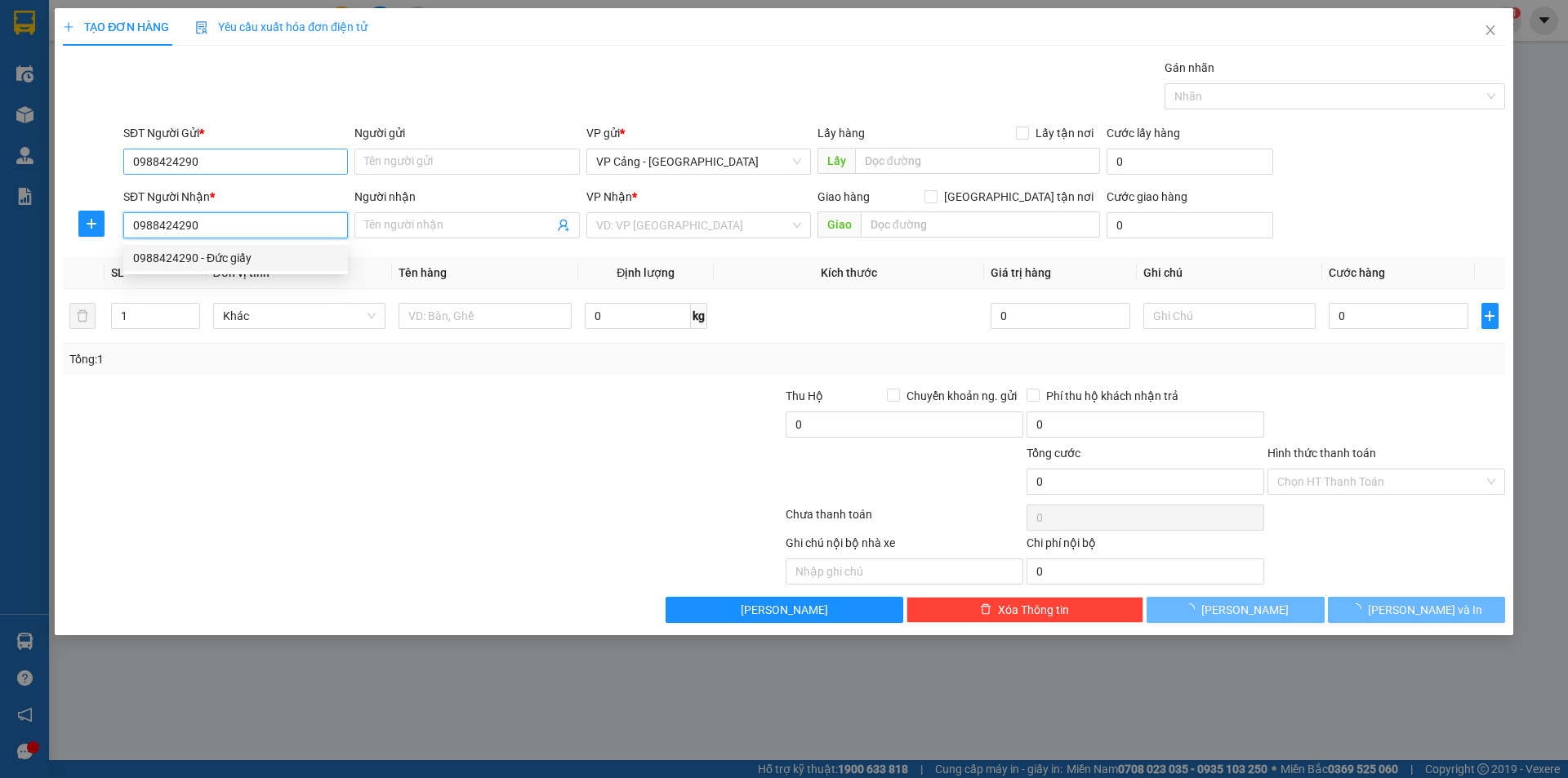
type input "Đức giấy"
checkbox input "true"
type input "107 [PERSON_NAME]"
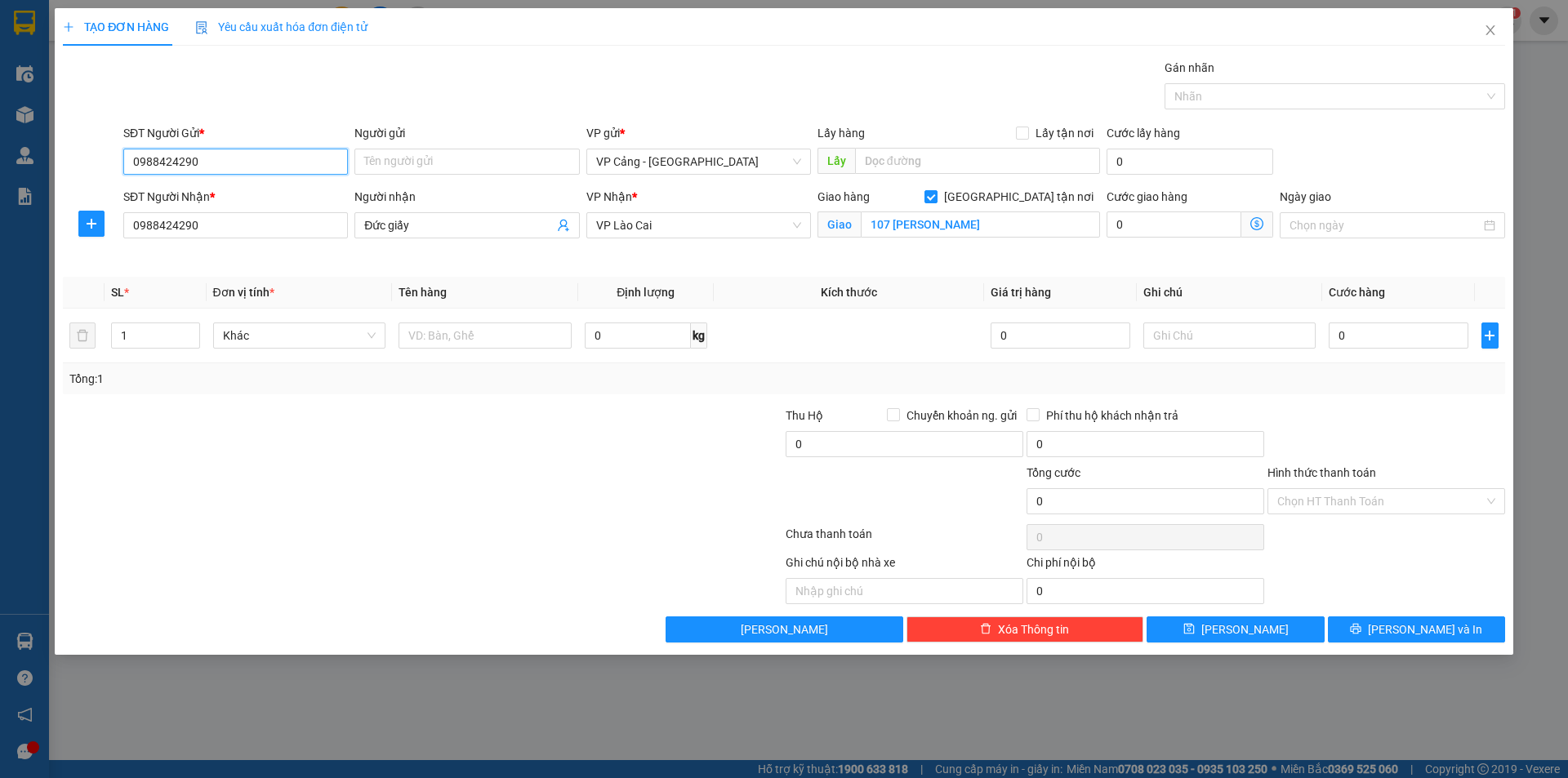
drag, startPoint x: 228, startPoint y: 168, endPoint x: 112, endPoint y: 157, distance: 116.5
click at [112, 157] on div "SĐT Người Gửi * 0988424290 0988424290 Người gửi Tên người gửi VP gửi * VP Cảng …" at bounding box center [783, 153] width 1445 height 57
type input "0912655733"
click at [168, 188] on div "0912655733 - Việt Bích" at bounding box center [235, 194] width 205 height 18
type input "Việt Bích"
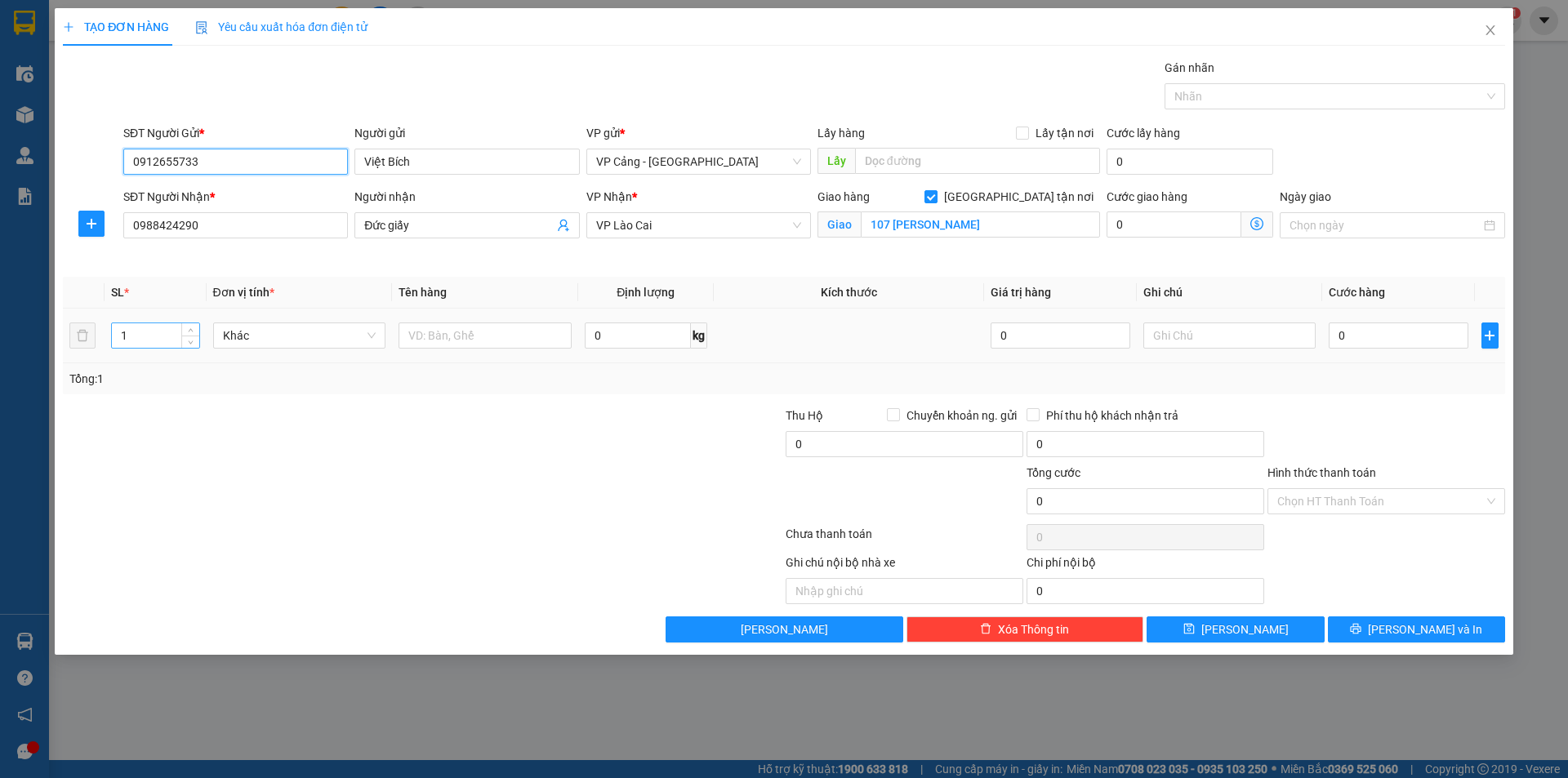
type input "0912655733"
click at [160, 341] on input "1" at bounding box center [155, 336] width 87 height 25
type input "2"
click at [434, 338] on input "text" at bounding box center [485, 336] width 173 height 26
type input "2 kiện"
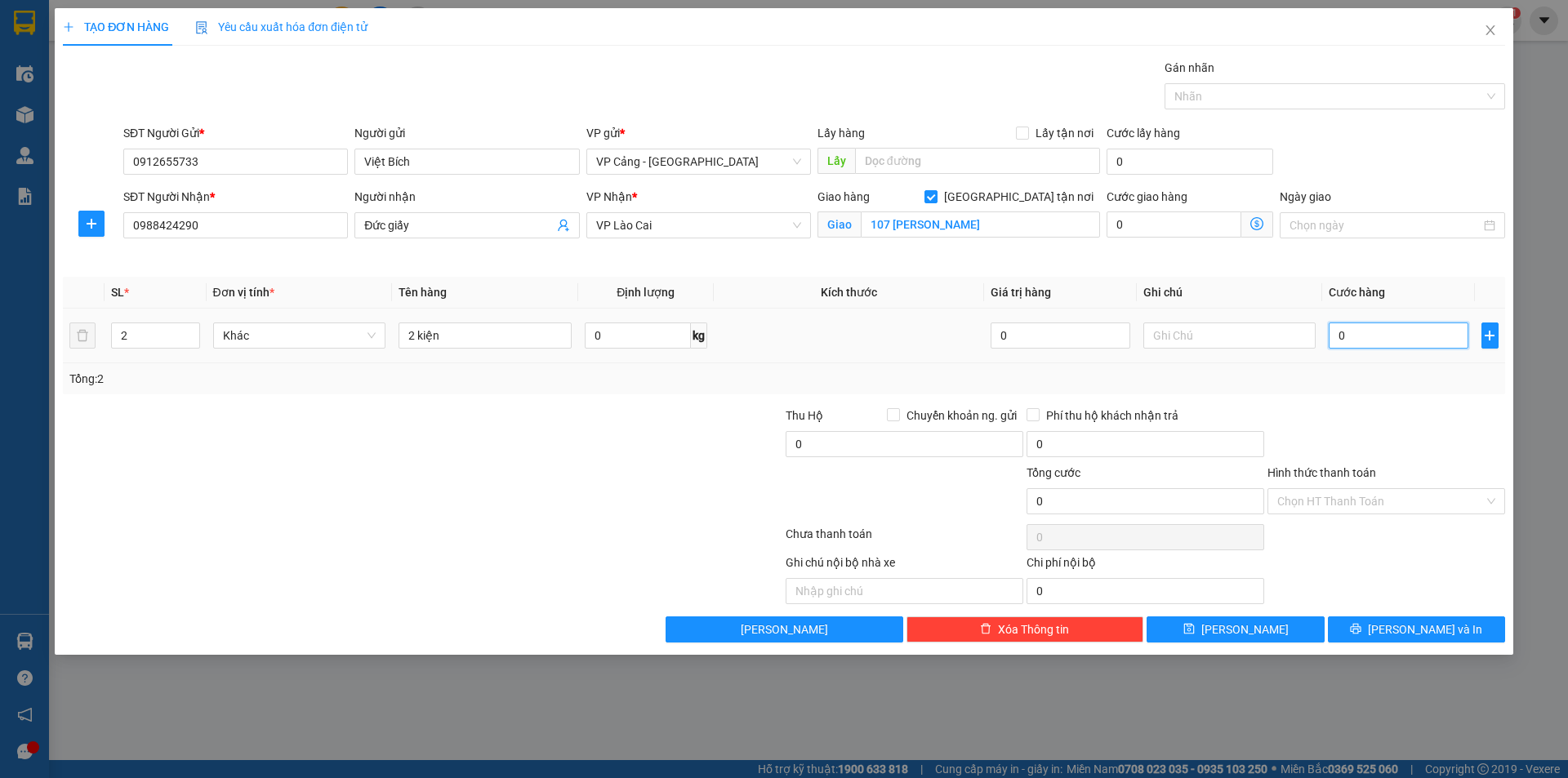
click at [1351, 332] on input "0" at bounding box center [1398, 336] width 139 height 26
type input "1"
type input "1.000"
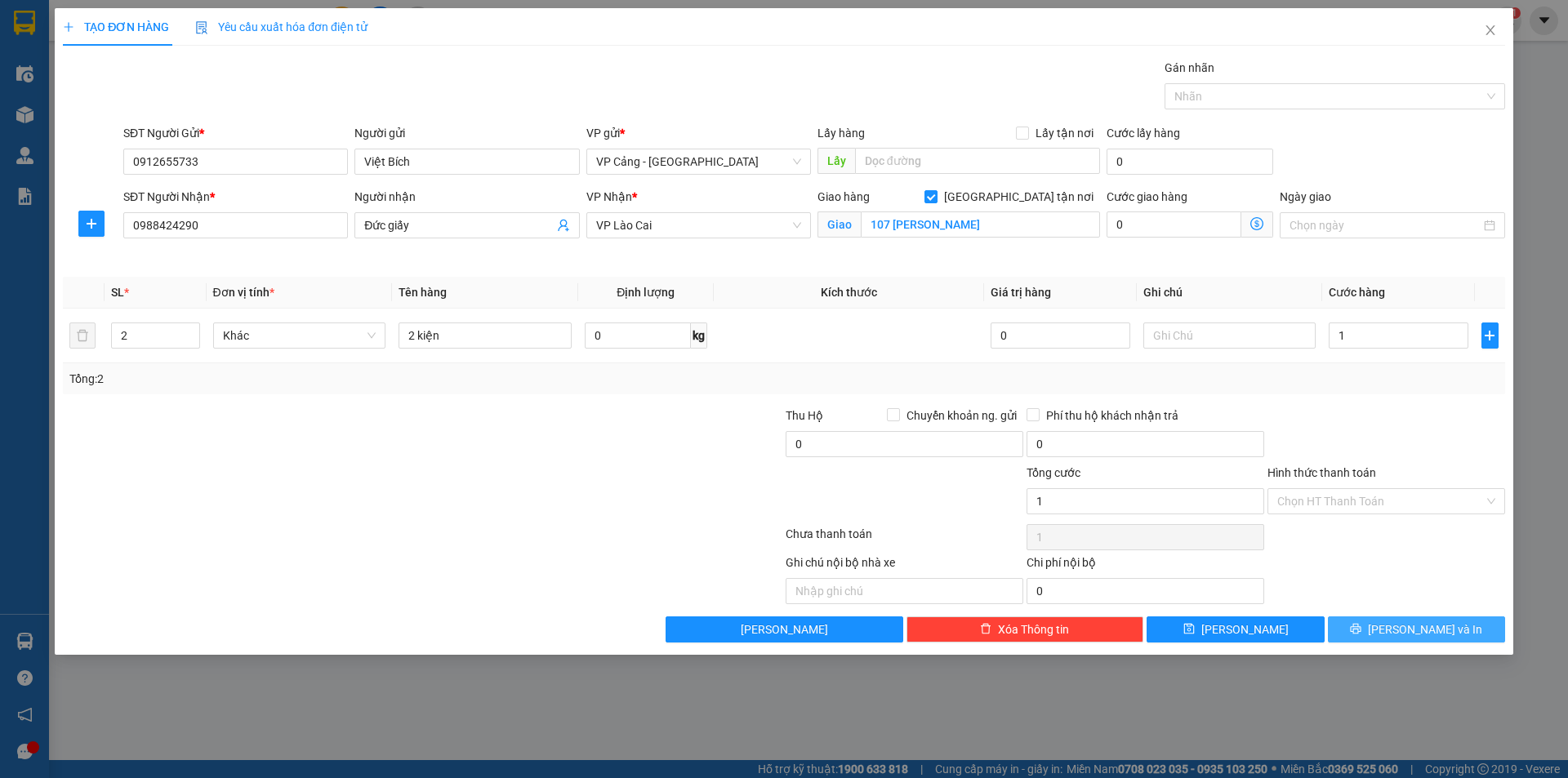
type input "1.000"
click at [1399, 624] on button "[PERSON_NAME] và In" at bounding box center [1417, 630] width 177 height 26
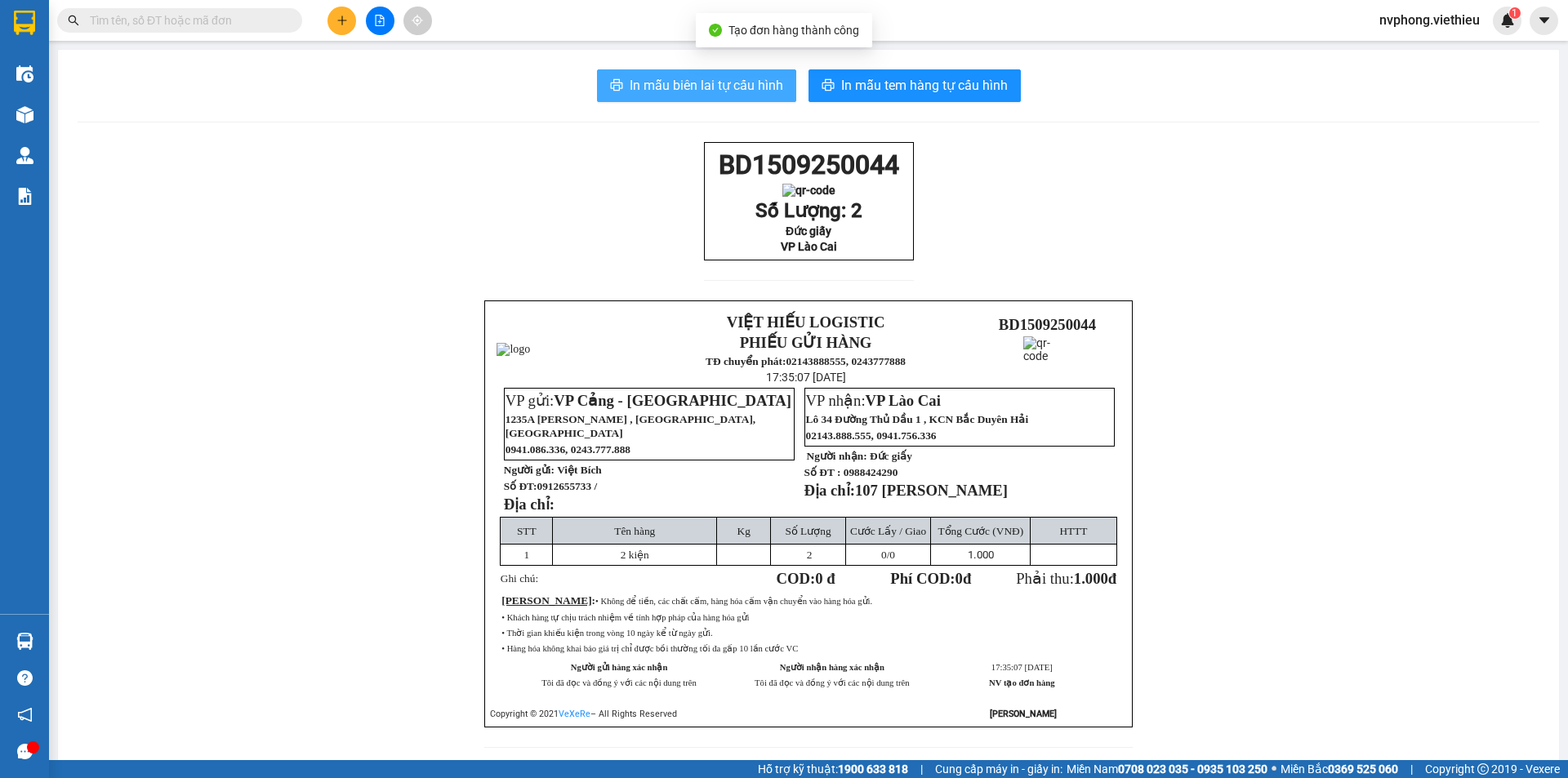
click at [679, 88] on span "In mẫu biên lai tự cấu hình" at bounding box center [707, 85] width 153 height 20
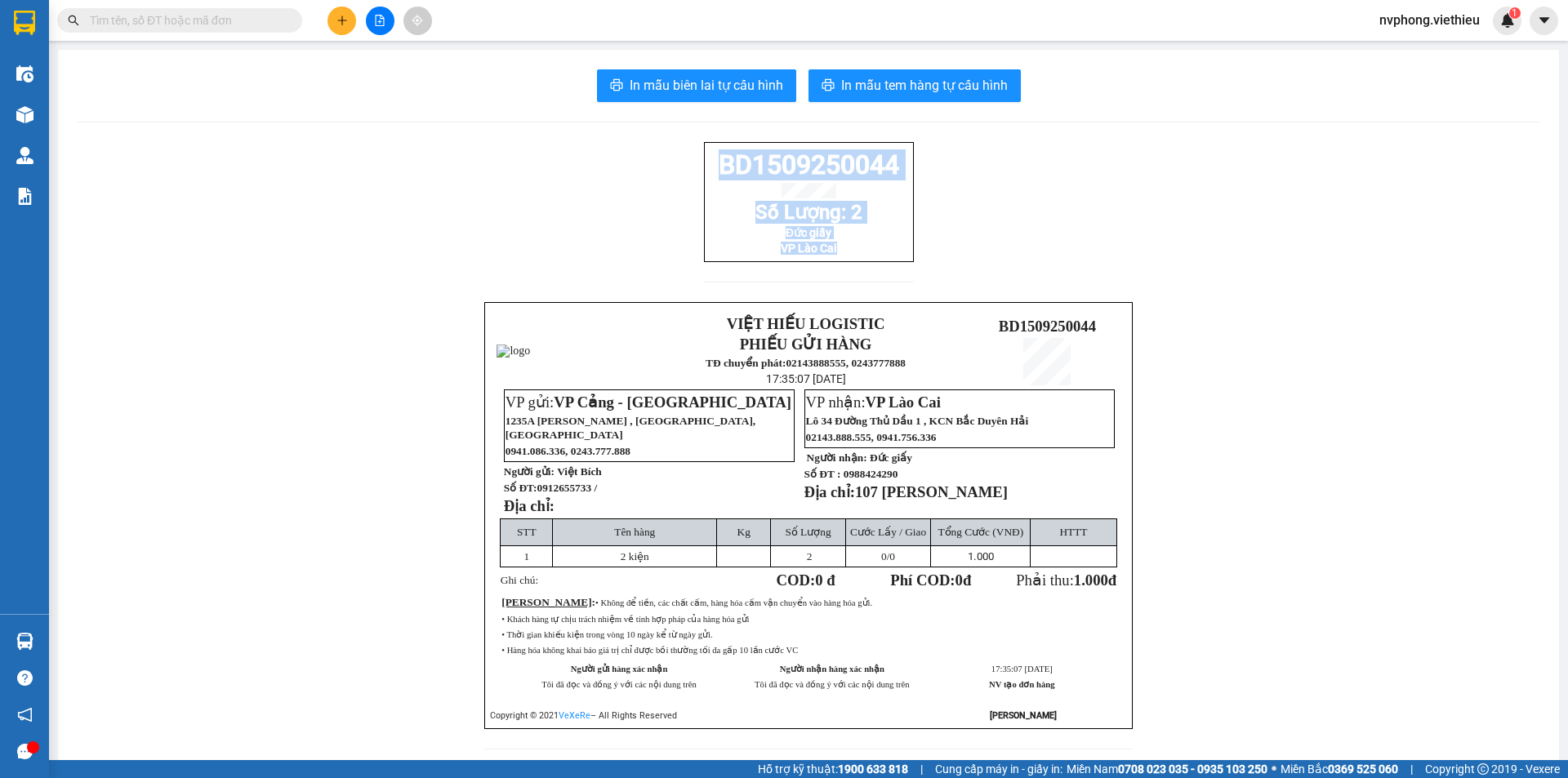
drag, startPoint x: 894, startPoint y: 279, endPoint x: 647, endPoint y: 169, distance: 270.4
click at [647, 169] on div "BD1509250044 Số Lượng: 2 Đức giấy VP Lào Cai VIỆT HIẾU LOGISTIC PHIẾU GỬI HÀNG …" at bounding box center [808, 455] width 1462 height 627
copy div "BD1509250044 Số Lượng: 2 Đức giấy VP Lào Cai"
click at [340, 32] on button at bounding box center [341, 20] width 29 height 29
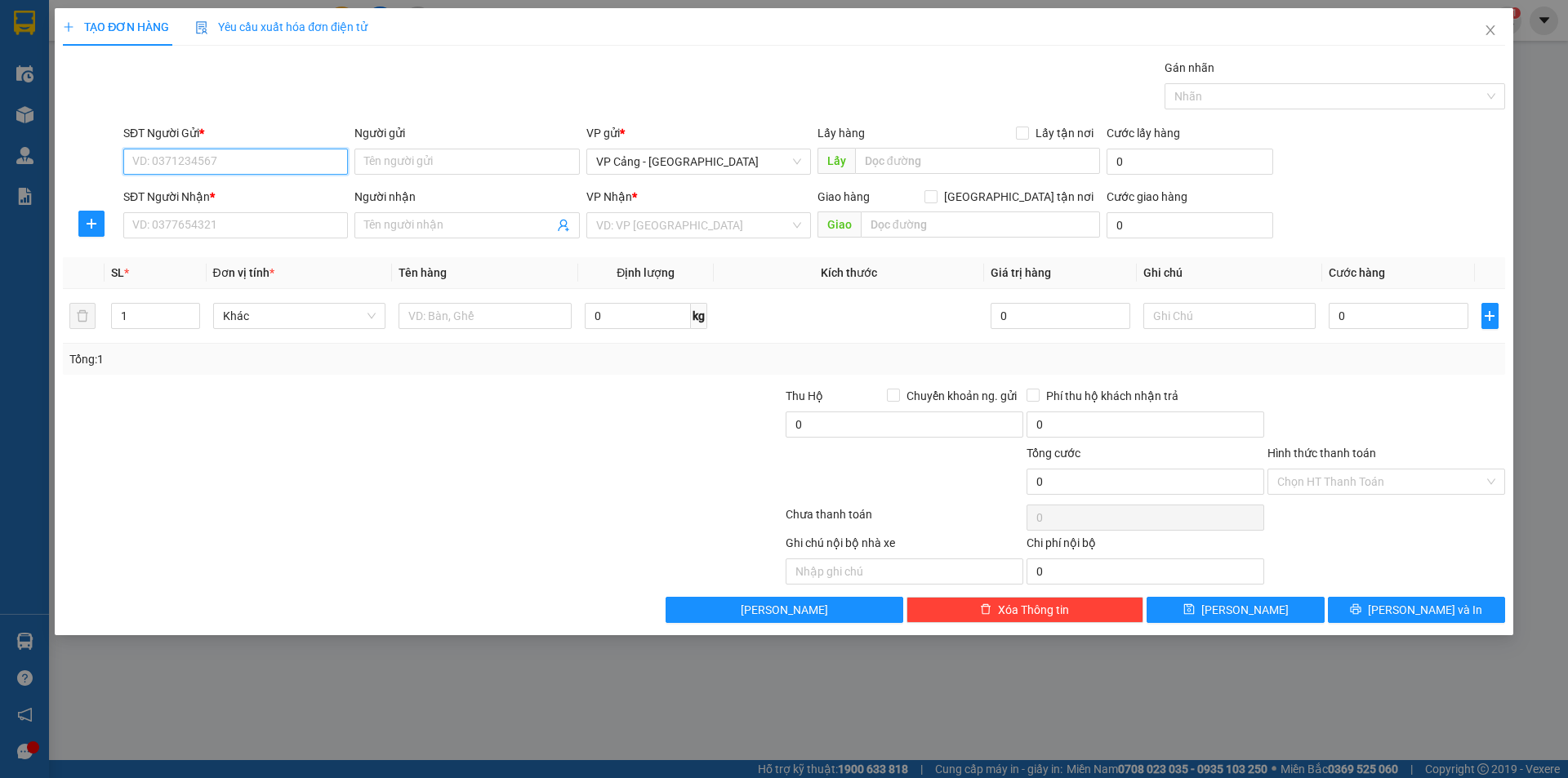
click at [205, 160] on input "SĐT Người Gửi *" at bounding box center [236, 161] width 225 height 26
click at [203, 188] on div "0915217011 - [GEOGRAPHIC_DATA]" at bounding box center [235, 194] width 205 height 18
type input "0915217011"
type input "Thịnh"
type input "0915217011"
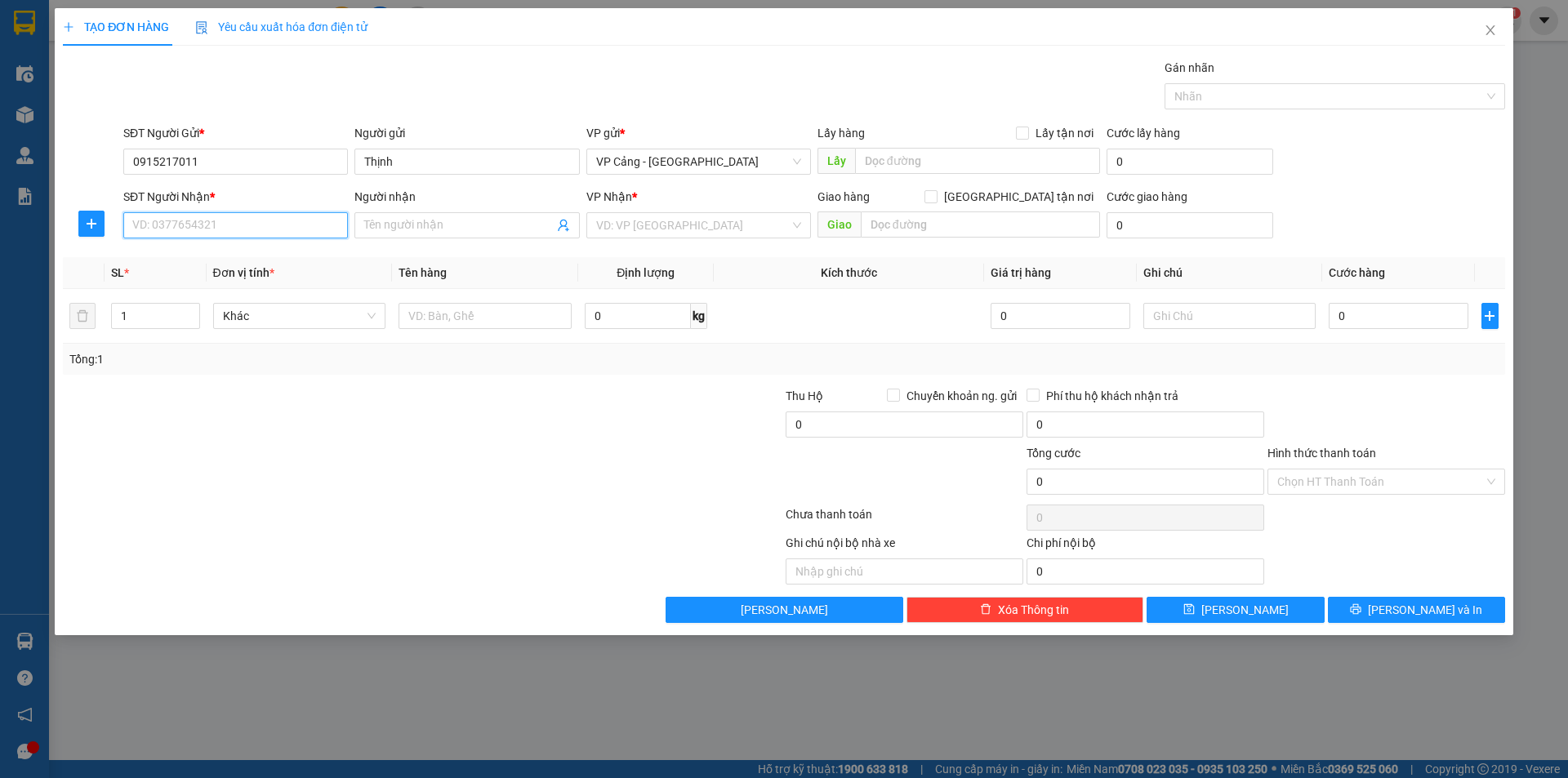
click at [197, 225] on input "SĐT Người Nhận *" at bounding box center [236, 225] width 225 height 26
click at [188, 288] on div "0966231855 - [PERSON_NAME]" at bounding box center [235, 283] width 205 height 18
type input "0966231855"
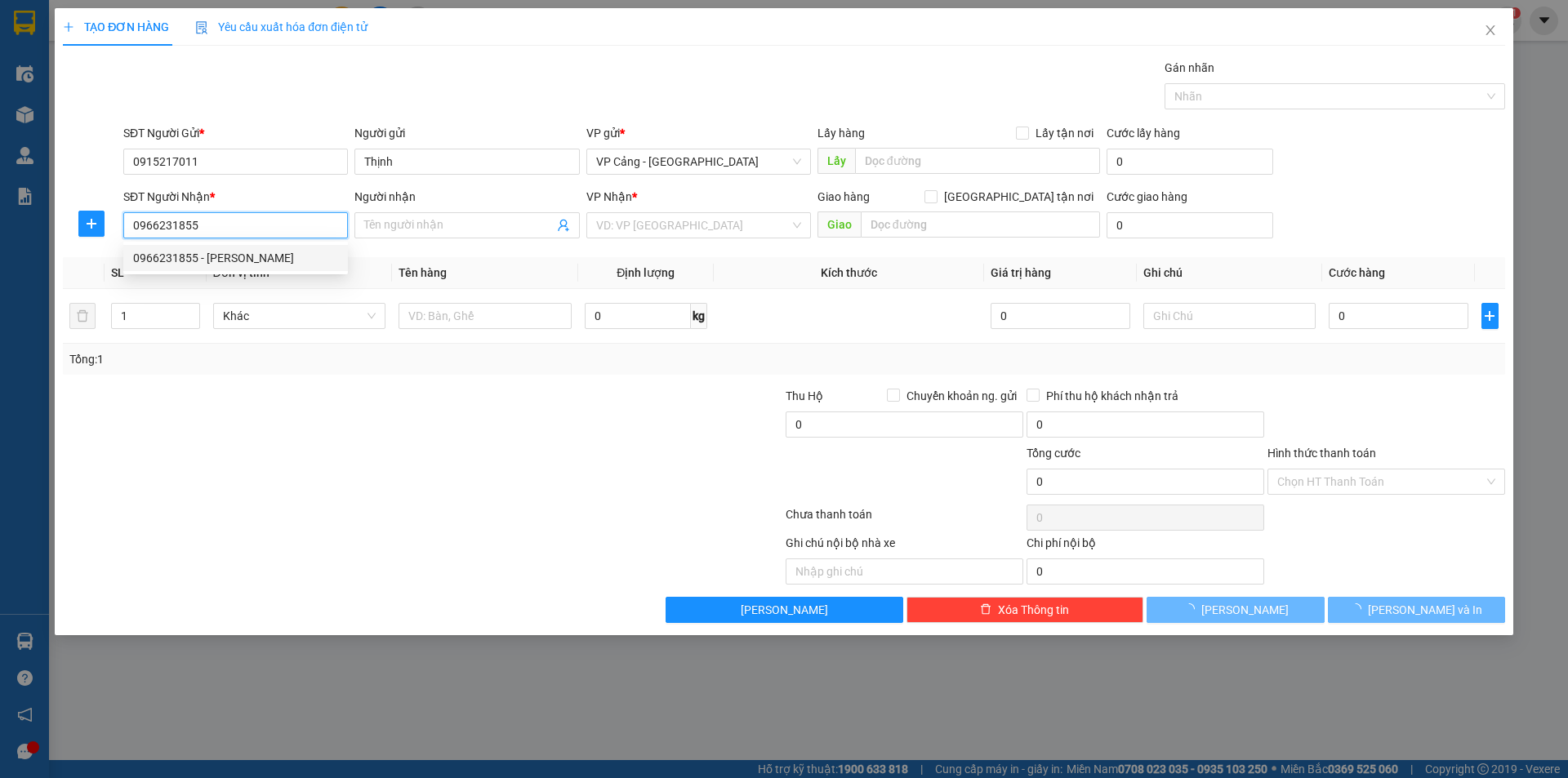
type input "[PERSON_NAME]"
checkbox input "true"
type input "[GEOGRAPHIC_DATA][PERSON_NAME], [GEOGRAPHIC_DATA], [GEOGRAPHIC_DATA]"
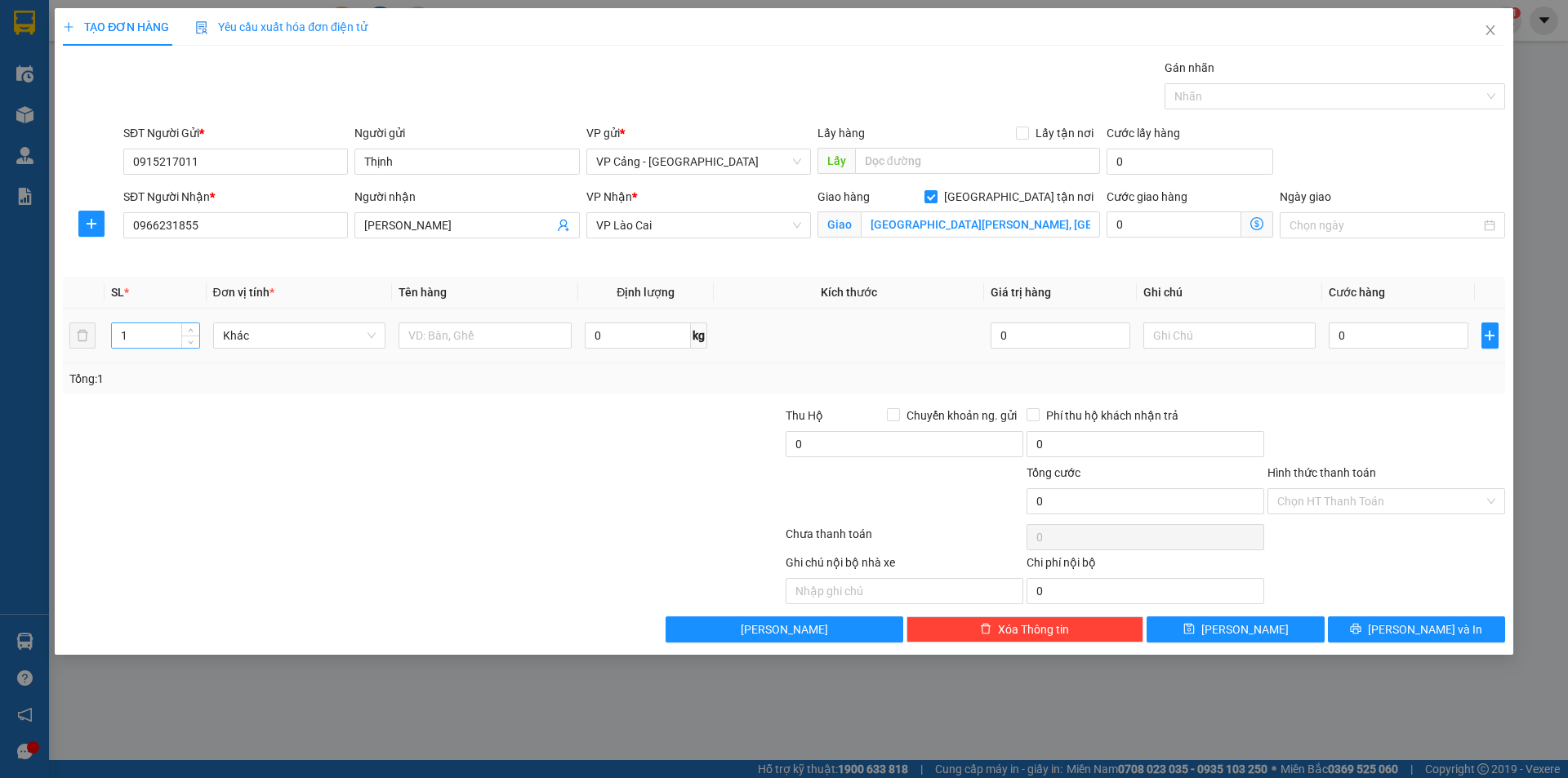
click at [139, 334] on input "1" at bounding box center [155, 336] width 87 height 25
type input "8"
click at [448, 335] on input "text" at bounding box center [485, 336] width 173 height 26
type input "8 lốp + 1 p bì"
click at [1359, 325] on input "0" at bounding box center [1398, 336] width 139 height 26
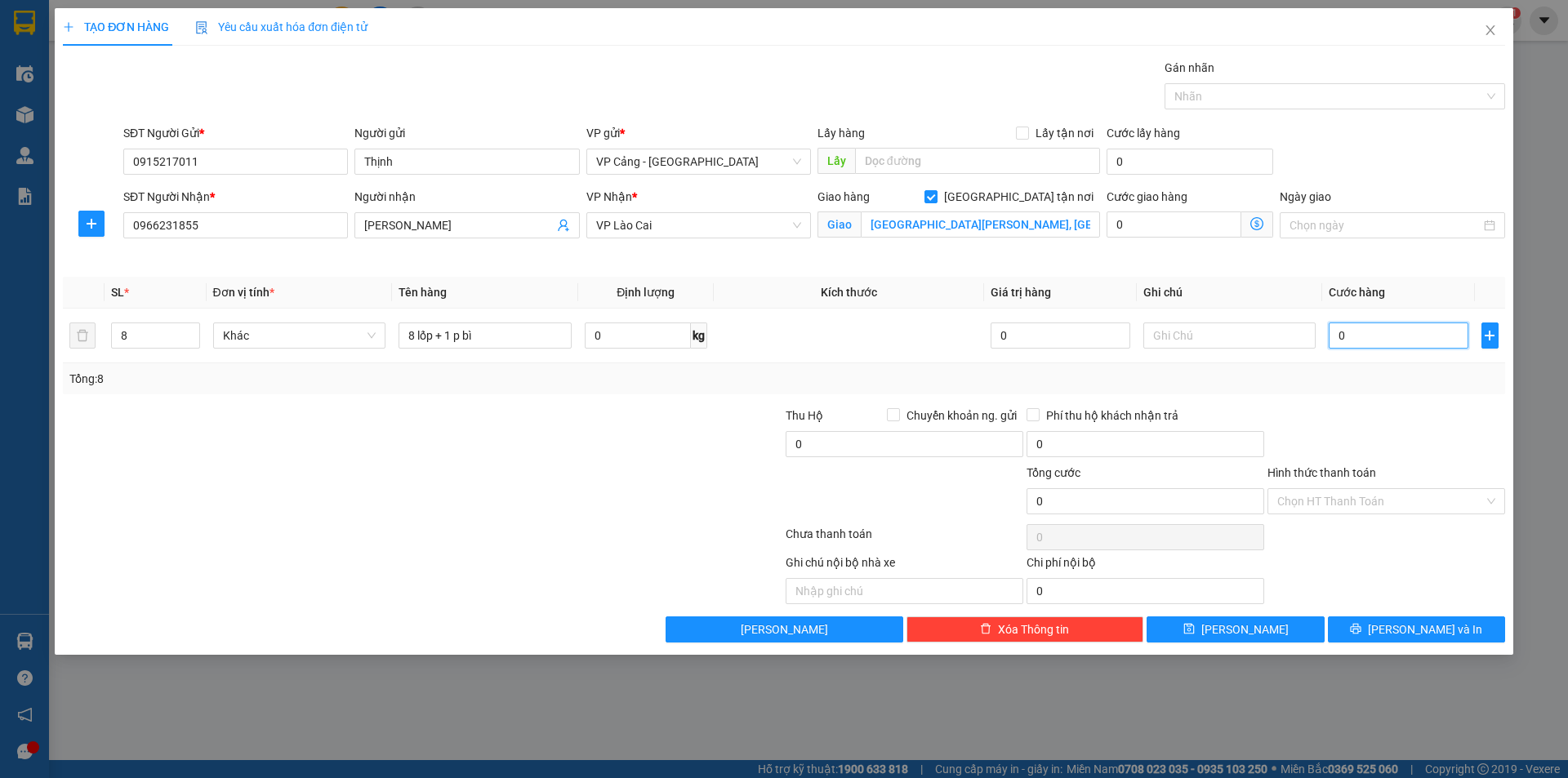
type input "1"
type input "1.000"
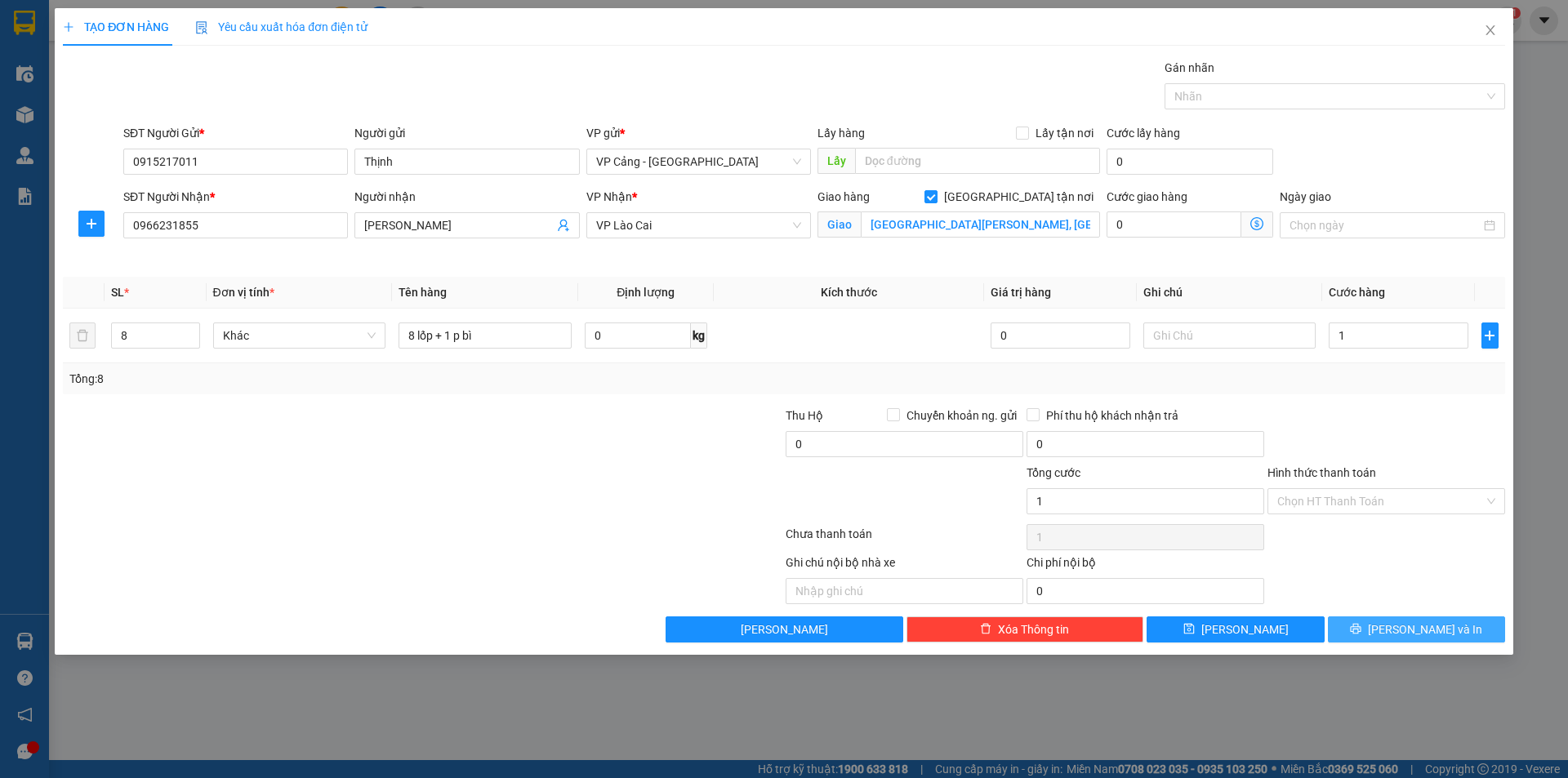
type input "1.000"
click at [1414, 620] on span "[PERSON_NAME] và In" at bounding box center [1425, 629] width 114 height 18
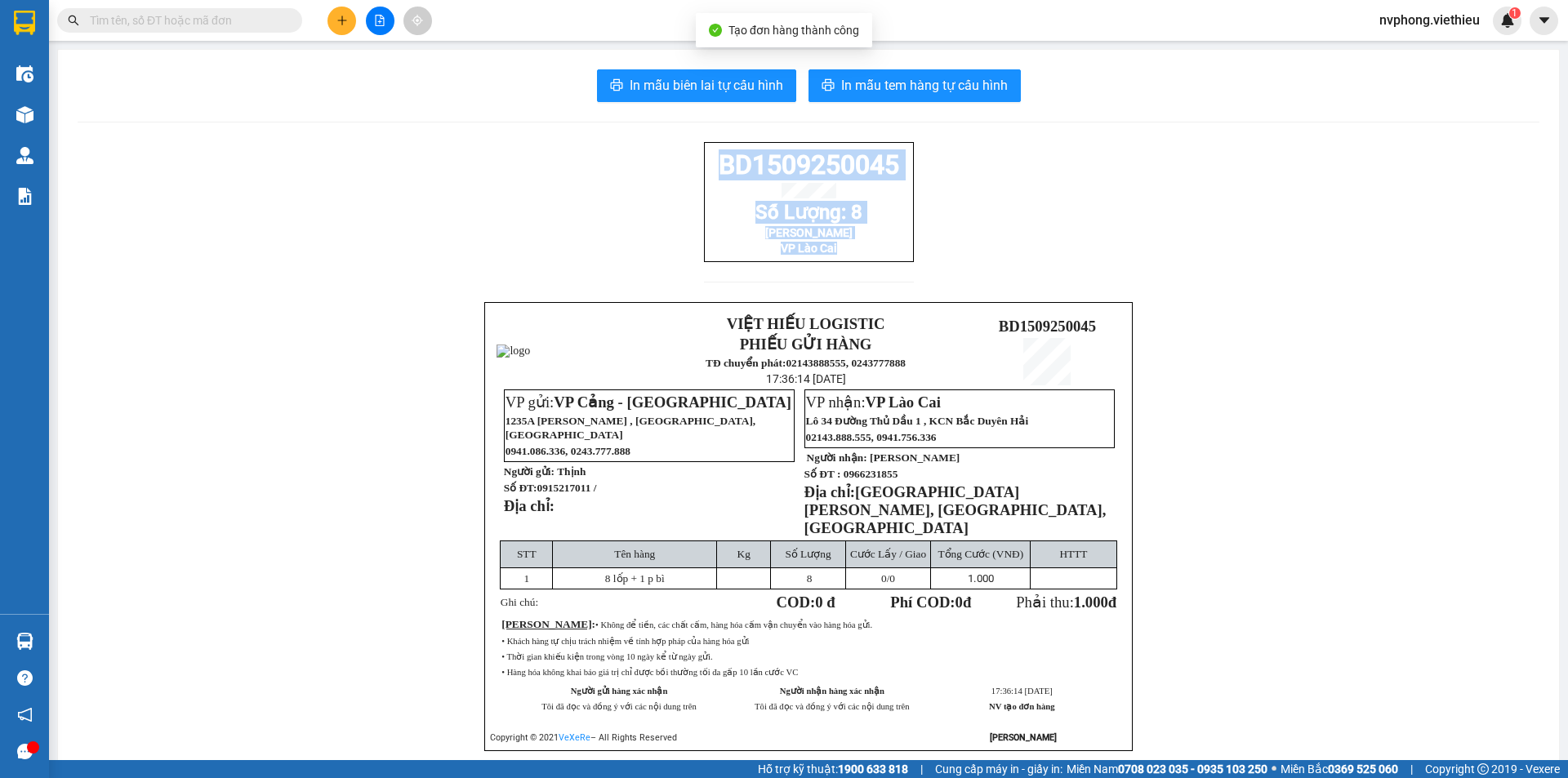
drag, startPoint x: 895, startPoint y: 273, endPoint x: 683, endPoint y: 114, distance: 265.0
click at [683, 114] on div "In mẫu biên lai tự cấu hình In mẫu tem hàng tự cấu hình BD1509250045 Số Lượng: …" at bounding box center [809, 430] width 1502 height 760
copy div "BD1509250045 Số Lượng: 8 [PERSON_NAME] VP Lào Cai"
click at [339, 14] on button at bounding box center [341, 20] width 29 height 29
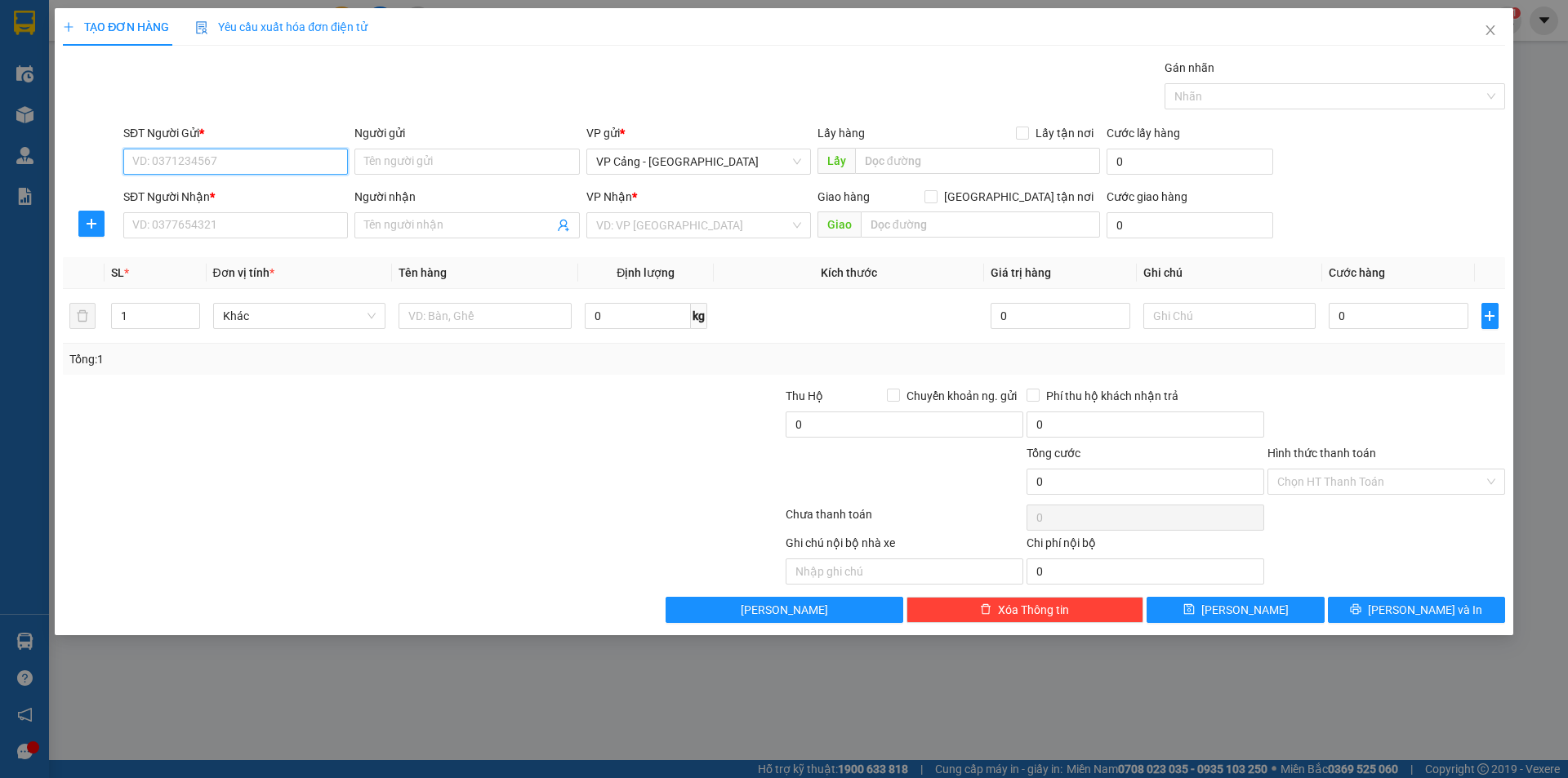
click at [142, 167] on input "SĐT Người Gửi *" at bounding box center [236, 161] width 225 height 26
type input "0988471426"
click at [389, 163] on input "Người gửi" at bounding box center [467, 161] width 225 height 26
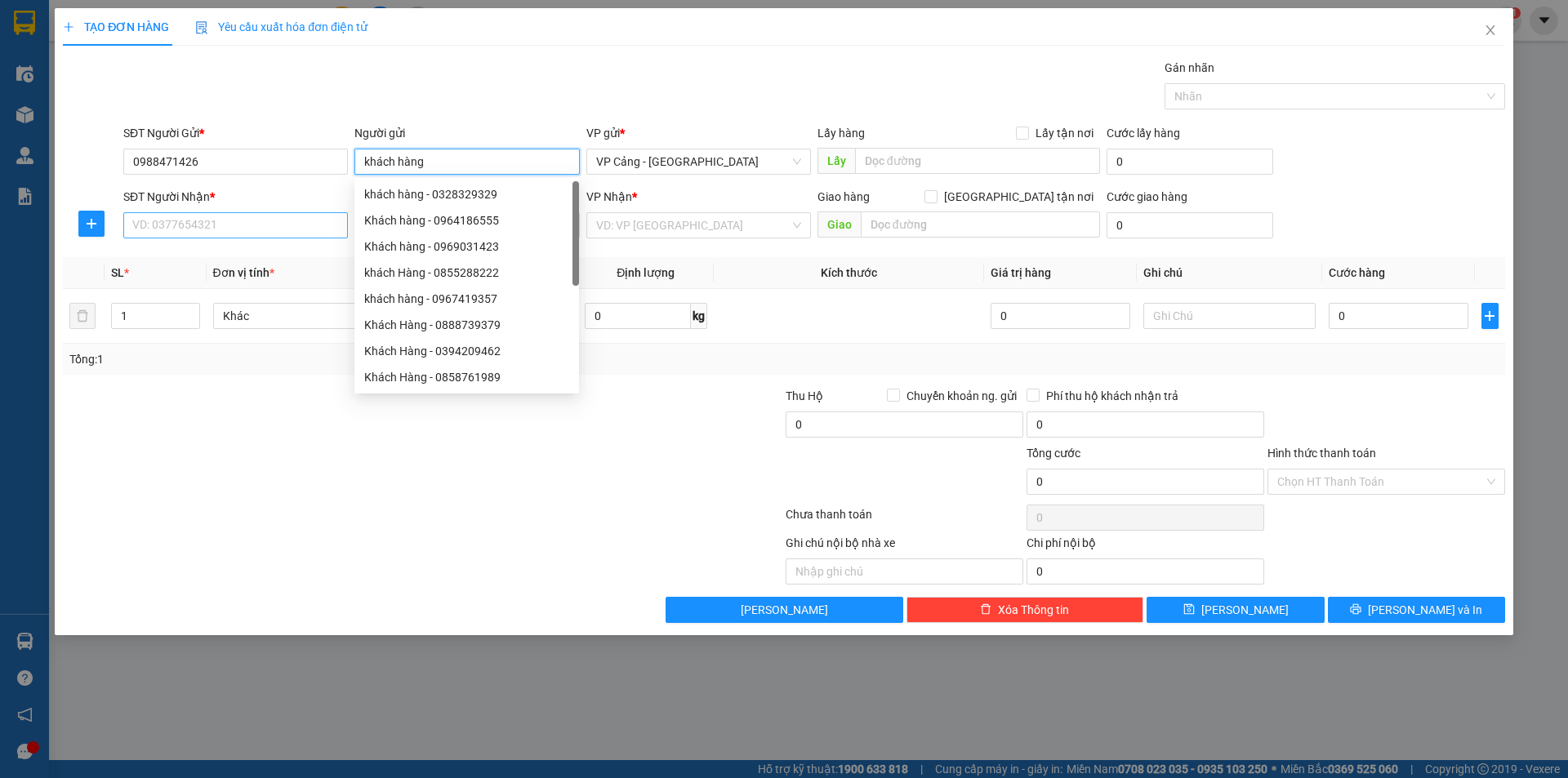
type input "khách hàng"
click at [249, 220] on input "SĐT Người Nhận *" at bounding box center [236, 225] width 225 height 26
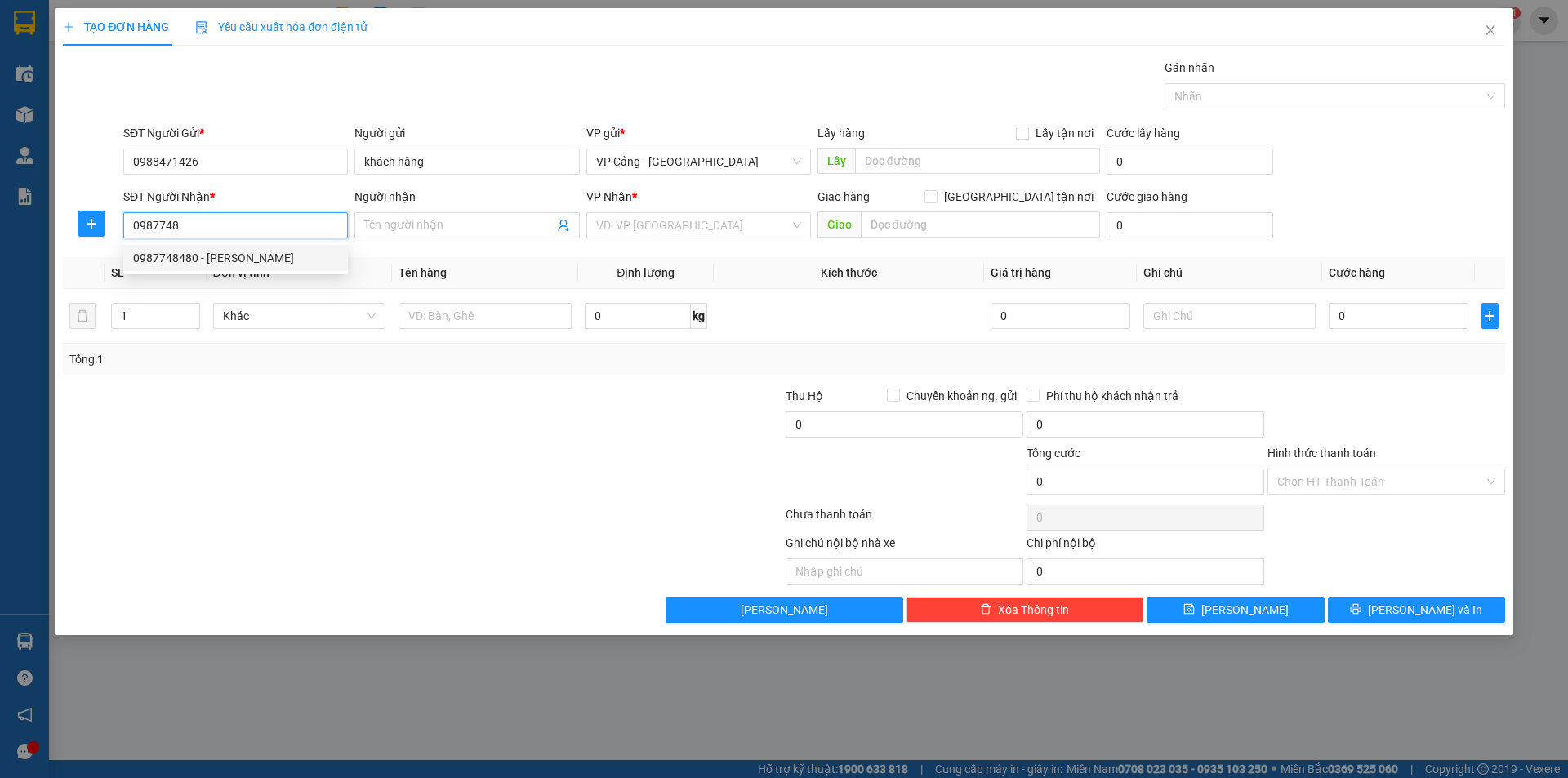
click at [244, 264] on div "0987748480 - [PERSON_NAME]" at bounding box center [235, 257] width 205 height 18
type input "0987748480"
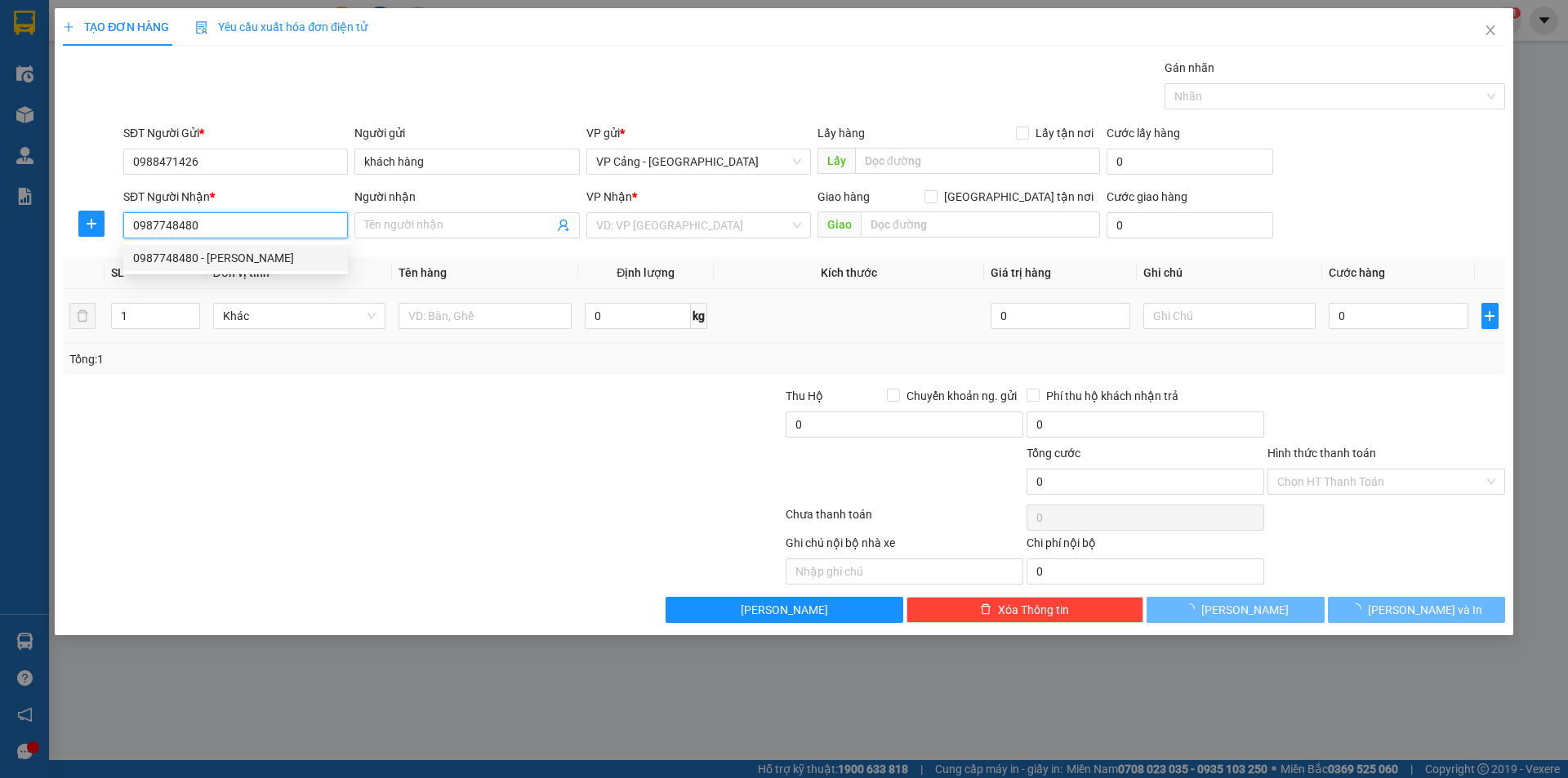
type input "[PERSON_NAME]"
checkbox input "true"
type input "123 cốc lếu, [GEOGRAPHIC_DATA]"
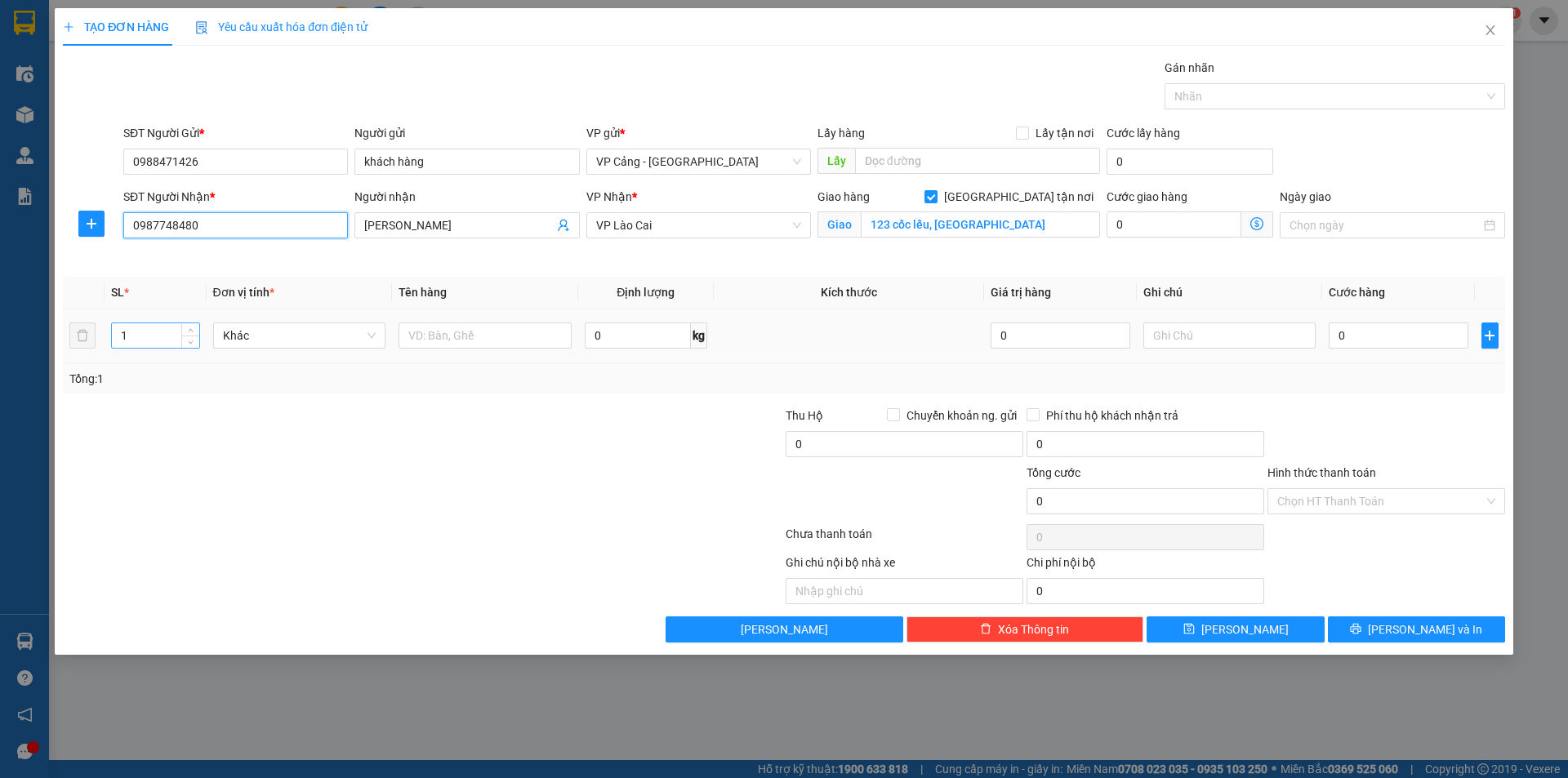
type input "0987748480"
click at [140, 338] on input "1" at bounding box center [155, 336] width 87 height 25
type input "5"
click at [447, 333] on input "text" at bounding box center [485, 336] width 173 height 26
type input "5 kiện"
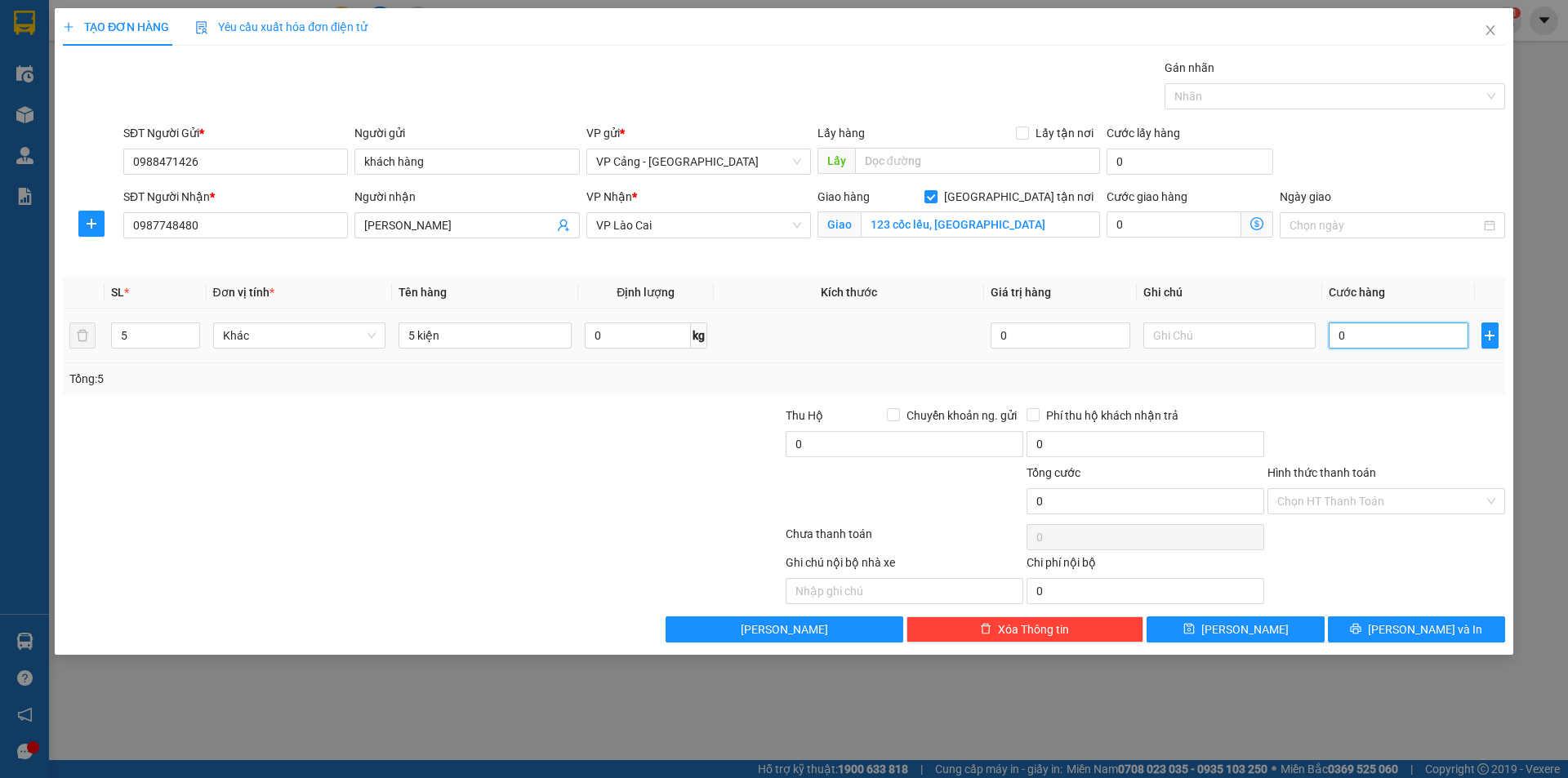
click at [1365, 329] on input "0" at bounding box center [1398, 336] width 139 height 26
type input "1"
type input "15"
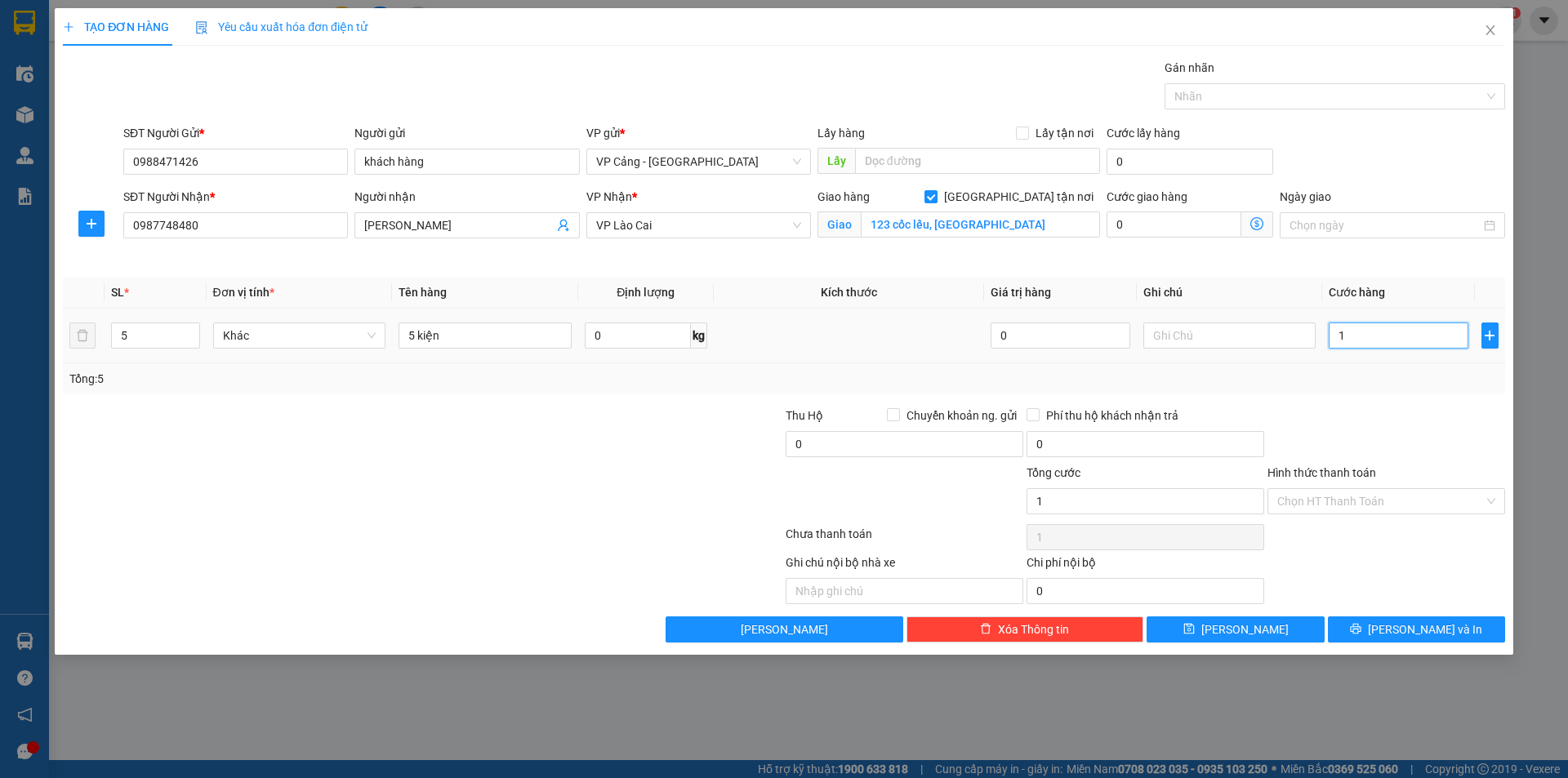
type input "15"
type input "150"
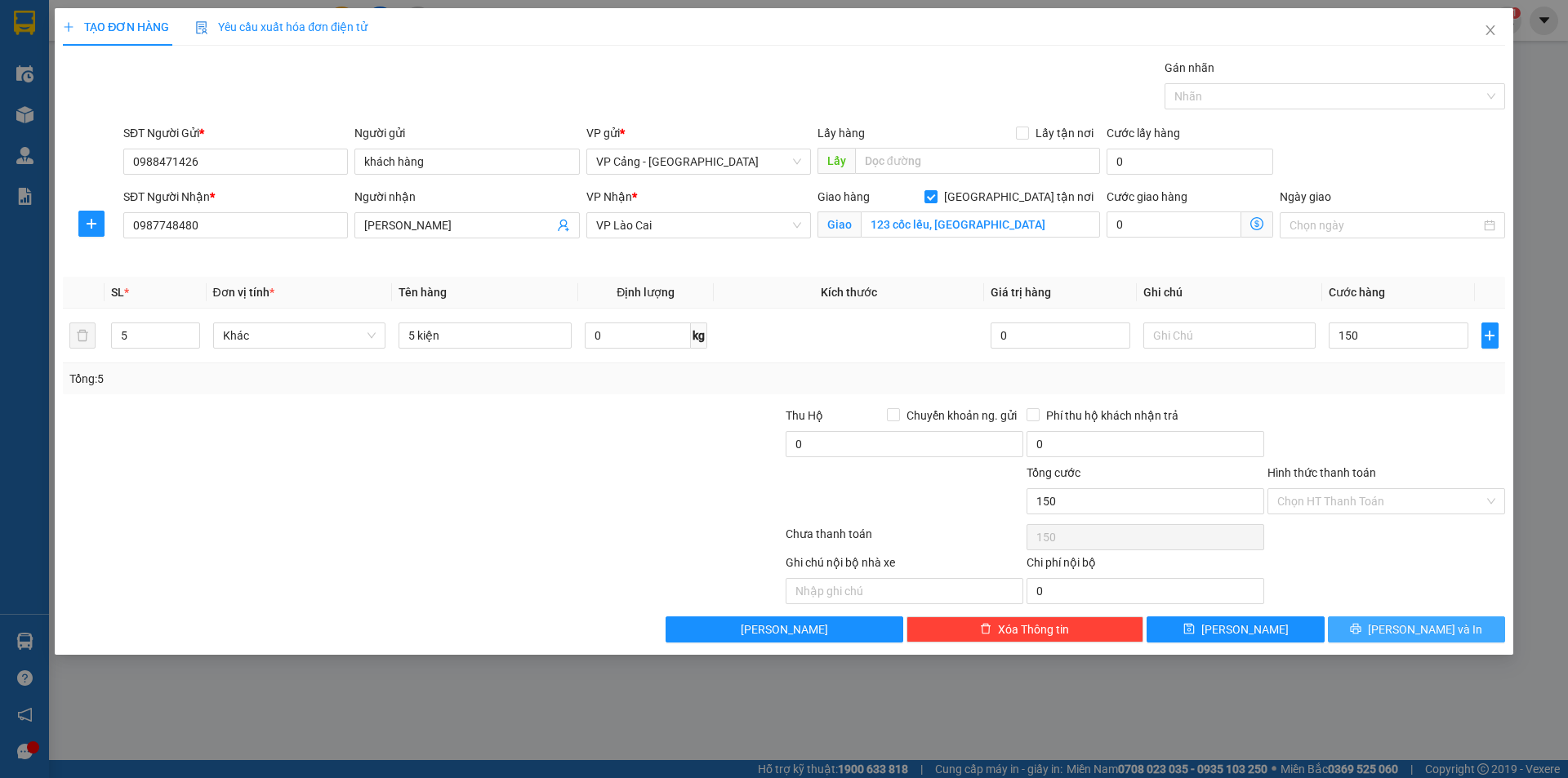
type input "150.000"
click at [1430, 638] on button "[PERSON_NAME] và In" at bounding box center [1417, 630] width 177 height 26
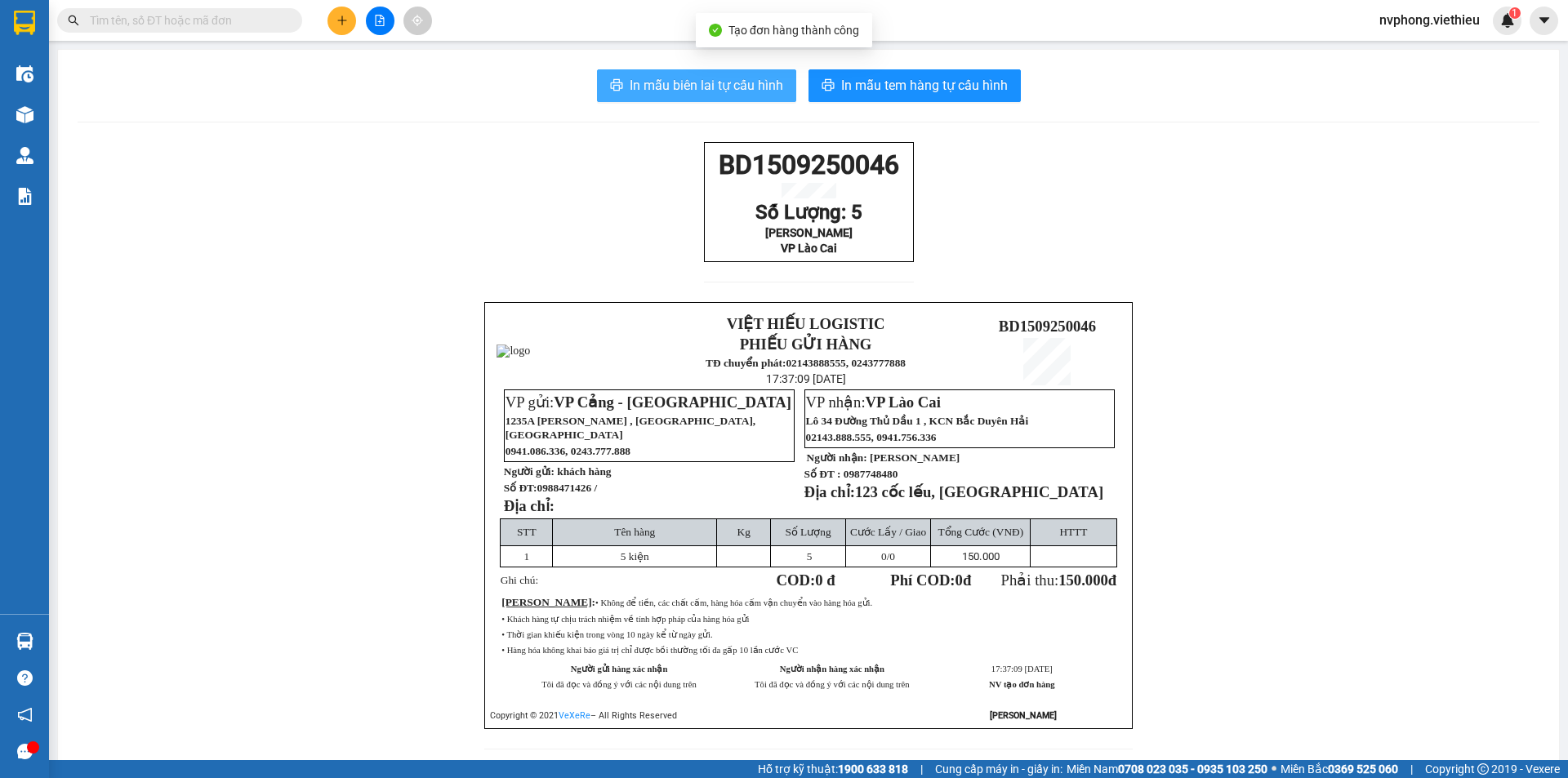
click at [695, 82] on span "In mẫu biên lai tự cấu hình" at bounding box center [707, 85] width 153 height 20
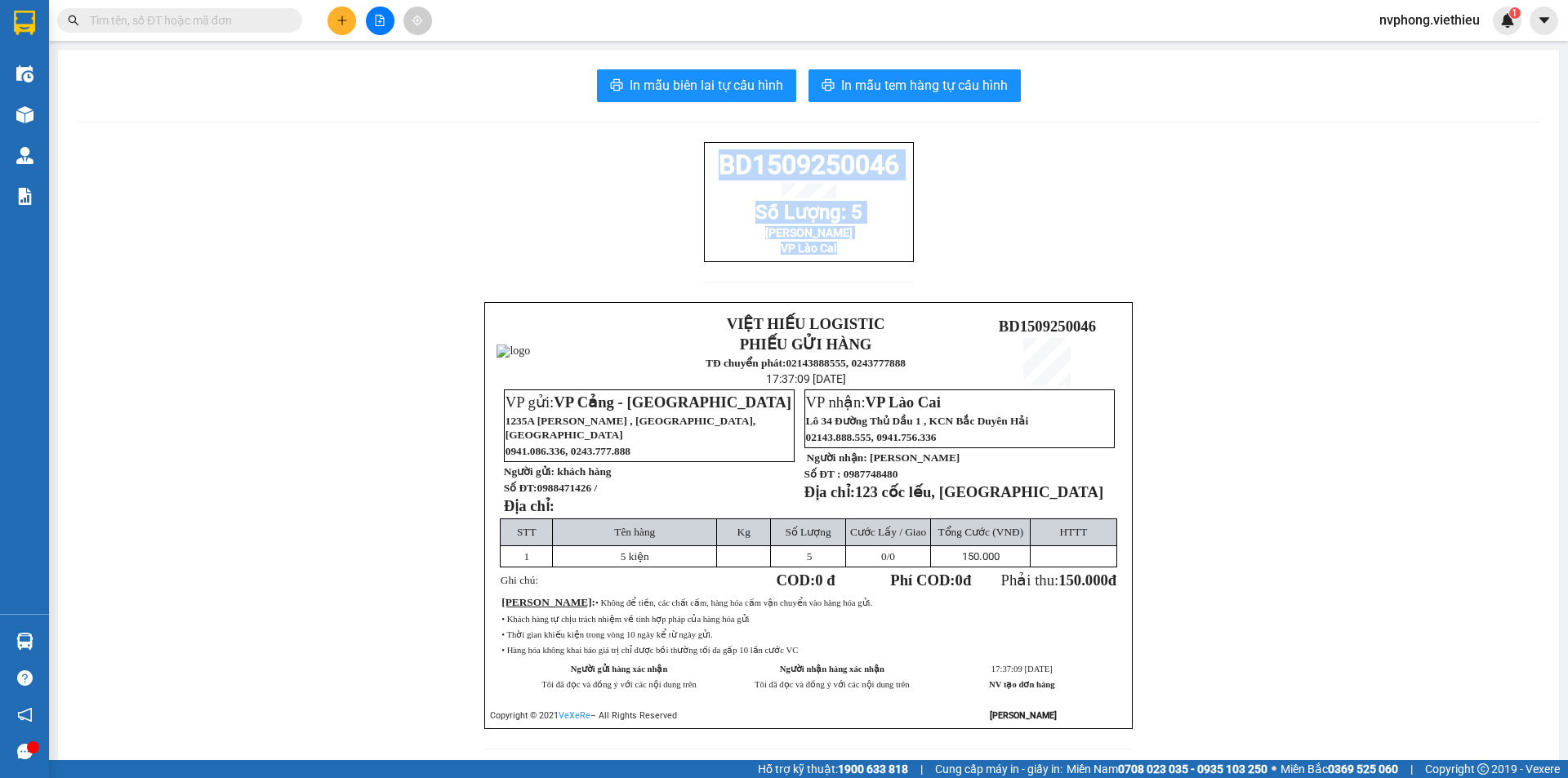
drag, startPoint x: 1157, startPoint y: 490, endPoint x: 672, endPoint y: 152, distance: 591.2
click at [672, 152] on div "BD1509250046 Số Lượng: 5 Quỳnh anh VP Lào Cai VIỆT HIẾU LOGISTIC PHIẾU GỬI HÀNG…" at bounding box center [808, 455] width 1462 height 627
click at [339, 23] on icon "plus" at bounding box center [342, 20] width 11 height 11
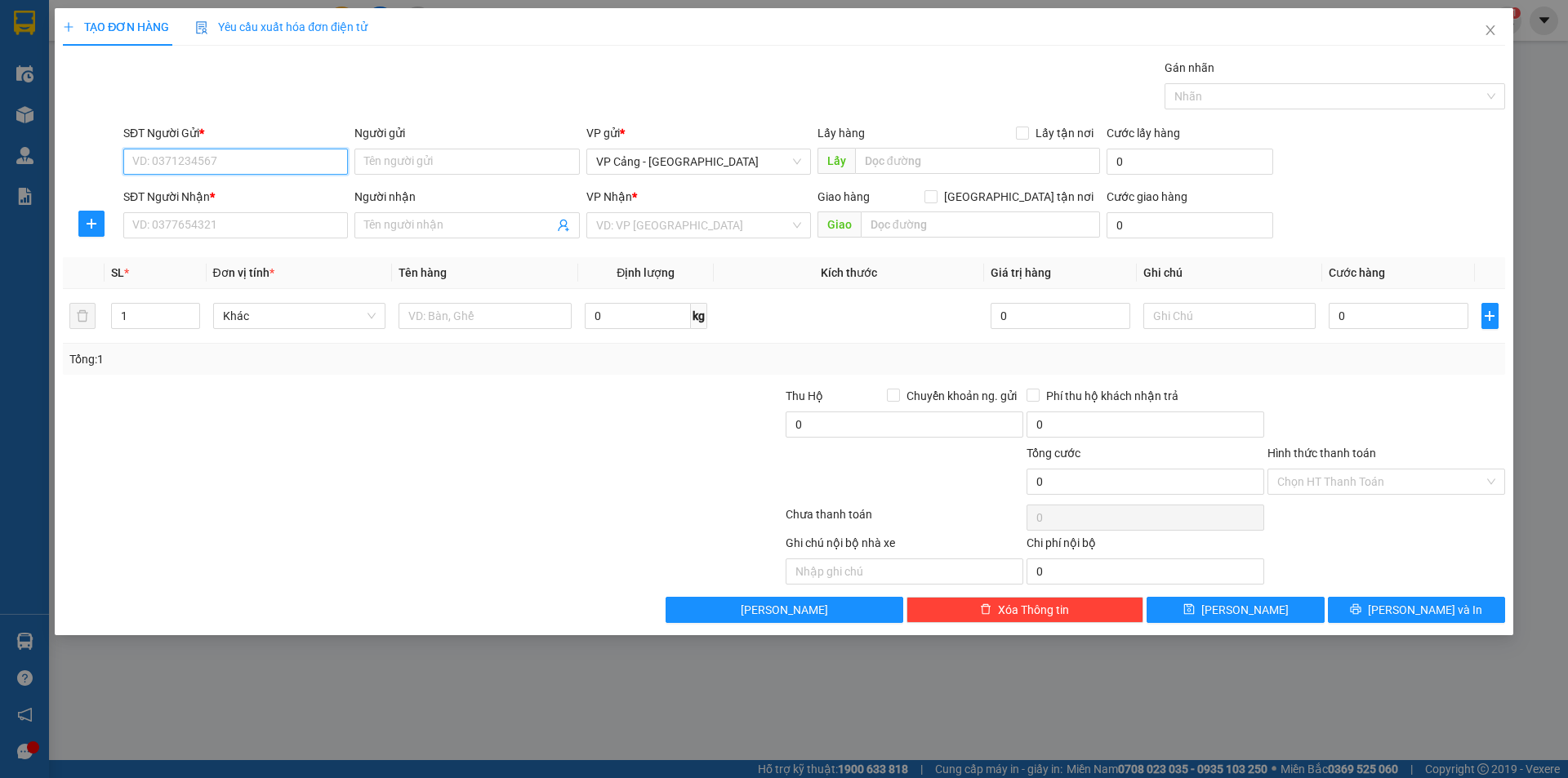
click at [163, 172] on input "SĐT Người Gửi *" at bounding box center [236, 161] width 225 height 26
type input "0866902989"
click at [392, 162] on input "Người gửi" at bounding box center [467, 161] width 225 height 26
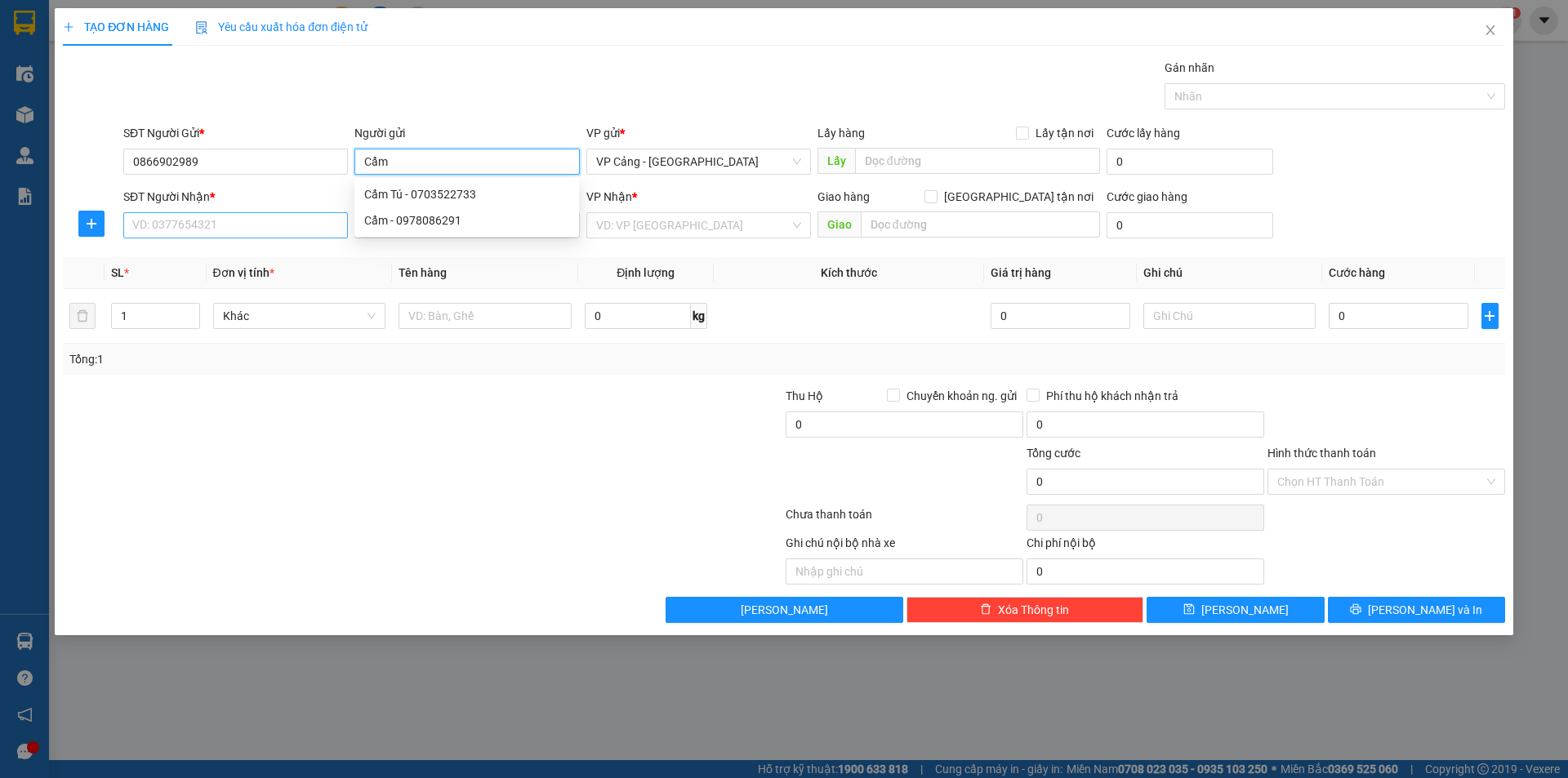
type input "Cẩm"
click at [250, 218] on input "SĐT Người Nhận *" at bounding box center [236, 225] width 225 height 26
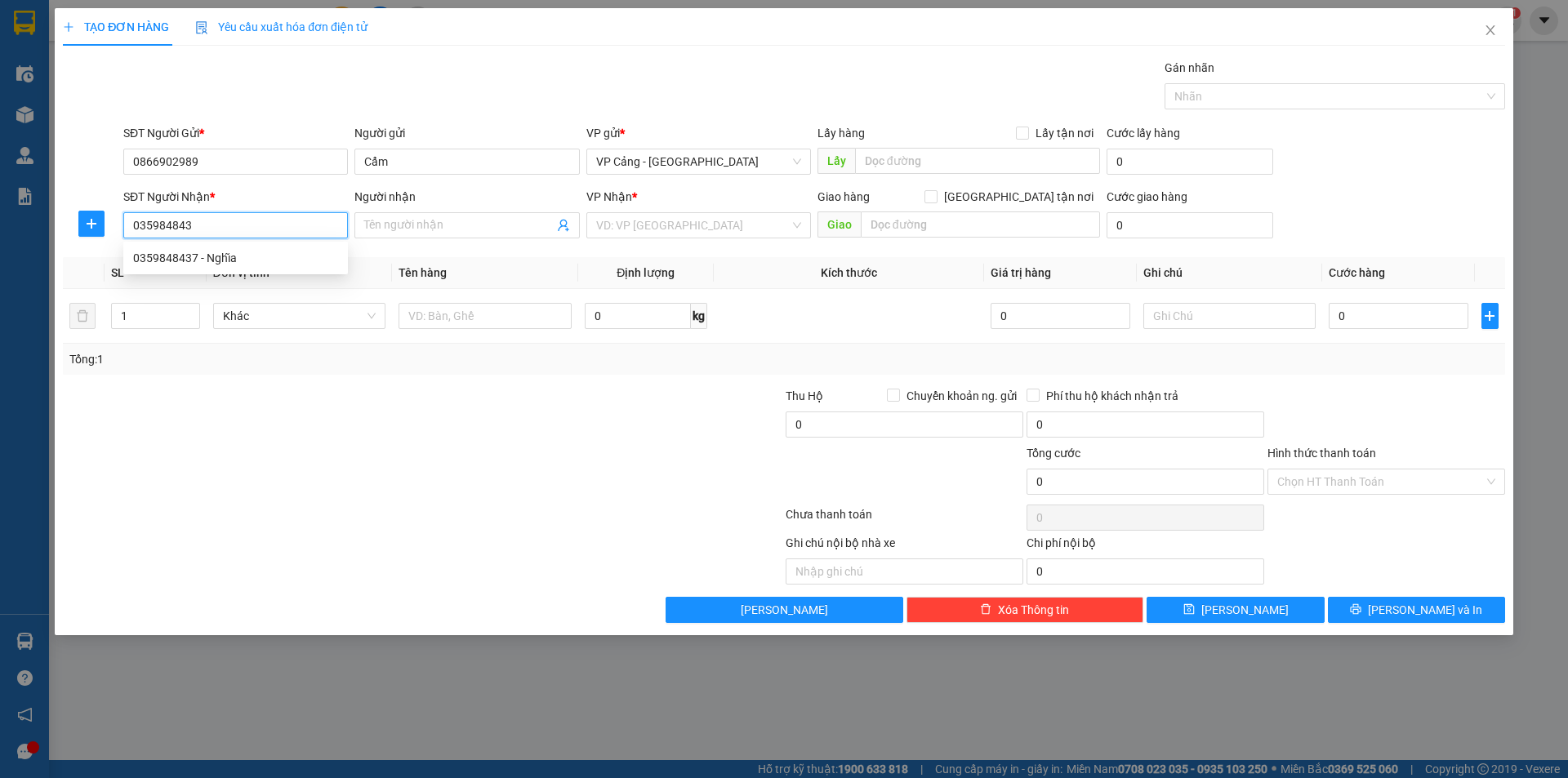
type input "0359848437"
click at [220, 262] on div "0359848437 - Nghĩa" at bounding box center [235, 257] width 205 height 18
type input "Nghĩa"
checkbox input "true"
type input "Bệnh viện sản nhi, tỉnh [GEOGRAPHIC_DATA], [GEOGRAPHIC_DATA]"
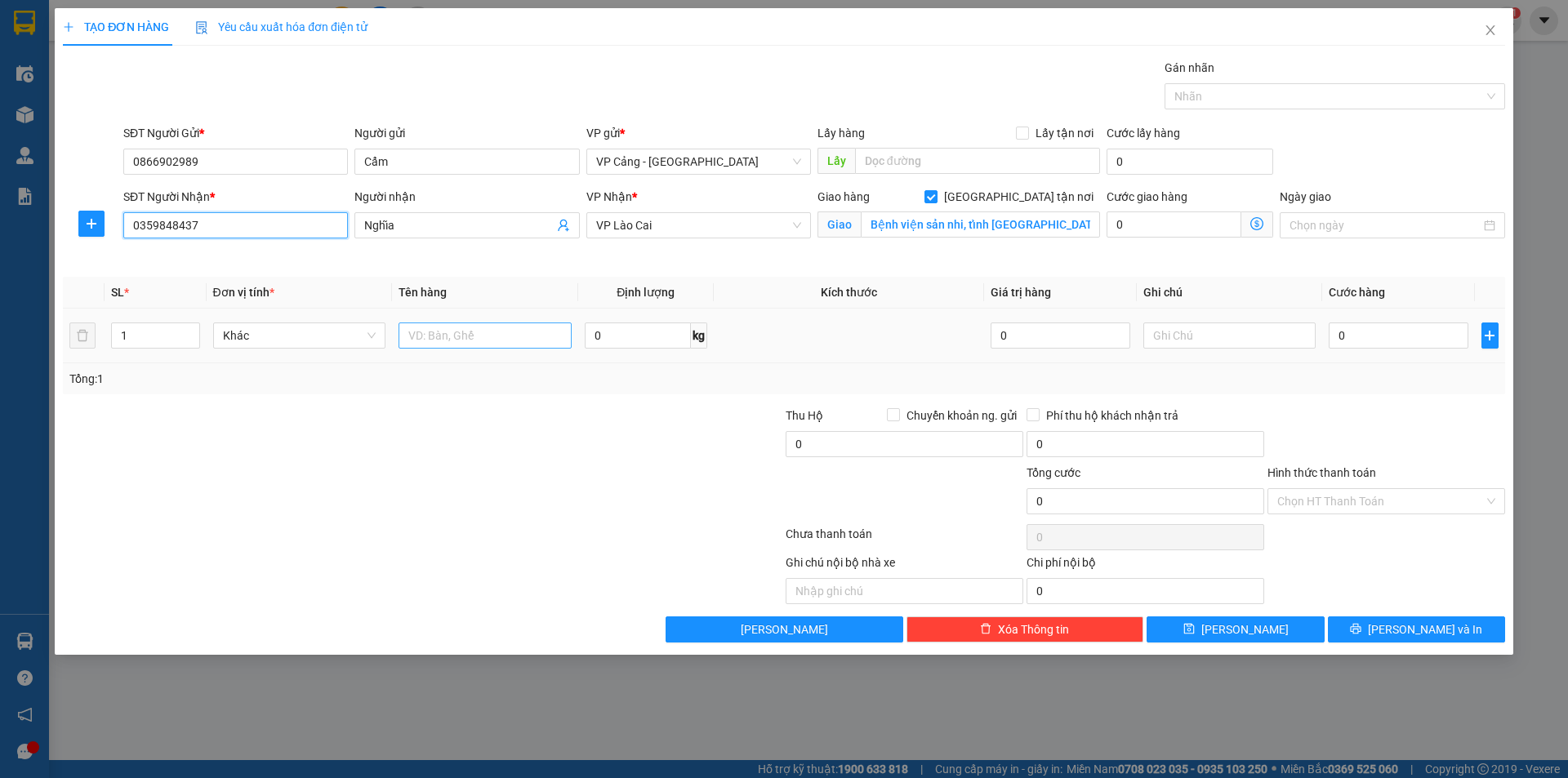
type input "0359848437"
click at [411, 339] on input "text" at bounding box center [485, 336] width 173 height 26
type input "1 bó ống nhựa"
click at [1380, 341] on input "0" at bounding box center [1398, 336] width 139 height 26
type input "1"
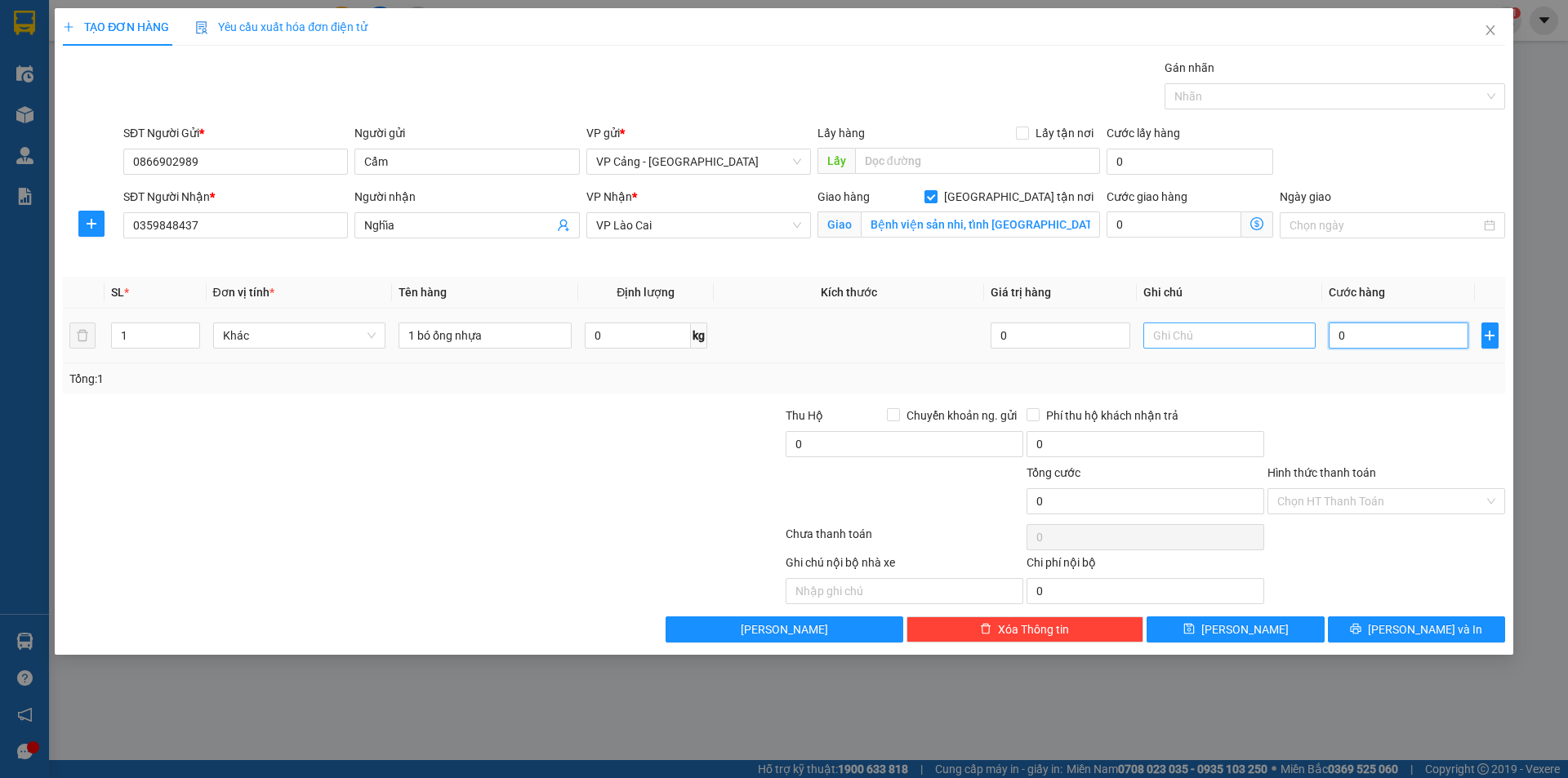
type input "1"
type input "1.000"
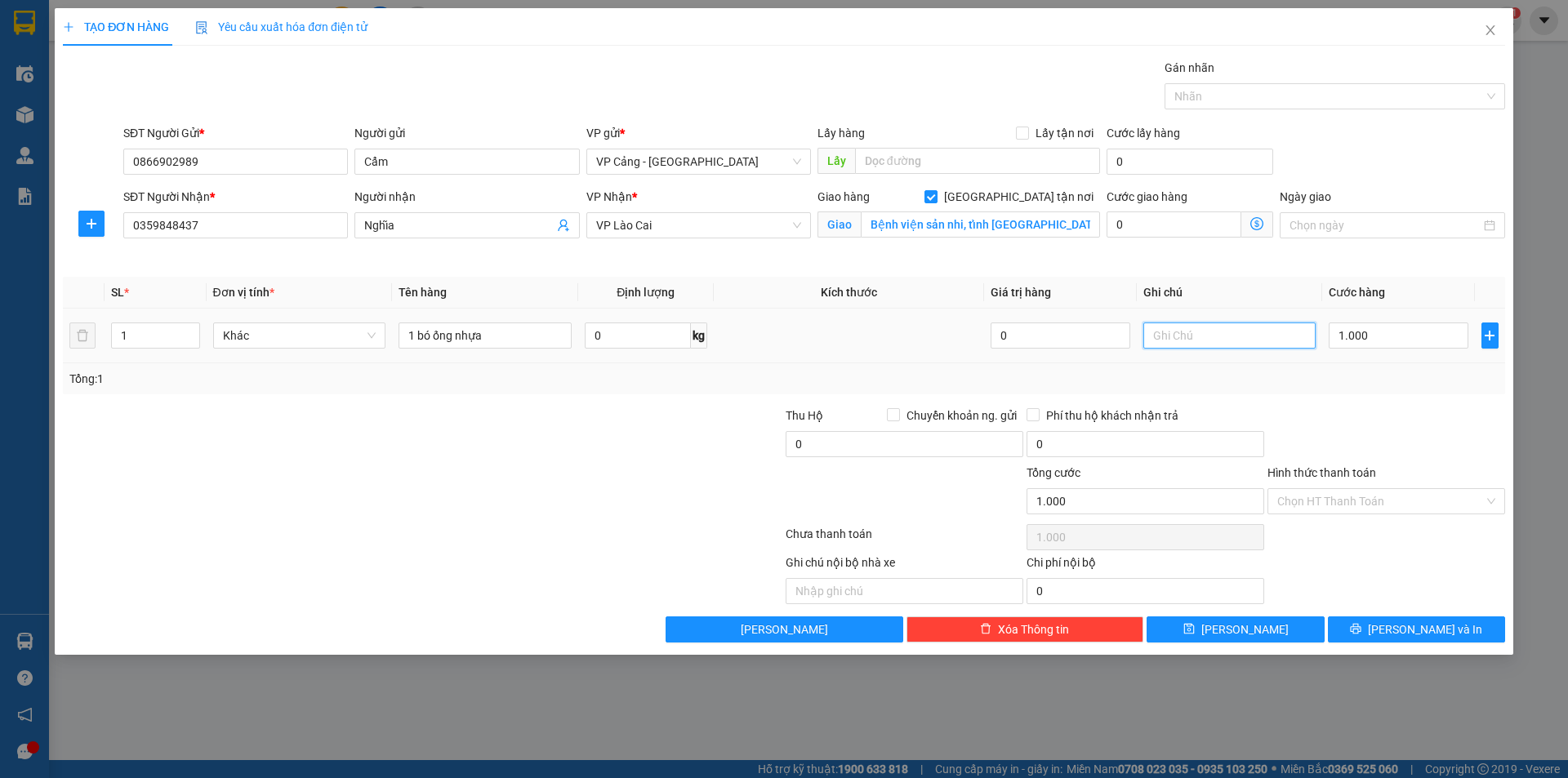
click at [1186, 343] on input "text" at bounding box center [1230, 336] width 173 height 26
click at [1153, 339] on input "thứ tư giao hàng" at bounding box center [1230, 336] width 173 height 26
click at [1313, 336] on input "trả hàng vào ngày thứ tư giao hàng" at bounding box center [1230, 336] width 173 height 26
click at [1307, 337] on input "trả hàng vào ngày thứ tư giao hàng" at bounding box center [1230, 336] width 173 height 26
click at [1304, 338] on input "trả hàng vào ngày thứ tư giao hàng" at bounding box center [1230, 336] width 173 height 26
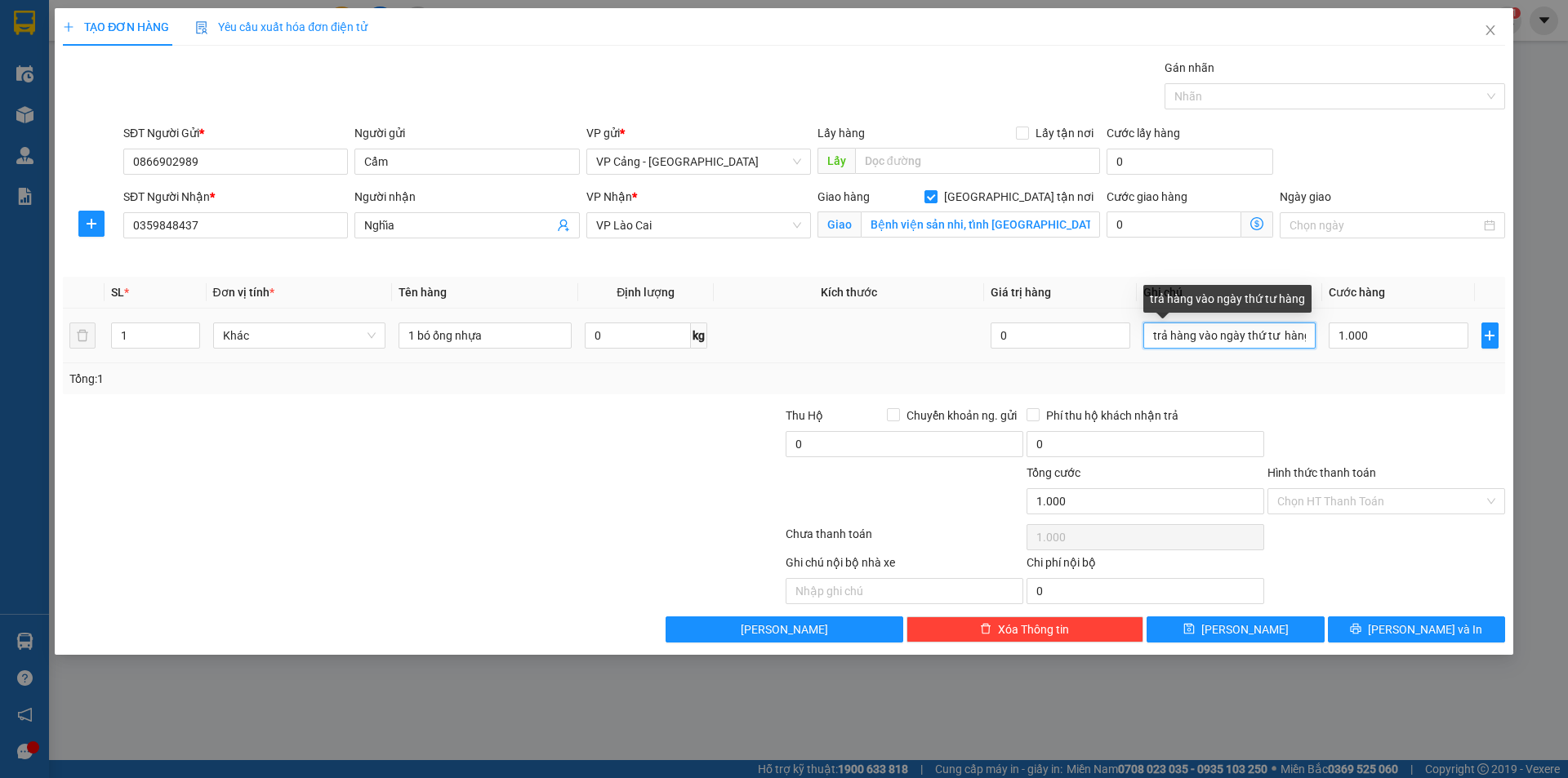
click at [1312, 335] on input "trả hàng vào ngày thứ tư hàng" at bounding box center [1230, 336] width 173 height 26
click at [1309, 335] on input "trả hàng vào ngày thứ tư hàng" at bounding box center [1230, 336] width 173 height 26
click at [1304, 335] on input "trả hàng vào ngày thứ tư hàng" at bounding box center [1230, 336] width 173 height 26
click at [1279, 337] on input "trả hàng vào ngày thứ tư g" at bounding box center [1230, 336] width 173 height 26
click at [1290, 340] on input "trả hàng vào ngày thứ tư g" at bounding box center [1230, 336] width 173 height 26
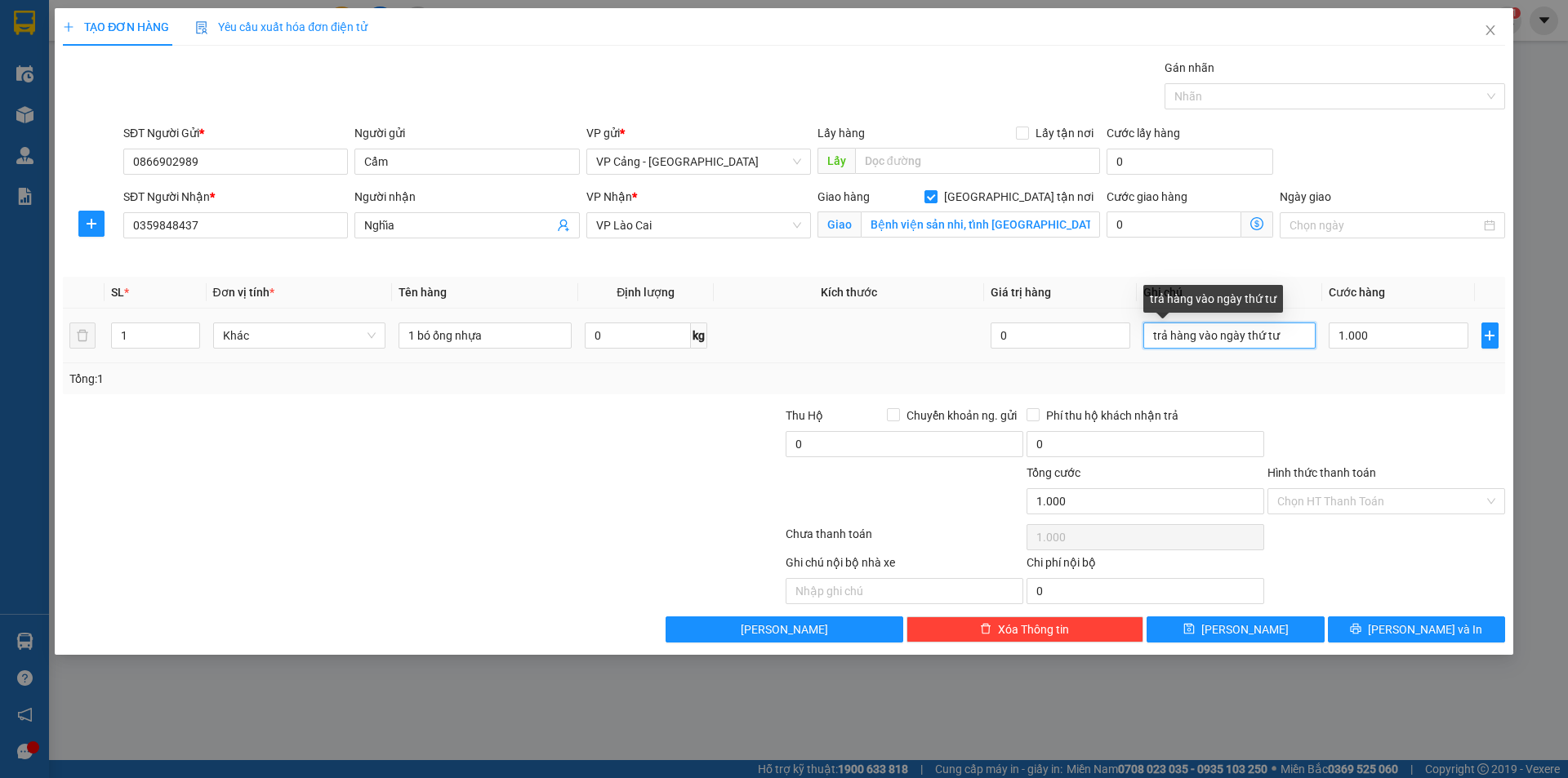
click at [1244, 335] on input "trả hàng vào ngày thứ tư" at bounding box center [1230, 336] width 173 height 26
click at [1282, 338] on input "trả hàng vào ngày thứ tư" at bounding box center [1230, 336] width 173 height 26
type input "t"
type input "thứ tư trả hàng cho khách"
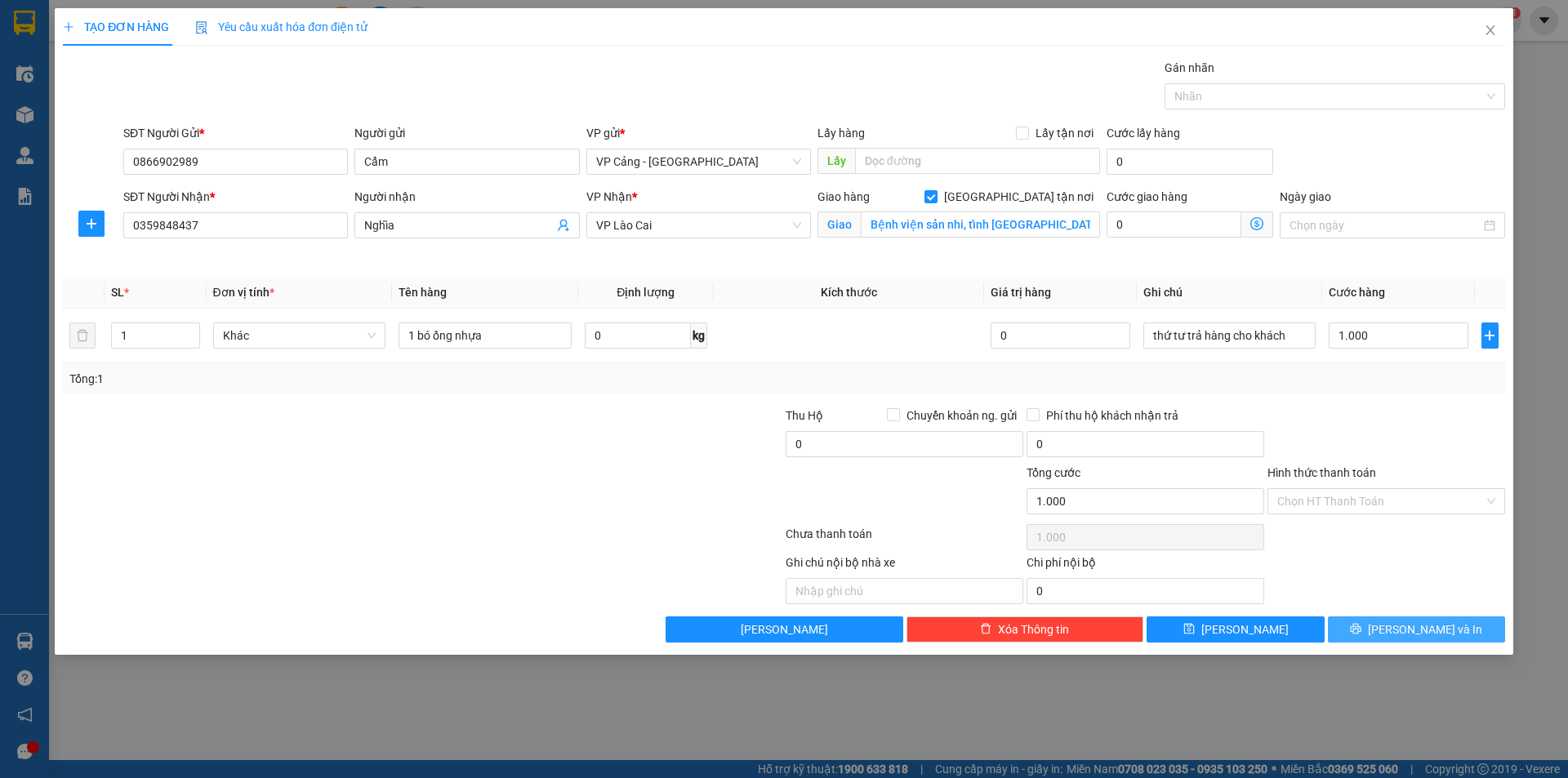
click at [1427, 638] on button "[PERSON_NAME] và In" at bounding box center [1417, 630] width 177 height 26
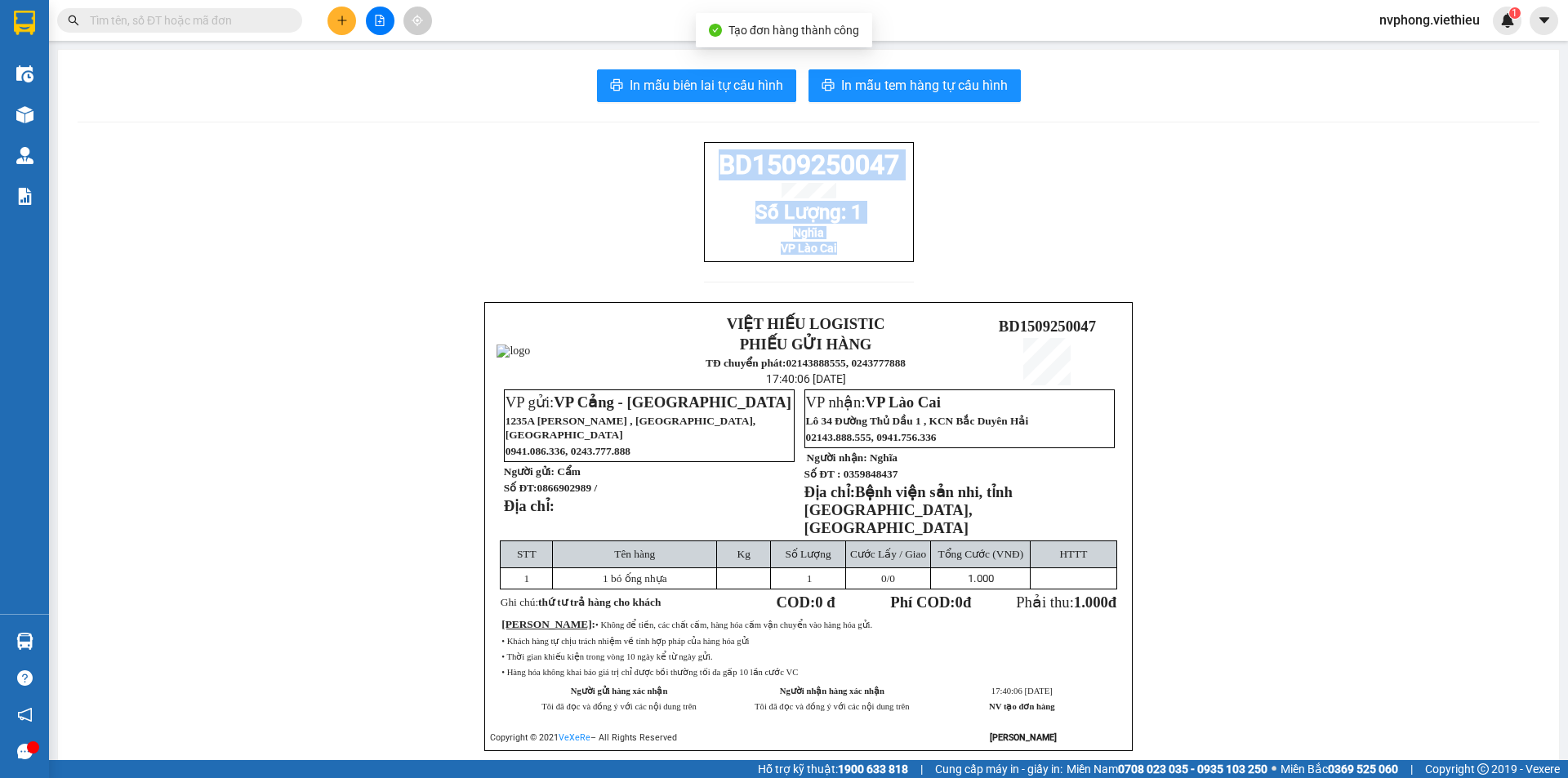
drag, startPoint x: 909, startPoint y: 260, endPoint x: 714, endPoint y: 171, distance: 214.4
click at [714, 171] on div "BD1509250047 Số Lượng: 1 Nghĩa VP Lào Cai VIỆT HIẾU LOGISTIC PHIẾU GỬI HÀNG TĐ …" at bounding box center [808, 466] width 1462 height 649
copy div "BD1509250047 Số Lượng: 1 Nghĩa VP Lào Cai"
click at [342, 28] on button at bounding box center [341, 20] width 29 height 29
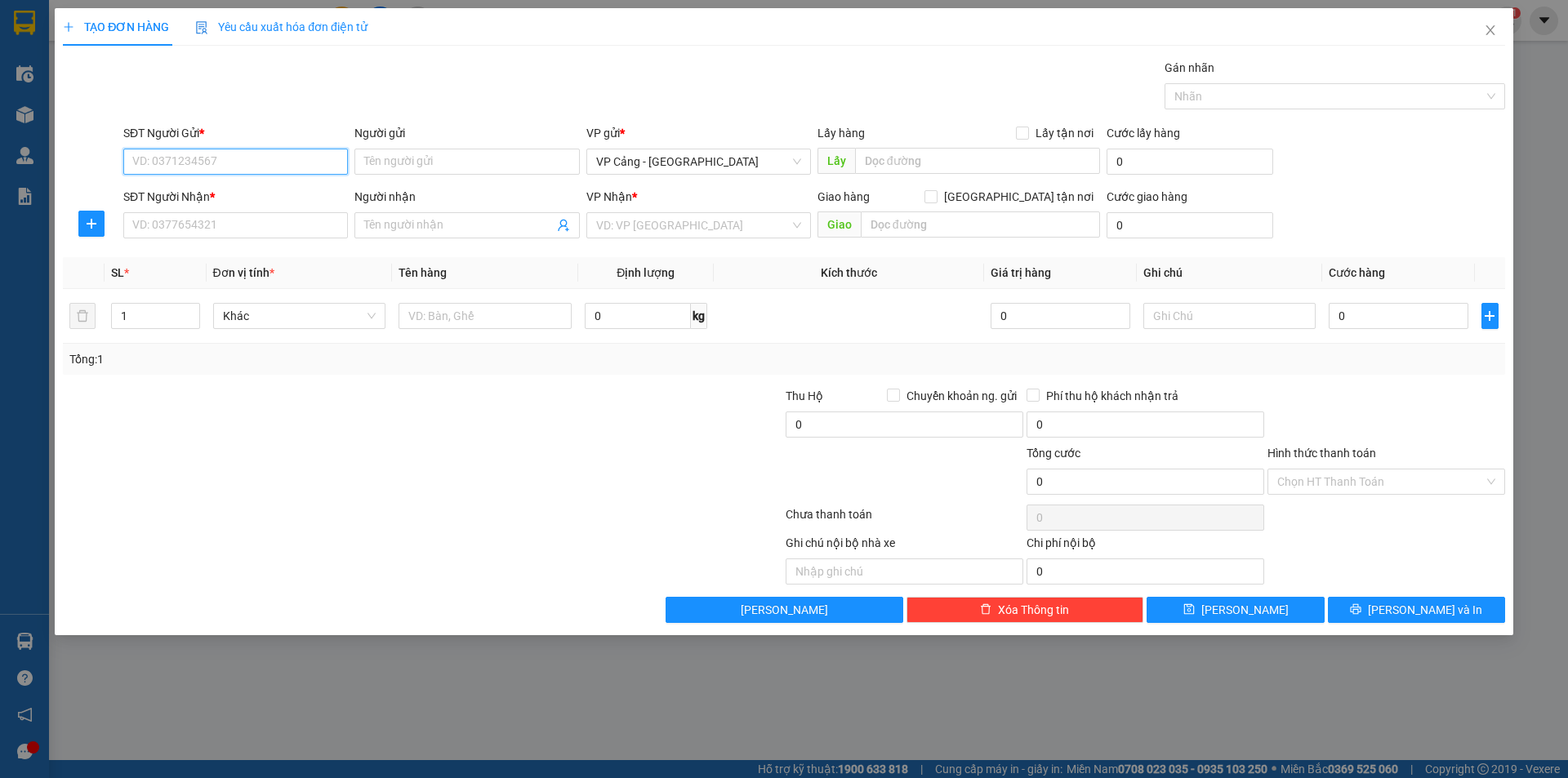
click at [175, 168] on input "SĐT Người Gửi *" at bounding box center [236, 161] width 225 height 26
type input "0329098684"
click at [439, 172] on input "Người gửi" at bounding box center [467, 161] width 225 height 26
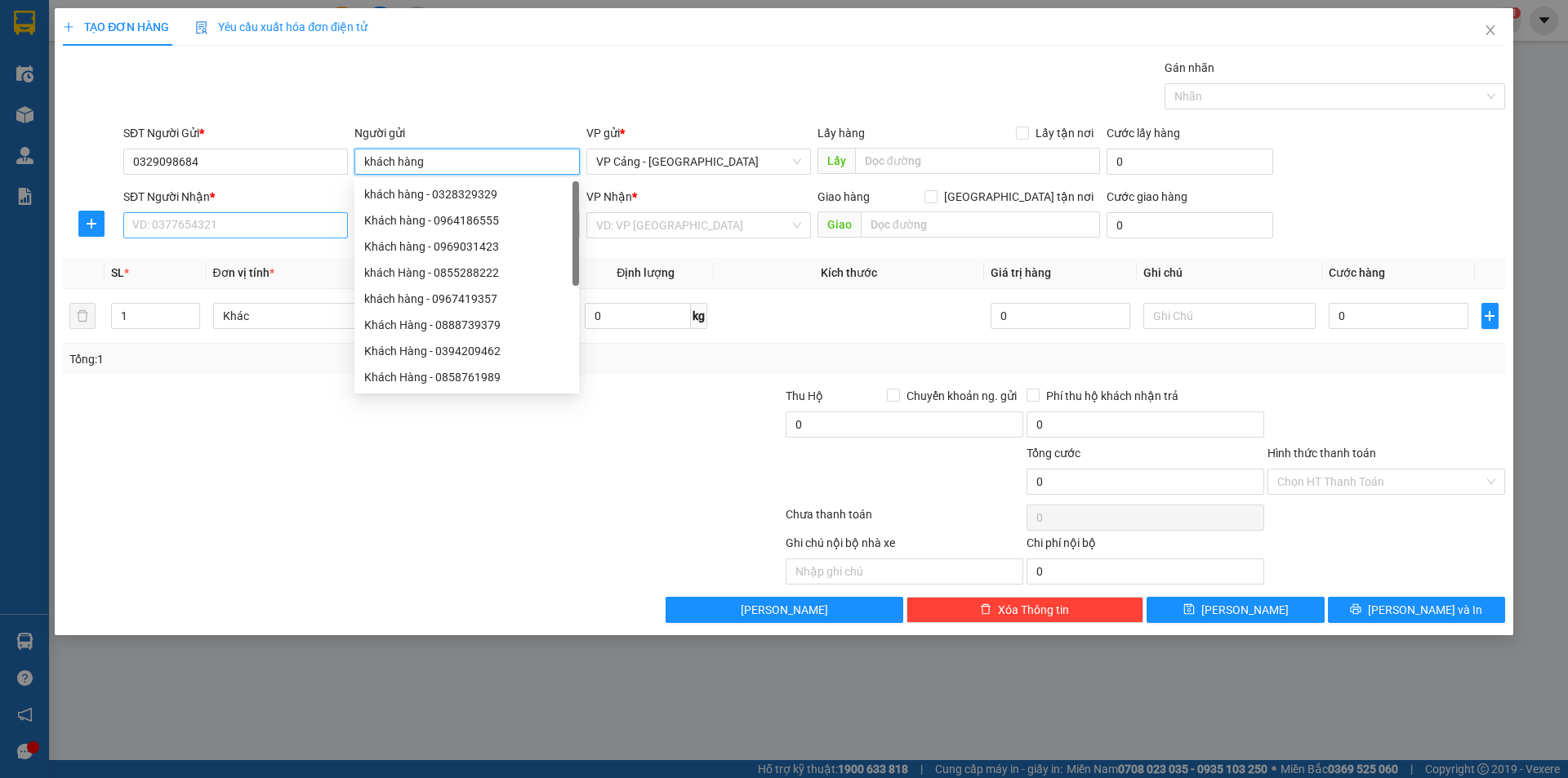
type input "khách hàng"
click at [222, 227] on input "SĐT Người Nhận *" at bounding box center [236, 225] width 225 height 26
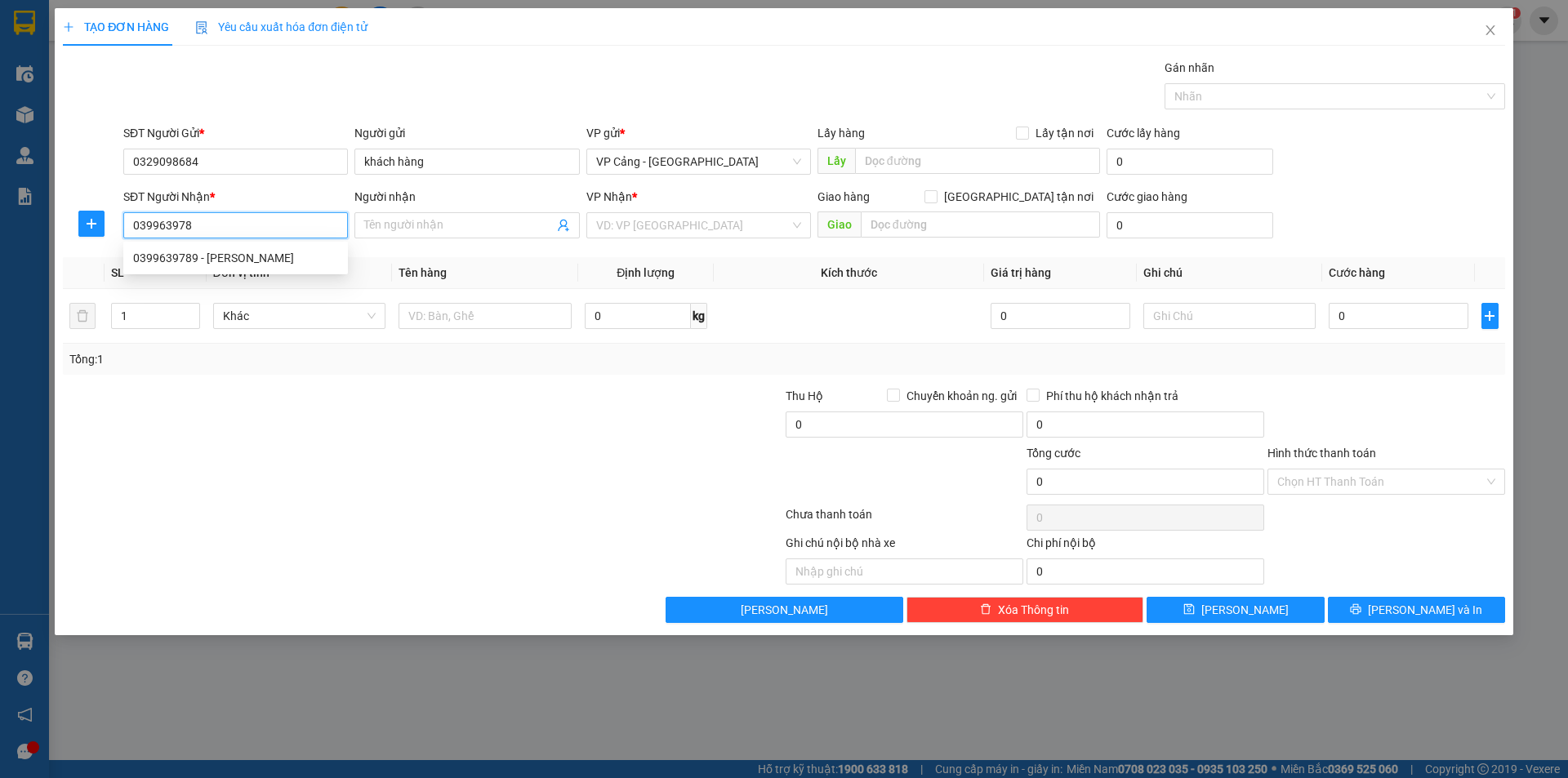
type input "0399639789"
click at [220, 263] on div "0399639789 - [PERSON_NAME]" at bounding box center [235, 257] width 205 height 18
type input "[PERSON_NAME]"
checkbox input "true"
type input "066 [PERSON_NAME] bc. LC"
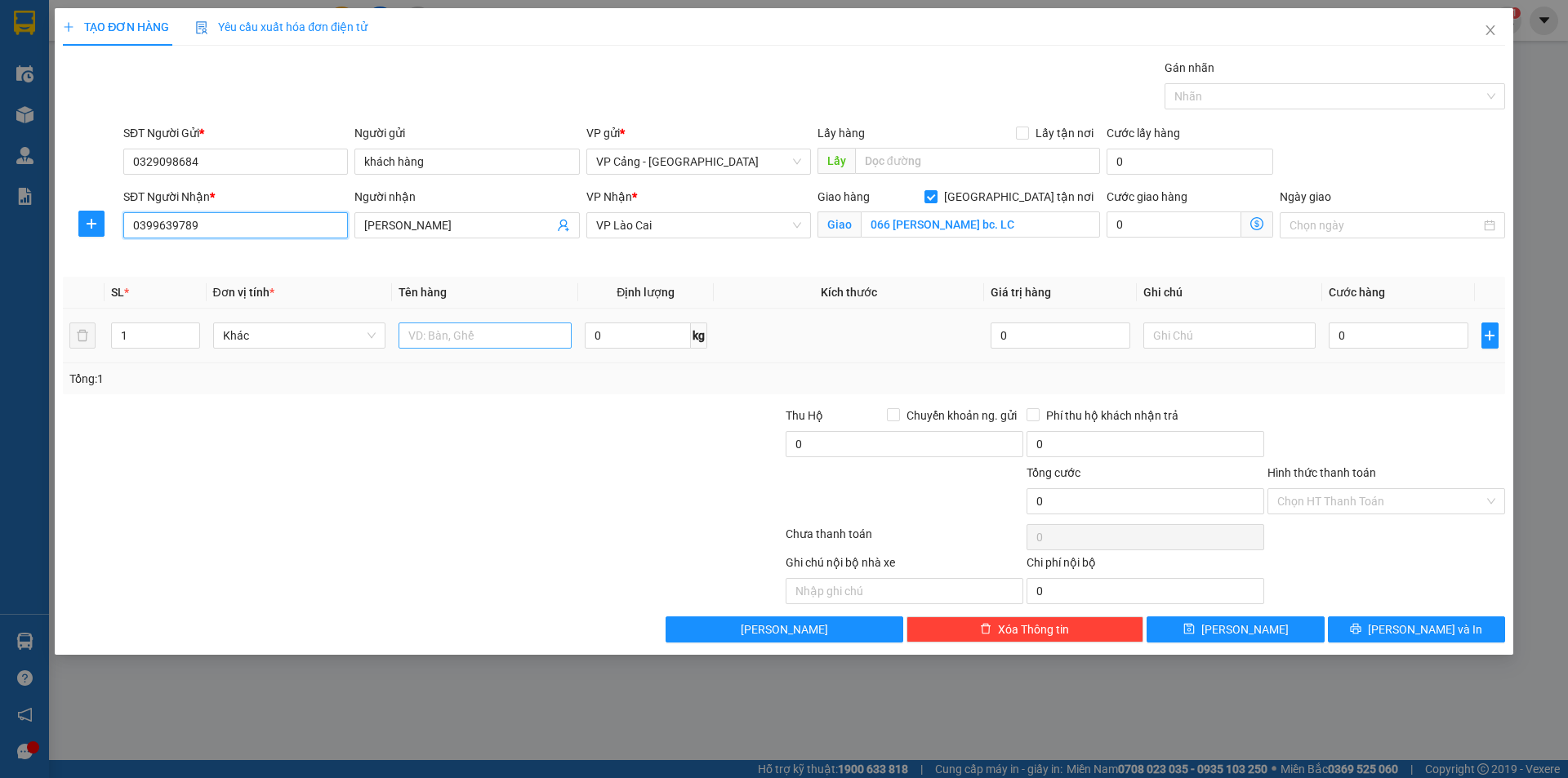
type input "0399639789"
click at [466, 340] on input "text" at bounding box center [485, 336] width 173 height 26
click at [505, 333] on input "1 bọc màu vàng nghỏ" at bounding box center [485, 336] width 173 height 26
type input "1 bọc màu vàng nhỏ"
click at [1366, 331] on input "0" at bounding box center [1398, 336] width 139 height 26
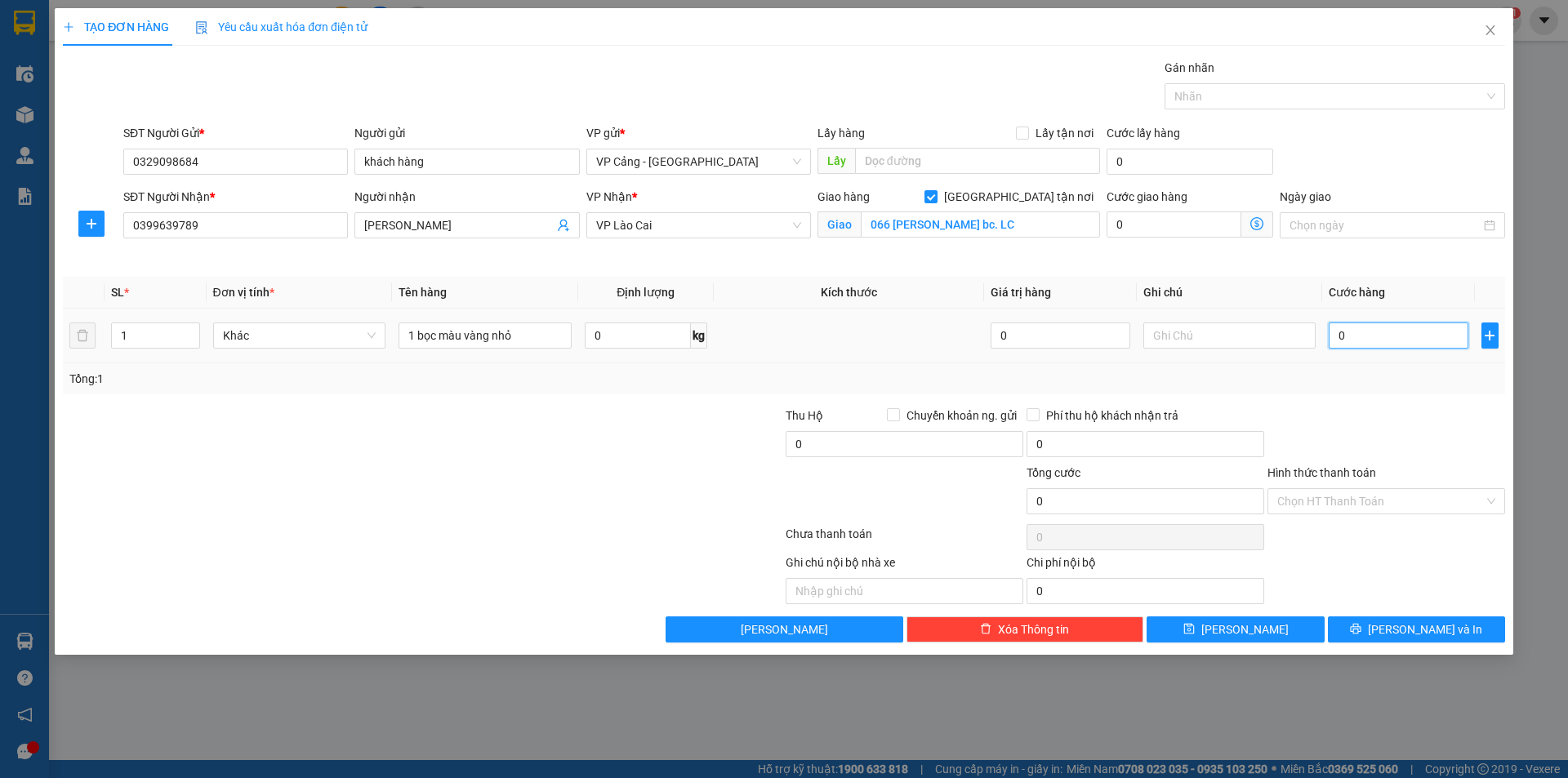
type input "3"
type input "30"
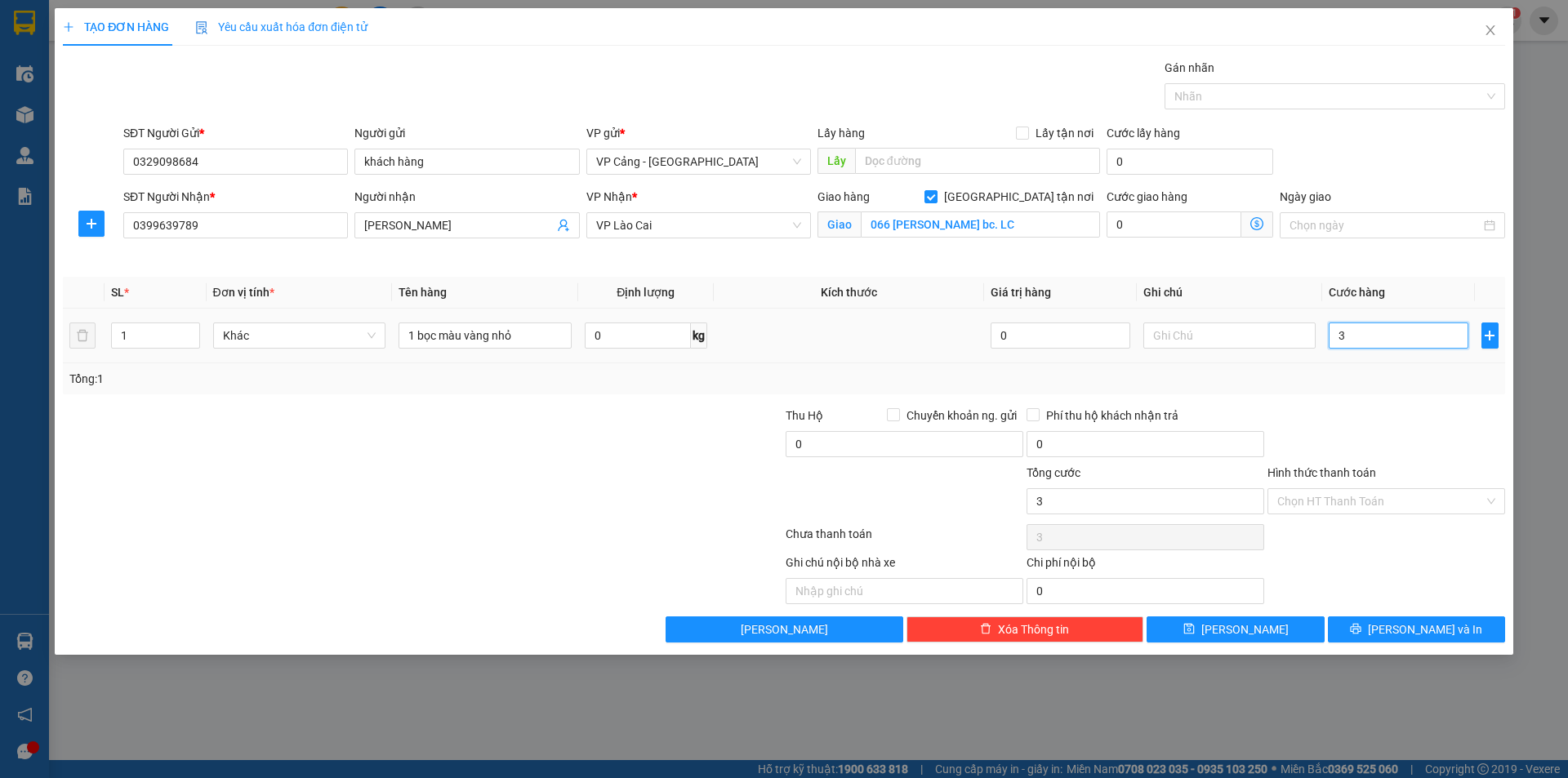
type input "30"
type input "30.000"
click at [1404, 629] on span "[PERSON_NAME] và In" at bounding box center [1425, 629] width 114 height 18
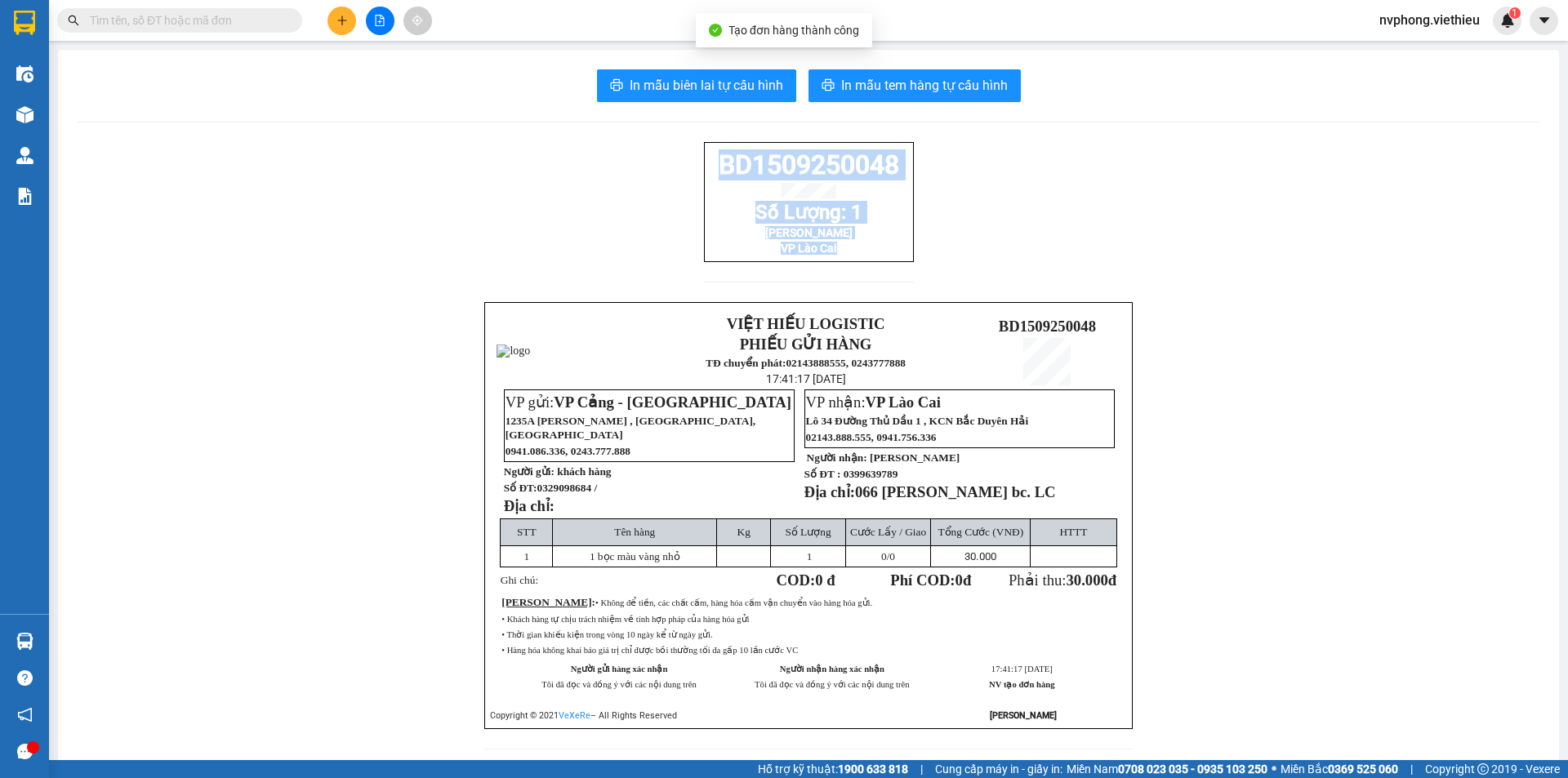
drag, startPoint x: 909, startPoint y: 274, endPoint x: 702, endPoint y: 169, distance: 232.1
click at [702, 169] on div "BD1509250048 Số Lượng: 1 Anh Tiến VP Lào Cai VIỆT HIẾU LOGISTIC PHIẾU GỬI HÀNG …" at bounding box center [808, 455] width 1462 height 627
copy div "BD1509250048 Số Lượng: 1 Anh Tiến VP Lào Cai"
click at [335, 17] on button at bounding box center [341, 20] width 29 height 29
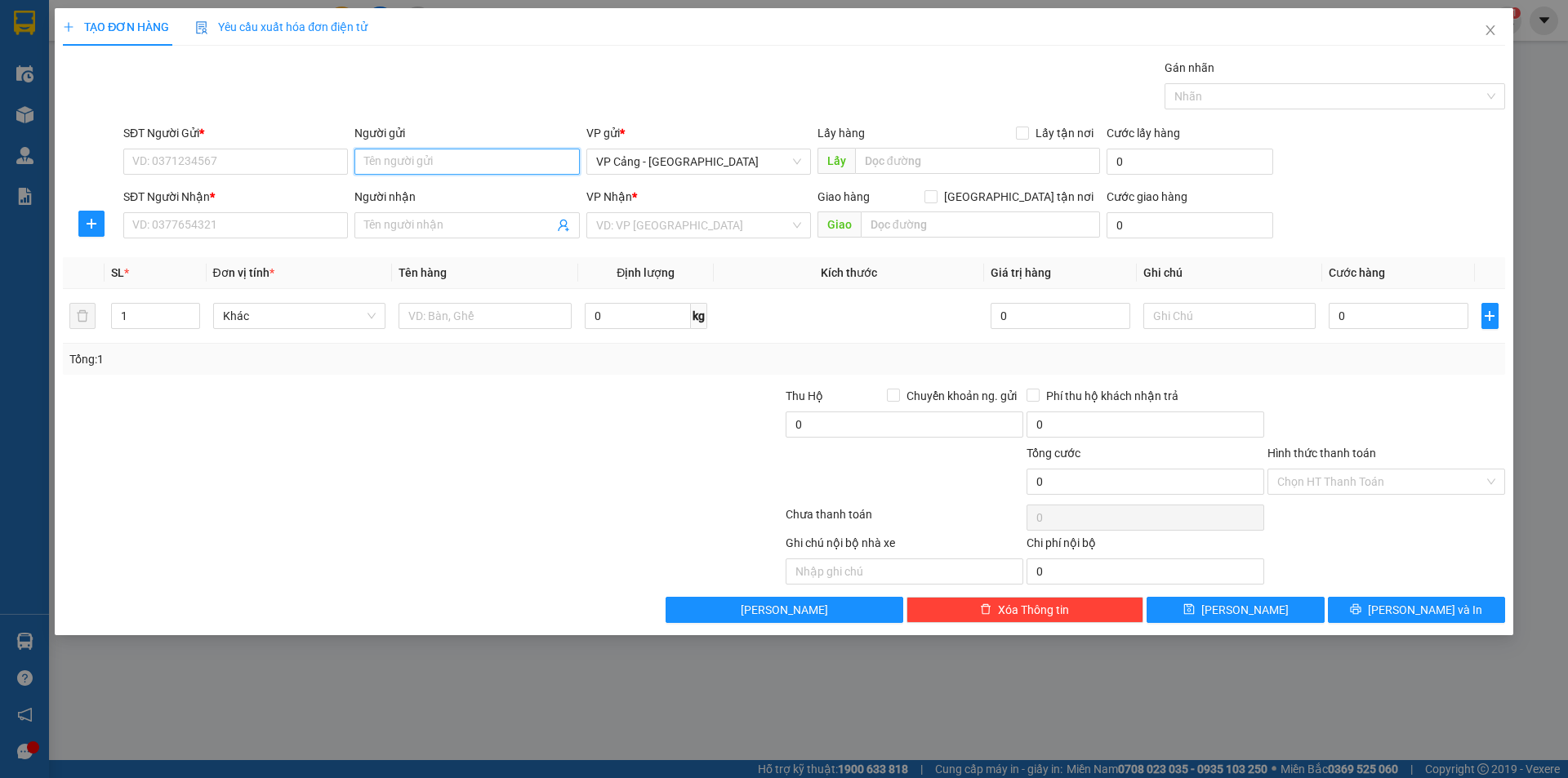
click at [400, 166] on input "Người gửi" at bounding box center [467, 161] width 225 height 26
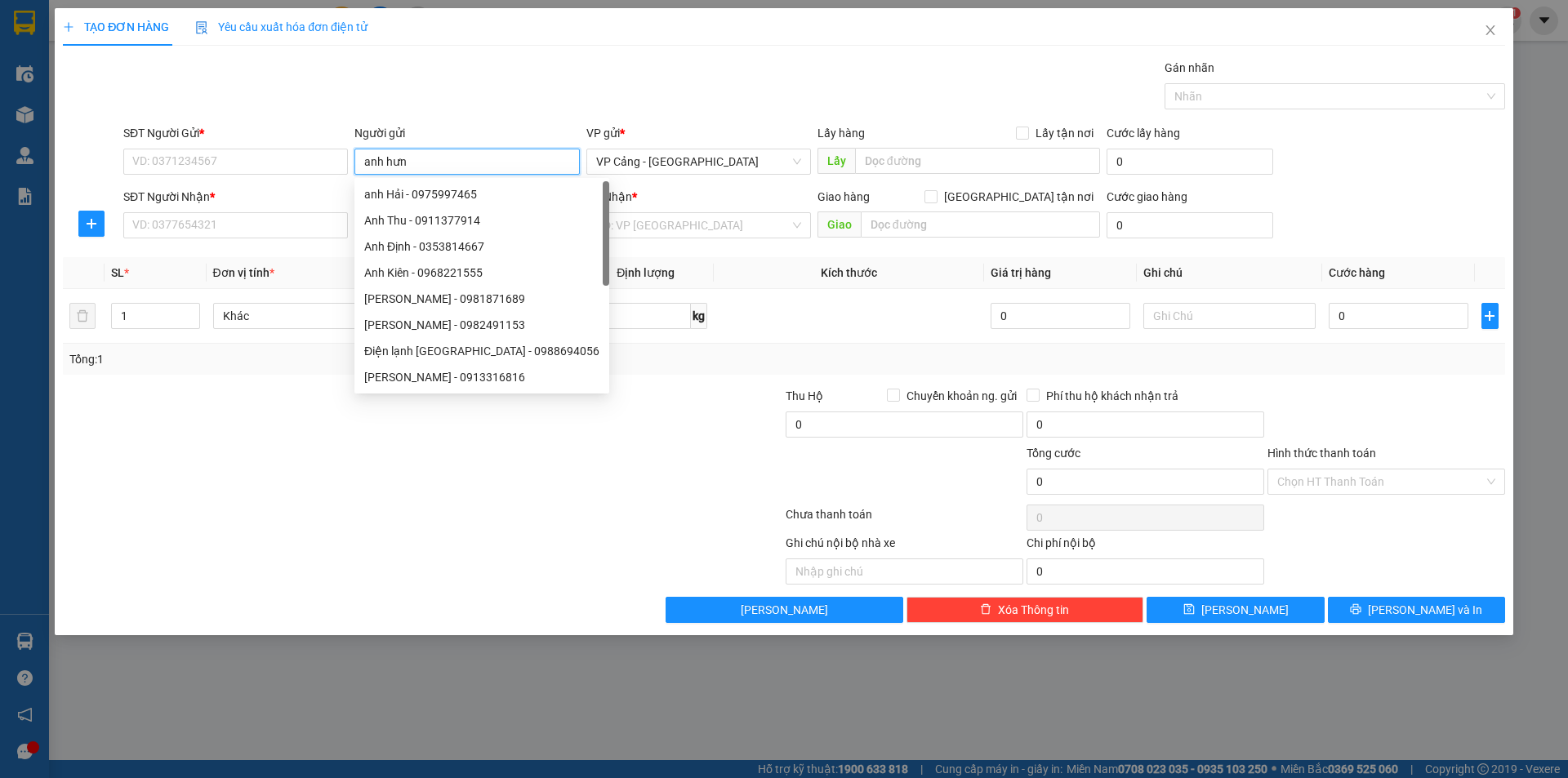
type input "anh hưng"
click at [419, 324] on div "[PERSON_NAME] - 0988723325" at bounding box center [467, 324] width 205 height 18
type input "0988723325"
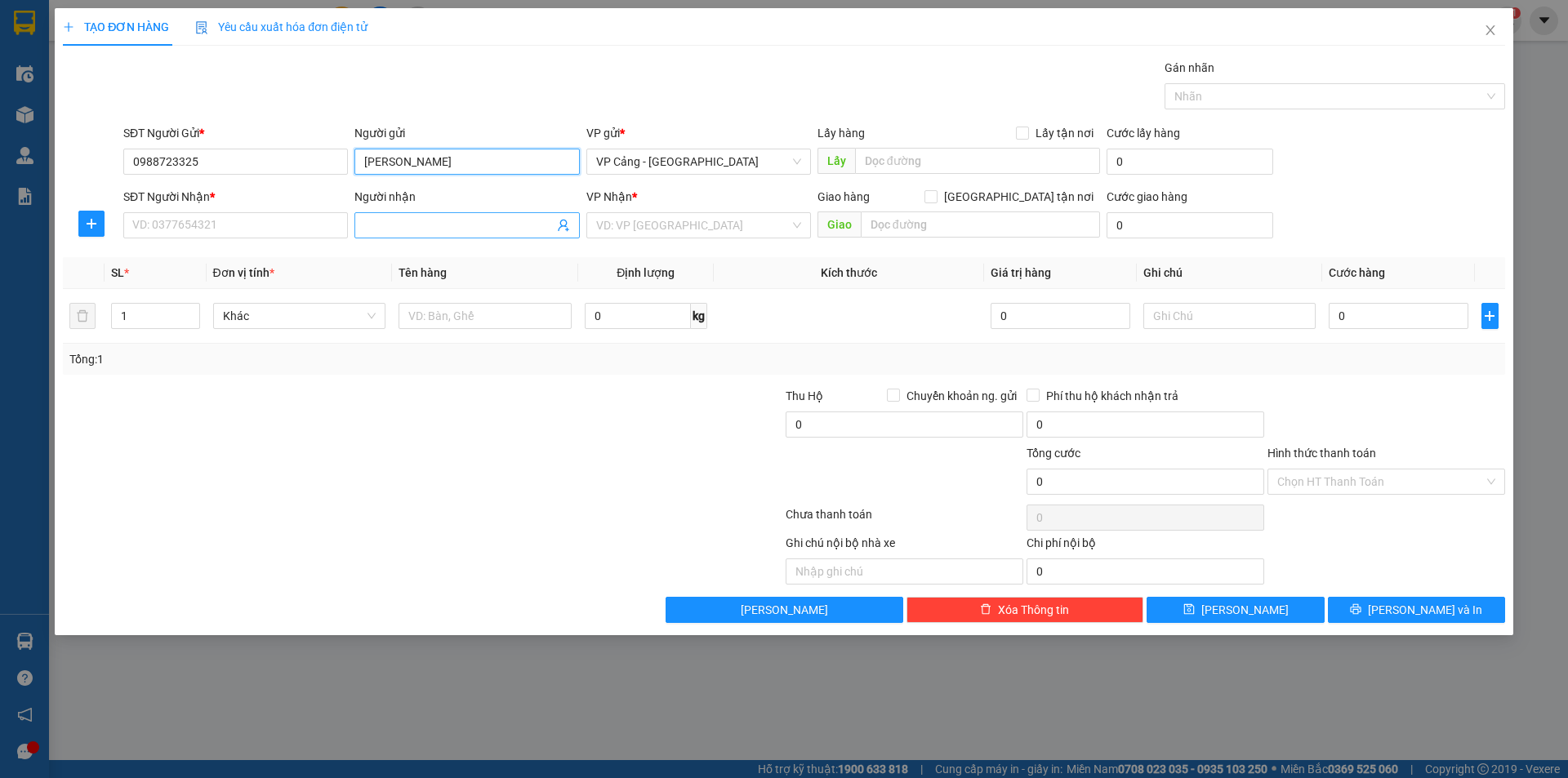
type input "[PERSON_NAME]"
click at [368, 229] on input "Người nhận" at bounding box center [458, 225] width 189 height 18
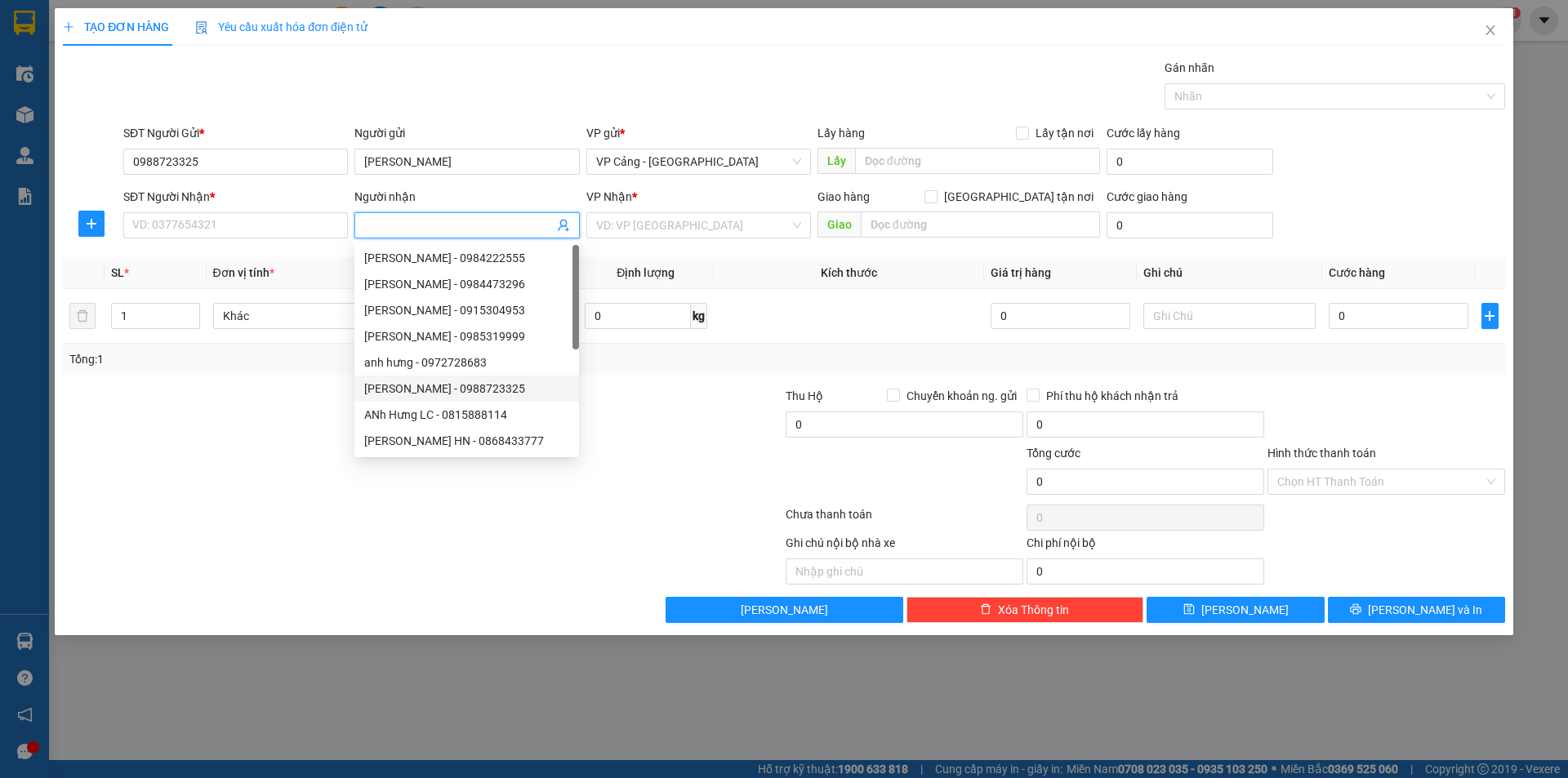
click at [403, 388] on div "[PERSON_NAME] - 0988723325" at bounding box center [467, 388] width 205 height 18
type input "0988723325"
type input "[PERSON_NAME]"
type input "TP-lào cai"
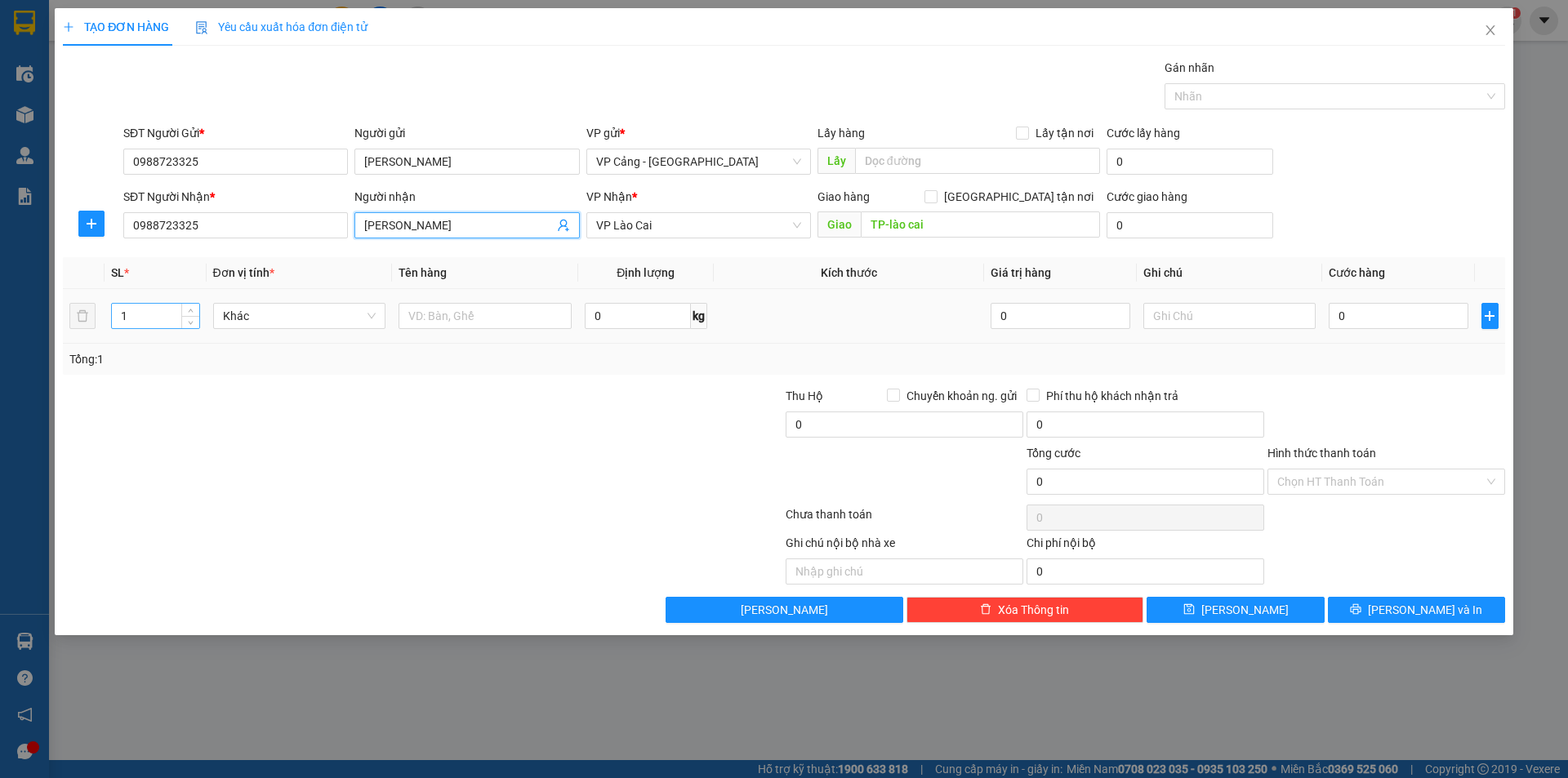
click at [143, 326] on input "1" at bounding box center [155, 315] width 87 height 25
click at [424, 325] on input "text" at bounding box center [485, 316] width 173 height 26
click at [486, 319] on input "text" at bounding box center [485, 316] width 173 height 26
type input "1 kiện gỗ"
click at [1406, 319] on input "0" at bounding box center [1398, 316] width 139 height 26
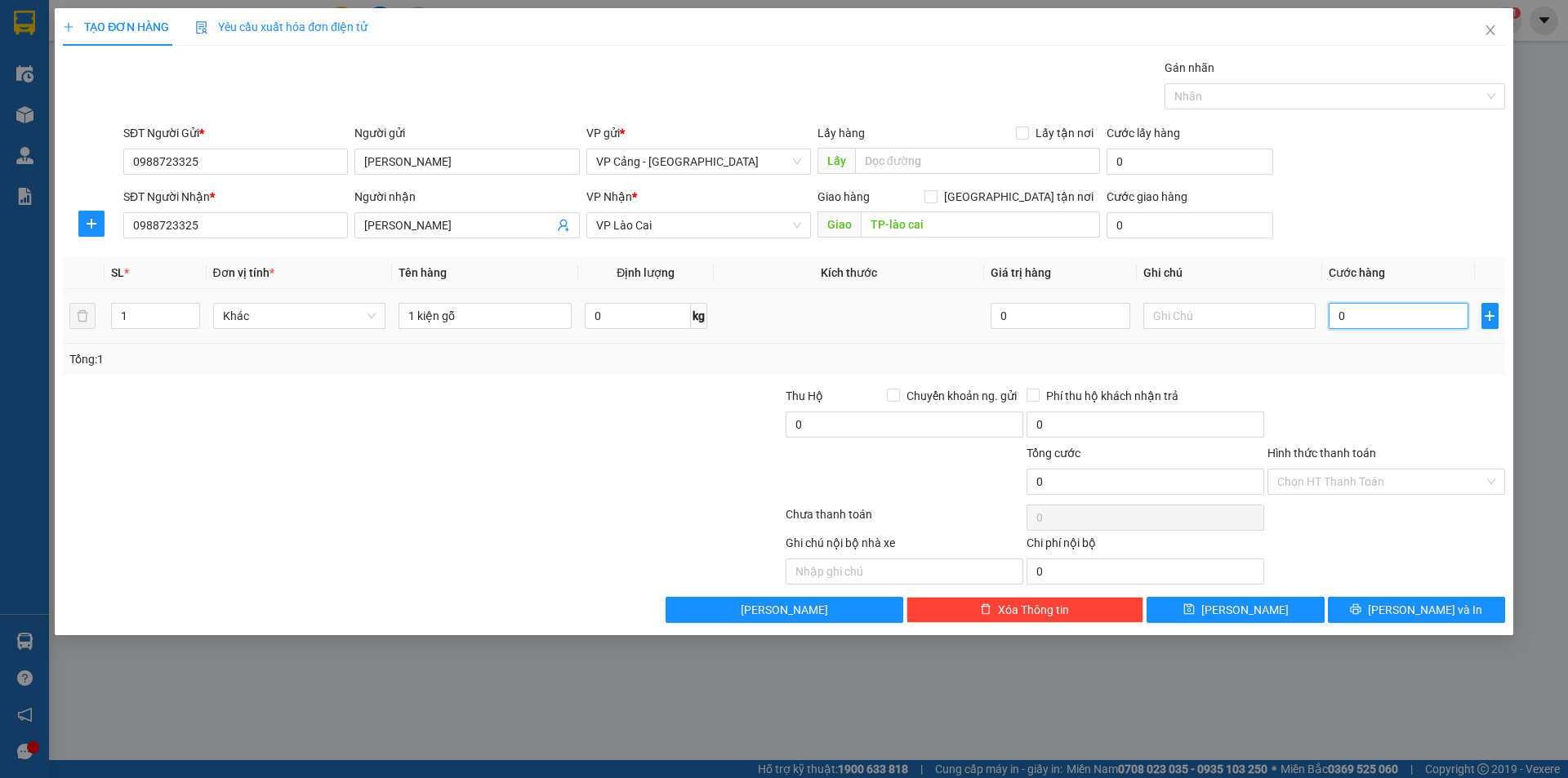
type input "1"
type input "1.000"
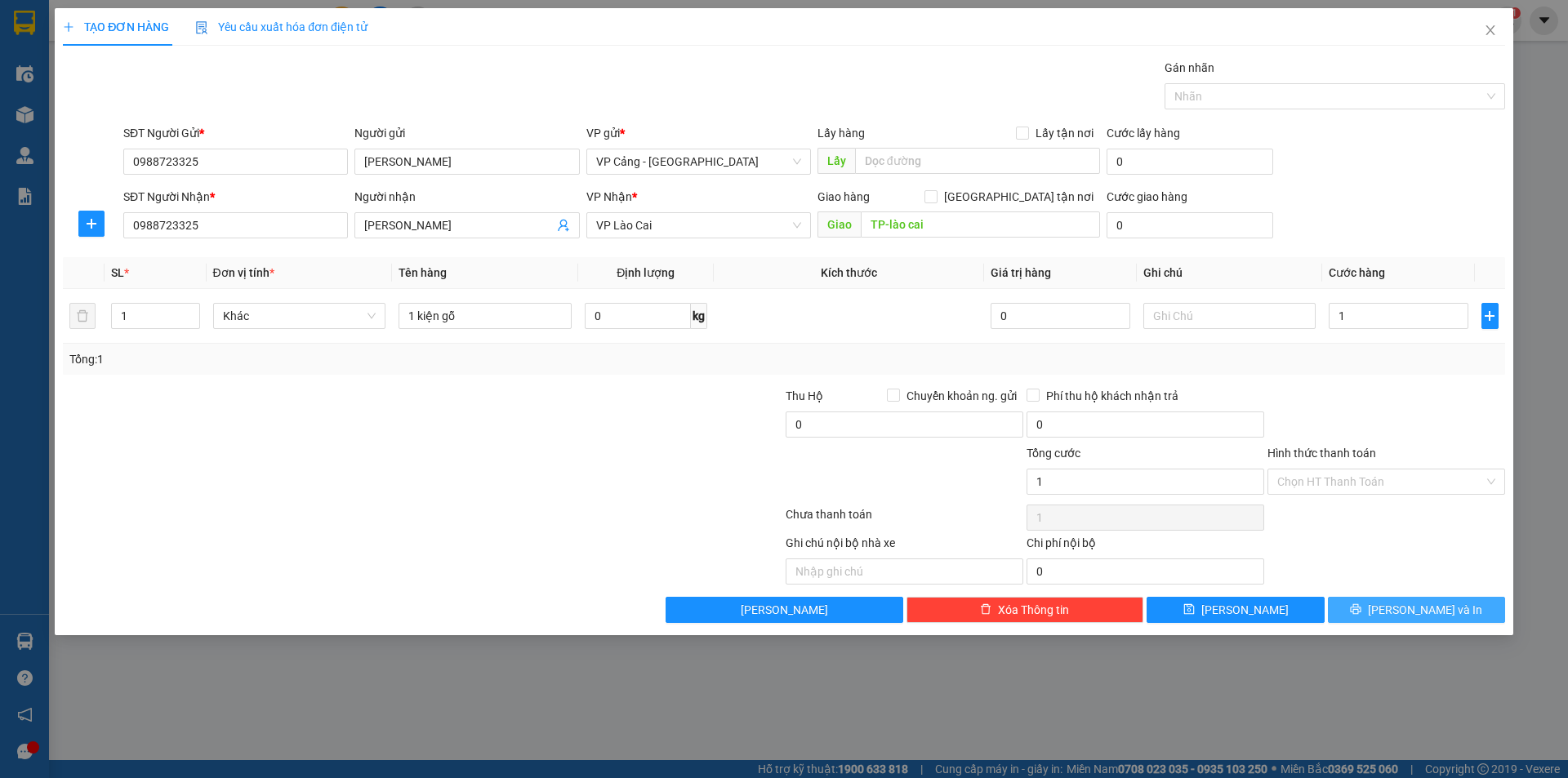
type input "1.000"
click at [1452, 608] on button "[PERSON_NAME] và In" at bounding box center [1417, 609] width 177 height 26
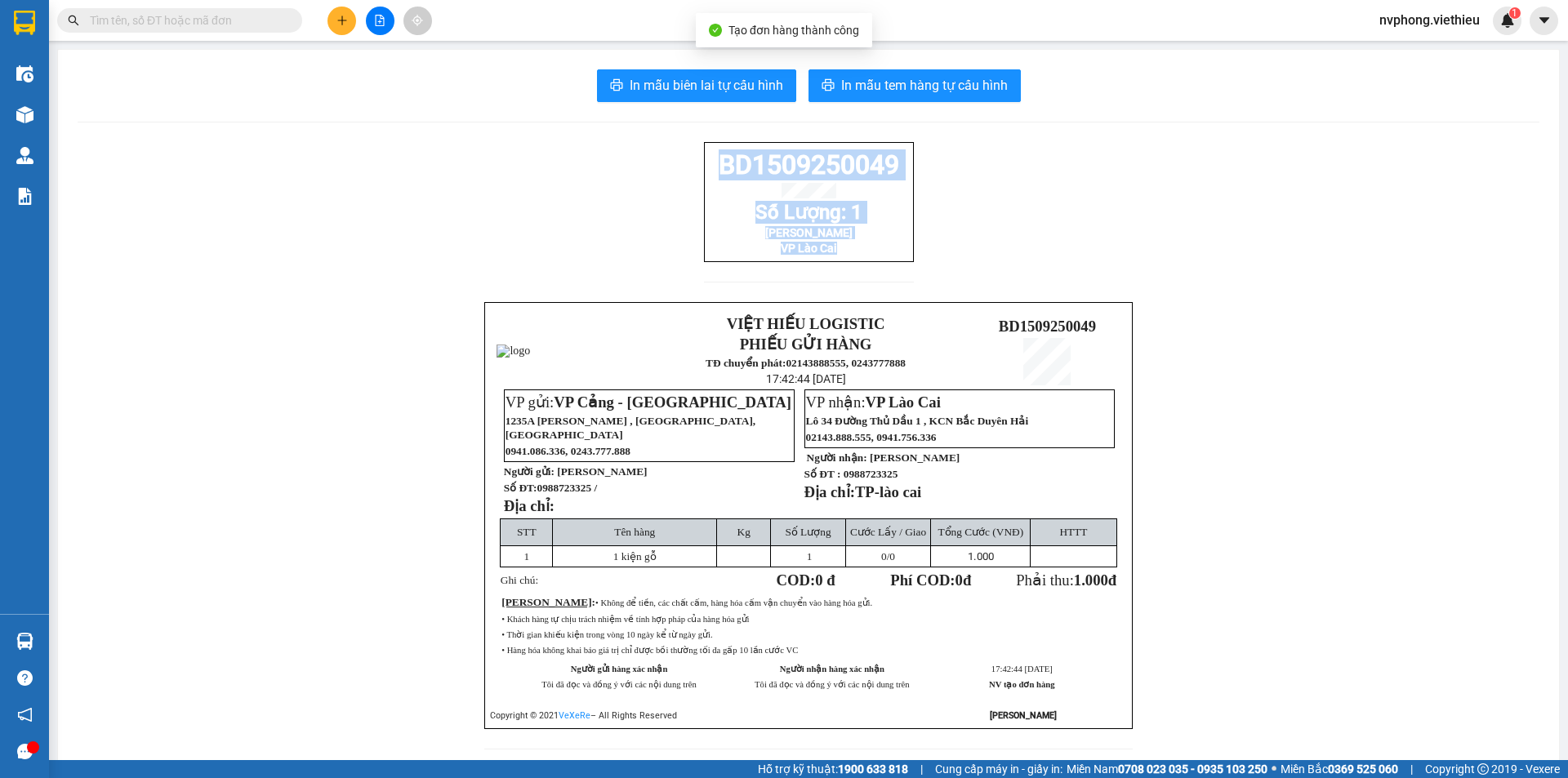
drag, startPoint x: 868, startPoint y: 257, endPoint x: 695, endPoint y: 170, distance: 193.6
click at [695, 170] on div "BD1509250049 Số Lượng: 1 Anh Hưng VP Lào Cai VIỆT HIẾU LOGISTIC PHIẾU GỬI HÀNG …" at bounding box center [808, 455] width 1462 height 627
copy div "BD1509250049 Số Lượng: 1 Anh Hưng VP Lào Cai"
click at [333, 12] on button at bounding box center [341, 20] width 29 height 29
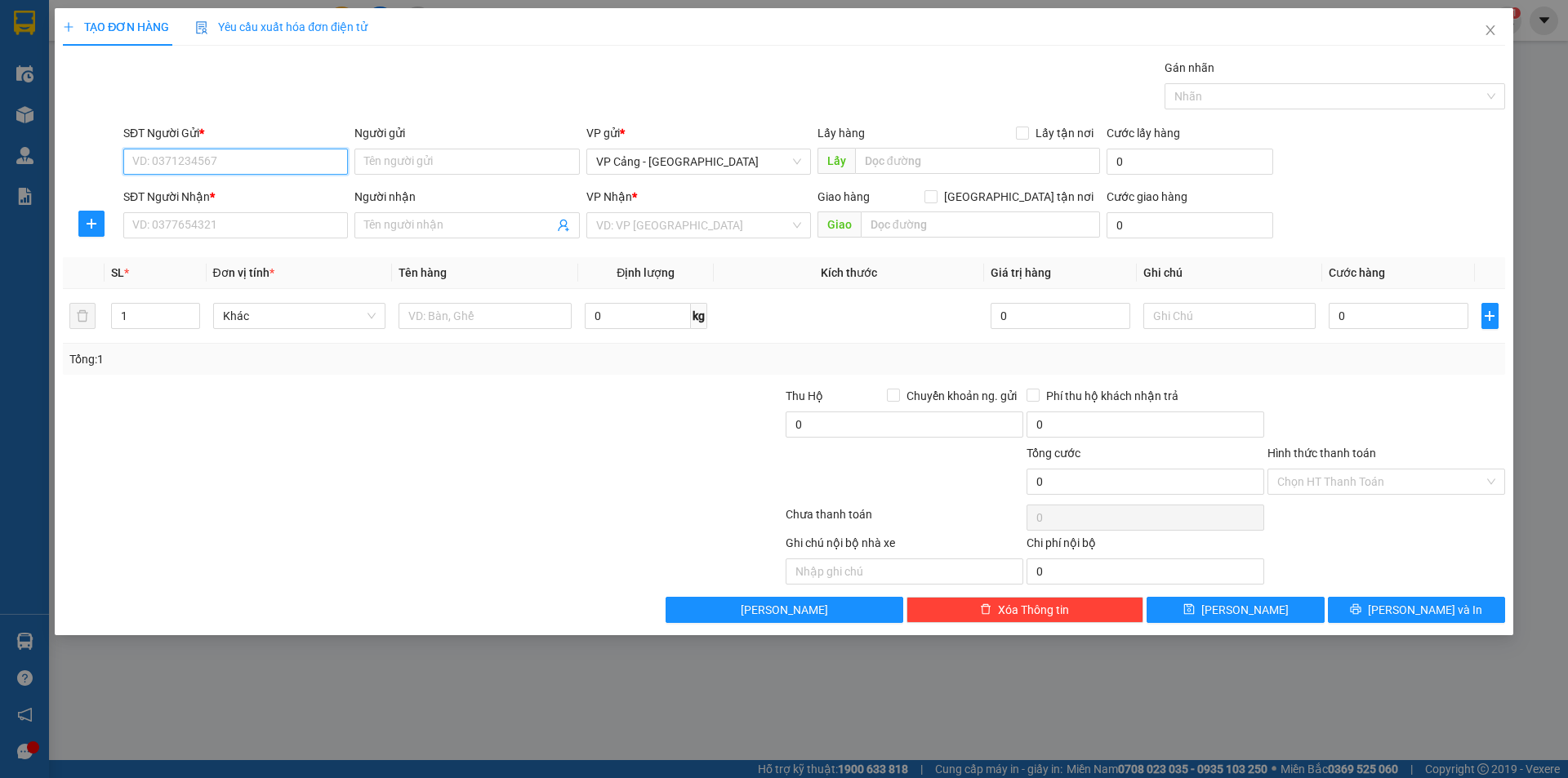
click at [228, 165] on input "SĐT Người Gửi *" at bounding box center [236, 161] width 225 height 26
click at [210, 192] on div "0989965456" at bounding box center [235, 194] width 205 height 18
type input "0989965456"
click at [377, 162] on input "Người gửi" at bounding box center [467, 161] width 225 height 26
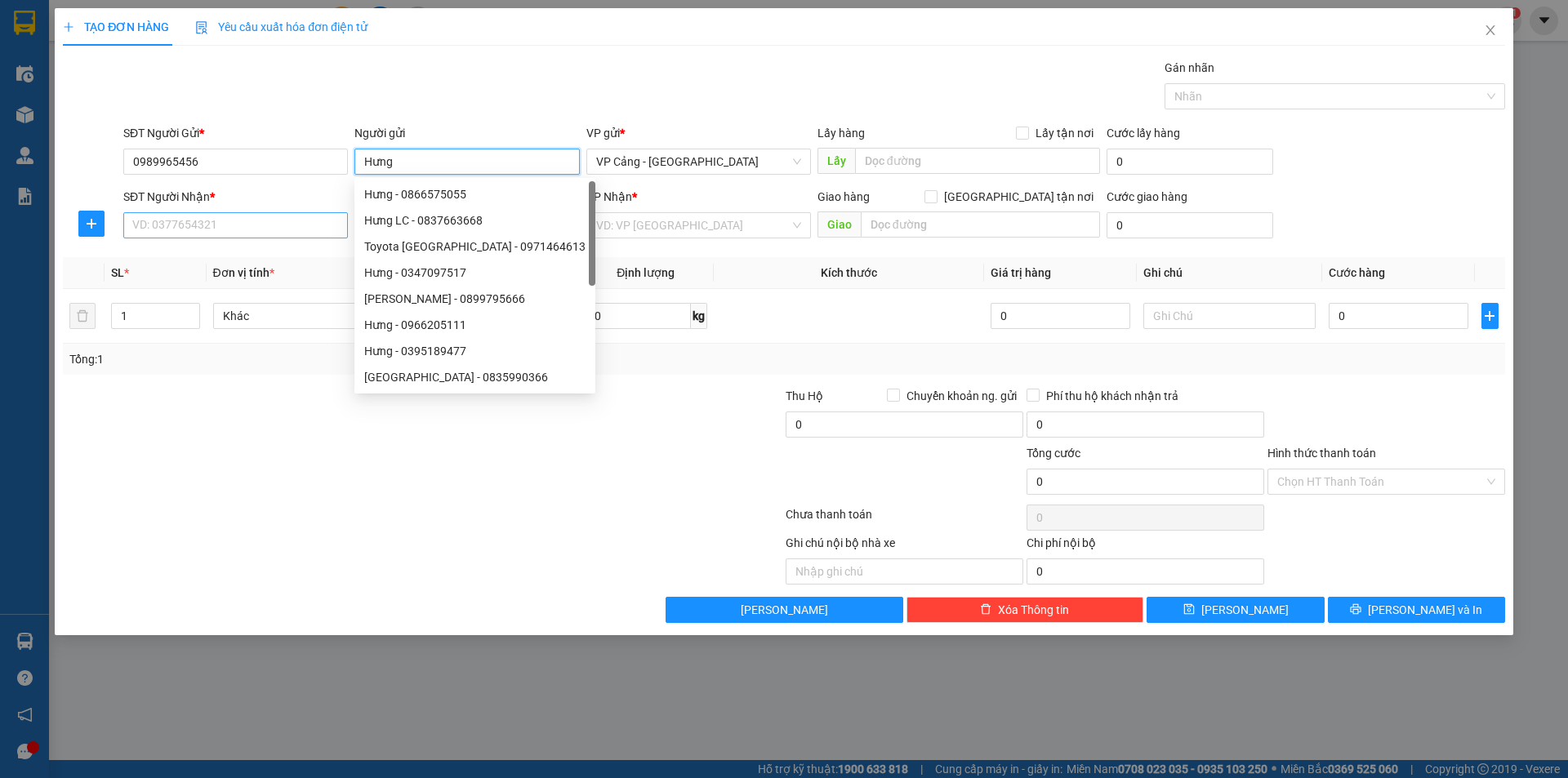
type input "Hưng"
click at [226, 233] on input "SĐT Người Nhận *" at bounding box center [236, 225] width 225 height 26
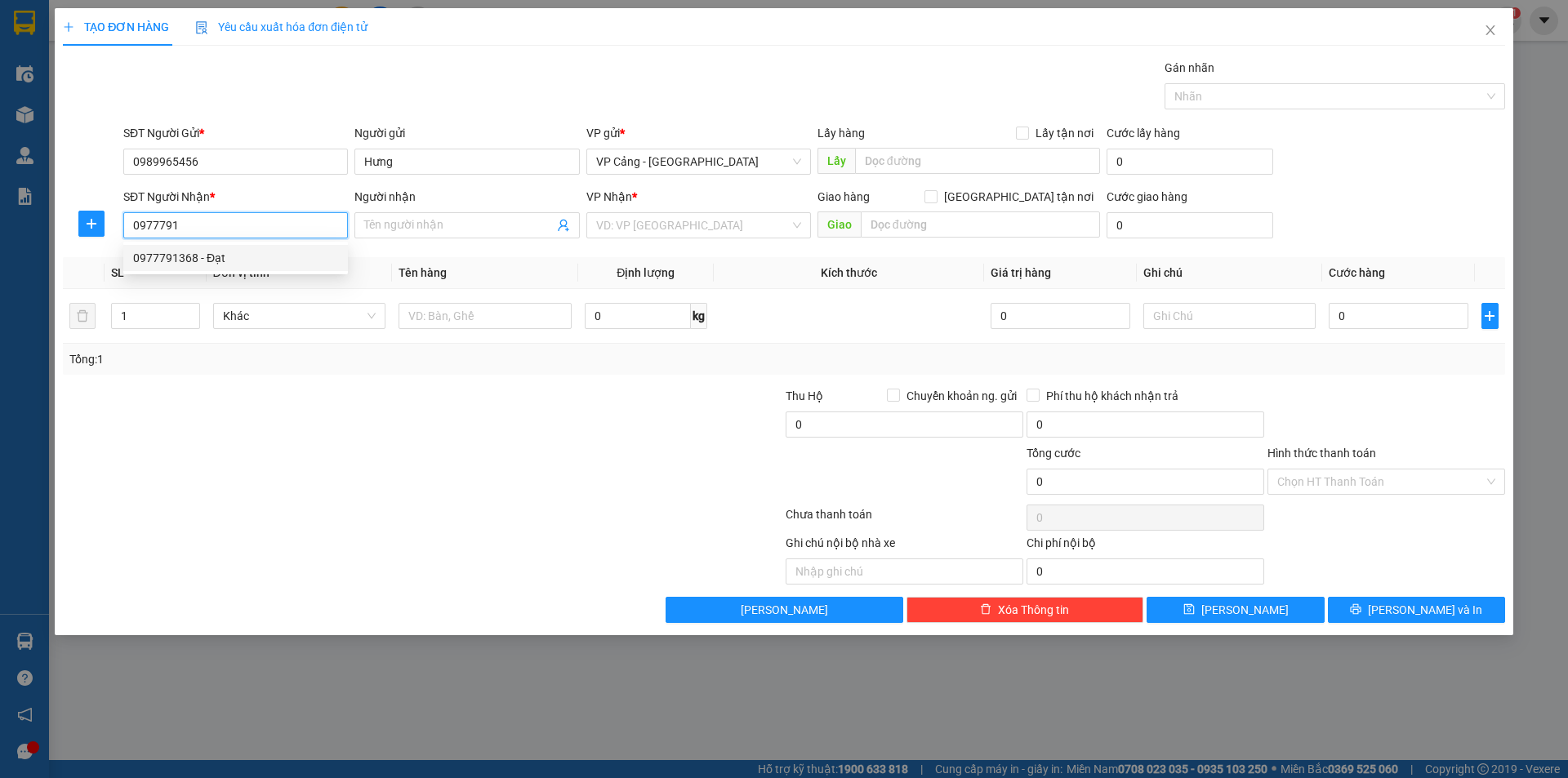
click at [190, 259] on div "0977791368 - Đạt" at bounding box center [235, 257] width 205 height 18
type input "0977791368"
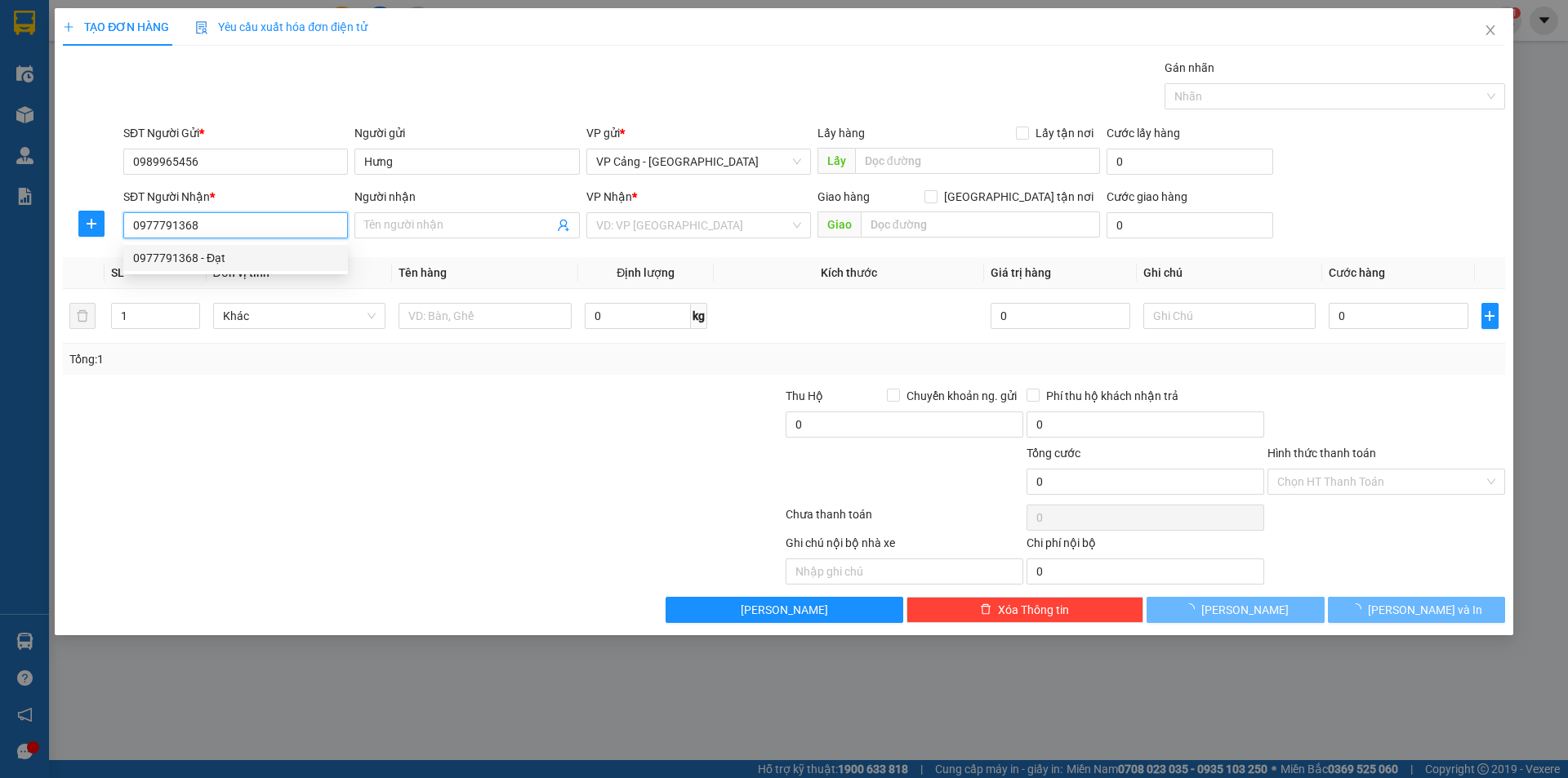
type input "Đạt"
checkbox input "true"
type input "186 [PERSON_NAME], [PERSON_NAME]"
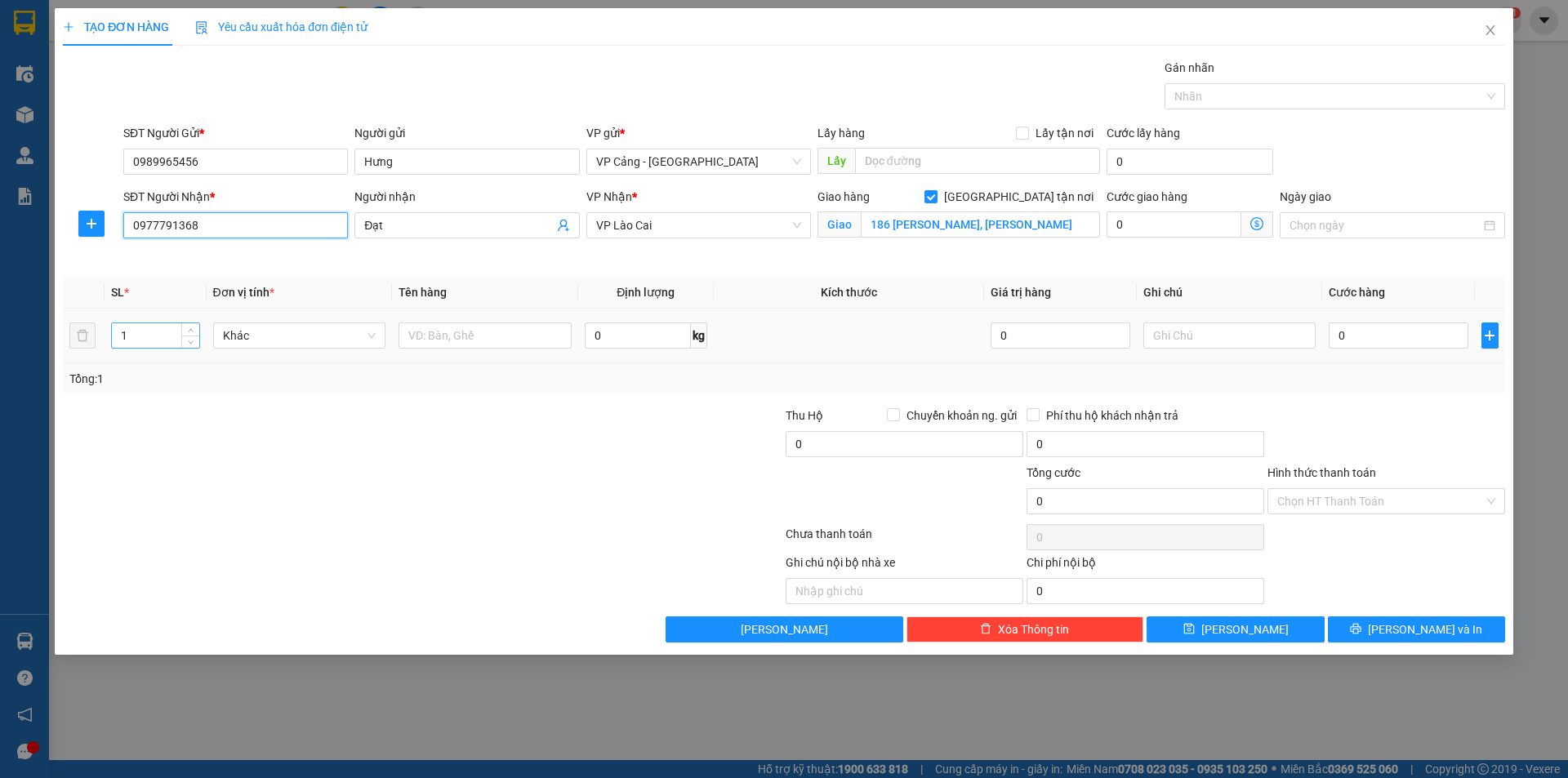
type input "0977791368"
click at [164, 340] on input "1" at bounding box center [155, 336] width 87 height 25
click at [427, 338] on input "text" at bounding box center [485, 336] width 173 height 26
type input "1 kiện cửa gió"
click at [1366, 336] on input "0" at bounding box center [1398, 336] width 139 height 26
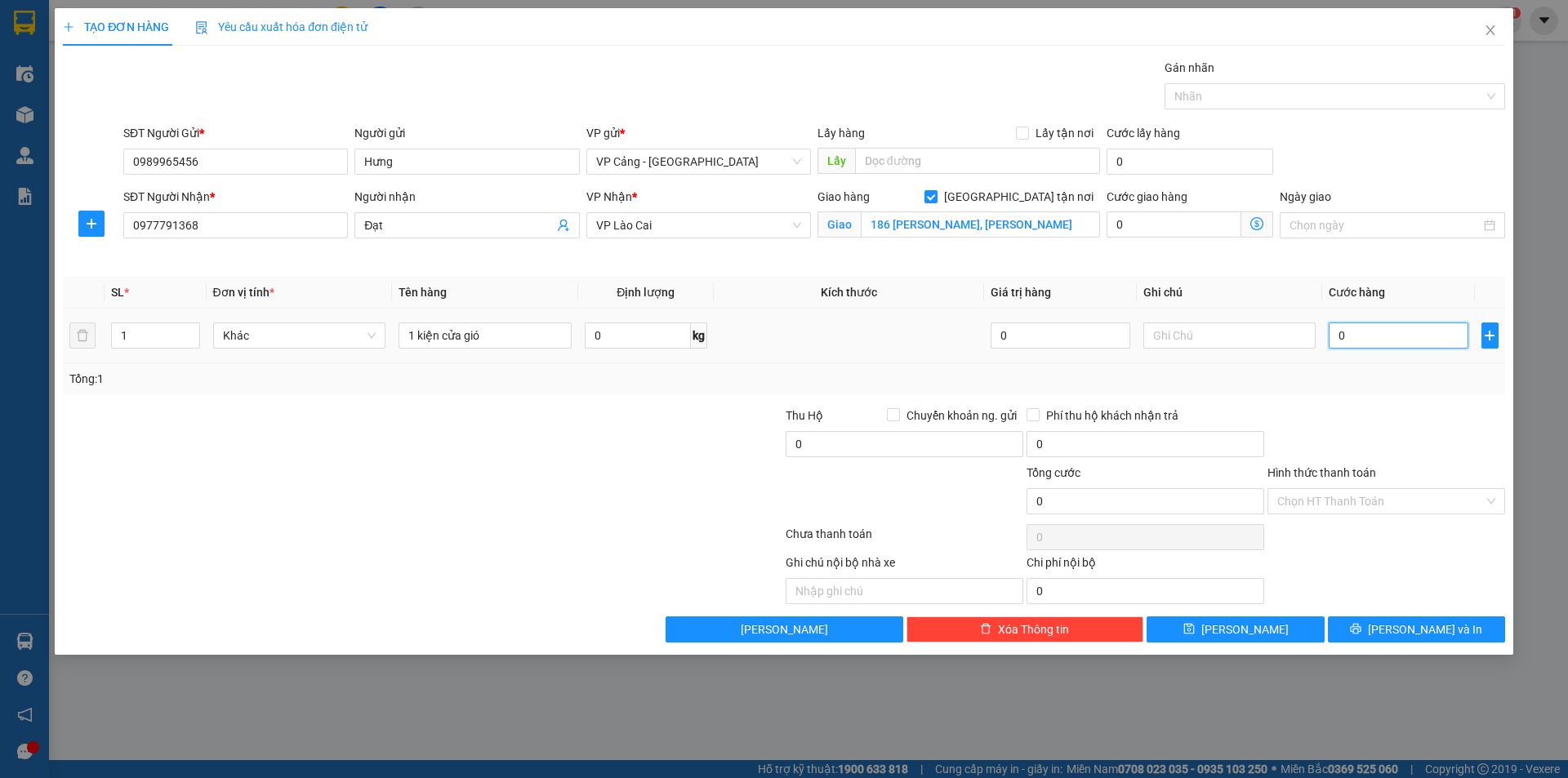
type input "3"
type input "30"
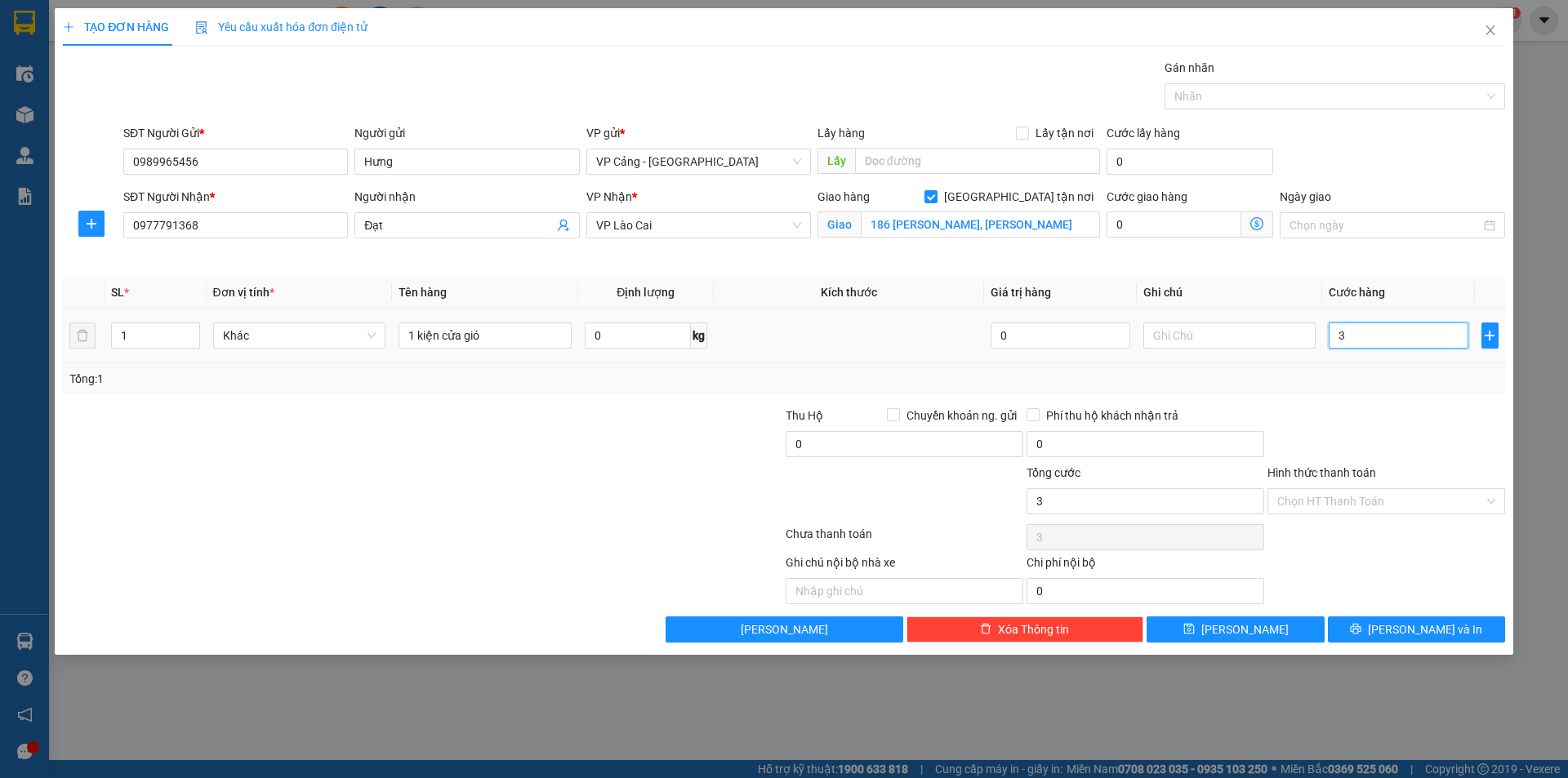
type input "30"
type input "30.000"
click at [1429, 631] on span "[PERSON_NAME] và In" at bounding box center [1425, 629] width 114 height 18
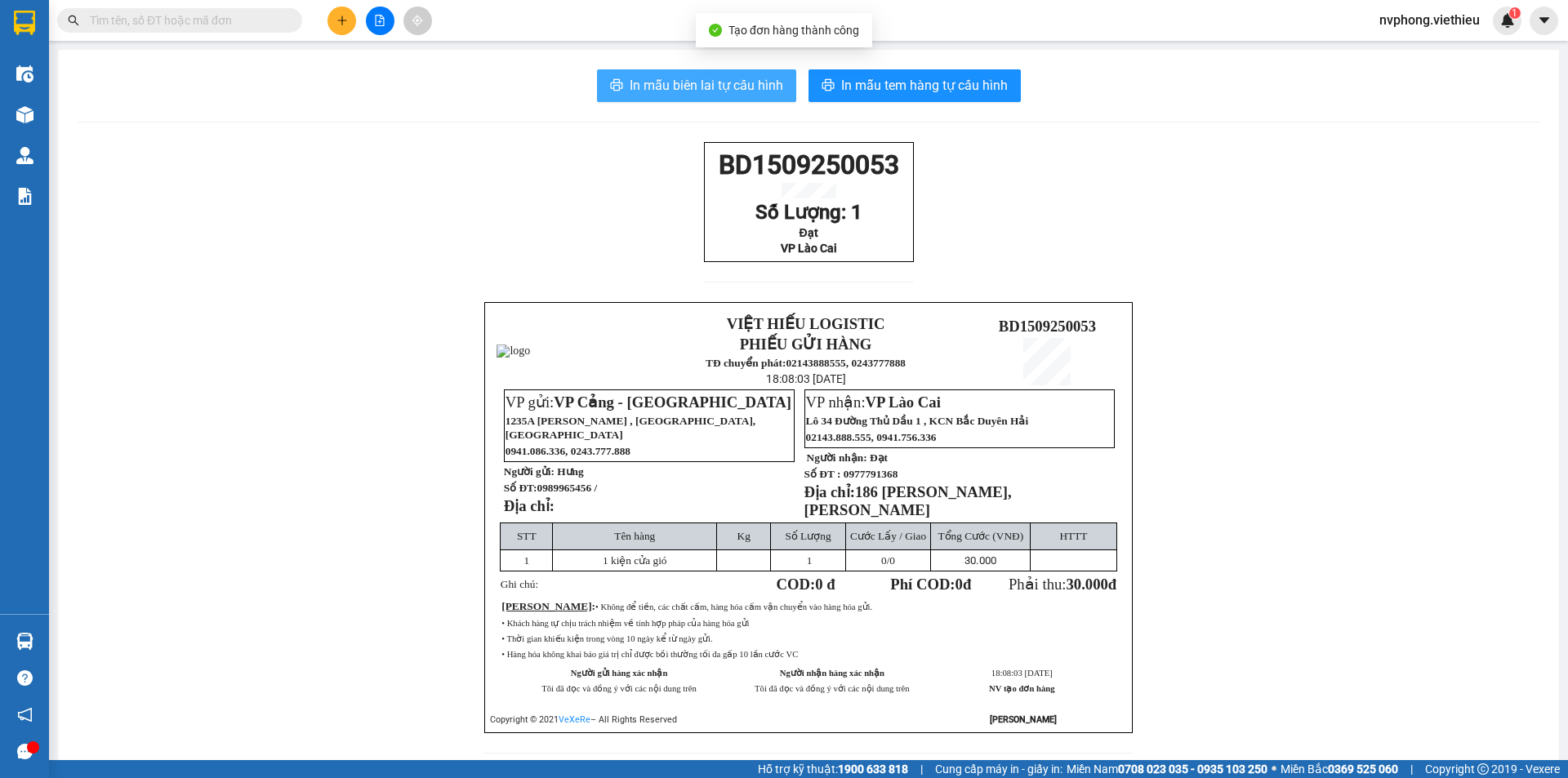
click at [710, 87] on span "In mẫu biên lai tự cấu hình" at bounding box center [707, 85] width 153 height 20
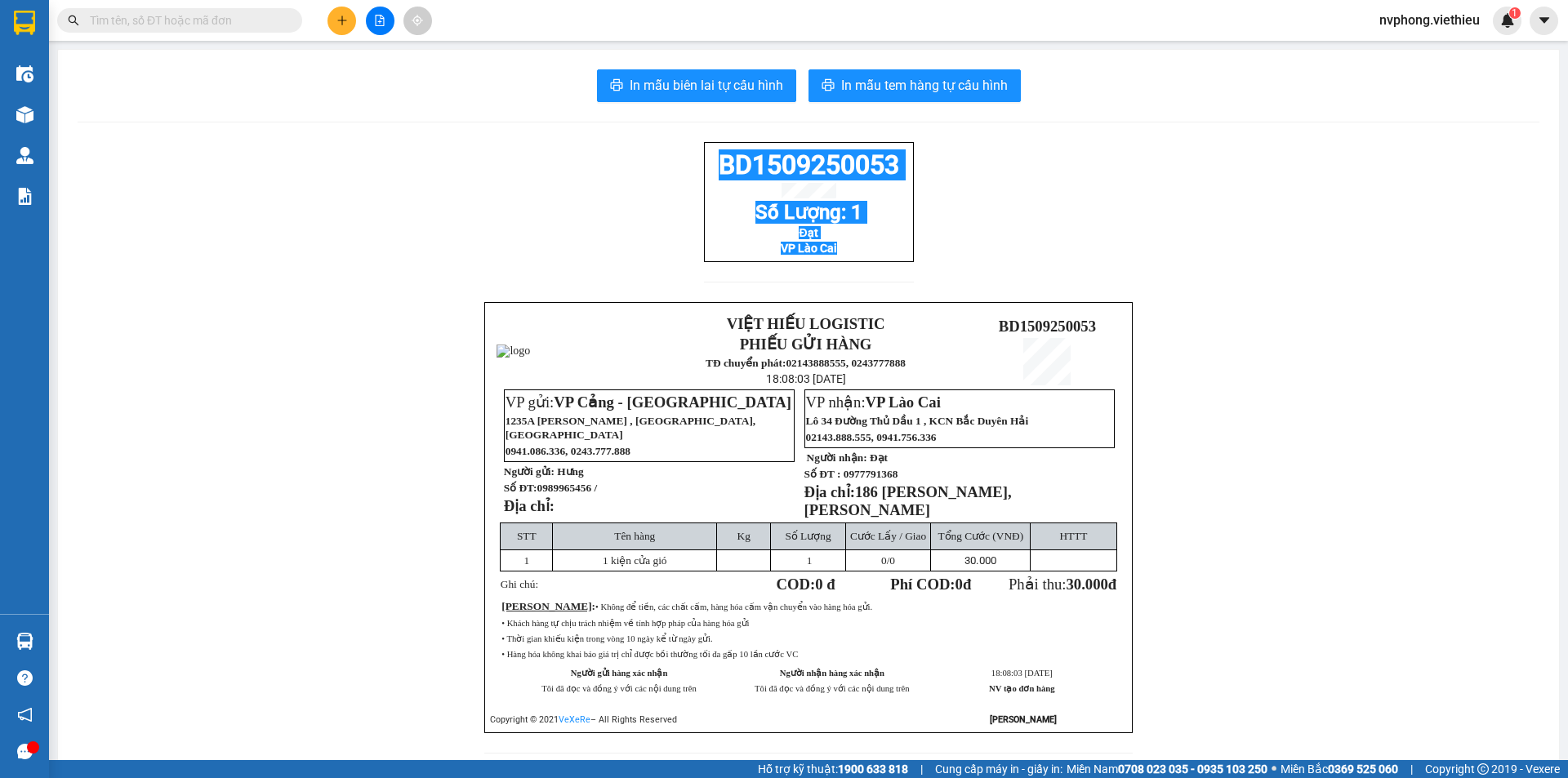
click at [704, 180] on div "BD1509250053 Số Lượng: 1 Đạt VP Lào Cai" at bounding box center [809, 202] width 210 height 120
copy div "BD1509250053 Số Lượng: 1 Đạt VP Lào Cai"
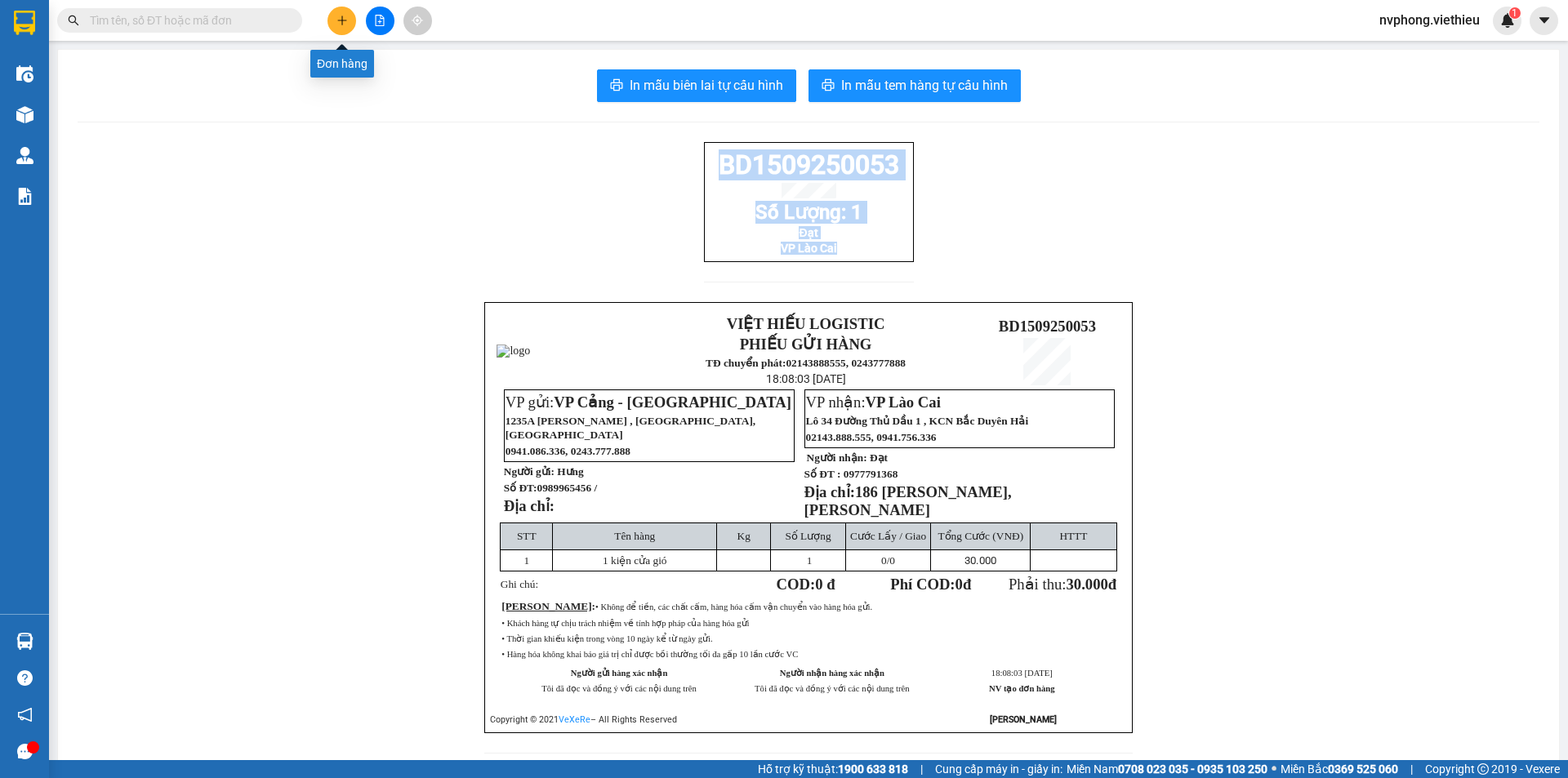
click at [344, 13] on button at bounding box center [341, 20] width 29 height 29
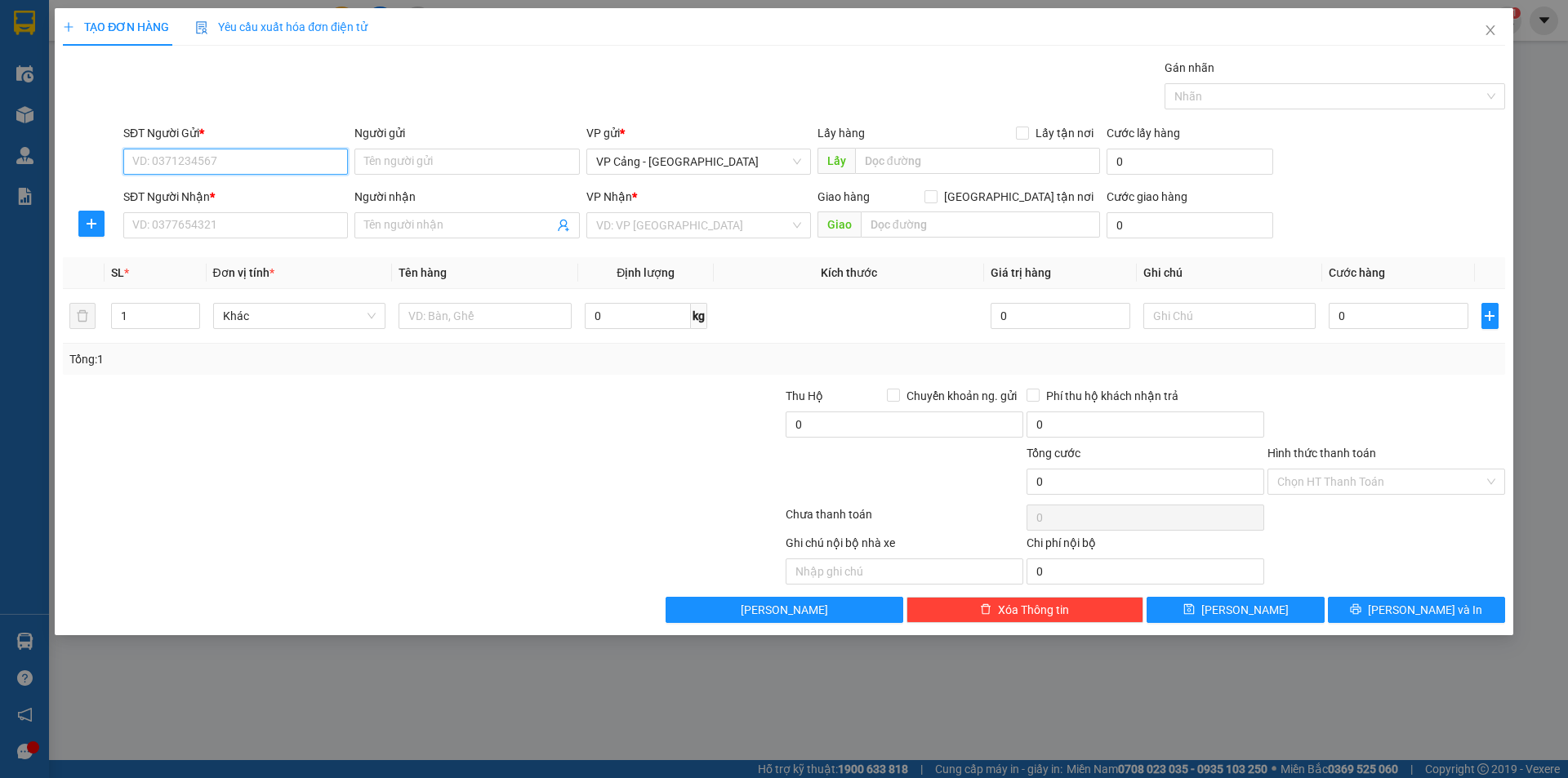
click at [182, 165] on input "SĐT Người Gửi *" at bounding box center [236, 161] width 225 height 26
type input "0983189487"
click at [185, 234] on input "SĐT Người Nhận *" at bounding box center [236, 225] width 225 height 26
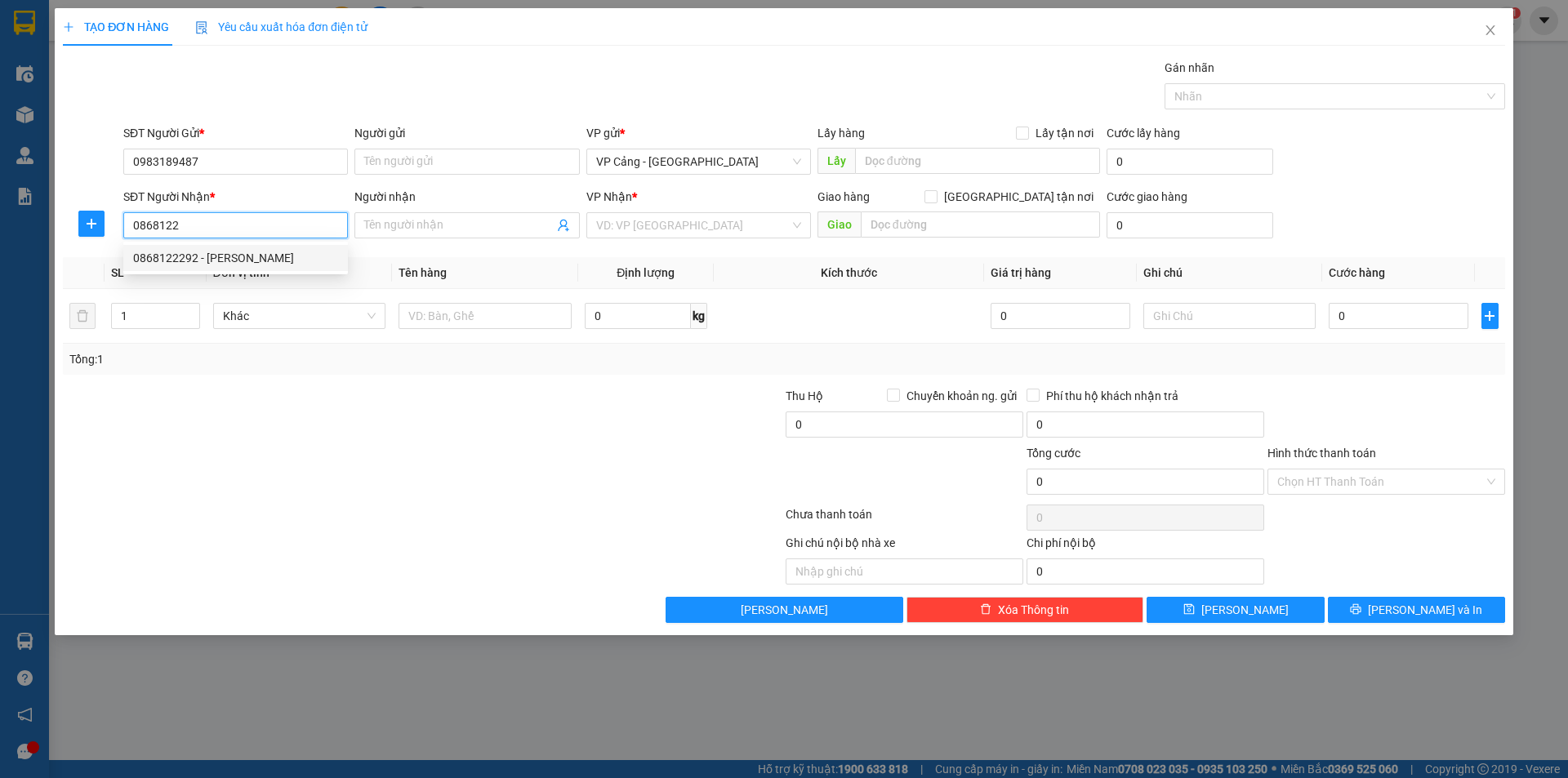
click at [196, 264] on div "0868122292 - [PERSON_NAME]" at bounding box center [235, 257] width 205 height 18
type input "0868122292"
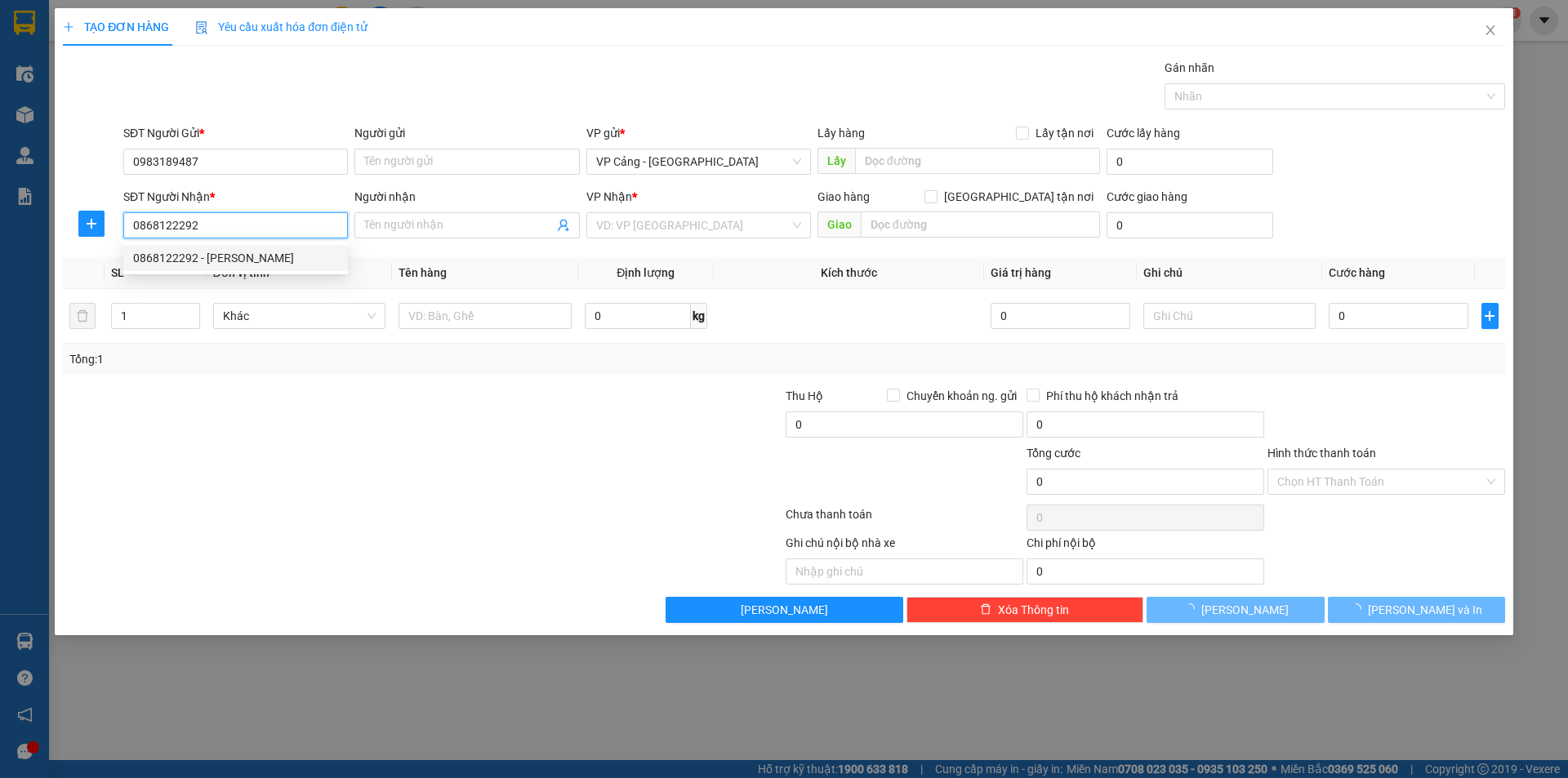
type input "[PERSON_NAME]"
checkbox input "true"
type input "tp - lào cai"
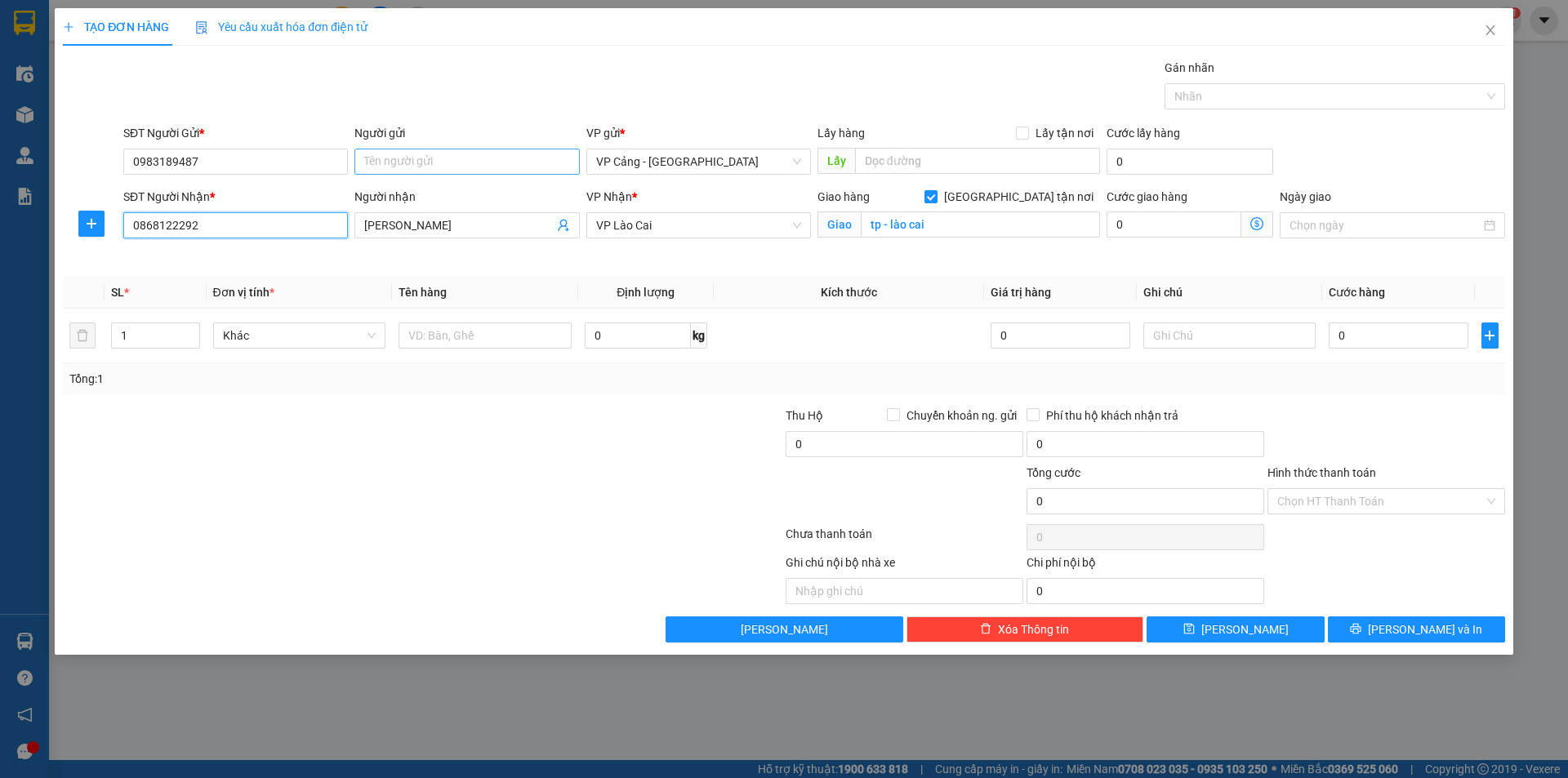
type input "0868122292"
click at [406, 167] on input "Người gửi" at bounding box center [467, 161] width 225 height 26
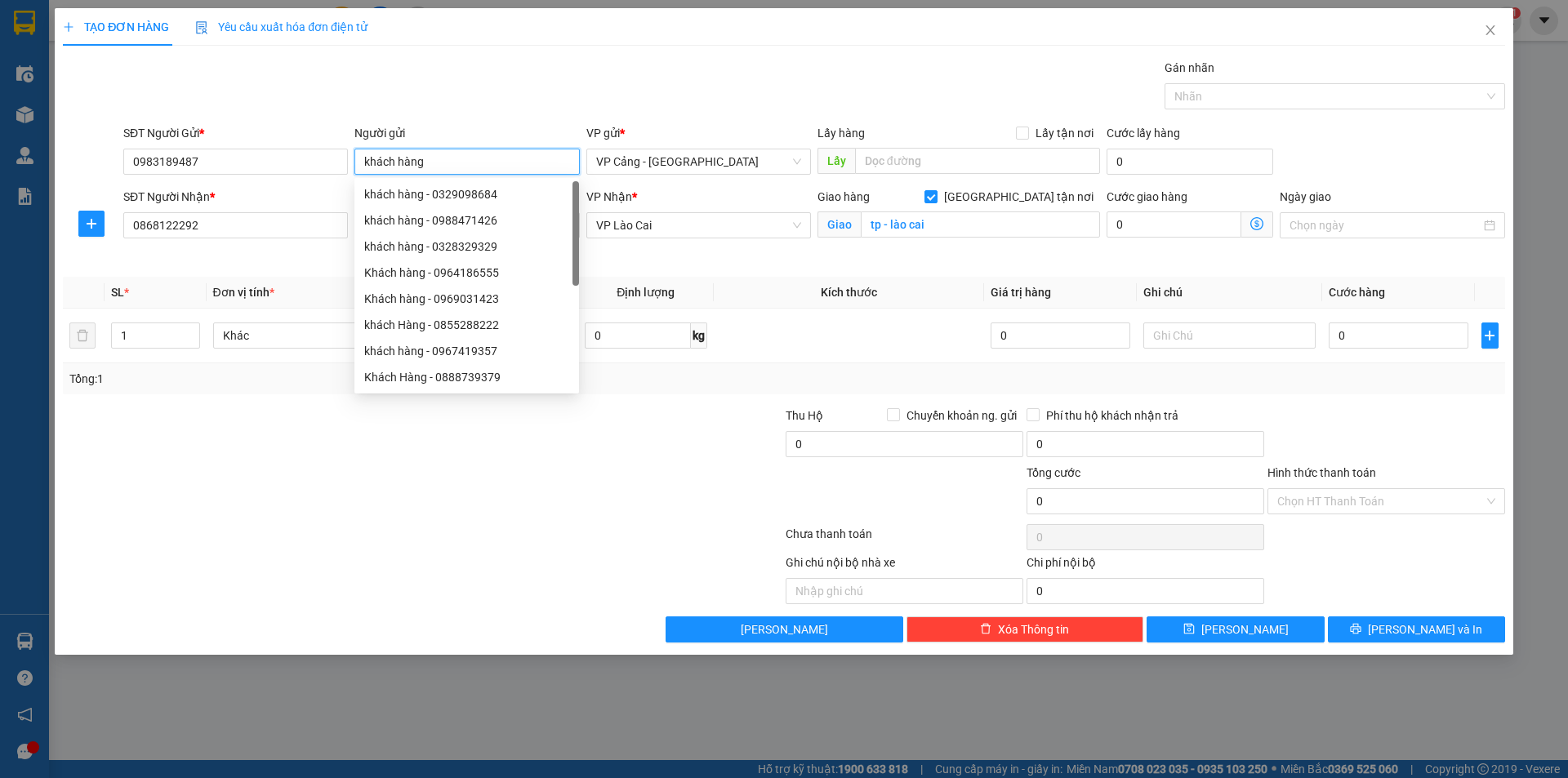
type input "khách hàng"
click at [208, 521] on div at bounding box center [422, 536] width 723 height 32
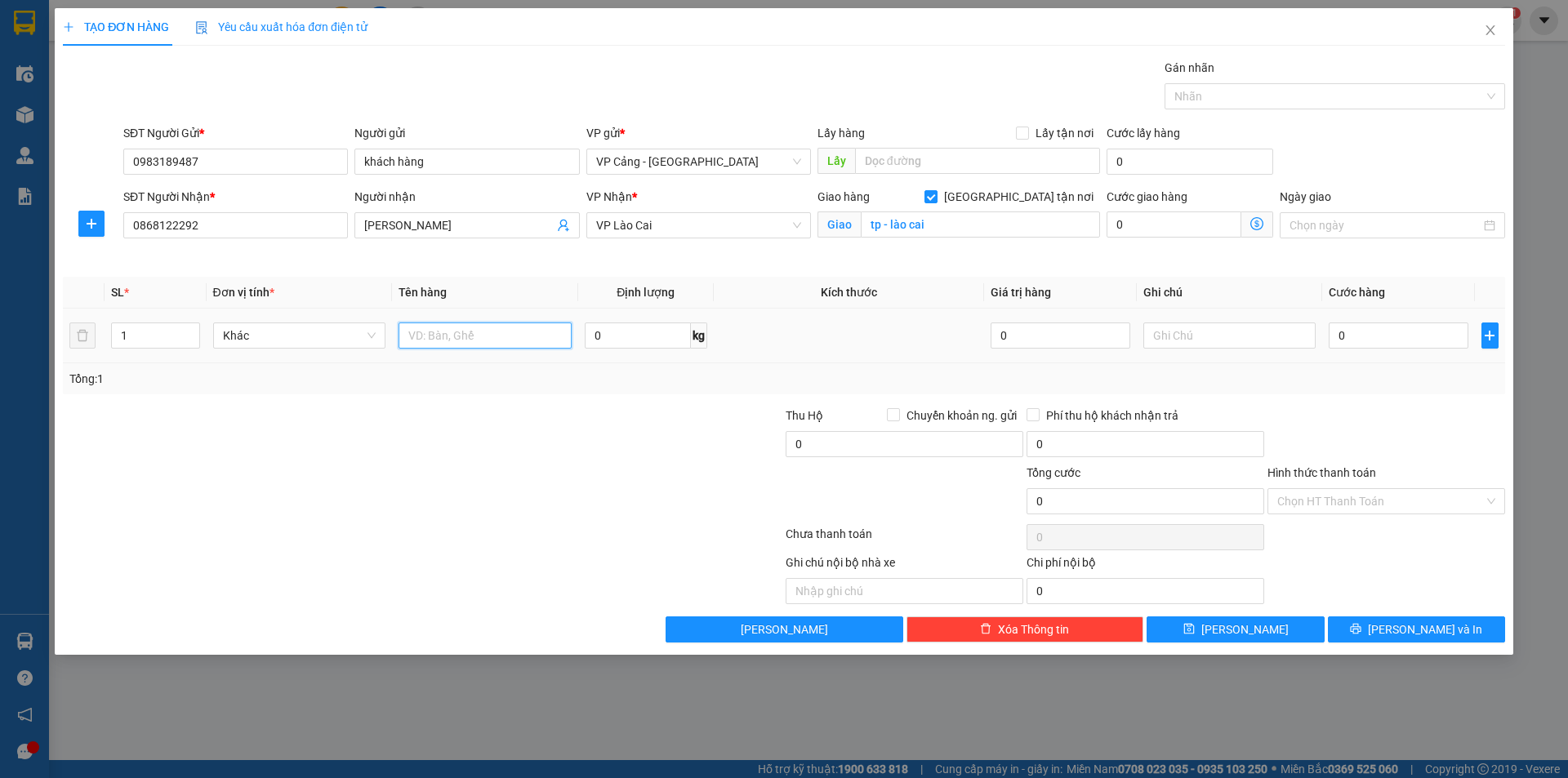
click at [460, 335] on input "text" at bounding box center [485, 336] width 173 height 26
type input "1 kiện"
click at [1364, 346] on input "0" at bounding box center [1398, 336] width 139 height 26
type input "1"
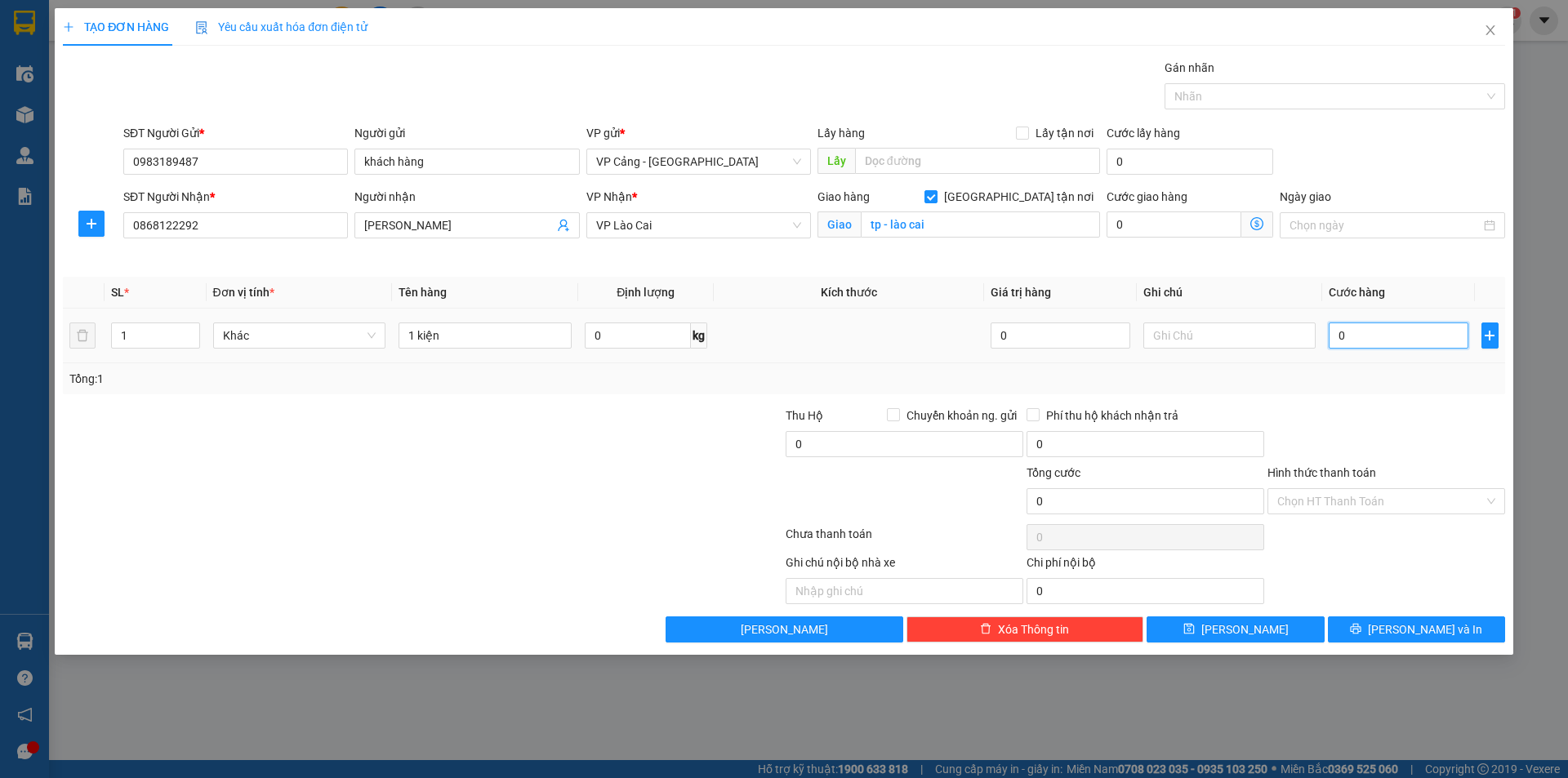
type input "1"
type input "1.000"
click at [1403, 642] on button "[PERSON_NAME] và In" at bounding box center [1417, 630] width 177 height 26
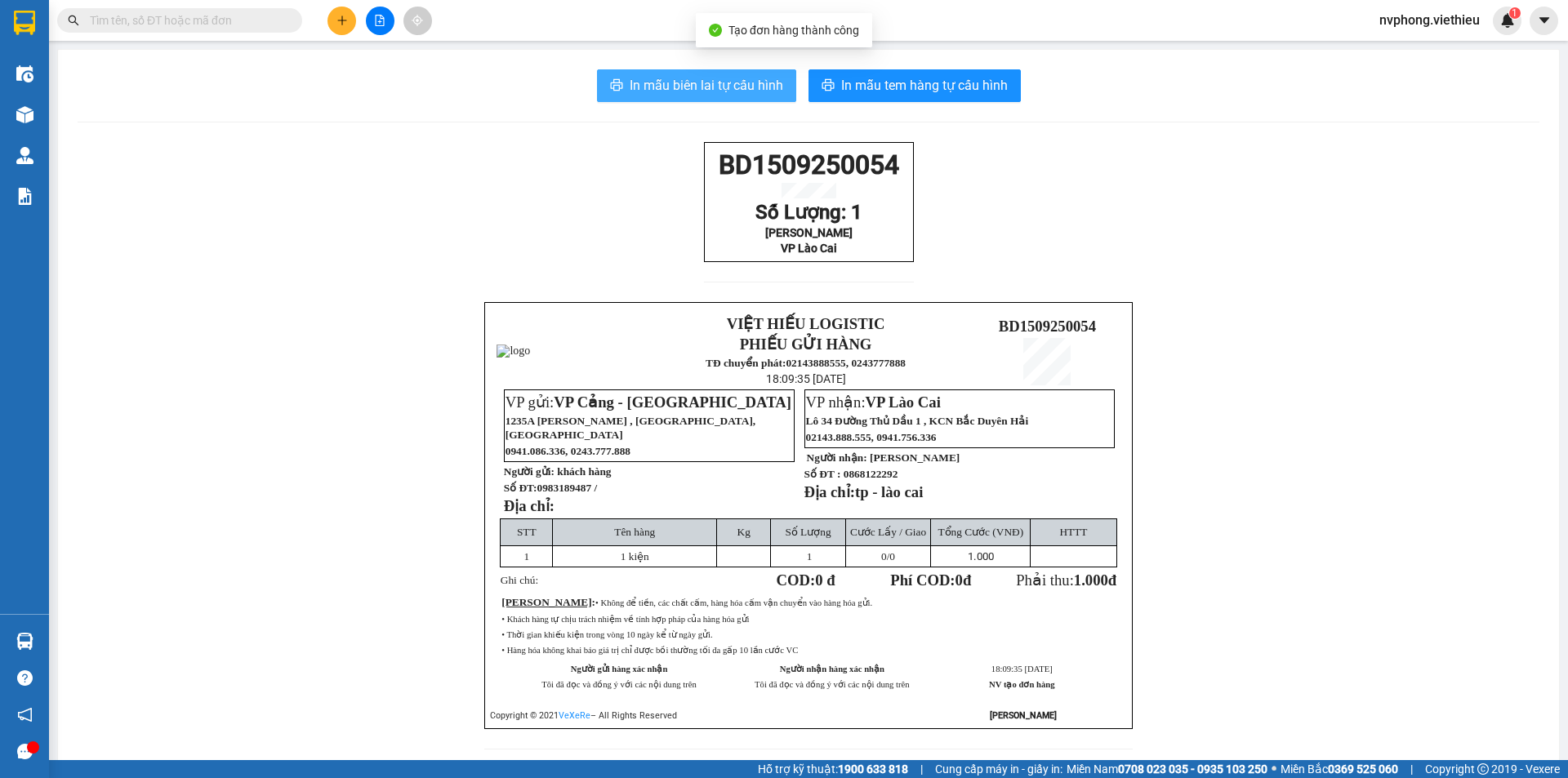
click at [732, 84] on span "In mẫu biên lai tự cấu hình" at bounding box center [707, 85] width 153 height 20
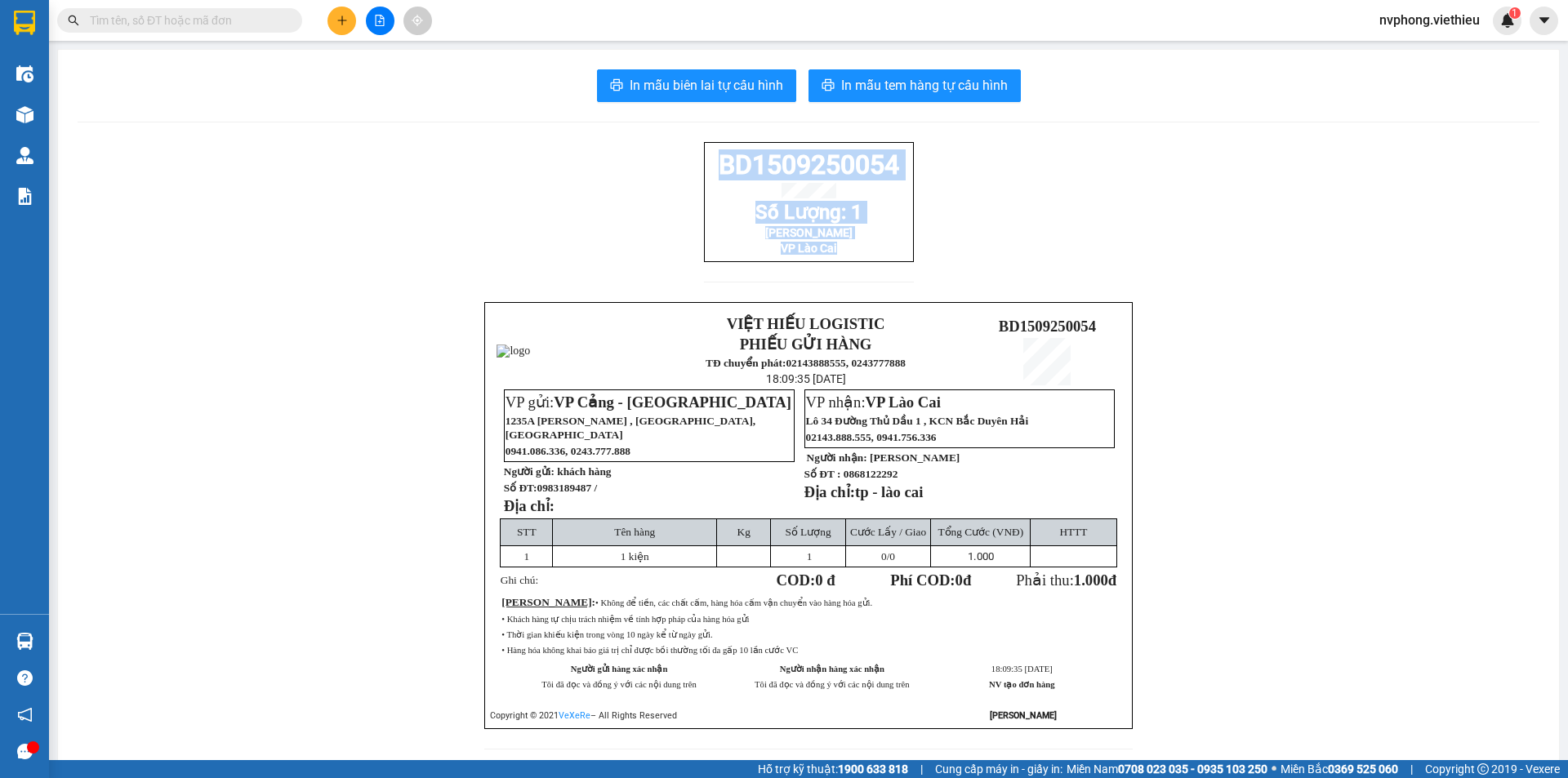
drag, startPoint x: 898, startPoint y: 273, endPoint x: 687, endPoint y: 181, distance: 230.2
click at [687, 181] on div "BD1509250054 Số Lượng: 1 Ngọc Hoa VP Lào Cai VIỆT HIẾU LOGISTIC PHIẾU GỬI HÀNG …" at bounding box center [808, 455] width 1462 height 627
copy div "BD1509250054 Số Lượng: 1 Ngọc Hoa VP Lào Cai"
click at [335, 18] on button at bounding box center [341, 20] width 29 height 29
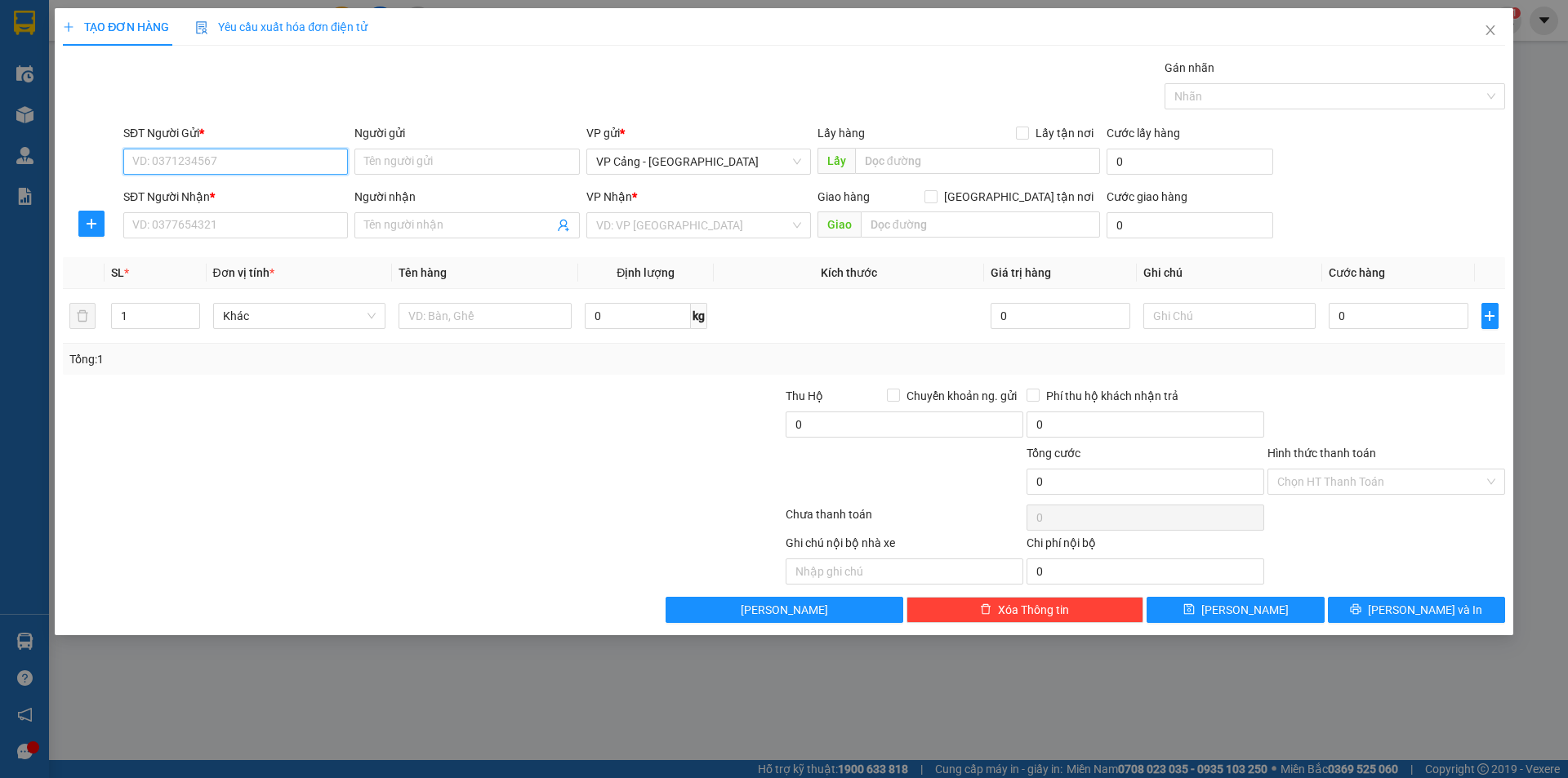
click at [243, 159] on input "SĐT Người Gửi *" at bounding box center [236, 161] width 225 height 26
click at [403, 233] on input "Người nhận" at bounding box center [458, 225] width 189 height 18
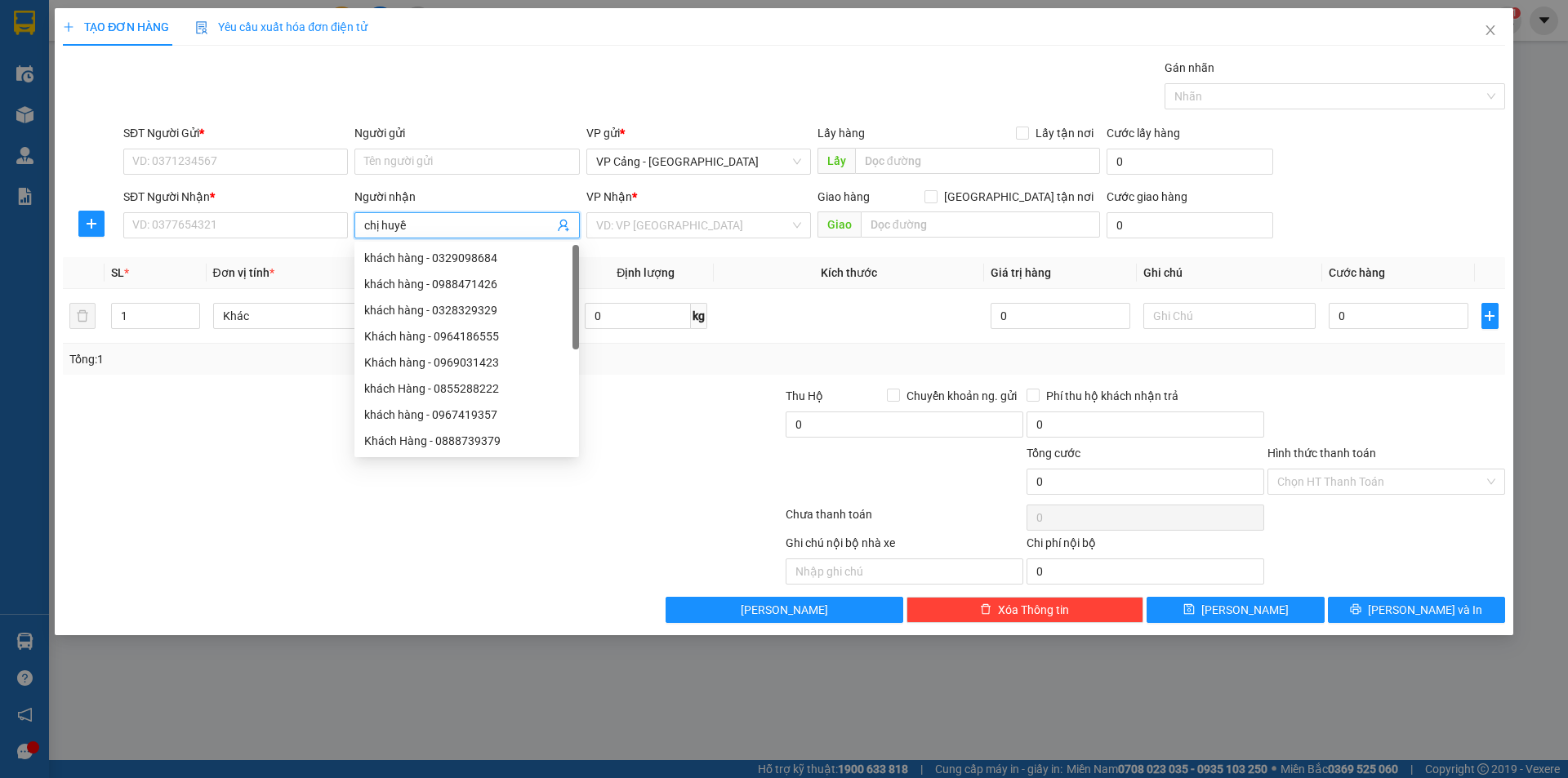
type input "chị [PERSON_NAME]"
click at [474, 389] on div "Chị Huyền - 0326318312" at bounding box center [467, 388] width 205 height 18
type input "0326318312"
type input "[PERSON_NAME]"
checkbox input "true"
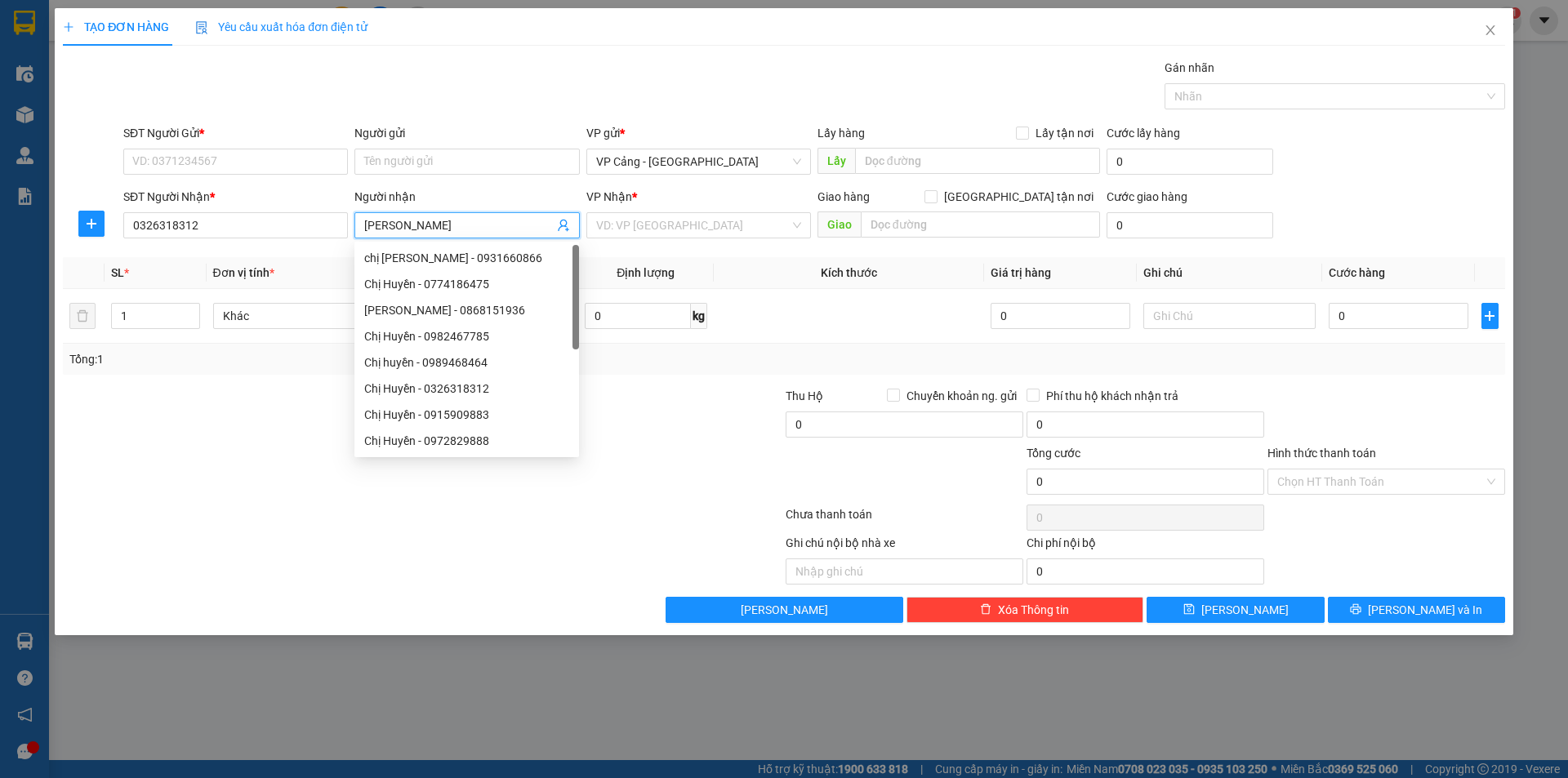
type input "TP lào cai"
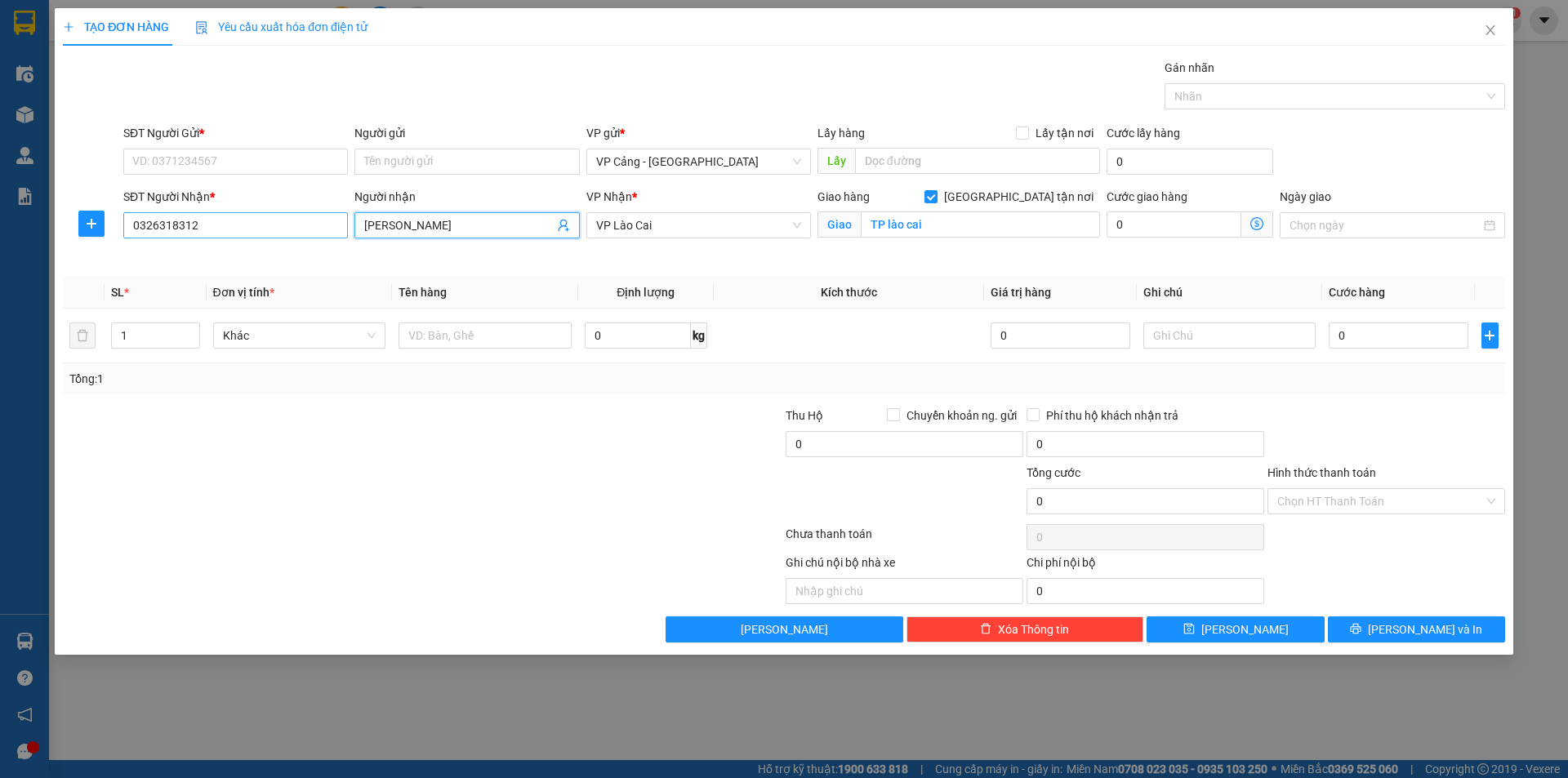
type input "[PERSON_NAME]"
click at [217, 223] on input "0326318312" at bounding box center [236, 225] width 225 height 26
click at [226, 259] on div "0326318312 - [PERSON_NAME]" at bounding box center [235, 257] width 205 height 18
type input "0326318312"
click at [168, 158] on input "SĐT Người Gửi *" at bounding box center [236, 161] width 225 height 26
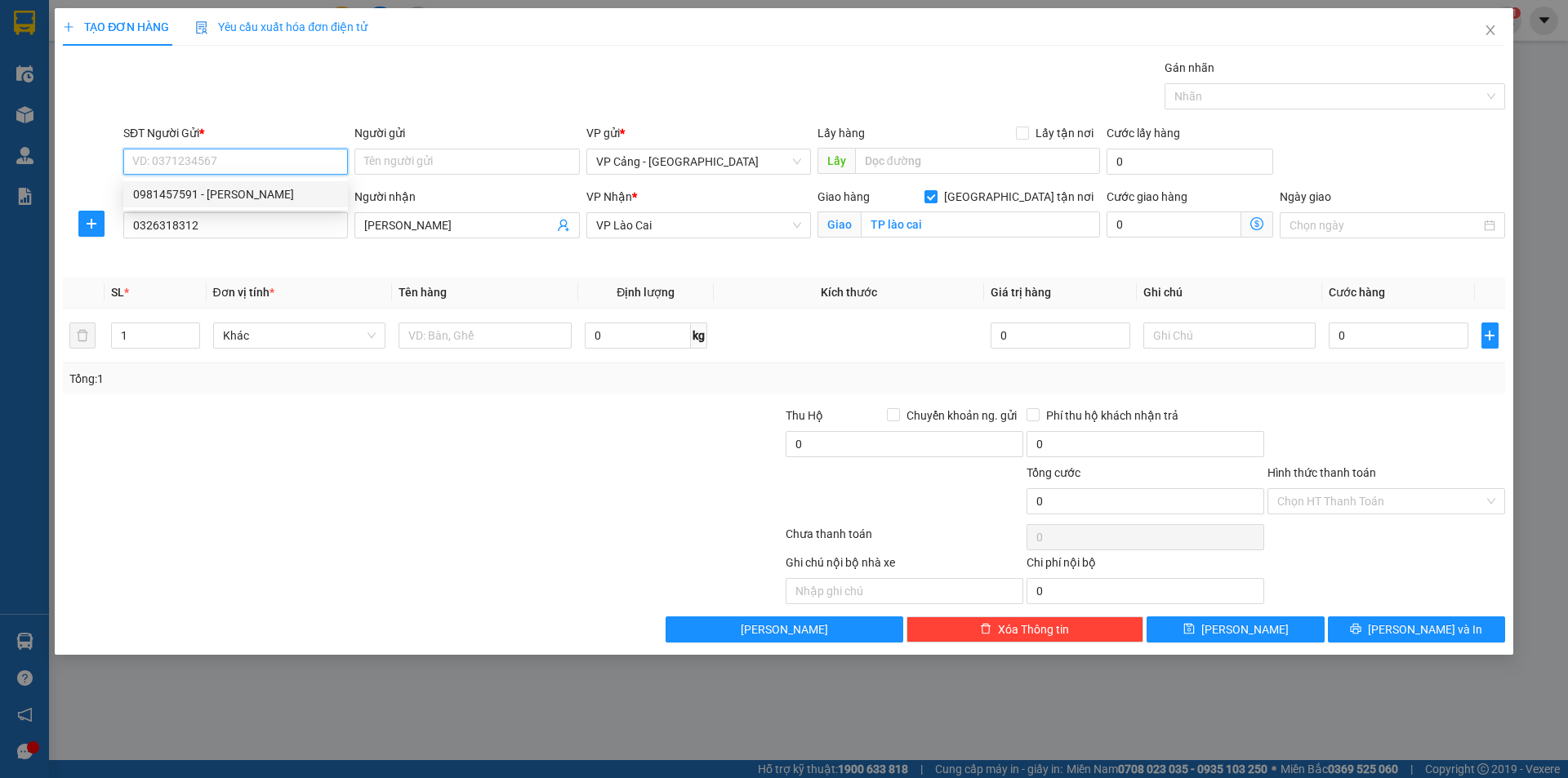
click at [194, 203] on div "0981457591 - [PERSON_NAME]" at bounding box center [235, 194] width 205 height 18
type input "0981457591"
type input "[PERSON_NAME]"
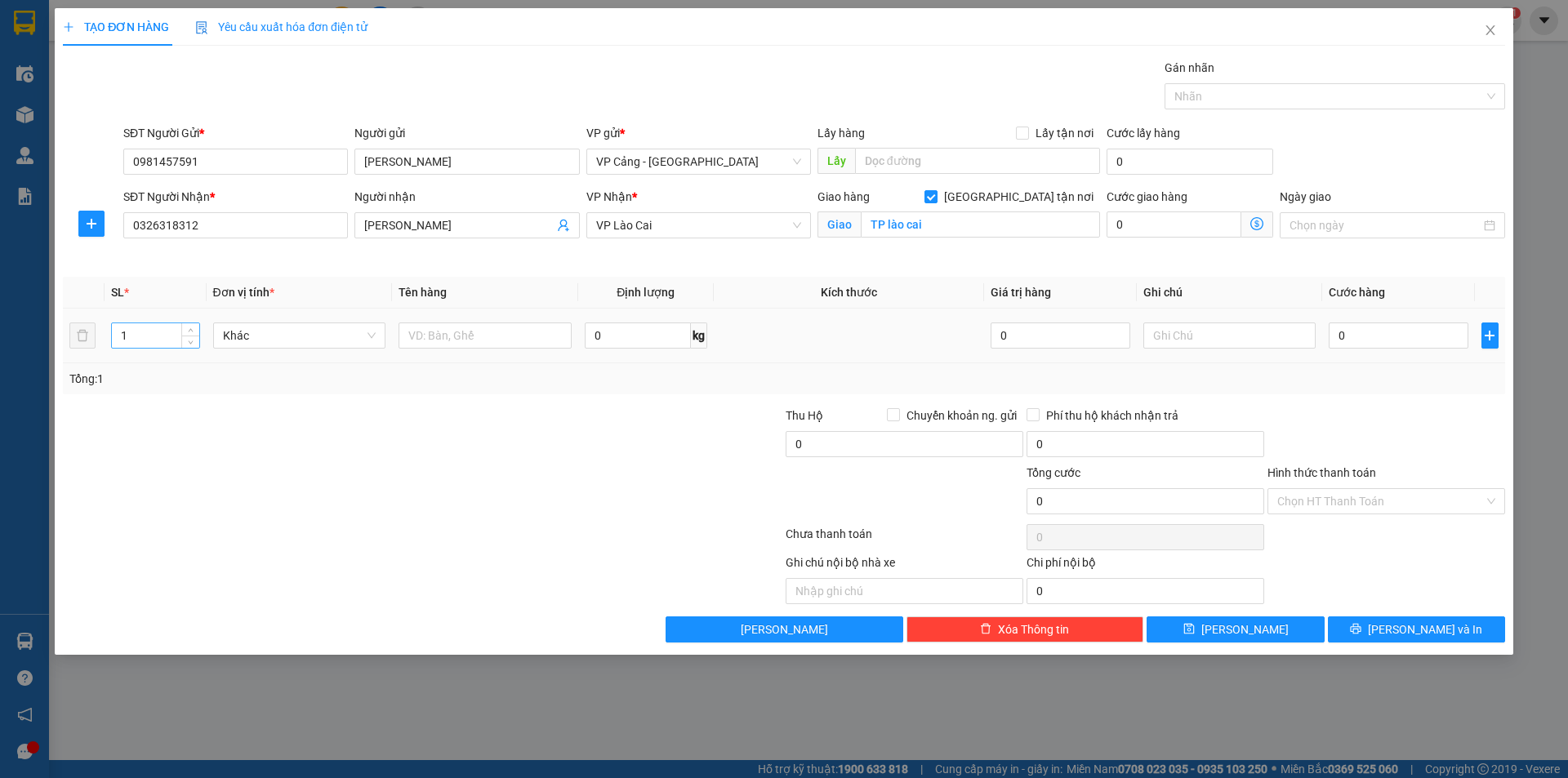
click at [149, 332] on input "1" at bounding box center [155, 336] width 87 height 25
type input "2"
click at [518, 335] on input "text" at bounding box center [485, 336] width 173 height 26
type input "2 kiện"
click at [1365, 341] on input "0" at bounding box center [1398, 336] width 139 height 26
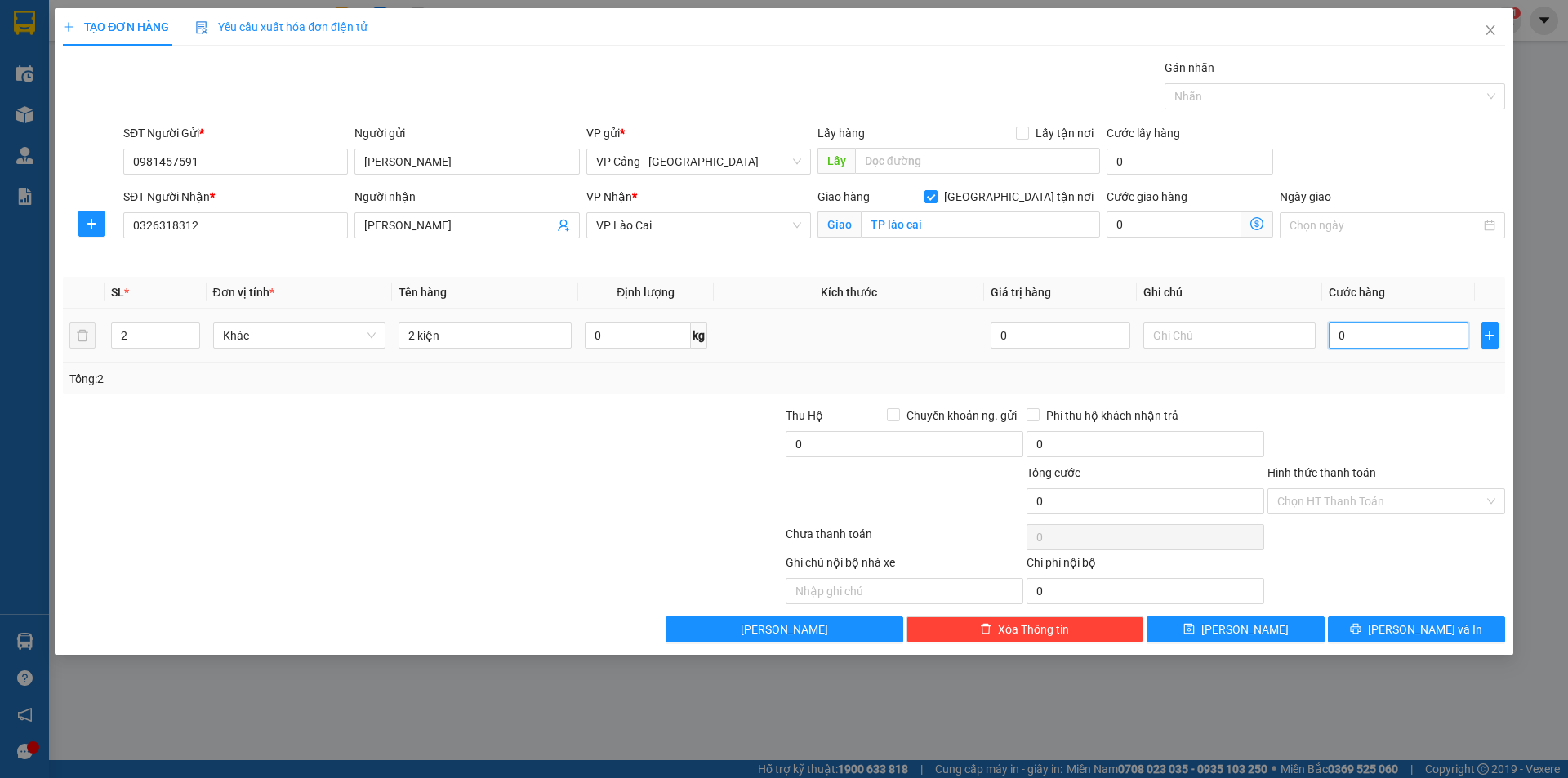
type input "8"
type input "80"
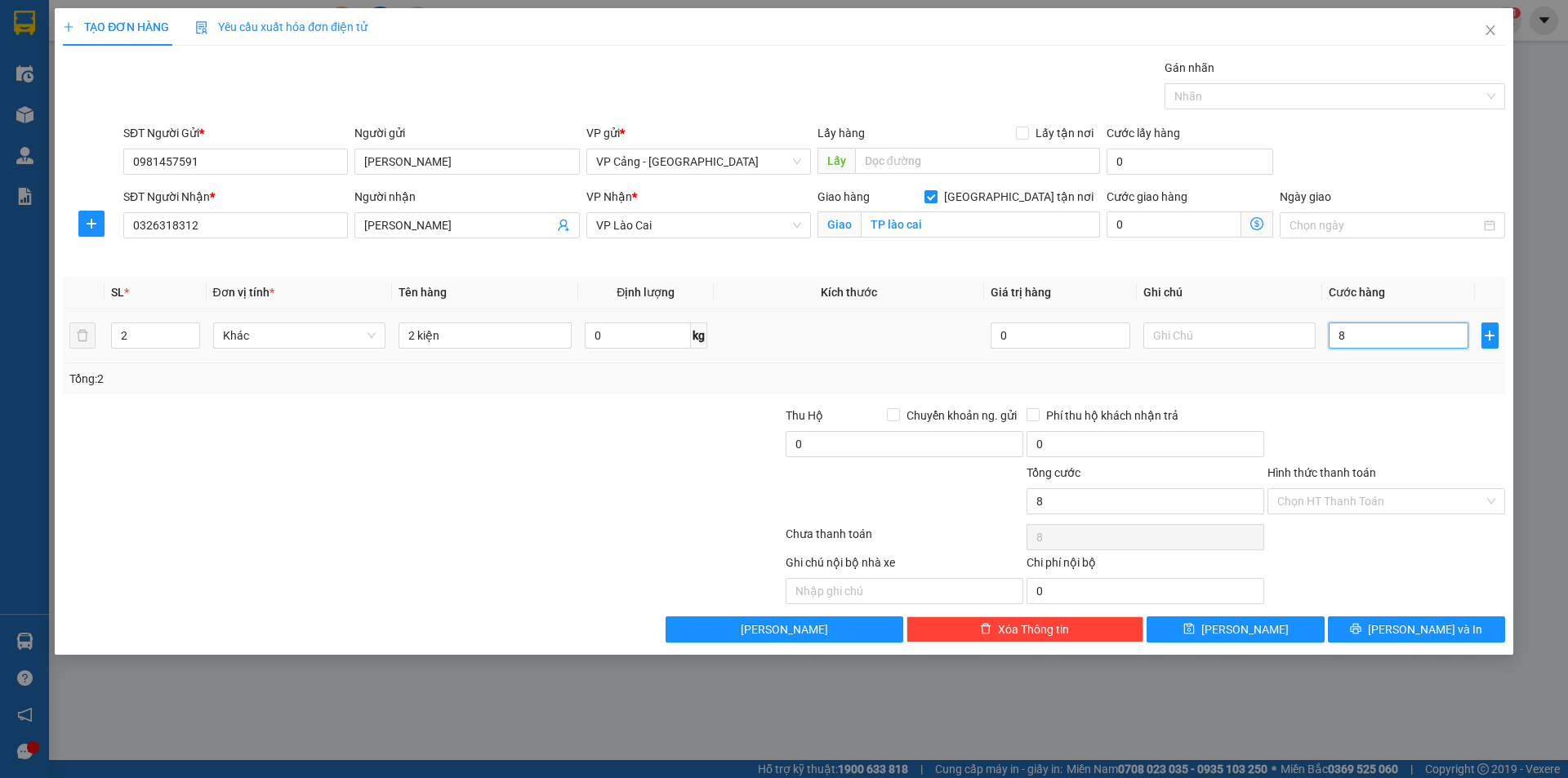
type input "80"
type input "80.000"
click at [1403, 639] on button "[PERSON_NAME] và In" at bounding box center [1417, 630] width 177 height 26
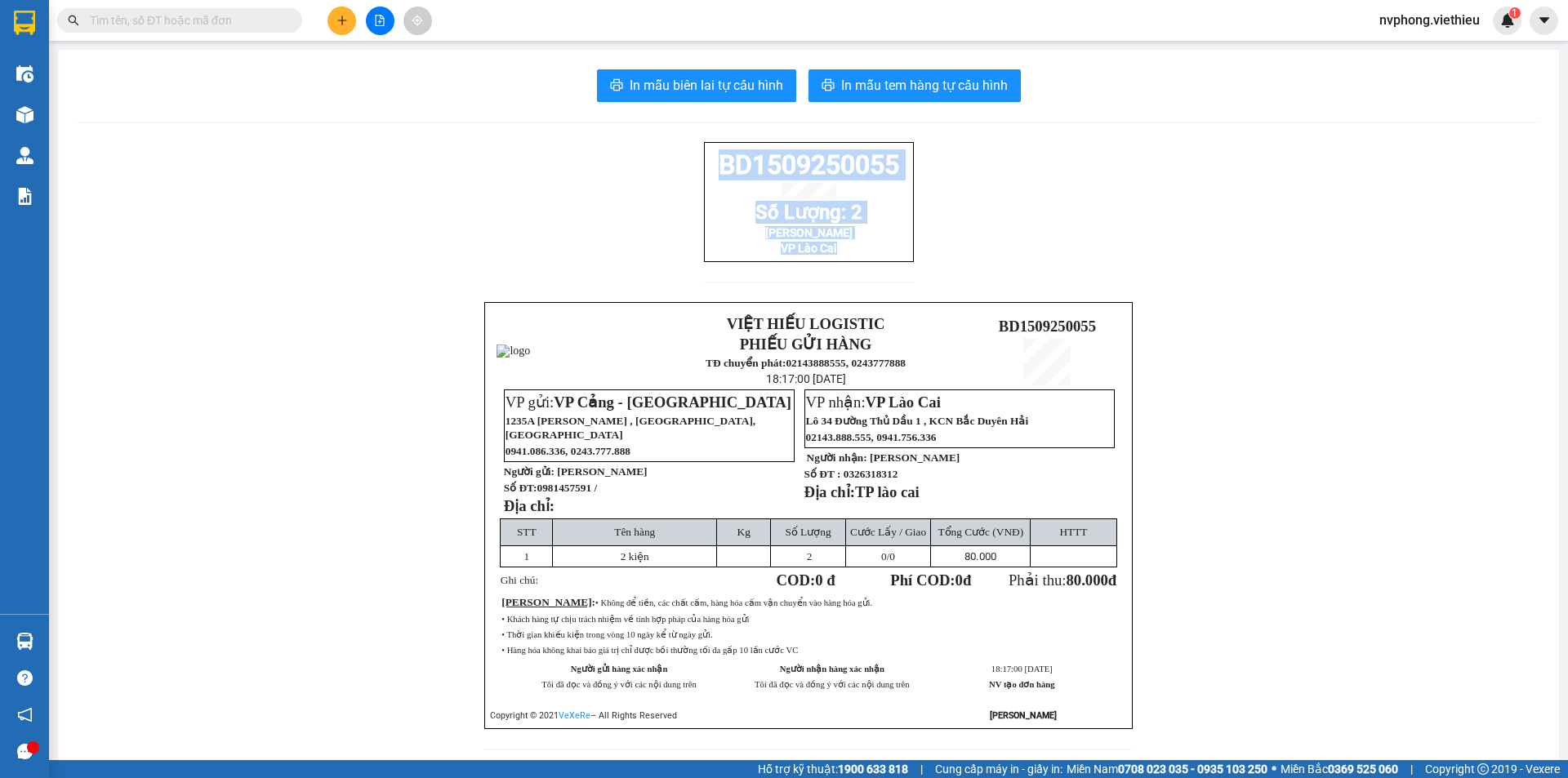
drag, startPoint x: 897, startPoint y: 272, endPoint x: 683, endPoint y: 168, distance: 237.9
click at [683, 168] on div "BD1509250055 Số Lượng: 2 Chị Huyền VP Lào Cai VIỆT HIẾU LOGISTIC PHIẾU GỬI HÀNG…" at bounding box center [808, 455] width 1462 height 627
copy div "BD1509250055 Số Lượng: 2 Chị Huyền VP Lào Cai"
click at [666, 91] on span "In mẫu biên lai tự cấu hình" at bounding box center [707, 85] width 153 height 20
click at [339, 26] on button at bounding box center [341, 20] width 29 height 29
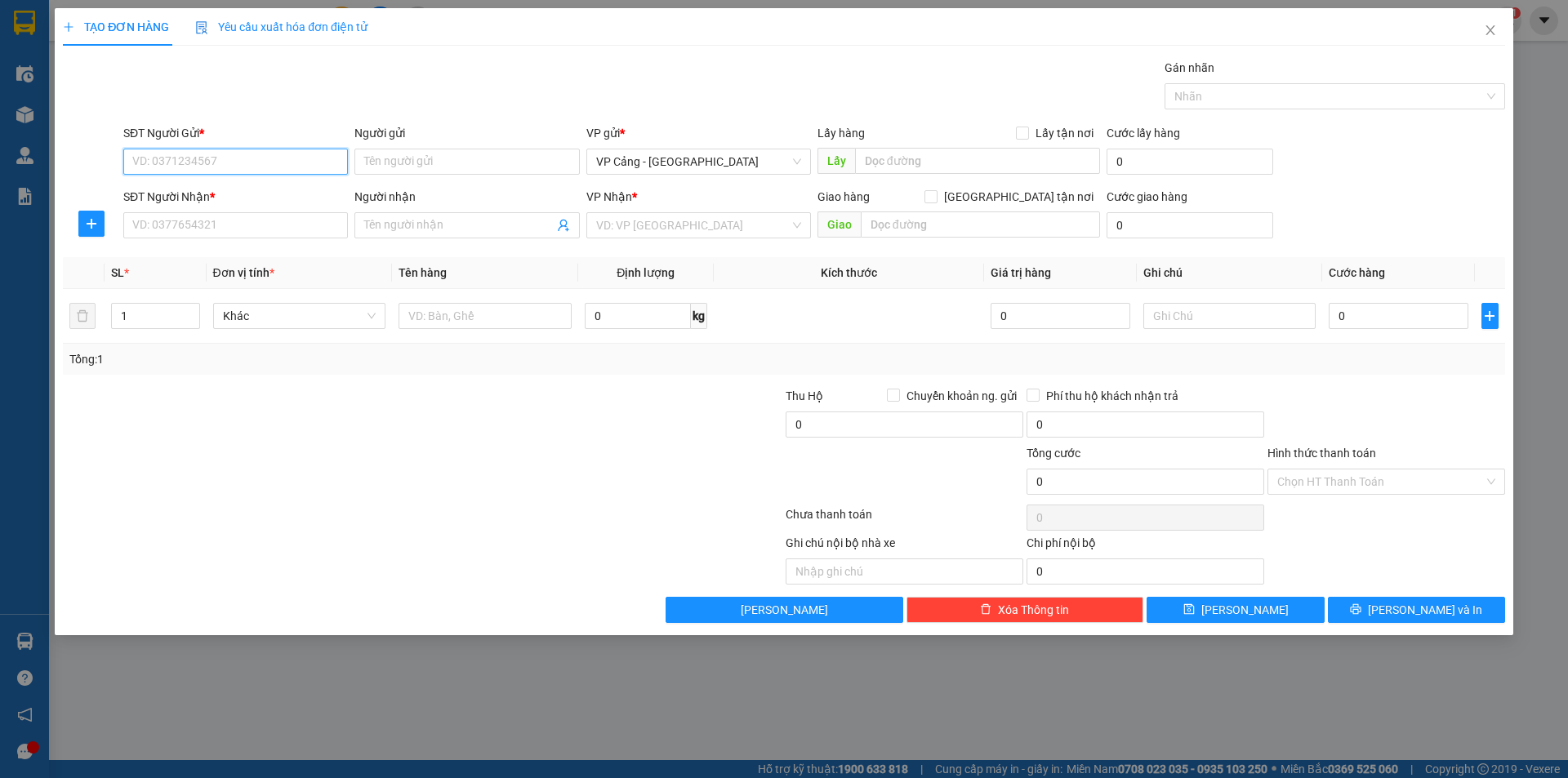
click at [158, 162] on input "SĐT Người Gửi *" at bounding box center [236, 161] width 225 height 26
type input "09"
click at [167, 221] on input "SĐT Người Nhận *" at bounding box center [236, 225] width 225 height 26
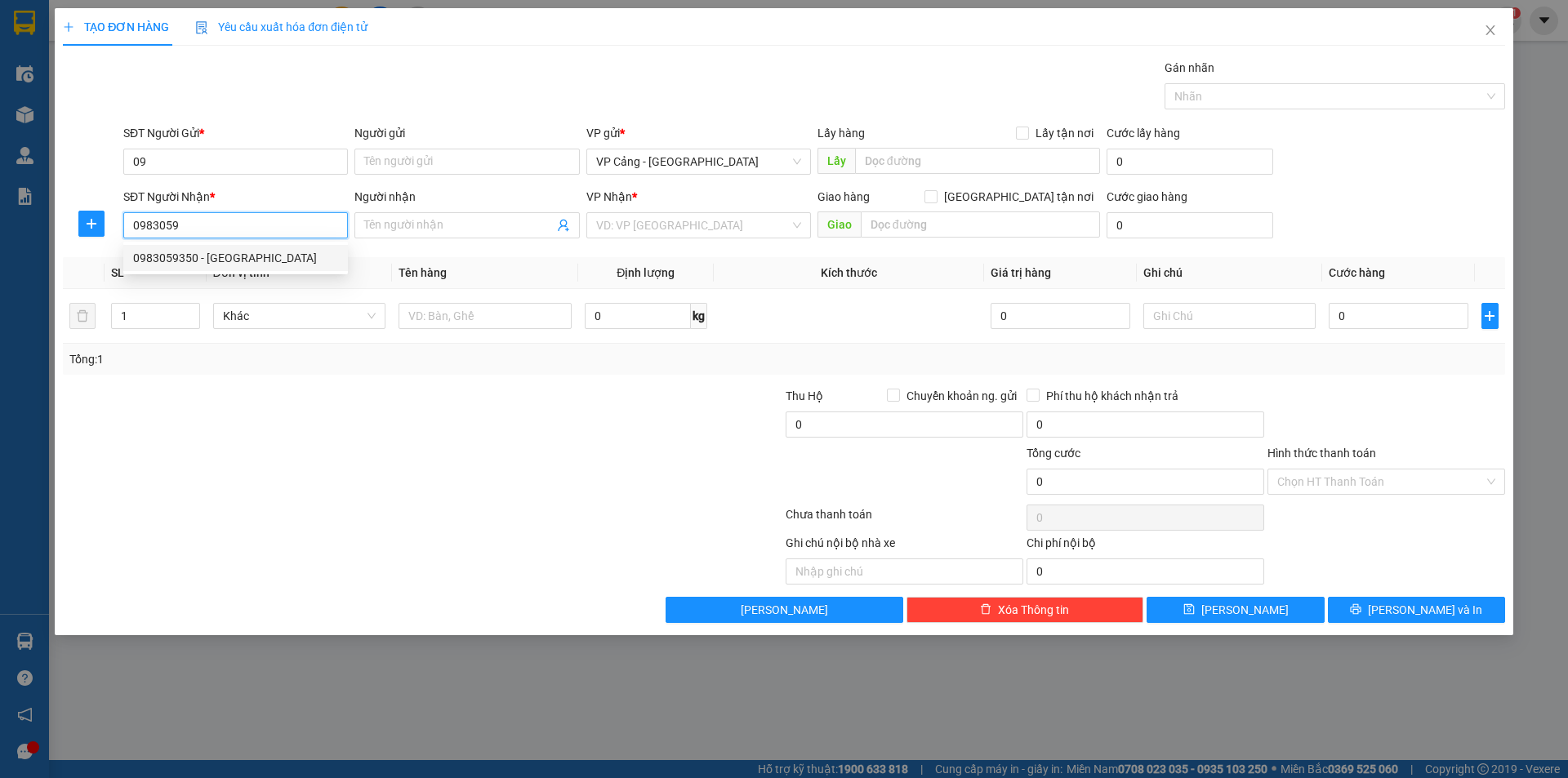
click at [227, 259] on div "0983059350 - [GEOGRAPHIC_DATA]" at bounding box center [235, 257] width 205 height 18
type input "0983059350"
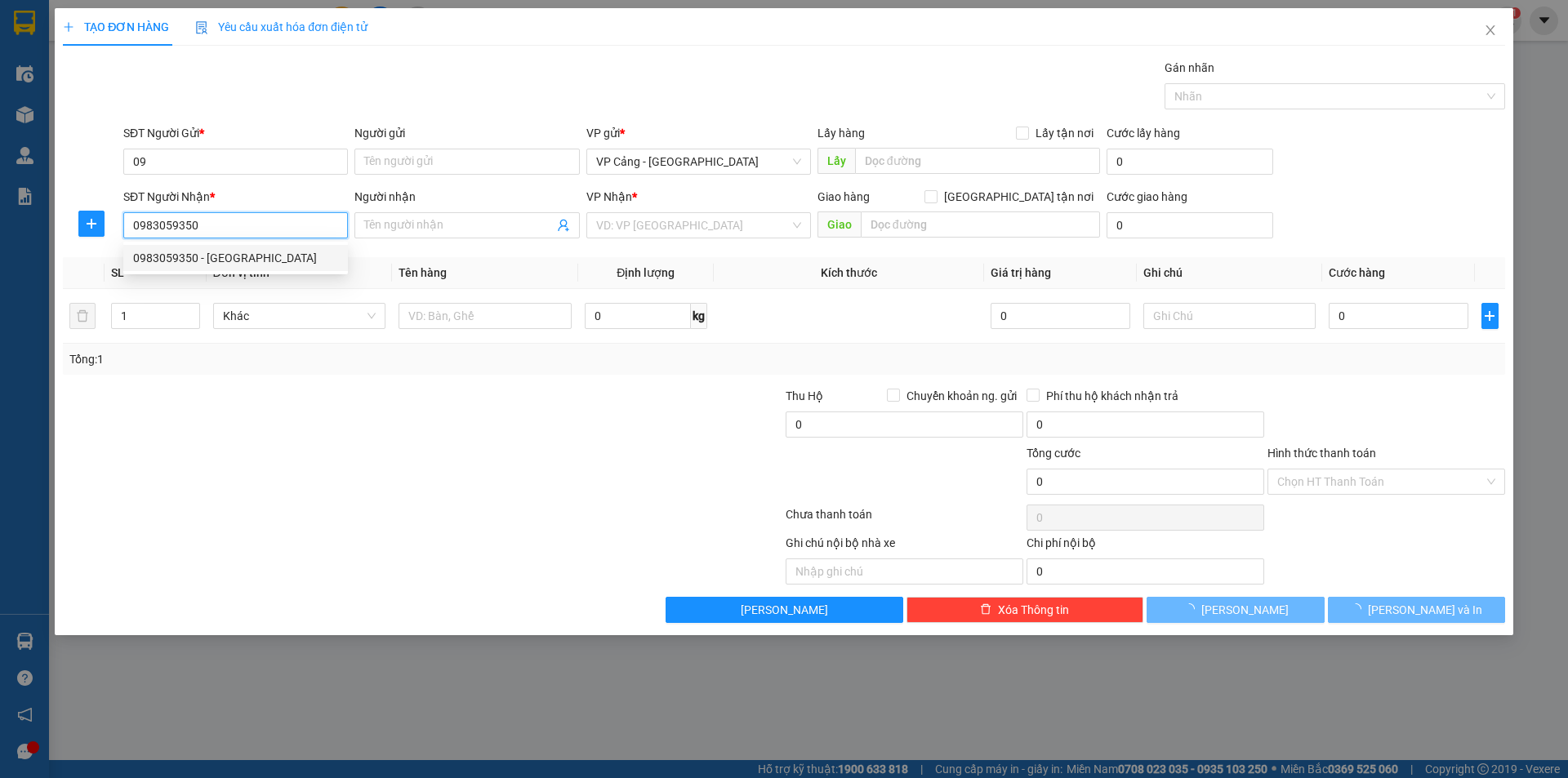
type input "[PERSON_NAME]"
checkbox input "true"
type input "003A phú thịnh - [GEOGRAPHIC_DATA] -[GEOGRAPHIC_DATA] cai"
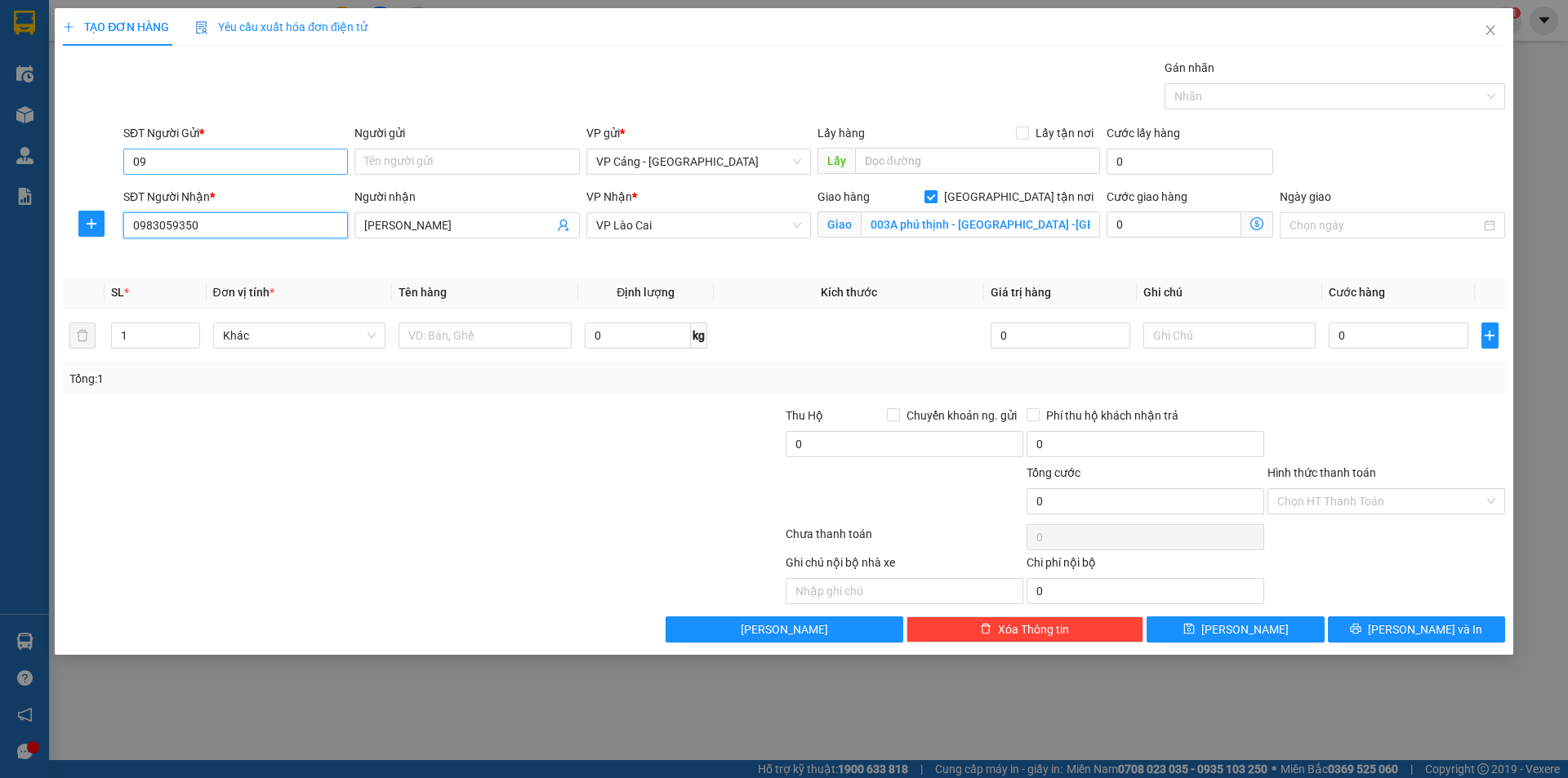
type input "0983059350"
click at [224, 160] on input "09" at bounding box center [236, 161] width 225 height 26
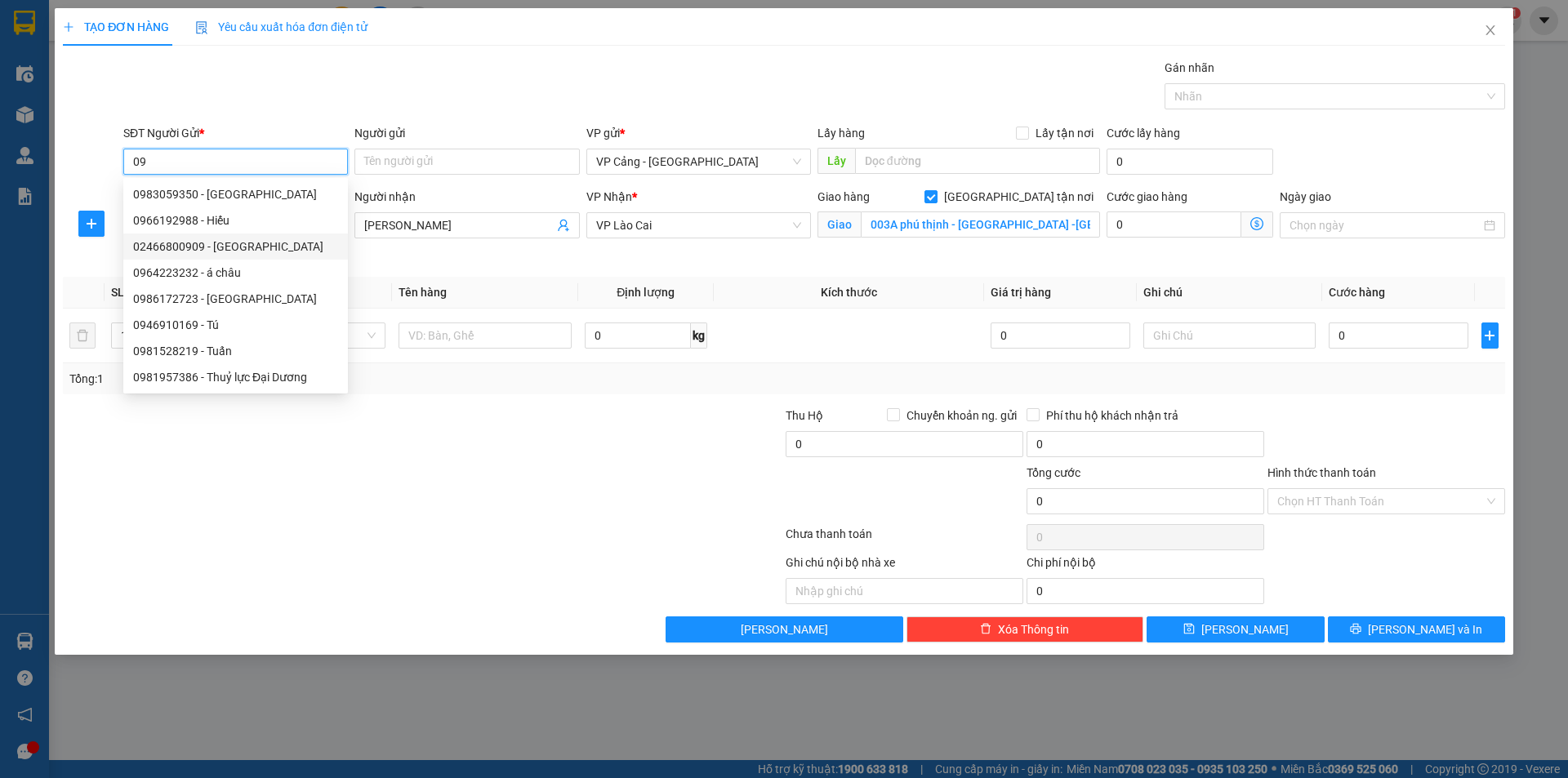
click at [205, 251] on div "02466800909 - [GEOGRAPHIC_DATA]" at bounding box center [235, 246] width 205 height 18
type input "02466800909"
type input "Á Châu"
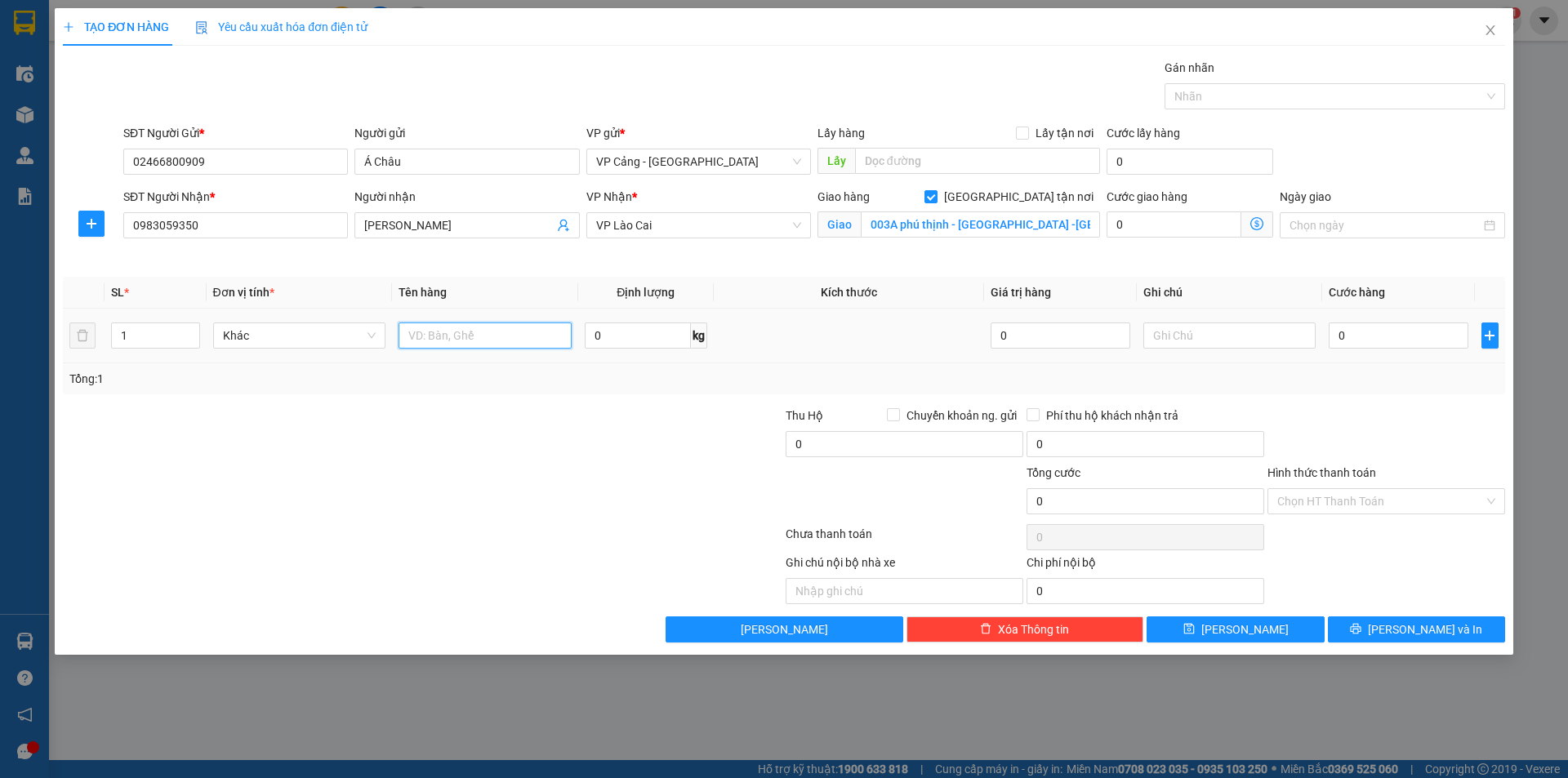
click at [493, 326] on input "text" at bounding box center [485, 336] width 173 height 26
type input "1 bao"
click at [1379, 334] on input "0" at bounding box center [1398, 336] width 139 height 26
type input "1"
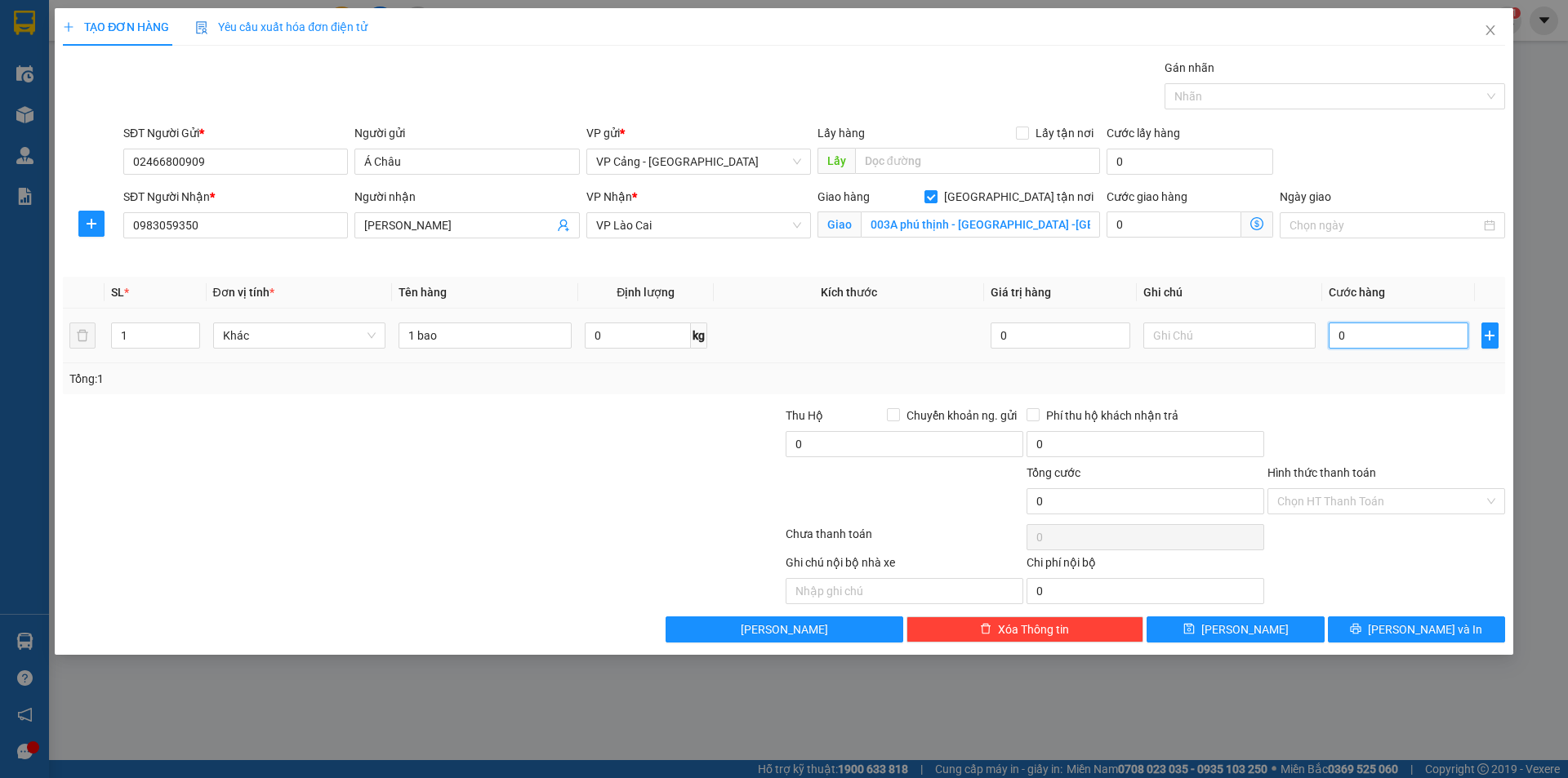
type input "1"
type input "1.000"
click at [1427, 625] on span "[PERSON_NAME] và In" at bounding box center [1425, 629] width 114 height 18
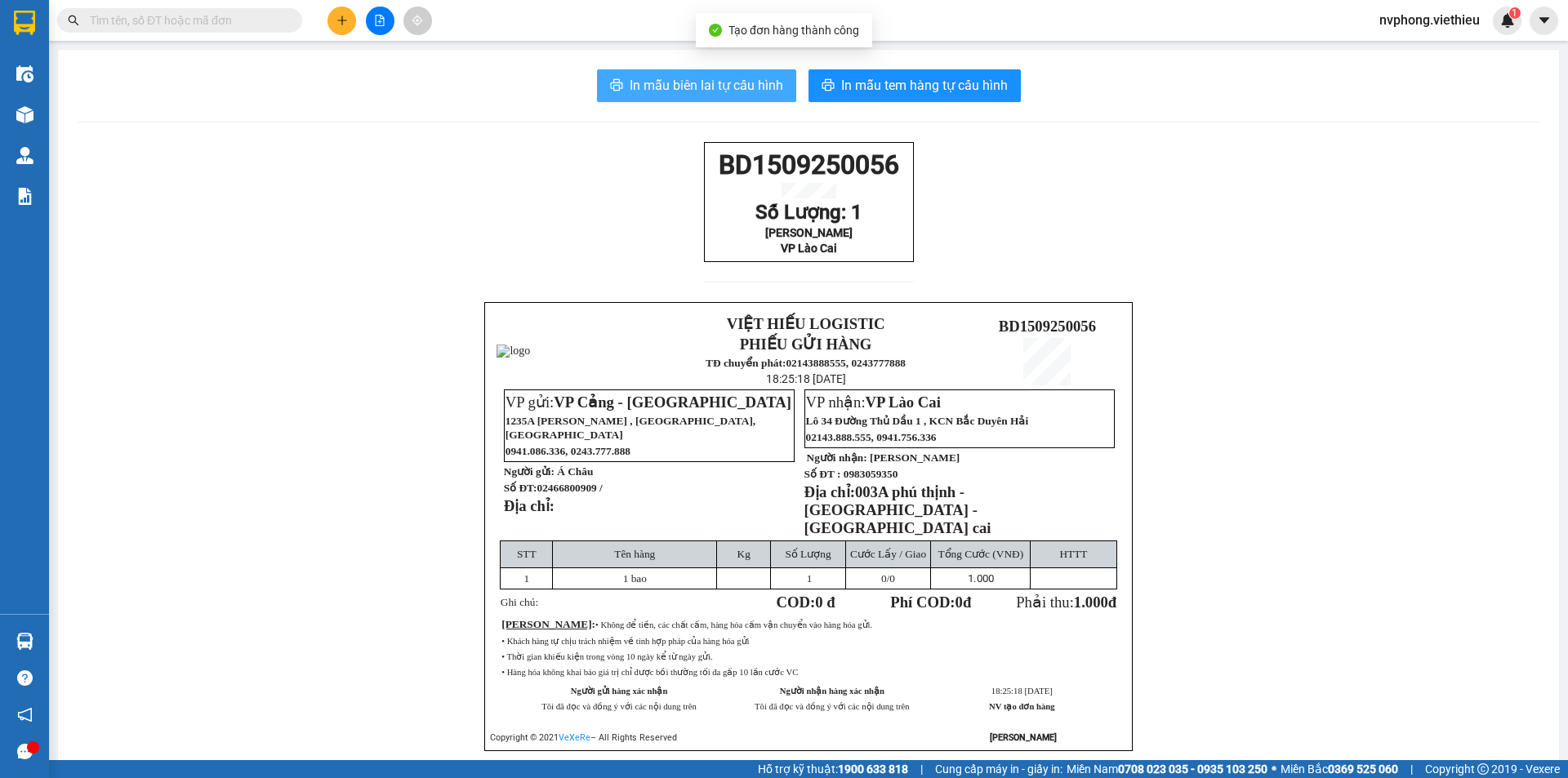
click at [703, 100] on button "In mẫu biên lai tự cấu hình" at bounding box center [696, 85] width 199 height 32
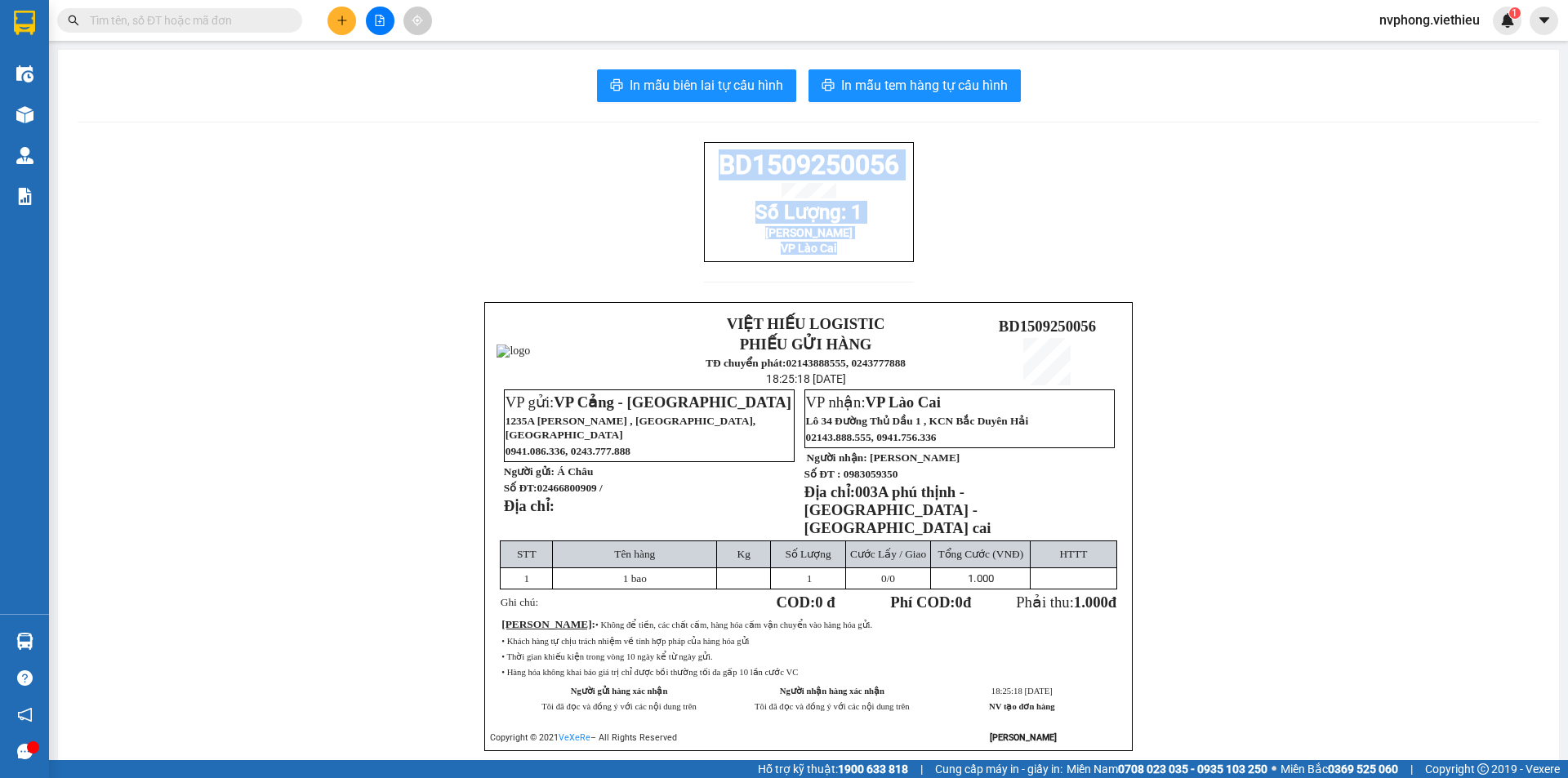
drag, startPoint x: 904, startPoint y: 268, endPoint x: 707, endPoint y: 175, distance: 217.8
click at [707, 175] on div "BD1509250056 Số Lượng: 1 Anh Sơn VP Lào Cai" at bounding box center [809, 202] width 210 height 120
copy div "BD1509250056 Số Lượng: 1 Anh Sơn VP Lào Cai"
